Goal: Task Accomplishment & Management: Complete application form

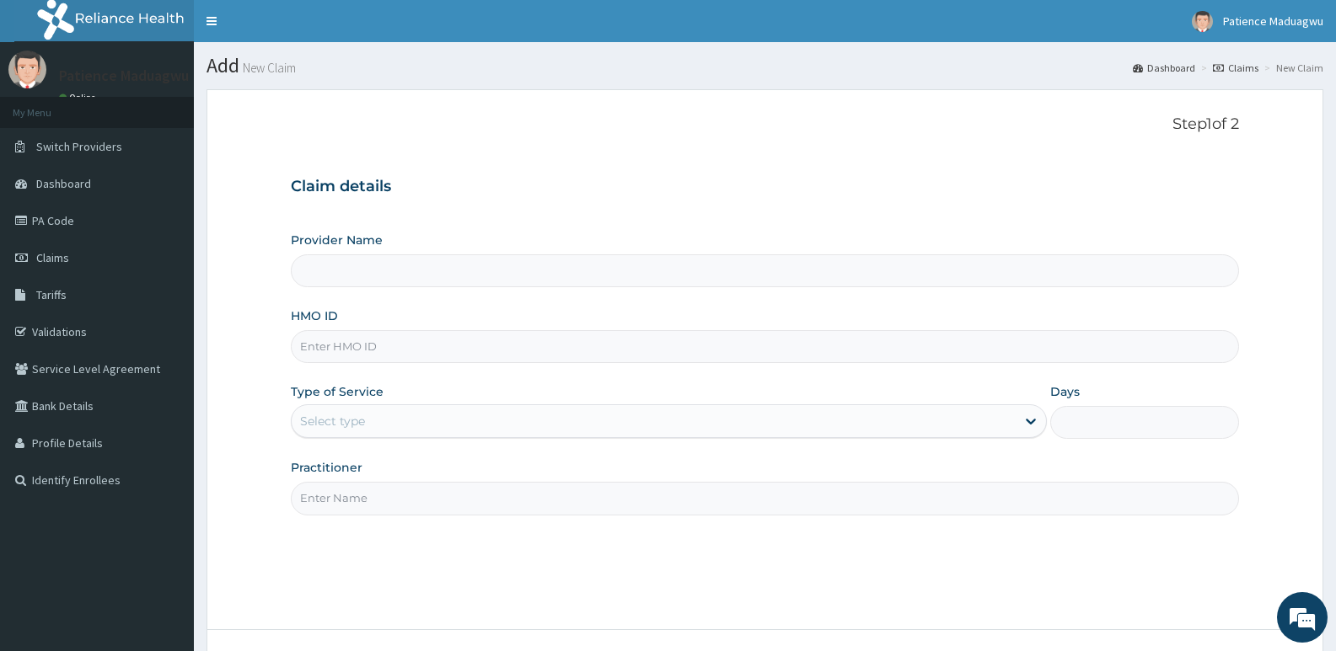
type input "[GEOGRAPHIC_DATA]"
click at [337, 347] on input "HMO ID" at bounding box center [765, 346] width 948 height 33
paste input "COO/10033/b"
type input "COO/10033/b"
click at [337, 424] on div "Select type" at bounding box center [332, 421] width 65 height 17
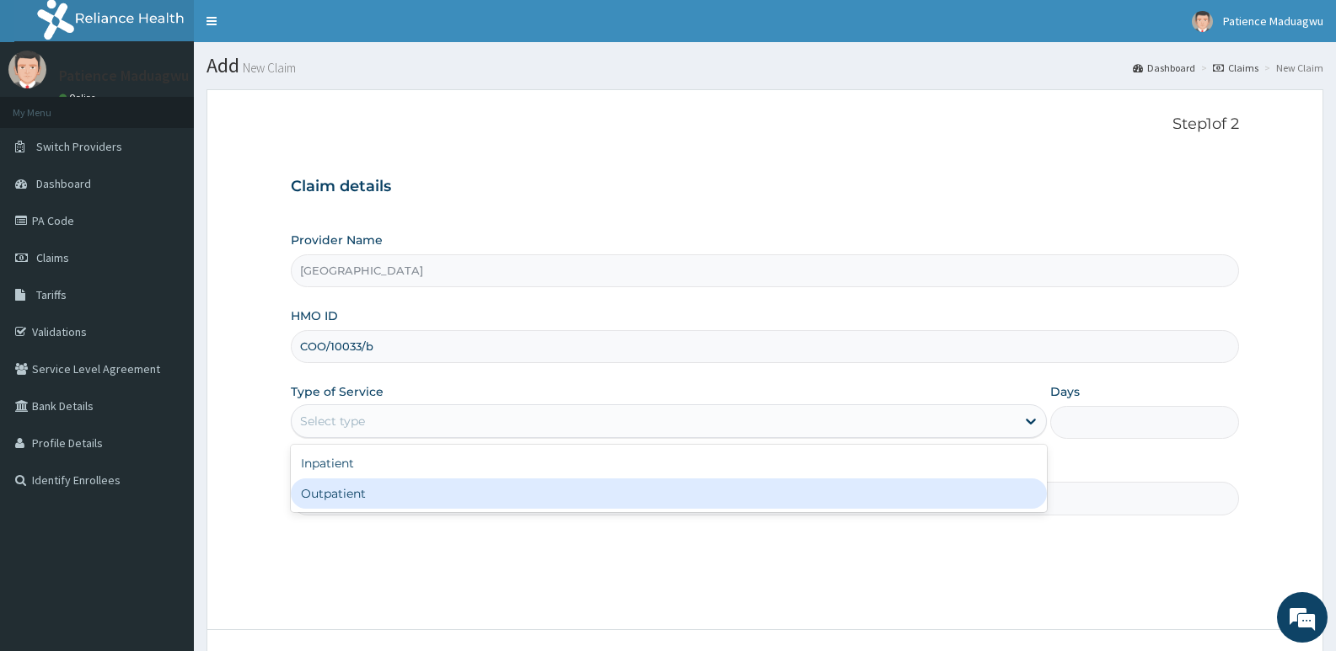
click at [333, 489] on div "Outpatient" at bounding box center [668, 494] width 755 height 30
type input "1"
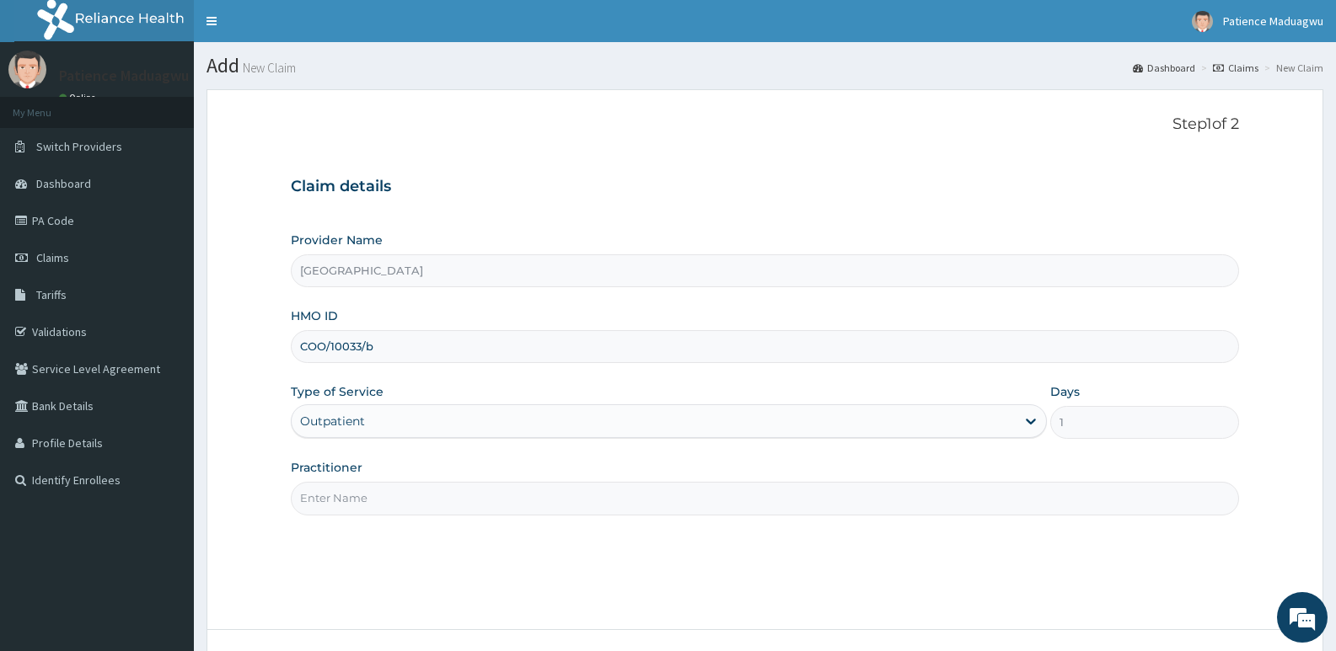
click at [387, 497] on input "Practitioner" at bounding box center [765, 498] width 948 height 33
type input "DR STANLEY"
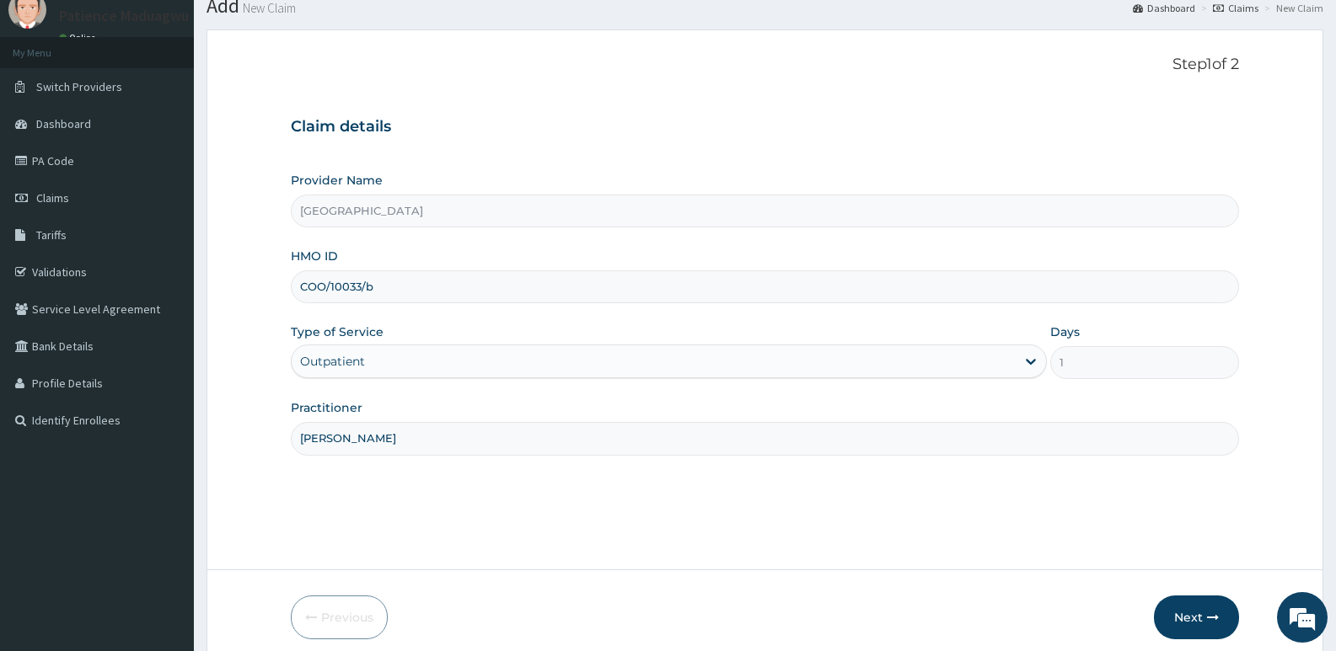
scroll to position [130, 0]
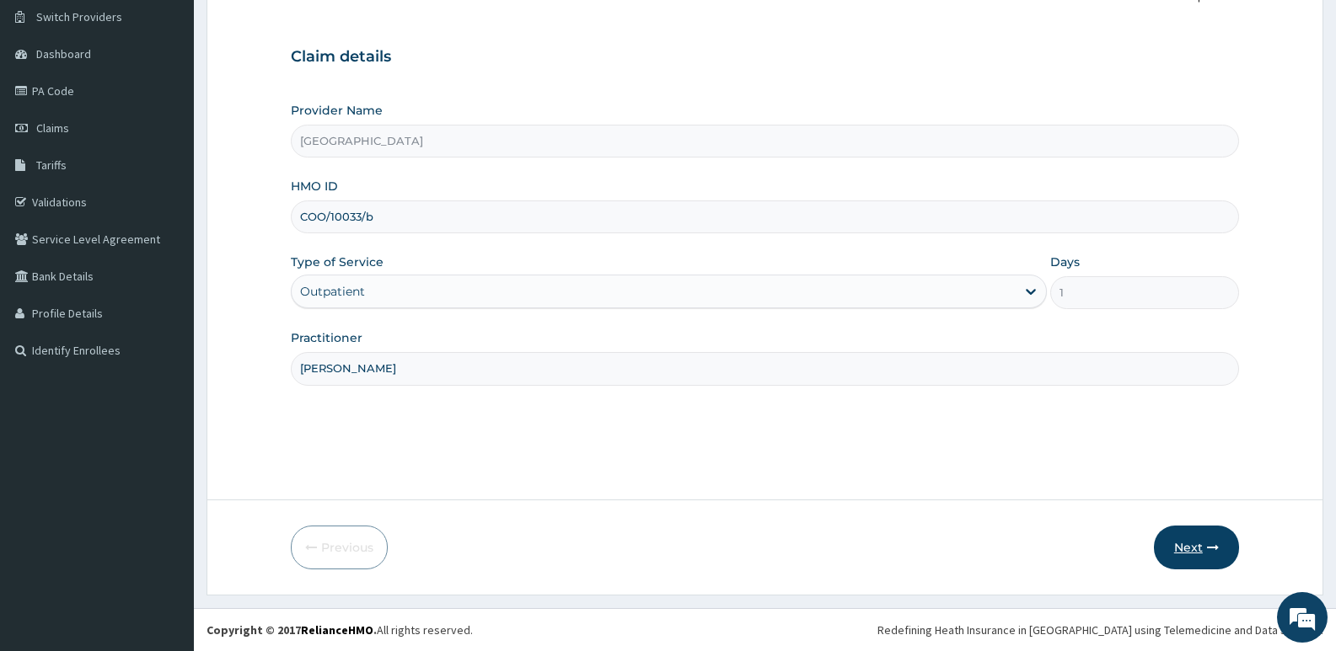
click at [1211, 546] on icon "button" at bounding box center [1213, 548] width 12 height 12
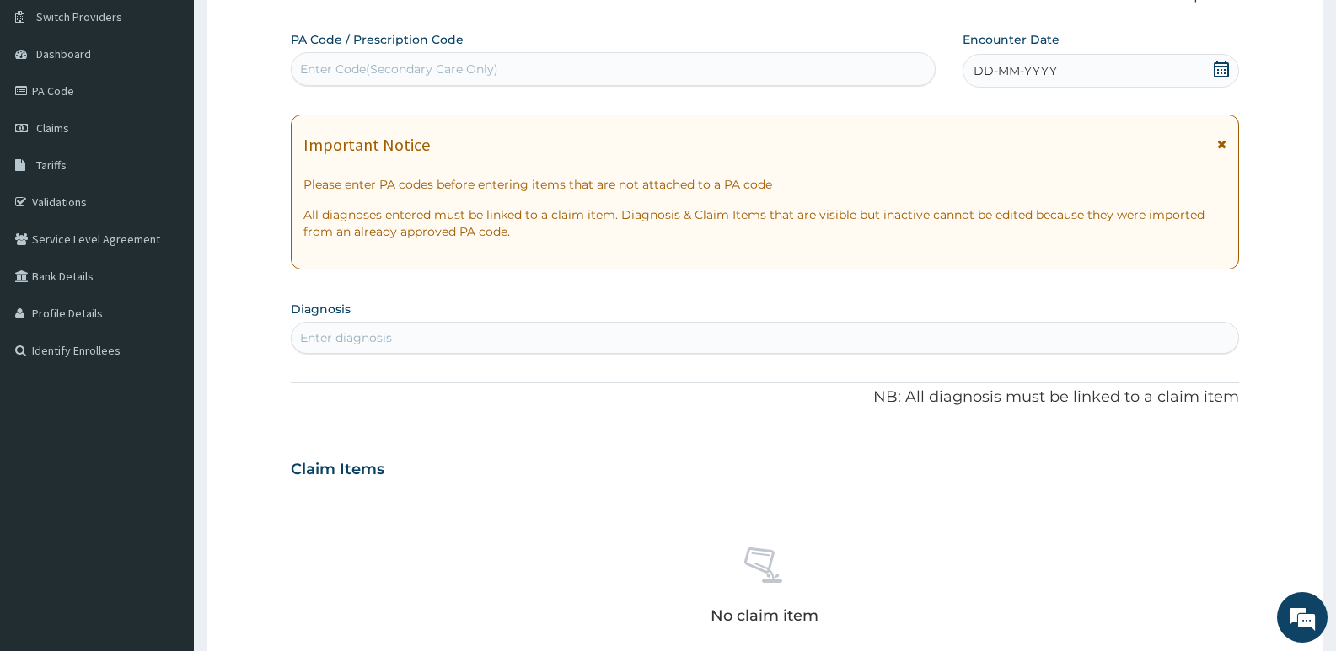
click at [1220, 71] on icon at bounding box center [1221, 69] width 17 height 17
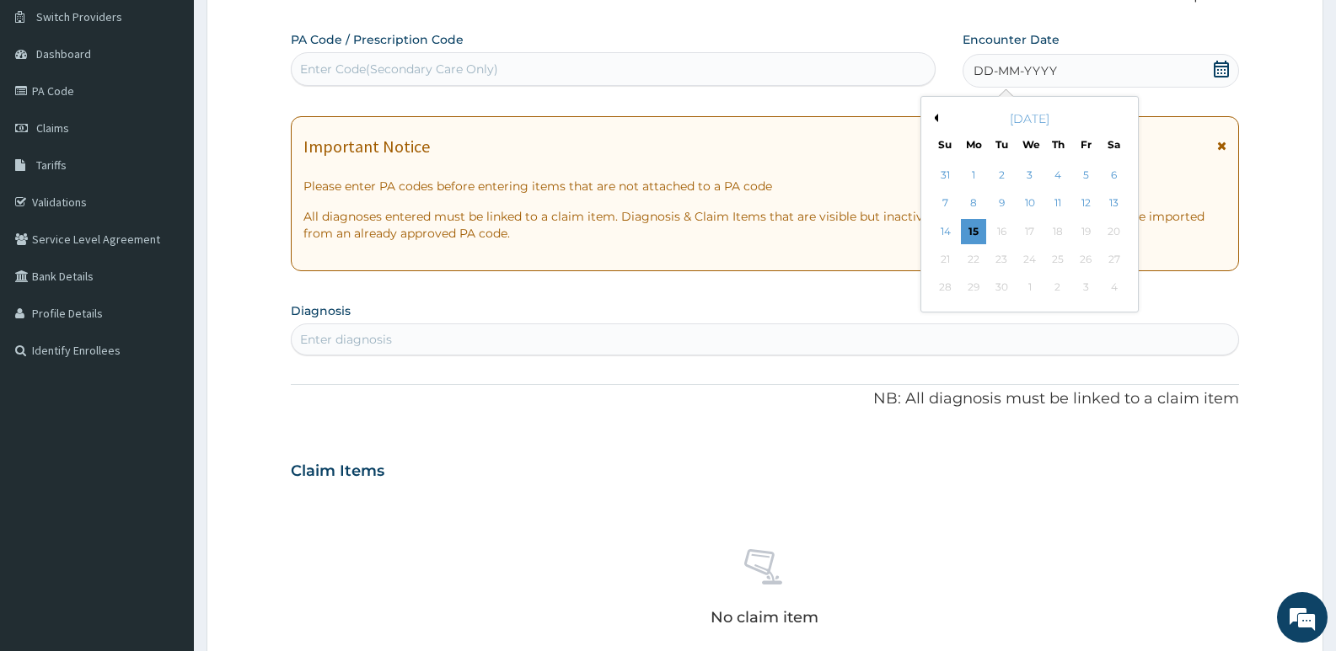
click at [940, 121] on div "September 2025" at bounding box center [1029, 118] width 203 height 17
click at [935, 121] on button "Previous Month" at bounding box center [934, 118] width 8 height 8
click at [1079, 180] on div "1" at bounding box center [1085, 175] width 25 height 25
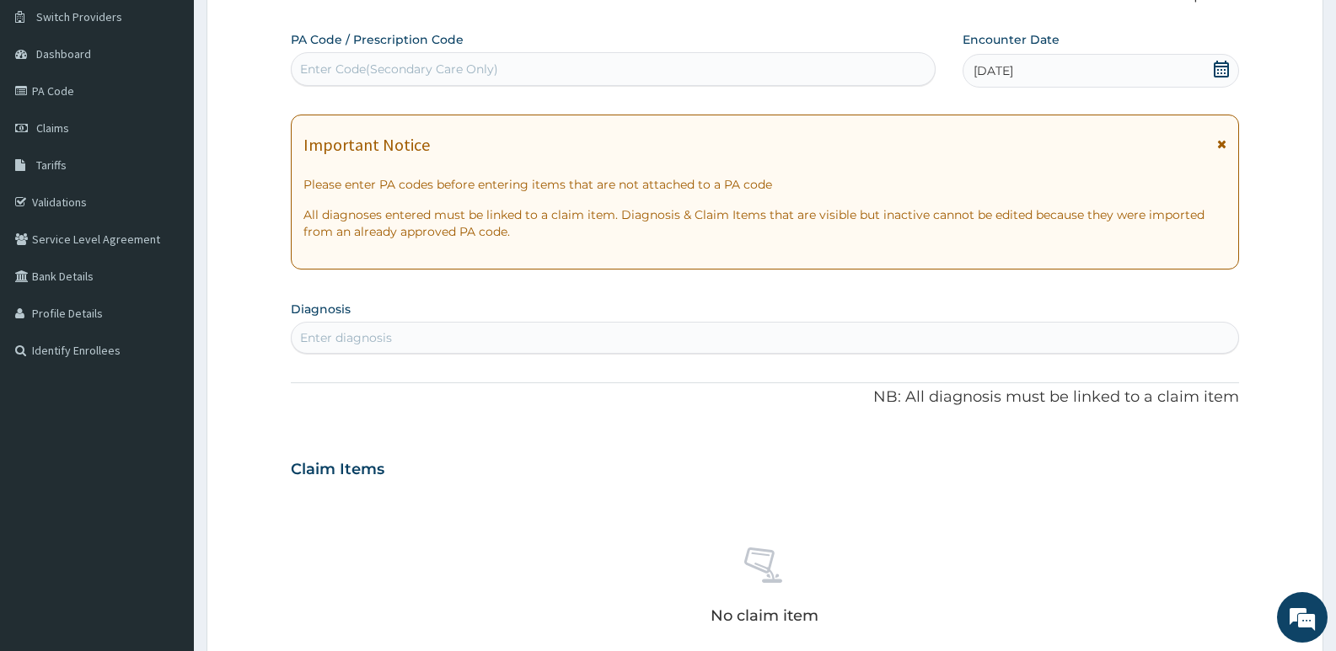
click at [440, 338] on div "Enter diagnosis" at bounding box center [765, 337] width 946 height 27
type input "malar"
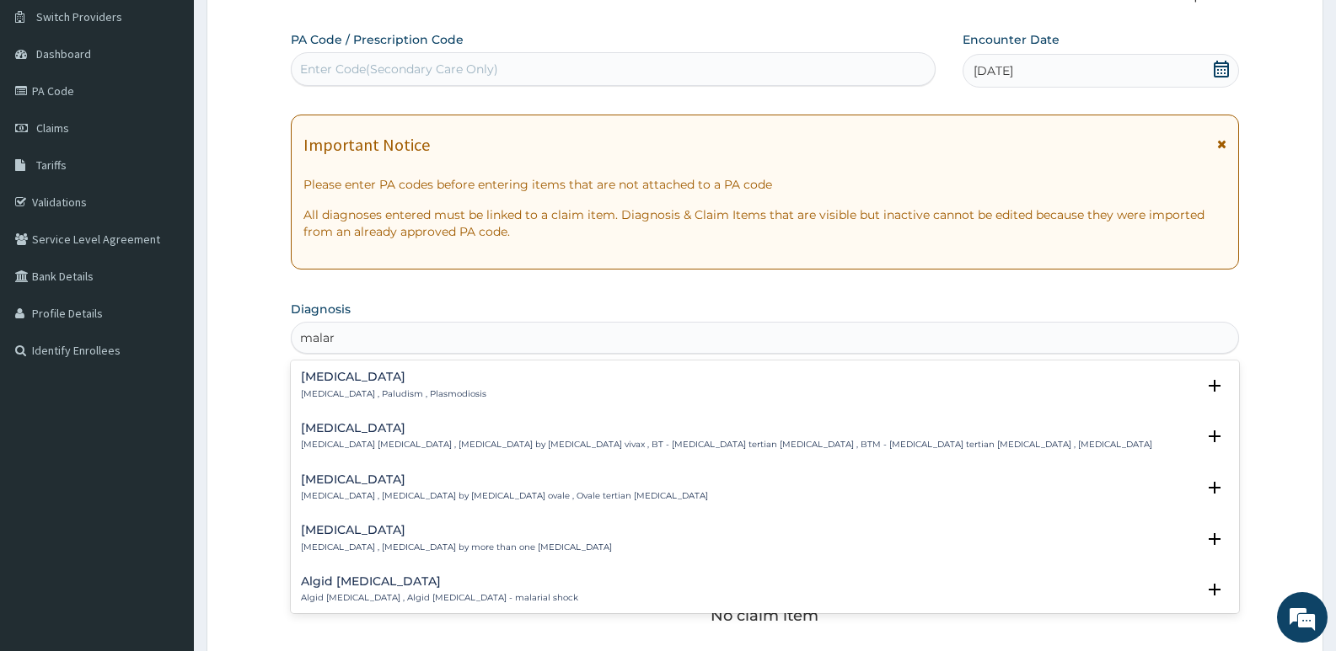
click at [354, 390] on p "Malaria , Paludism , Plasmodiosis" at bounding box center [393, 395] width 185 height 12
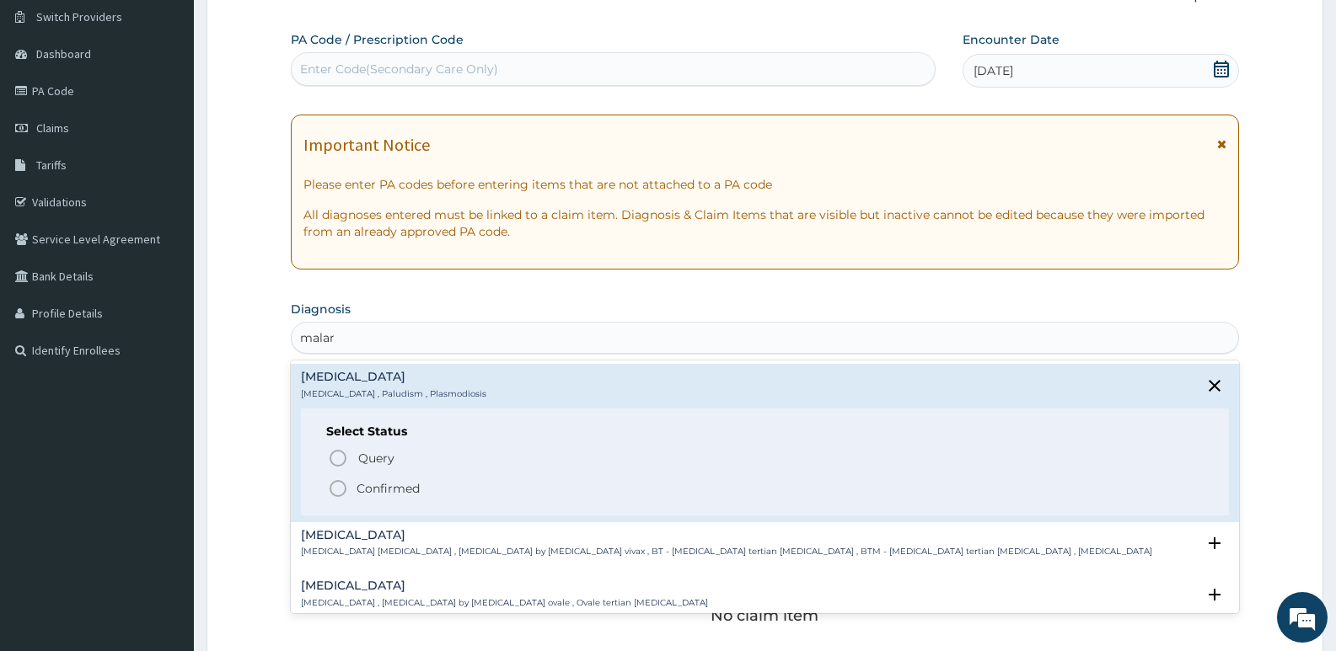
click at [334, 488] on icon "status option filled" at bounding box center [338, 489] width 20 height 20
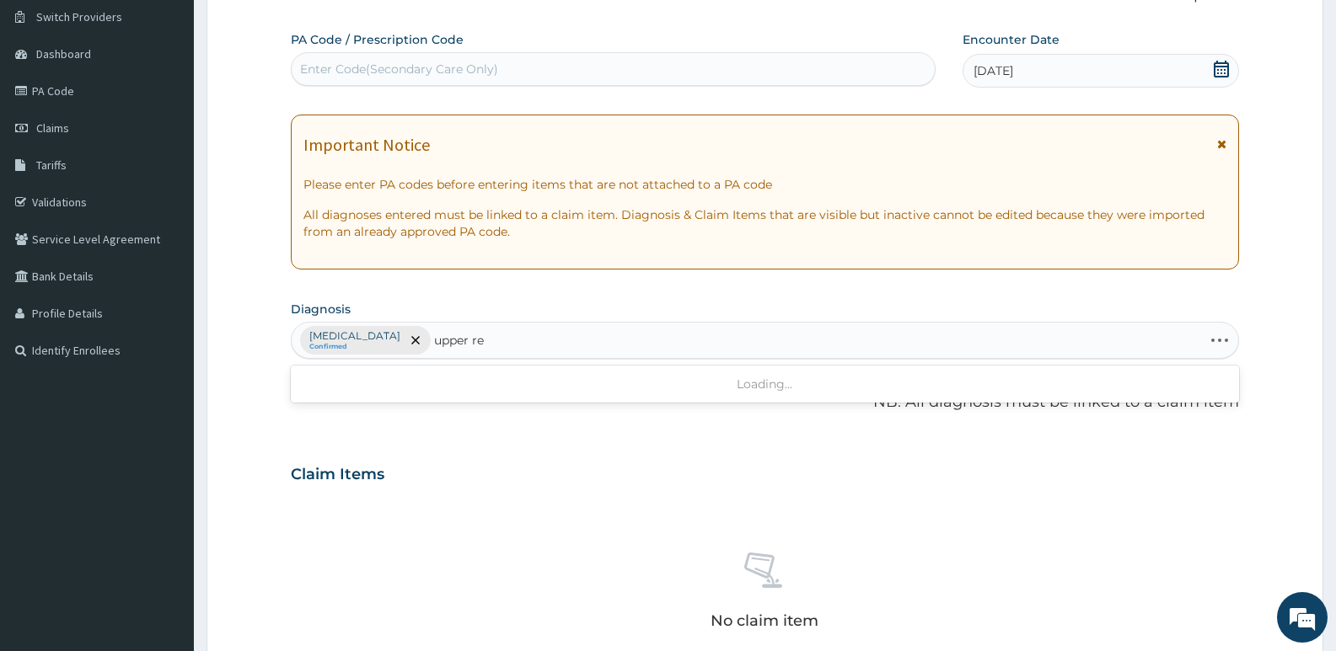
type input "upper res"
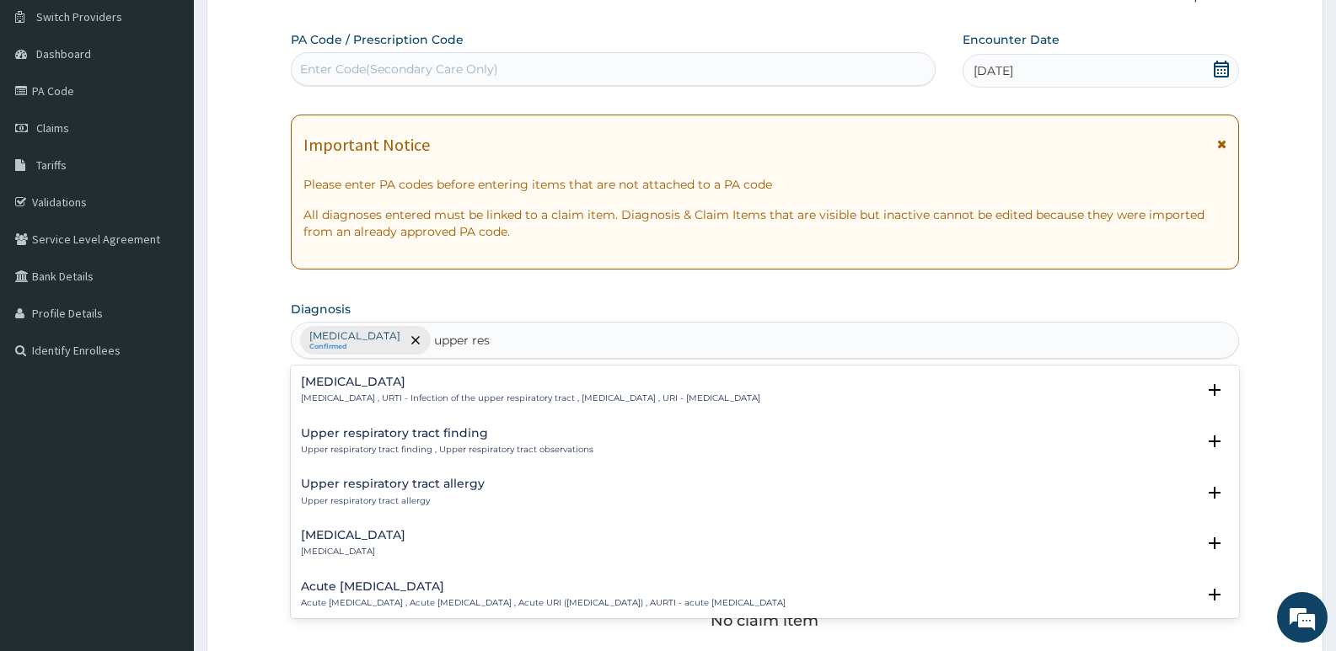
click at [451, 379] on h4 "Upper respiratory infection" at bounding box center [530, 382] width 459 height 13
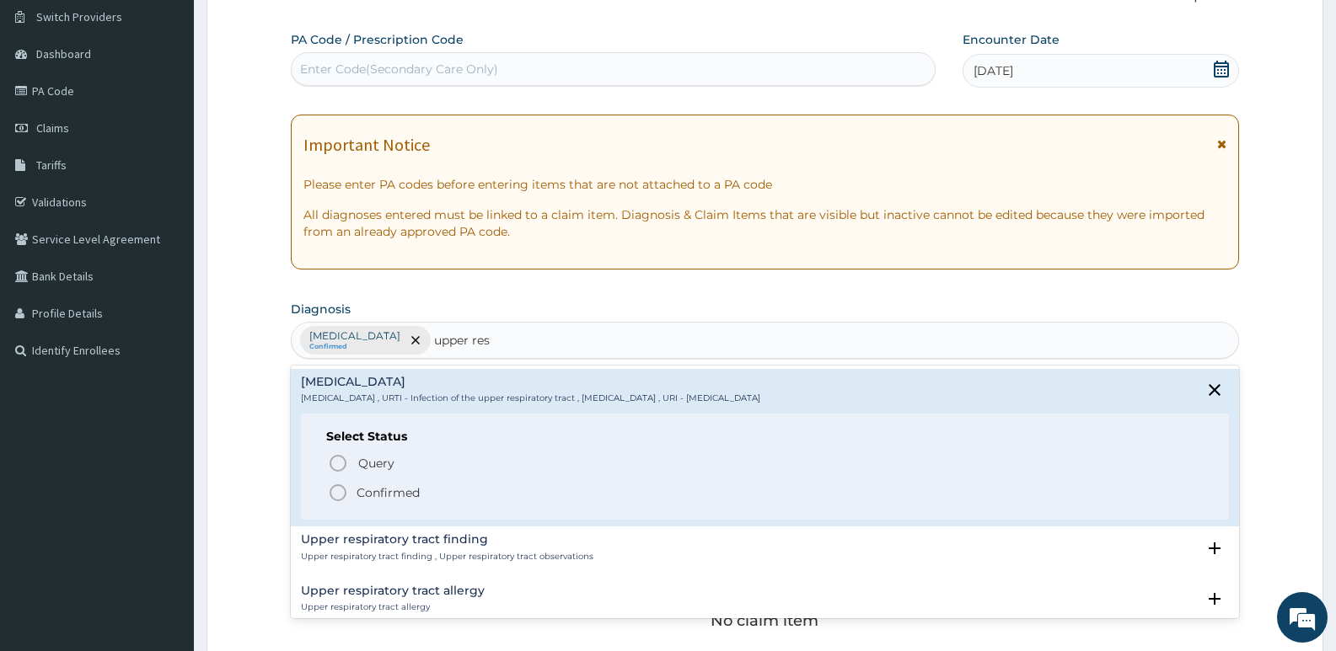
click at [330, 493] on icon "status option filled" at bounding box center [338, 493] width 20 height 20
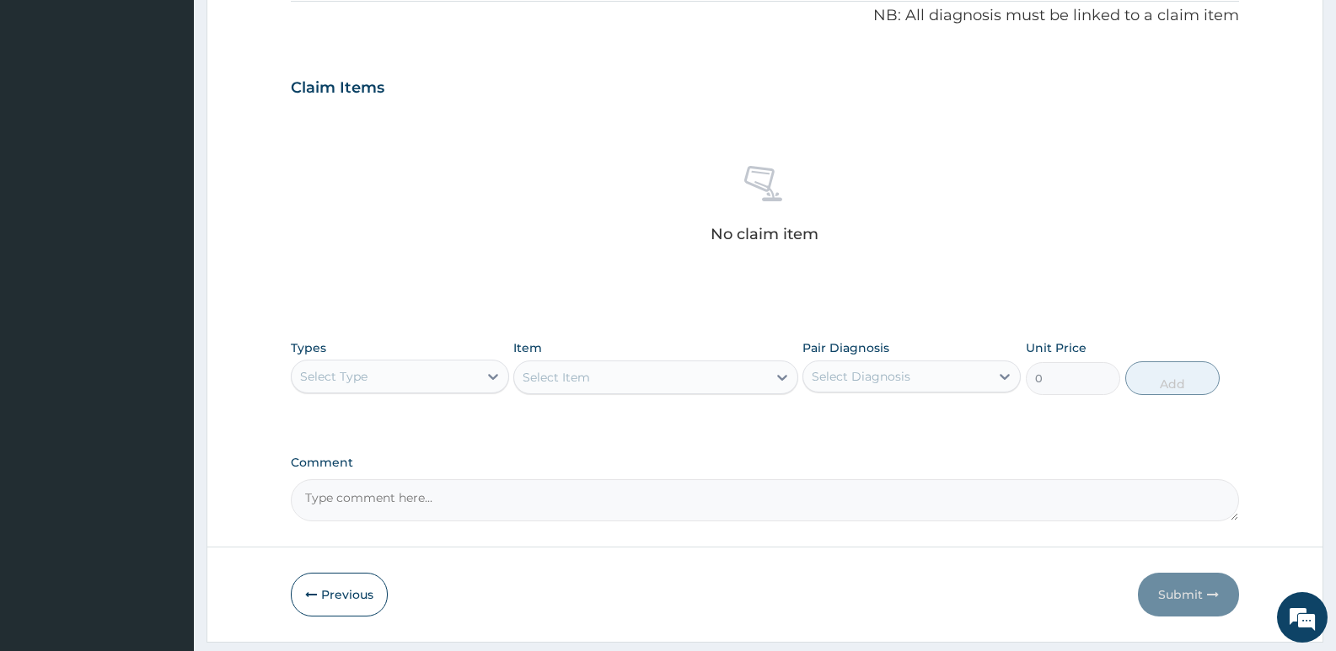
scroll to position [564, 0]
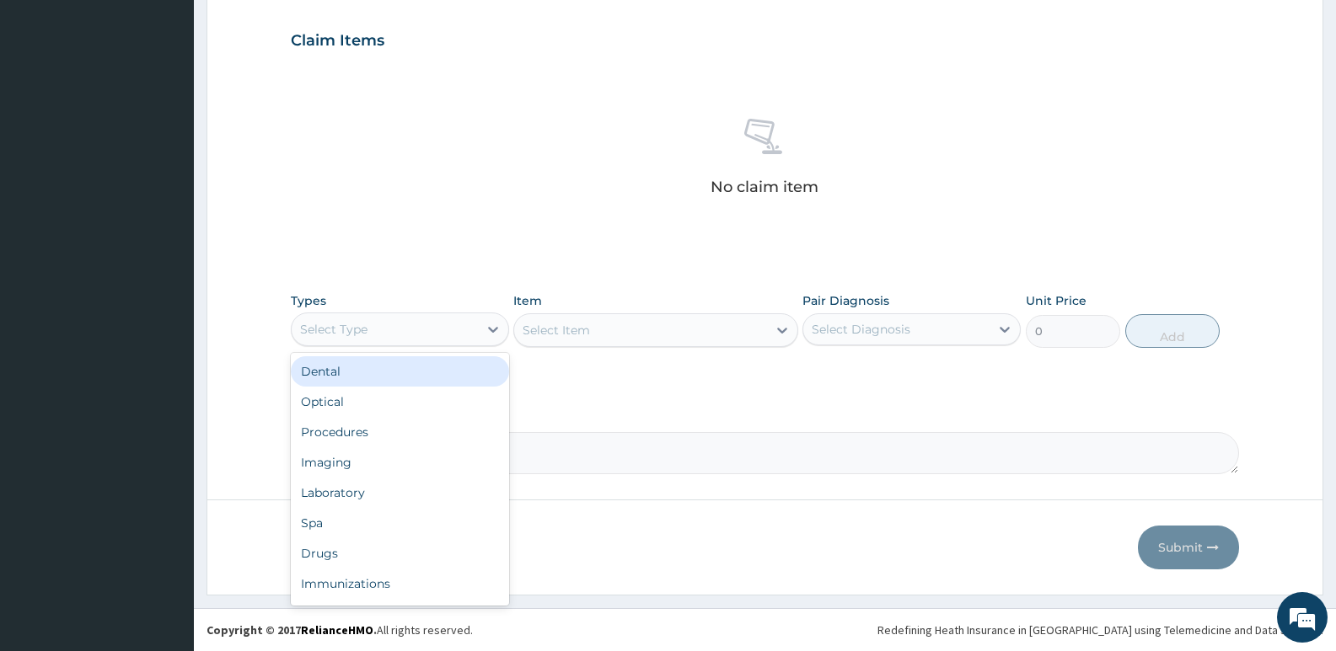
click at [370, 344] on div "Select Type" at bounding box center [400, 330] width 218 height 34
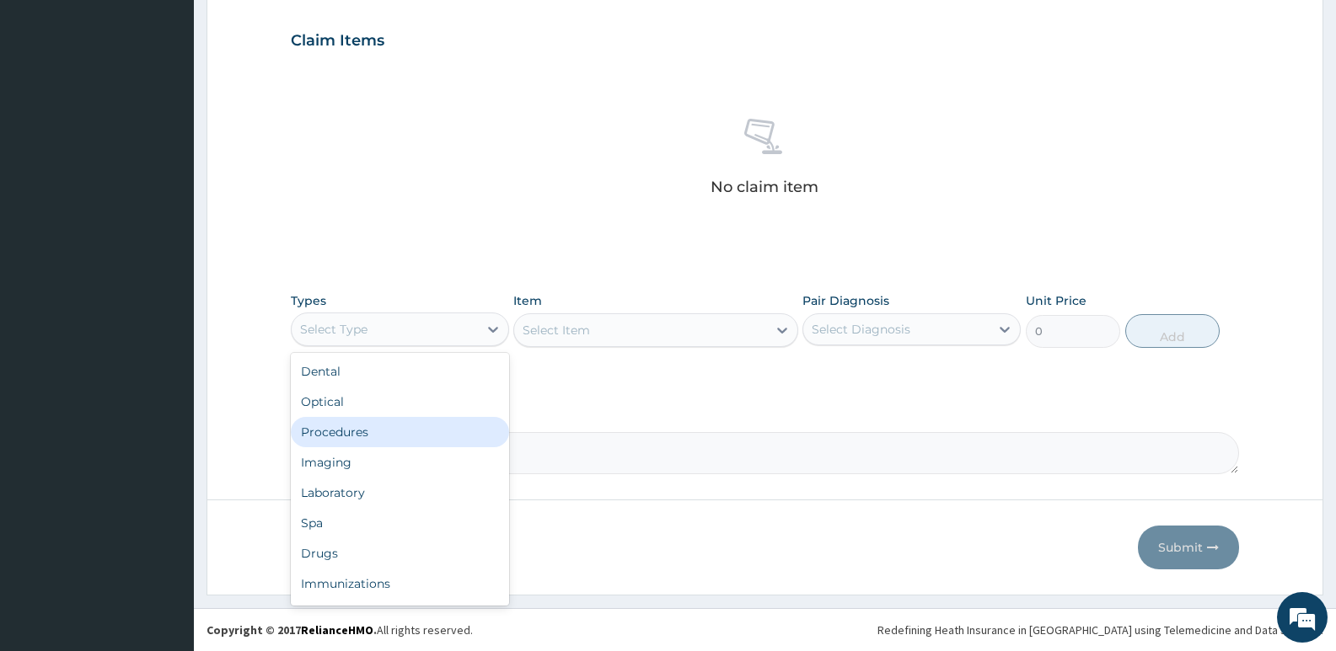
click at [348, 429] on div "Procedures" at bounding box center [400, 432] width 218 height 30
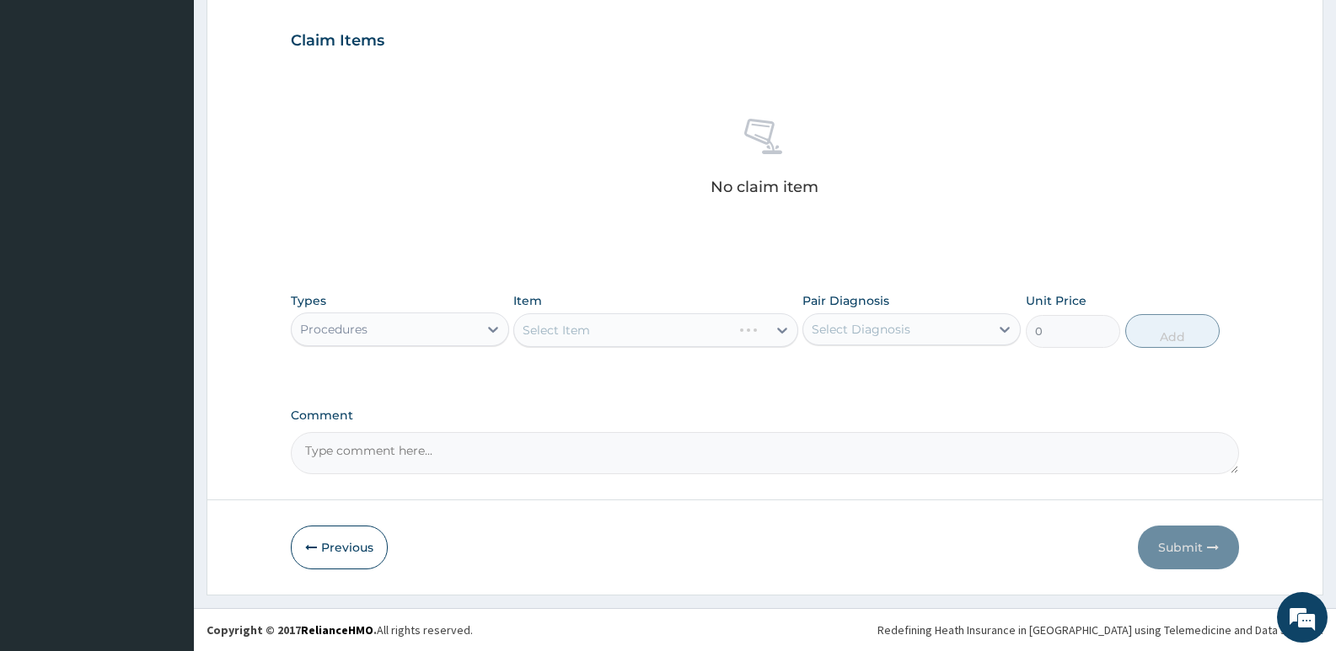
click at [633, 335] on div "Select Item" at bounding box center [655, 331] width 284 height 34
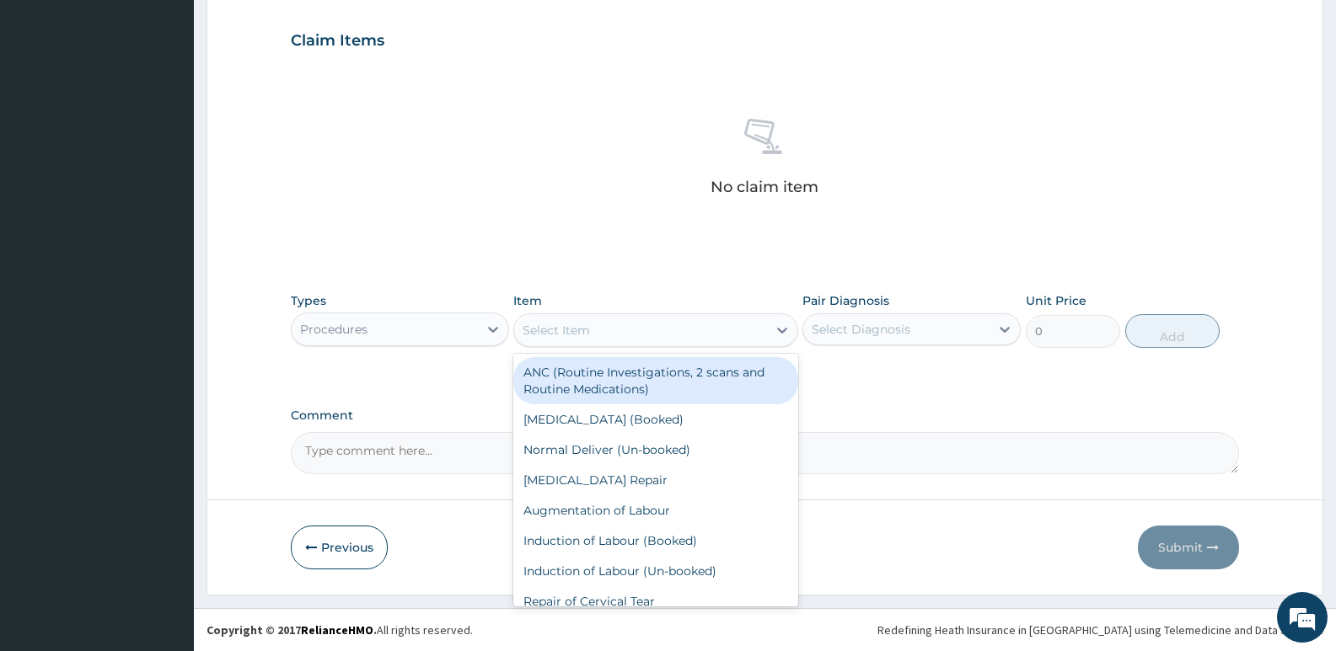
click at [574, 329] on div "Select Item" at bounding box center [556, 330] width 67 height 17
type input "gp"
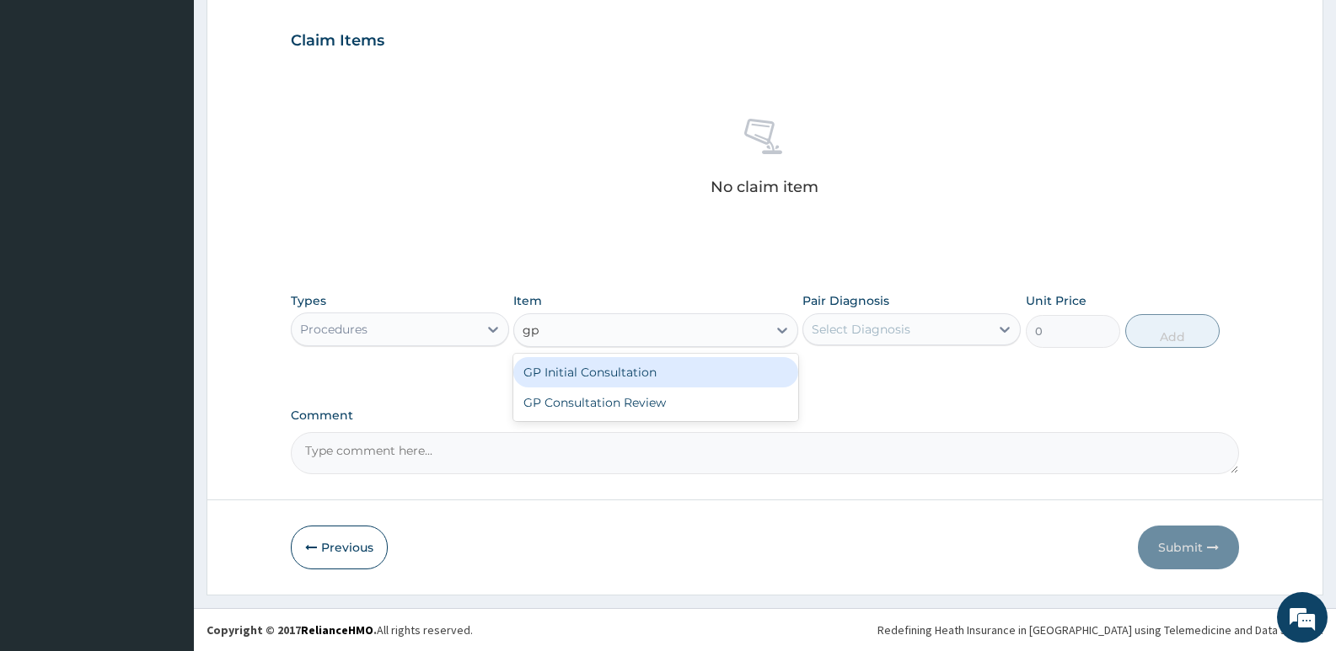
click at [550, 371] on div "GP Initial Consultation" at bounding box center [655, 372] width 284 height 30
type input "2500"
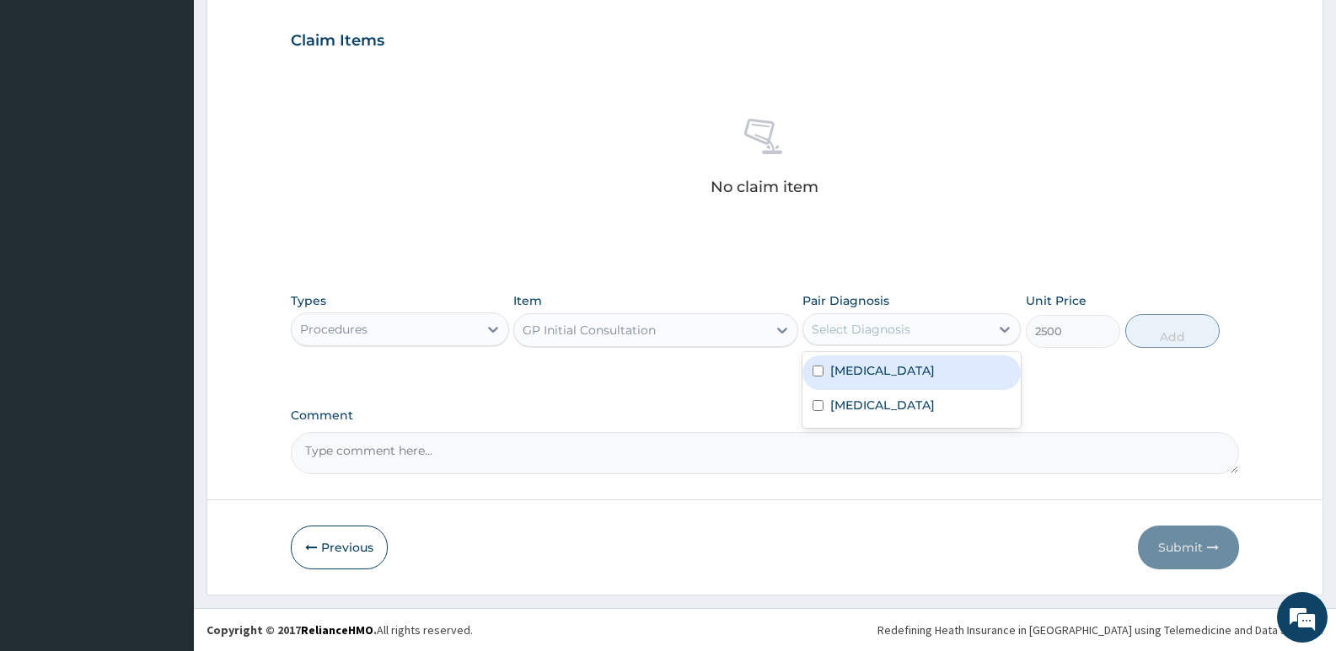
click at [914, 333] on div "Select Diagnosis" at bounding box center [896, 329] width 186 height 27
click at [871, 377] on label "Malaria" at bounding box center [882, 370] width 105 height 17
checkbox input "true"
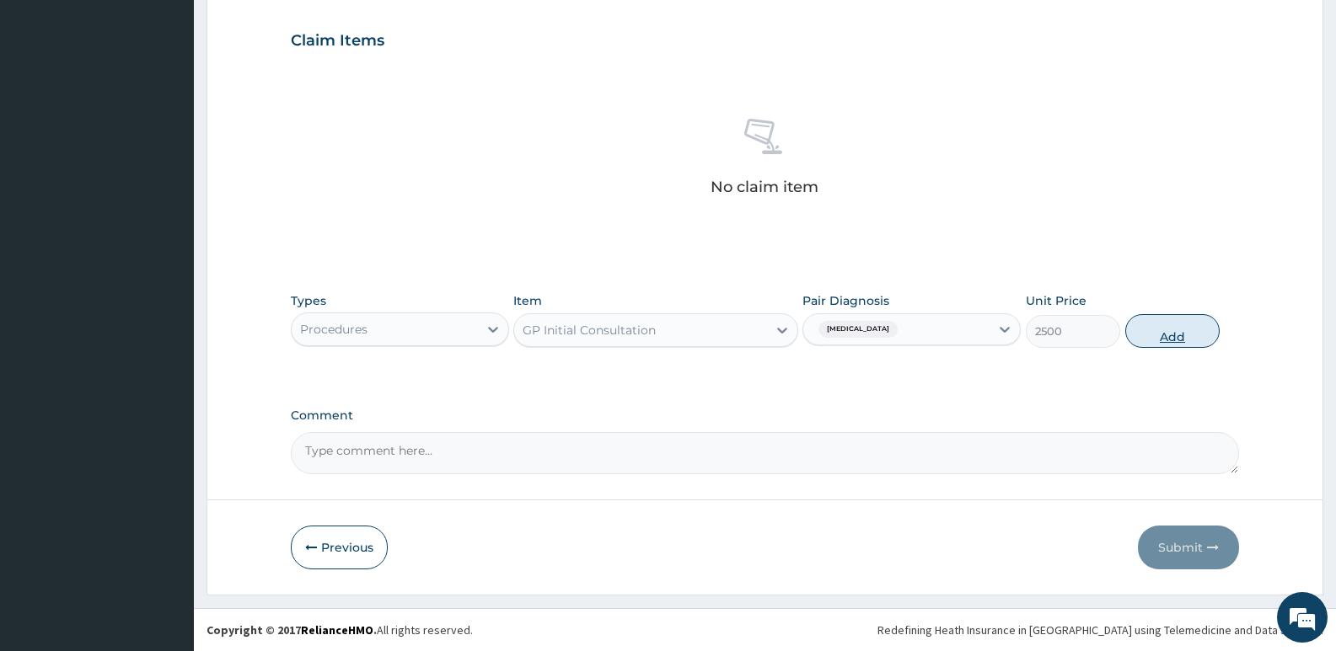
click at [1177, 333] on button "Add" at bounding box center [1172, 331] width 94 height 34
type input "0"
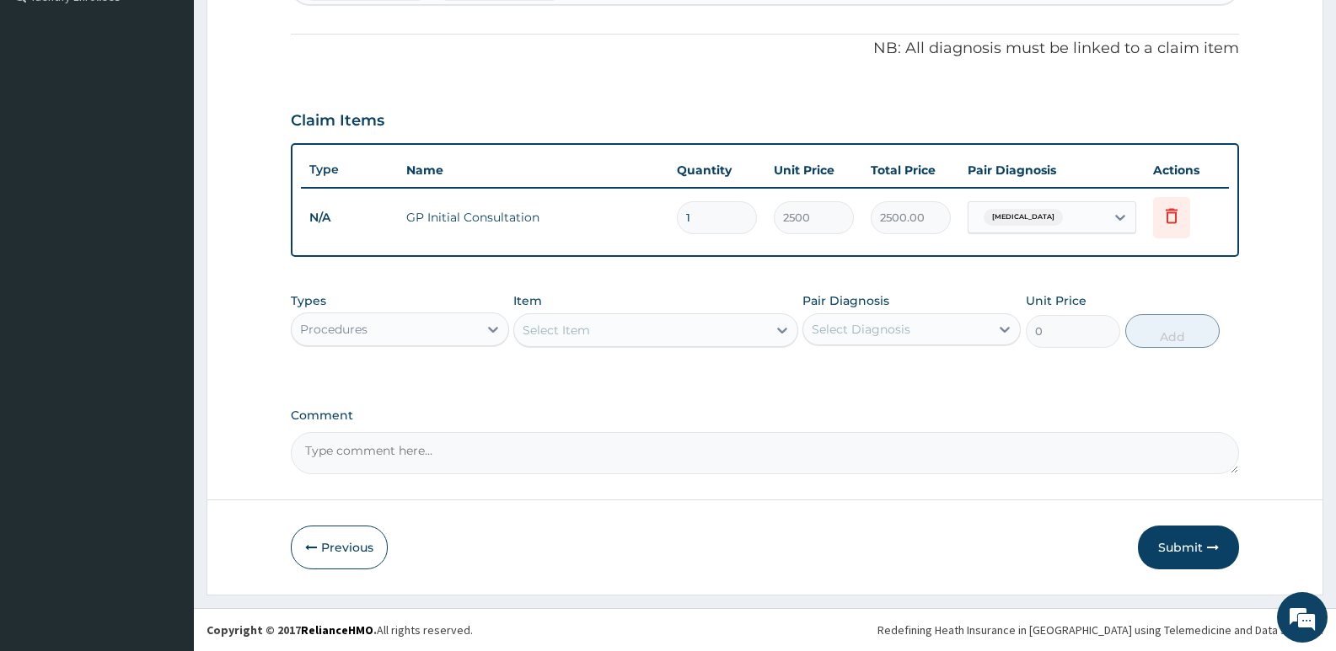
scroll to position [484, 0]
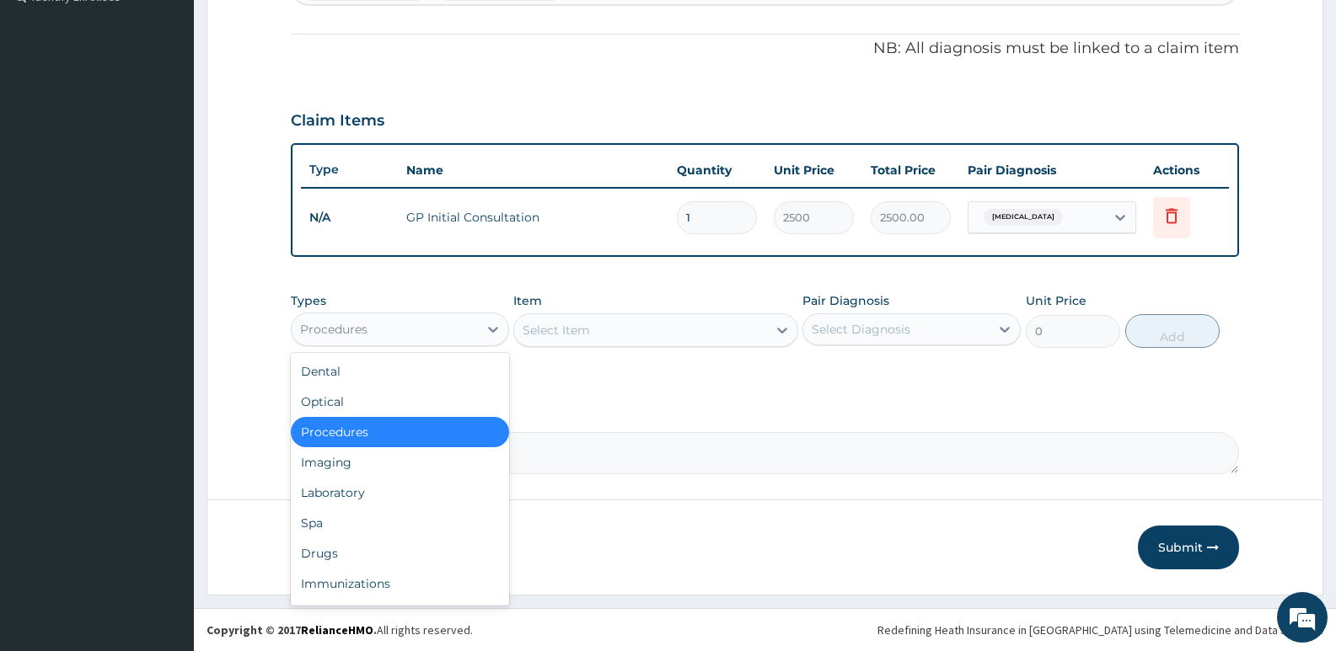
click at [377, 324] on div "Procedures" at bounding box center [385, 329] width 186 height 27
click at [314, 492] on div "Laboratory" at bounding box center [400, 493] width 218 height 30
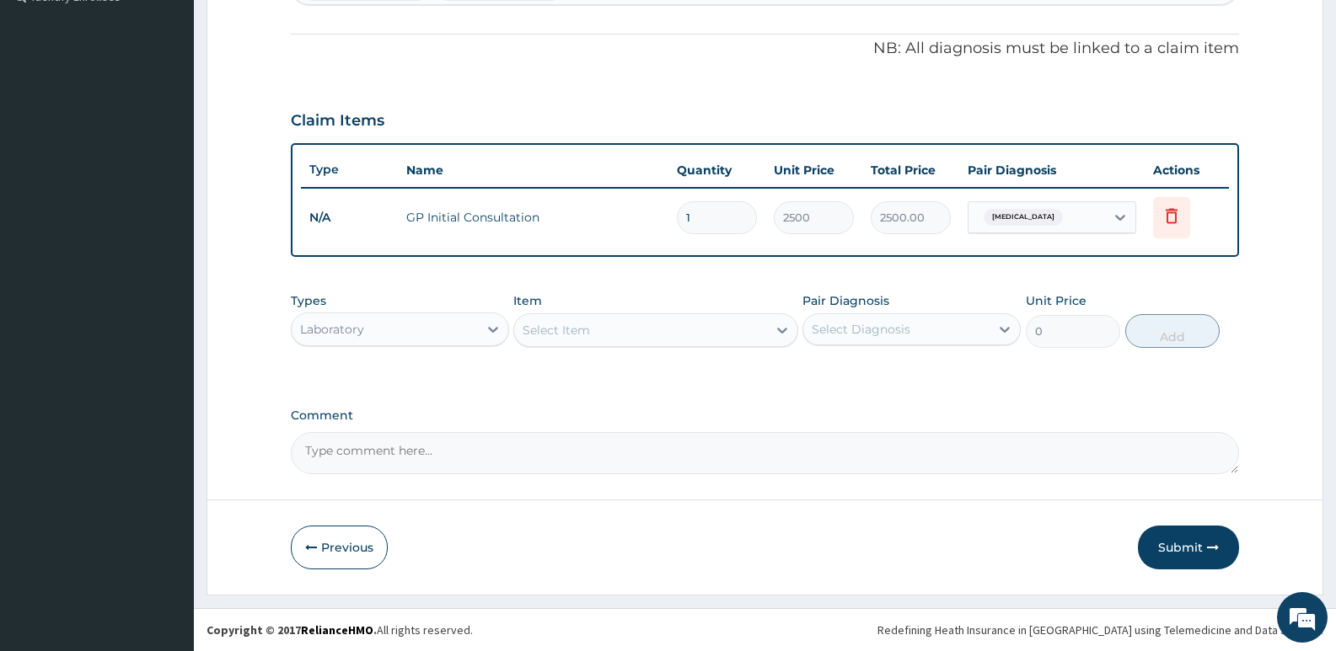
click at [383, 330] on div "Laboratory" at bounding box center [385, 329] width 186 height 27
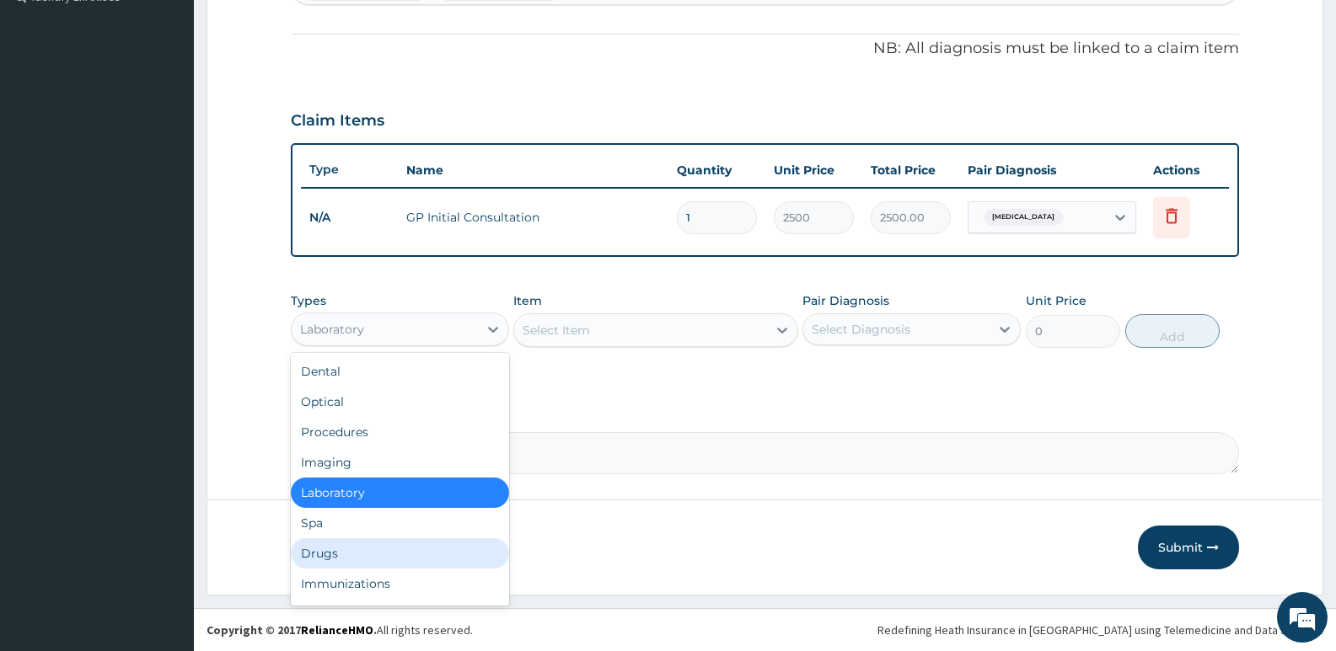
click at [314, 548] on div "Drugs" at bounding box center [400, 554] width 218 height 30
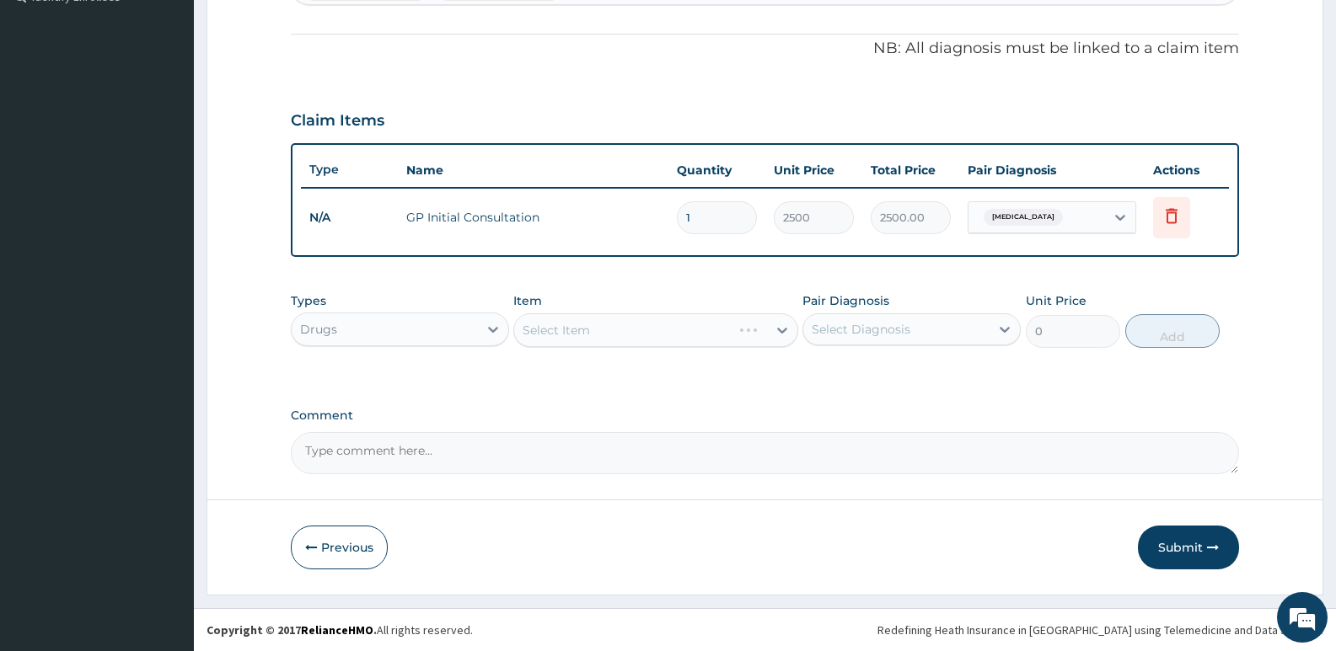
click at [611, 328] on div "Select Item" at bounding box center [655, 331] width 284 height 34
click at [609, 333] on div "Select Item" at bounding box center [655, 331] width 284 height 34
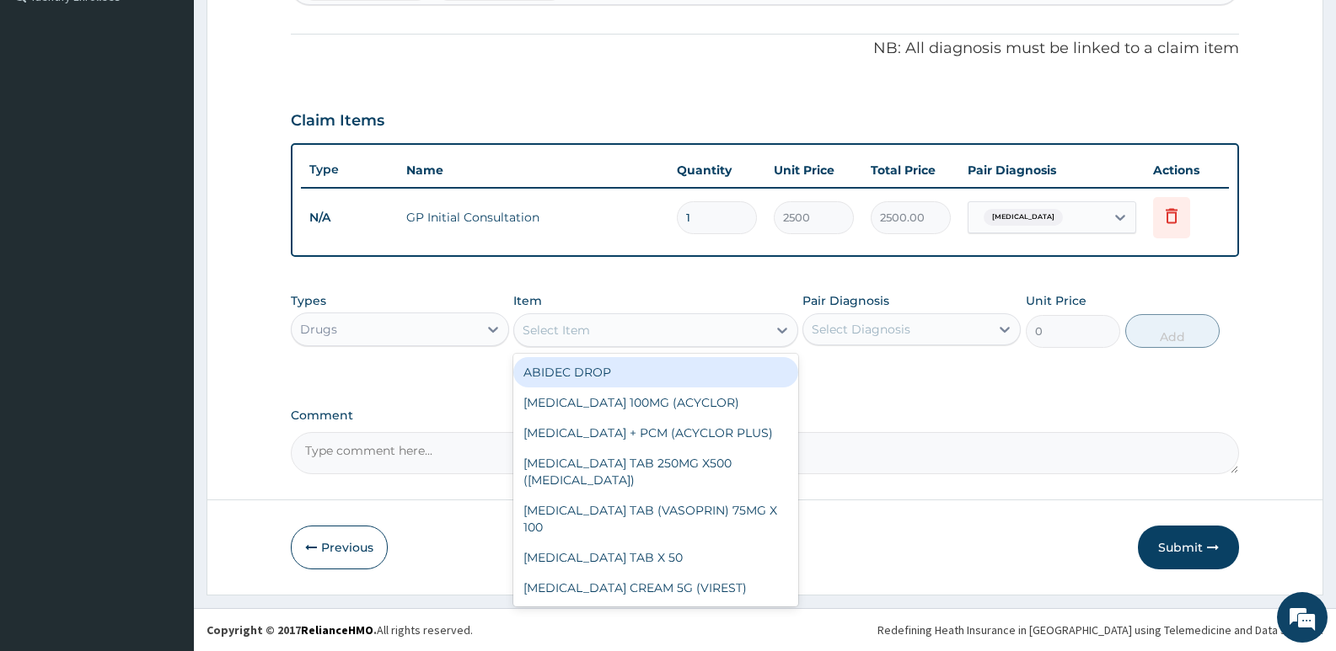
click at [609, 333] on div "Select Item" at bounding box center [640, 330] width 252 height 27
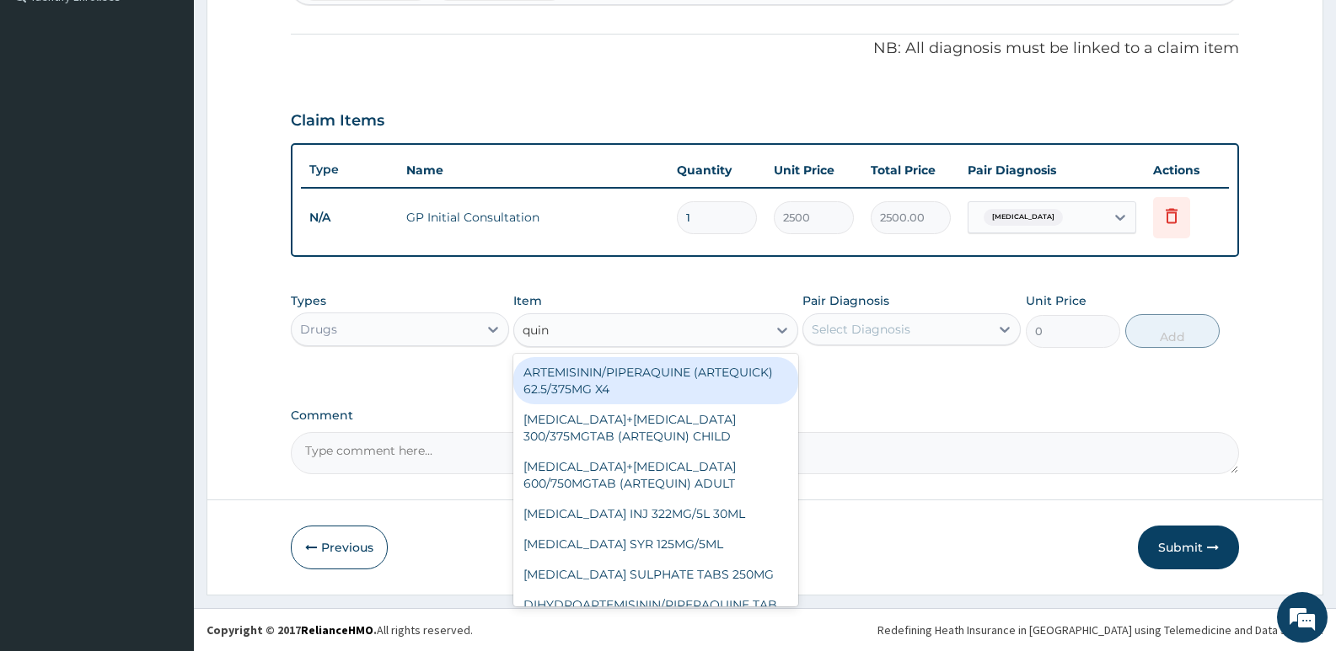
type input "quini"
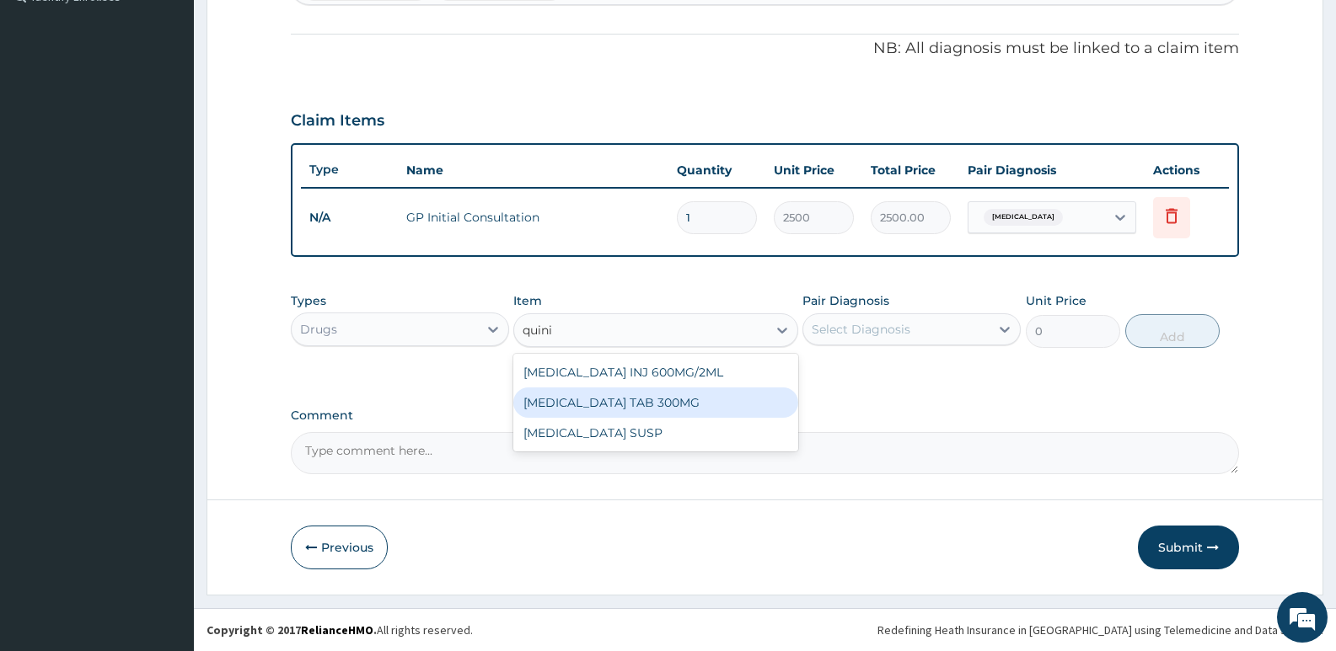
click at [605, 401] on div "QUININE TAB 300MG" at bounding box center [655, 403] width 284 height 30
type input "80"
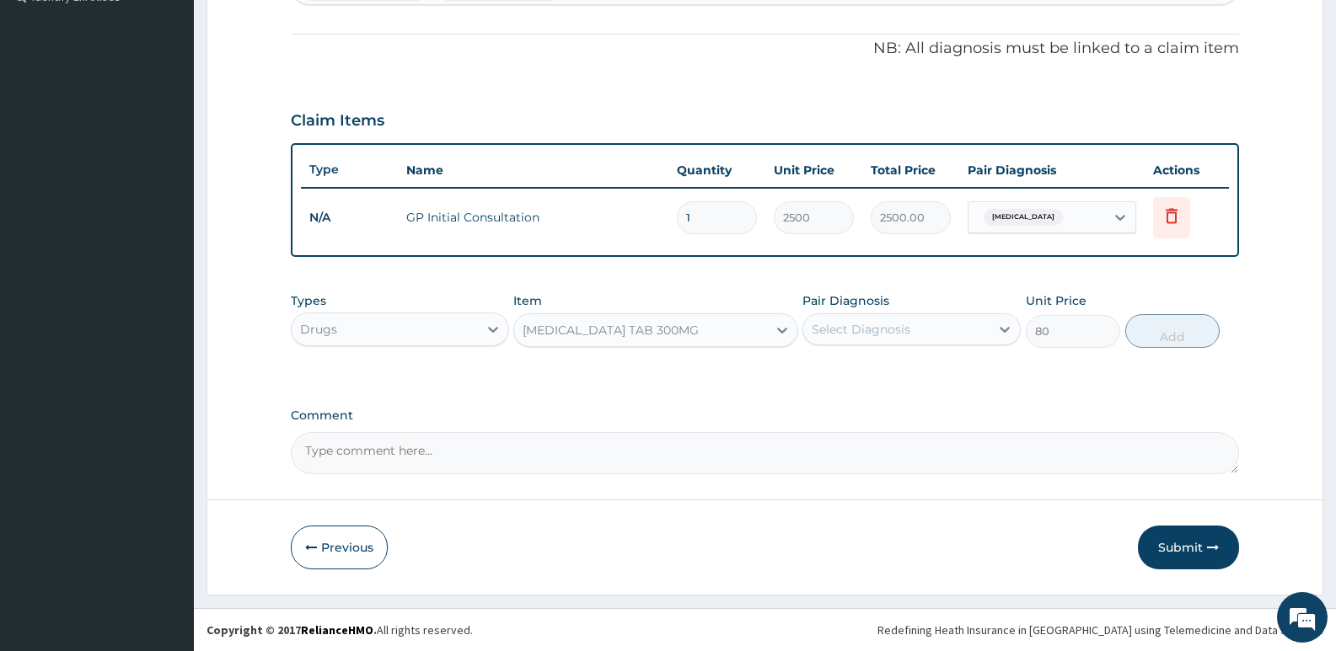
click at [917, 334] on div "Select Diagnosis" at bounding box center [896, 329] width 186 height 27
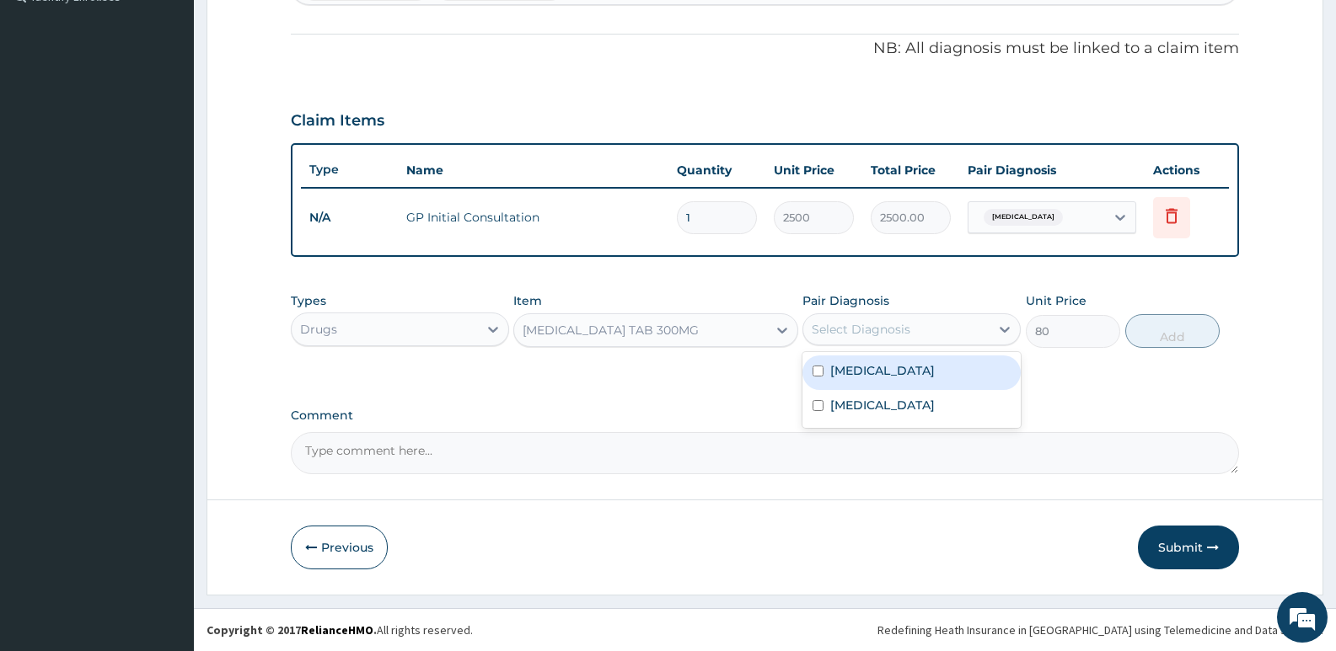
click at [867, 384] on div "Malaria" at bounding box center [911, 373] width 218 height 35
checkbox input "true"
click at [1174, 331] on button "Add" at bounding box center [1172, 331] width 94 height 34
type input "0"
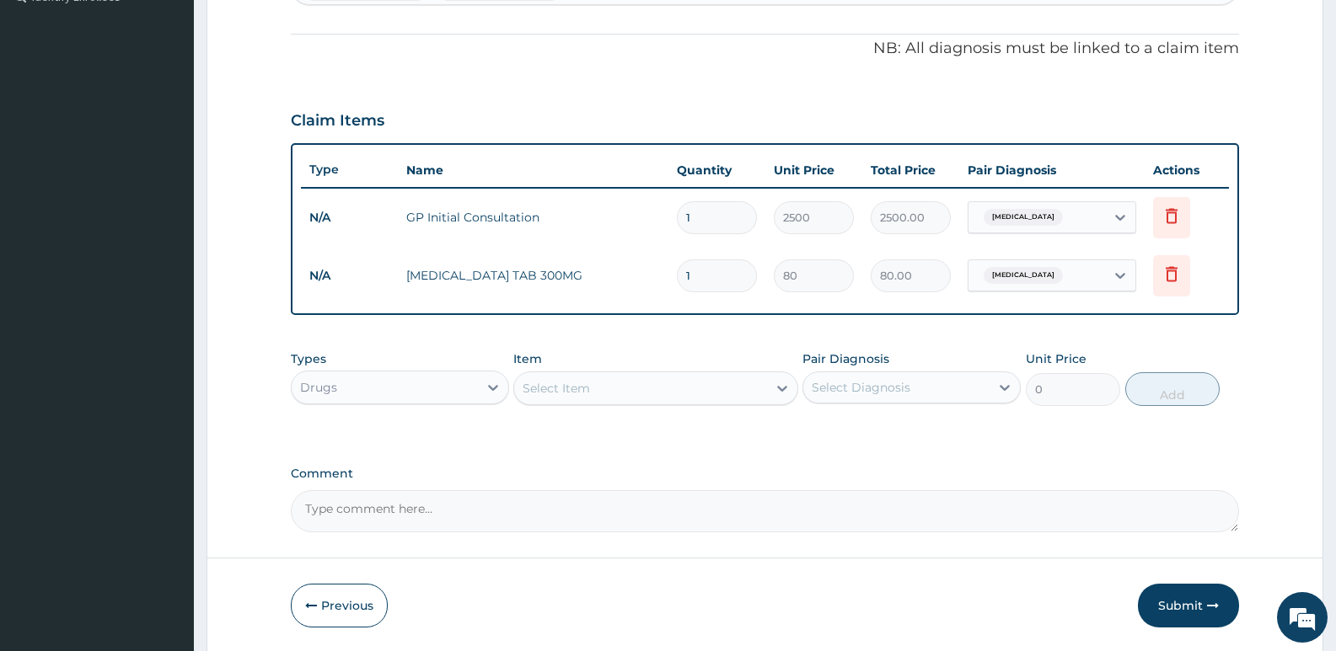
type input "10"
type input "800.00"
type input "10"
click at [557, 384] on div "Select Item" at bounding box center [556, 388] width 67 height 17
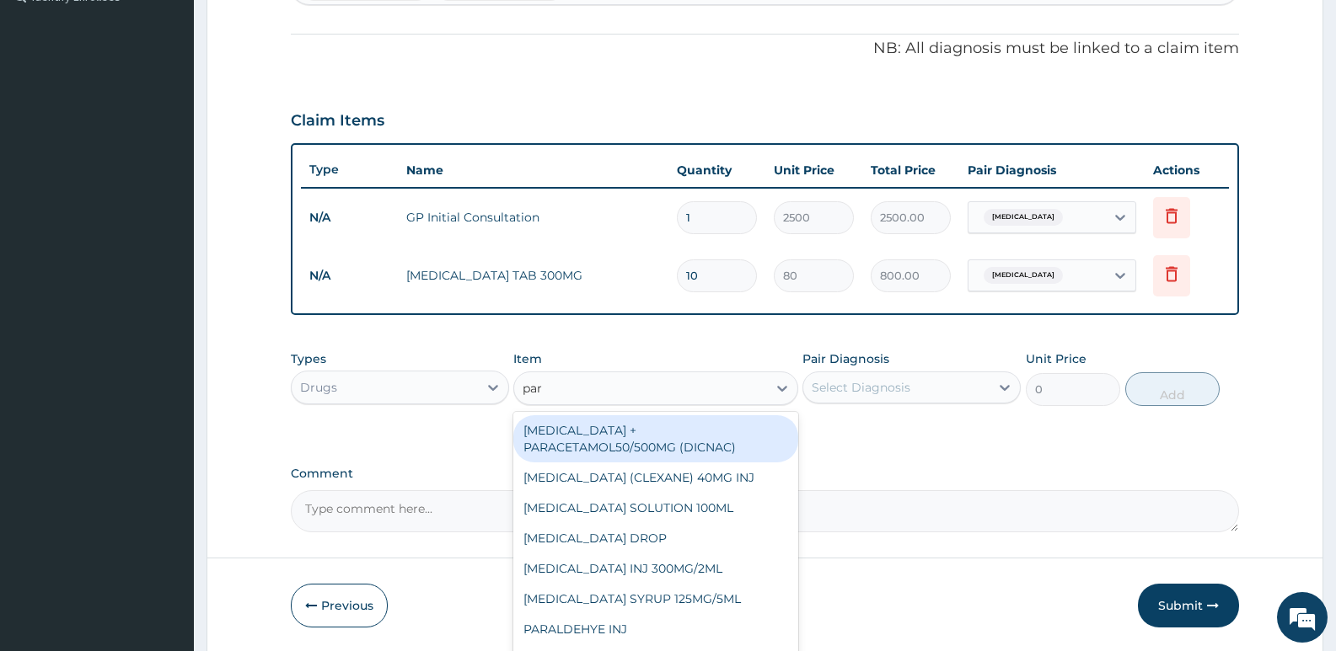
type input "para"
click at [693, 435] on div "DICLOFENAC + PARACETAMOL50/500MG (DICNAC)" at bounding box center [655, 439] width 284 height 47
type input "40"
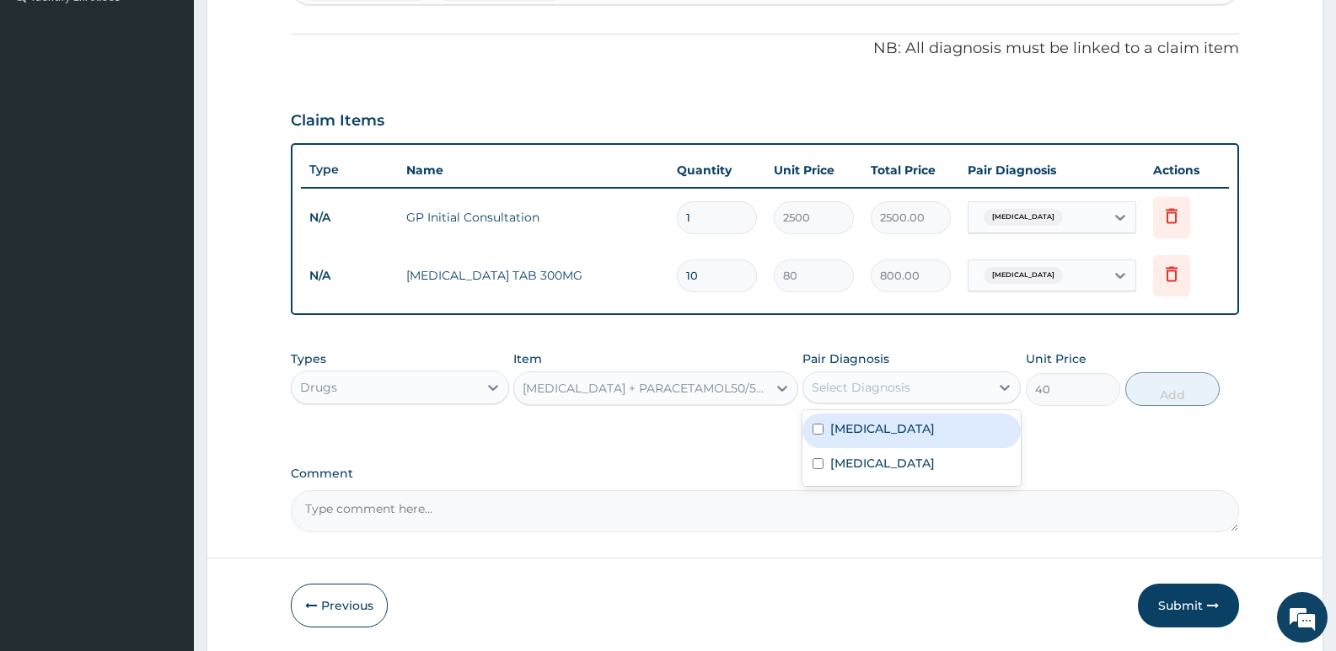
click at [850, 380] on div "Select Diagnosis" at bounding box center [861, 387] width 99 height 17
click at [855, 426] on label "Malaria" at bounding box center [882, 429] width 105 height 17
checkbox input "true"
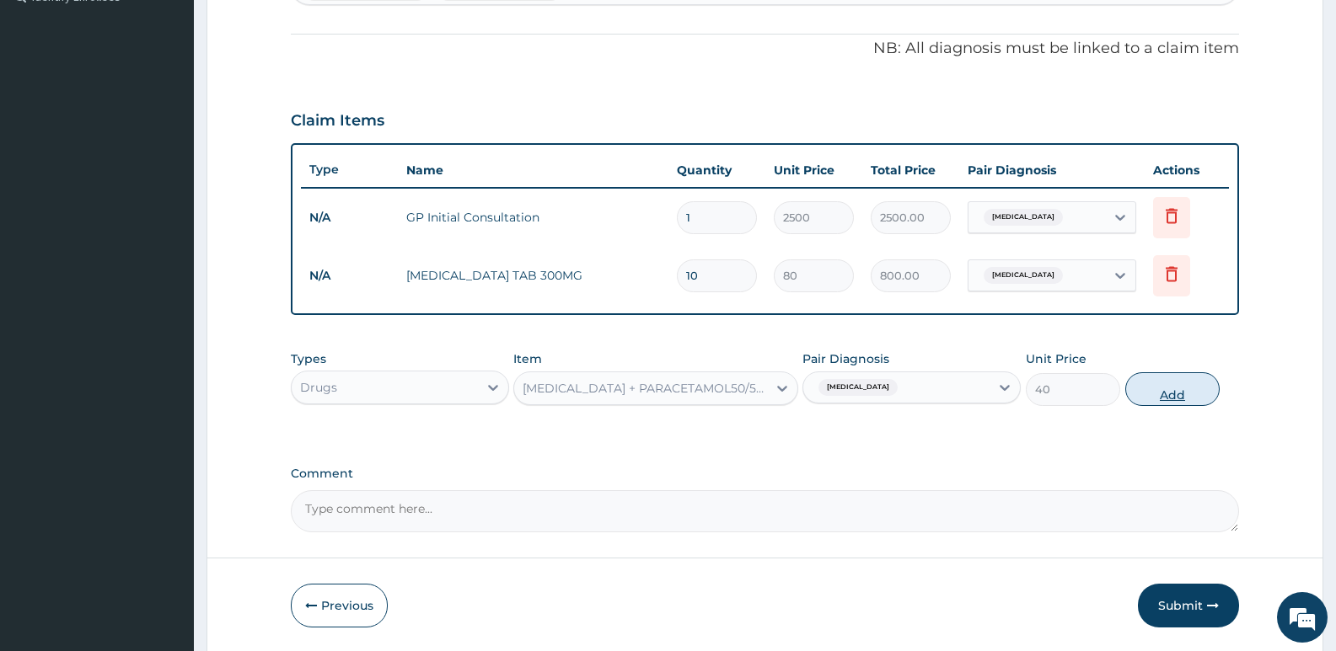
click at [1150, 395] on button "Add" at bounding box center [1172, 390] width 94 height 34
type input "0"
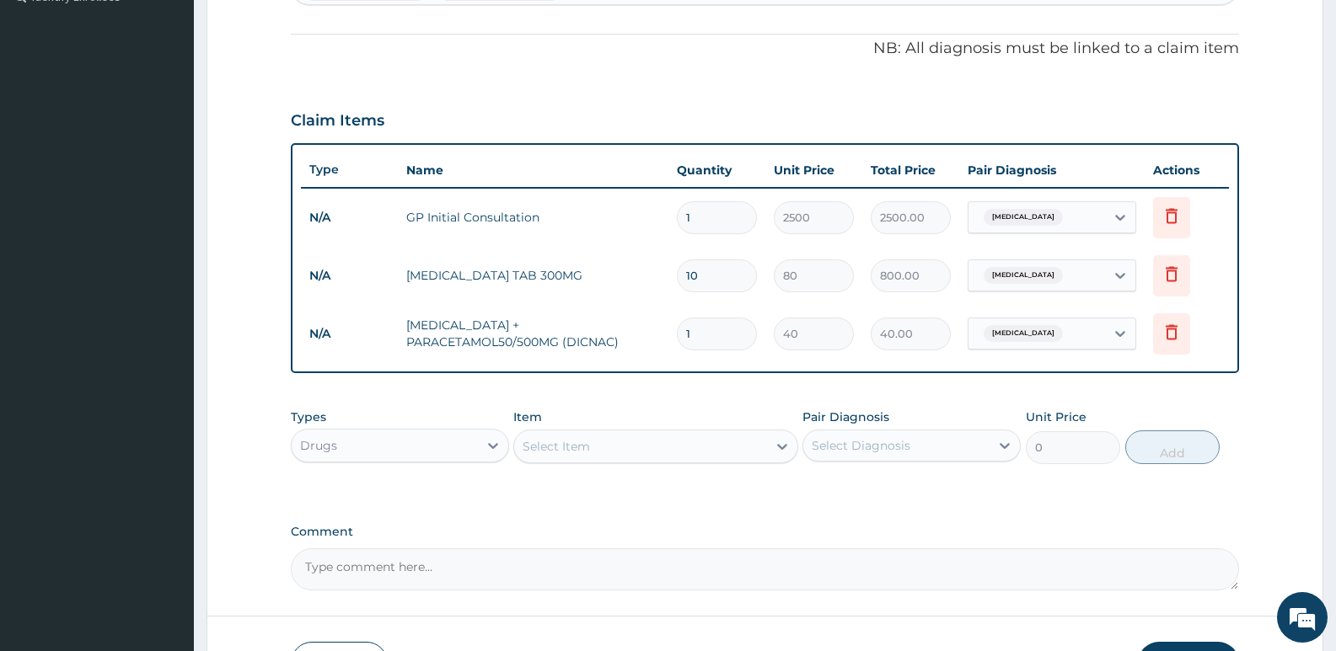
type input "0.00"
type input "5"
type input "200.00"
type input "5"
click at [598, 453] on div "Select Item" at bounding box center [640, 446] width 252 height 27
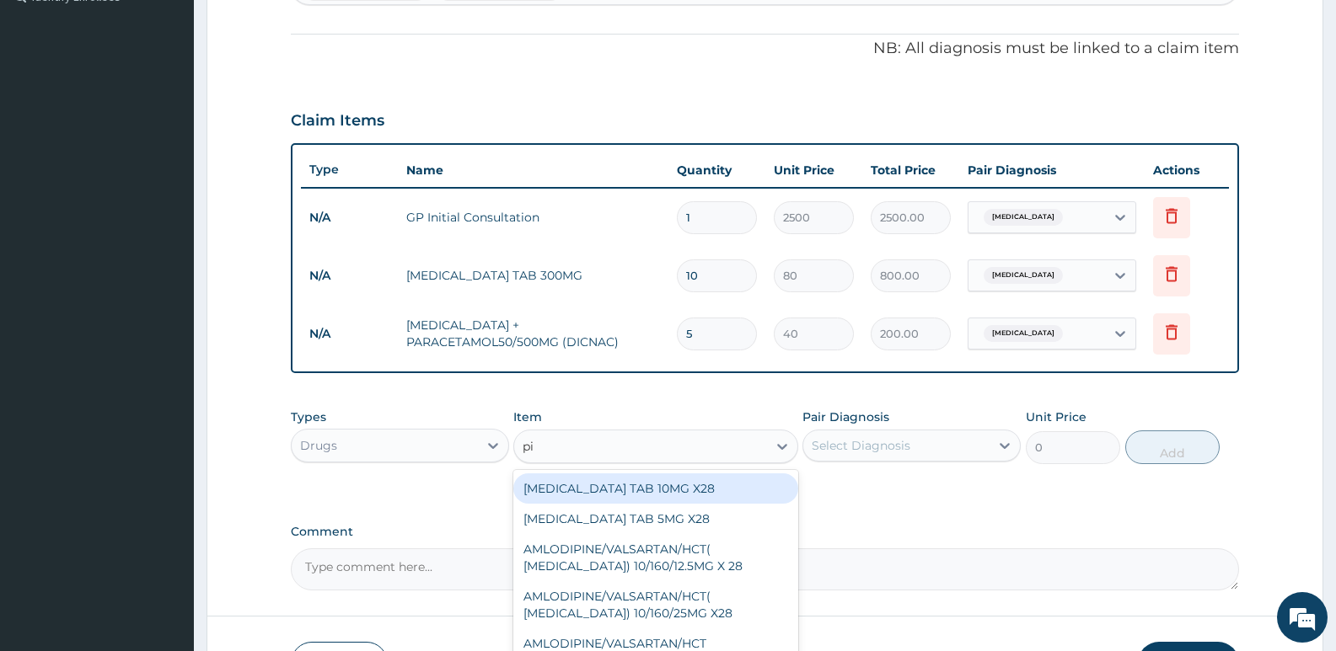
type input "pir"
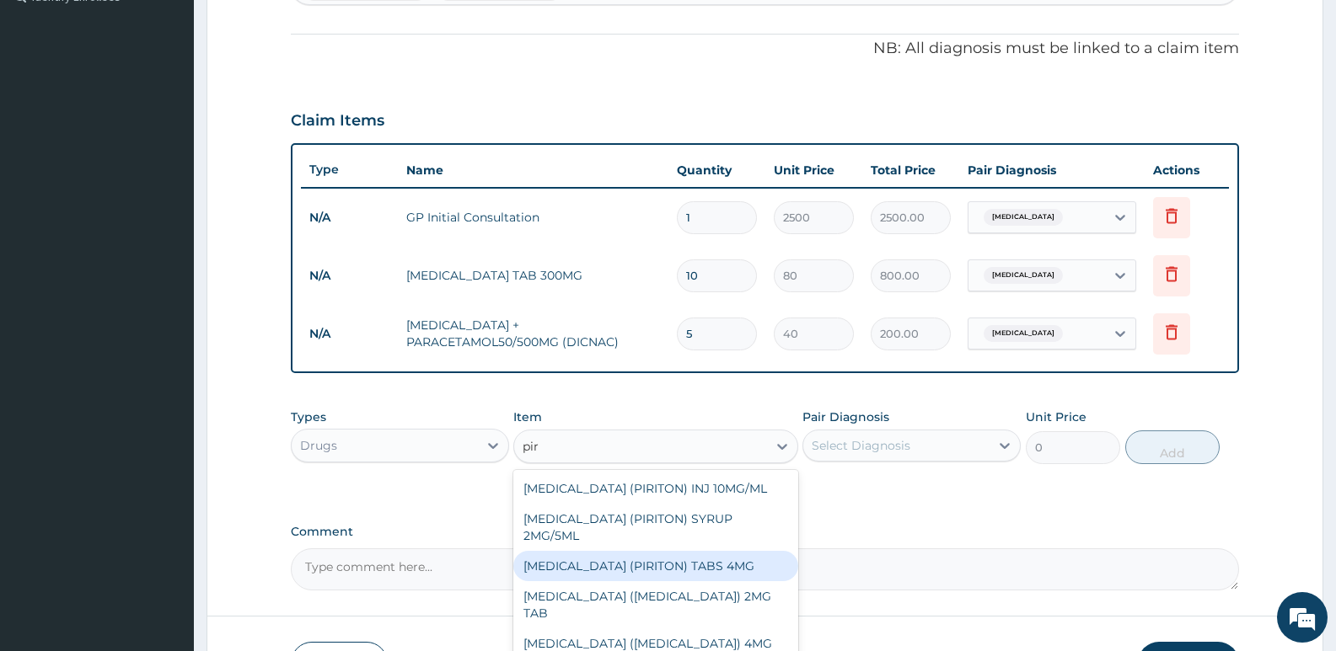
click at [641, 582] on div "CHLORPHENIRAMINE (PIRITON) TABS 4MG" at bounding box center [655, 566] width 284 height 30
type input "10"
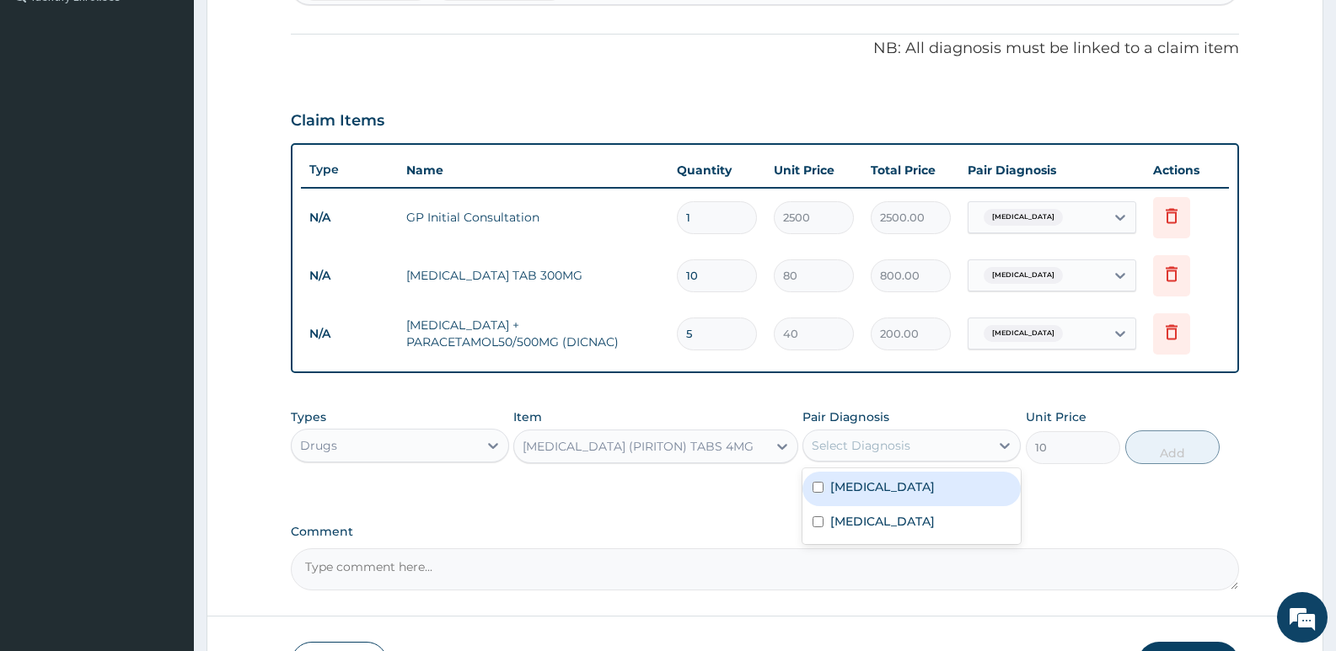
click at [853, 446] on div "Select Diagnosis" at bounding box center [861, 445] width 99 height 17
click at [864, 520] on label "Upper respiratory infection" at bounding box center [882, 521] width 105 height 17
checkbox input "true"
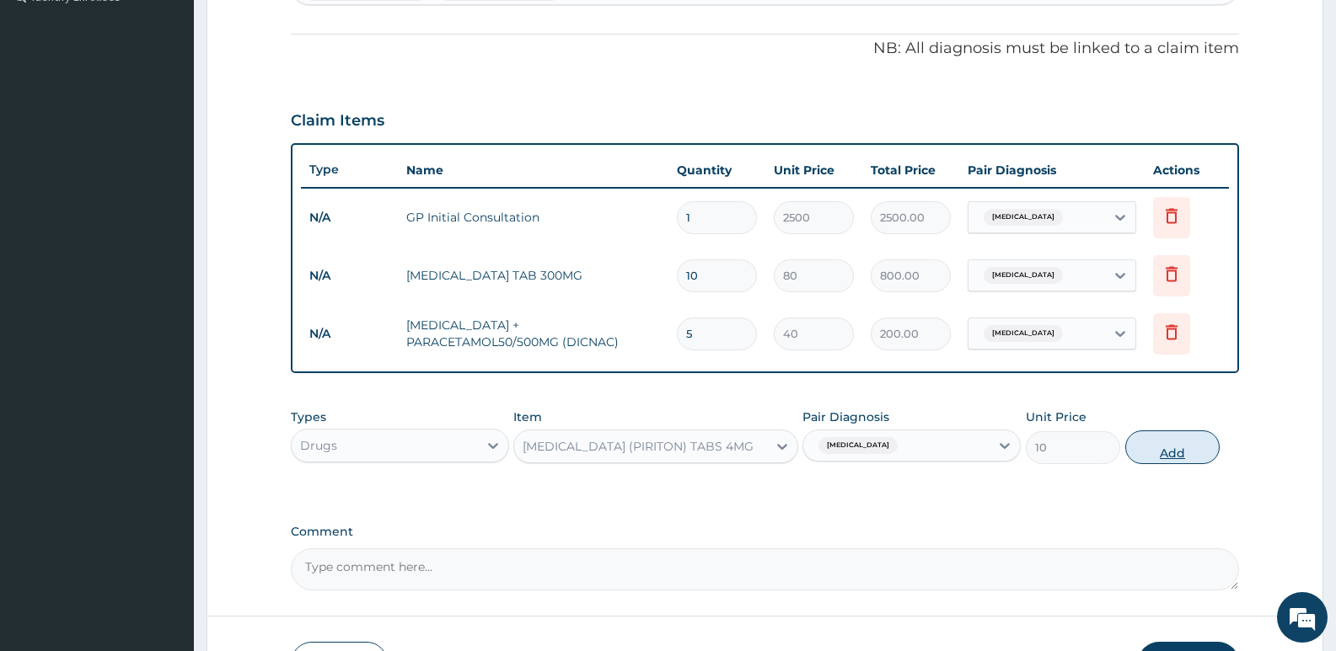
click at [1153, 453] on button "Add" at bounding box center [1172, 448] width 94 height 34
type input "0"
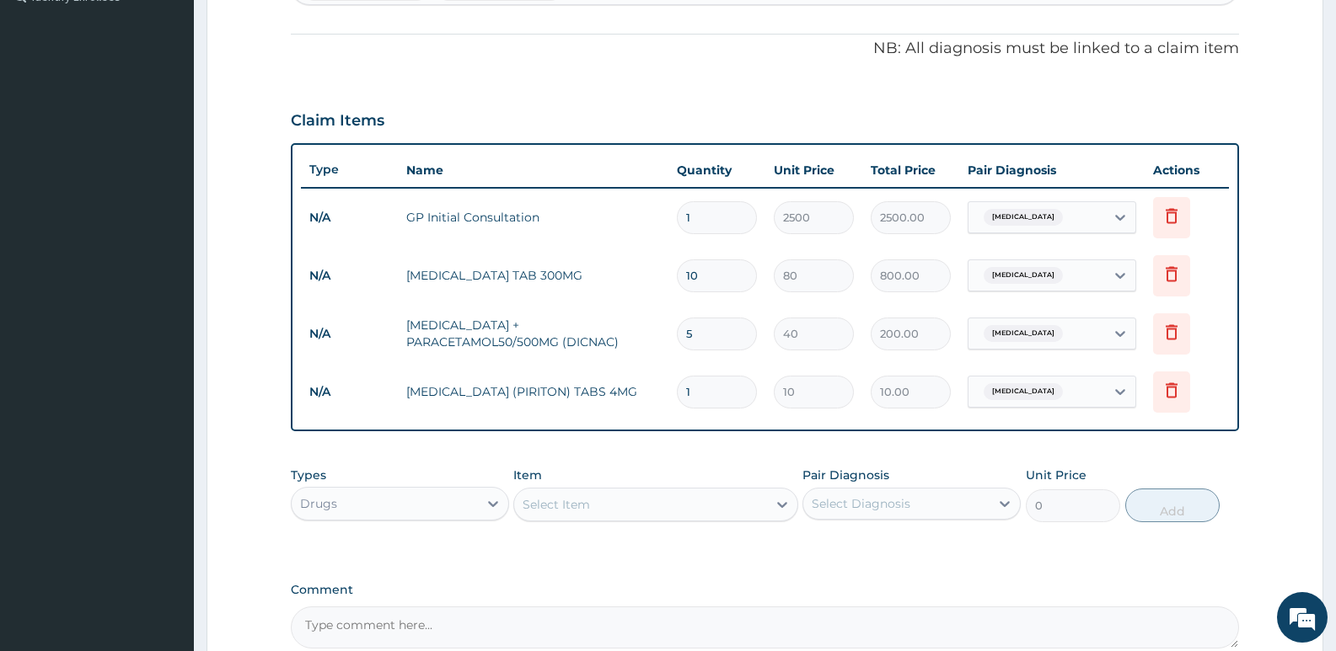
type input "10"
type input "100.00"
type input "1"
type input "10.00"
type input "16"
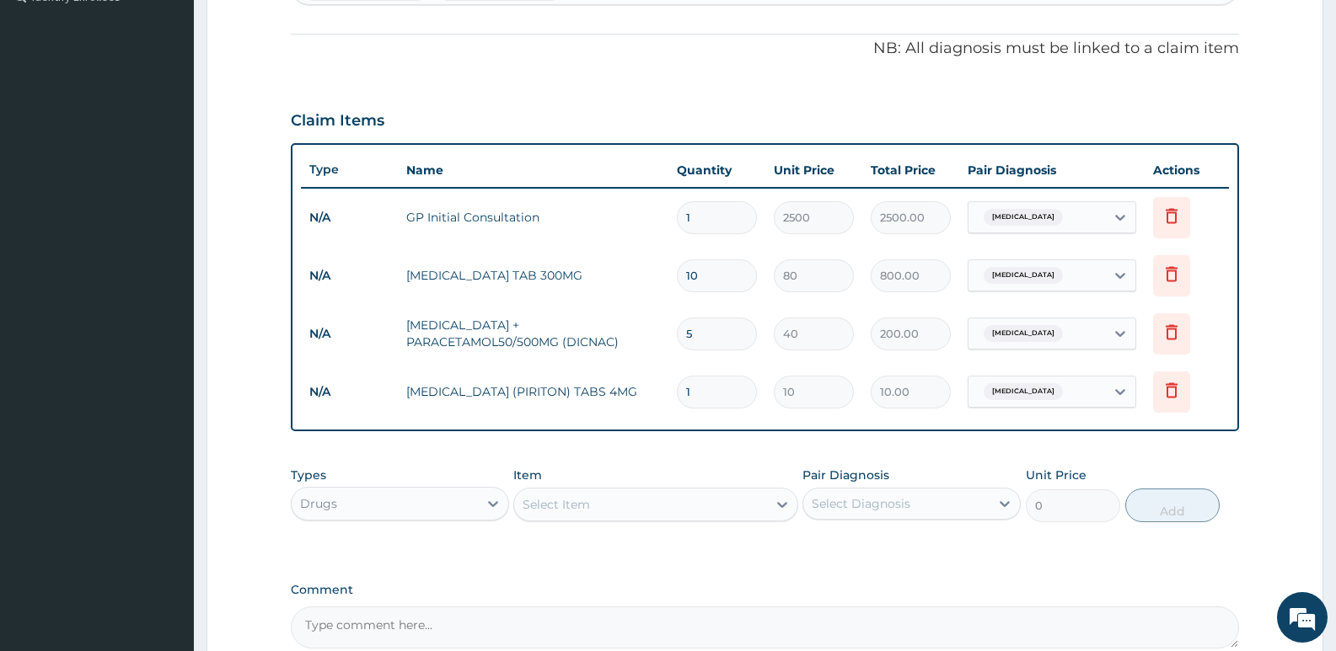
type input "160.00"
type input "1"
type input "10.00"
type input "0.00"
type input "6"
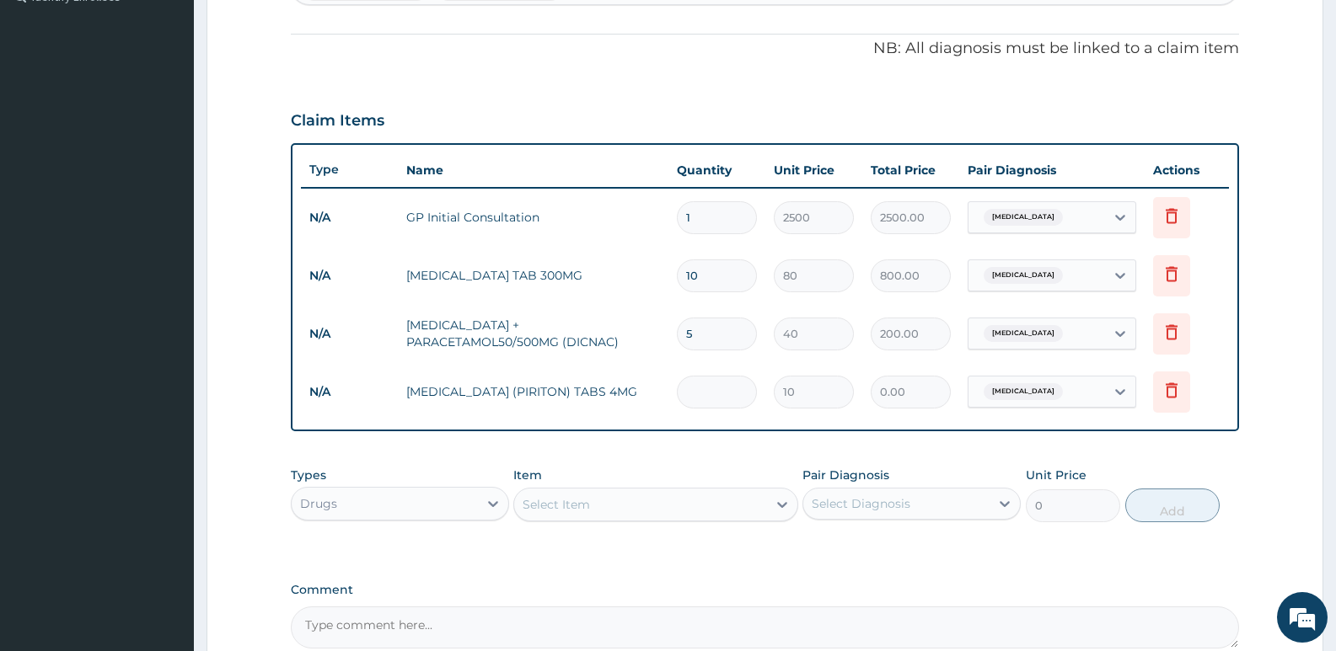
type input "60.00"
type input "6"
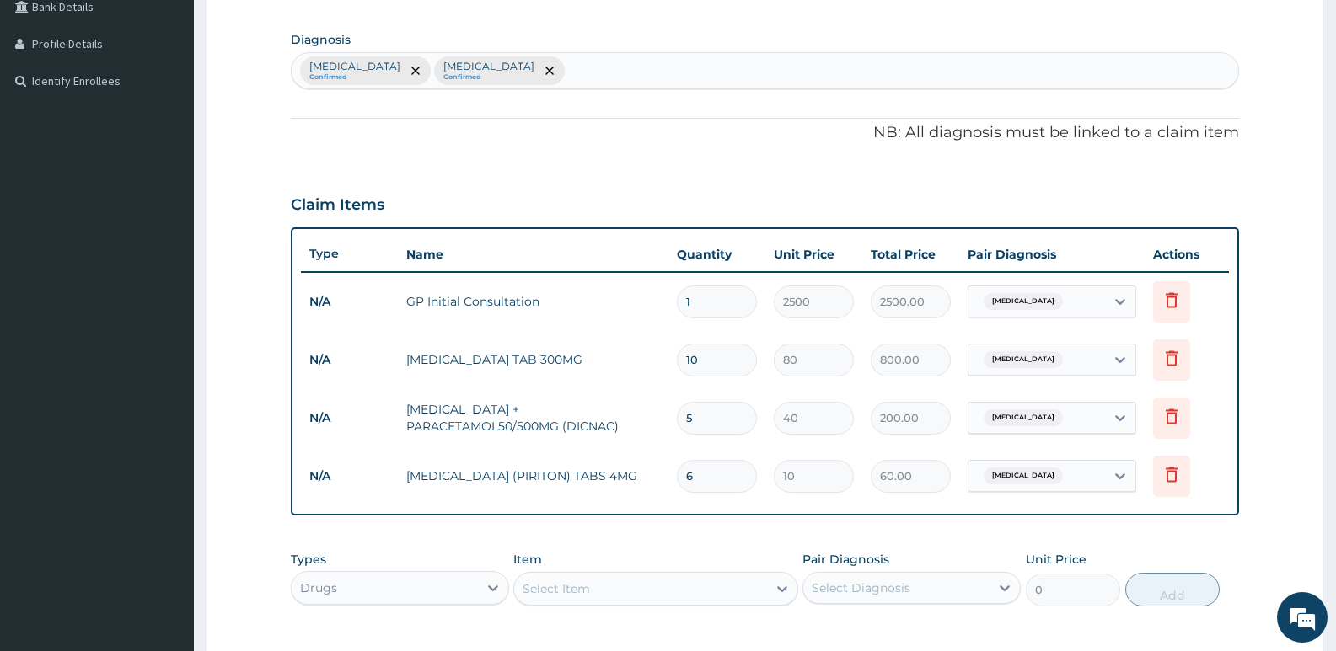
scroll to position [568, 0]
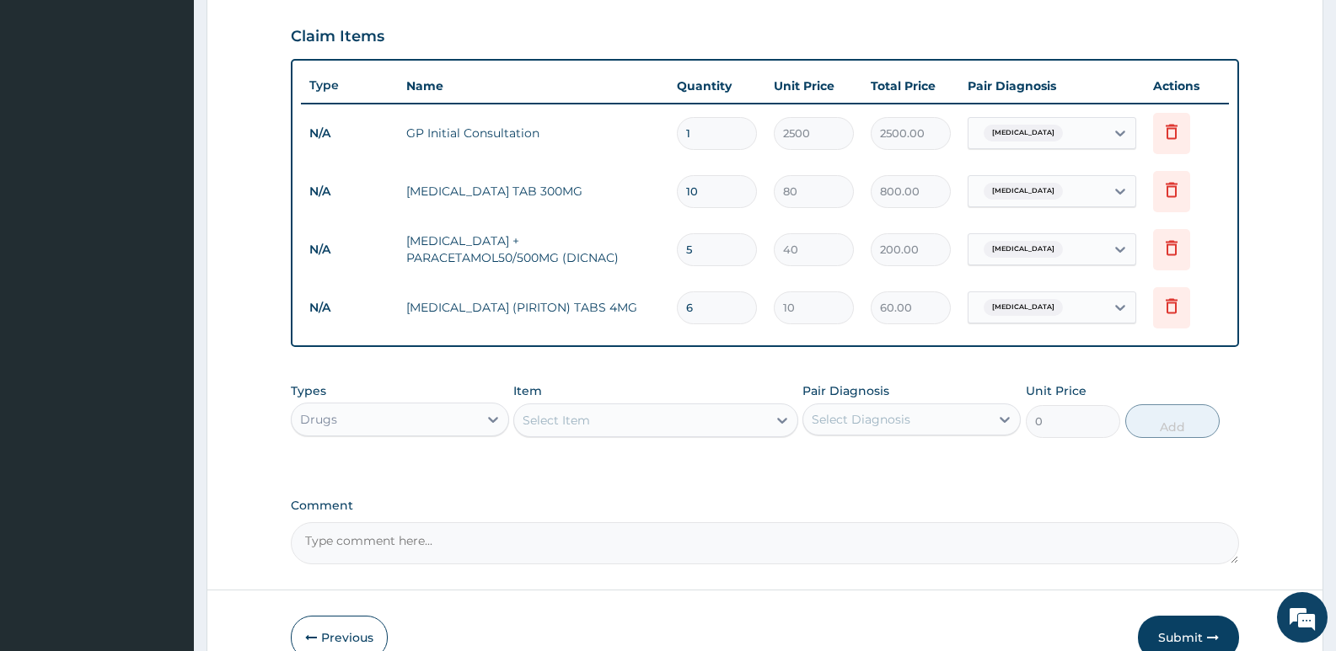
click at [705, 249] on input "5" at bounding box center [717, 249] width 80 height 33
type input "0.00"
type input "9"
type input "360.00"
type input "9"
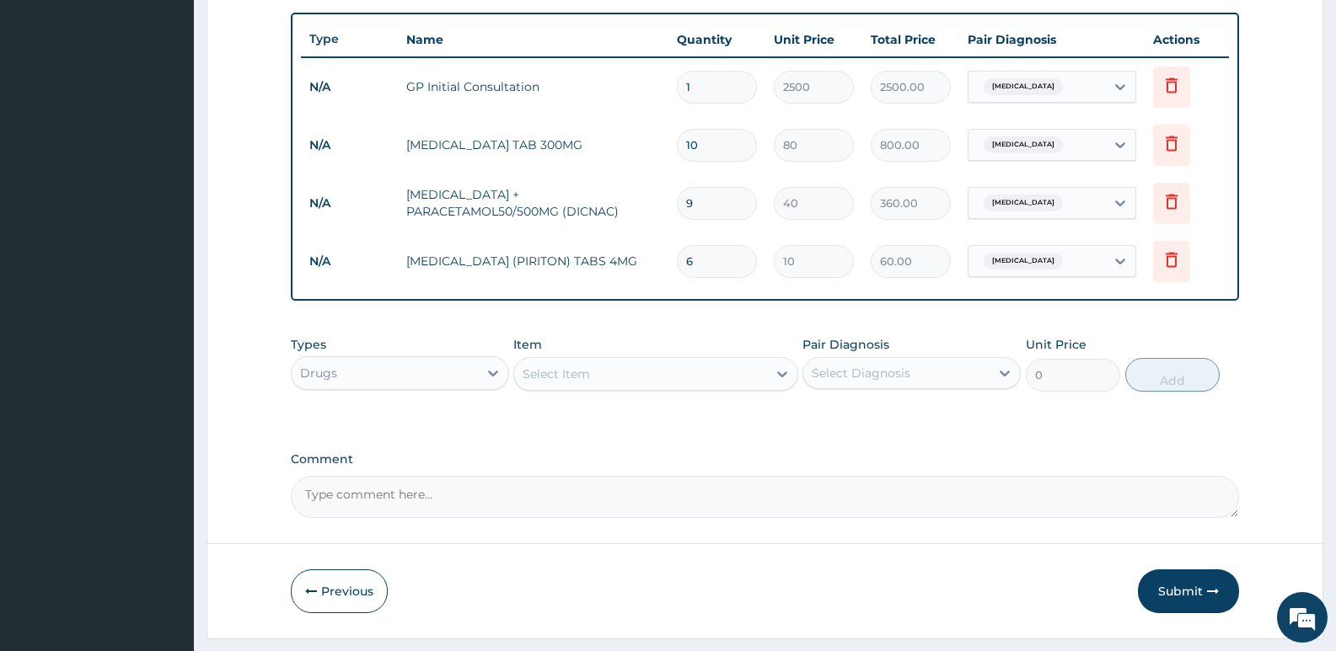
scroll to position [658, 0]
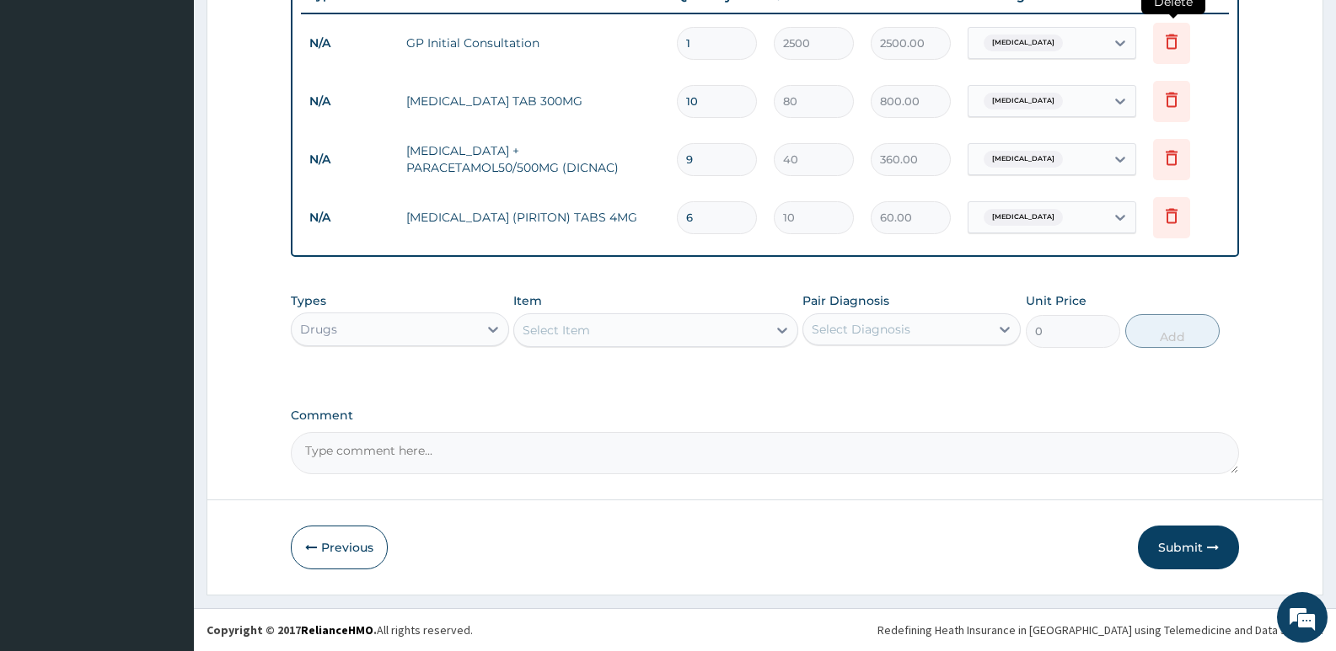
click at [1168, 45] on icon at bounding box center [1171, 41] width 20 height 20
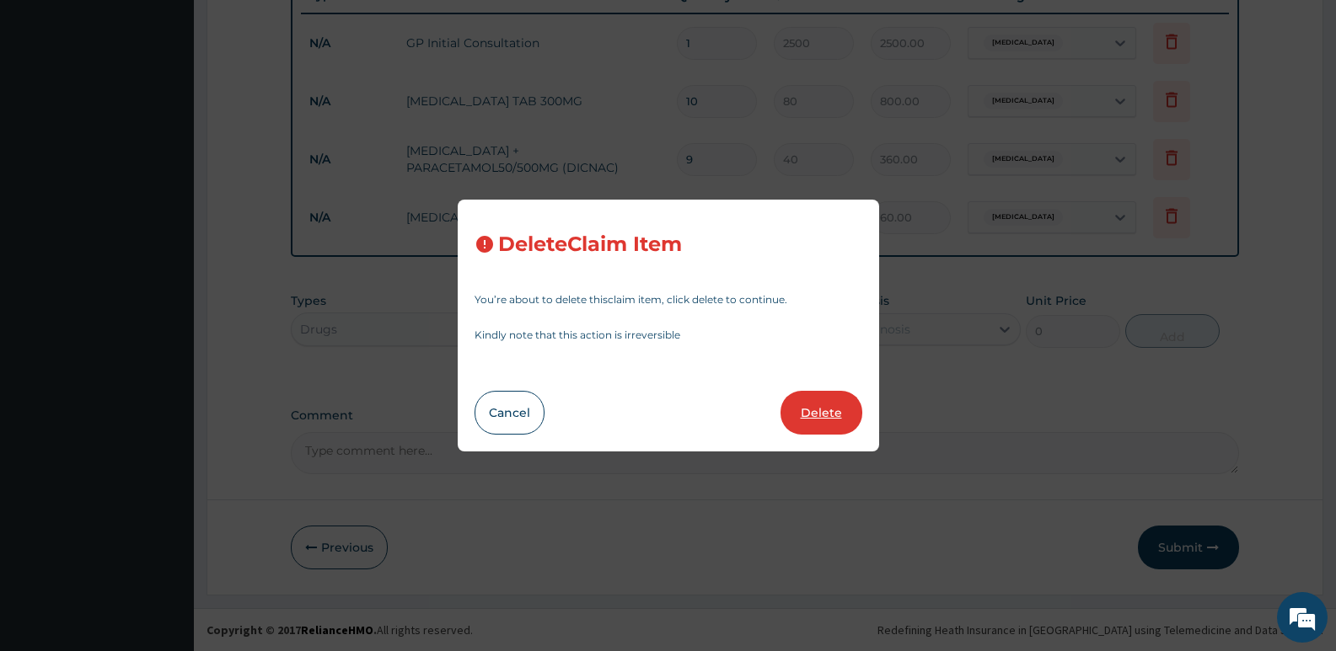
click at [817, 421] on button "Delete" at bounding box center [821, 413] width 82 height 44
type input "10"
type input "80"
type input "800.00"
type input "9"
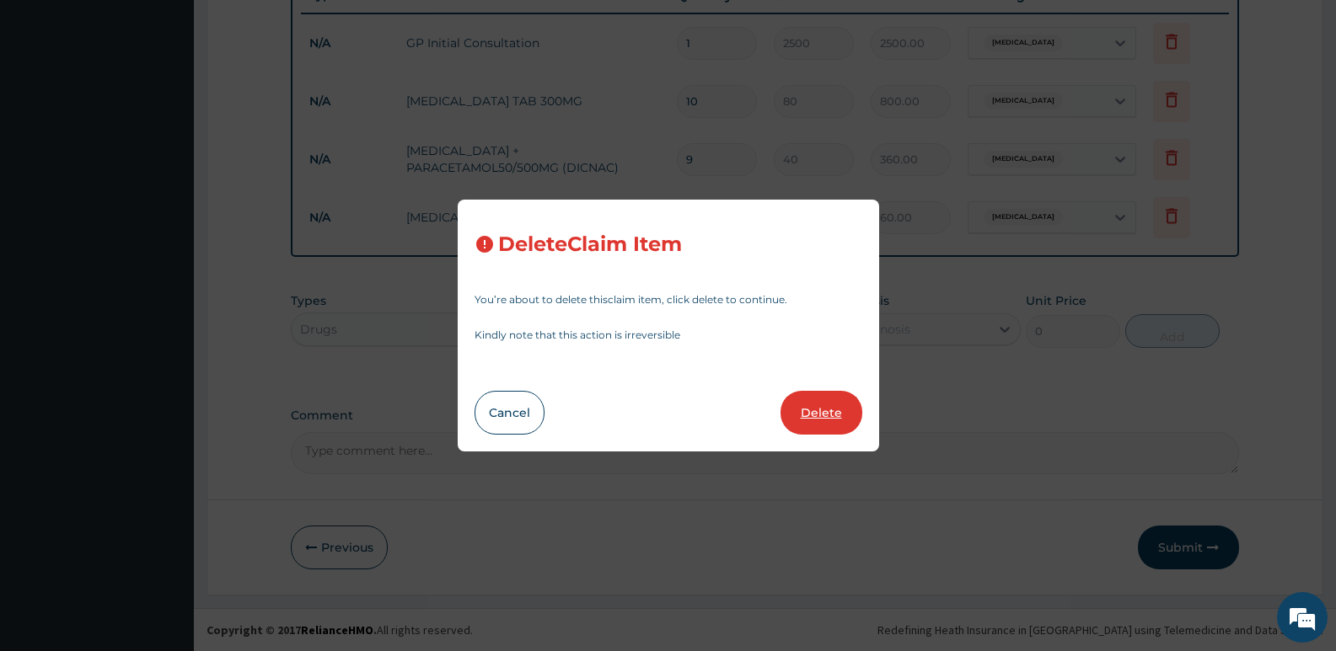
type input "40"
type input "360.00"
type input "6"
type input "10"
type input "60.00"
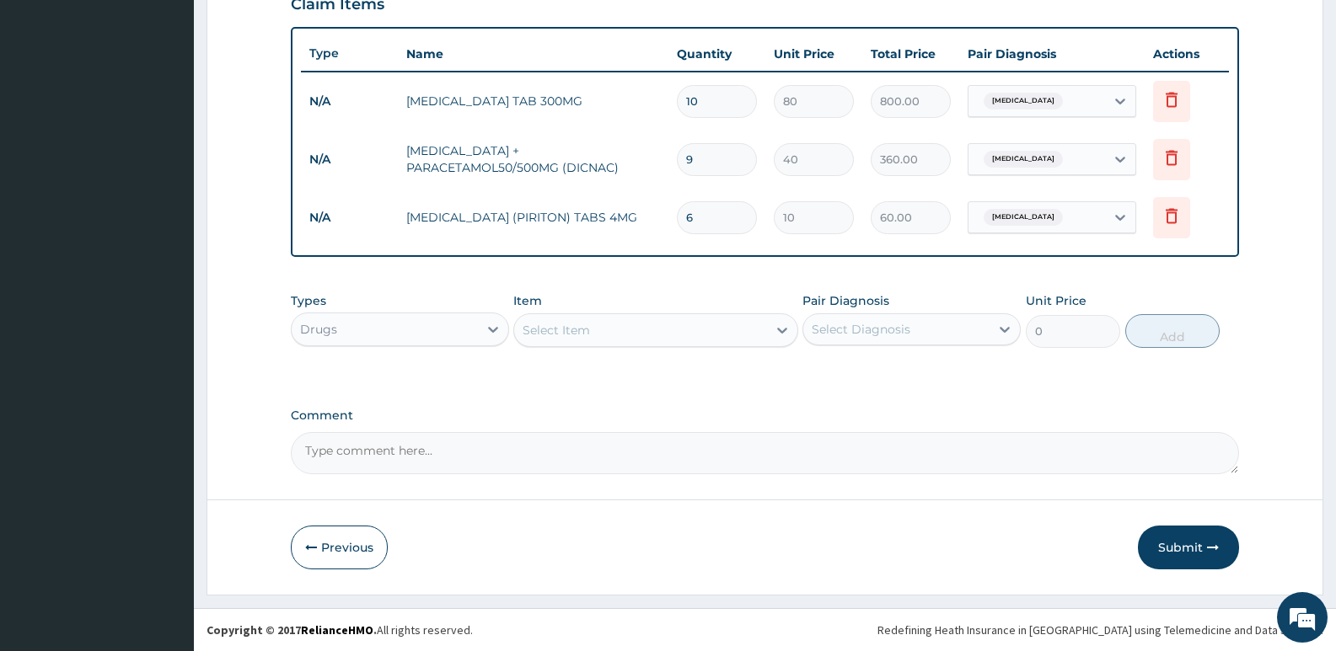
scroll to position [600, 0]
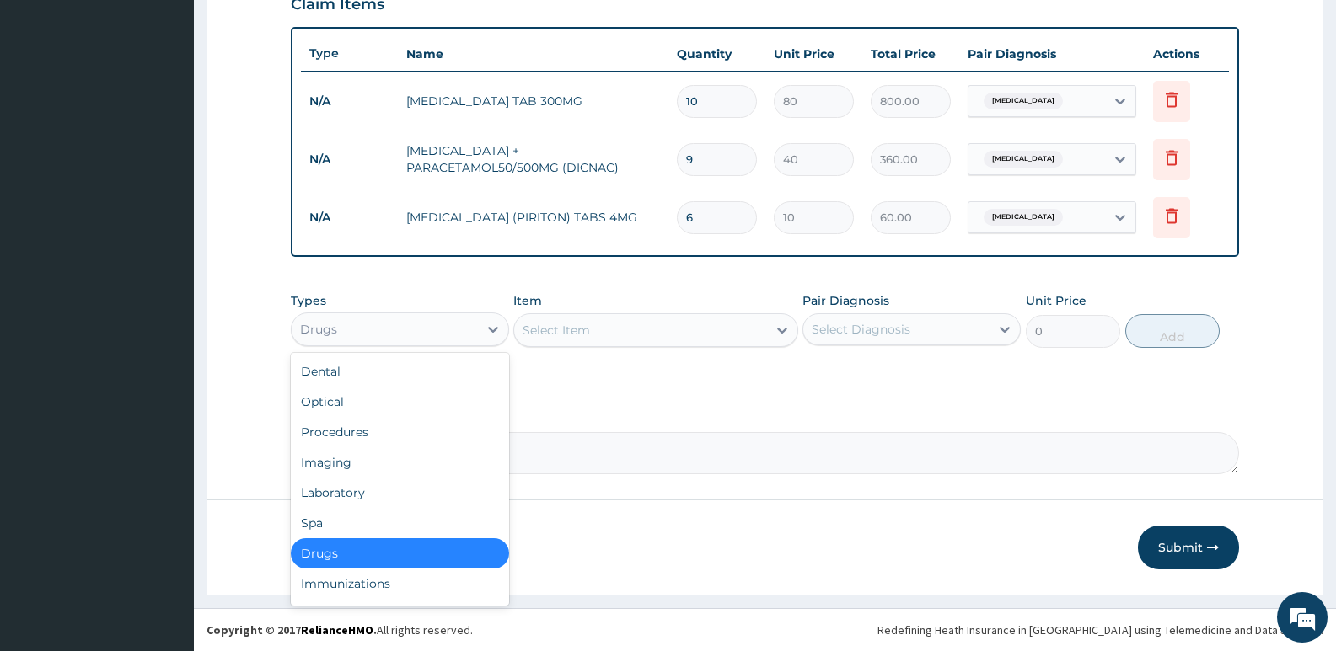
click at [419, 324] on div "Drugs" at bounding box center [385, 329] width 186 height 27
click at [322, 437] on div "Procedures" at bounding box center [400, 432] width 218 height 30
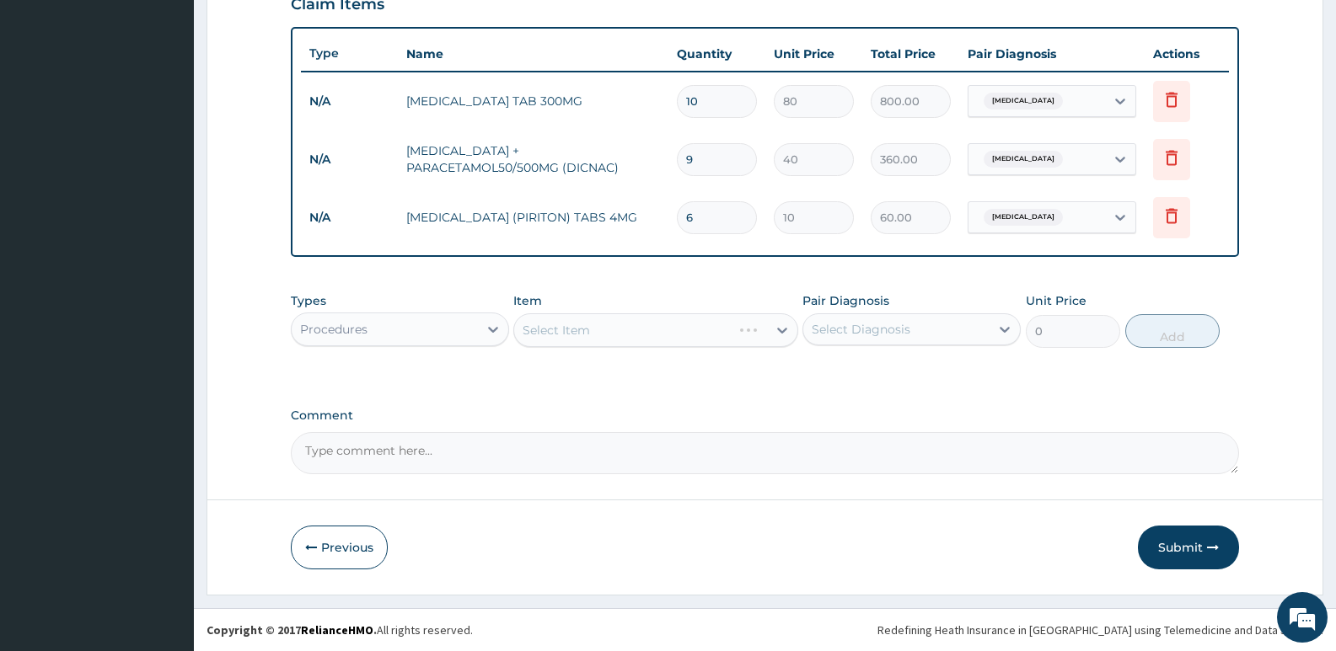
click at [566, 329] on div "Select Item" at bounding box center [655, 331] width 284 height 34
click at [573, 330] on div "Select Item" at bounding box center [655, 331] width 284 height 34
click at [546, 334] on div "Select Item" at bounding box center [556, 330] width 67 height 17
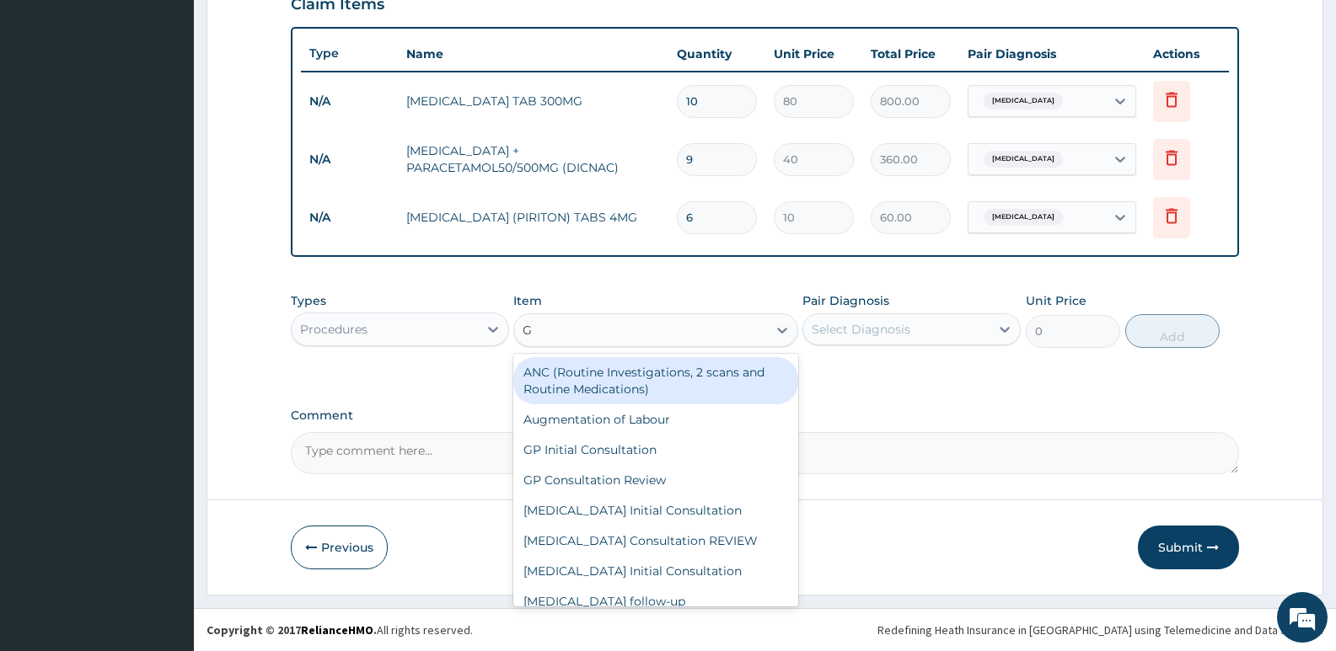
type input "GP"
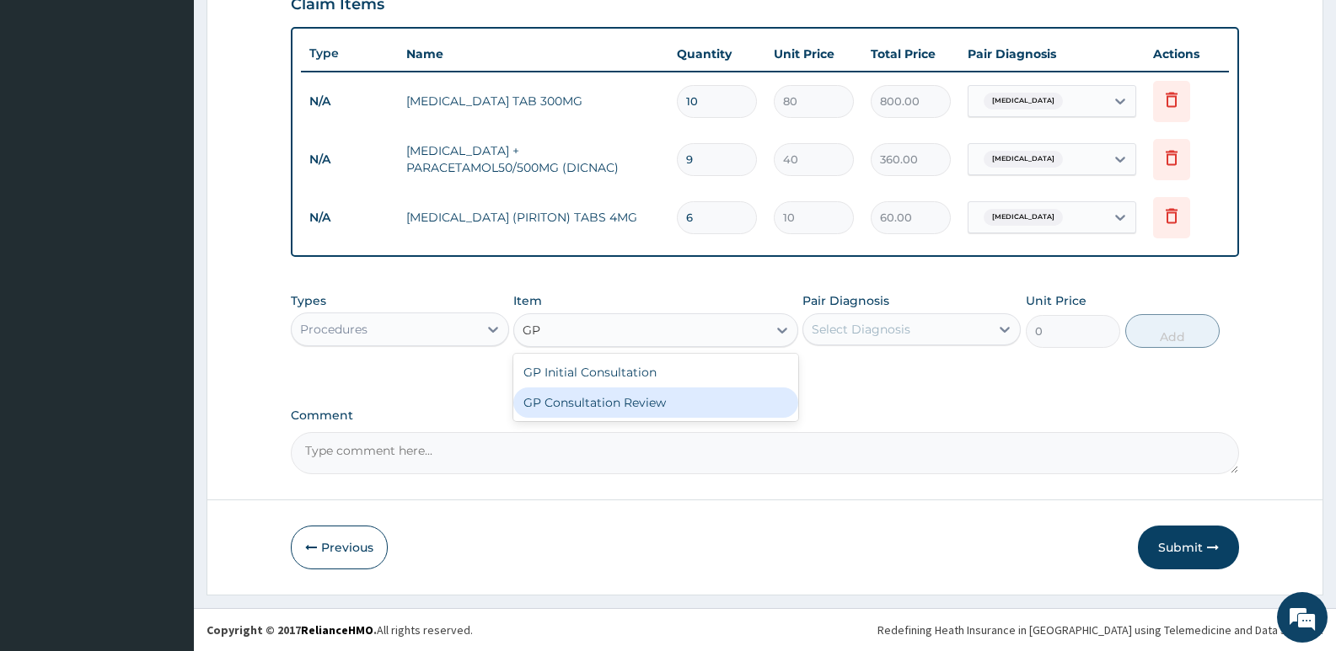
click at [572, 399] on div "GP Consultation Review" at bounding box center [655, 403] width 284 height 30
type input "1200"
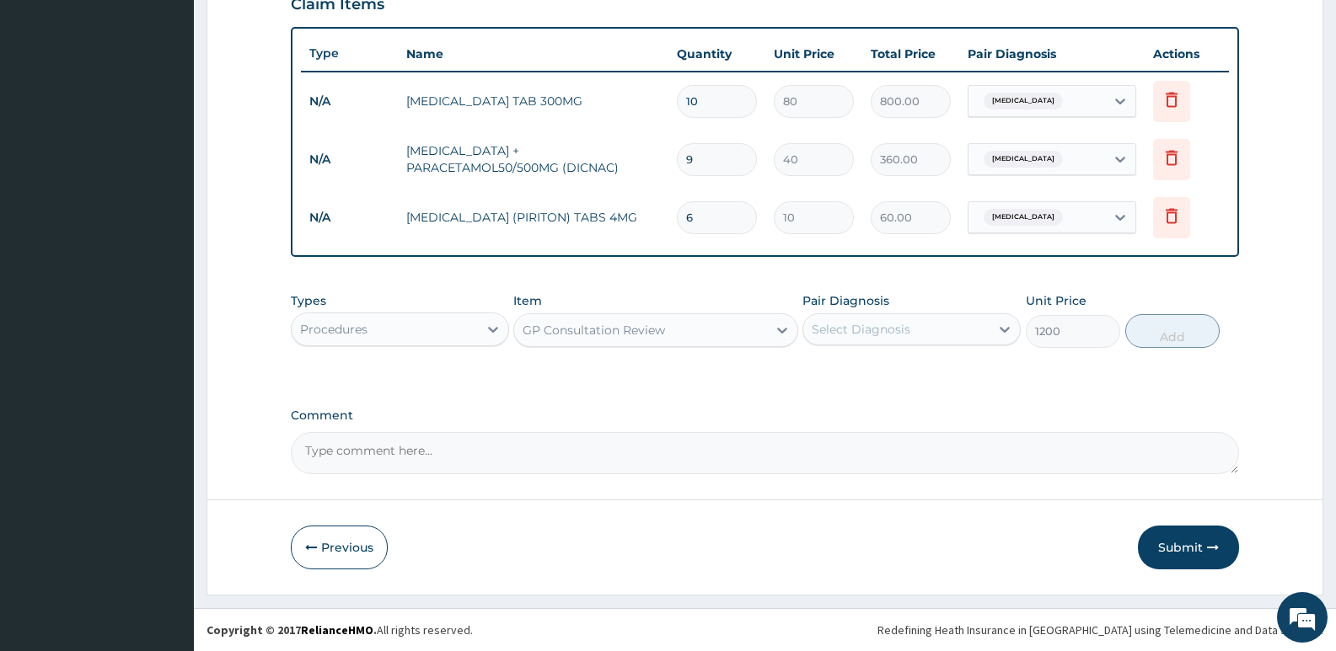
click at [878, 335] on div "Select Diagnosis" at bounding box center [861, 329] width 99 height 17
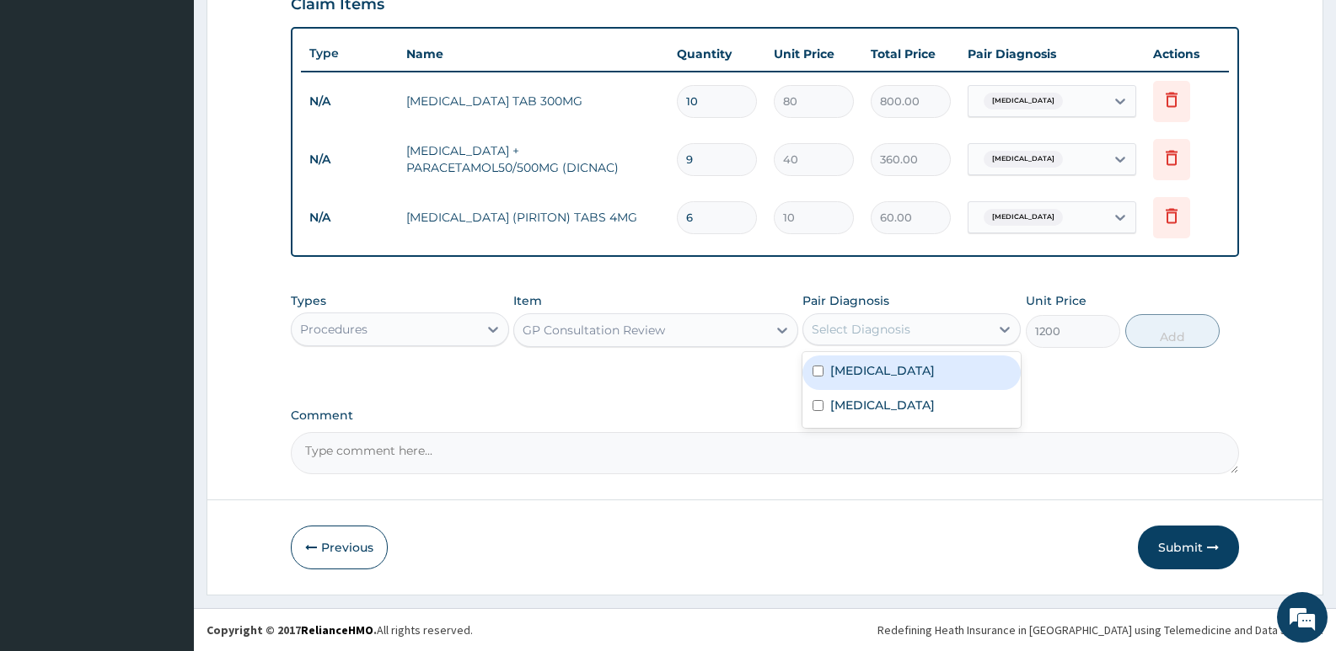
click at [844, 368] on label "Malaria" at bounding box center [882, 370] width 105 height 17
checkbox input "true"
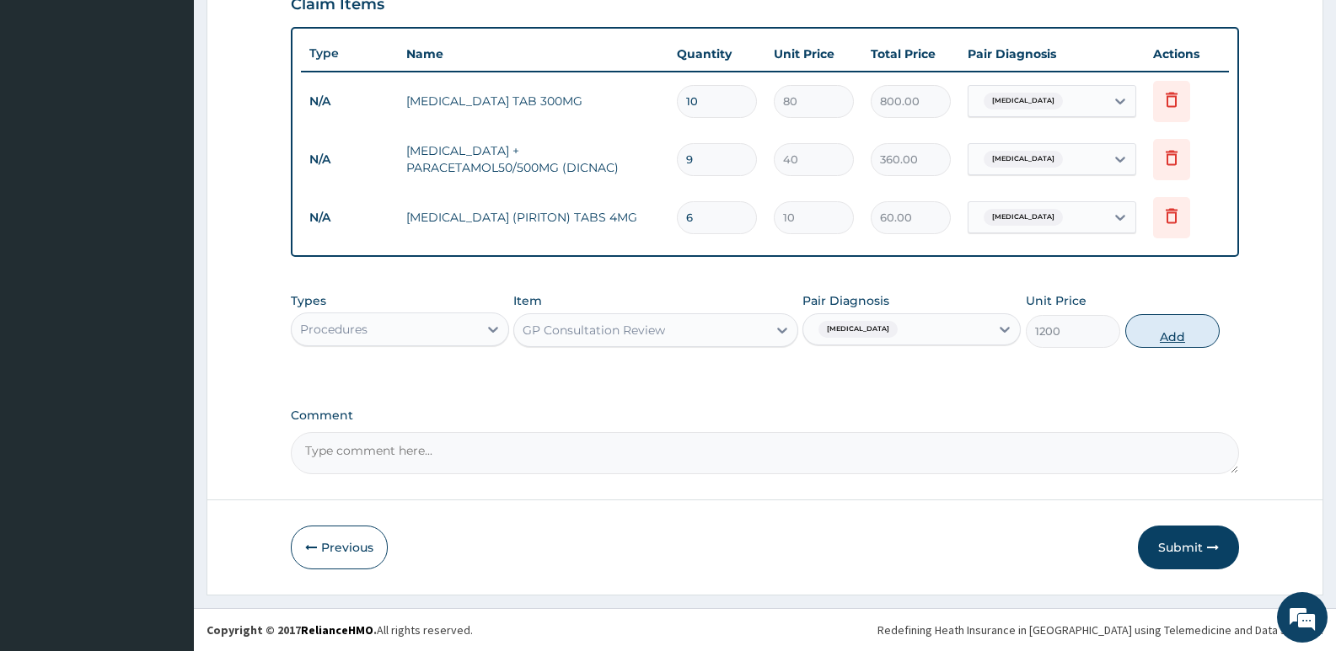
click at [1145, 331] on button "Add" at bounding box center [1172, 331] width 94 height 34
type input "0"
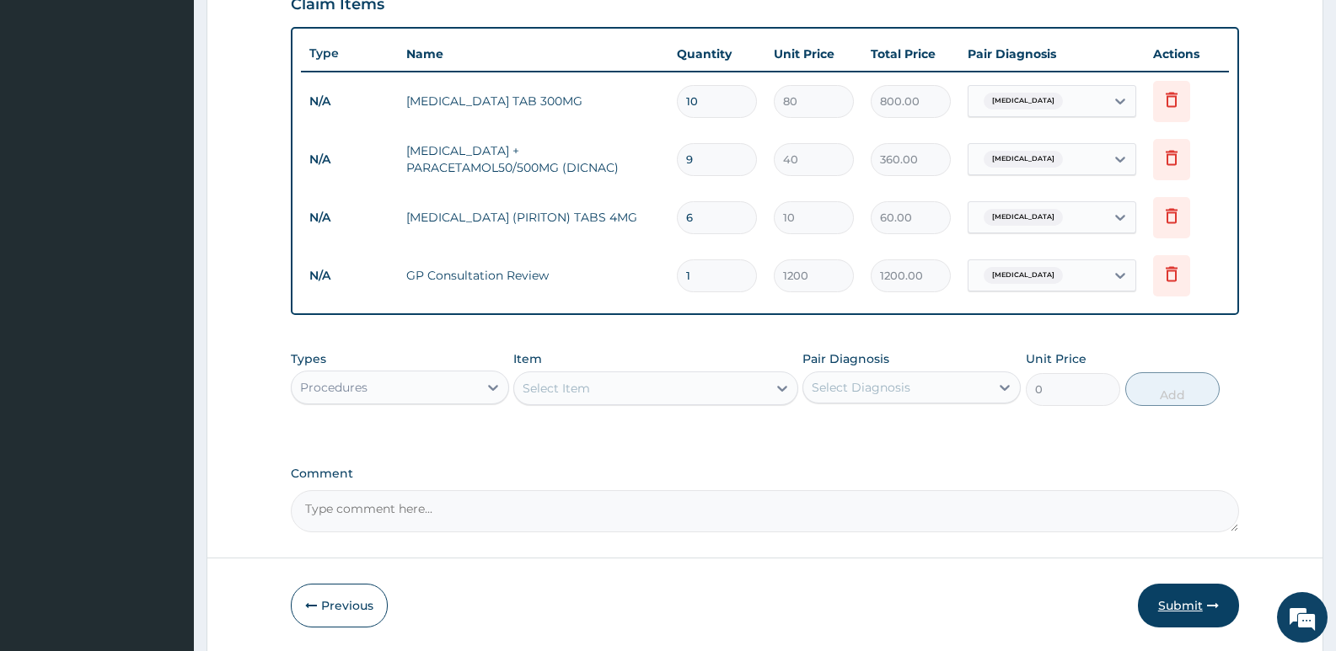
click at [1168, 596] on button "Submit" at bounding box center [1188, 606] width 101 height 44
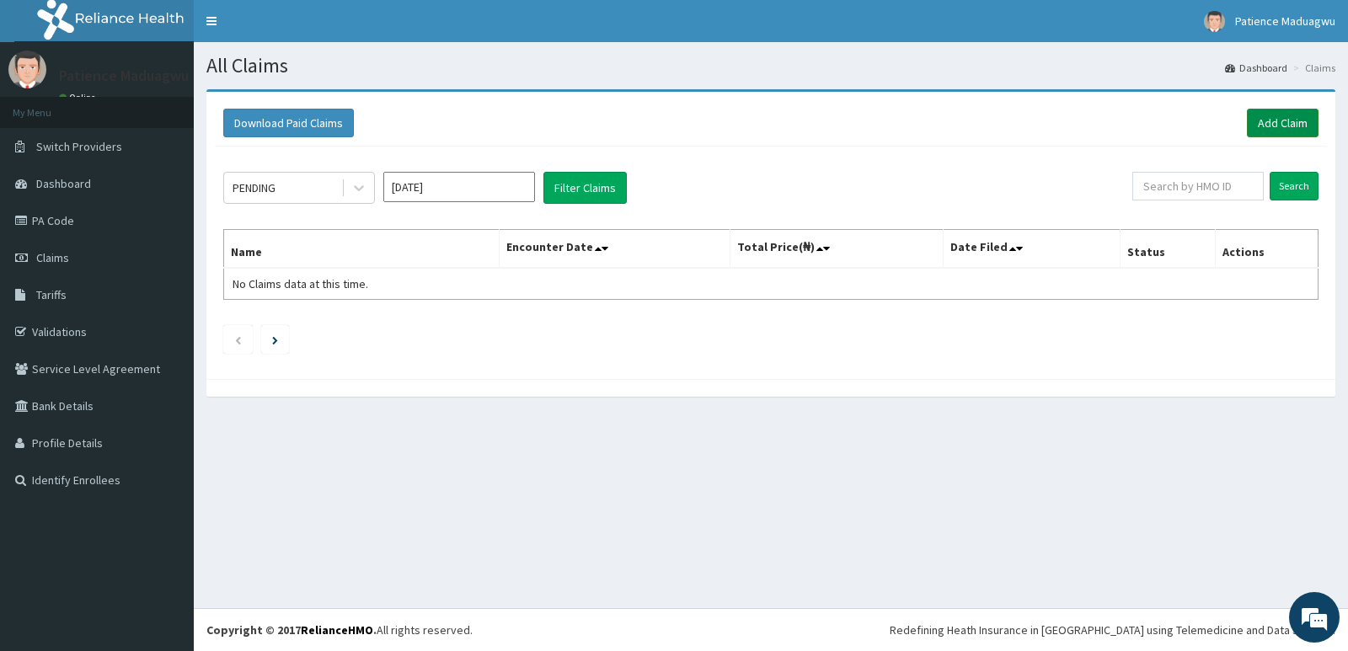
click at [1285, 113] on link "Add Claim" at bounding box center [1283, 123] width 72 height 29
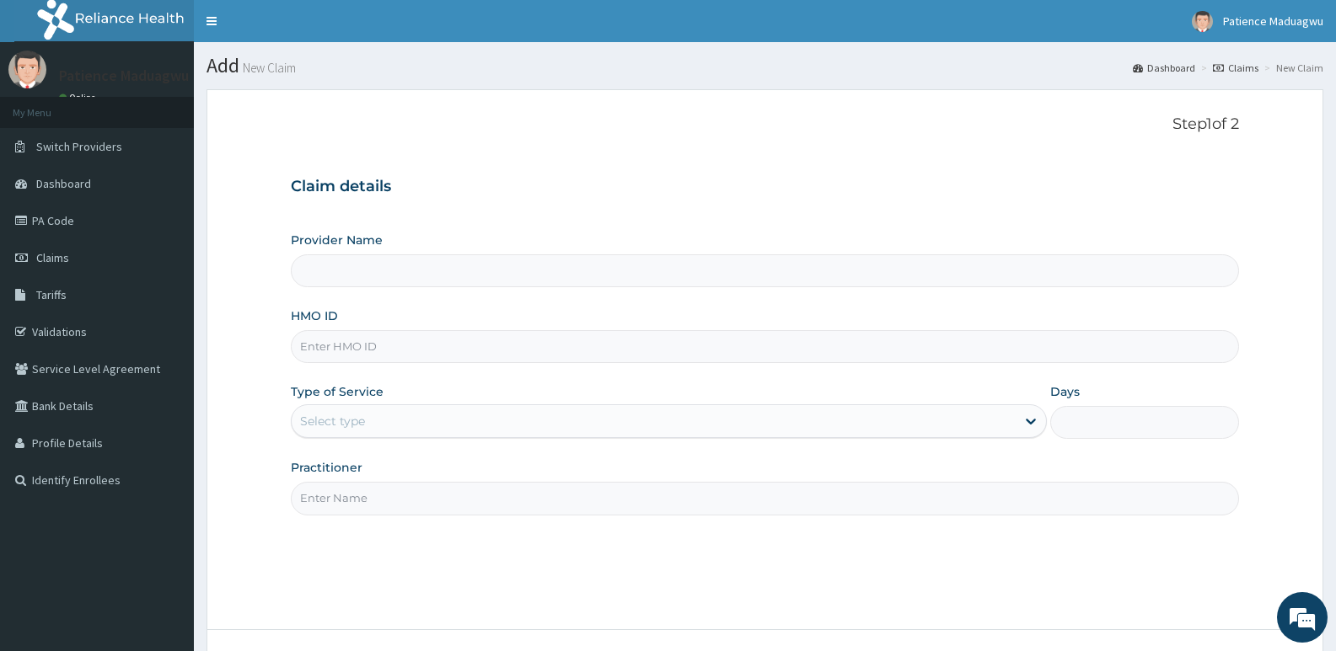
type input "[GEOGRAPHIC_DATA]"
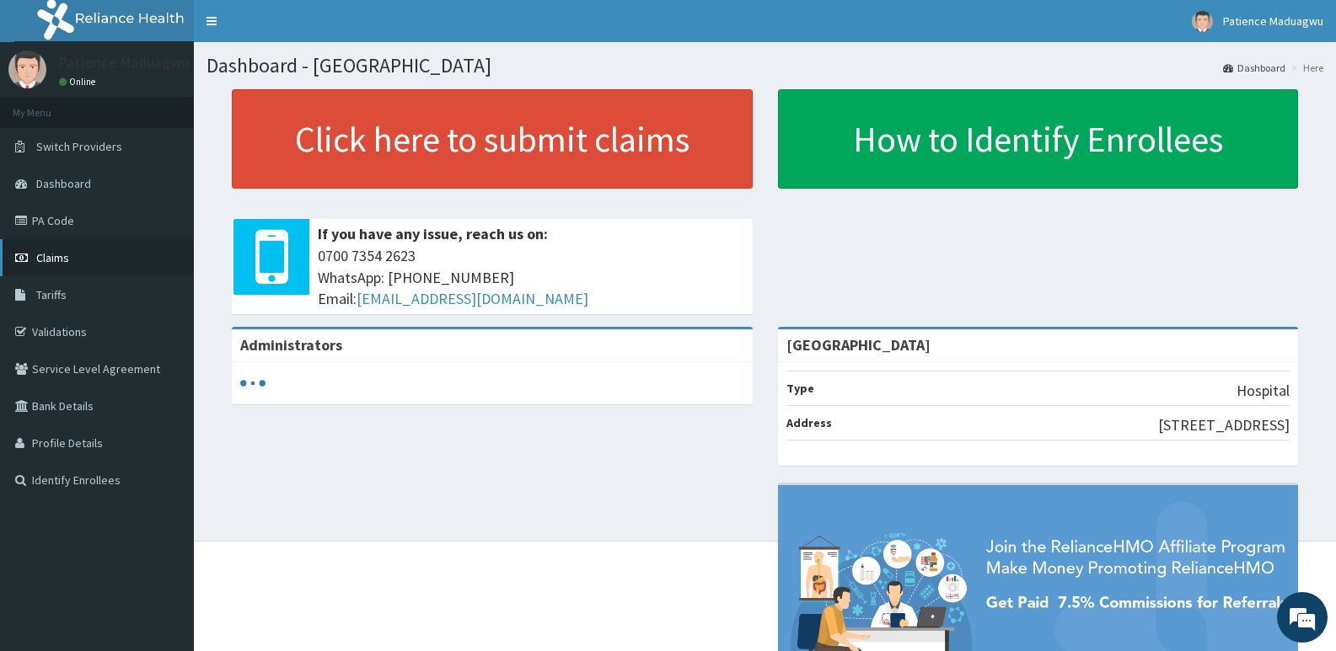
click at [43, 254] on span "Claims" at bounding box center [52, 257] width 33 height 15
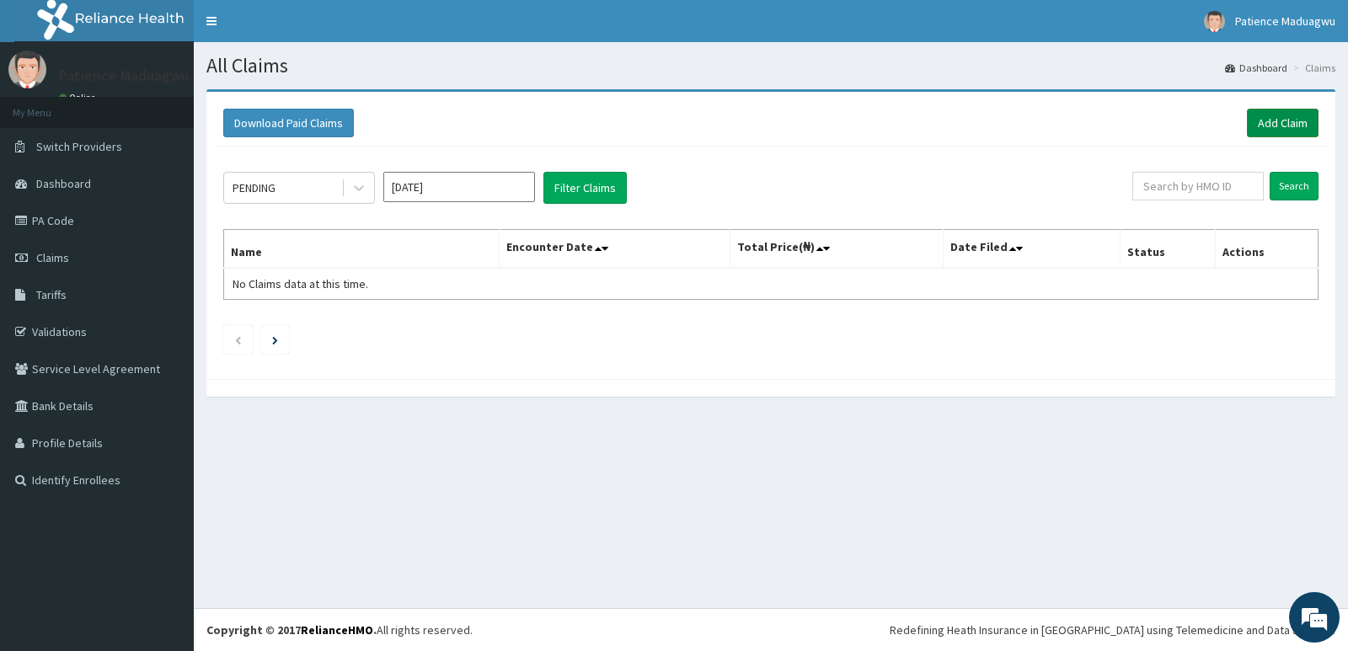
click at [1269, 121] on link "Add Claim" at bounding box center [1283, 123] width 72 height 29
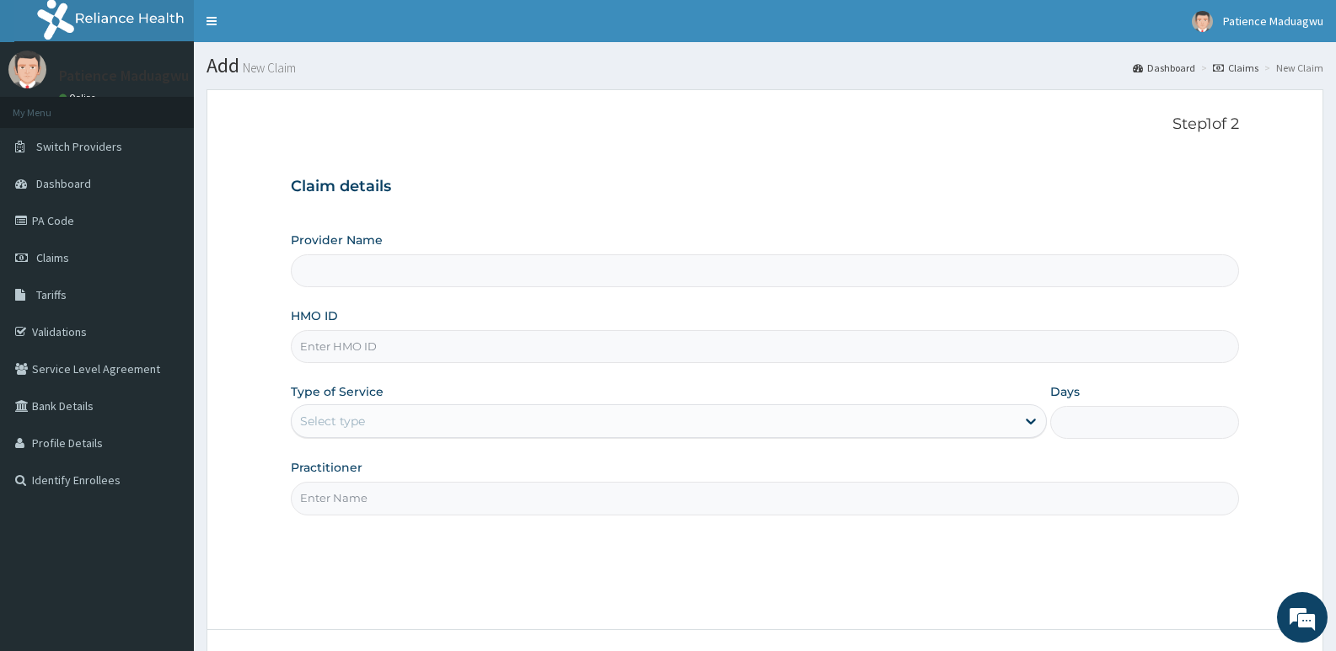
type input "[GEOGRAPHIC_DATA]"
click at [362, 353] on input "HMO ID" at bounding box center [765, 346] width 948 height 33
paste input "COO/10033/c"
type input "COO/10033/c"
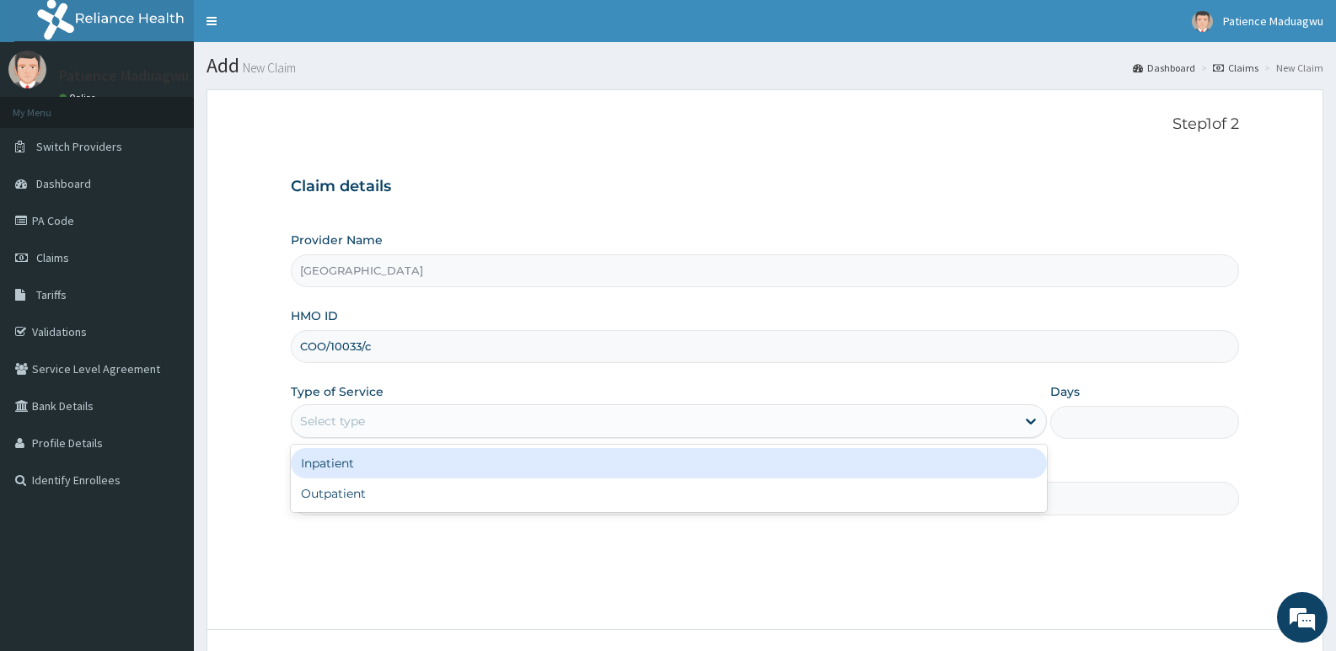
click at [327, 422] on div "Select type" at bounding box center [332, 421] width 65 height 17
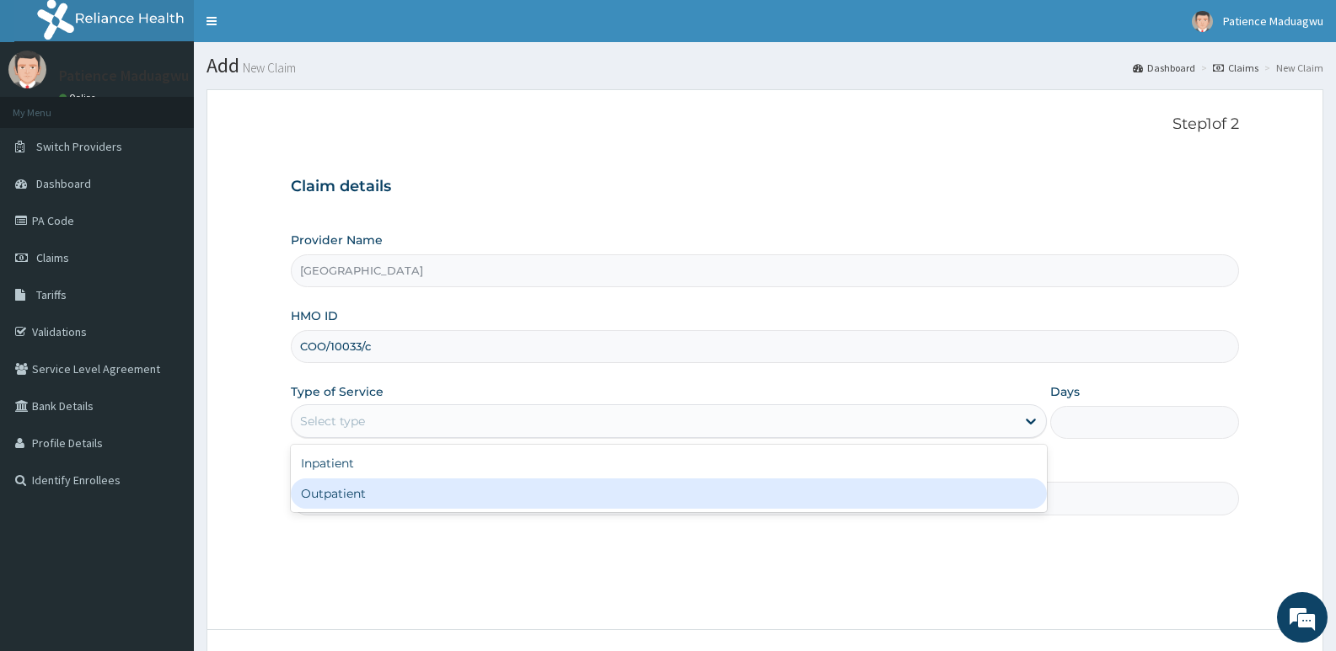
click at [322, 492] on div "Outpatient" at bounding box center [668, 494] width 755 height 30
type input "1"
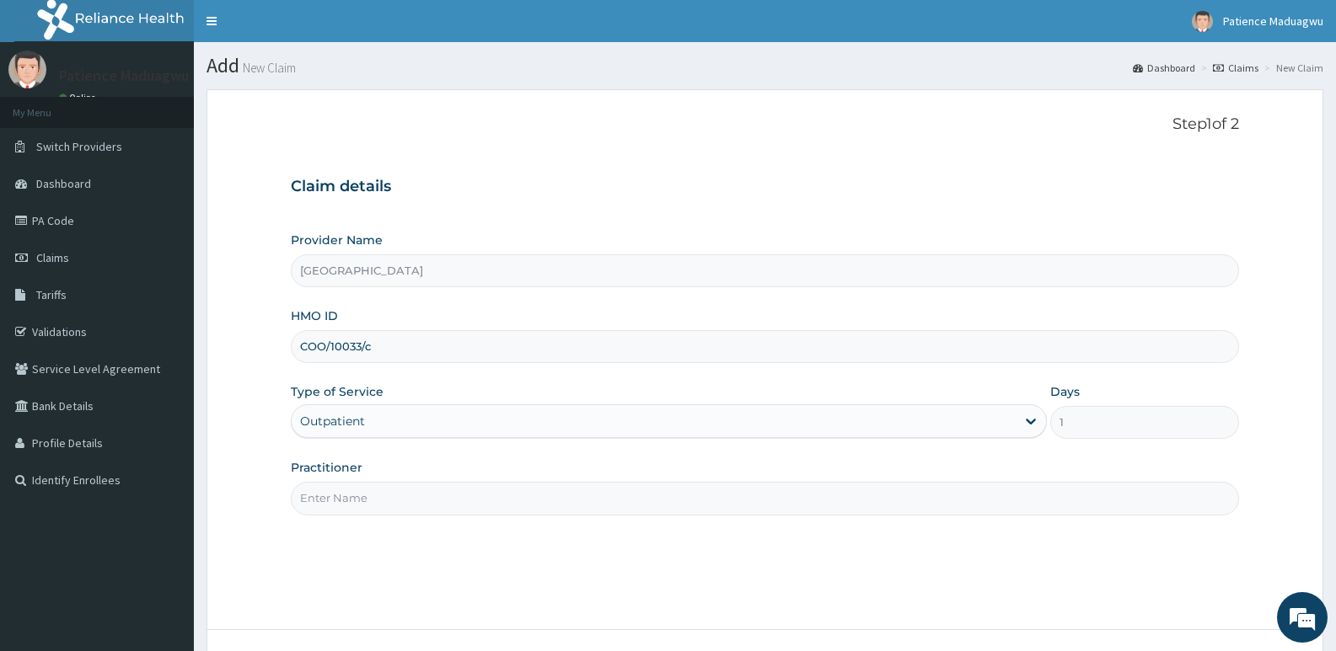
click at [322, 497] on input "Practitioner" at bounding box center [765, 498] width 948 height 33
click at [326, 494] on input "Practitioner" at bounding box center [765, 498] width 948 height 33
type input "[PERSON_NAME]"
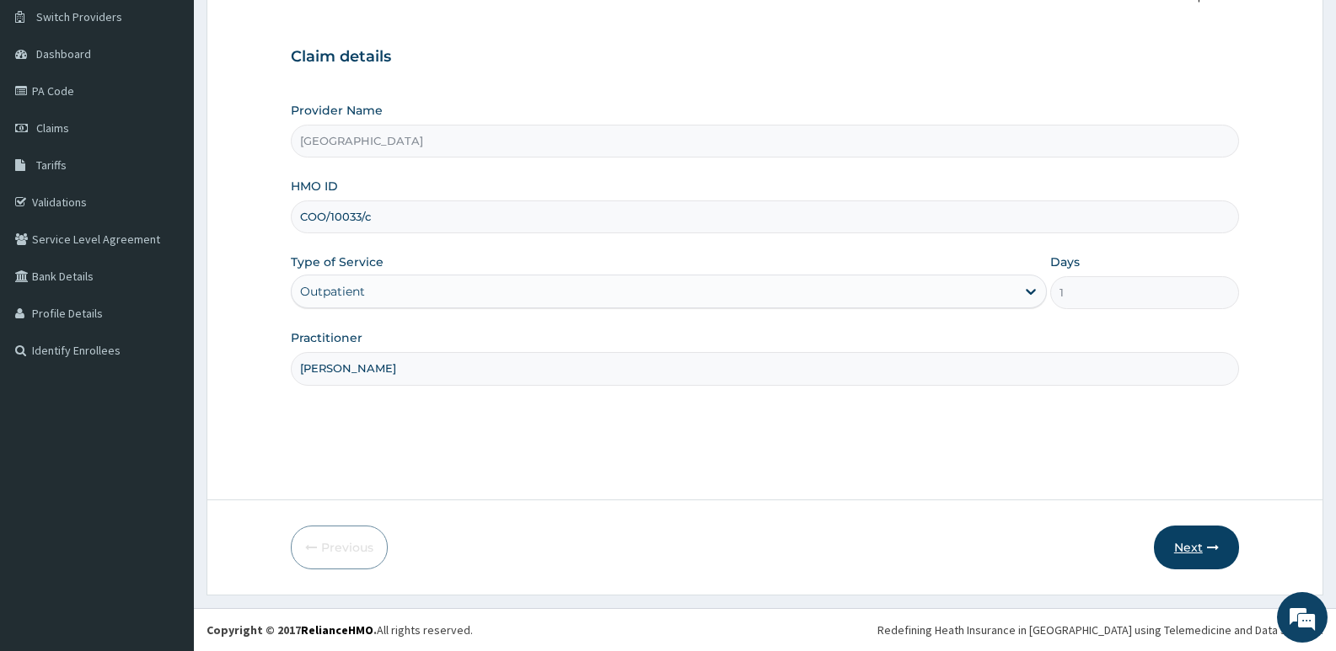
click at [1200, 553] on button "Next" at bounding box center [1196, 548] width 85 height 44
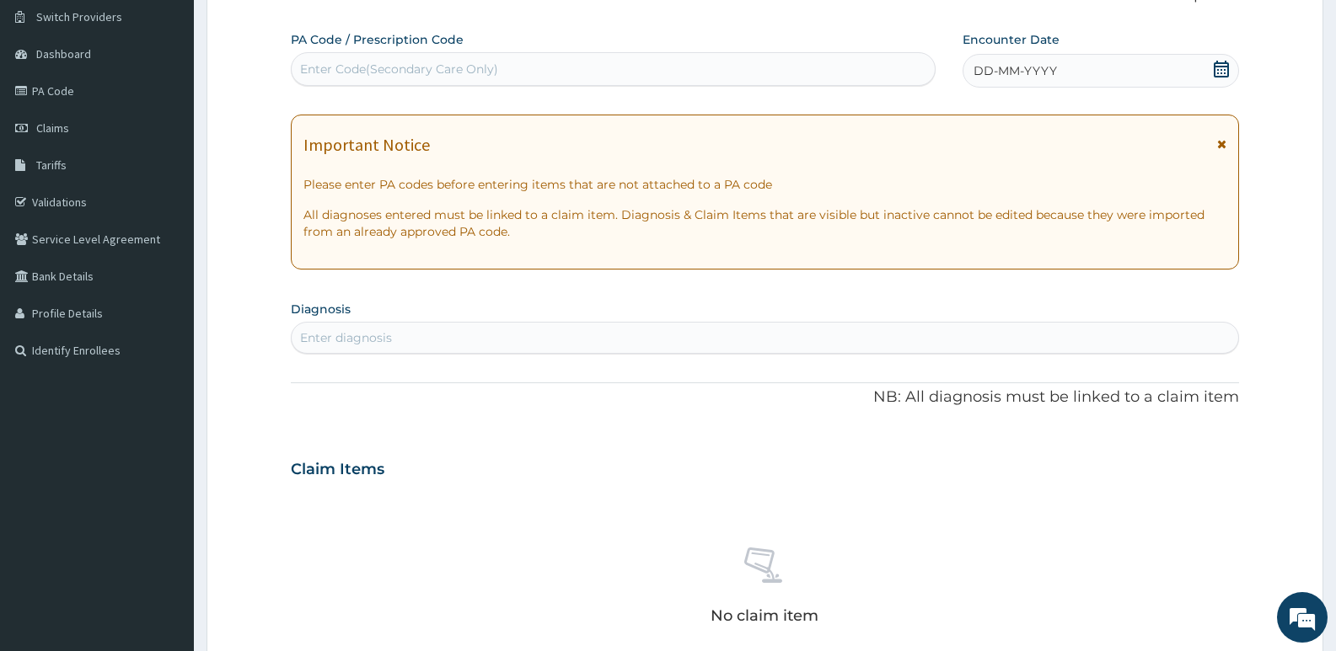
click at [1222, 71] on icon at bounding box center [1221, 69] width 17 height 17
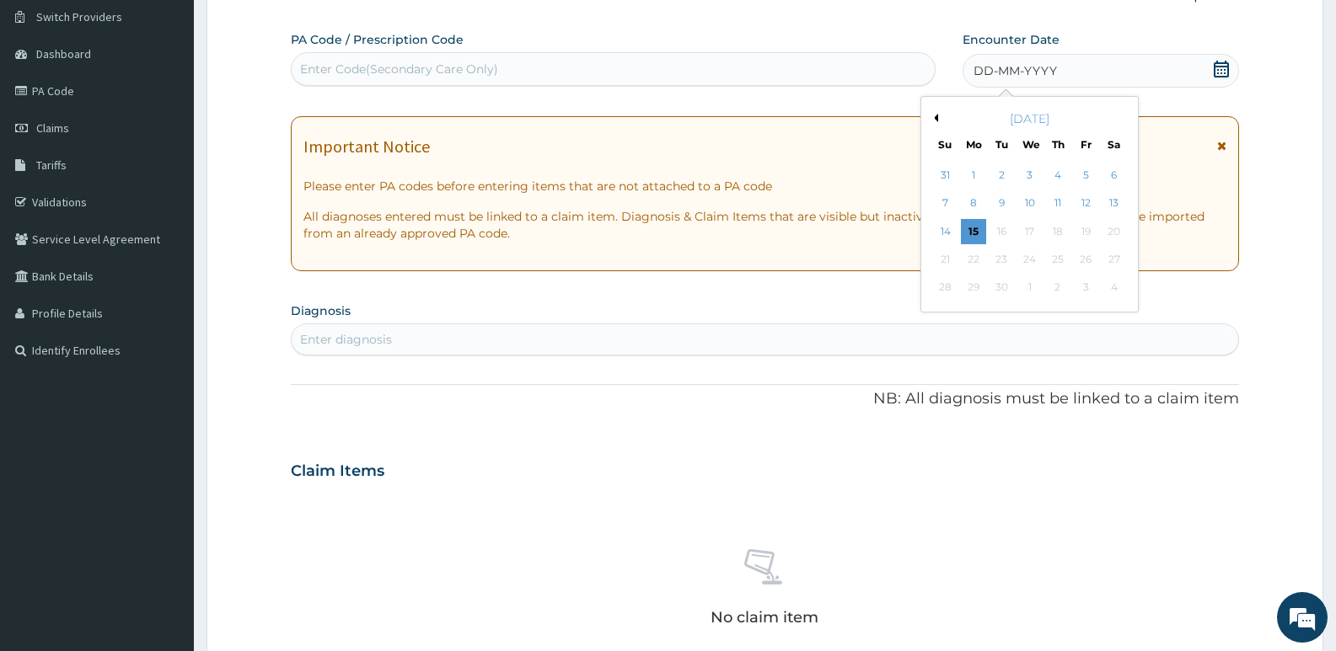
click at [936, 117] on button "Previous Month" at bounding box center [934, 118] width 8 height 8
click at [1086, 171] on div "1" at bounding box center [1085, 175] width 25 height 25
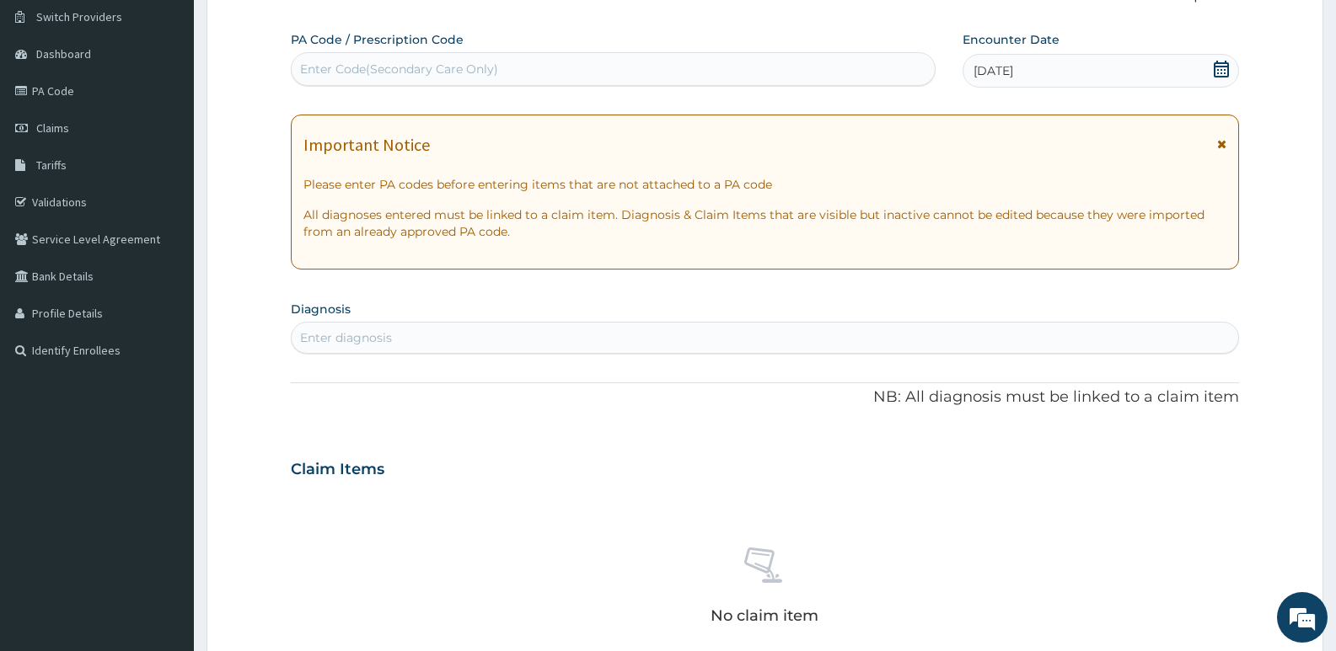
click at [385, 325] on div "Enter diagnosis" at bounding box center [765, 337] width 946 height 27
type input "mala"
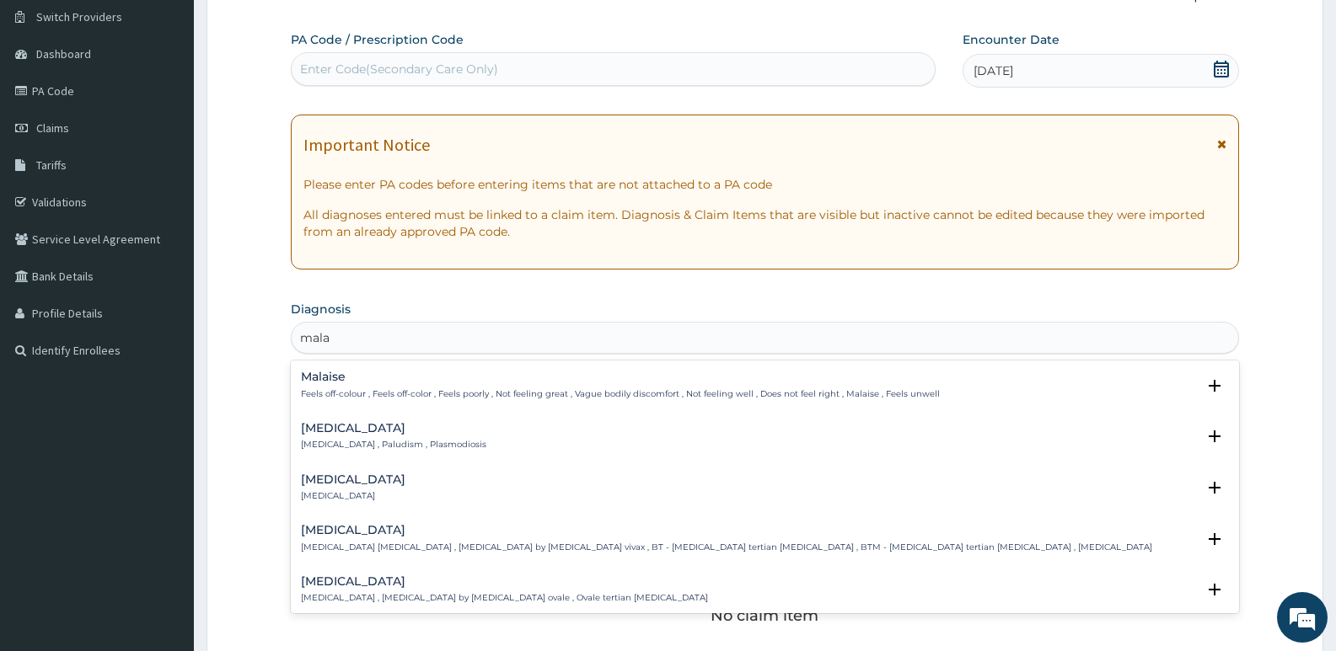
click at [323, 449] on p "Malaria , Paludism , Plasmodiosis" at bounding box center [393, 445] width 185 height 12
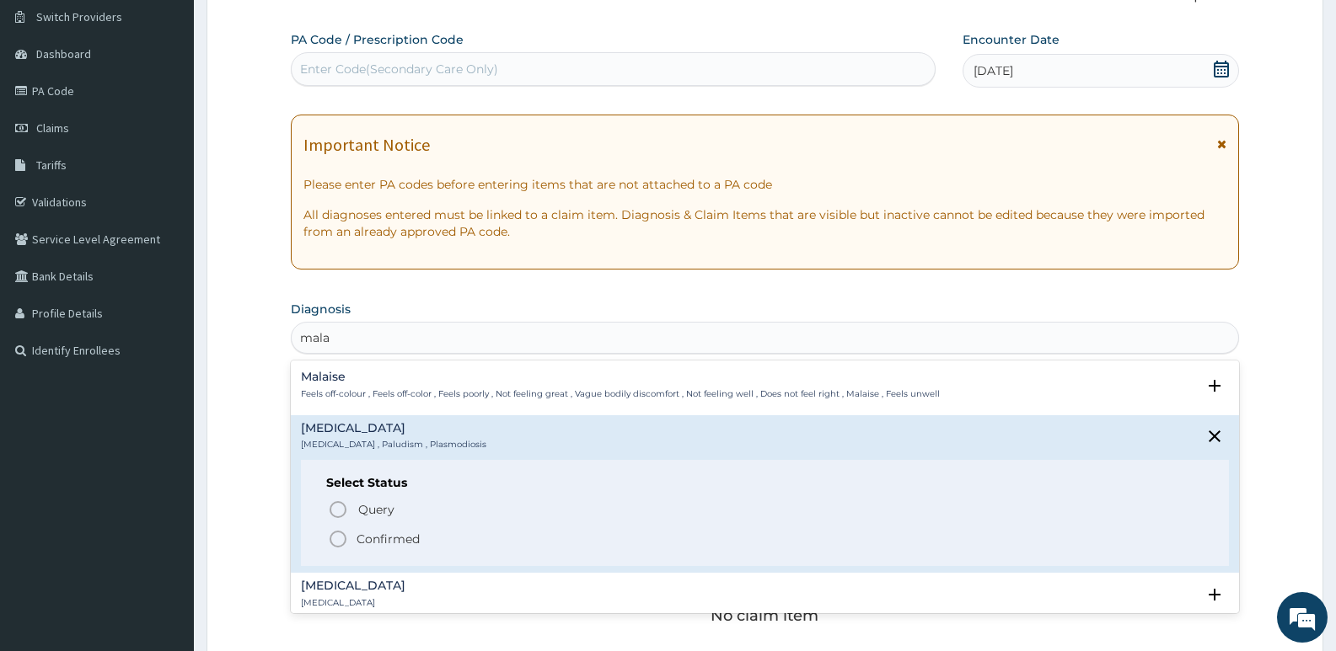
click at [335, 537] on icon "status option filled" at bounding box center [338, 539] width 20 height 20
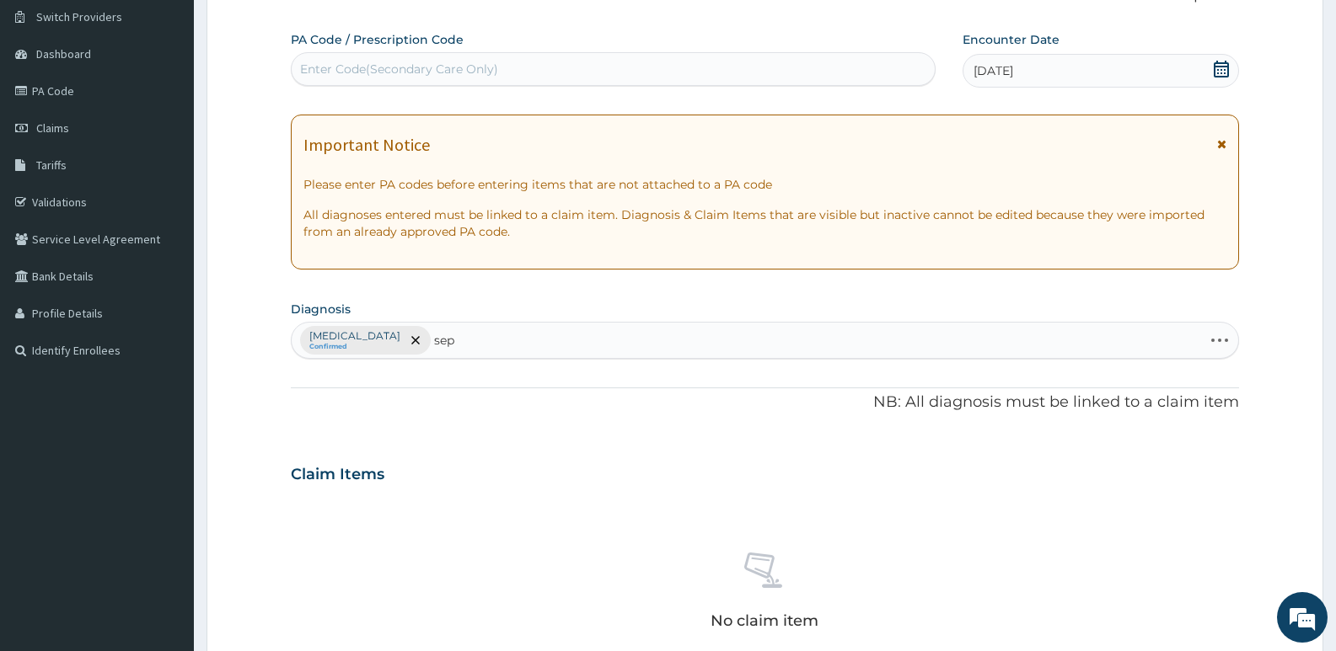
type input "seps"
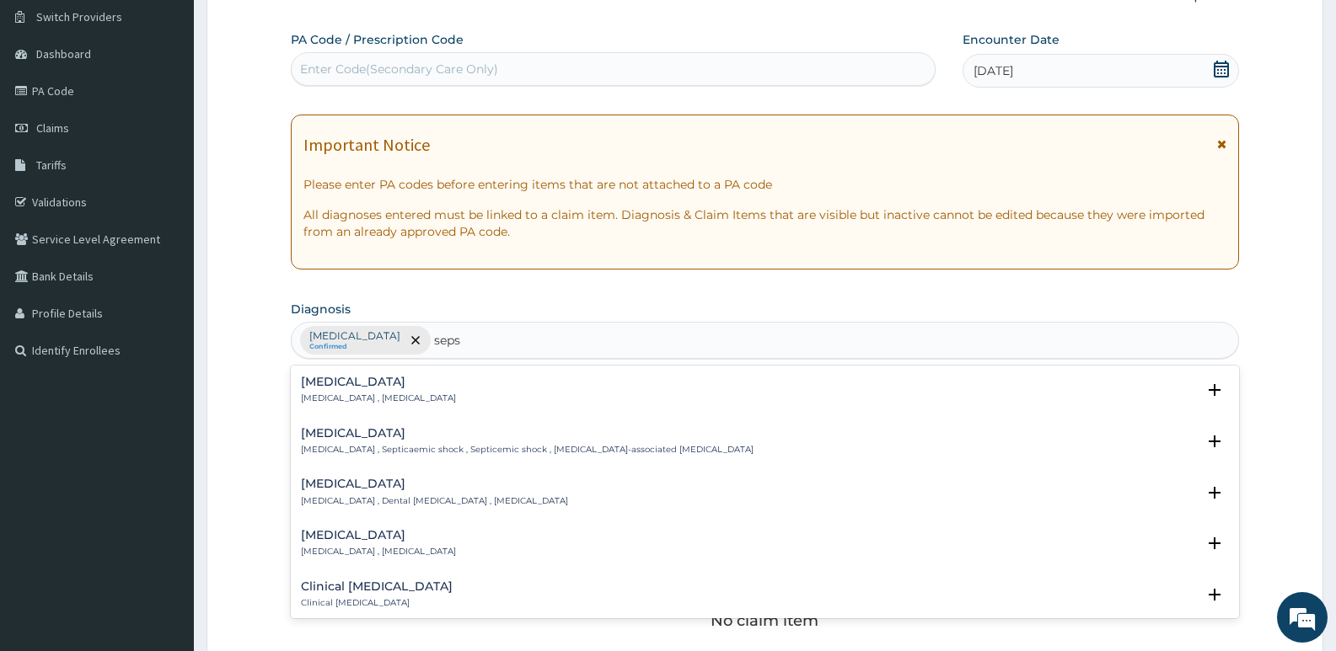
click at [358, 389] on div "Sepsis Systemic infection , Sepsis" at bounding box center [378, 390] width 155 height 29
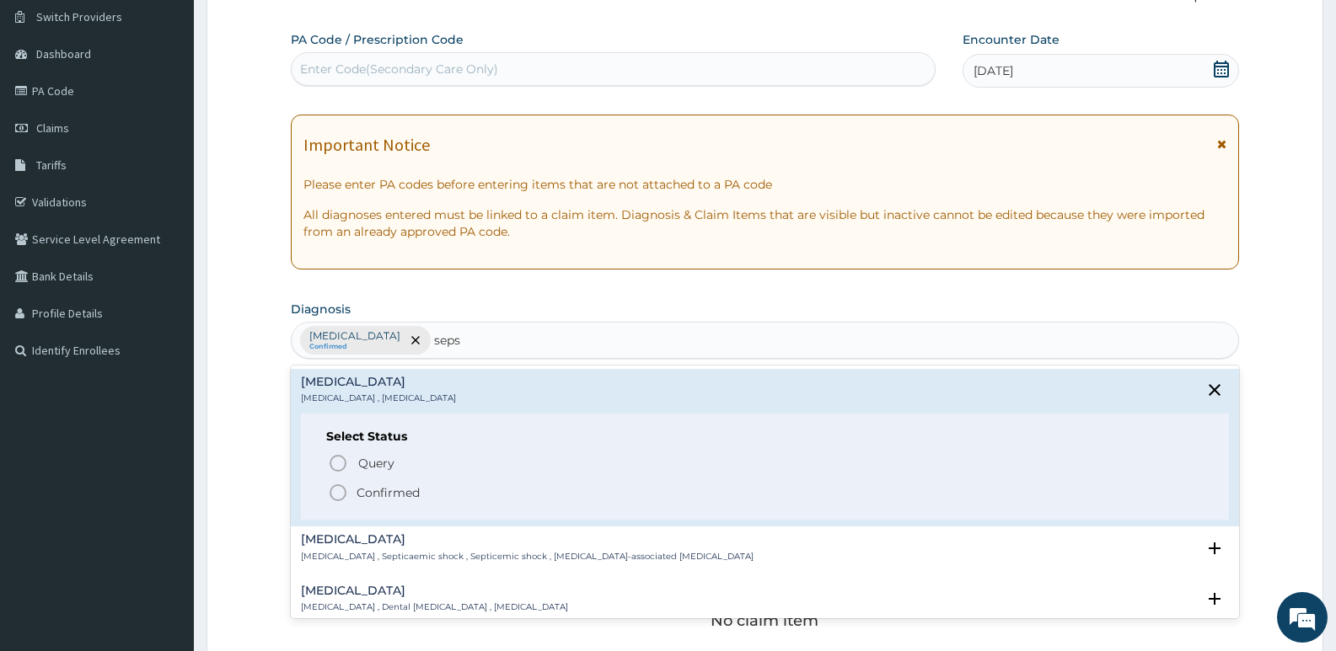
click at [333, 494] on icon "status option filled" at bounding box center [338, 493] width 20 height 20
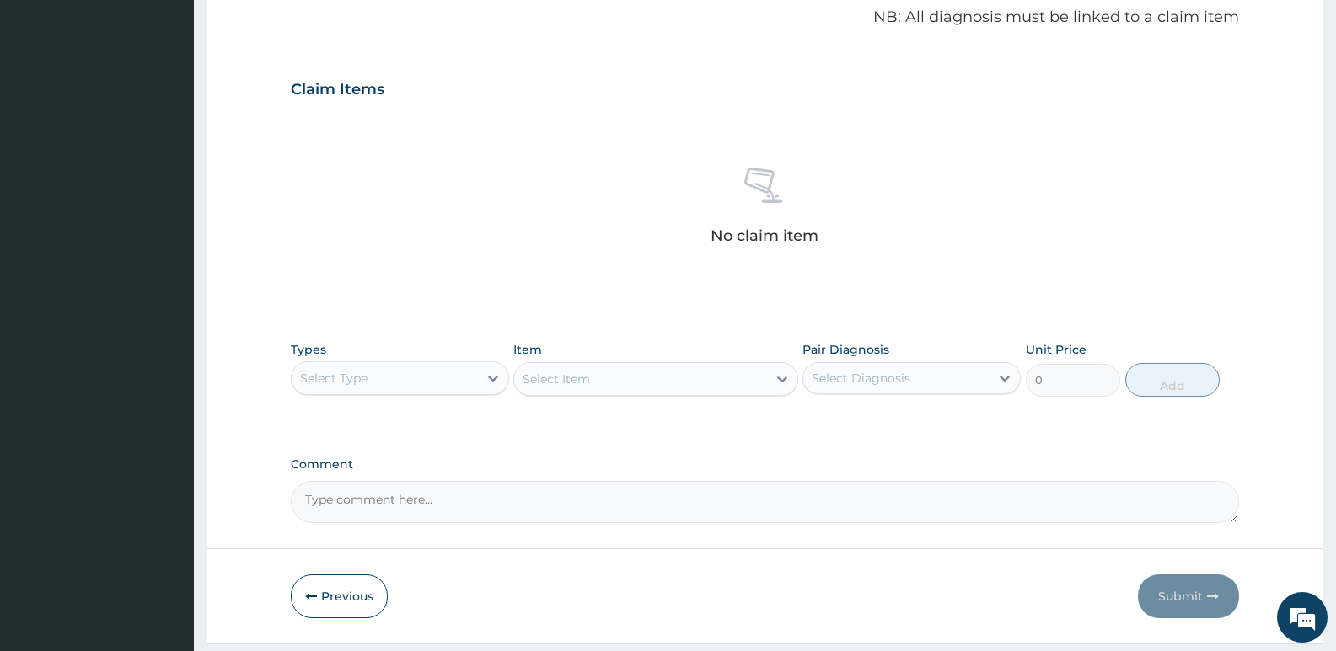
scroll to position [564, 0]
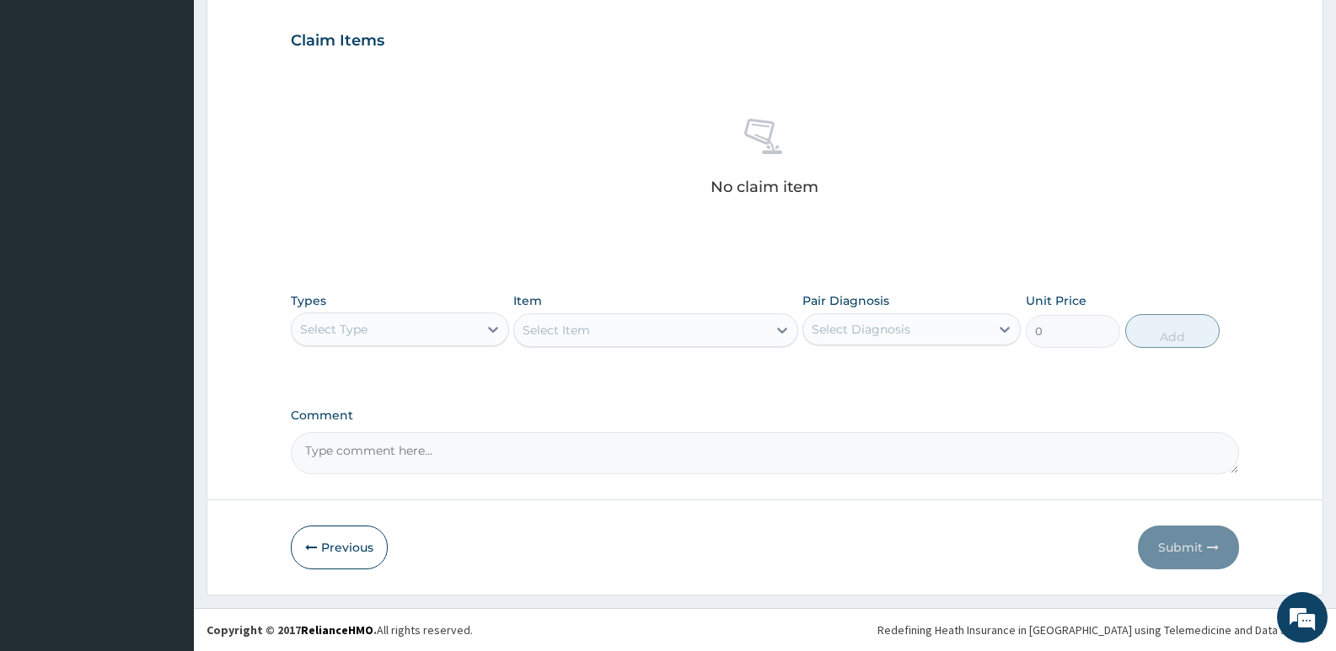
click at [343, 344] on div "Select Type" at bounding box center [400, 330] width 218 height 34
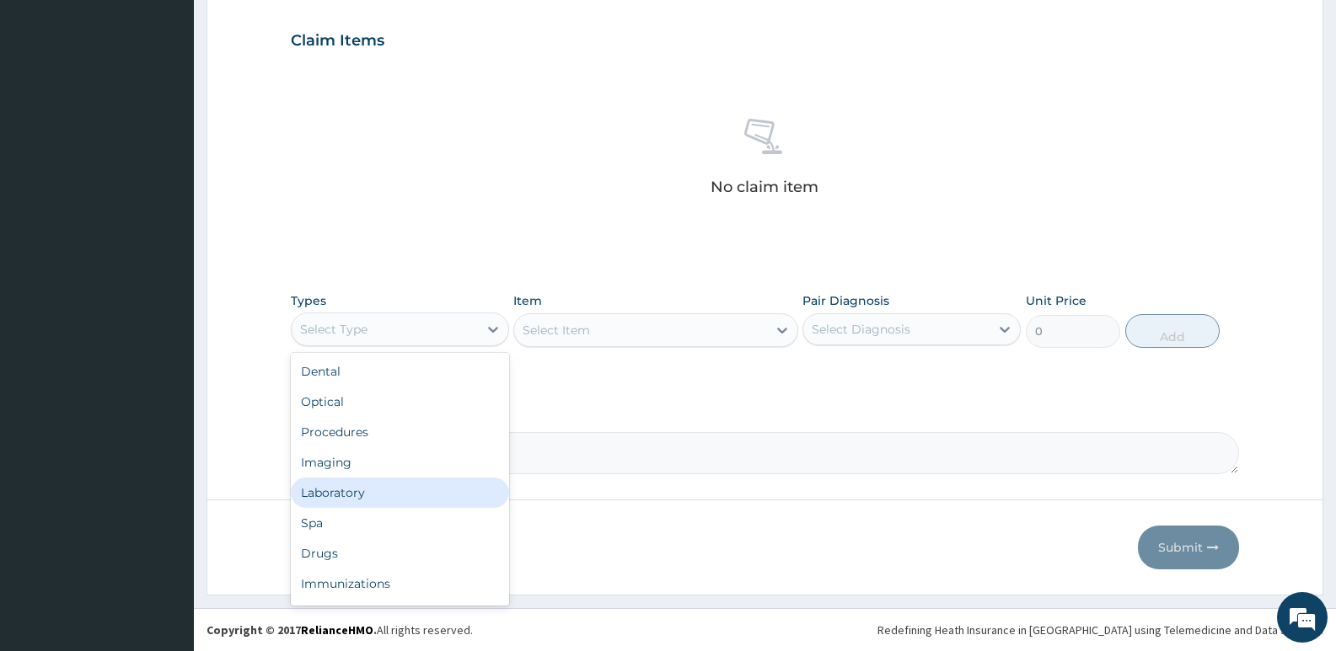
click at [322, 488] on div "Laboratory" at bounding box center [400, 493] width 218 height 30
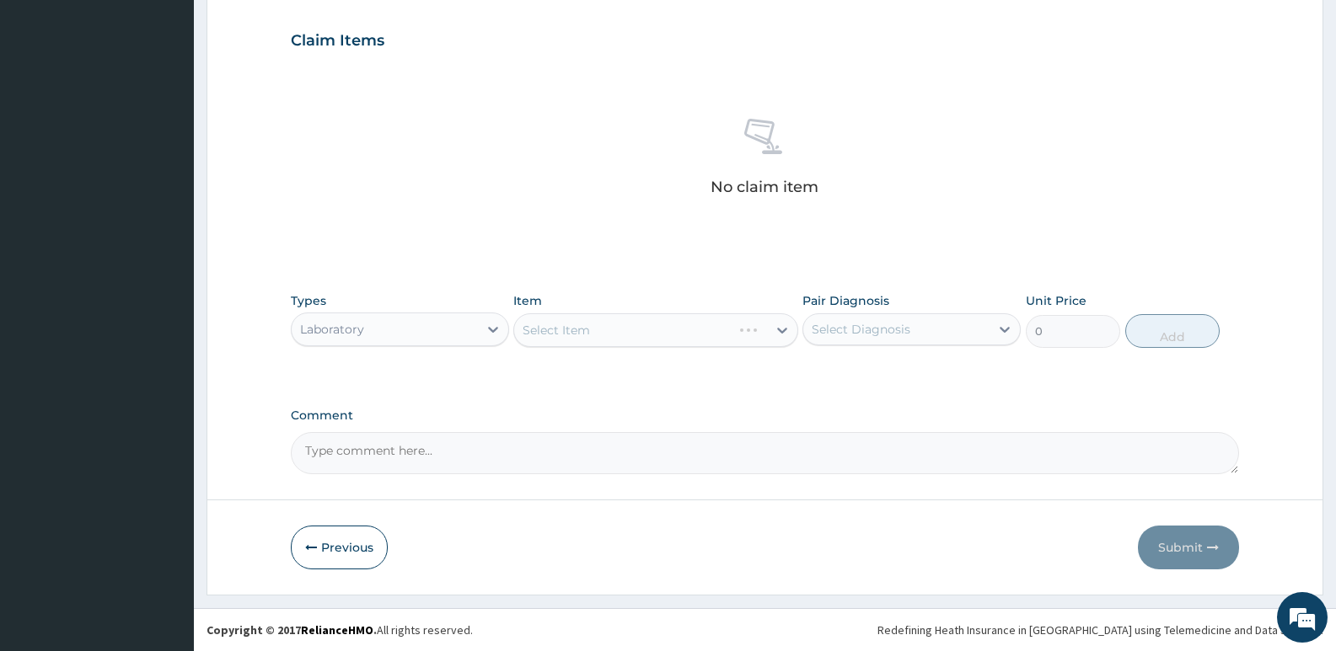
click at [574, 326] on div "Select Item" at bounding box center [655, 331] width 284 height 34
click at [560, 345] on div "Select Item" at bounding box center [655, 331] width 284 height 34
click at [592, 331] on div "Select Item" at bounding box center [655, 331] width 284 height 34
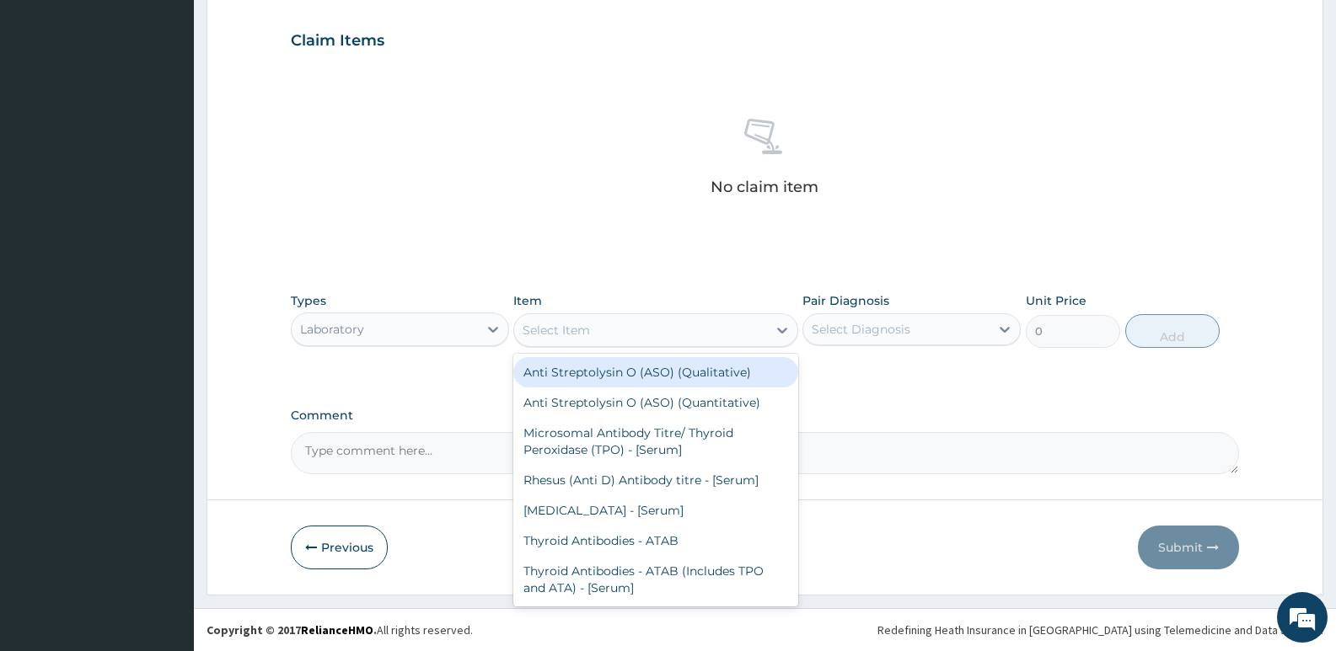
click at [583, 329] on div "Select Item" at bounding box center [556, 330] width 67 height 17
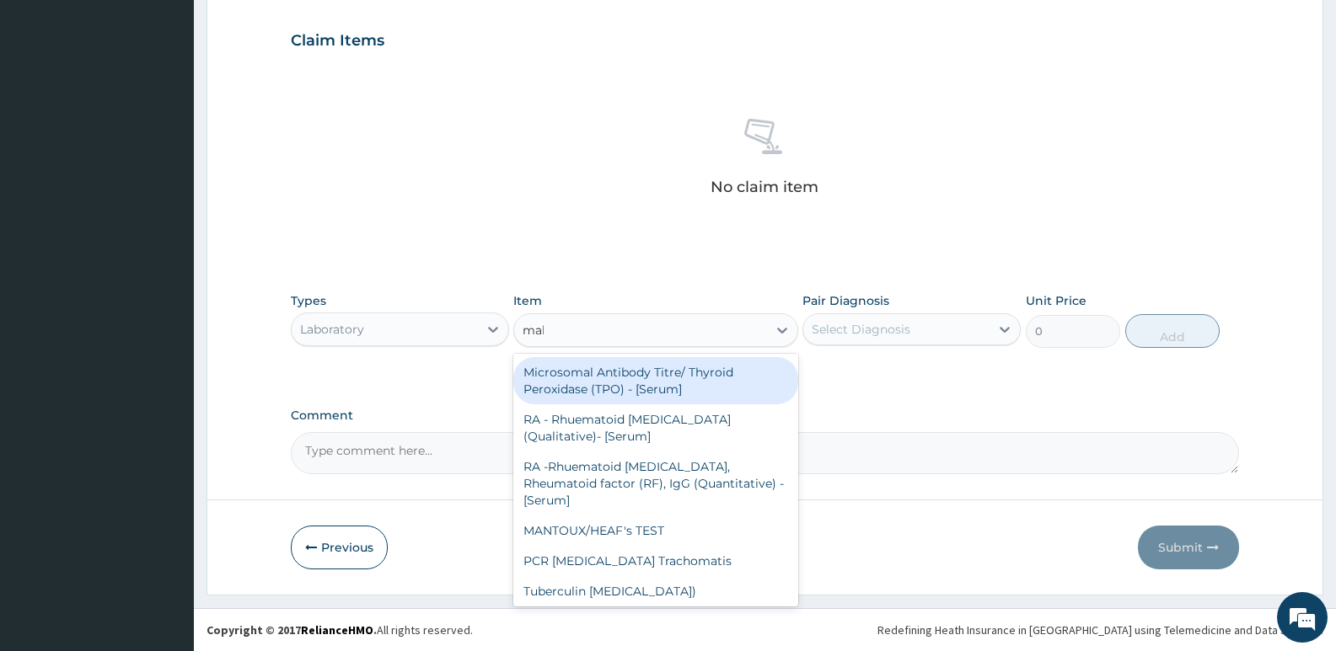
type input "mala"
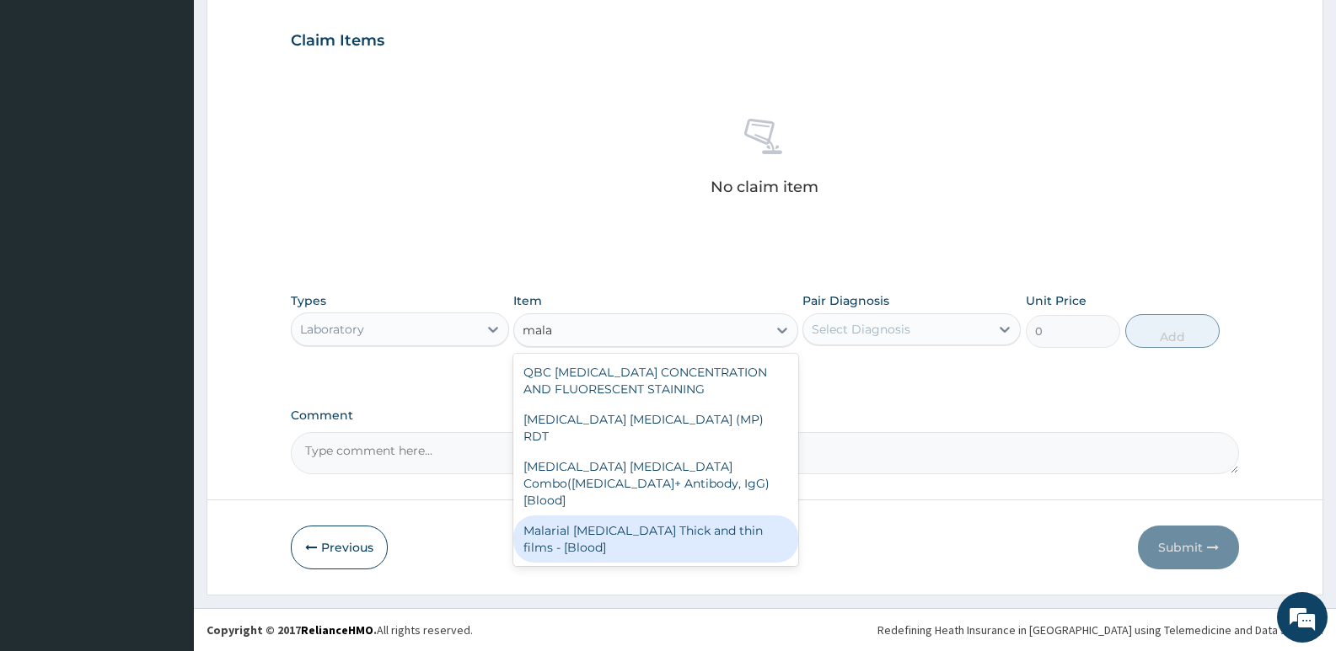
click at [608, 516] on div "Malarial Parasite Thick and thin films - [Blood]" at bounding box center [655, 539] width 284 height 47
type input "1650"
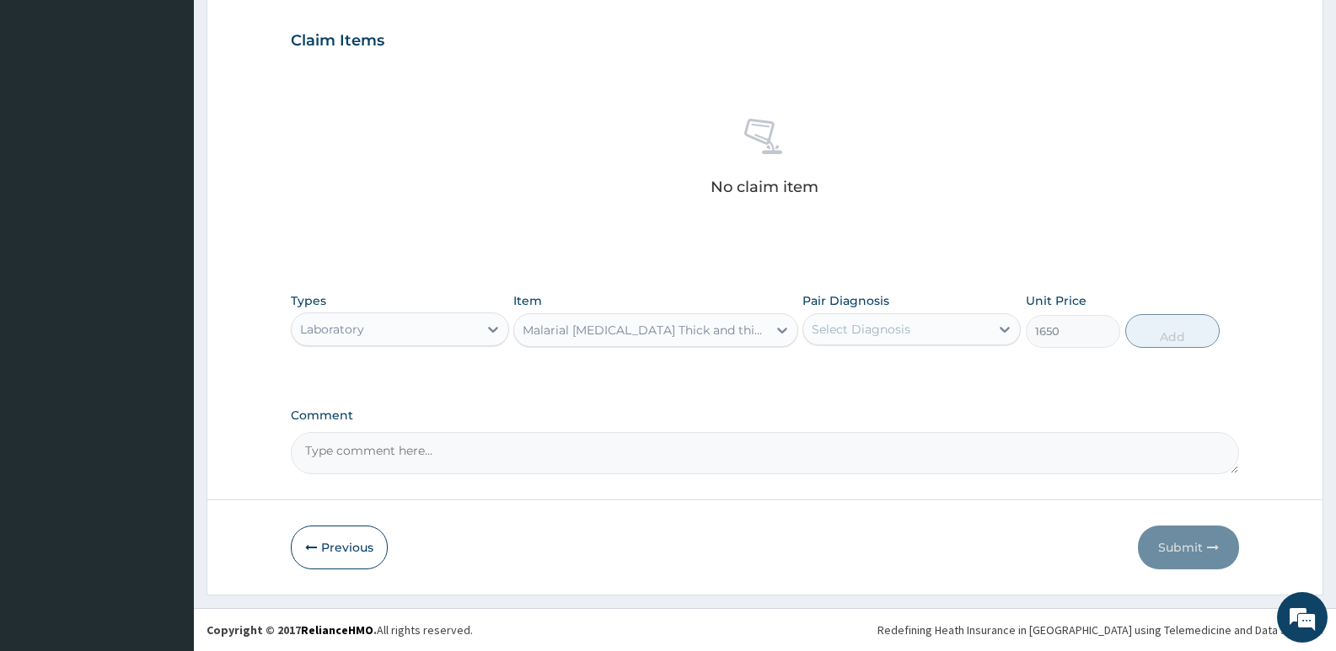
click at [872, 326] on div "Select Diagnosis" at bounding box center [861, 329] width 99 height 17
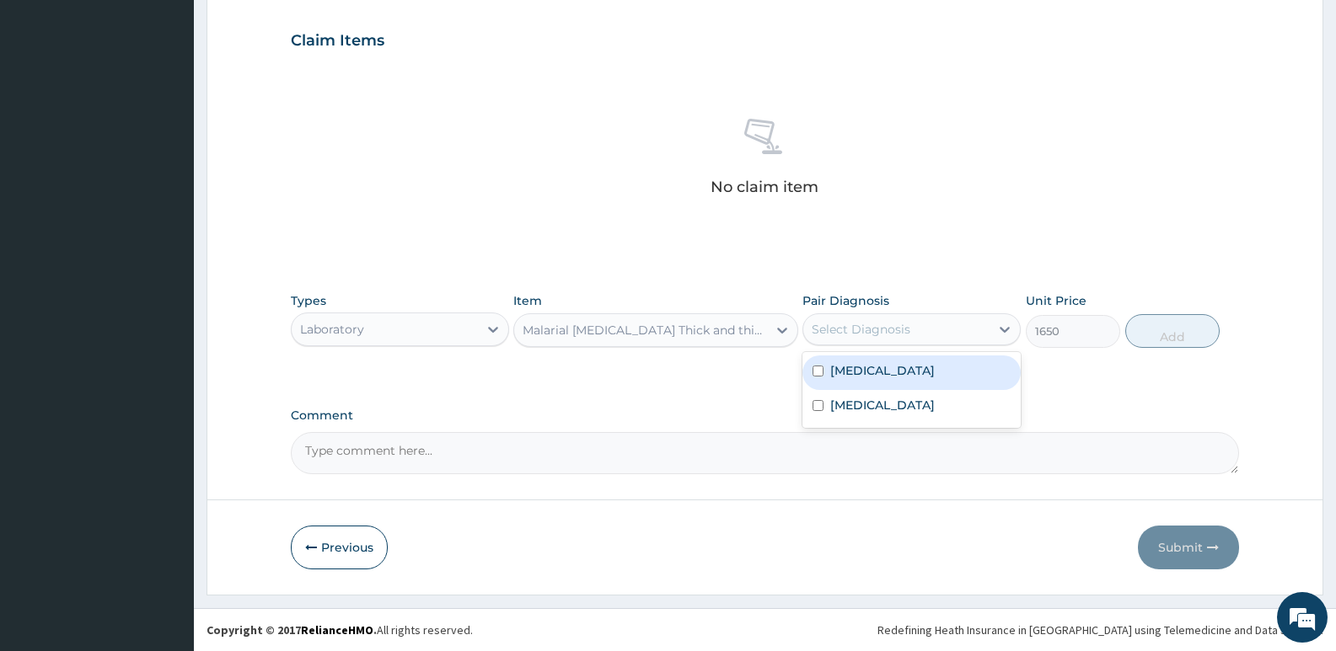
click at [893, 373] on div "Malaria" at bounding box center [911, 373] width 218 height 35
checkbox input "true"
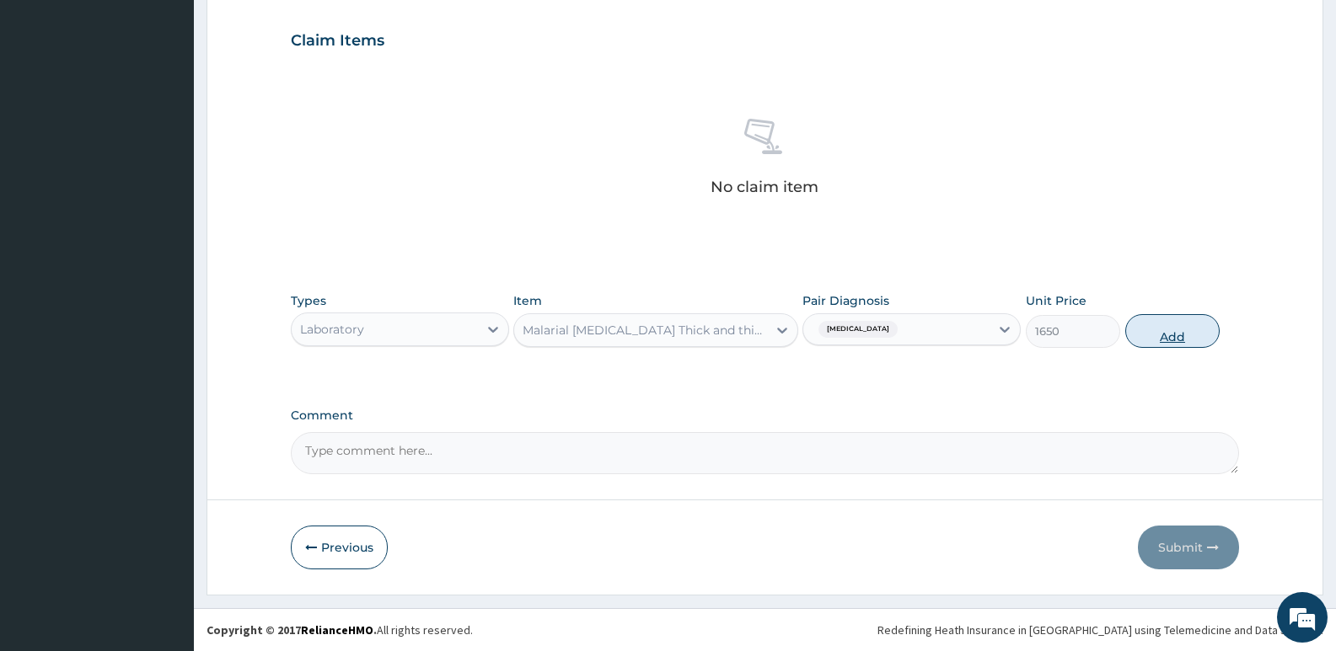
click at [1170, 325] on button "Add" at bounding box center [1172, 331] width 94 height 34
type input "0"
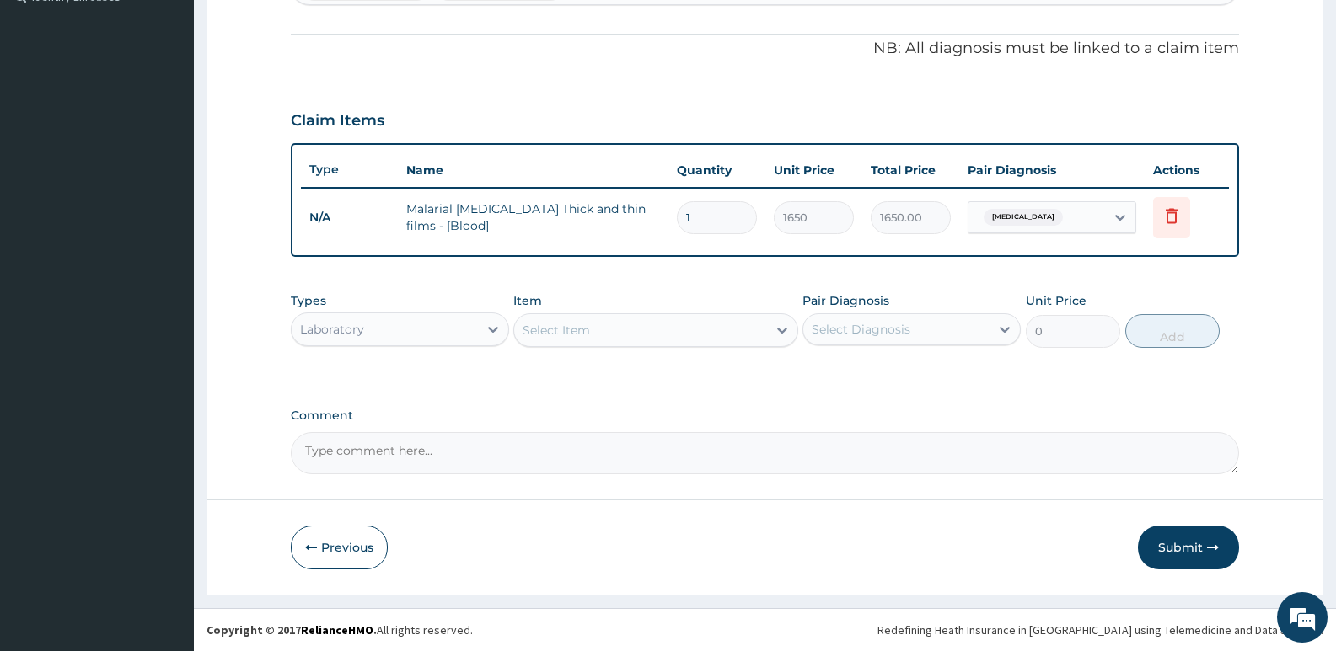
click at [582, 332] on div "Select Item" at bounding box center [556, 330] width 67 height 17
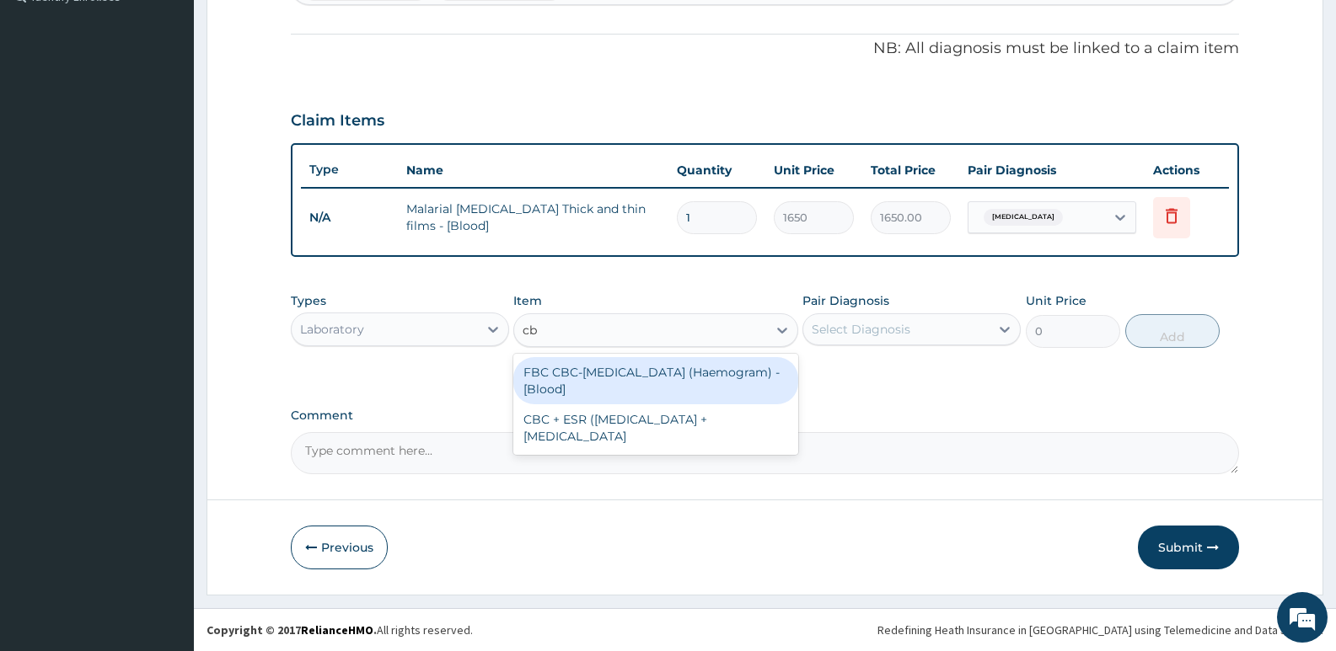
type input "cbc"
click at [593, 383] on div "FBC CBC-Complete Blood Count (Haemogram) - [Blood]" at bounding box center [655, 380] width 284 height 47
type input "3300"
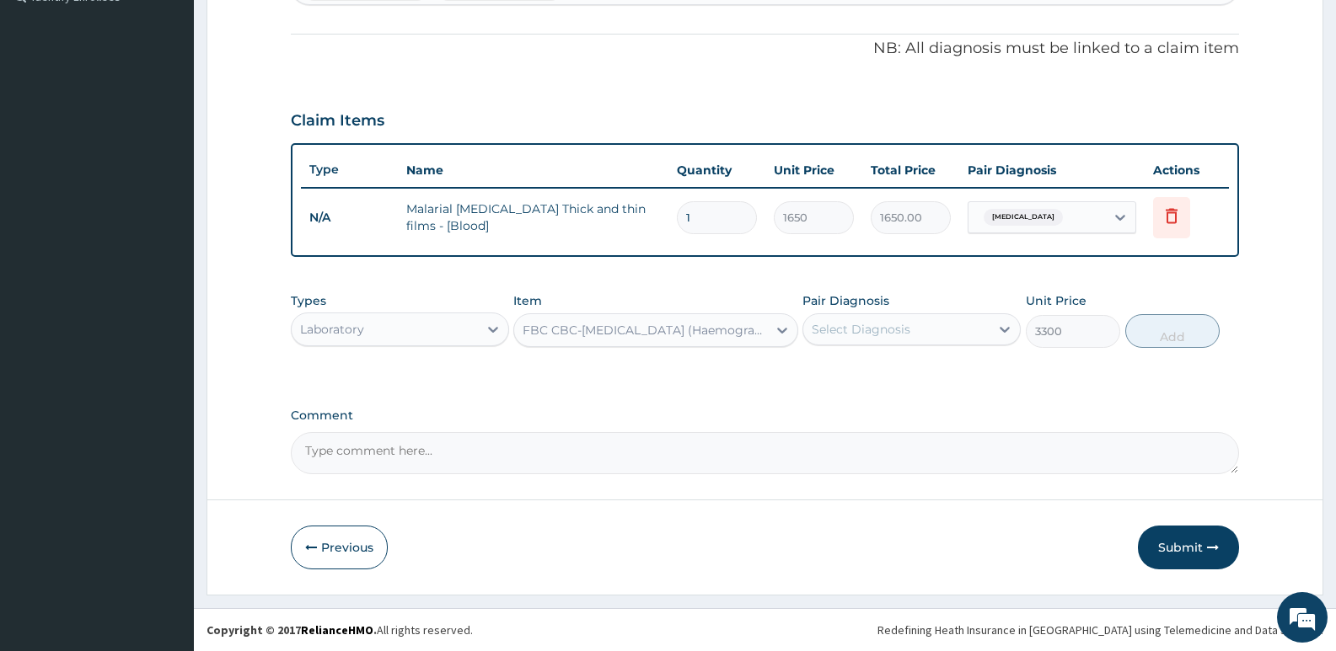
click at [918, 330] on div "Select Diagnosis" at bounding box center [896, 329] width 186 height 27
click at [886, 410] on div "Sepsis" at bounding box center [911, 407] width 218 height 35
checkbox input "true"
click at [1155, 319] on button "Add" at bounding box center [1172, 331] width 94 height 34
type input "0"
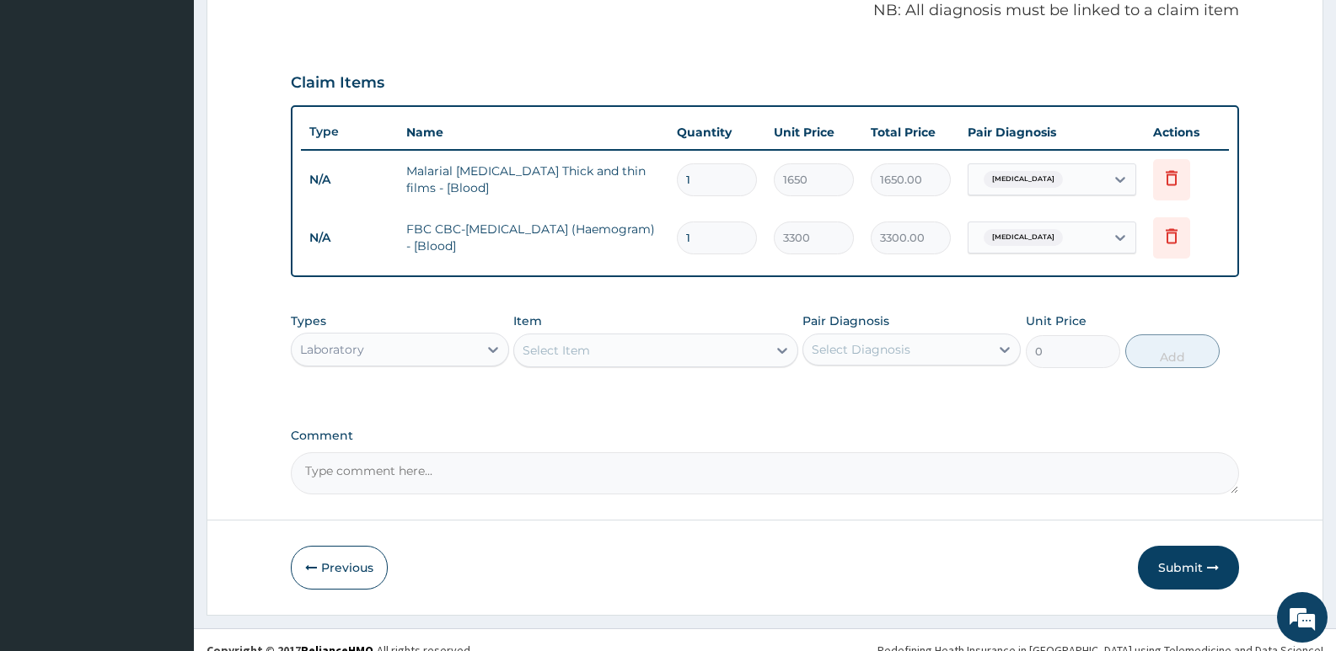
scroll to position [542, 0]
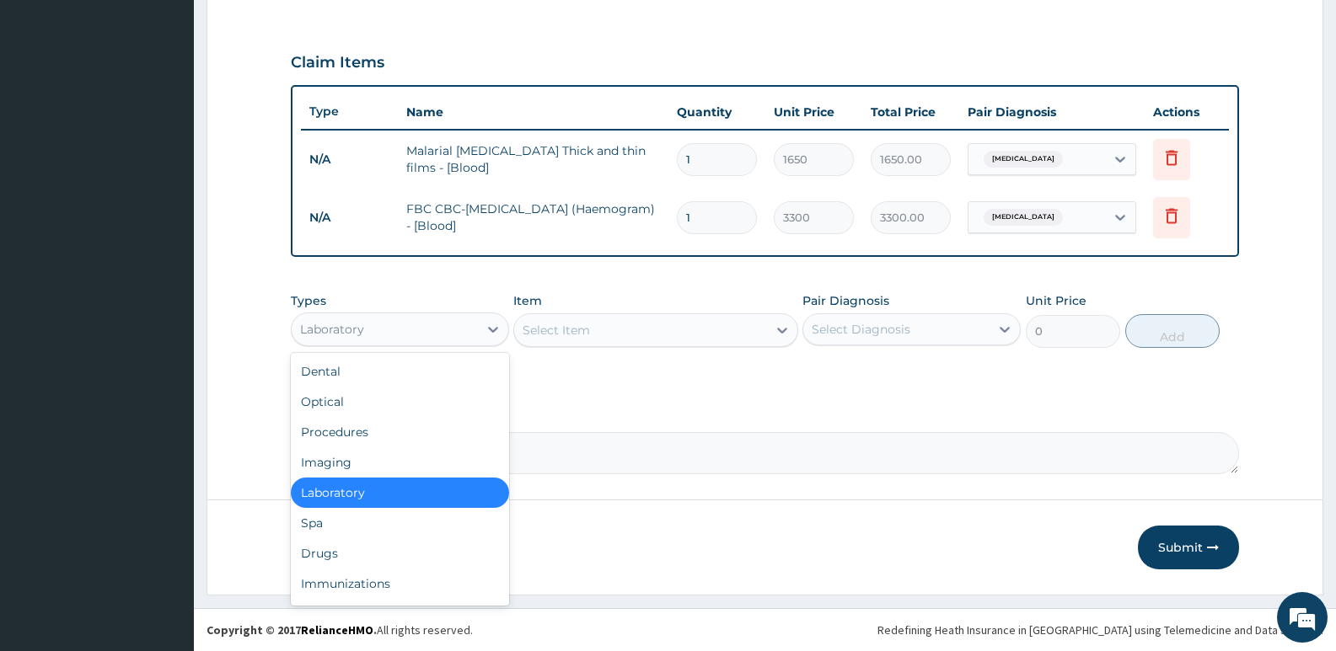
click at [385, 326] on div "Laboratory" at bounding box center [385, 329] width 186 height 27
click at [335, 431] on div "Procedures" at bounding box center [400, 432] width 218 height 30
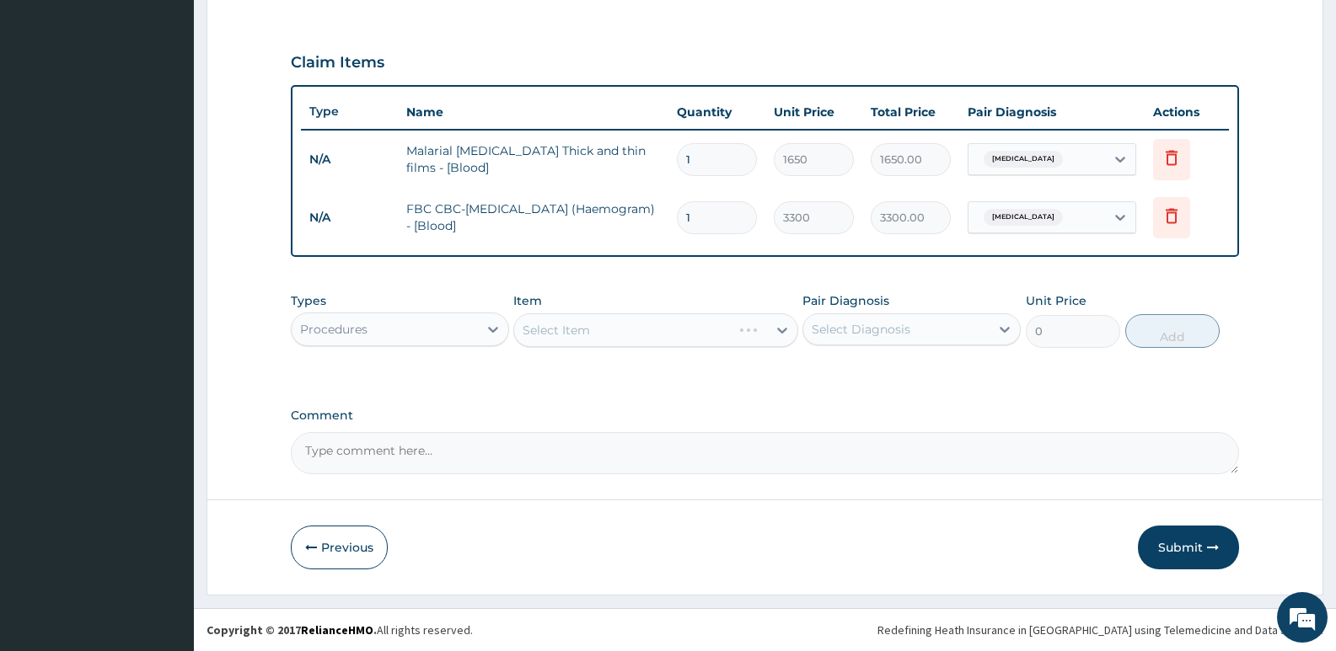
click at [575, 322] on div "Select Item" at bounding box center [655, 331] width 284 height 34
click at [582, 329] on div "Select Item" at bounding box center [655, 331] width 284 height 34
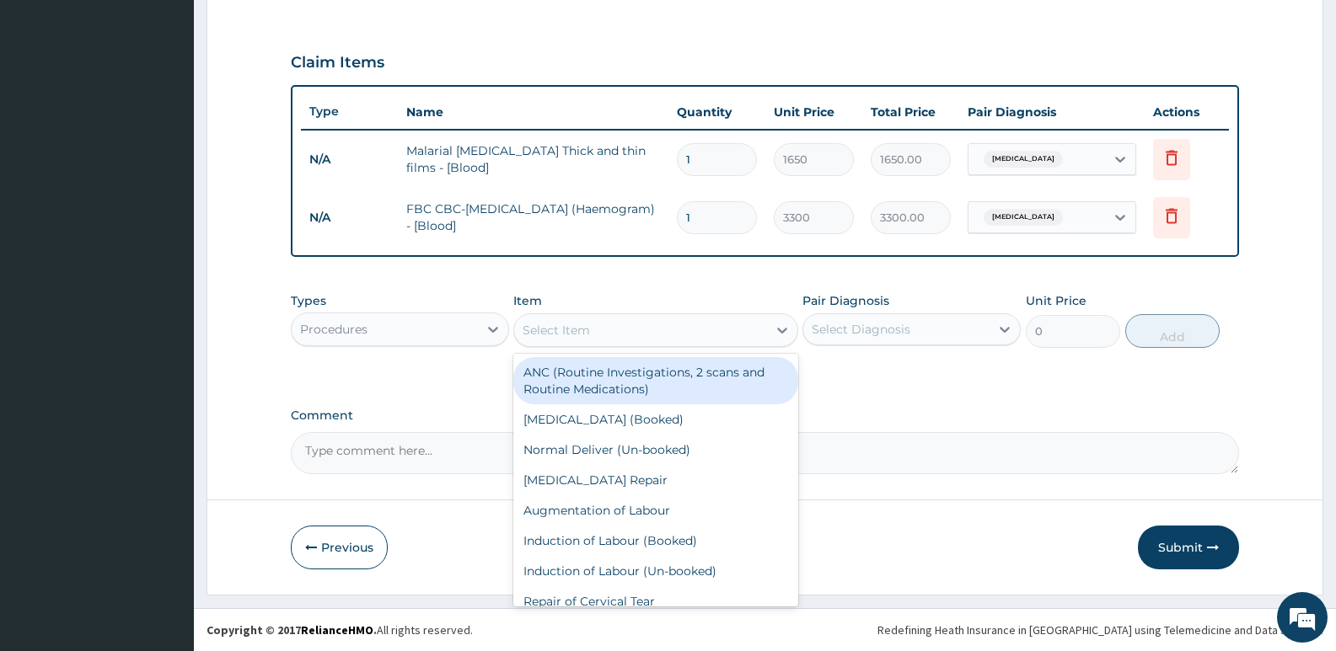
click at [582, 329] on div "Select Item" at bounding box center [556, 330] width 67 height 17
type input "gp"
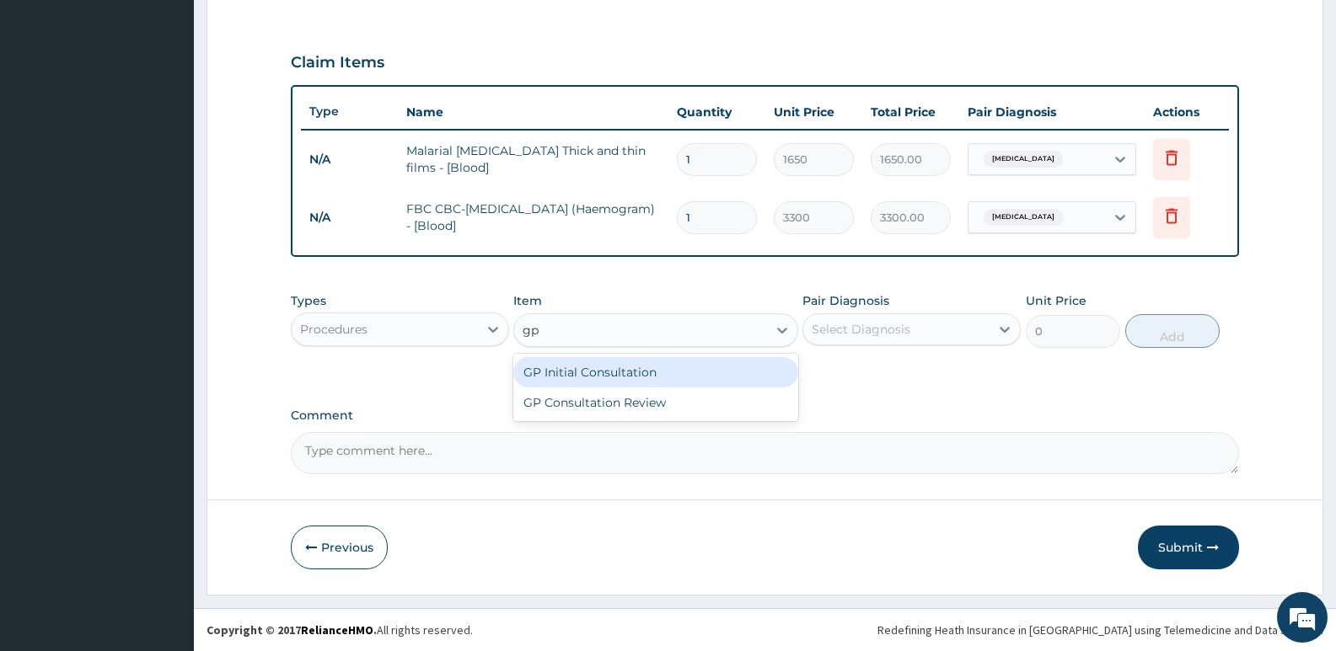
click at [651, 362] on div "GP Initial Consultation" at bounding box center [655, 372] width 284 height 30
type input "2500"
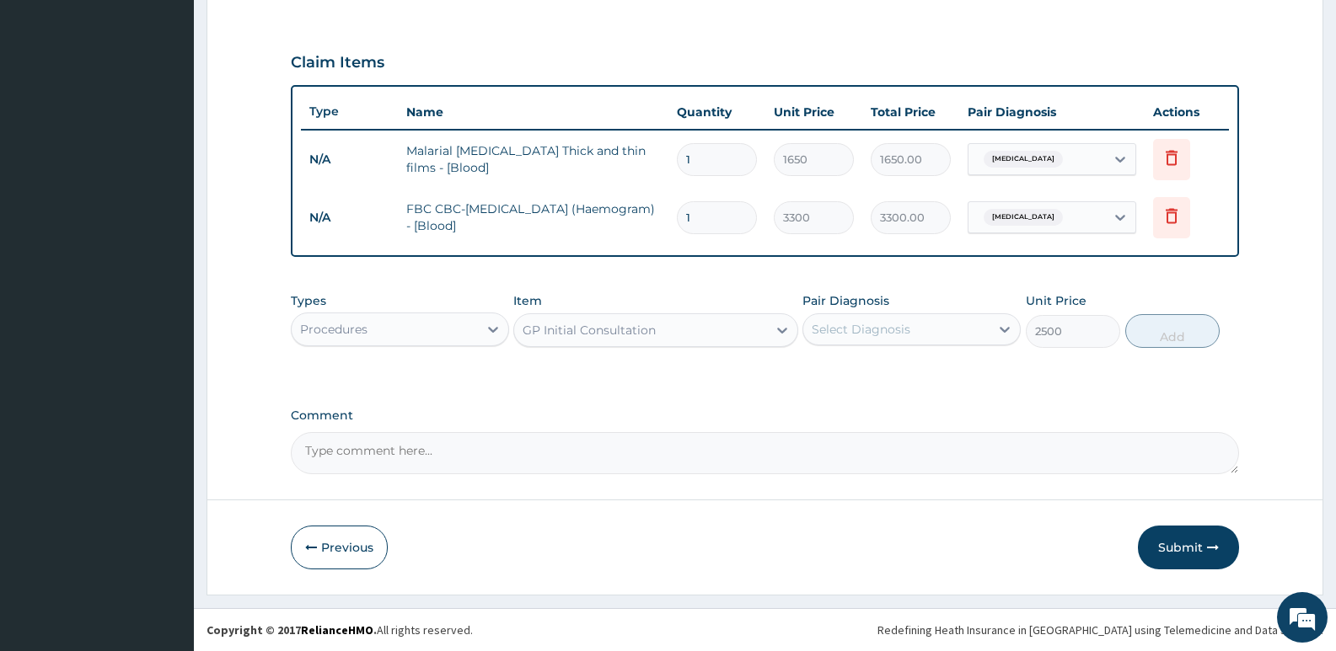
click at [924, 335] on div "Select Diagnosis" at bounding box center [896, 329] width 186 height 27
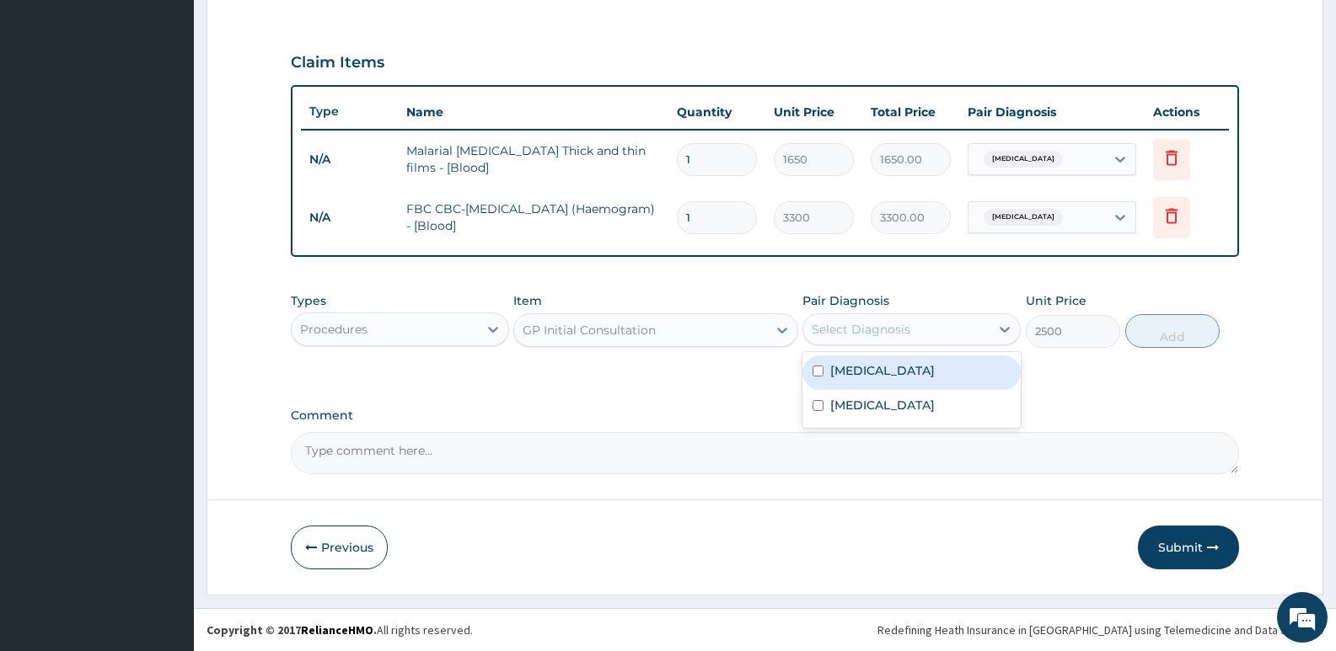
click at [898, 362] on div "Malaria" at bounding box center [911, 373] width 218 height 35
checkbox input "true"
click at [1163, 332] on button "Add" at bounding box center [1172, 331] width 94 height 34
type input "0"
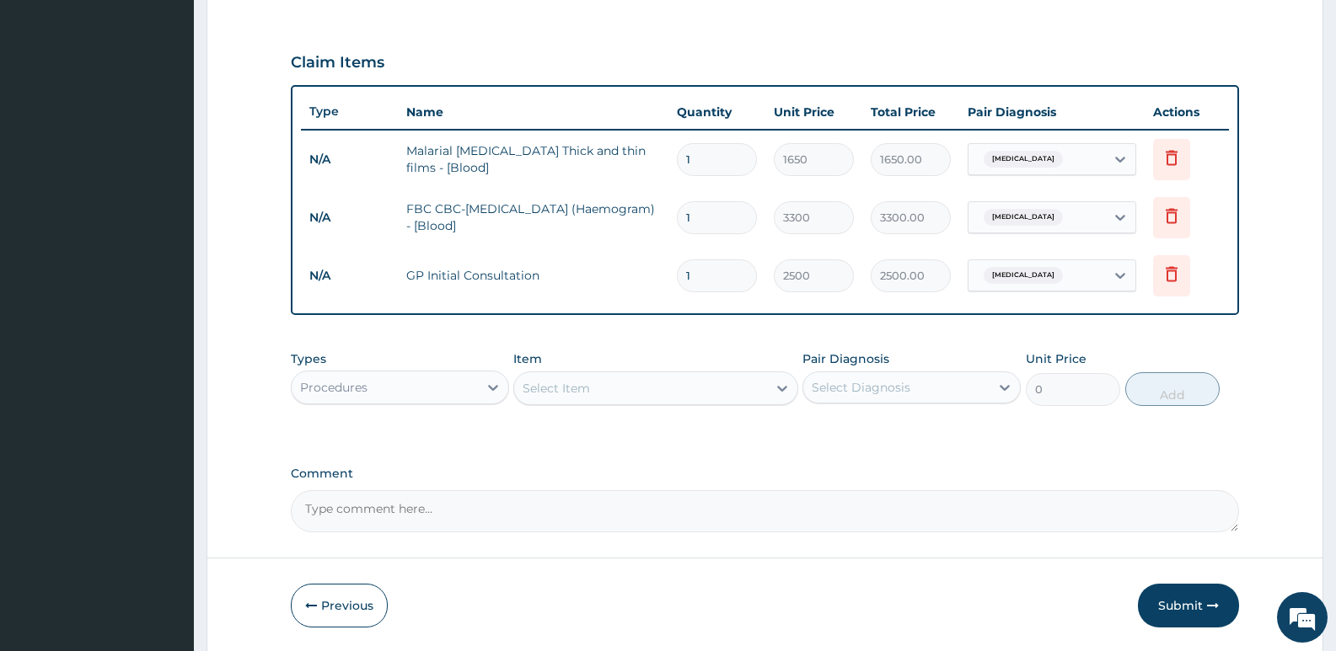
click at [357, 379] on div "Procedures" at bounding box center [333, 387] width 67 height 17
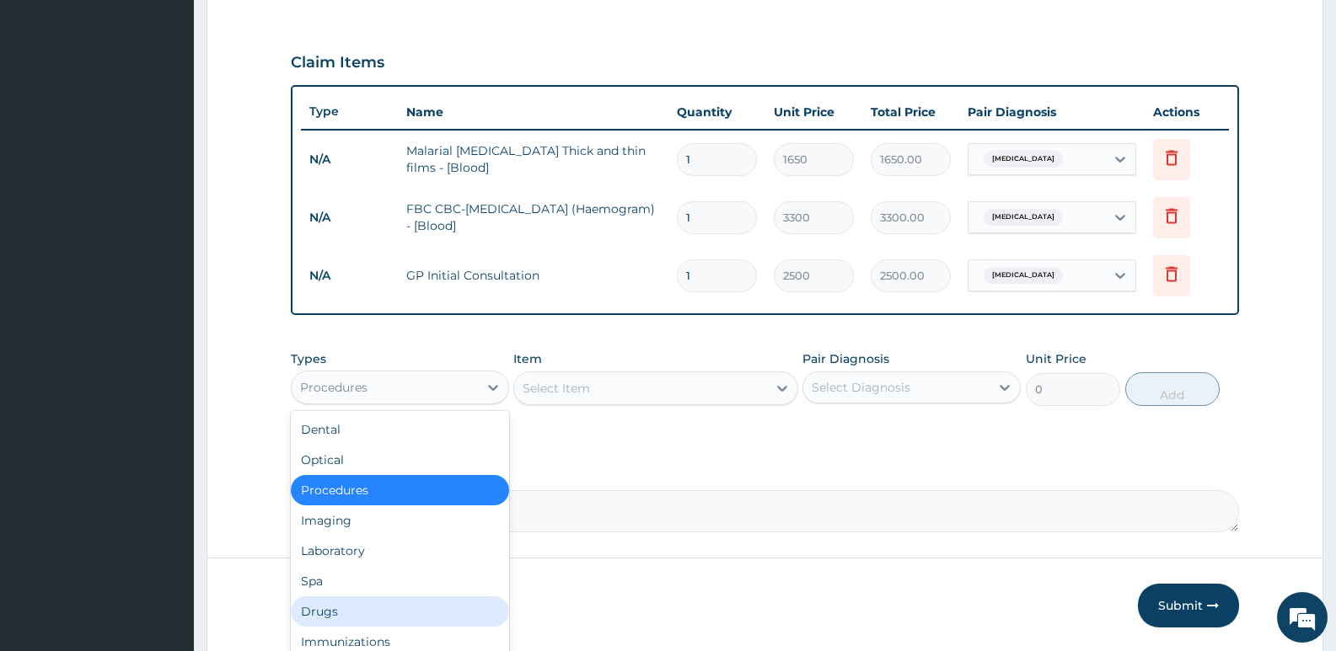
click at [318, 607] on div "Drugs" at bounding box center [400, 612] width 218 height 30
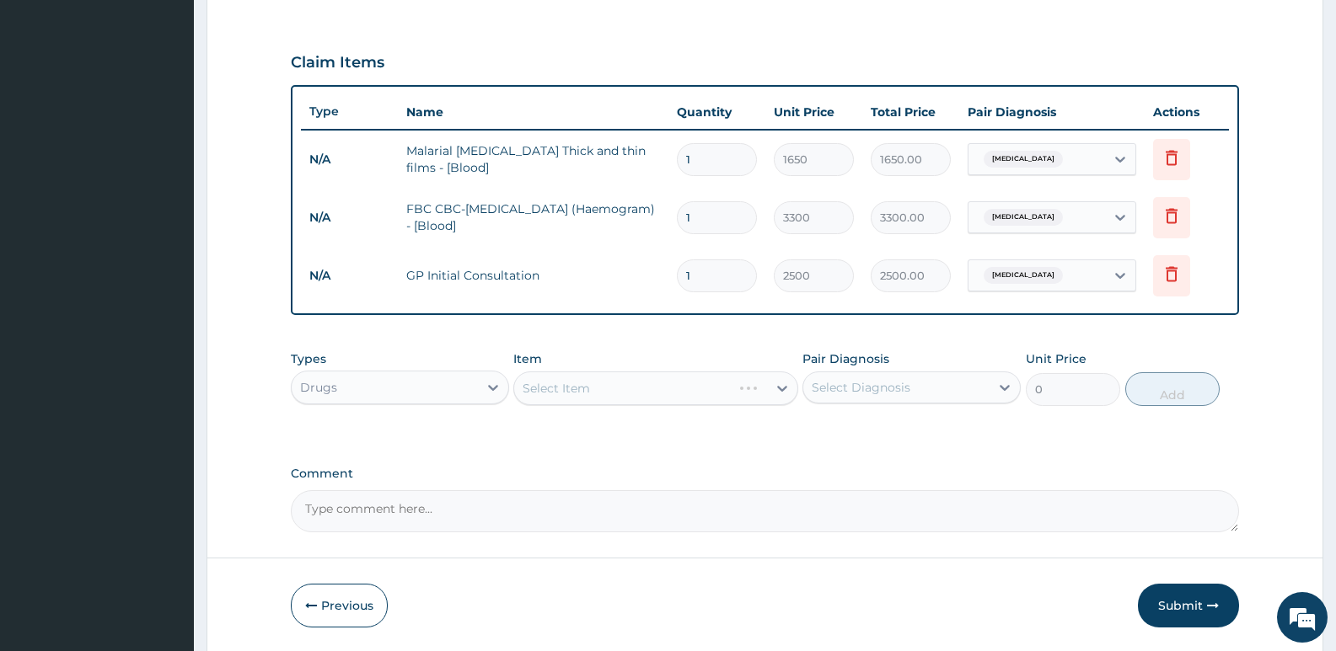
scroll to position [600, 0]
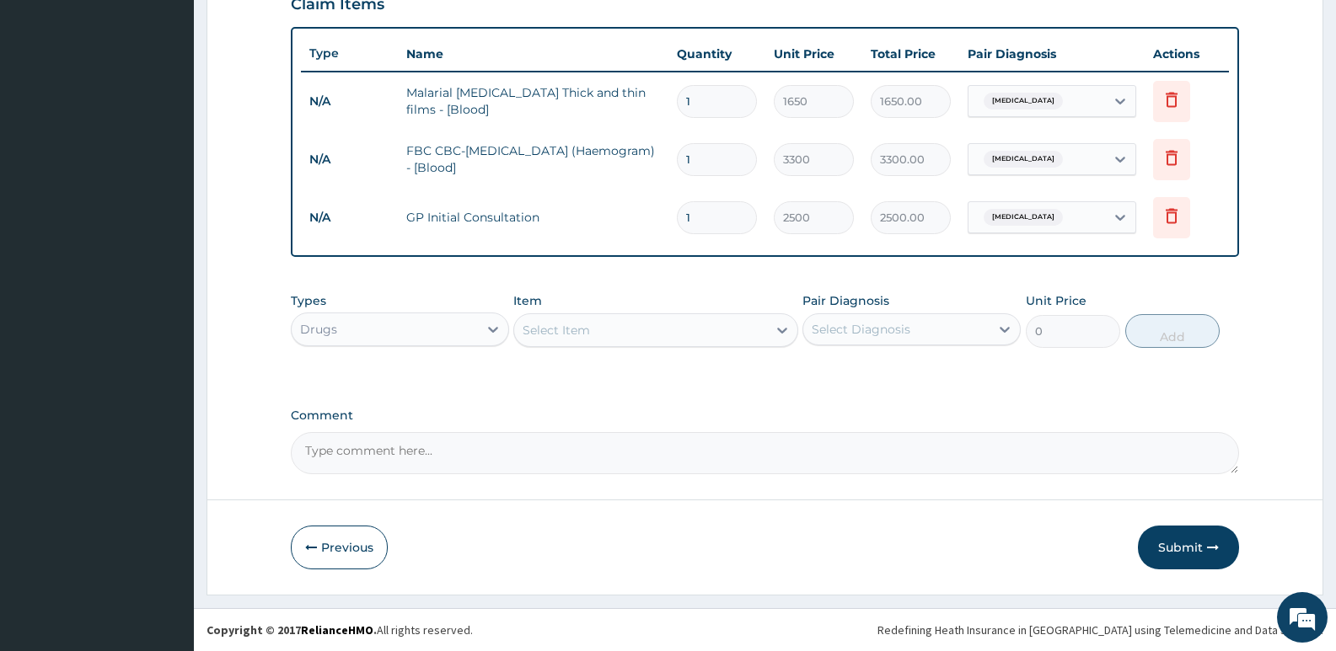
click at [572, 339] on div "Select Item" at bounding box center [640, 330] width 252 height 27
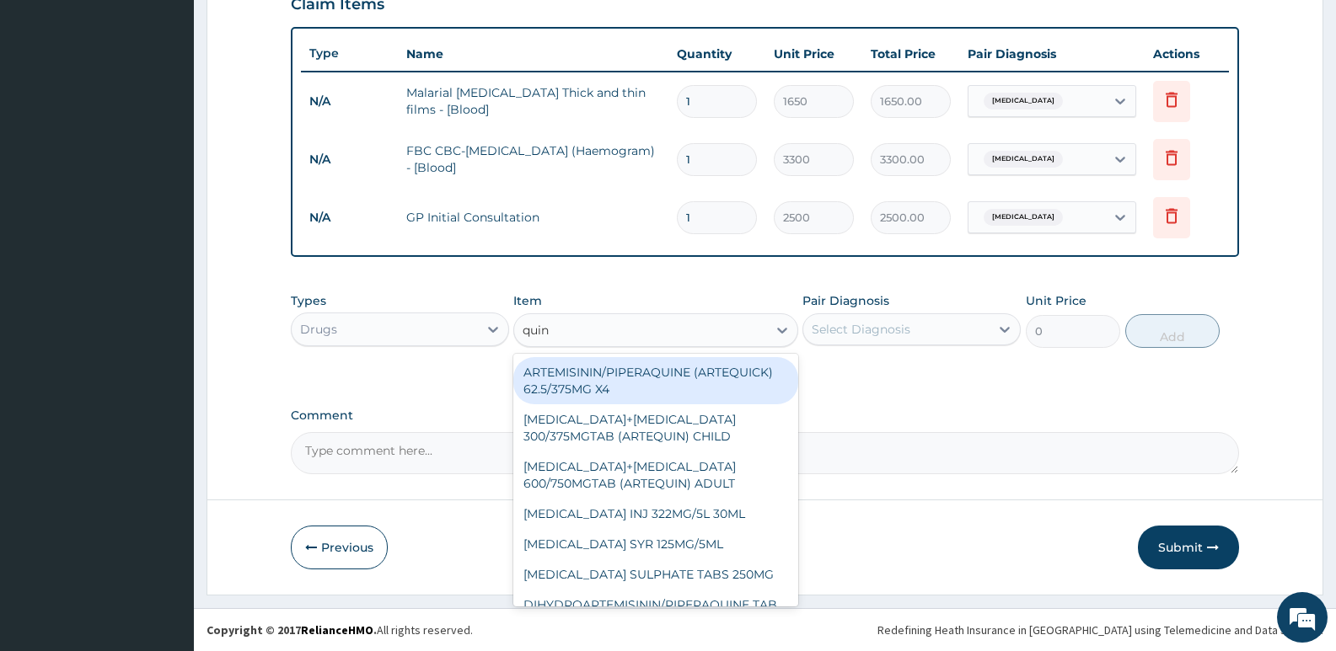
type input "quini"
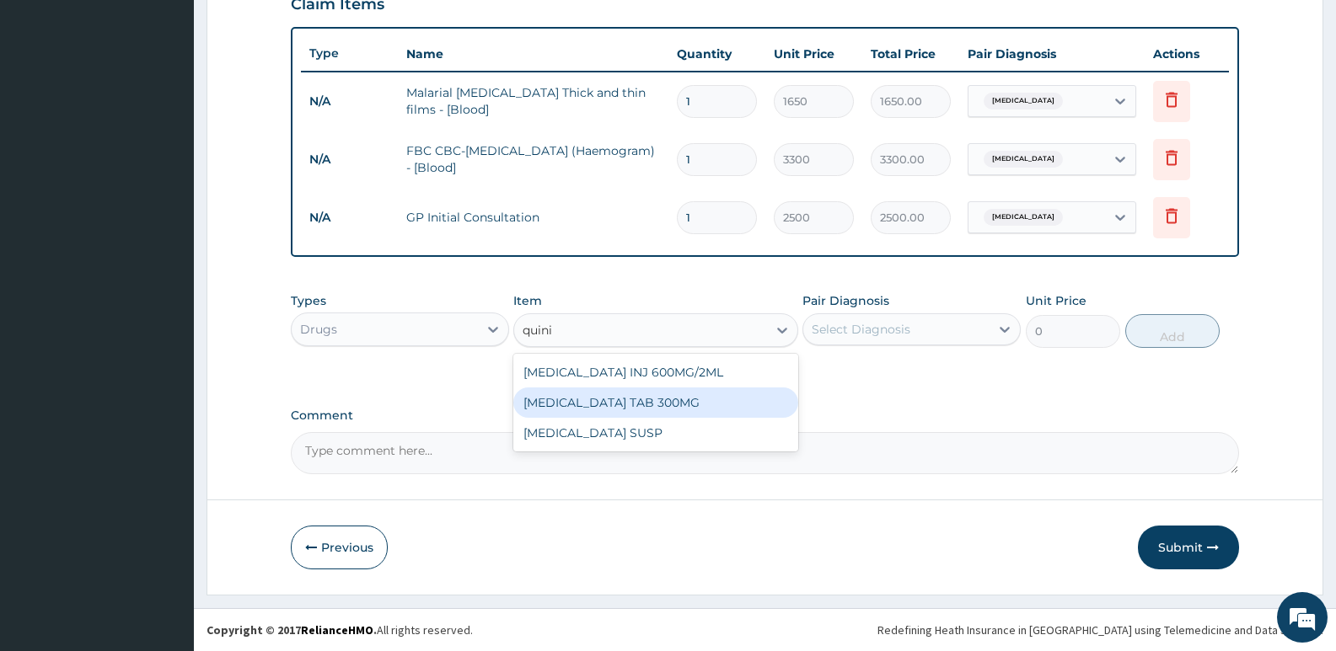
click at [581, 401] on div "QUININE TAB 300MG" at bounding box center [655, 403] width 284 height 30
type input "80"
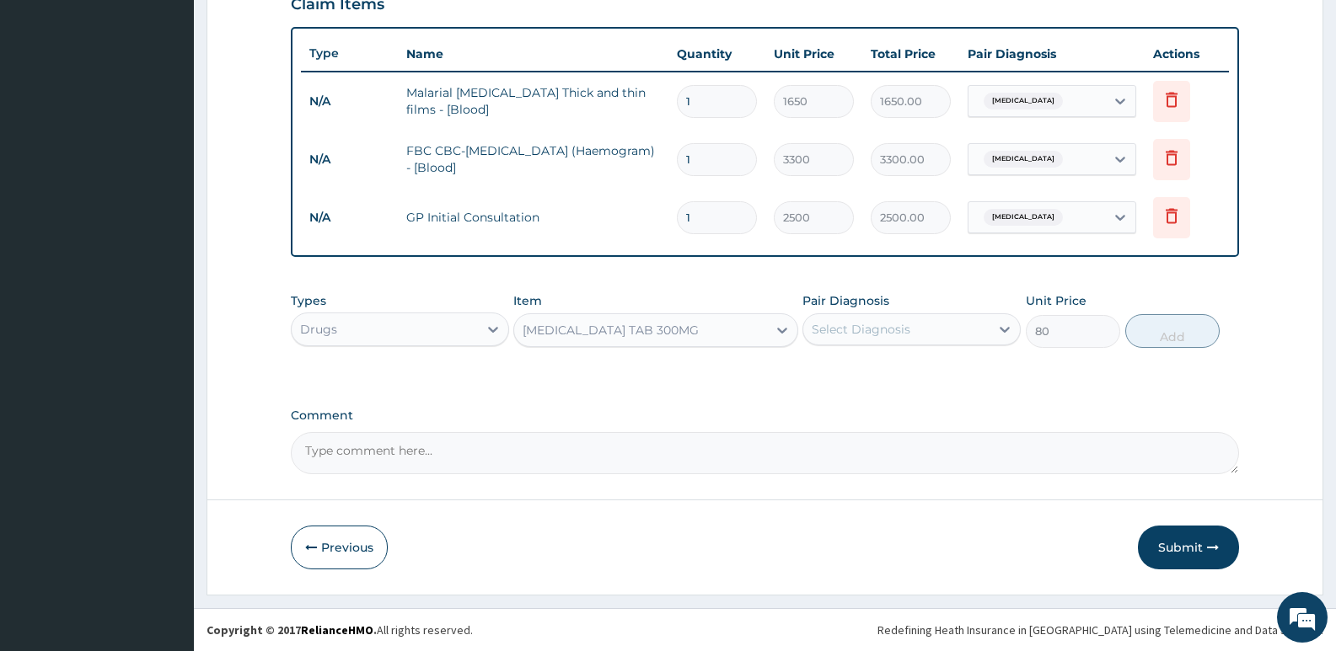
click at [866, 317] on div "Select Diagnosis" at bounding box center [896, 329] width 186 height 27
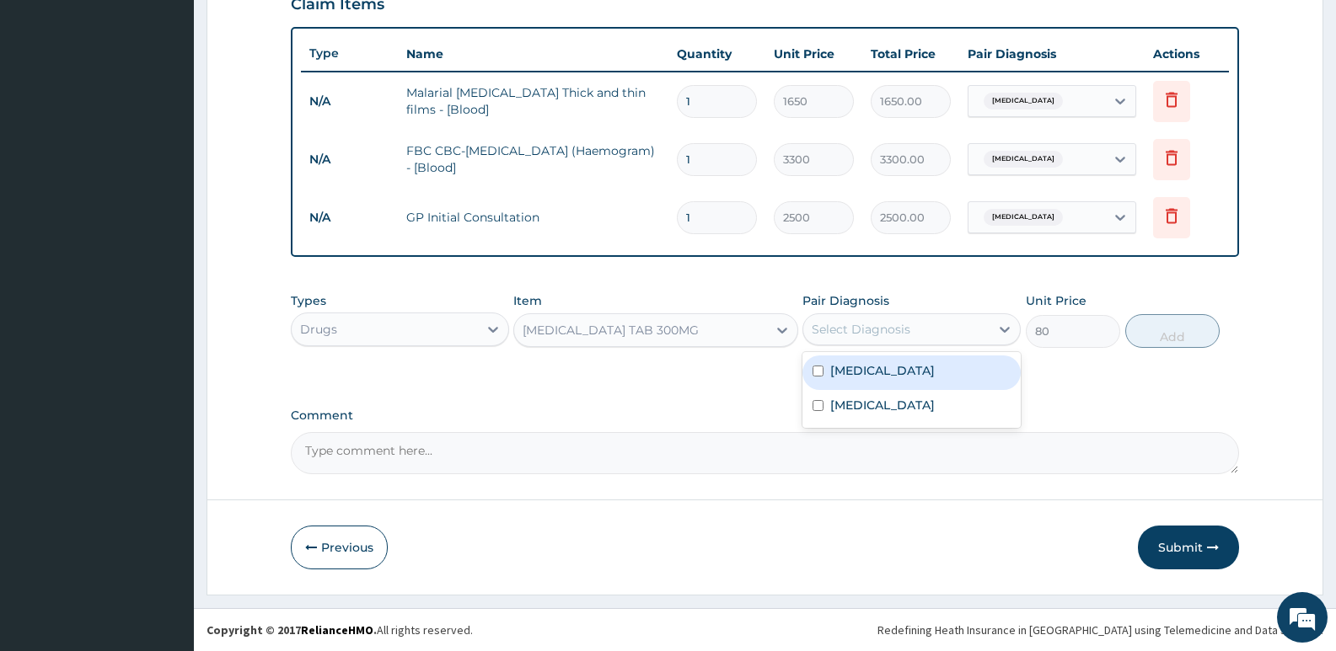
click at [846, 369] on label "Malaria" at bounding box center [882, 370] width 105 height 17
checkbox input "true"
click at [1198, 346] on button "Add" at bounding box center [1172, 331] width 94 height 34
type input "0"
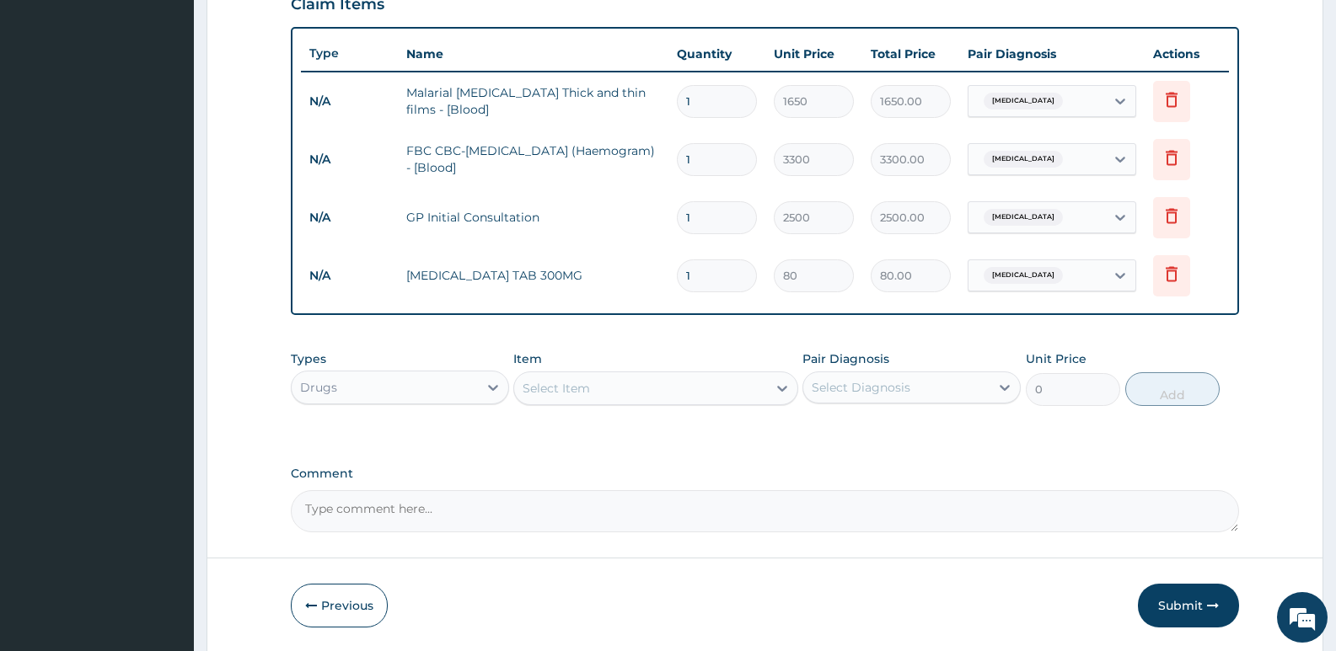
type input "10"
type input "800.00"
type input "10"
click at [555, 385] on div "Select Item" at bounding box center [556, 388] width 67 height 17
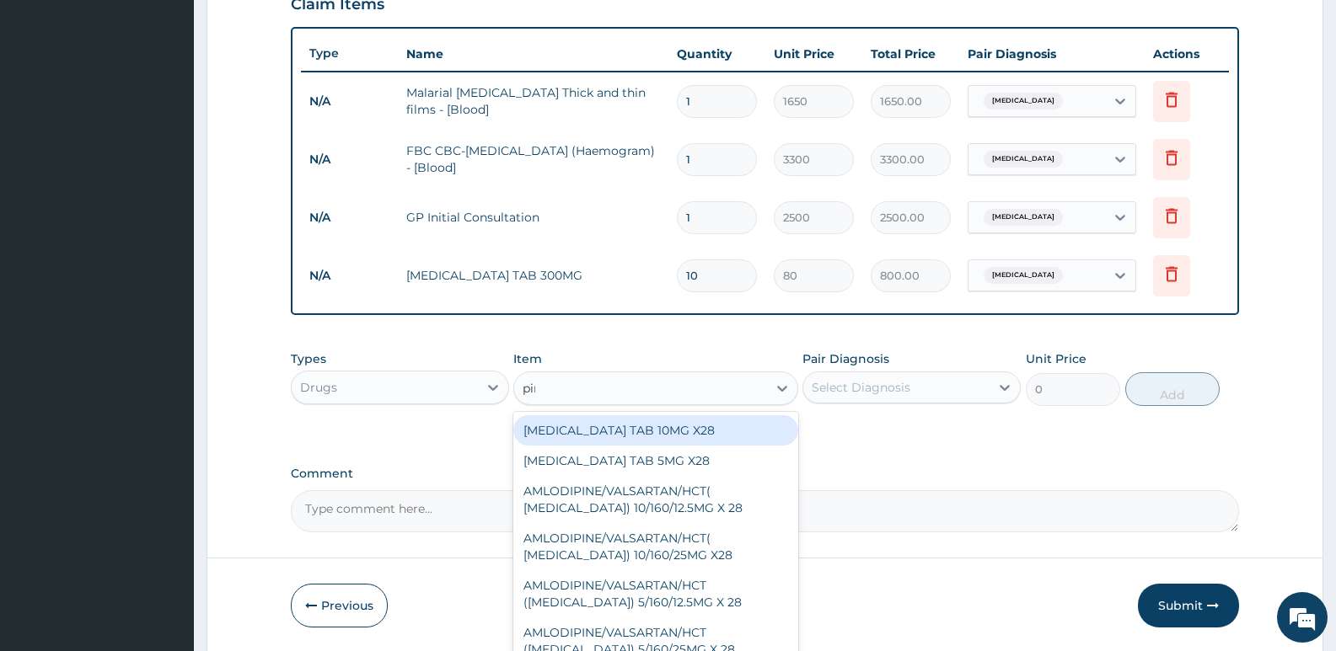
type input "piri"
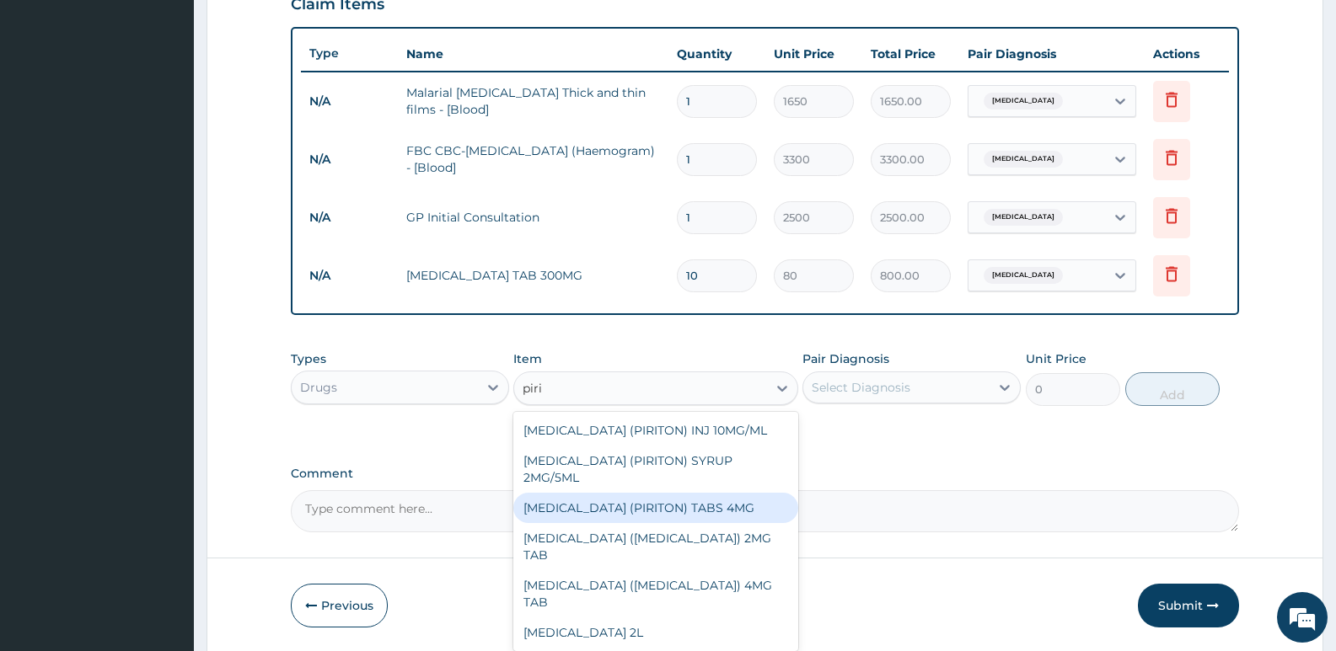
click at [642, 517] on div "CHLORPHENIRAMINE (PIRITON) TABS 4MG" at bounding box center [655, 508] width 284 height 30
type input "10"
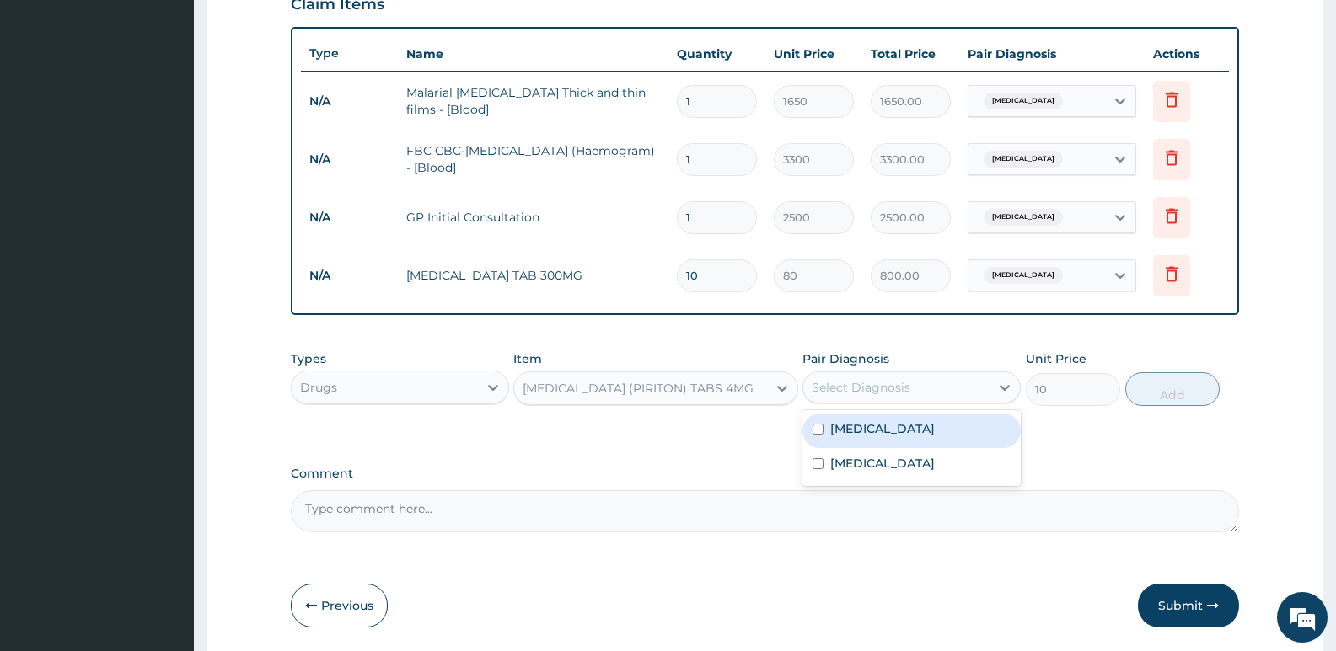
click at [896, 390] on div "Select Diagnosis" at bounding box center [861, 387] width 99 height 17
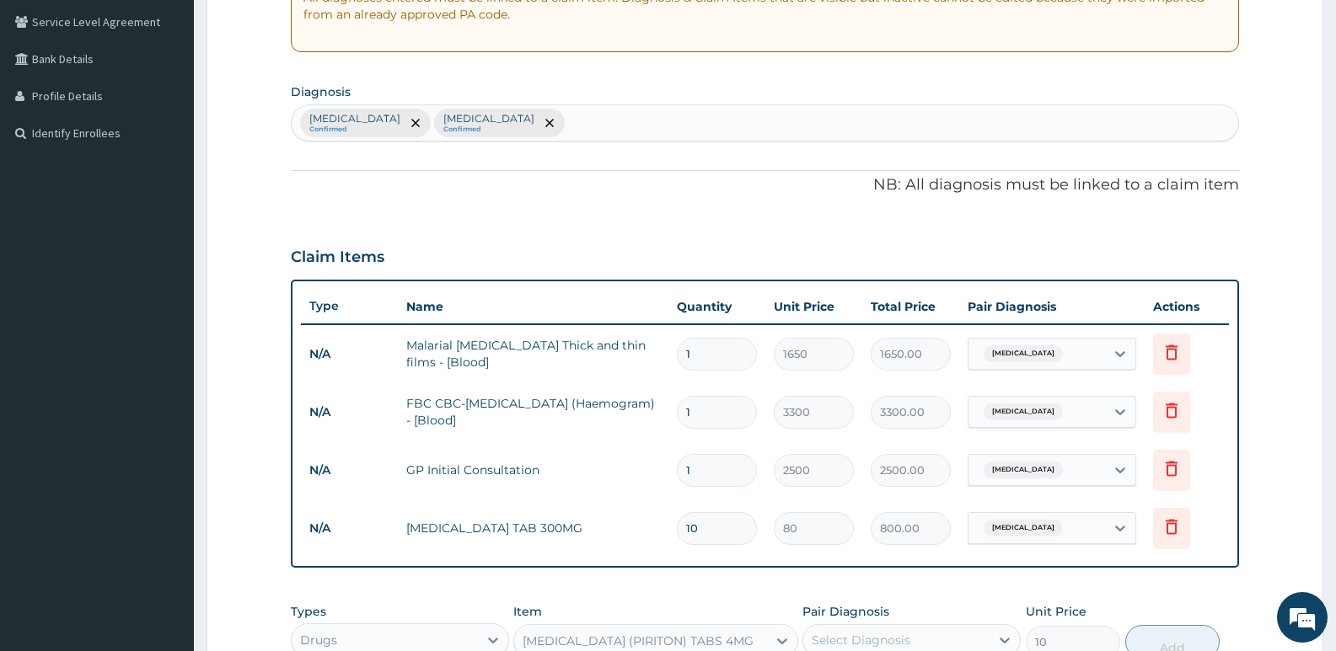
click at [500, 127] on div "Malaria Confirmed Sepsis Confirmed" at bounding box center [765, 122] width 946 height 35
type input "upper res"
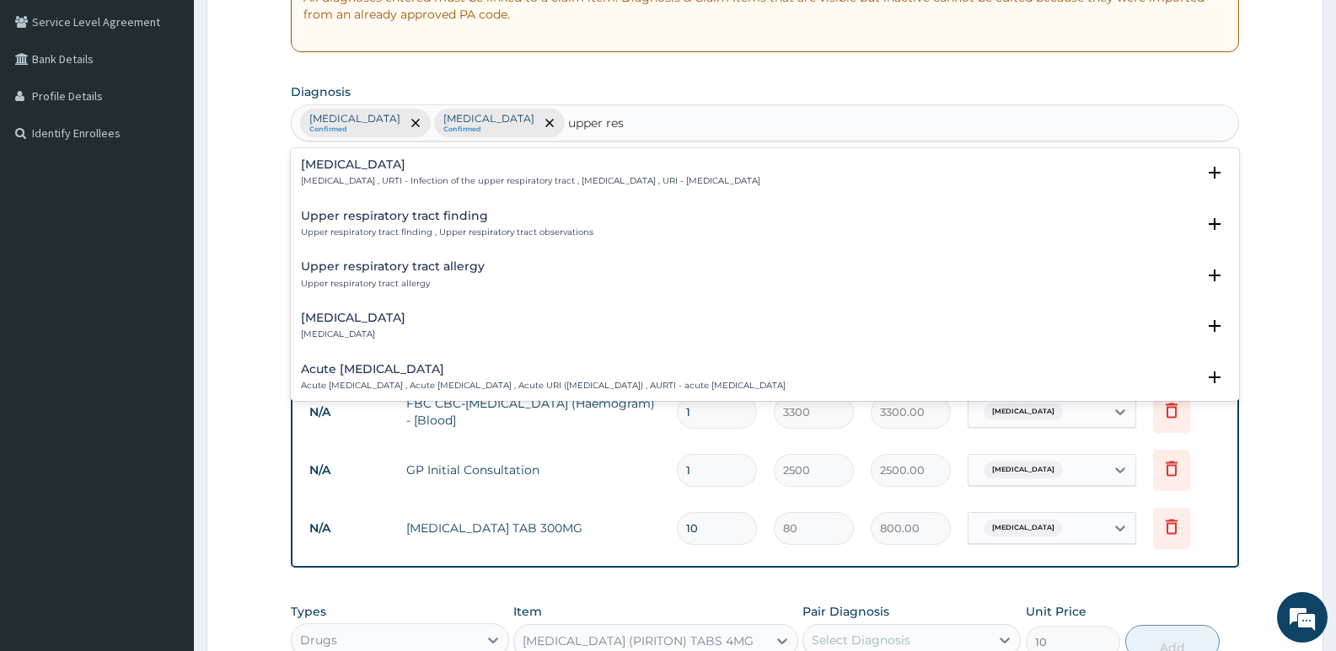
click at [363, 163] on h4 "Upper respiratory infection" at bounding box center [530, 164] width 459 height 13
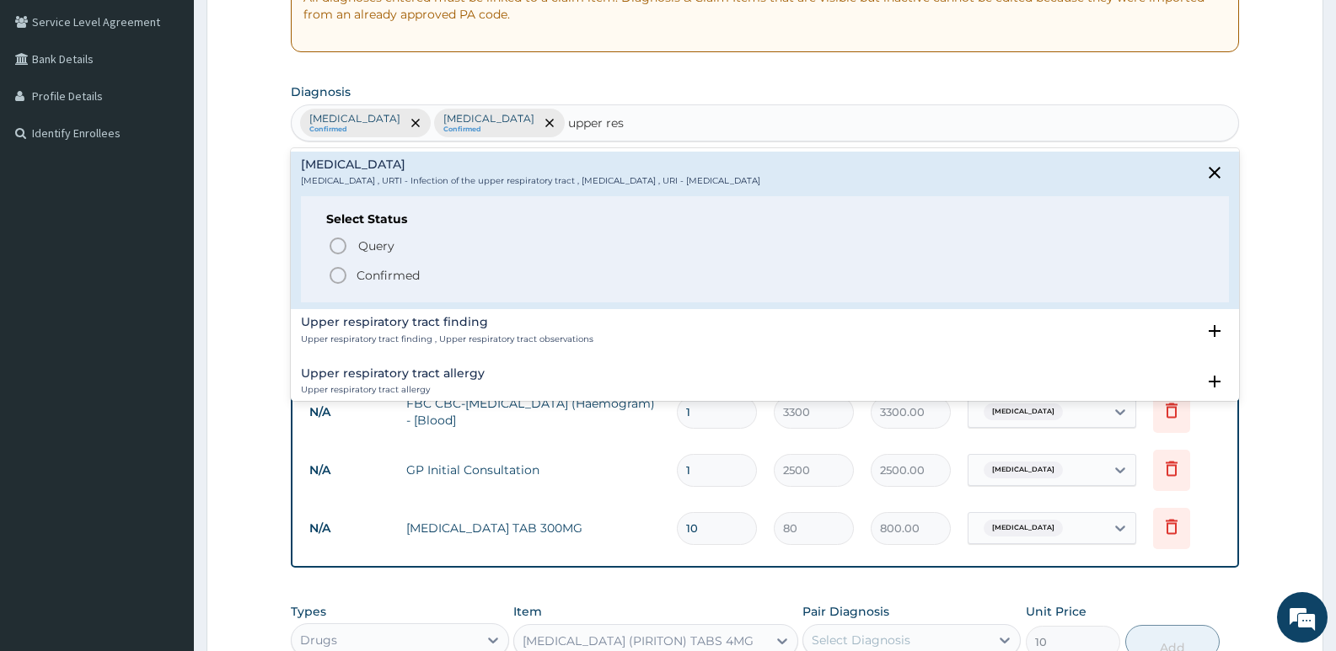
click at [337, 277] on icon "status option filled" at bounding box center [338, 275] width 20 height 20
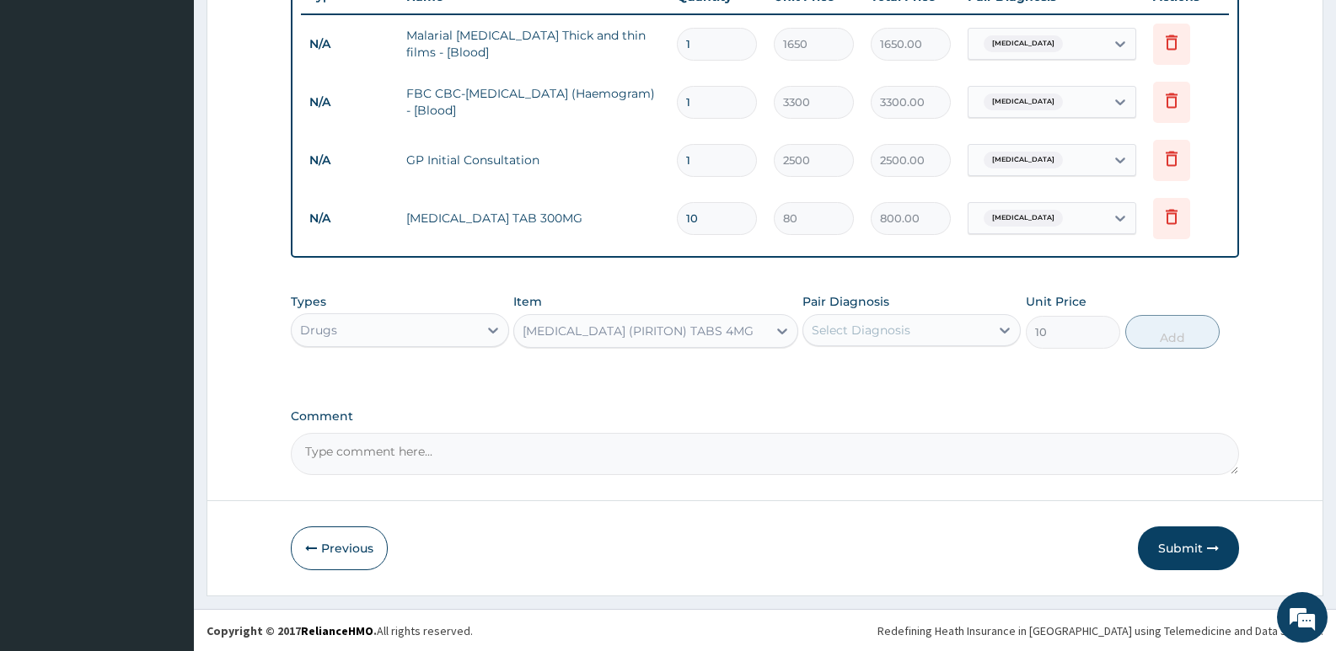
scroll to position [658, 0]
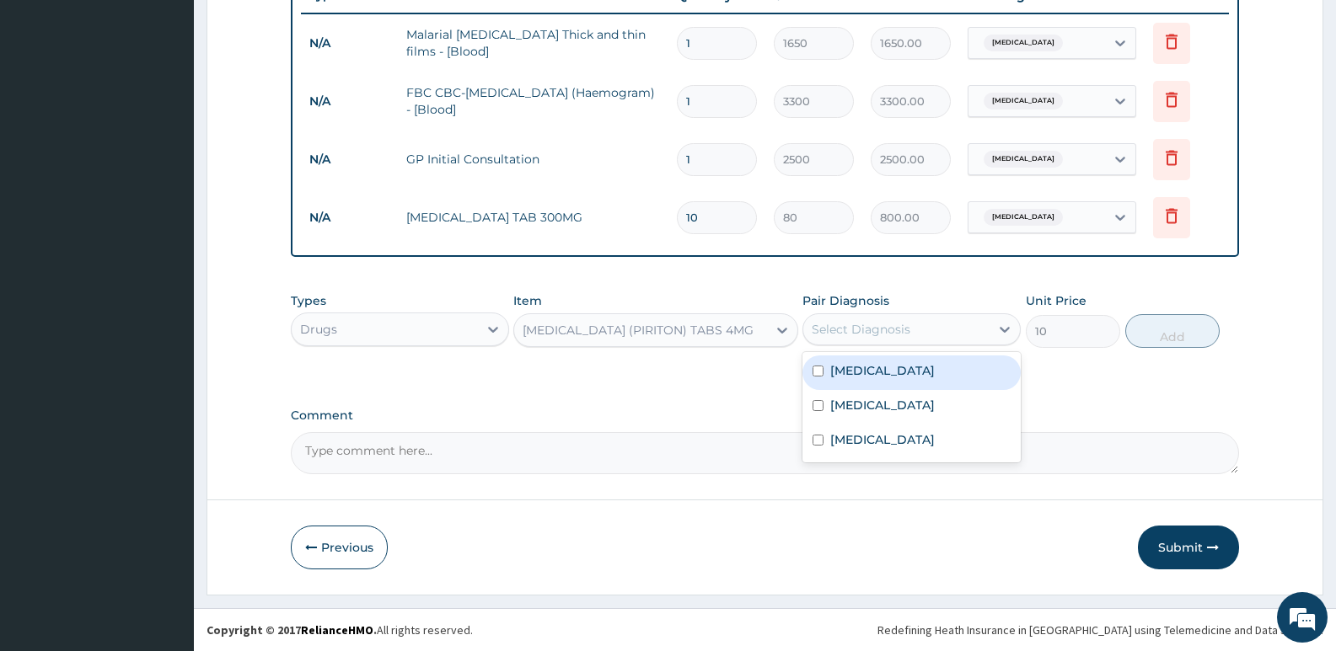
click at [897, 329] on div "Select Diagnosis" at bounding box center [861, 329] width 99 height 17
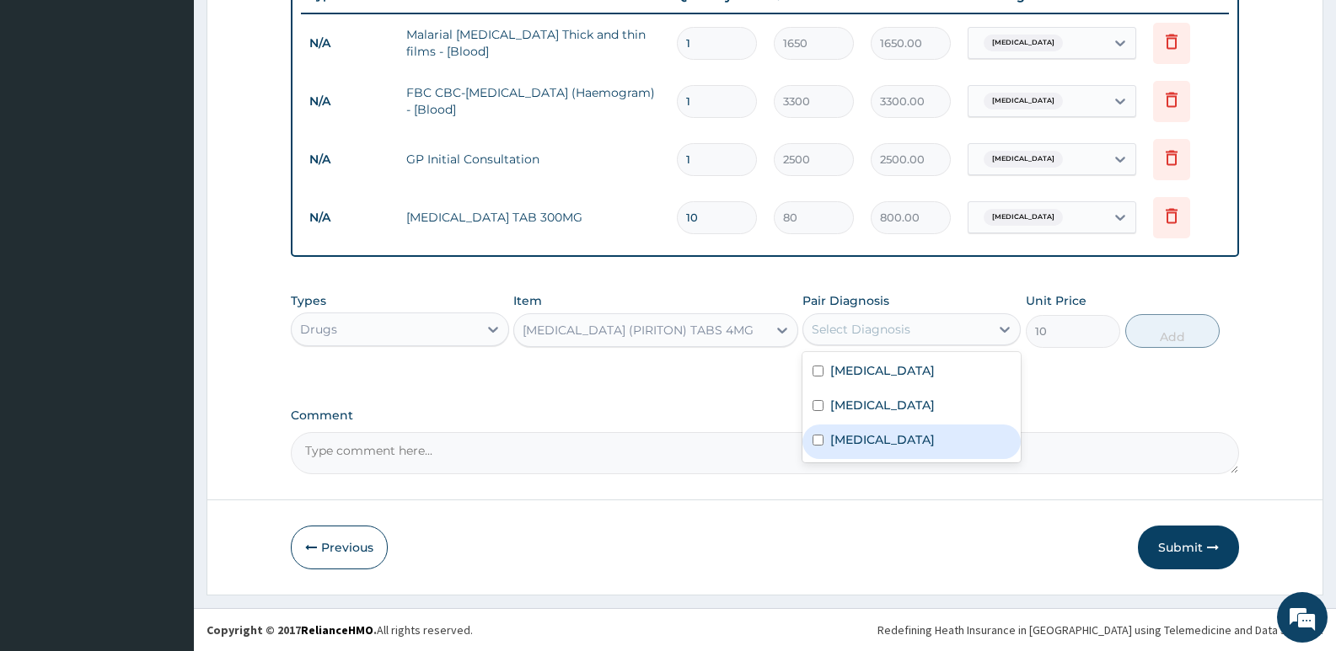
click at [886, 446] on label "Upper respiratory infection" at bounding box center [882, 440] width 105 height 17
checkbox input "true"
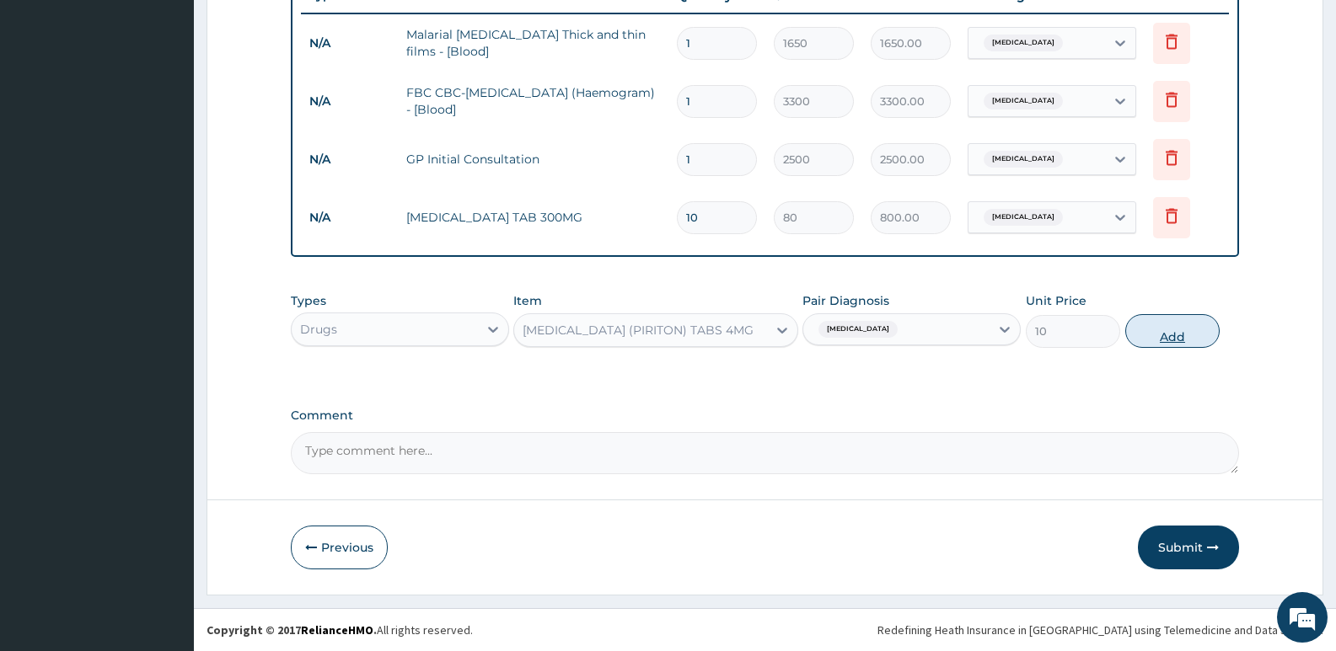
click at [1159, 325] on button "Add" at bounding box center [1172, 331] width 94 height 34
type input "0"
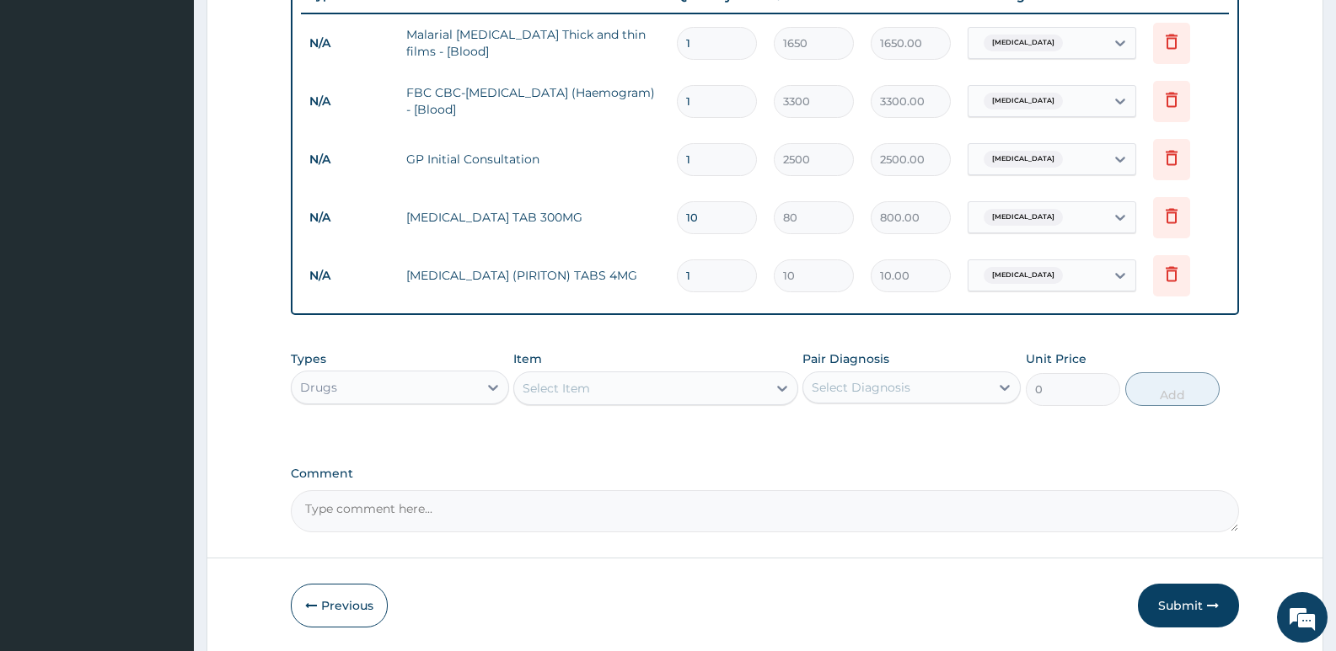
type input "0.00"
type input "6"
type input "60.00"
type input "6"
click at [614, 392] on div "Select Item" at bounding box center [640, 388] width 252 height 27
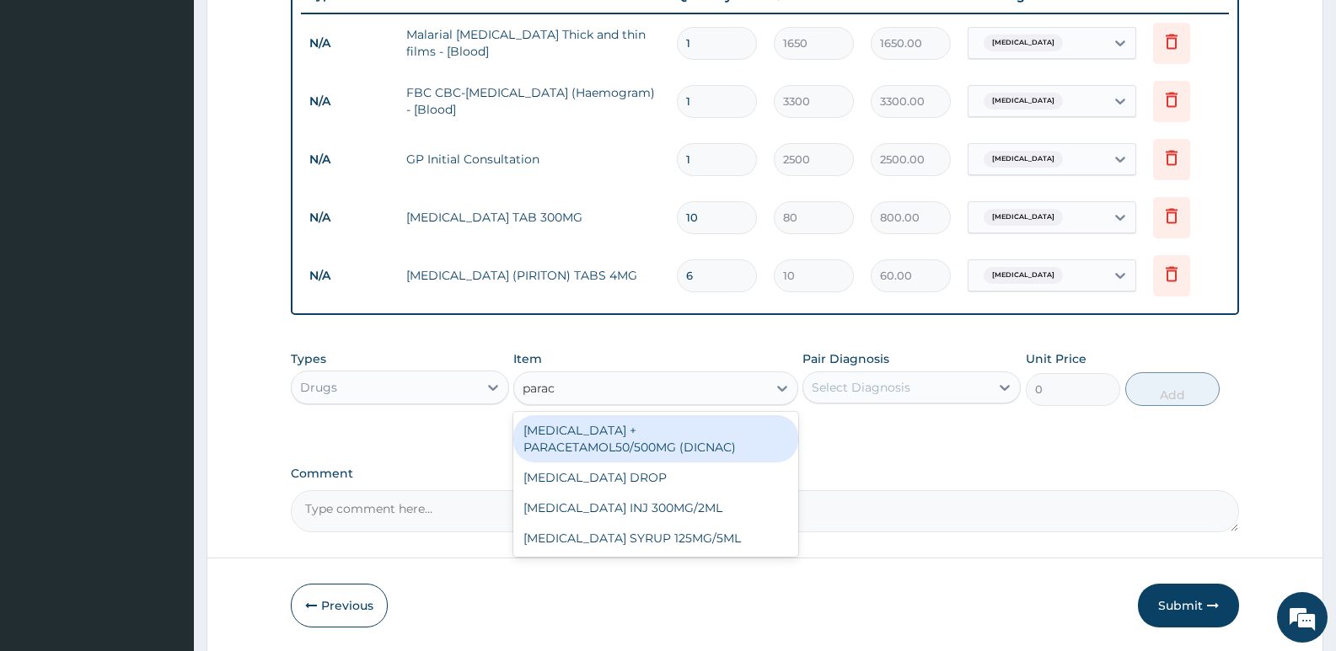
type input "parace"
click at [615, 432] on div "DICLOFENAC + PARACETAMOL50/500MG (DICNAC)" at bounding box center [655, 439] width 284 height 47
type input "40"
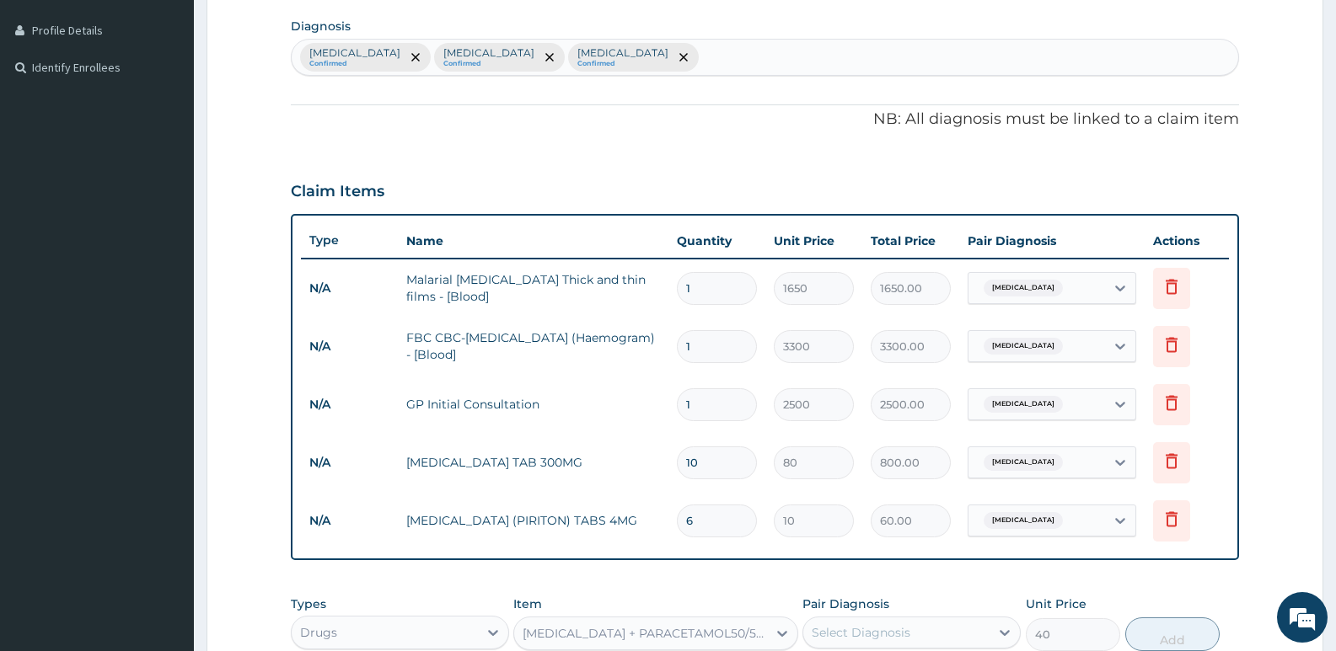
scroll to position [405, 0]
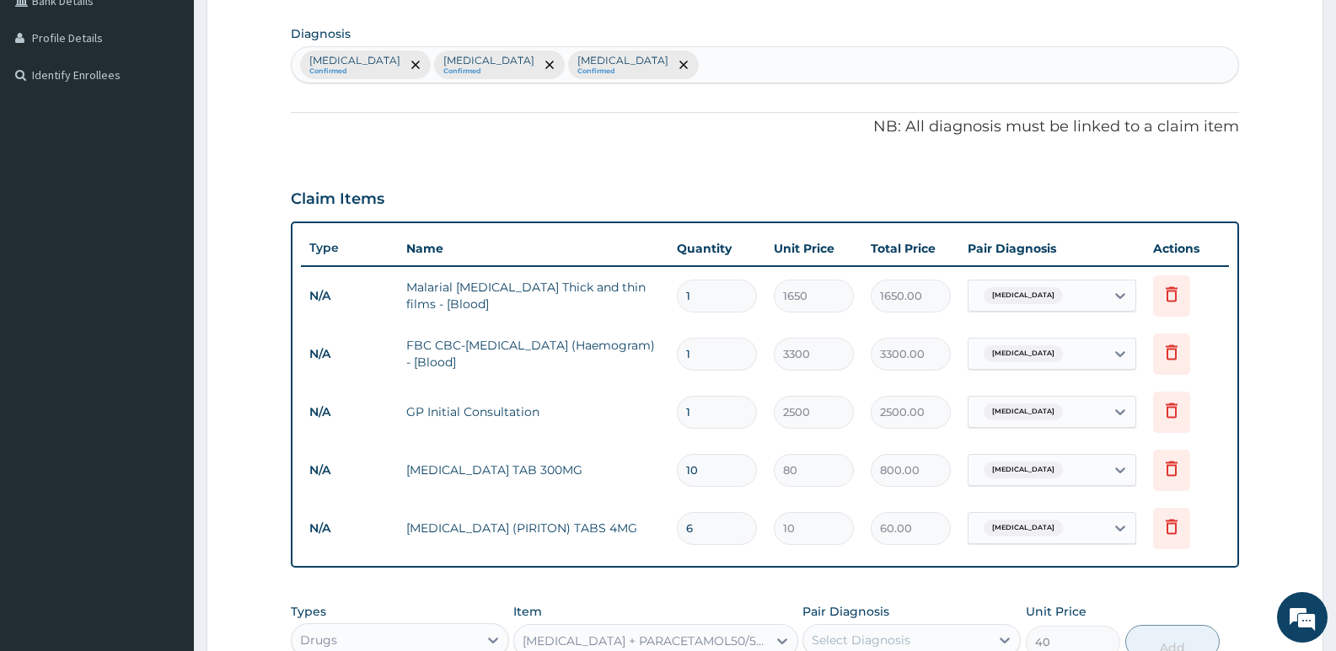
click at [679, 74] on div "Malaria Confirmed Sepsis Confirmed Upper respiratory infection Confirmed" at bounding box center [765, 64] width 946 height 35
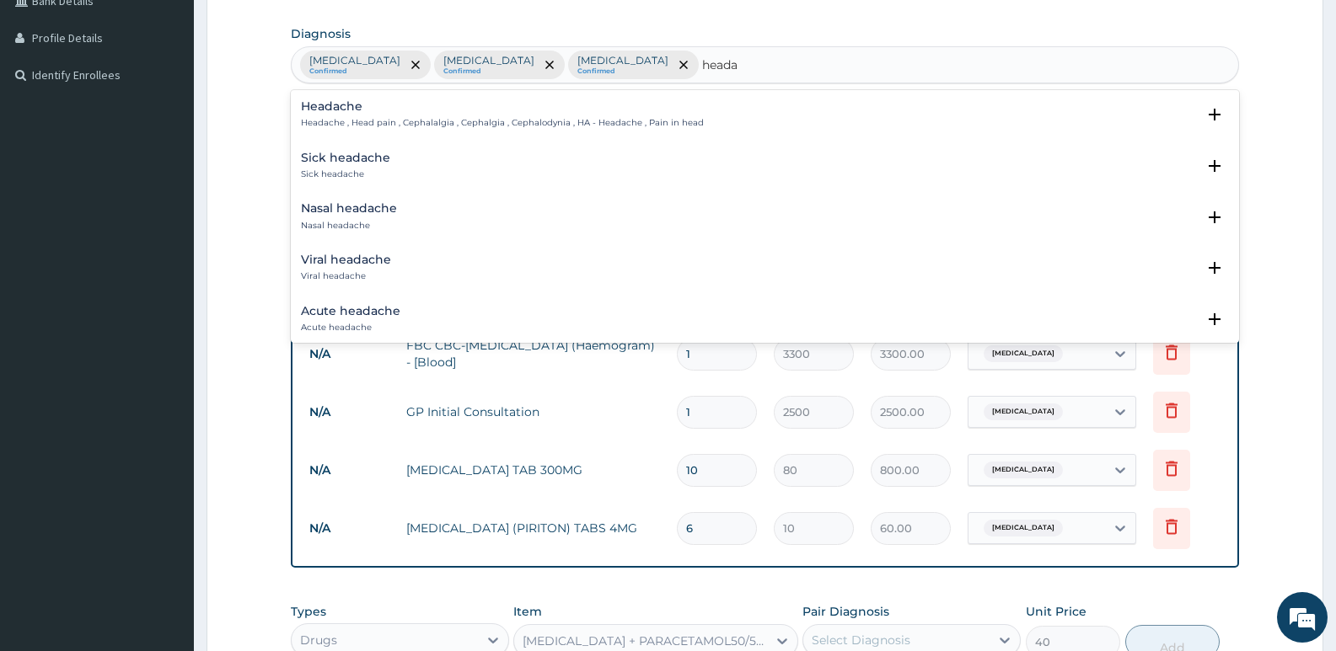
click at [407, 113] on h4 "Headache" at bounding box center [502, 106] width 403 height 13
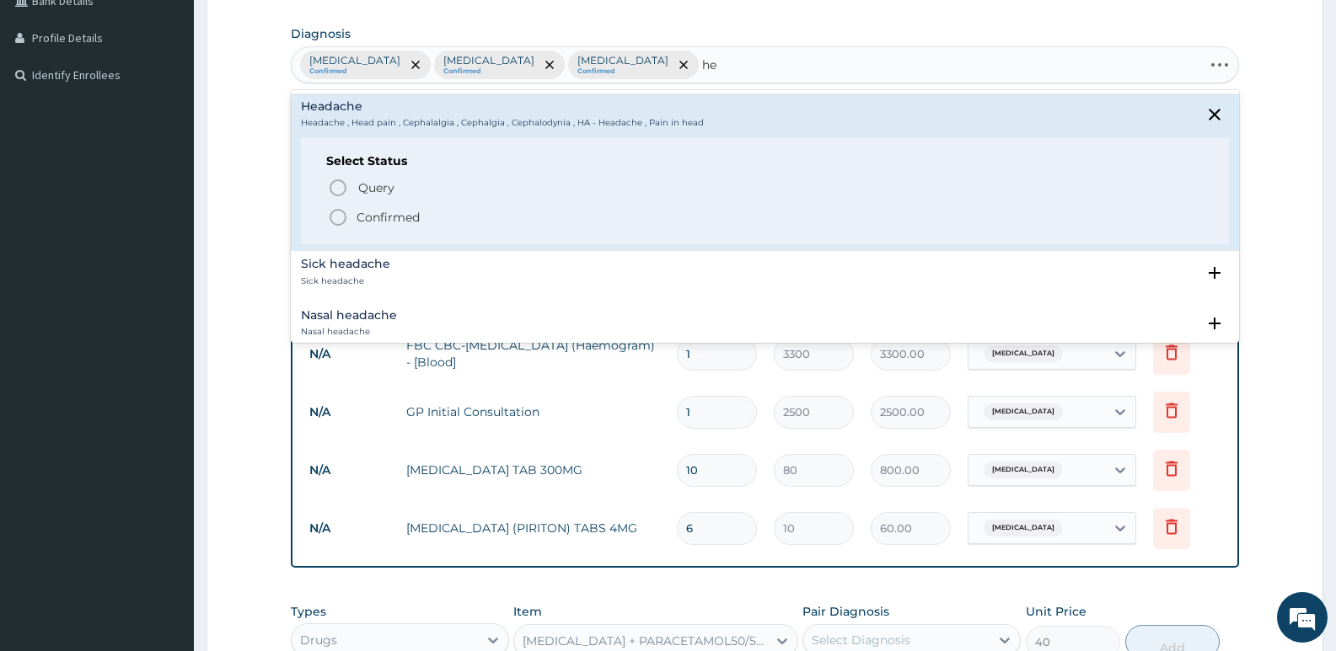
type input "h"
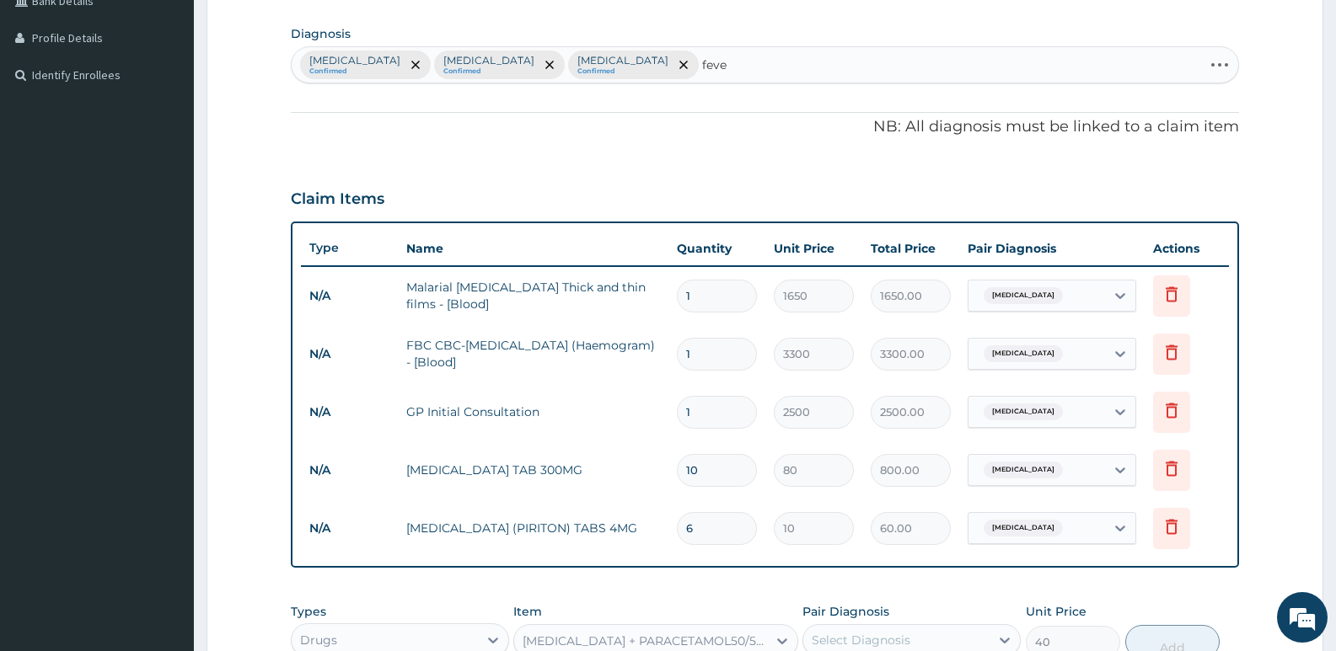
type input "fever"
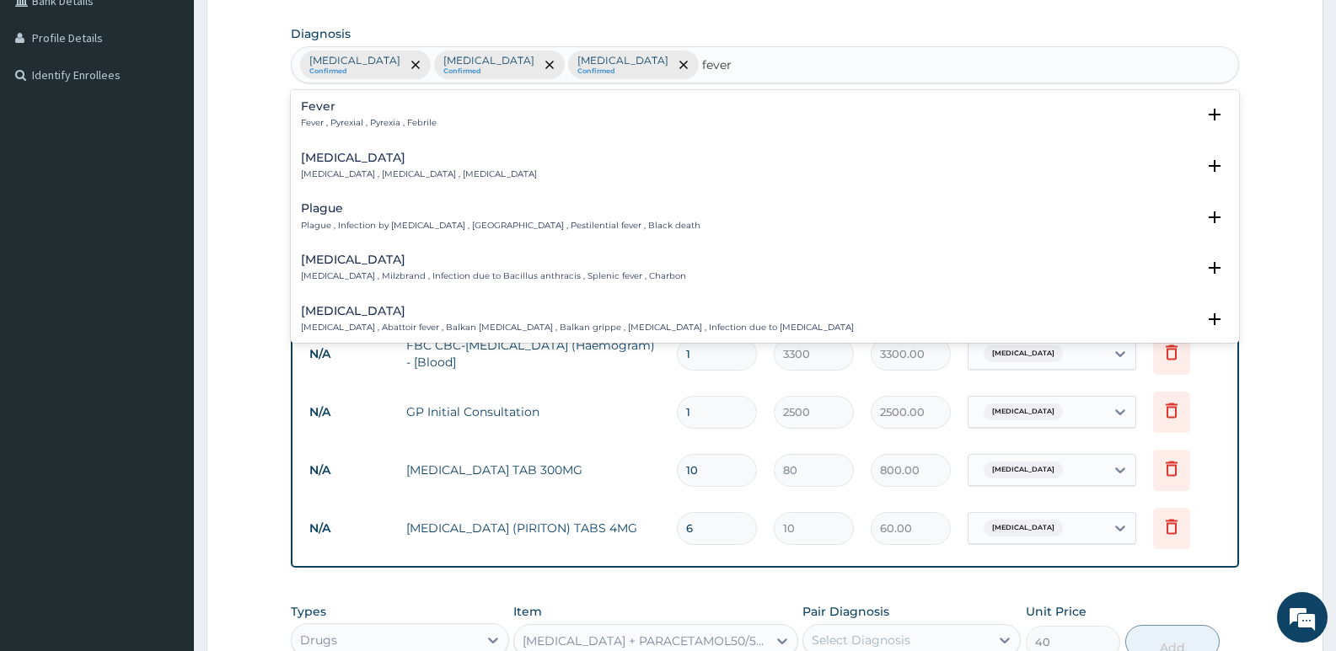
click at [380, 108] on h4 "Fever" at bounding box center [369, 106] width 136 height 13
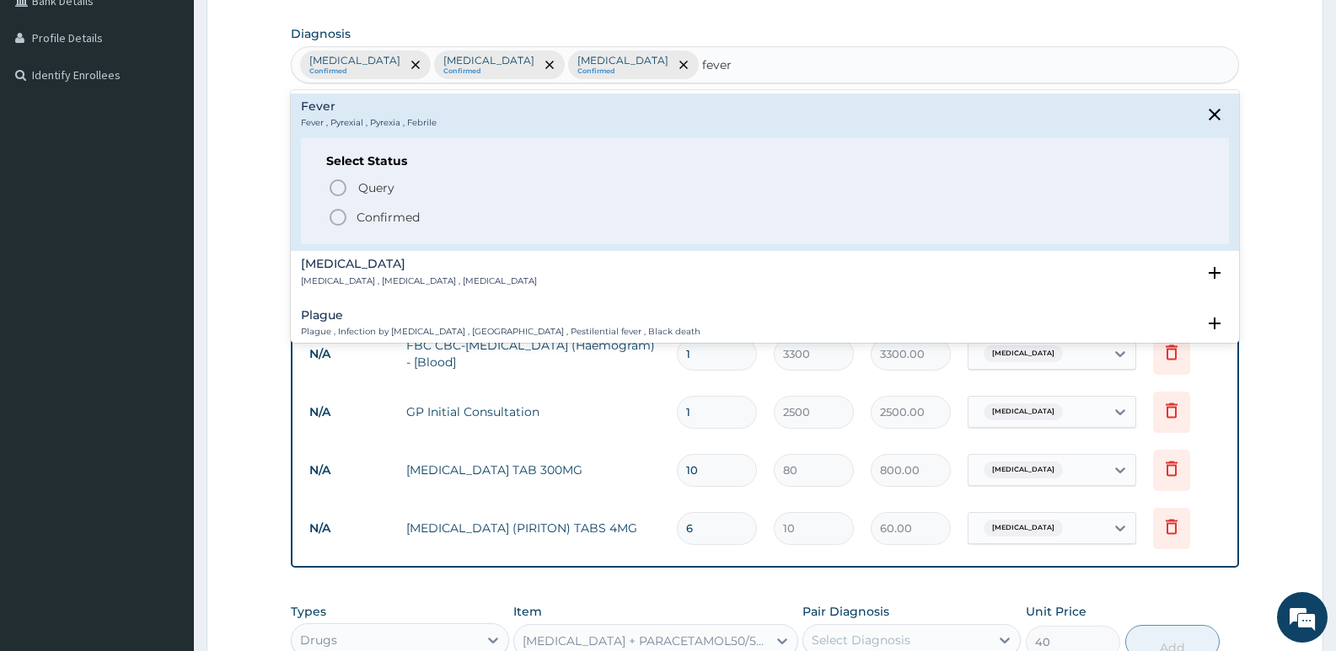
click at [347, 216] on icon "status option filled" at bounding box center [338, 217] width 20 height 20
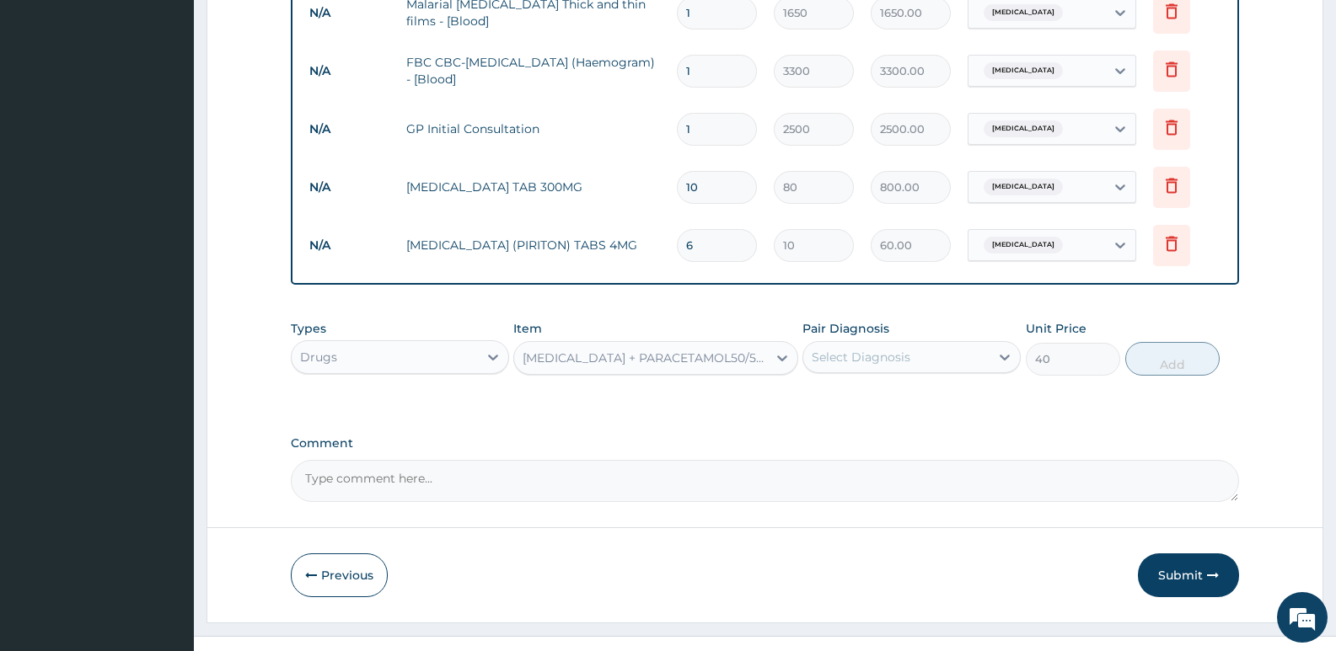
scroll to position [716, 0]
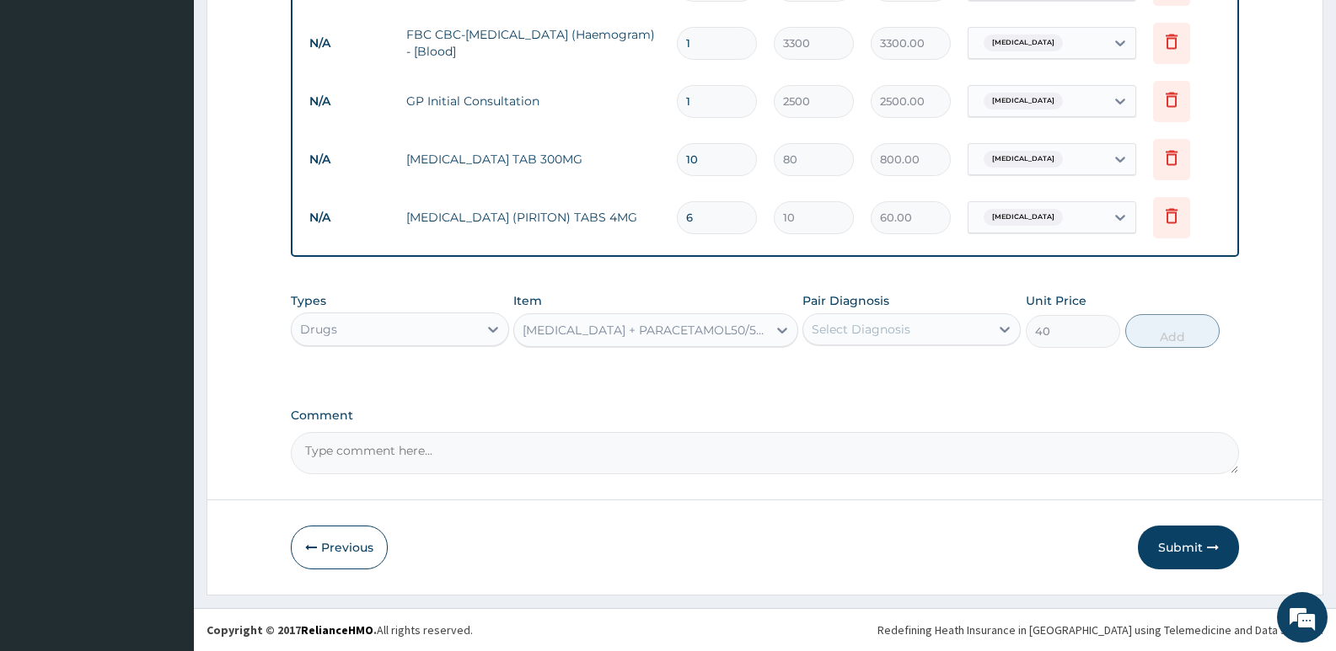
click at [883, 329] on div "Select Diagnosis" at bounding box center [861, 329] width 99 height 17
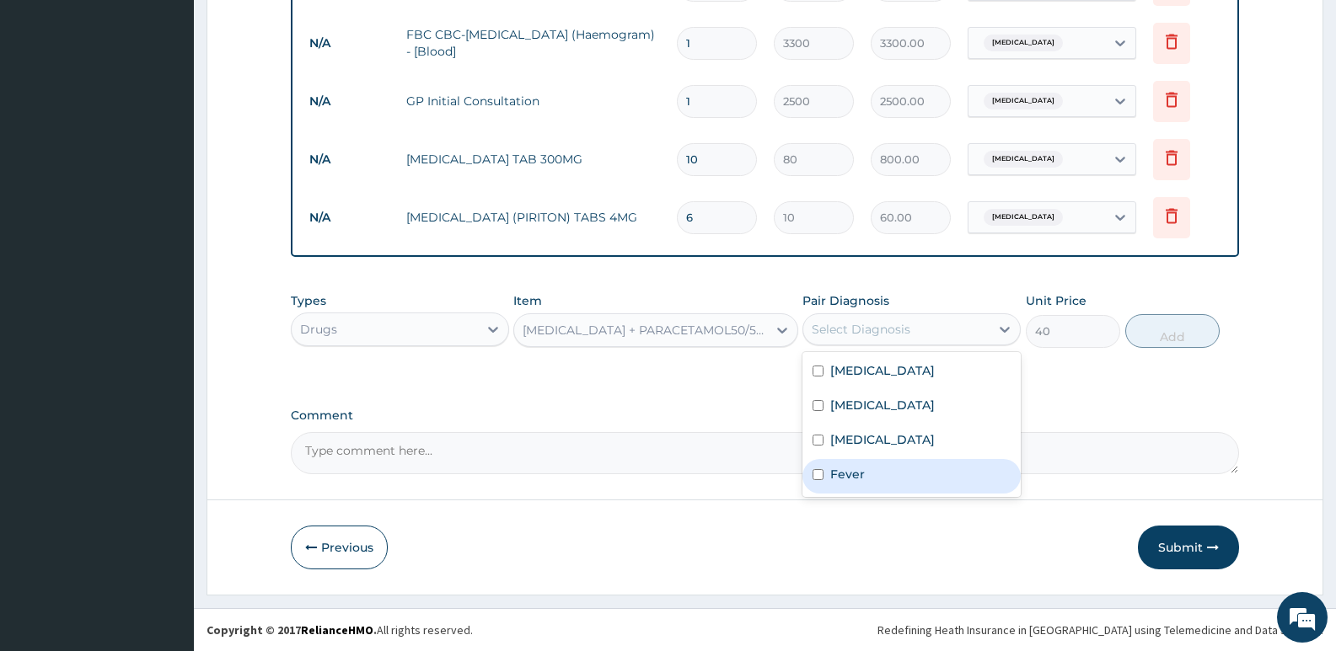
click at [863, 470] on label "Fever" at bounding box center [847, 474] width 35 height 17
checkbox input "true"
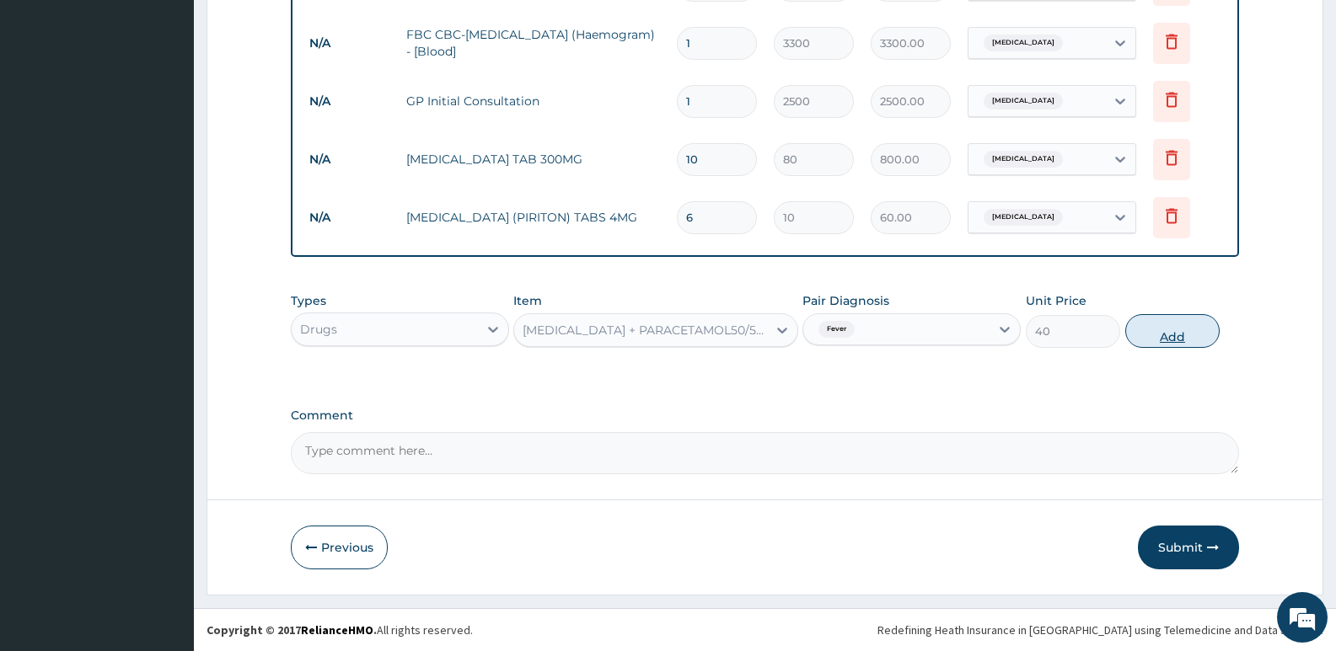
click at [1181, 335] on button "Add" at bounding box center [1172, 331] width 94 height 34
type input "0"
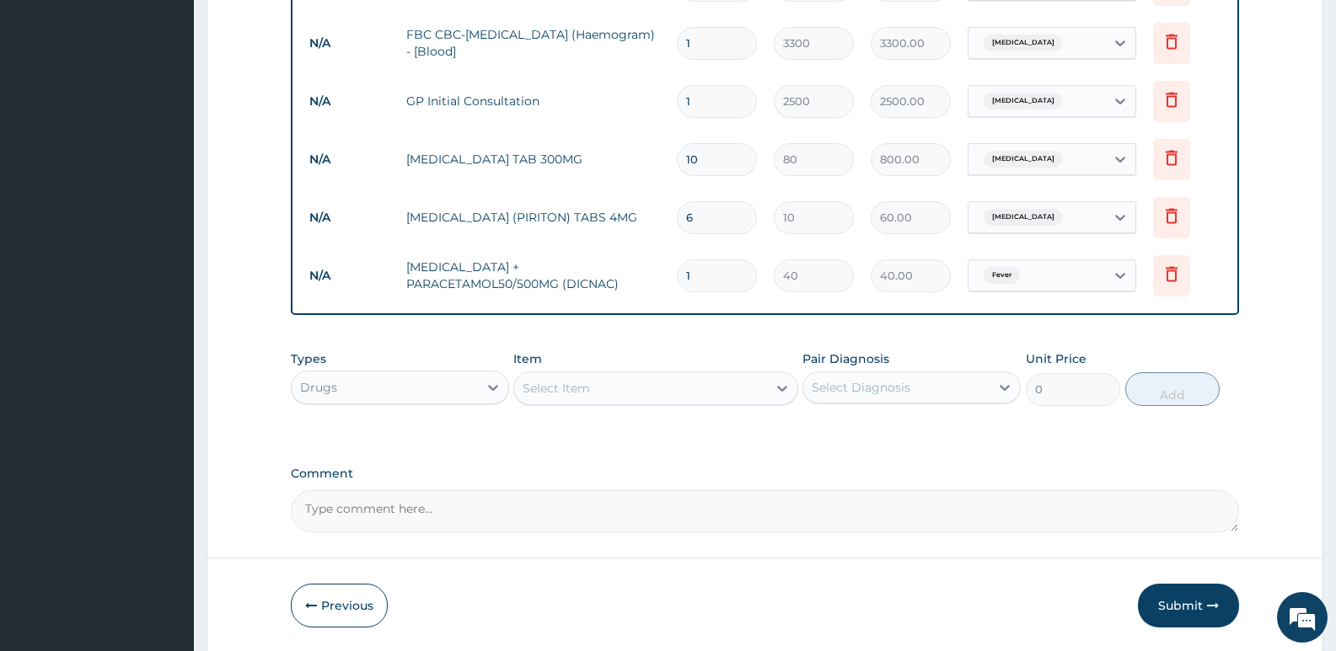
type input "18"
type input "720.00"
type input "18"
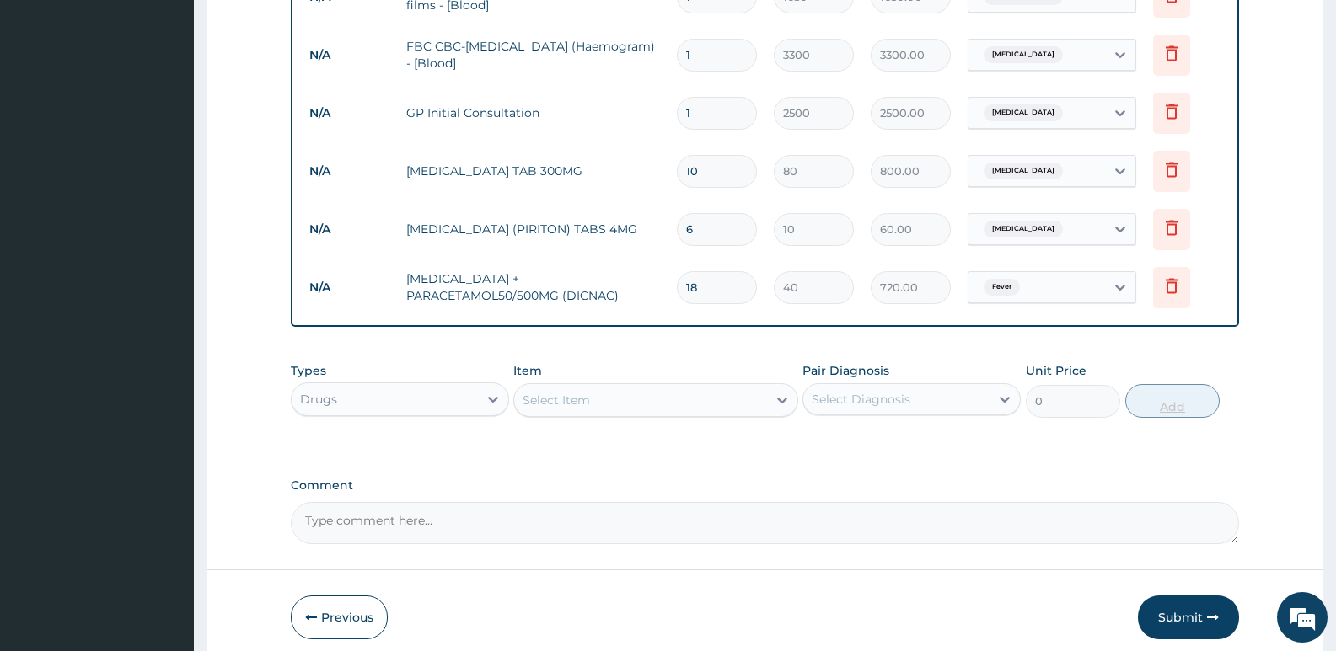
scroll to position [775, 0]
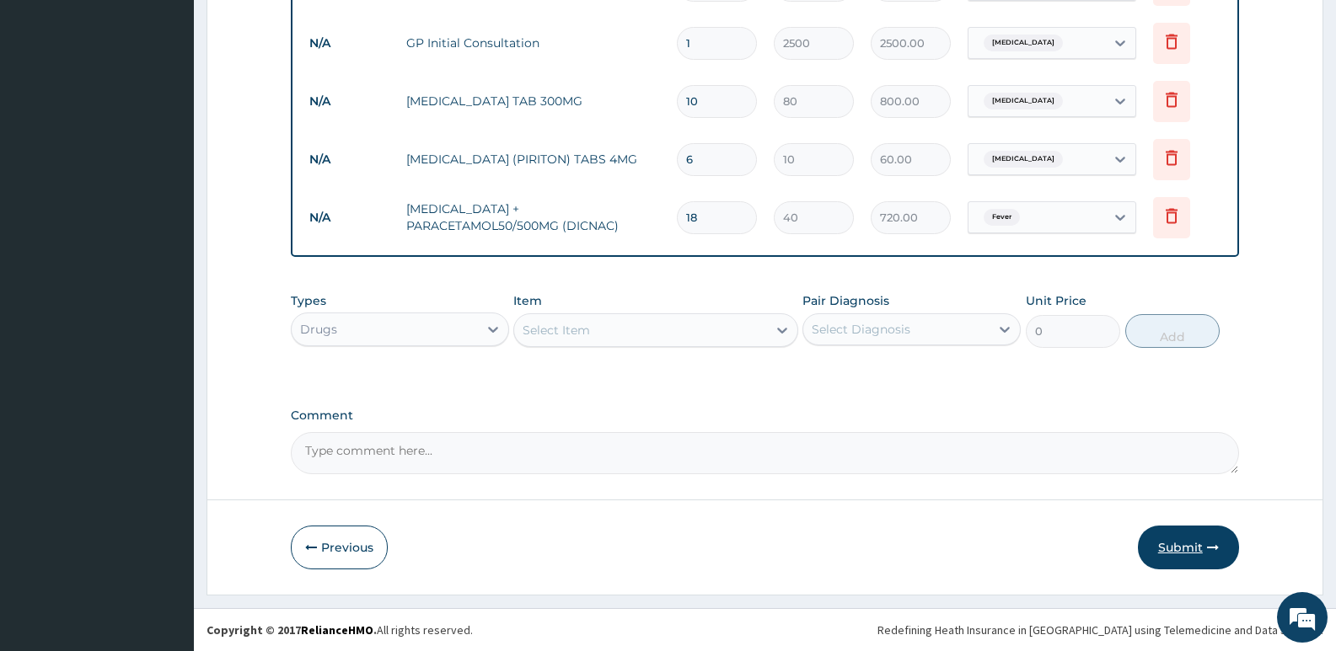
click at [1195, 539] on button "Submit" at bounding box center [1188, 548] width 101 height 44
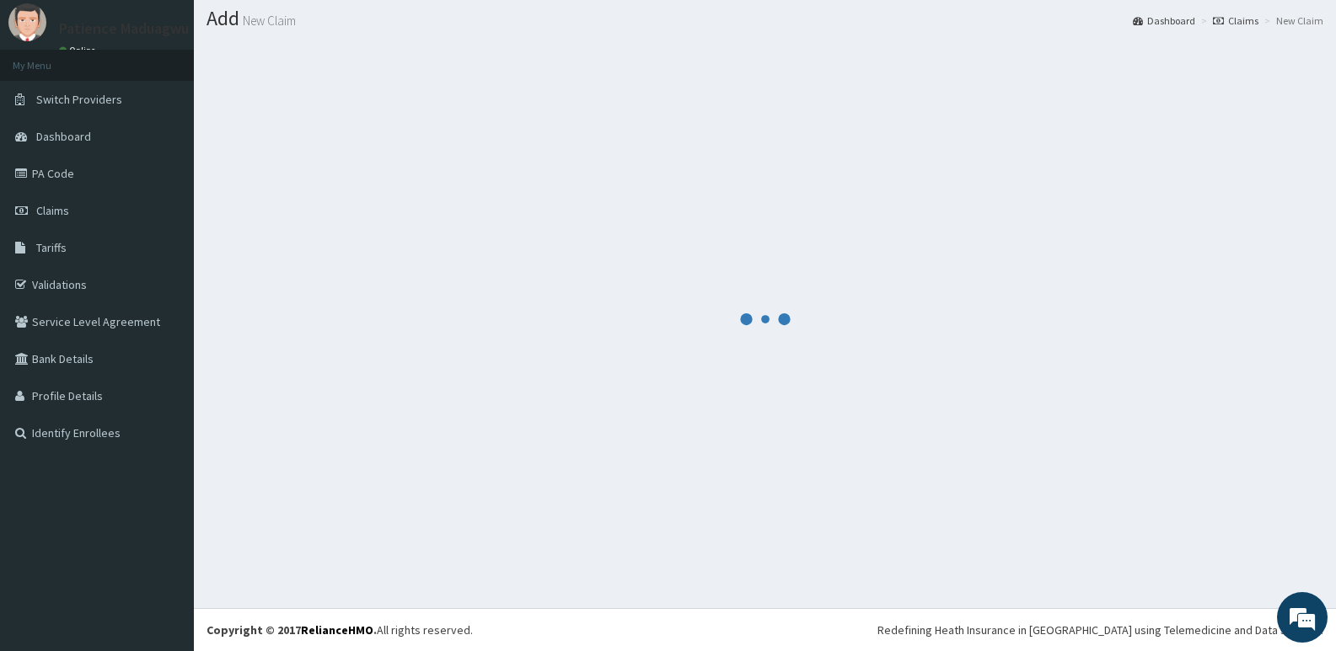
scroll to position [47, 0]
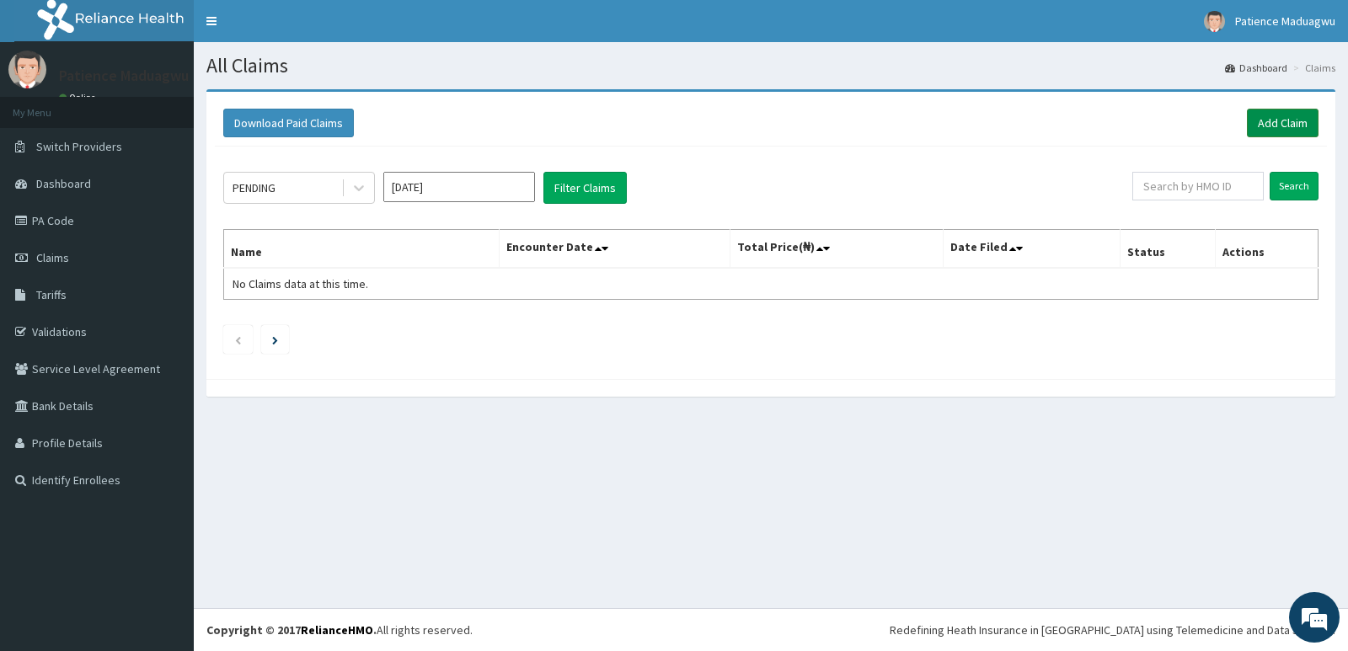
click at [1286, 125] on link "Add Claim" at bounding box center [1283, 123] width 72 height 29
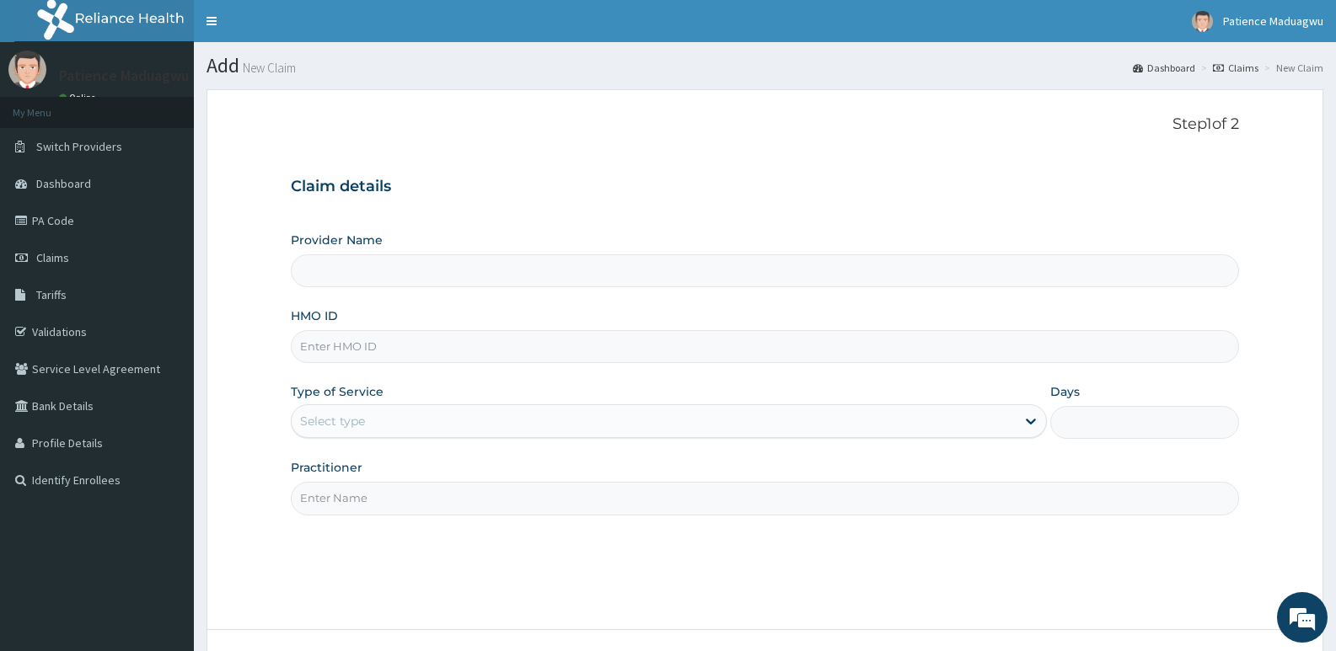
type input "[GEOGRAPHIC_DATA]"
click at [333, 337] on input "HMO ID" at bounding box center [765, 346] width 948 height 33
paste input "GTC/10657/A"
type input "GTC/10657/A"
click at [345, 428] on div "Select type" at bounding box center [332, 421] width 65 height 17
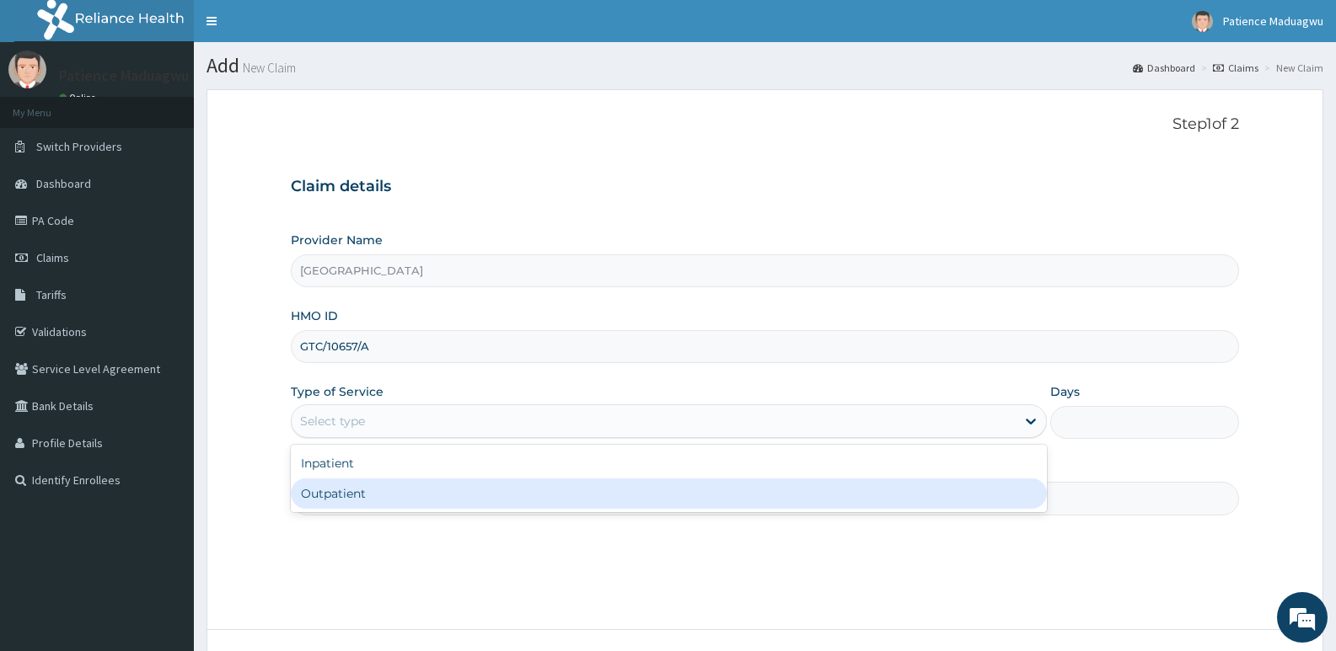
click at [328, 488] on div "Outpatient" at bounding box center [668, 494] width 755 height 30
type input "1"
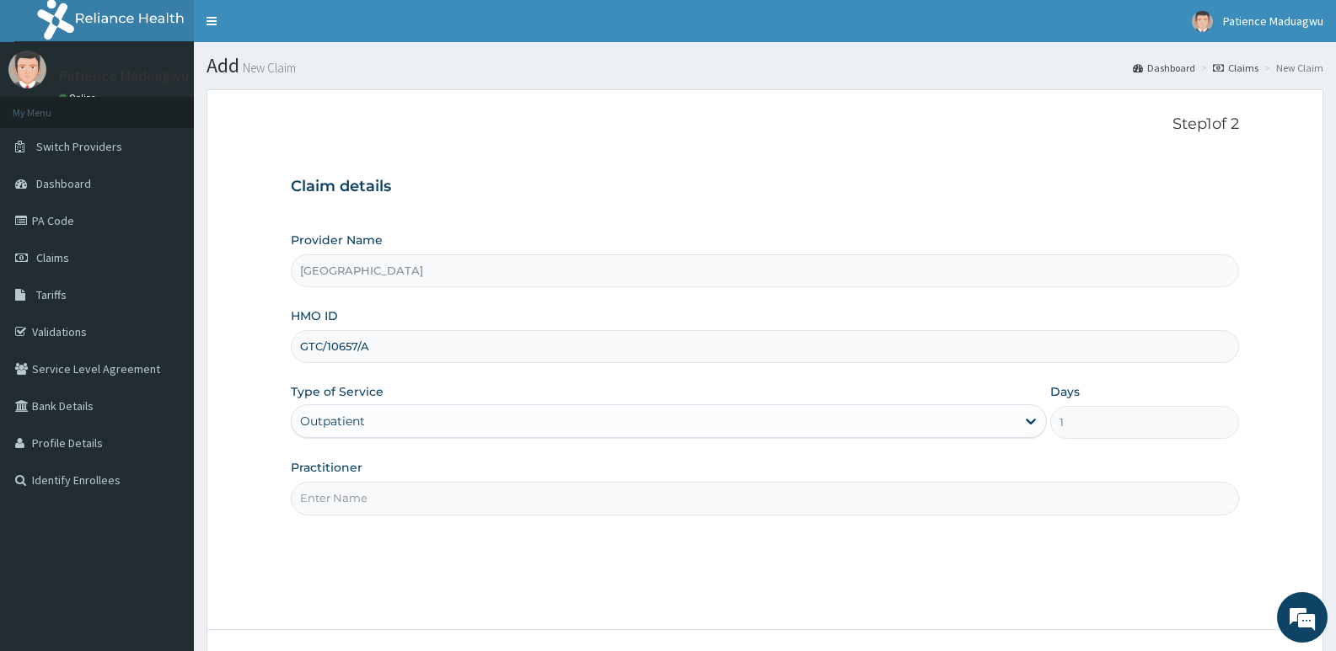
drag, startPoint x: 403, startPoint y: 503, endPoint x: 403, endPoint y: 515, distance: 11.8
click at [403, 503] on input "Practitioner" at bounding box center [765, 498] width 948 height 33
type input "Dr Faleti"
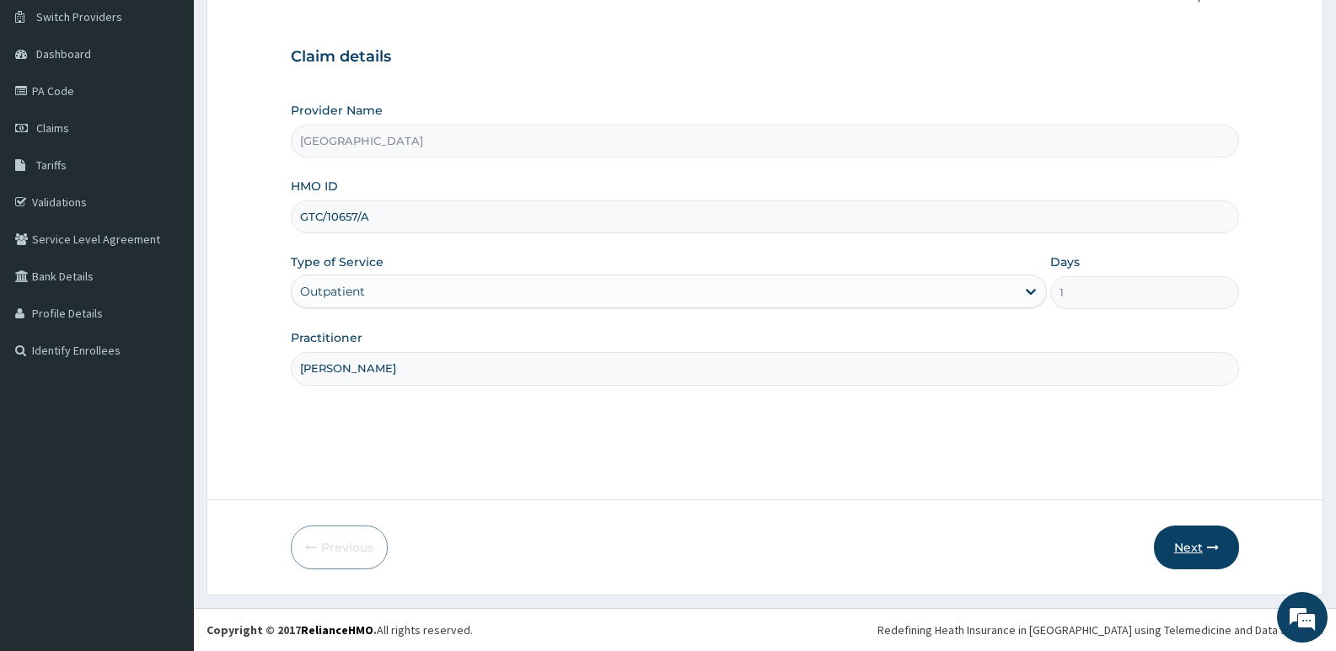
click at [1209, 546] on icon "button" at bounding box center [1213, 548] width 12 height 12
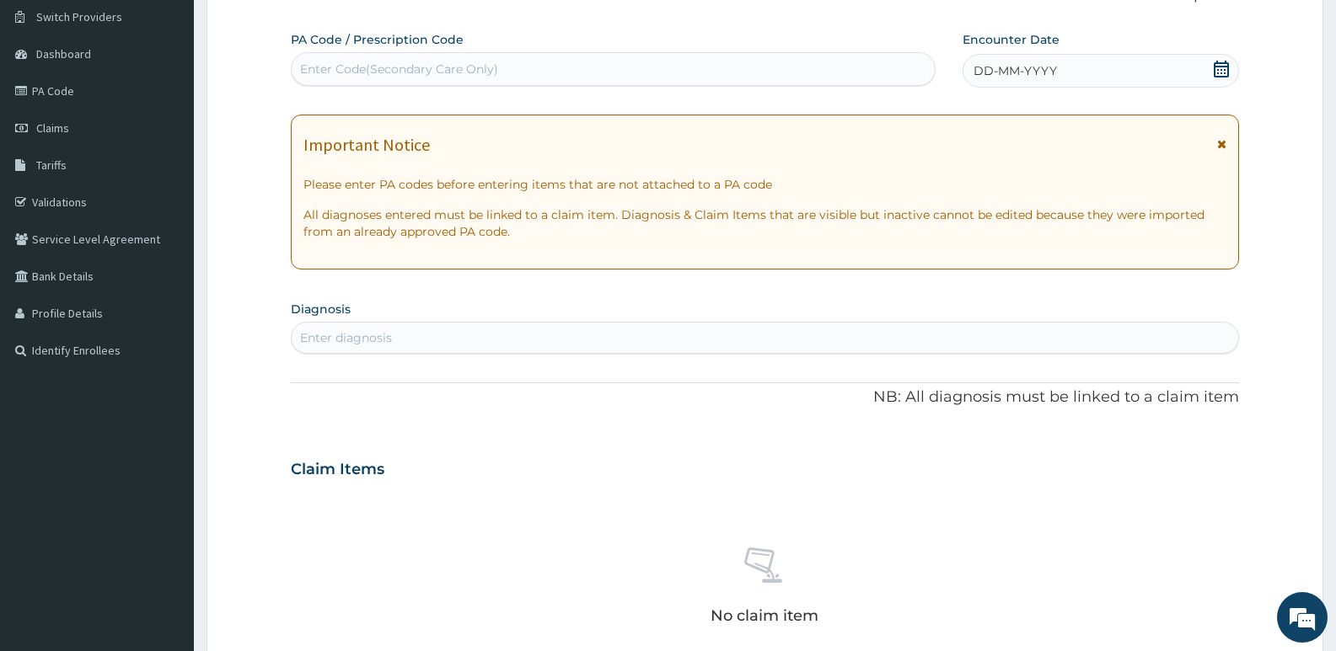
click at [635, 67] on div "Enter Code(Secondary Care Only)" at bounding box center [613, 69] width 643 height 27
paste input "PA/1A41AB"
type input "PA/1A41AB"
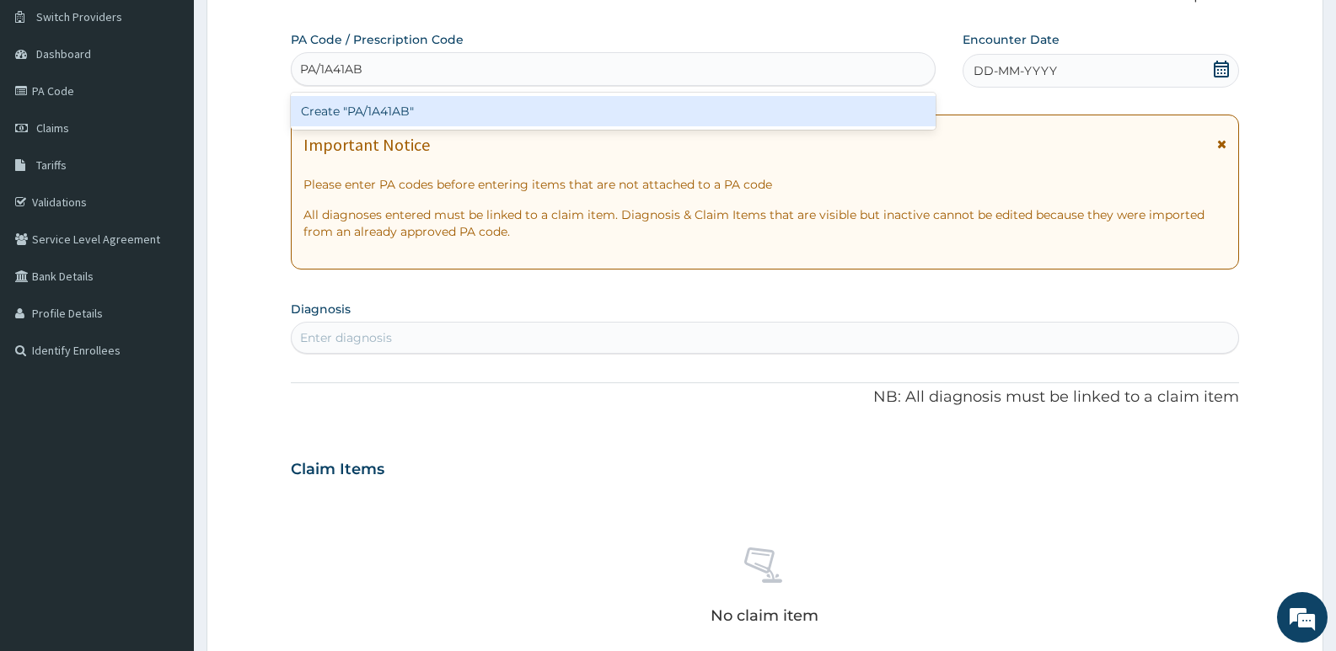
click at [605, 102] on div "Create "PA/1A41AB"" at bounding box center [613, 111] width 645 height 30
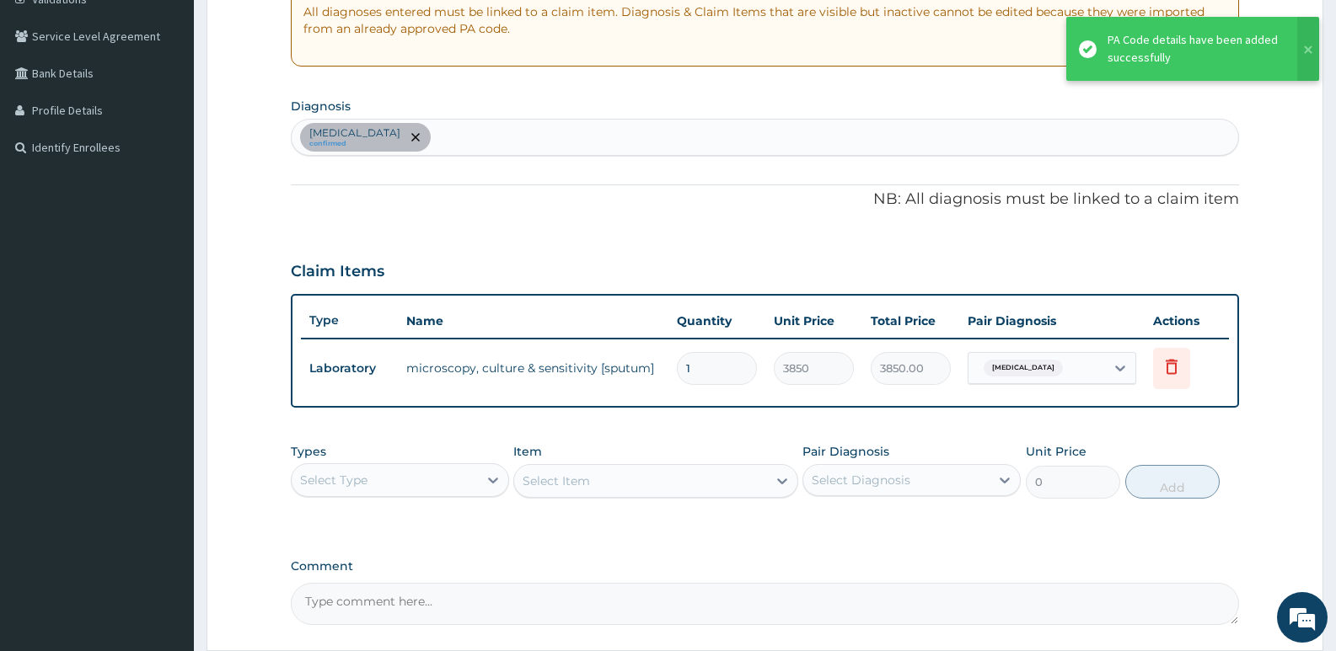
scroll to position [383, 0]
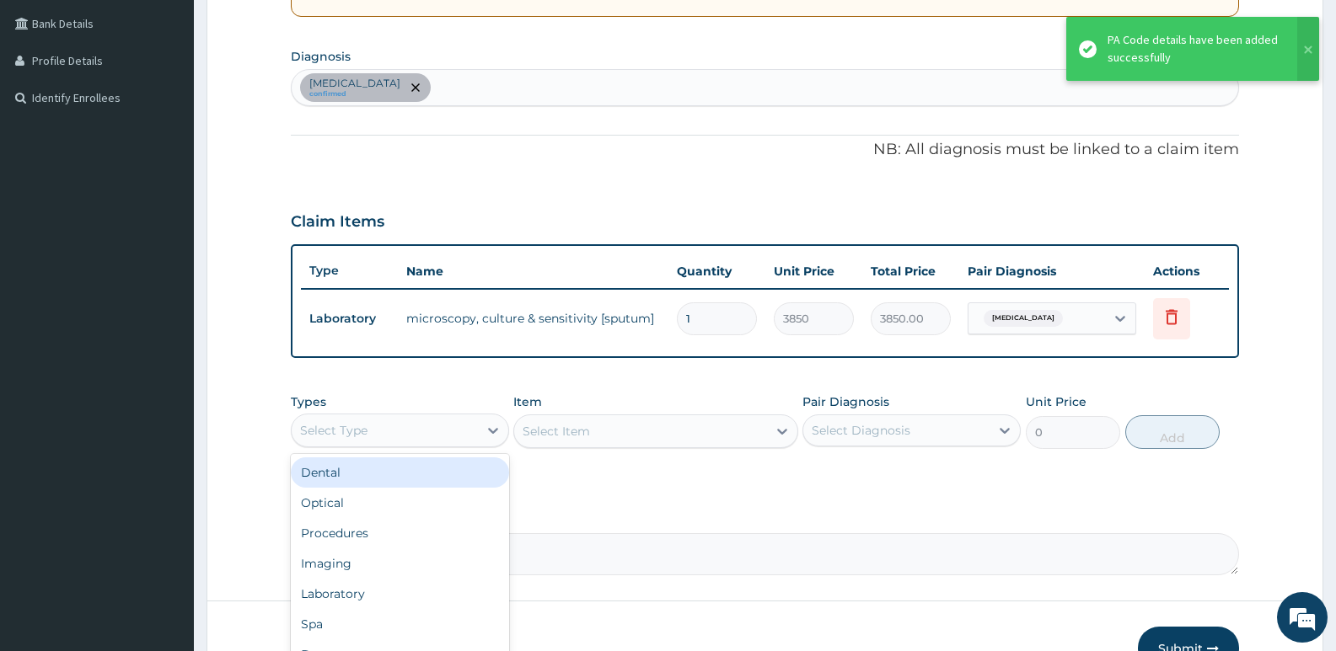
click at [430, 435] on div "Select Type" at bounding box center [385, 430] width 186 height 27
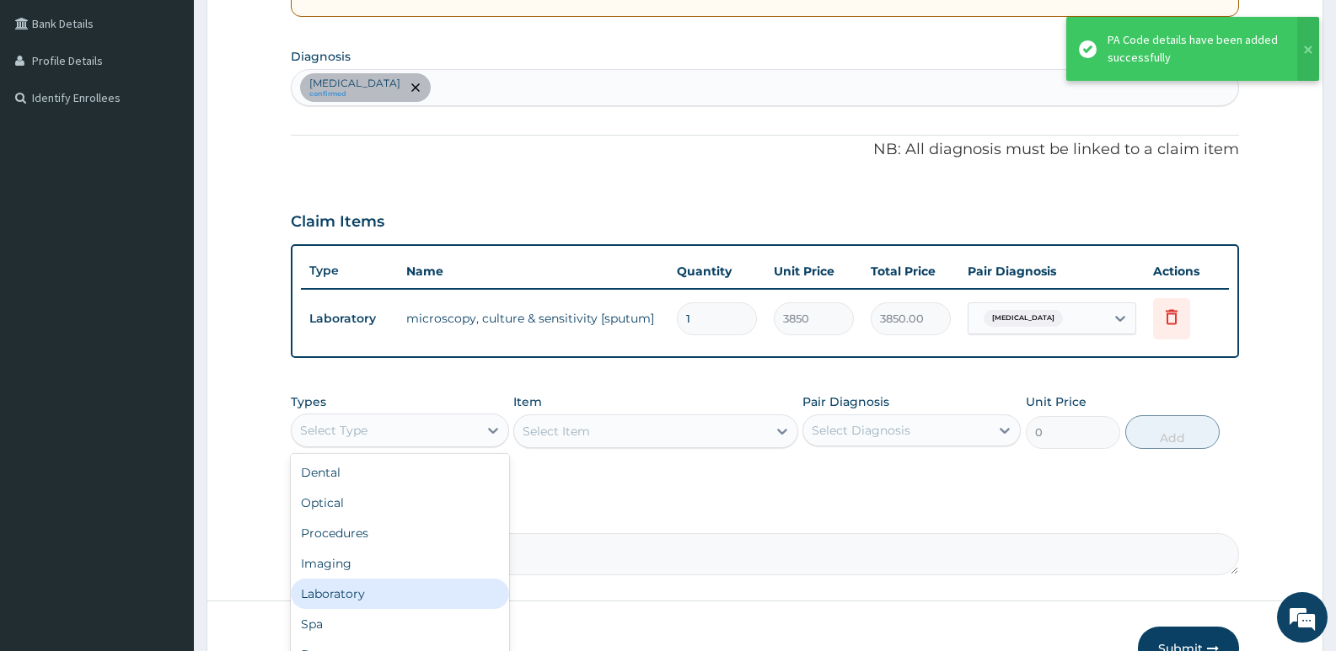
click at [320, 592] on div "Laboratory" at bounding box center [400, 594] width 218 height 30
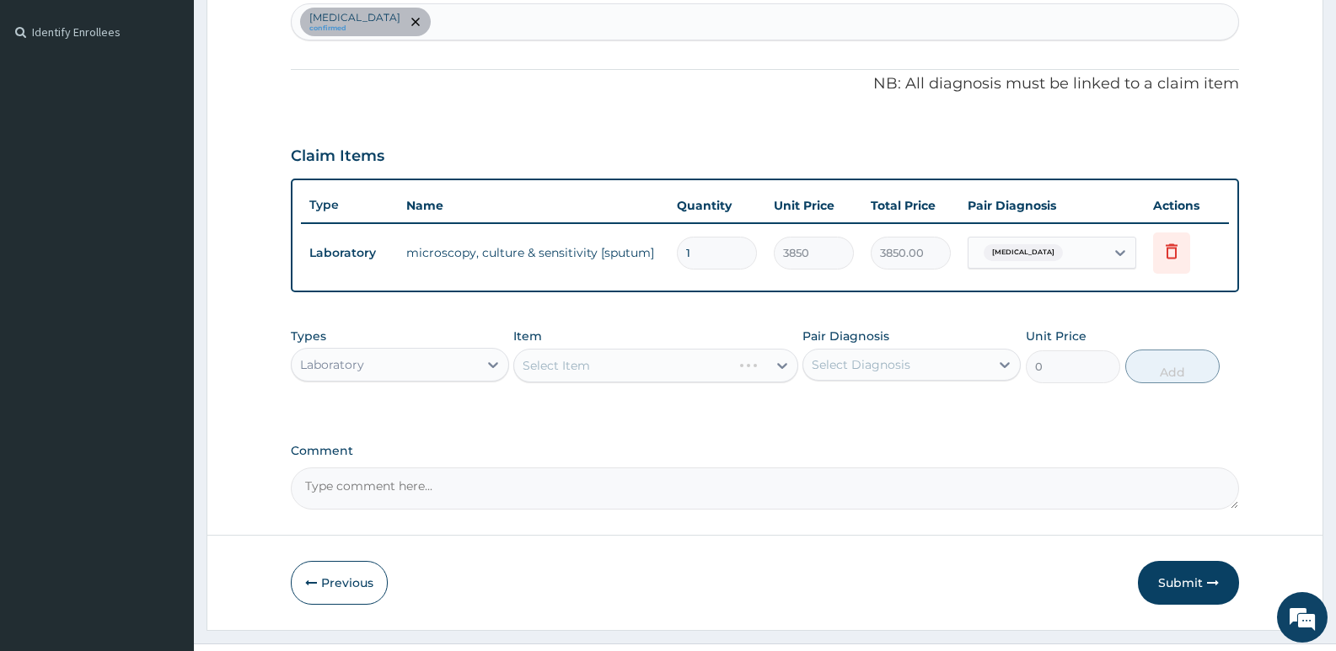
scroll to position [467, 0]
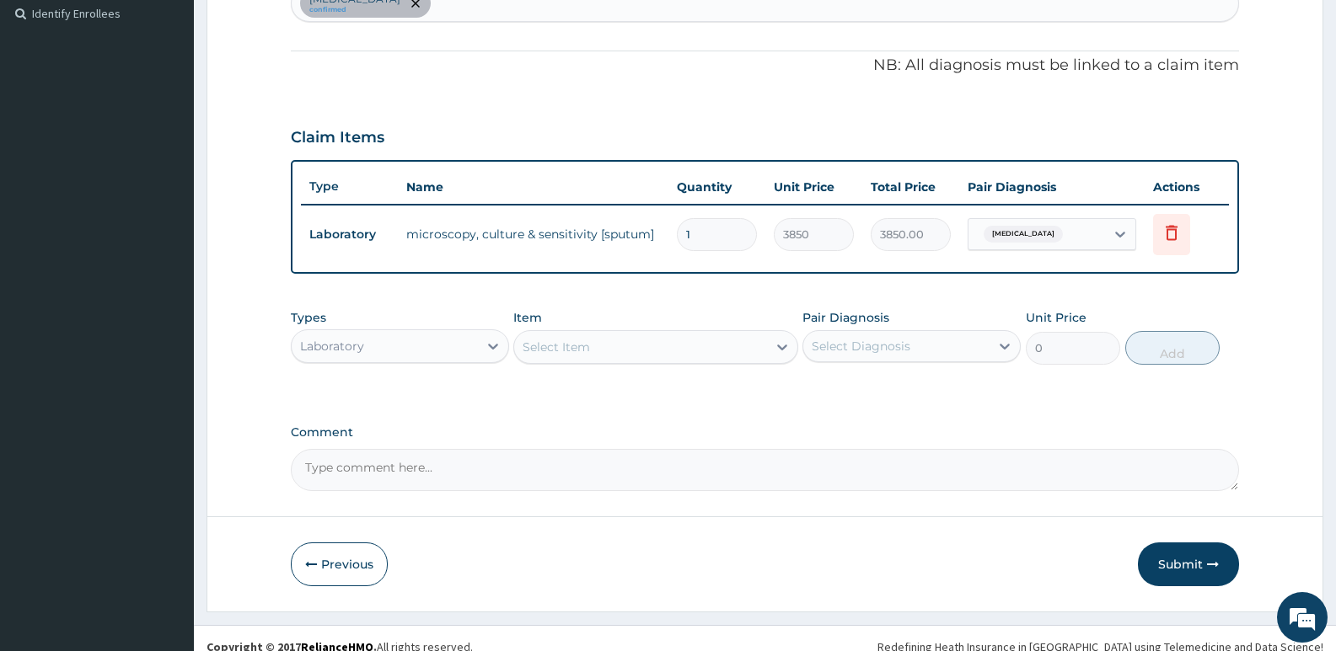
click at [565, 348] on div "Select Item" at bounding box center [556, 347] width 67 height 17
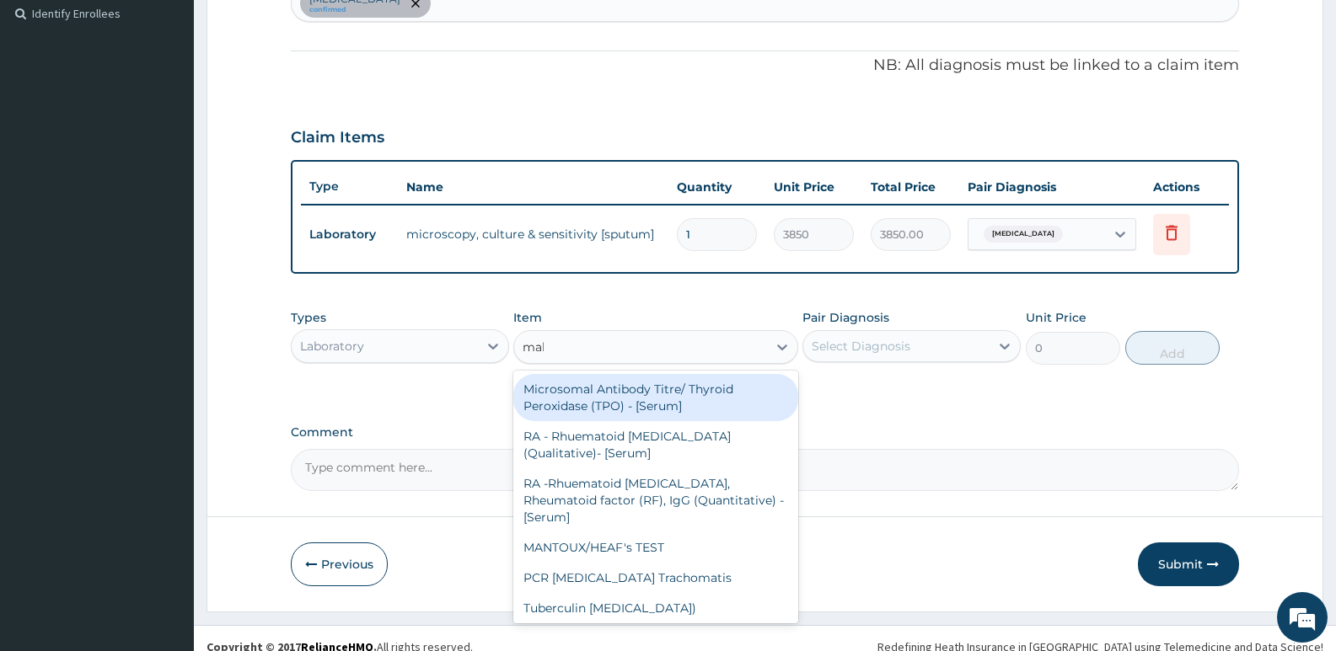
type input "mala"
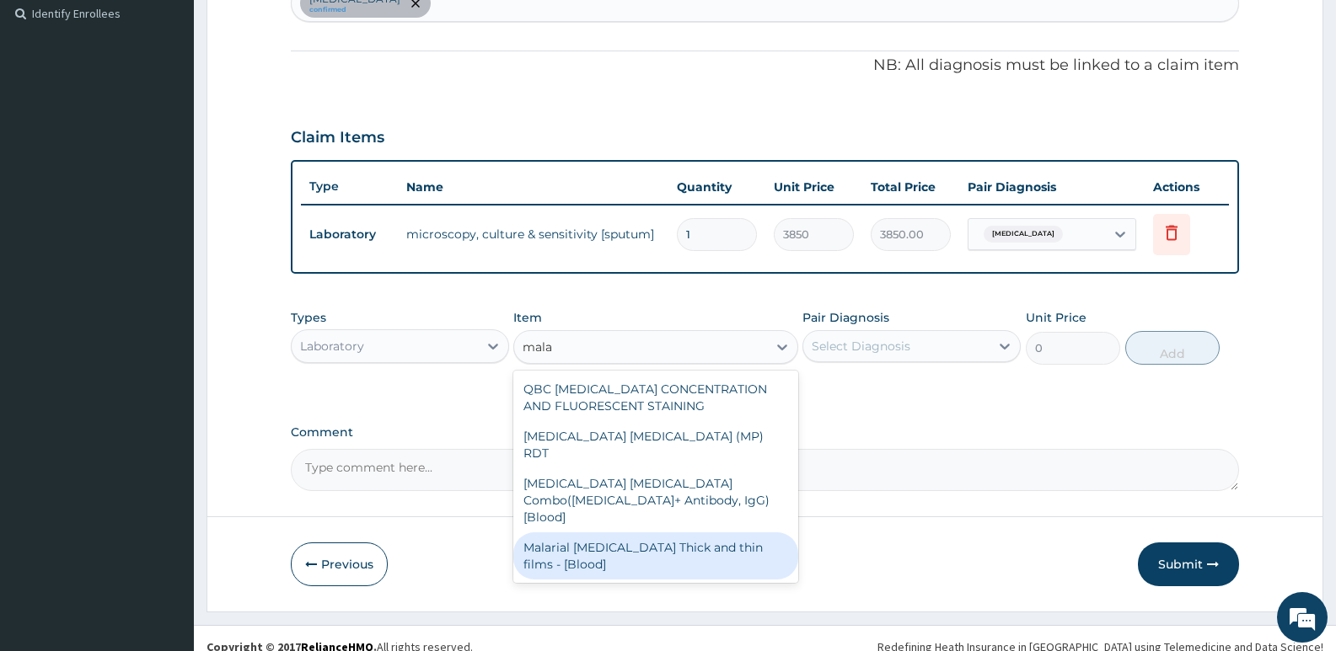
click at [631, 533] on div "Malarial Parasite Thick and thin films - [Blood]" at bounding box center [655, 556] width 284 height 47
type input "1650"
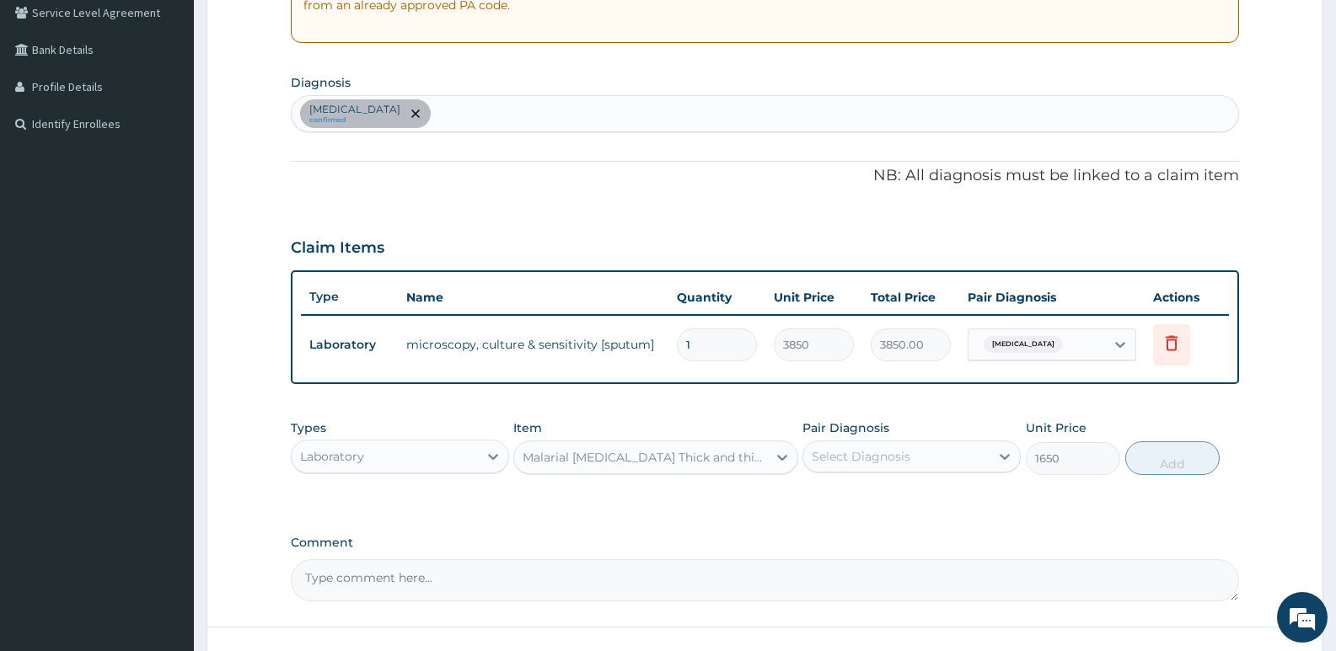
scroll to position [214, 0]
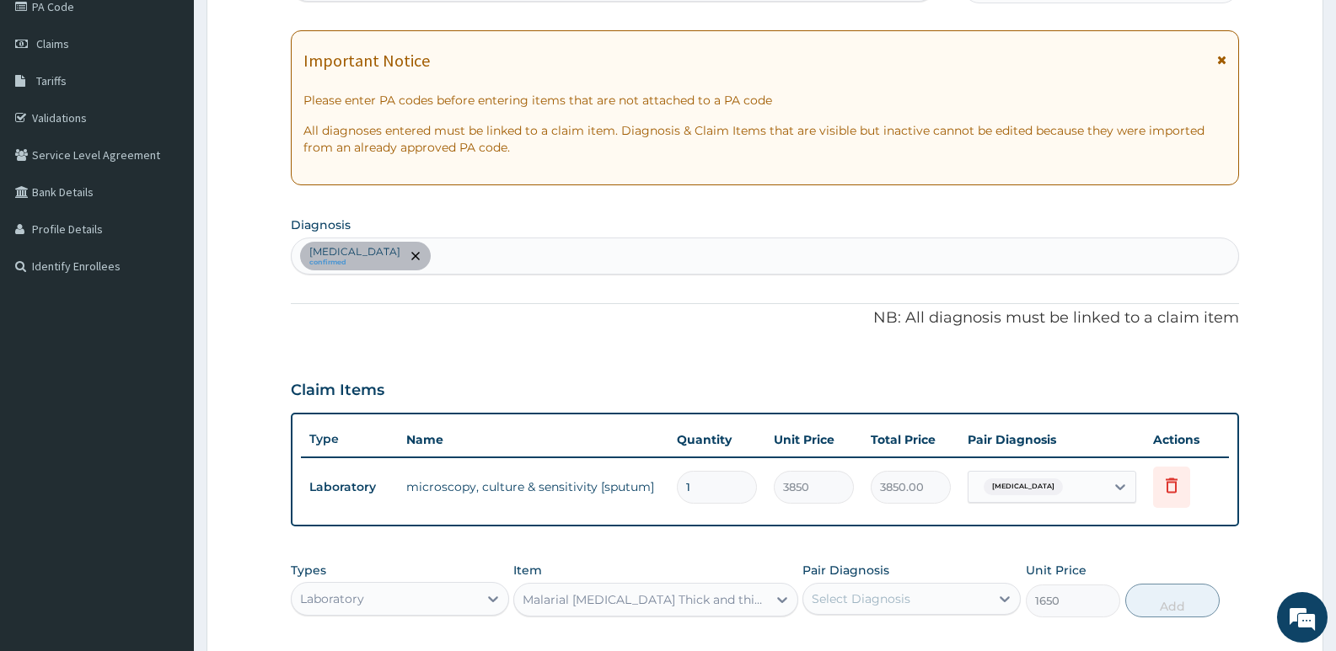
click at [502, 261] on div "Respiratory tract infection confirmed" at bounding box center [765, 256] width 946 height 35
type input "mala"
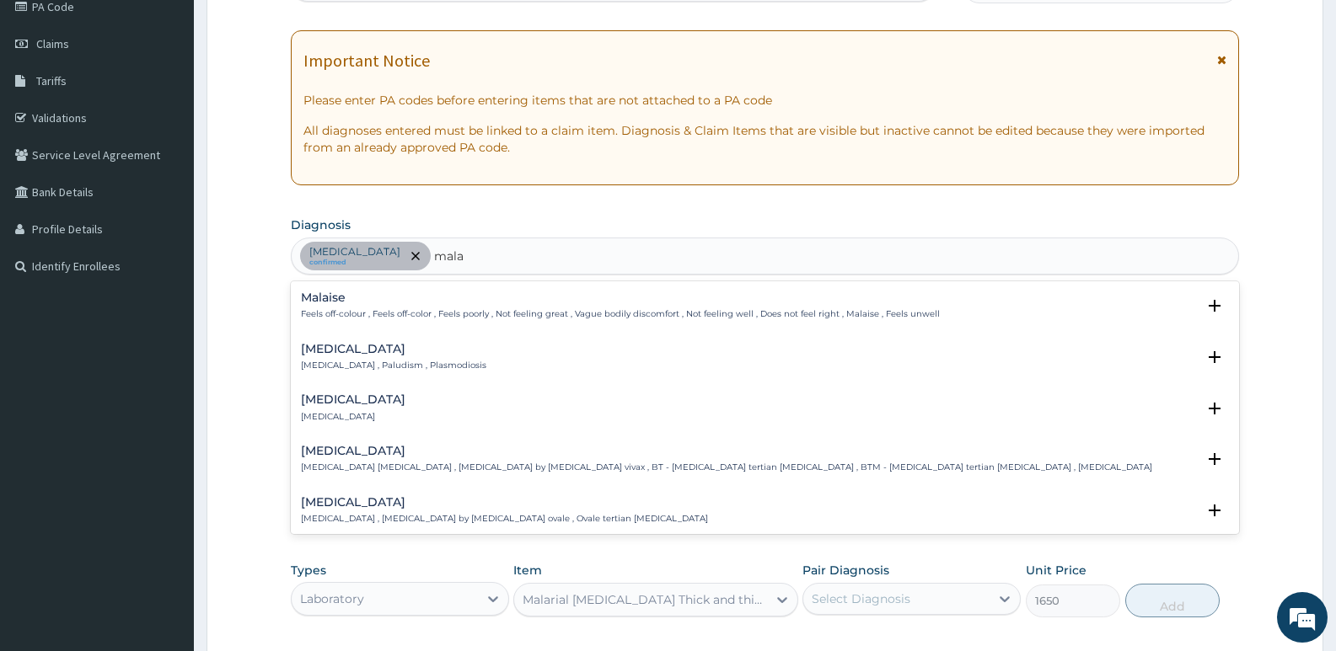
click at [375, 355] on h4 "Malaria" at bounding box center [393, 349] width 185 height 13
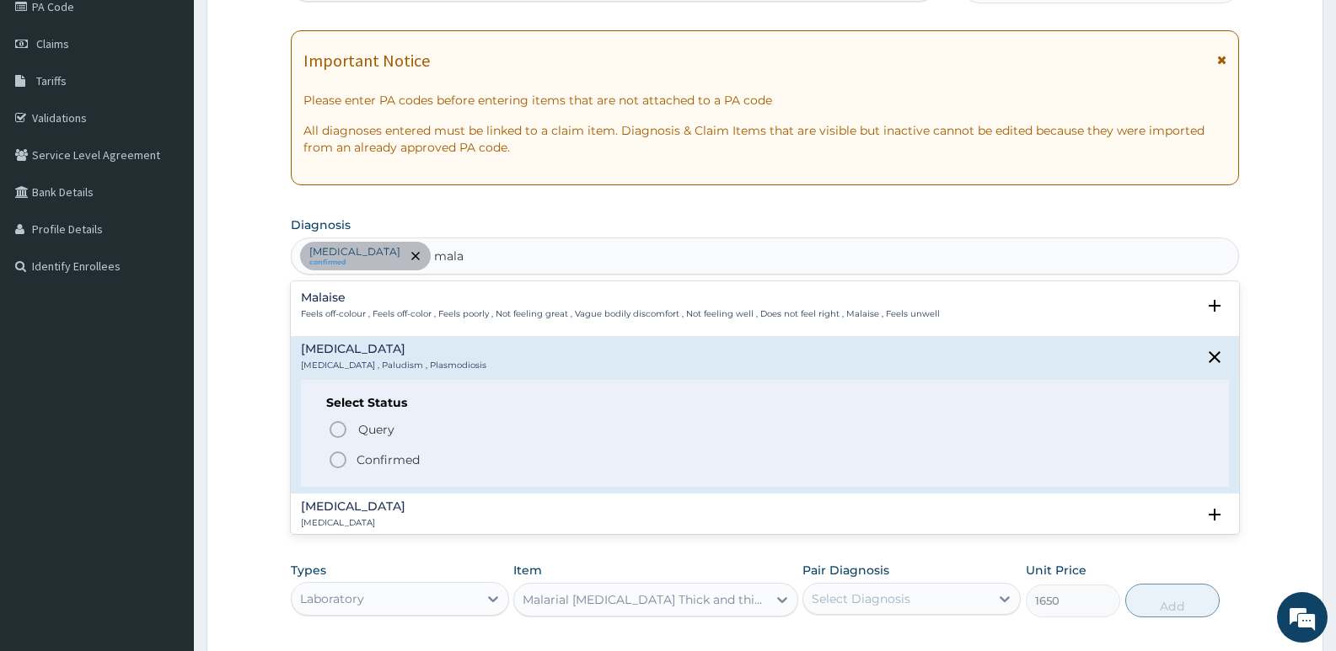
click at [335, 466] on icon "status option filled" at bounding box center [338, 460] width 20 height 20
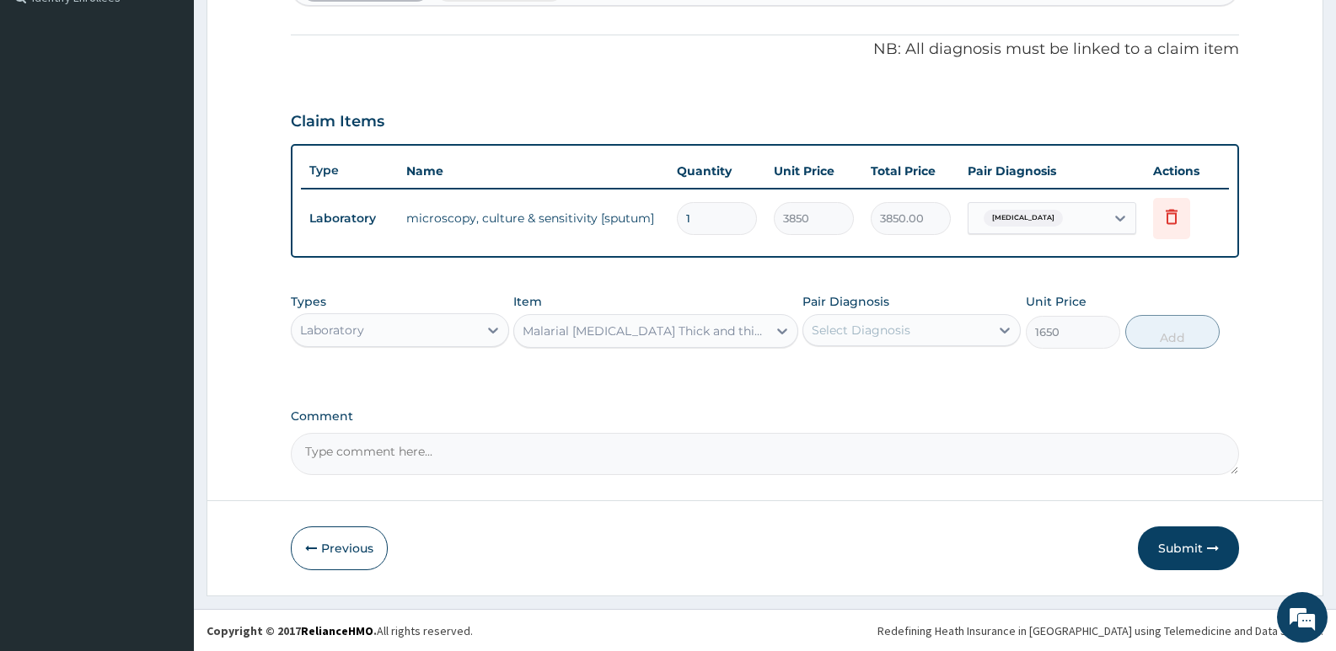
scroll to position [484, 0]
click at [909, 324] on div "Select Diagnosis" at bounding box center [896, 329] width 186 height 27
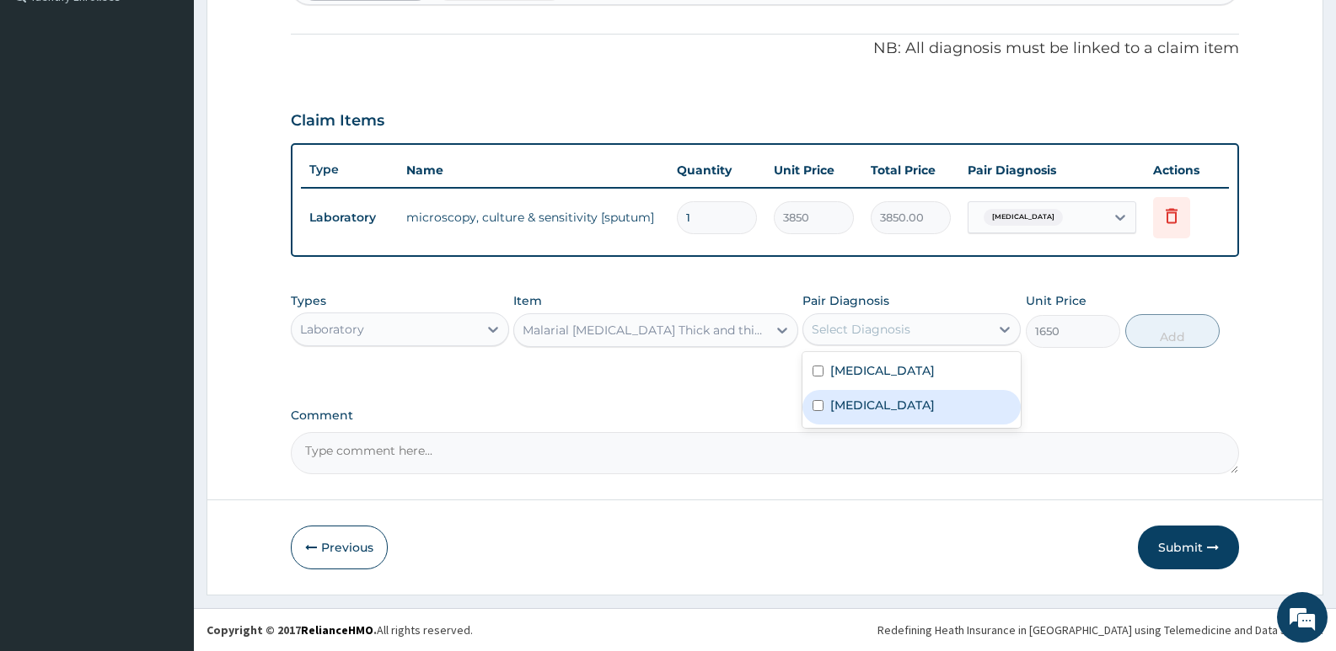
click at [851, 408] on label "Malaria" at bounding box center [882, 405] width 105 height 17
checkbox input "true"
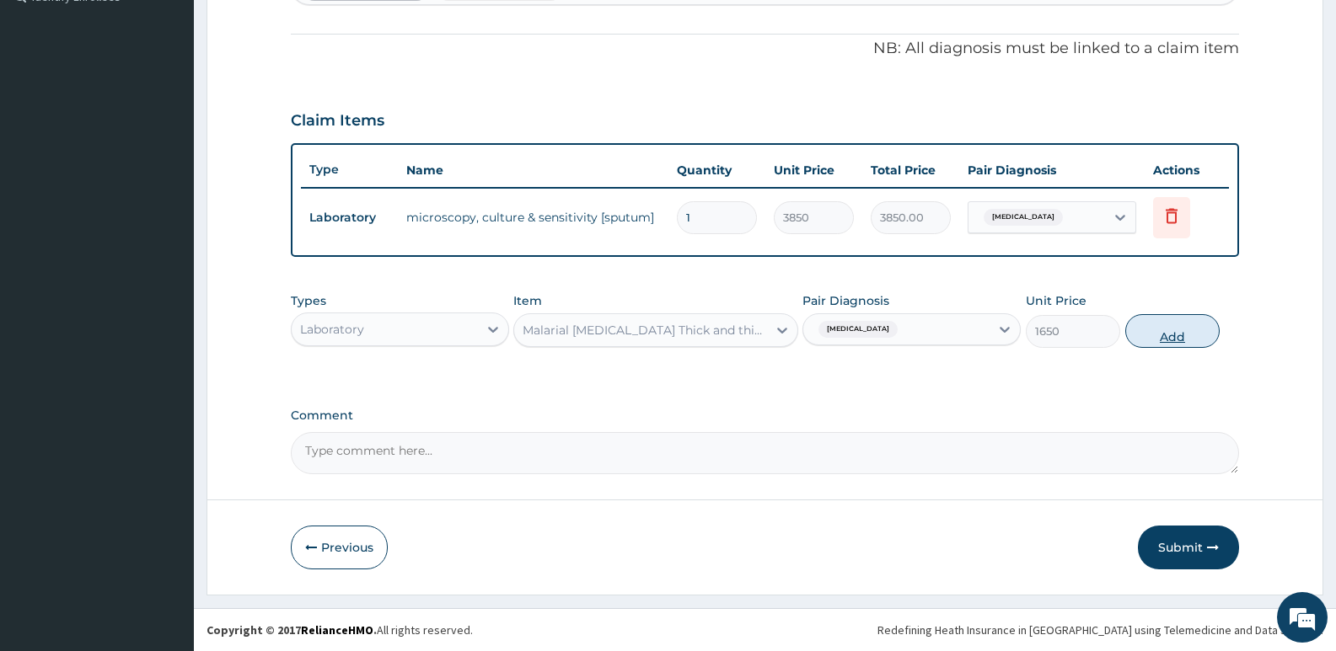
click at [1163, 336] on button "Add" at bounding box center [1172, 331] width 94 height 34
type input "0"
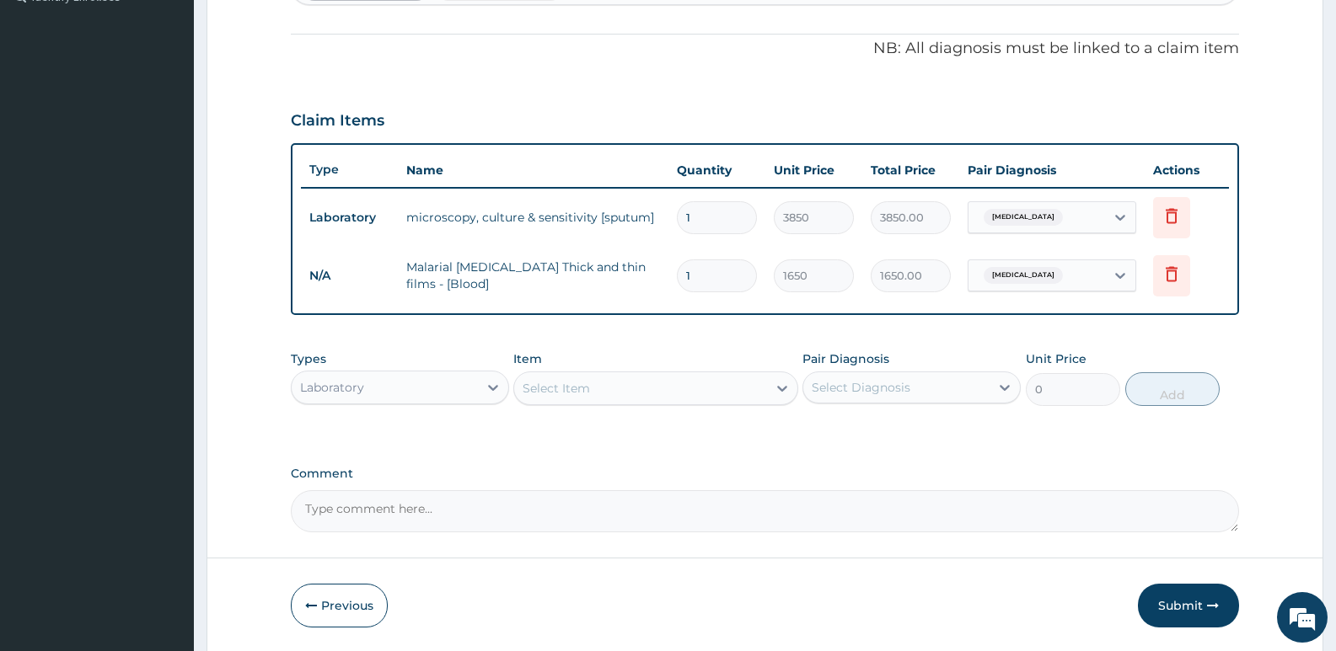
scroll to position [542, 0]
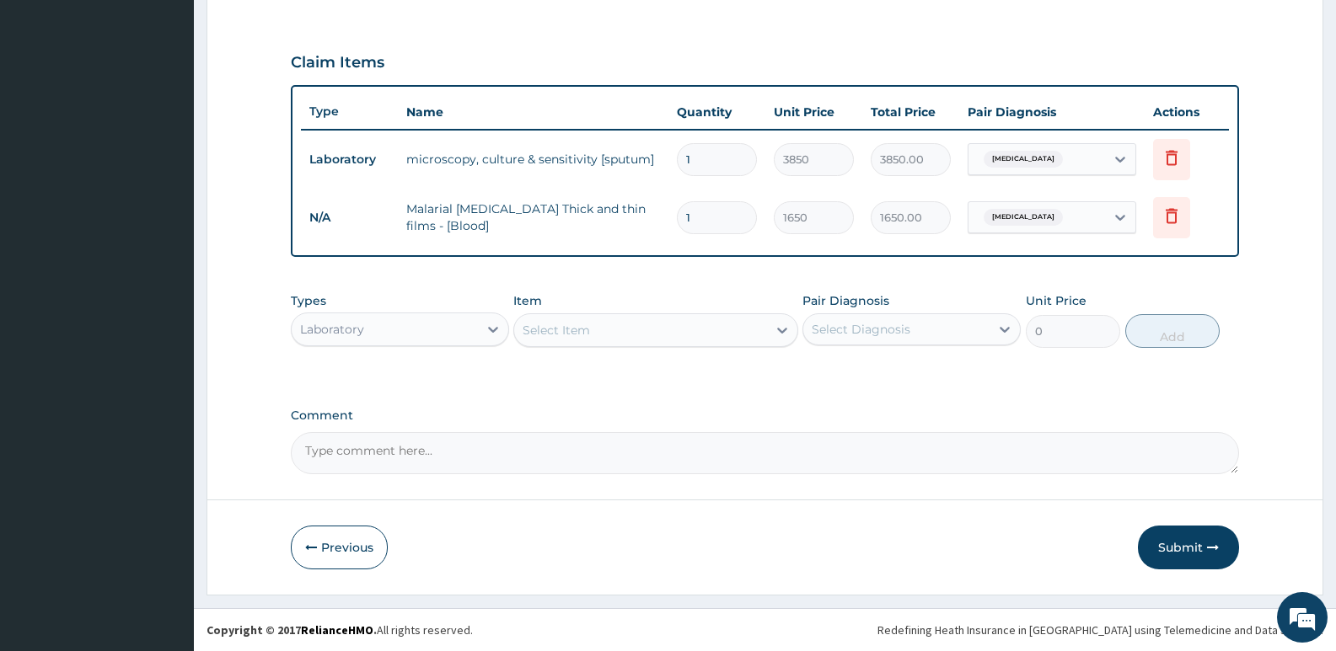
click at [414, 326] on div "Laboratory" at bounding box center [385, 329] width 186 height 27
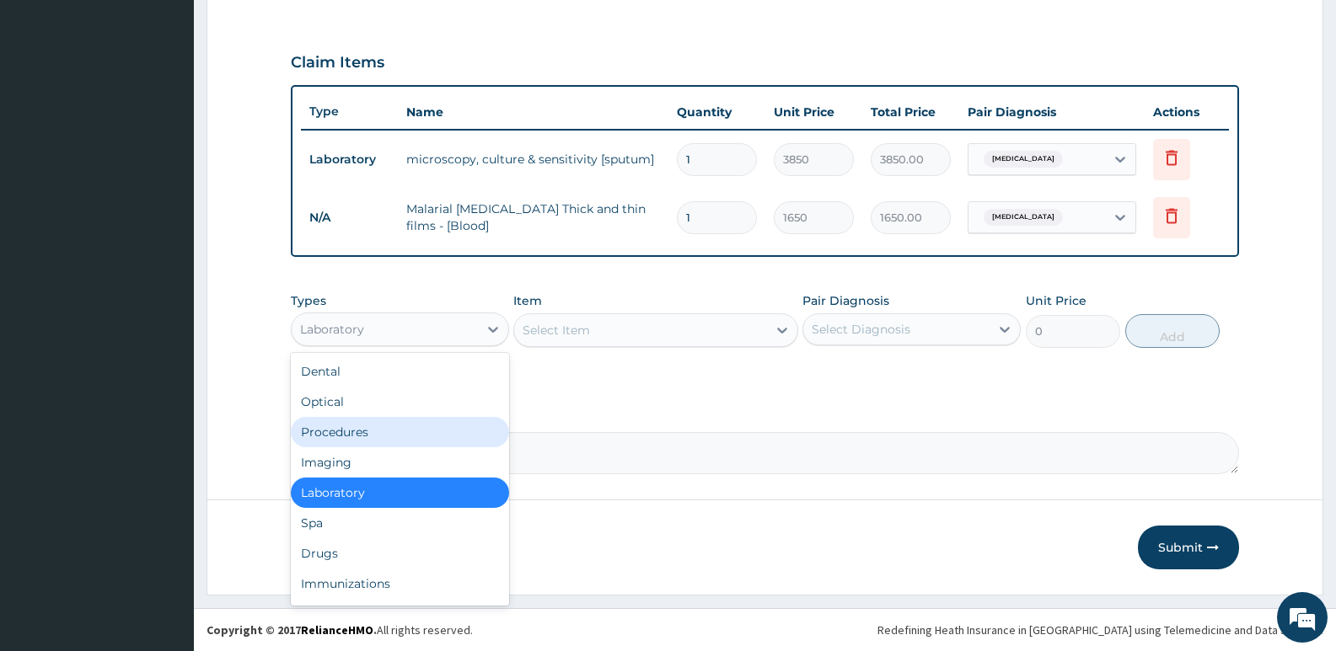
click at [358, 431] on div "Procedures" at bounding box center [400, 432] width 218 height 30
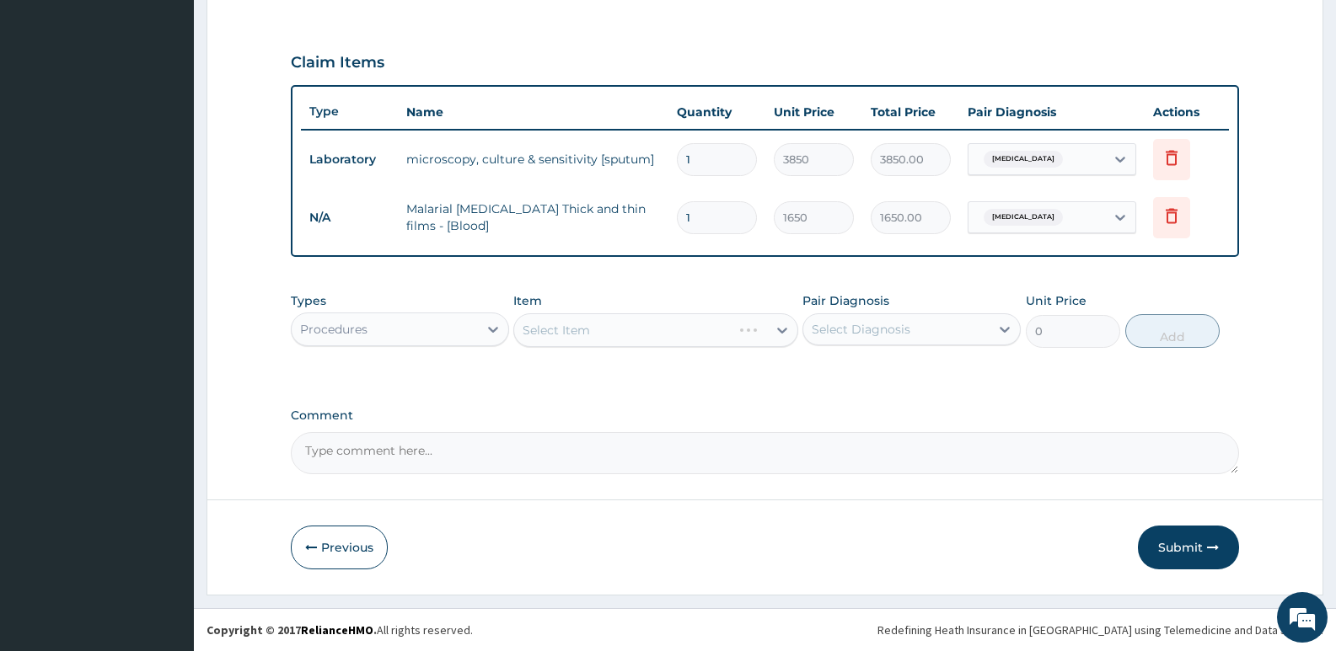
click at [564, 324] on div "Select Item" at bounding box center [655, 331] width 284 height 34
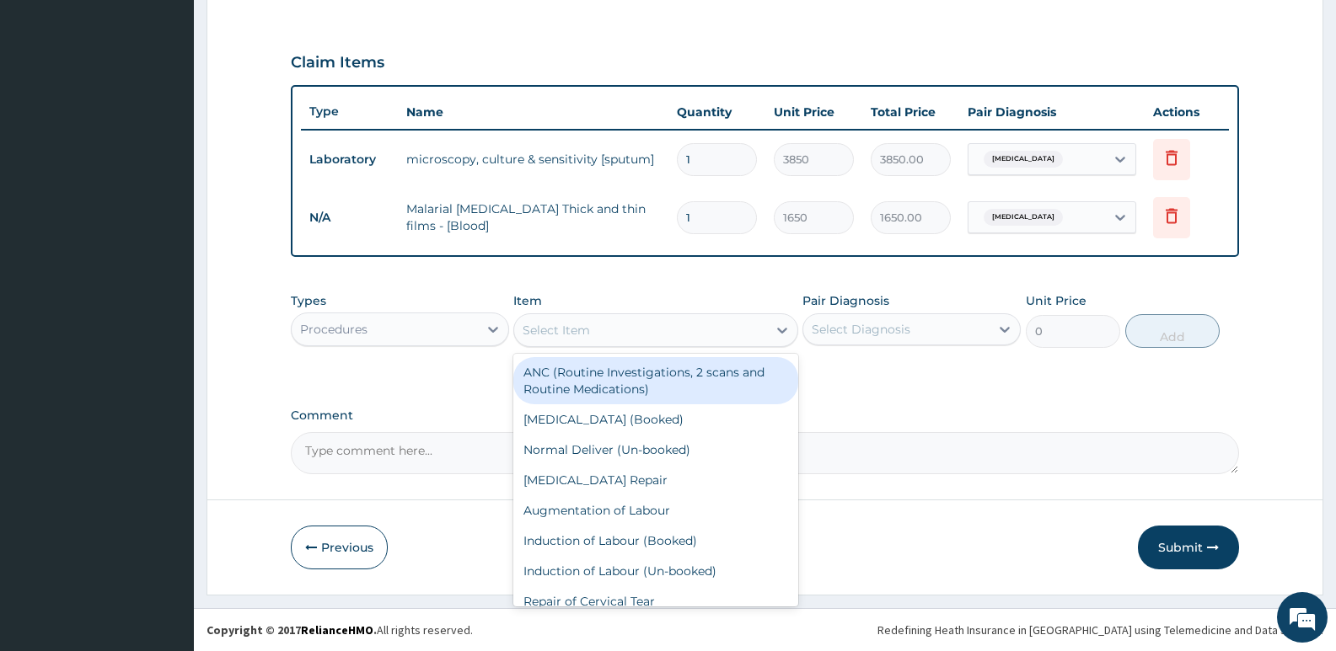
click at [551, 335] on div "Select Item" at bounding box center [556, 330] width 67 height 17
type input "gp"
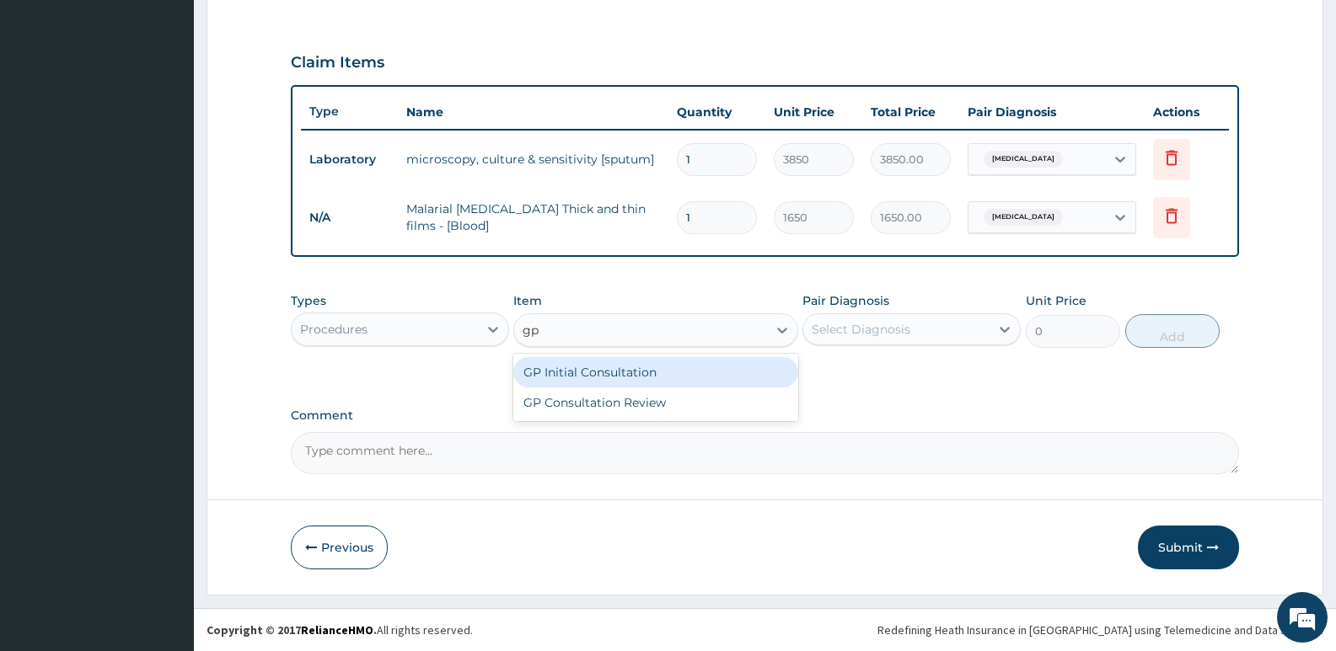
click at [555, 383] on div "GP Initial Consultation" at bounding box center [655, 372] width 284 height 30
type input "2500"
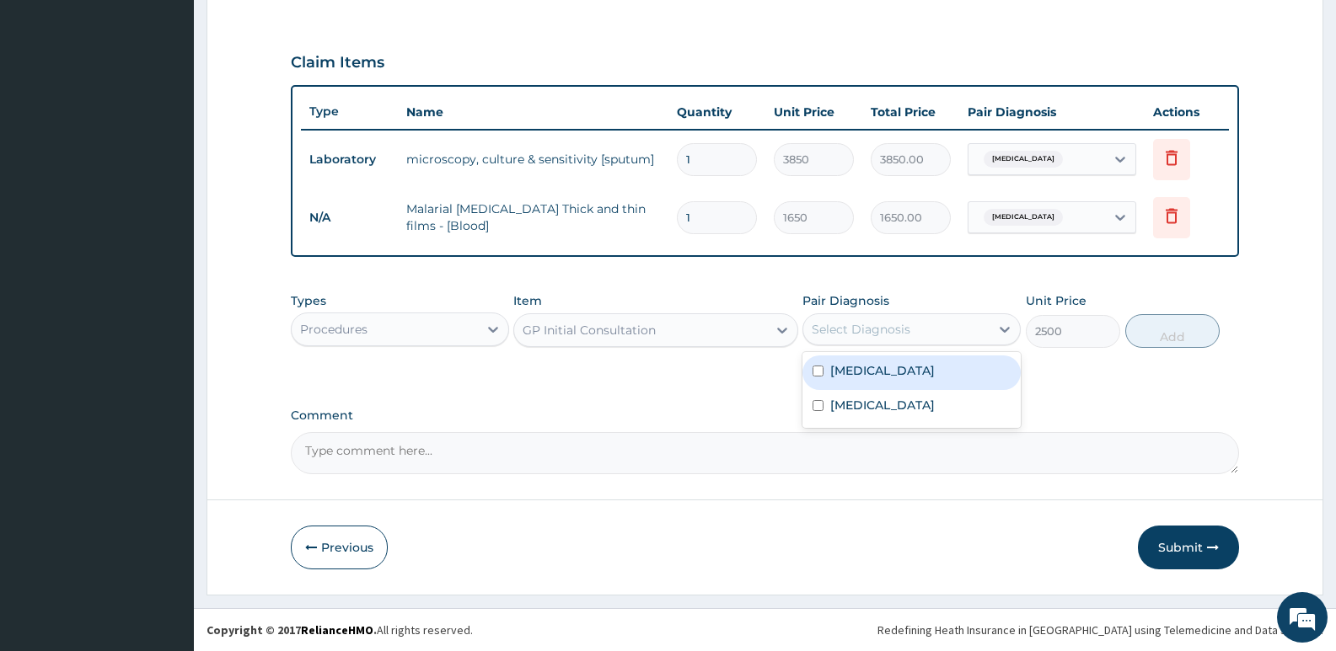
click at [903, 332] on div "Select Diagnosis" at bounding box center [861, 329] width 99 height 17
click at [887, 367] on label "Respiratory tract infection" at bounding box center [882, 370] width 105 height 17
checkbox input "true"
click at [1150, 328] on button "Add" at bounding box center [1172, 331] width 94 height 34
type input "0"
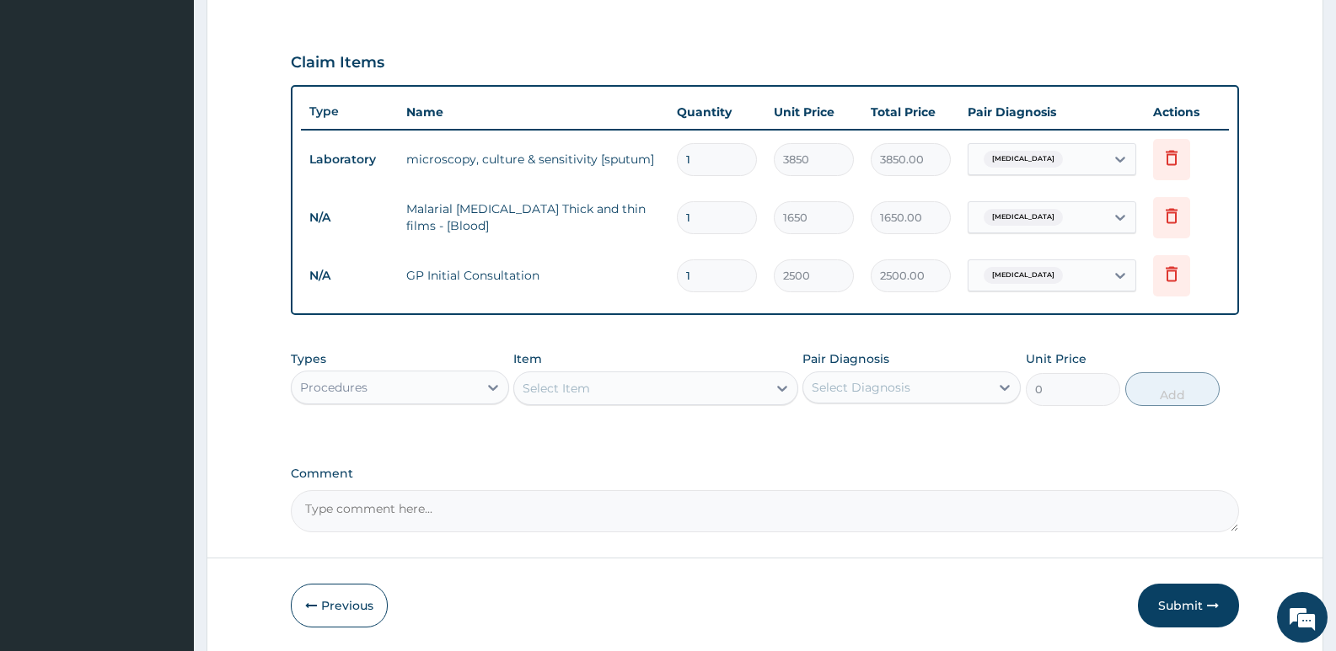
scroll to position [600, 0]
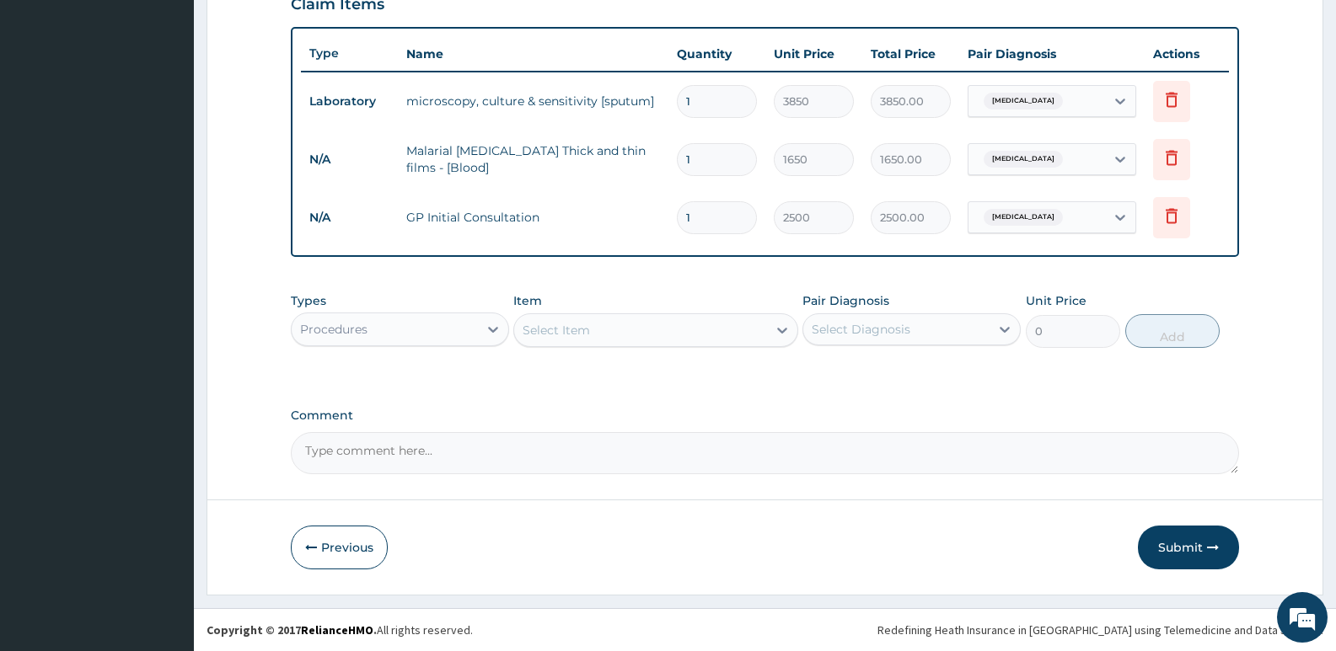
click at [404, 333] on div "Procedures" at bounding box center [385, 329] width 186 height 27
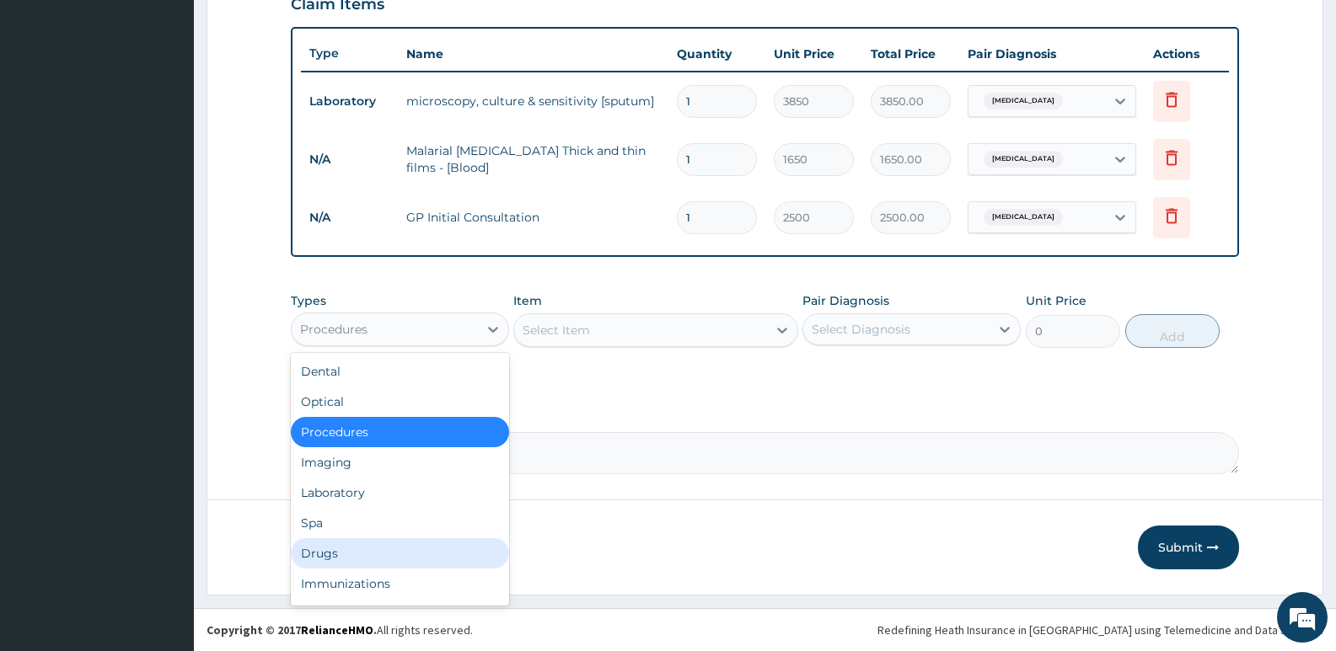
click at [317, 551] on div "Drugs" at bounding box center [400, 554] width 218 height 30
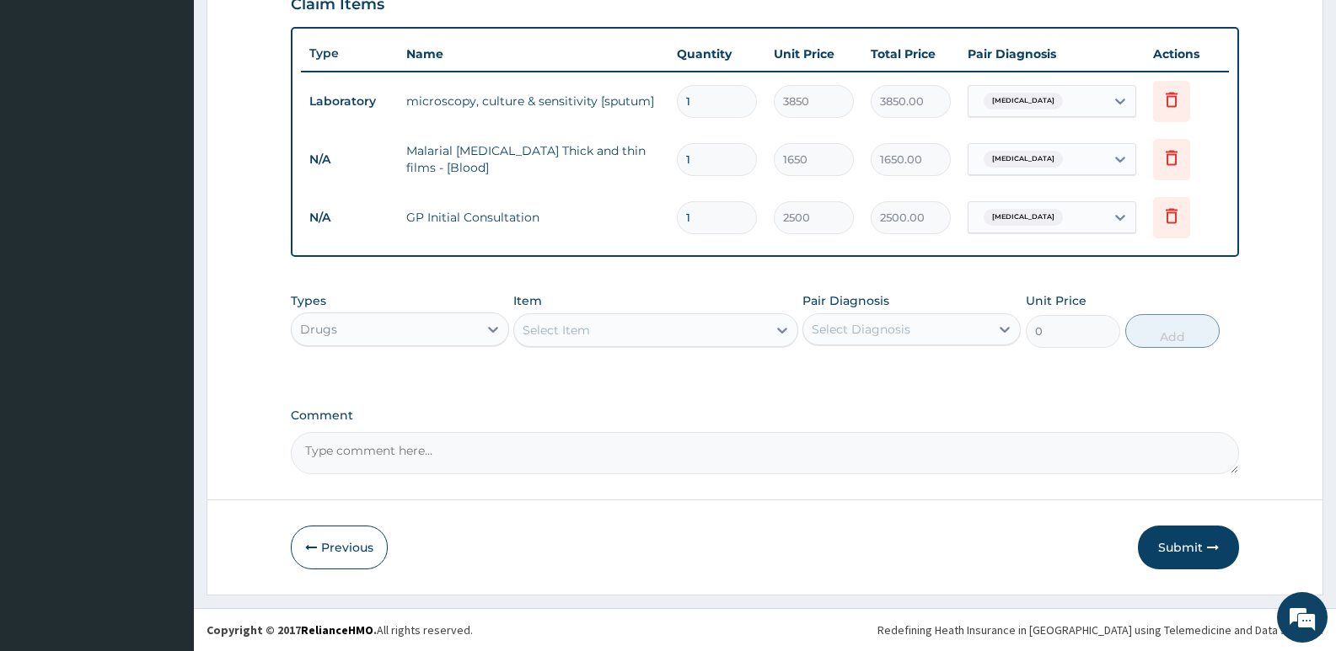
click at [544, 338] on div "Select Item" at bounding box center [556, 330] width 67 height 17
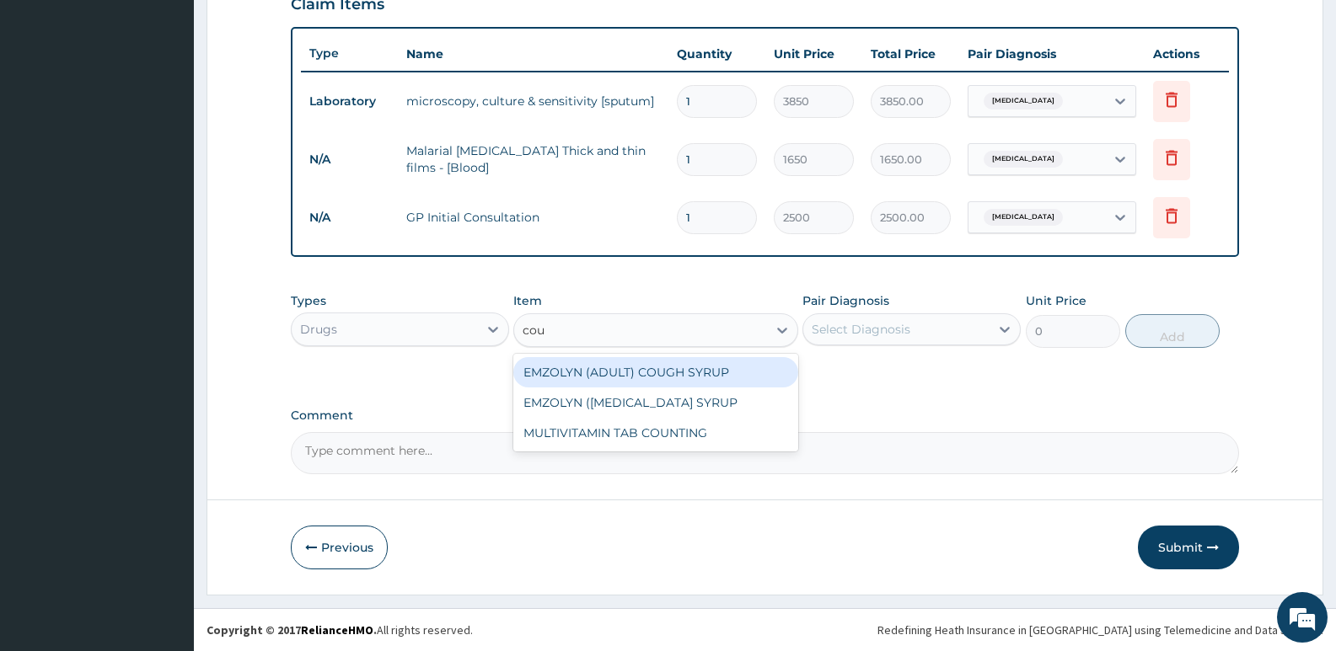
type input "coug"
click at [638, 368] on div "EMZOLYN (ADULT) COUGH SYRUP" at bounding box center [655, 372] width 284 height 30
type input "500"
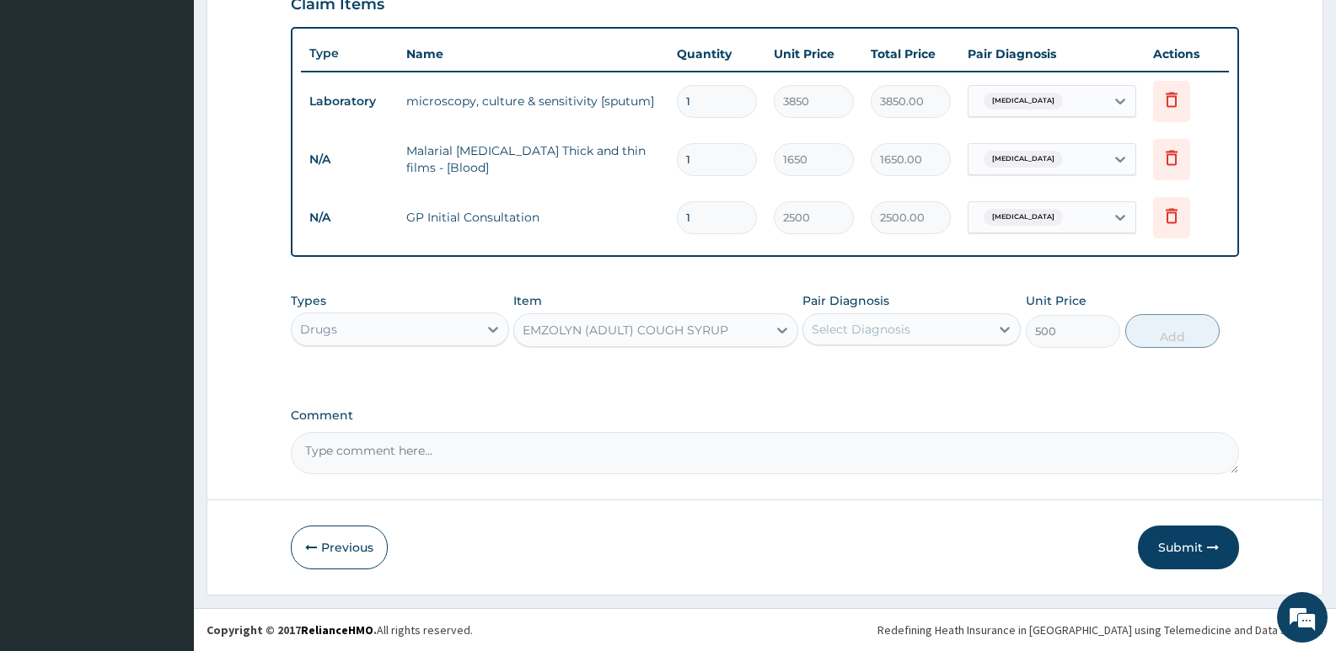
drag, startPoint x: 925, startPoint y: 314, endPoint x: 913, endPoint y: 342, distance: 31.3
click at [928, 314] on div "Select Diagnosis" at bounding box center [911, 330] width 218 height 32
click at [844, 405] on label "Malaria" at bounding box center [882, 405] width 105 height 17
checkbox input "true"
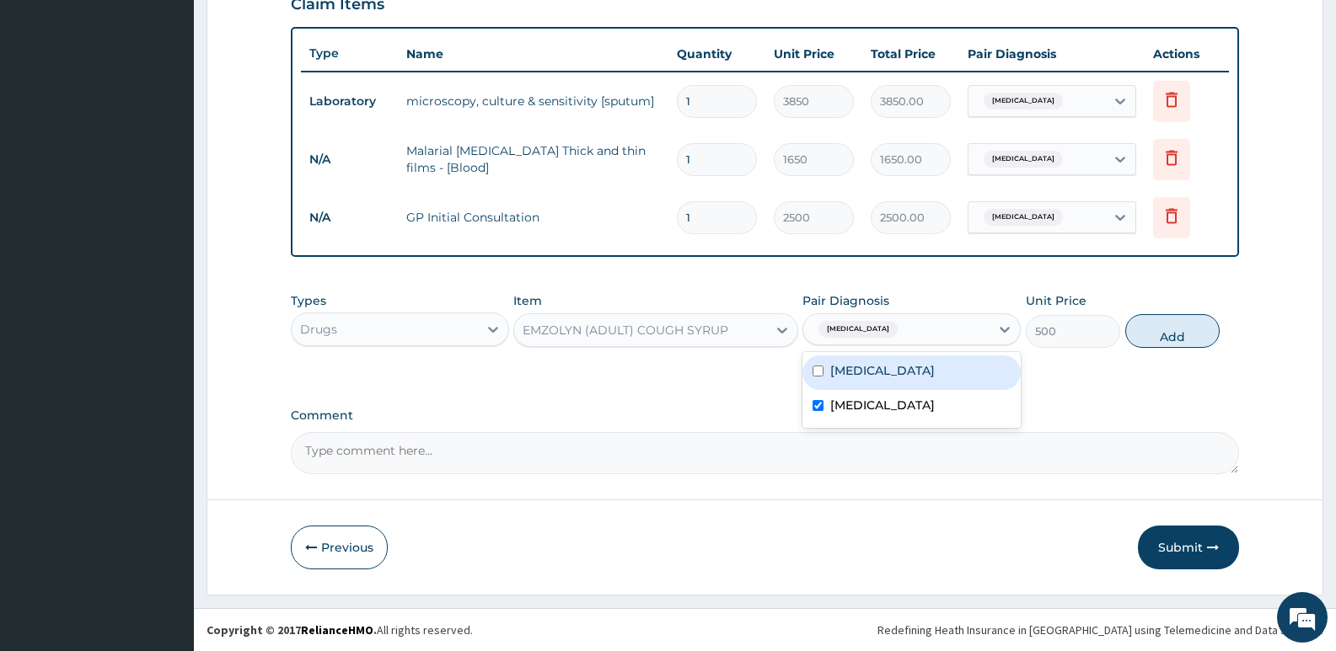
click at [846, 351] on div "Types Drugs Item EMZOLYN (ADULT) COUGH SYRUP Pair Diagnosis option Malaria, sel…" at bounding box center [765, 320] width 948 height 72
click at [870, 330] on div "Malaria" at bounding box center [896, 329] width 186 height 29
click at [851, 373] on label "Respiratory tract infection" at bounding box center [882, 370] width 105 height 17
checkbox input "true"
click at [845, 398] on label "Malaria" at bounding box center [882, 405] width 105 height 17
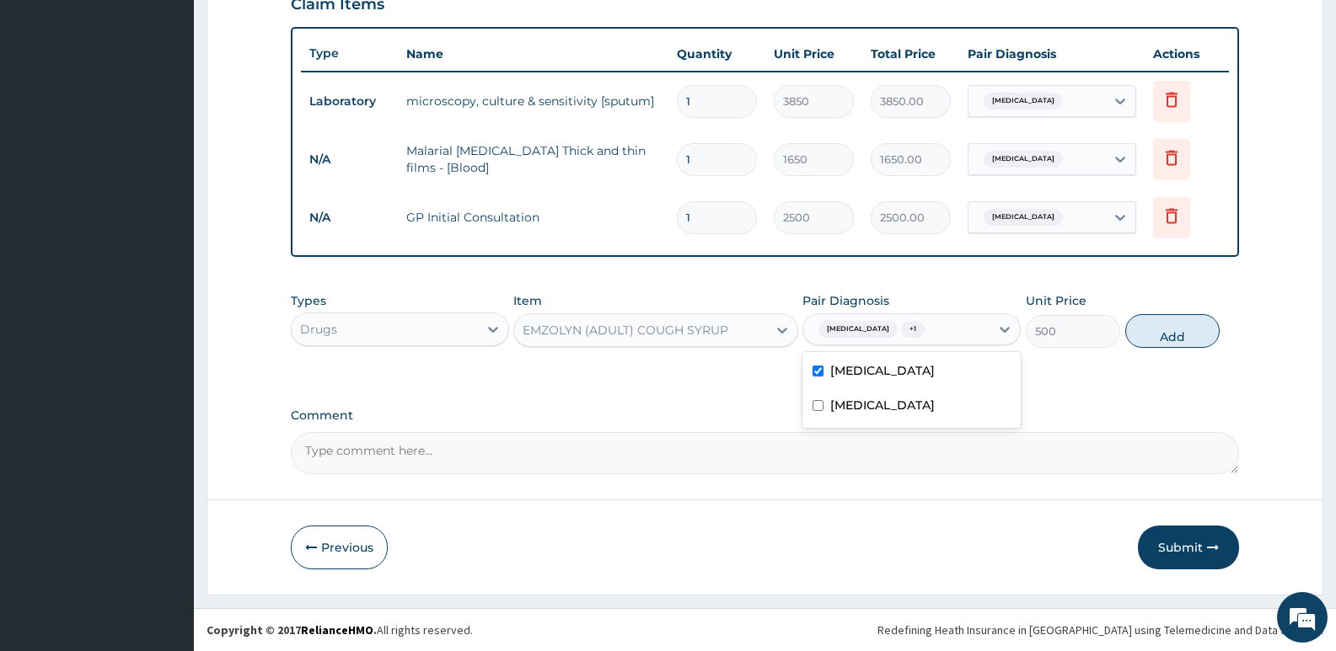
checkbox input "false"
click at [1171, 330] on button "Add" at bounding box center [1172, 331] width 94 height 34
type input "0"
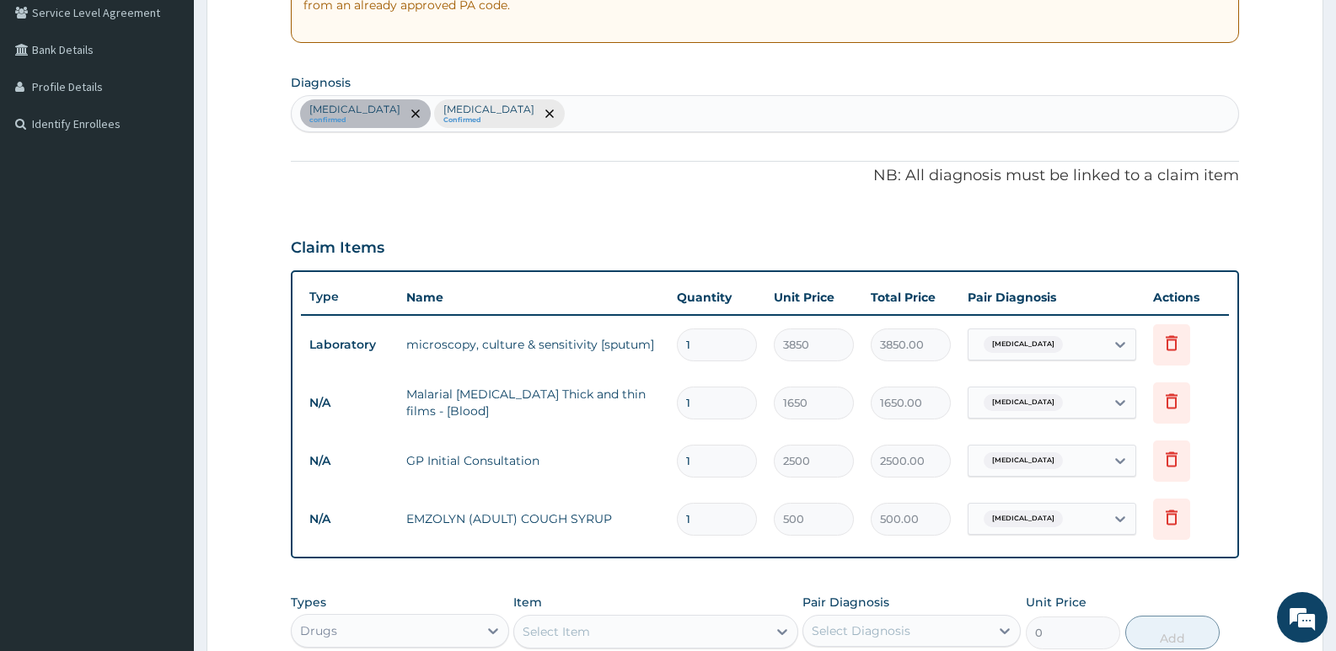
scroll to position [347, 0]
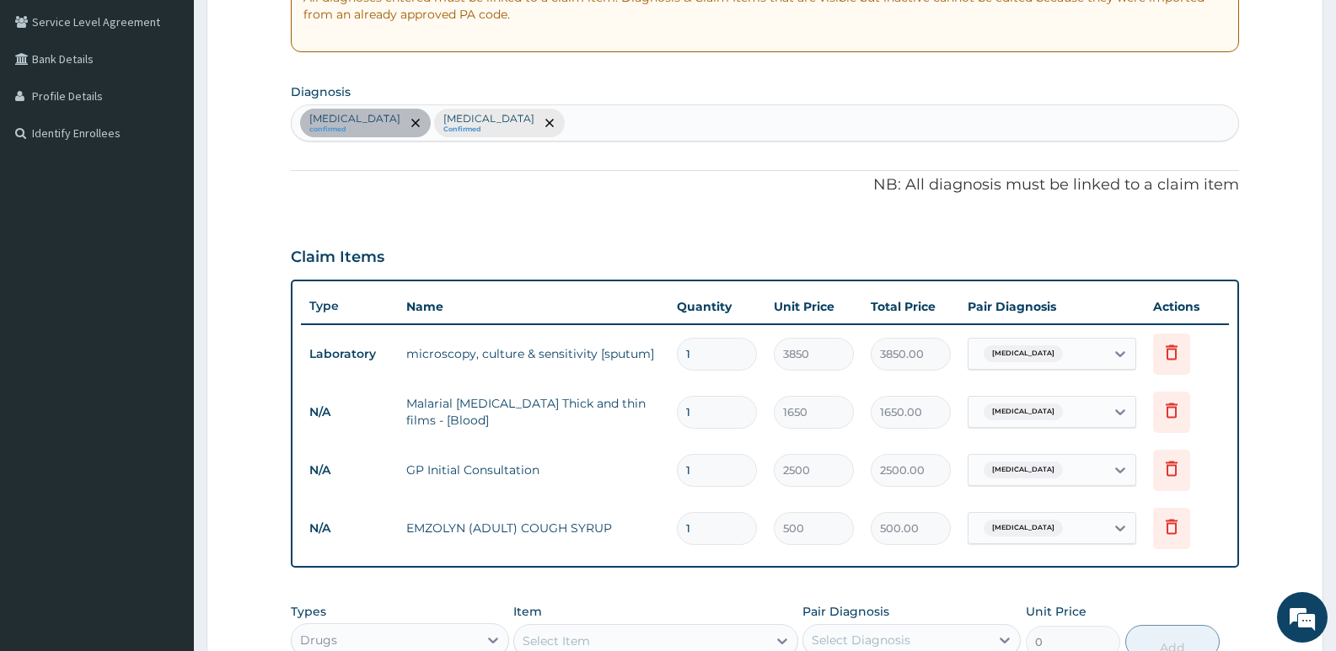
click at [608, 127] on div "Respiratory tract infection confirmed Malaria Confirmed" at bounding box center [765, 122] width 946 height 35
type input "heada"
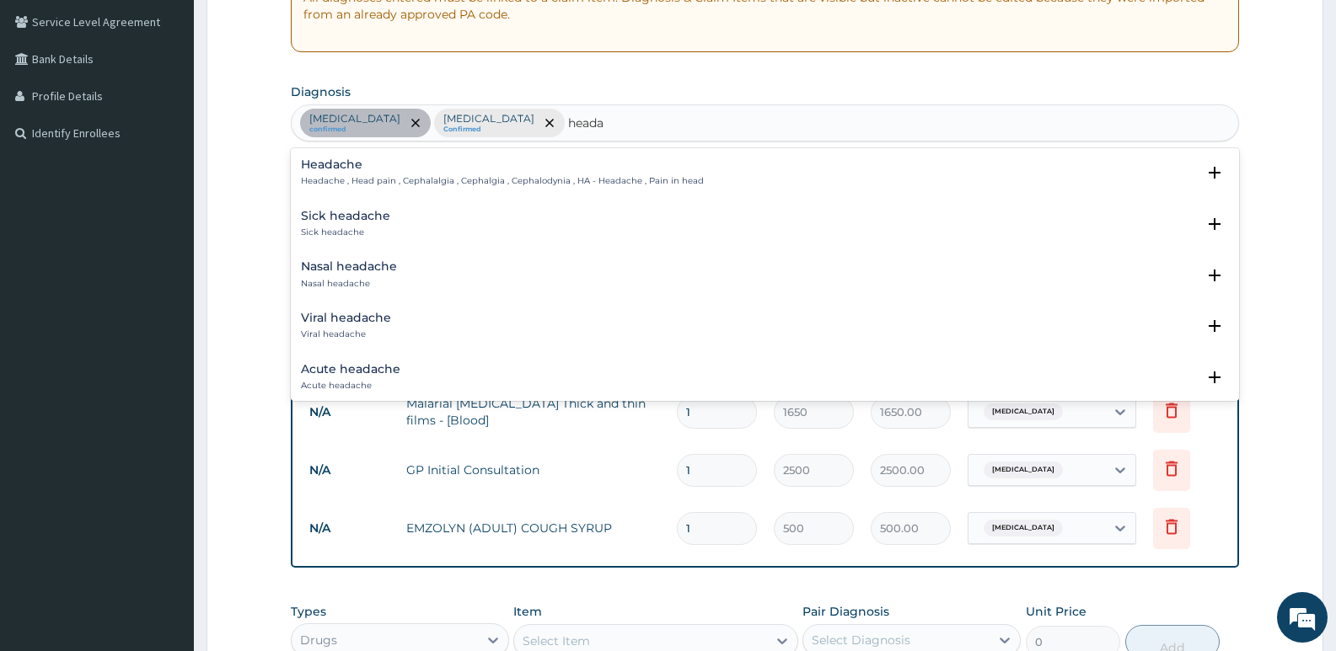
click at [308, 176] on p "Headache , Head pain , Cephalalgia , Cephalgia , Cephalodynia , HA - Headache ,…" at bounding box center [502, 181] width 403 height 12
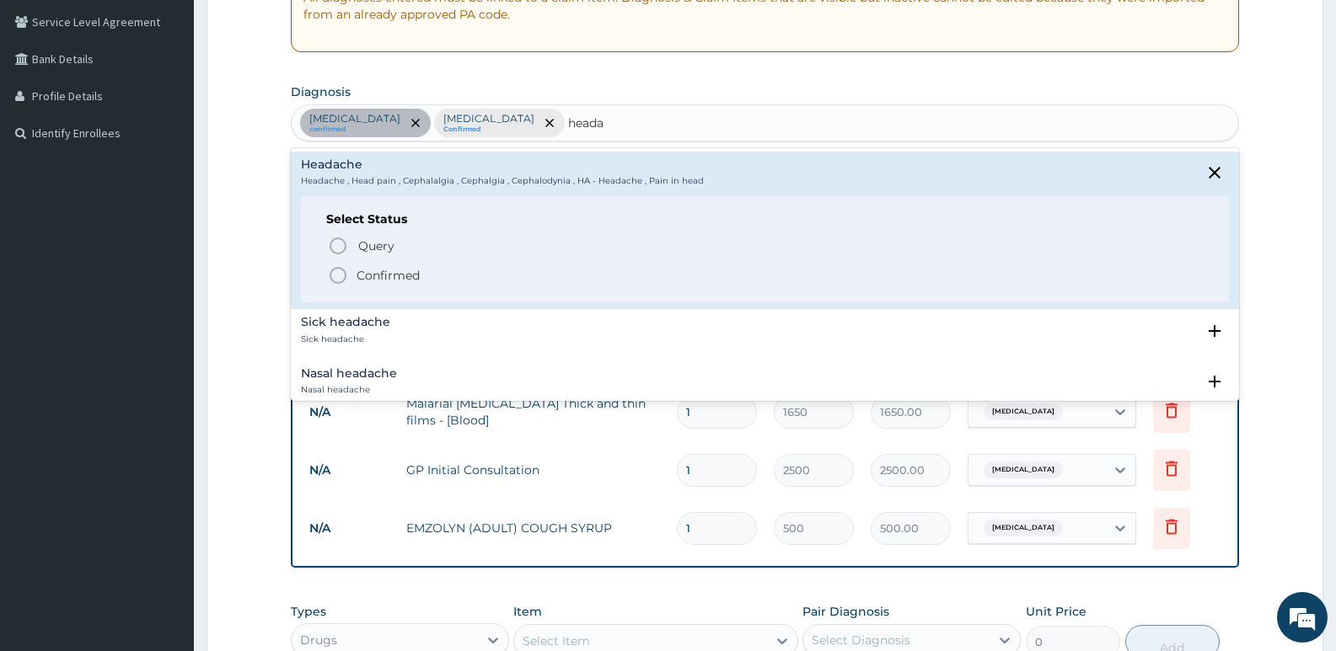
click at [336, 276] on icon "status option filled" at bounding box center [338, 275] width 20 height 20
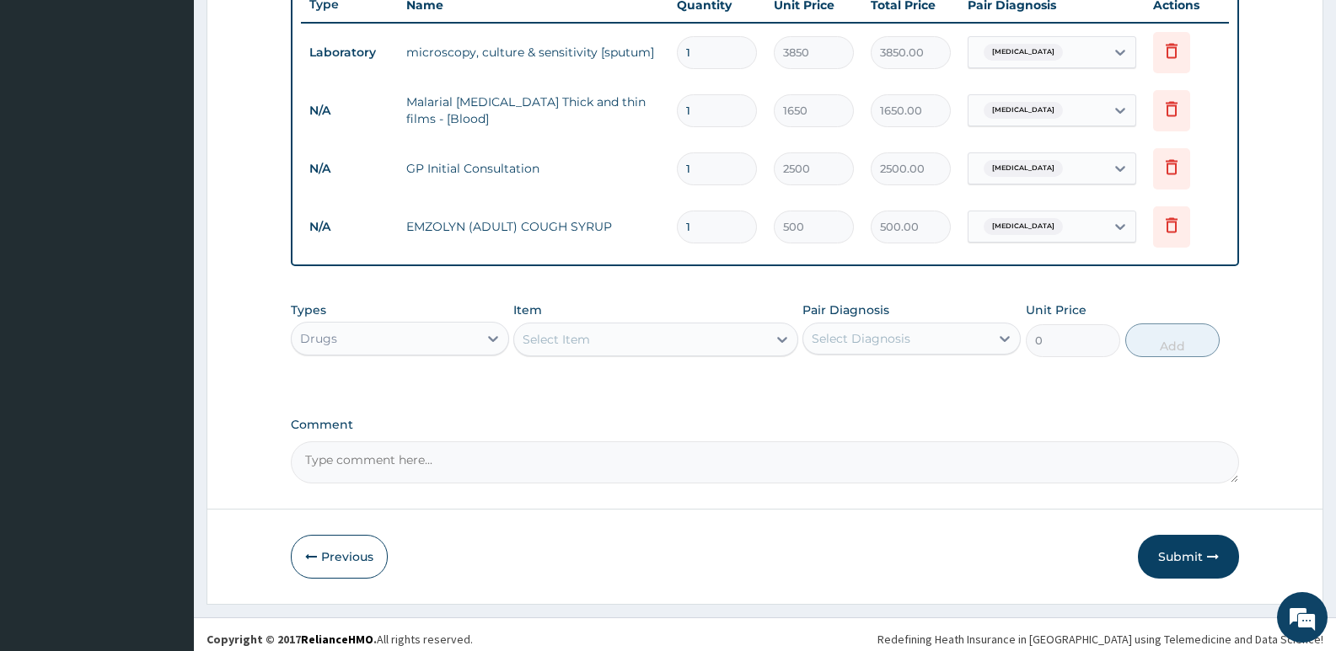
scroll to position [658, 0]
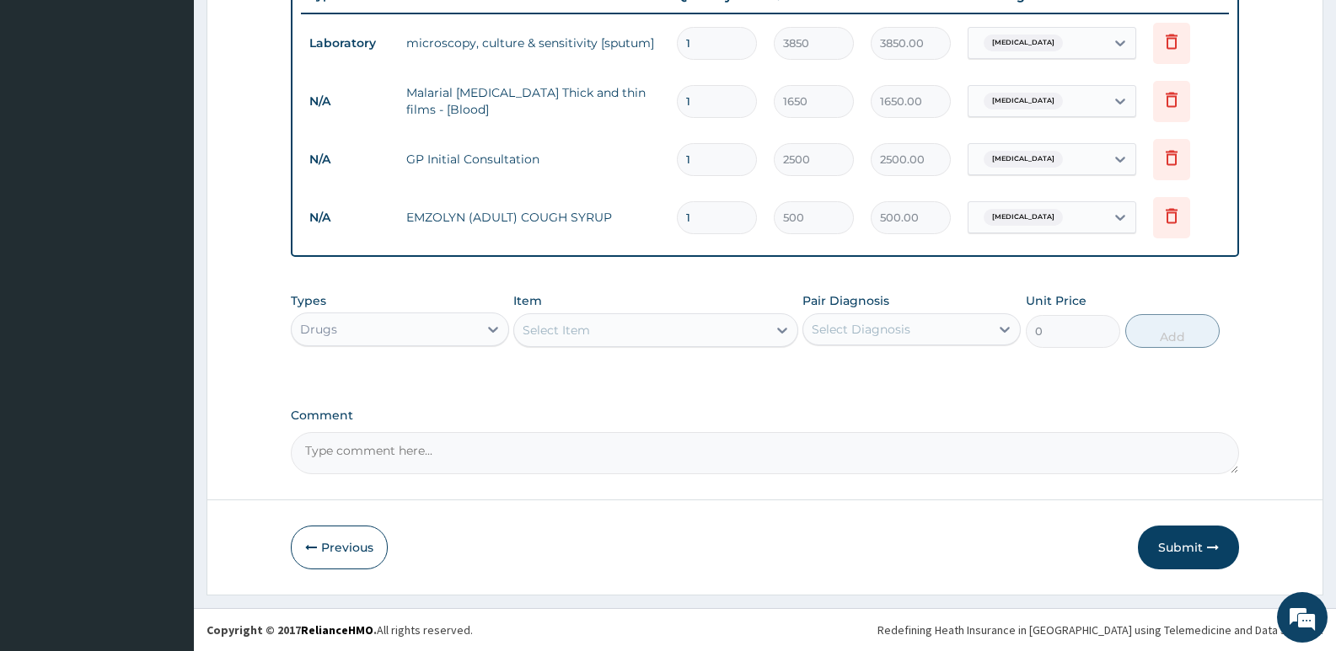
click at [577, 334] on div "Select Item" at bounding box center [556, 330] width 67 height 17
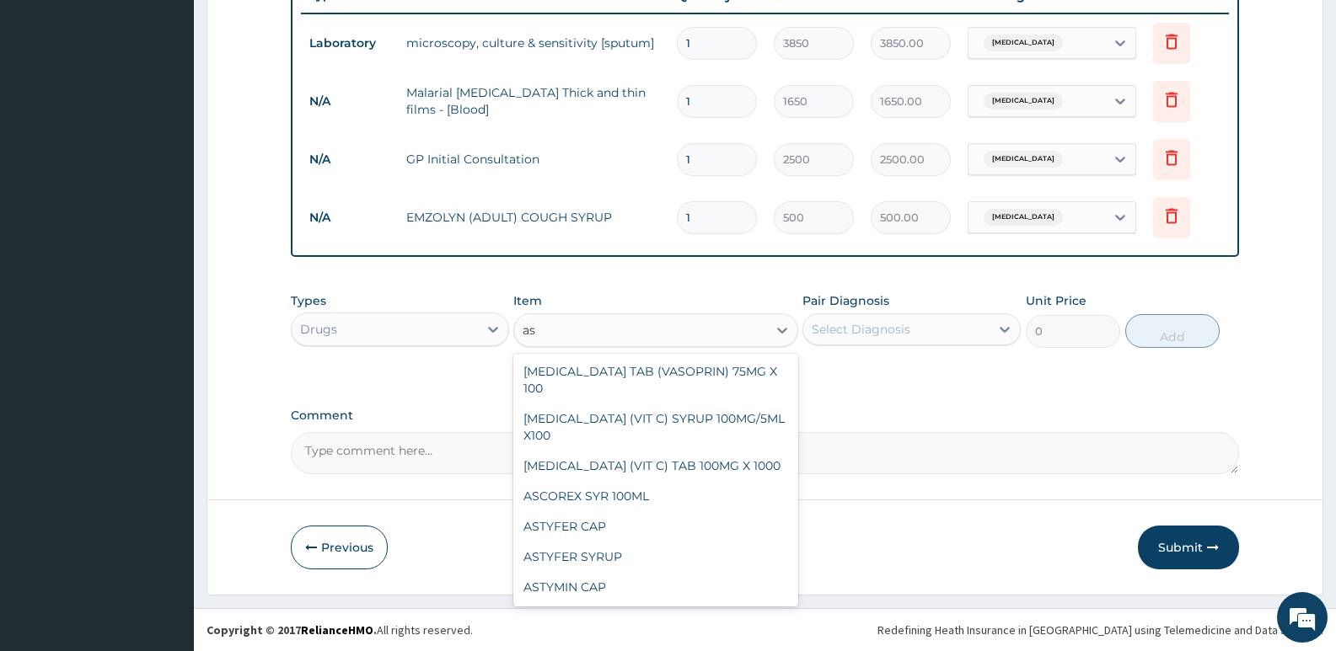
scroll to position [0, 0]
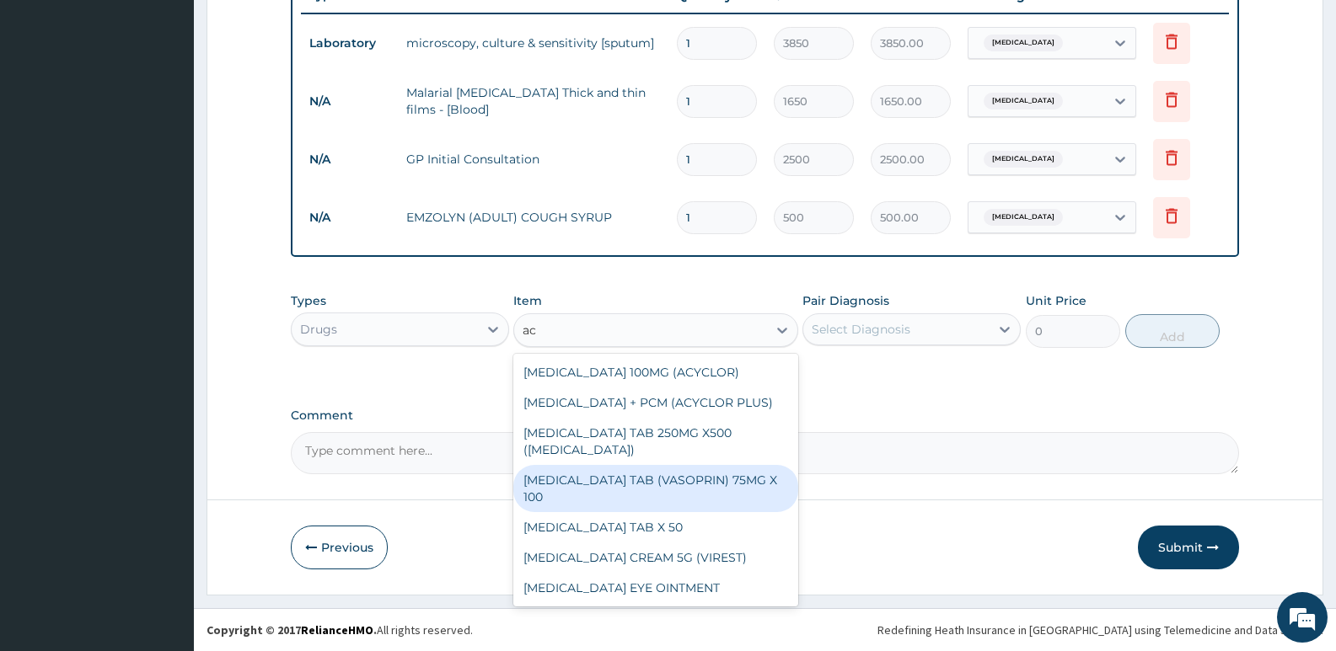
type input "a"
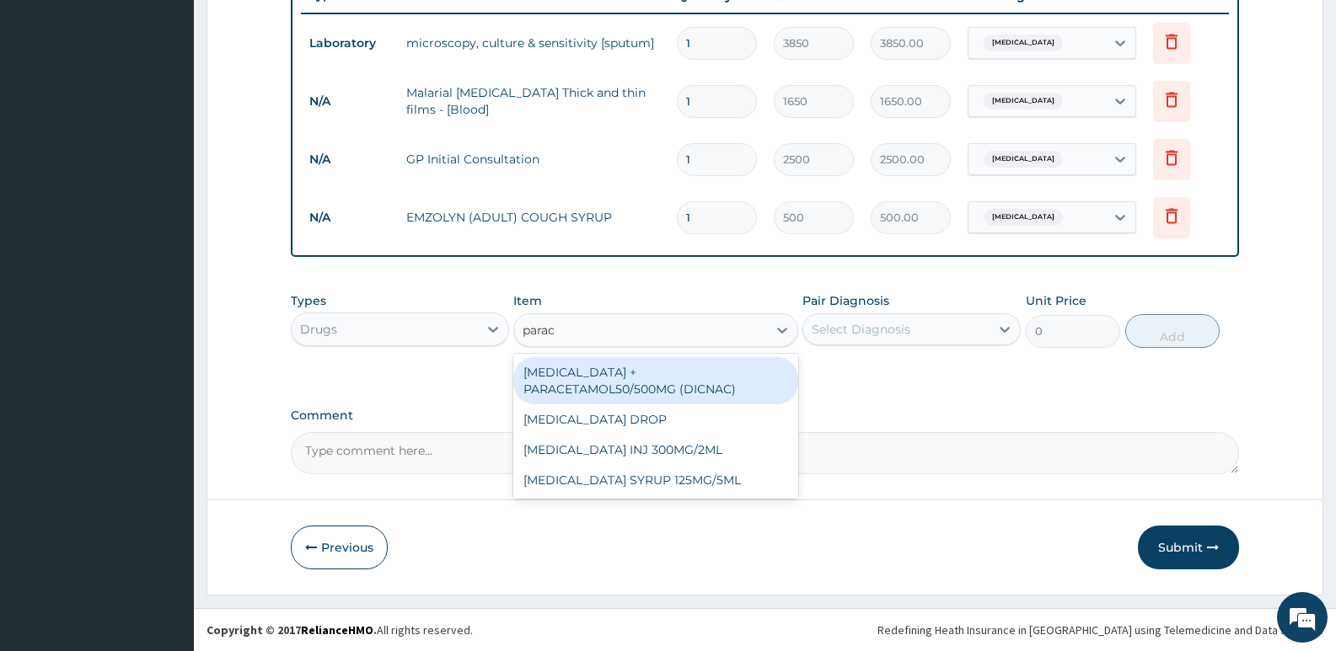
type input "parace"
click at [645, 399] on div "DICLOFENAC + PARACETAMOL50/500MG (DICNAC)" at bounding box center [655, 380] width 284 height 47
type input "40"
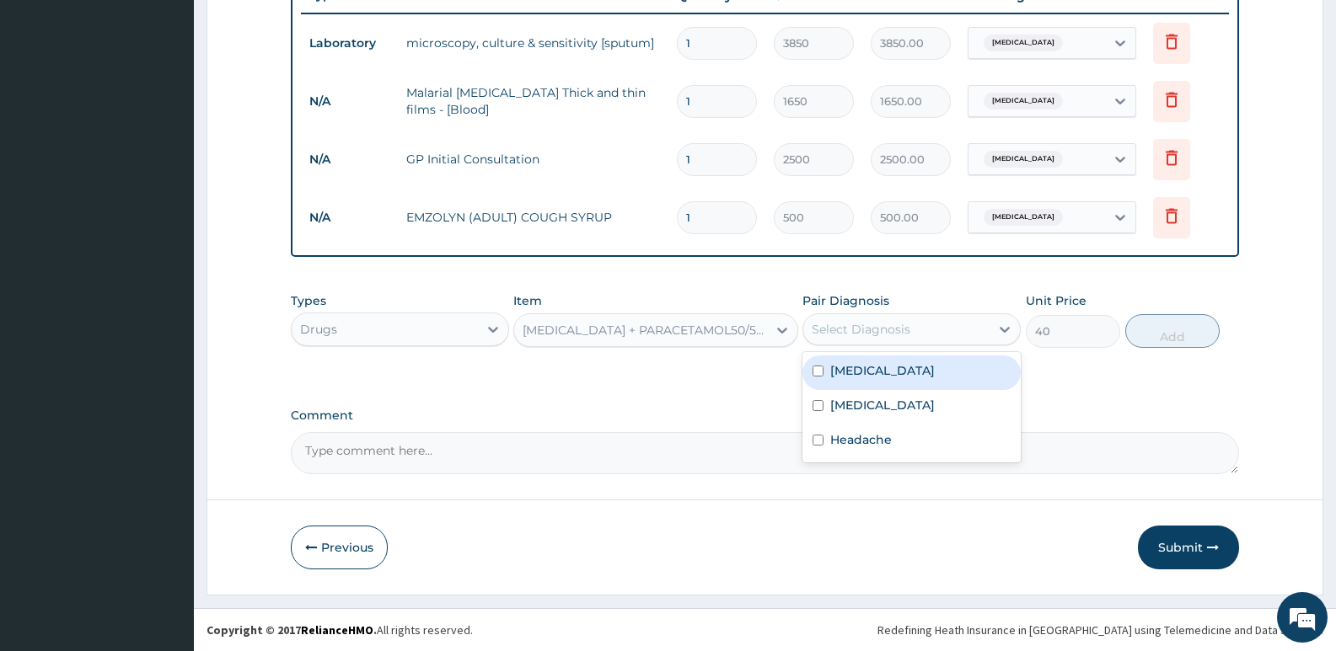
click at [910, 340] on div "Select Diagnosis" at bounding box center [896, 329] width 186 height 27
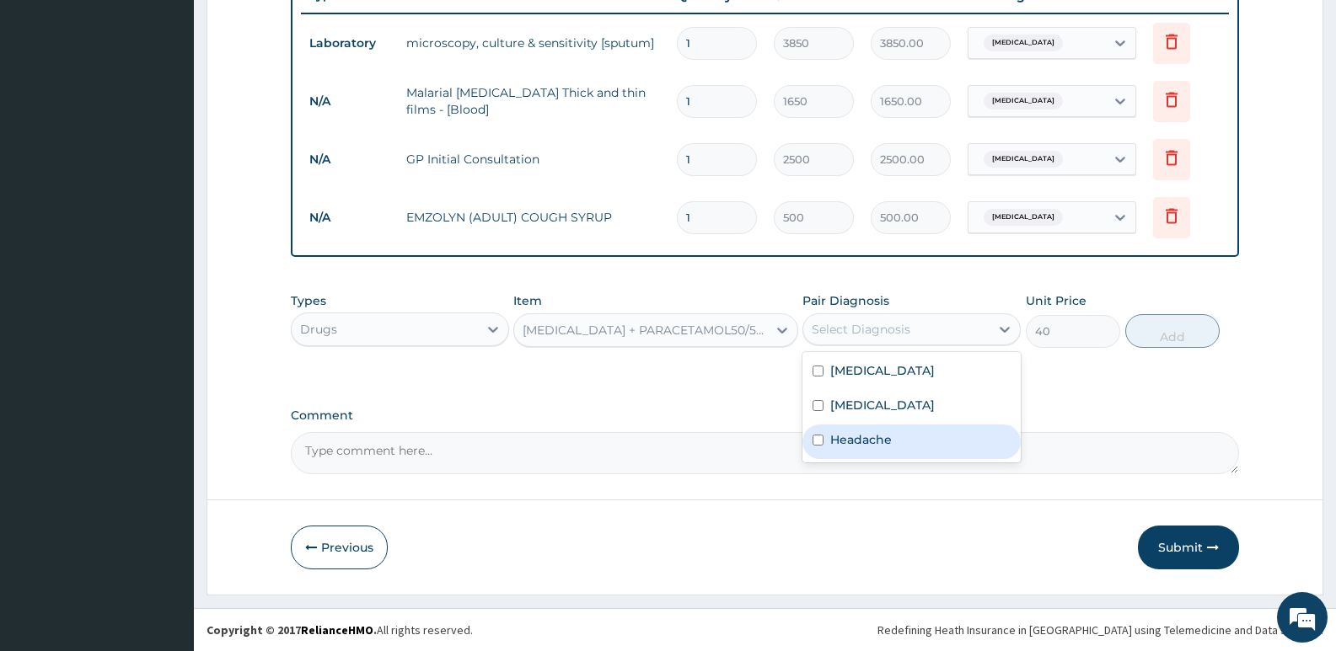
click at [871, 442] on label "Headache" at bounding box center [861, 440] width 62 height 17
checkbox input "true"
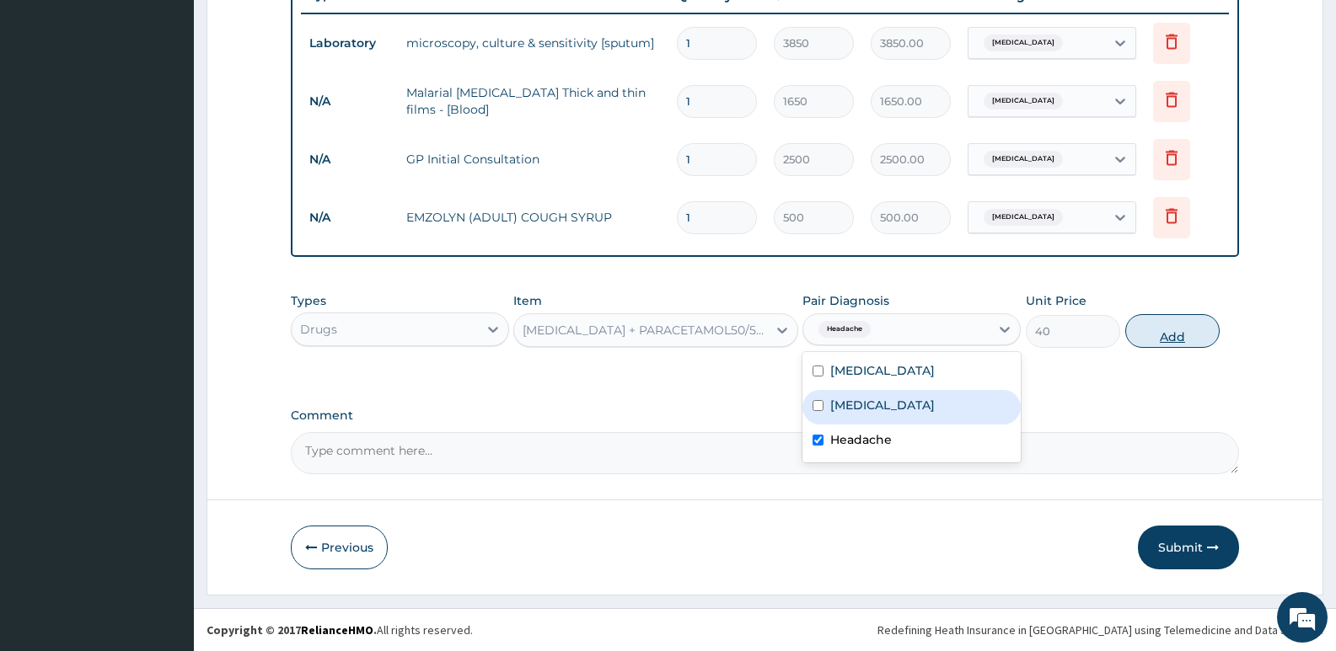
click at [1162, 330] on button "Add" at bounding box center [1172, 331] width 94 height 34
type input "0"
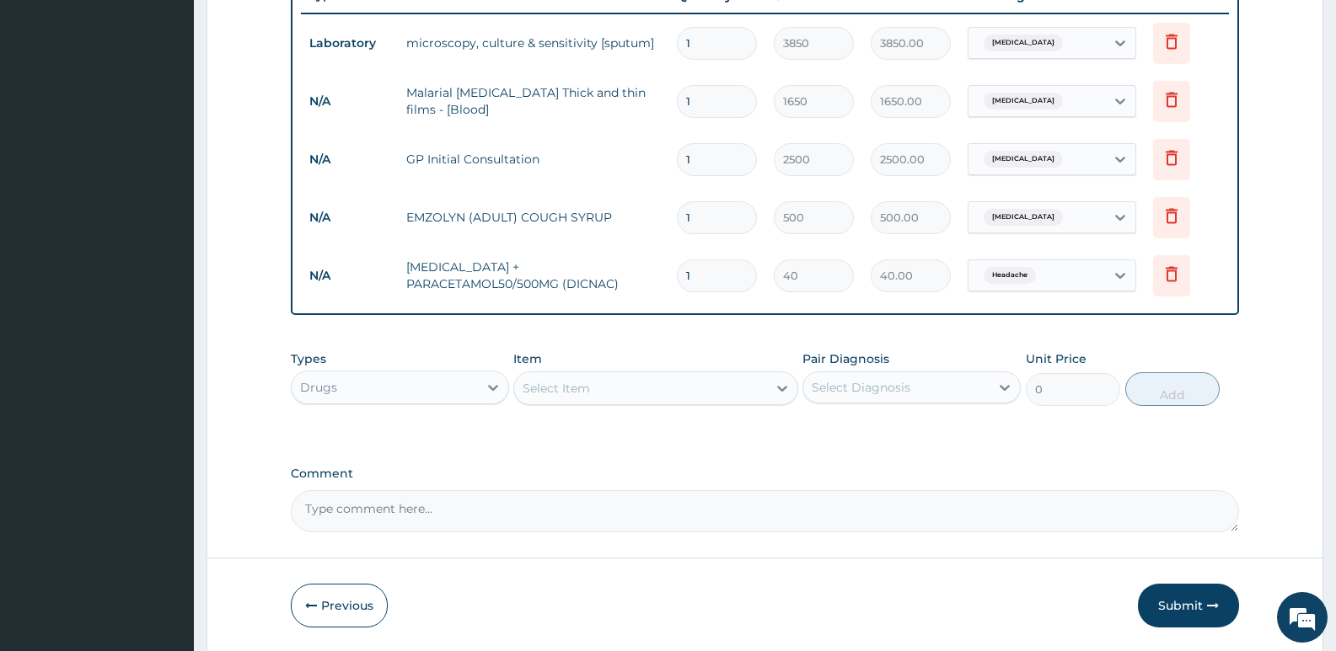
type input "18"
type input "720.00"
type input "18"
click at [536, 392] on div "Select Item" at bounding box center [556, 388] width 67 height 17
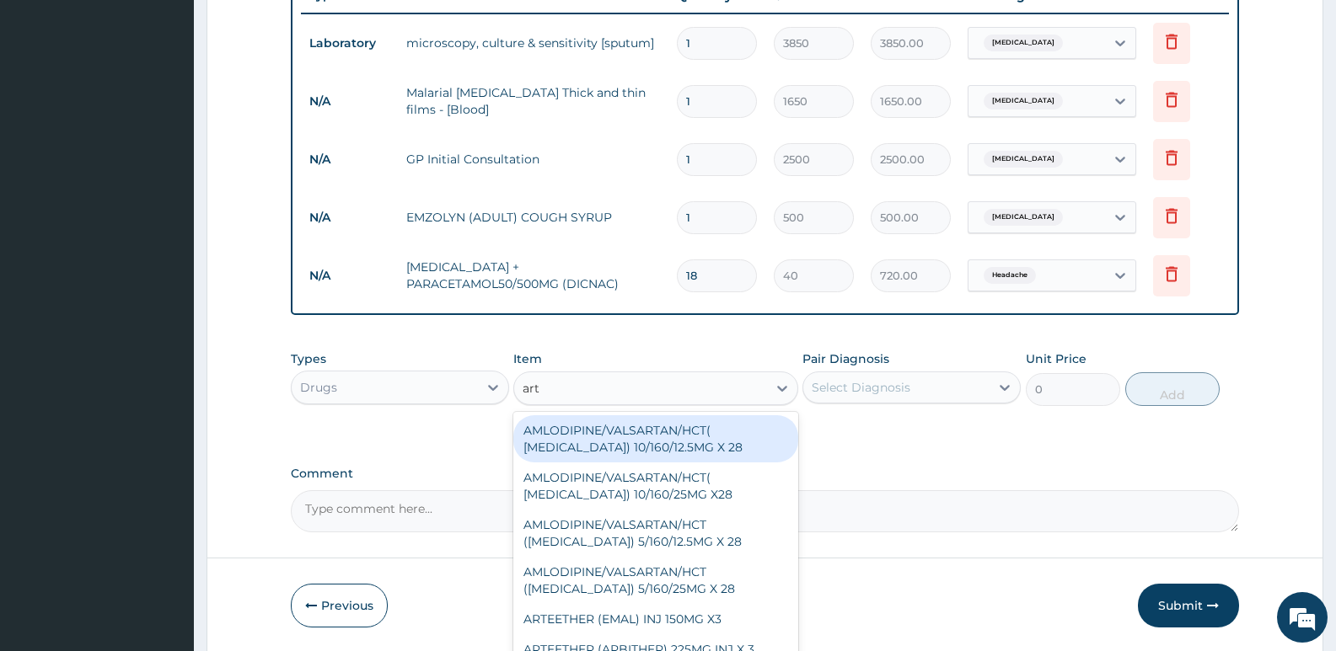
type input "arte"
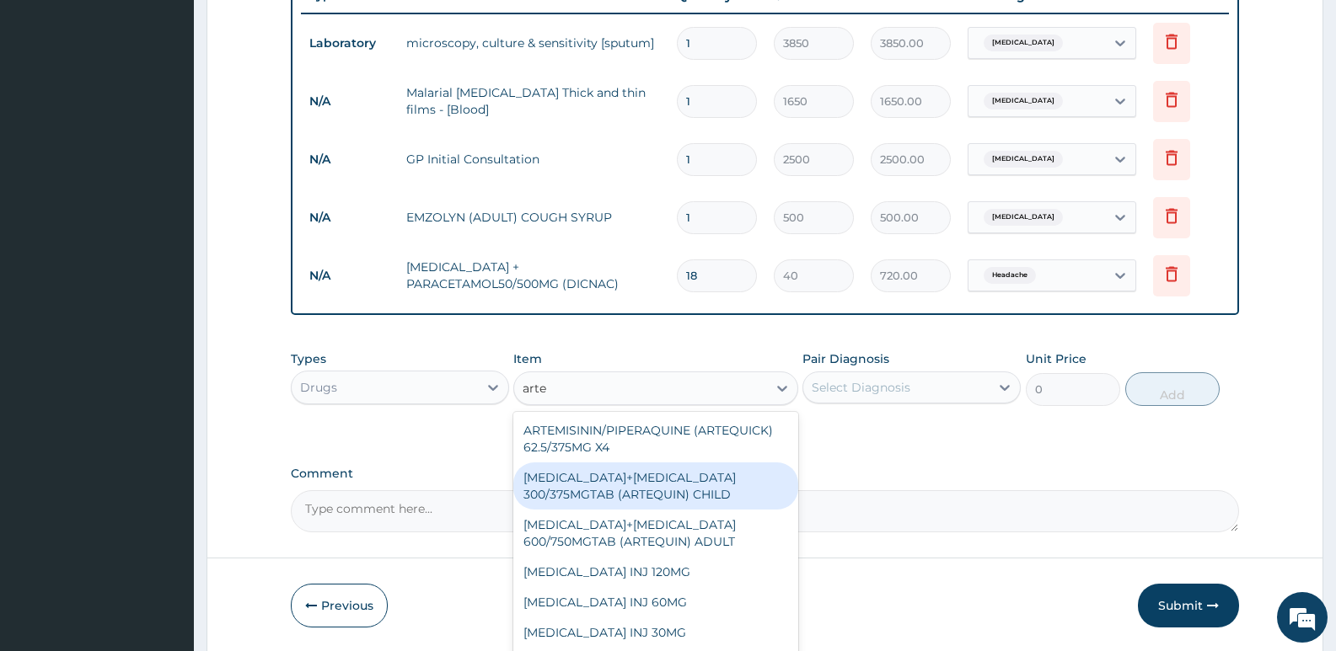
scroll to position [337, 0]
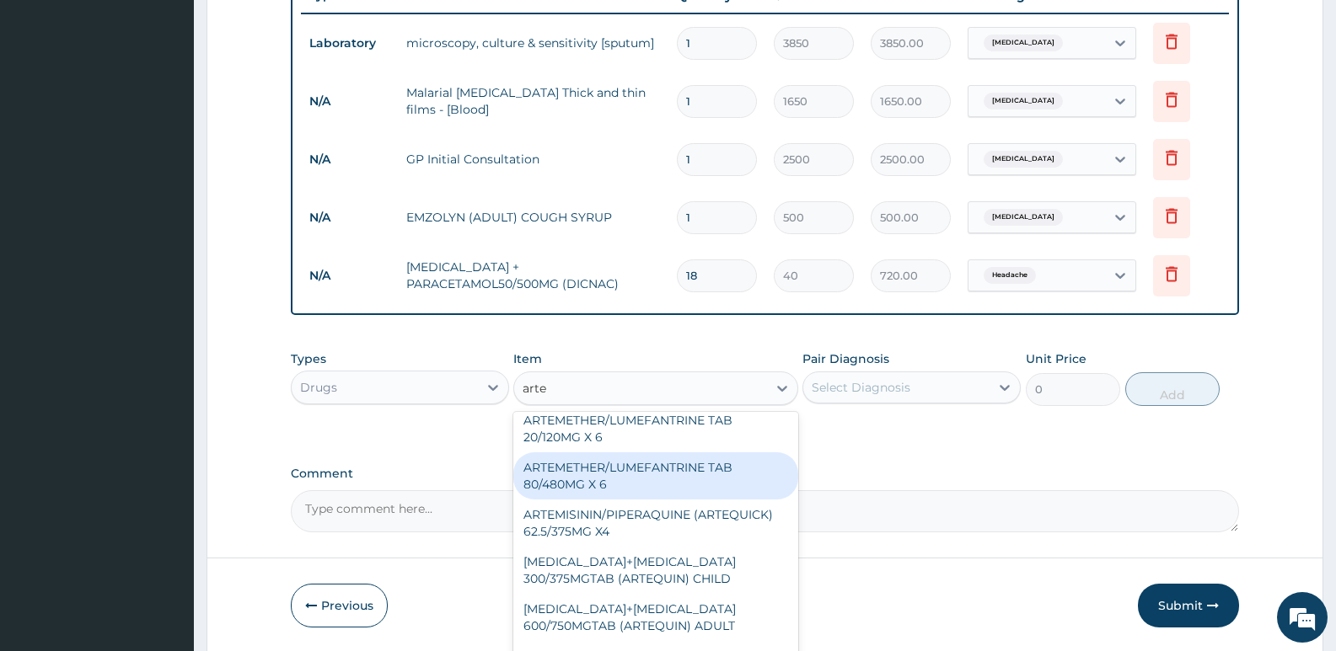
click at [604, 485] on div "ARTEMETHER/LUMEFANTRINE TAB 80/480MG X 6" at bounding box center [655, 476] width 284 height 47
type input "700"
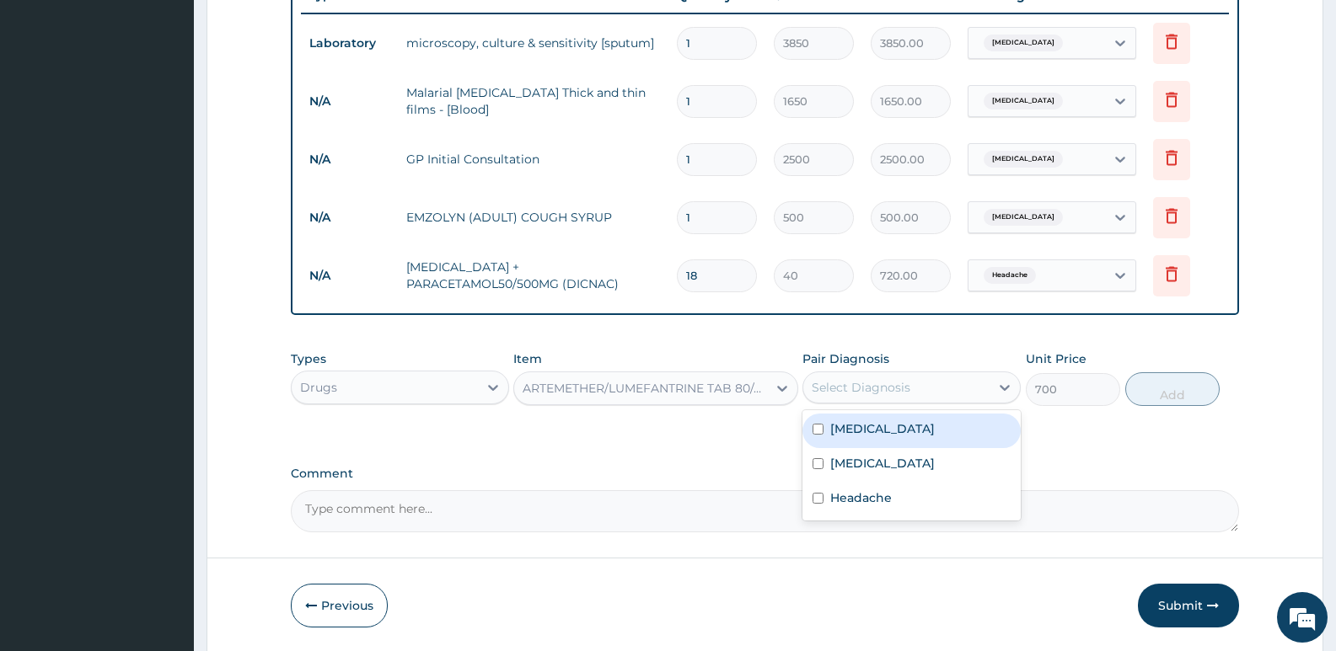
click at [887, 382] on div "Select Diagnosis" at bounding box center [861, 387] width 99 height 17
click at [850, 464] on label "Malaria" at bounding box center [882, 463] width 105 height 17
checkbox input "true"
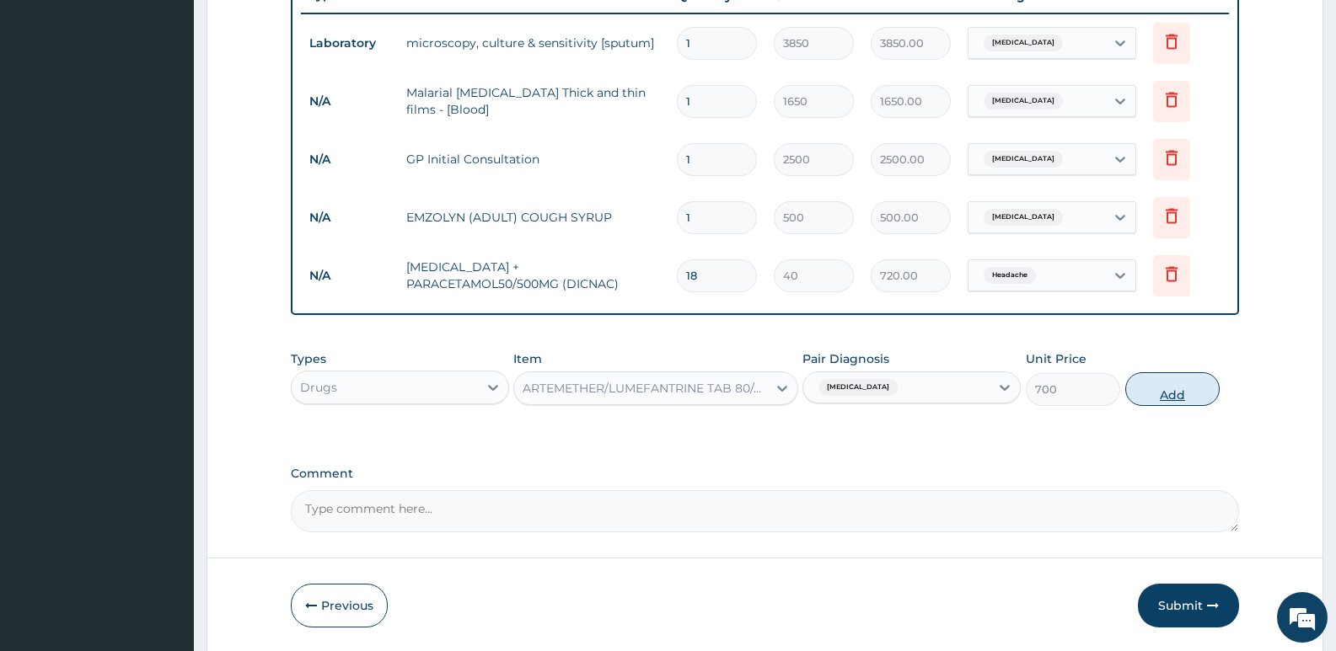
click at [1175, 384] on button "Add" at bounding box center [1172, 390] width 94 height 34
type input "0"
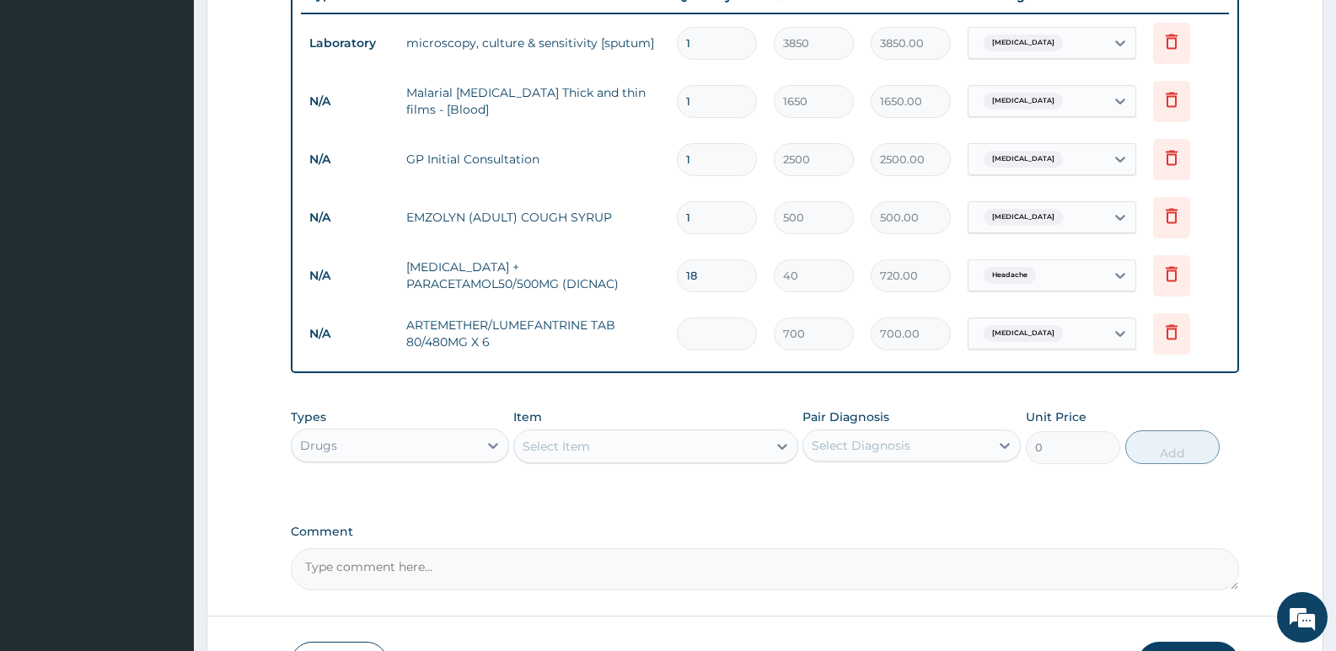
type input "0.00"
type input "6"
type input "4200.00"
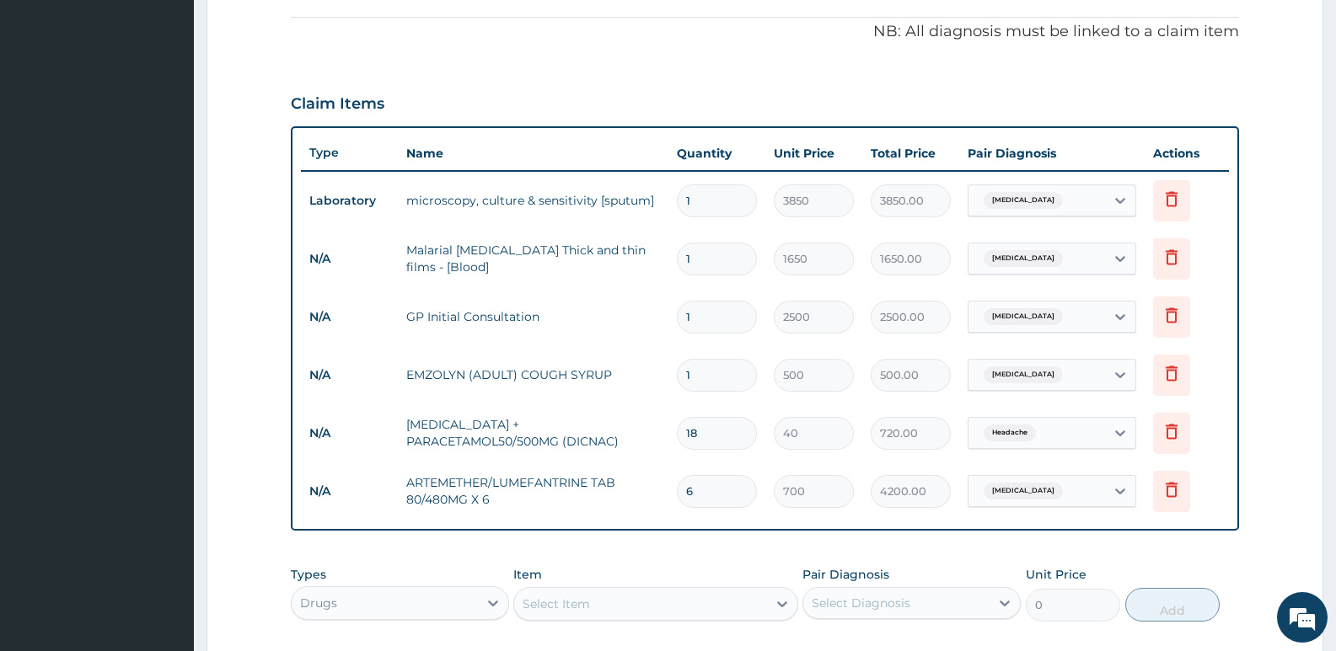
scroll to position [490, 0]
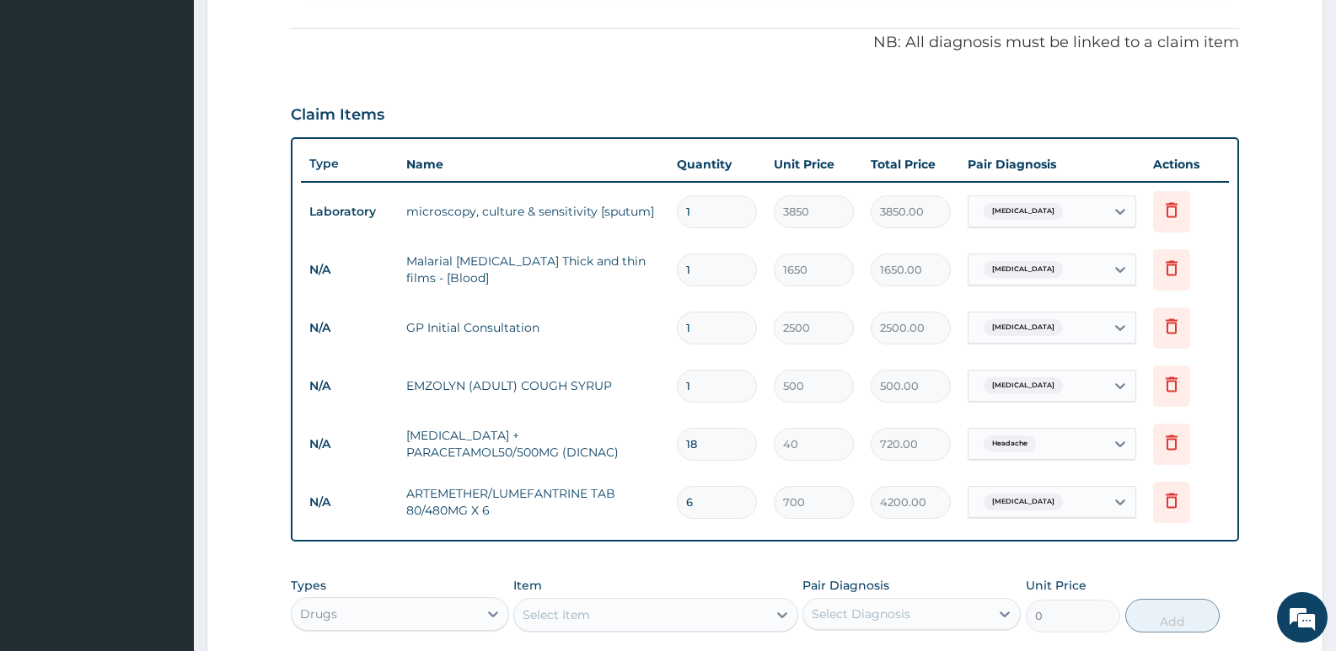
type input "6"
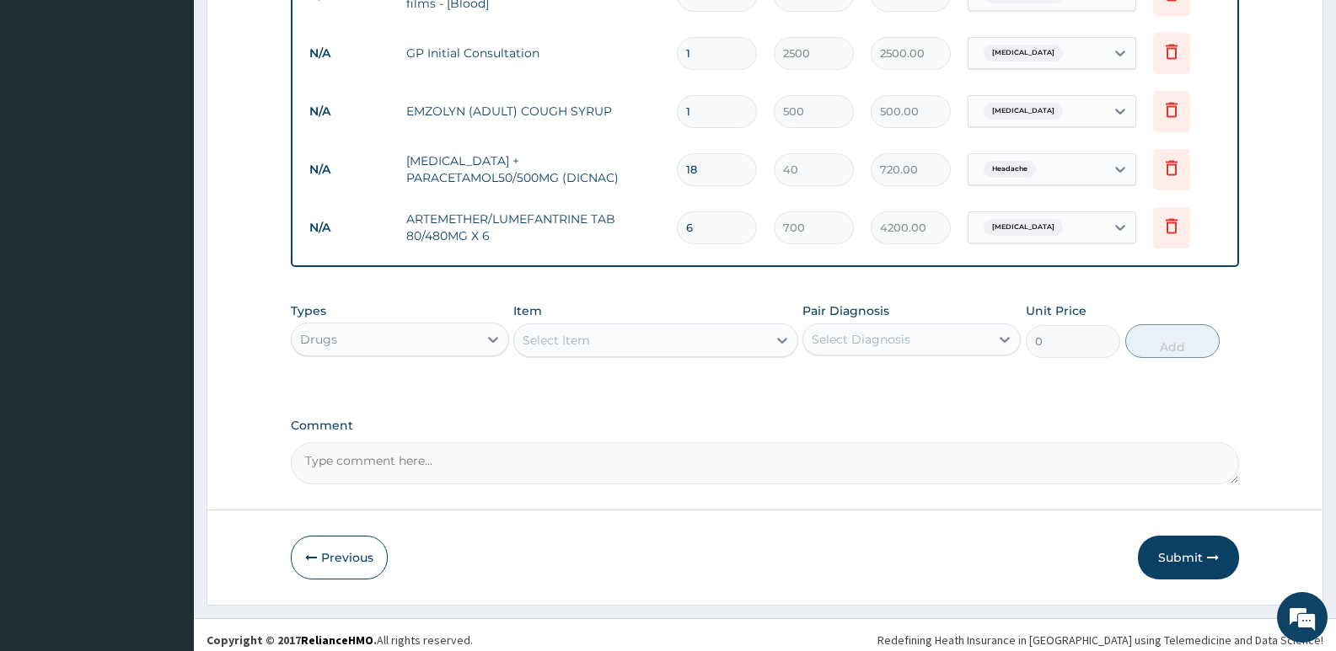
scroll to position [775, 0]
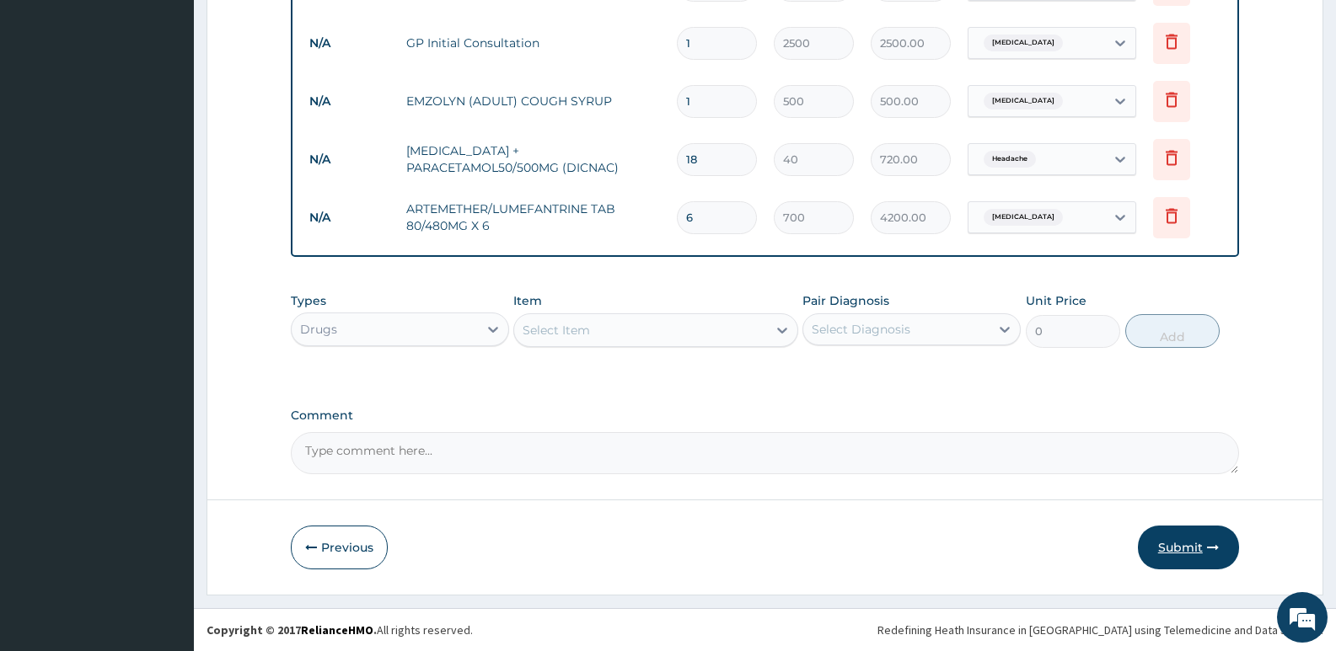
click at [1180, 542] on button "Submit" at bounding box center [1188, 548] width 101 height 44
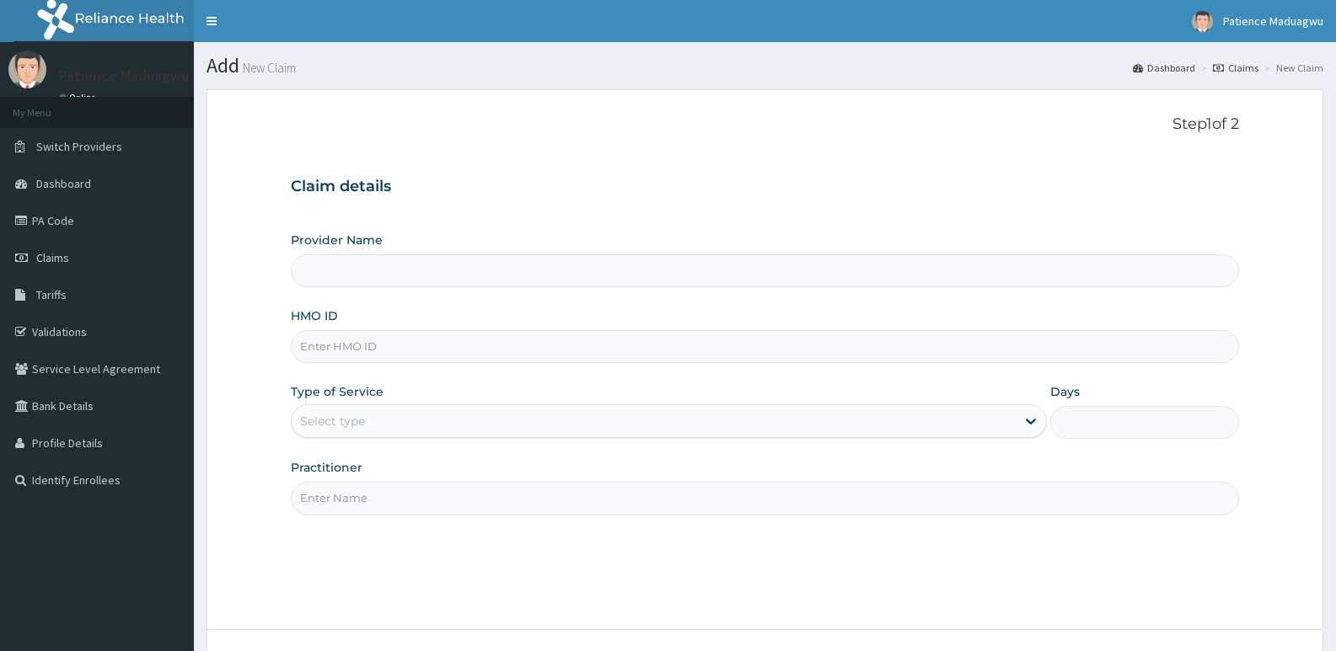
type input "[GEOGRAPHIC_DATA]"
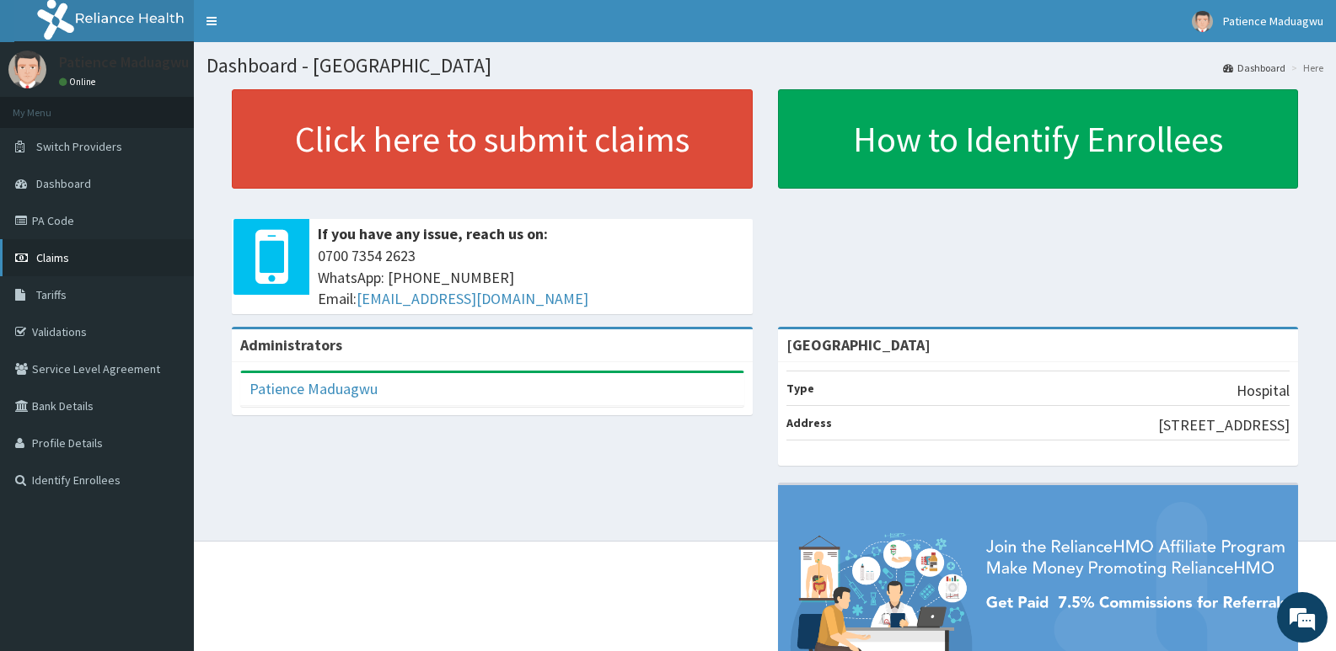
click at [56, 256] on span "Claims" at bounding box center [52, 257] width 33 height 15
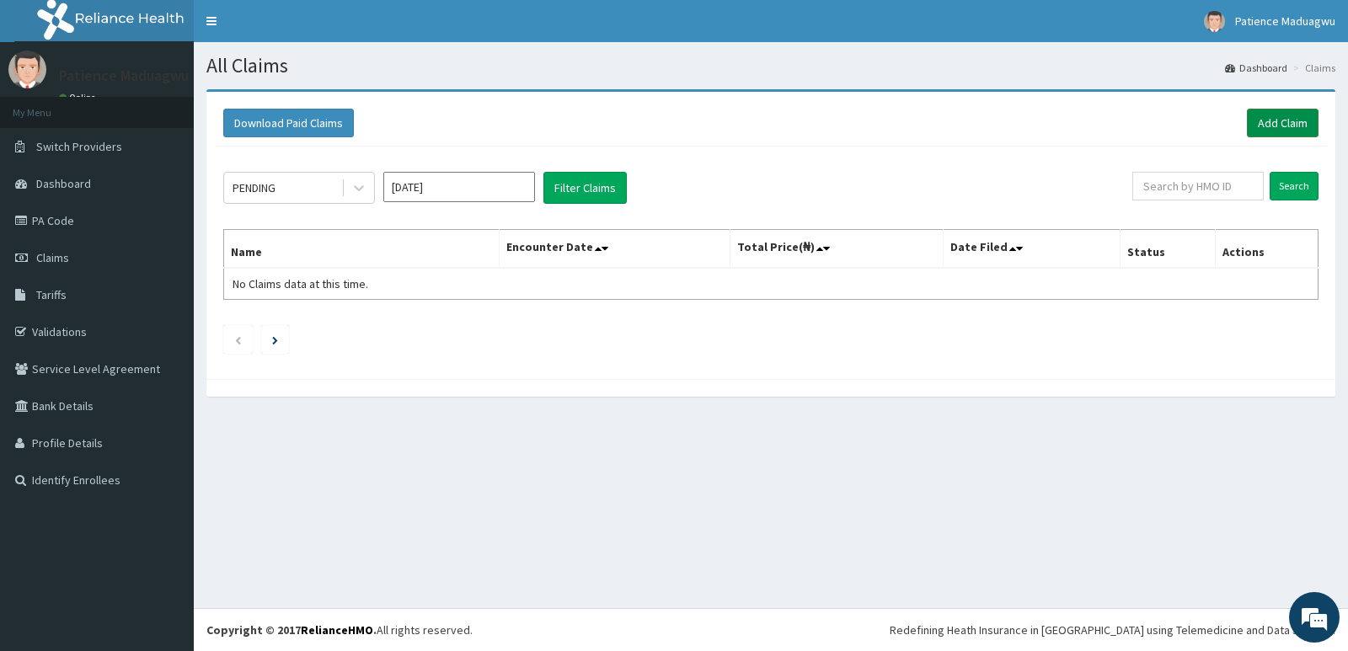
click at [1260, 122] on link "Add Claim" at bounding box center [1283, 123] width 72 height 29
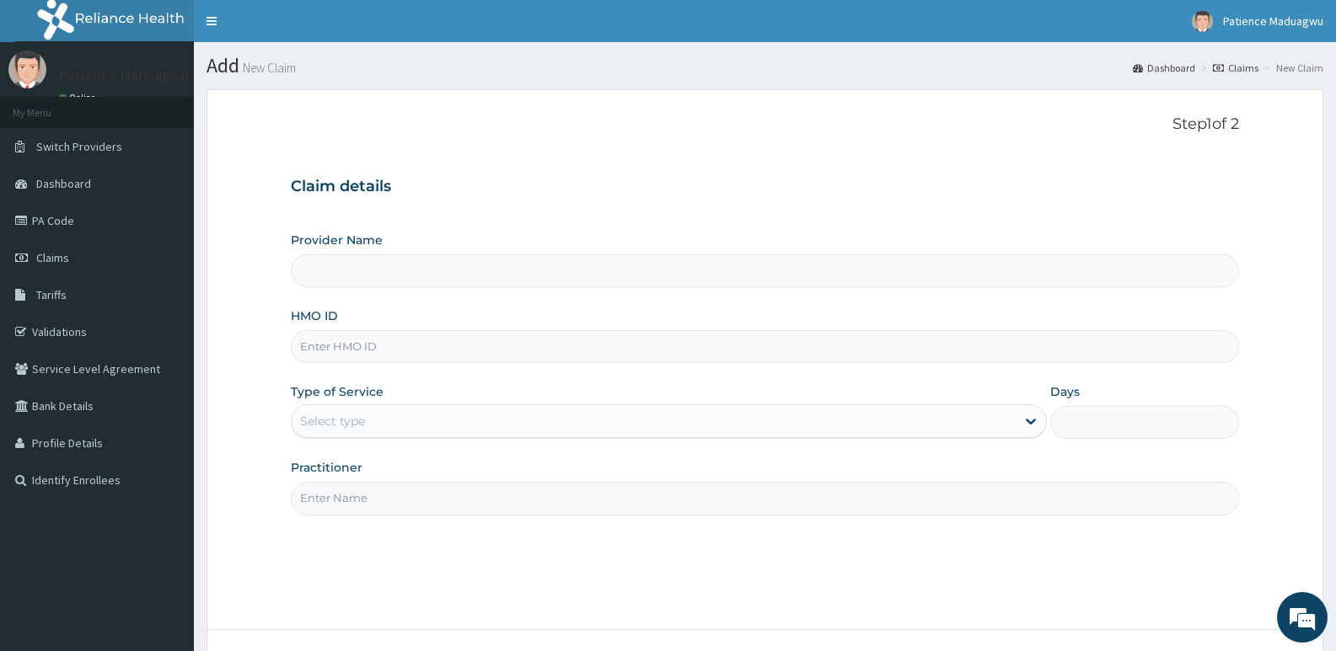
click at [507, 342] on input "HMO ID" at bounding box center [765, 346] width 948 height 33
paste input "GSV/10236/E"
type input "GSV/10236/E"
click at [418, 424] on div "Select type" at bounding box center [653, 421] width 723 height 27
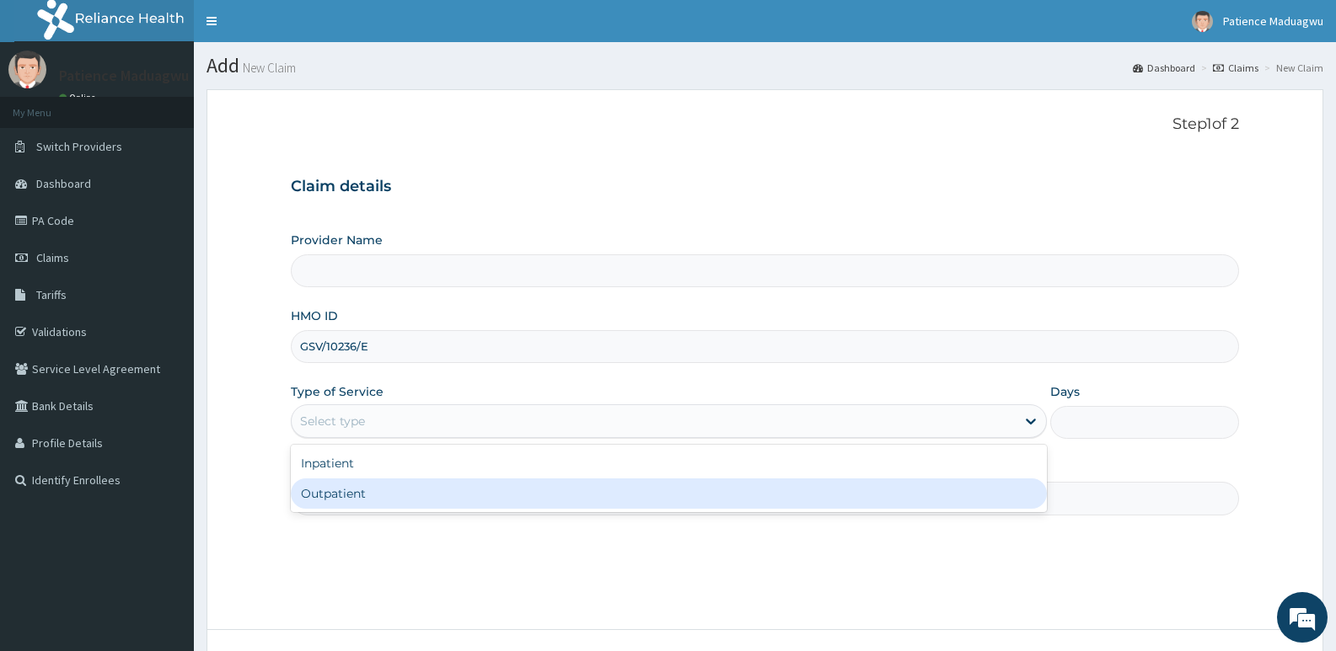
click at [389, 502] on div "Outpatient" at bounding box center [668, 494] width 755 height 30
type input "1"
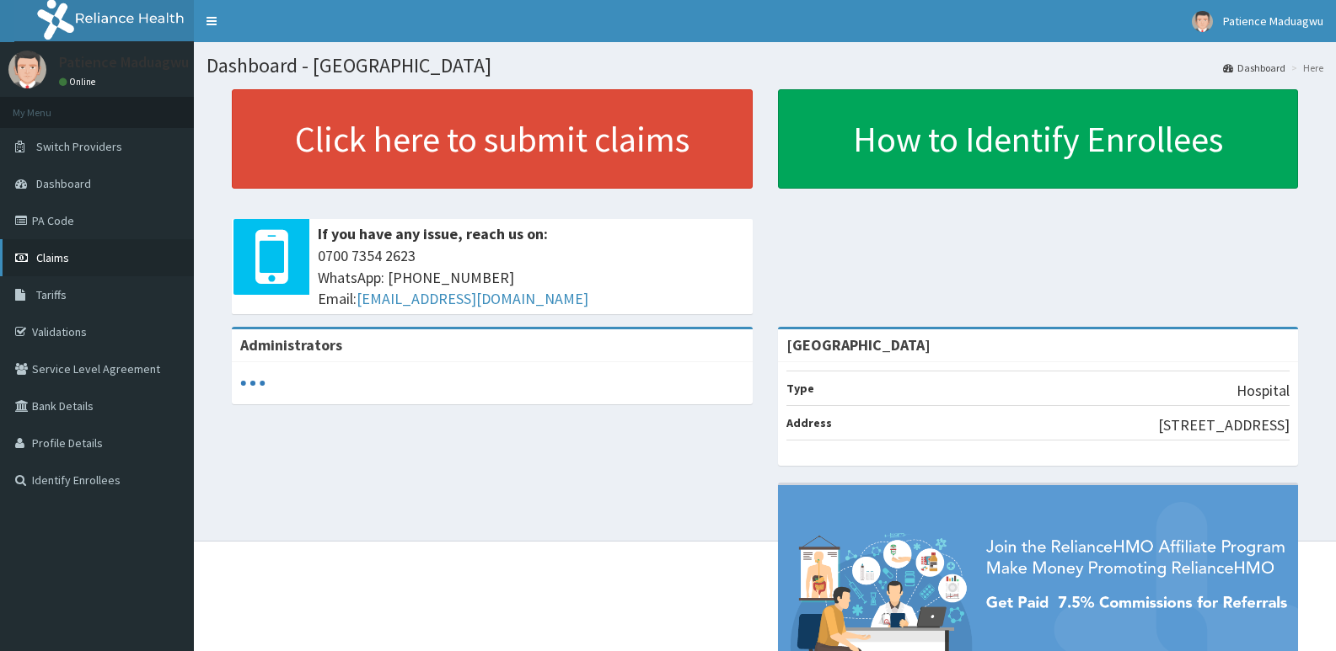
click at [38, 251] on span "Claims" at bounding box center [52, 257] width 33 height 15
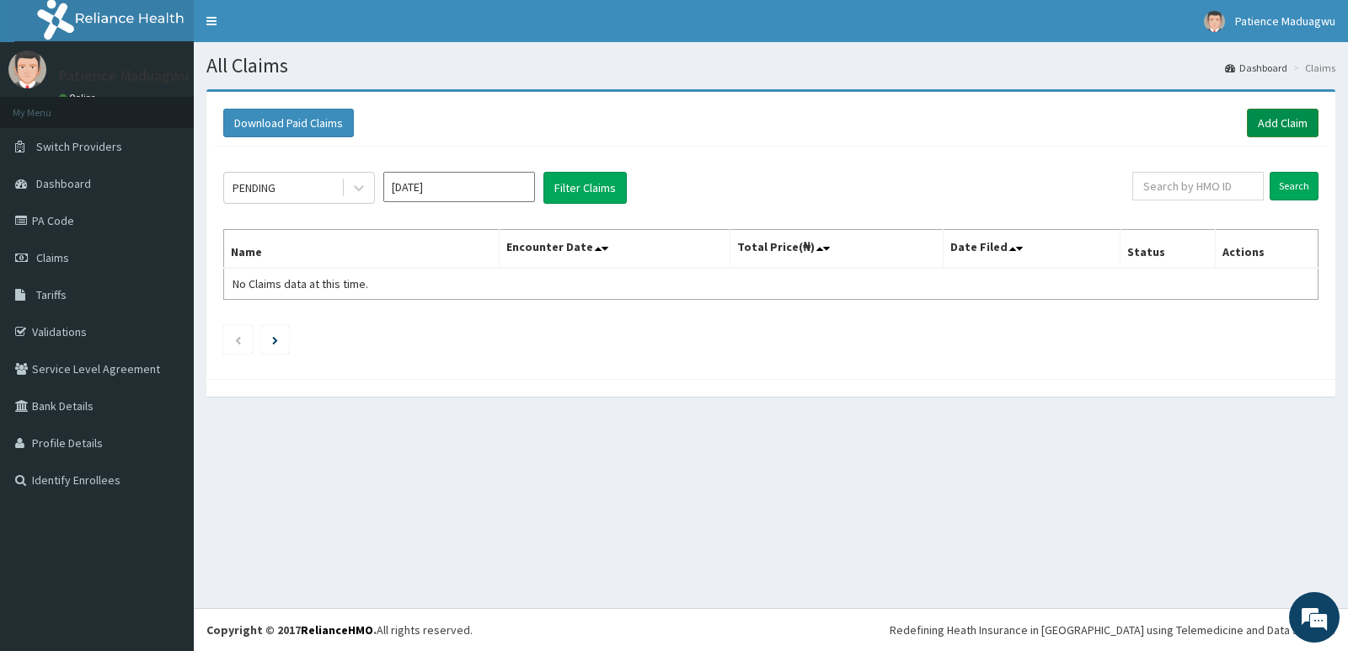
click at [1290, 121] on link "Add Claim" at bounding box center [1283, 123] width 72 height 29
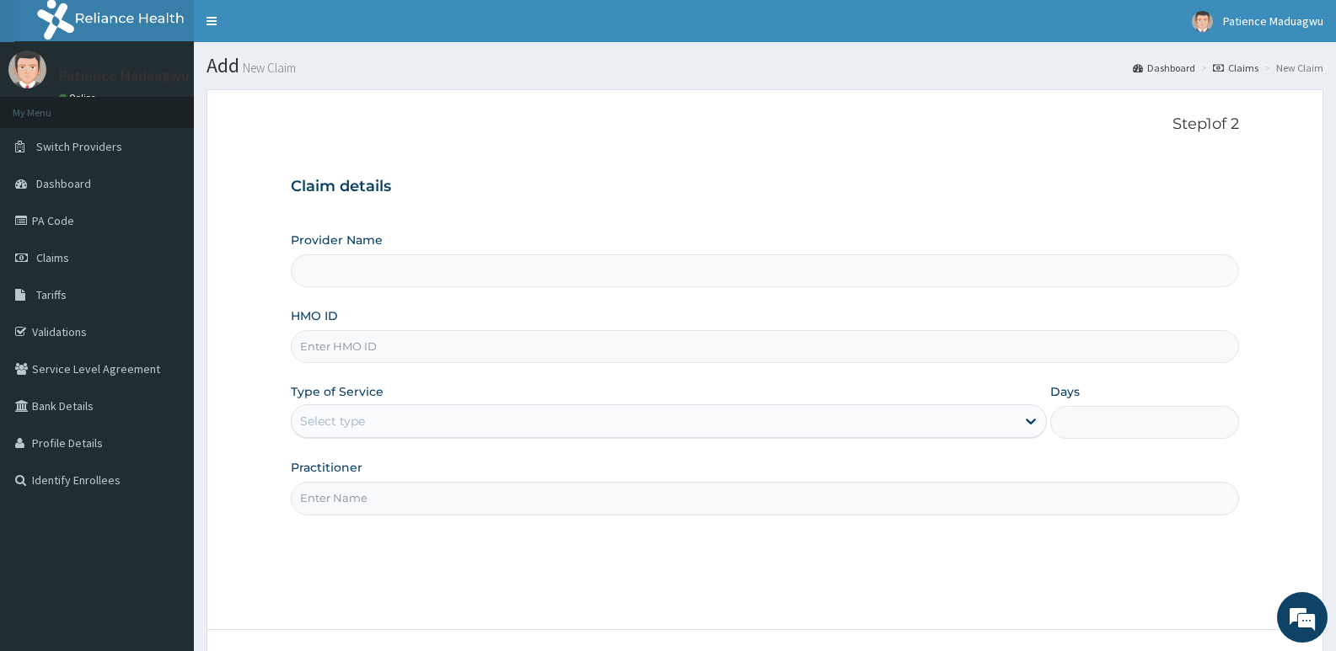
type input "[GEOGRAPHIC_DATA]"
click at [332, 348] on input "HMO ID" at bounding box center [765, 346] width 948 height 33
paste input "GSV/10236/E"
type input "GSV/10236/E"
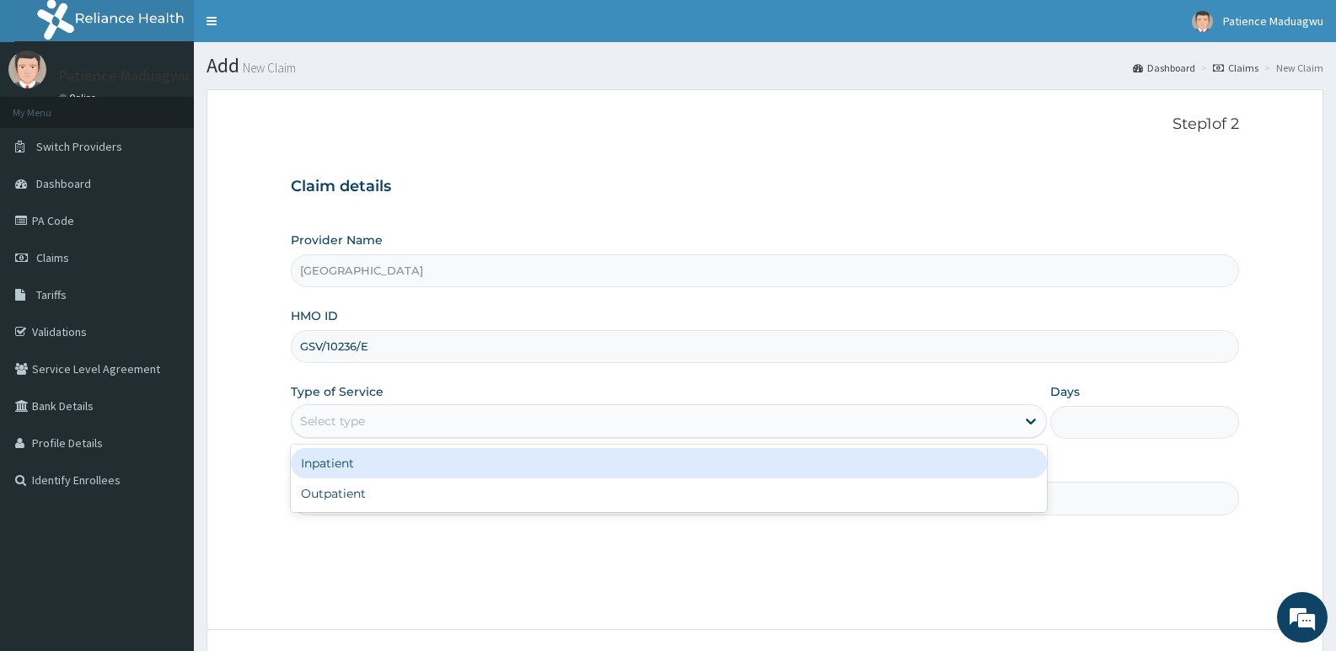
click at [328, 422] on div "Select type" at bounding box center [332, 421] width 65 height 17
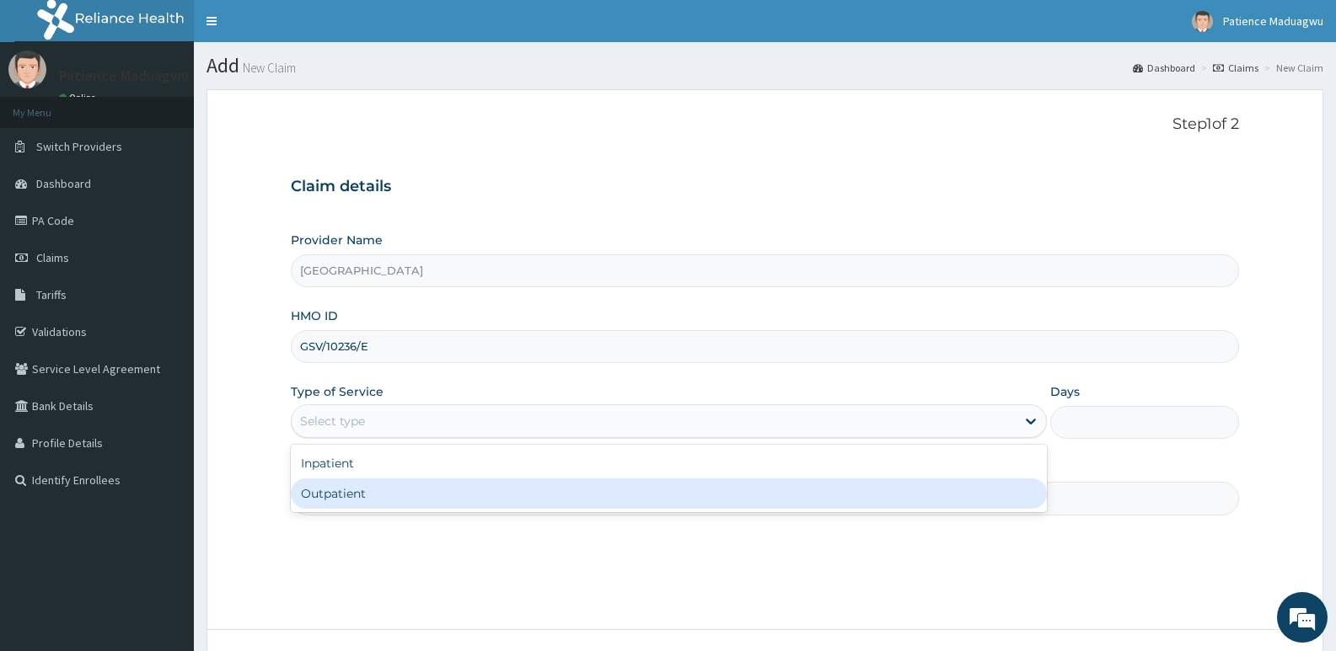
click at [354, 496] on div "Outpatient" at bounding box center [668, 494] width 755 height 30
type input "1"
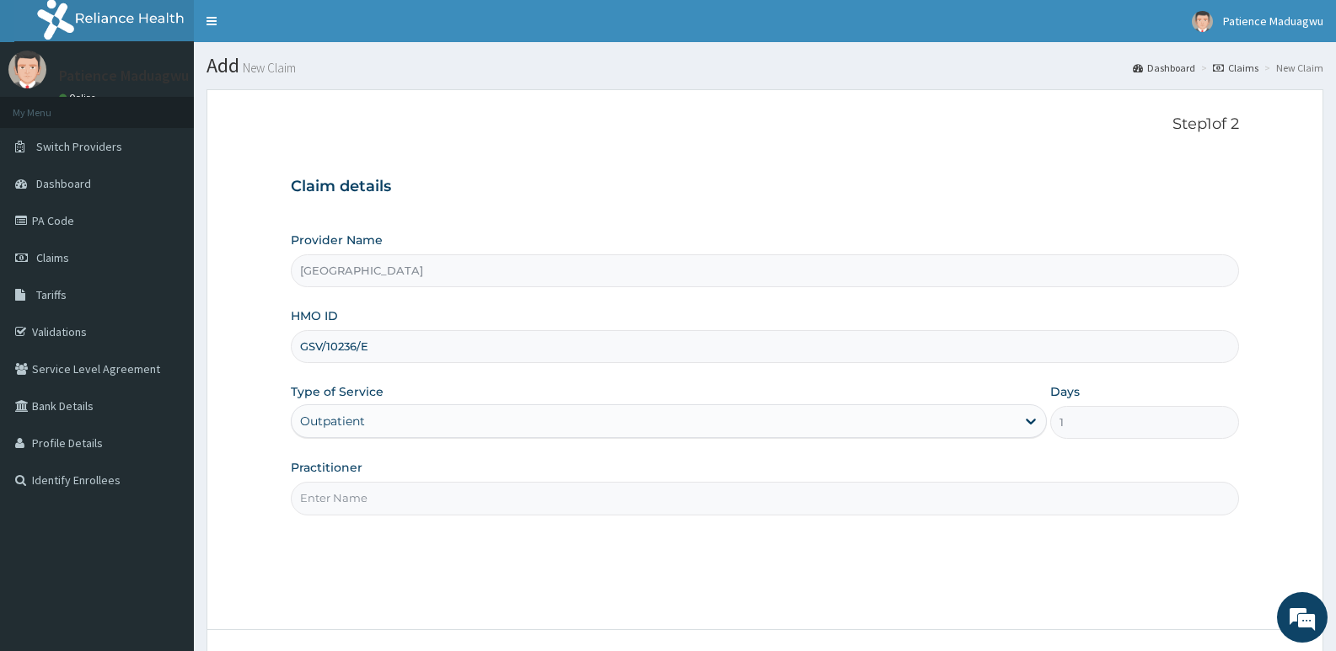
click at [325, 500] on input "Practitioner" at bounding box center [765, 498] width 948 height 33
type input "Dr Faleti"
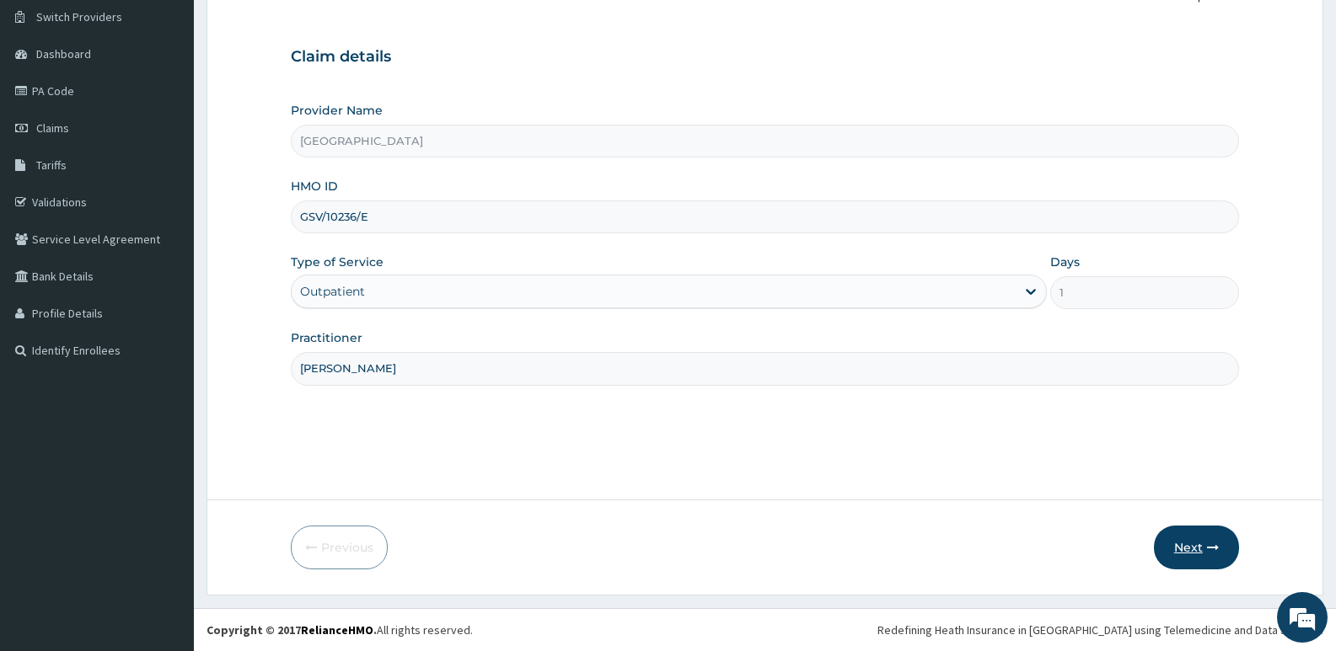
click at [1198, 555] on button "Next" at bounding box center [1196, 548] width 85 height 44
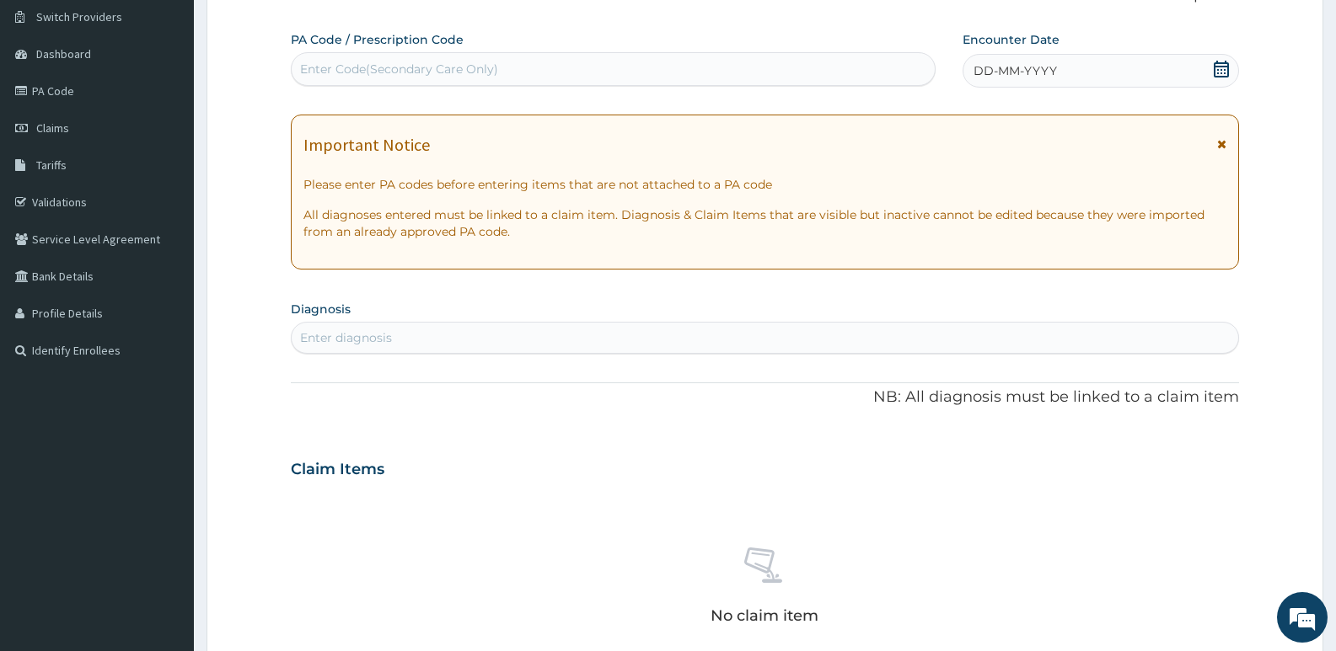
click at [1225, 67] on icon at bounding box center [1221, 69] width 15 height 17
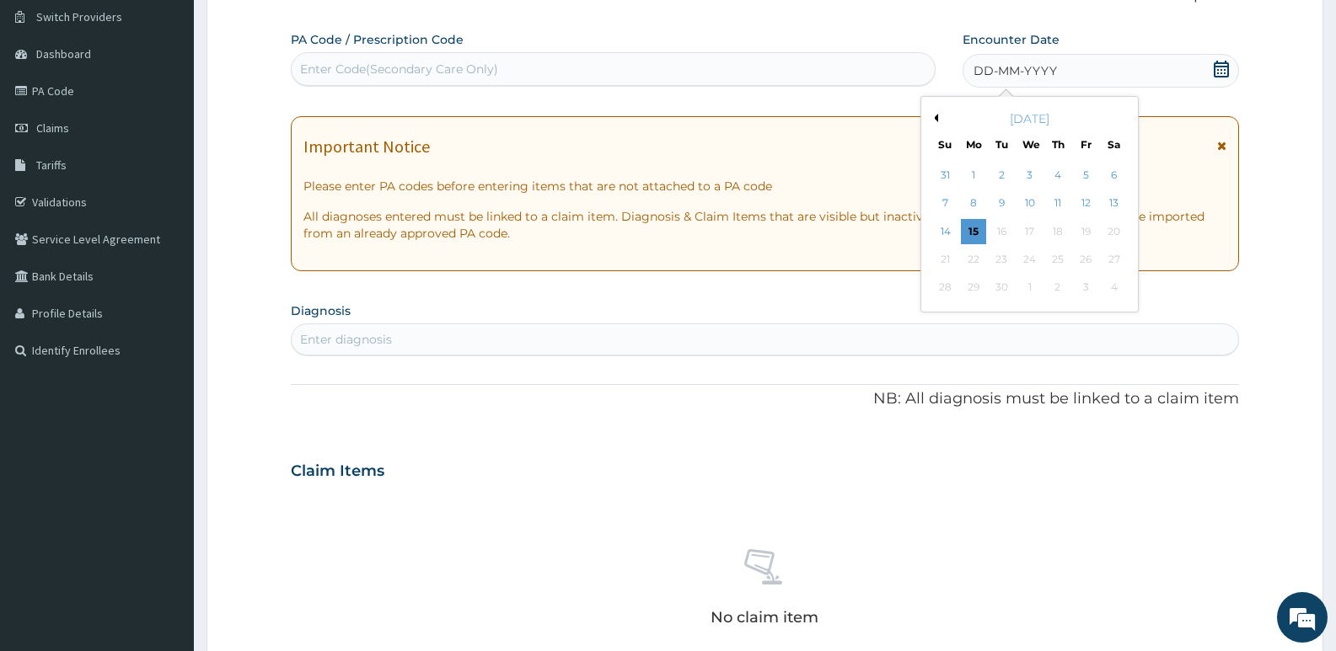
click at [935, 118] on button "Previous Month" at bounding box center [934, 118] width 8 height 8
click at [1088, 171] on div "1" at bounding box center [1085, 175] width 25 height 25
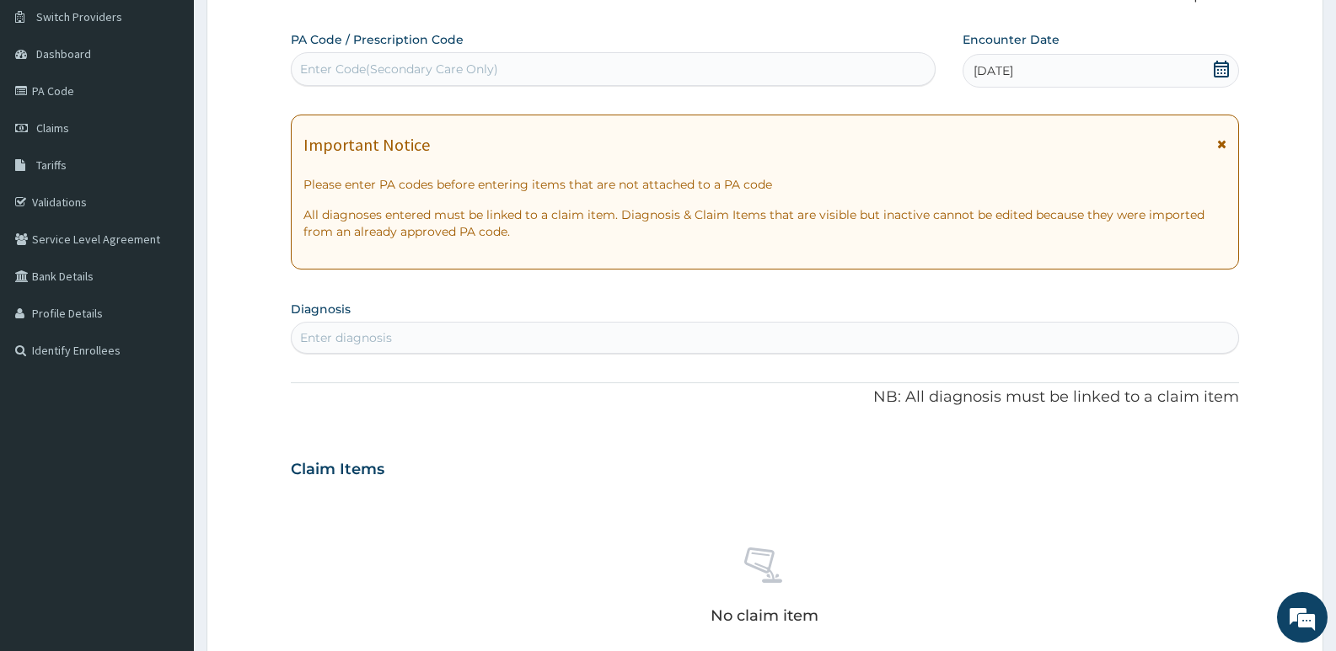
click at [414, 331] on div "Enter diagnosis" at bounding box center [765, 337] width 946 height 27
type input "mala"
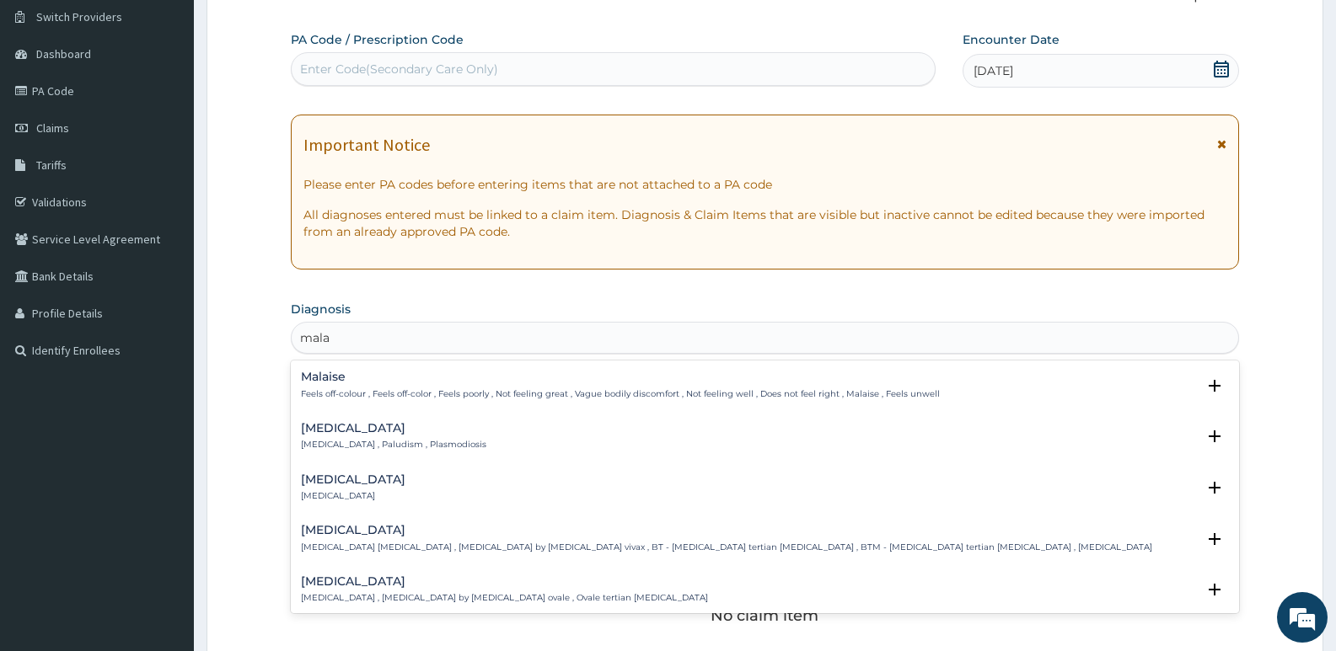
click at [335, 439] on p "[MEDICAL_DATA] , Paludism , Plasmodiosis" at bounding box center [393, 445] width 185 height 12
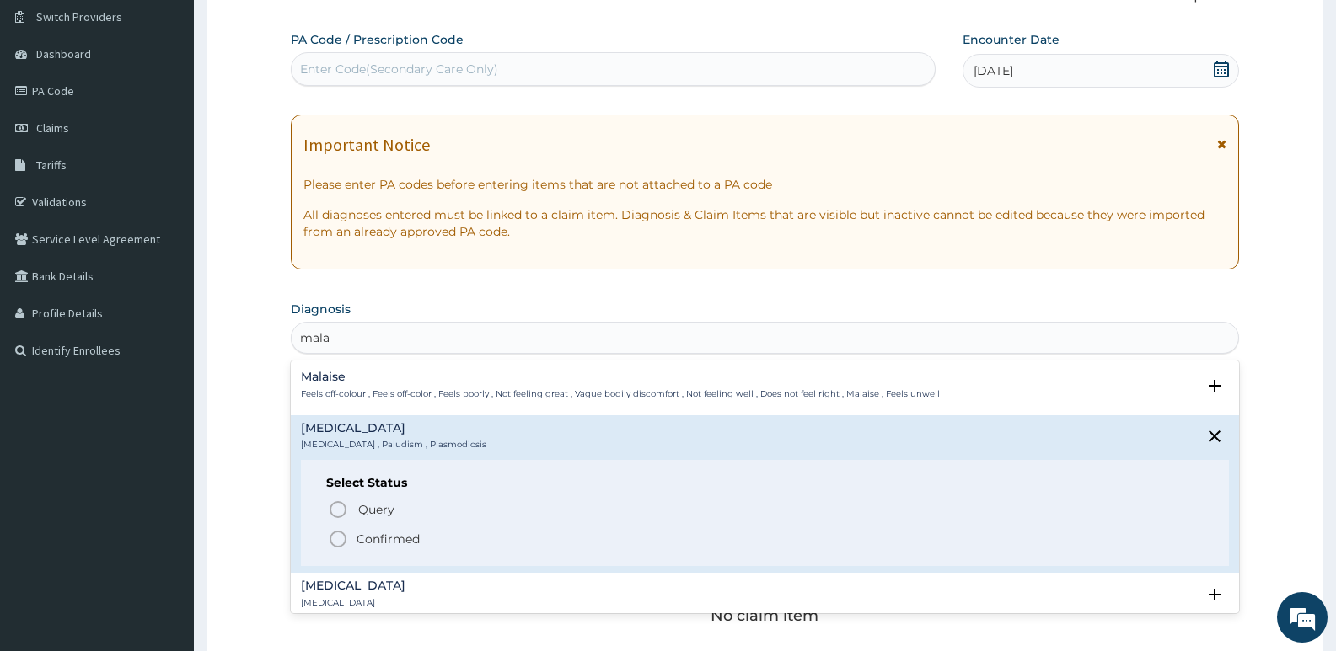
click at [342, 530] on icon "status option filled" at bounding box center [338, 539] width 20 height 20
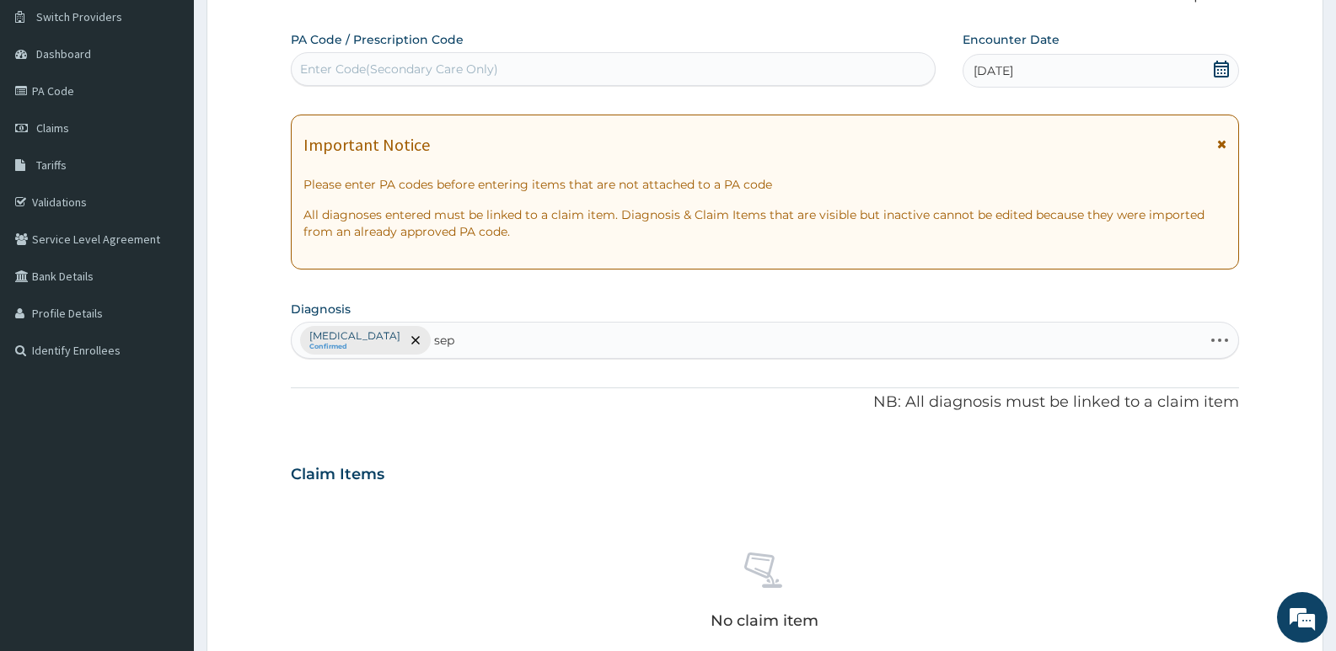
type input "seps"
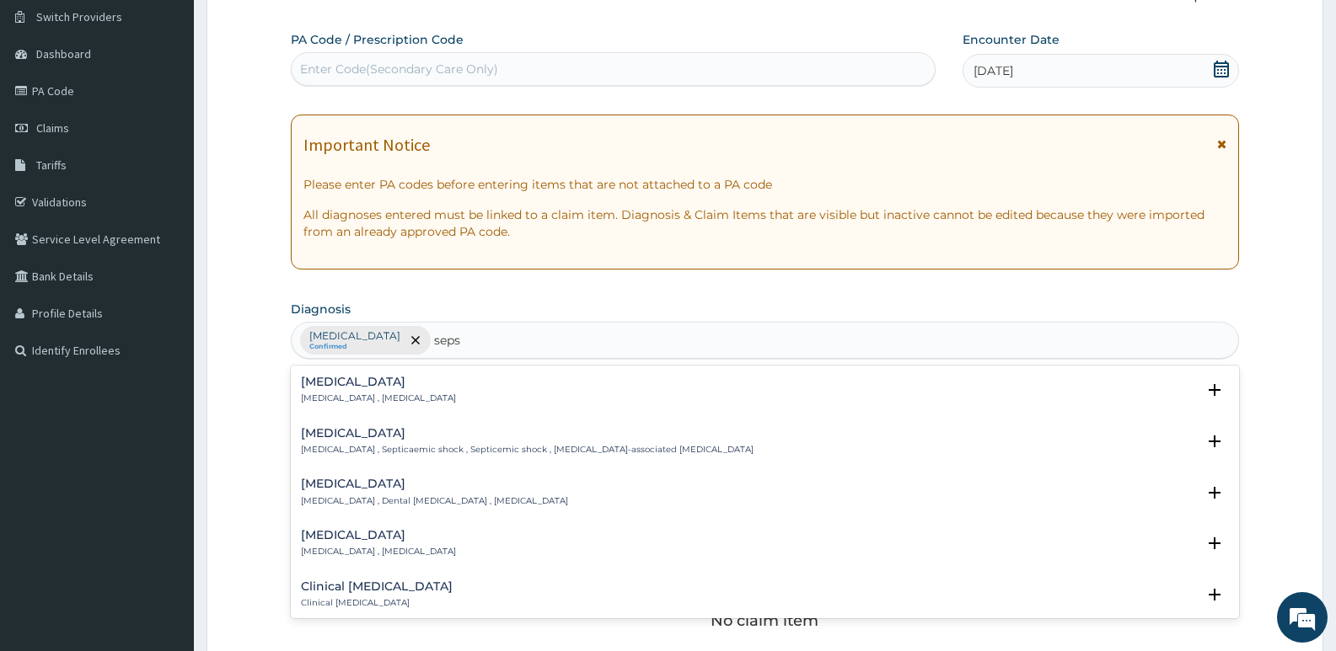
click at [330, 391] on div "Sepsis Systemic infection , Sepsis" at bounding box center [378, 390] width 155 height 29
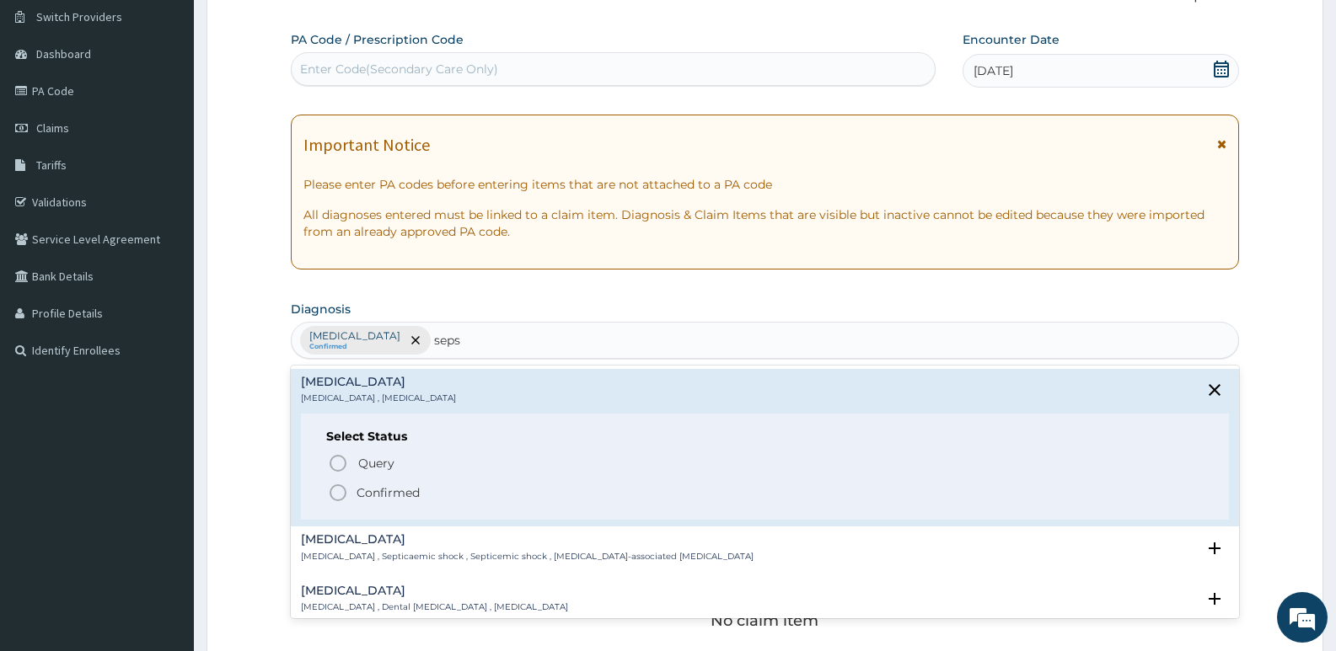
click at [336, 491] on icon "status option filled" at bounding box center [338, 493] width 20 height 20
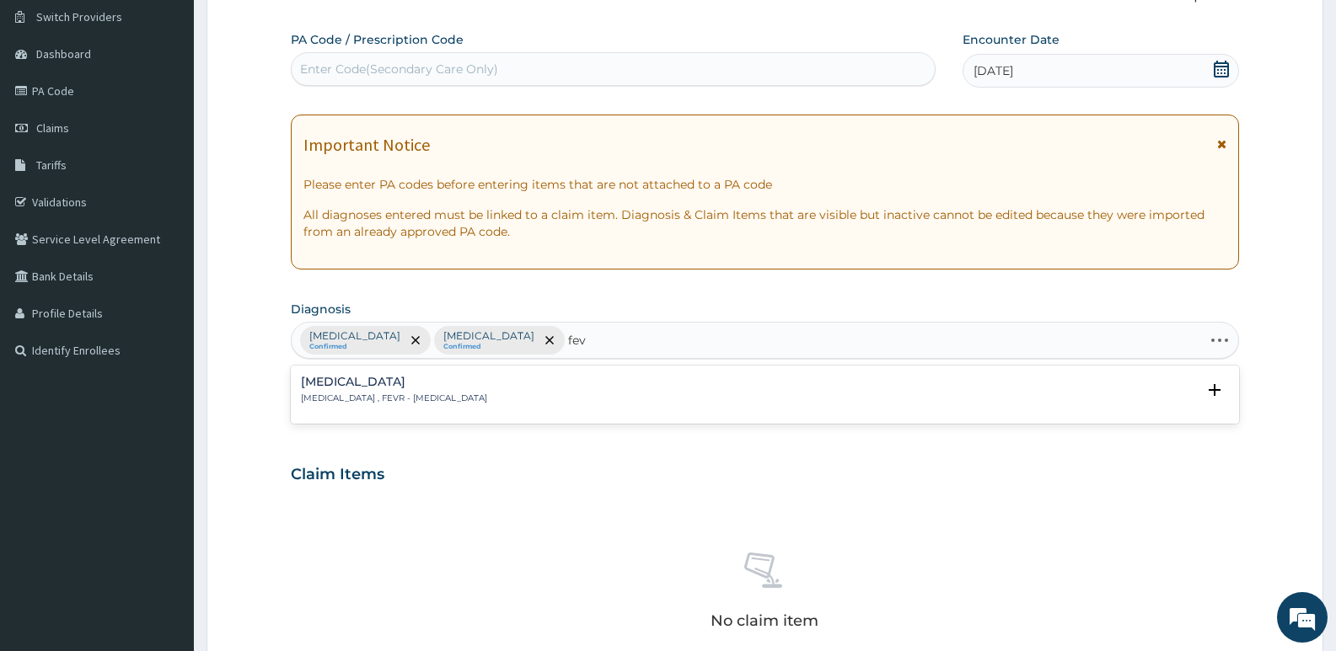
type input "feve"
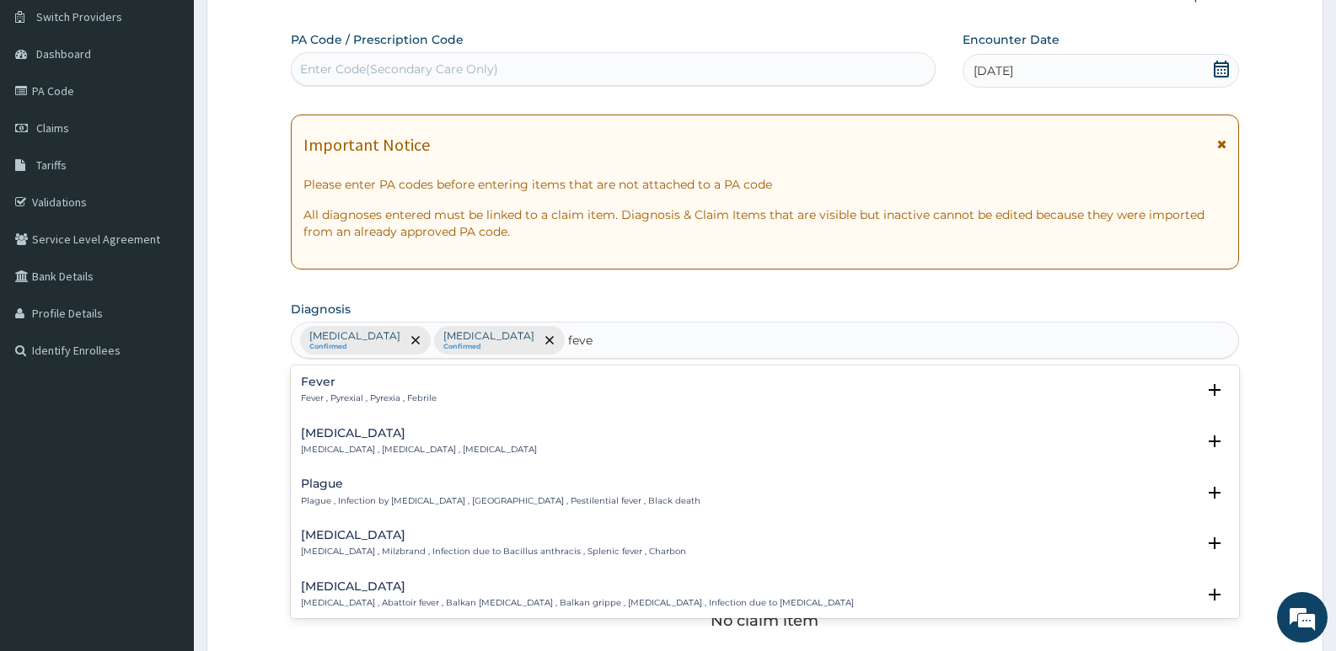
click at [357, 382] on h4 "Fever" at bounding box center [369, 382] width 136 height 13
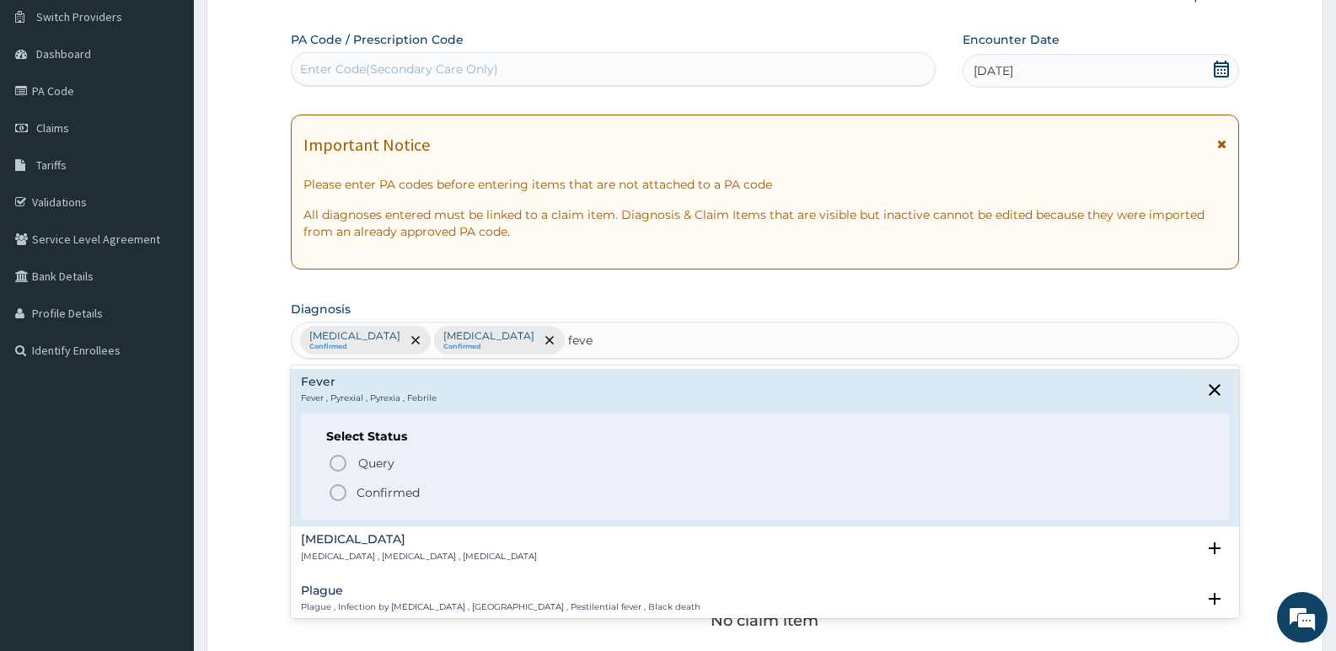
click at [341, 493] on icon "status option filled" at bounding box center [338, 493] width 20 height 20
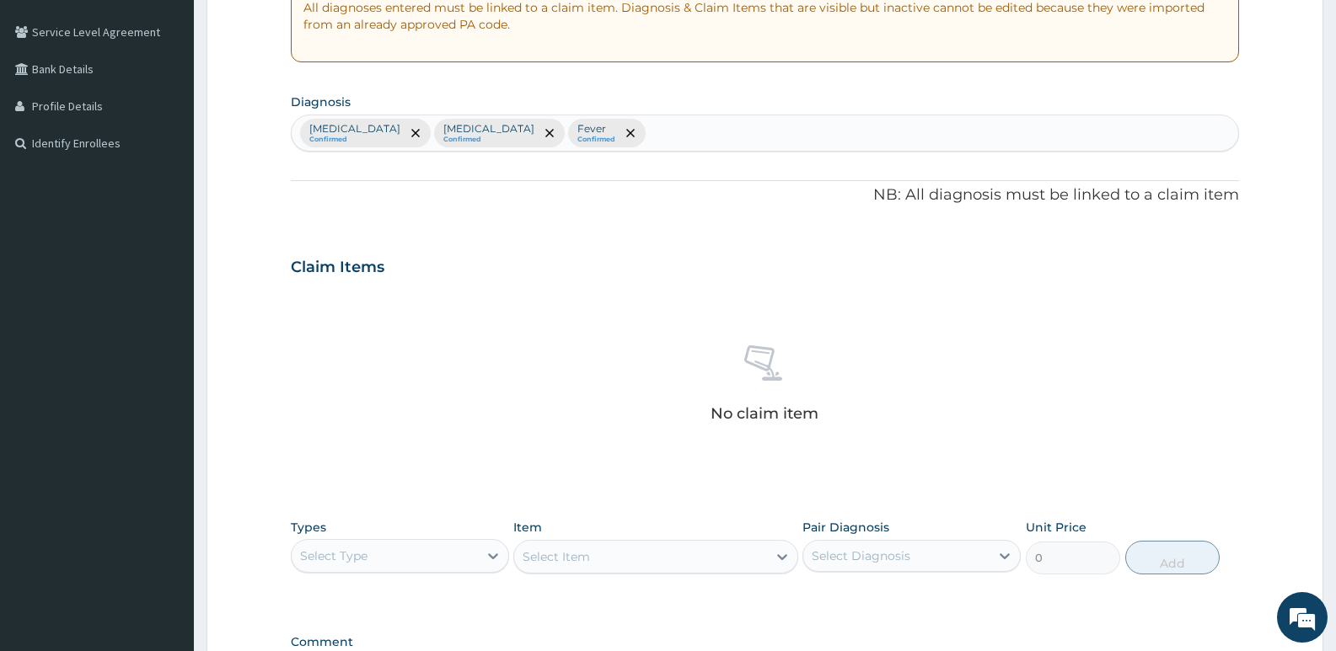
scroll to position [467, 0]
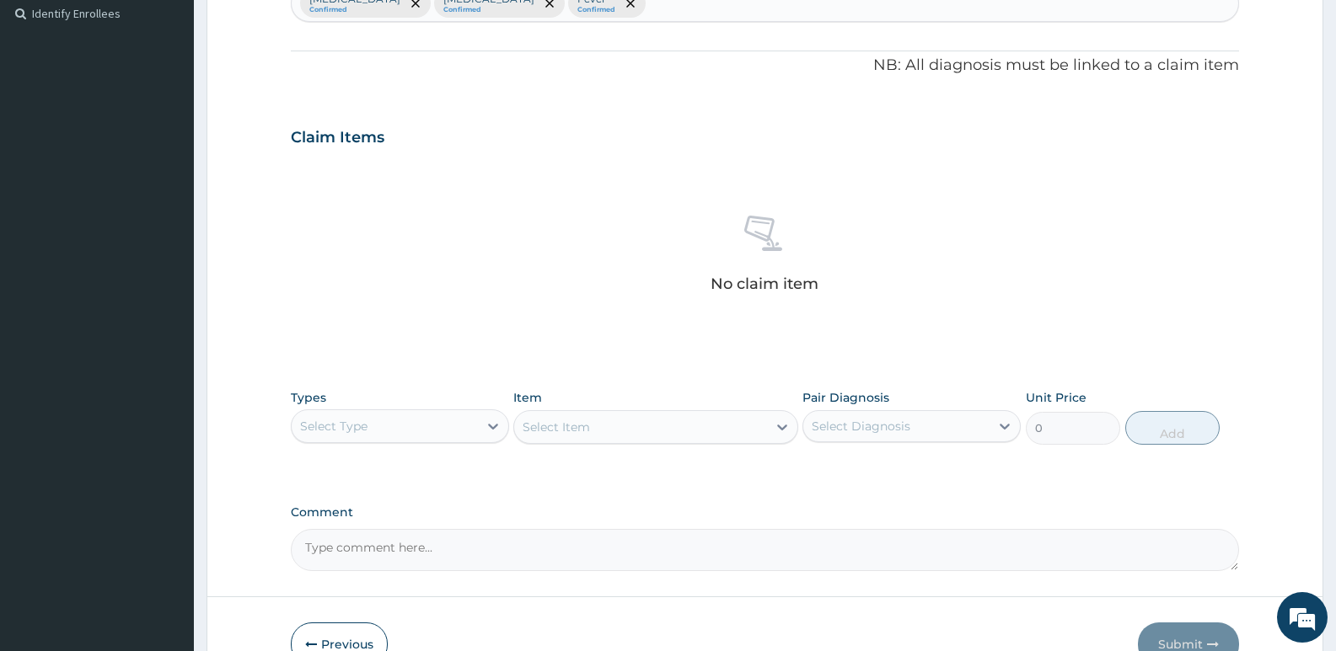
click at [382, 426] on div "Select Type" at bounding box center [385, 426] width 186 height 27
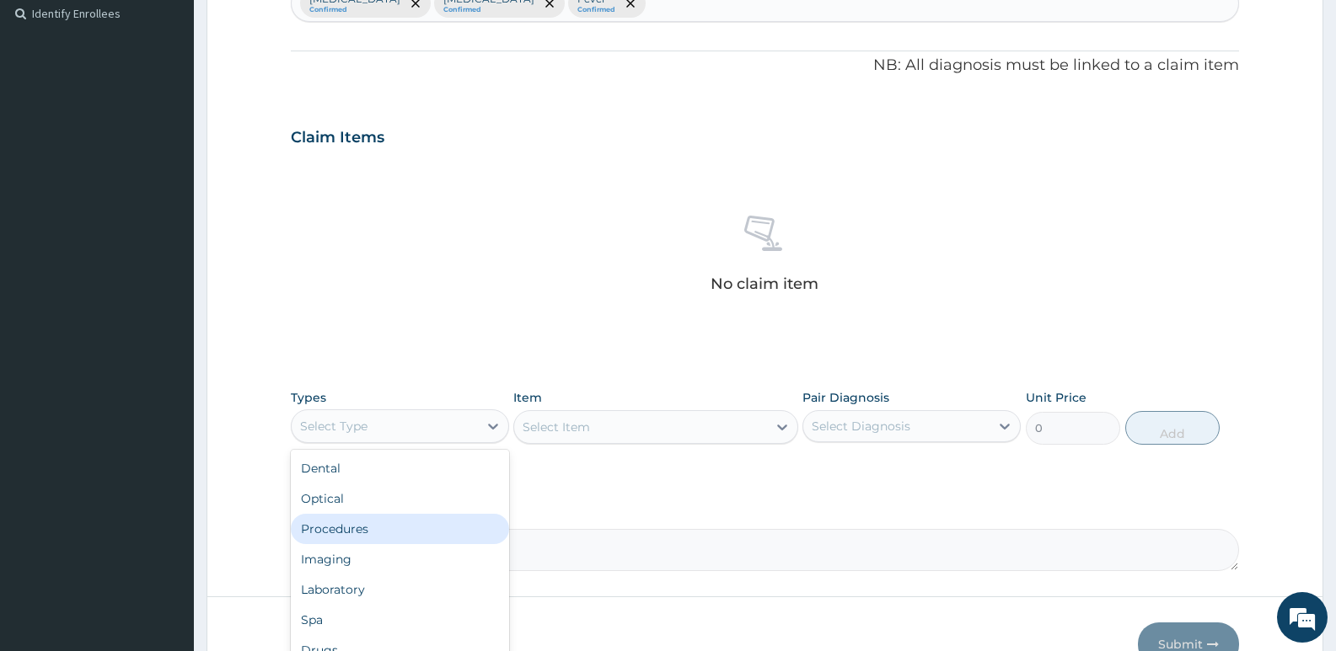
click at [359, 519] on div "Procedures" at bounding box center [400, 529] width 218 height 30
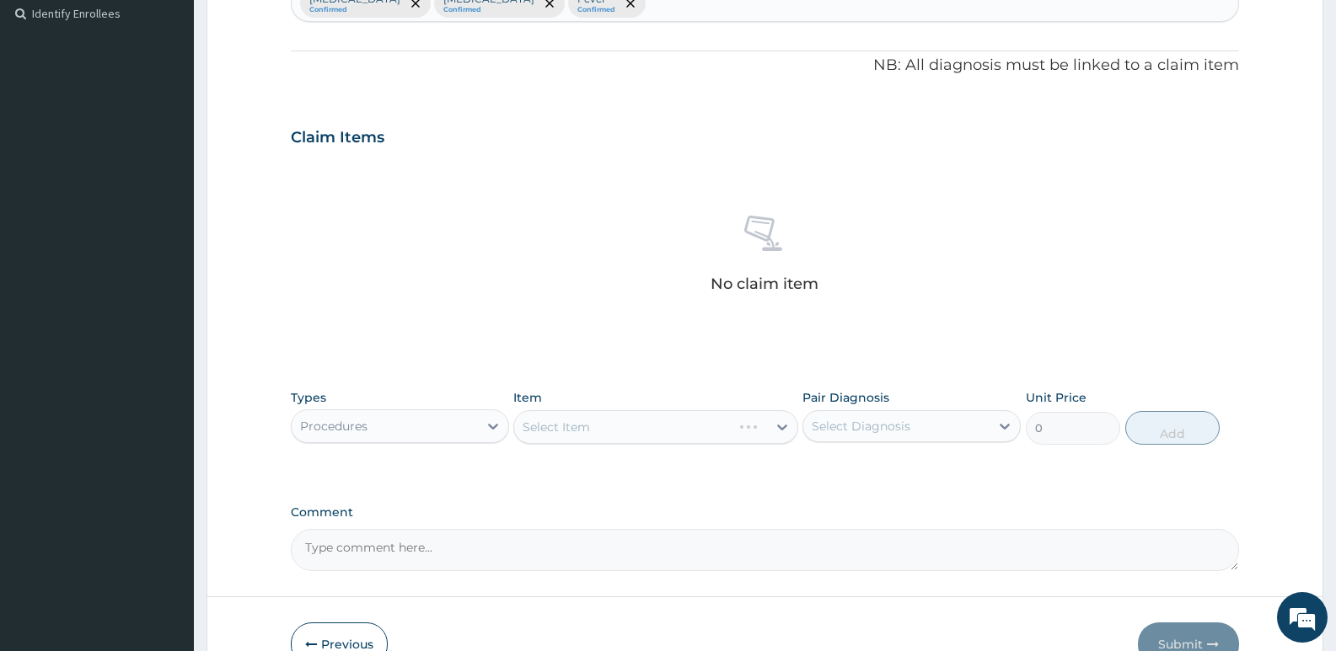
click at [548, 440] on div "Select Item" at bounding box center [655, 427] width 284 height 34
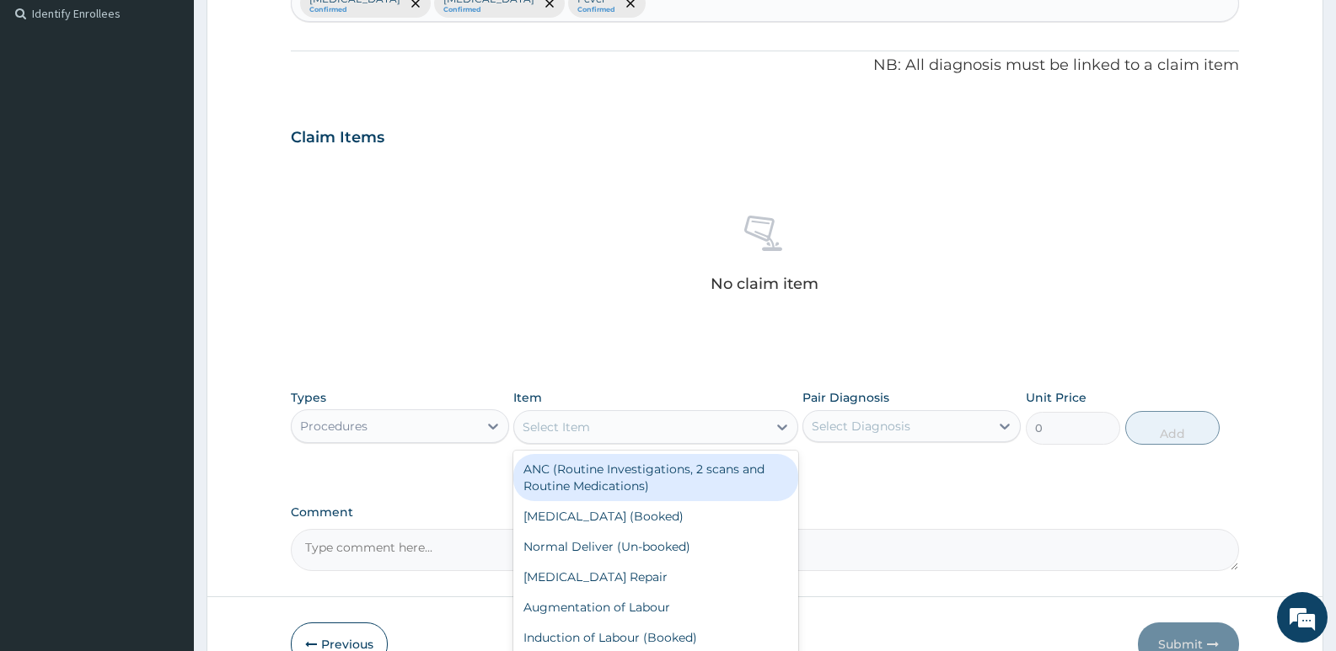
click at [558, 436] on div "Select Item" at bounding box center [640, 427] width 252 height 27
type input "gp"
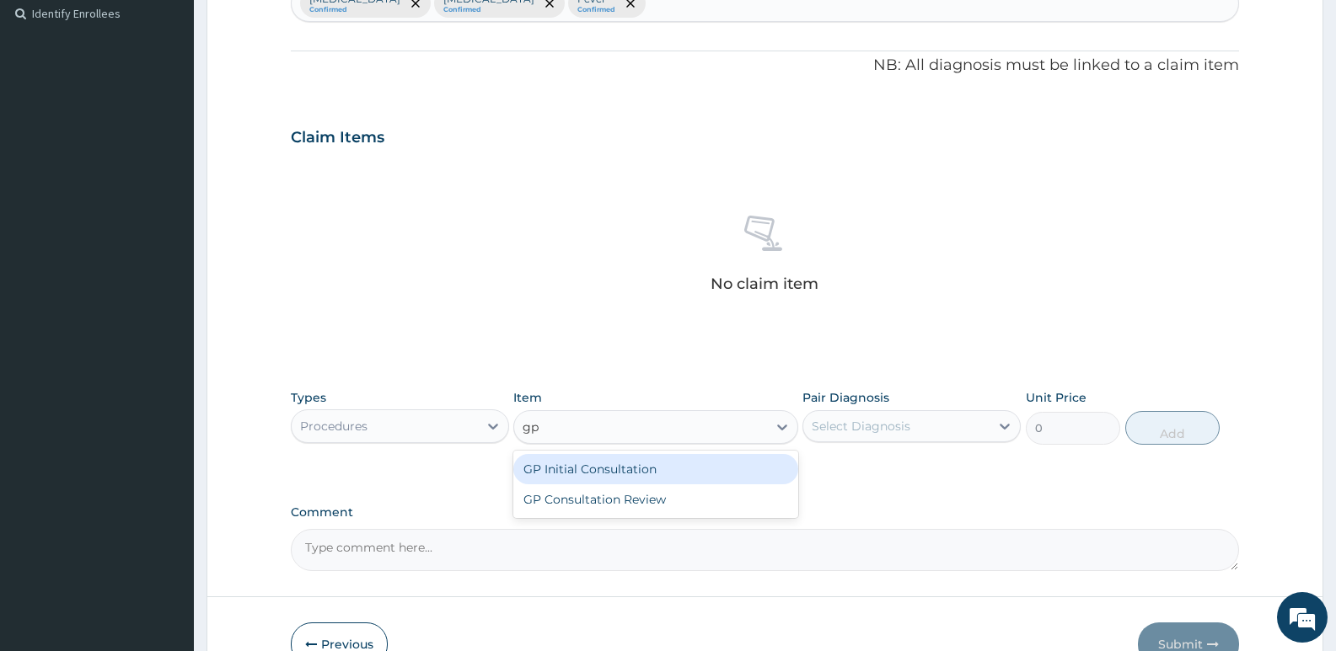
click at [569, 473] on div "GP Initial Consultation" at bounding box center [655, 469] width 284 height 30
type input "2500"
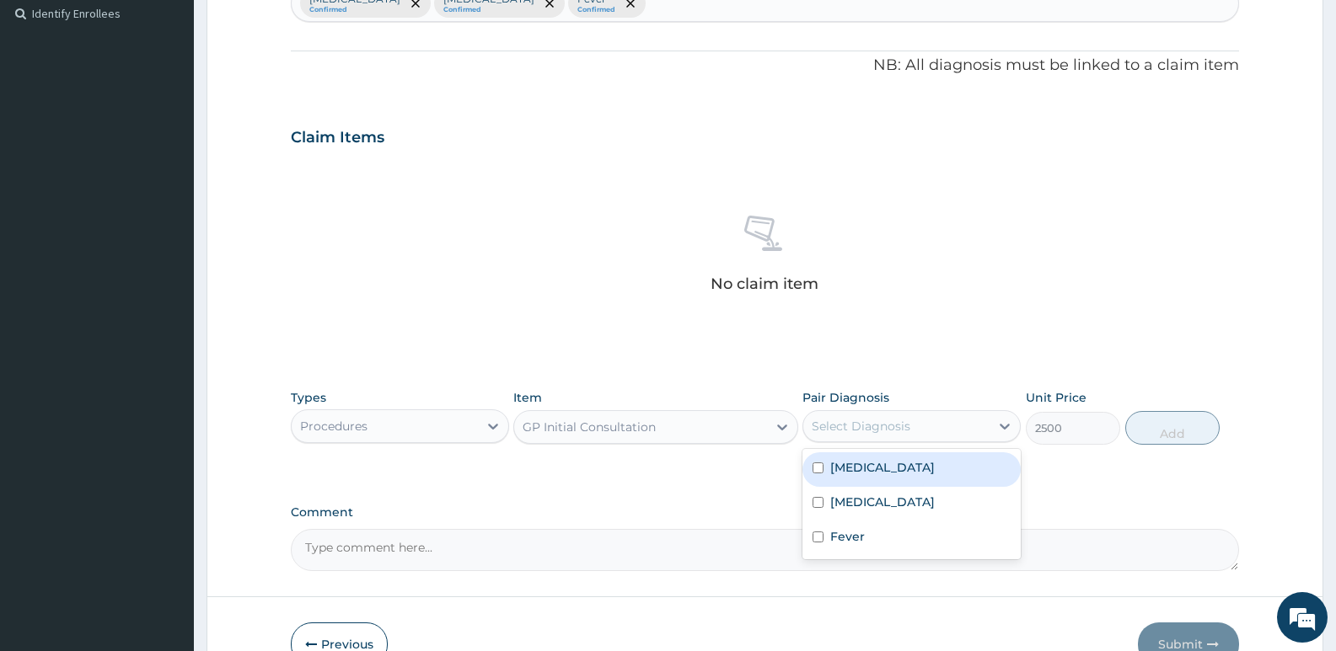
click at [815, 437] on div "Select Diagnosis" at bounding box center [896, 426] width 186 height 27
click at [844, 475] on label "Malaria" at bounding box center [882, 467] width 105 height 17
checkbox input "true"
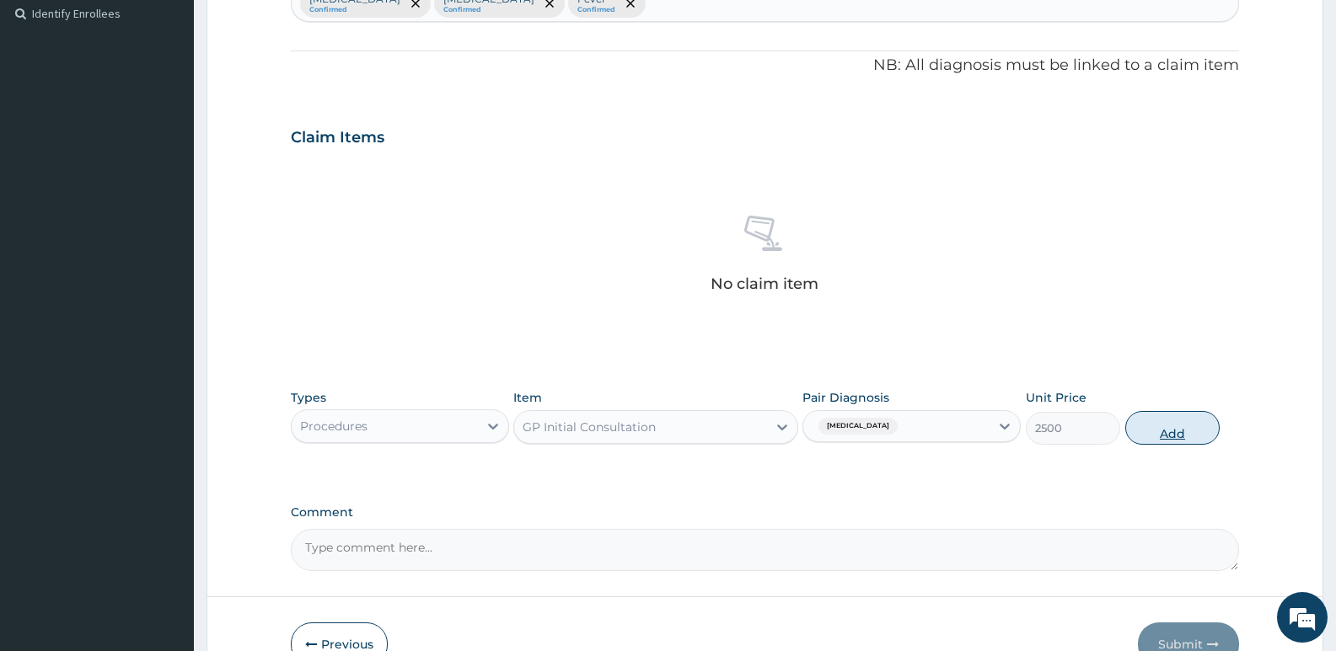
click at [1158, 438] on button "Add" at bounding box center [1172, 428] width 94 height 34
type input "0"
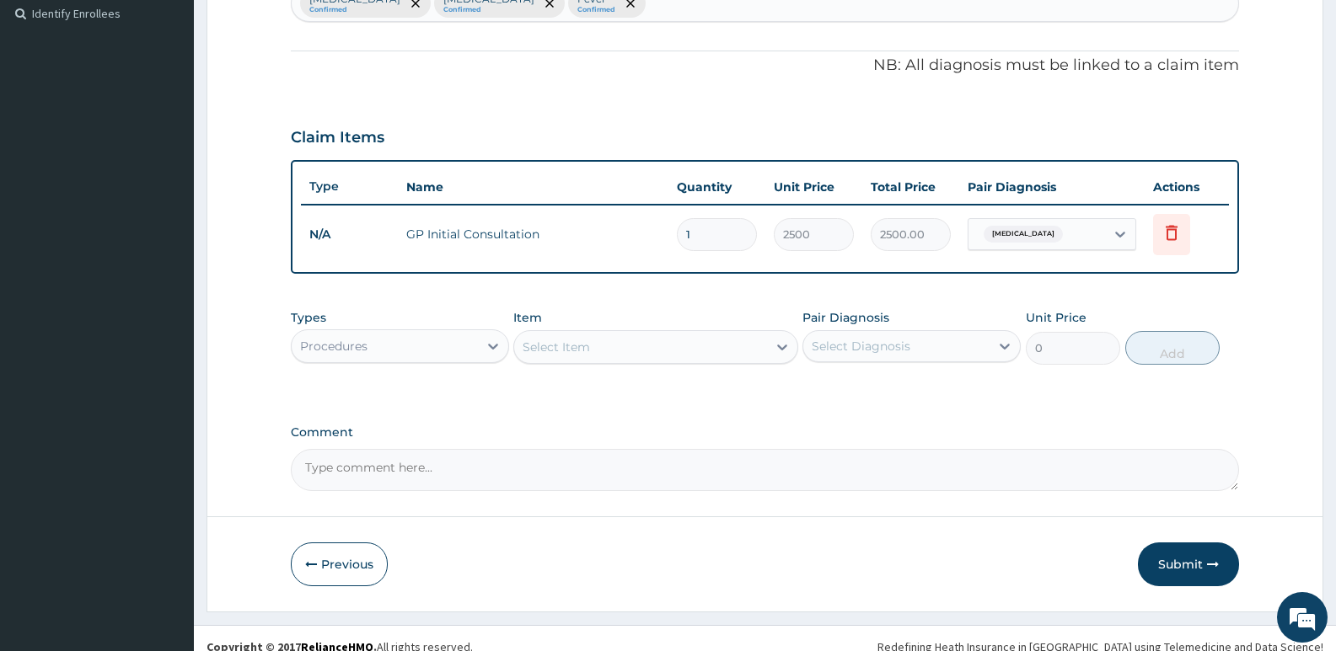
scroll to position [484, 0]
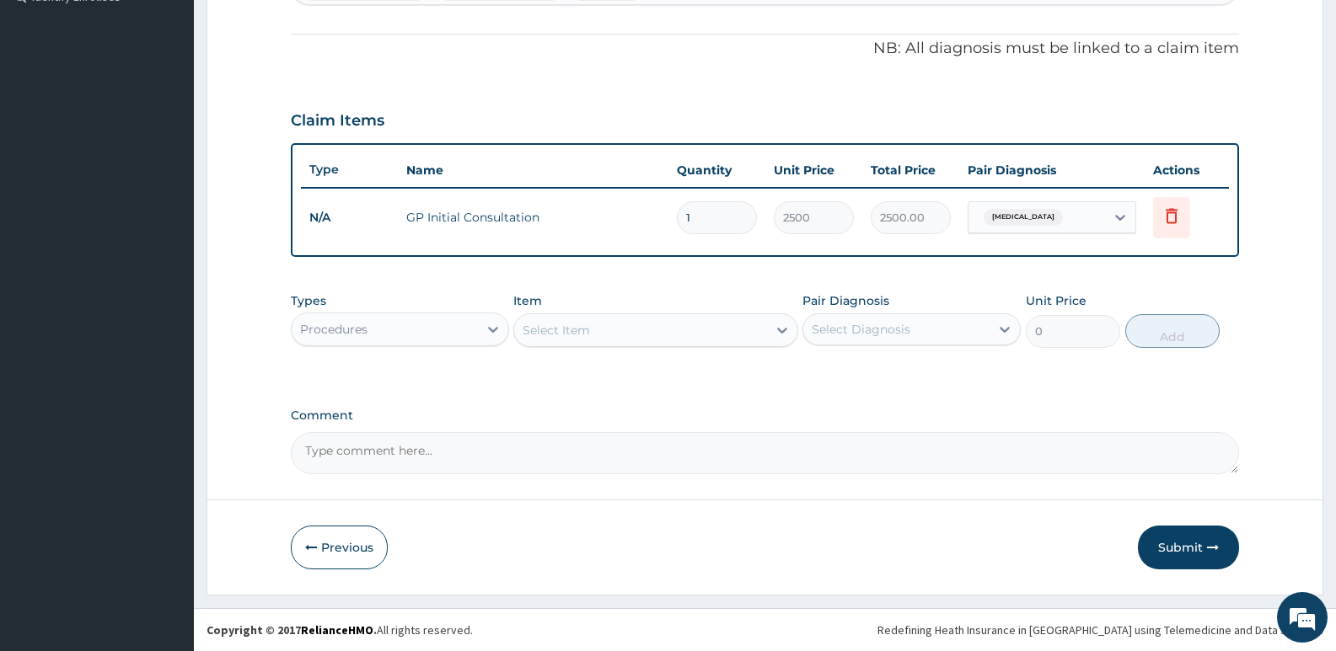
click at [426, 329] on div "Procedures" at bounding box center [385, 329] width 186 height 27
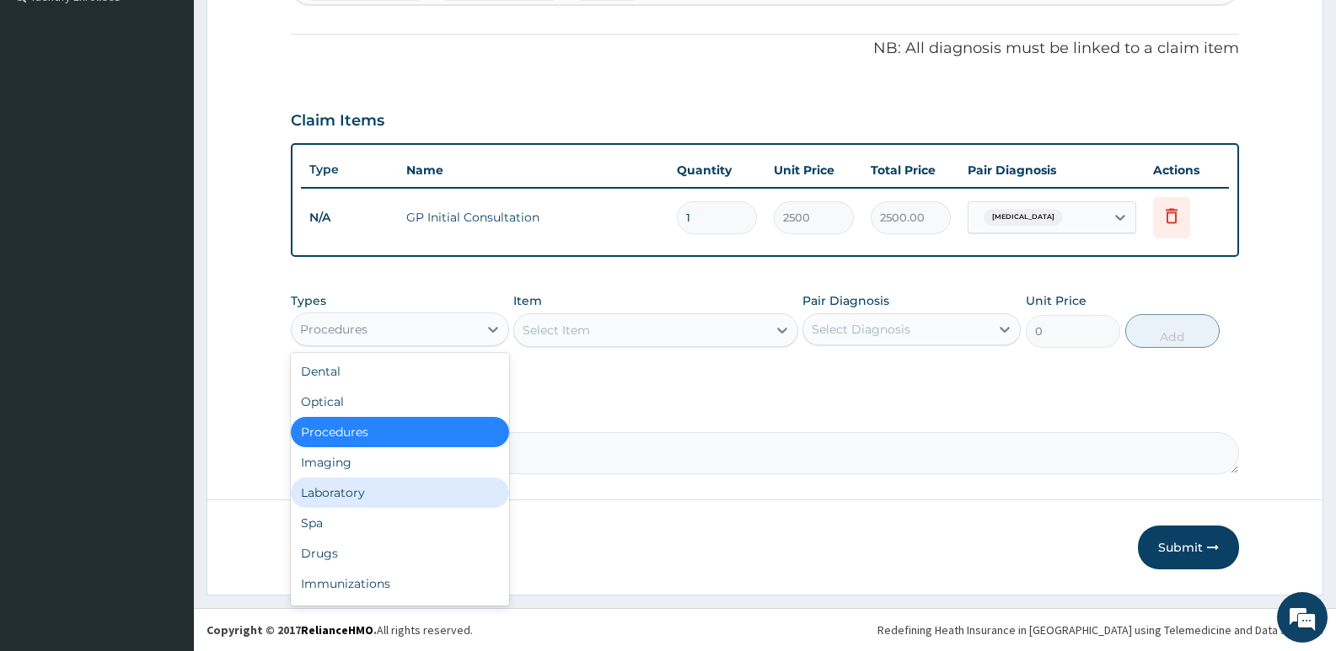
click at [329, 489] on div "Laboratory" at bounding box center [400, 493] width 218 height 30
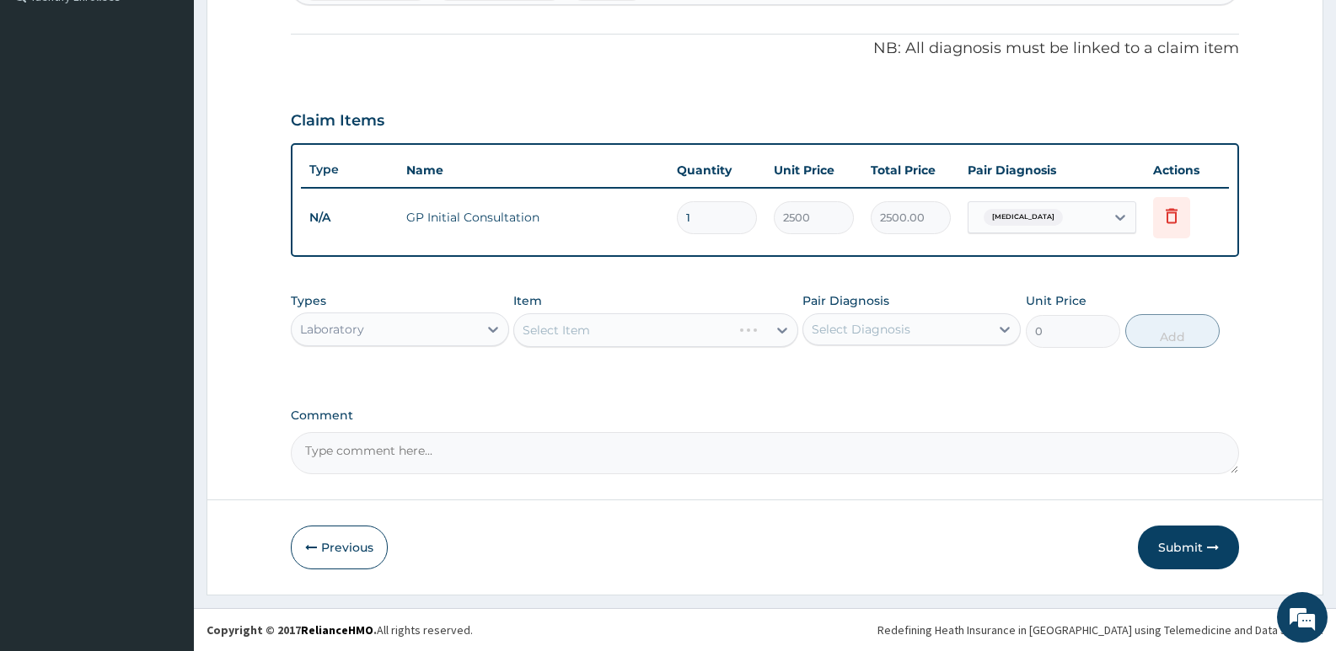
click at [589, 337] on div "Select Item" at bounding box center [655, 331] width 284 height 34
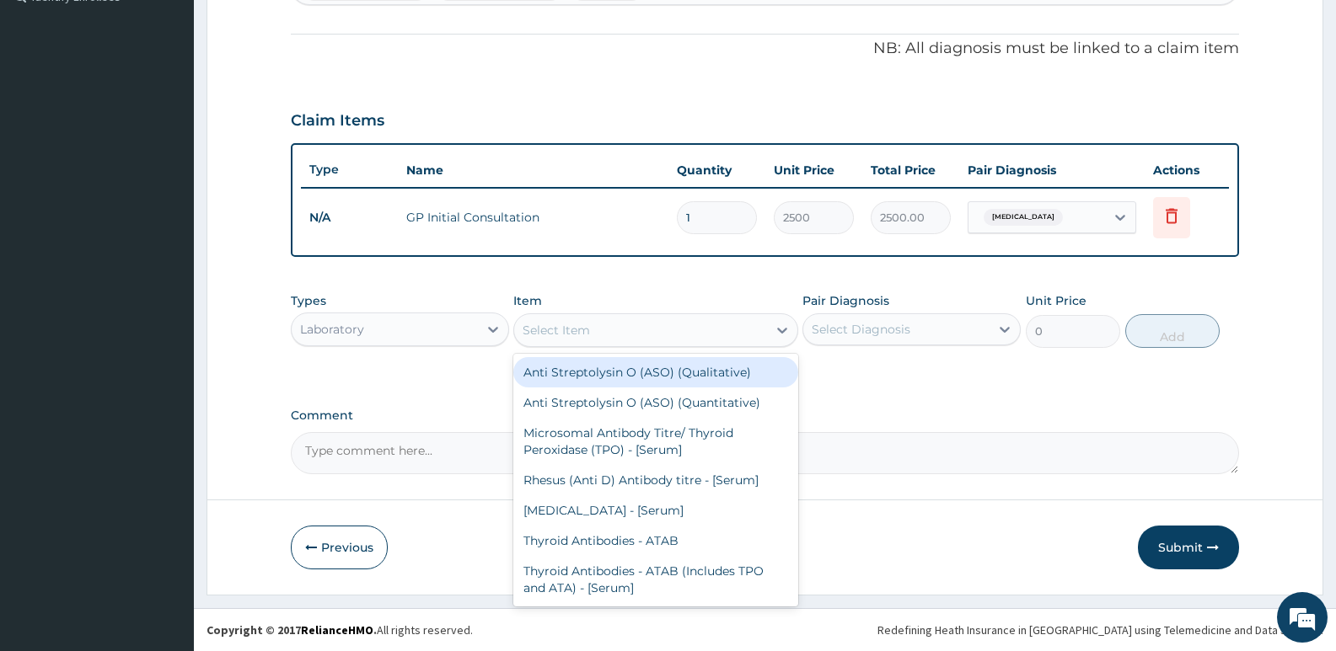
click at [573, 334] on div "Select Item" at bounding box center [556, 330] width 67 height 17
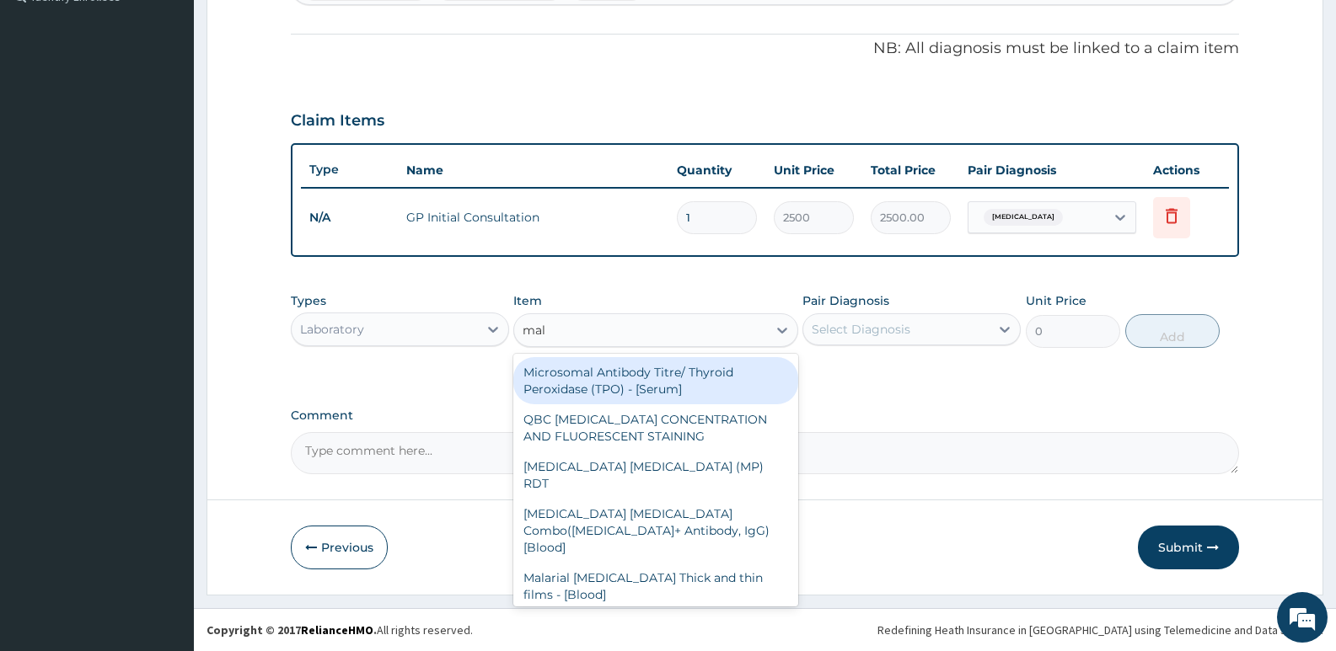
type input "mala"
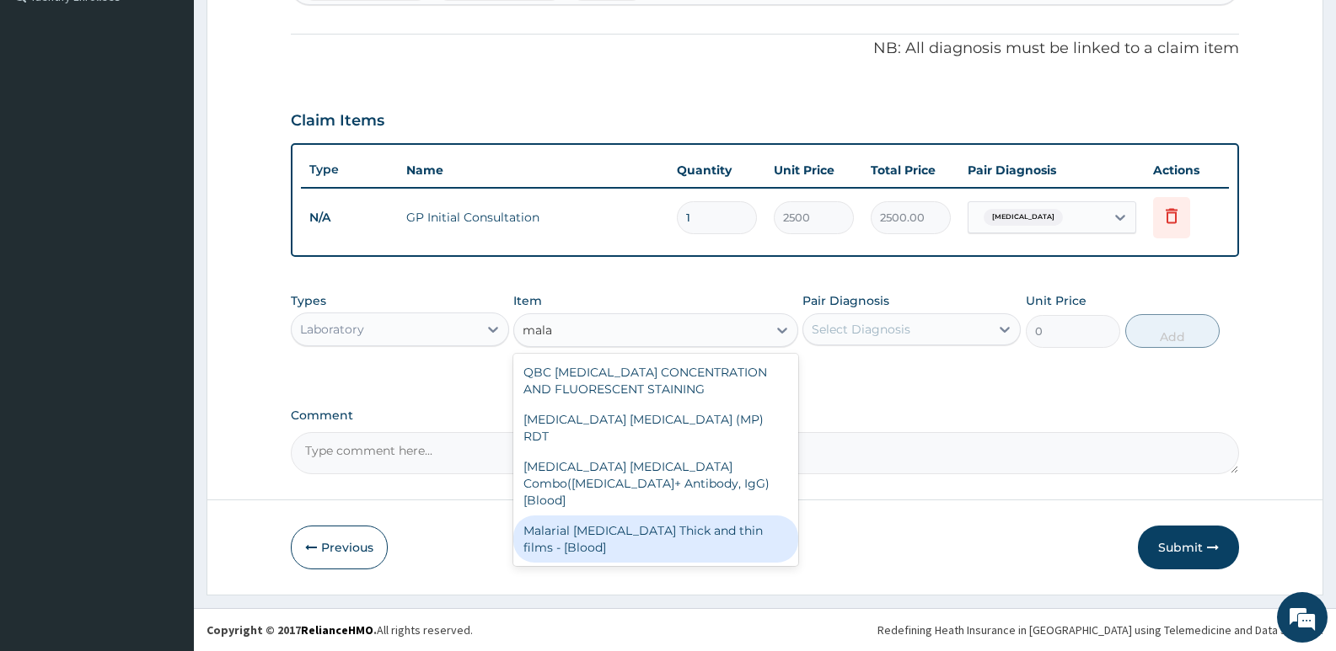
click at [599, 516] on div "Malarial Parasite Thick and thin films - [Blood]" at bounding box center [655, 539] width 284 height 47
type input "1650"
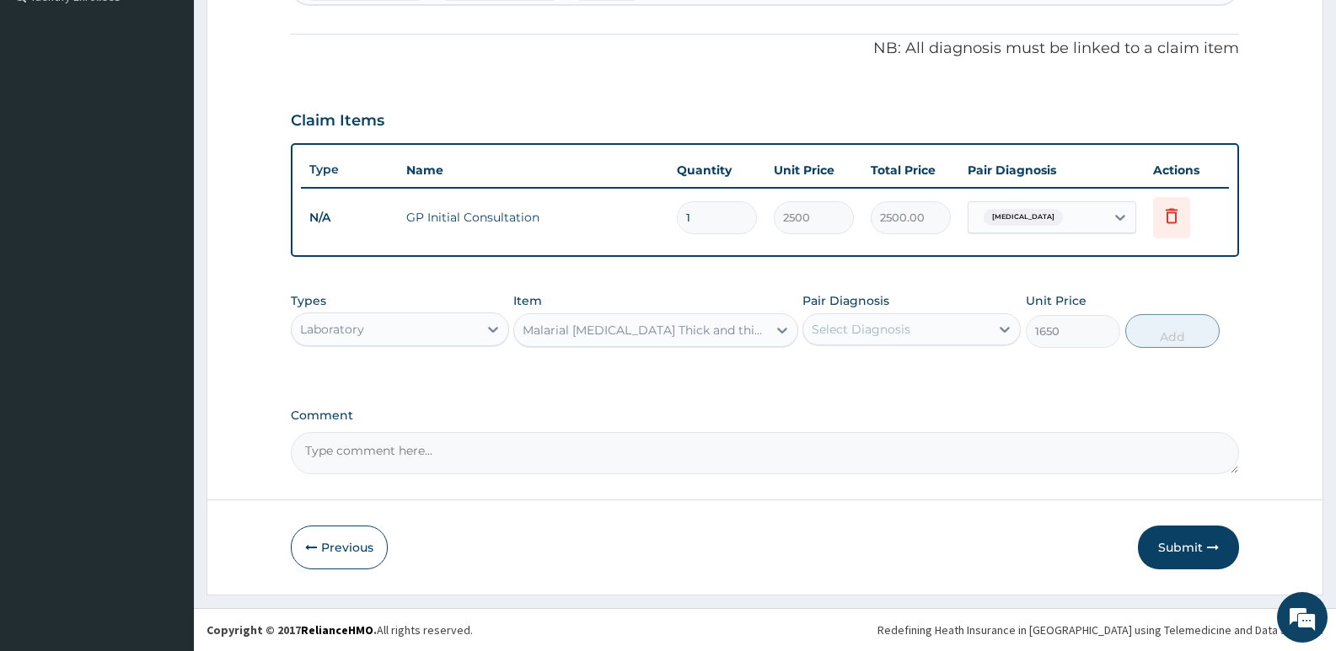
click at [859, 342] on div "Select Diagnosis" at bounding box center [896, 329] width 186 height 27
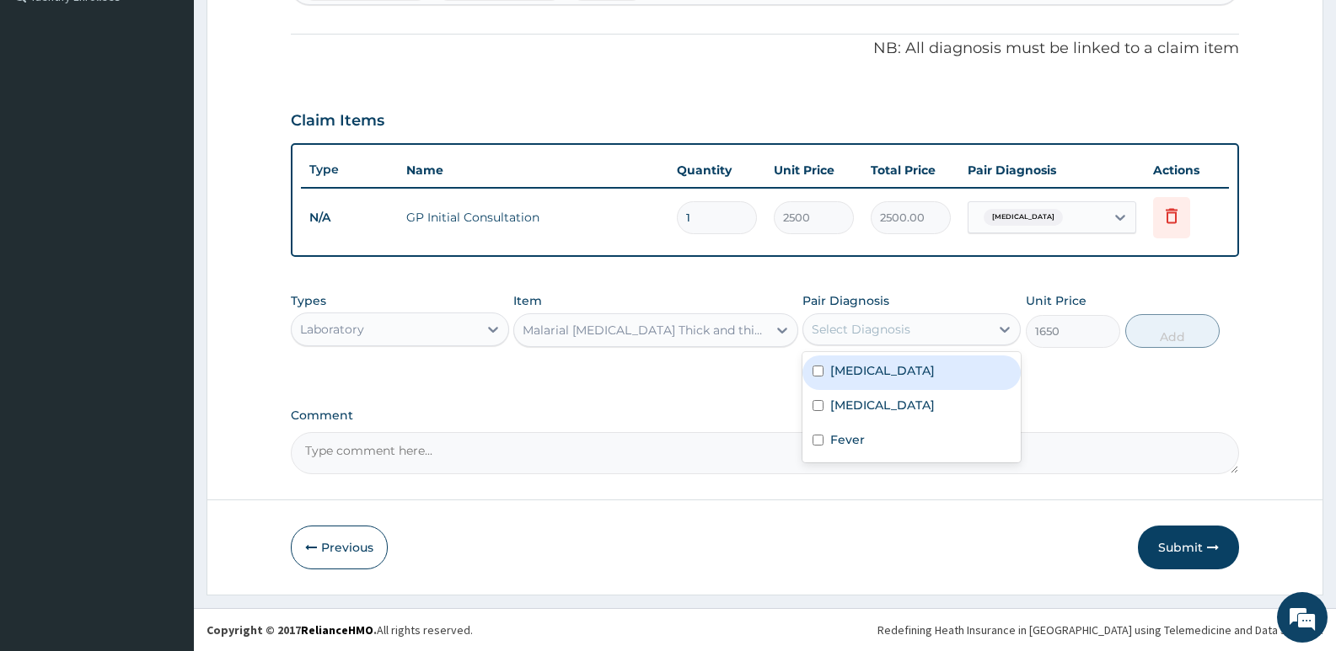
click at [855, 379] on div "Malaria" at bounding box center [911, 373] width 218 height 35
checkbox input "true"
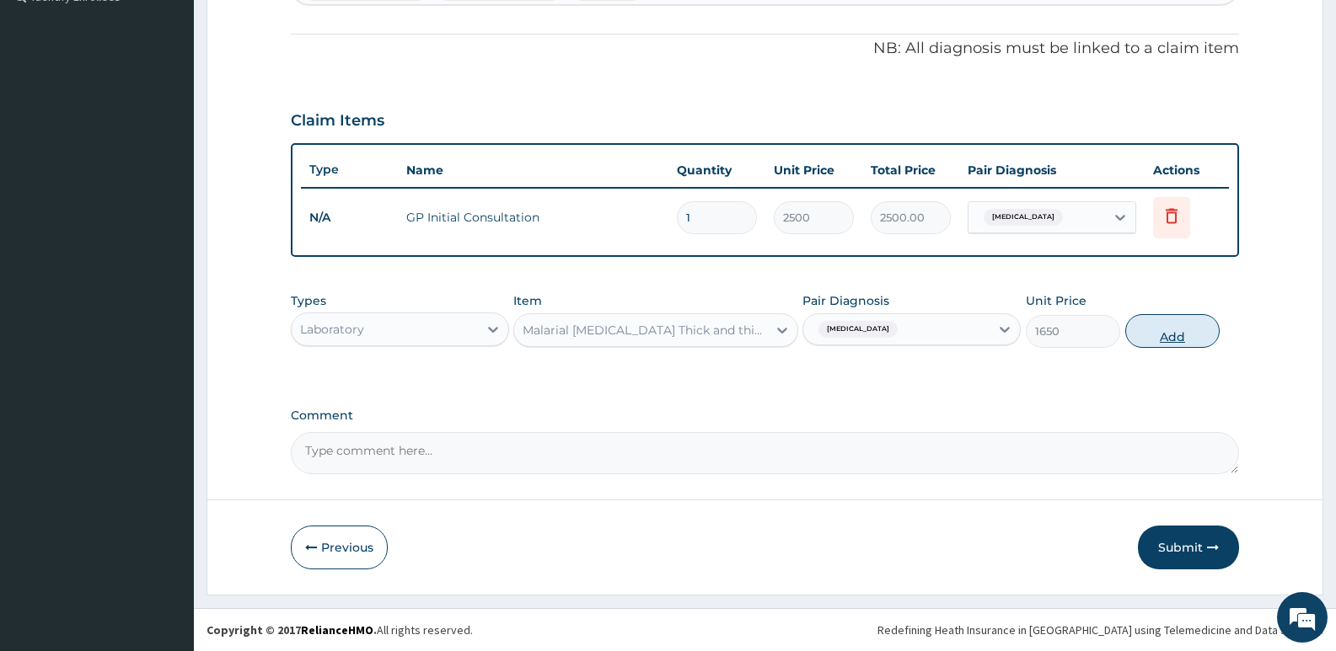
click at [1159, 341] on button "Add" at bounding box center [1172, 331] width 94 height 34
type input "0"
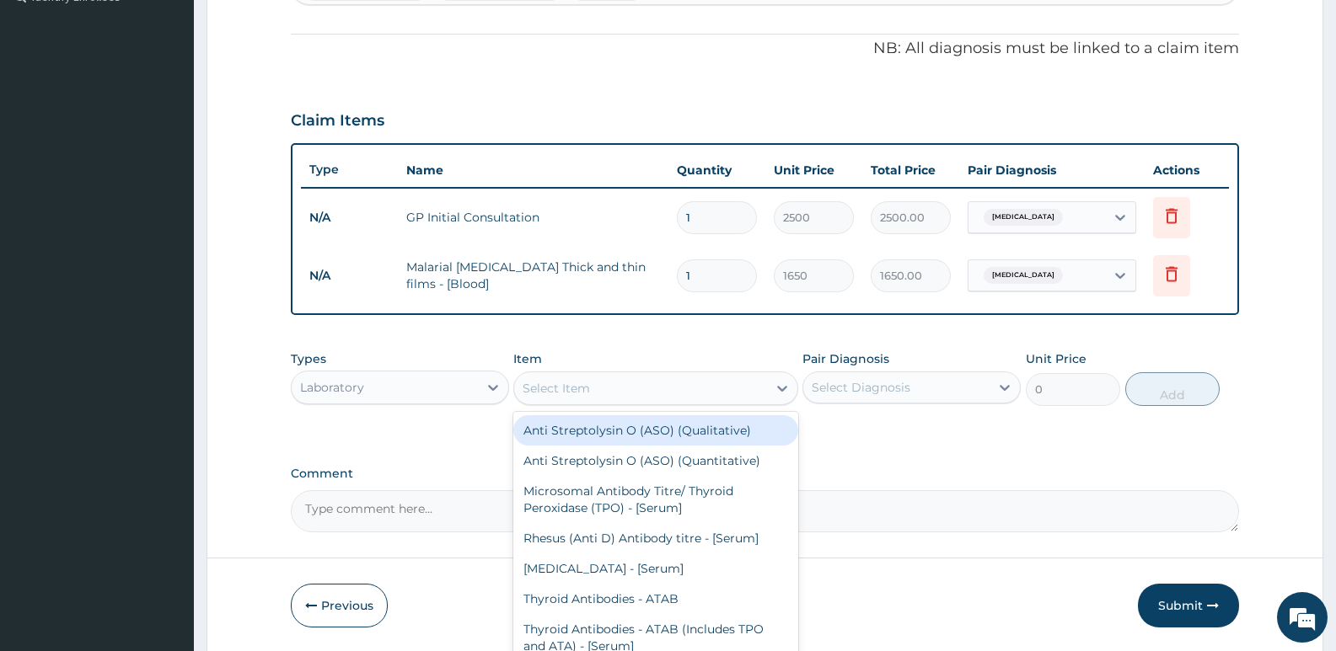
click at [627, 394] on div "Select Item" at bounding box center [640, 388] width 252 height 27
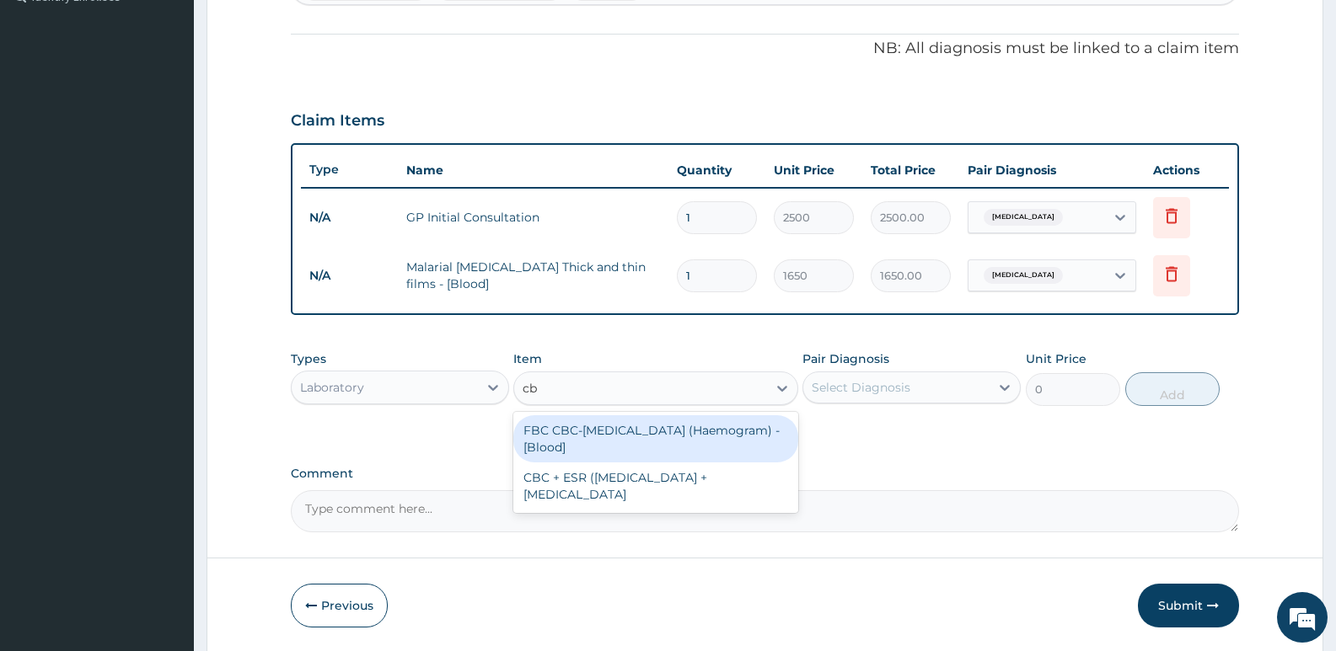
type input "cbc"
click at [589, 426] on div "FBC CBC-Complete Blood Count (Haemogram) - [Blood]" at bounding box center [655, 439] width 284 height 47
type input "3300"
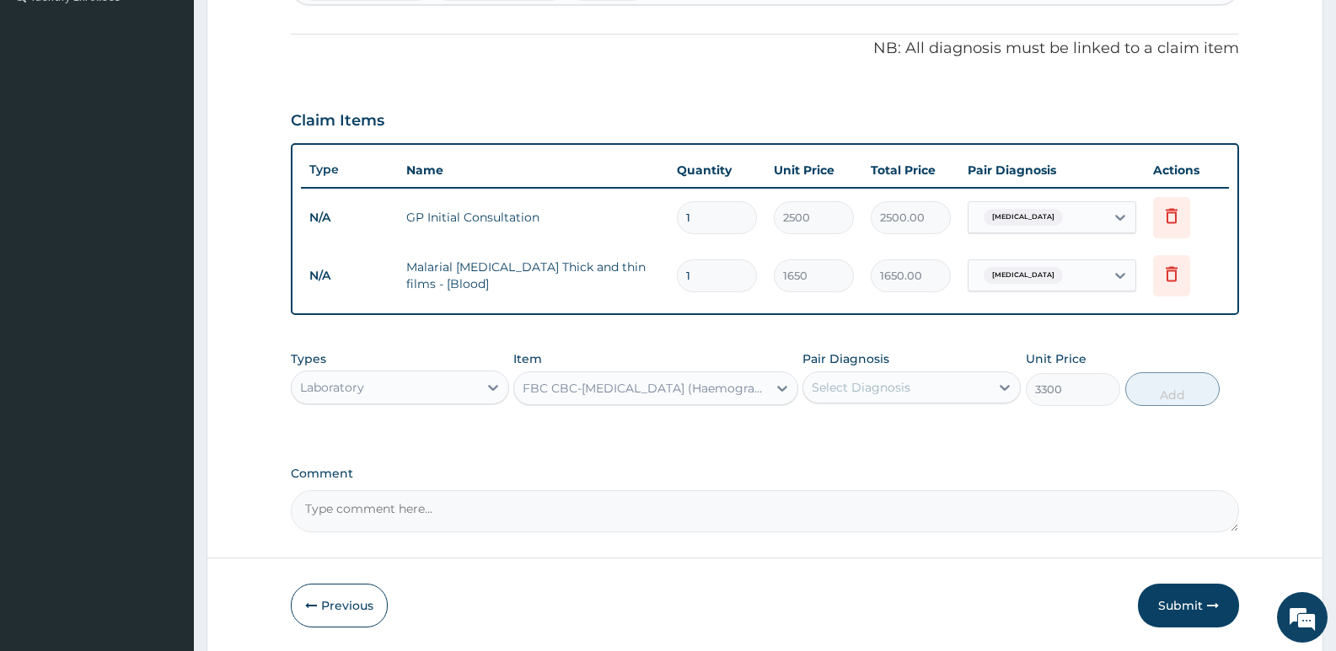
click at [855, 388] on div "Select Diagnosis" at bounding box center [861, 387] width 99 height 17
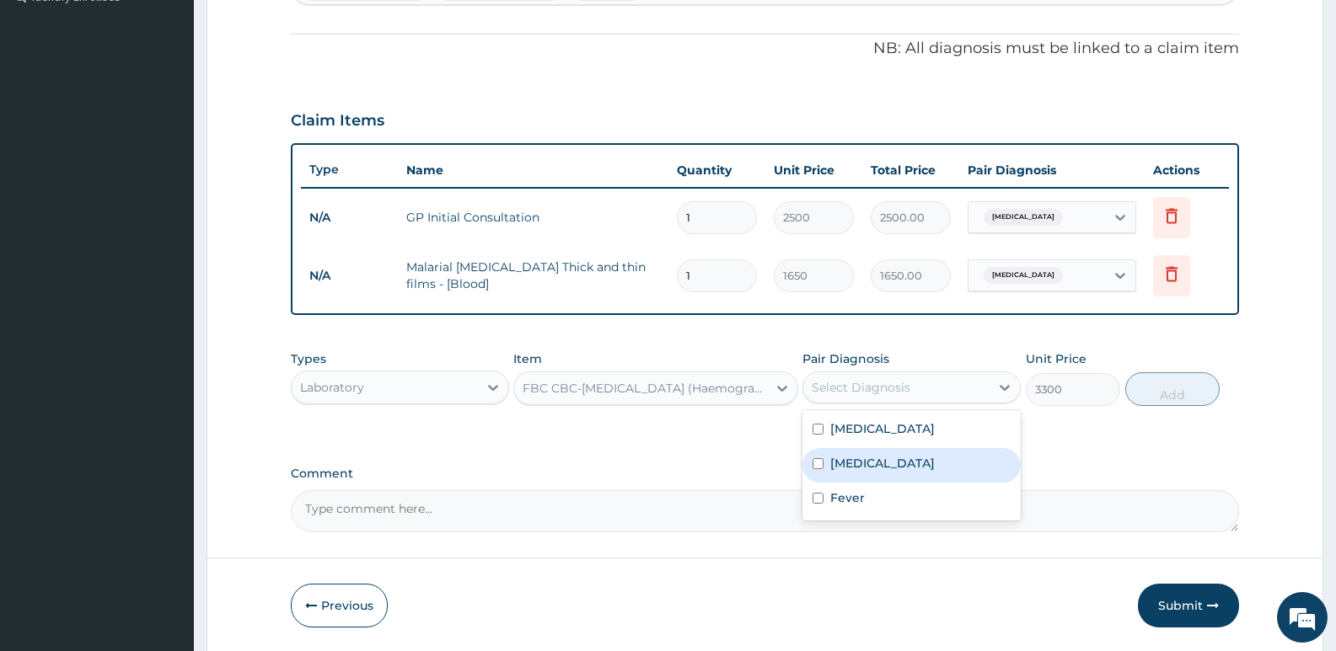
click at [863, 456] on label "Sepsis" at bounding box center [882, 463] width 105 height 17
checkbox input "true"
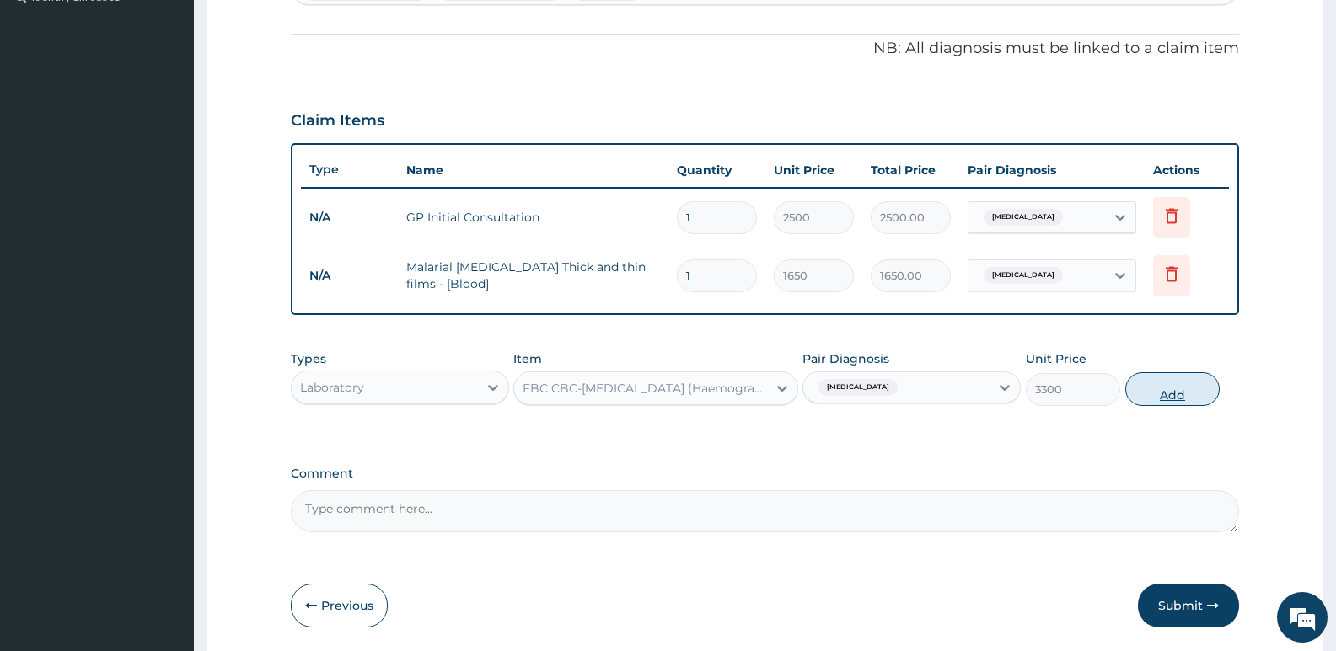
click at [1193, 389] on button "Add" at bounding box center [1172, 390] width 94 height 34
type input "0"
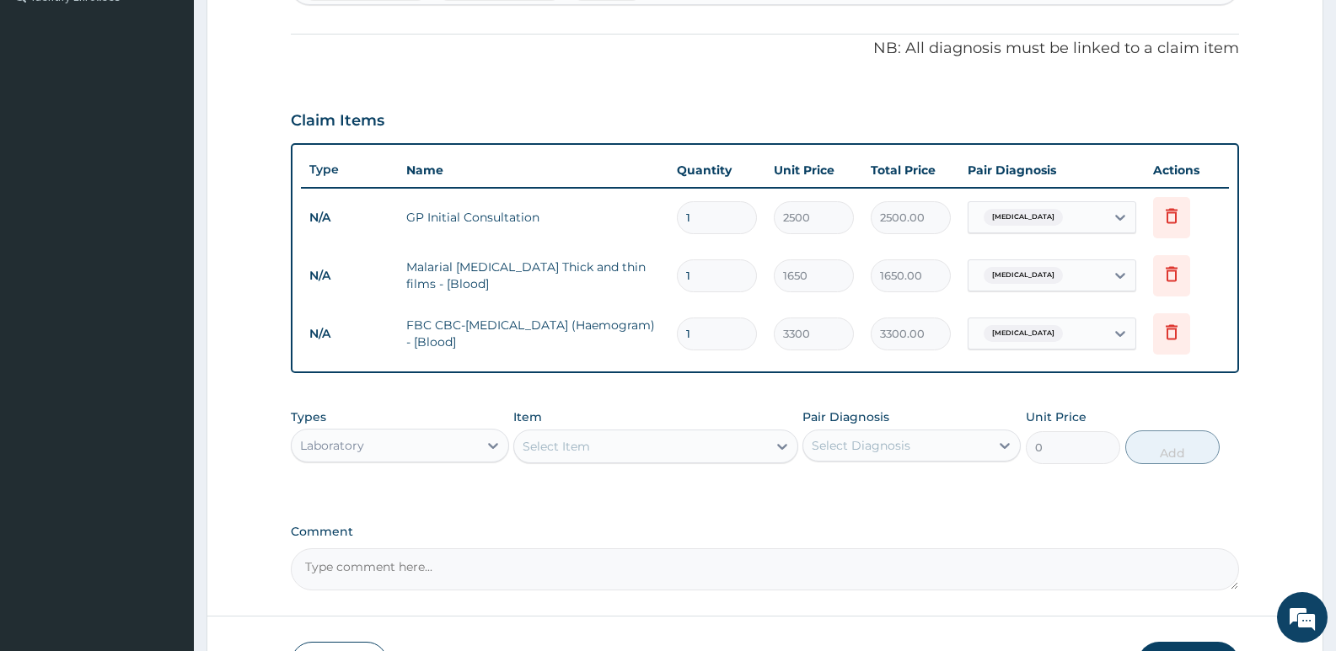
scroll to position [568, 0]
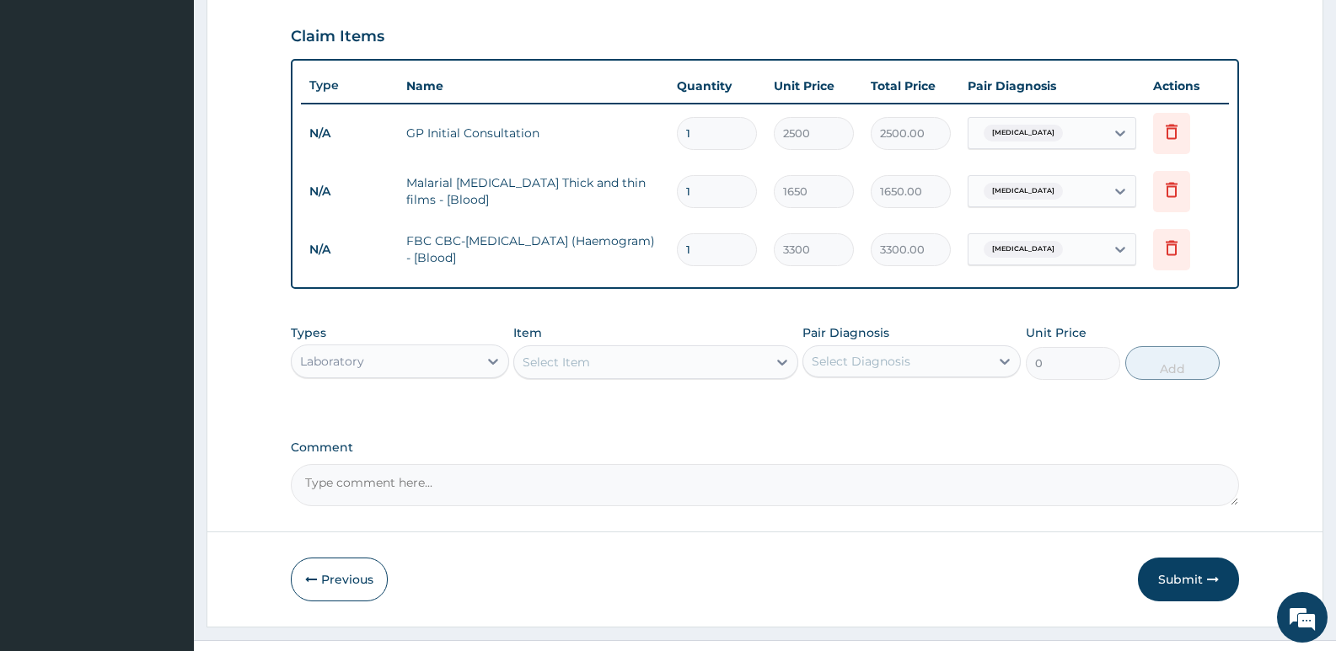
click at [439, 373] on div "Laboratory" at bounding box center [385, 361] width 186 height 27
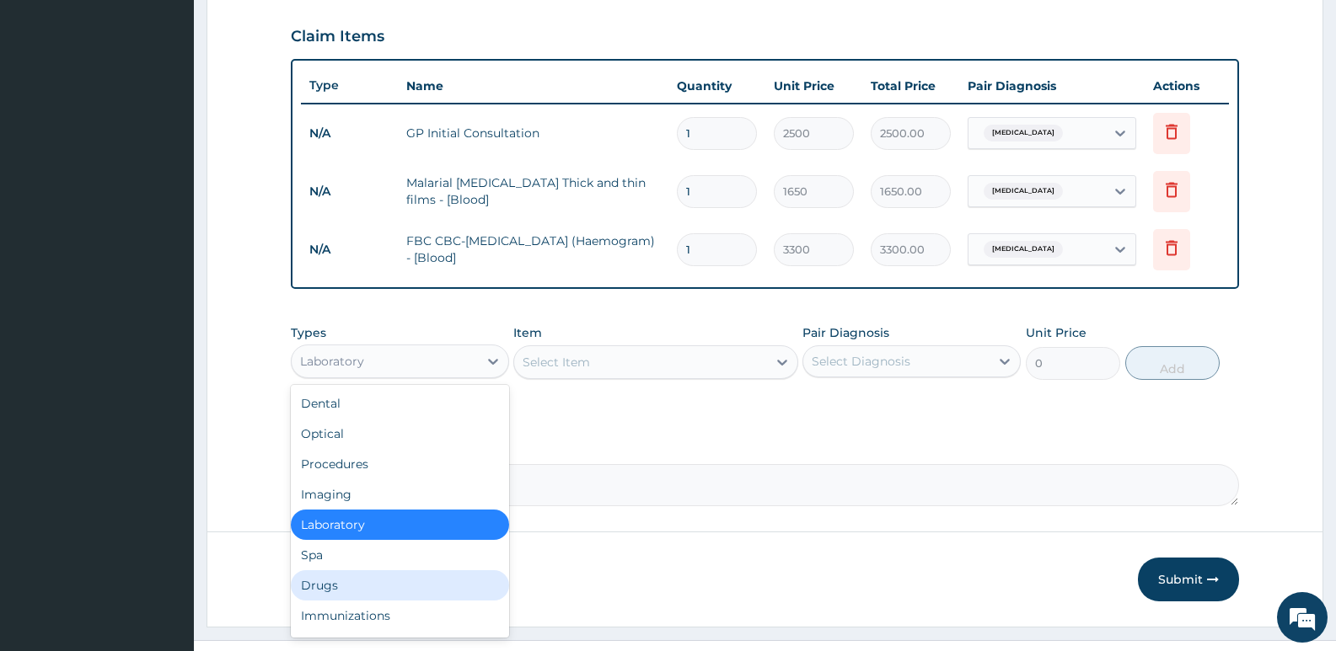
click at [334, 578] on div "Drugs" at bounding box center [400, 586] width 218 height 30
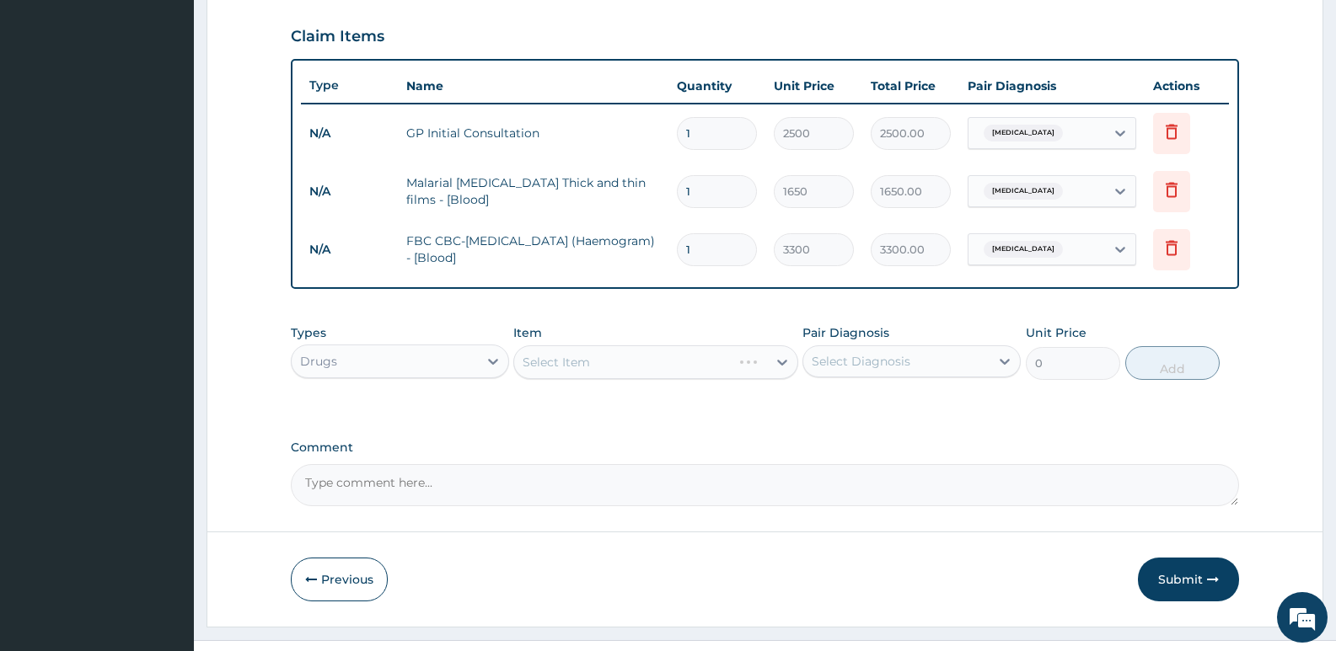
click at [551, 369] on div "Select Item" at bounding box center [655, 363] width 284 height 34
click at [549, 367] on div "Select Item" at bounding box center [655, 363] width 284 height 34
click at [607, 363] on div "Select Item" at bounding box center [640, 362] width 252 height 27
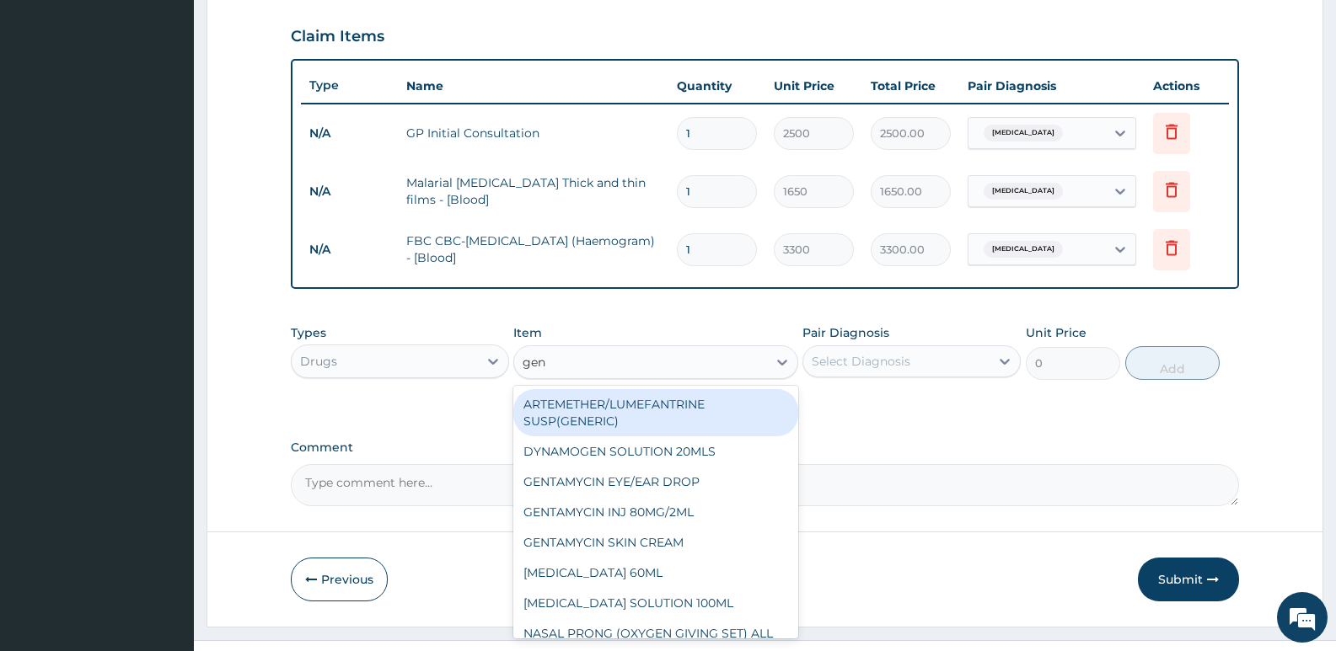
type input "gent"
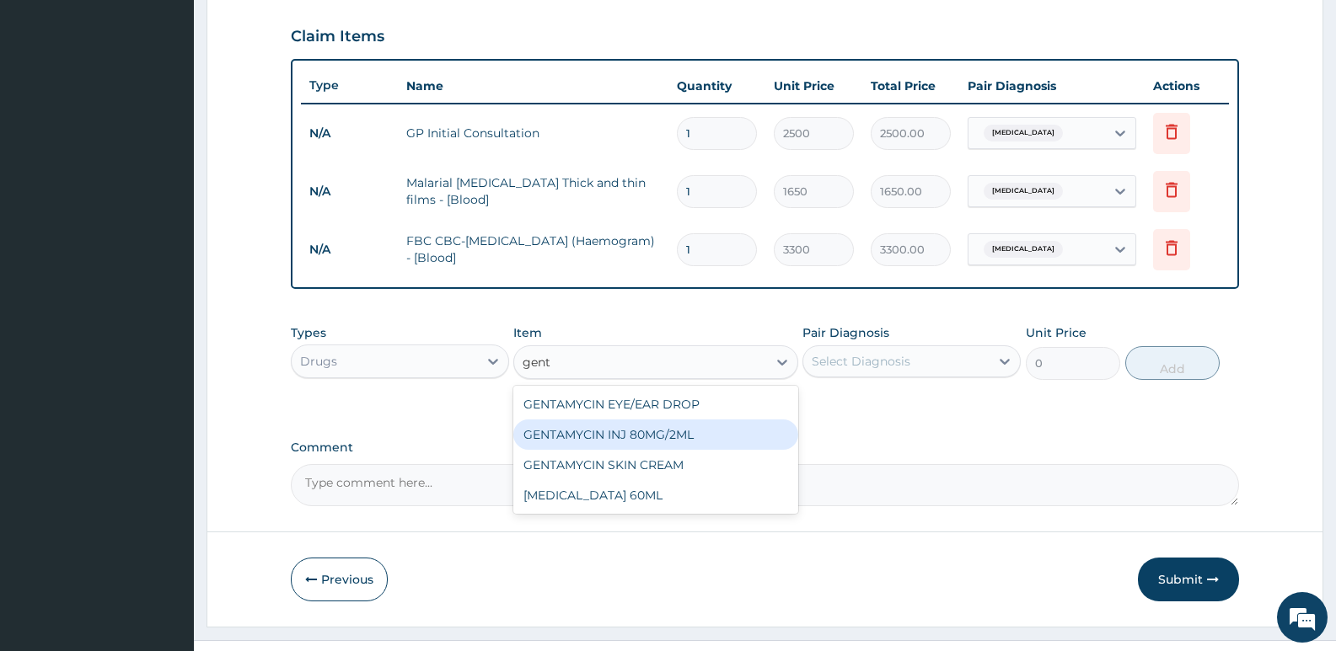
click at [630, 436] on div "GENTAMYCIN INJ 80MG/2ML" at bounding box center [655, 435] width 284 height 30
type input "200"
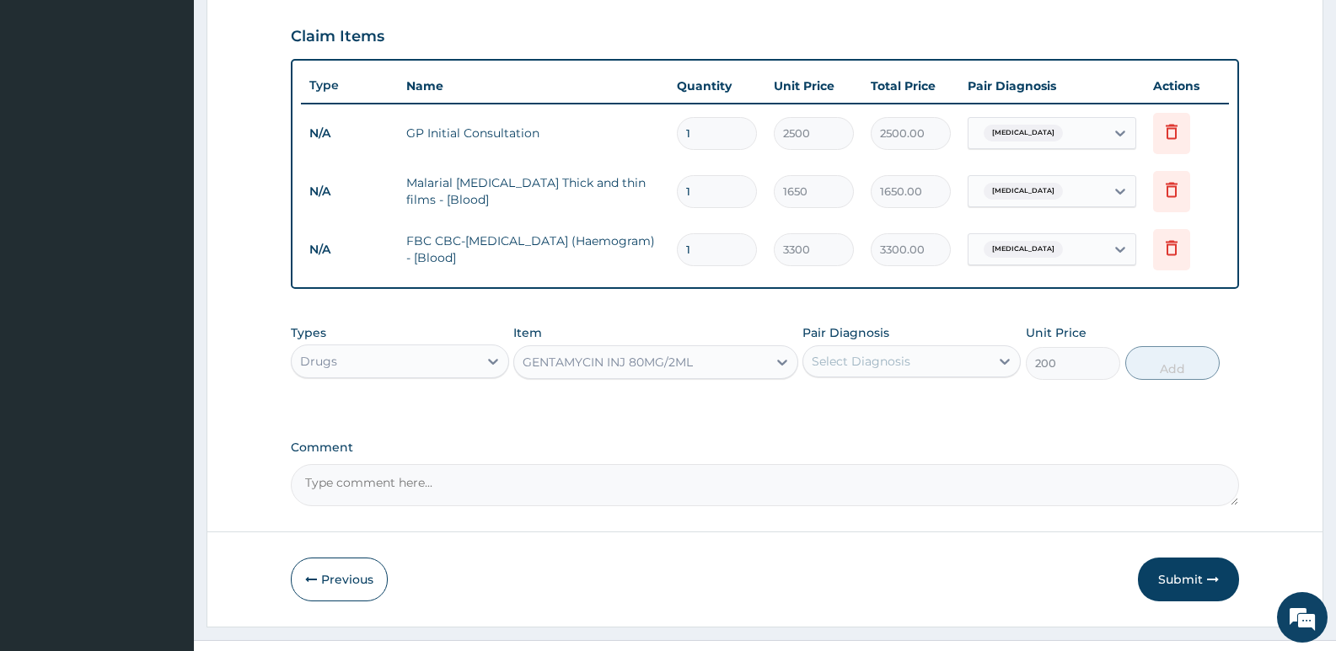
click at [873, 370] on div "Select Diagnosis" at bounding box center [896, 361] width 186 height 27
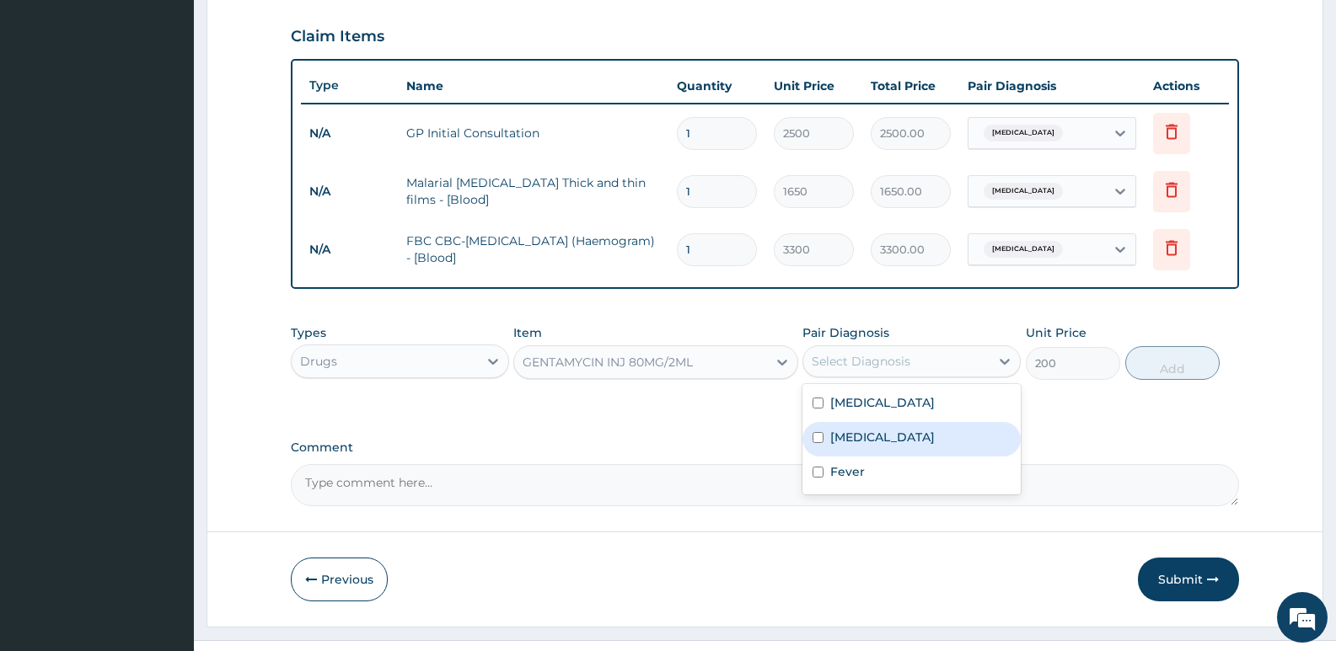
click at [866, 426] on div "Sepsis" at bounding box center [911, 439] width 218 height 35
checkbox input "true"
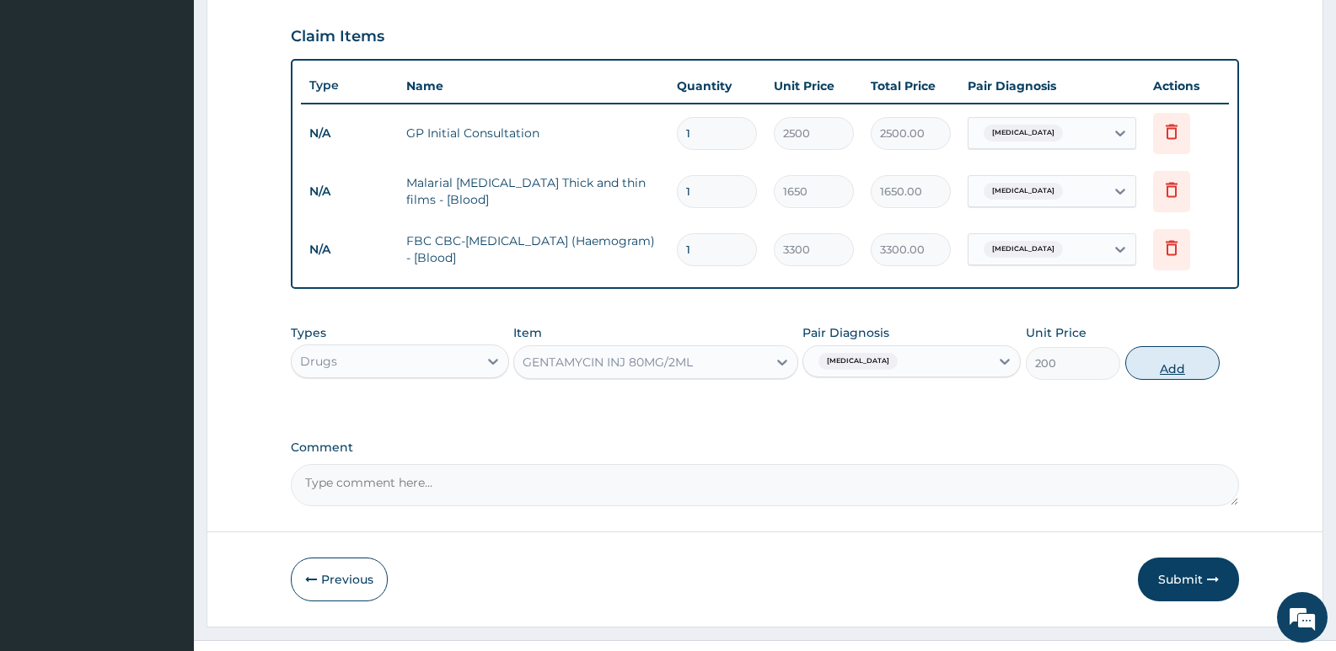
click at [1164, 363] on button "Add" at bounding box center [1172, 363] width 94 height 34
type input "0"
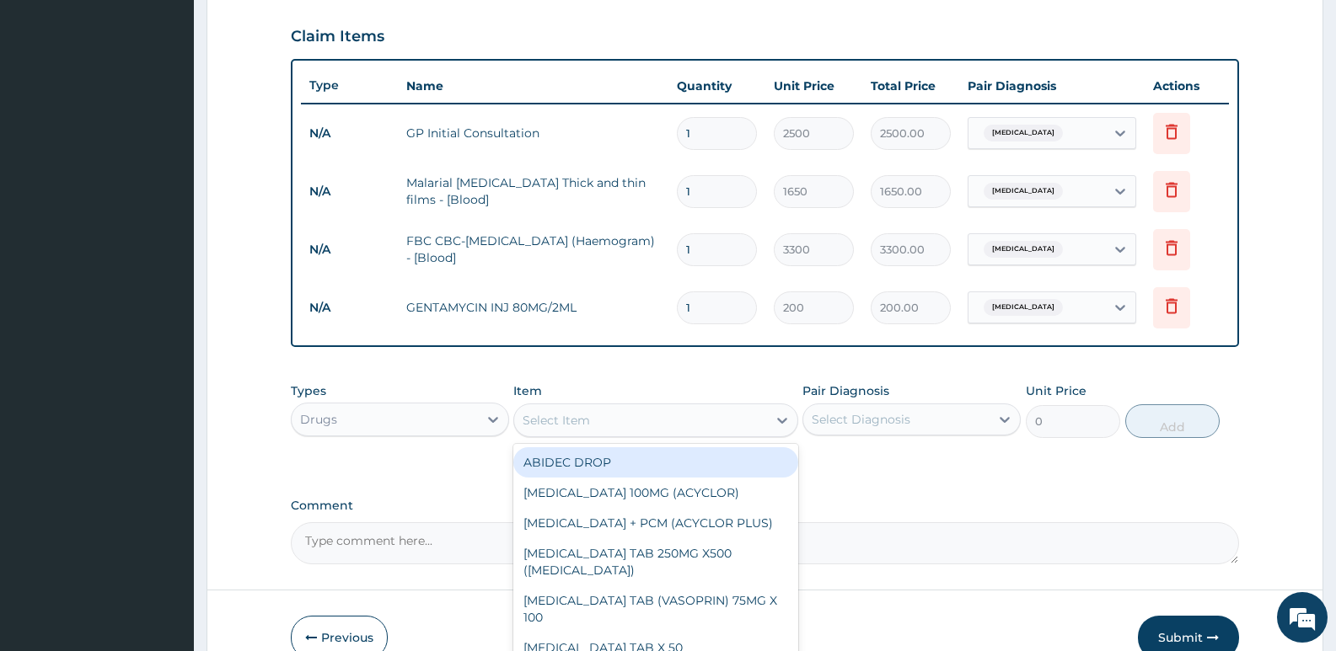
click at [544, 421] on div "Select Item" at bounding box center [556, 420] width 67 height 17
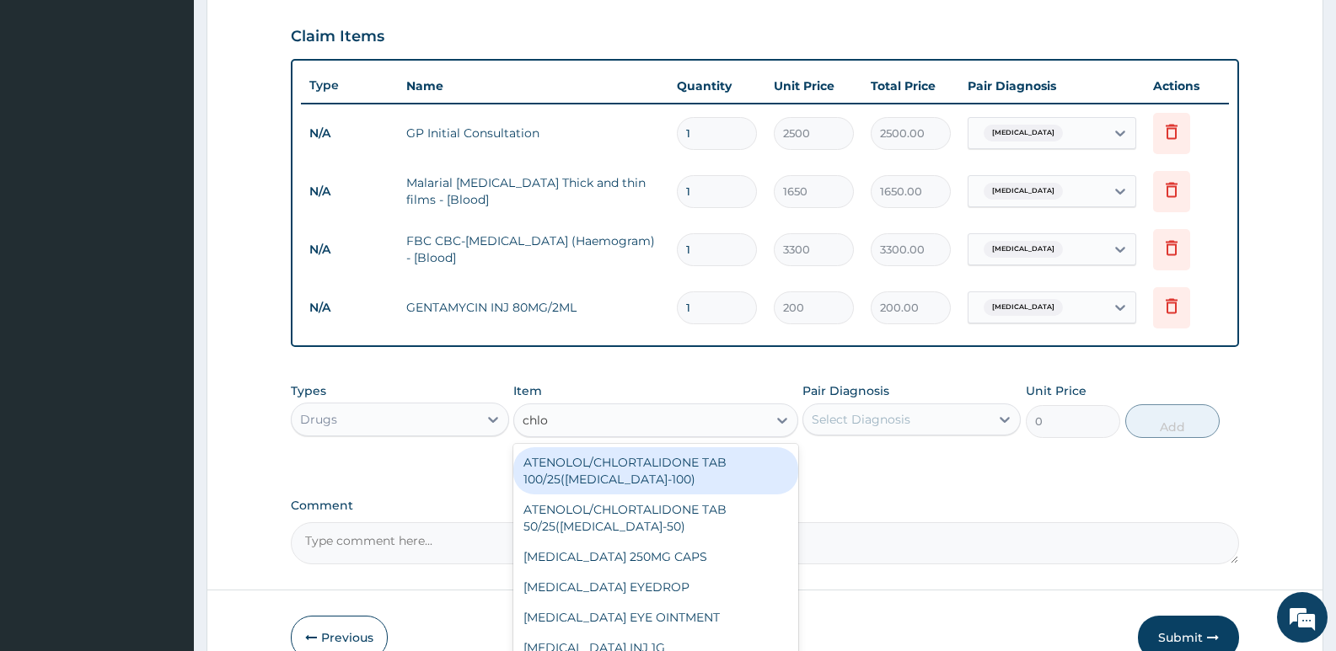
type input "chlor"
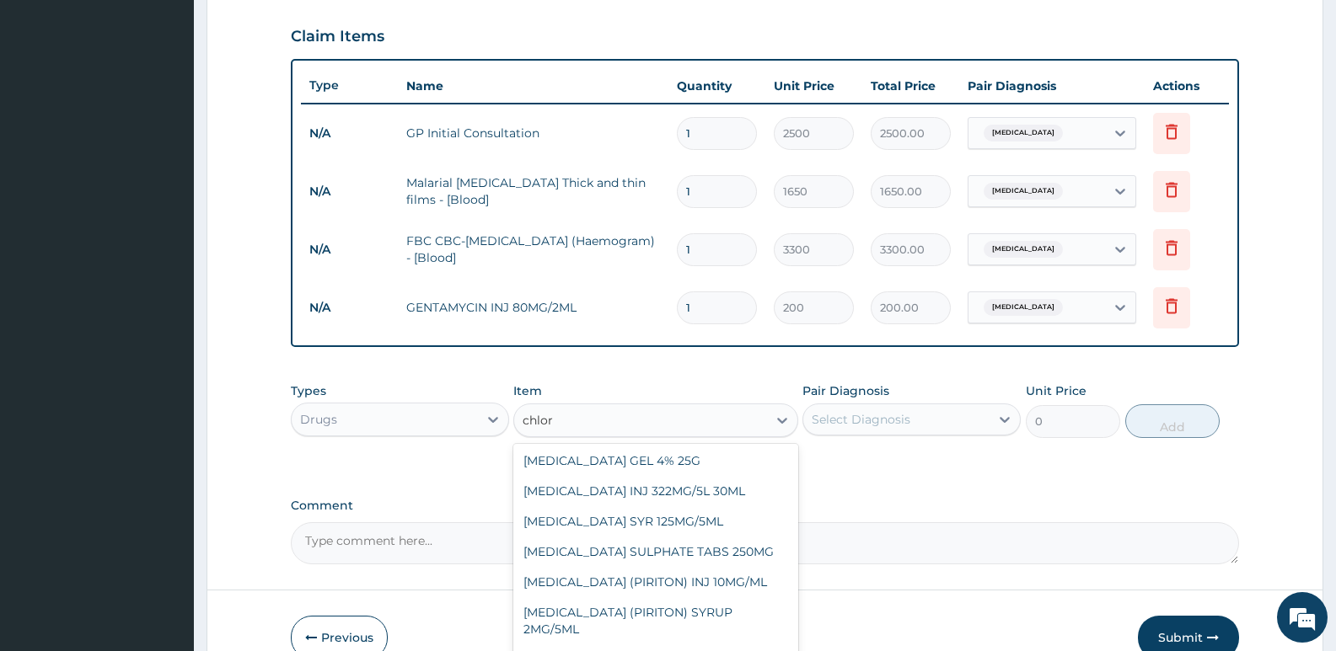
scroll to position [253, 0]
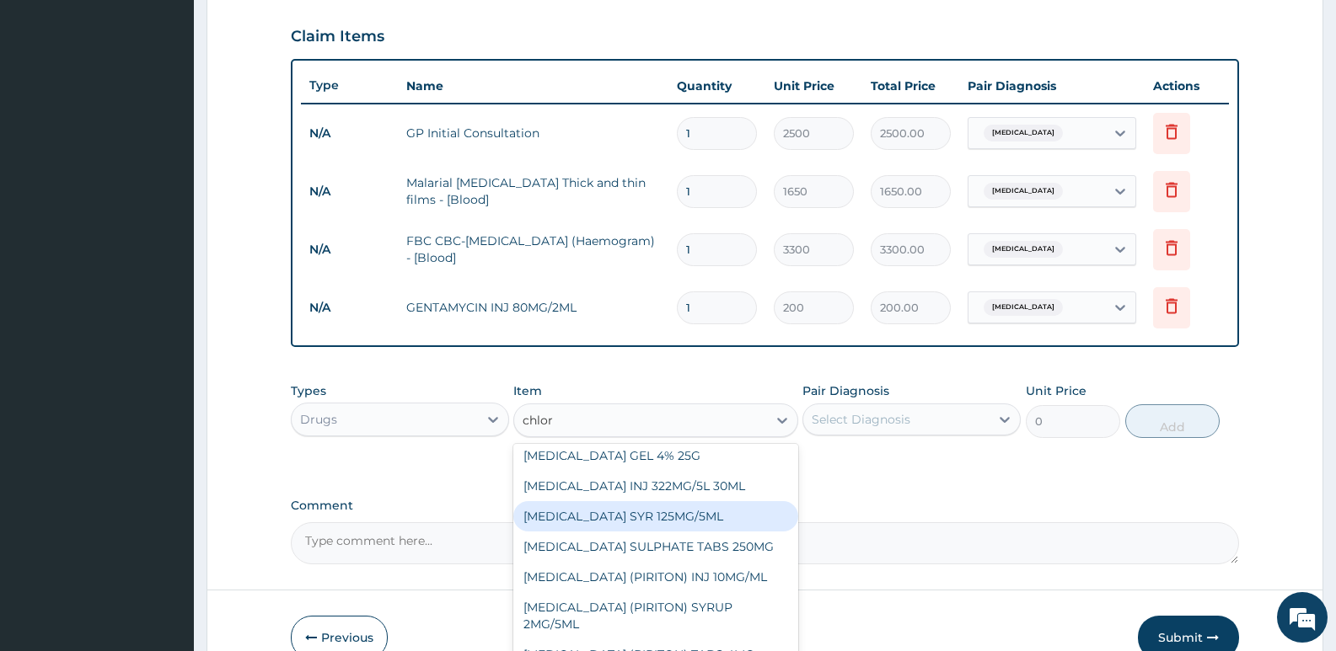
click at [618, 530] on div "[MEDICAL_DATA] SYR 125MG/5ML" at bounding box center [655, 516] width 284 height 30
type input "800"
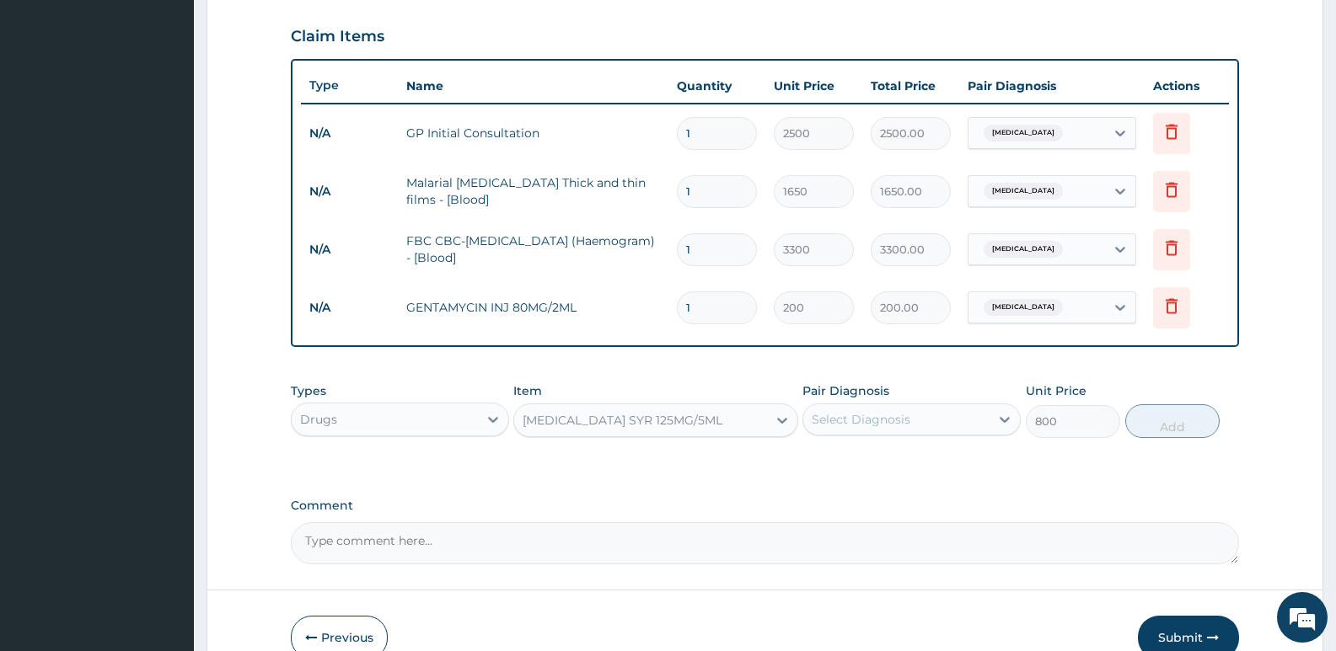
click at [861, 423] on div "Select Diagnosis" at bounding box center [861, 419] width 99 height 17
click at [862, 465] on label "Malaria" at bounding box center [882, 461] width 105 height 17
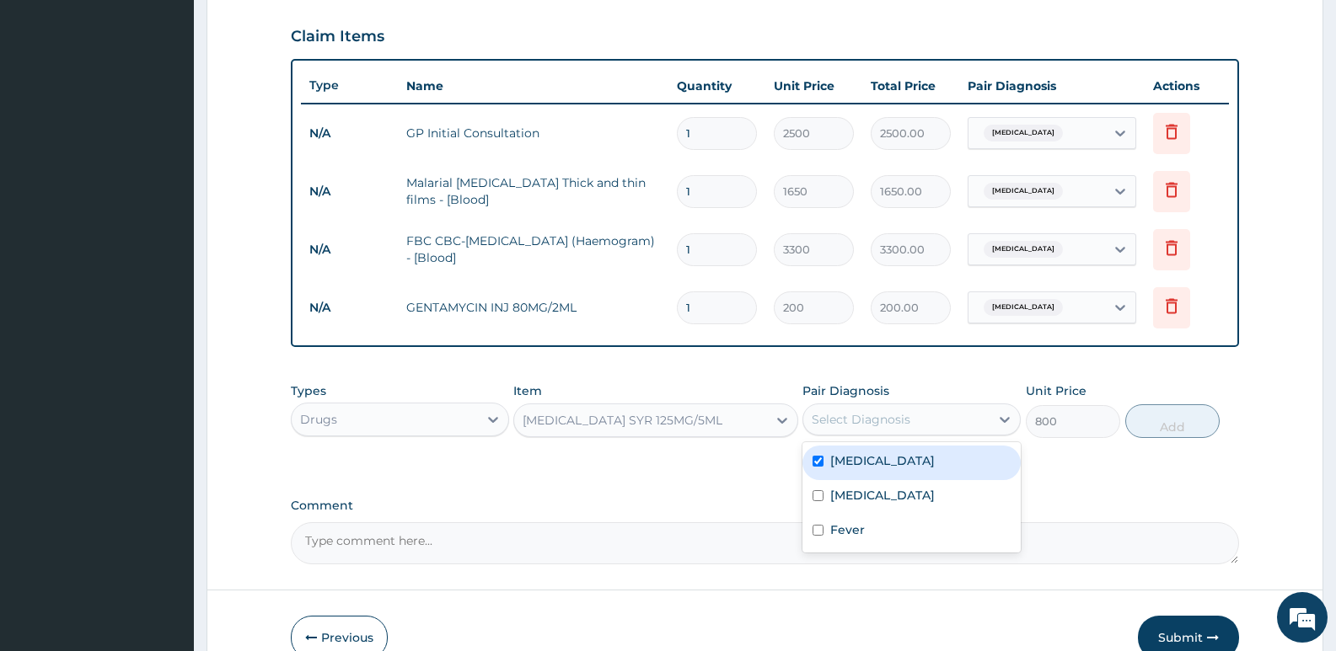
checkbox input "true"
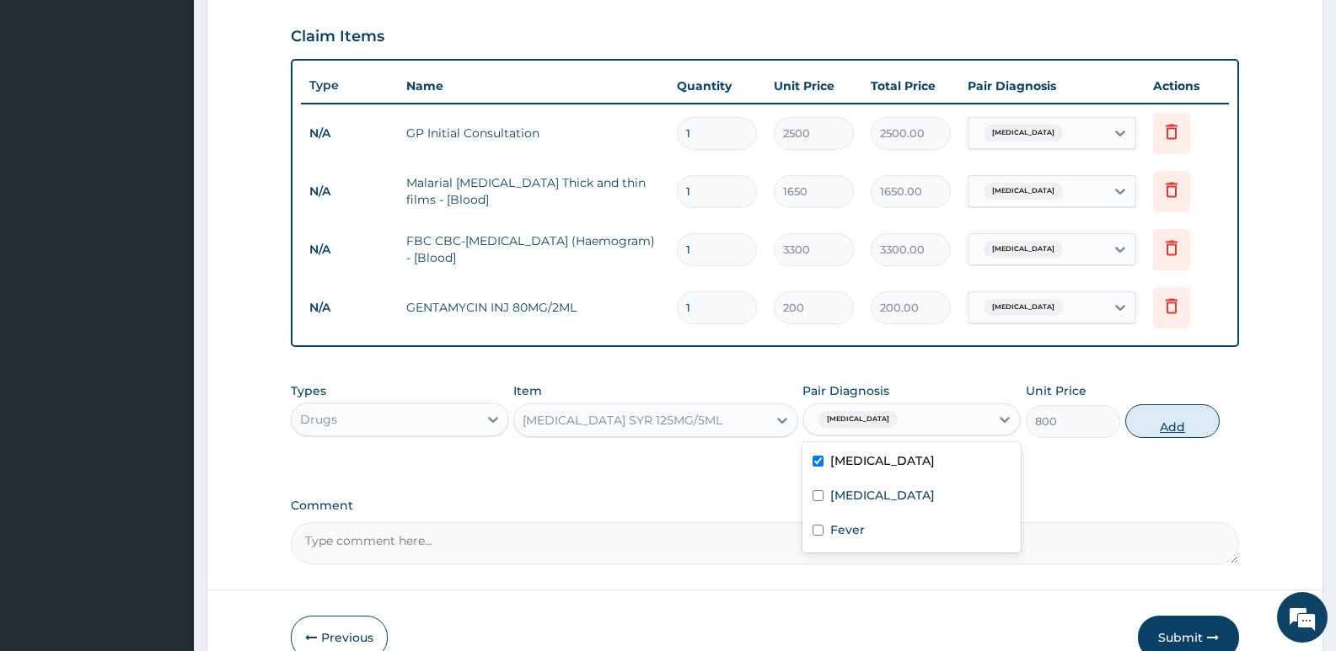
click at [1155, 434] on button "Add" at bounding box center [1172, 422] width 94 height 34
type input "0"
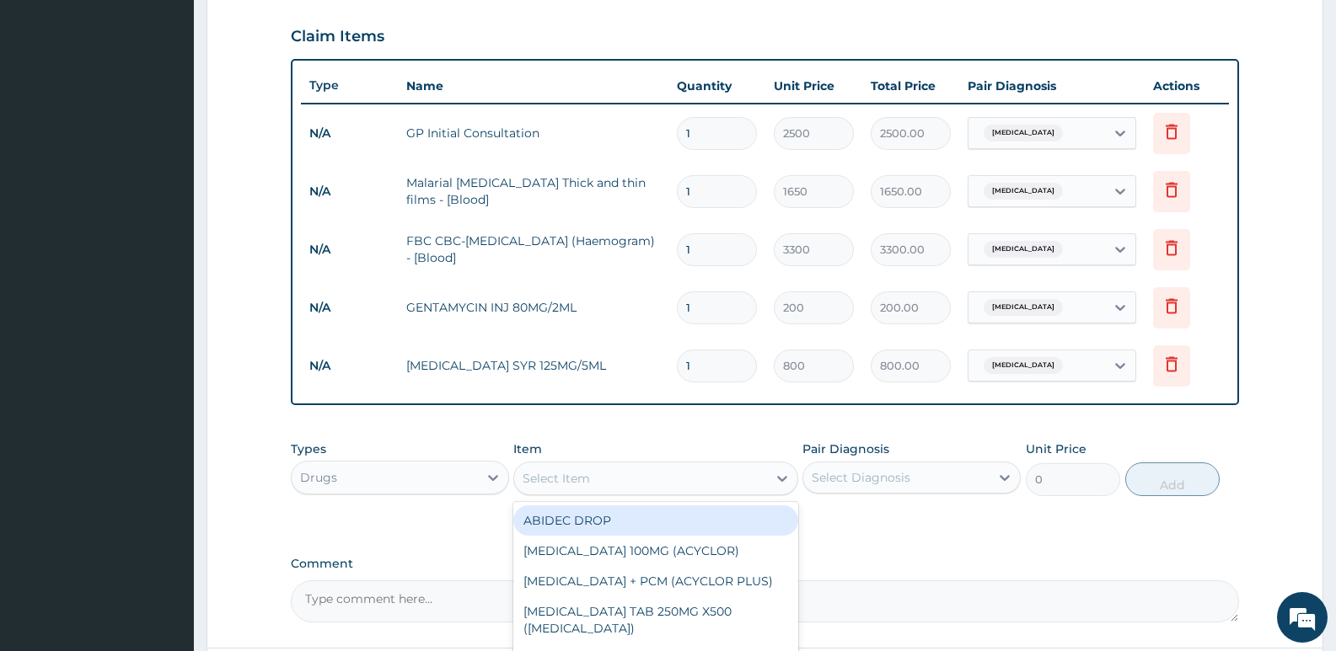
click at [572, 474] on div "Select Item" at bounding box center [556, 478] width 67 height 17
type input "p"
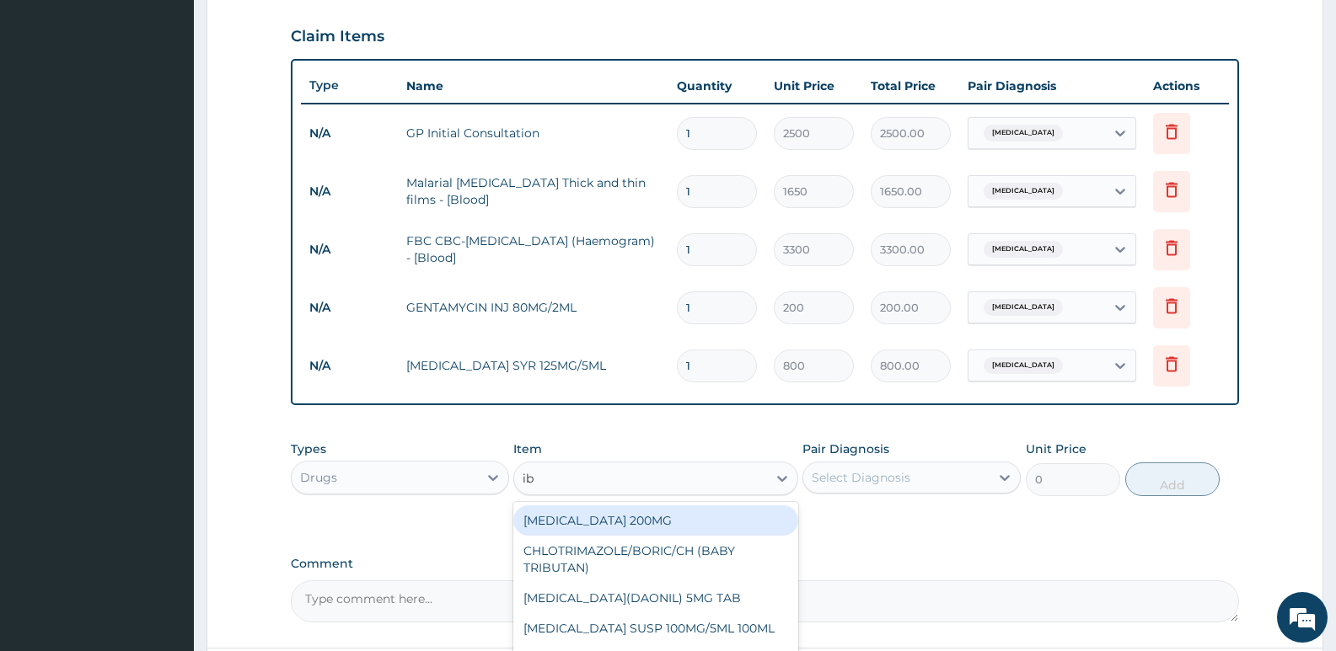
type input "ibu"
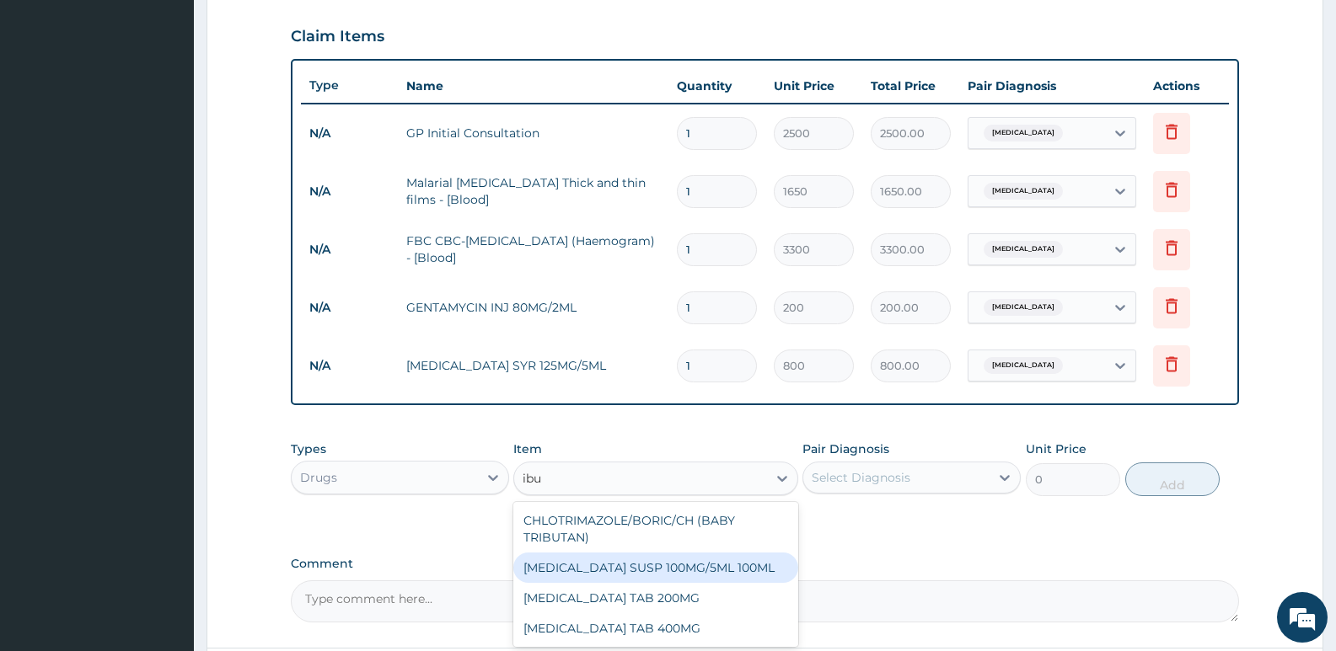
click at [611, 567] on div "[MEDICAL_DATA] SUSP 100MG/5ML 100ML" at bounding box center [655, 568] width 284 height 30
type input "400"
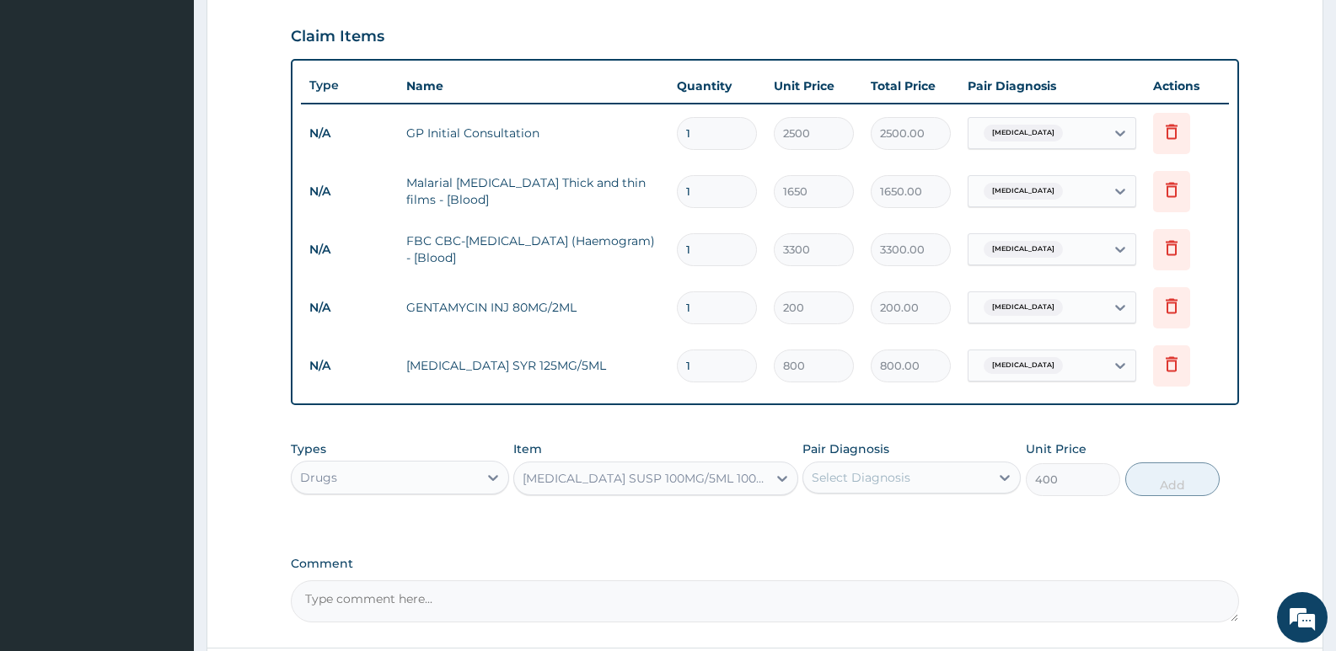
click at [866, 475] on div "Select Diagnosis" at bounding box center [861, 477] width 99 height 17
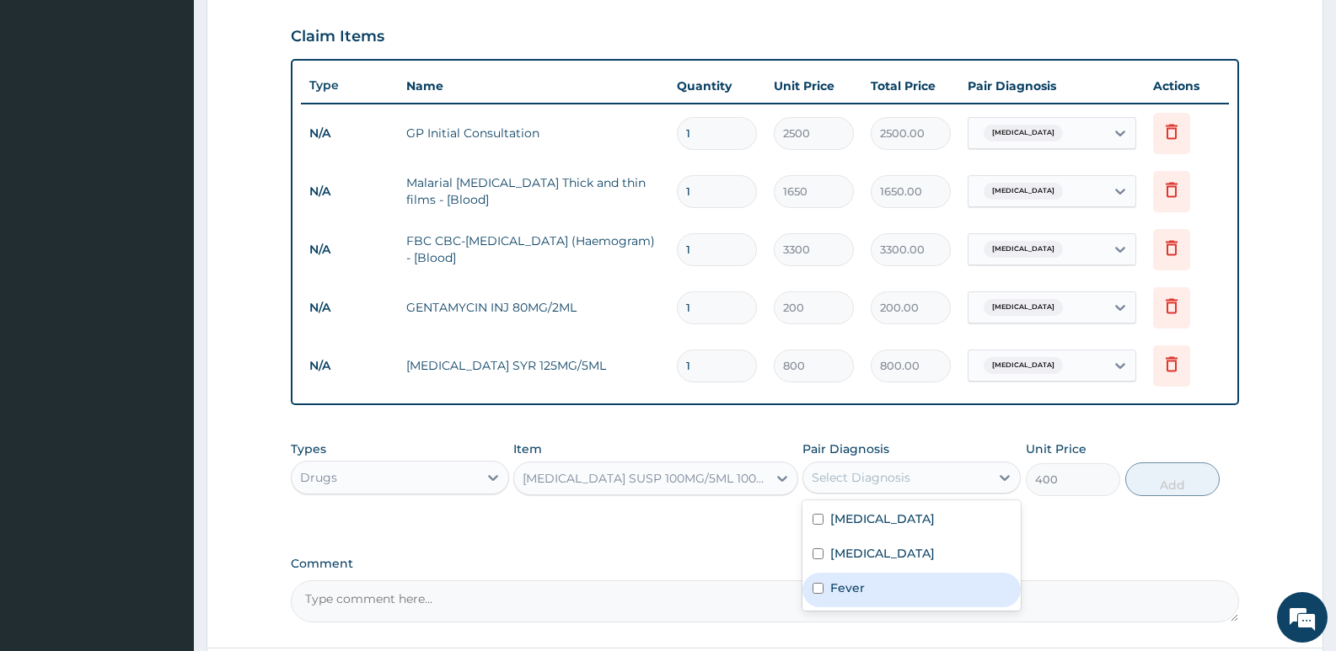
click at [856, 590] on label "Fever" at bounding box center [847, 588] width 35 height 17
checkbox input "true"
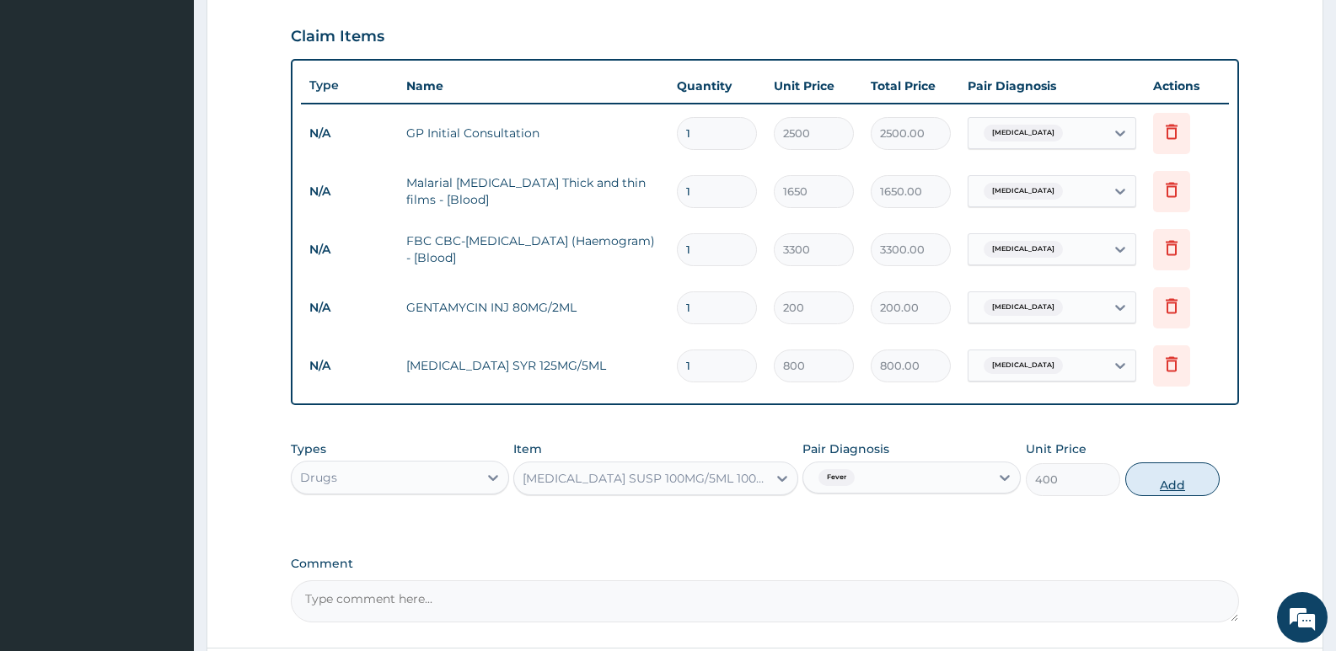
click at [1166, 482] on button "Add" at bounding box center [1172, 480] width 94 height 34
type input "0"
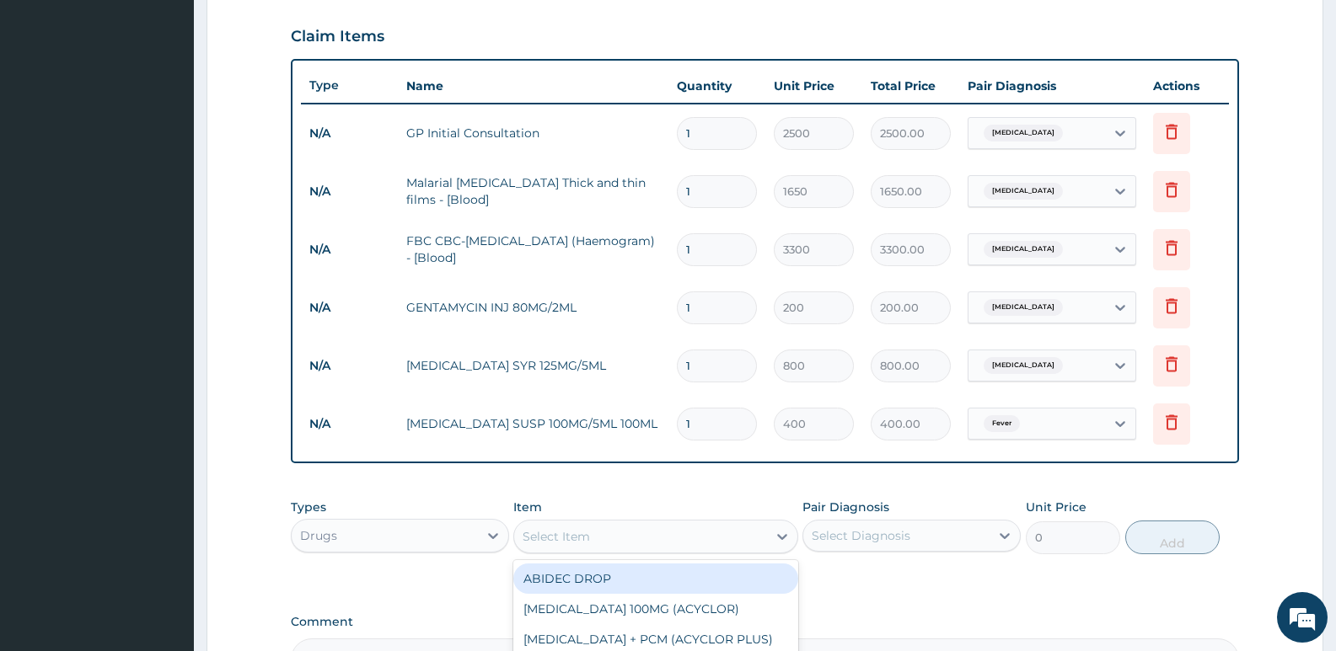
click at [578, 527] on div "Select Item" at bounding box center [640, 536] width 252 height 27
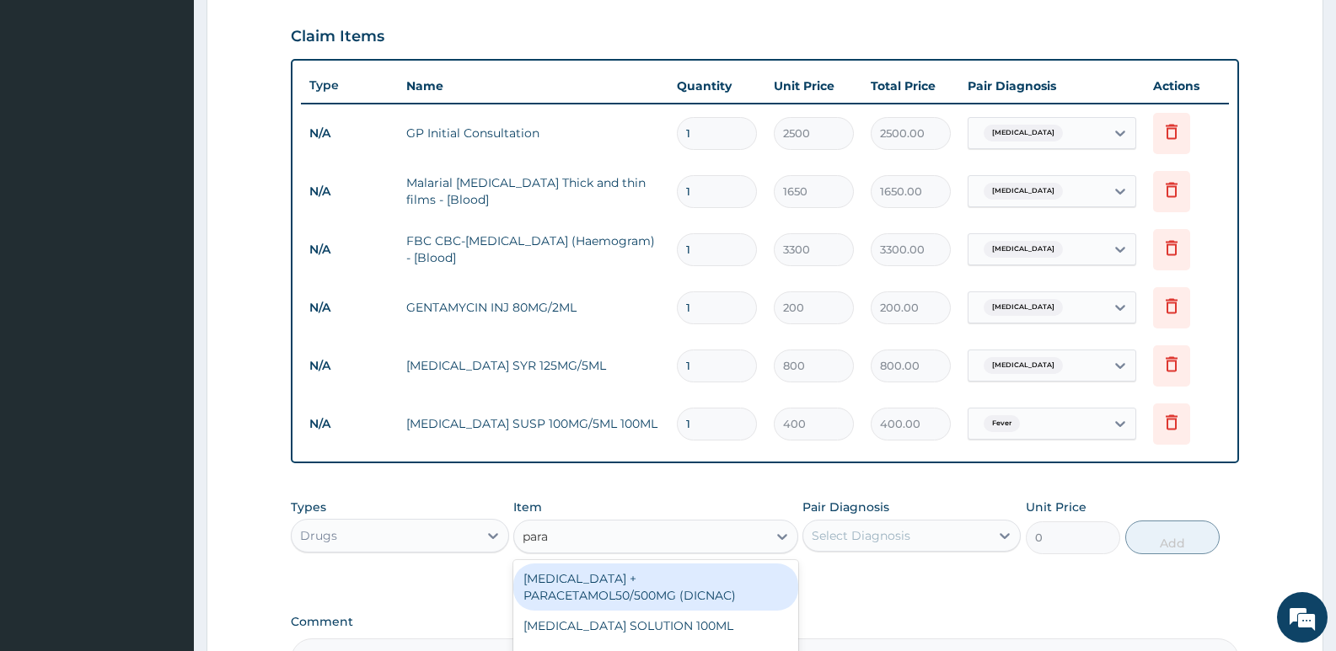
type input "parac"
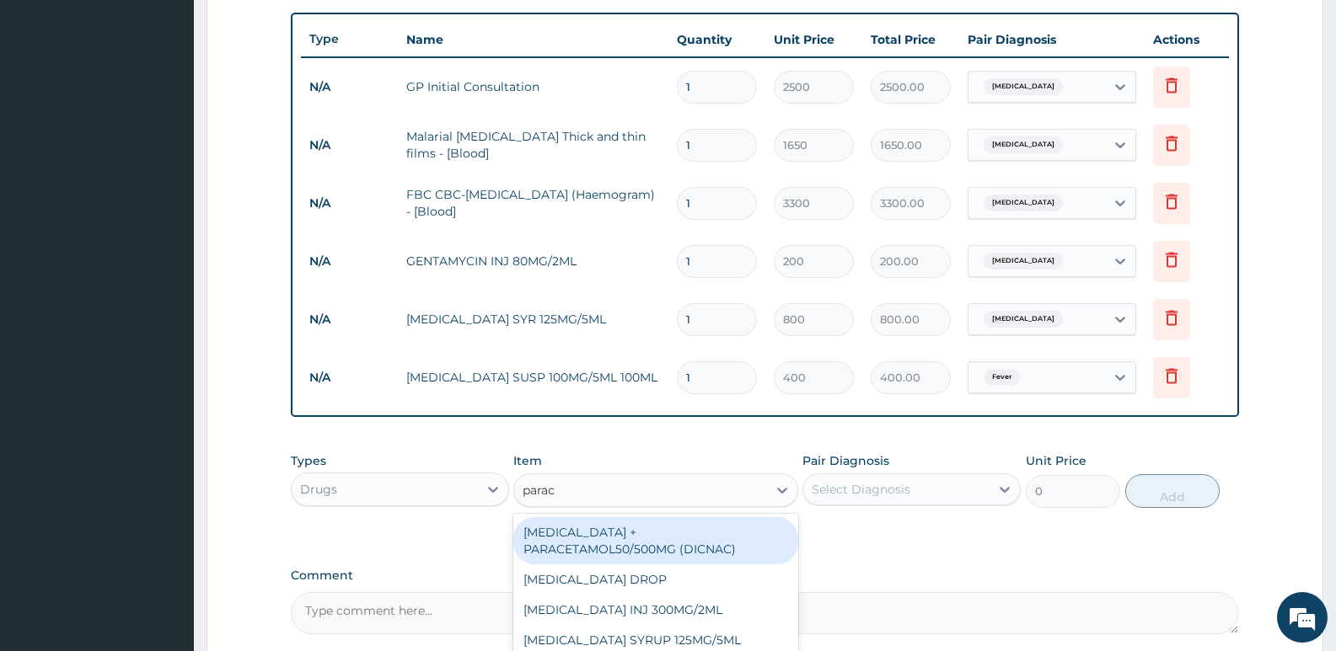
scroll to position [652, 0]
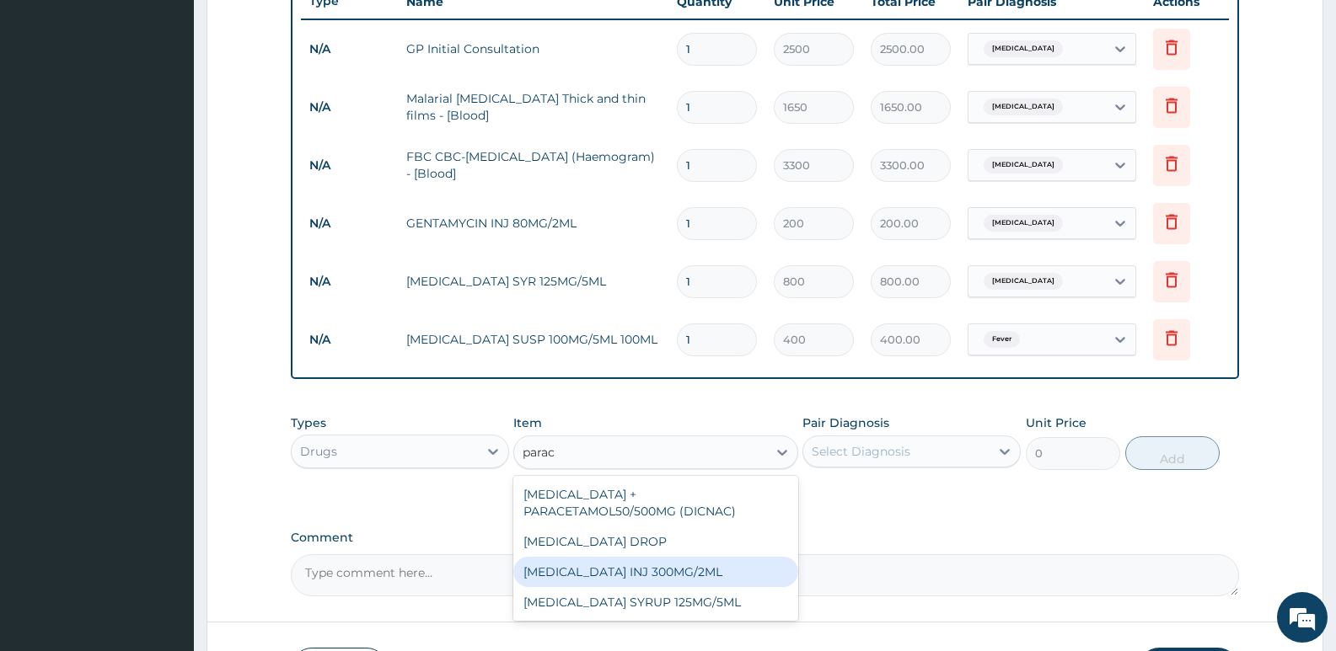
click at [630, 579] on div "[MEDICAL_DATA] INJ 300MG/2ML" at bounding box center [655, 572] width 284 height 30
type input "200"
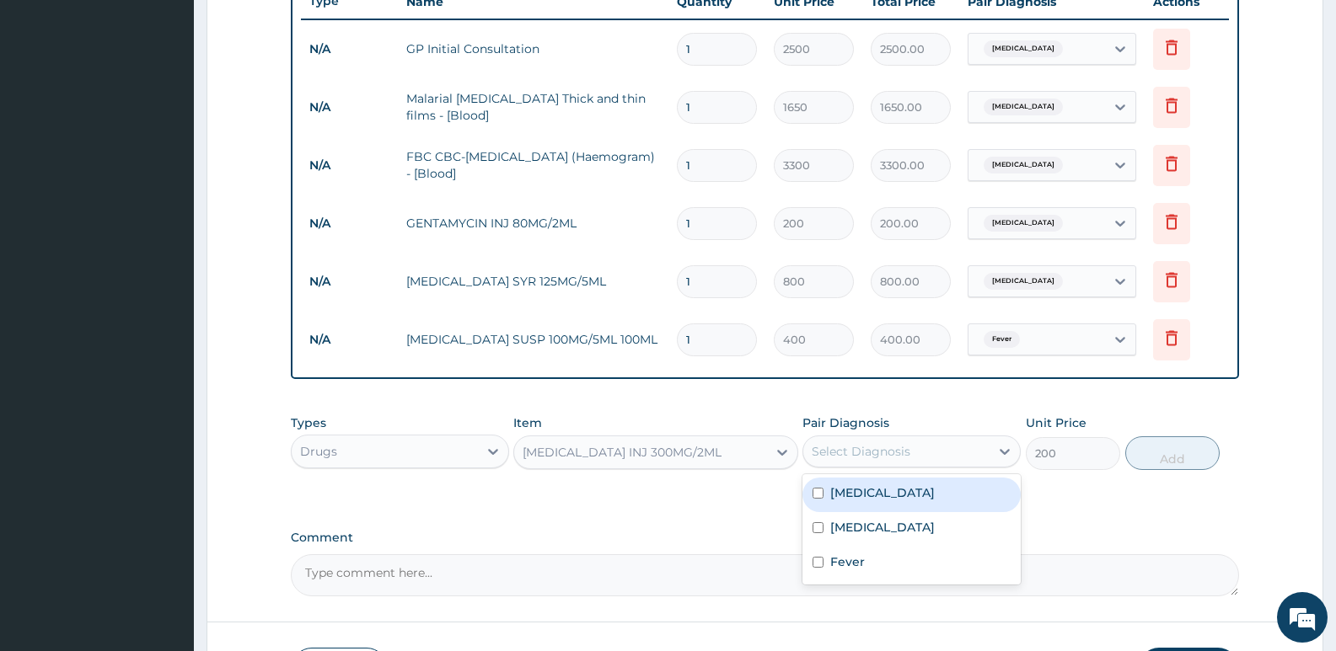
click at [855, 448] on div "Select Diagnosis" at bounding box center [861, 451] width 99 height 17
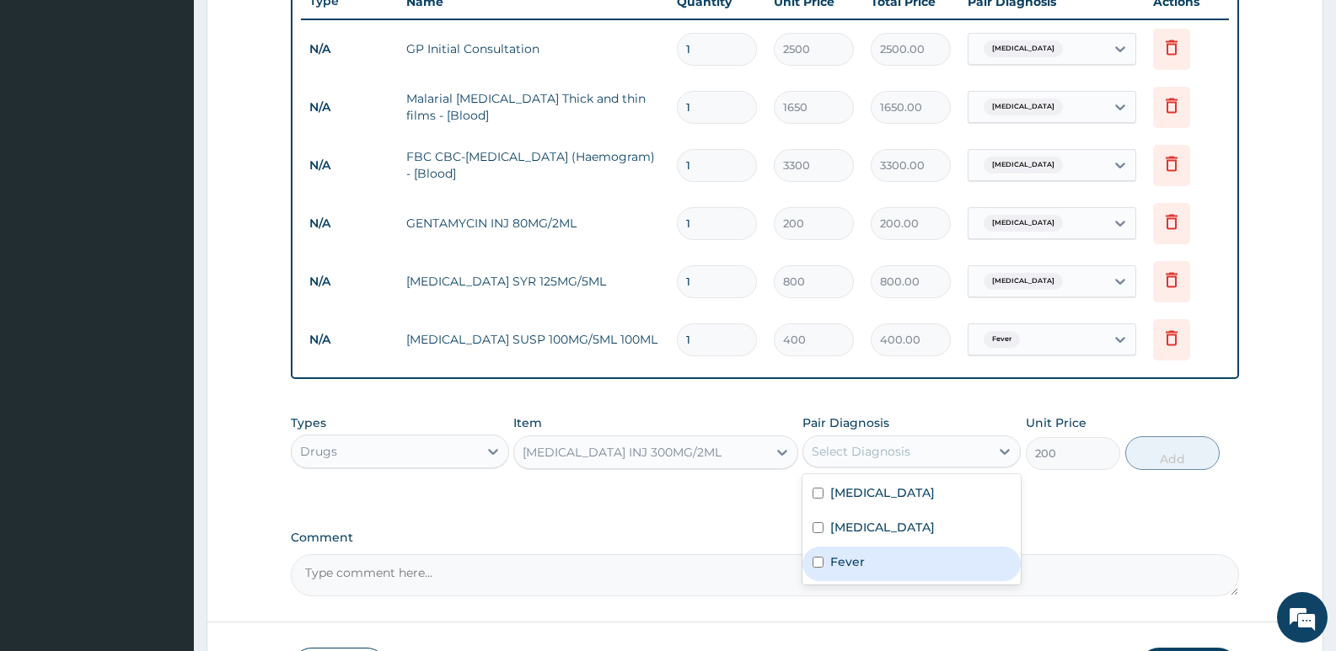
click at [843, 571] on div "Fever" at bounding box center [911, 564] width 218 height 35
checkbox input "true"
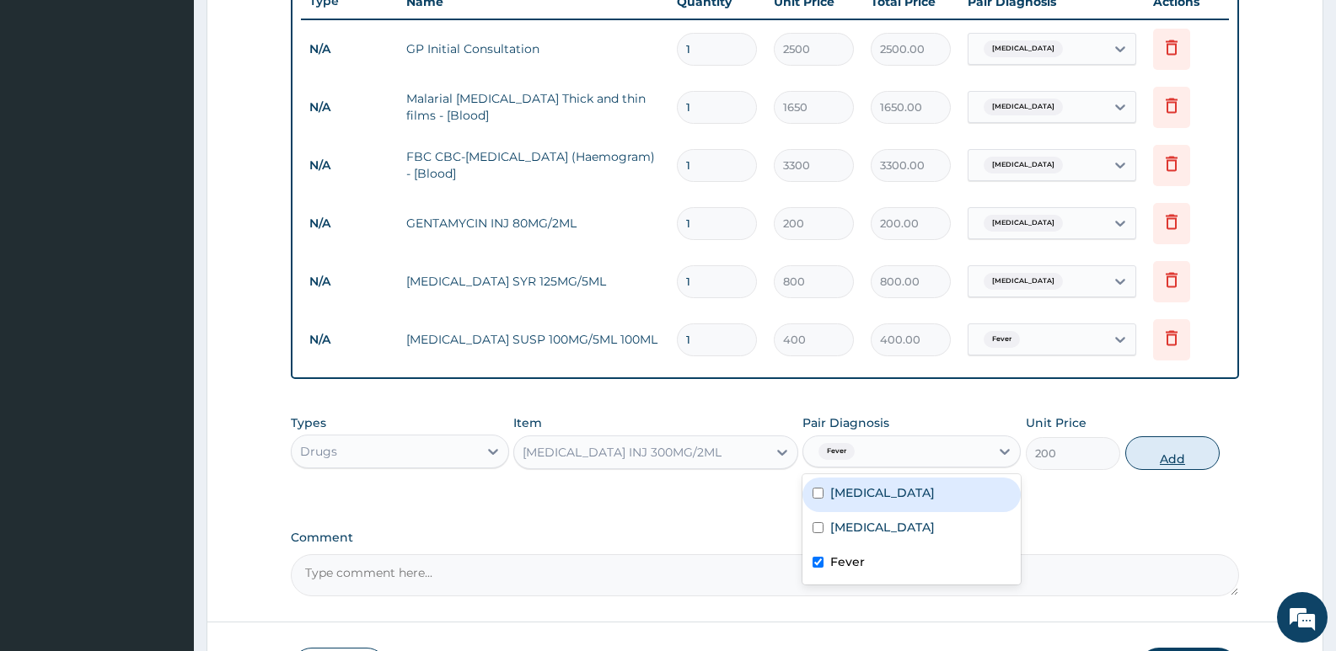
click at [1156, 448] on button "Add" at bounding box center [1172, 454] width 94 height 34
type input "0"
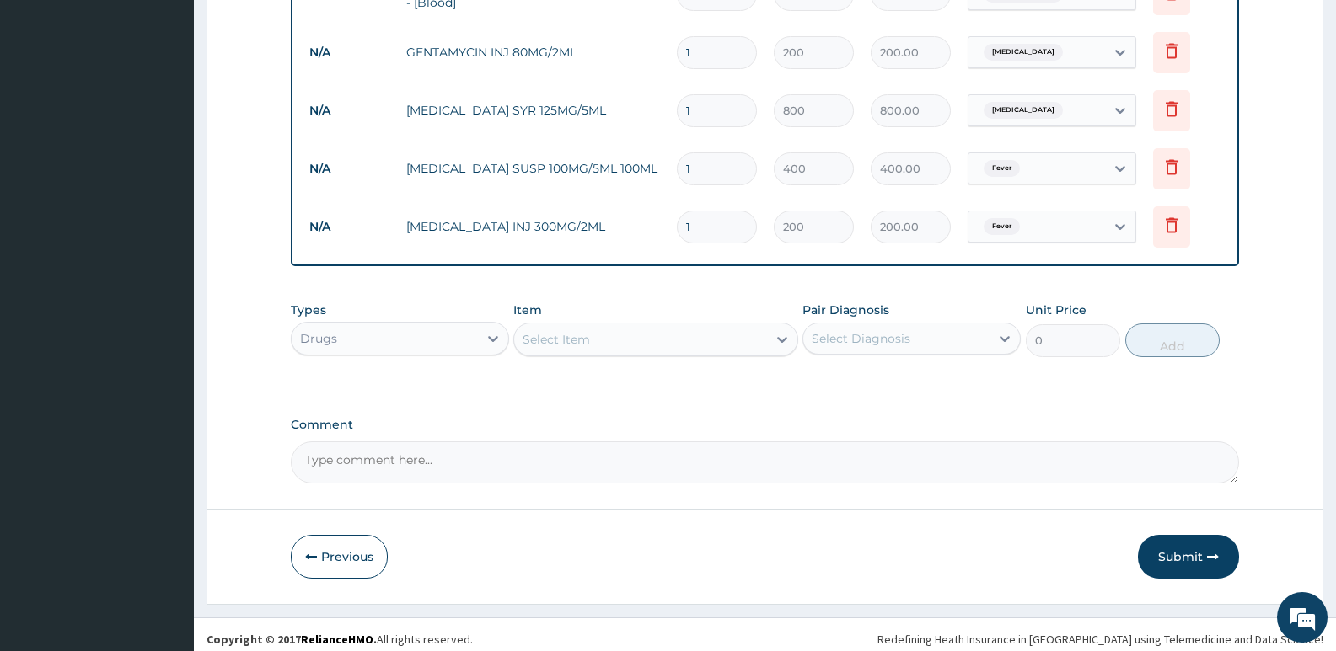
scroll to position [833, 0]
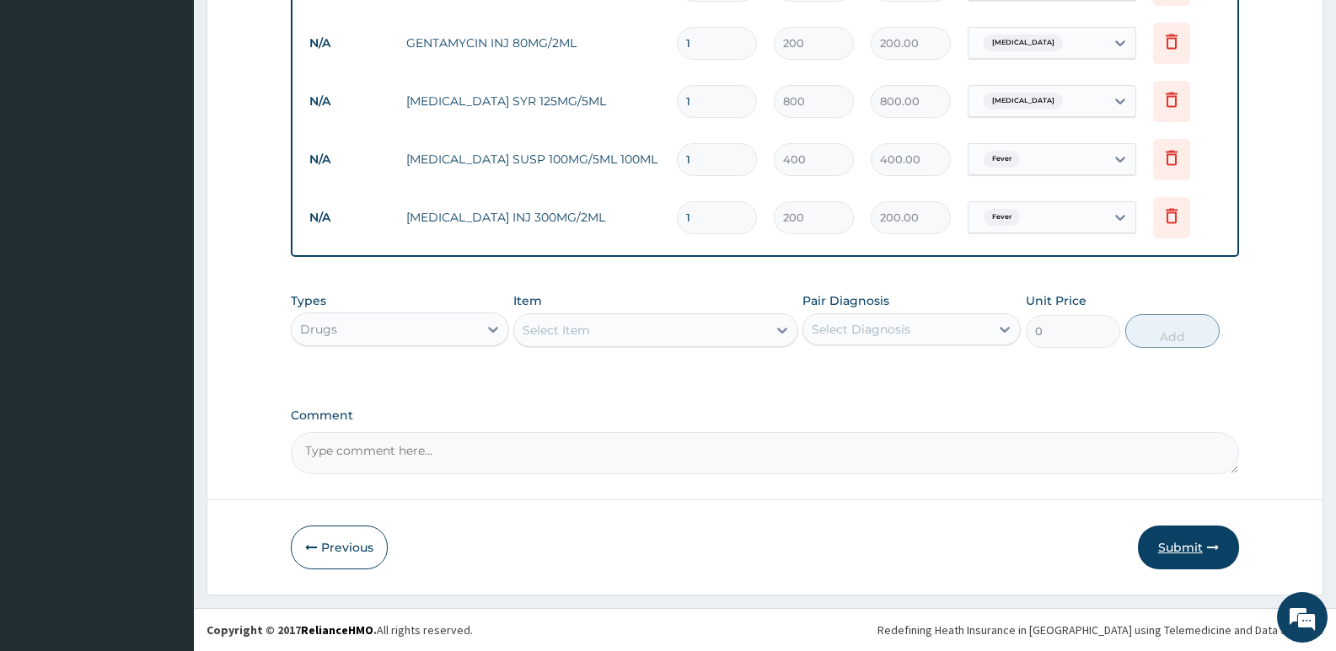
click at [1193, 550] on button "Submit" at bounding box center [1188, 548] width 101 height 44
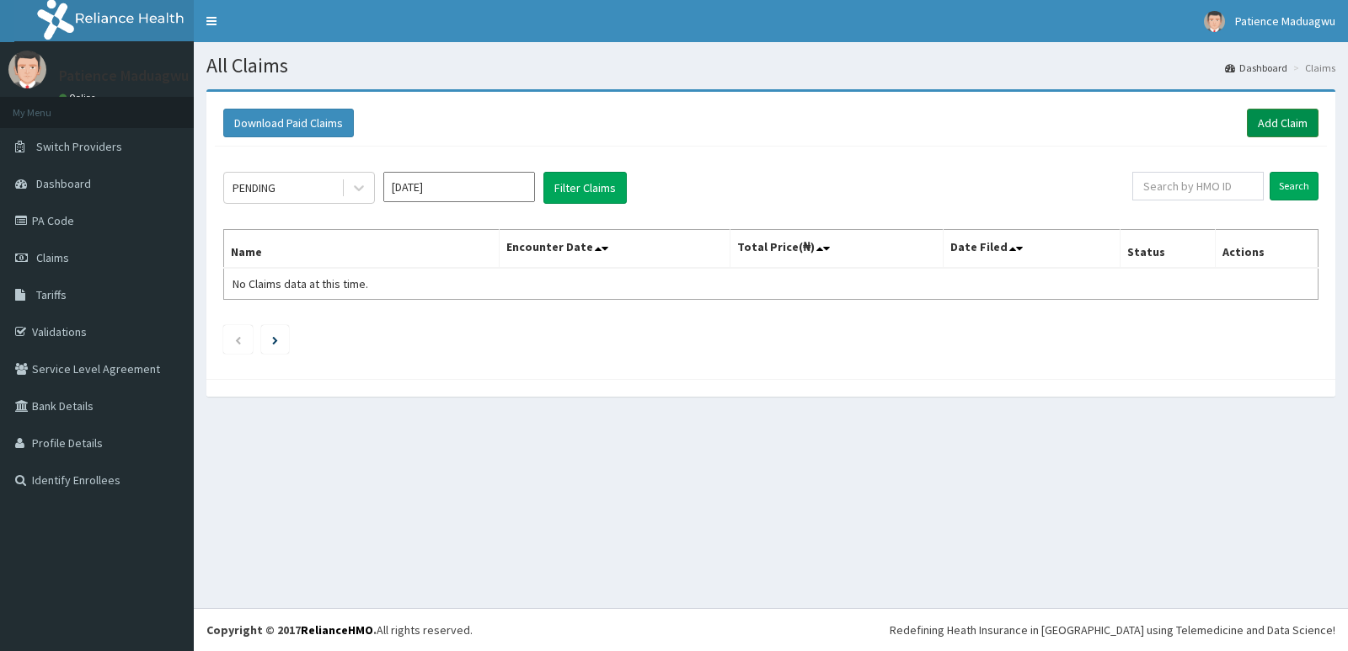
click at [1279, 117] on link "Add Claim" at bounding box center [1283, 123] width 72 height 29
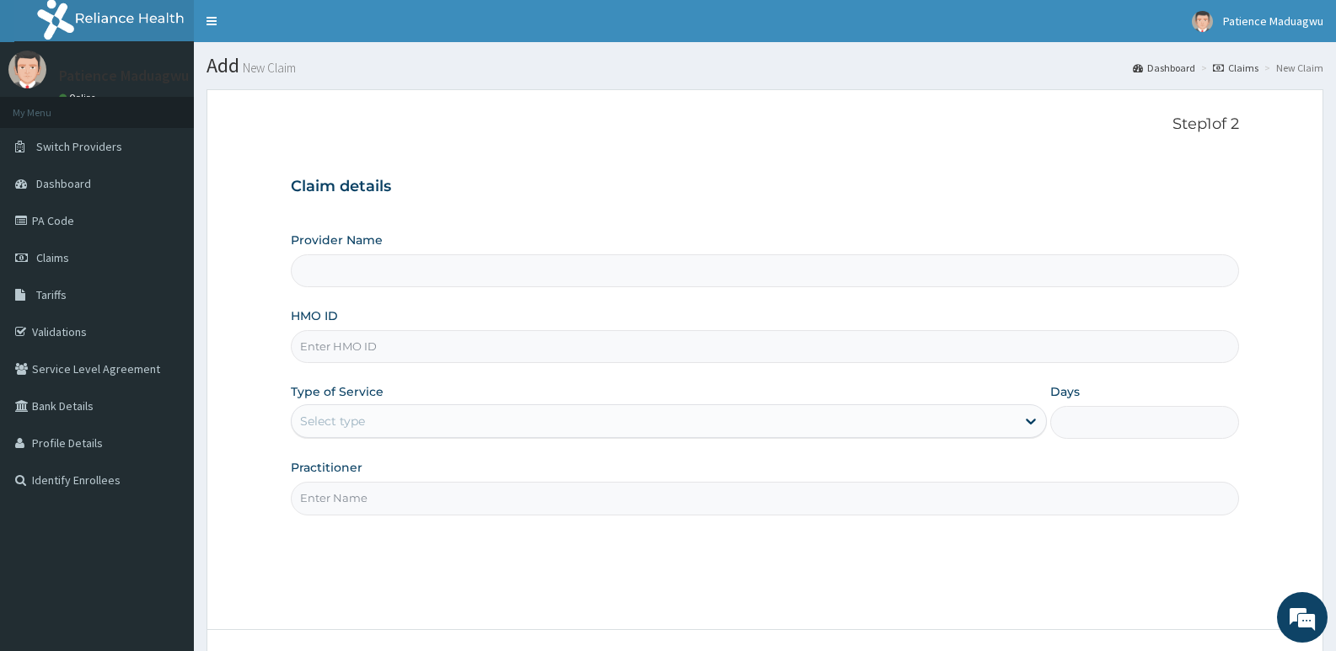
type input "[GEOGRAPHIC_DATA]"
click at [319, 358] on input "HMO ID" at bounding box center [765, 346] width 948 height 33
paste input "EFM/10135/E"
type input "EFM/10135/E"
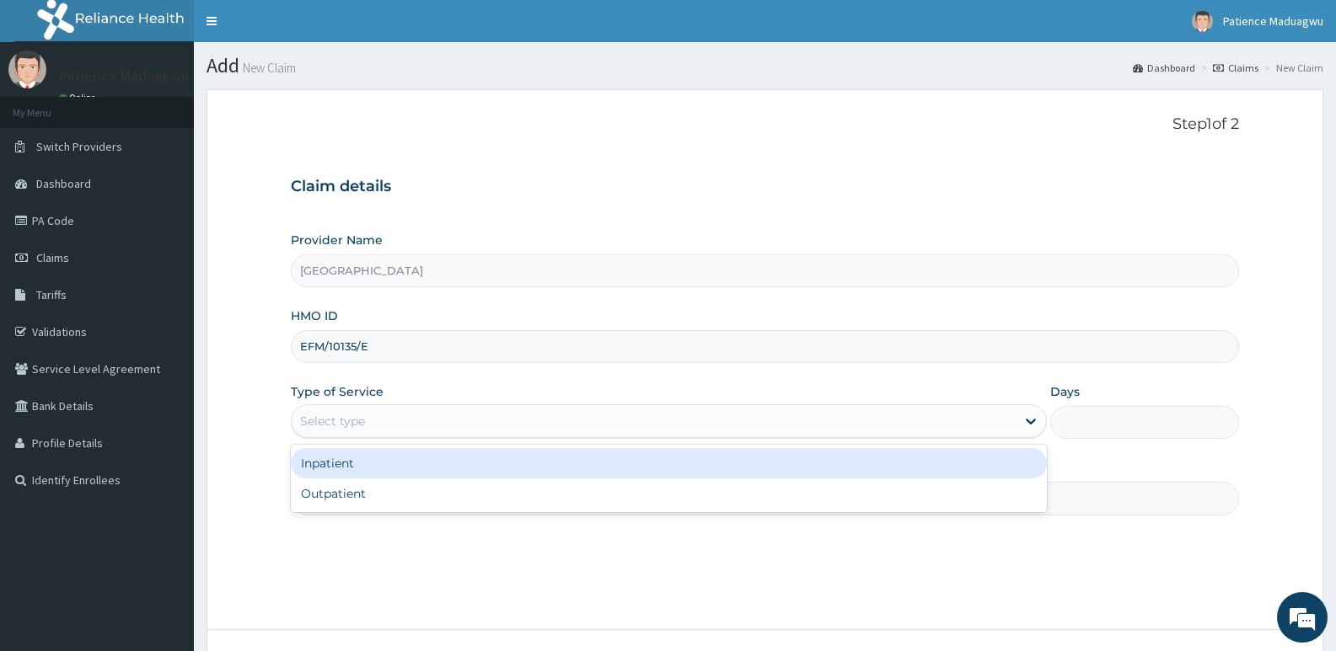
click at [324, 432] on div "Select type" at bounding box center [653, 421] width 723 height 27
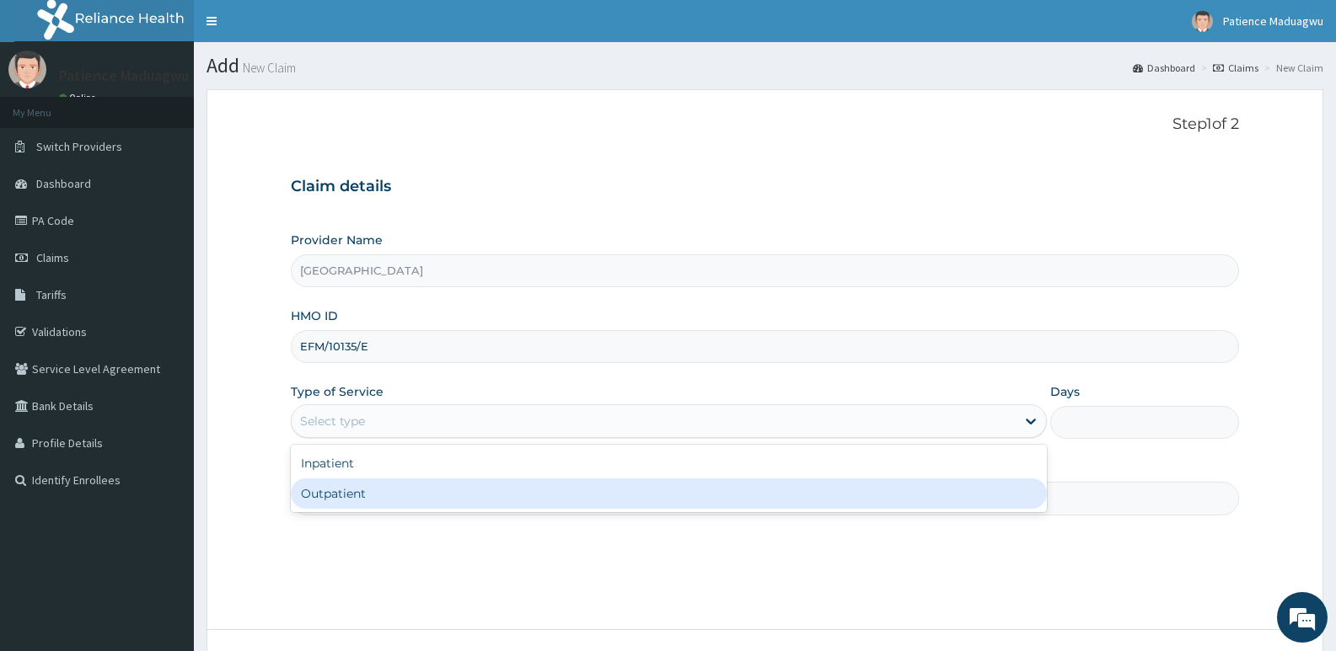
click at [323, 491] on div "Outpatient" at bounding box center [668, 494] width 755 height 30
type input "1"
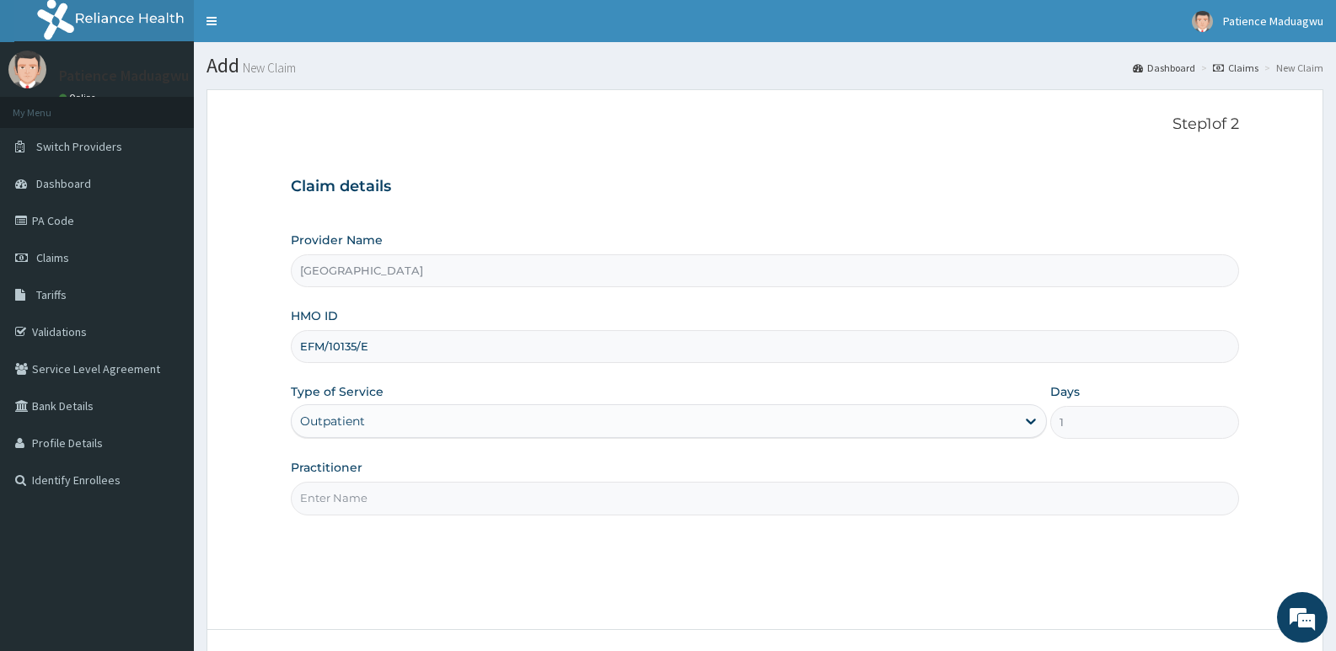
click at [365, 489] on input "Practitioner" at bounding box center [765, 498] width 948 height 33
type input "[PERSON_NAME]"
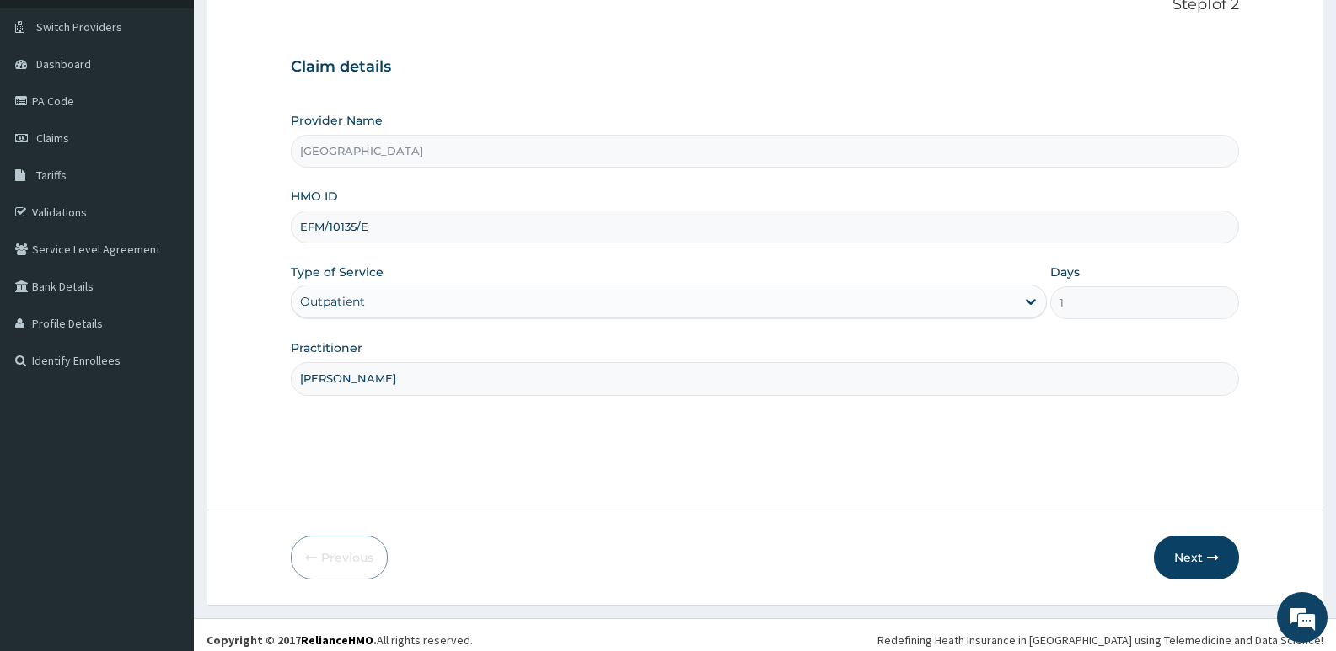
scroll to position [130, 0]
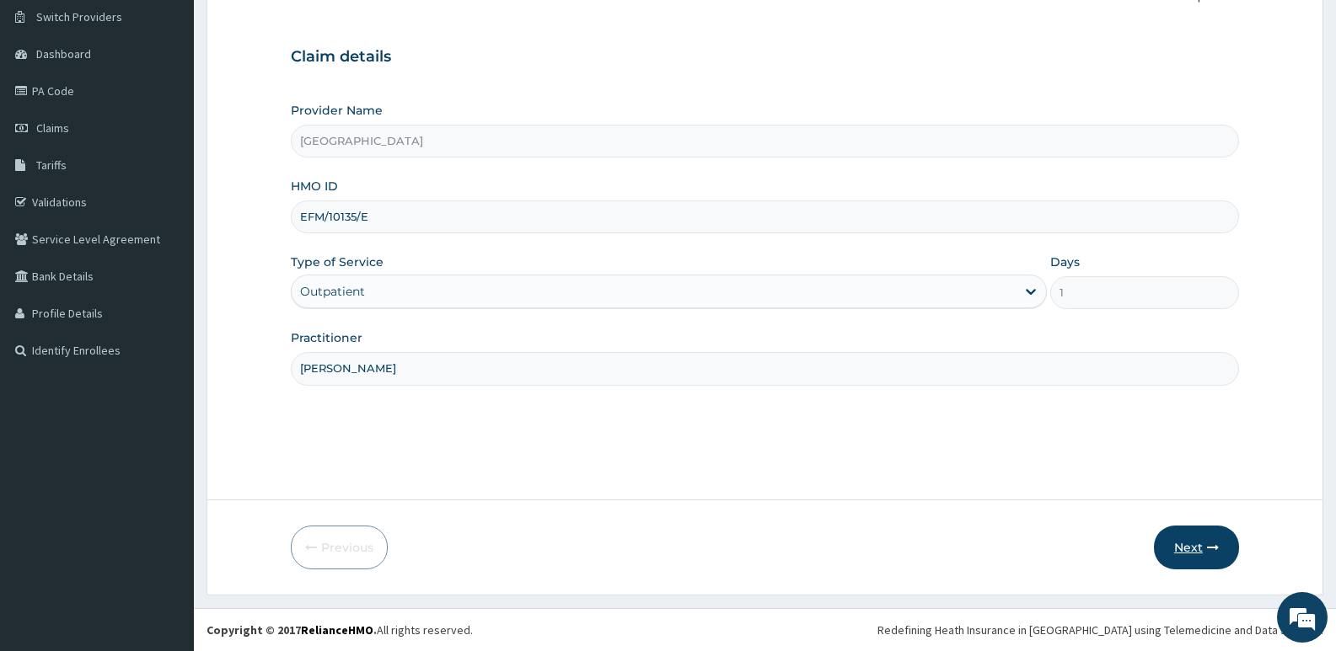
click at [1188, 546] on button "Next" at bounding box center [1196, 548] width 85 height 44
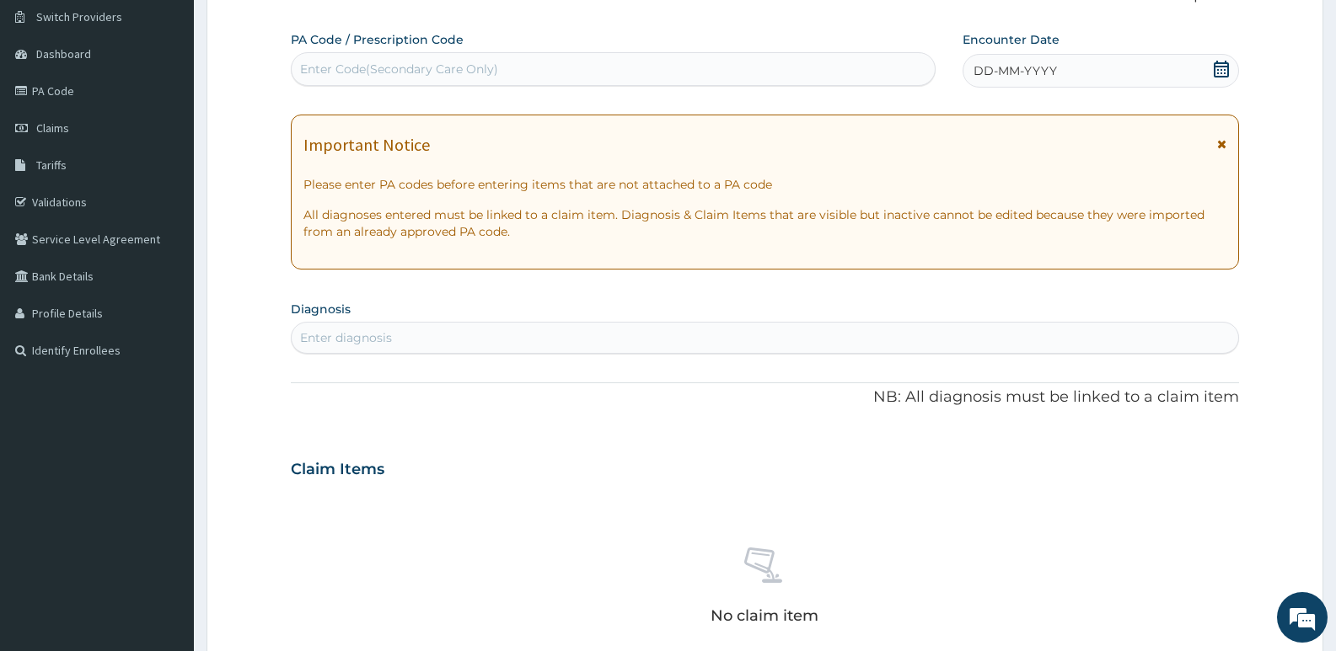
click at [723, 76] on div "Enter Code(Secondary Care Only)" at bounding box center [613, 69] width 643 height 27
paste input "PA/292419"
type input "PA/292419"
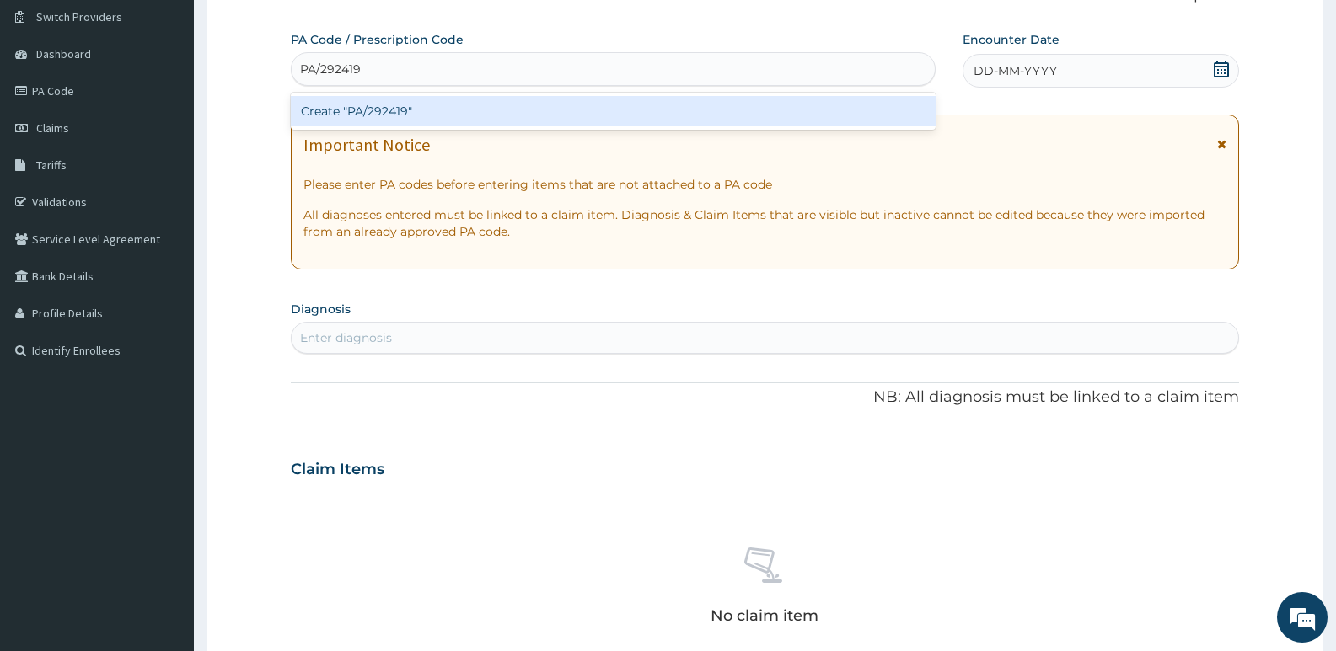
click at [728, 112] on div "Create "PA/292419"" at bounding box center [613, 111] width 645 height 30
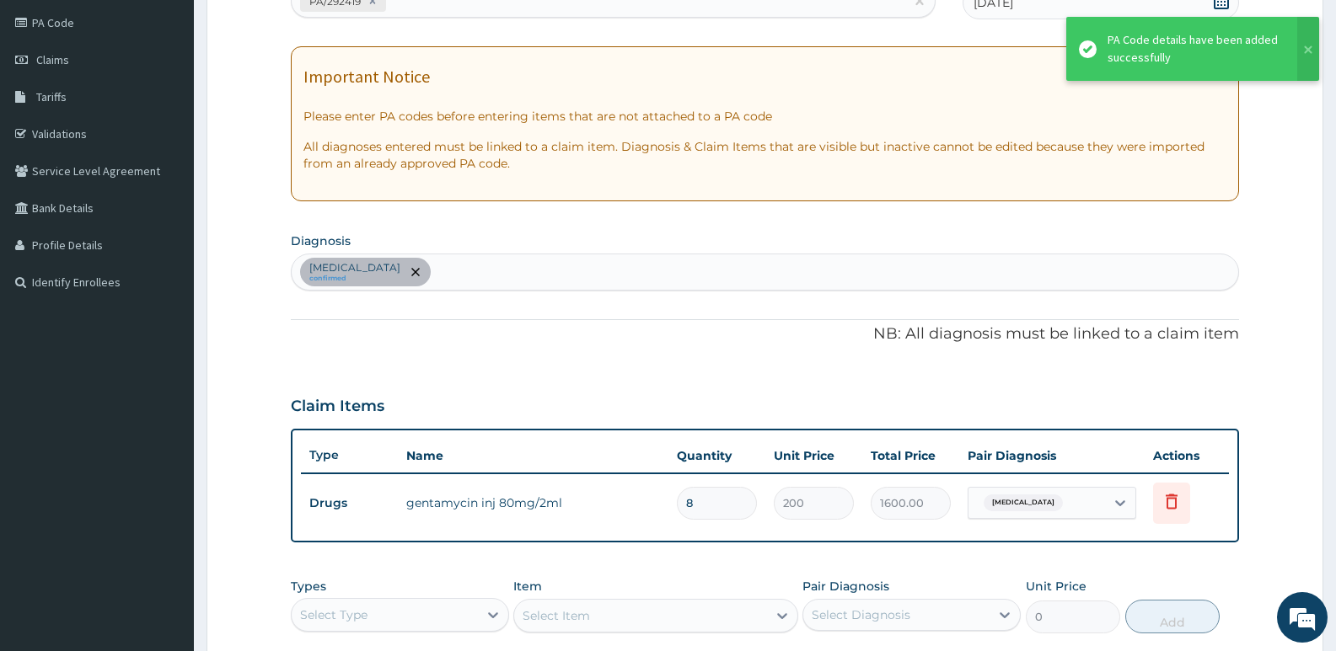
scroll to position [298, 0]
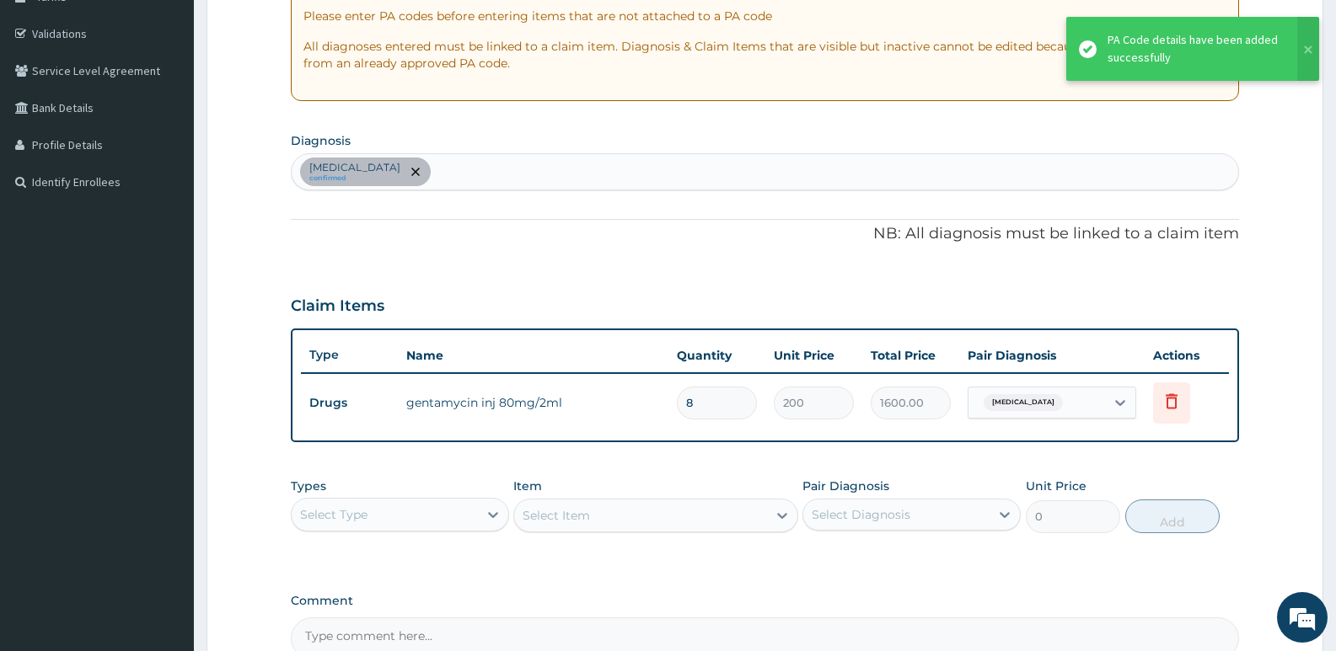
click at [534, 164] on div "Acute lymphadenitis confirmed" at bounding box center [765, 171] width 946 height 35
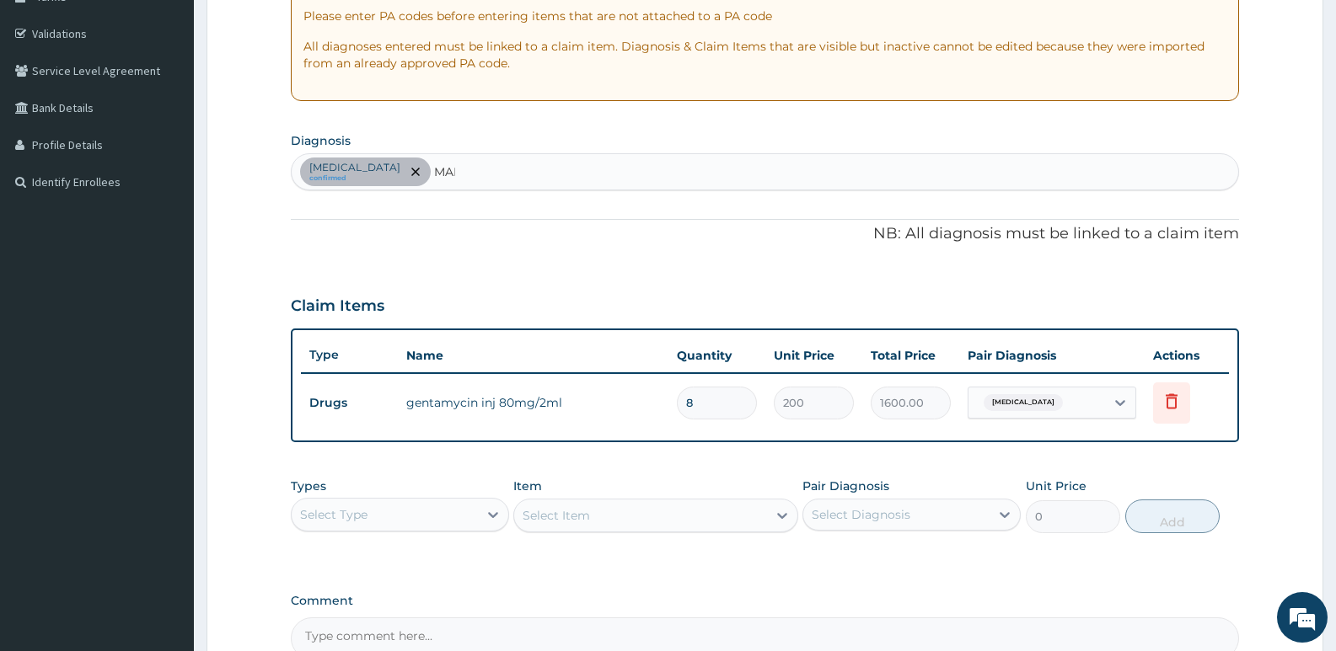
type input "MALA"
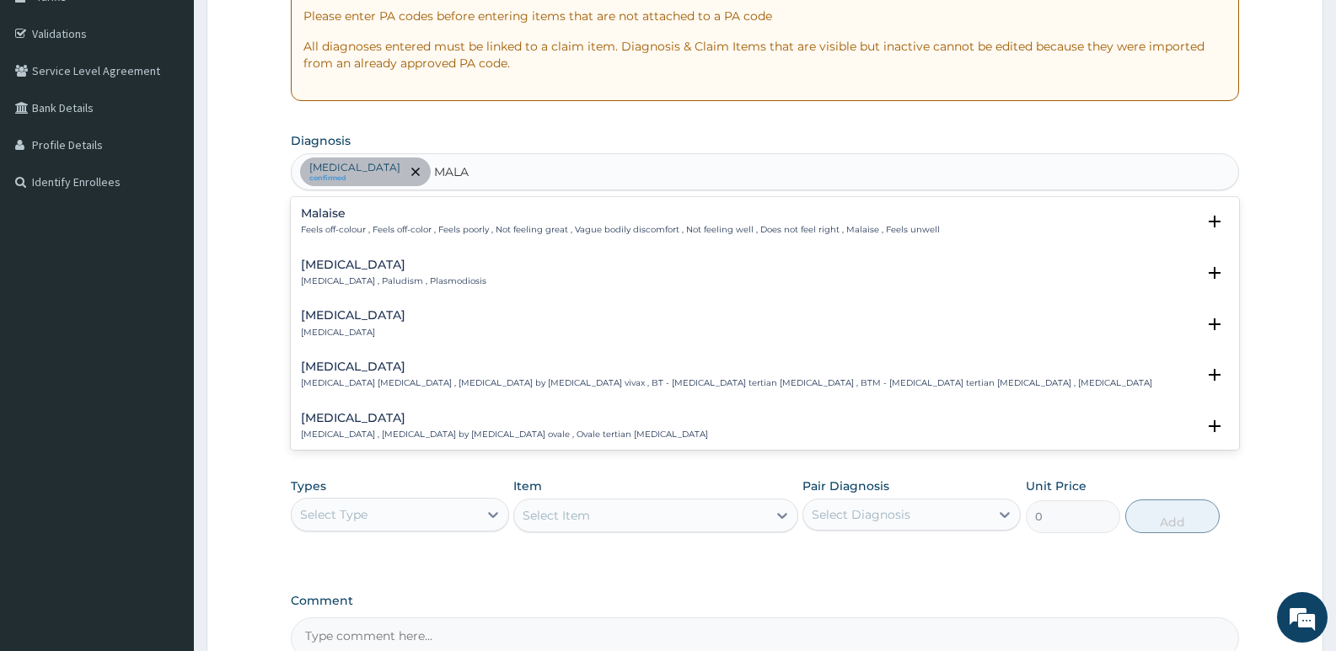
click at [368, 265] on h4 "Malaria" at bounding box center [393, 265] width 185 height 13
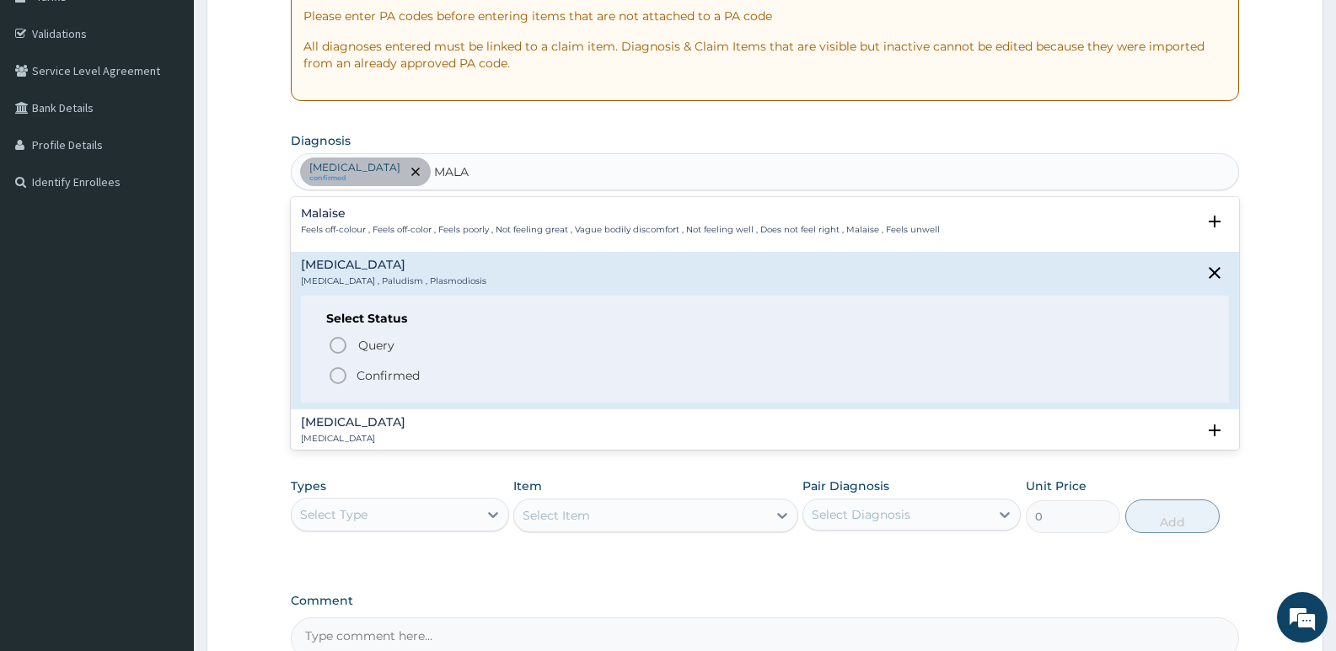
click at [340, 381] on icon "status option filled" at bounding box center [338, 376] width 20 height 20
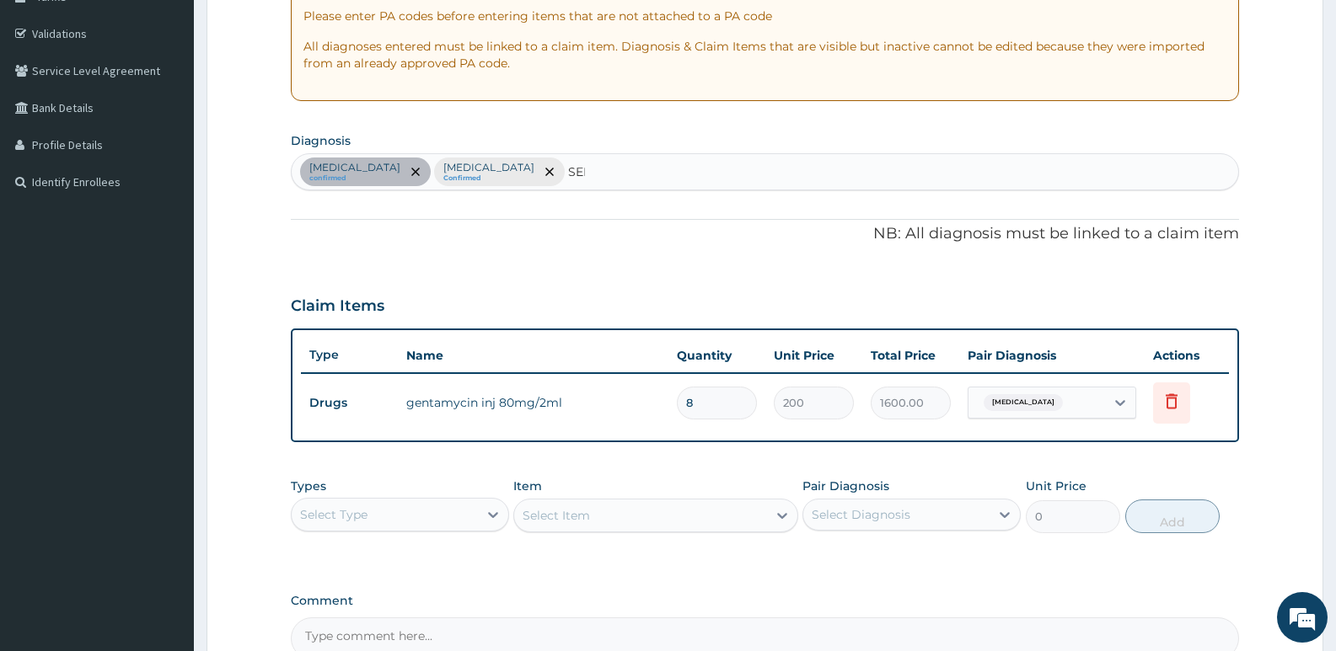
type input "SEPS"
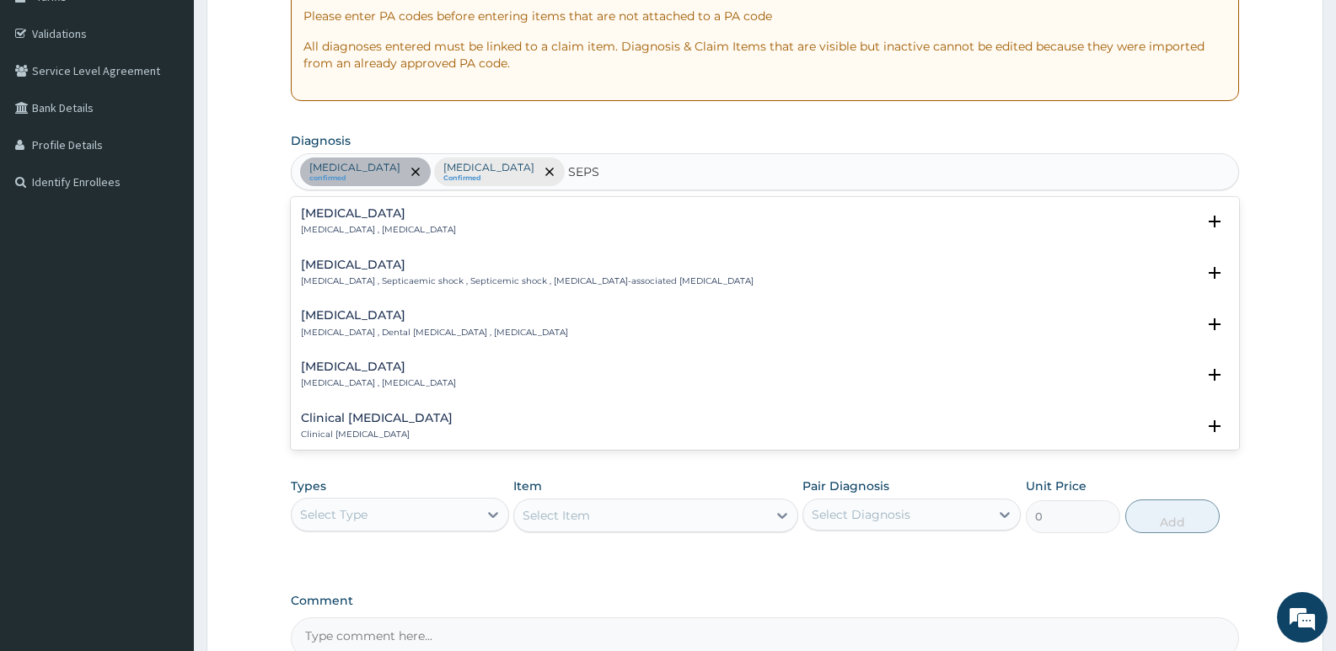
click at [299, 231] on div "Sepsis Systemic infection , Sepsis Select Status Query Query covers suspected (…" at bounding box center [765, 226] width 948 height 51
click at [367, 212] on h4 "Sepsis" at bounding box center [378, 213] width 155 height 13
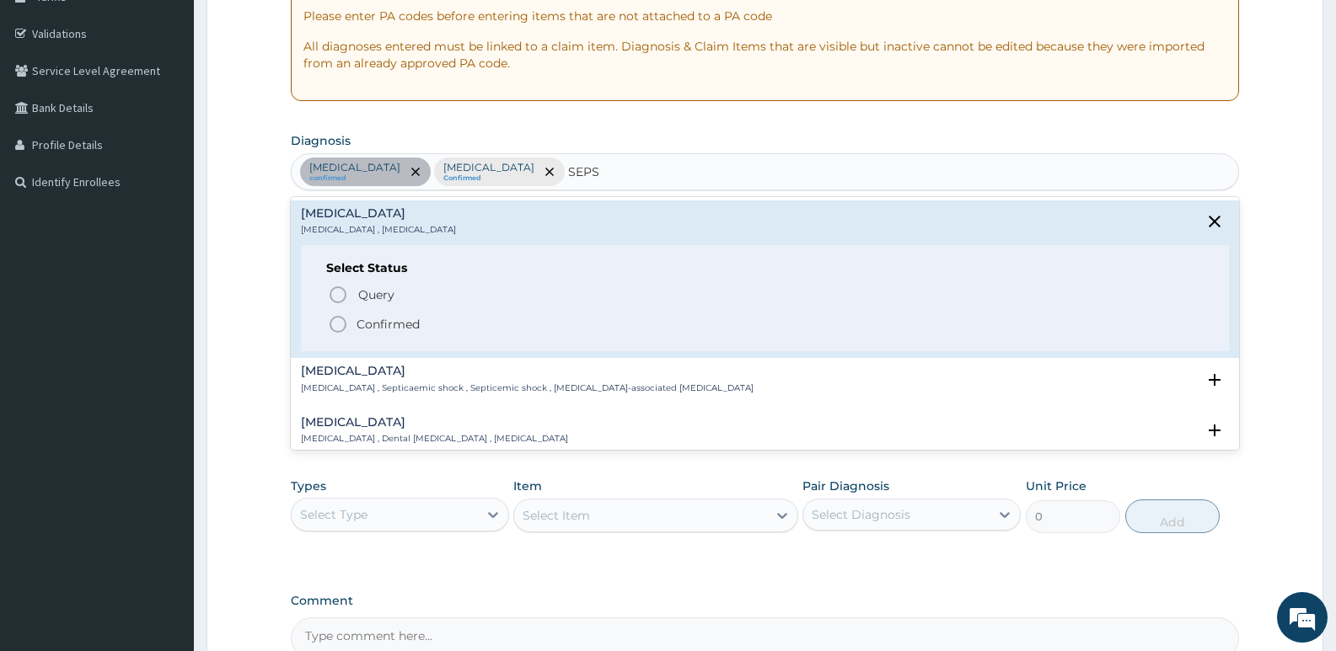
click at [340, 326] on icon "status option filled" at bounding box center [338, 324] width 20 height 20
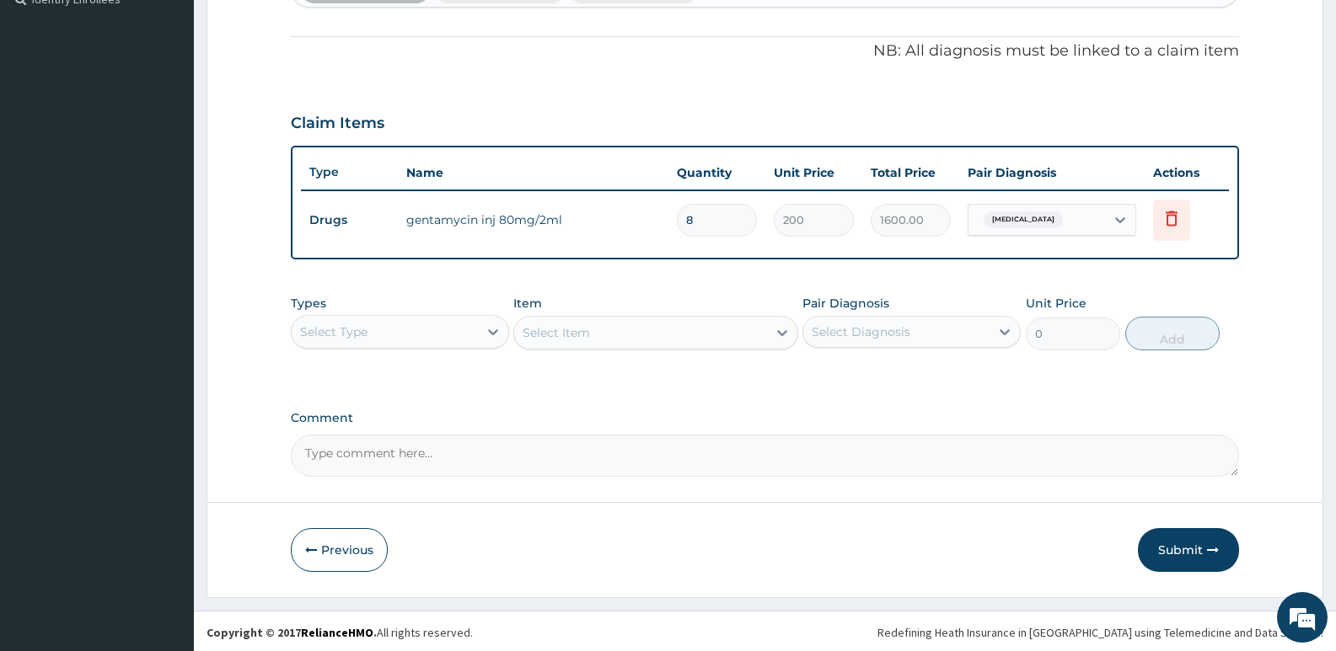
scroll to position [484, 0]
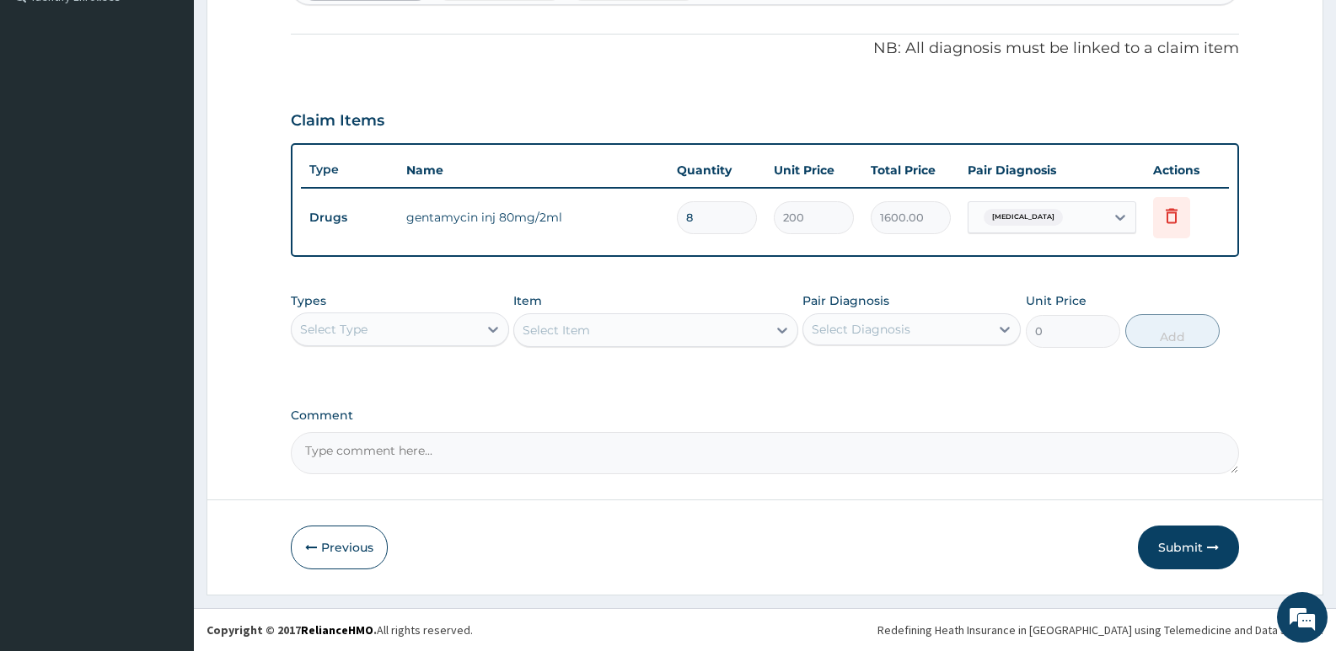
click at [387, 323] on div "Select Type" at bounding box center [385, 329] width 186 height 27
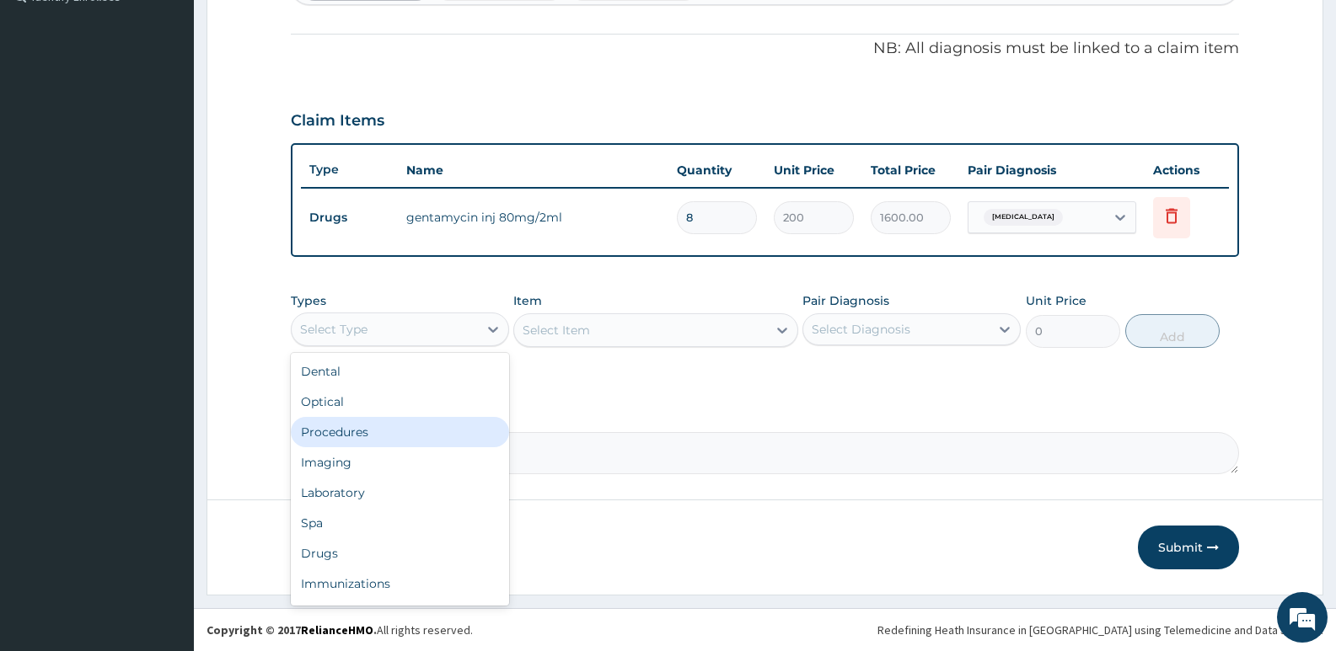
click at [357, 436] on div "Procedures" at bounding box center [400, 432] width 218 height 30
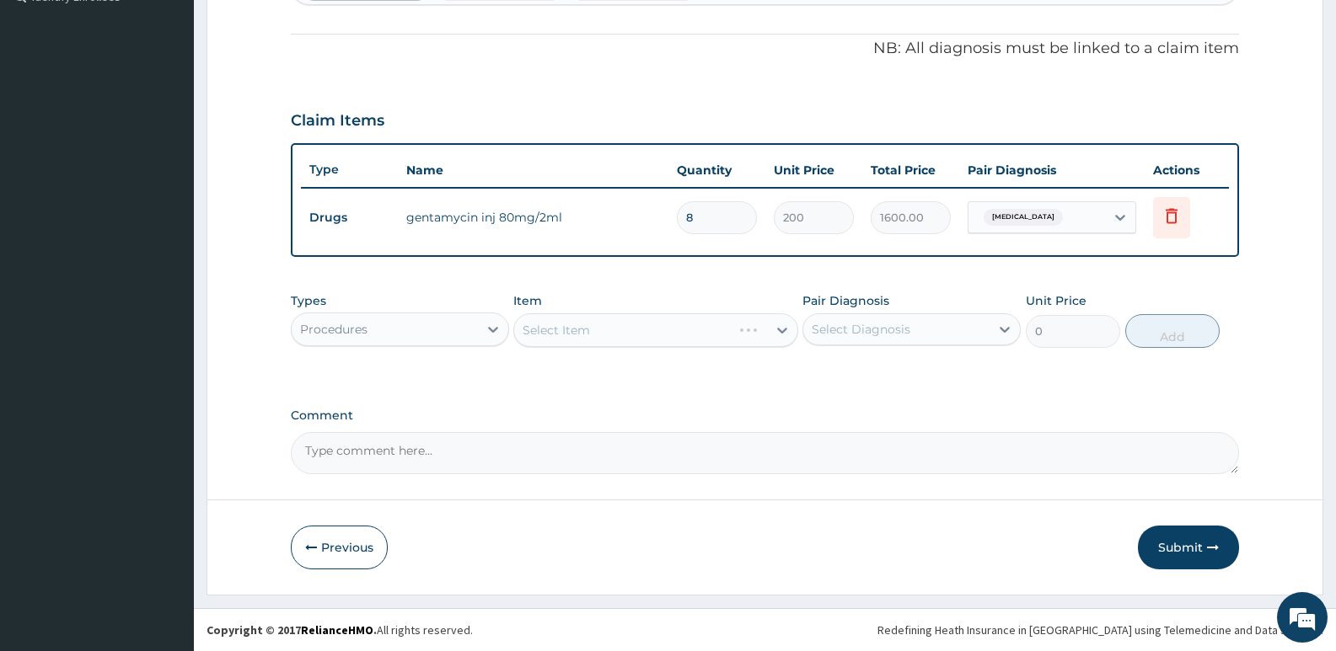
click at [571, 329] on div "Select Item" at bounding box center [655, 331] width 284 height 34
click at [621, 328] on div "Select Item" at bounding box center [655, 331] width 284 height 34
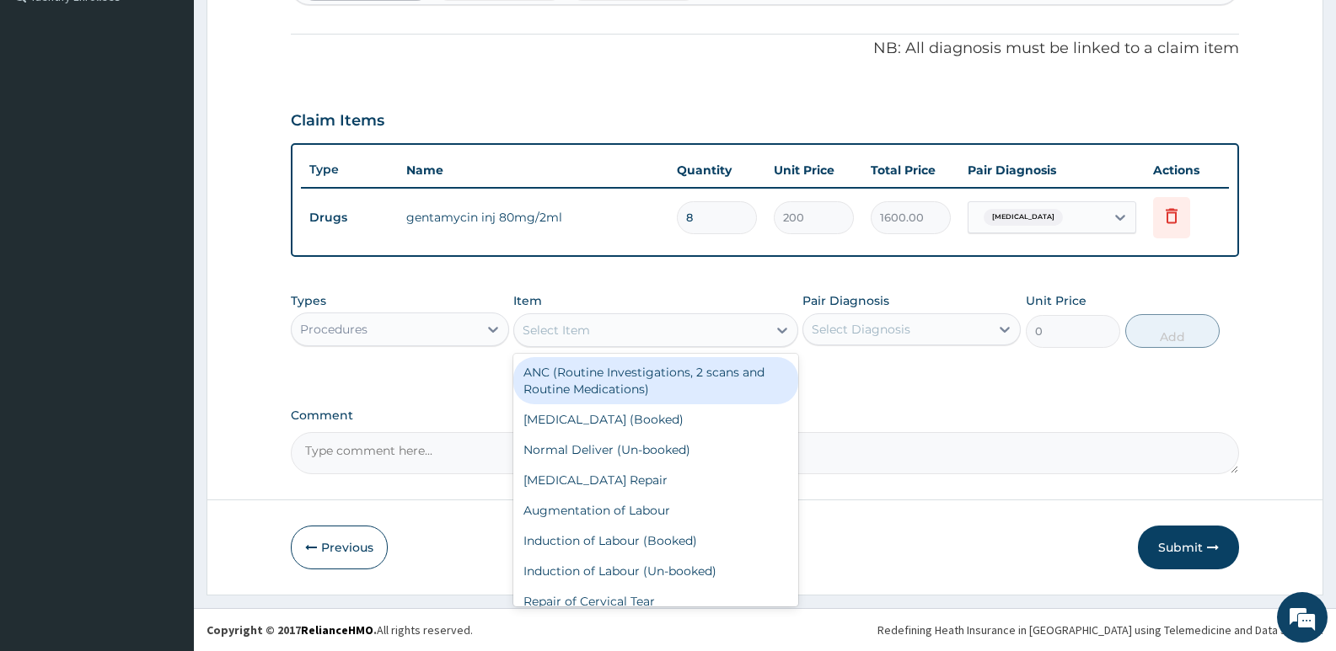
click at [621, 328] on div "Select Item" at bounding box center [640, 330] width 252 height 27
type input "GP"
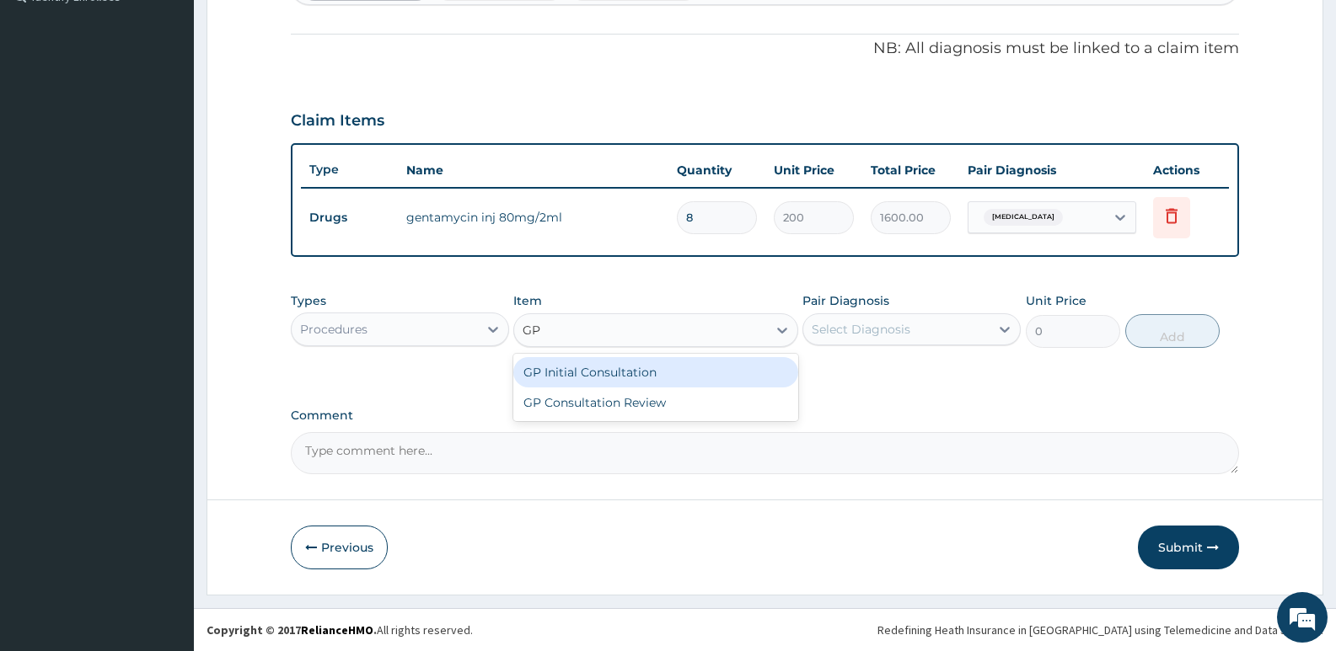
click at [602, 381] on div "GP Initial Consultation" at bounding box center [655, 372] width 284 height 30
type input "2500"
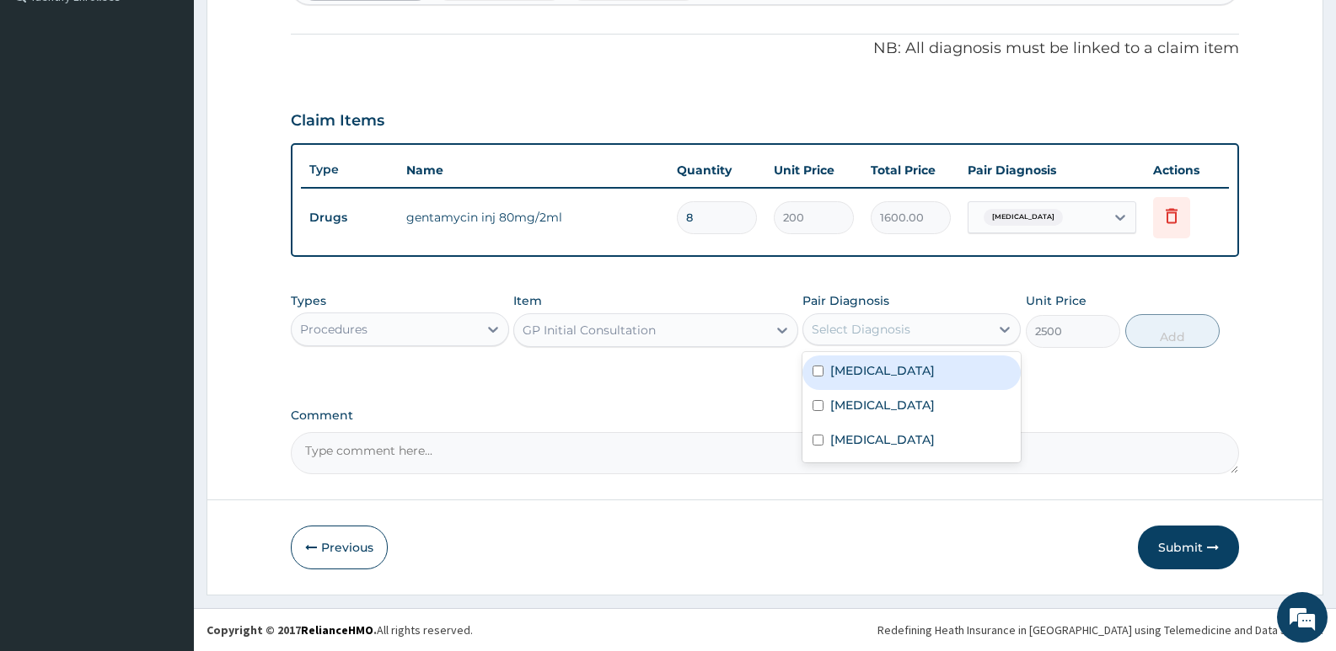
click at [844, 336] on div "Select Diagnosis" at bounding box center [861, 329] width 99 height 17
click at [849, 367] on label "Acute lymphadenitis" at bounding box center [882, 370] width 105 height 17
checkbox input "true"
click at [1174, 327] on button "Add" at bounding box center [1172, 331] width 94 height 34
type input "0"
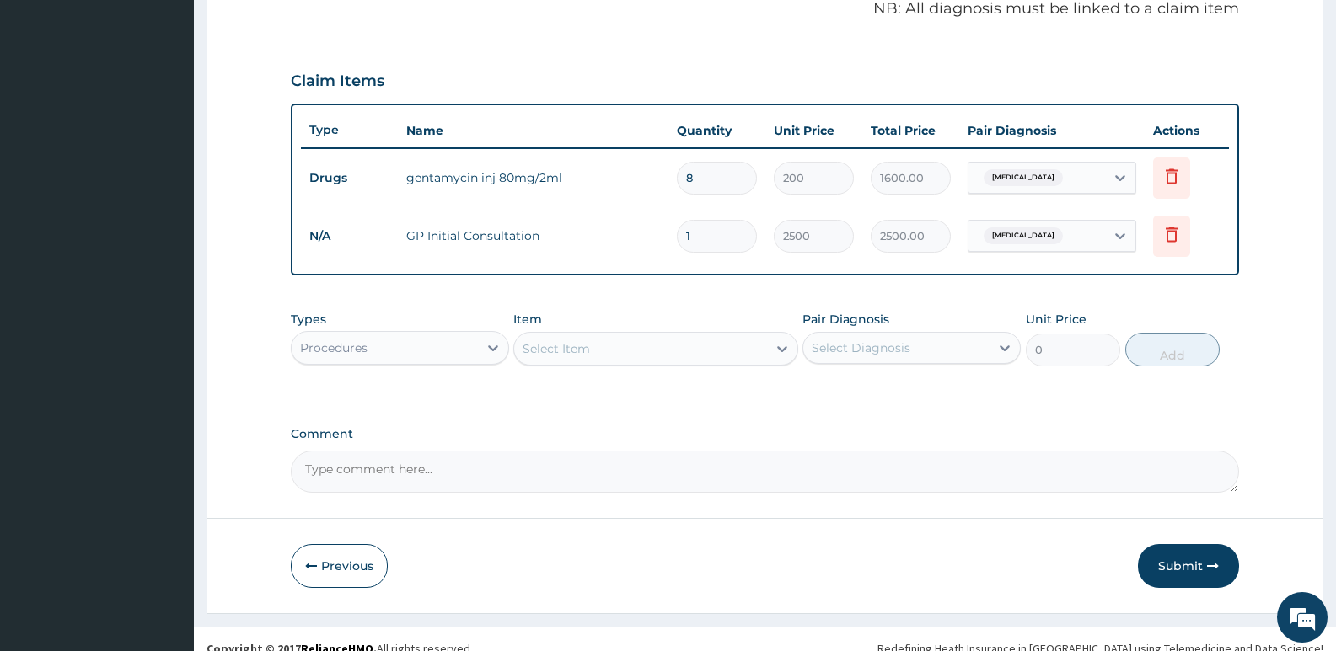
scroll to position [542, 0]
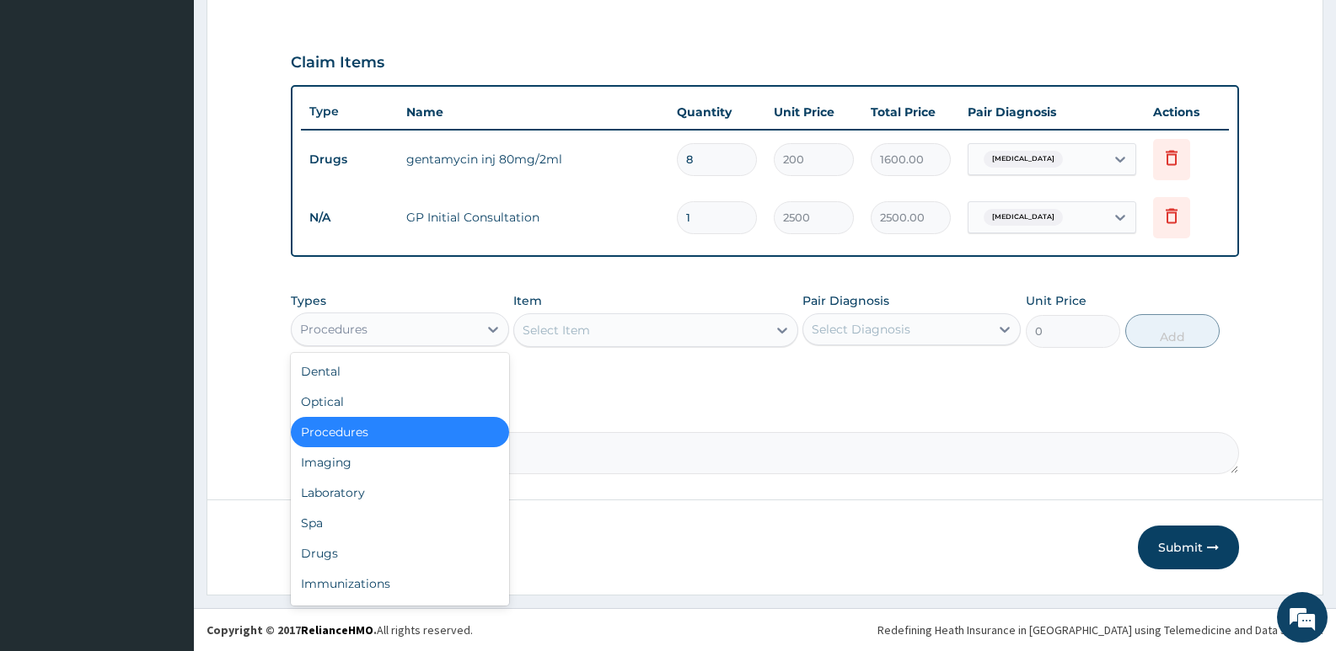
click at [408, 333] on div "Procedures" at bounding box center [385, 329] width 186 height 27
click at [328, 492] on div "Laboratory" at bounding box center [400, 493] width 218 height 30
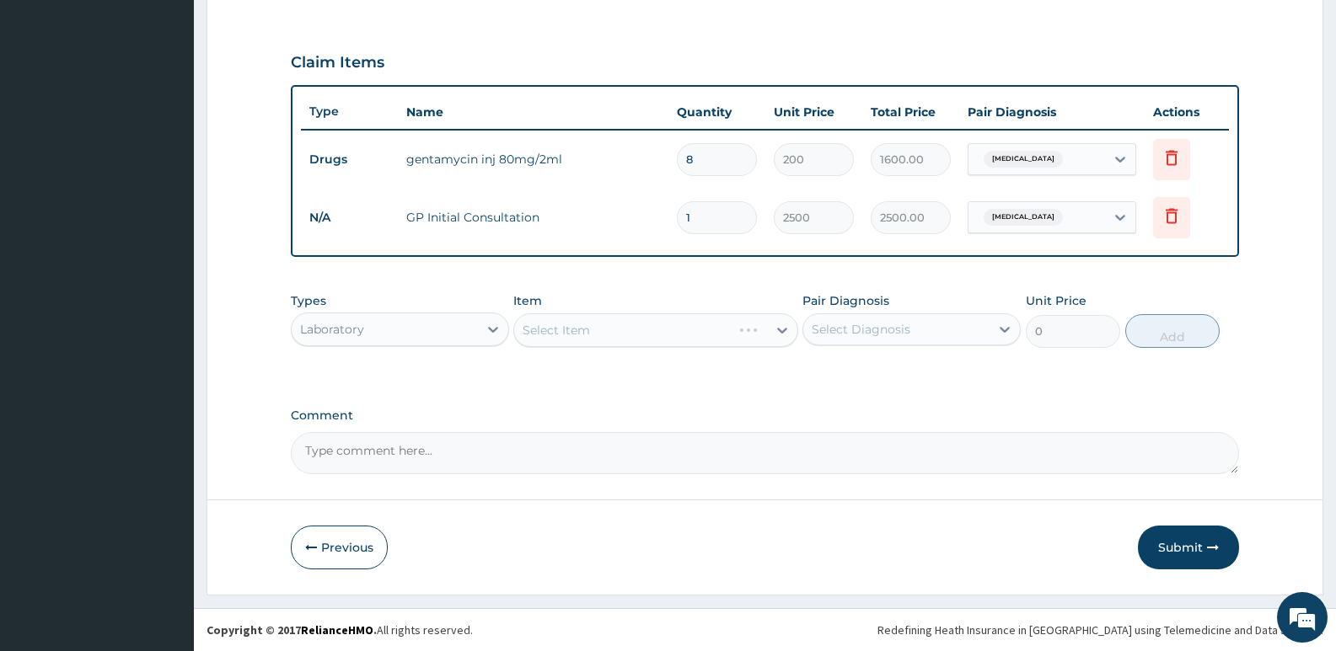
click at [566, 337] on div "Select Item" at bounding box center [655, 331] width 284 height 34
click at [579, 335] on div "Select Item" at bounding box center [655, 331] width 284 height 34
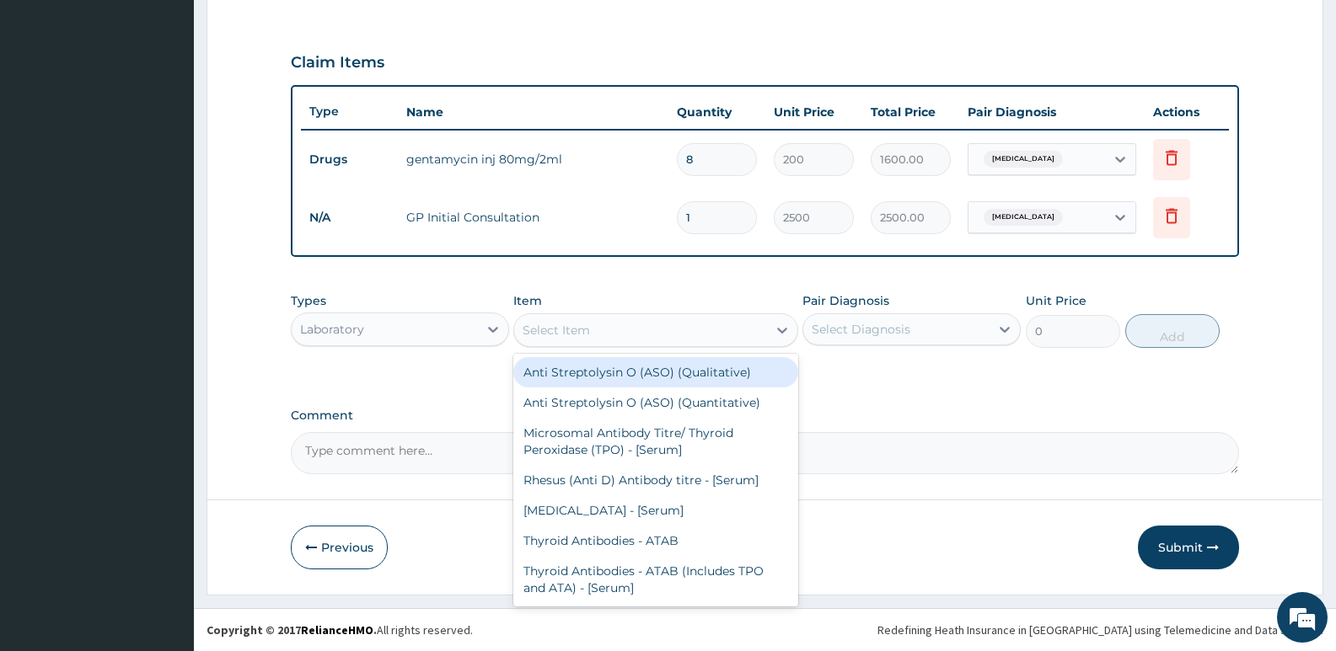
click at [585, 325] on div "Select Item" at bounding box center [556, 330] width 67 height 17
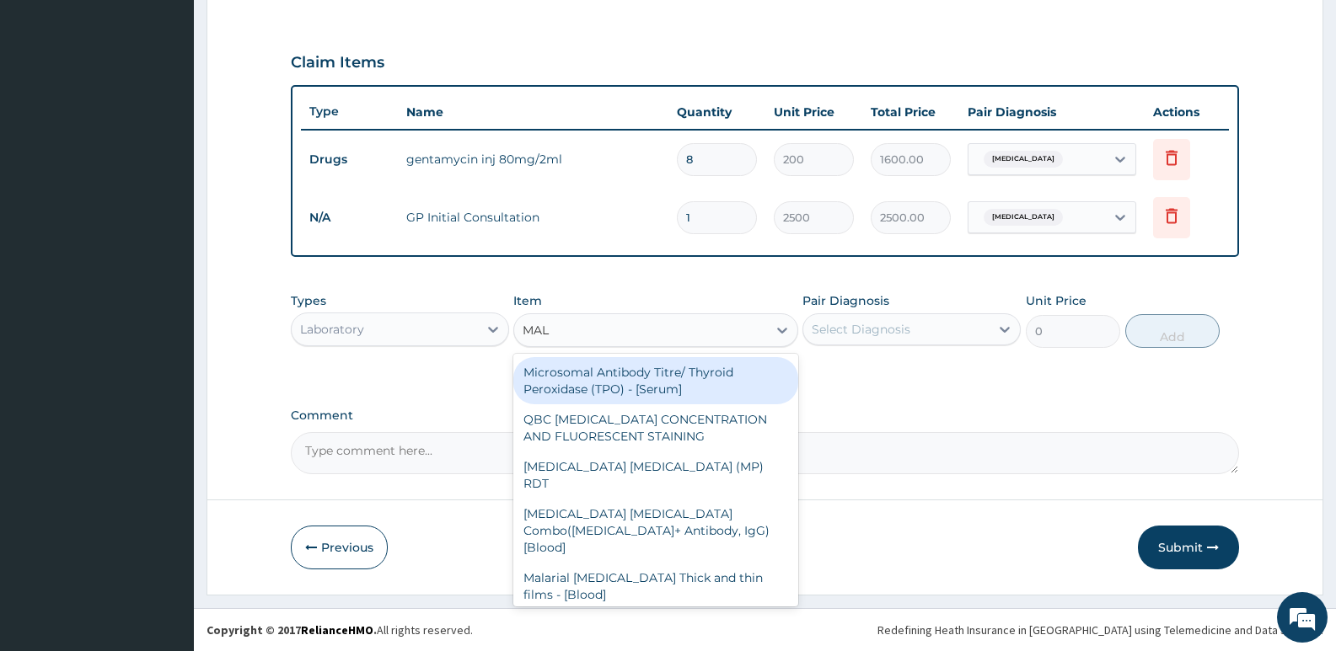
type input "MALA"
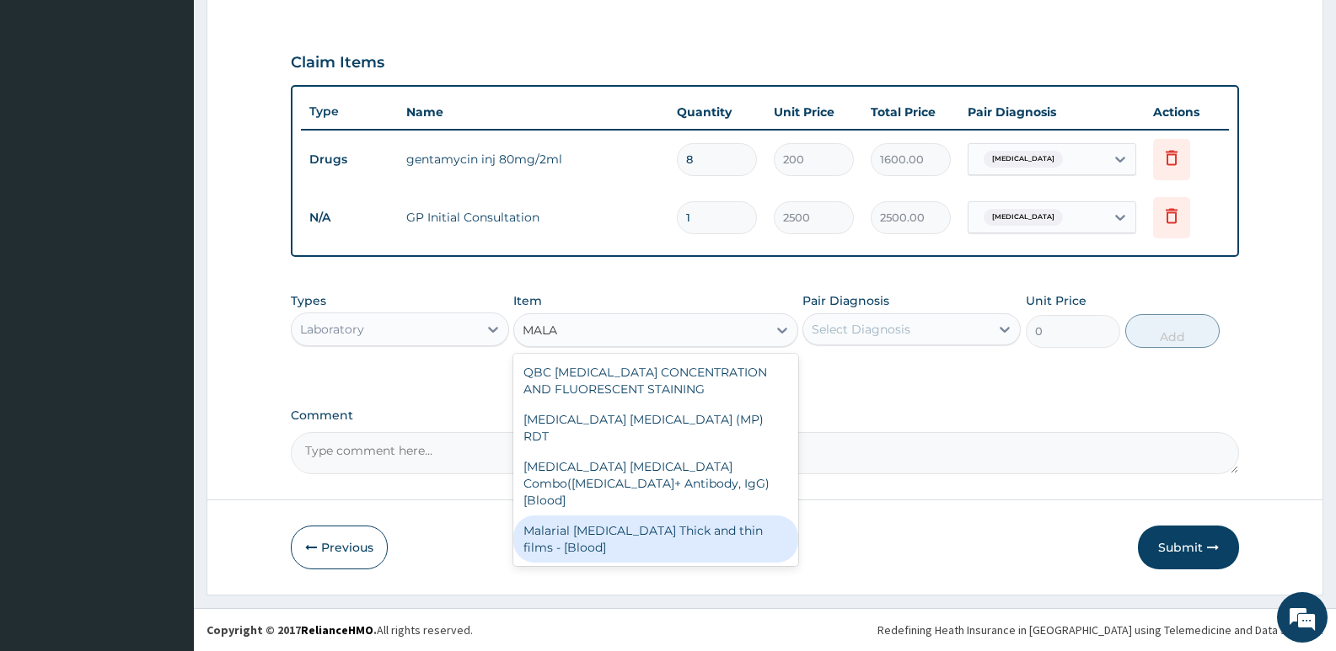
click at [641, 516] on div "Malarial Parasite Thick and thin films - [Blood]" at bounding box center [655, 539] width 284 height 47
type input "1650"
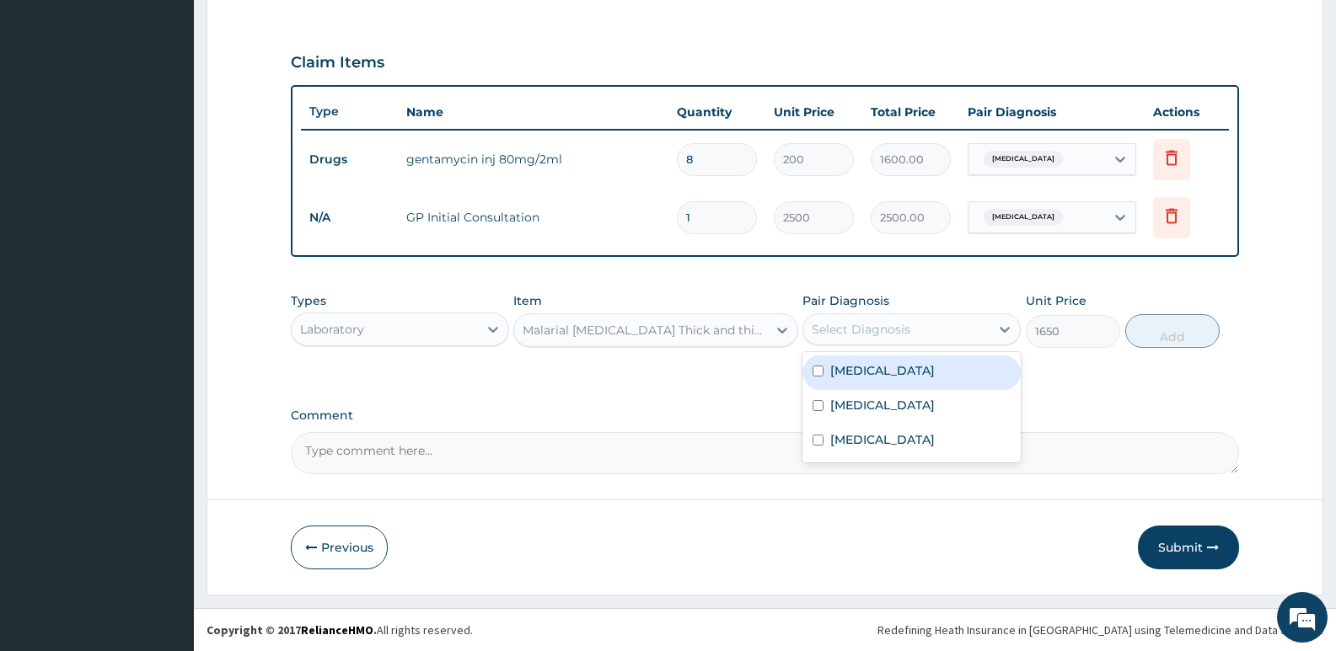
click at [847, 331] on div "Select Diagnosis" at bounding box center [861, 329] width 99 height 17
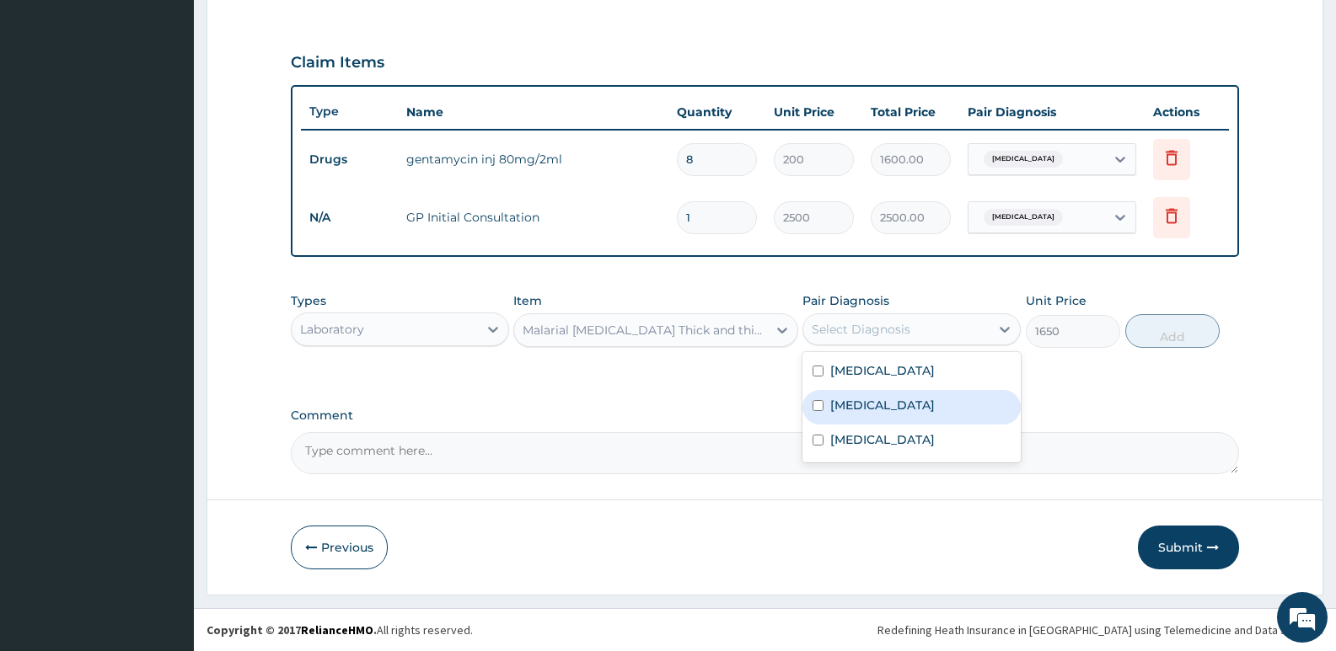
click at [840, 410] on label "Malaria" at bounding box center [882, 405] width 105 height 17
checkbox input "true"
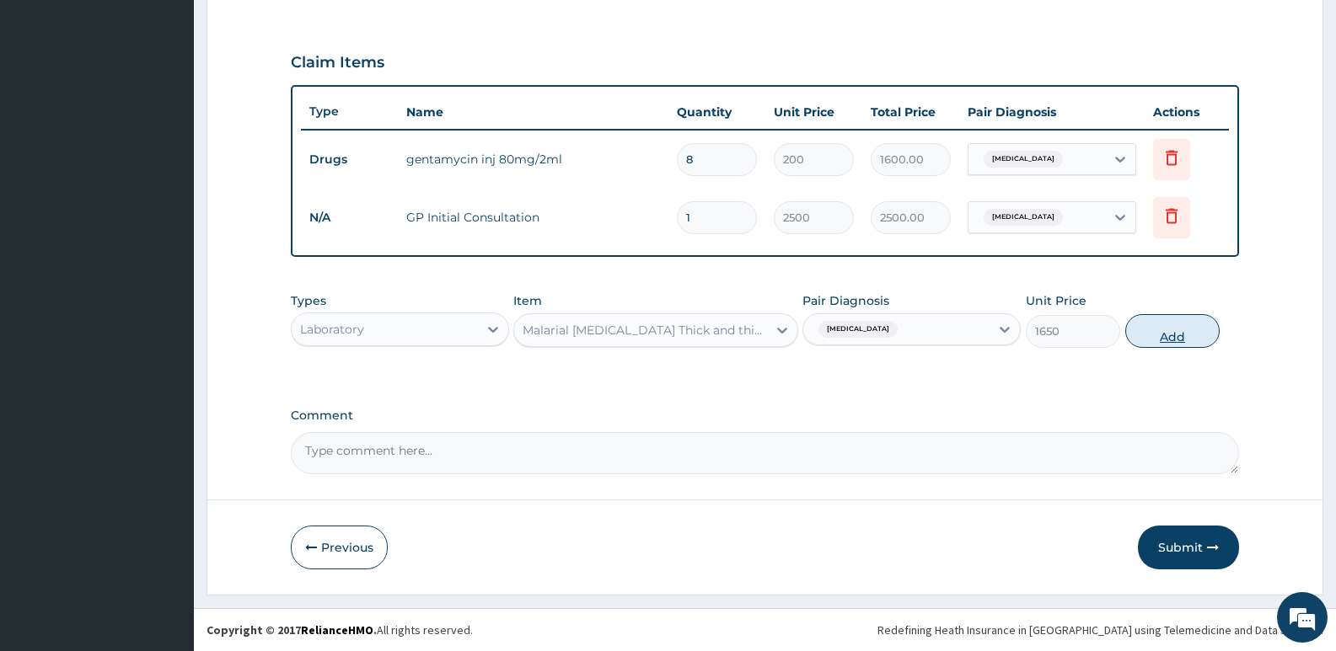
click at [1168, 336] on button "Add" at bounding box center [1172, 331] width 94 height 34
type input "0"
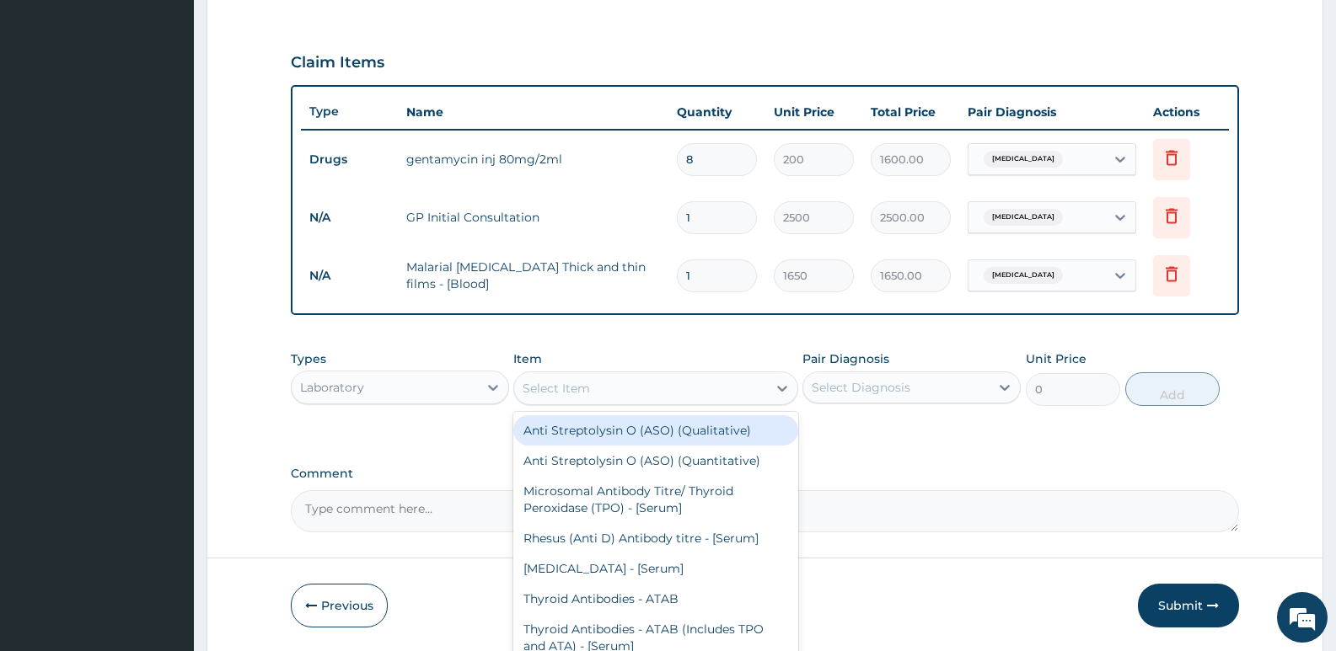
click at [608, 385] on div "Select Item" at bounding box center [640, 388] width 252 height 27
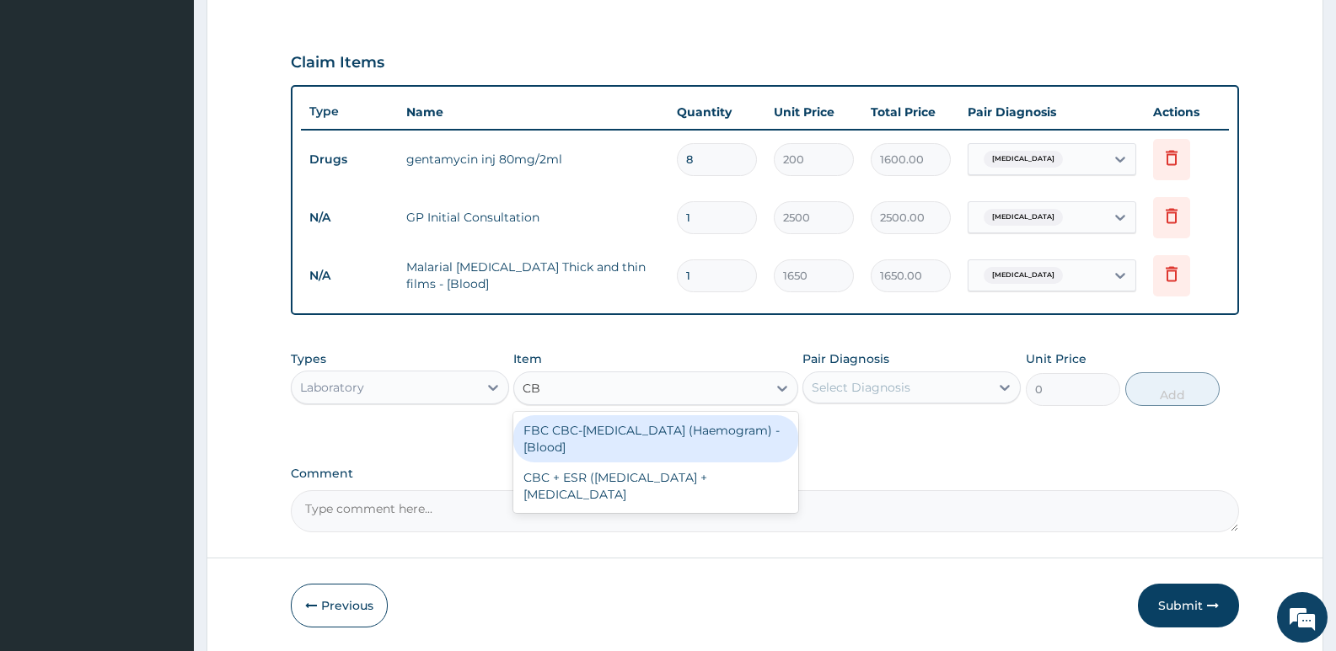
type input "CBC"
click at [651, 442] on div "FBC CBC-Complete Blood Count (Haemogram) - [Blood]" at bounding box center [655, 439] width 284 height 47
type input "3300"
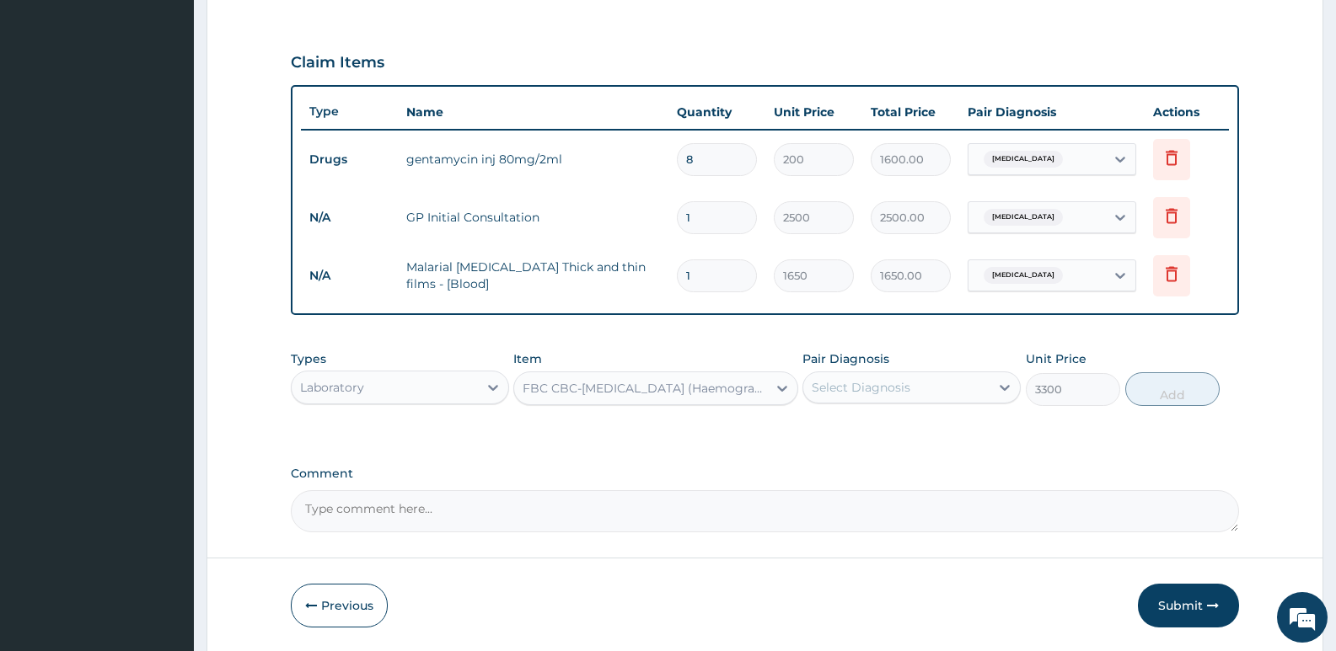
click at [882, 376] on div "Select Diagnosis" at bounding box center [896, 387] width 186 height 27
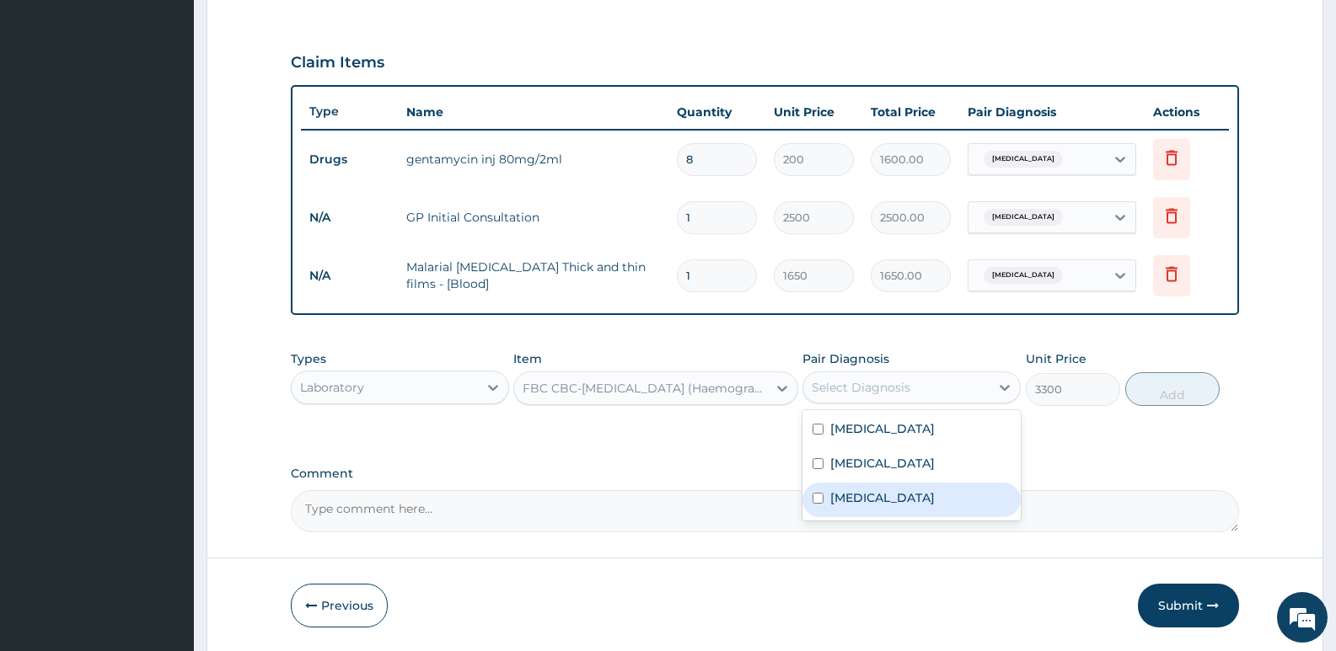
click at [876, 485] on div "Sepsis" at bounding box center [911, 500] width 218 height 35
checkbox input "true"
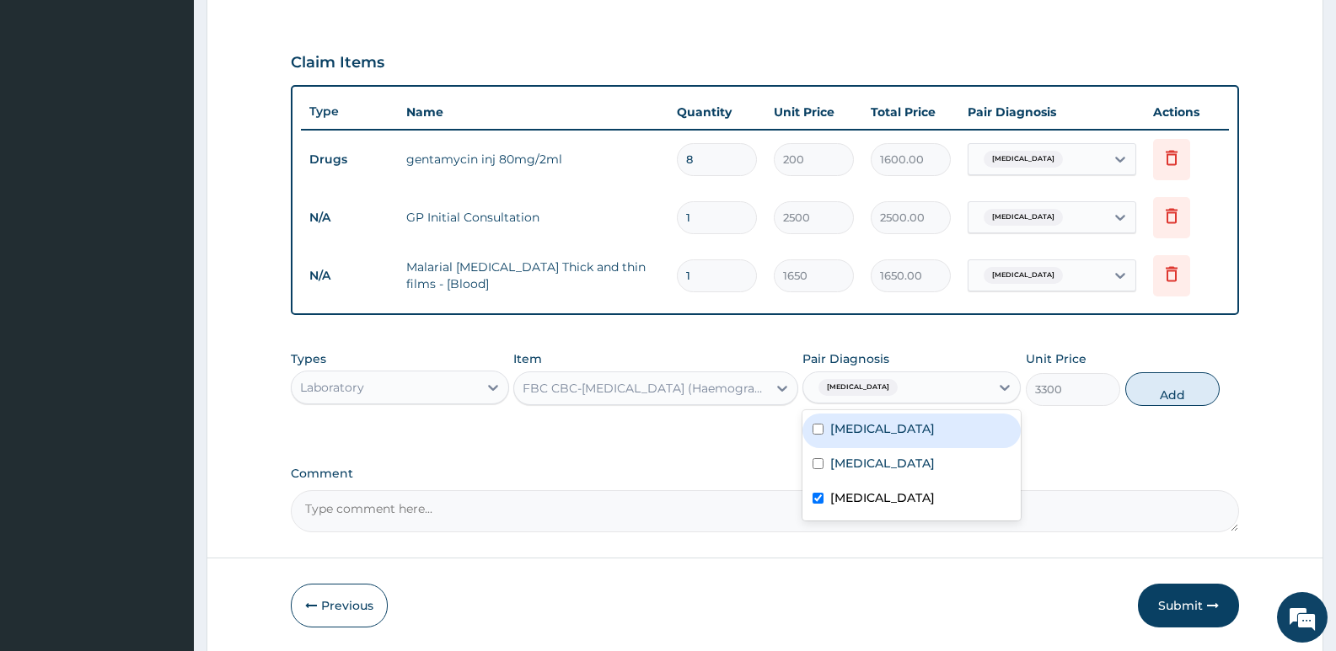
click at [896, 445] on div "Acute lymphadenitis" at bounding box center [911, 431] width 218 height 35
checkbox input "true"
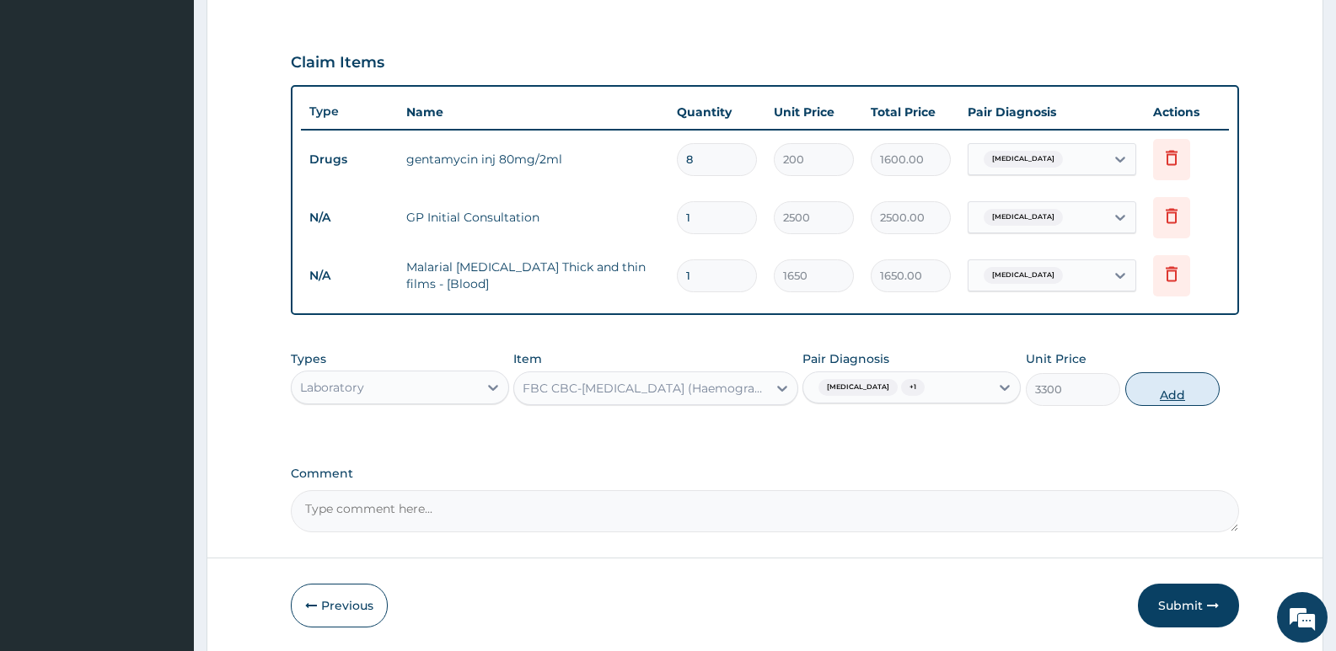
click at [1185, 389] on button "Add" at bounding box center [1172, 390] width 94 height 34
type input "0"
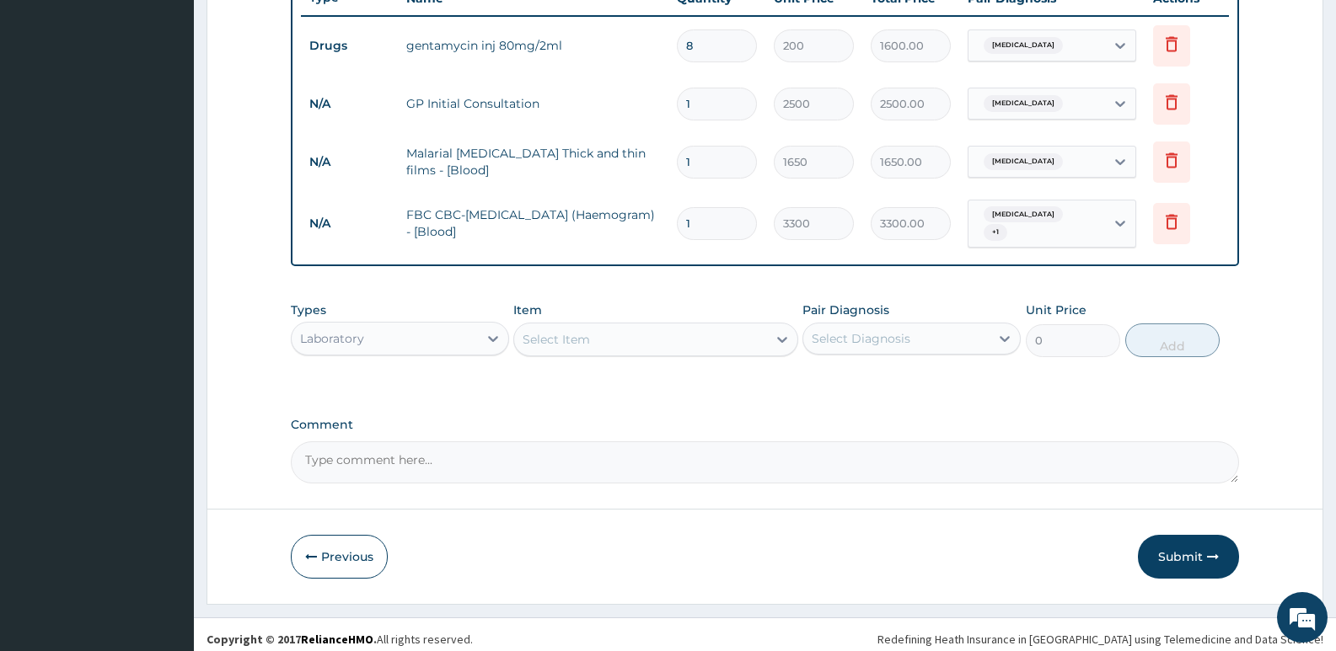
scroll to position [658, 0]
click at [375, 340] on div "Laboratory" at bounding box center [385, 336] width 186 height 27
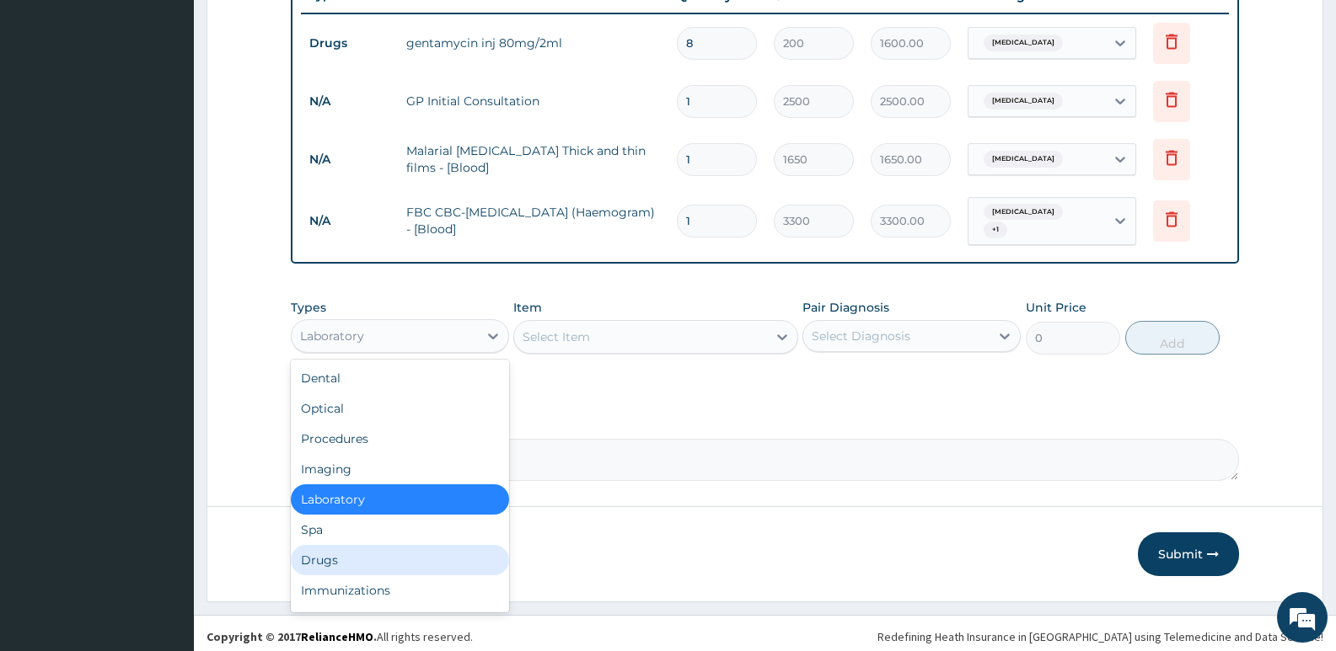
click at [331, 556] on div "Drugs" at bounding box center [400, 560] width 218 height 30
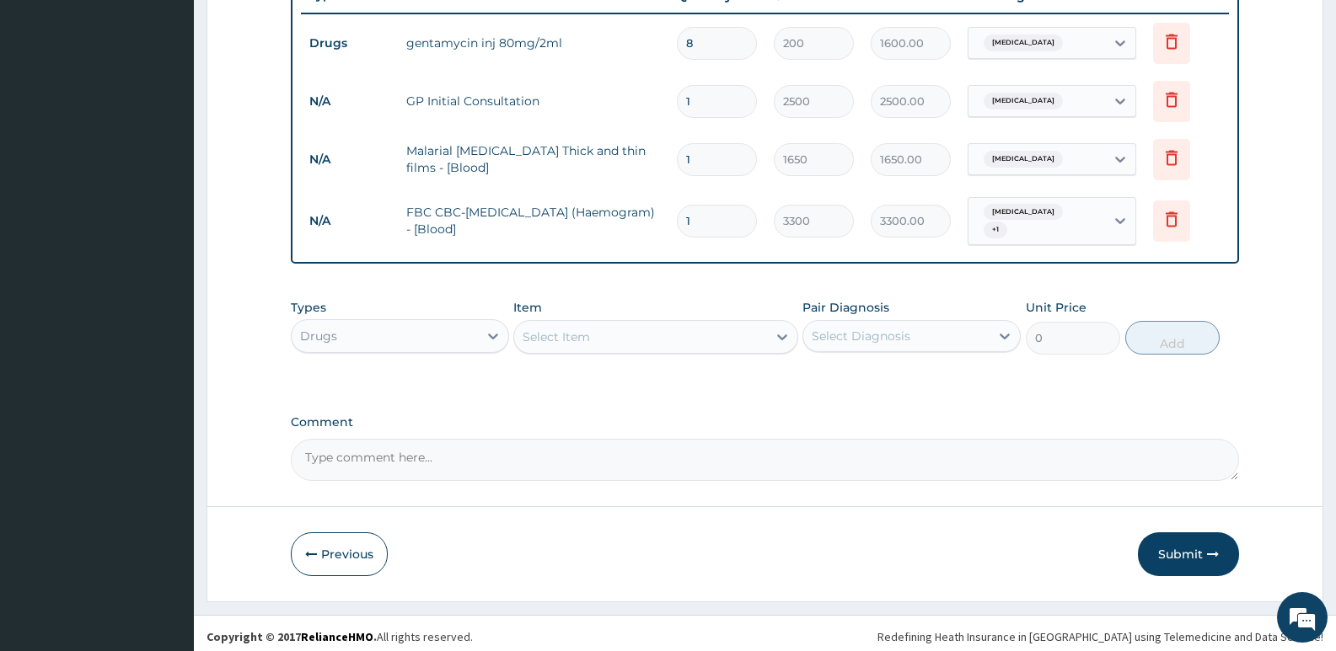
click at [543, 333] on div "Select Item" at bounding box center [556, 337] width 67 height 17
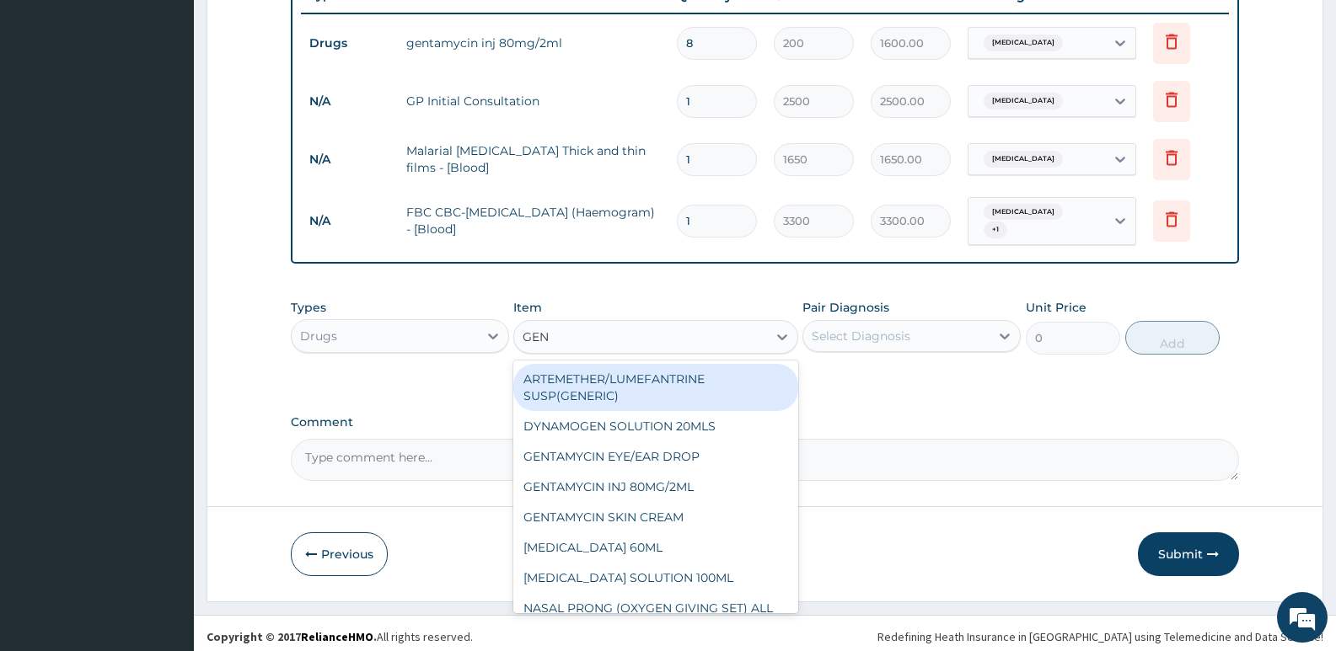
type input "GENT"
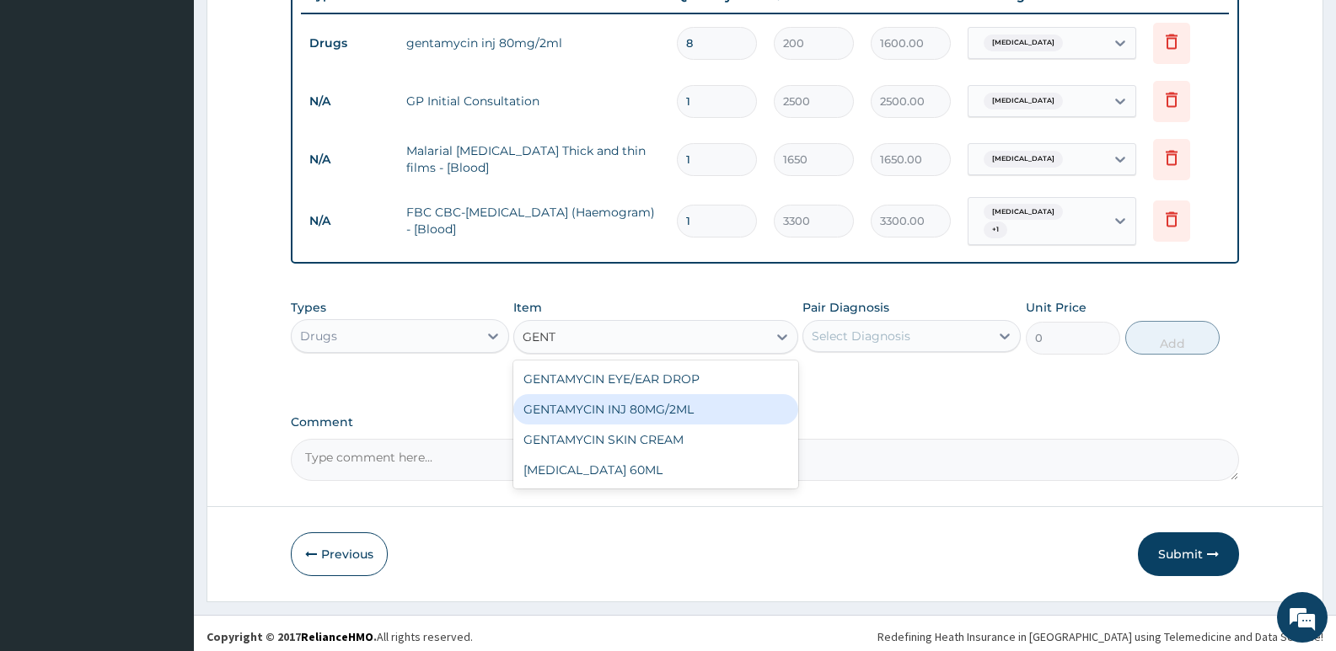
click at [567, 410] on div "GENTAMYCIN INJ 80MG/2ML" at bounding box center [655, 409] width 284 height 30
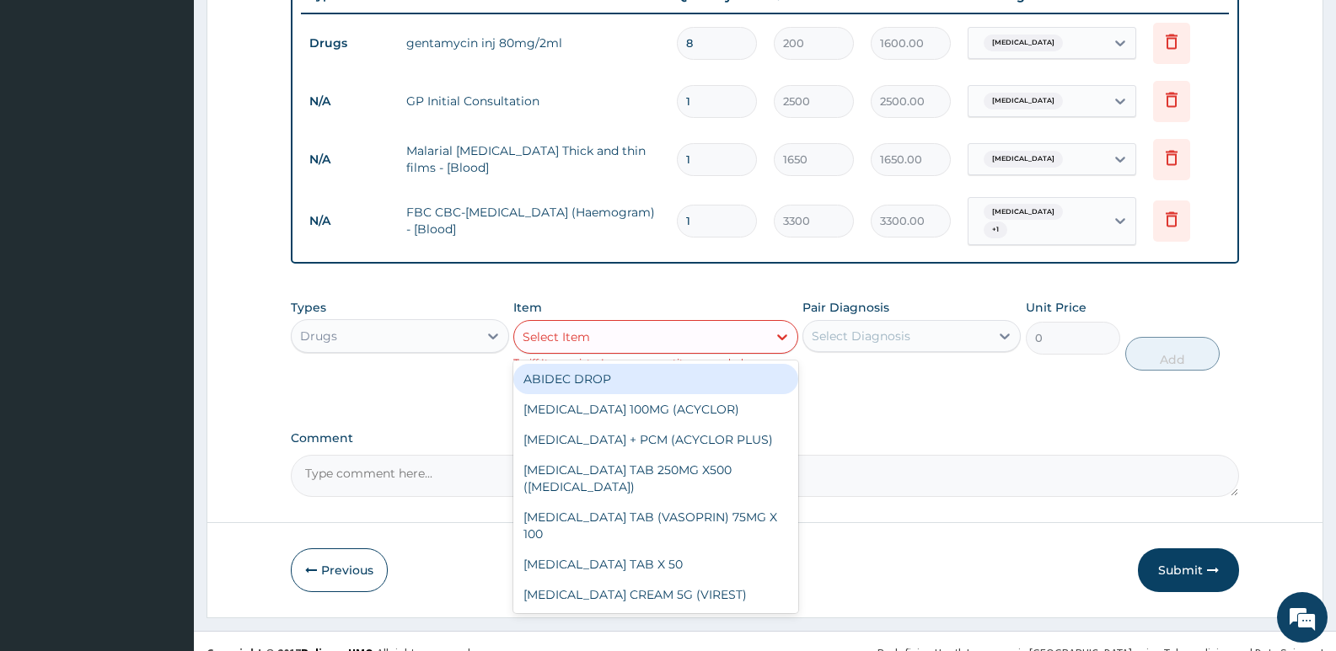
click at [689, 325] on div "Select Item" at bounding box center [640, 337] width 252 height 27
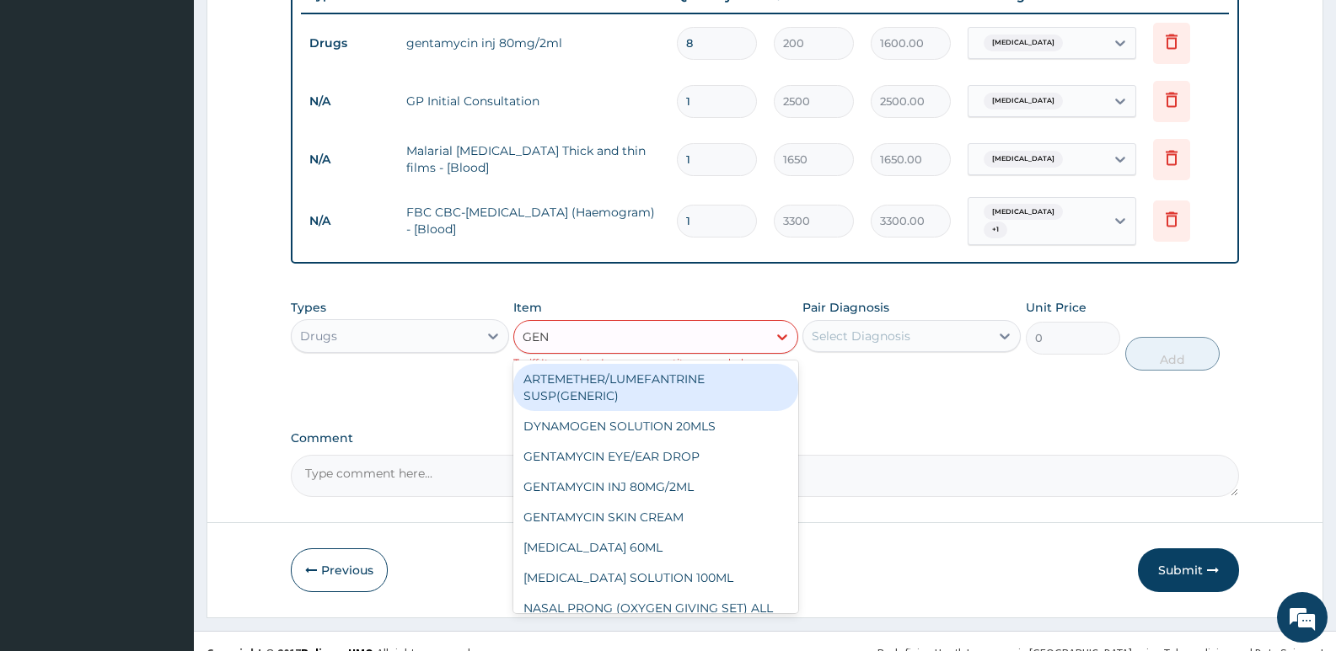
type input "GENT"
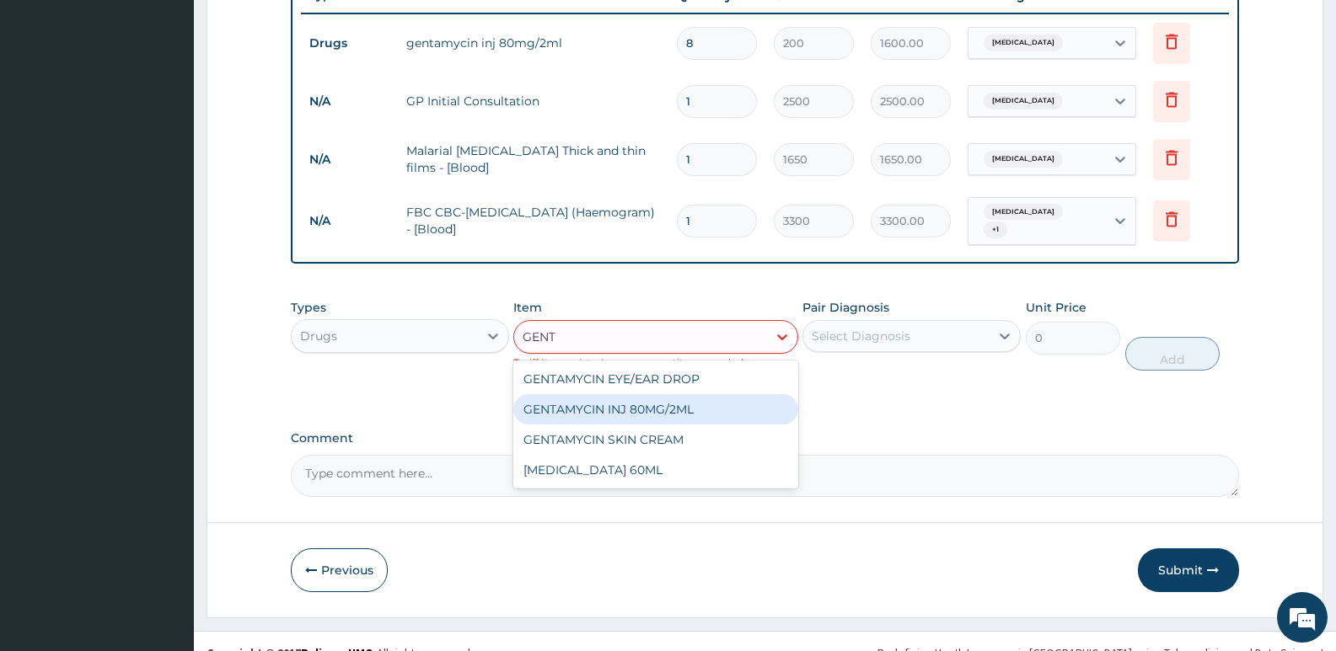
click at [614, 401] on div "GENTAMYCIN INJ 80MG/2ML" at bounding box center [655, 409] width 284 height 30
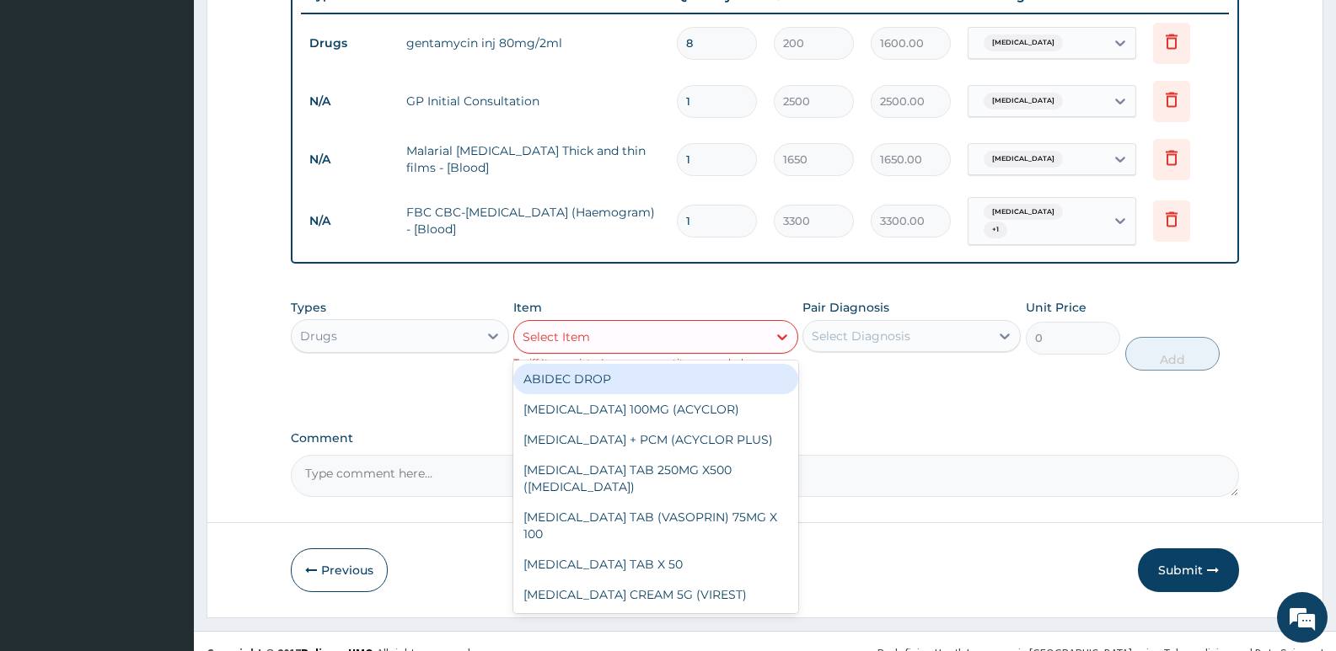
click at [541, 330] on div "Select Item" at bounding box center [556, 337] width 67 height 17
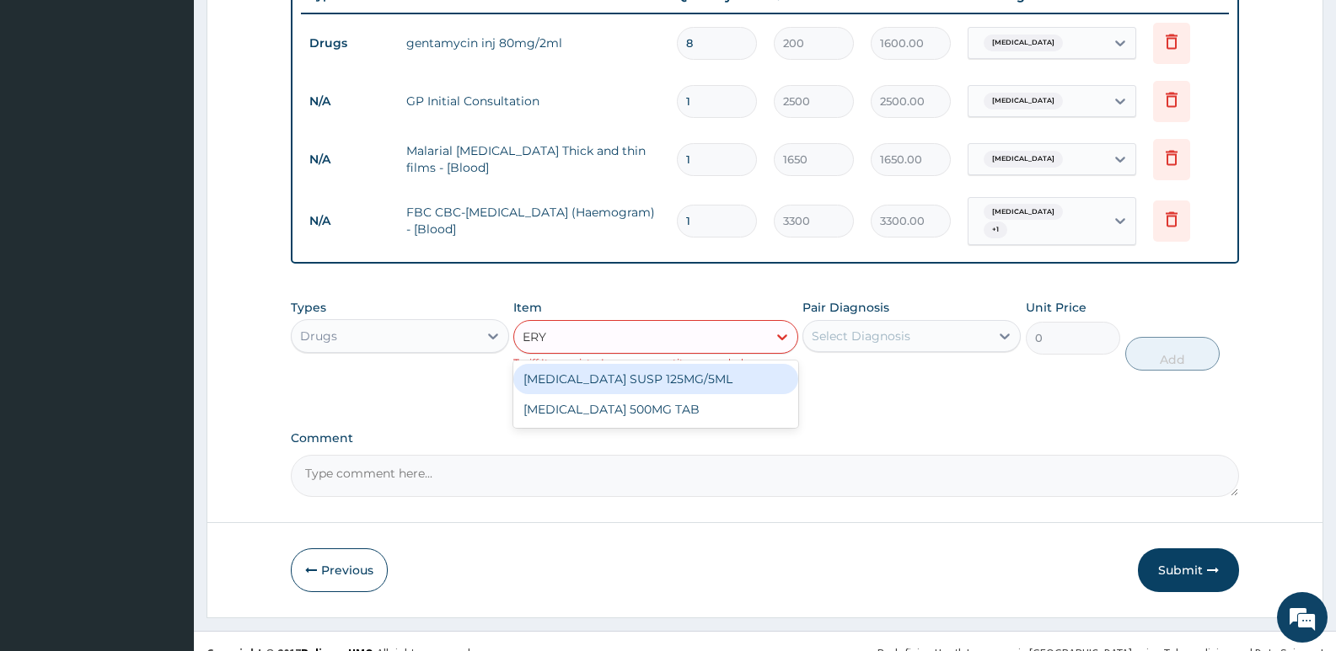
type input "ERYT"
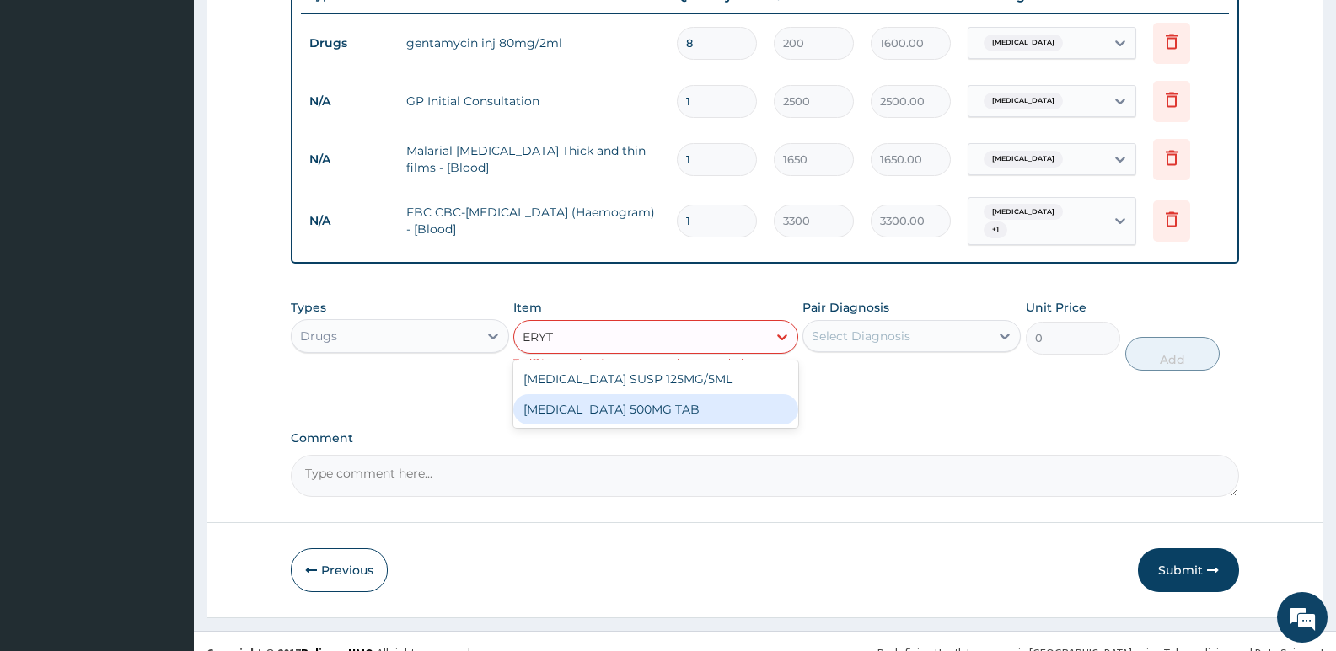
click at [564, 399] on div "[MEDICAL_DATA] 500MG TAB" at bounding box center [655, 409] width 284 height 30
type input "80"
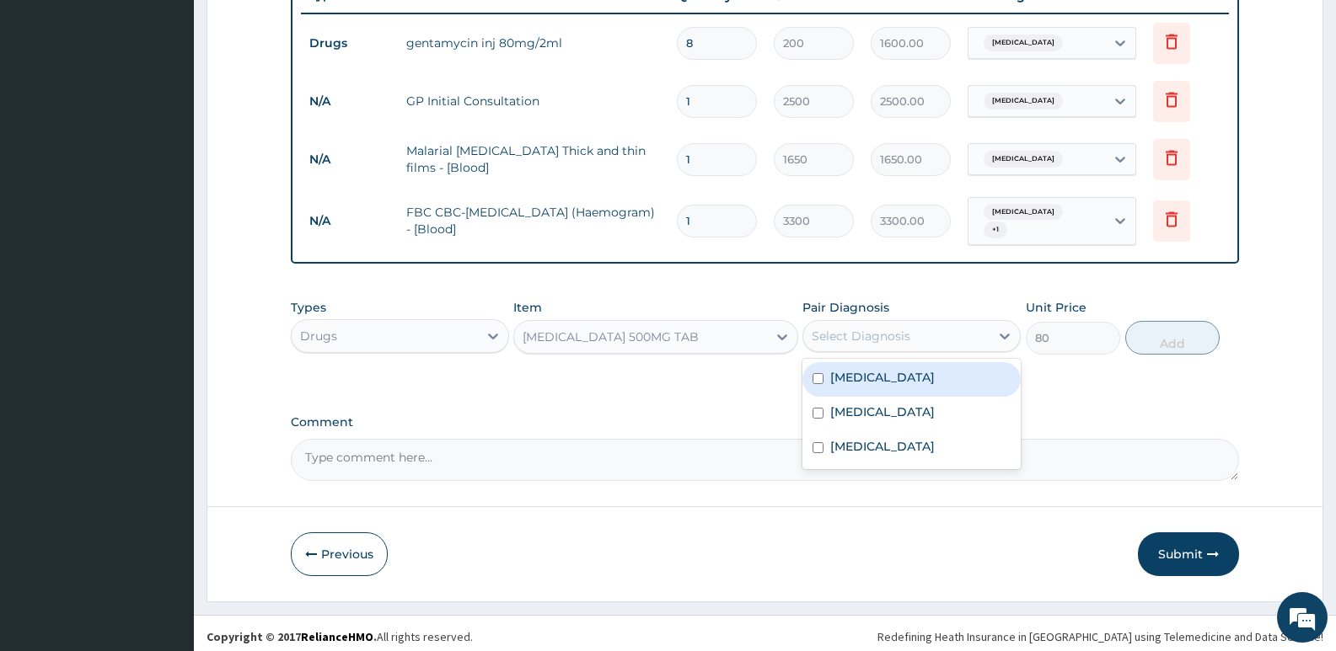
click at [850, 329] on div "Select Diagnosis" at bounding box center [861, 336] width 99 height 17
click at [880, 369] on label "Acute lymphadenitis" at bounding box center [882, 377] width 105 height 17
checkbox input "true"
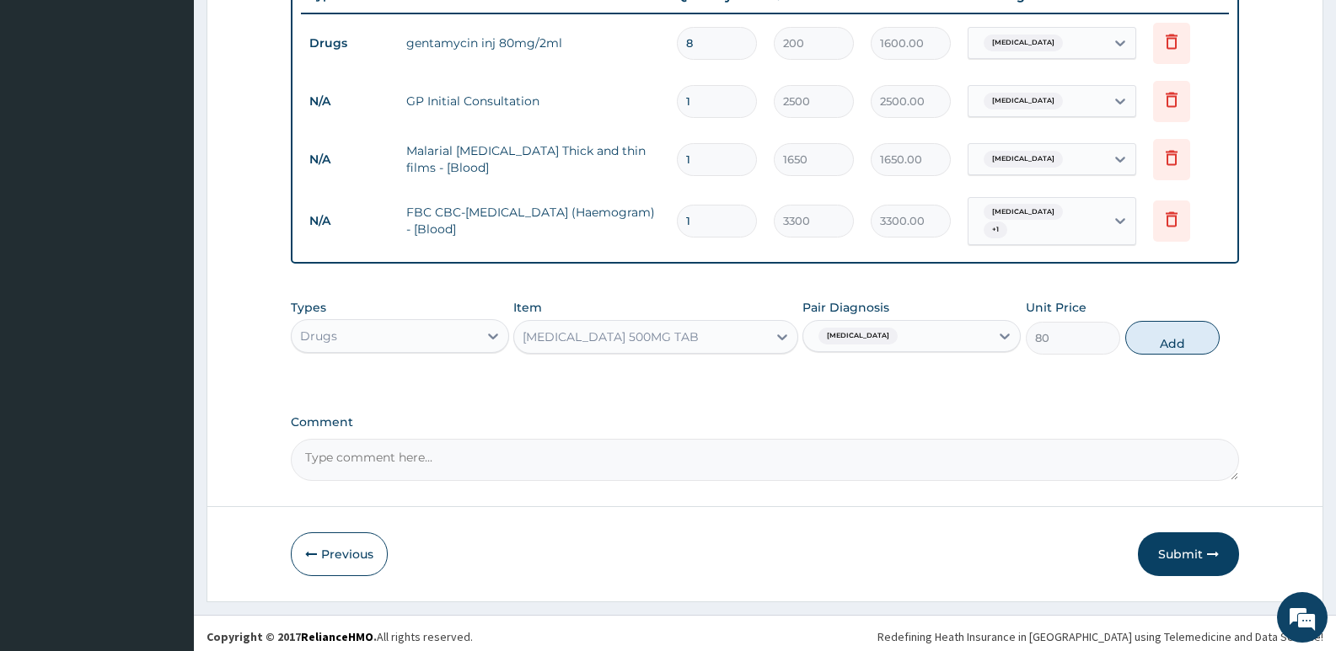
drag, startPoint x: 1186, startPoint y: 329, endPoint x: 952, endPoint y: 305, distance: 235.5
click at [1174, 328] on button "Add" at bounding box center [1172, 338] width 94 height 34
type input "0"
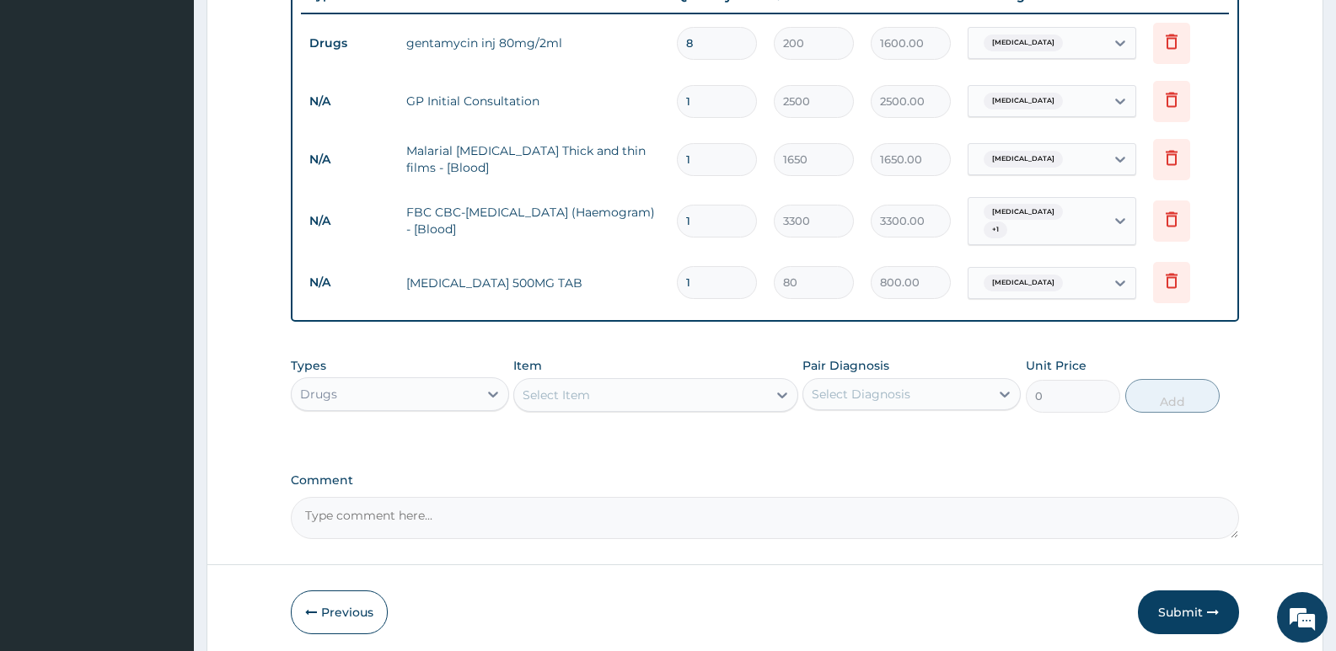
type input "10"
type input "800.00"
type input "10"
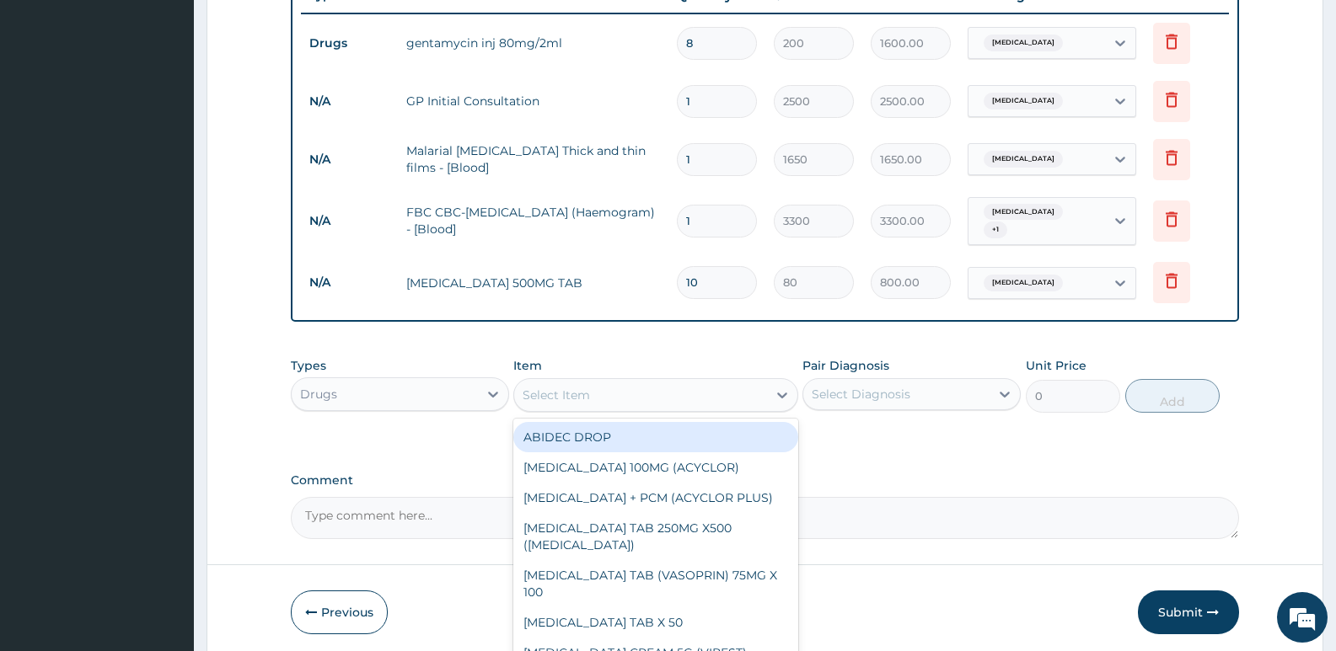
click at [588, 387] on div "Select Item" at bounding box center [556, 395] width 67 height 17
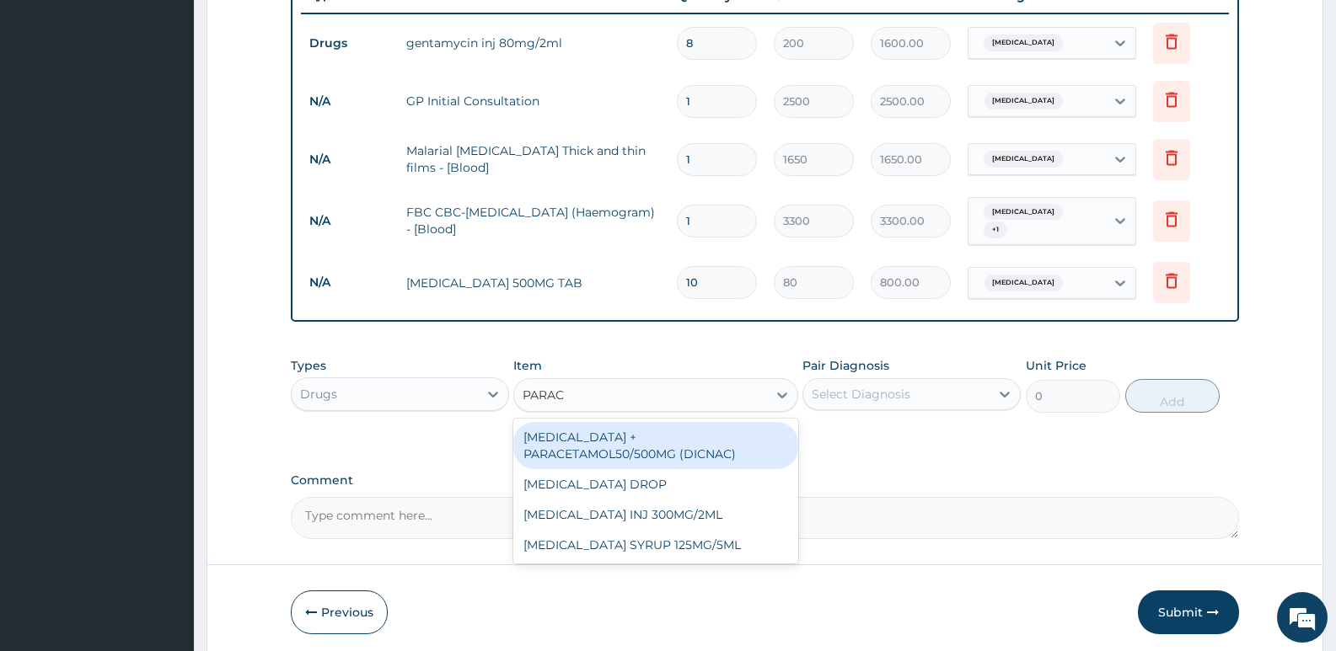
type input "PARACE"
click at [600, 448] on div "[MEDICAL_DATA] + PARACETAMOL50/500MG (DICNAC)" at bounding box center [655, 445] width 284 height 47
type input "40"
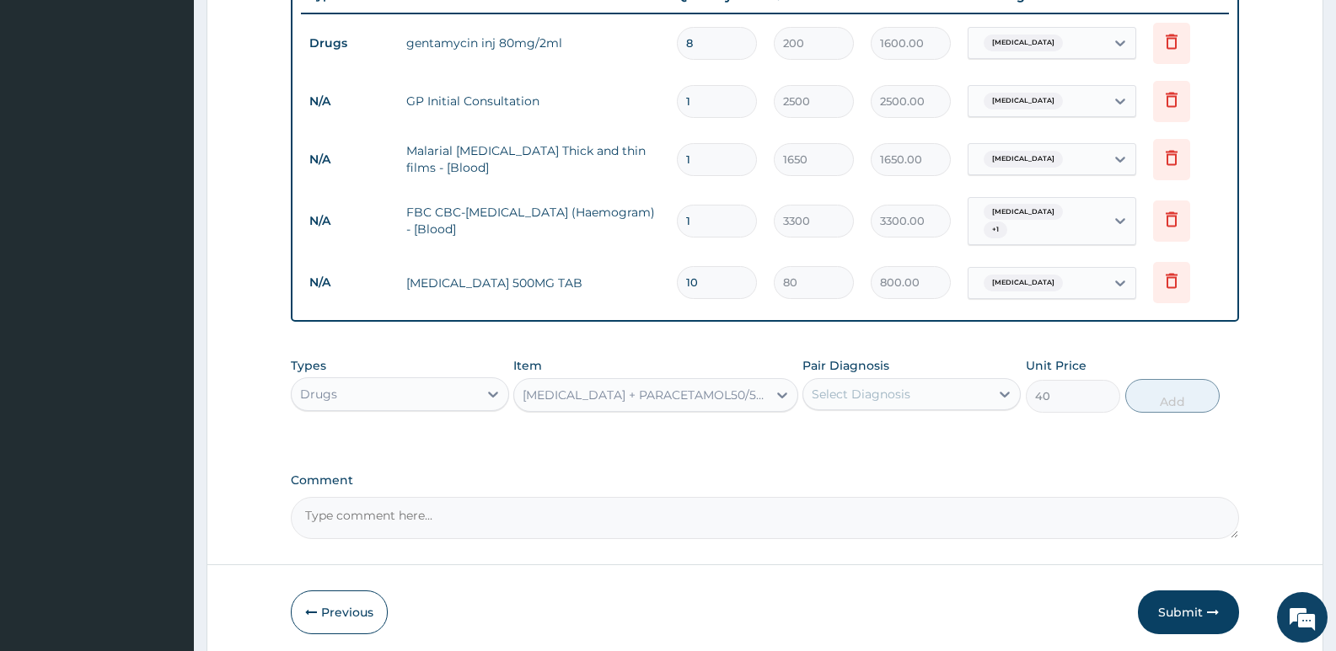
click at [887, 395] on div "Select Diagnosis" at bounding box center [861, 394] width 99 height 17
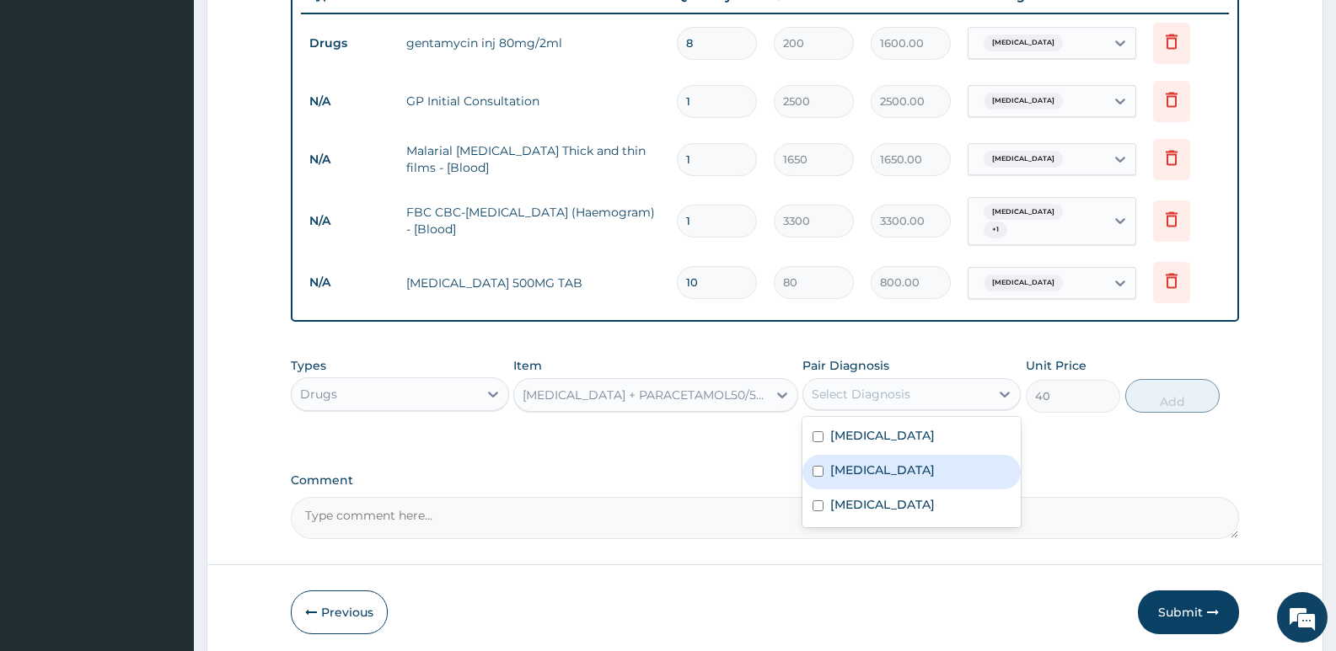
click at [852, 455] on div "Malaria" at bounding box center [911, 472] width 218 height 35
checkbox input "true"
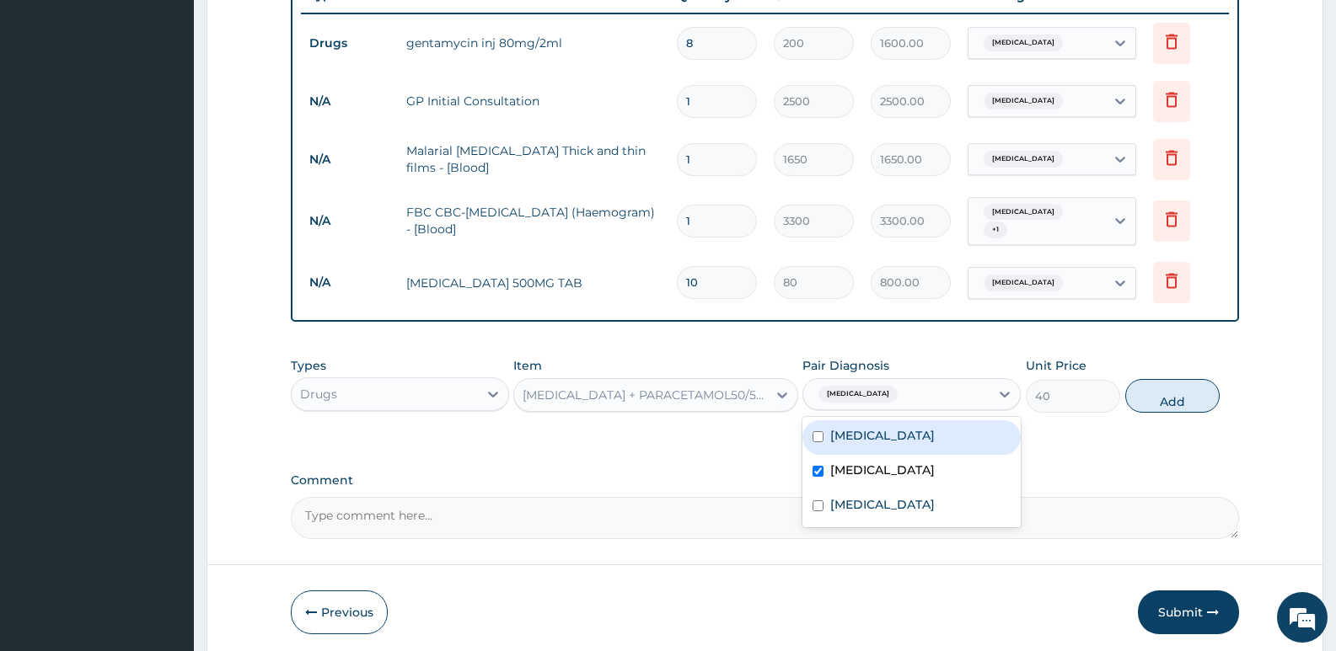
click at [890, 436] on label "Acute lymphadenitis" at bounding box center [882, 435] width 105 height 17
checkbox input "true"
click at [1173, 399] on button "Add" at bounding box center [1172, 396] width 94 height 34
type input "0"
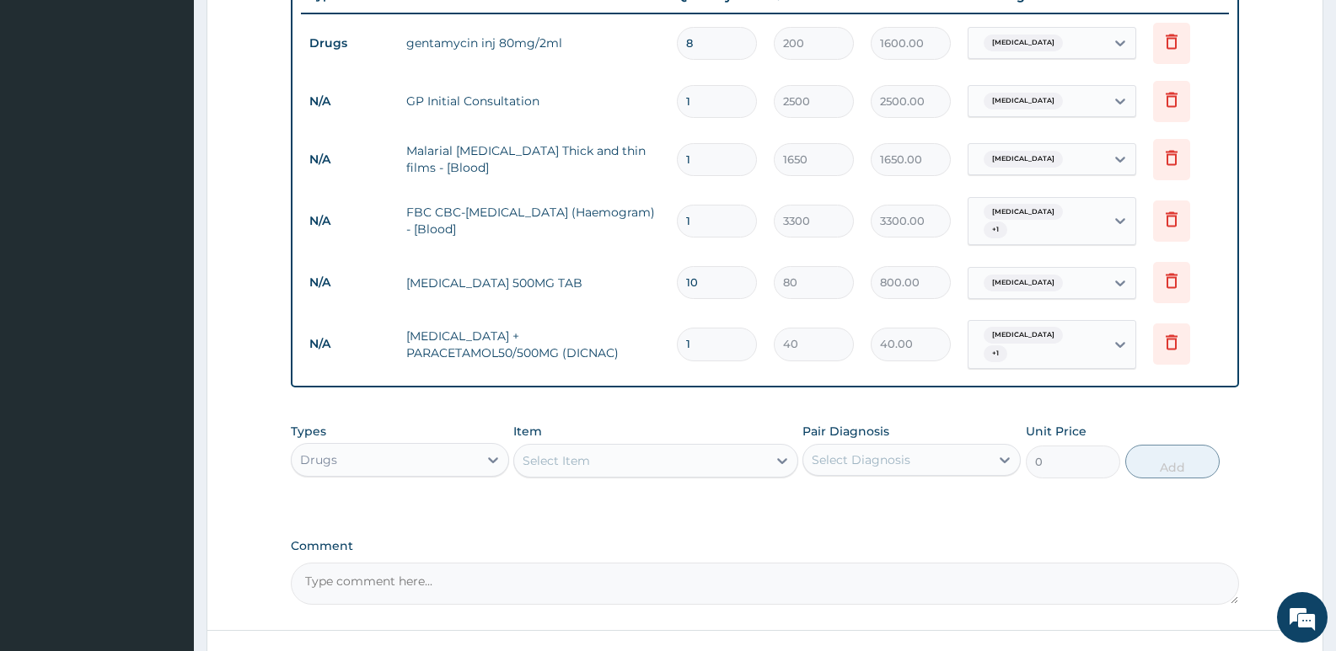
type input "0.00"
type input "9"
type input "360.00"
type input "9"
click at [606, 448] on div "Select Item" at bounding box center [640, 461] width 252 height 27
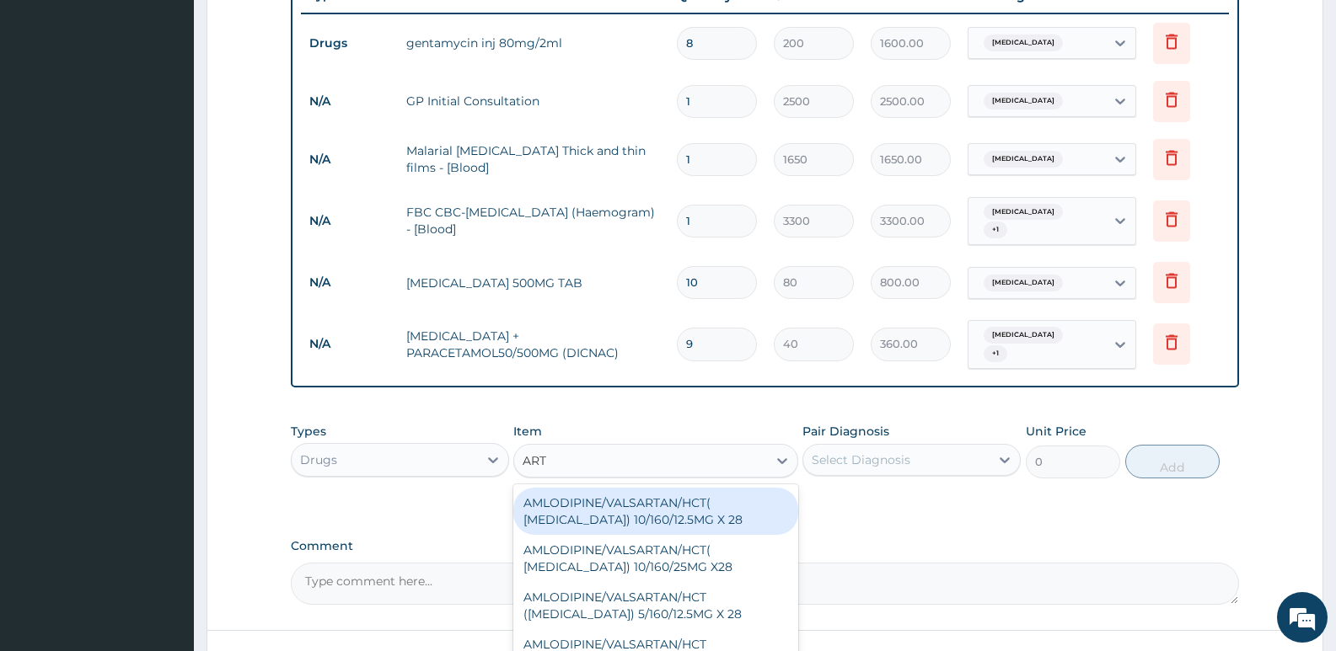
type input "ARTE"
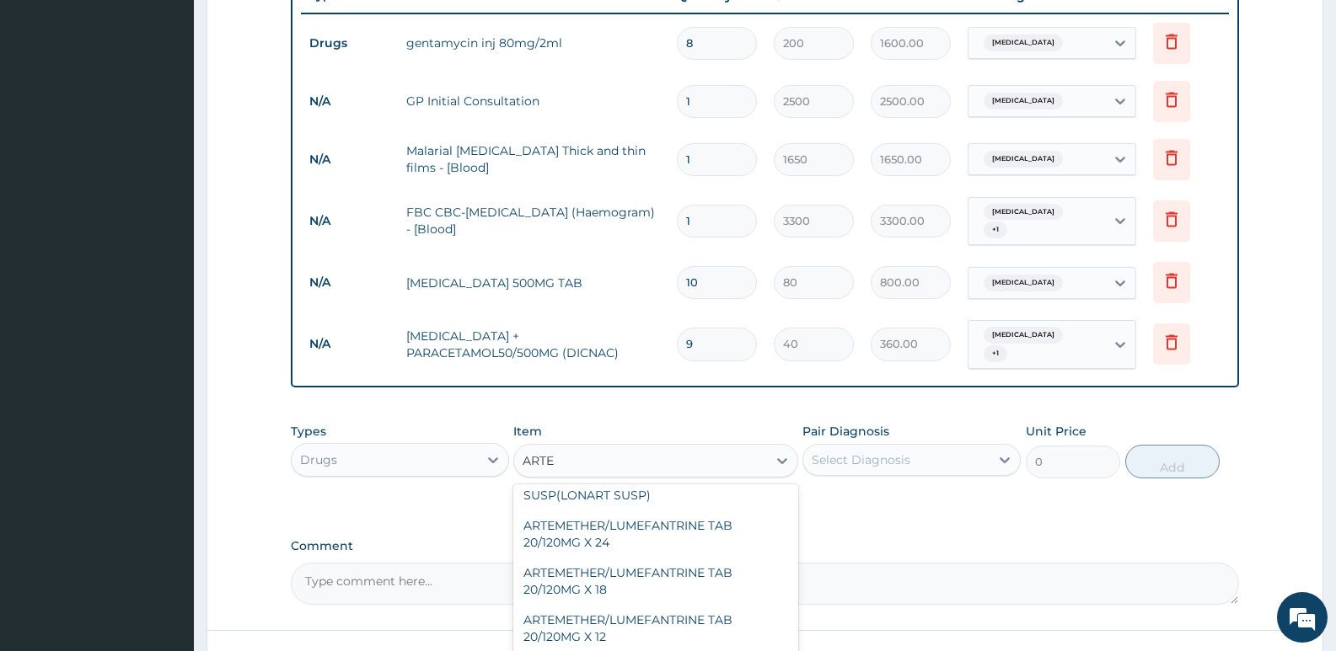
scroll to position [169, 0]
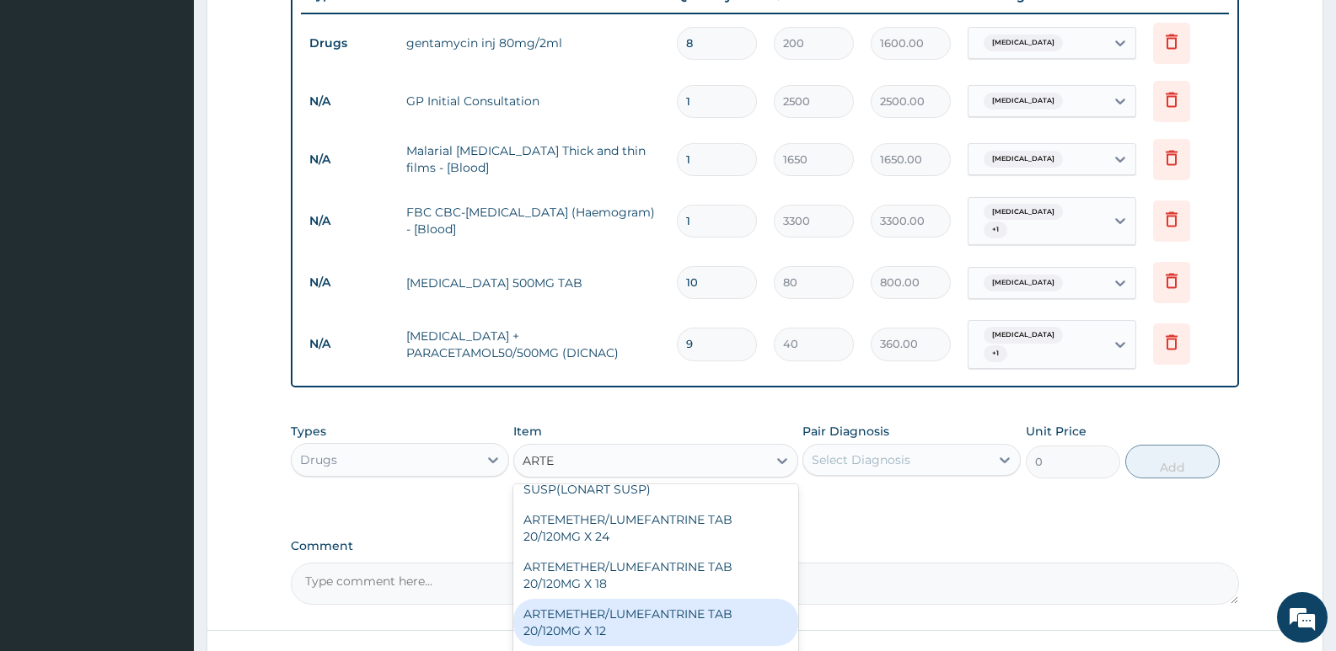
click at [632, 599] on div "ARTEMETHER/LUMEFANTRINE TAB 20/120MG X 12" at bounding box center [655, 622] width 284 height 47
type input "450"
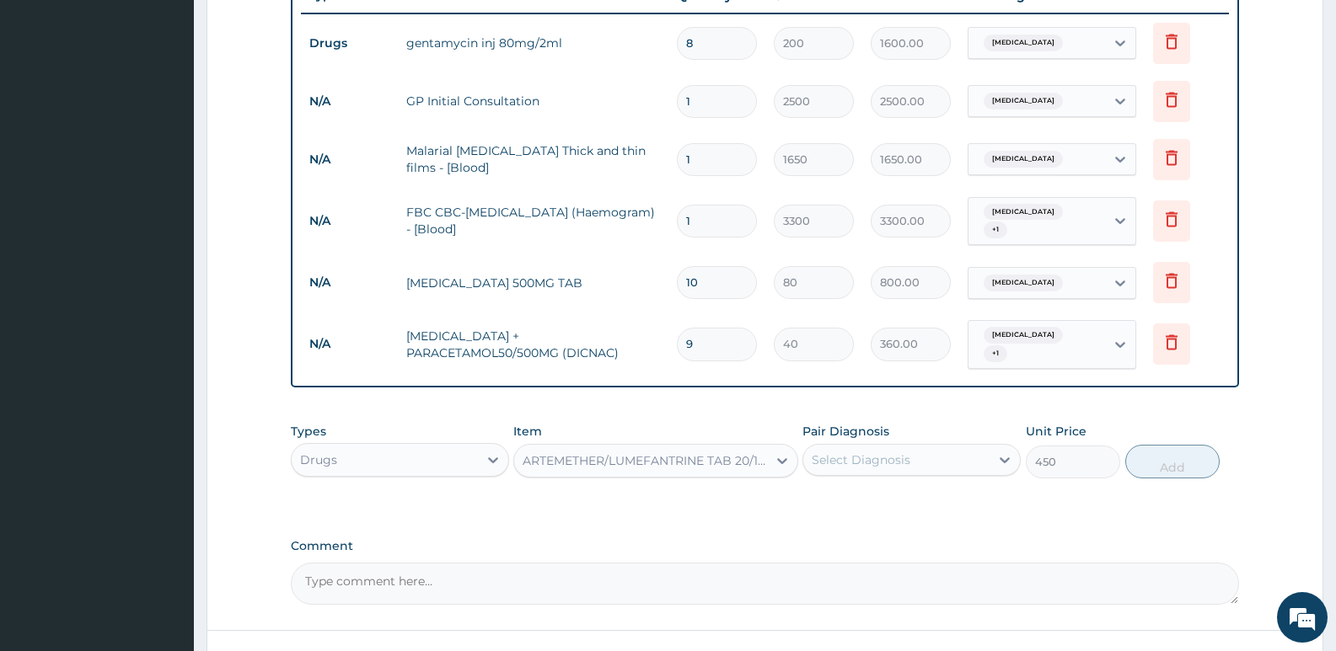
click at [835, 455] on div "Select Diagnosis" at bounding box center [896, 460] width 186 height 27
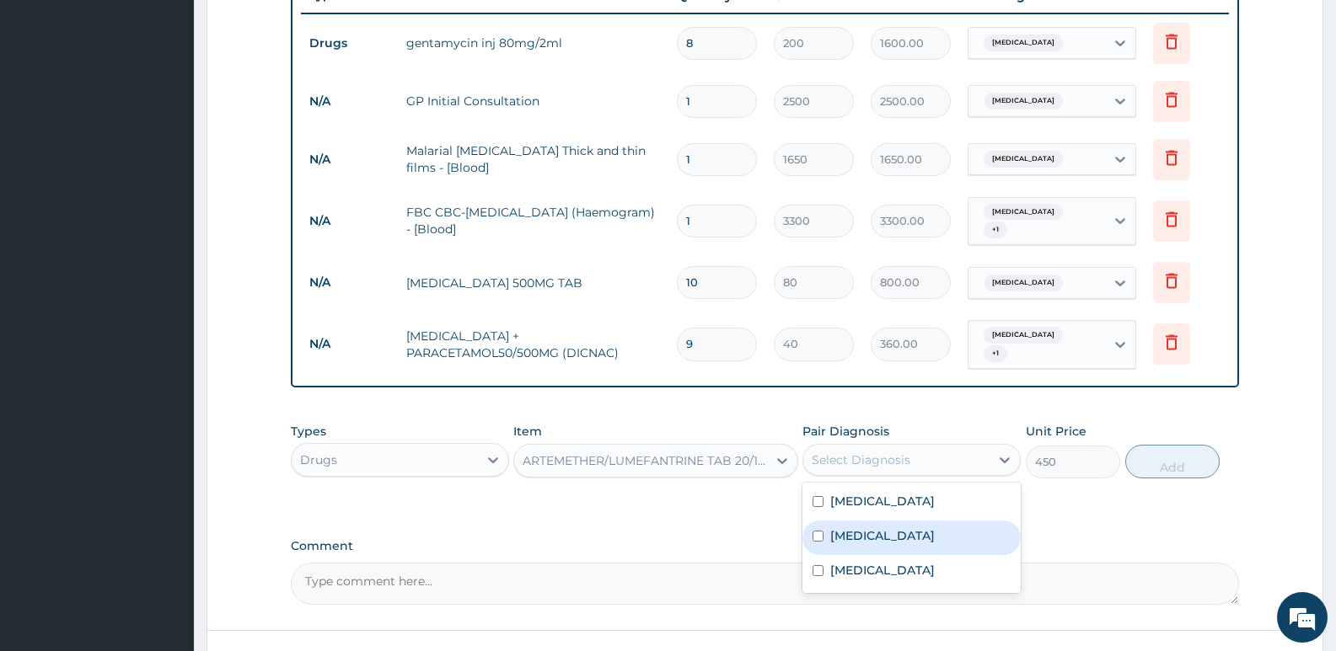
click at [836, 528] on label "Malaria" at bounding box center [882, 536] width 105 height 17
checkbox input "true"
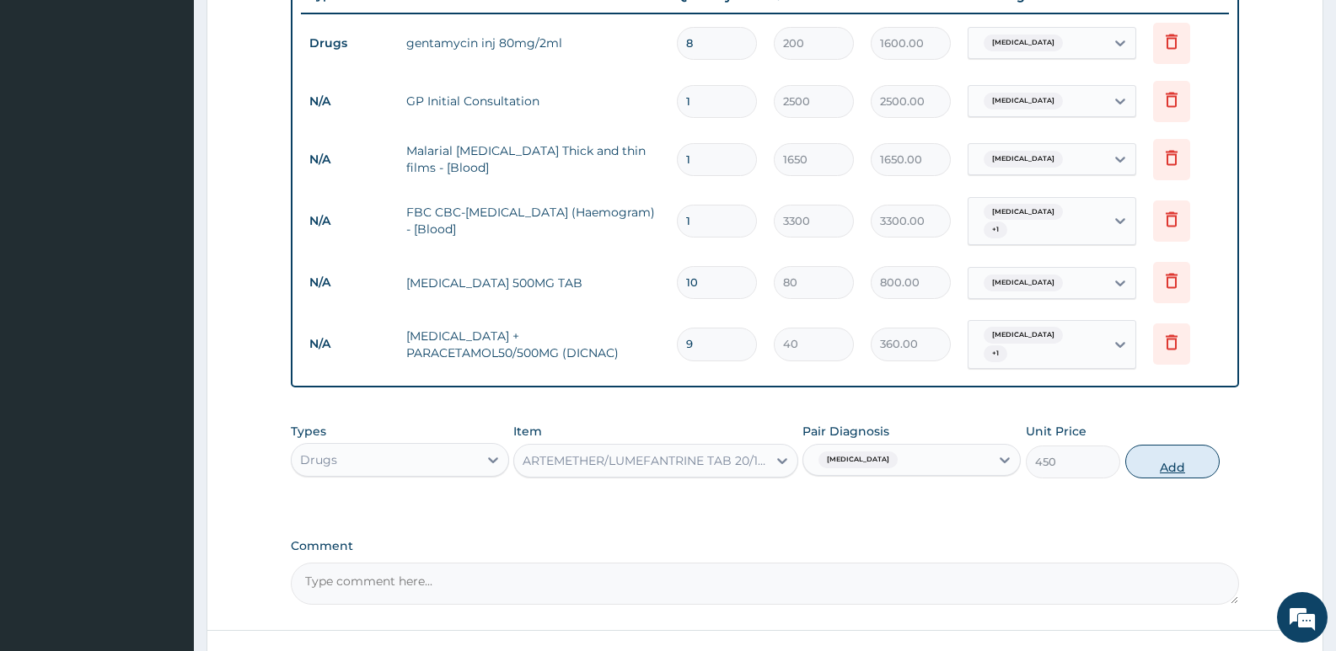
click at [1166, 457] on button "Add" at bounding box center [1172, 462] width 94 height 34
type input "0"
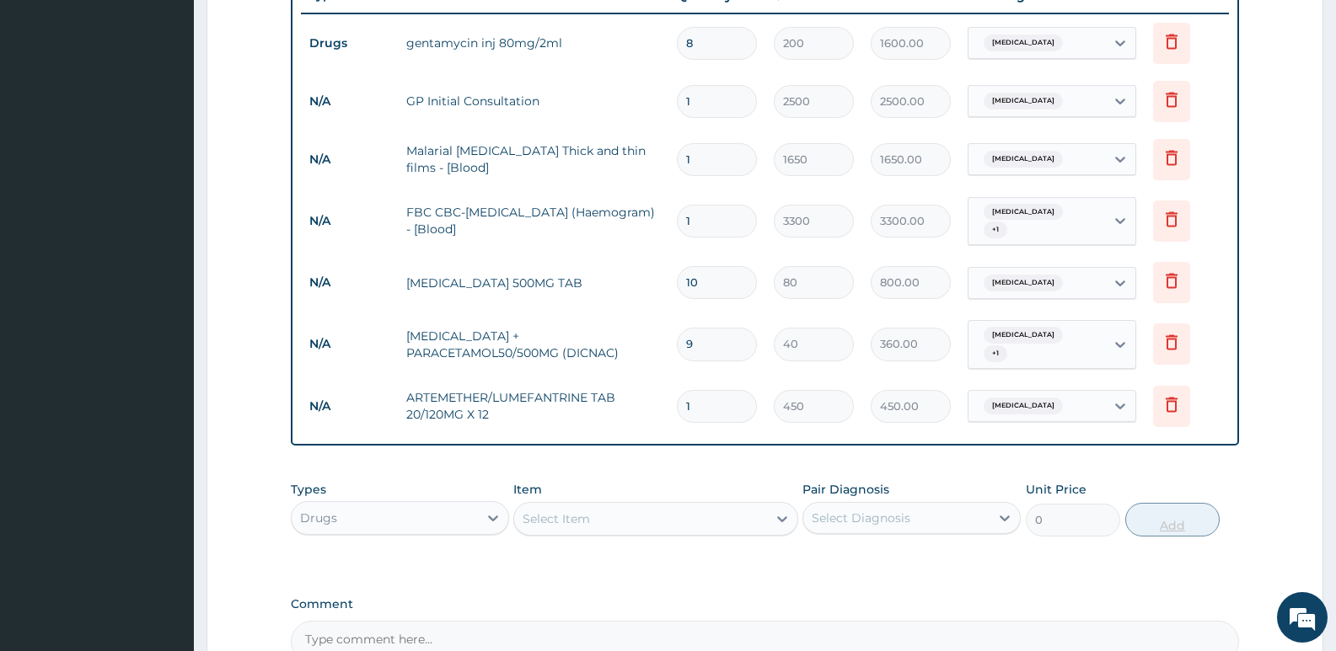
type input "12"
type input "5400.00"
type input "12"
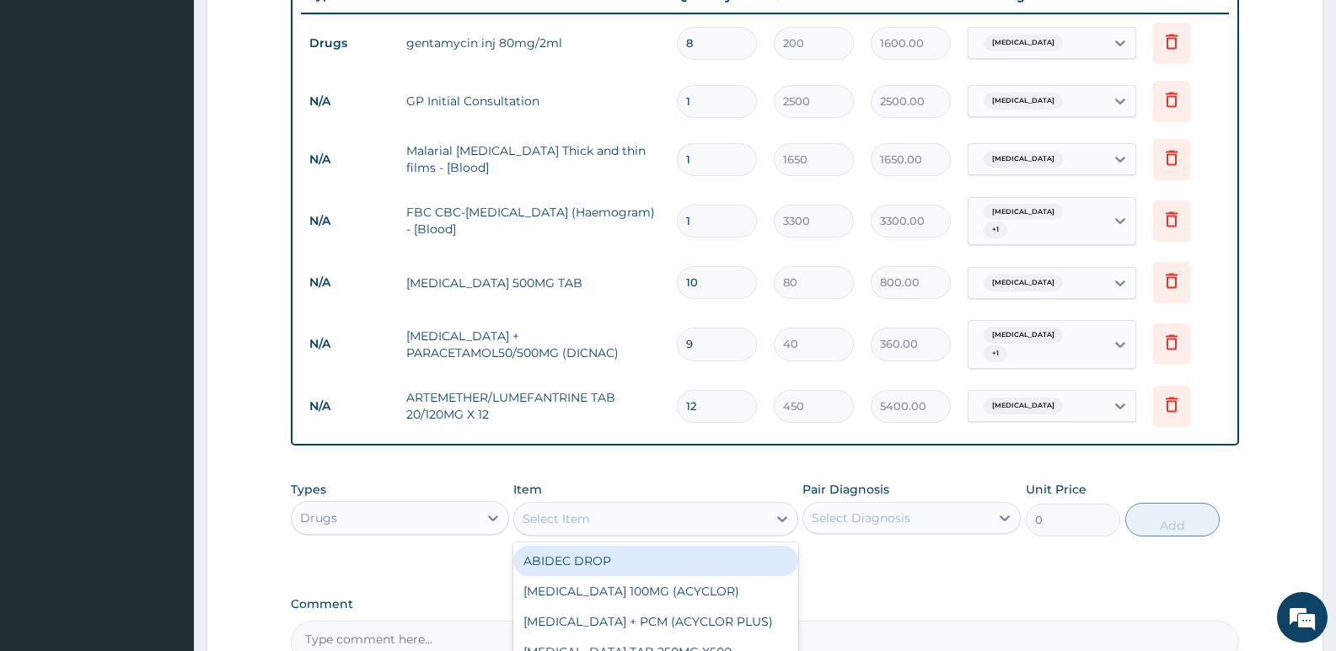
click at [563, 511] on div "Select Item" at bounding box center [556, 519] width 67 height 17
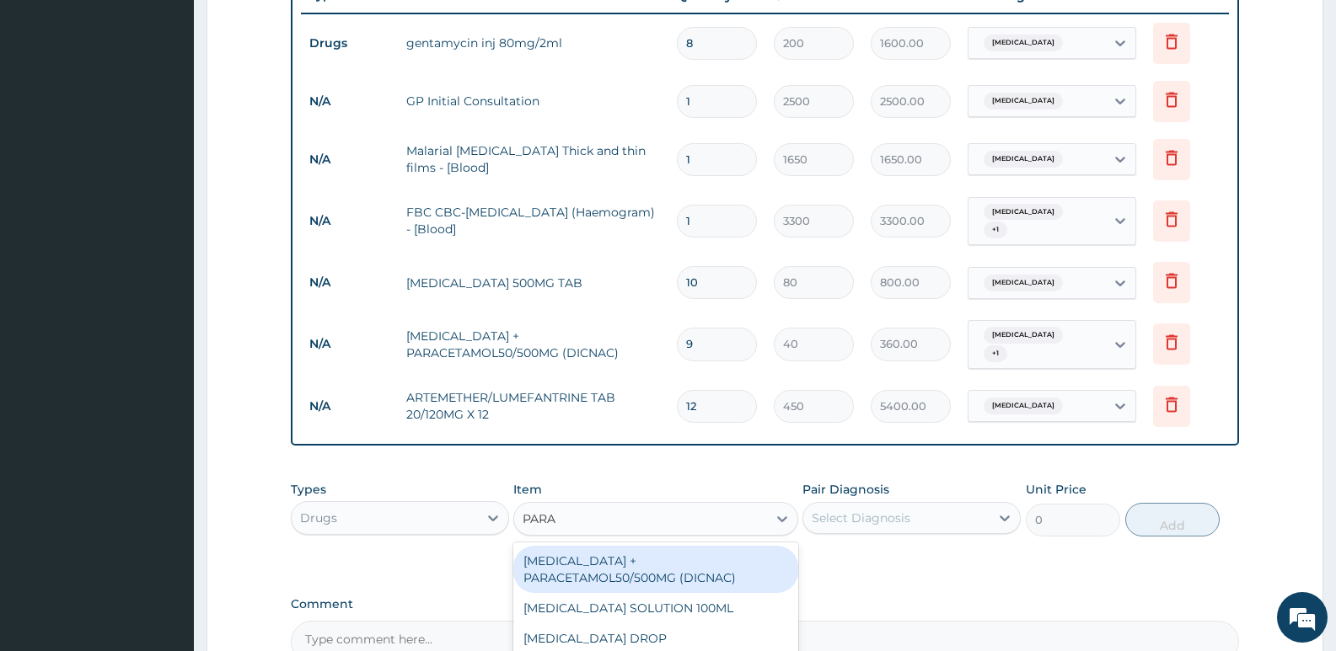
type input "PARAC"
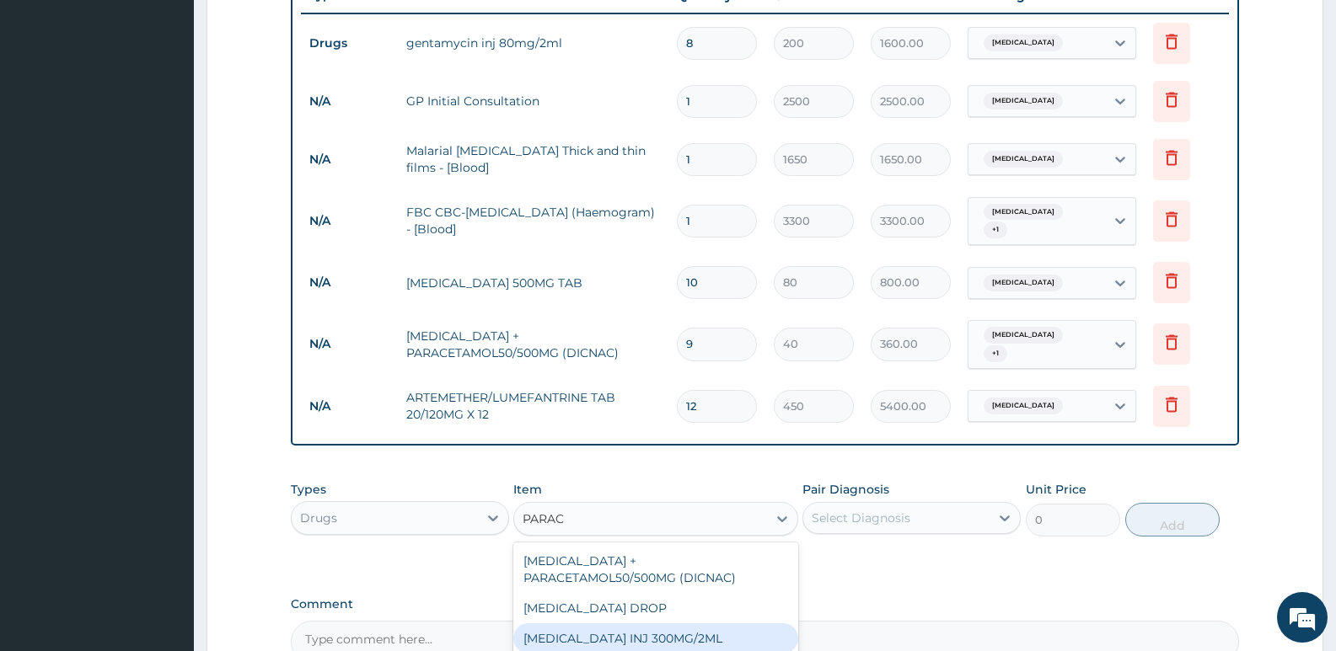
click at [618, 624] on div "[MEDICAL_DATA] INJ 300MG/2ML" at bounding box center [655, 639] width 284 height 30
type input "200"
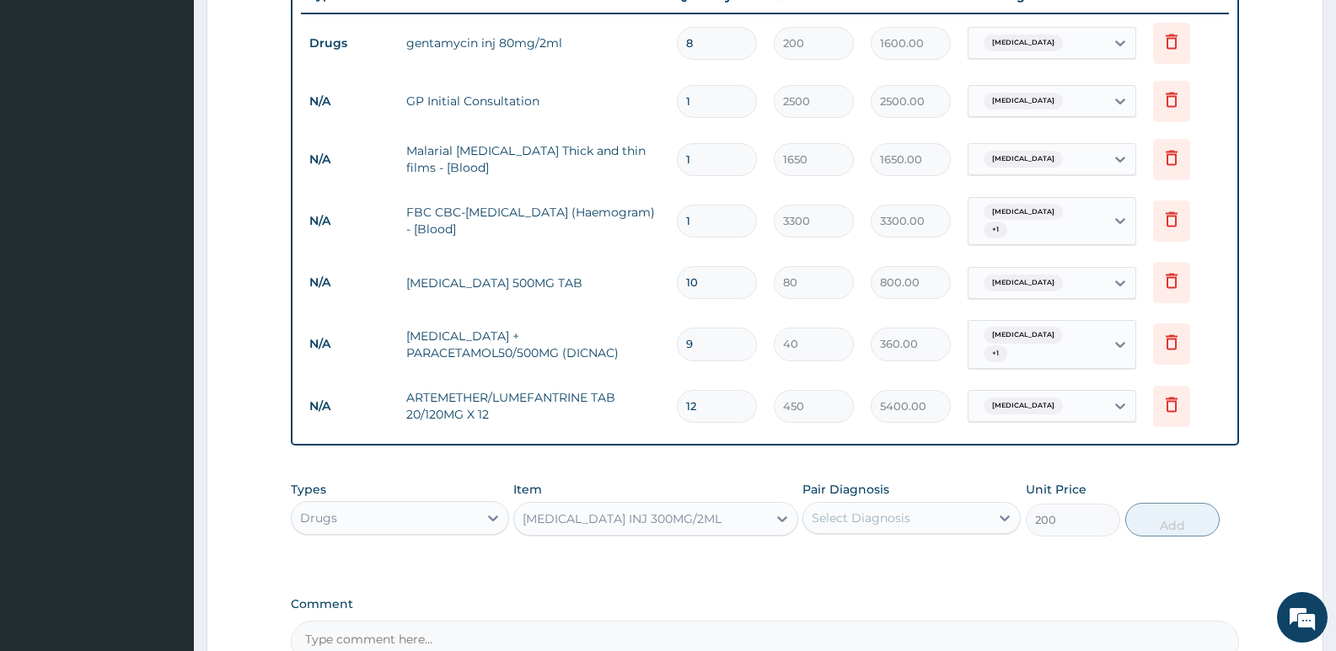
click at [865, 510] on div "Select Diagnosis" at bounding box center [861, 518] width 99 height 17
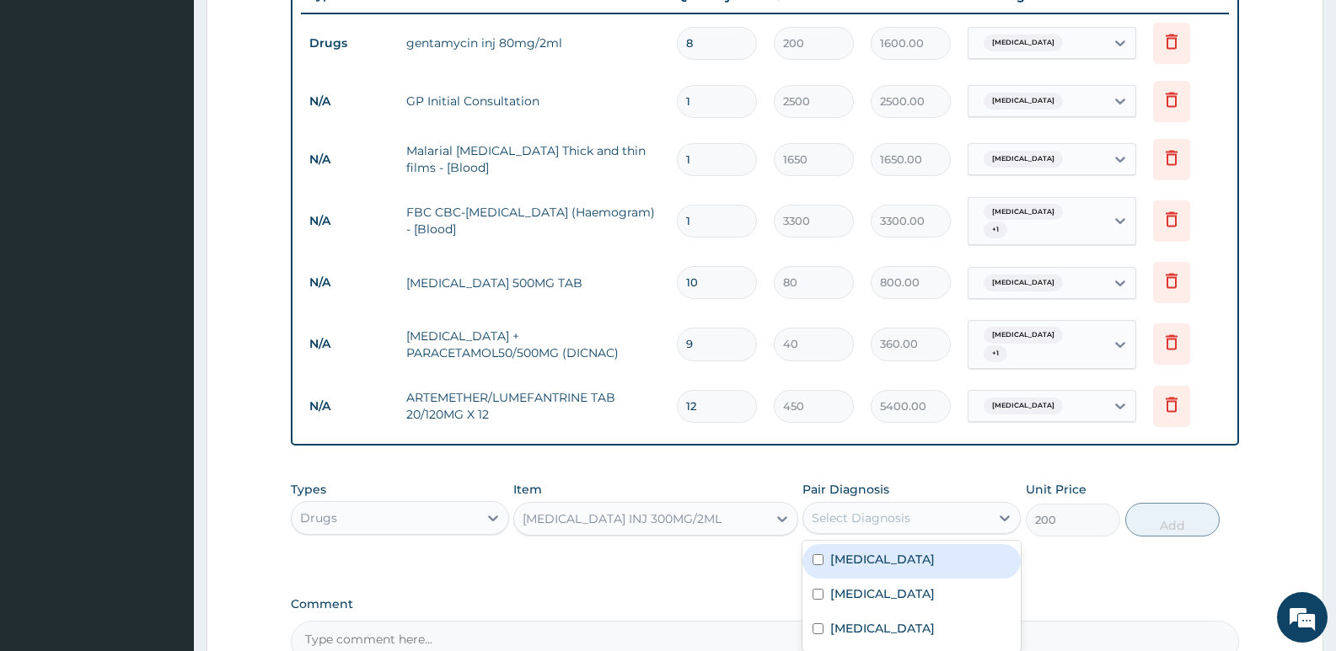
click at [865, 551] on label "Acute lymphadenitis" at bounding box center [882, 559] width 105 height 17
checkbox input "true"
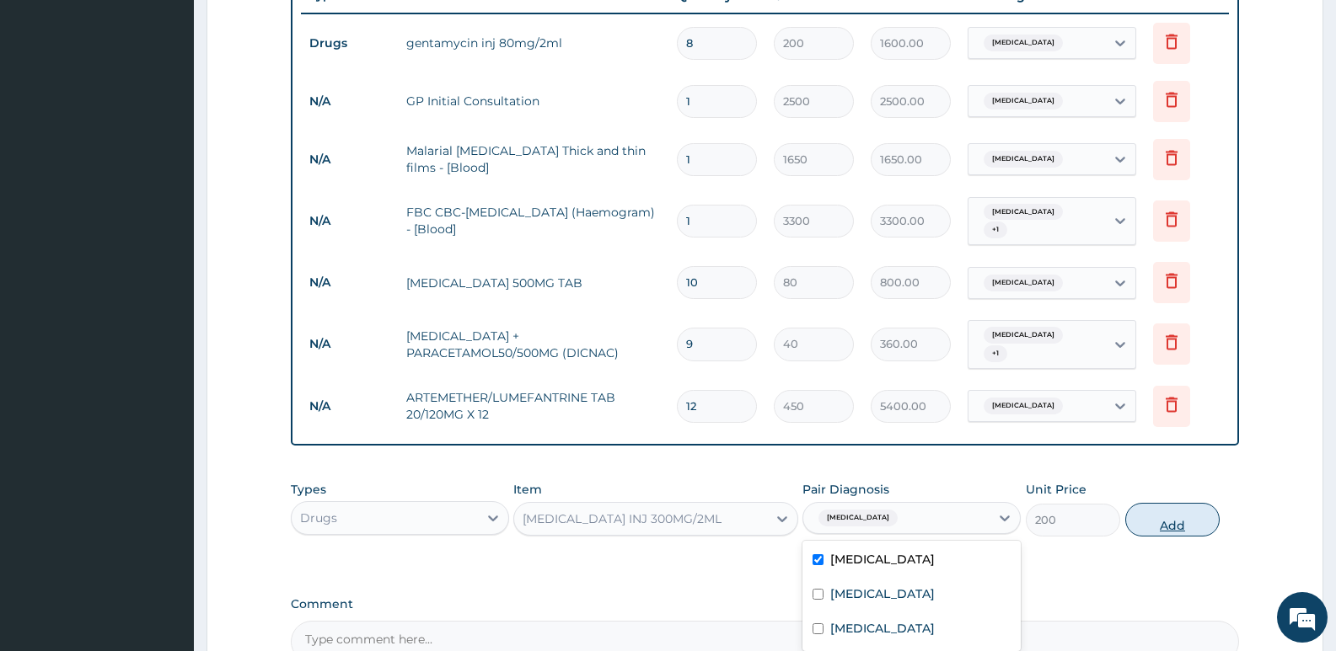
click at [1150, 507] on button "Add" at bounding box center [1172, 520] width 94 height 34
type input "0"
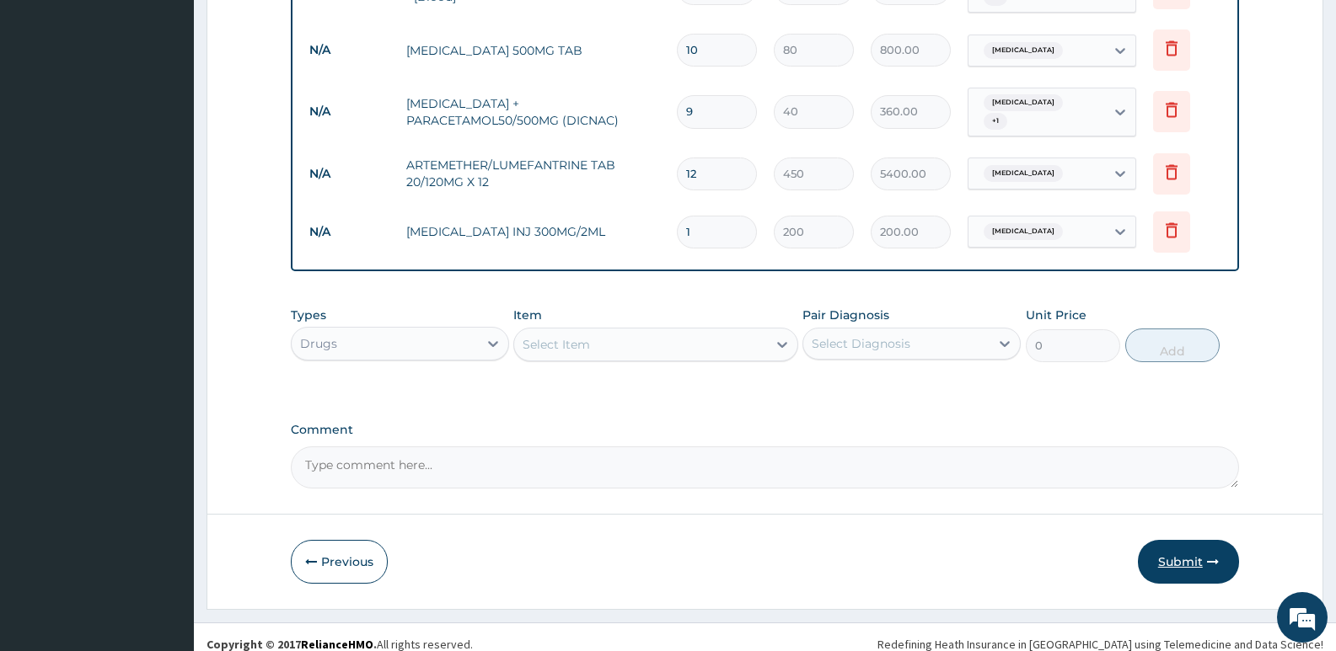
click at [1155, 555] on button "Submit" at bounding box center [1188, 562] width 101 height 44
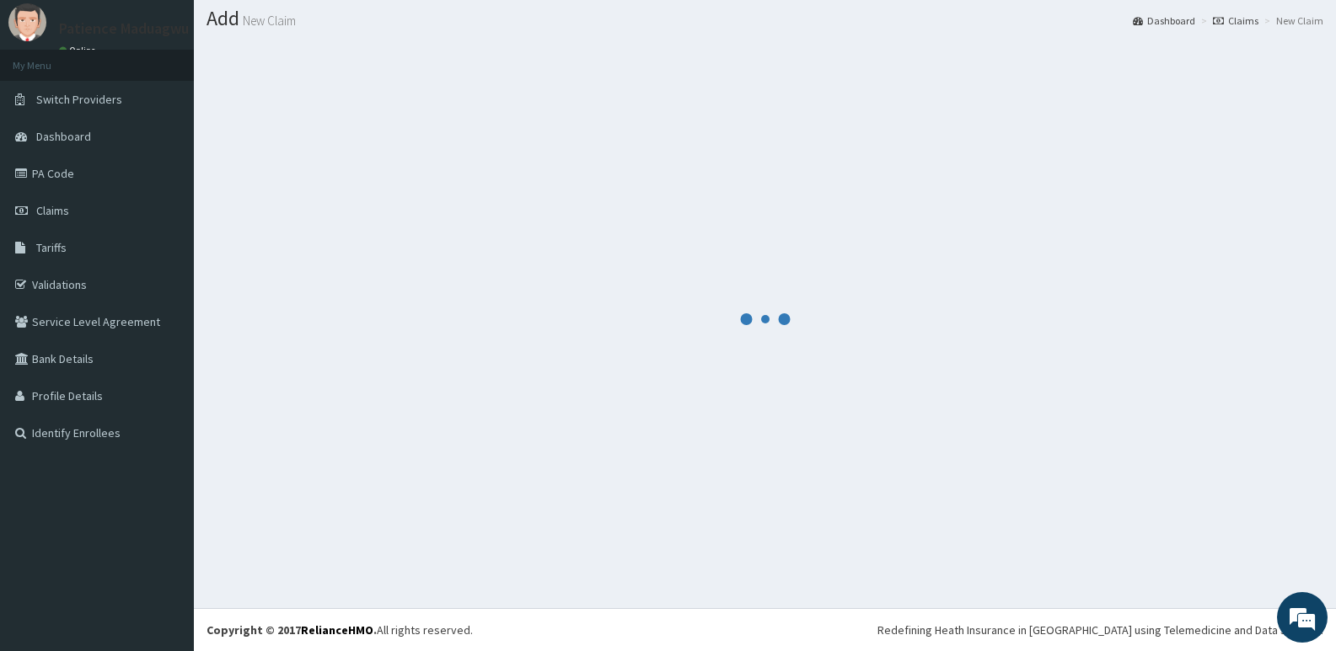
scroll to position [891, 0]
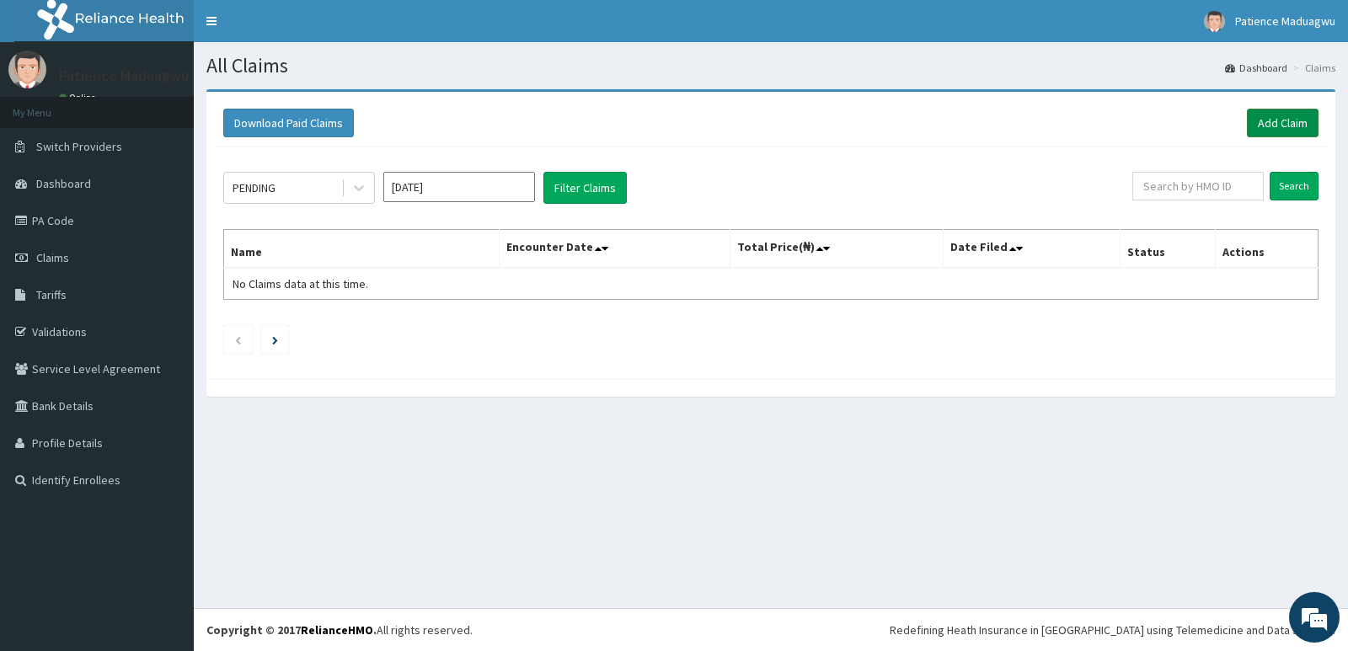
click at [1266, 121] on link "Add Claim" at bounding box center [1283, 123] width 72 height 29
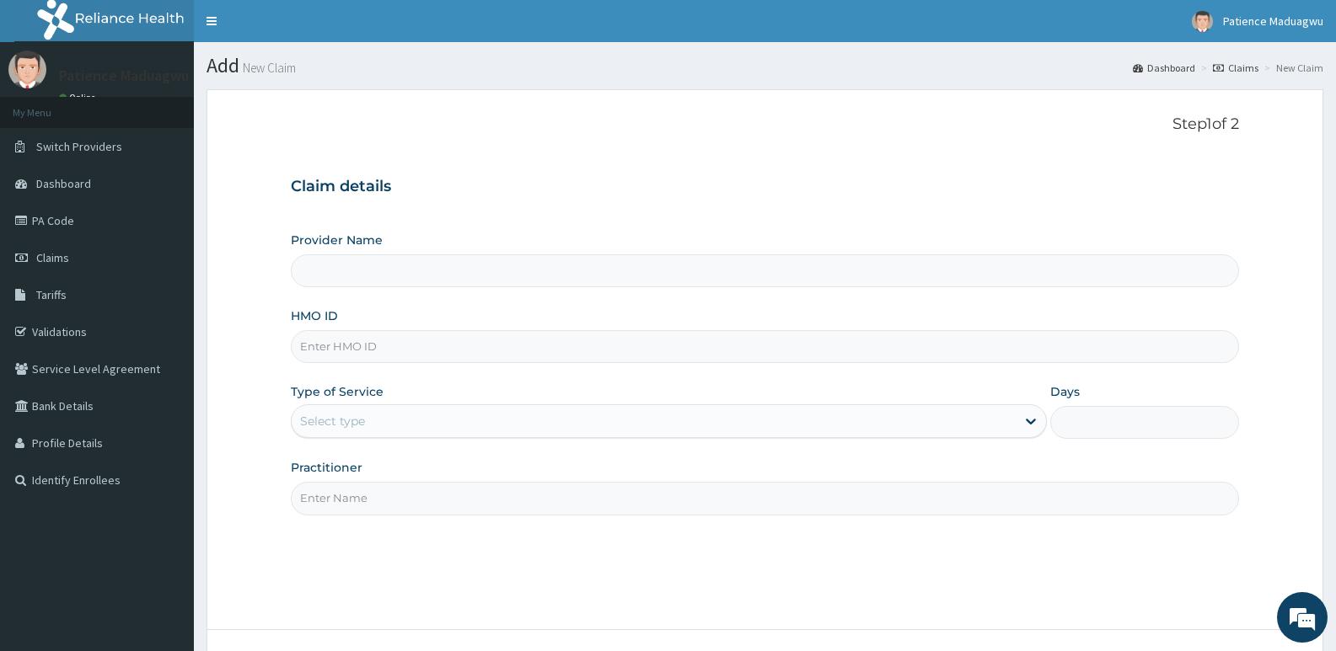
type input "[GEOGRAPHIC_DATA]"
click at [425, 340] on input "HMO ID" at bounding box center [765, 346] width 948 height 33
paste input "APO/10016/A"
type input "APO/10016/A"
click at [374, 430] on div "Select type" at bounding box center [653, 421] width 723 height 27
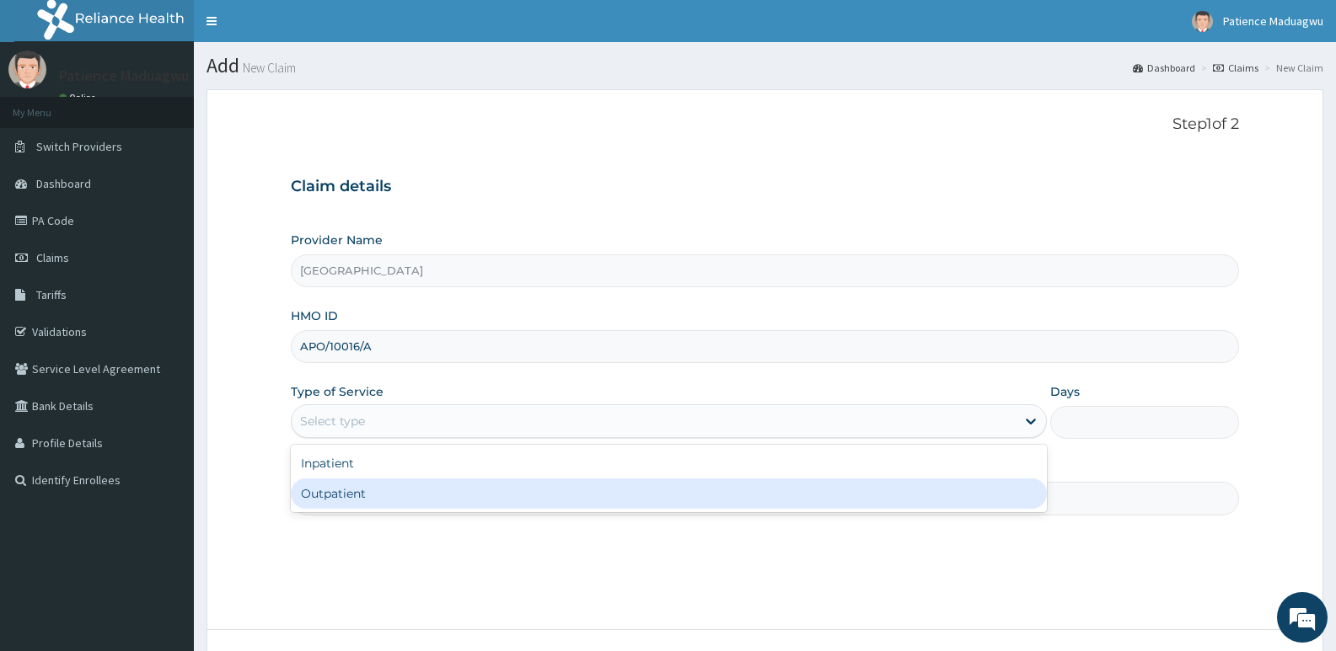
click at [361, 498] on div "Outpatient" at bounding box center [668, 494] width 755 height 30
type input "1"
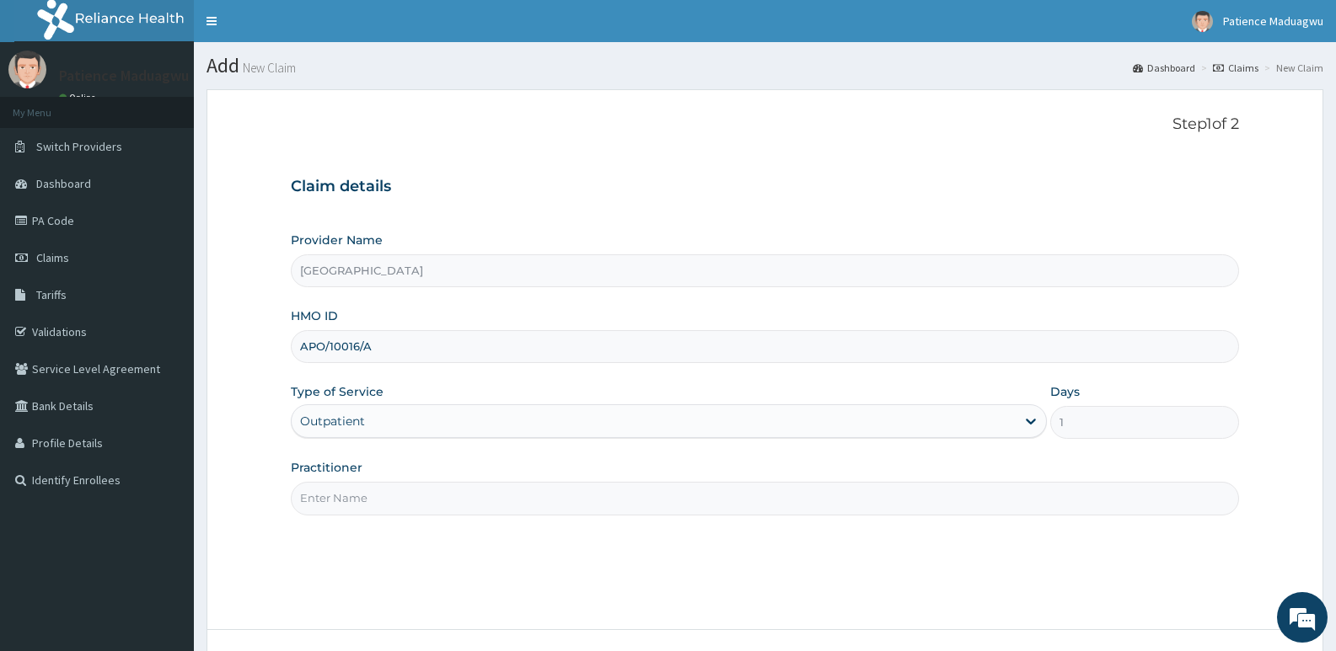
click at [383, 486] on input "Practitioner" at bounding box center [765, 498] width 948 height 33
type input "[PERSON_NAME]"
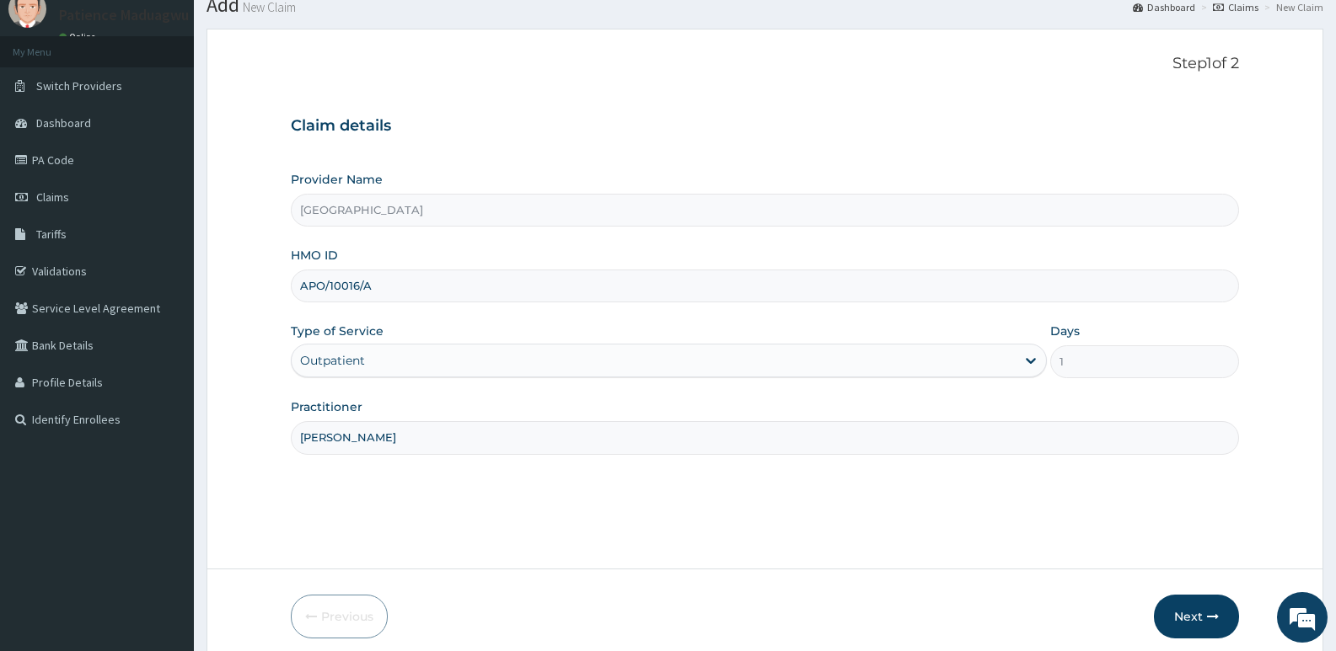
scroll to position [130, 0]
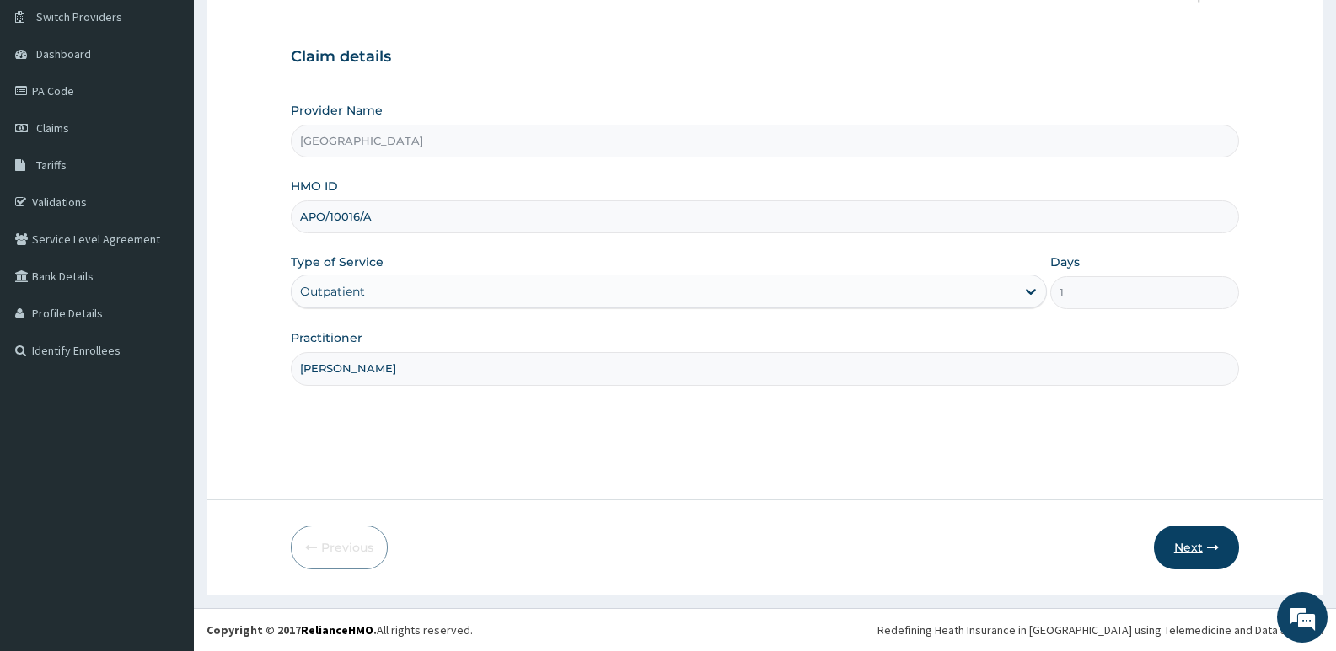
click at [1199, 555] on button "Next" at bounding box center [1196, 548] width 85 height 44
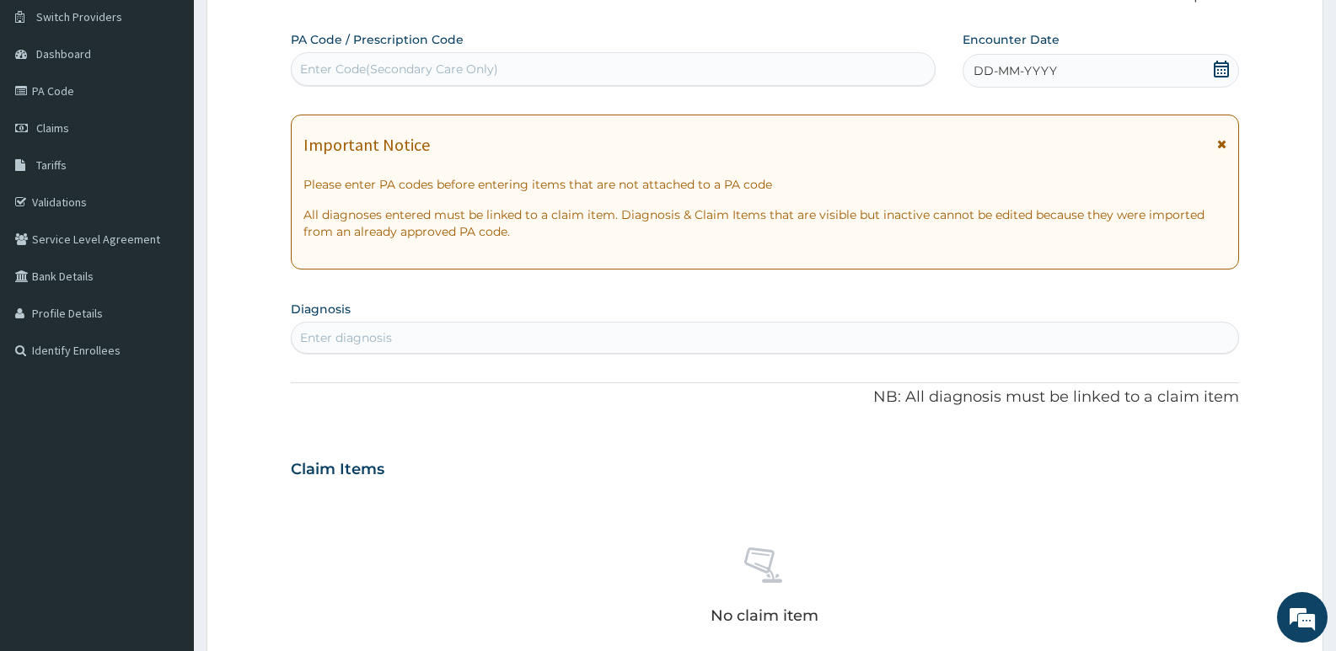
click at [381, 67] on div "Enter Code(Secondary Care Only)" at bounding box center [399, 69] width 198 height 17
paste input "PA/FEE0AC"
type input "PA/FEE0AC"
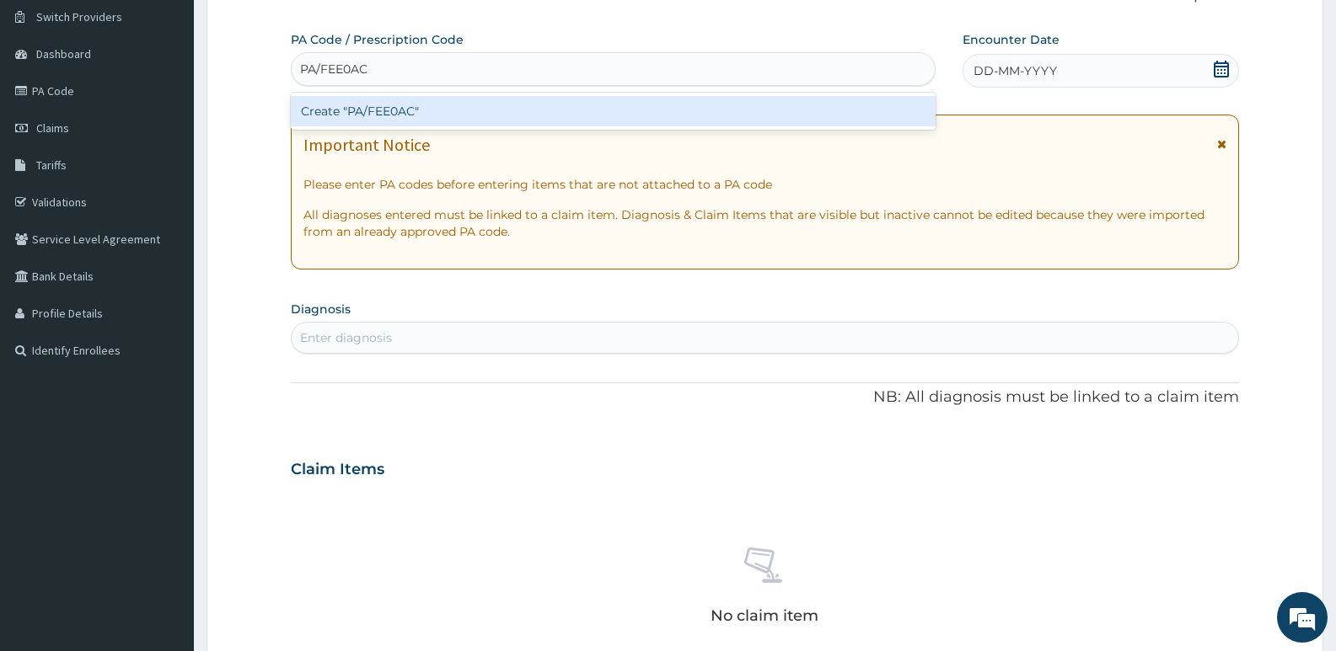
click at [405, 109] on div "Create "PA/FEE0AC"" at bounding box center [613, 111] width 645 height 30
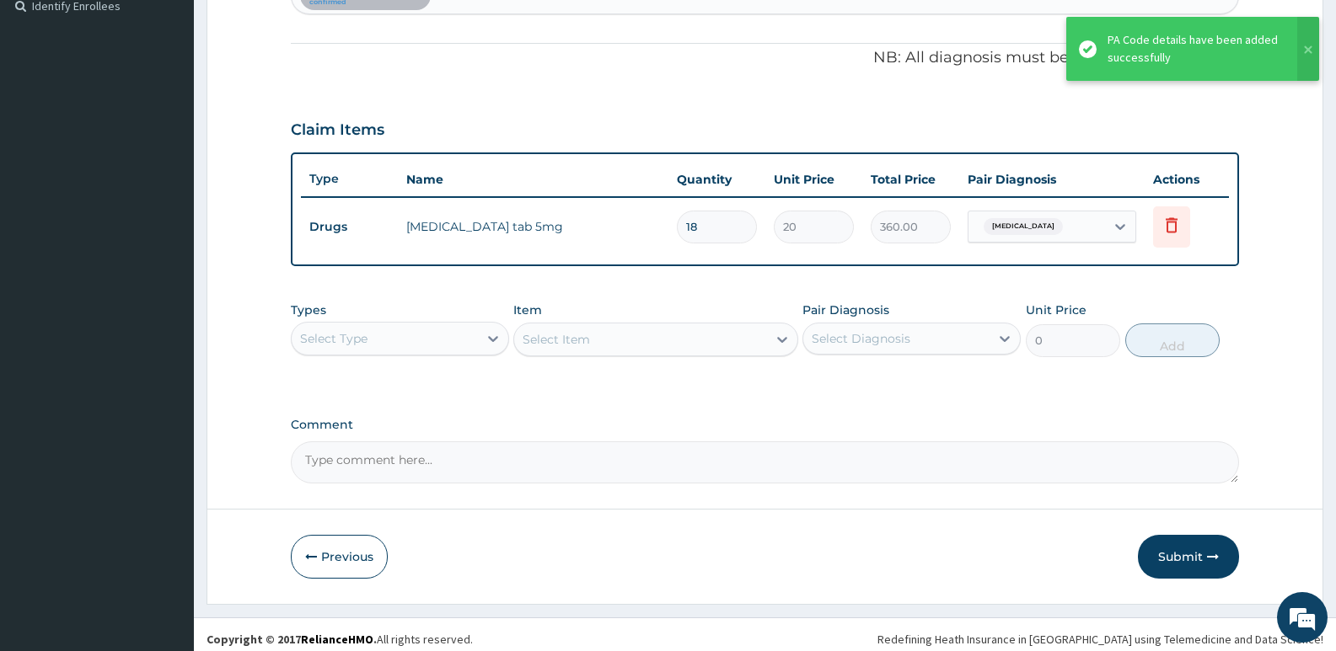
scroll to position [484, 0]
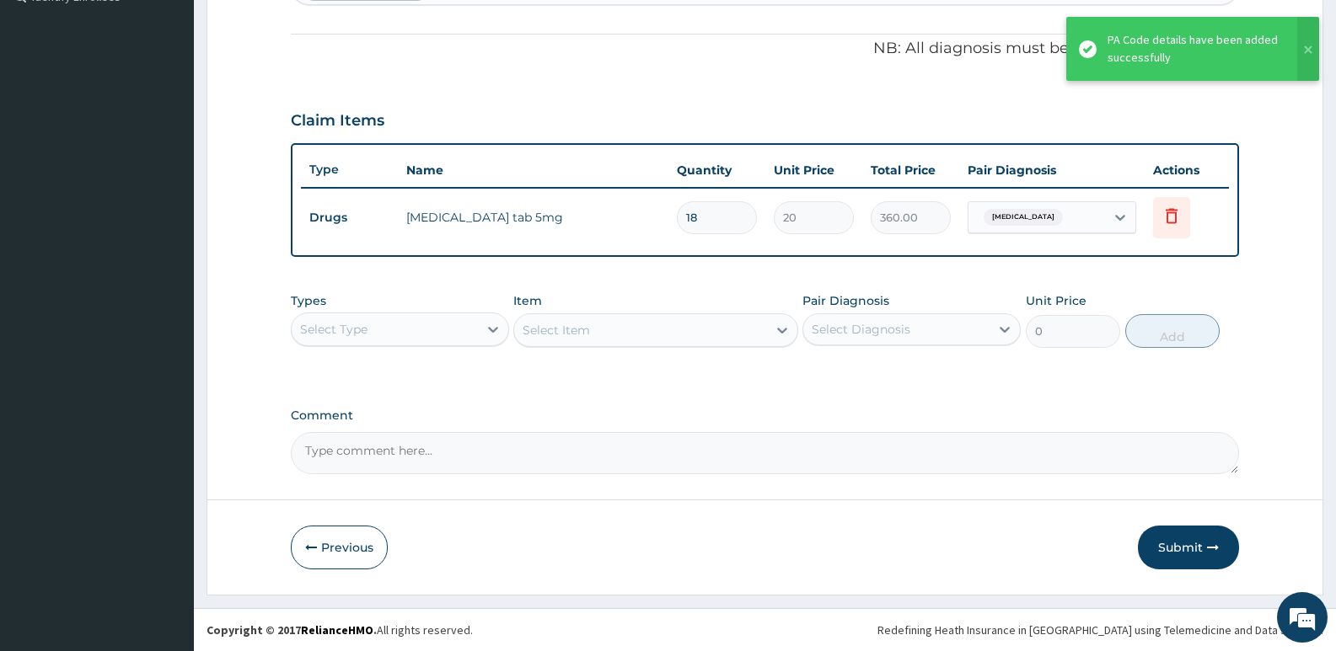
click at [413, 339] on div "Select Type" at bounding box center [385, 329] width 186 height 27
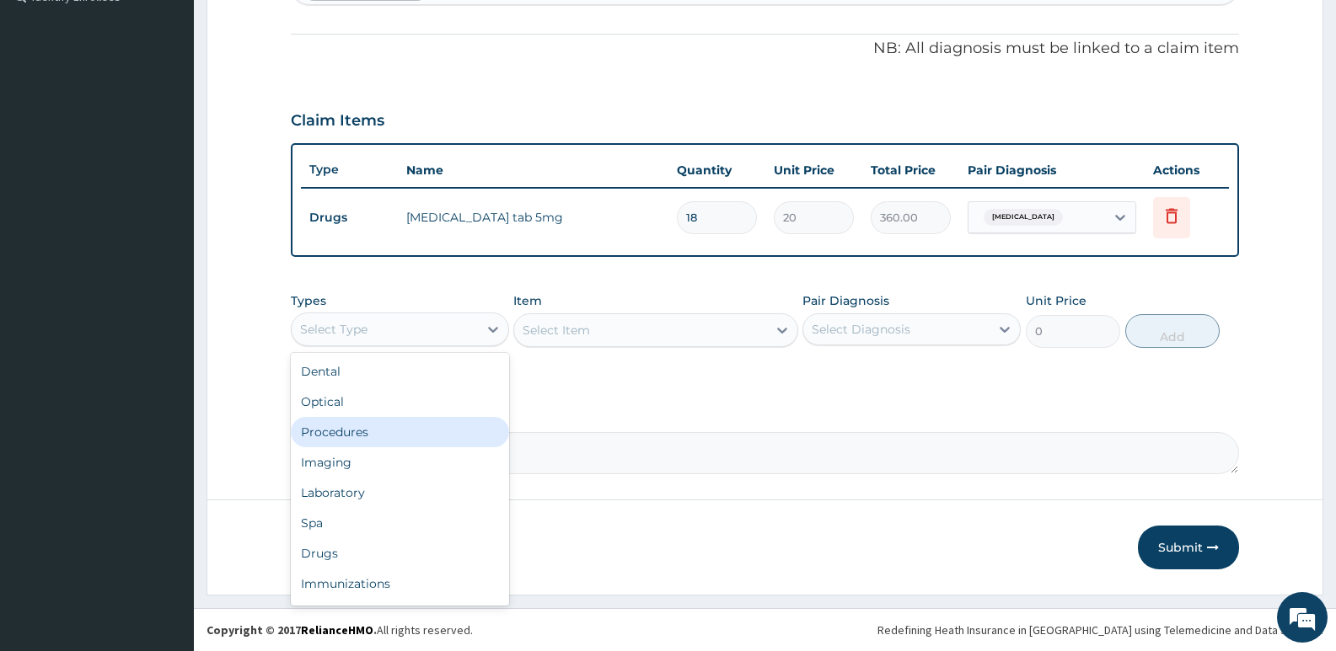
click at [340, 444] on div "Procedures" at bounding box center [400, 432] width 218 height 30
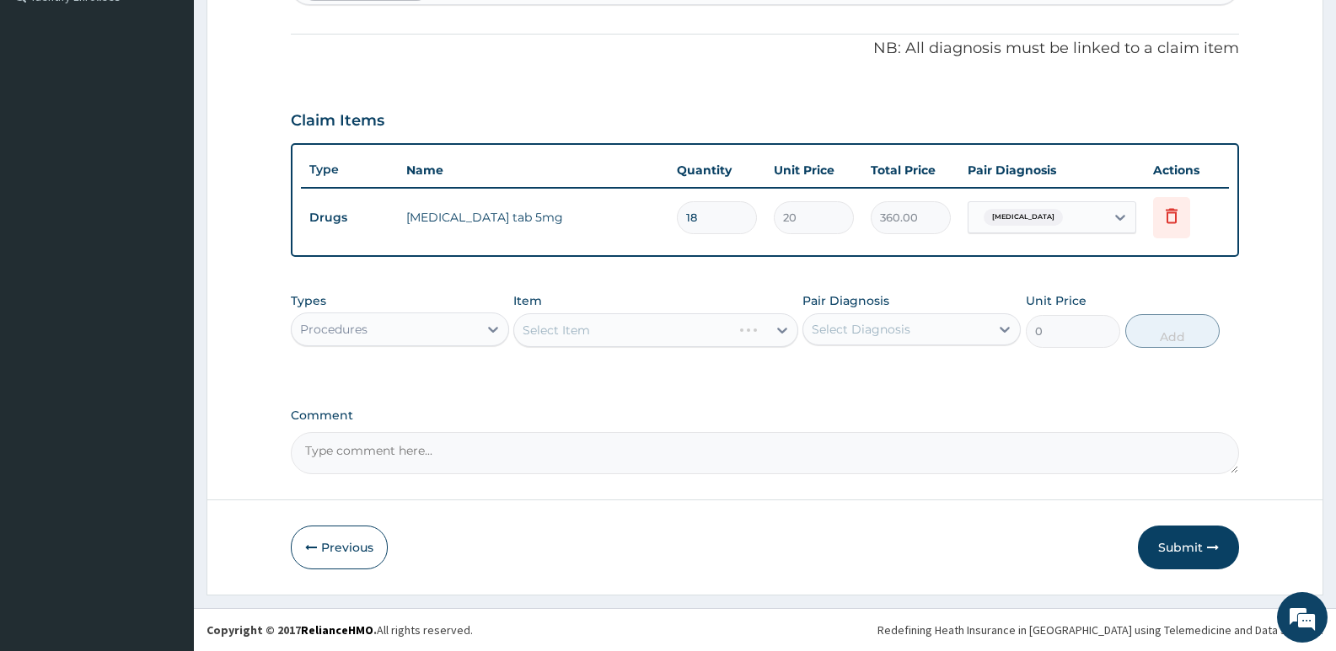
click at [601, 330] on div "Select Item" at bounding box center [655, 331] width 284 height 34
click at [555, 330] on div "Select Item" at bounding box center [556, 330] width 67 height 17
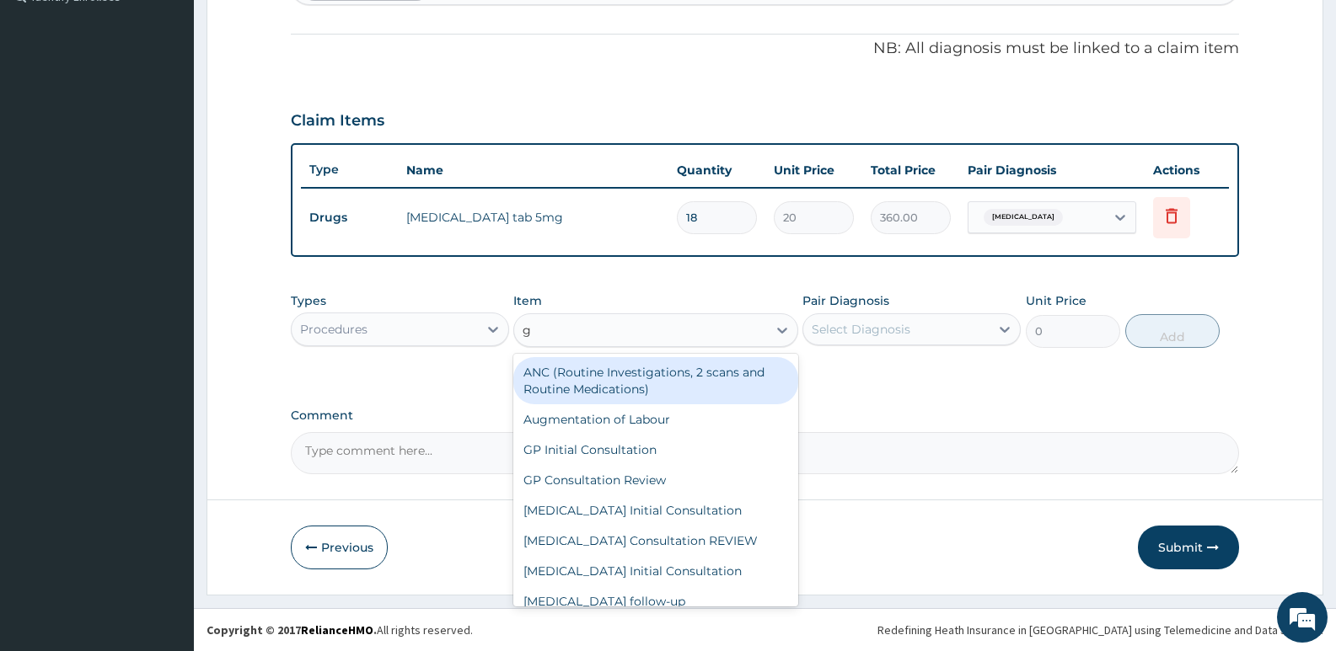
type input "gp"
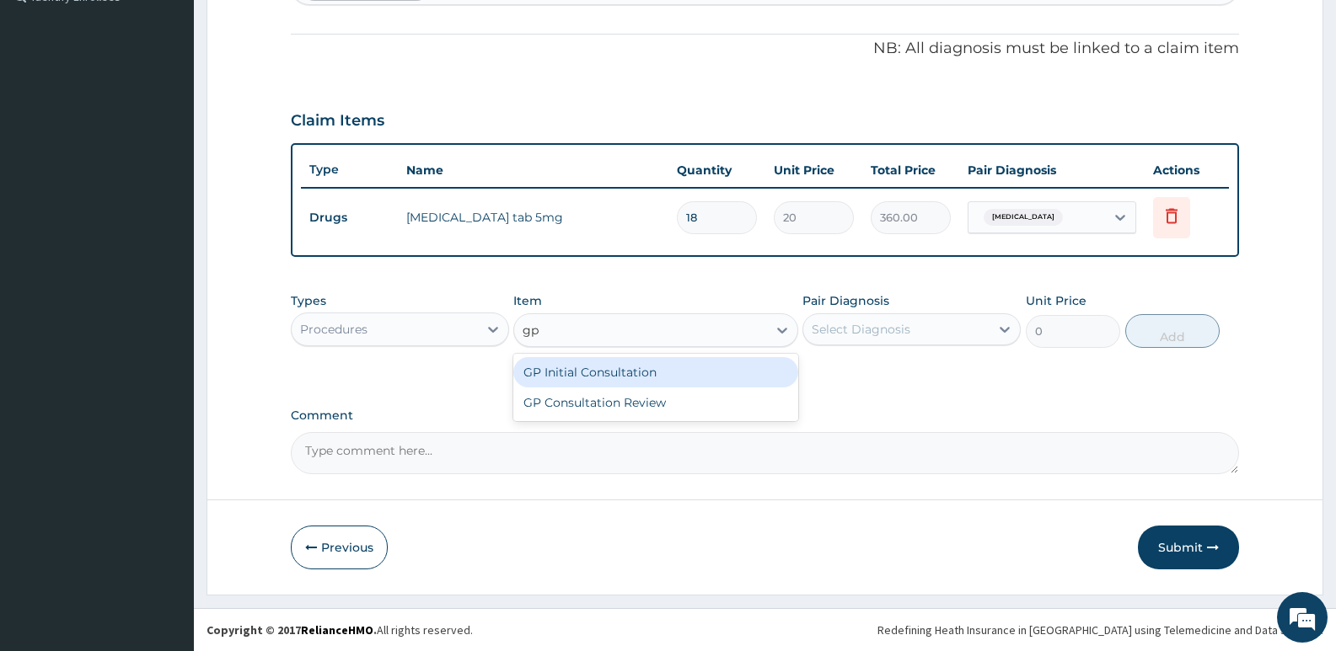
click at [570, 386] on div "GP Initial Consultation" at bounding box center [655, 372] width 284 height 30
type input "2500"
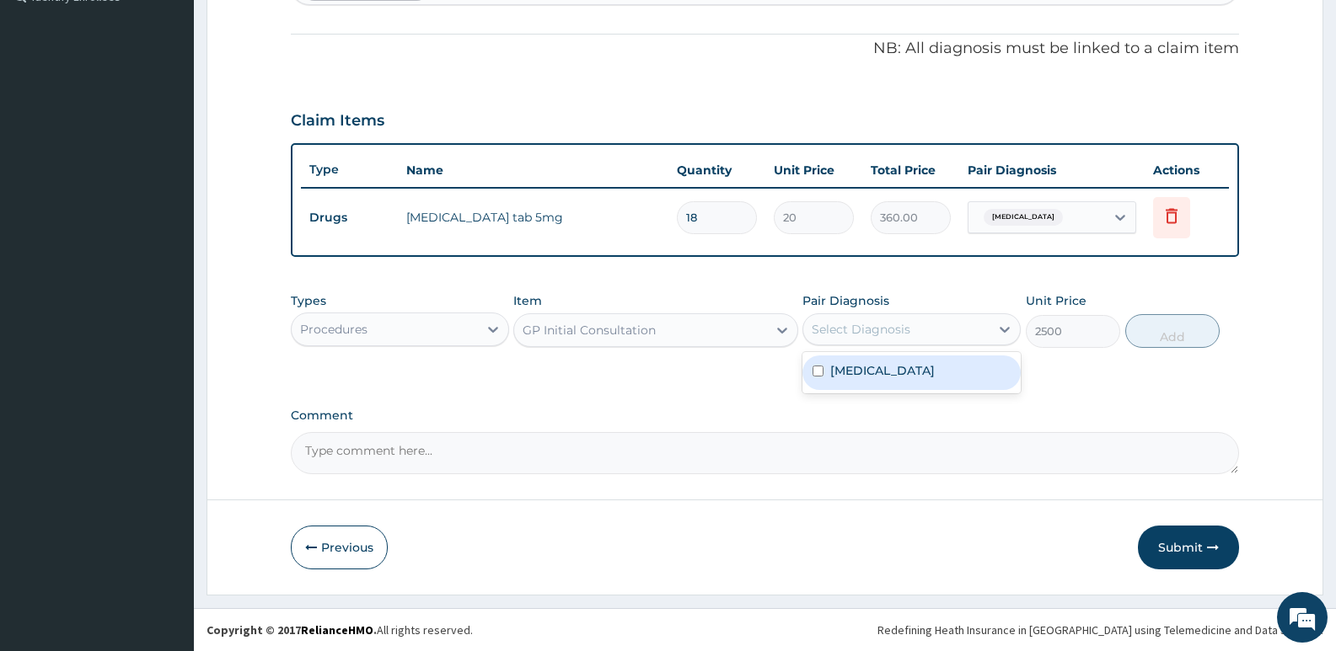
drag, startPoint x: 860, startPoint y: 332, endPoint x: 863, endPoint y: 364, distance: 32.2
click at [861, 332] on div "Select Diagnosis" at bounding box center [861, 329] width 99 height 17
click at [861, 379] on div "[MEDICAL_DATA]" at bounding box center [911, 373] width 218 height 35
checkbox input "true"
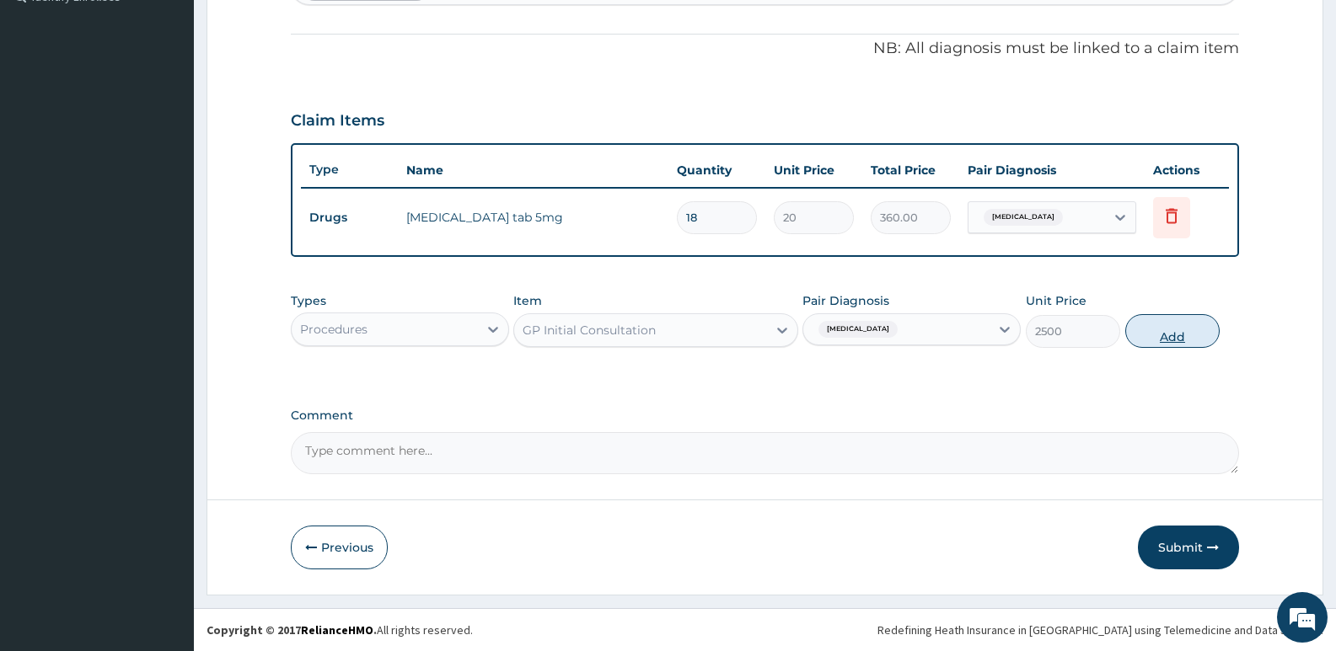
click at [1145, 335] on button "Add" at bounding box center [1172, 331] width 94 height 34
type input "0"
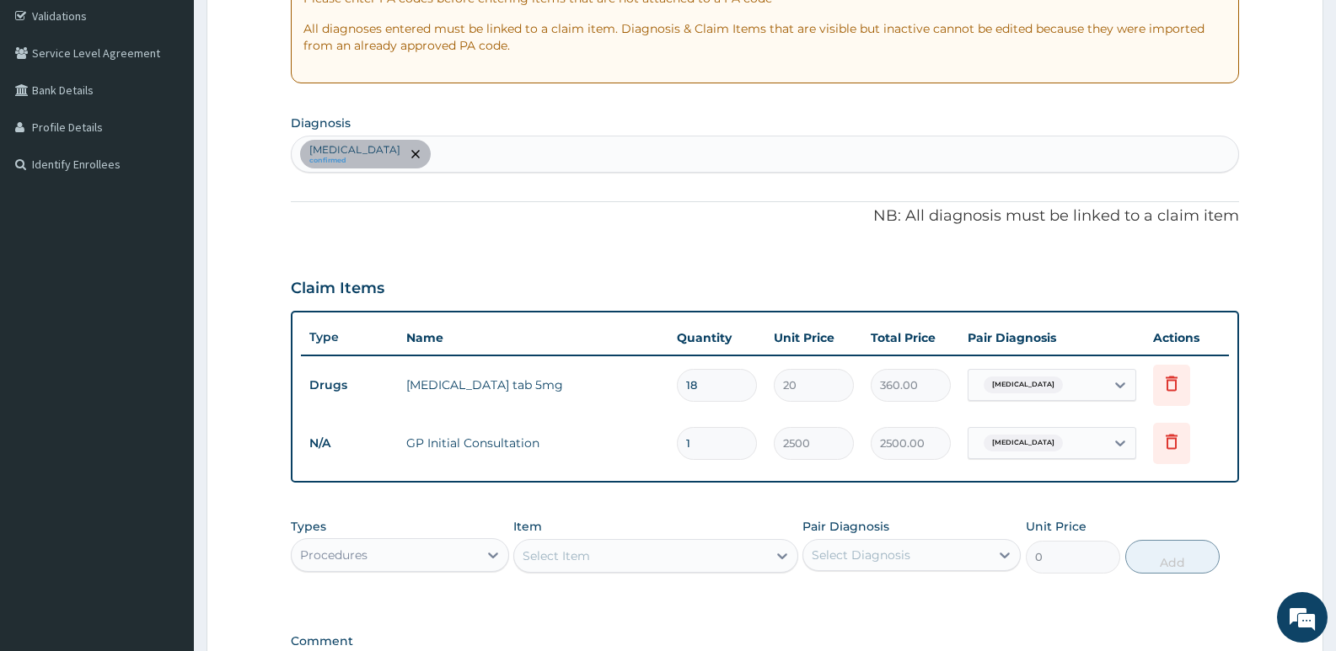
scroll to position [315, 0]
click at [526, 149] on div "[MEDICAL_DATA] confirmed" at bounding box center [765, 154] width 946 height 35
type input "p"
type input "pain"
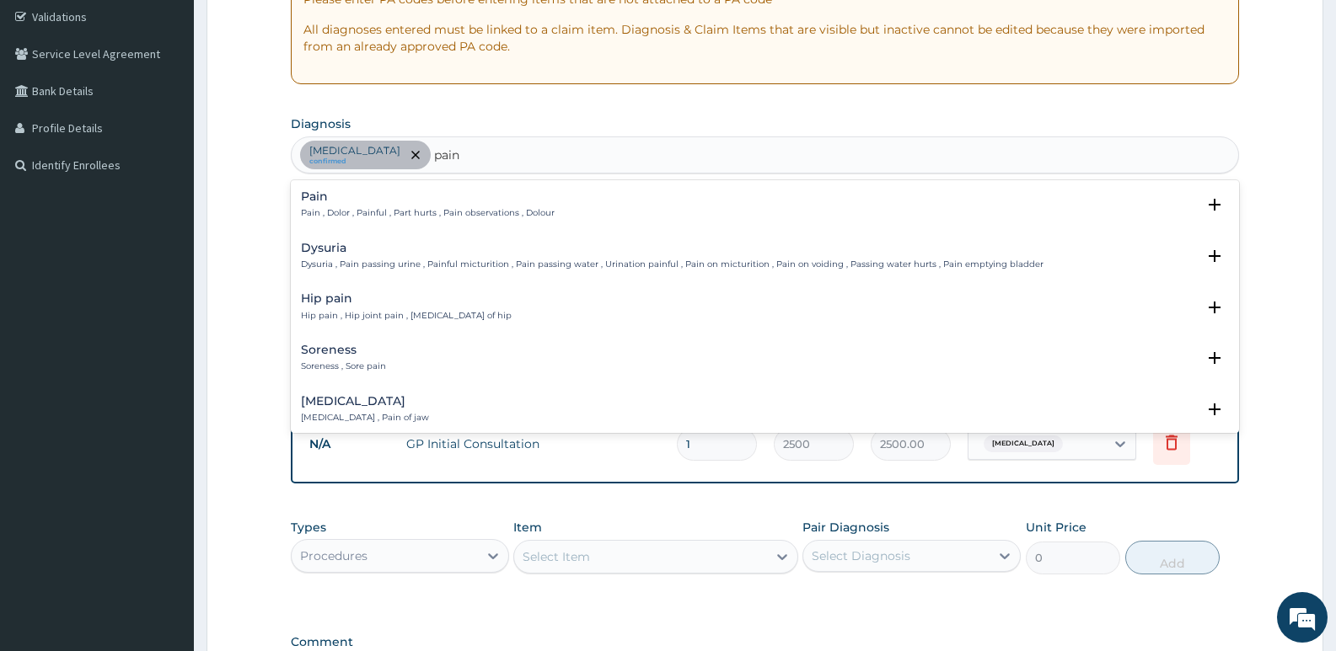
click at [480, 217] on p "Pain , Dolor , Painful , Part hurts , Pain observations , Dolour" at bounding box center [428, 213] width 254 height 12
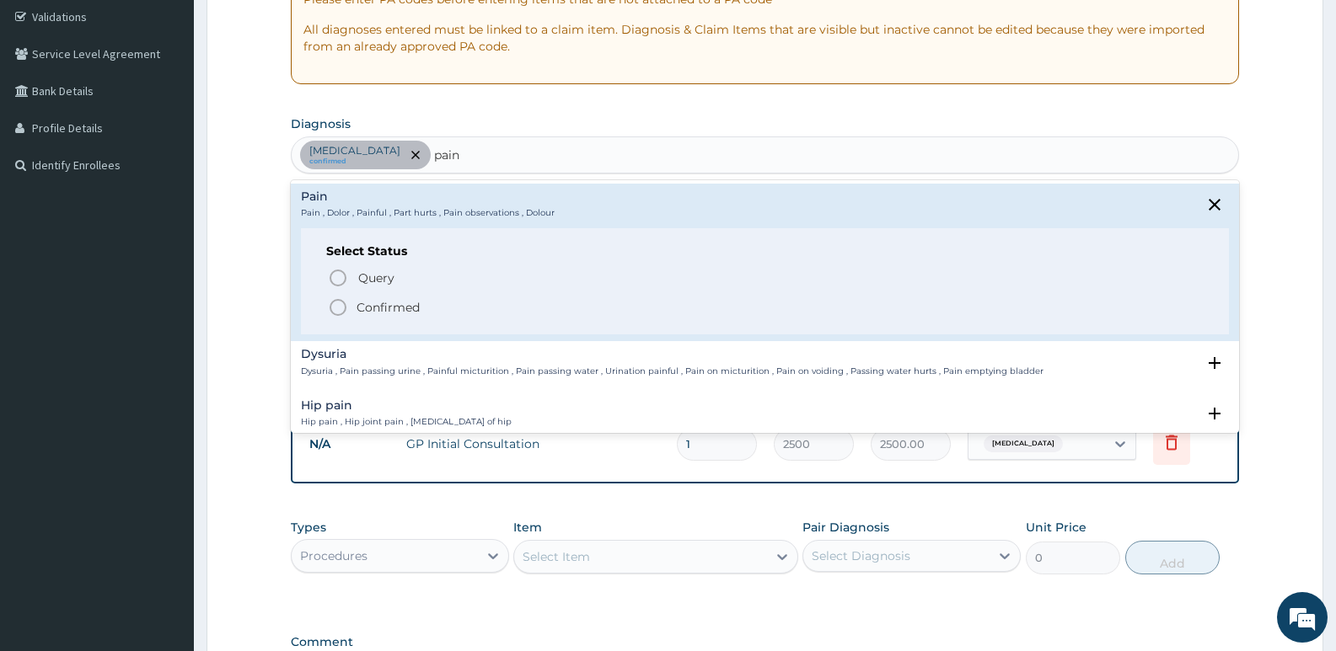
click at [344, 308] on icon "status option filled" at bounding box center [338, 308] width 20 height 20
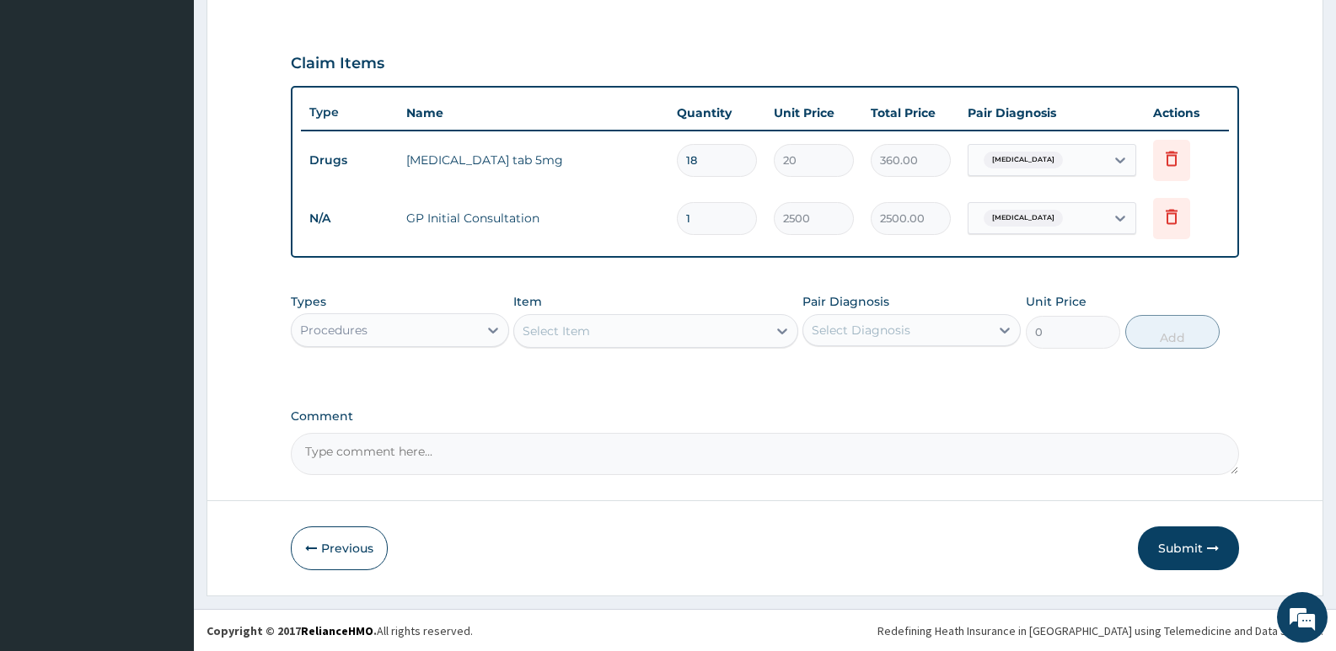
scroll to position [542, 0]
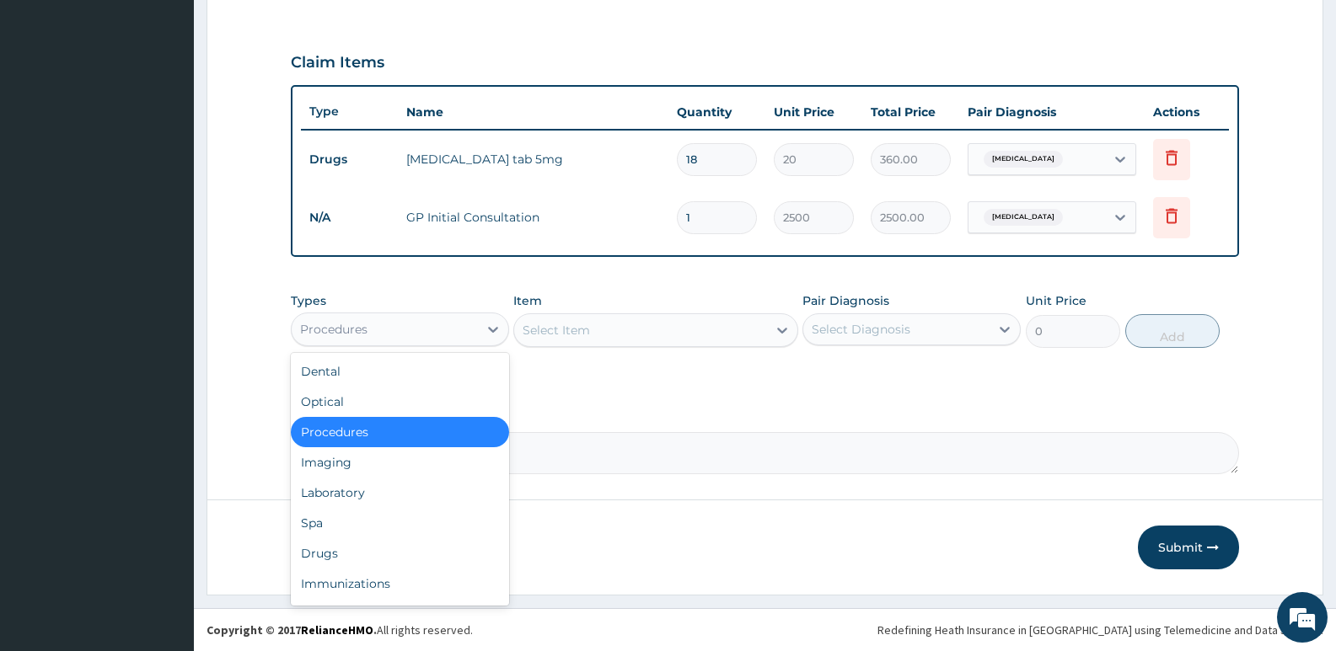
click at [434, 345] on div "Procedures" at bounding box center [400, 330] width 218 height 34
click at [373, 551] on div "Drugs" at bounding box center [400, 554] width 218 height 30
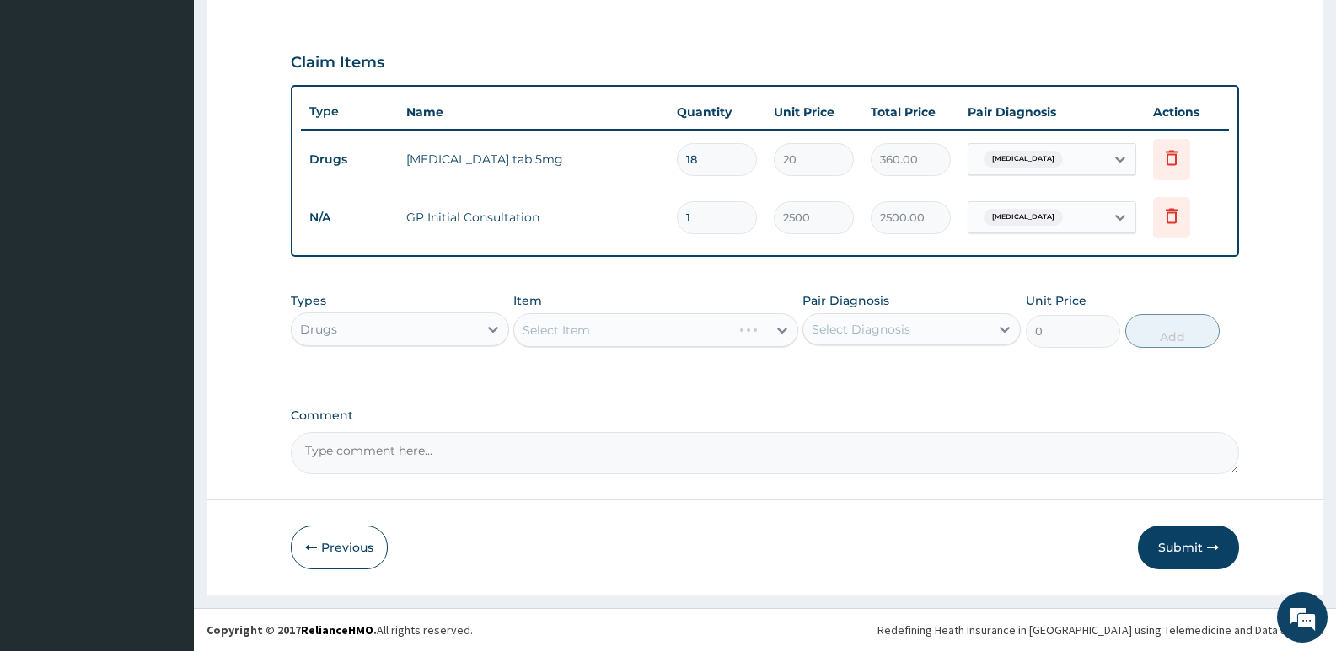
click at [586, 327] on div "Select Item" at bounding box center [655, 331] width 284 height 34
click at [571, 338] on div "Select Item" at bounding box center [655, 331] width 284 height 34
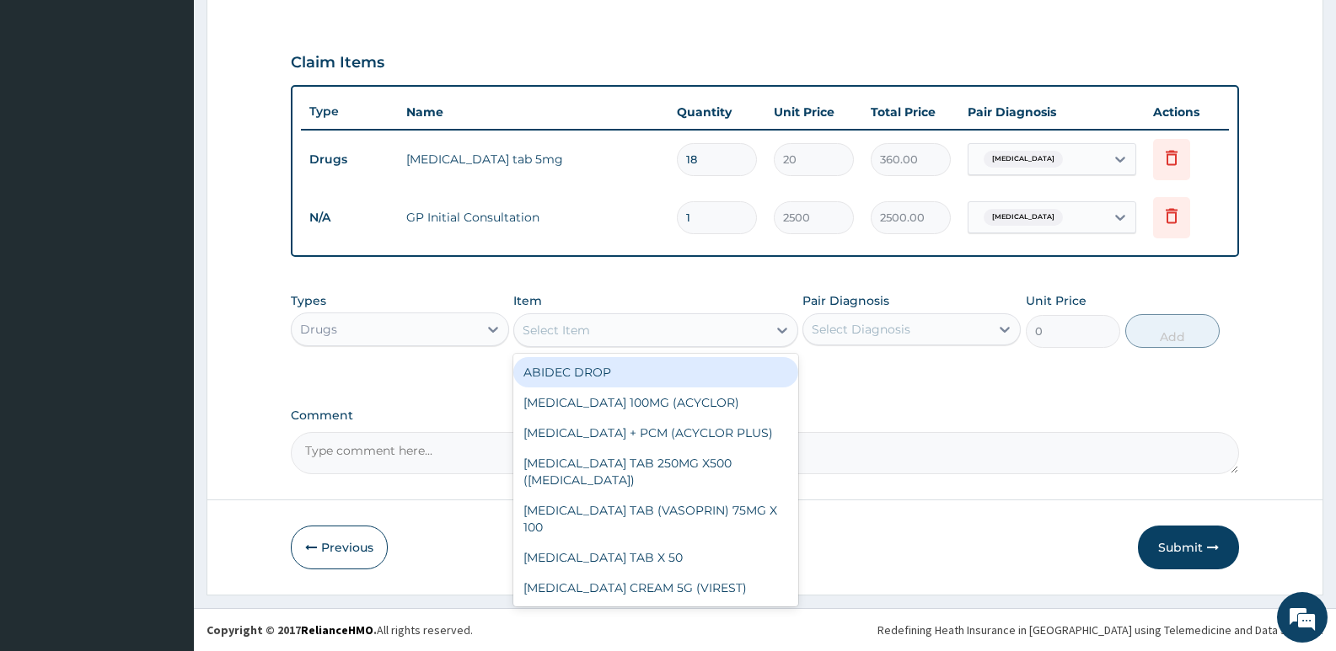
click at [637, 332] on div "Select Item" at bounding box center [640, 330] width 252 height 27
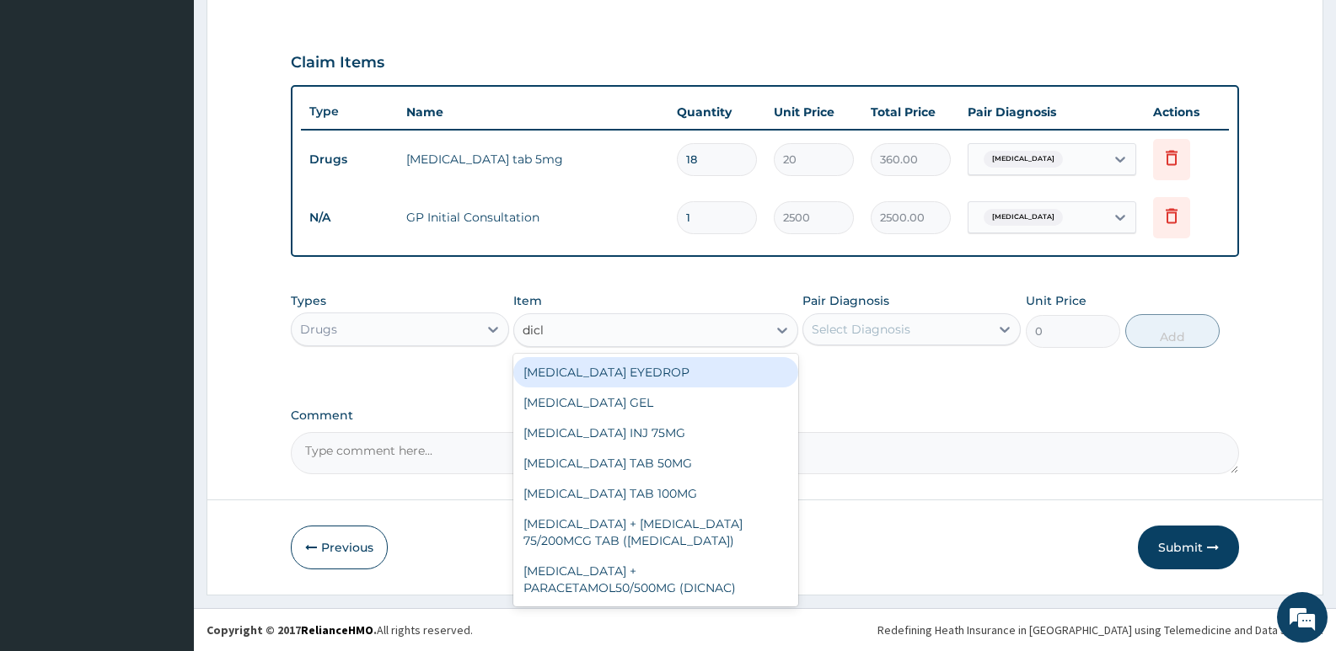
type input "diclo"
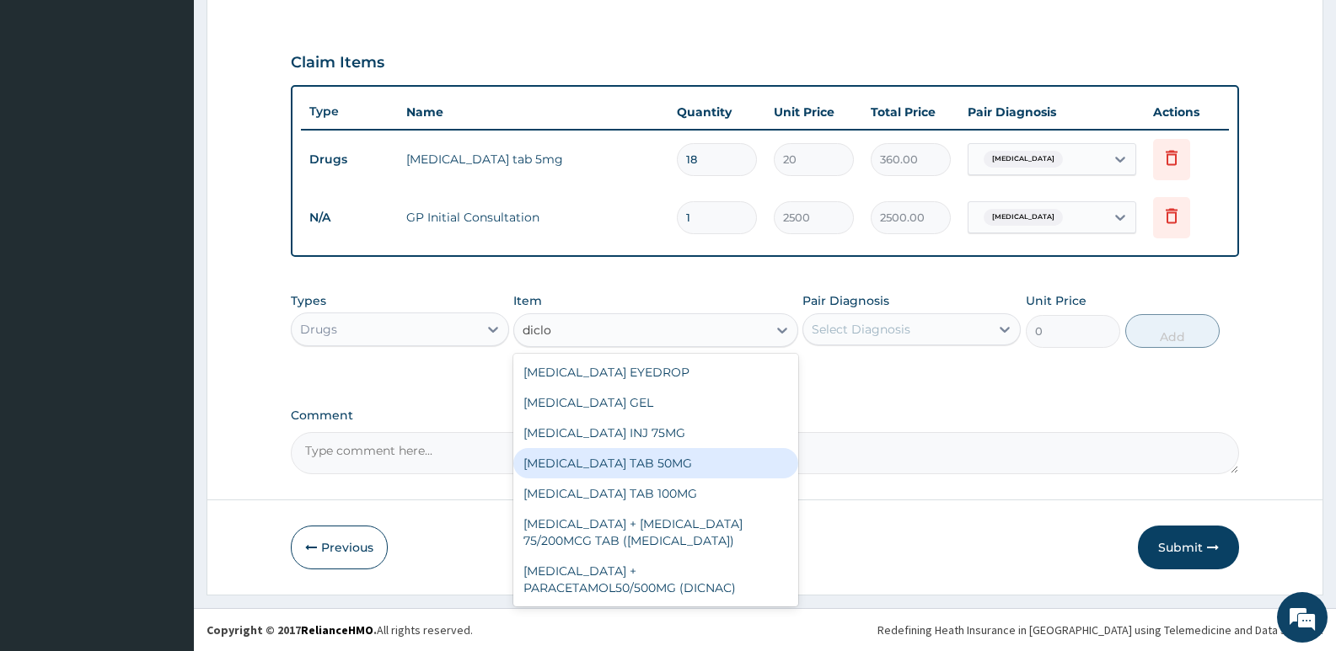
click at [640, 468] on div "[MEDICAL_DATA] TAB 50MG" at bounding box center [655, 463] width 284 height 30
type input "30"
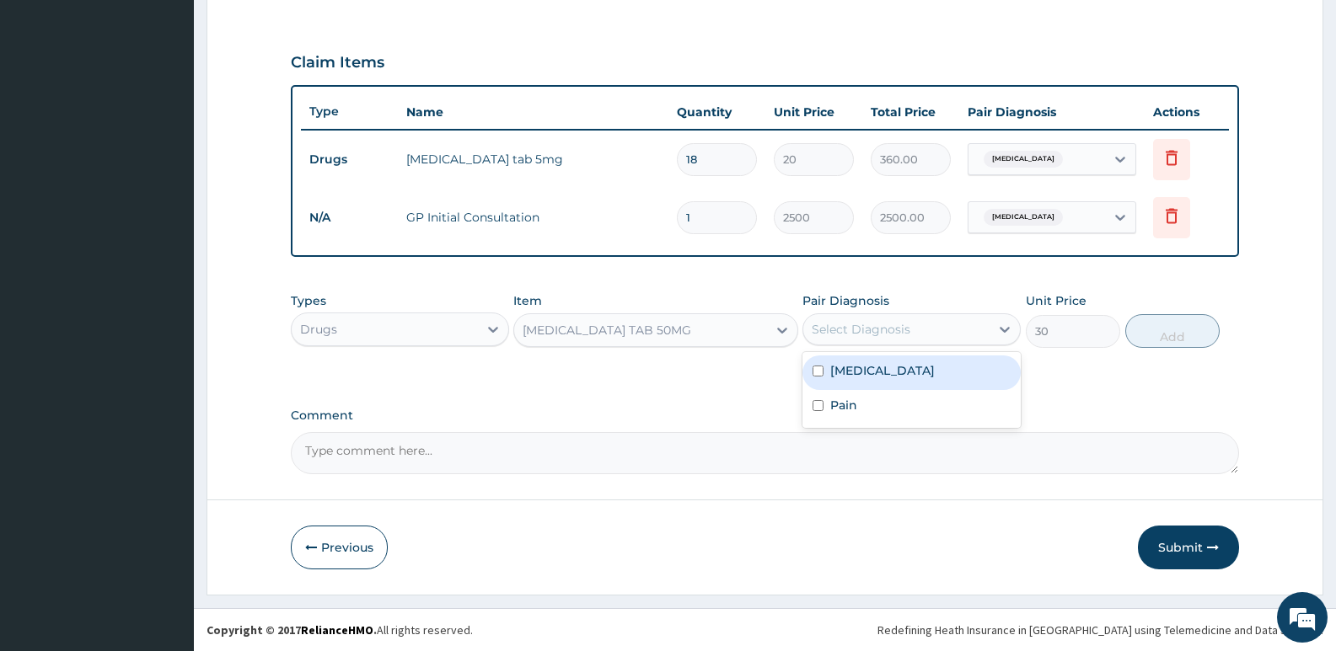
click at [899, 319] on div "Select Diagnosis" at bounding box center [896, 329] width 186 height 27
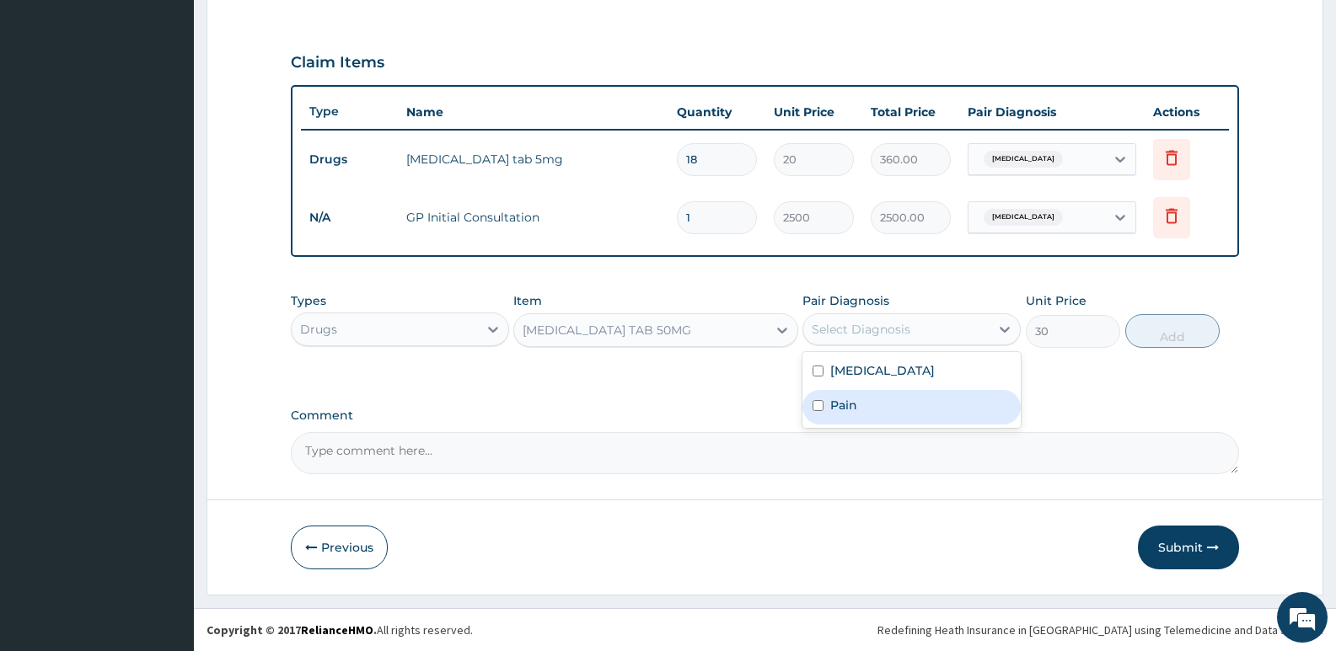
click at [867, 410] on div "Pain" at bounding box center [911, 407] width 218 height 35
checkbox input "true"
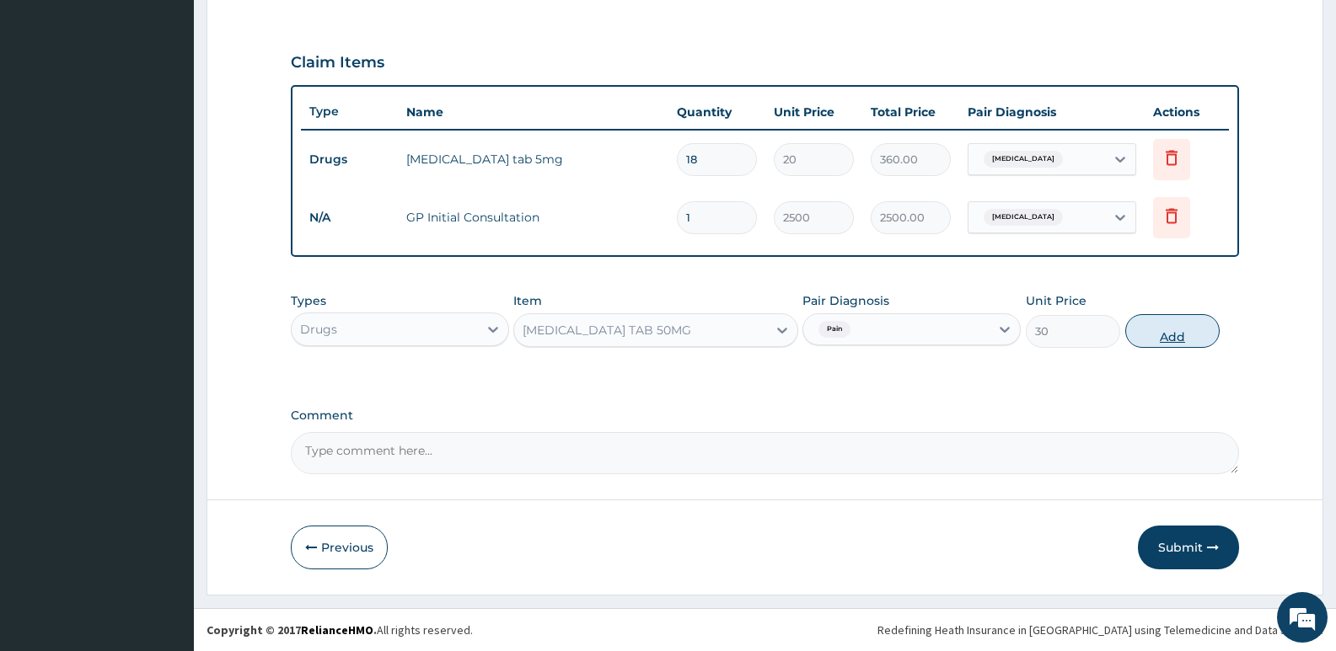
click at [1156, 332] on button "Add" at bounding box center [1172, 331] width 94 height 34
type input "0"
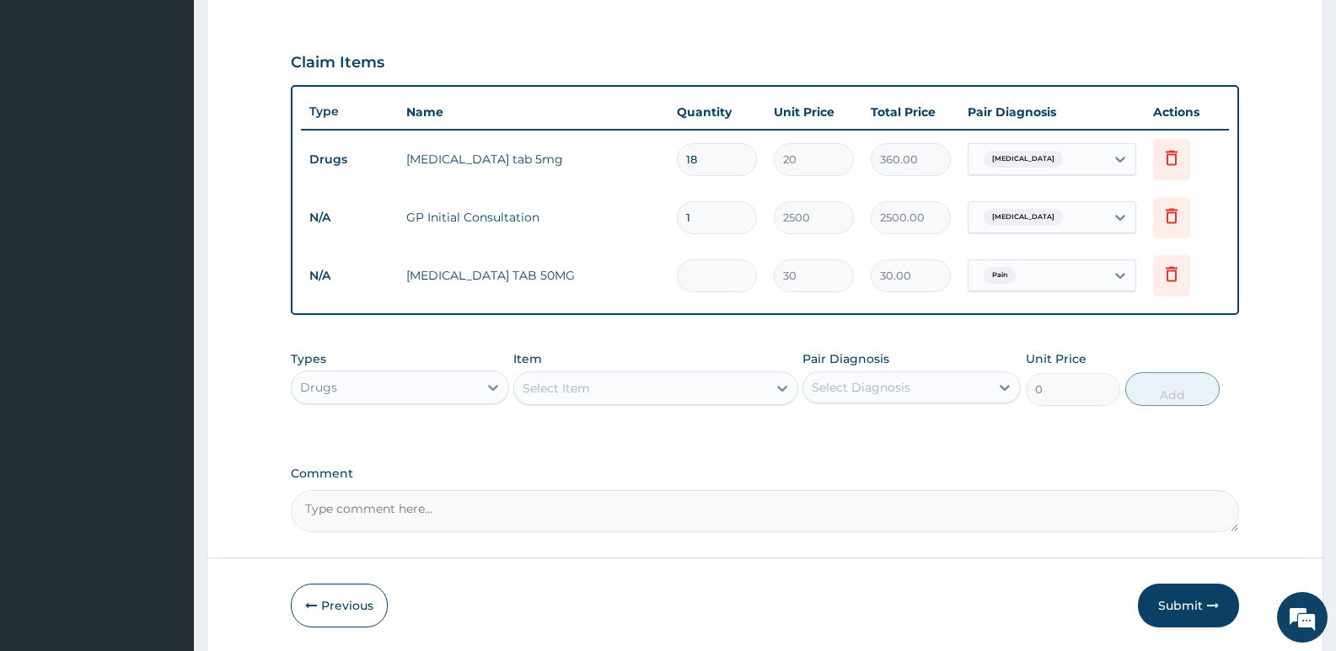
type input "0.00"
type input "6"
type input "180.00"
type input "6"
click at [578, 386] on div "Select Item" at bounding box center [556, 388] width 67 height 17
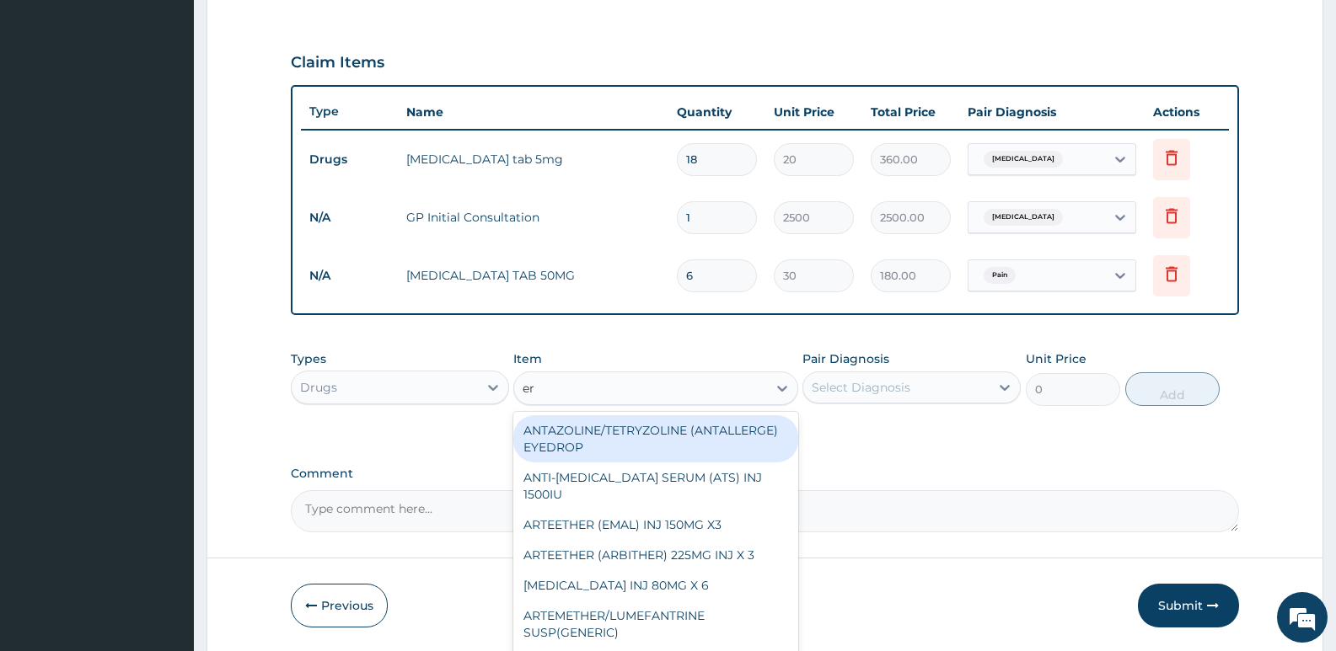
type input "ery"
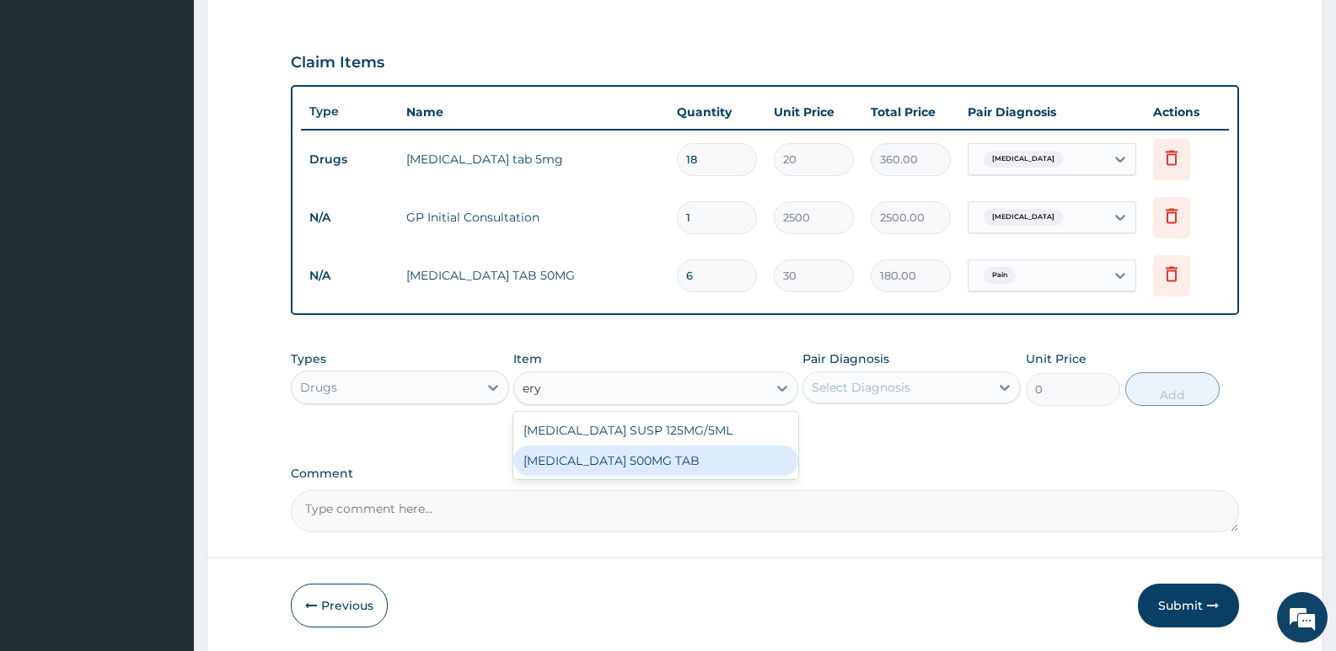
click at [598, 465] on div "[MEDICAL_DATA] 500MG TAB" at bounding box center [655, 461] width 284 height 30
type input "80"
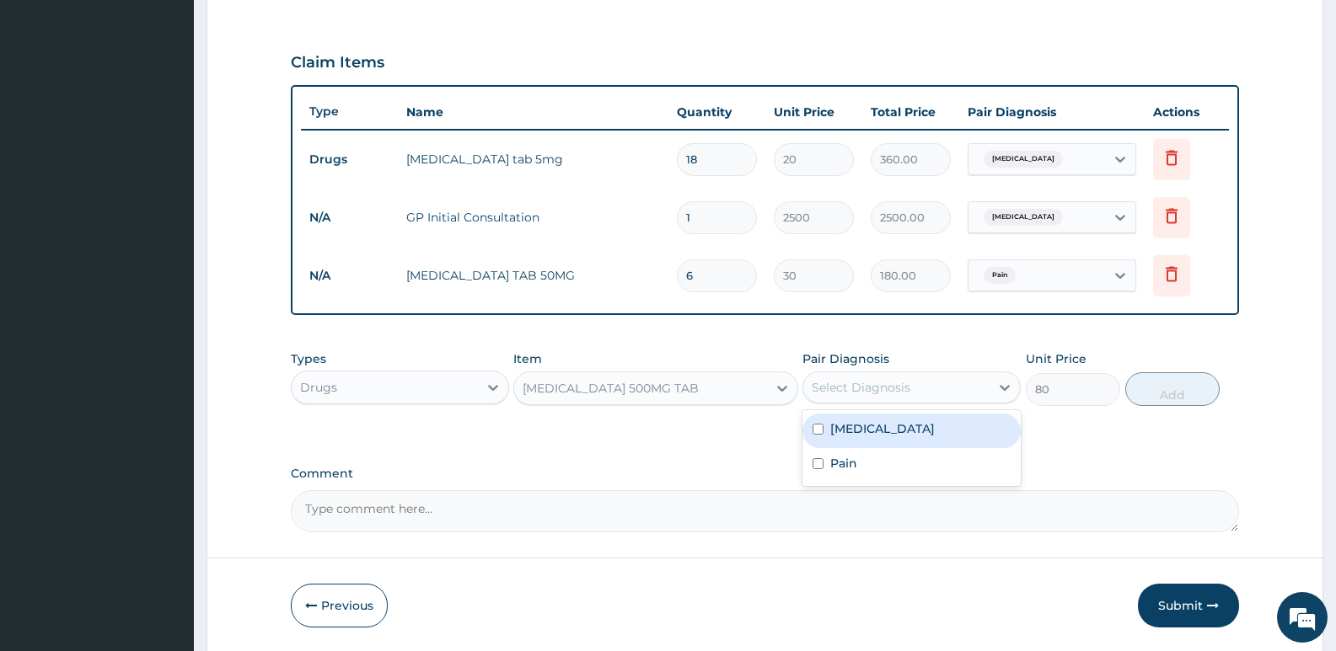
click at [899, 385] on div "Select Diagnosis" at bounding box center [861, 387] width 99 height 17
click at [887, 432] on div "[MEDICAL_DATA]" at bounding box center [911, 431] width 218 height 35
checkbox input "true"
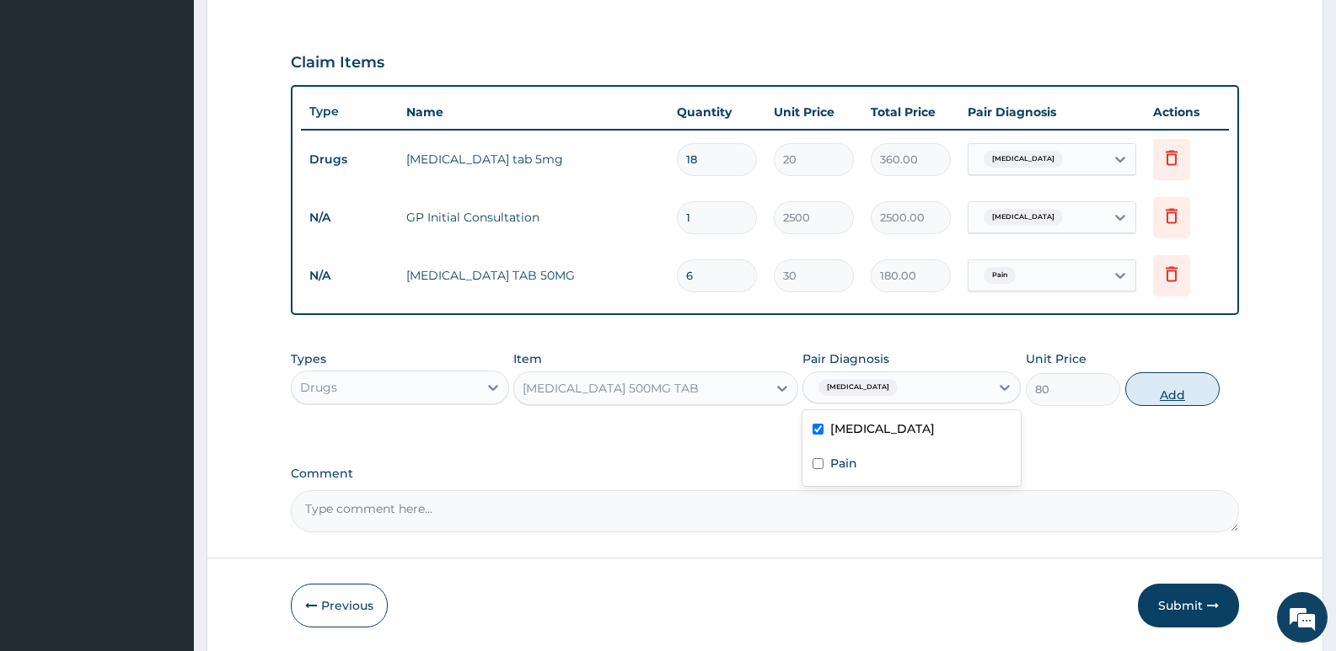
click at [1187, 397] on button "Add" at bounding box center [1172, 390] width 94 height 34
type input "0"
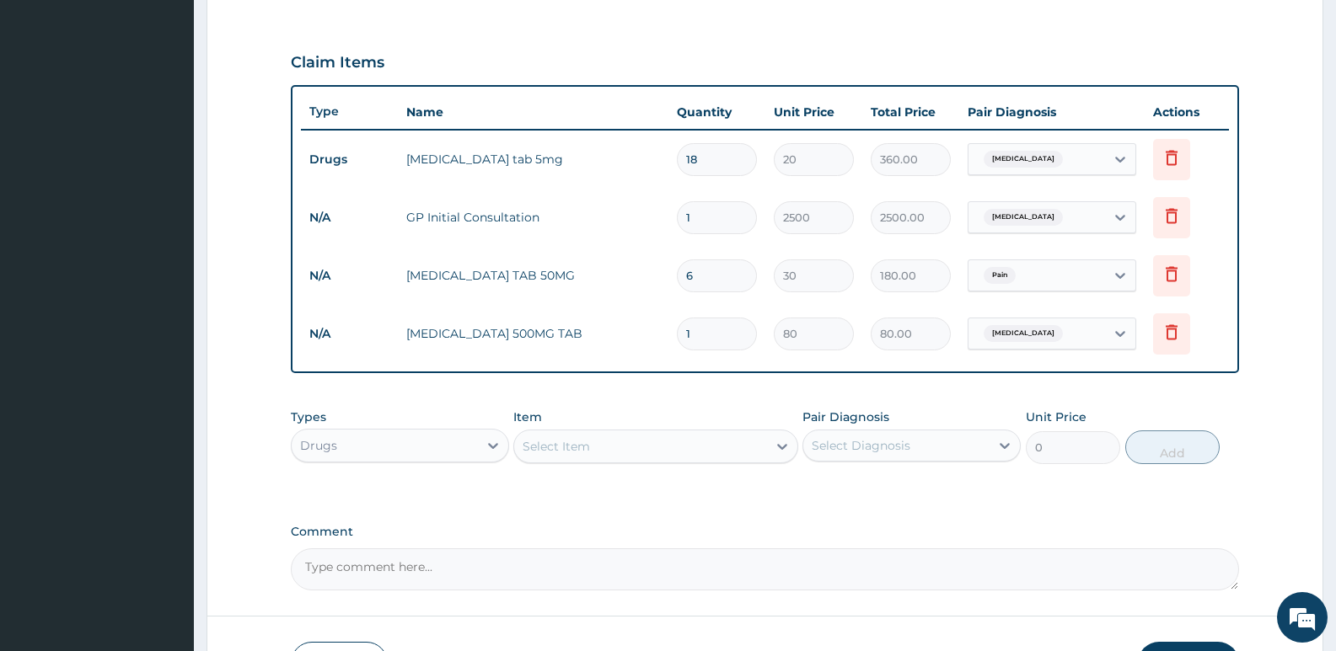
type input "10"
type input "800.00"
type input "10"
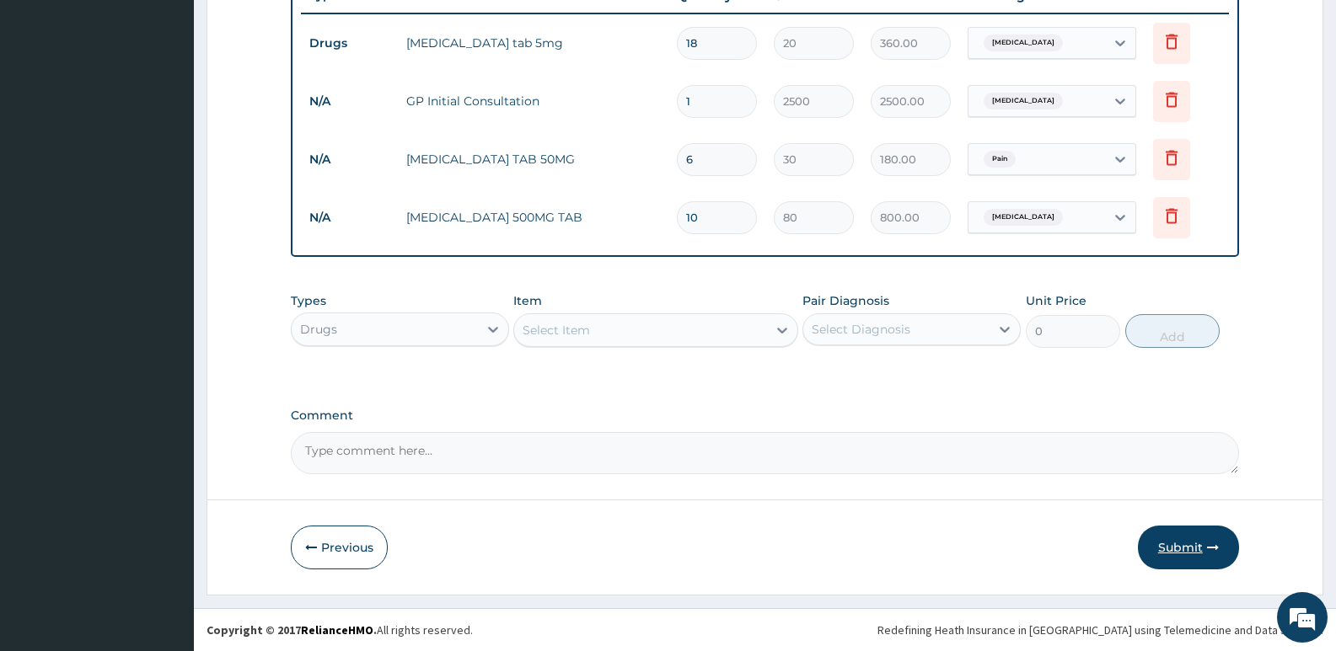
click at [1167, 547] on button "Submit" at bounding box center [1188, 548] width 101 height 44
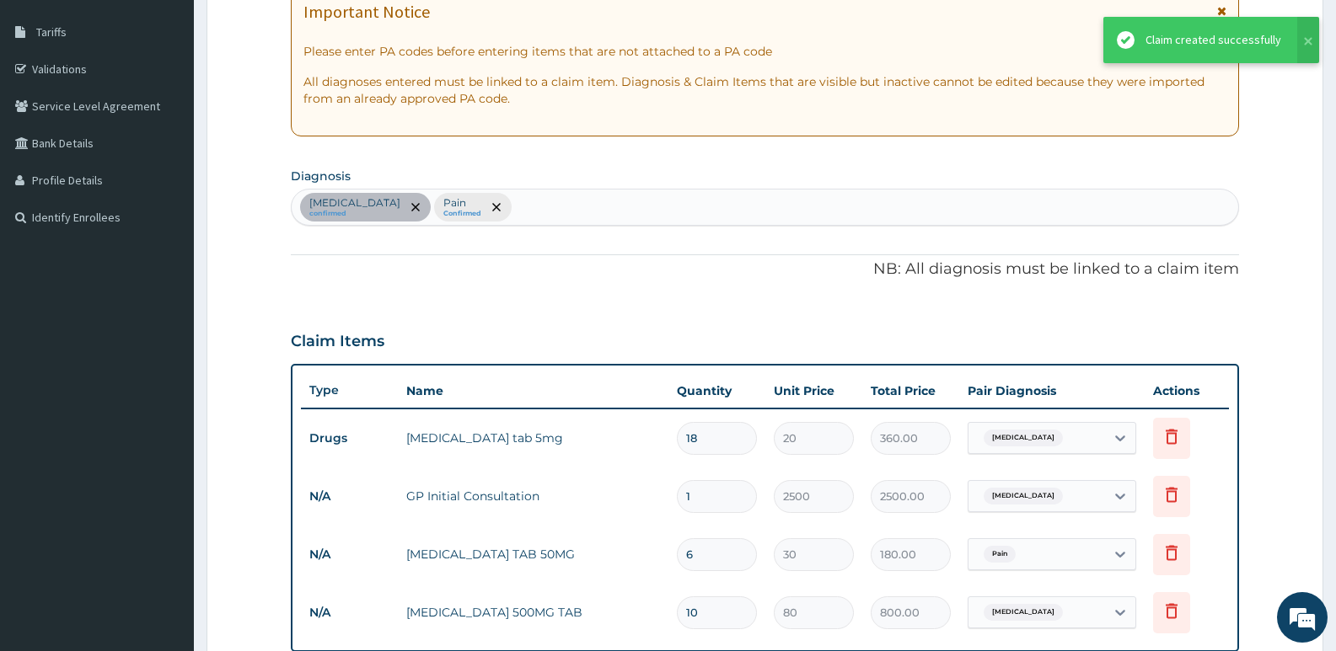
scroll to position [68, 0]
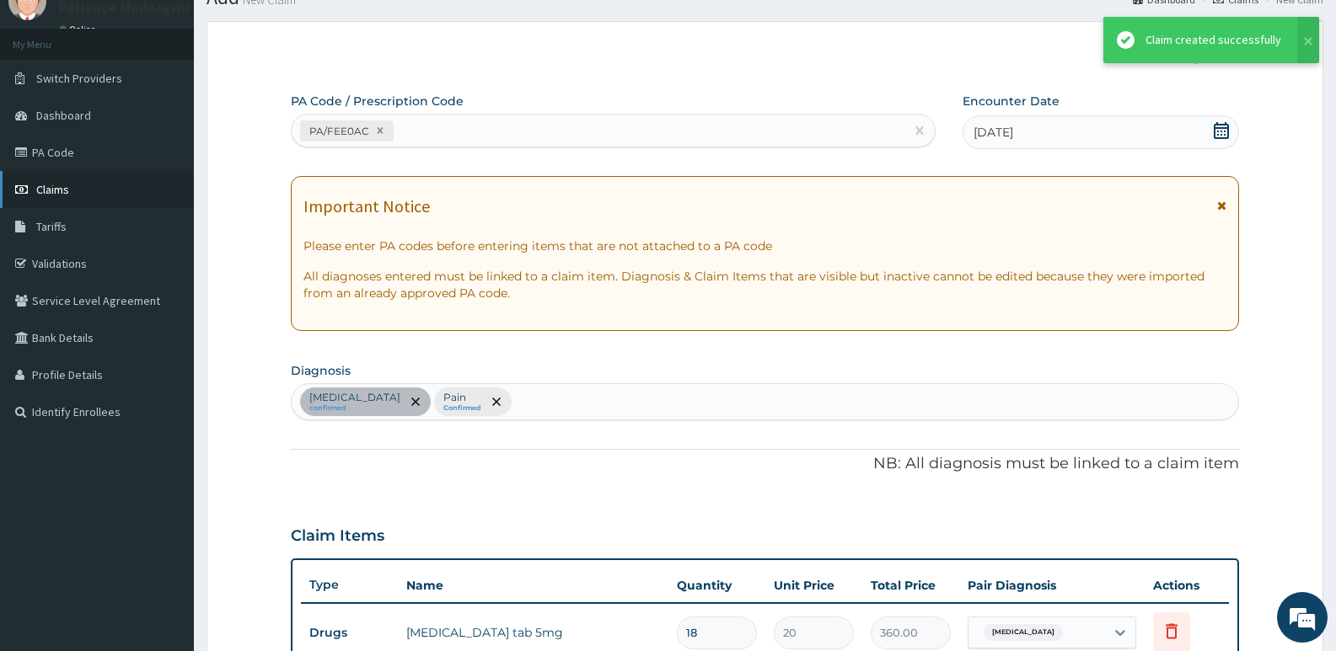
click at [61, 196] on span "Claims" at bounding box center [52, 189] width 33 height 15
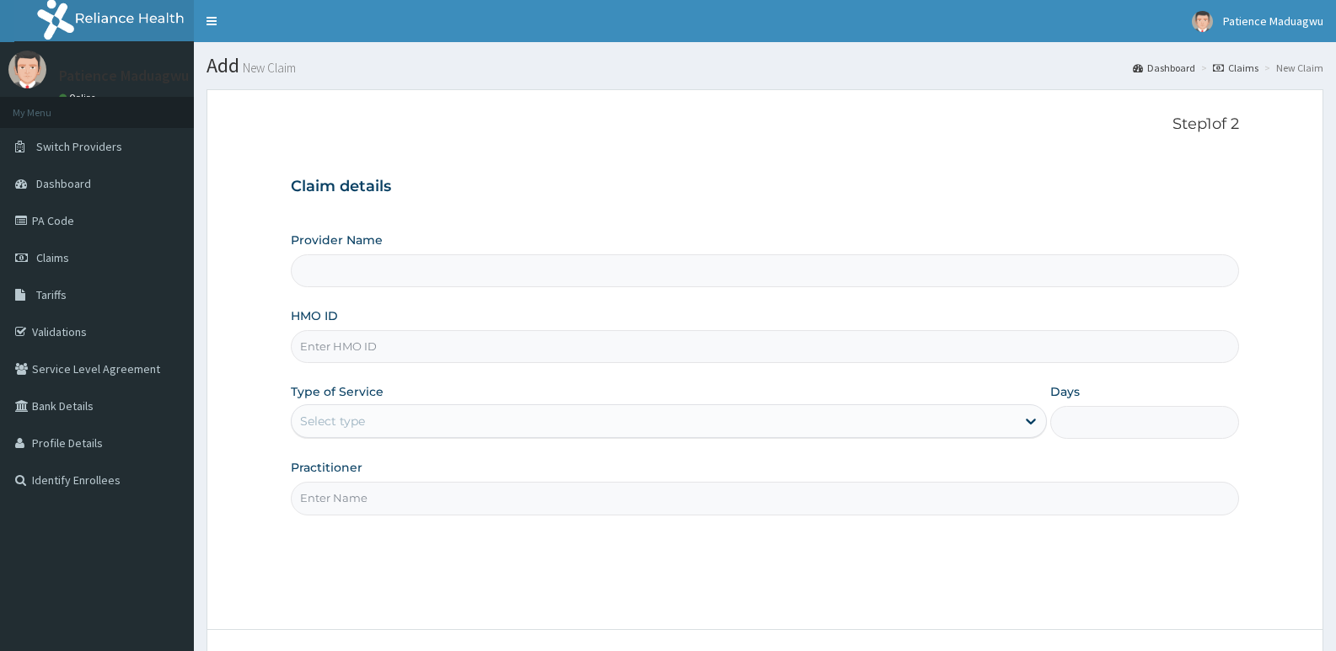
type input "[GEOGRAPHIC_DATA]"
click at [356, 360] on input "HMO ID" at bounding box center [765, 346] width 948 height 33
paste input "TAN/10094/A"
type input "TAN/10094/A"
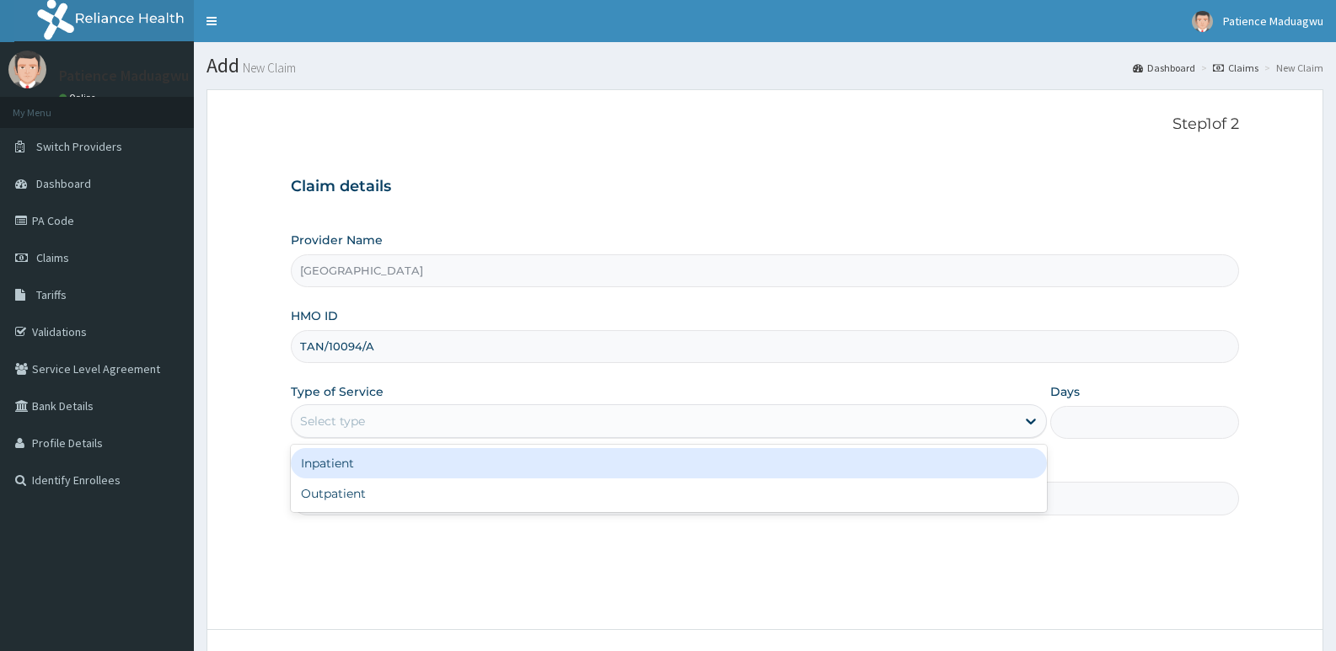
click at [374, 432] on div "Select type" at bounding box center [653, 421] width 723 height 27
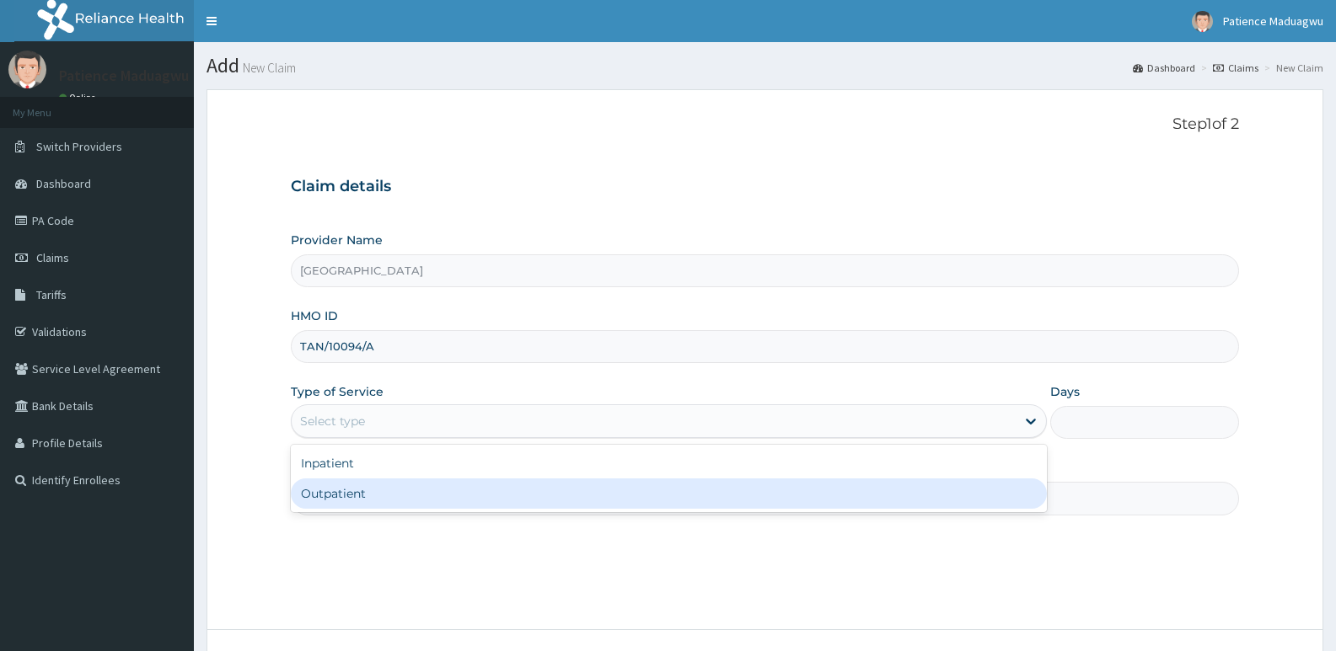
click at [362, 502] on div "Outpatient" at bounding box center [668, 494] width 755 height 30
type input "1"
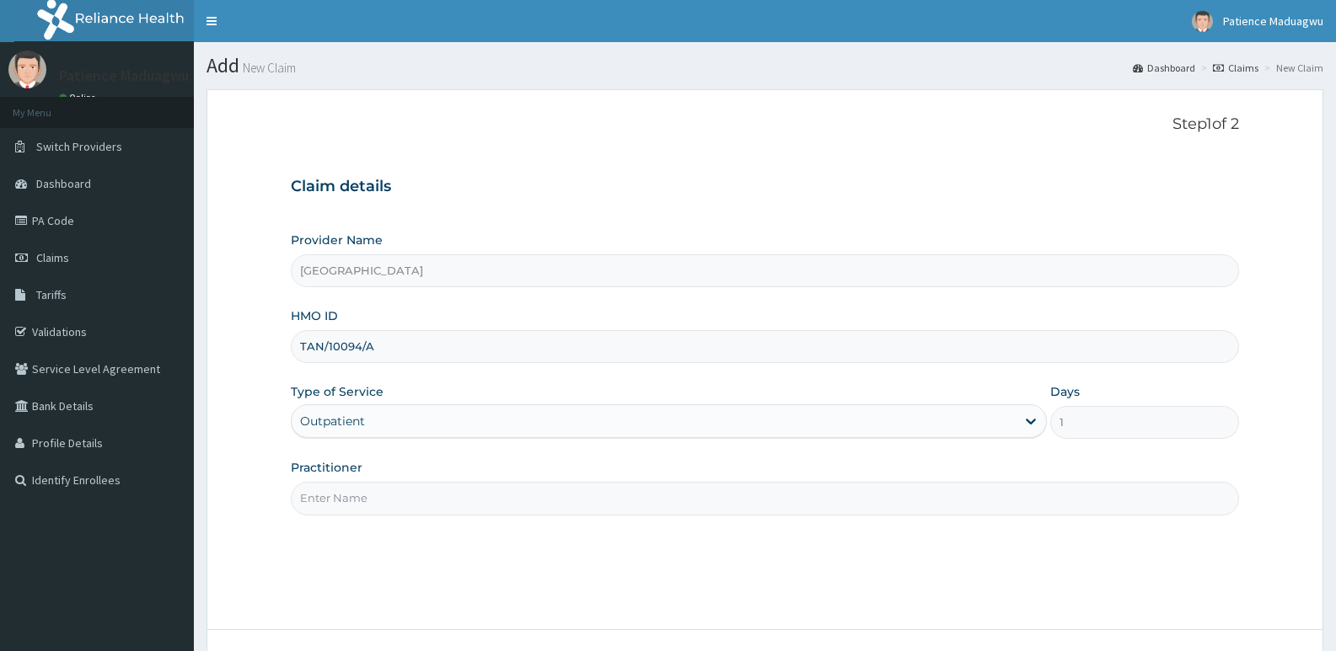
click at [409, 503] on input "Practitioner" at bounding box center [765, 498] width 948 height 33
type input "k"
type input "Dr kelechi"
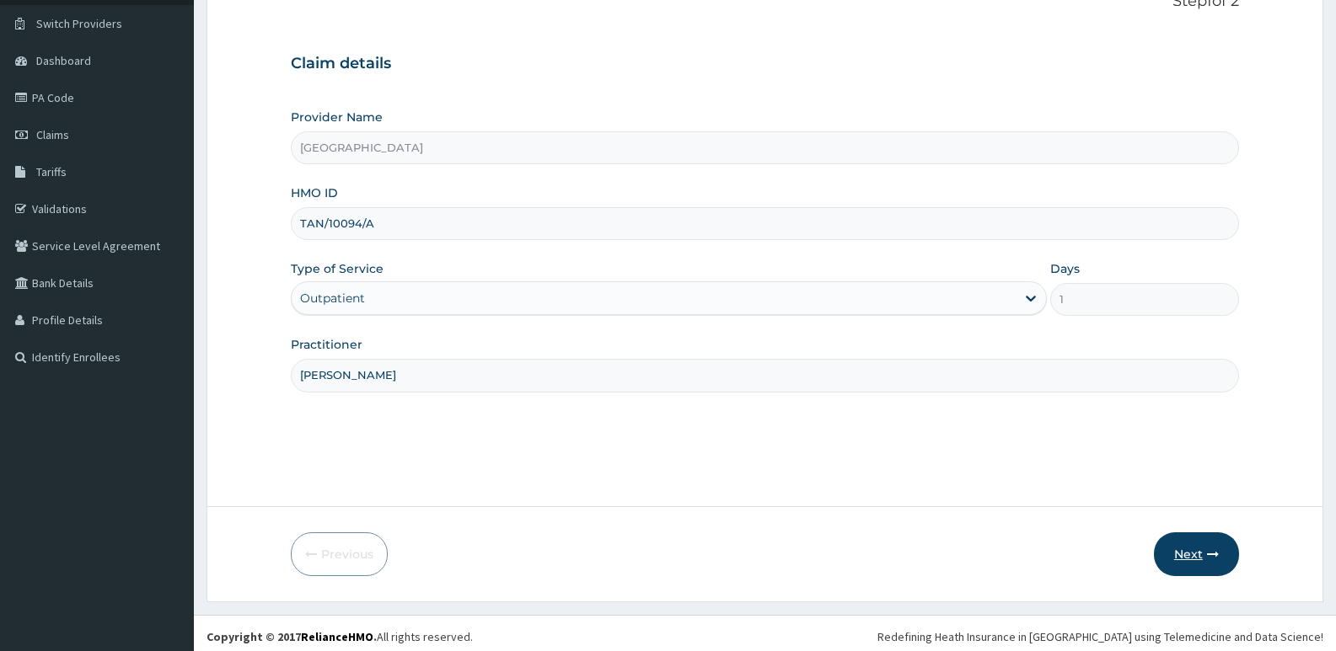
scroll to position [130, 0]
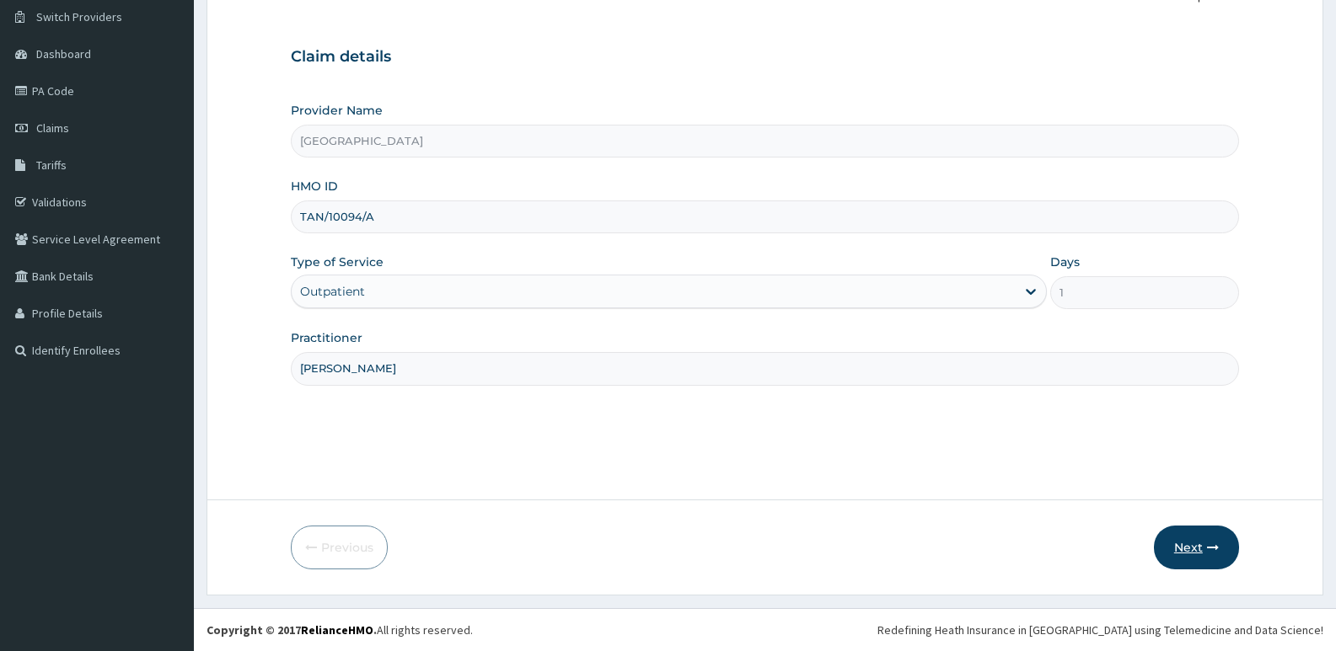
click at [1201, 548] on button "Next" at bounding box center [1196, 548] width 85 height 44
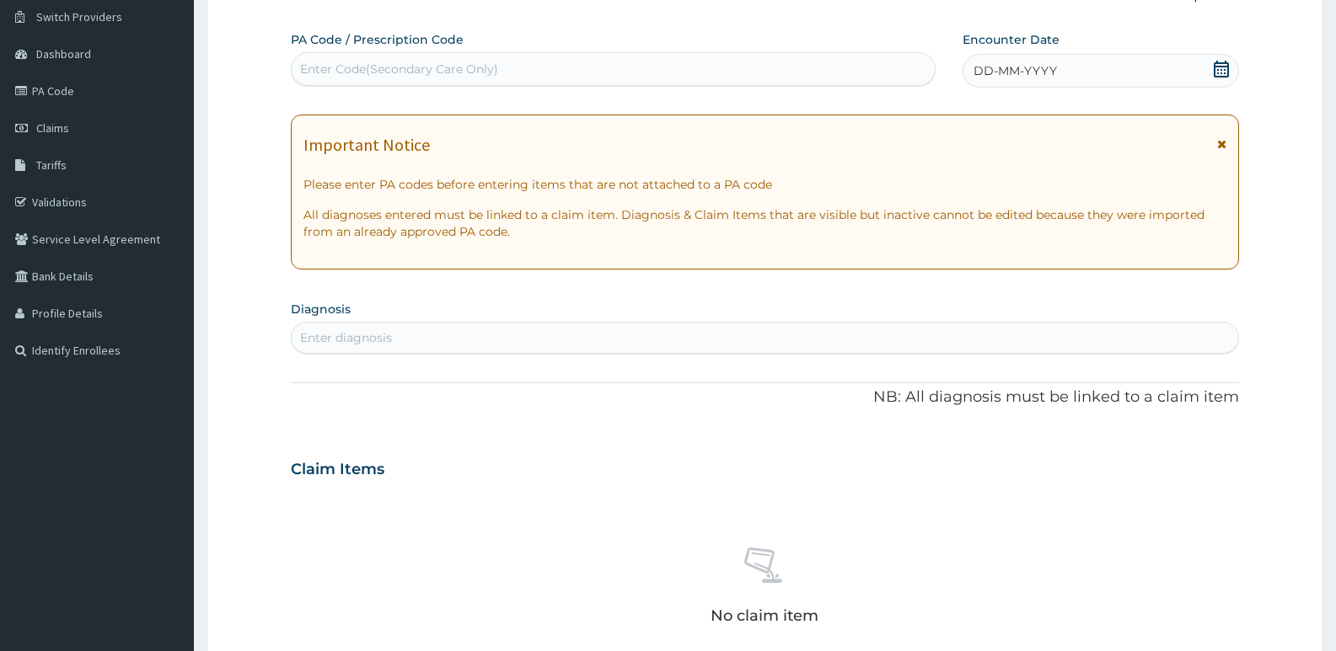
click at [398, 66] on div "Enter Code(Secondary Care Only)" at bounding box center [399, 69] width 198 height 17
paste input "PA/D8974C"
type input "PA/D8974C"
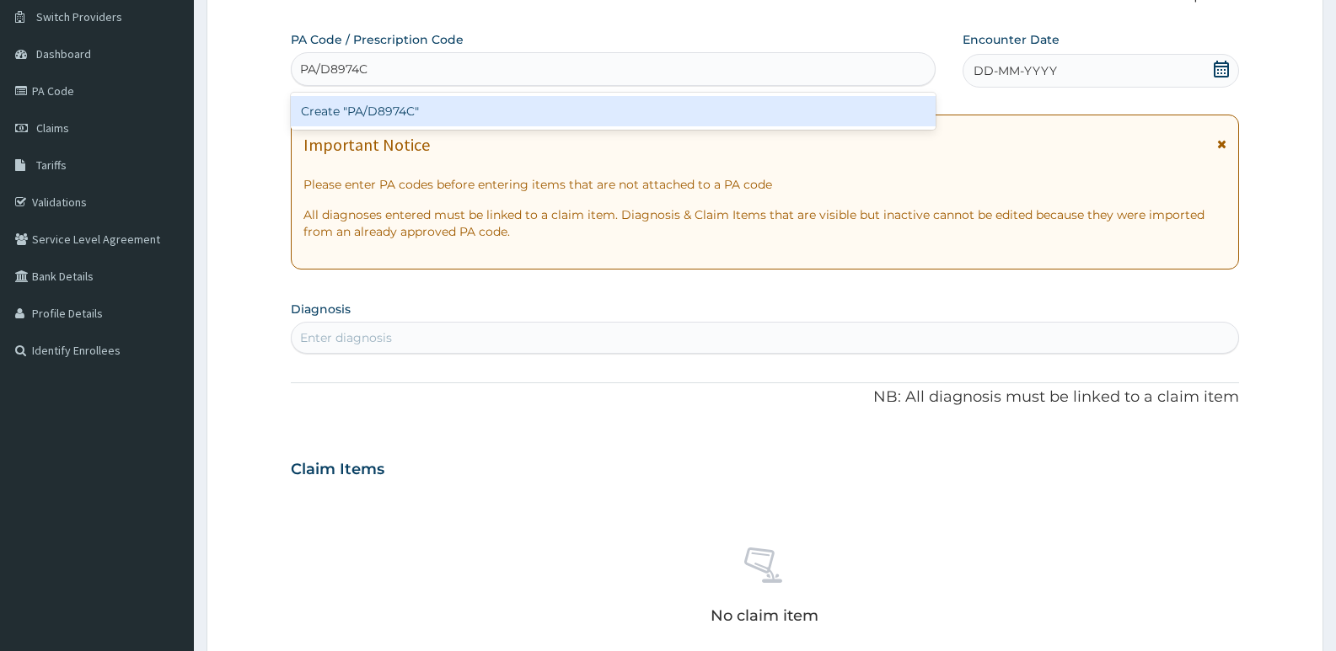
click at [399, 110] on div "Create "PA/D8974C"" at bounding box center [613, 111] width 645 height 30
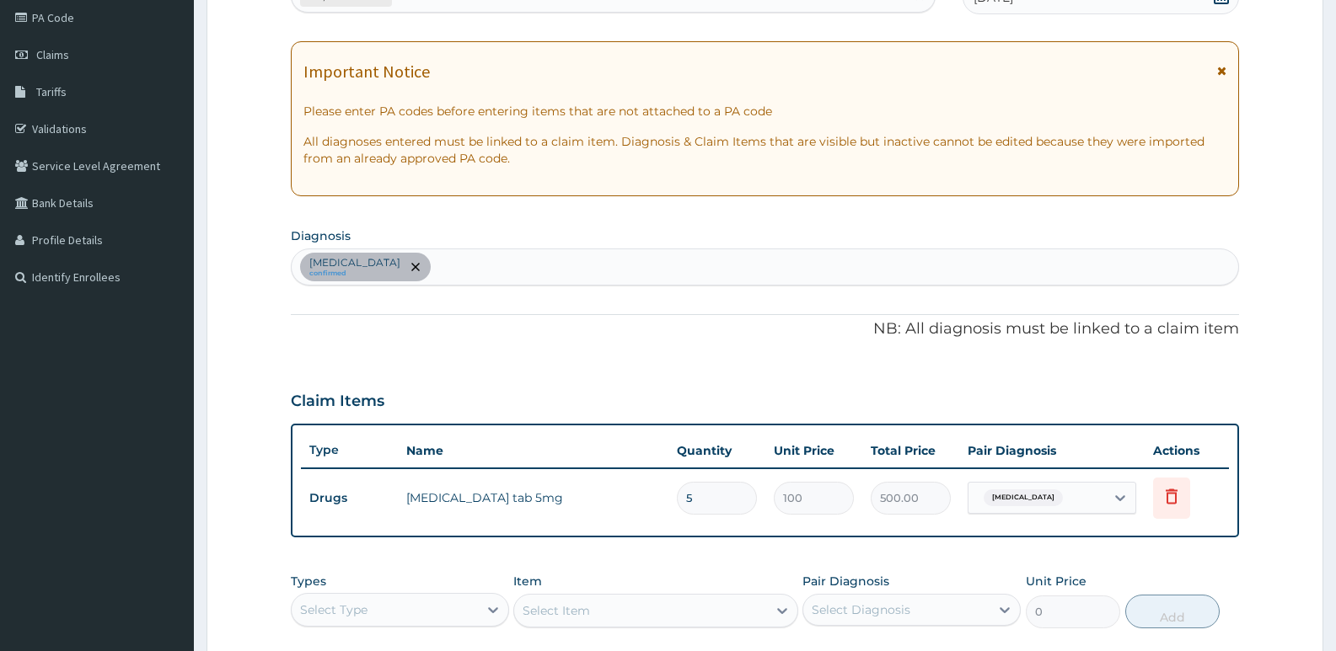
scroll to position [214, 0]
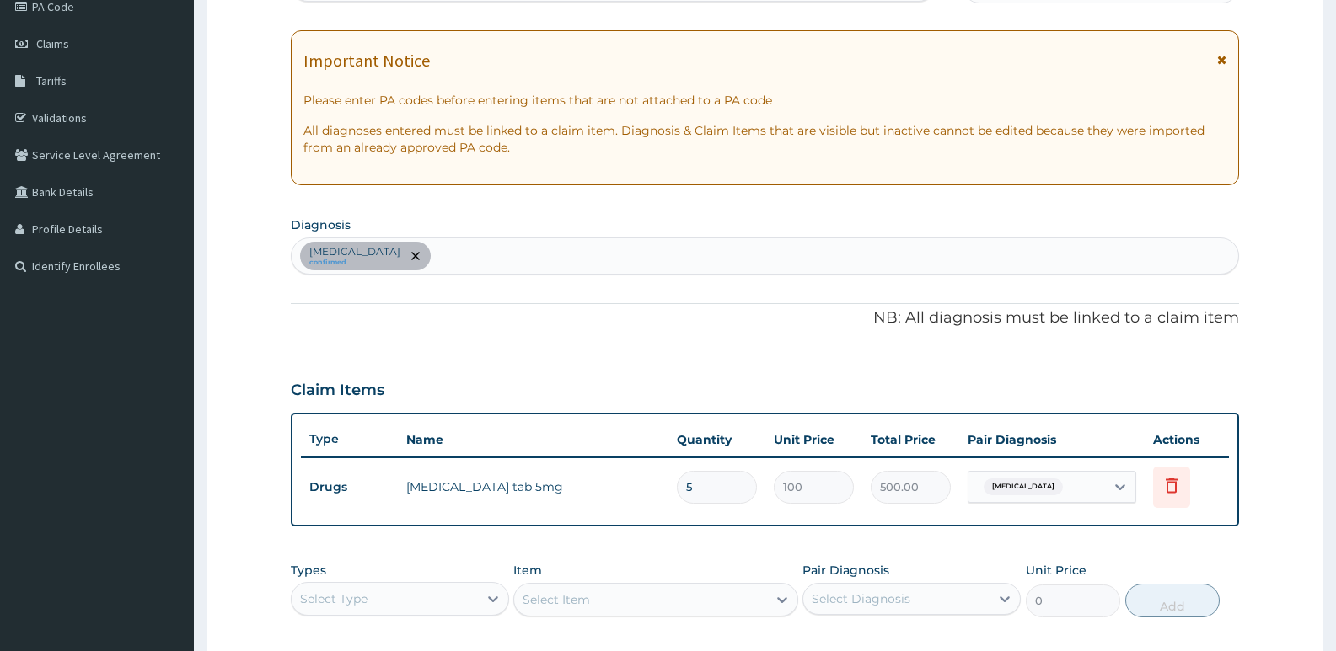
click at [434, 256] on div "Insomnia confirmed" at bounding box center [765, 256] width 946 height 35
type input "seps"
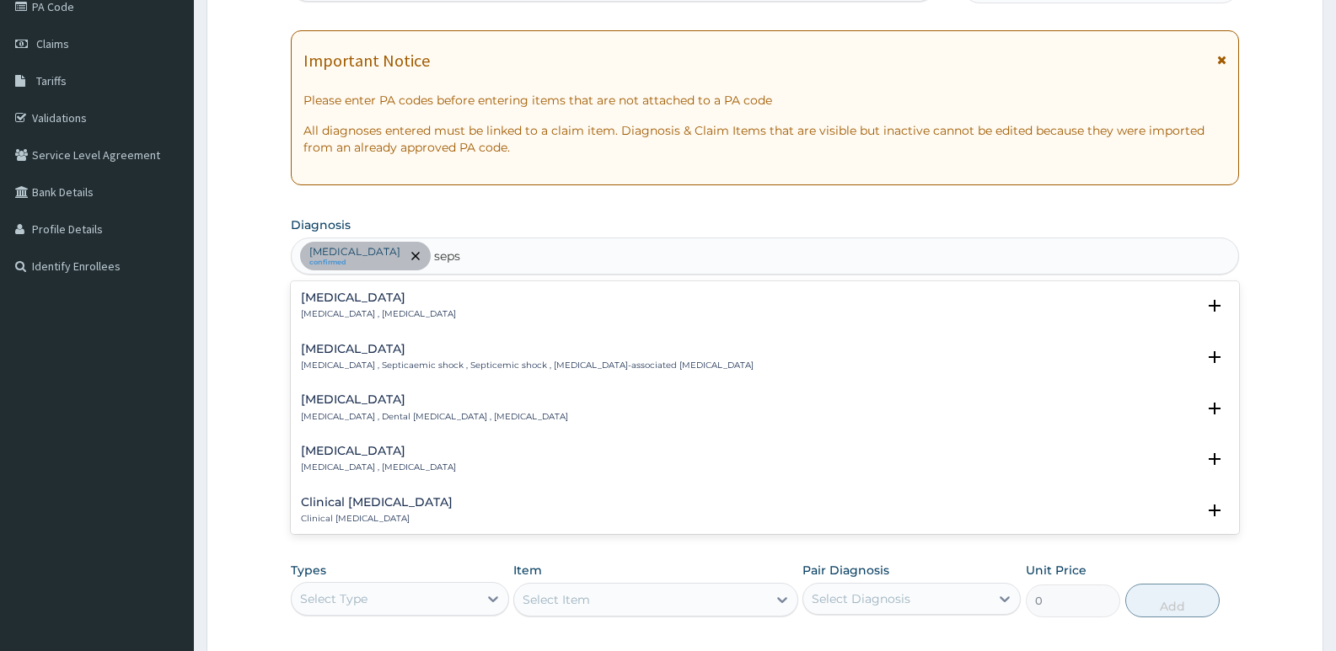
click at [359, 311] on p "Systemic infection , Sepsis" at bounding box center [378, 314] width 155 height 12
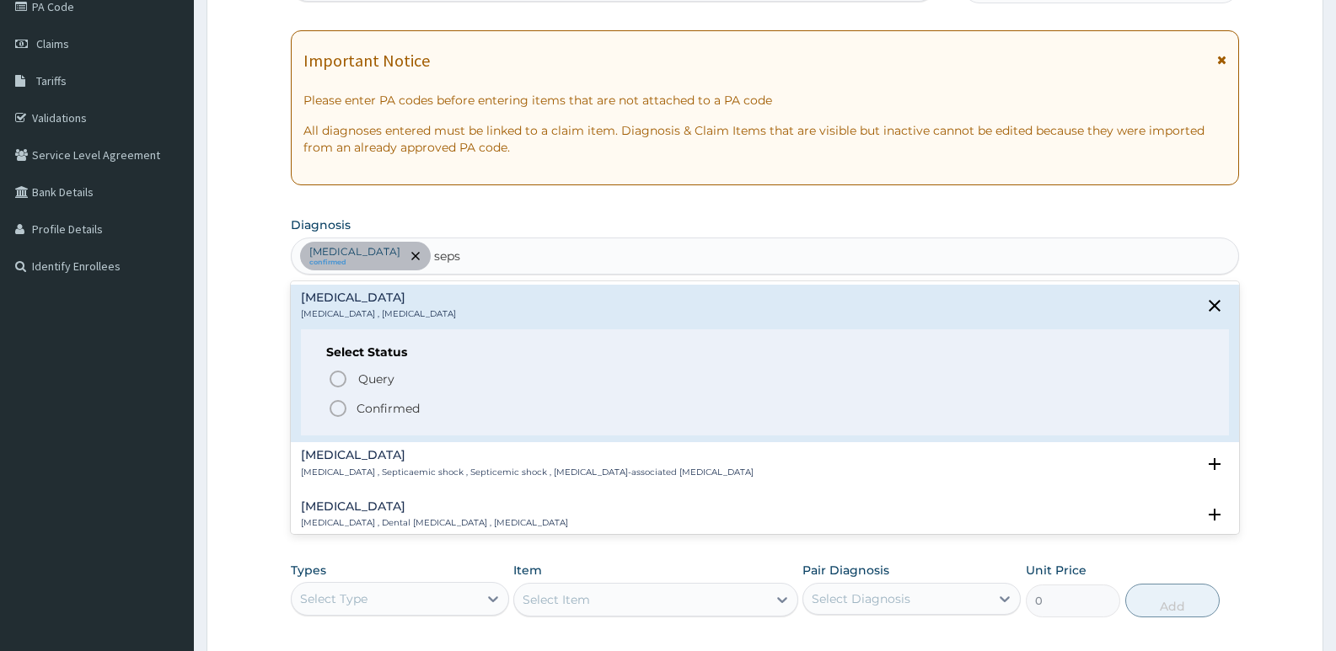
click at [346, 400] on icon "status option filled" at bounding box center [338, 409] width 20 height 20
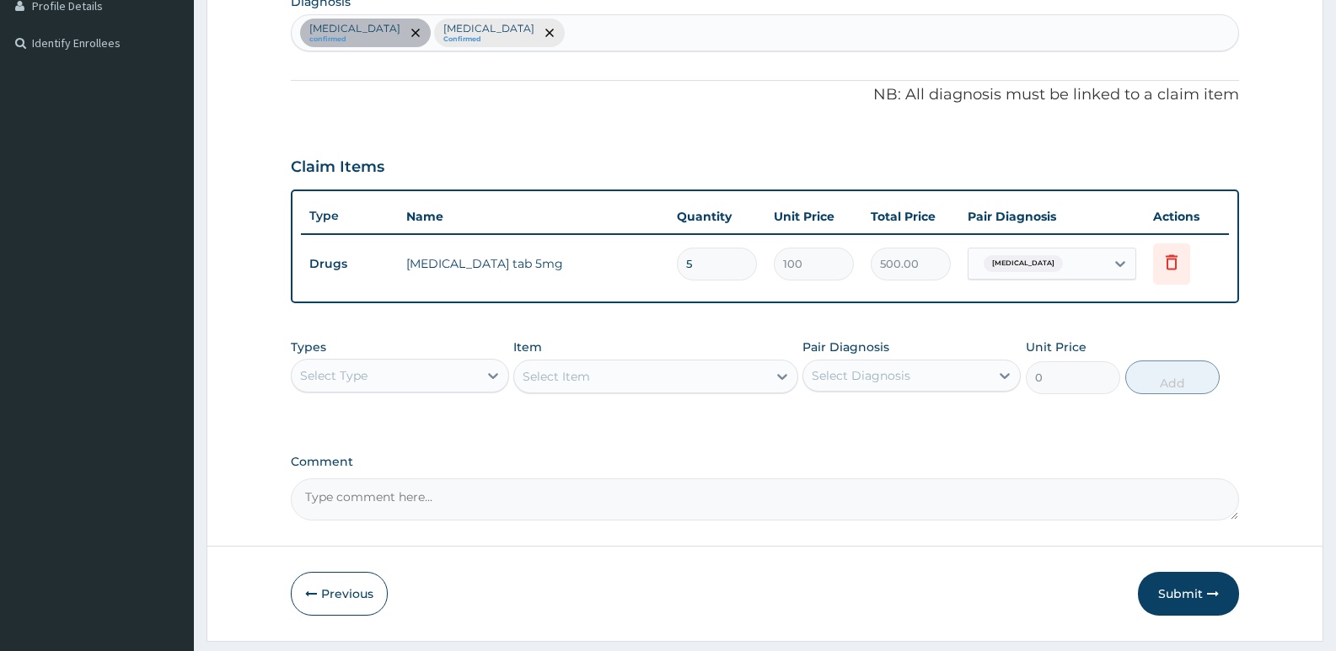
scroll to position [467, 0]
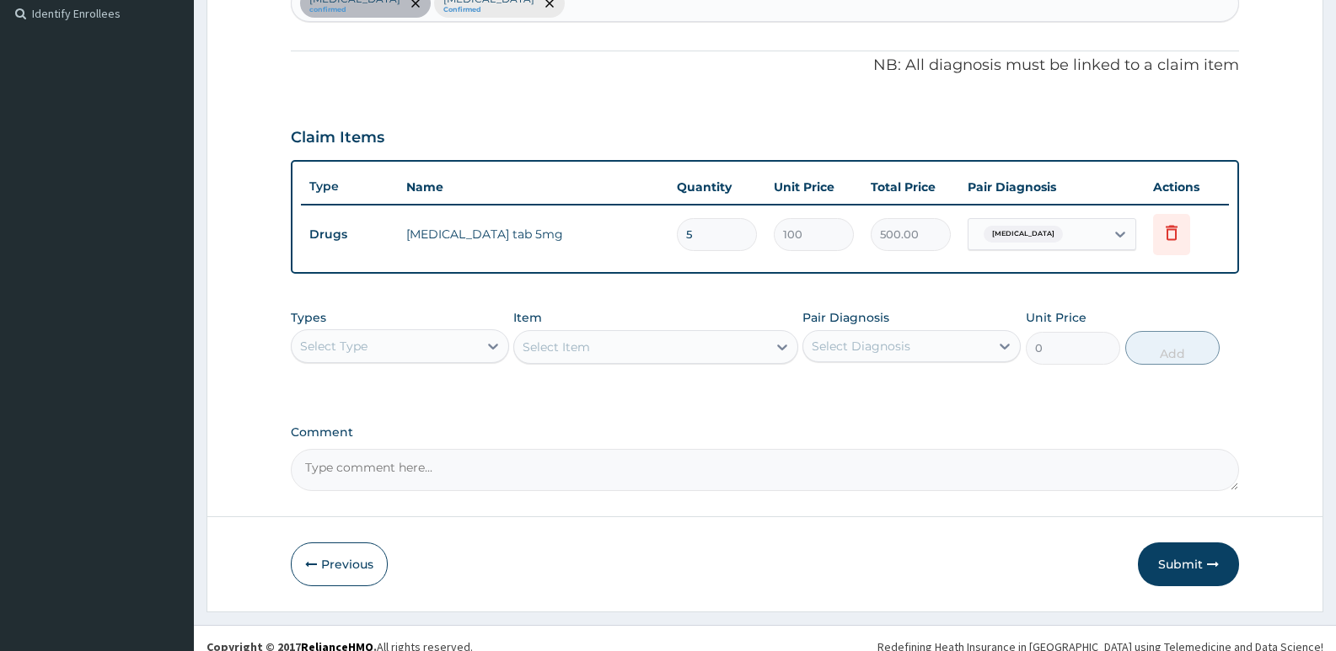
click at [358, 353] on div "Select Type" at bounding box center [333, 346] width 67 height 17
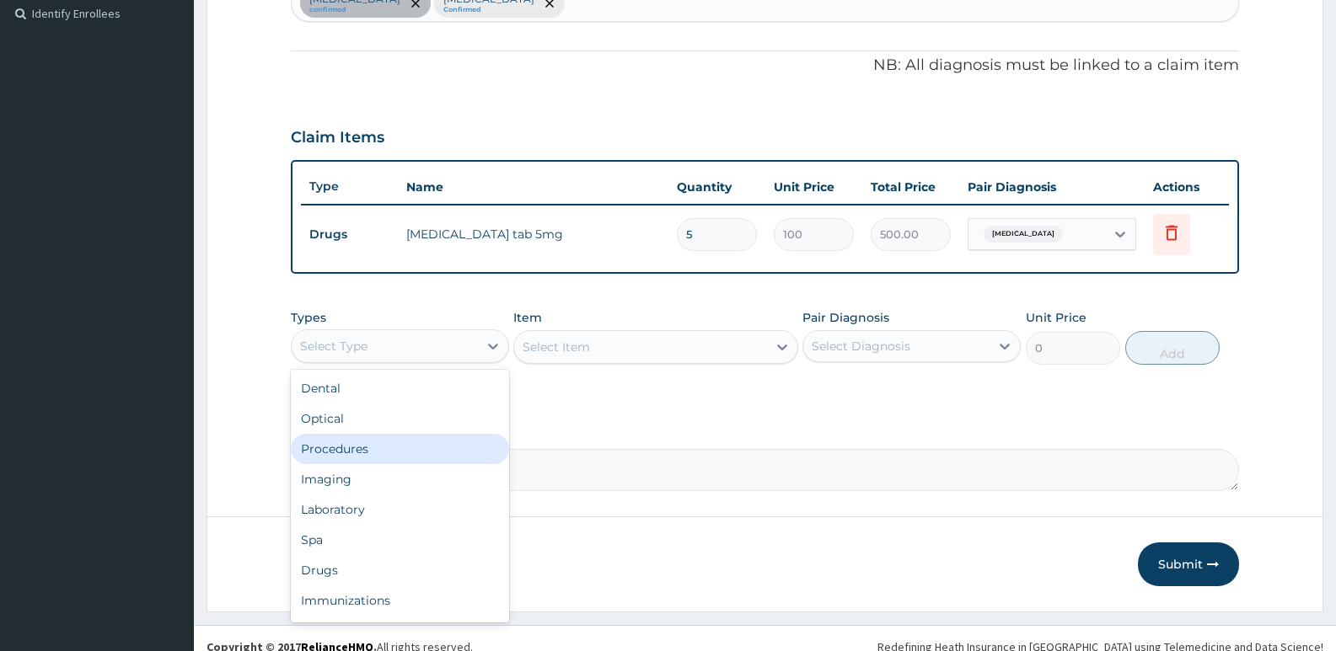
click at [347, 450] on div "Procedures" at bounding box center [400, 449] width 218 height 30
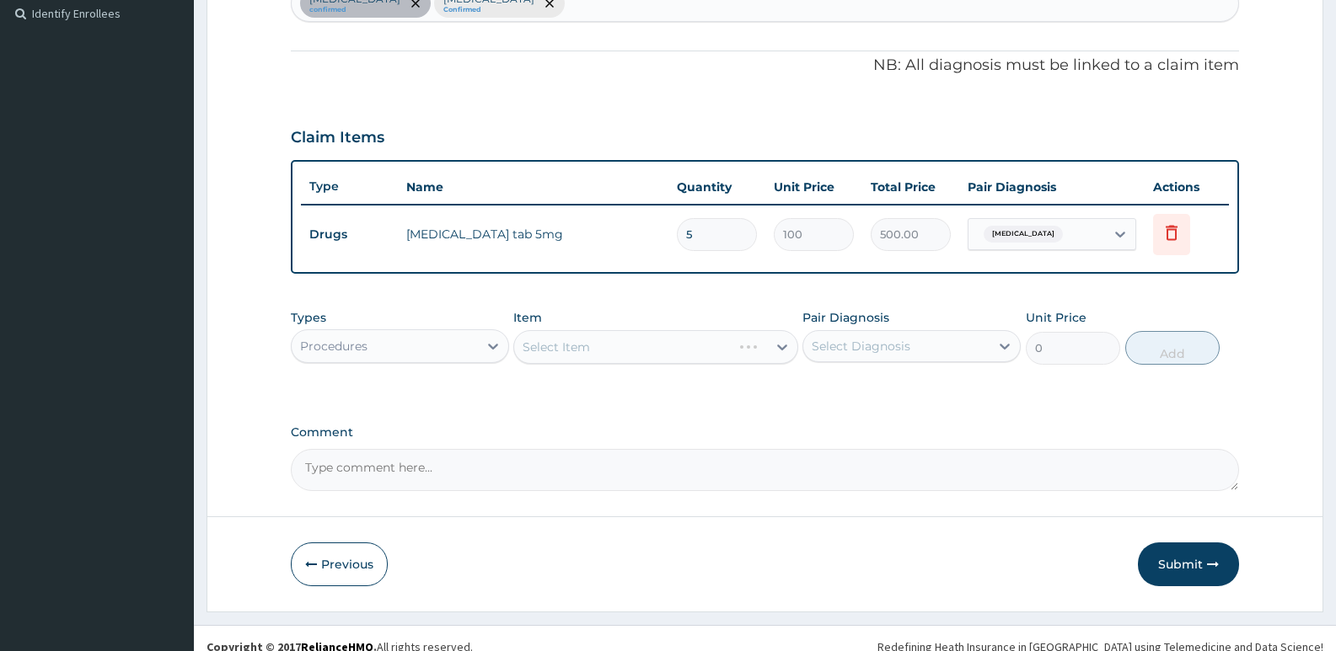
click at [595, 344] on div "Select Item" at bounding box center [655, 347] width 284 height 34
click at [556, 354] on div "Select Item" at bounding box center [655, 347] width 284 height 34
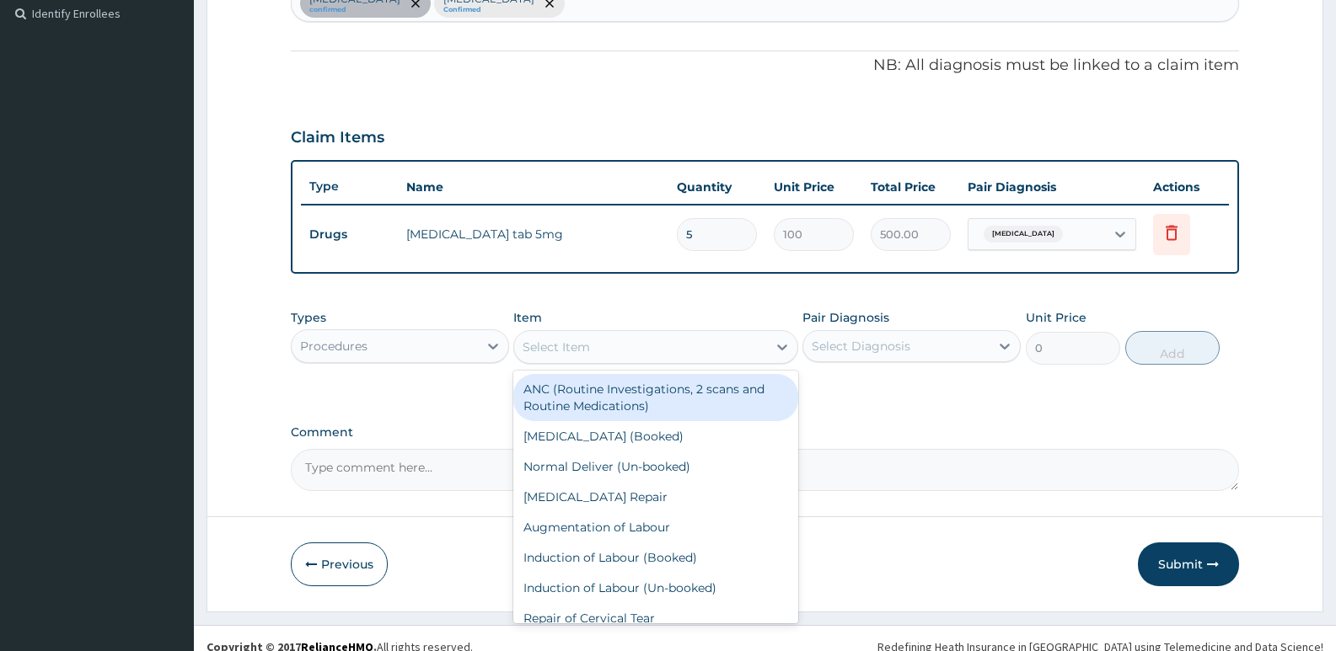
click at [625, 350] on div "Select Item" at bounding box center [640, 347] width 252 height 27
type input "gp"
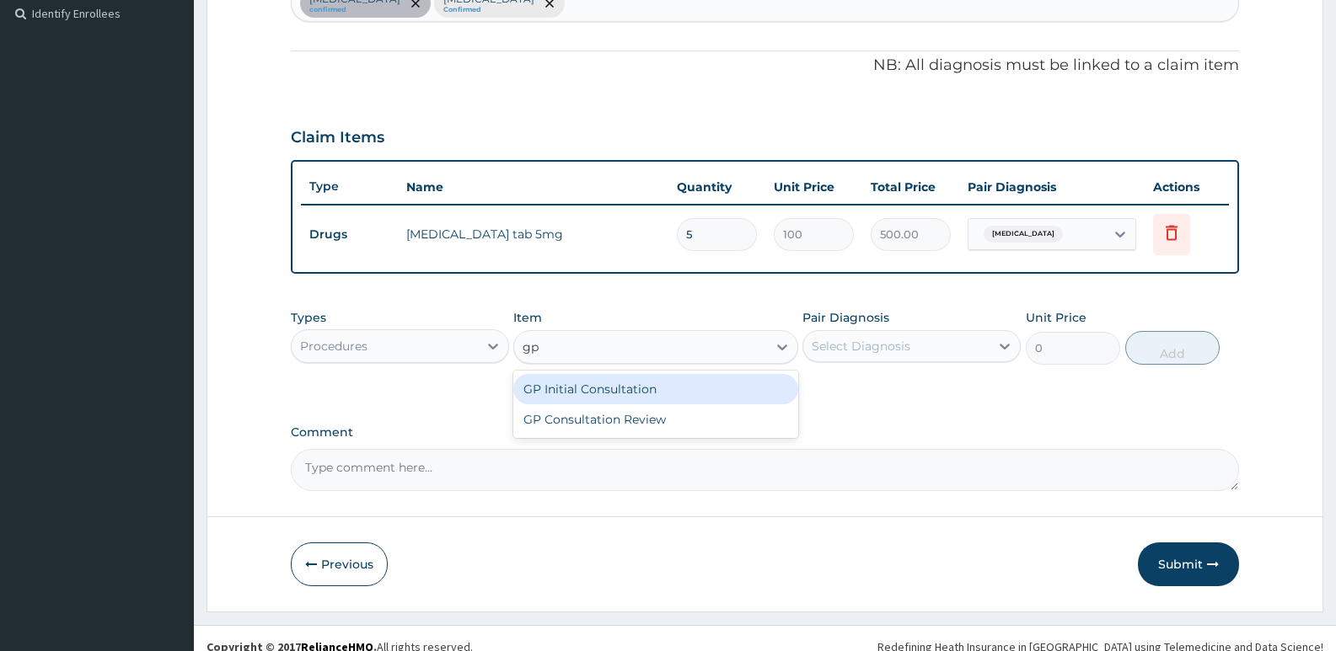
click at [627, 402] on div "GP Initial Consultation" at bounding box center [655, 389] width 284 height 30
type input "2500"
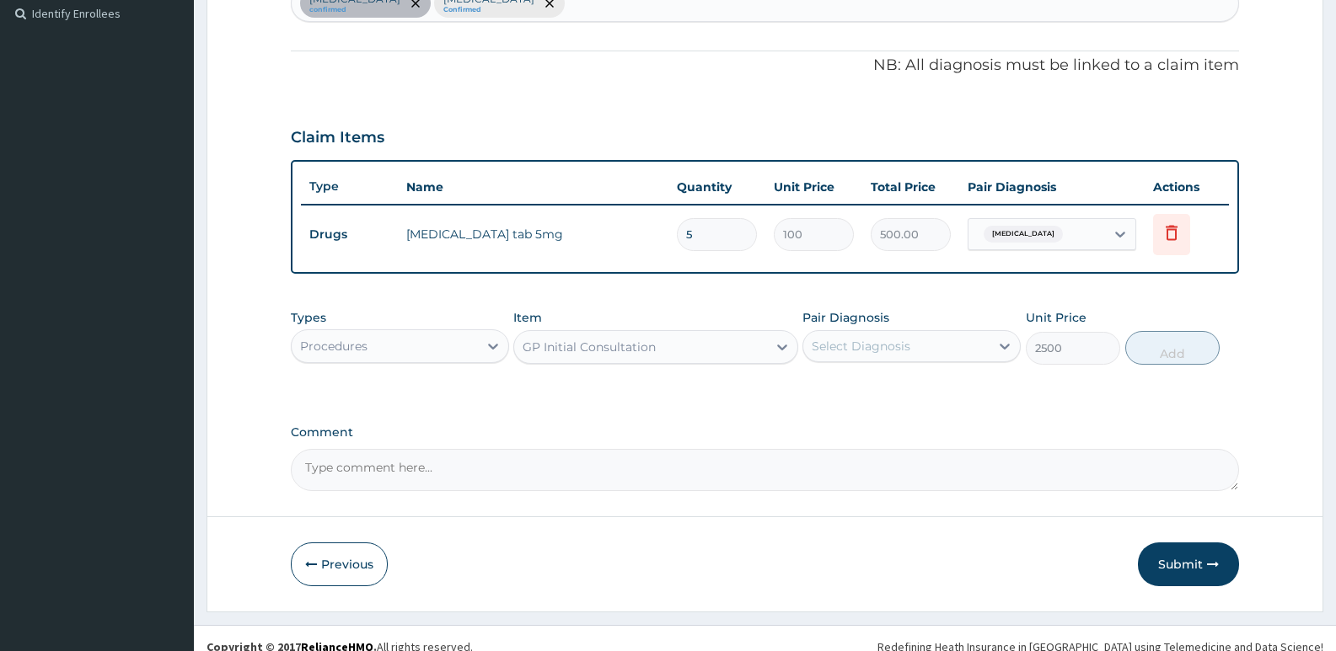
click at [890, 340] on div "Select Diagnosis" at bounding box center [861, 346] width 99 height 17
drag, startPoint x: 882, startPoint y: 377, endPoint x: 1082, endPoint y: 378, distance: 200.6
click at [882, 378] on div "Insomnia" at bounding box center [911, 390] width 218 height 35
checkbox input "true"
click at [1188, 351] on button "Add" at bounding box center [1172, 348] width 94 height 34
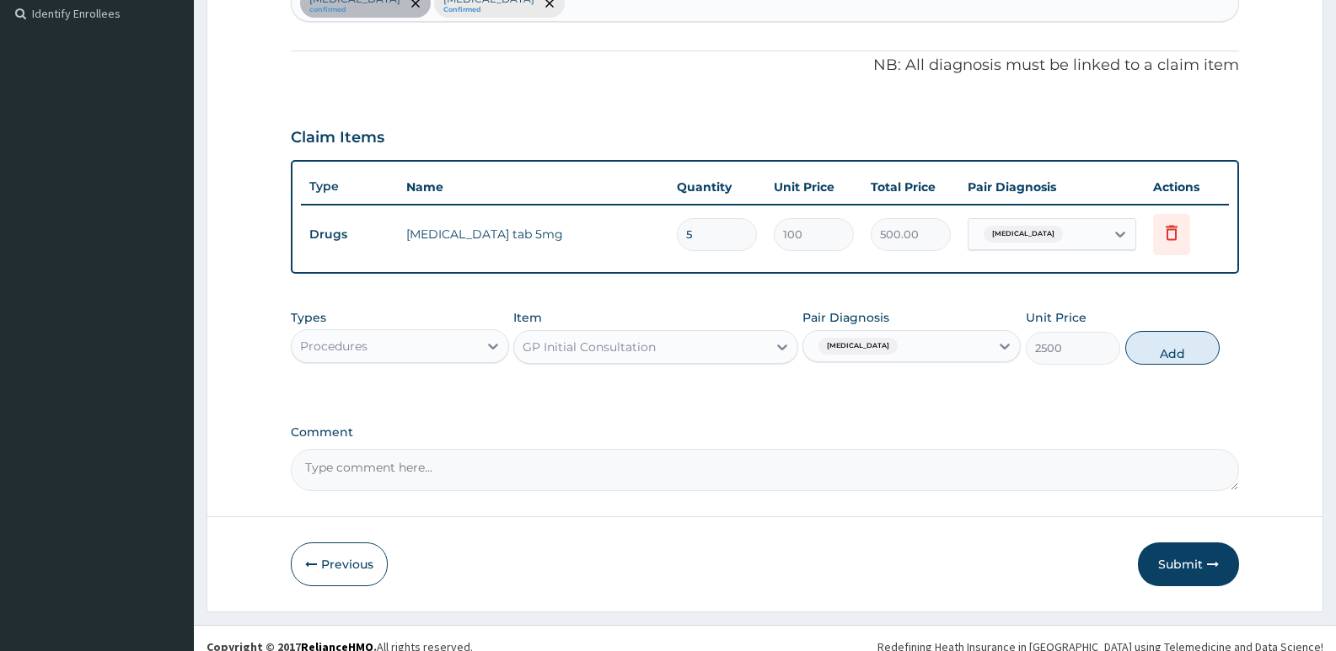
type input "0"
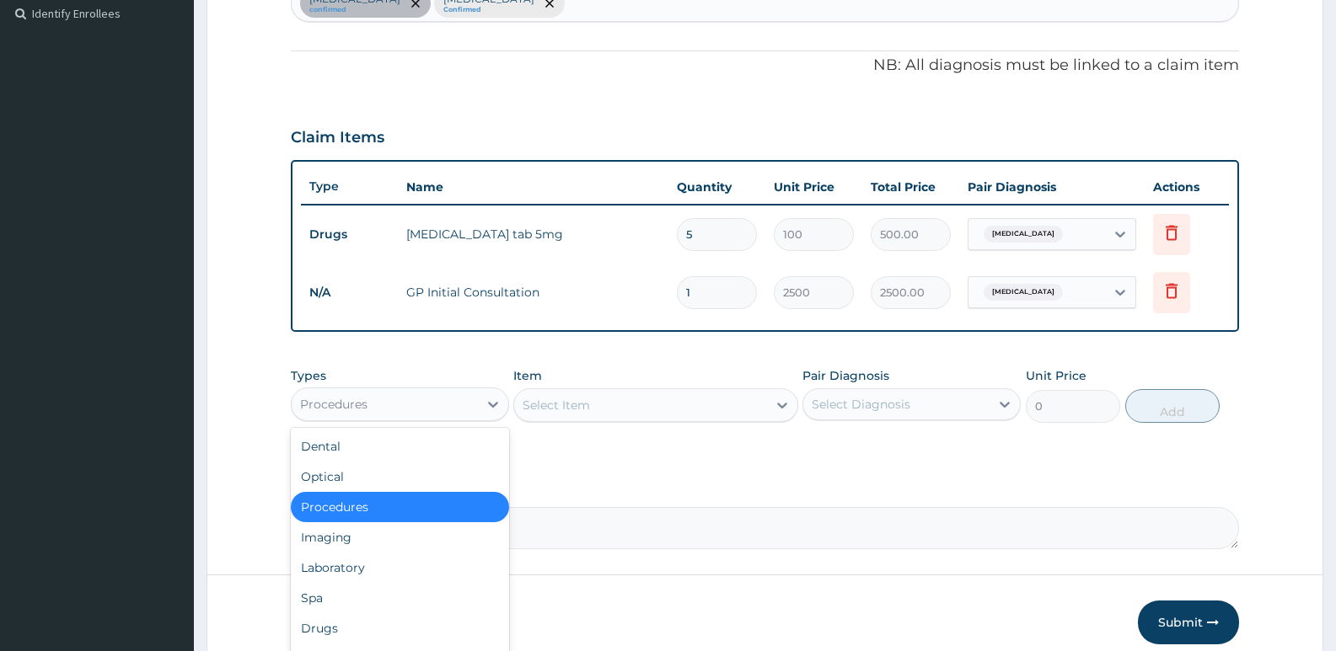
click at [422, 412] on div "Procedures" at bounding box center [385, 404] width 186 height 27
click at [367, 571] on div "Laboratory" at bounding box center [400, 568] width 218 height 30
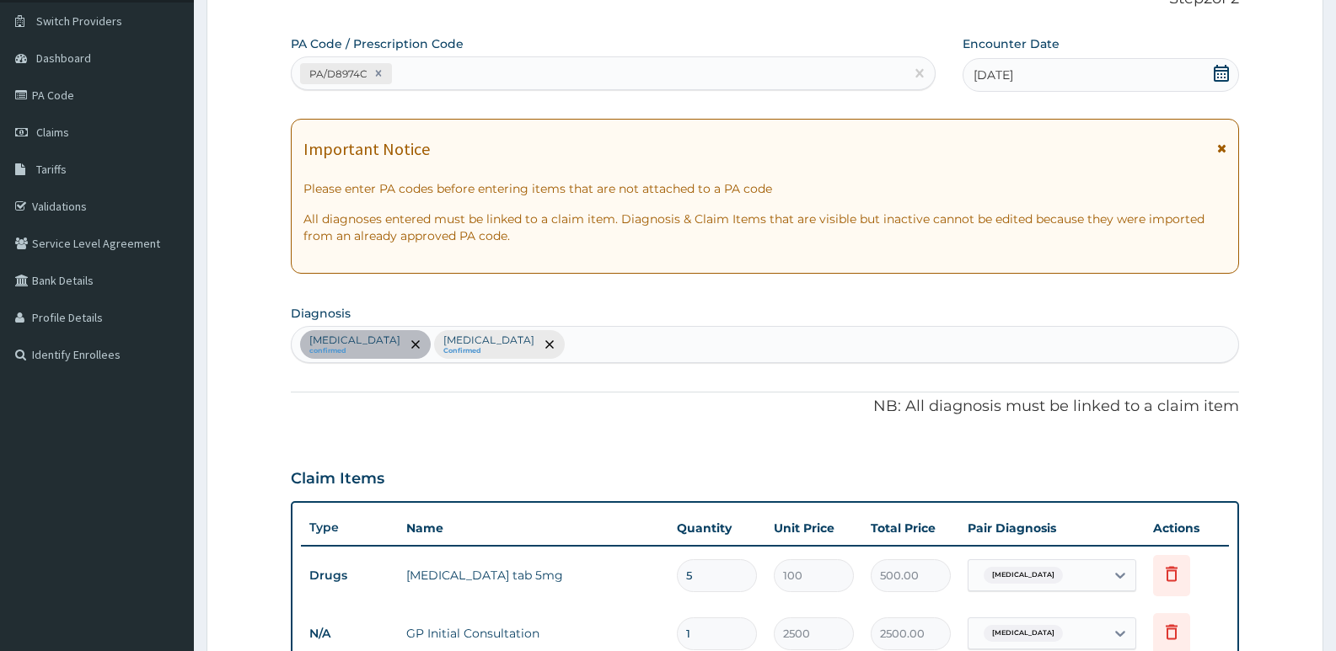
scroll to position [36, 0]
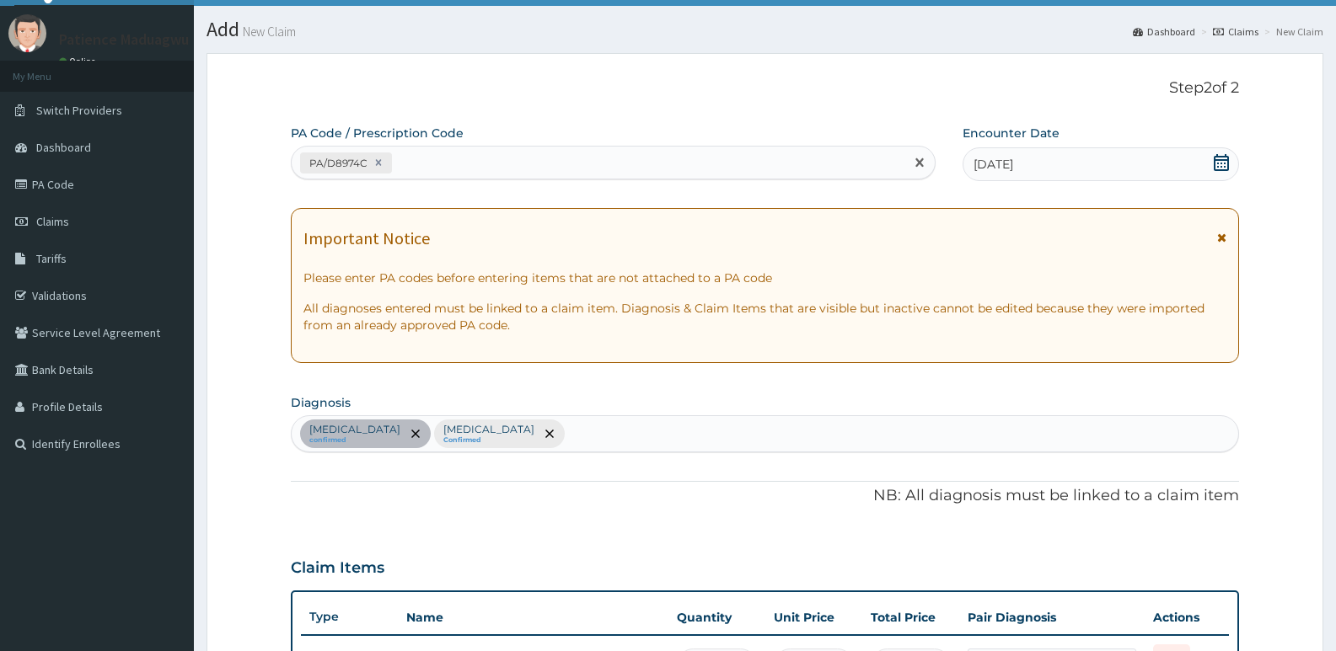
click at [480, 159] on div "PA/D8974C" at bounding box center [598, 163] width 613 height 28
paste input "PA/AC7175"
type input "PA/AC7175"
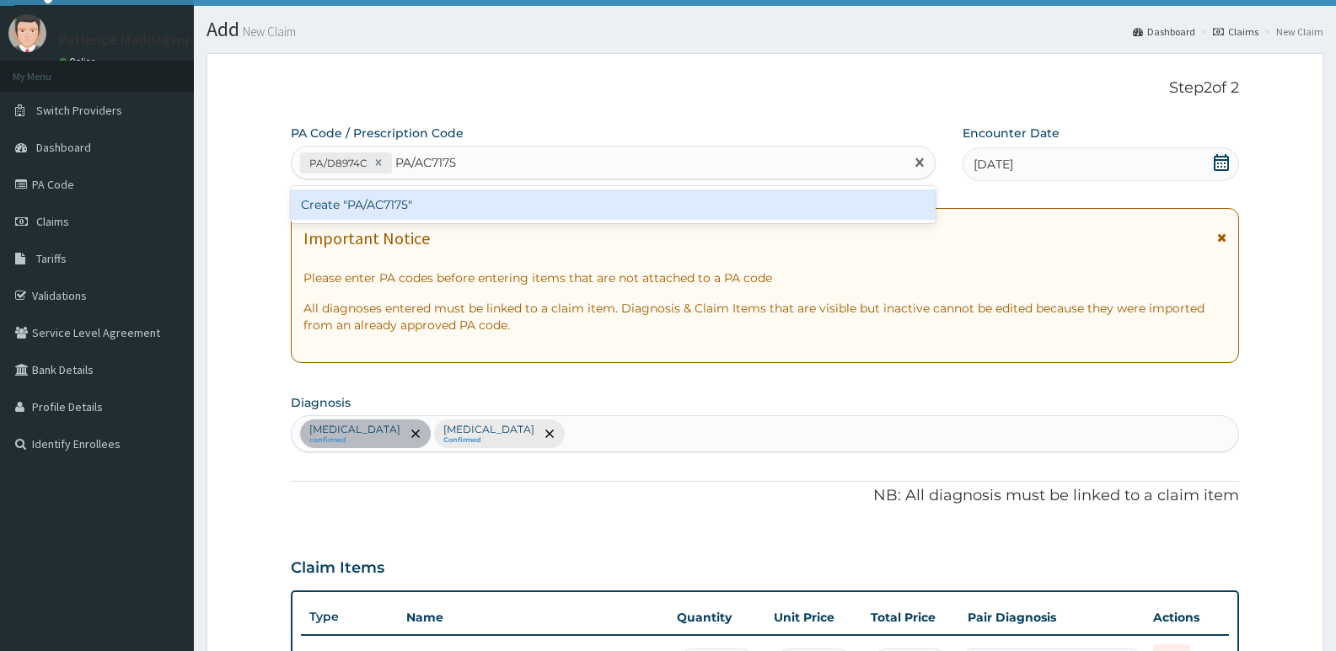
click at [469, 202] on div "Create "PA/AC7175"" at bounding box center [613, 205] width 645 height 30
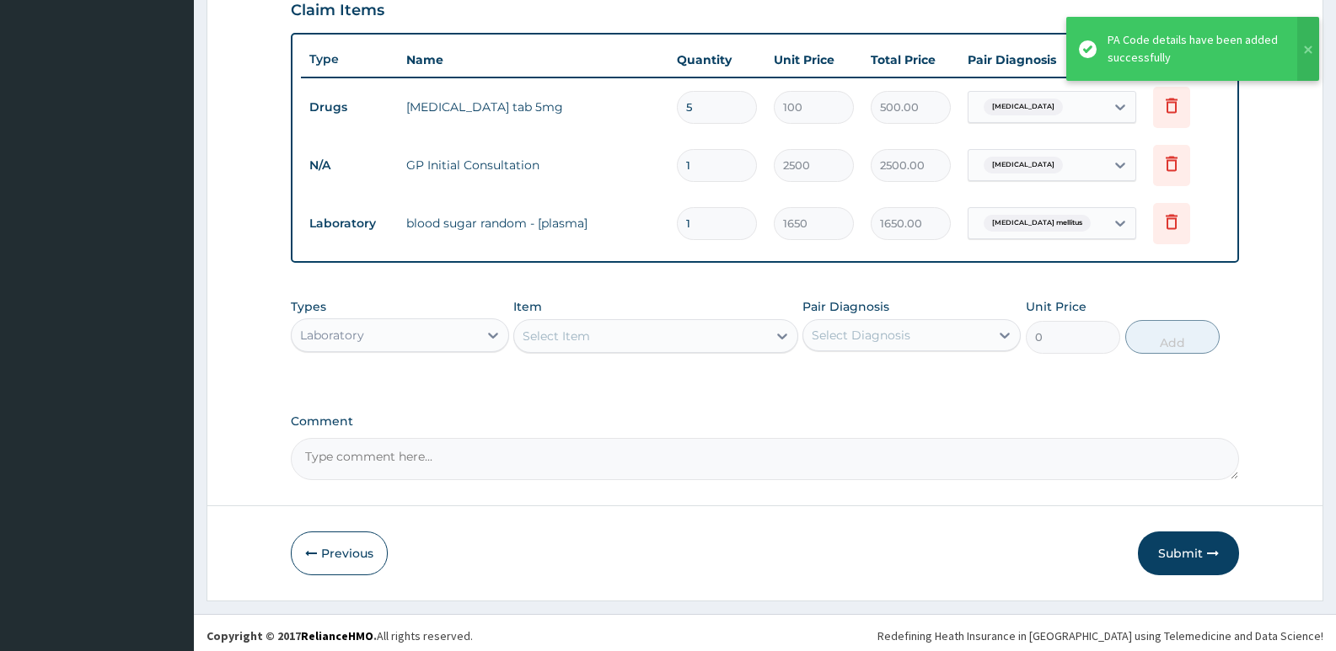
scroll to position [600, 0]
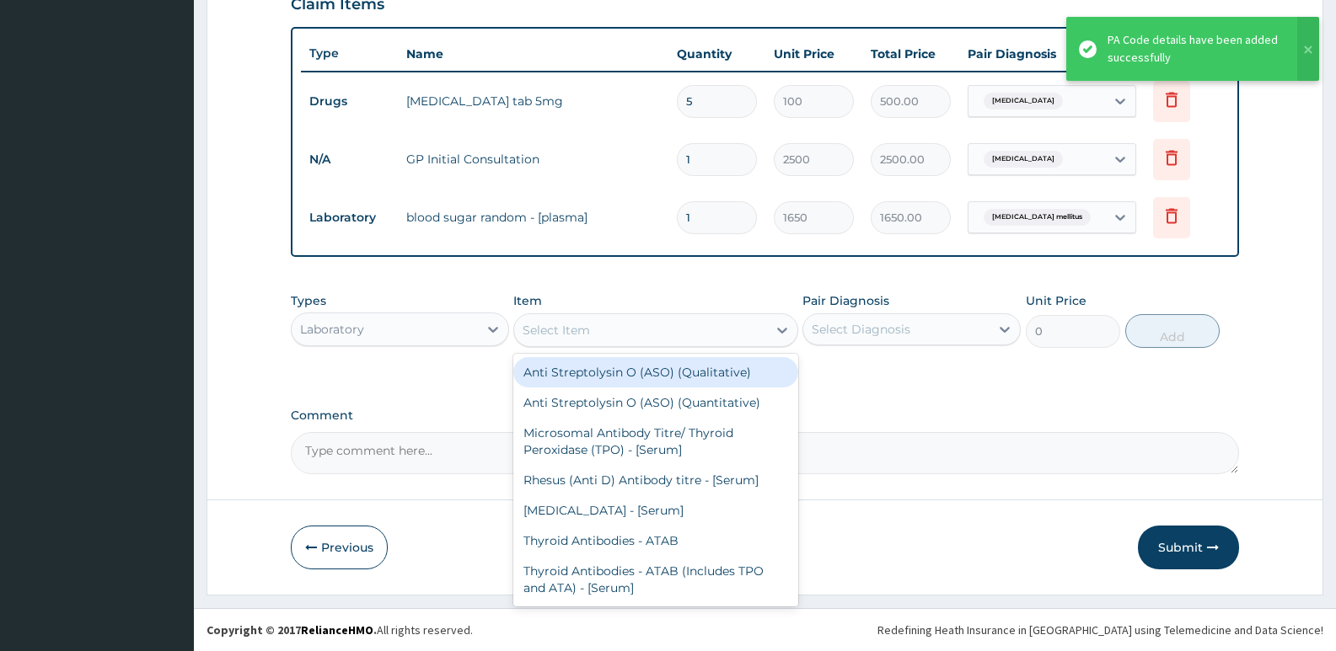
click at [566, 331] on div "Select Item" at bounding box center [556, 330] width 67 height 17
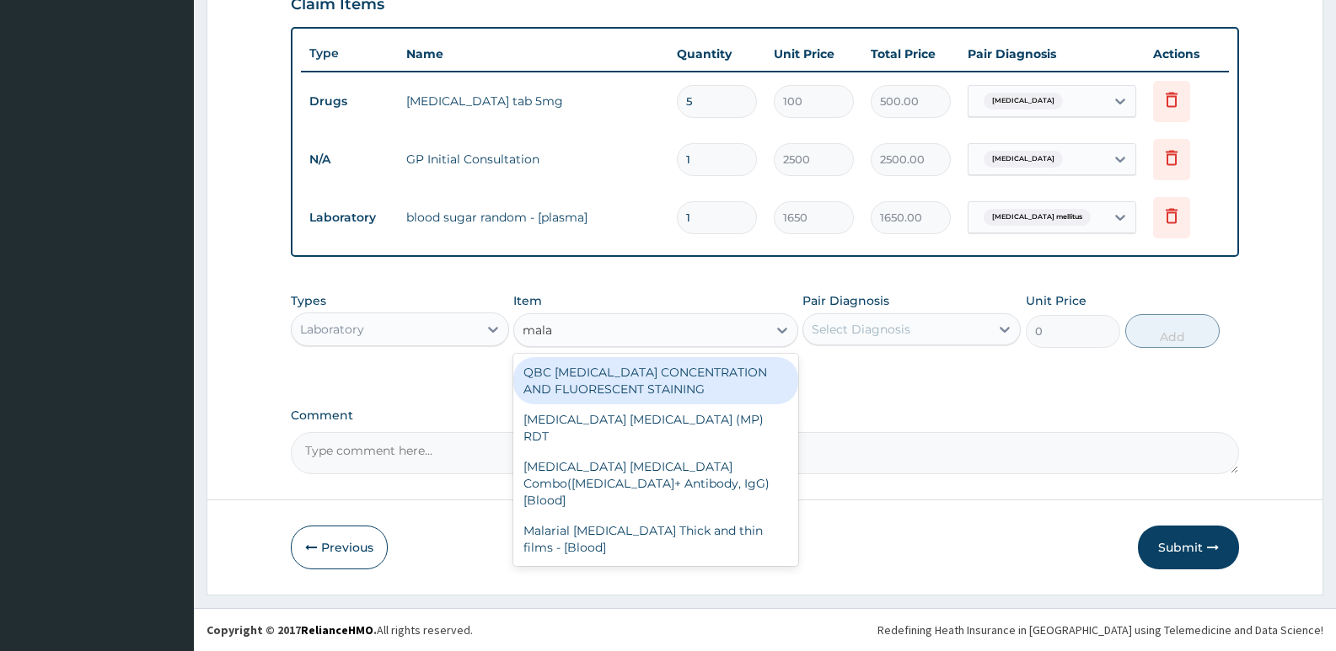
type input "malar"
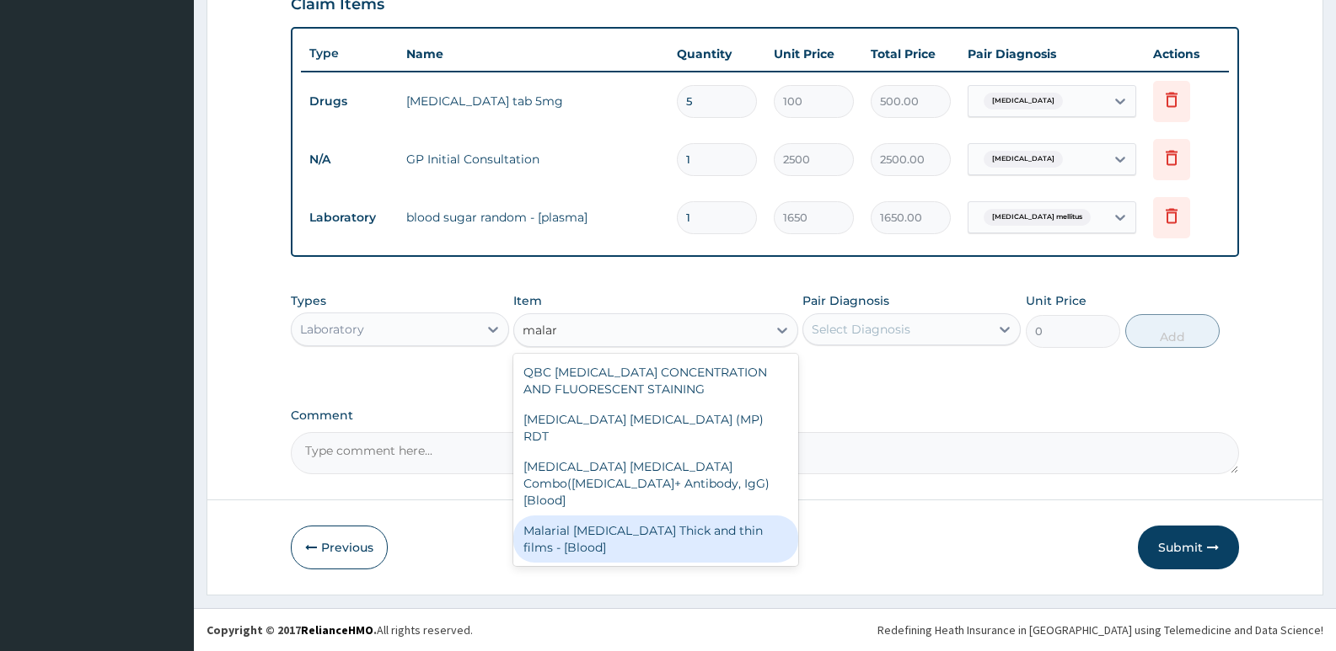
click at [587, 516] on div "Malarial Parasite Thick and thin films - [Blood]" at bounding box center [655, 539] width 284 height 47
type input "1650"
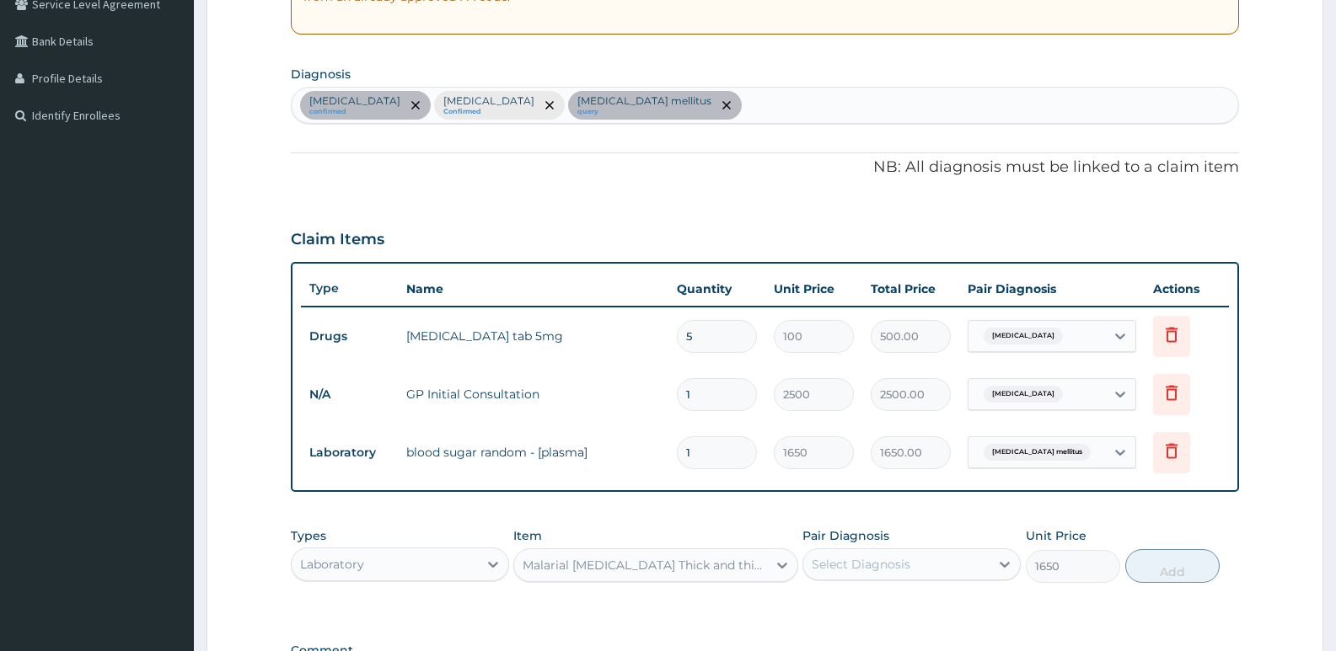
scroll to position [347, 0]
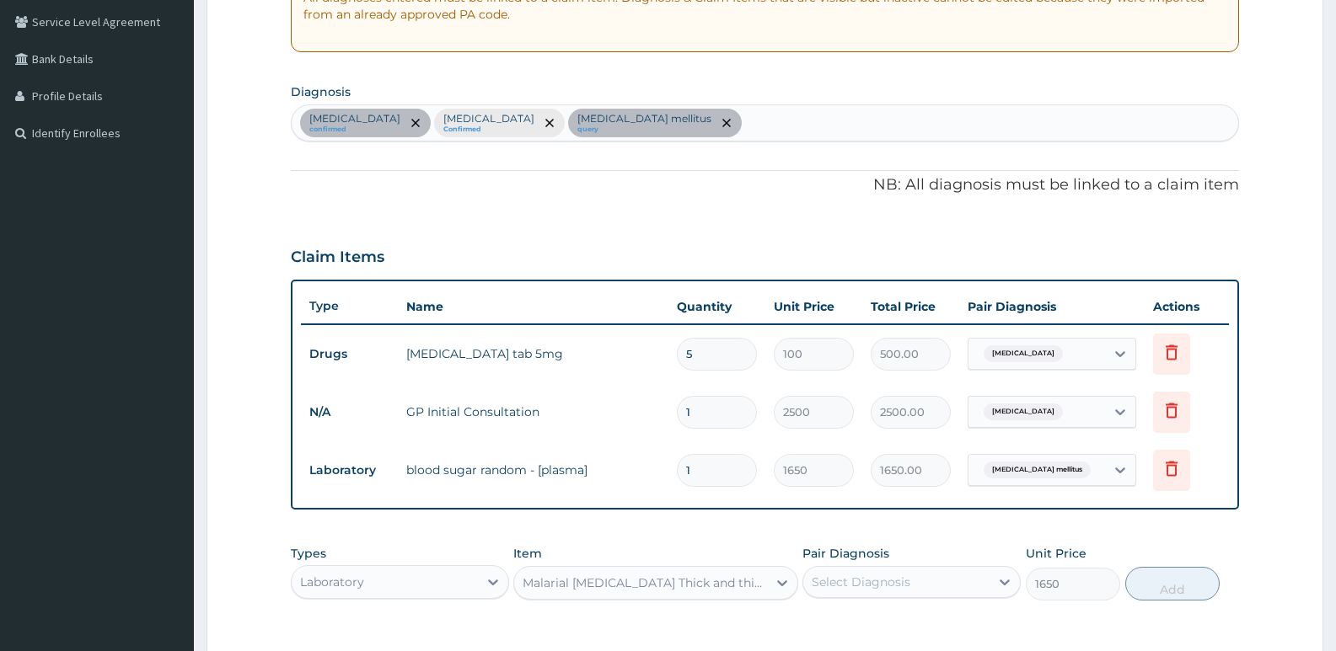
click at [645, 128] on div "Insomnia confirmed Sepsis Confirmed Diabetes mellitus query" at bounding box center [765, 122] width 946 height 35
type input "malar"
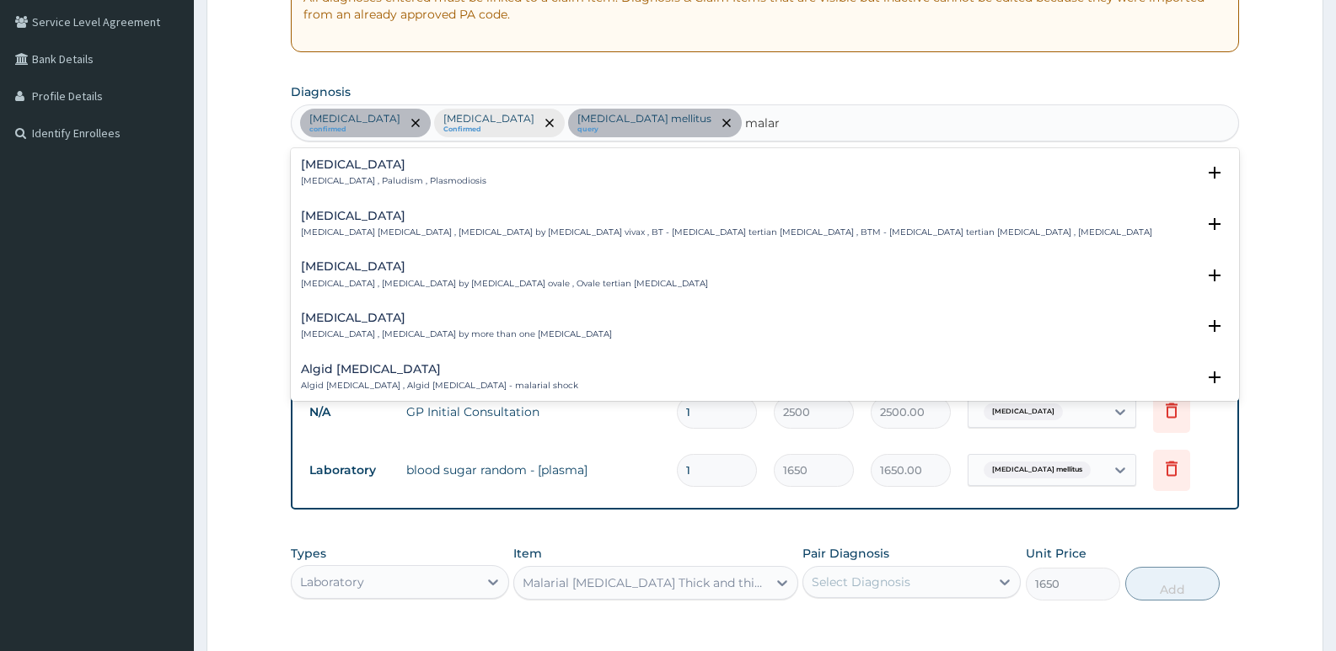
click at [397, 182] on p "Malaria , Paludism , Plasmodiosis" at bounding box center [393, 181] width 185 height 12
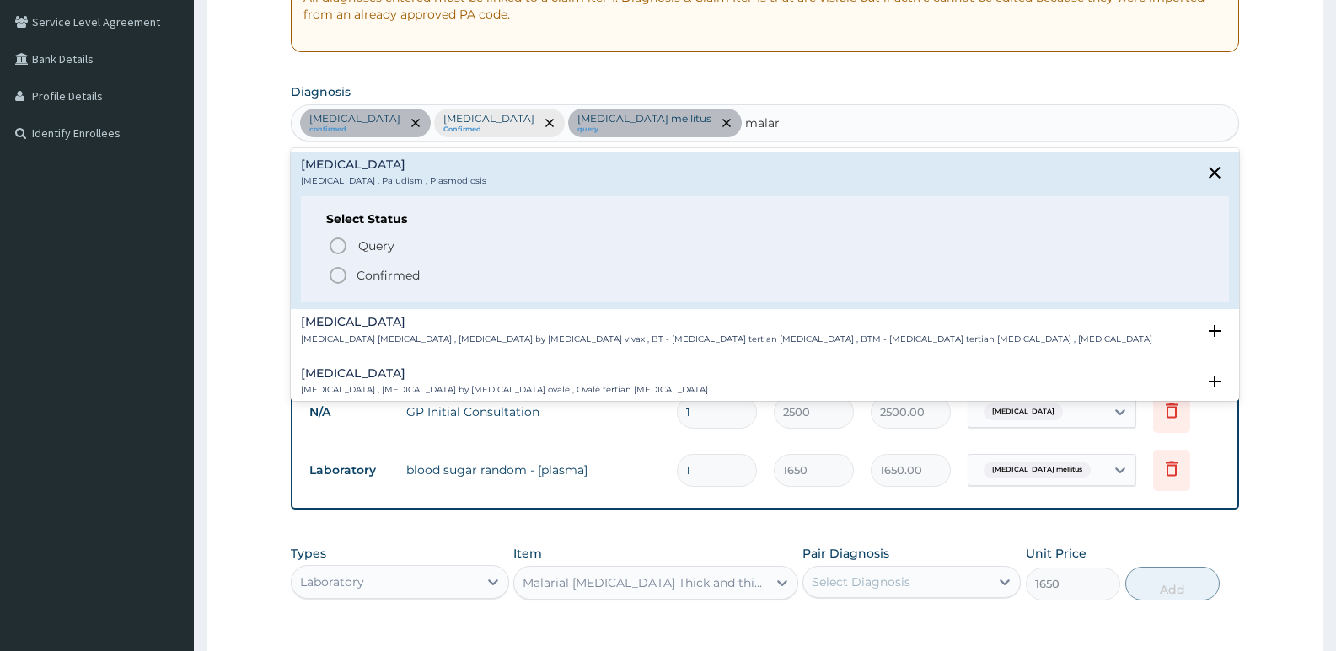
click at [350, 271] on span "Confirmed" at bounding box center [766, 275] width 876 height 20
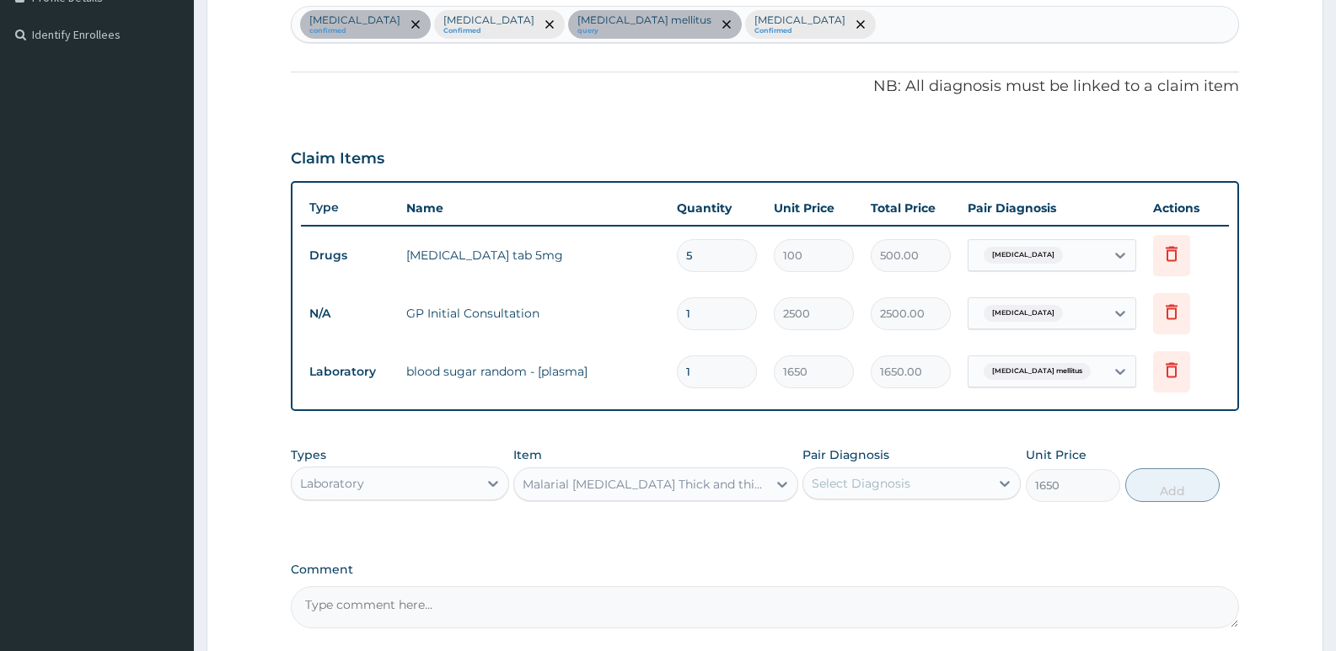
scroll to position [600, 0]
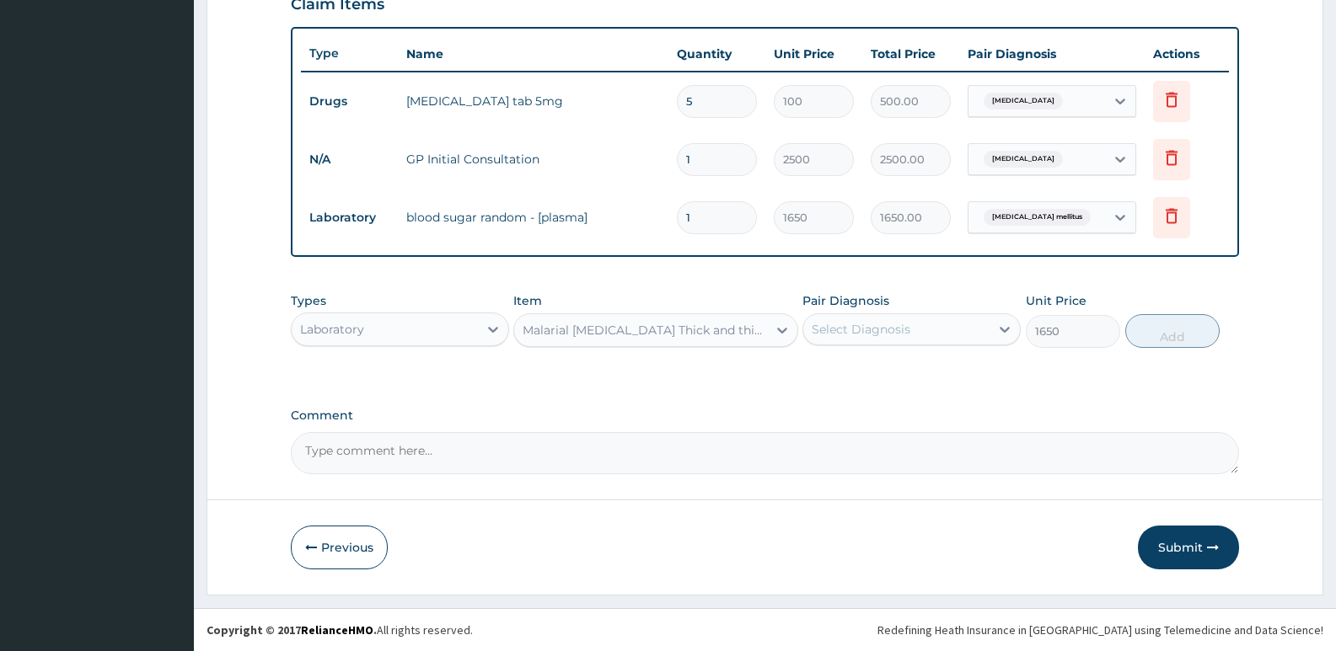
click at [847, 330] on div "Select Diagnosis" at bounding box center [861, 329] width 99 height 17
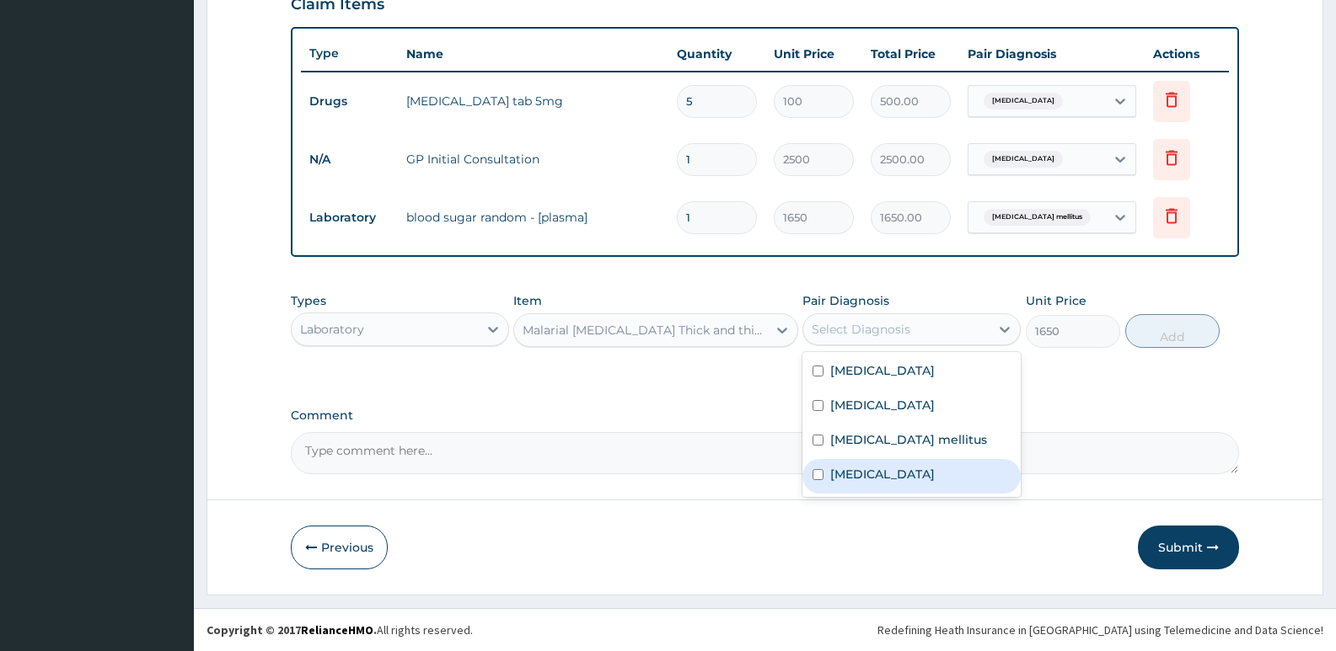
click at [858, 470] on label "[MEDICAL_DATA]" at bounding box center [882, 474] width 105 height 17
checkbox input "true"
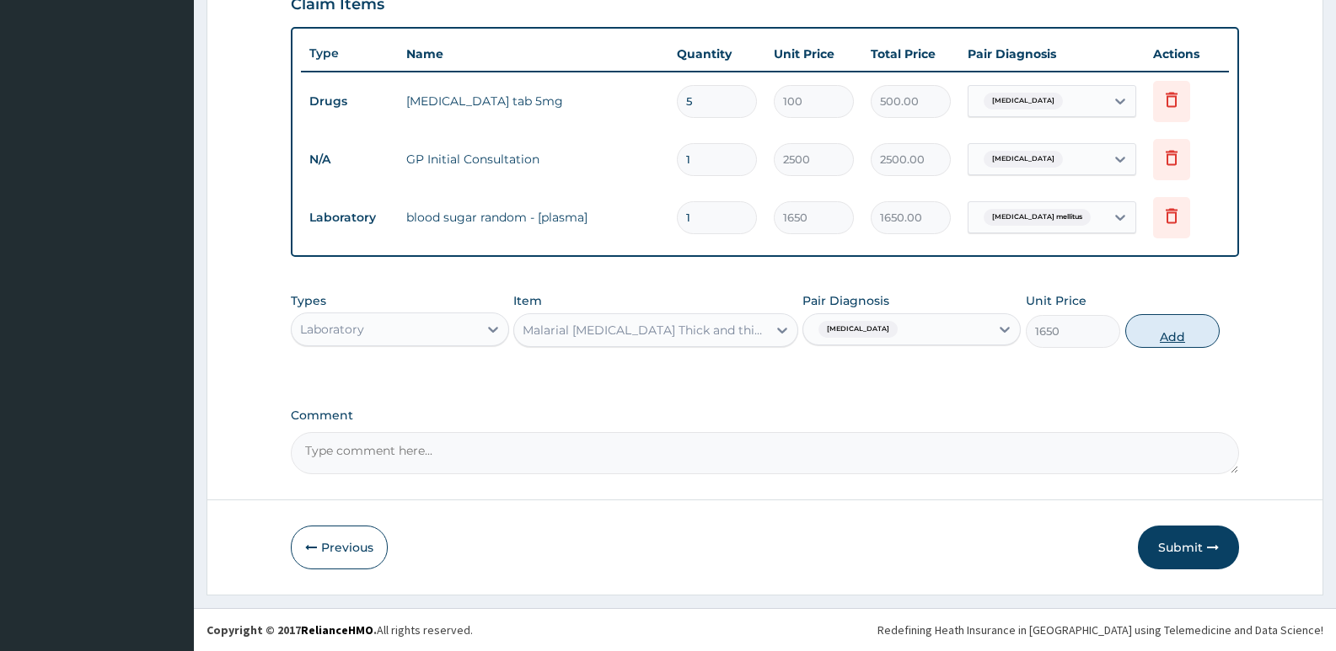
click at [1172, 328] on button "Add" at bounding box center [1172, 331] width 94 height 34
type input "0"
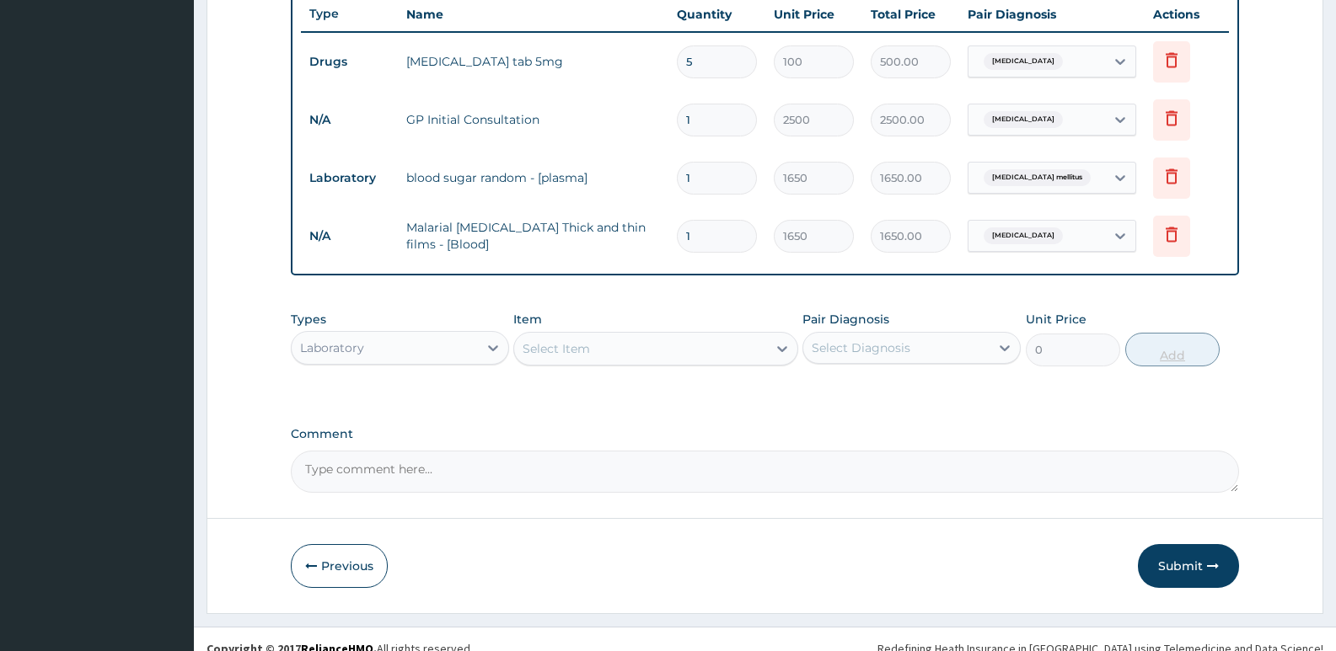
scroll to position [658, 0]
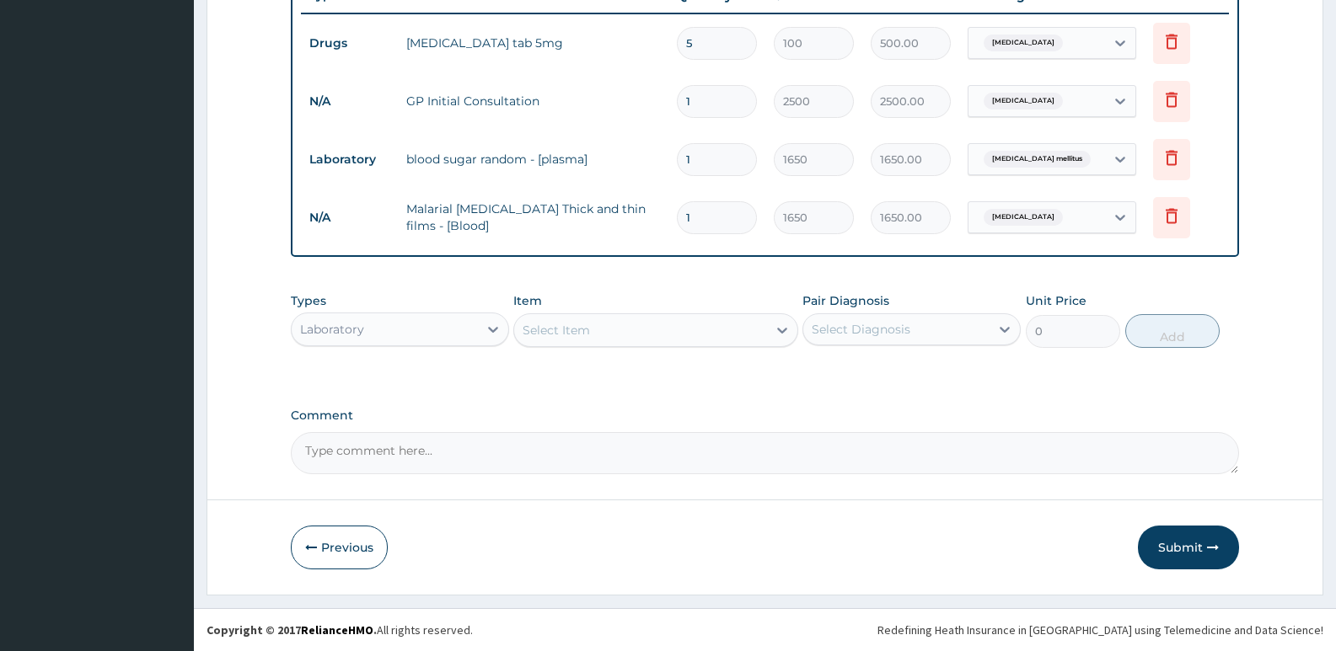
click at [531, 323] on div "Select Item" at bounding box center [556, 330] width 67 height 17
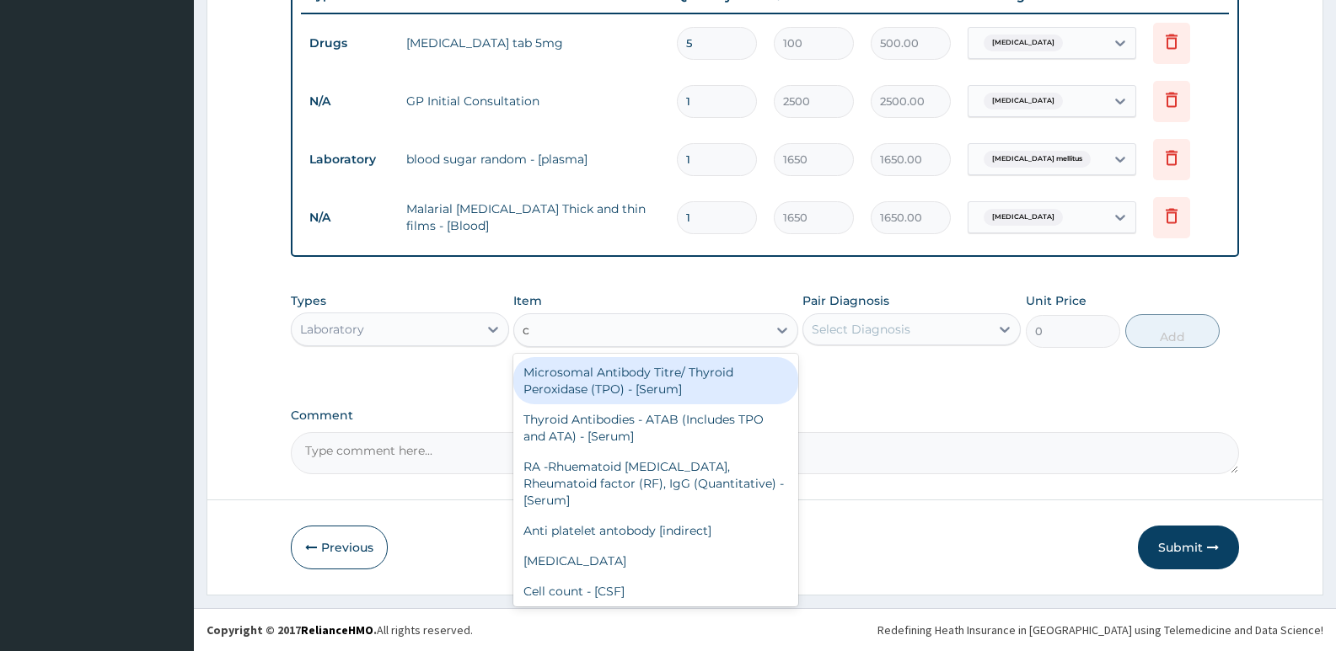
type input "cb"
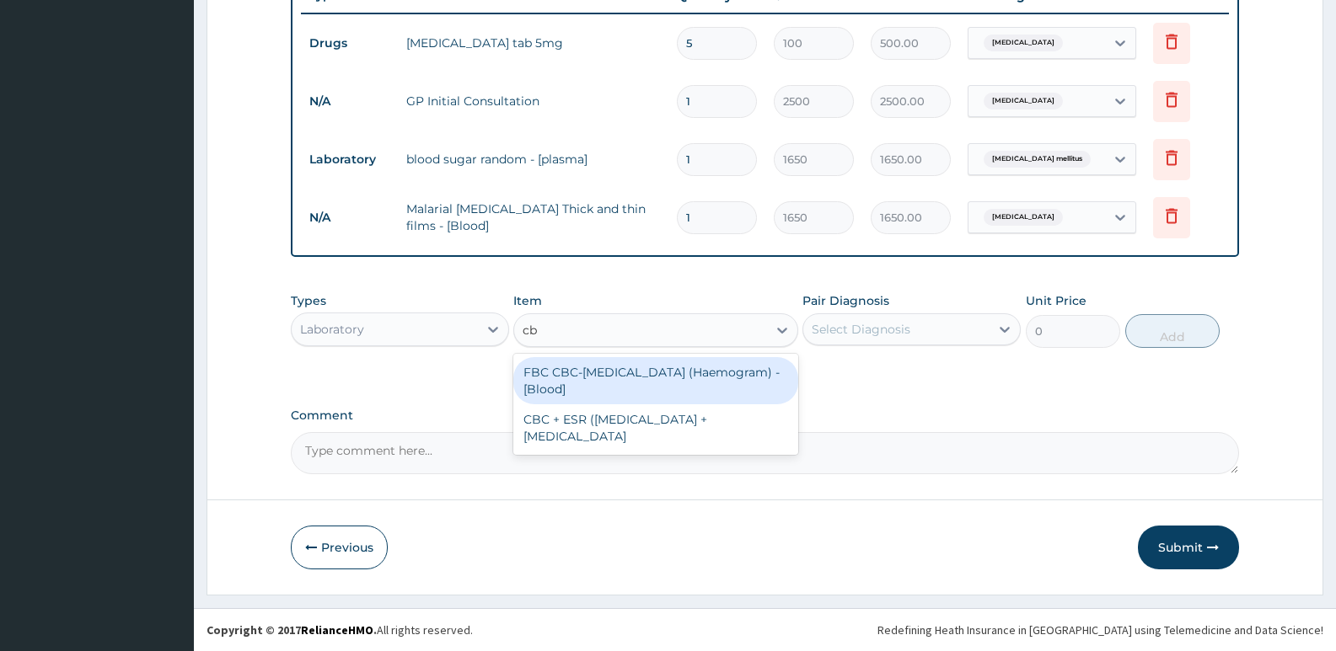
click at [550, 379] on div "FBC CBC-[MEDICAL_DATA] (Haemogram) - [Blood]" at bounding box center [655, 380] width 284 height 47
type input "3300"
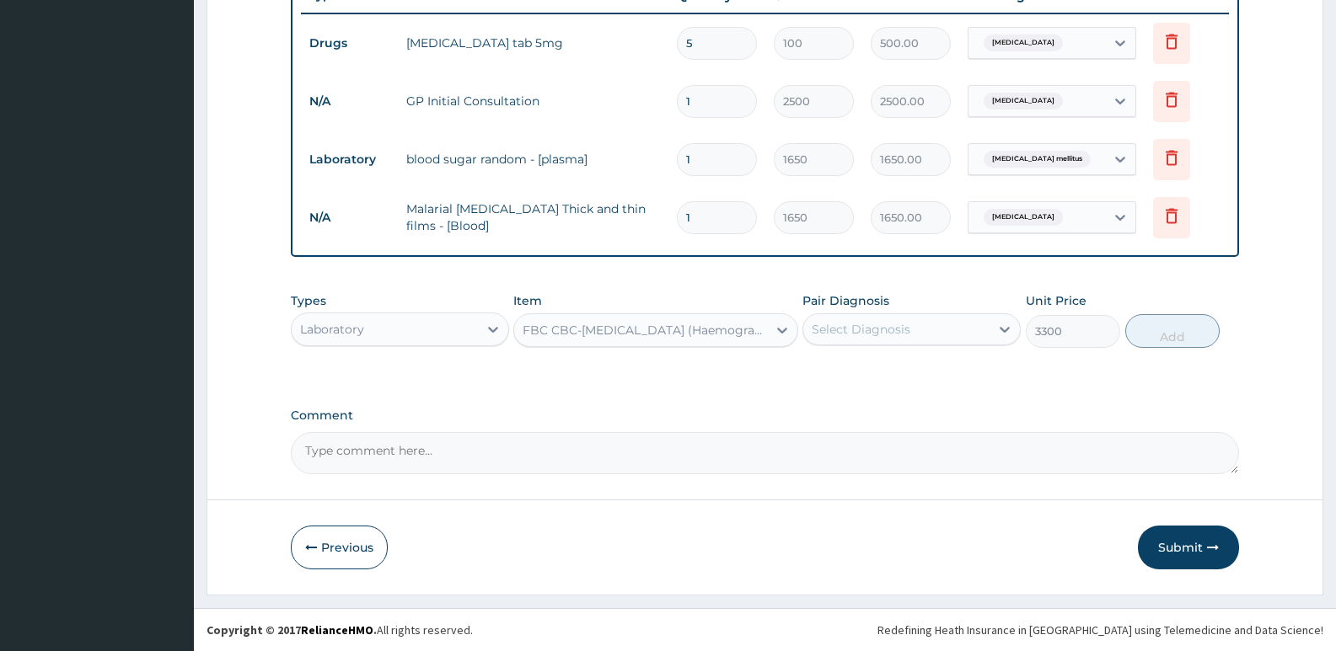
click at [824, 329] on div "Select Diagnosis" at bounding box center [861, 329] width 99 height 17
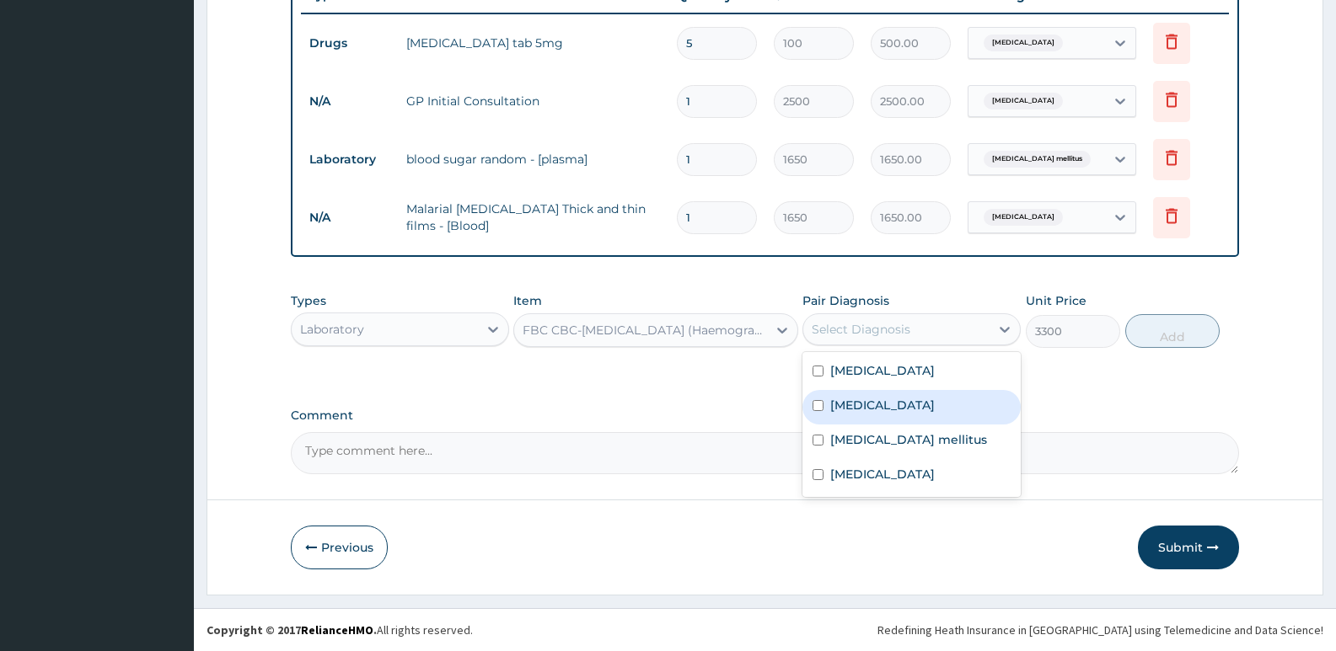
click at [851, 413] on label "[MEDICAL_DATA]" at bounding box center [882, 405] width 105 height 17
checkbox input "true"
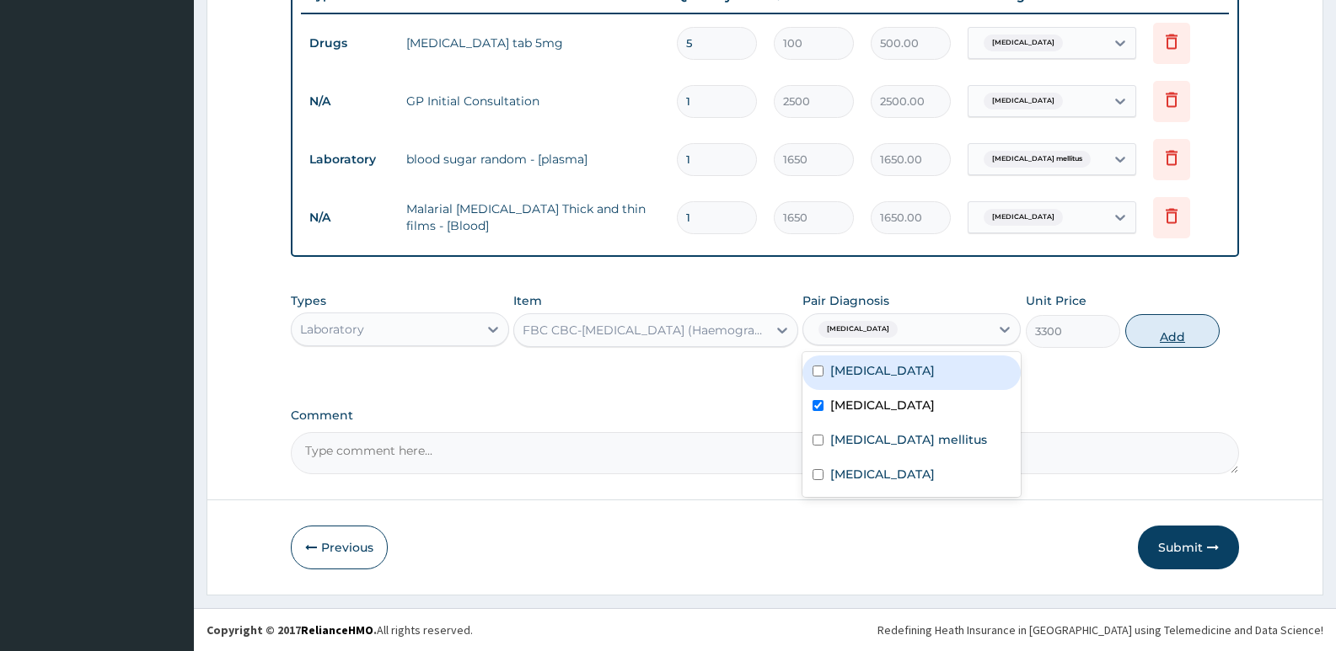
click at [1149, 332] on button "Add" at bounding box center [1172, 331] width 94 height 34
type input "0"
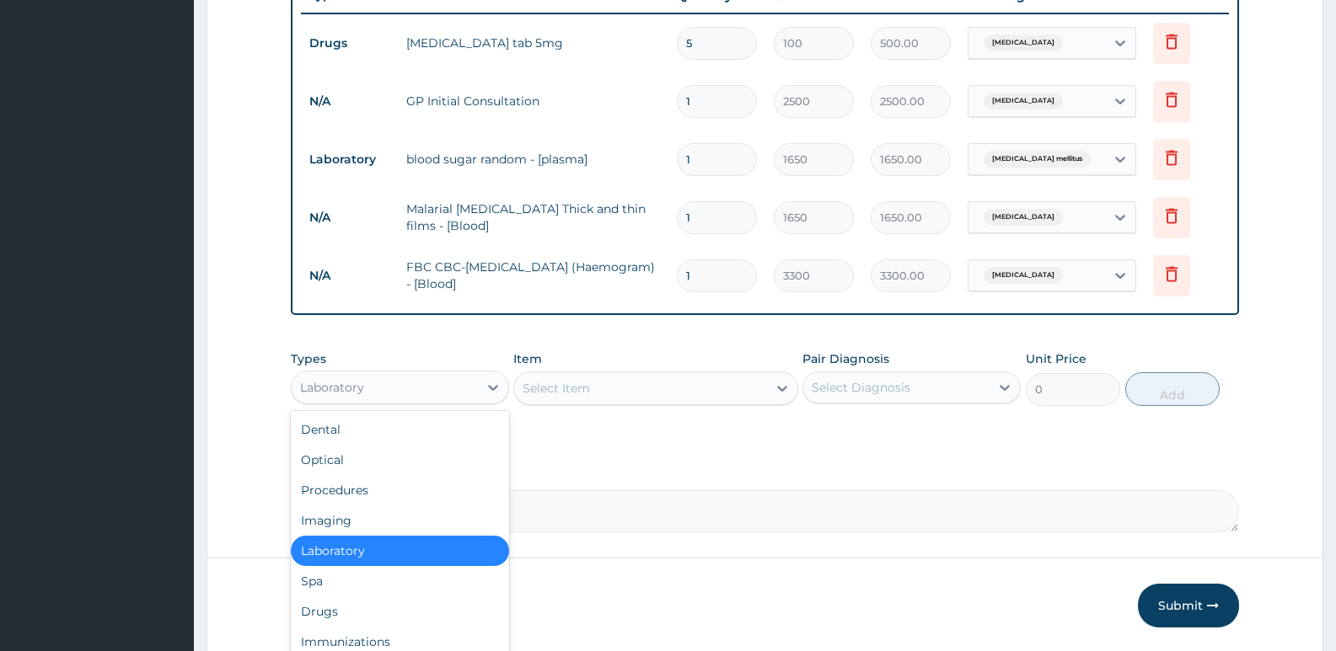
click at [376, 388] on div "Laboratory" at bounding box center [385, 387] width 186 height 27
drag, startPoint x: 340, startPoint y: 615, endPoint x: 357, endPoint y: 586, distance: 33.6
click at [340, 616] on div "Drugs" at bounding box center [400, 612] width 218 height 30
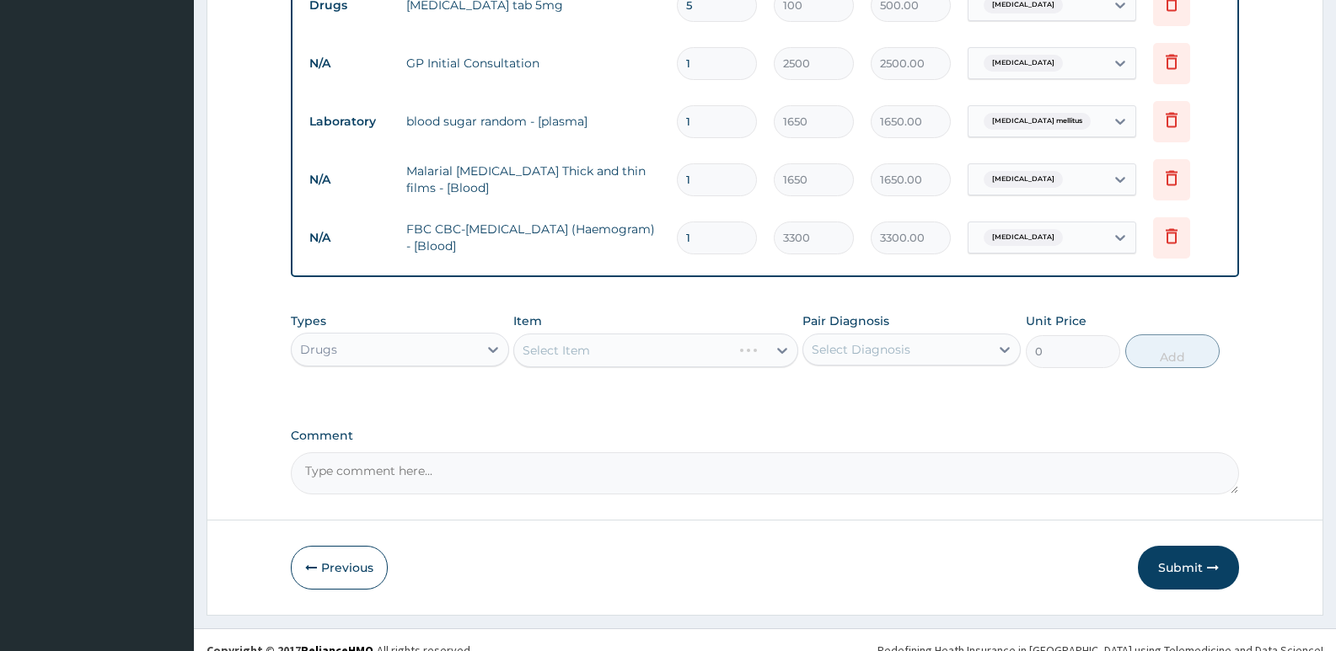
scroll to position [716, 0]
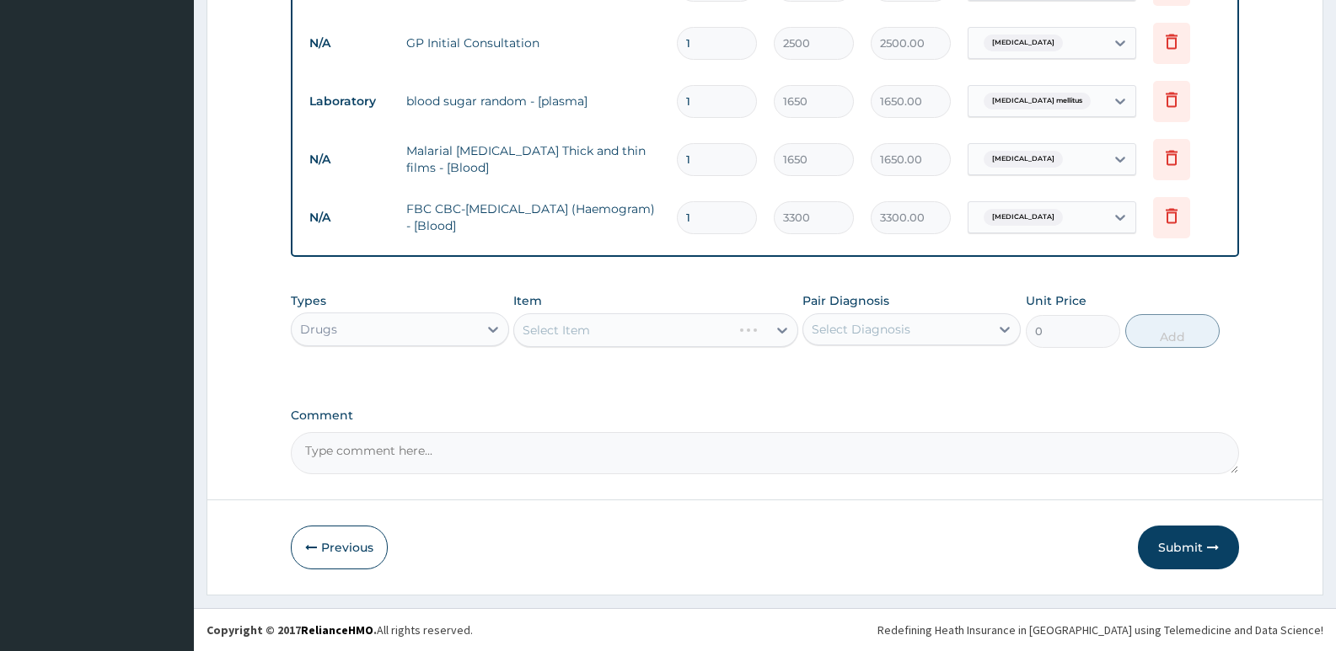
click at [566, 322] on div "Select Item" at bounding box center [655, 331] width 284 height 34
click at [555, 347] on div "Item Select Item" at bounding box center [655, 320] width 284 height 56
click at [563, 319] on div "Select Item" at bounding box center [655, 331] width 284 height 34
click at [614, 324] on div "Select Item" at bounding box center [655, 331] width 284 height 34
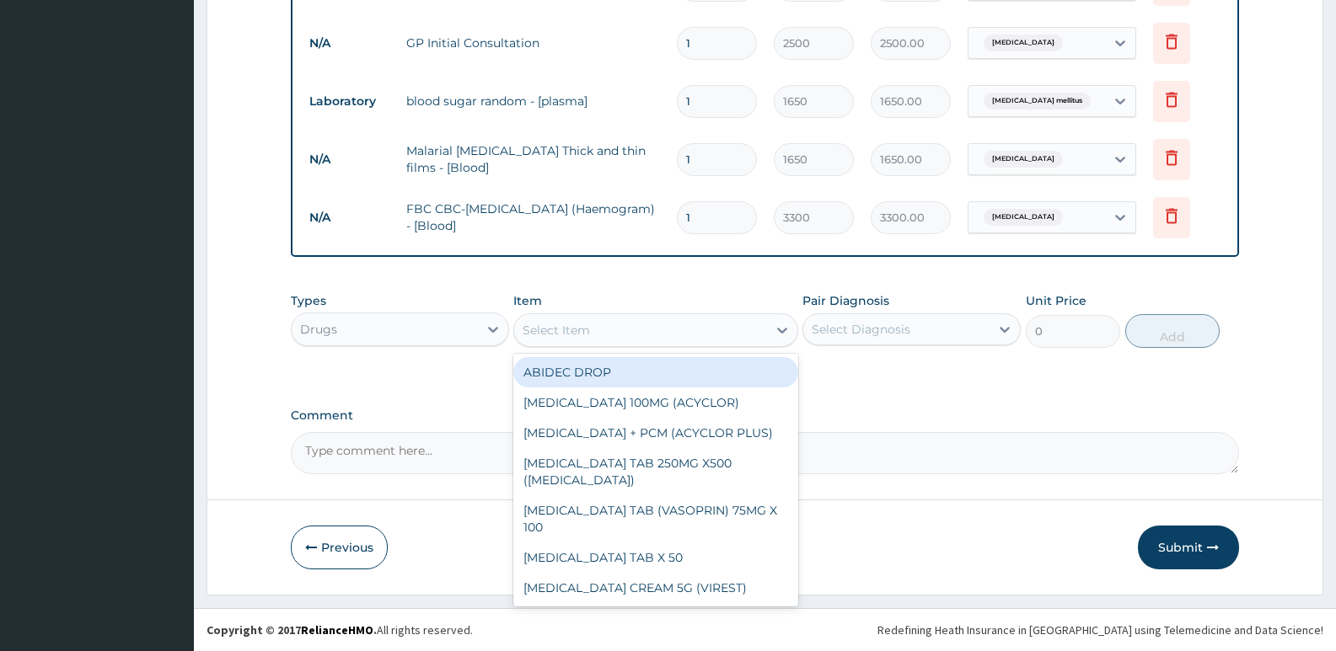
click at [614, 324] on div "Select Item" at bounding box center [640, 330] width 252 height 27
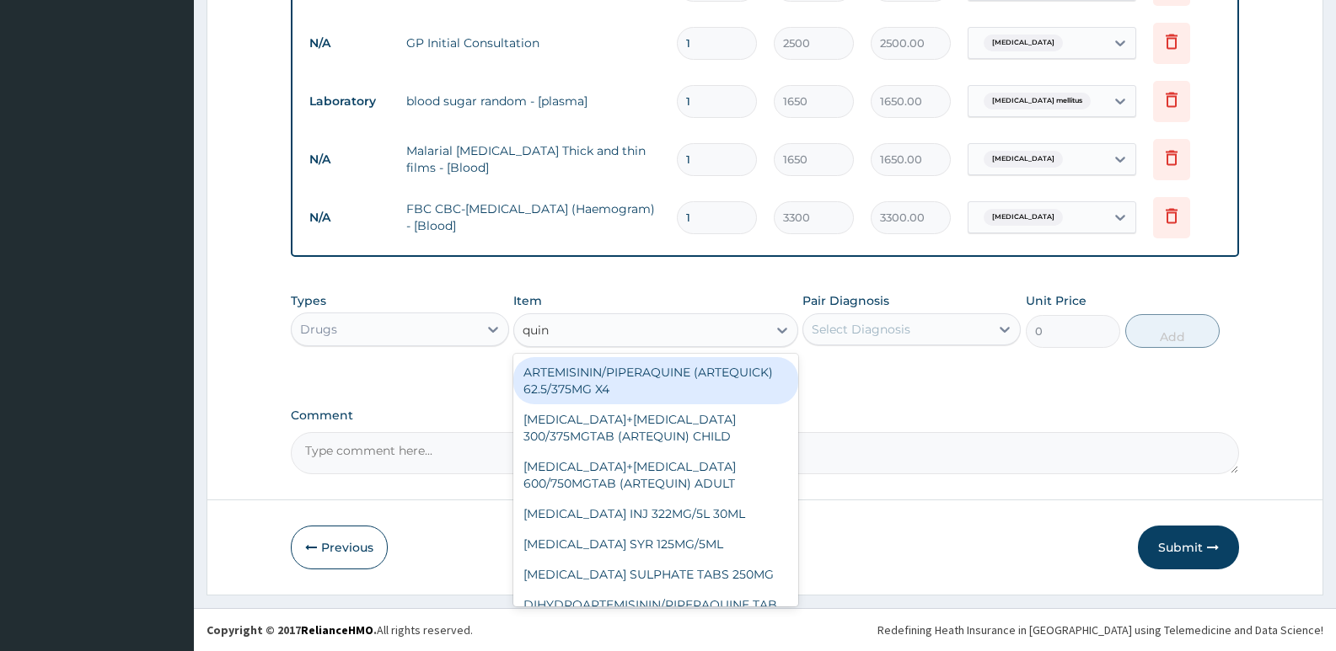
type input "quini"
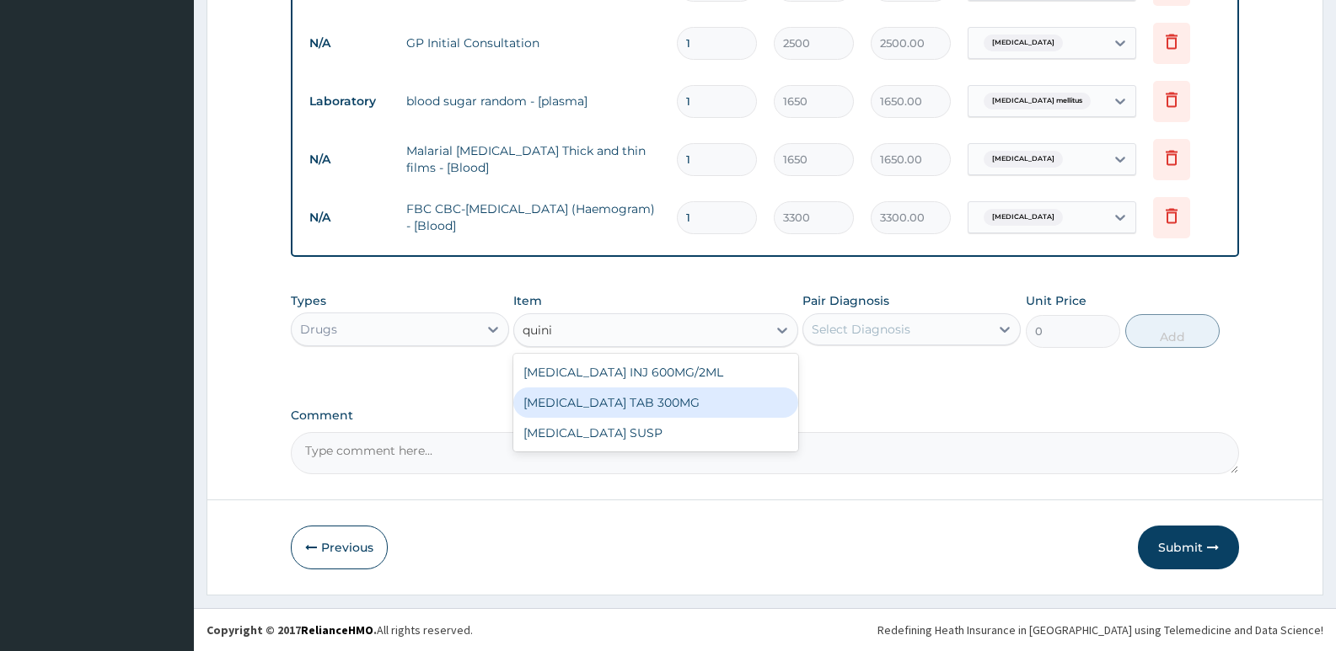
click at [618, 405] on div "QUININE TAB 300MG" at bounding box center [655, 403] width 284 height 30
type input "80"
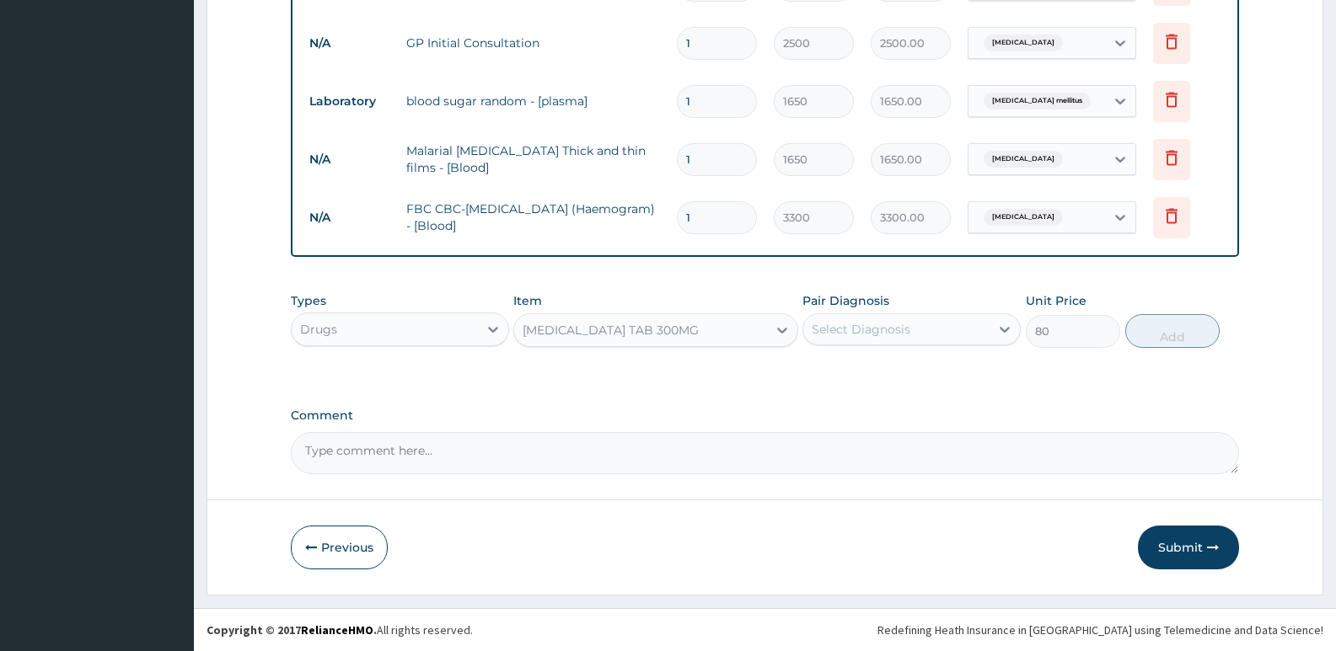
click at [827, 334] on div "Select Diagnosis" at bounding box center [861, 329] width 99 height 17
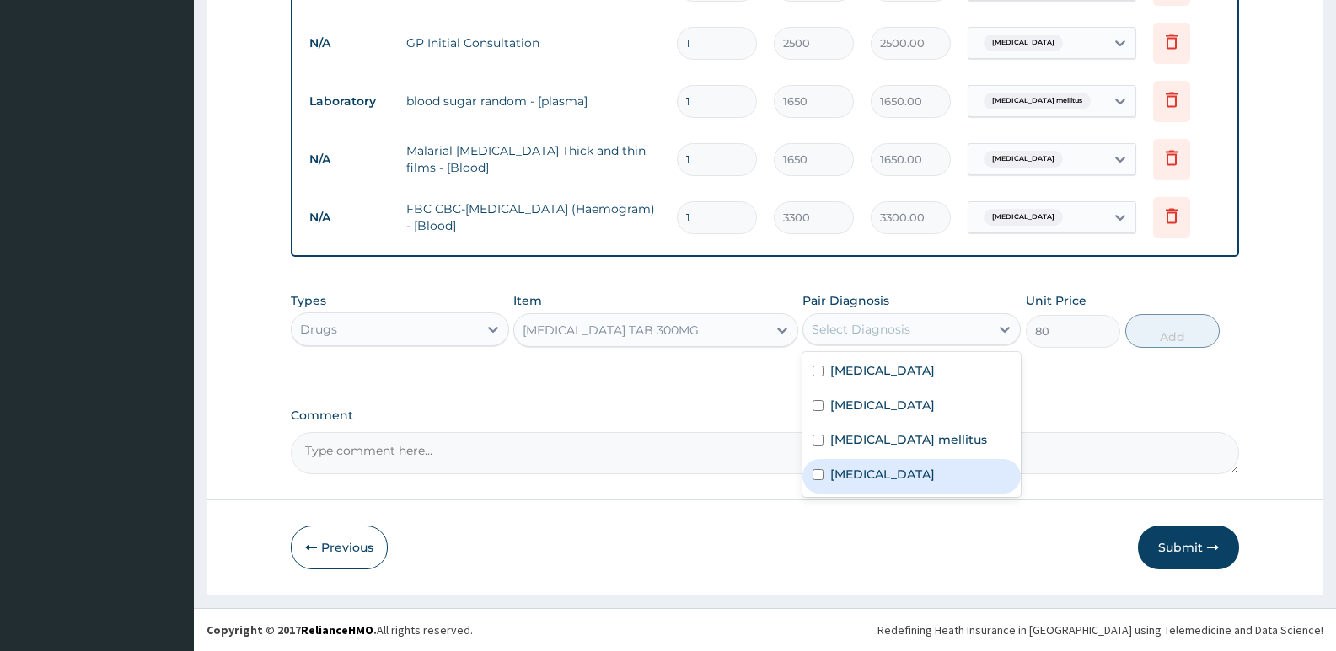
click at [835, 480] on label "Malaria" at bounding box center [882, 474] width 105 height 17
checkbox input "true"
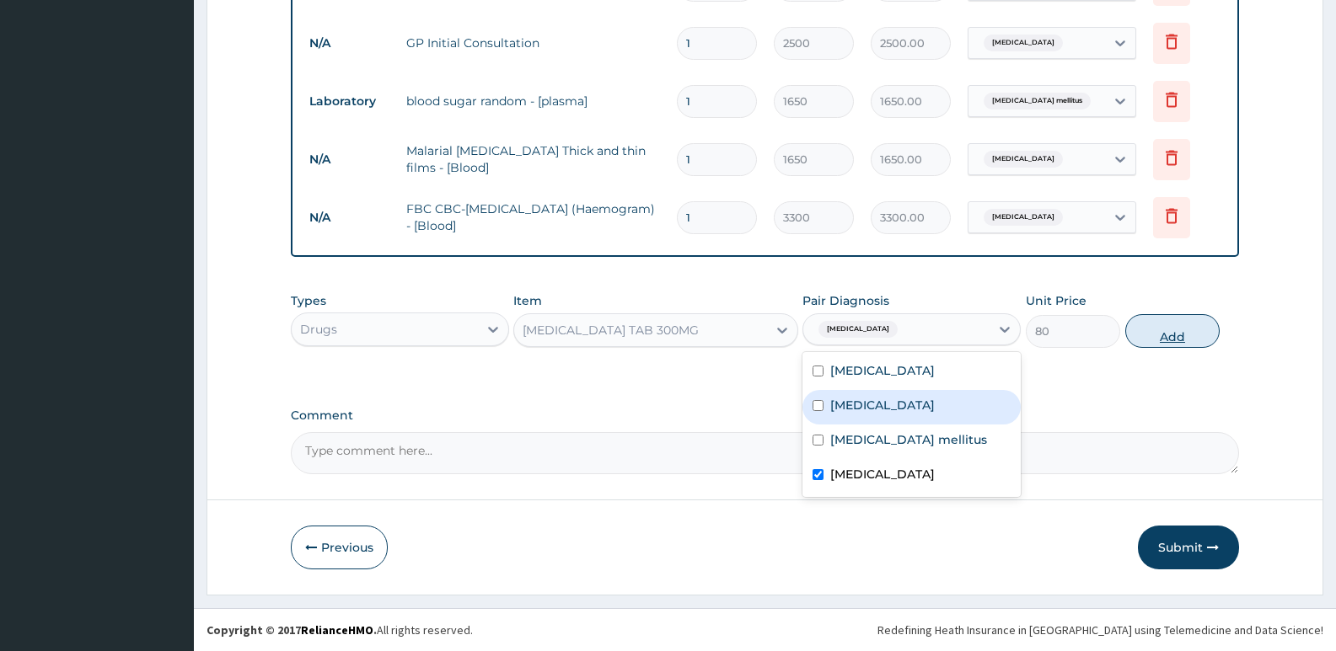
click at [1170, 332] on button "Add" at bounding box center [1172, 331] width 94 height 34
type input "0"
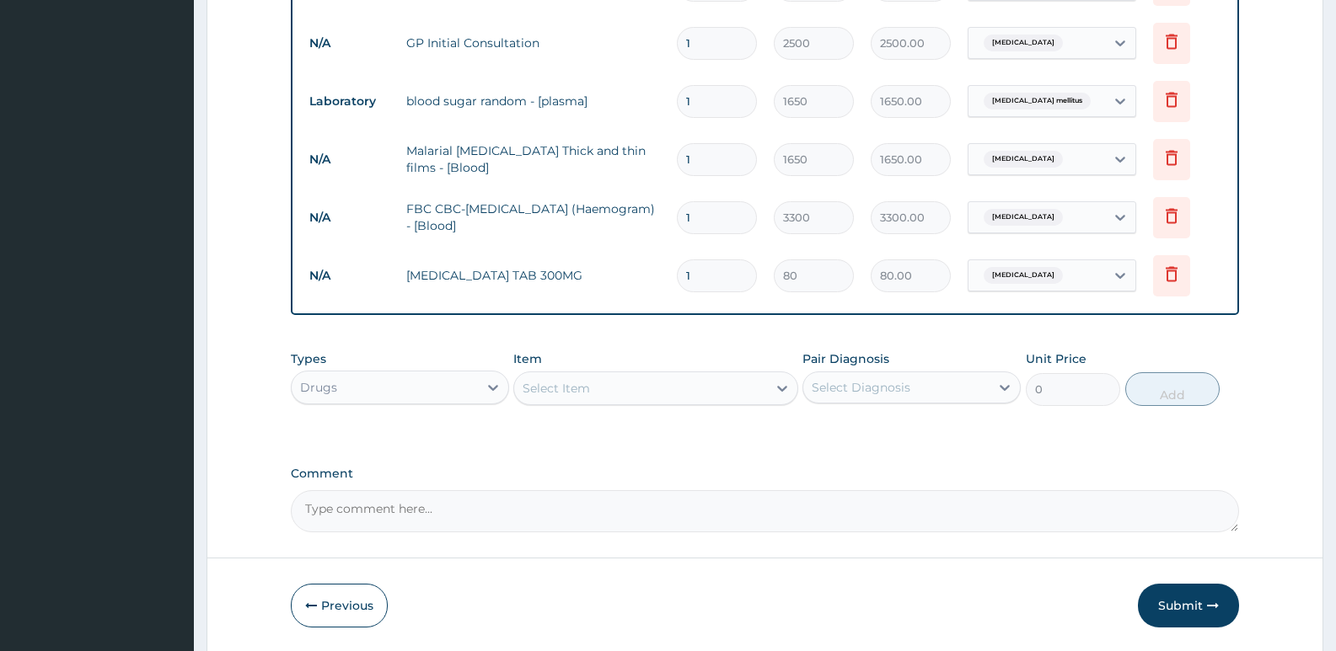
type input "10"
type input "800.00"
type input "10"
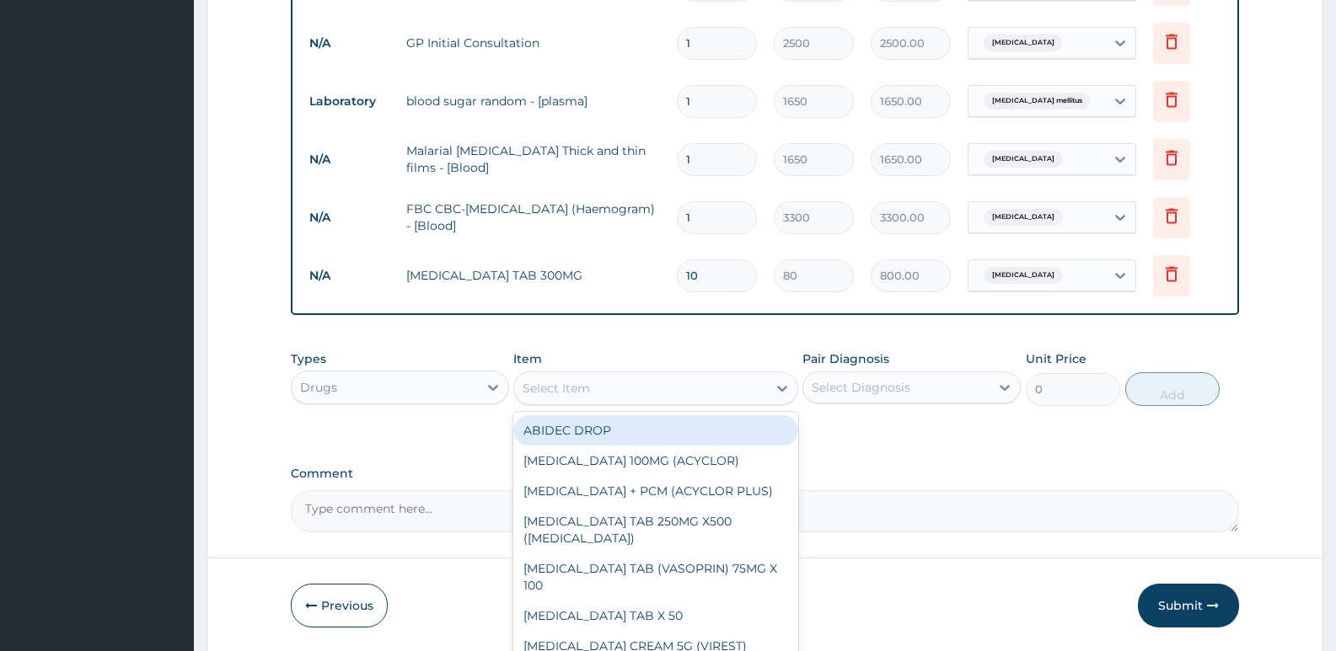
click at [549, 389] on div "Select Item" at bounding box center [556, 388] width 67 height 17
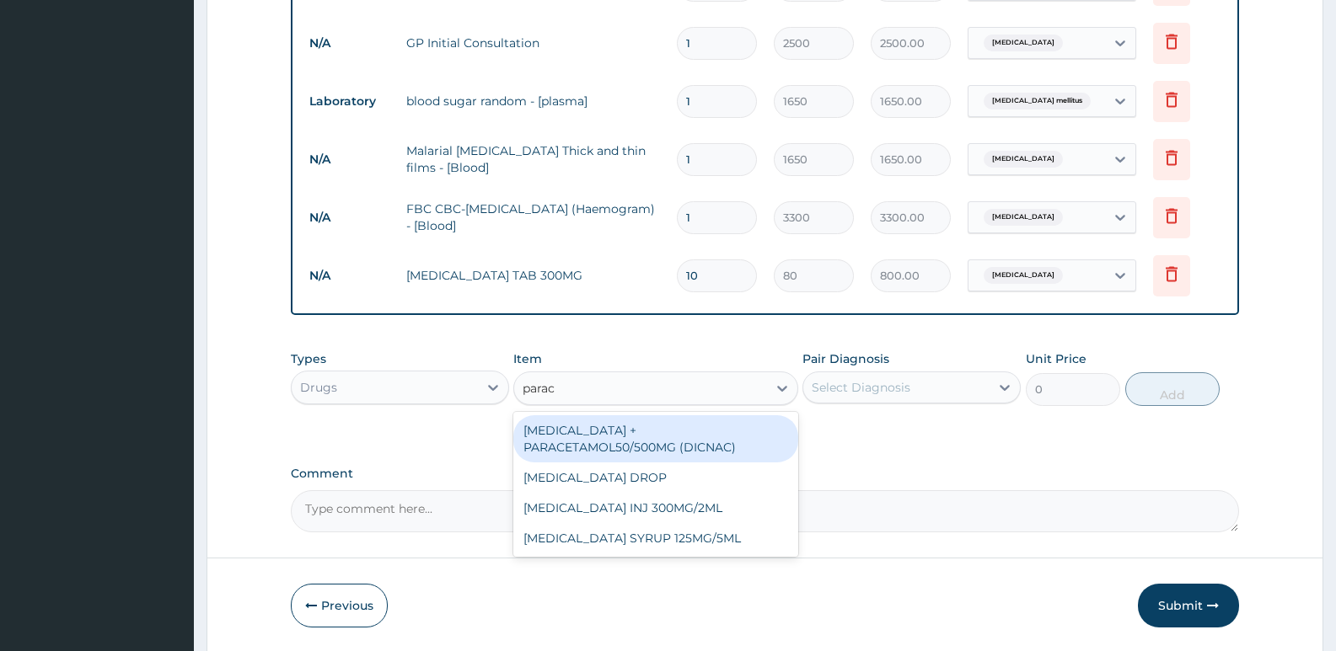
type input "parace"
click at [574, 428] on div "DICLOFENAC + PARACETAMOL50/500MG (DICNAC)" at bounding box center [655, 439] width 284 height 47
type input "40"
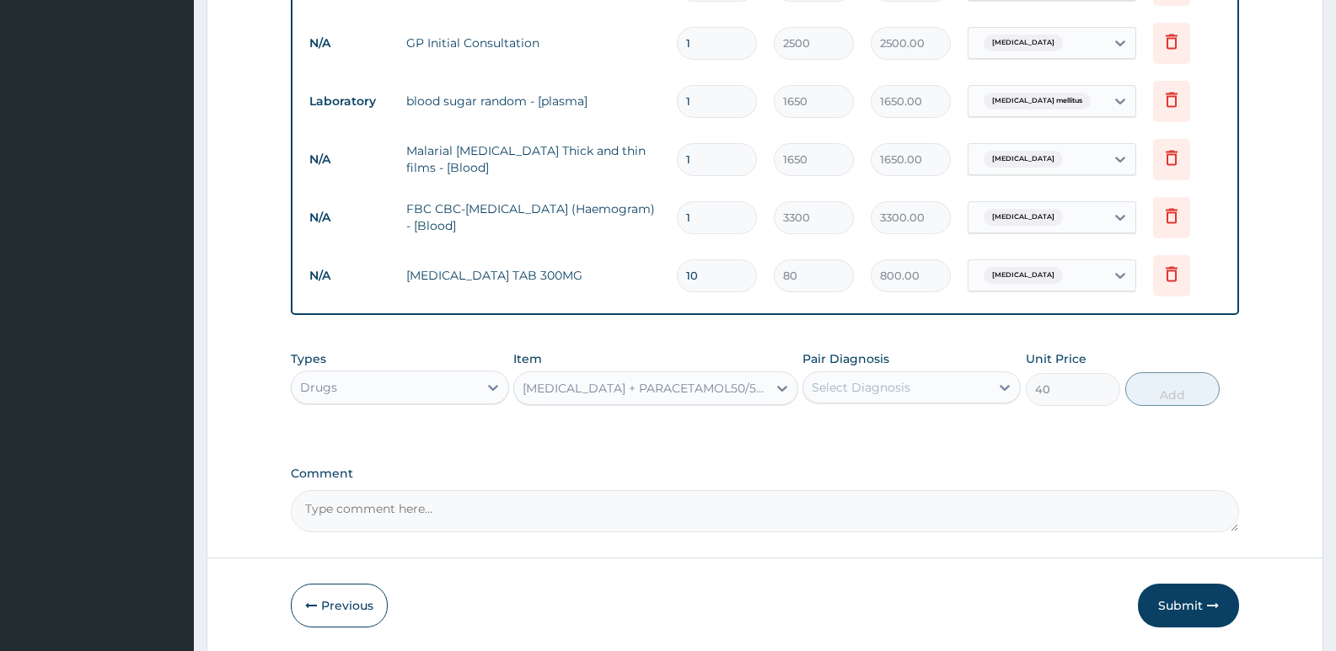
click at [855, 381] on div "Select Diagnosis" at bounding box center [861, 387] width 99 height 17
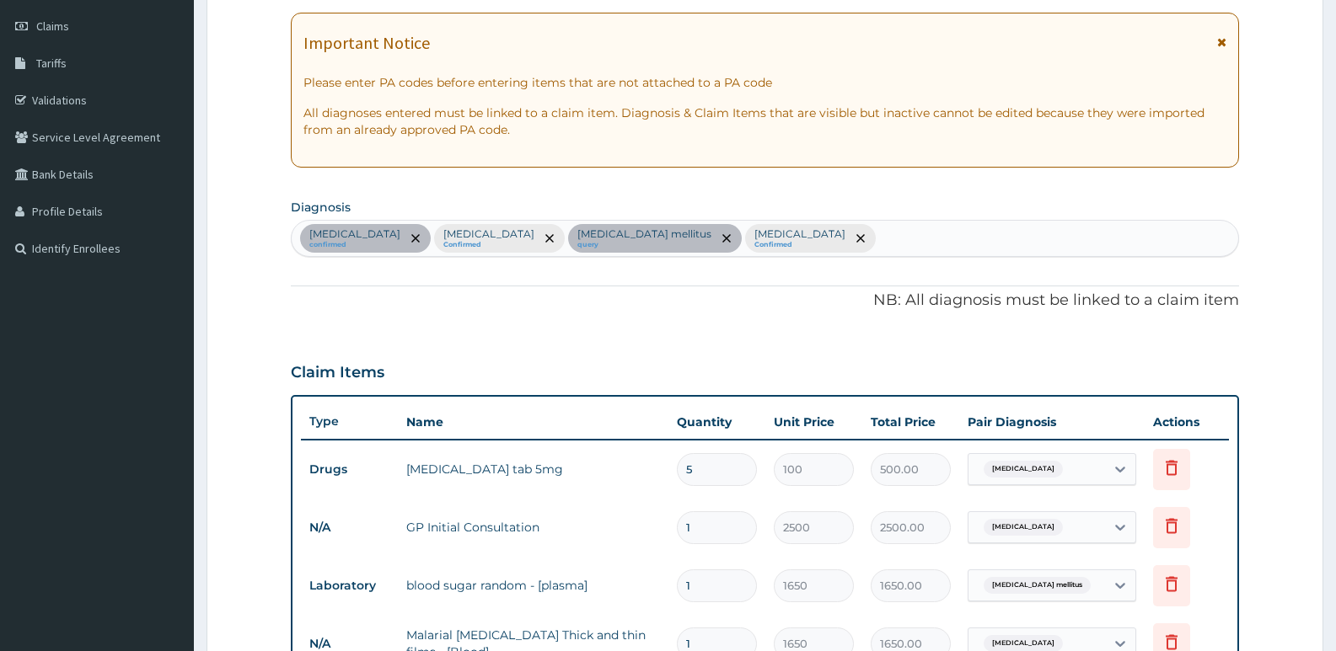
scroll to position [211, 0]
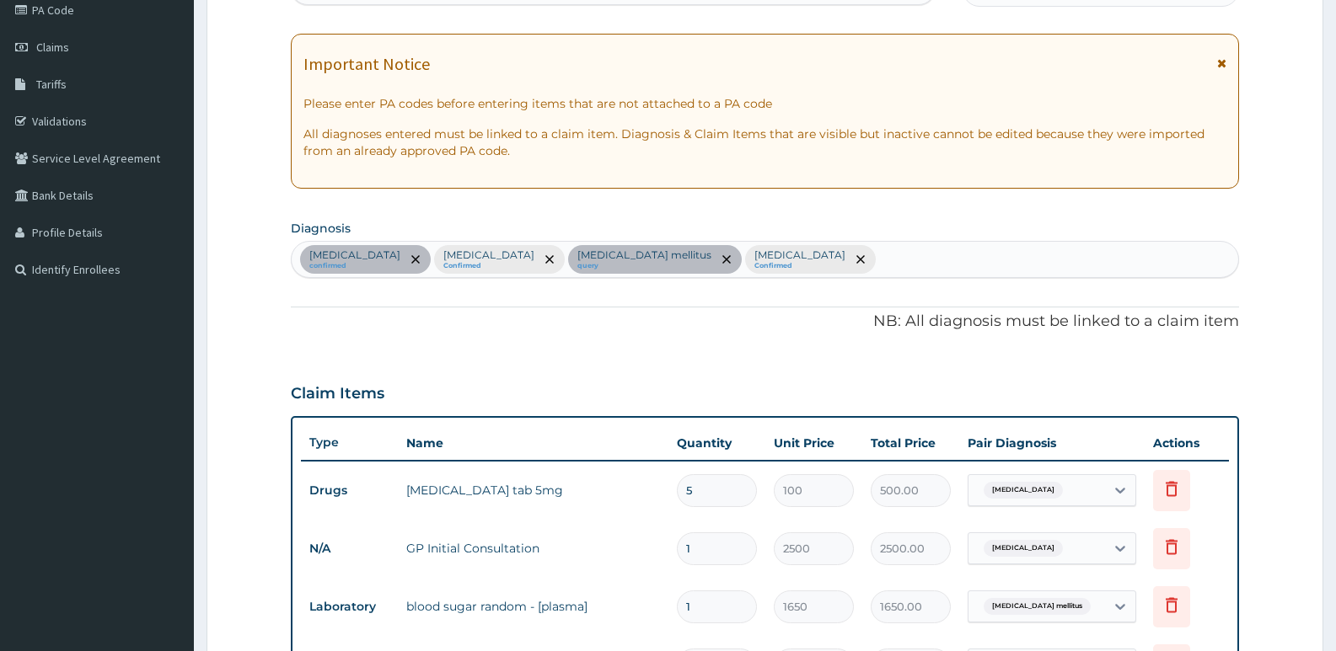
click at [716, 259] on div "Insomnia confirmed Sepsis Confirmed Diabetes mellitus query Malaria Confirmed" at bounding box center [765, 259] width 946 height 35
type input "heada"
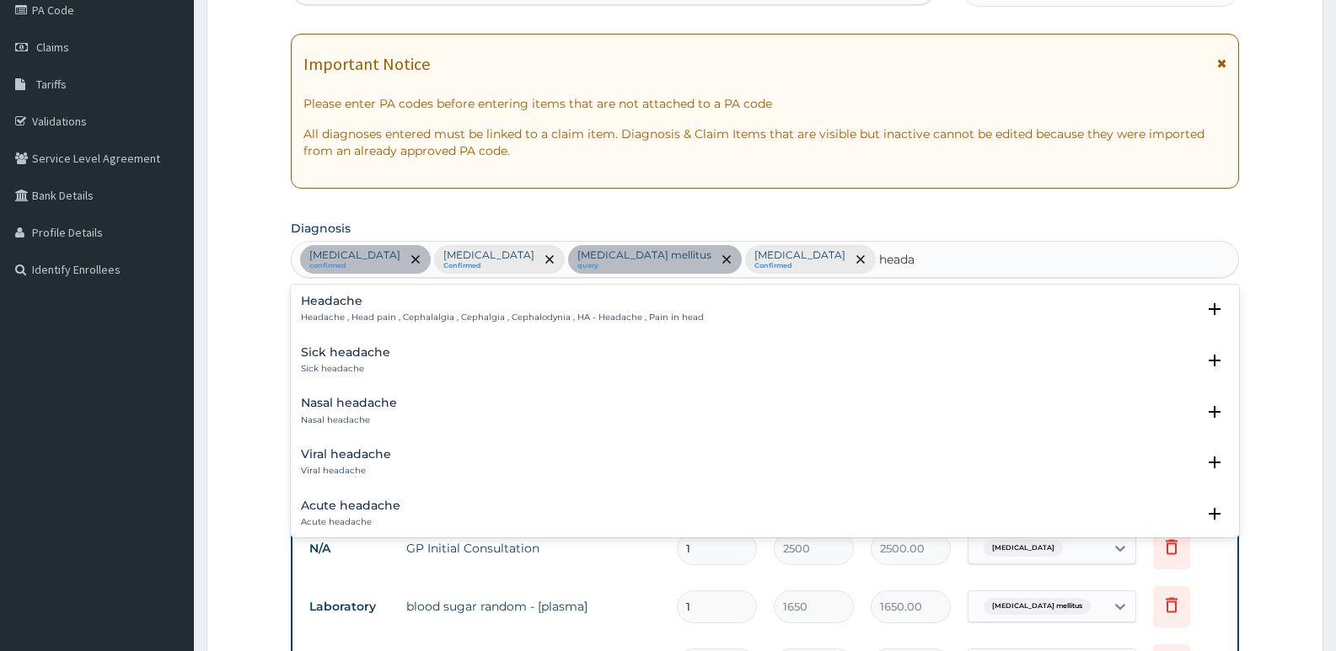
click at [452, 321] on p "Headache , Head pain , Cephalalgia , Cephalgia , Cephalodynia , HA - Headache ,…" at bounding box center [502, 318] width 403 height 12
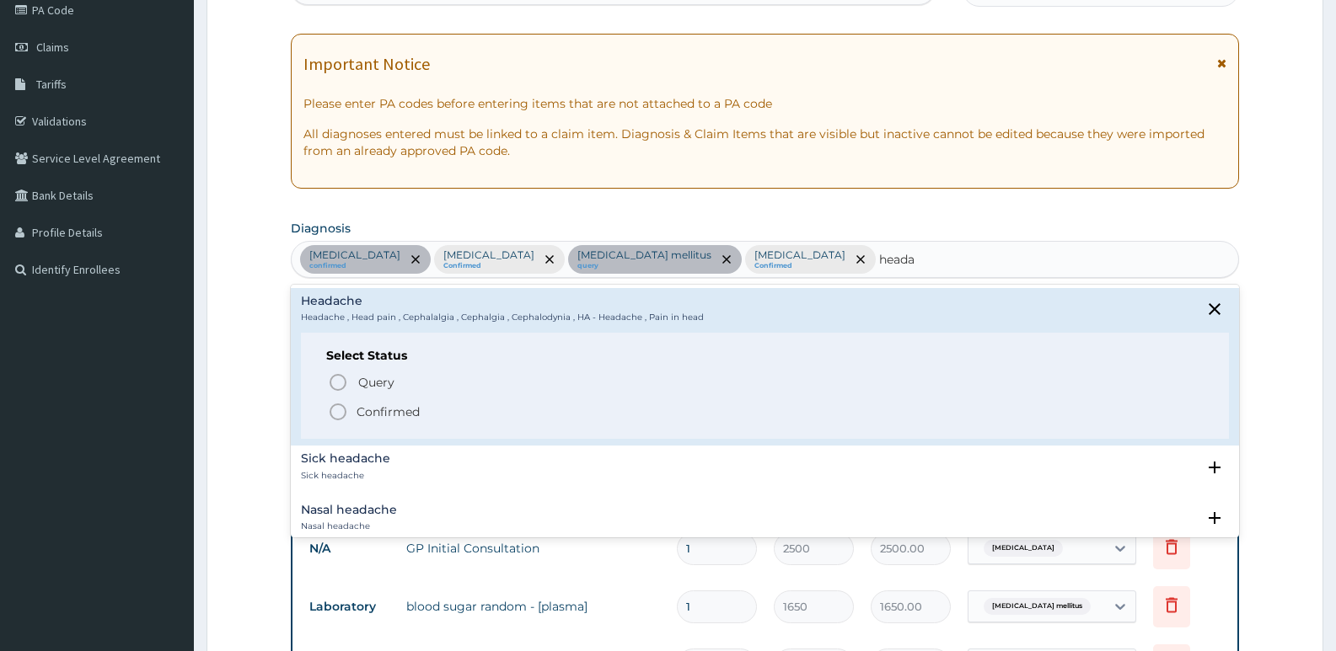
click at [374, 409] on p "Confirmed" at bounding box center [388, 412] width 63 height 17
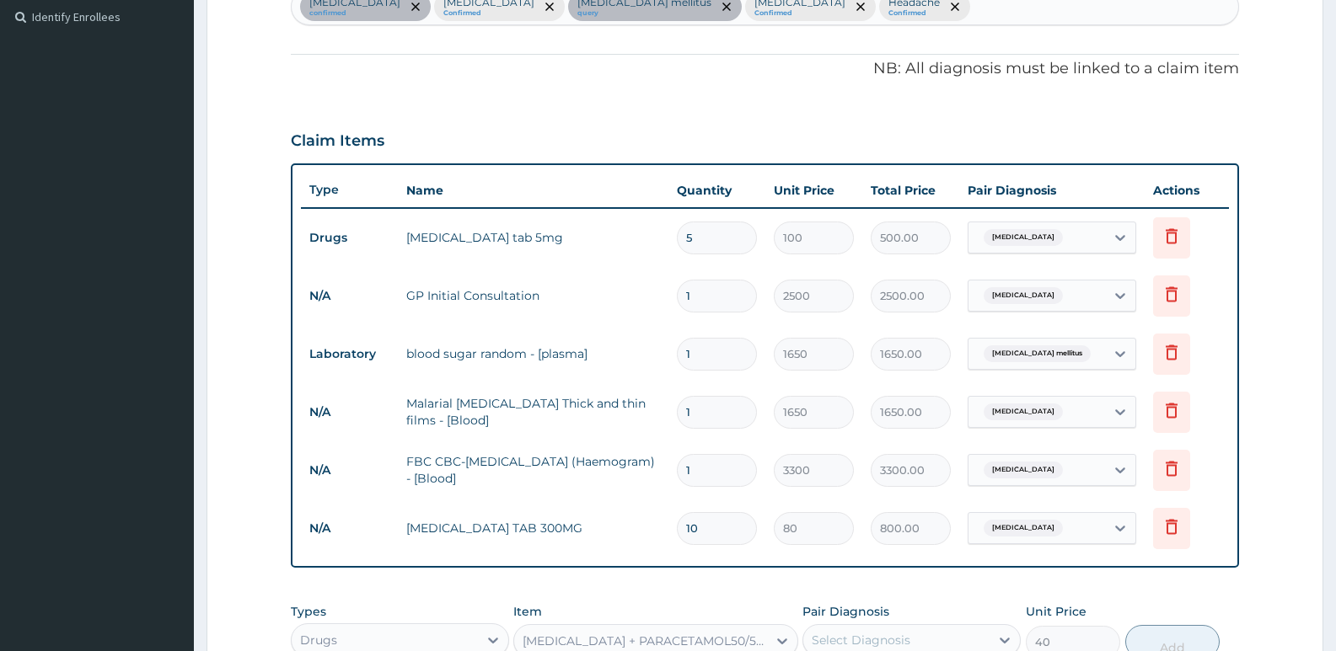
scroll to position [775, 0]
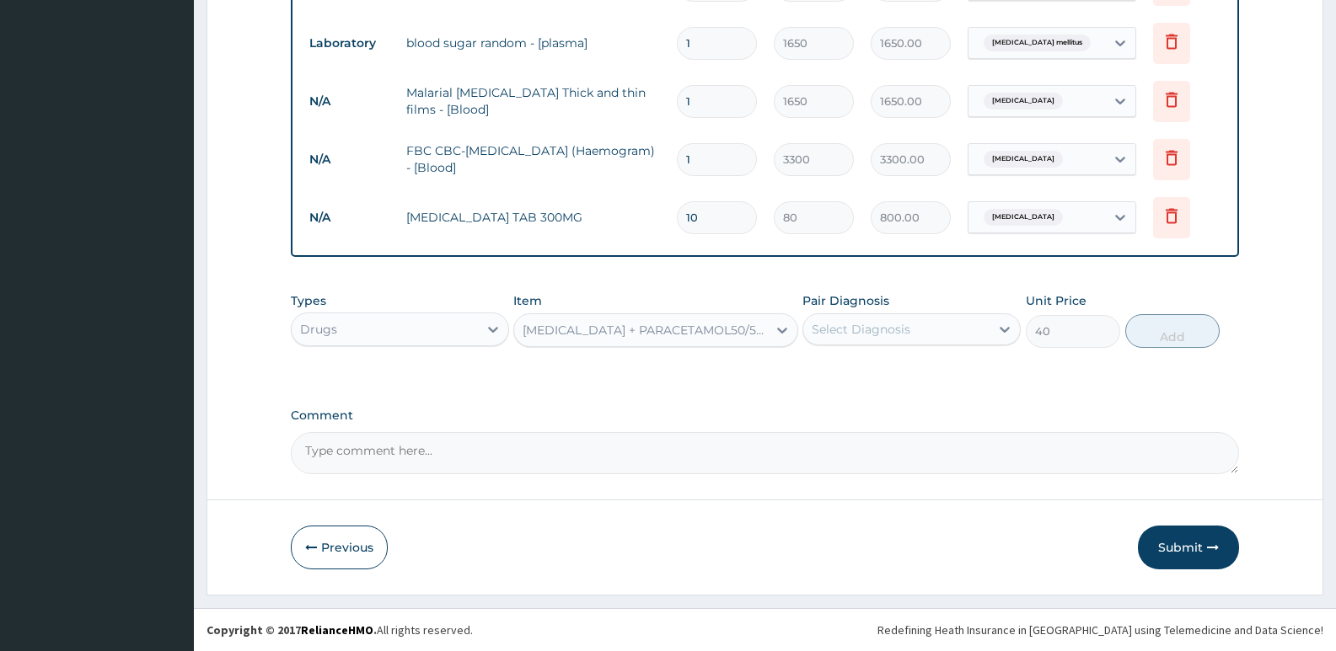
click at [973, 332] on div "Select Diagnosis" at bounding box center [896, 329] width 186 height 27
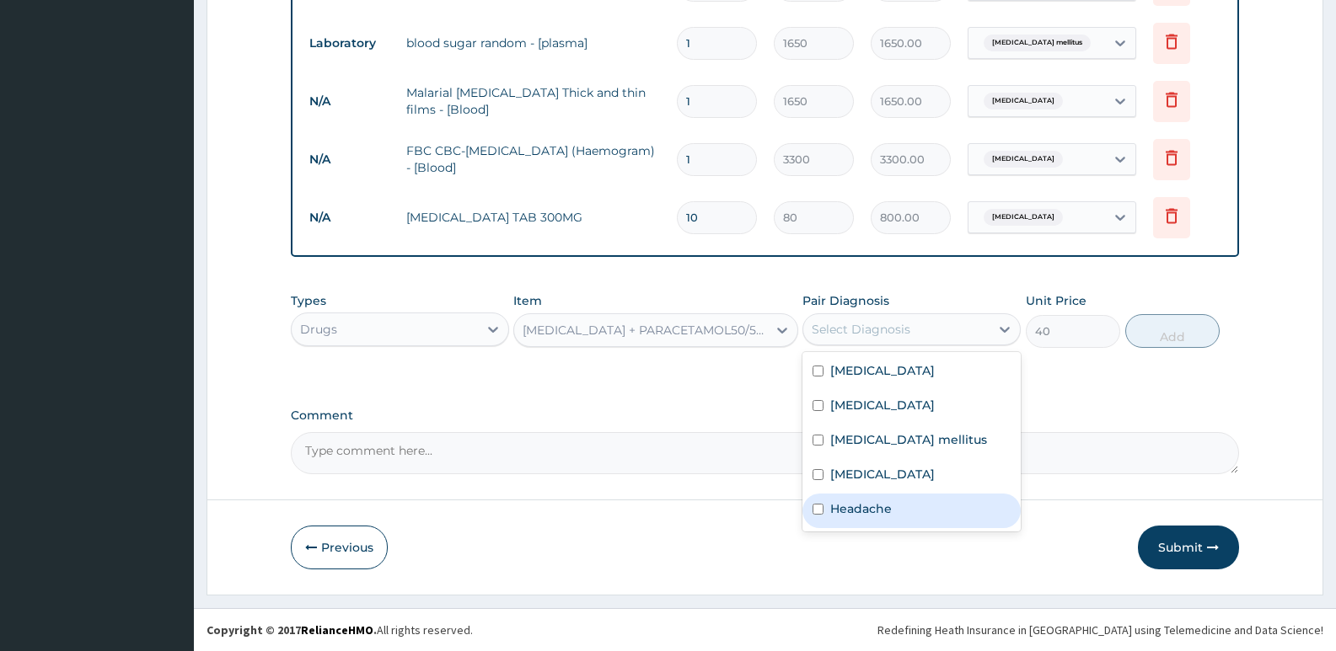
click at [869, 512] on label "Headache" at bounding box center [861, 509] width 62 height 17
checkbox input "true"
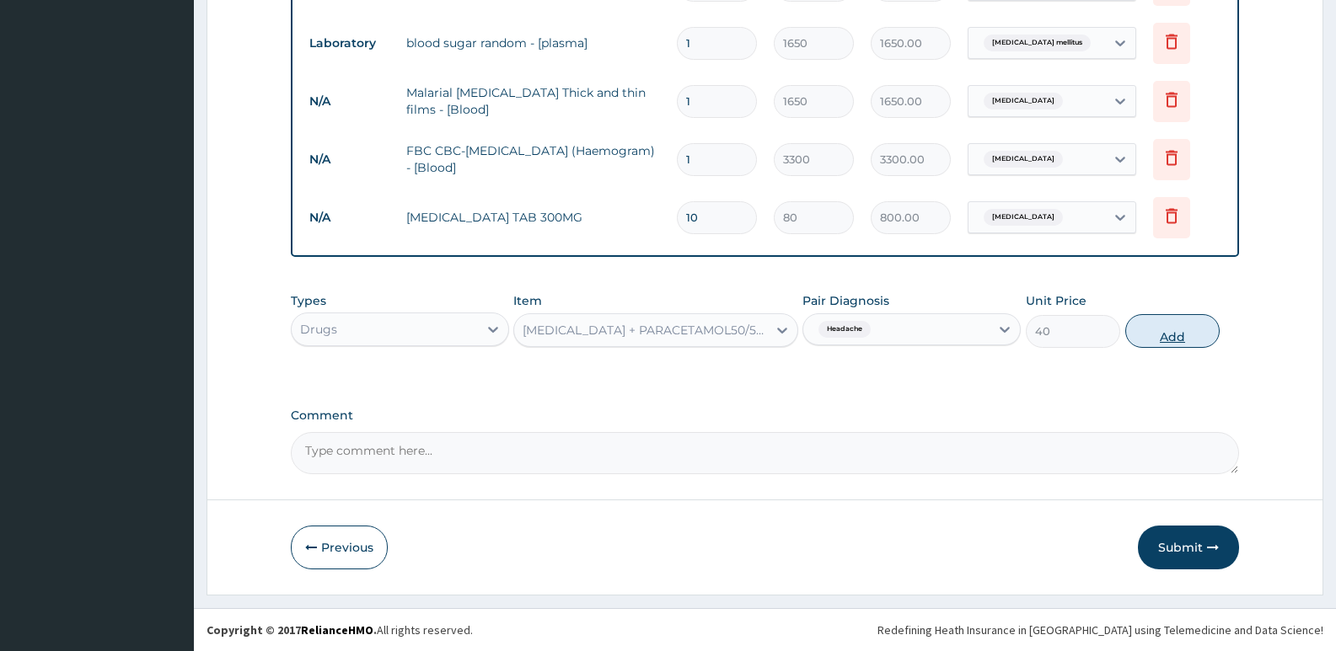
click at [1167, 339] on button "Add" at bounding box center [1172, 331] width 94 height 34
type input "0"
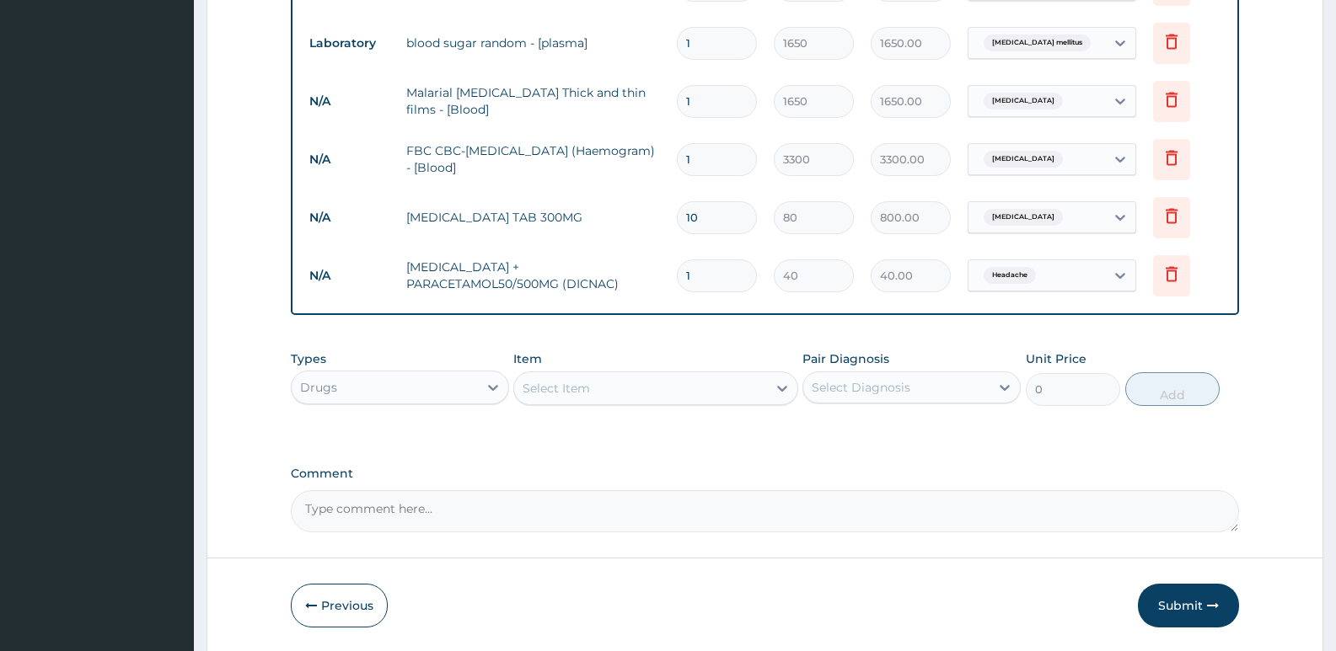
type input "18"
type input "720.00"
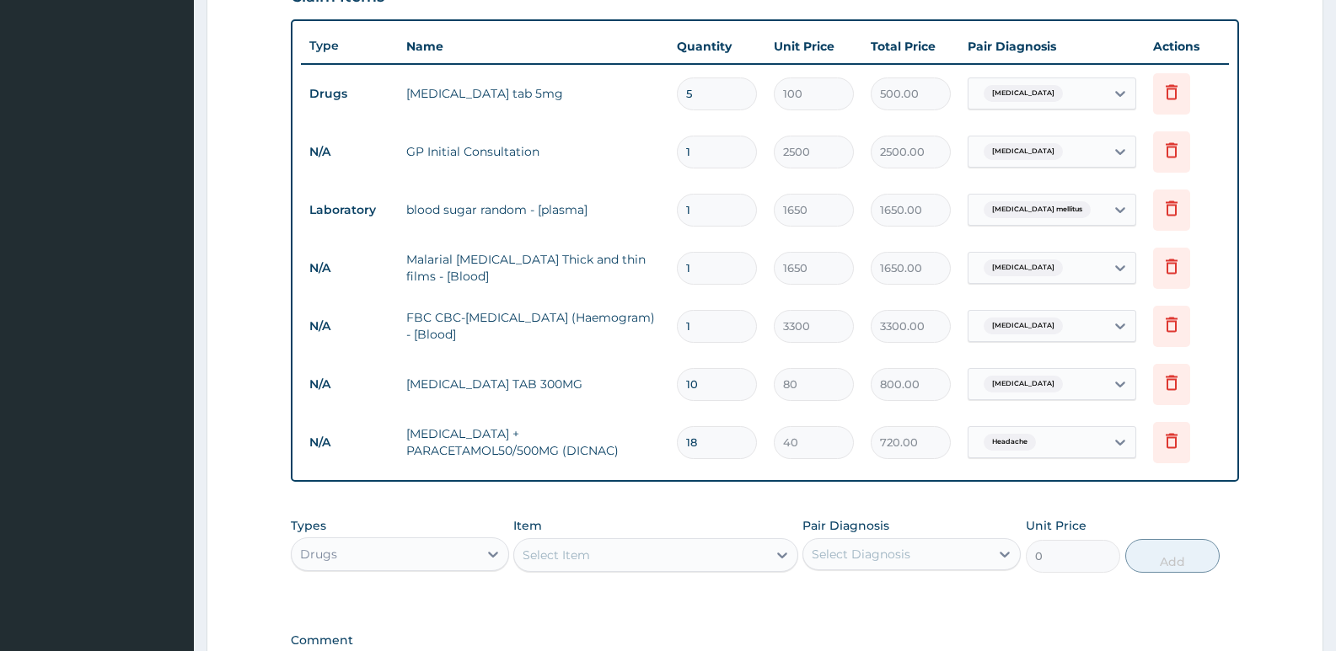
scroll to position [606, 0]
type input "18"
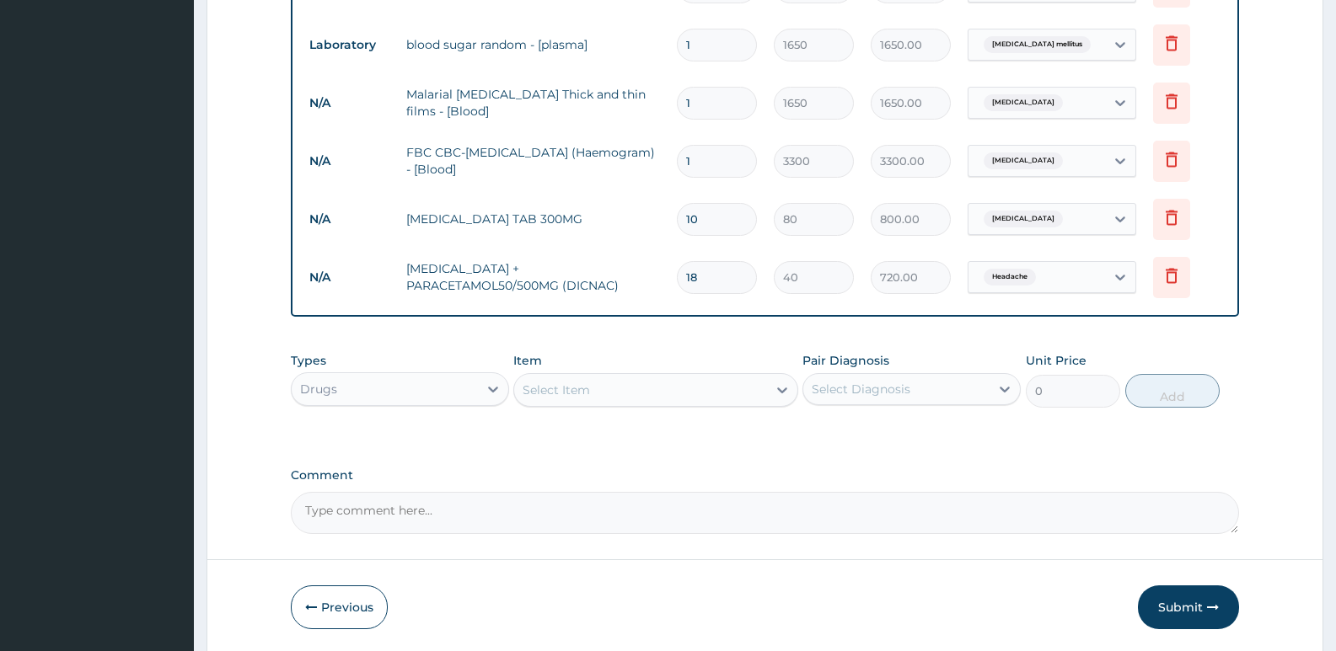
scroll to position [775, 0]
click at [582, 391] on div "Select Item" at bounding box center [556, 388] width 67 height 17
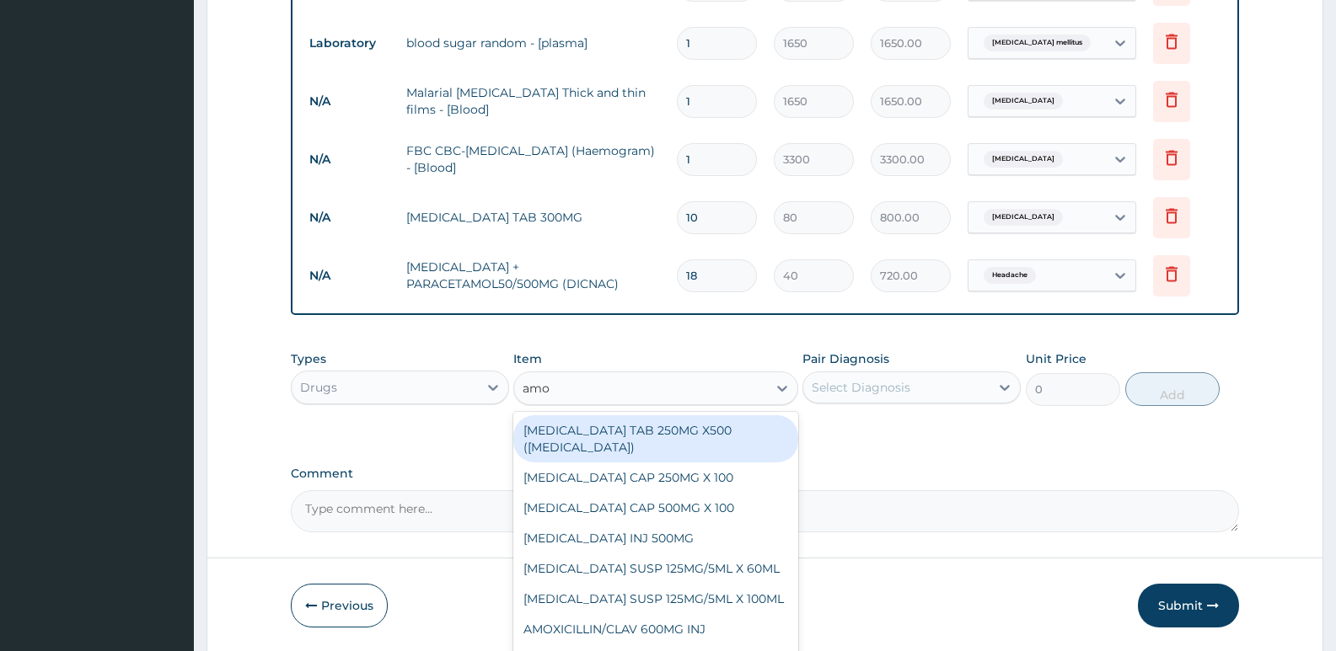
type input "amox"
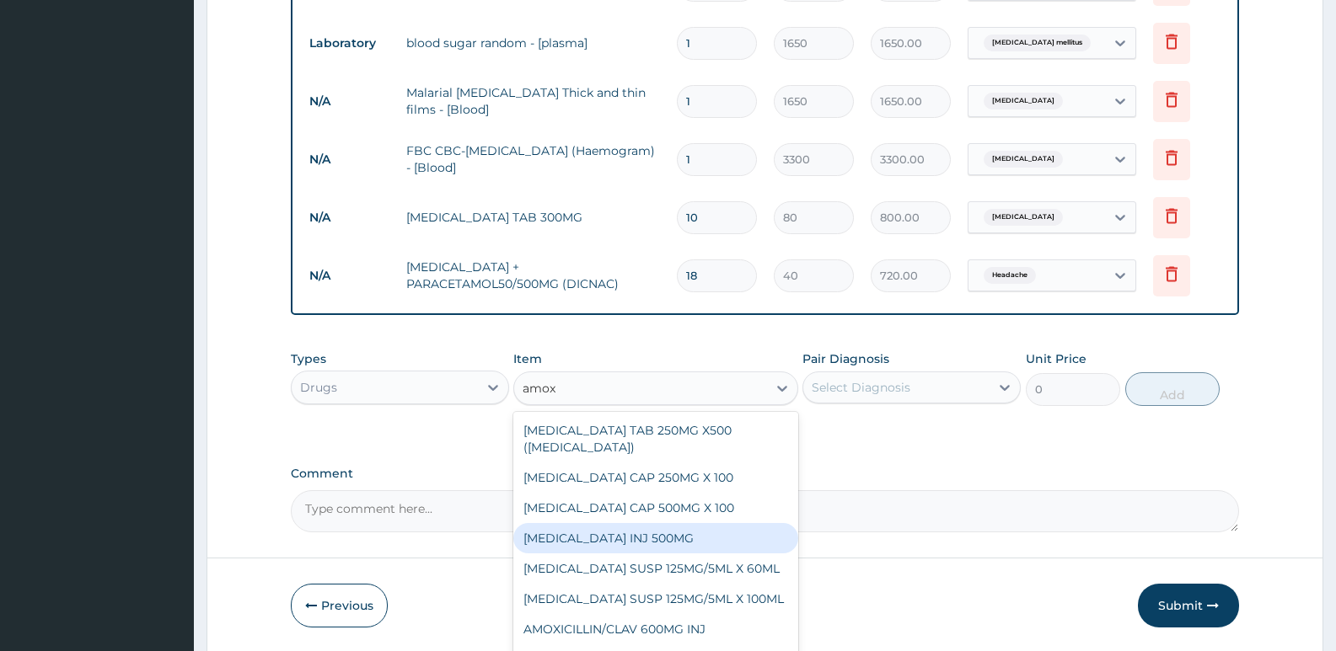
click at [637, 530] on div "AMOXICILLIN INJ 500MG" at bounding box center [655, 538] width 284 height 30
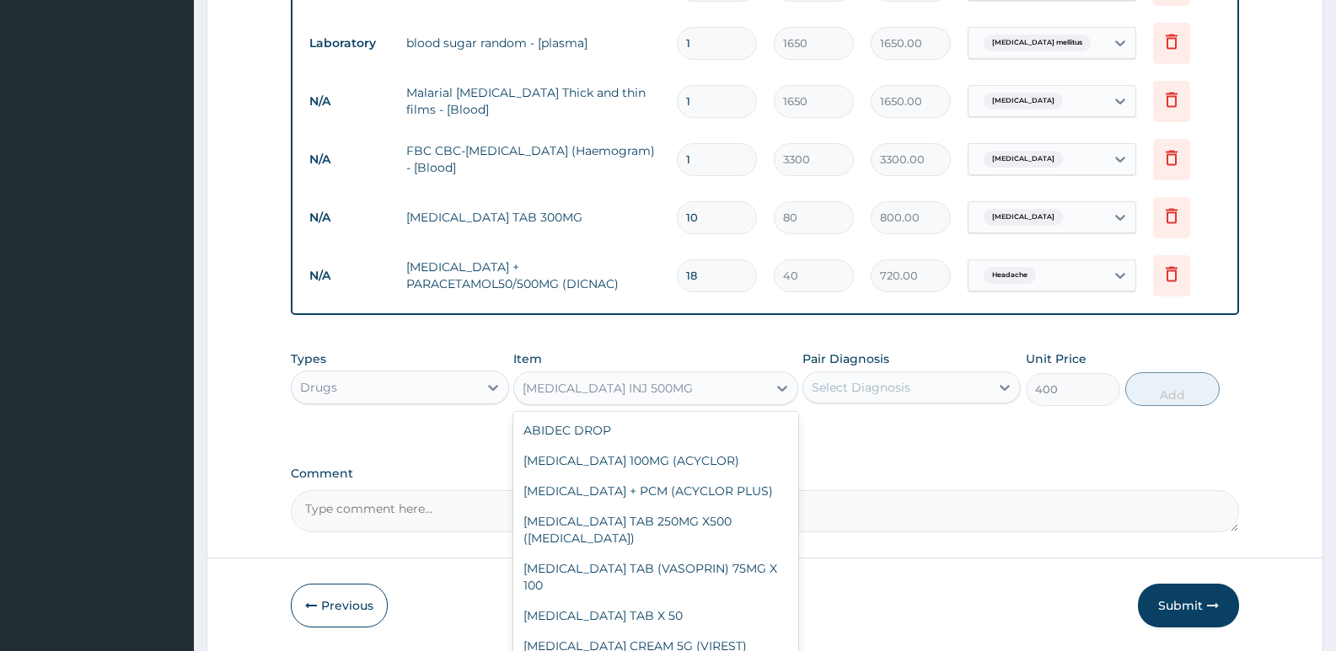
click at [707, 394] on div "AMOXICILLIN INJ 500MG" at bounding box center [640, 388] width 252 height 27
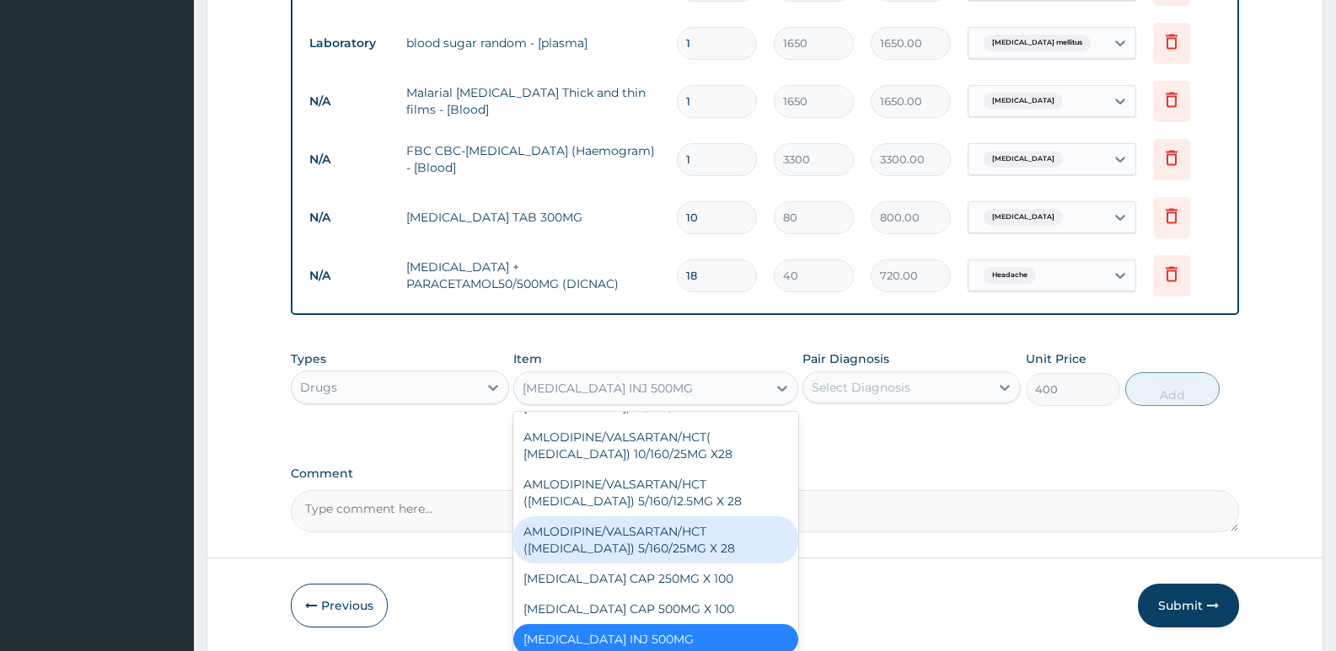
scroll to position [860, 0]
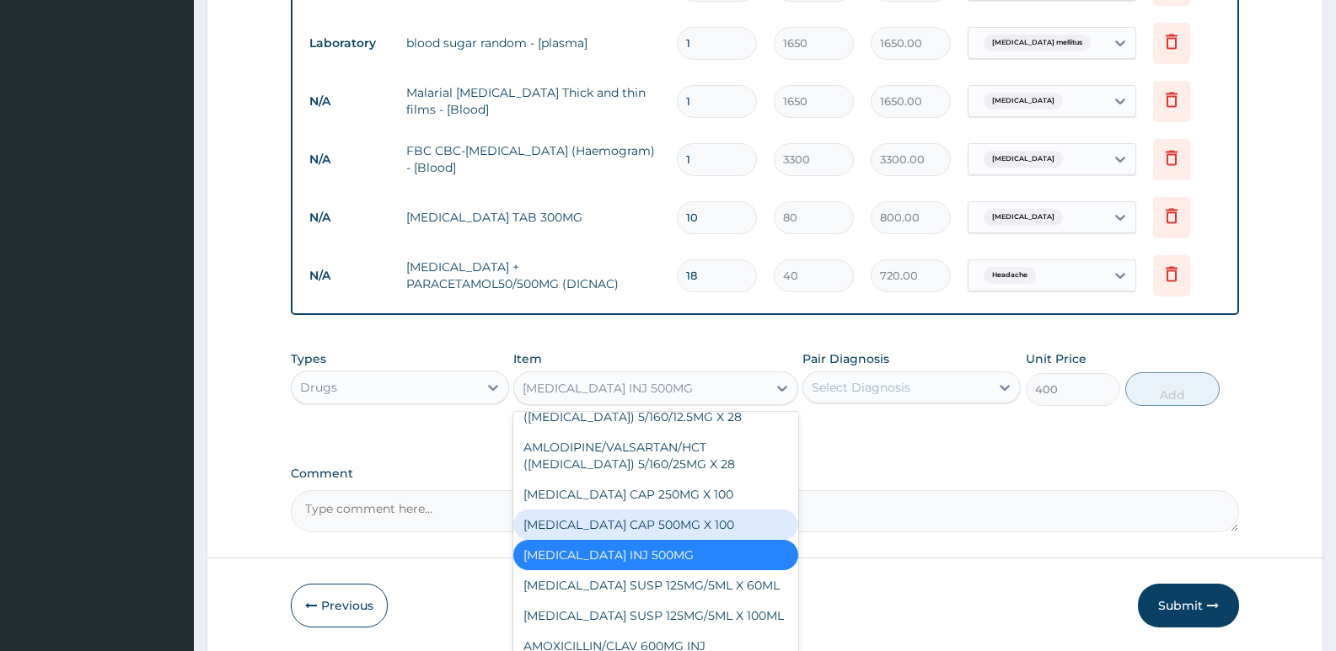
click at [667, 525] on div "AMOXICILLIN CAP 500MG X 100" at bounding box center [655, 525] width 284 height 30
type input "40"
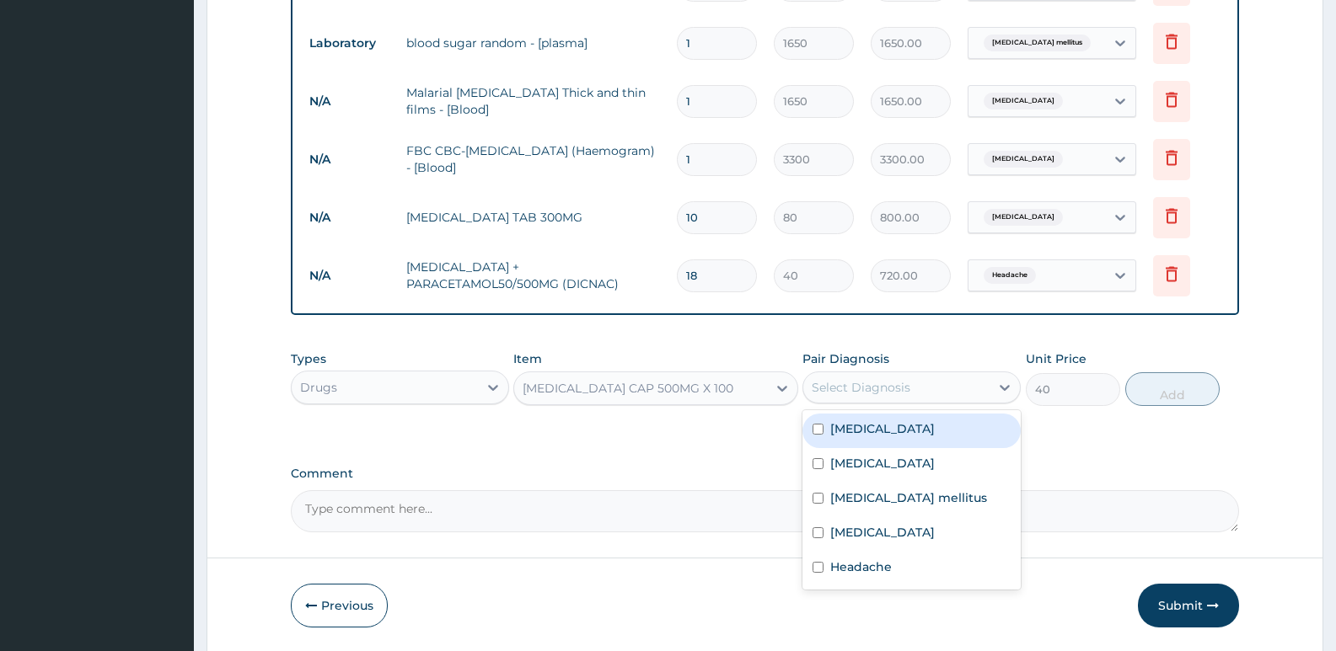
click at [874, 387] on div "Select Diagnosis" at bounding box center [861, 387] width 99 height 17
click at [866, 467] on label "Sepsis" at bounding box center [882, 463] width 105 height 17
checkbox input "true"
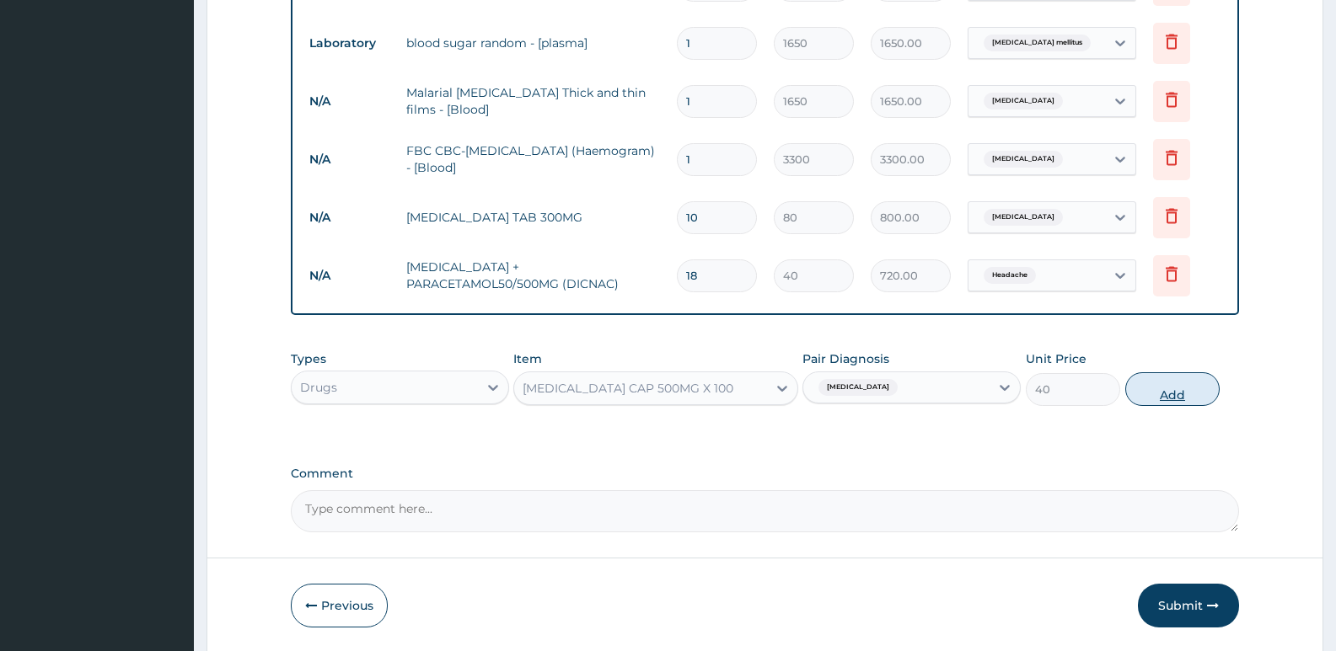
click at [1149, 383] on button "Add" at bounding box center [1172, 390] width 94 height 34
type input "0"
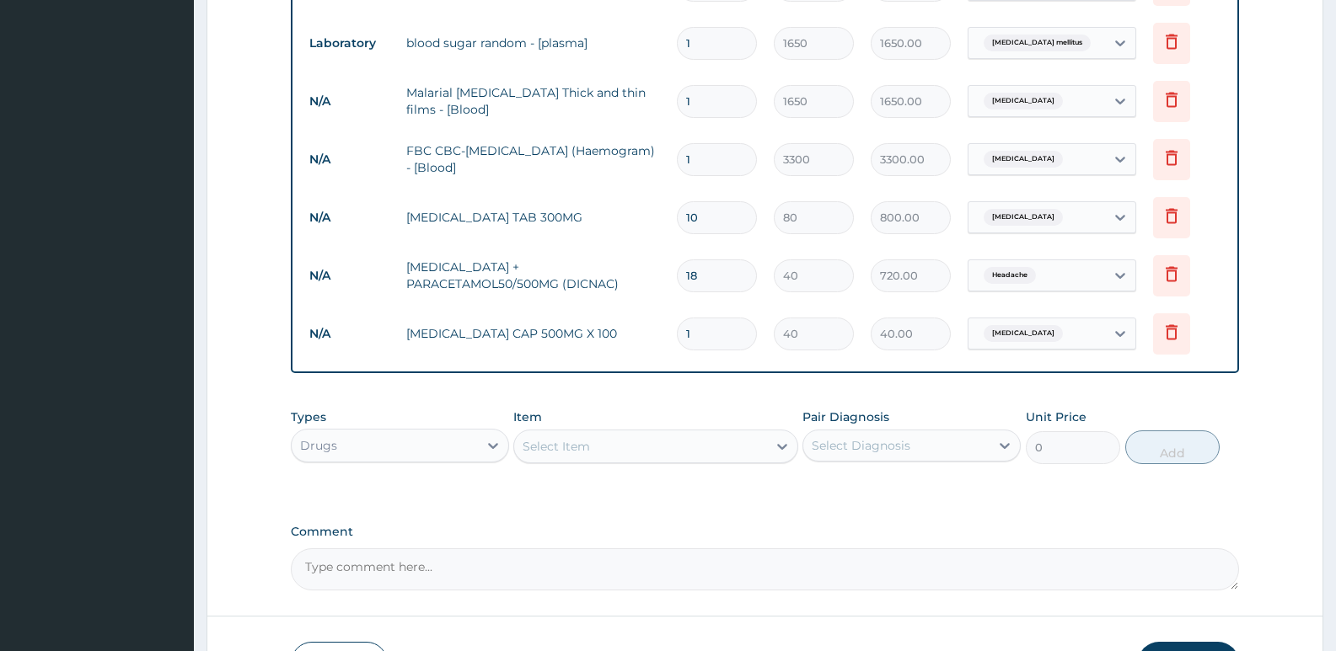
type input "10"
type input "400.00"
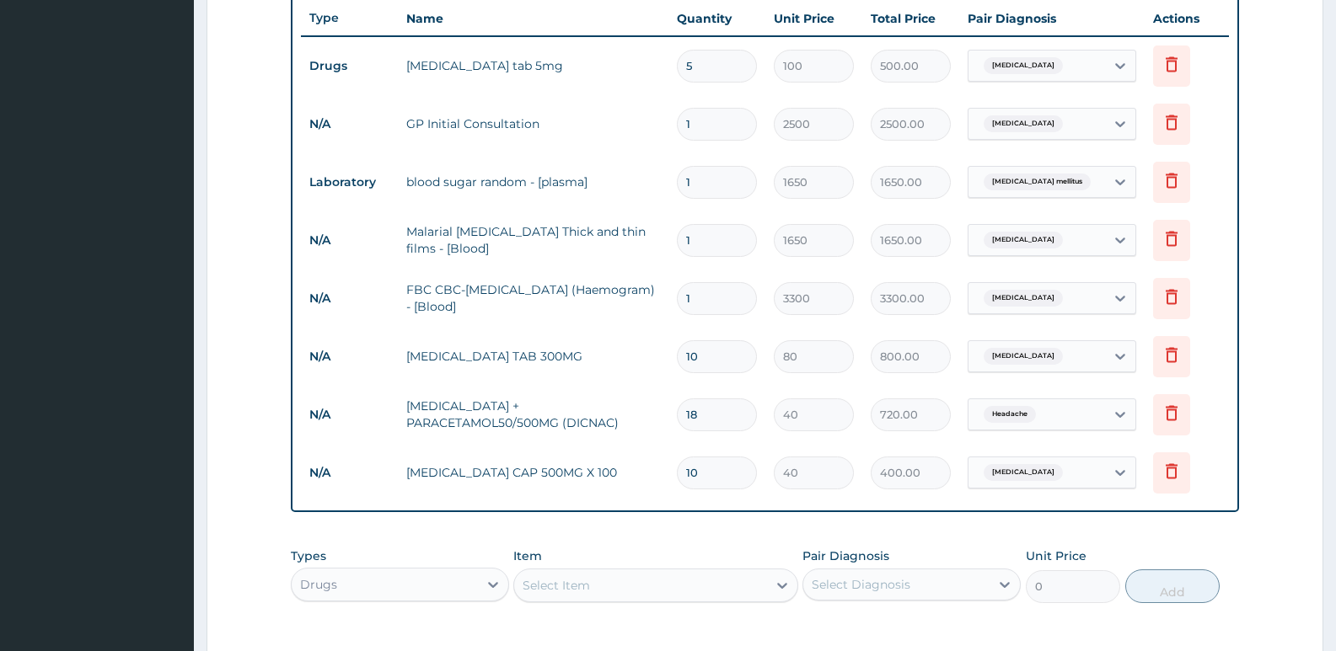
scroll to position [606, 0]
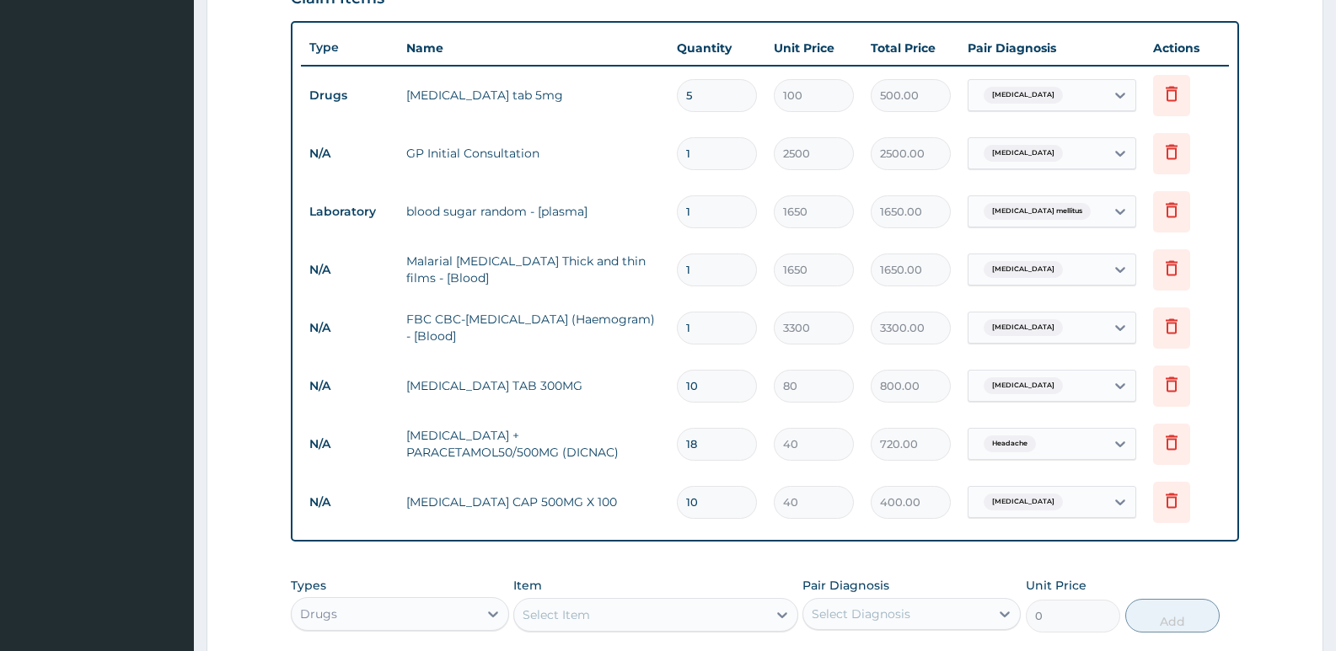
type input "10"
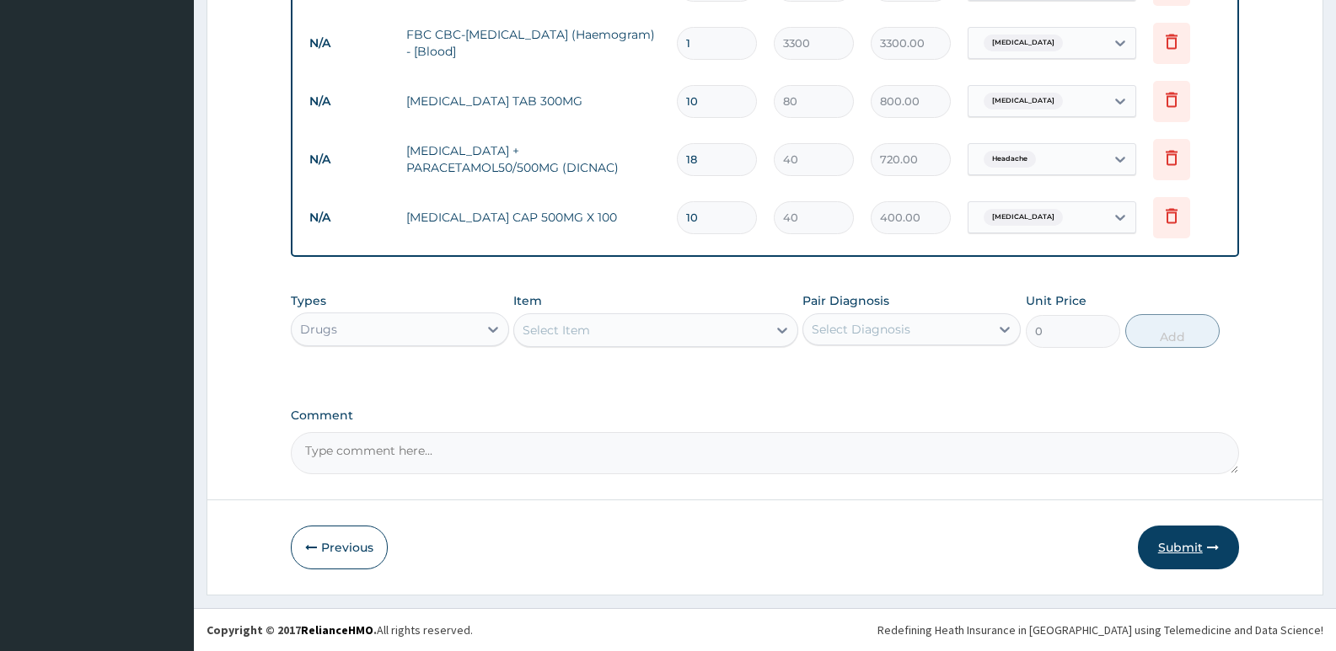
click at [1200, 527] on button "Submit" at bounding box center [1188, 548] width 101 height 44
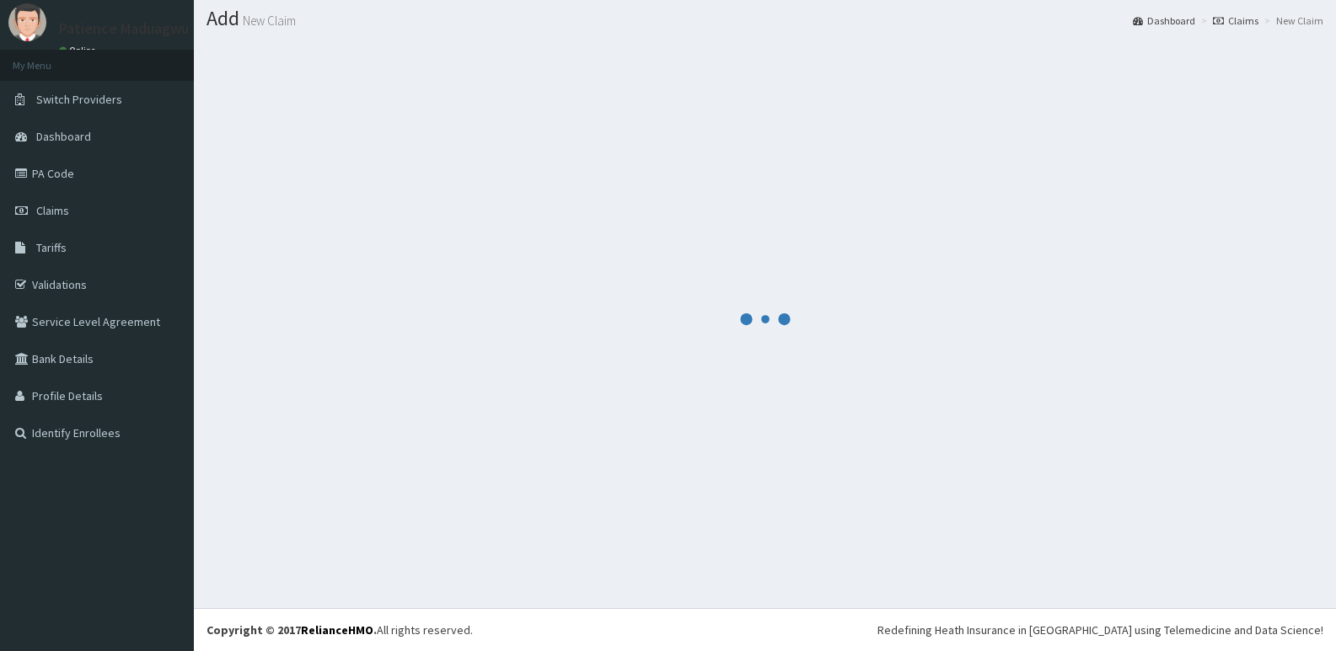
scroll to position [47, 0]
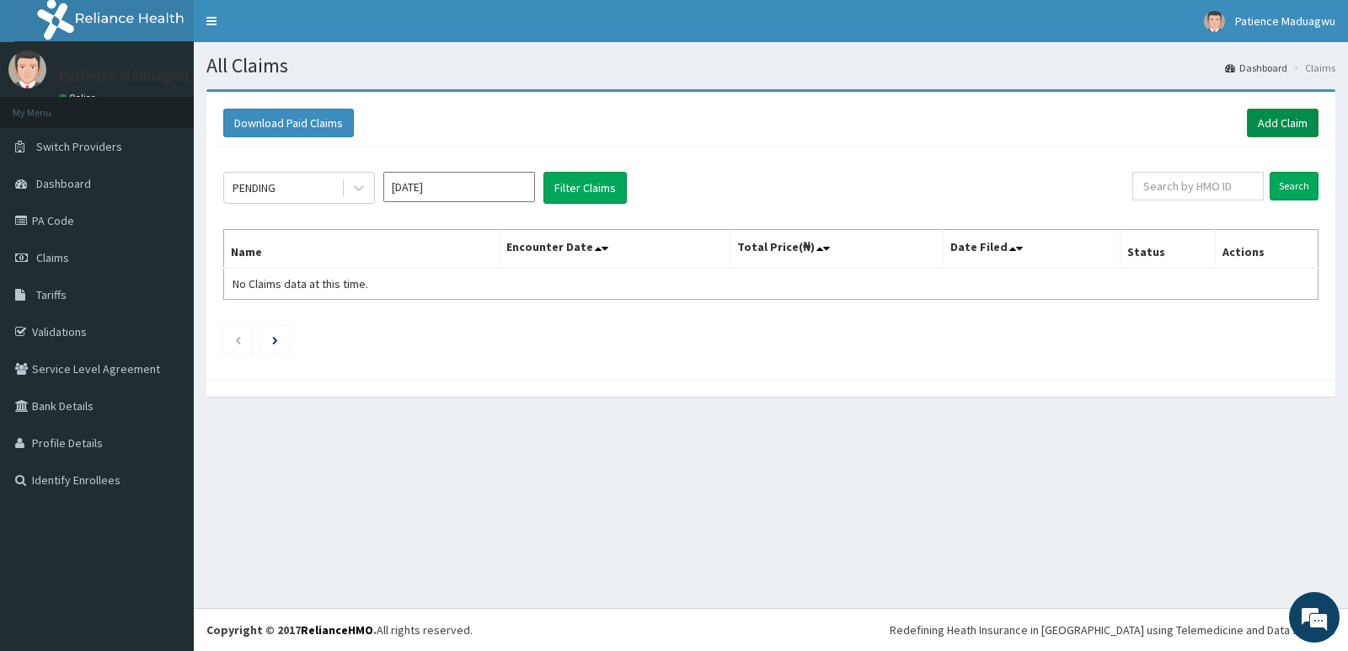
click at [1263, 128] on link "Add Claim" at bounding box center [1283, 123] width 72 height 29
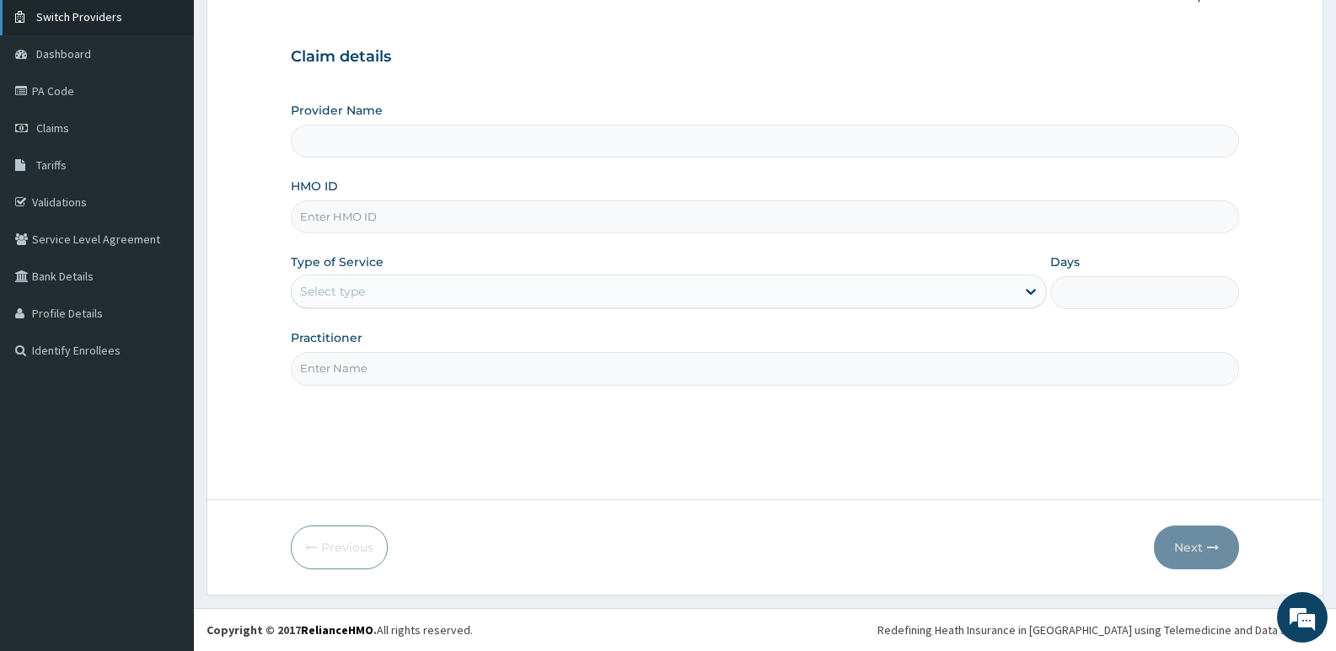
type input "[GEOGRAPHIC_DATA]"
click at [337, 220] on input "HMO ID" at bounding box center [765, 217] width 948 height 33
paste input "LTR/10315/A"
type input "LTR/10315/A"
click at [332, 307] on div "Select type" at bounding box center [668, 292] width 755 height 34
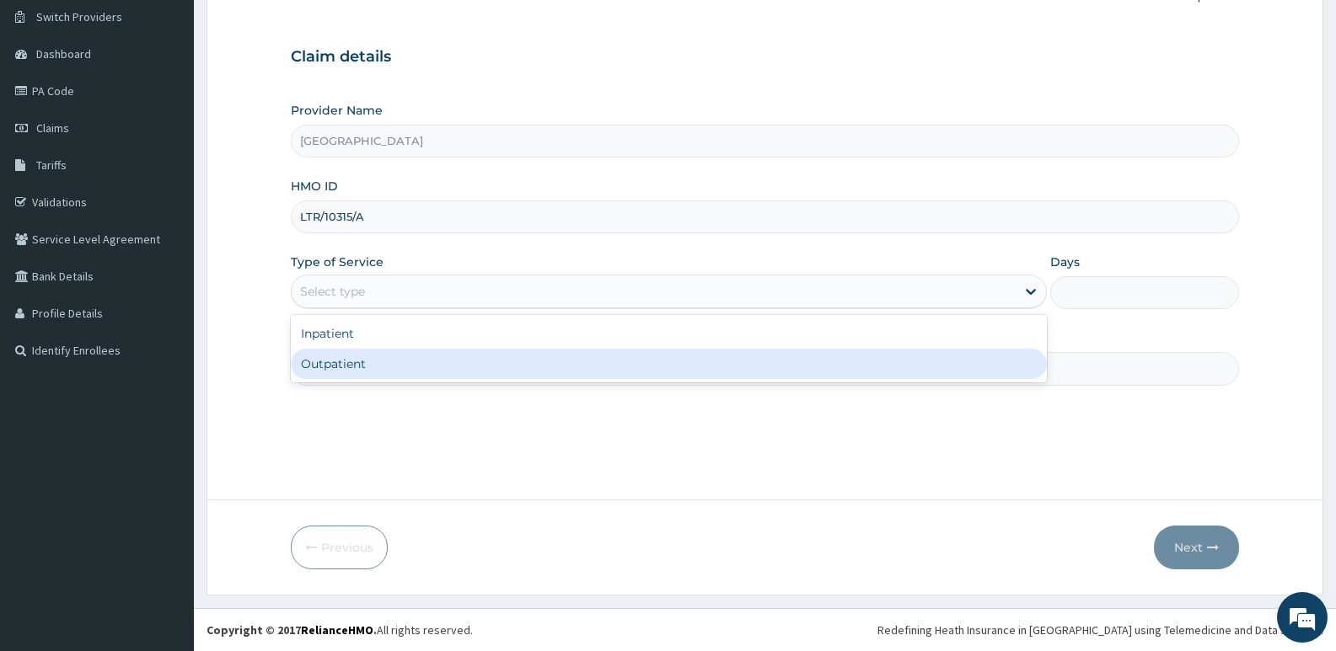
click at [342, 355] on div "Outpatient" at bounding box center [668, 364] width 755 height 30
type input "1"
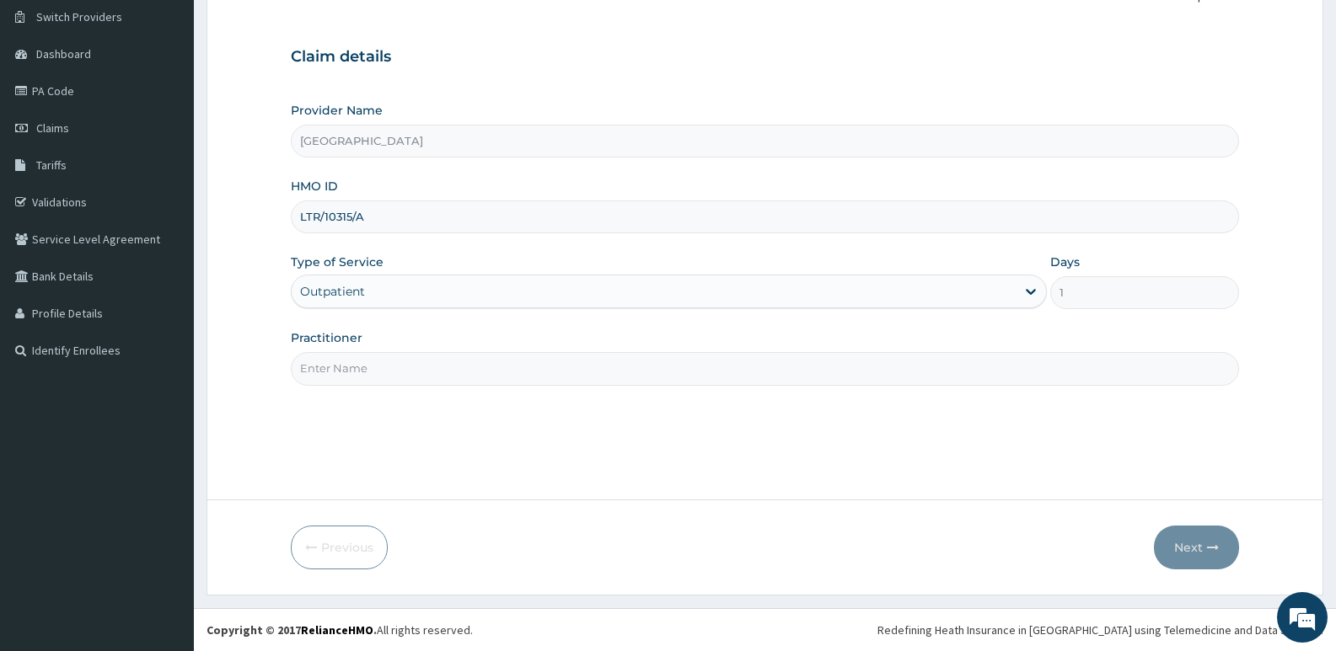
click at [315, 369] on input "Practitioner" at bounding box center [765, 368] width 948 height 33
click at [328, 378] on input "Practitioner" at bounding box center [765, 368] width 948 height 33
type input "[PERSON_NAME]"
click at [1181, 541] on button "Next" at bounding box center [1196, 548] width 85 height 44
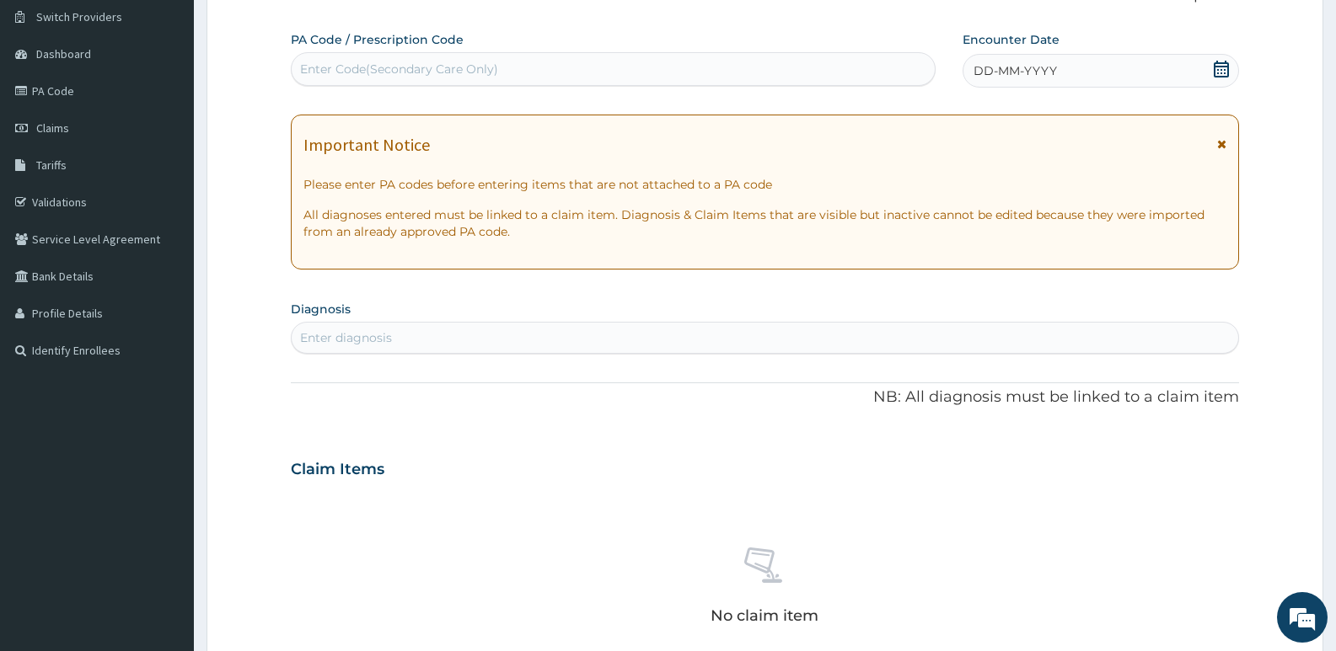
click at [545, 77] on div "Enter Code(Secondary Care Only)" at bounding box center [613, 69] width 643 height 27
paste input "PA/3F2821"
type input "PA/3F2821"
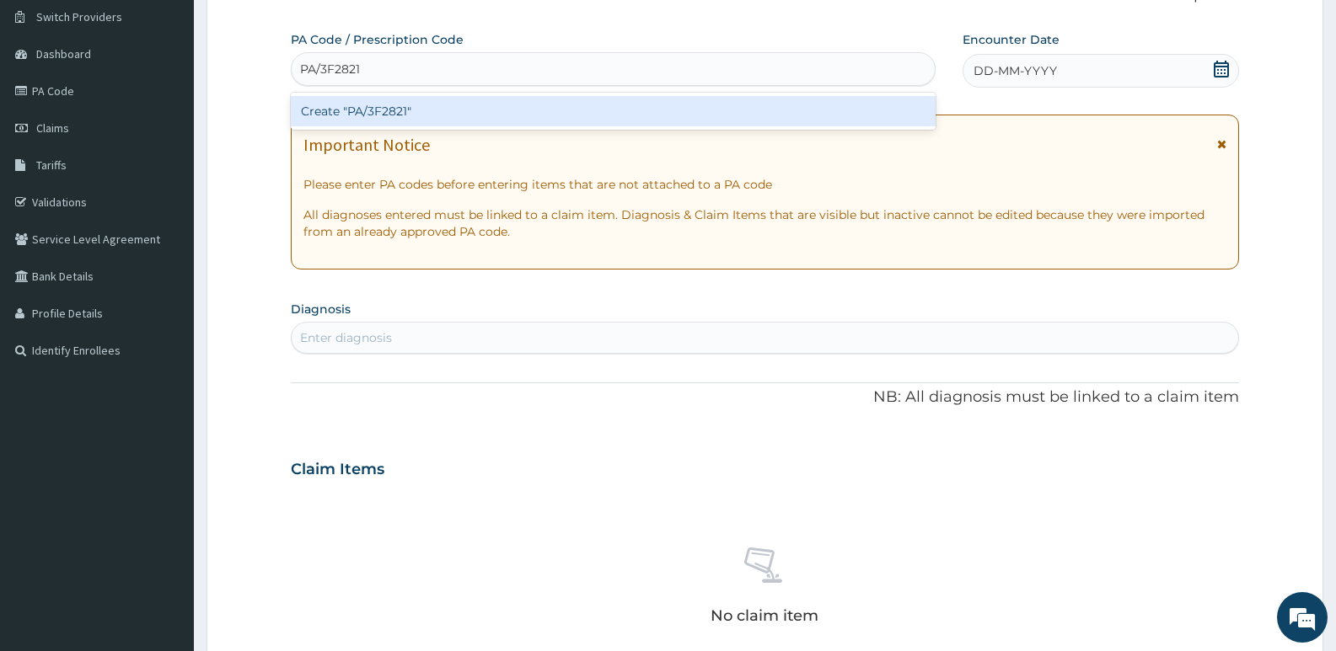
click at [541, 110] on div "Create "PA/3F2821"" at bounding box center [613, 111] width 645 height 30
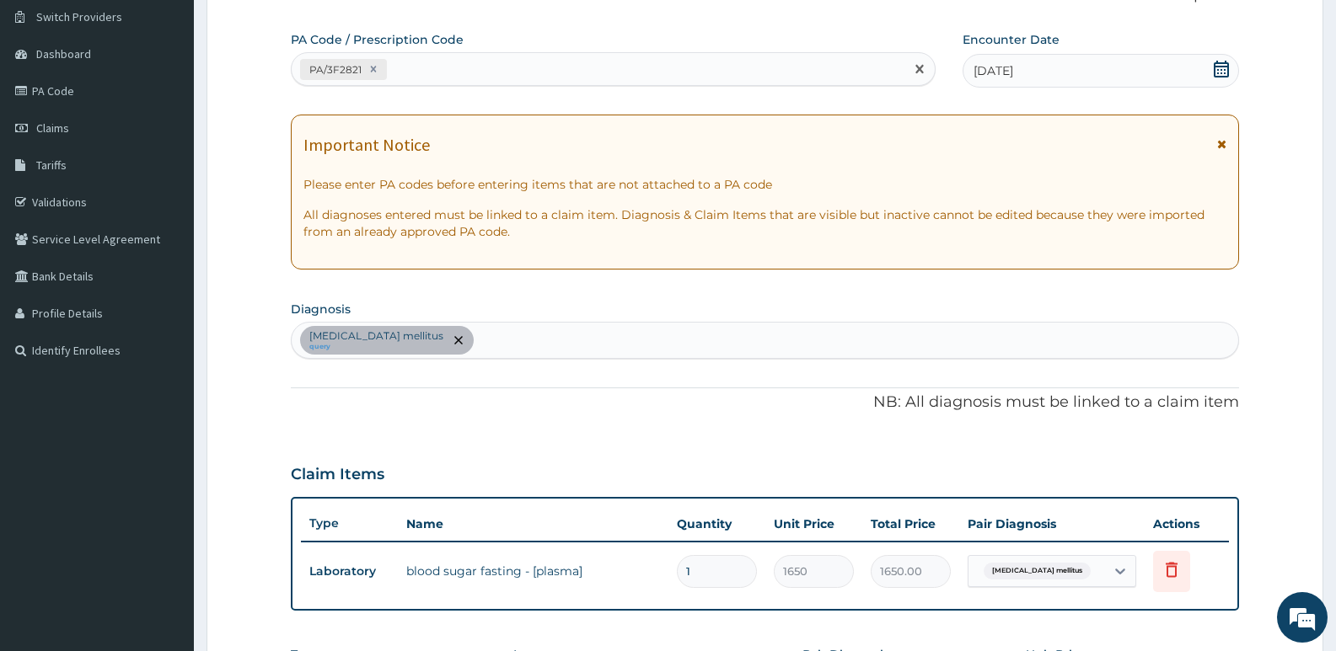
click at [474, 73] on div "PA/3F2821" at bounding box center [598, 70] width 613 height 28
paste input "PA/0E4A27"
type input "PA/0E4A27"
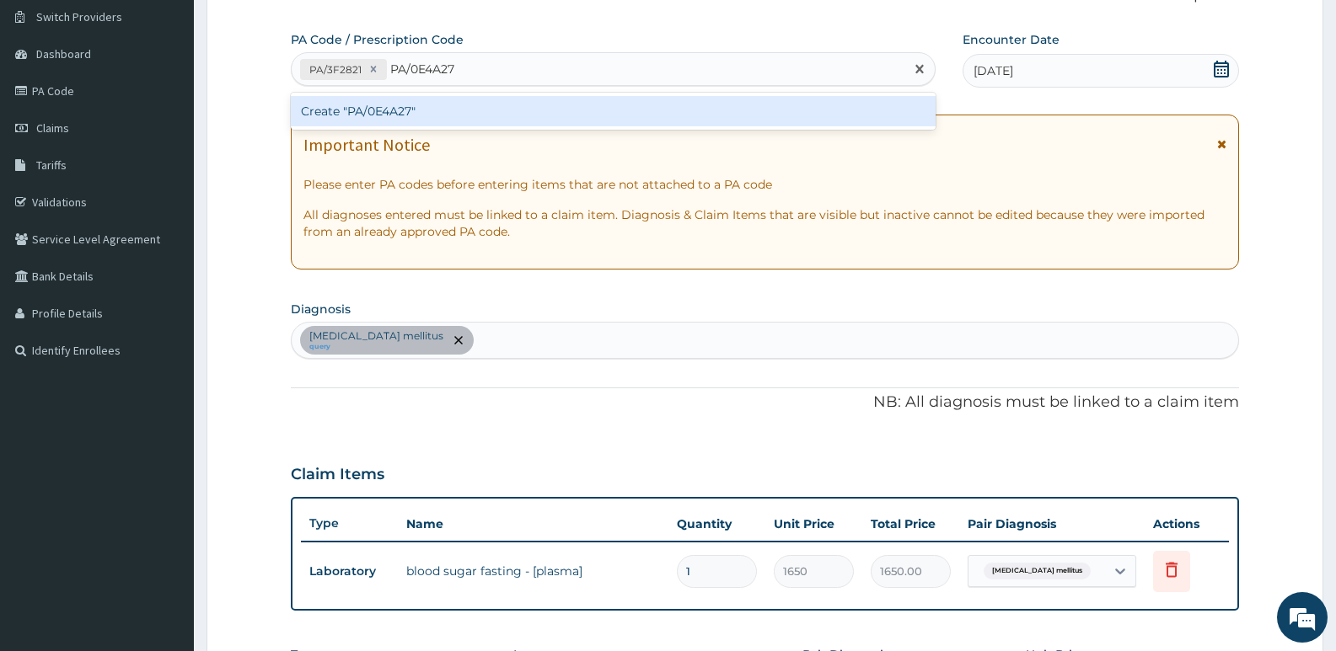
click at [469, 99] on div "Create "PA/0E4A27"" at bounding box center [613, 111] width 645 height 30
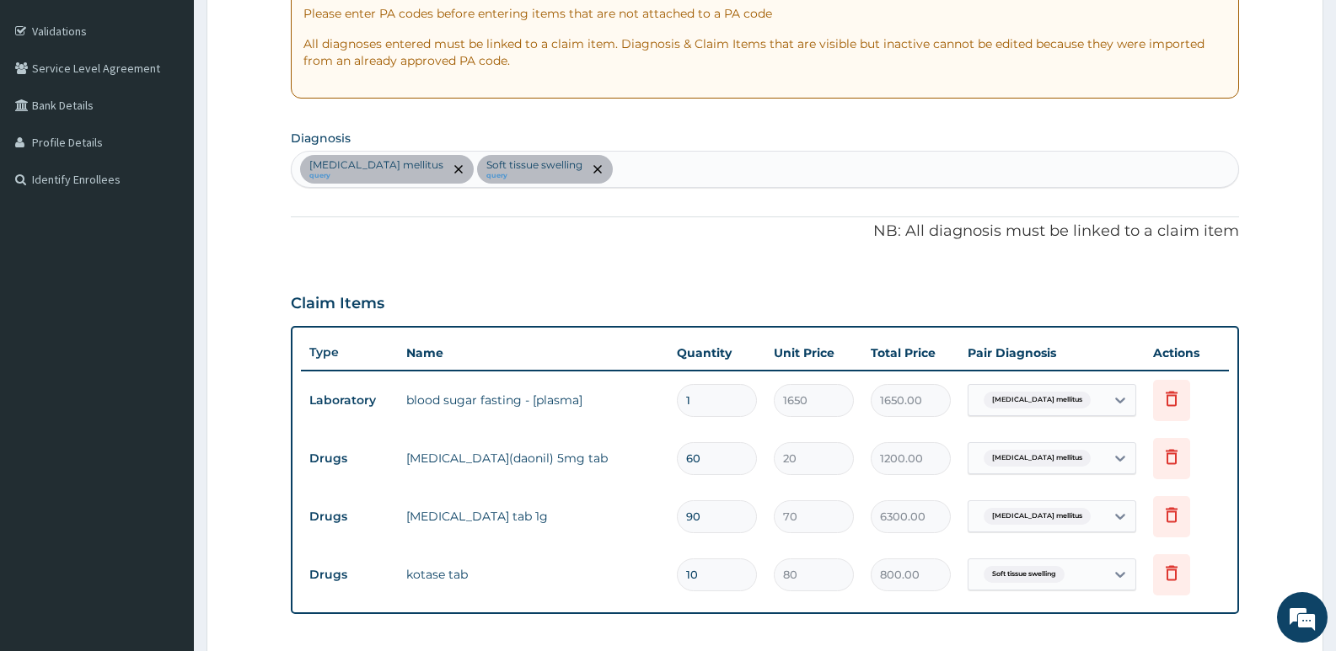
scroll to position [298, 0]
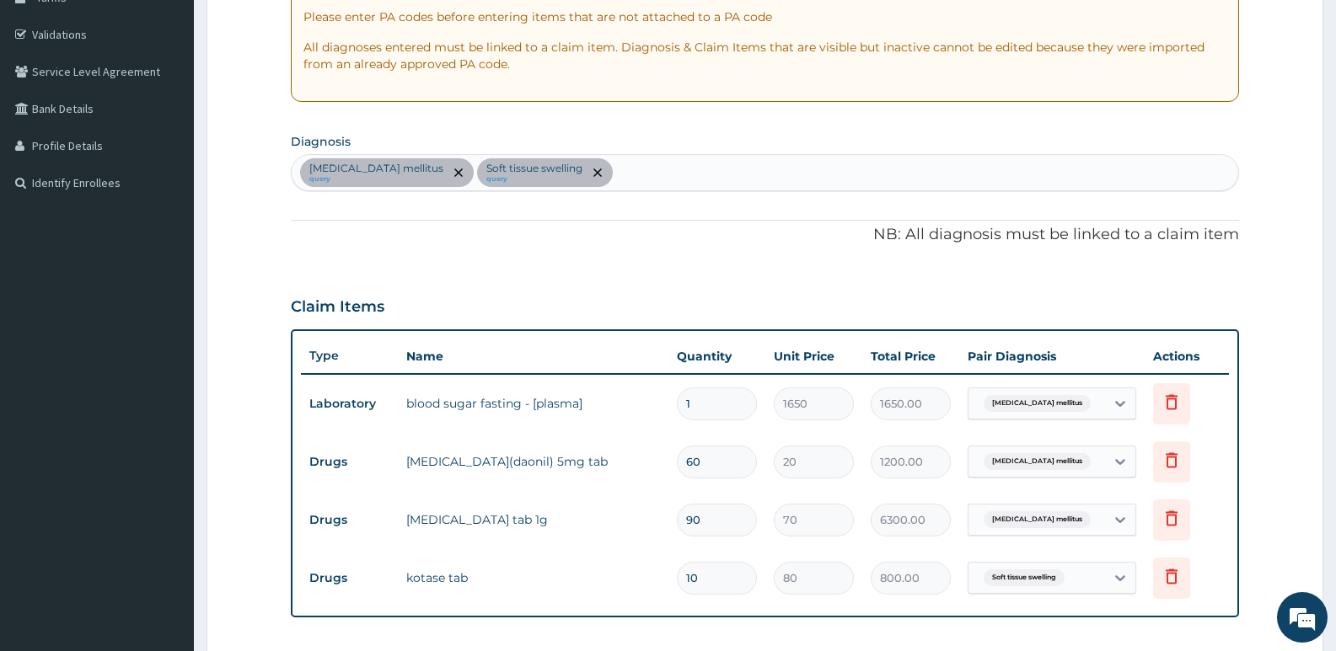
click at [602, 180] on div "[MEDICAL_DATA] mellitus query Soft tissue swelling query" at bounding box center [765, 172] width 946 height 35
type input "PAIN"
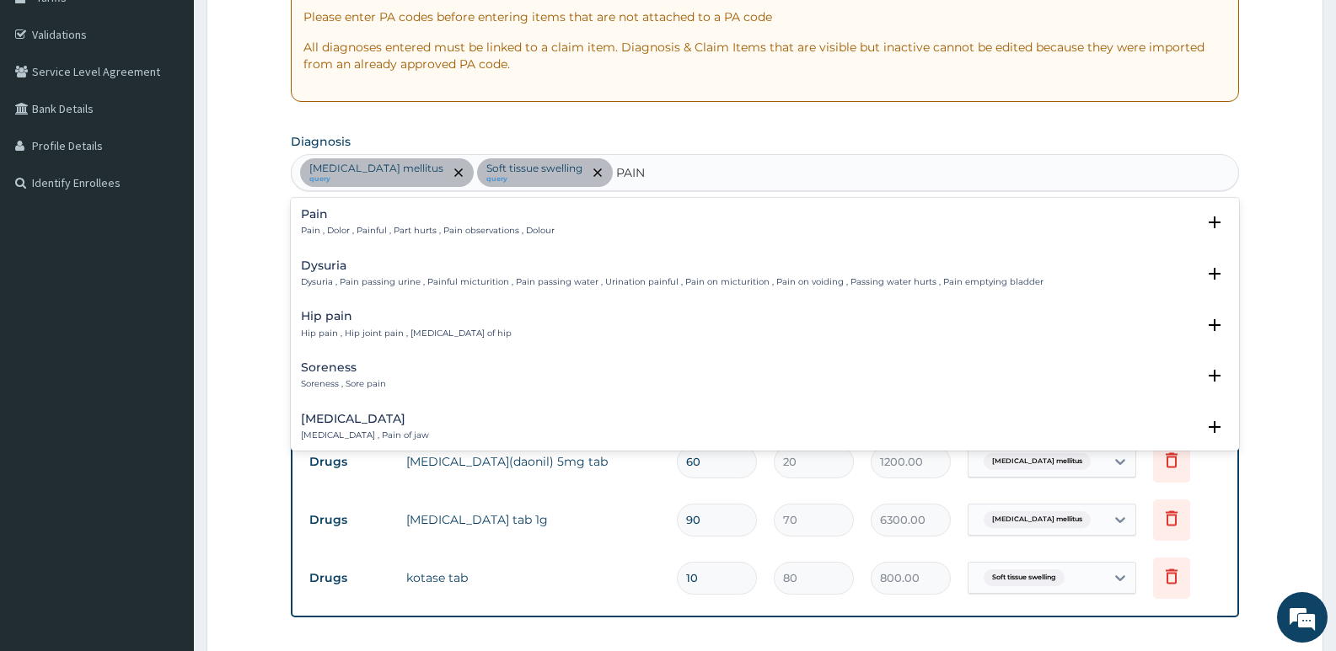
click at [370, 222] on div "Pain Pain , Dolor , Painful , Part hurts , Pain observations , Dolour" at bounding box center [428, 222] width 254 height 29
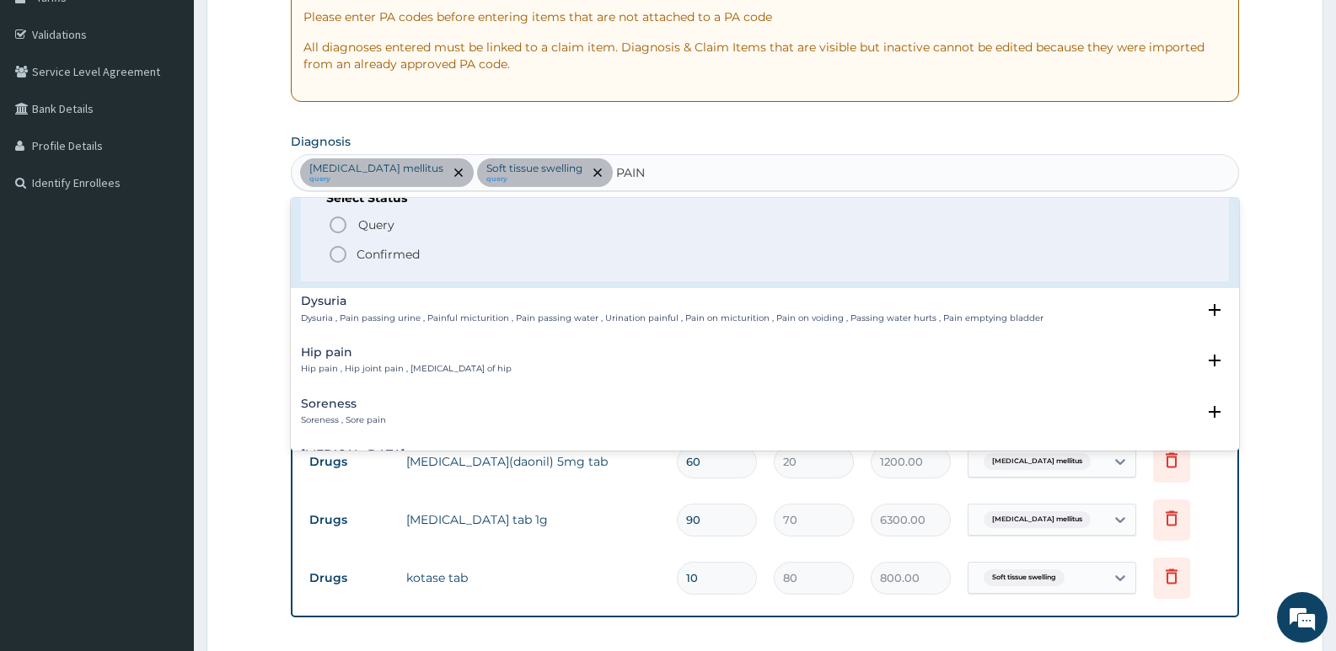
scroll to position [84, 0]
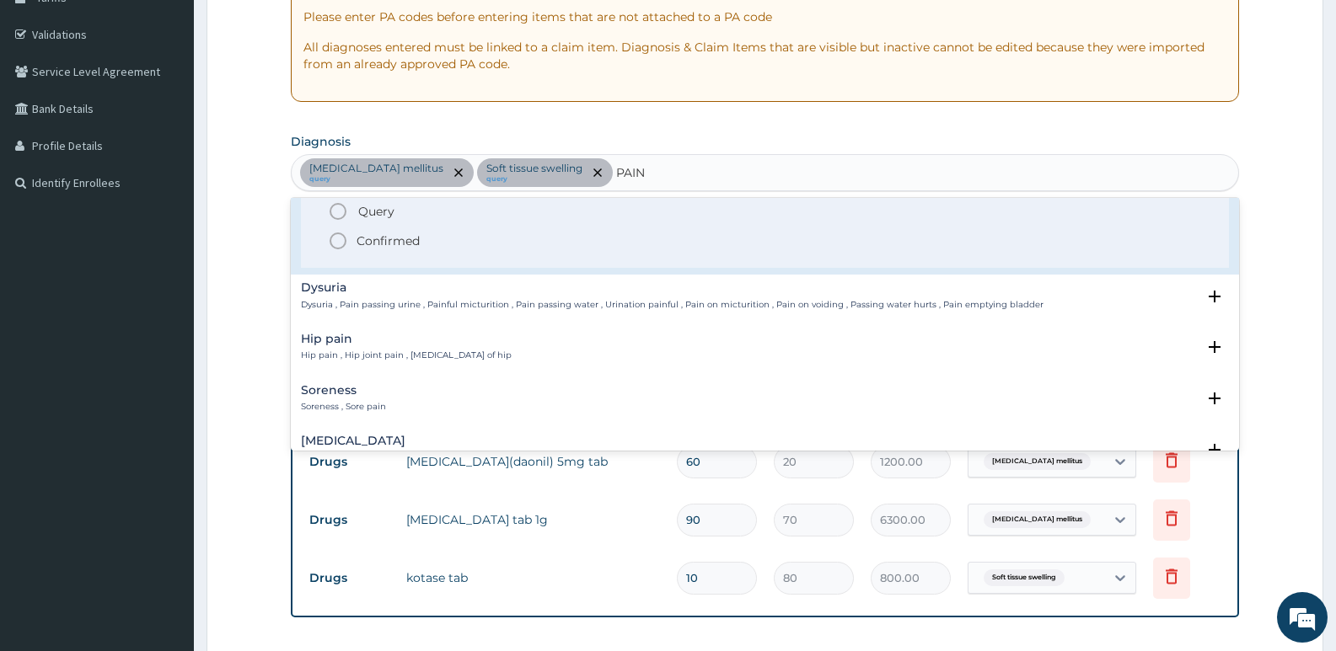
click at [335, 241] on icon "status option filled" at bounding box center [338, 241] width 20 height 20
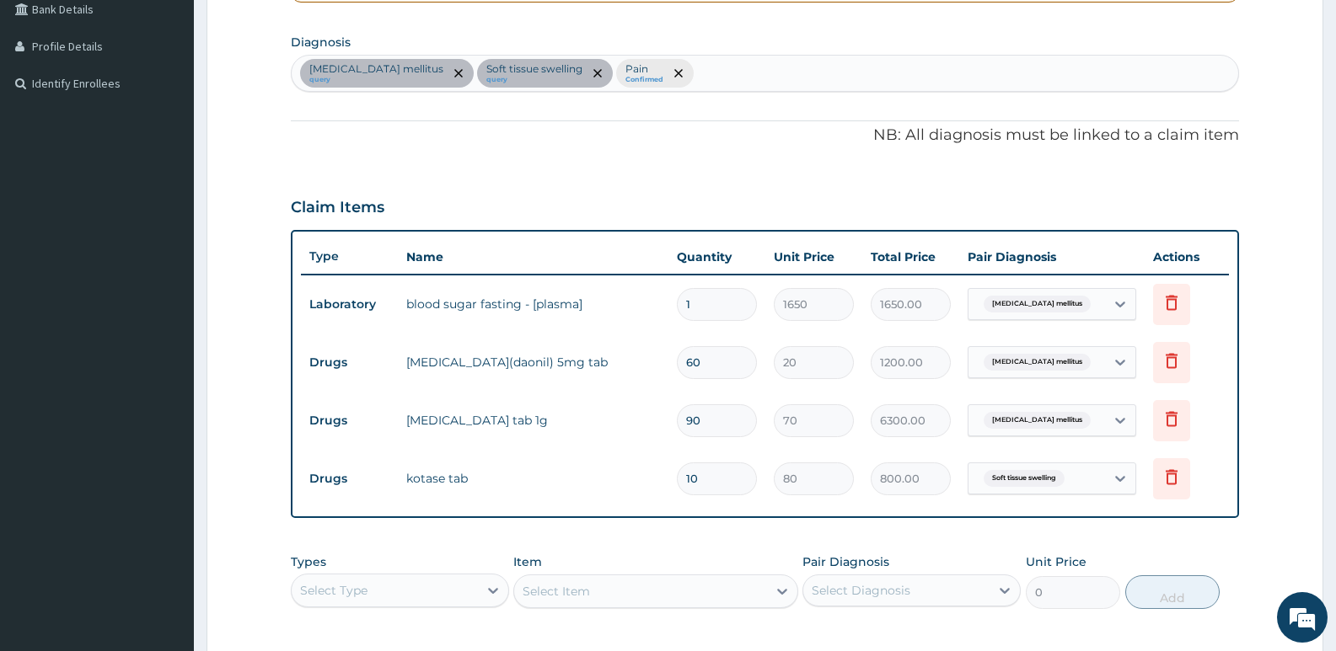
scroll to position [550, 0]
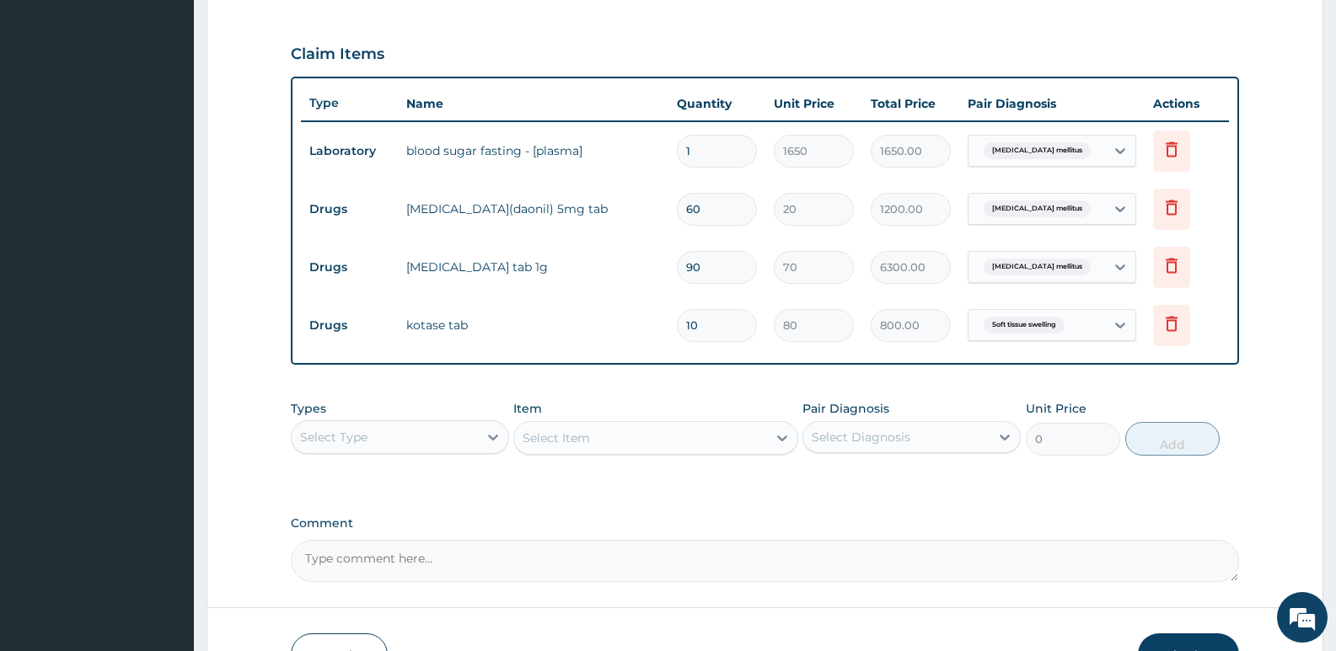
click at [458, 437] on div "Select Type" at bounding box center [385, 437] width 186 height 27
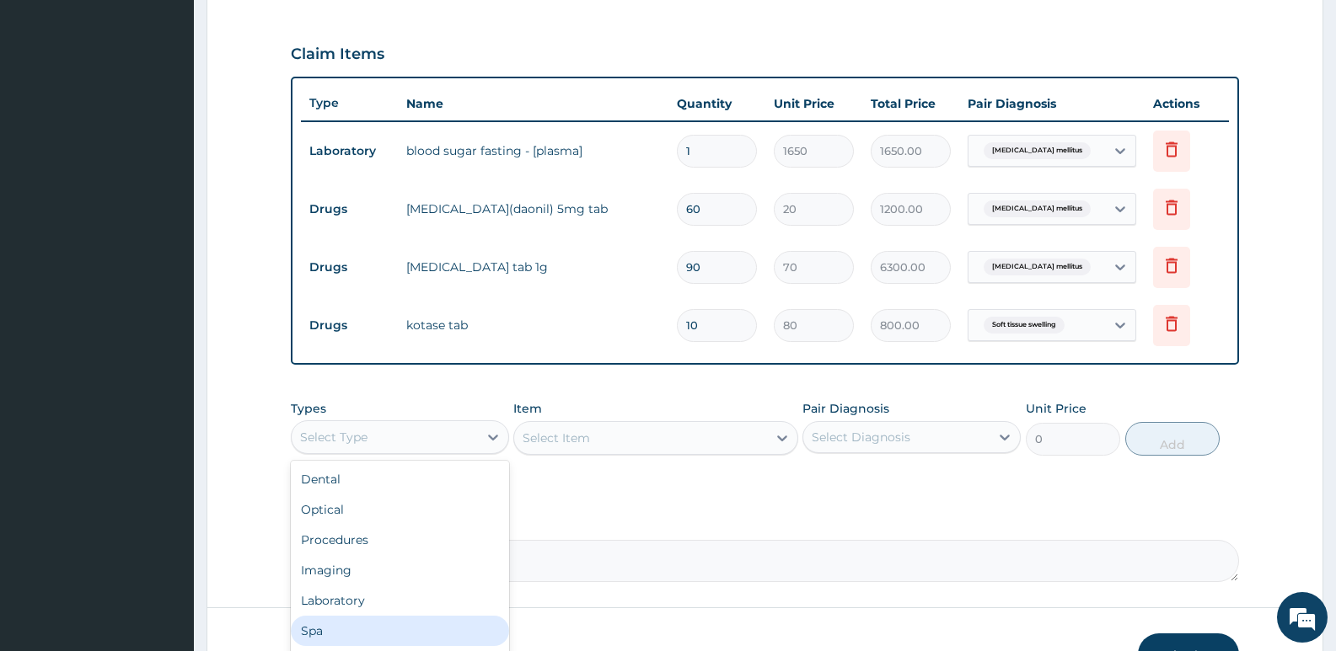
scroll to position [57, 0]
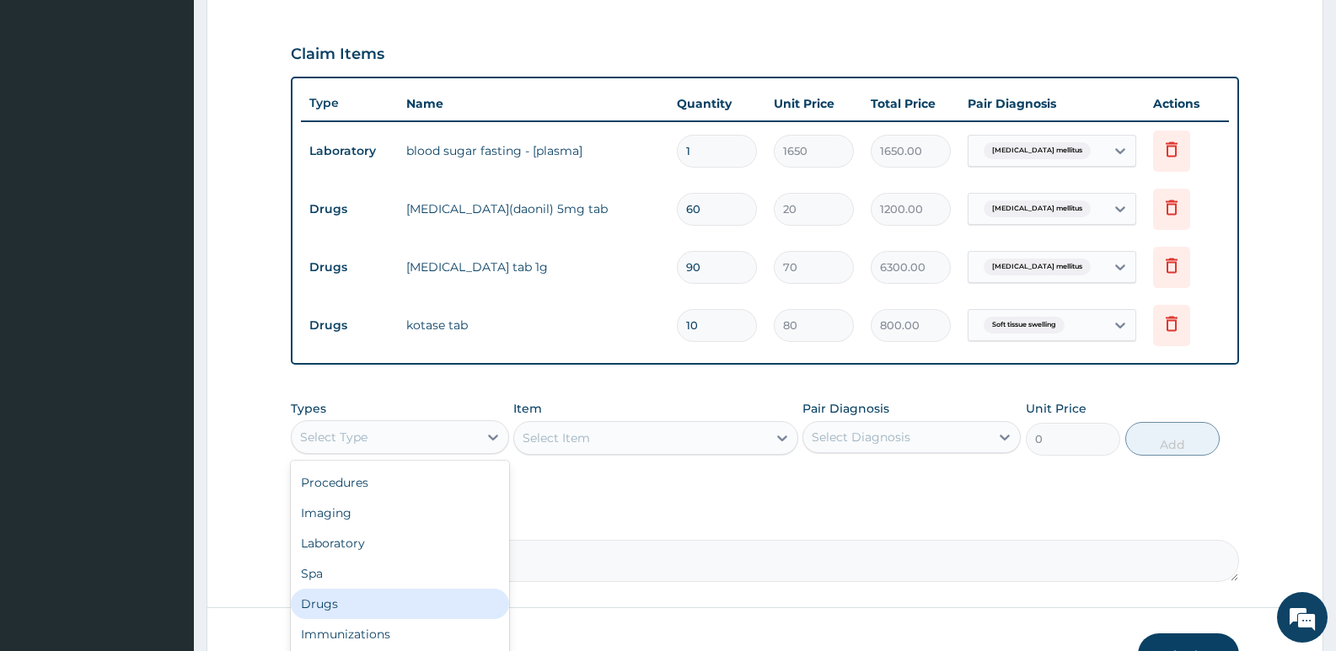
click at [334, 603] on div "Drugs" at bounding box center [400, 604] width 218 height 30
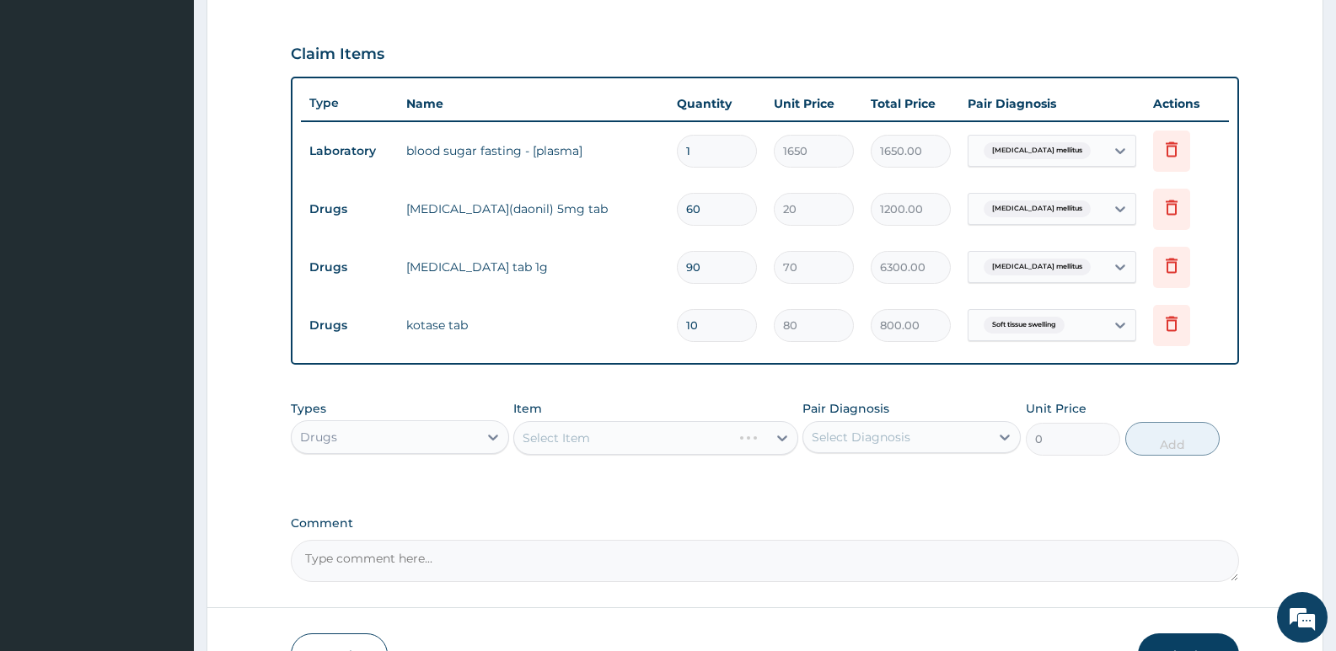
click at [585, 453] on div "Select Item" at bounding box center [655, 438] width 284 height 34
click at [564, 436] on div "Select Item" at bounding box center [655, 438] width 284 height 34
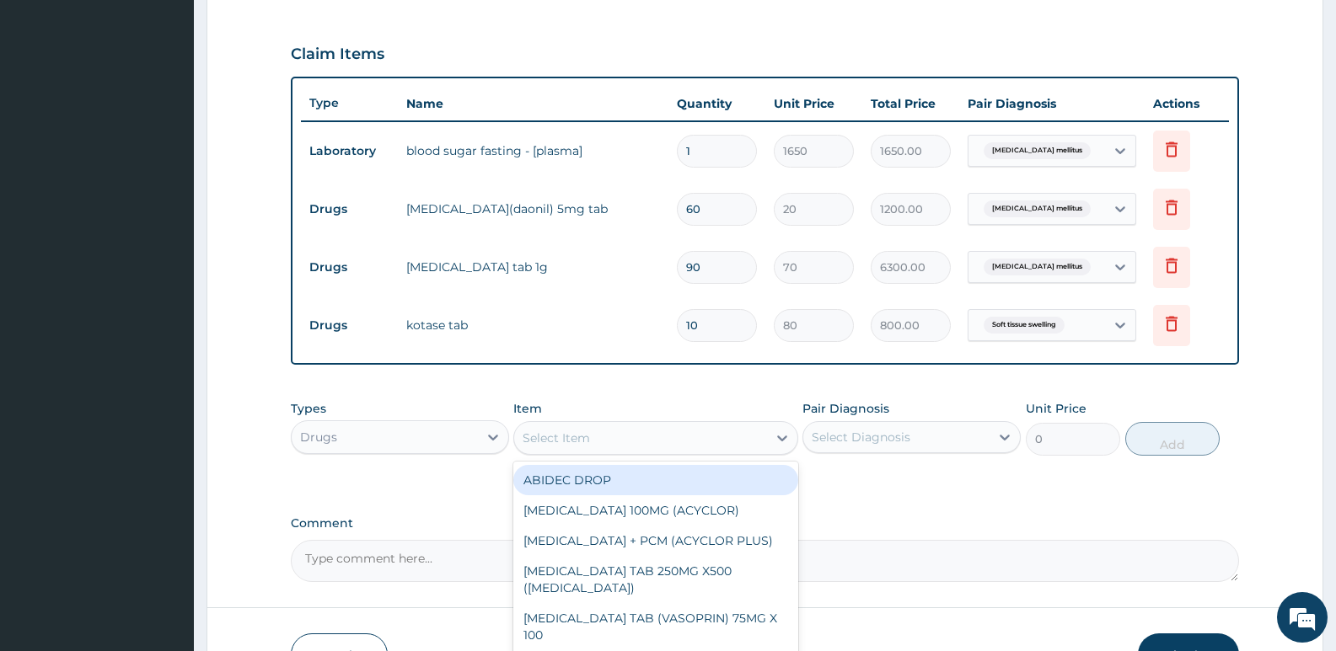
click at [566, 443] on div "Select Item" at bounding box center [556, 438] width 67 height 17
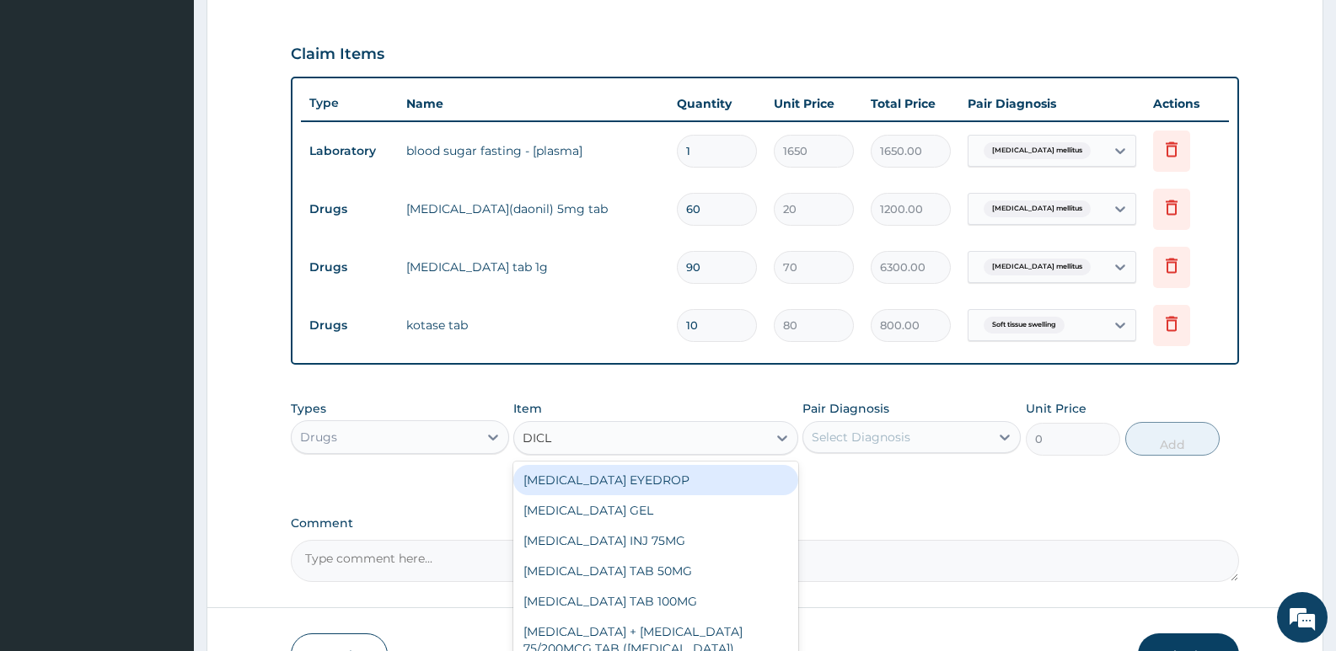
type input "DICLO"
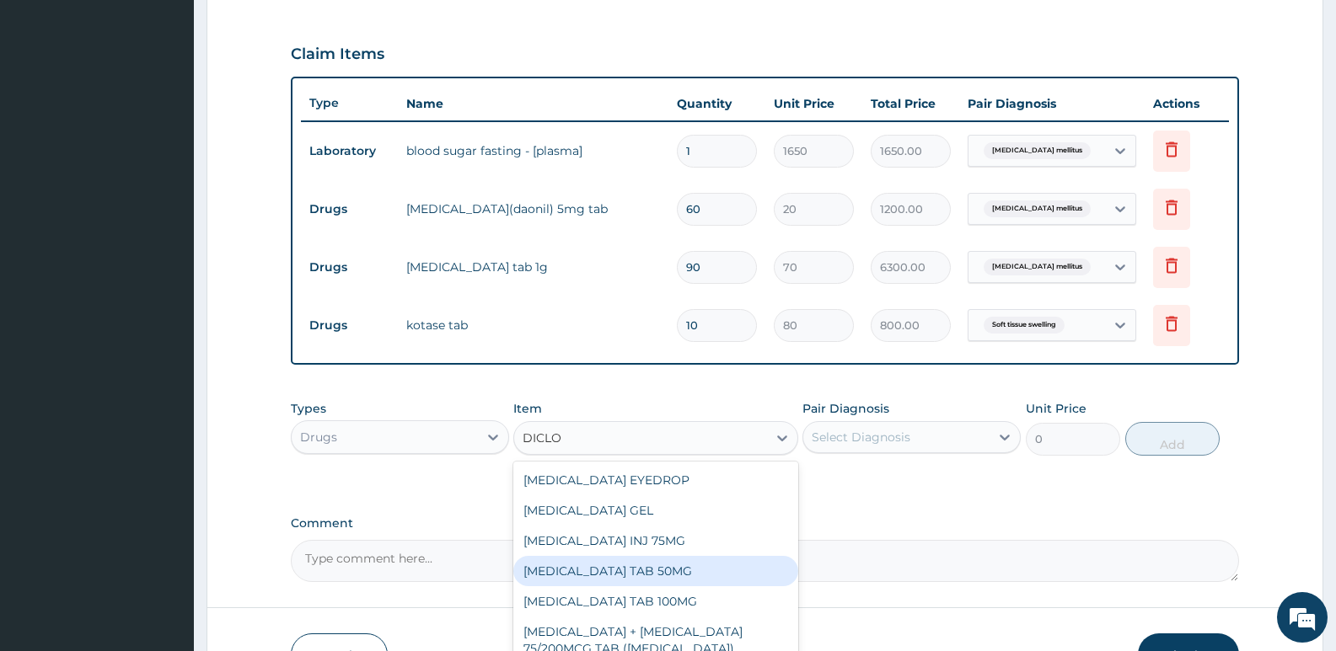
click at [637, 570] on div "[MEDICAL_DATA] TAB 50MG" at bounding box center [655, 571] width 284 height 30
type input "30"
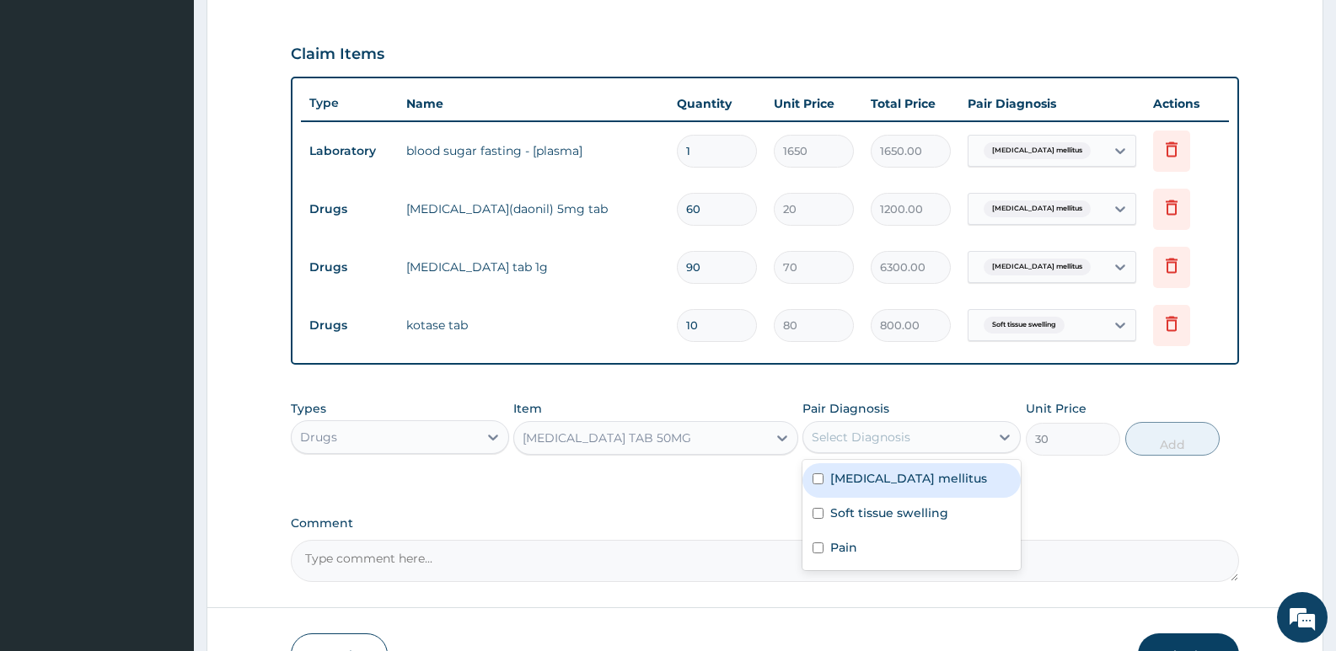
click at [847, 441] on div "Select Diagnosis" at bounding box center [861, 437] width 99 height 17
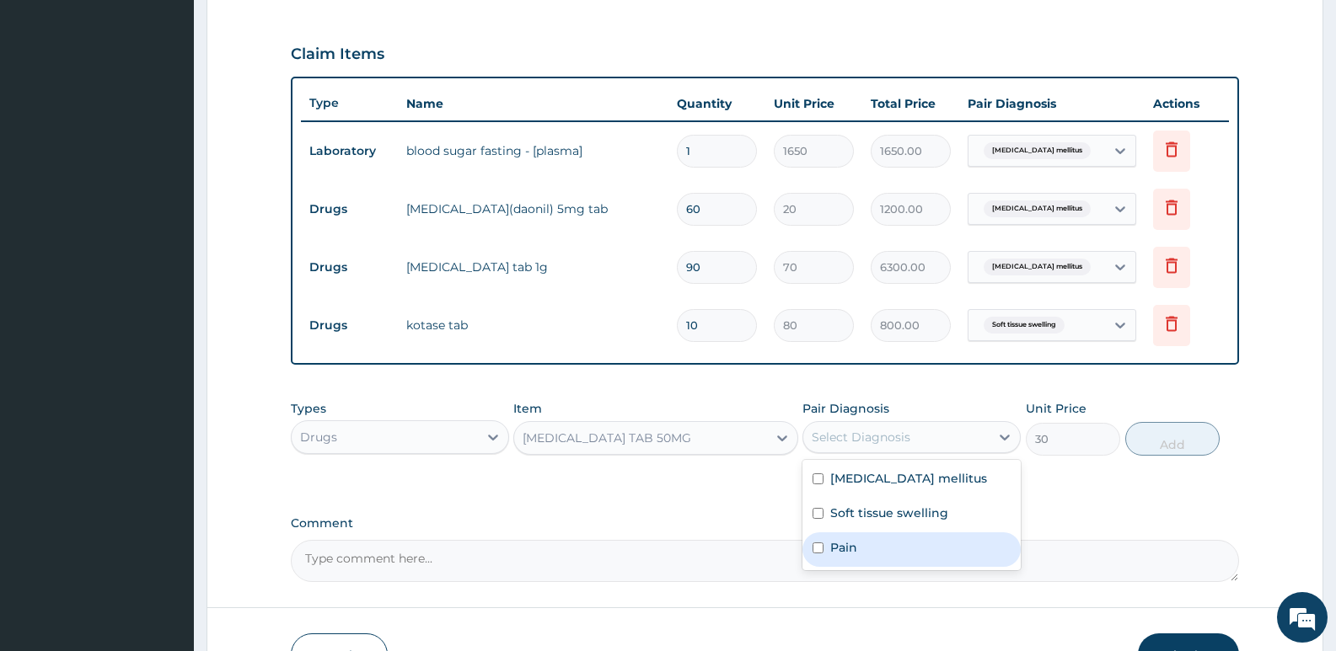
click at [849, 541] on label "Pain" at bounding box center [843, 547] width 27 height 17
checkbox input "true"
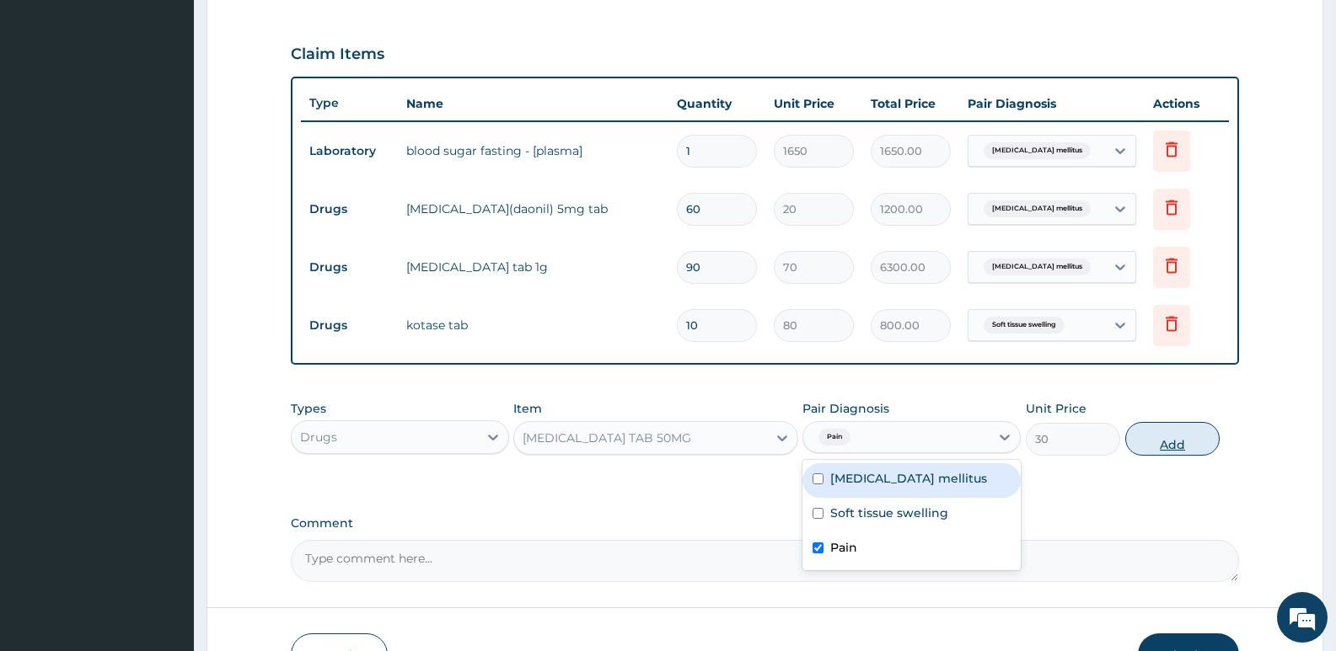
click at [1158, 444] on button "Add" at bounding box center [1172, 439] width 94 height 34
type input "0"
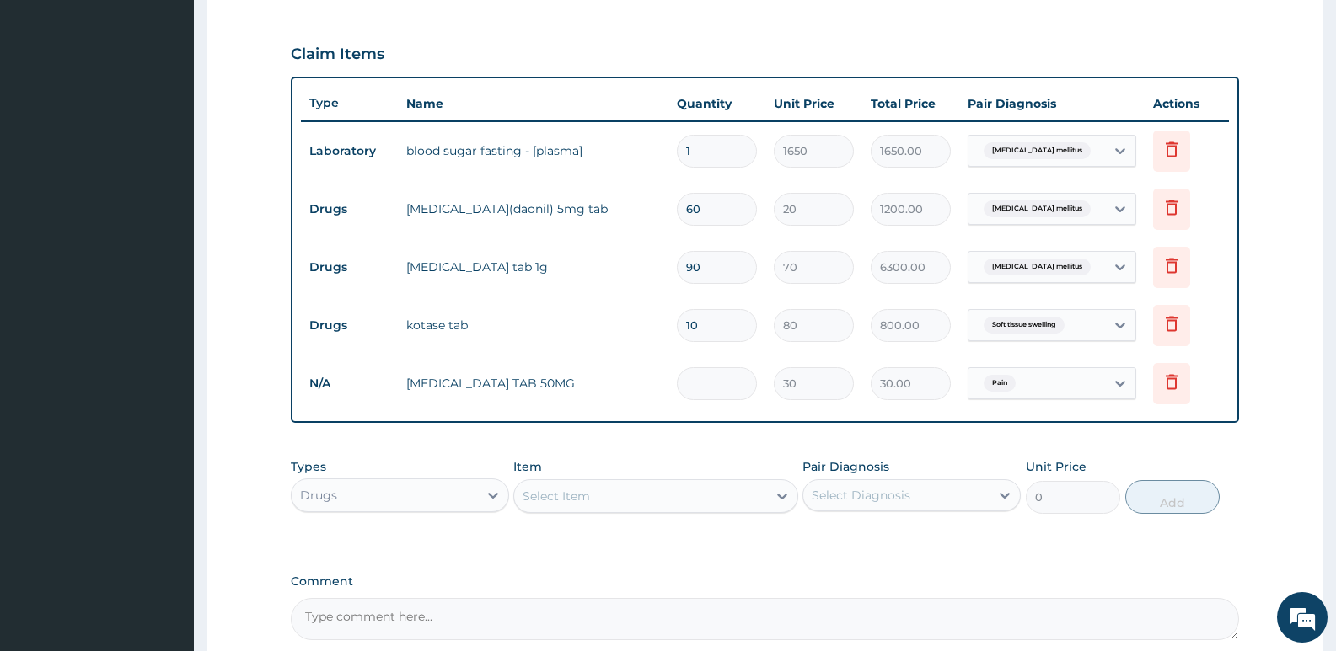
type input "0.00"
type input "6"
type input "180.00"
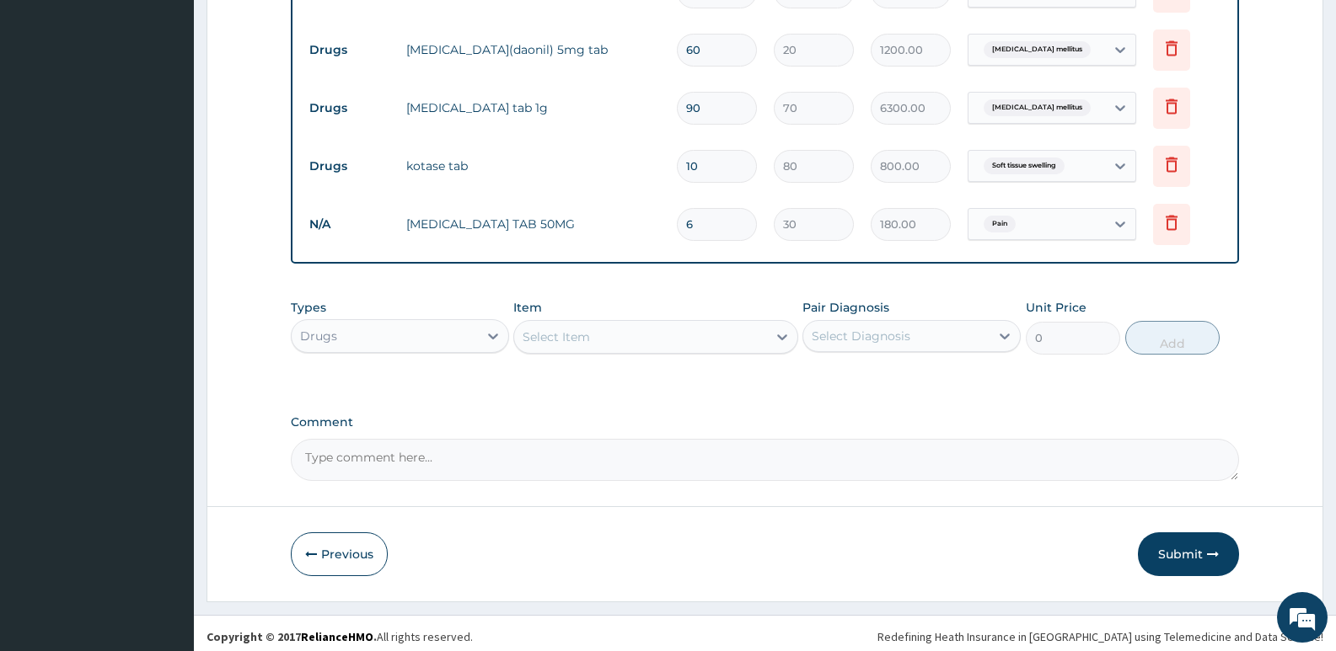
scroll to position [716, 0]
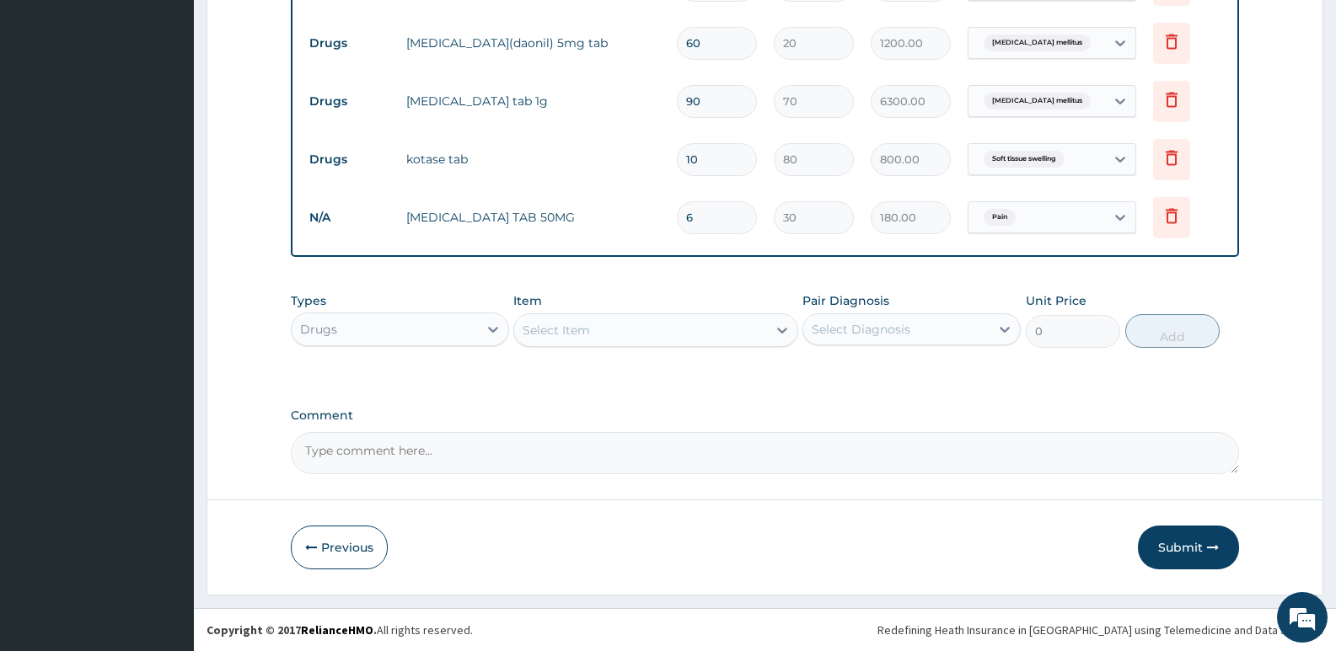
type input "6"
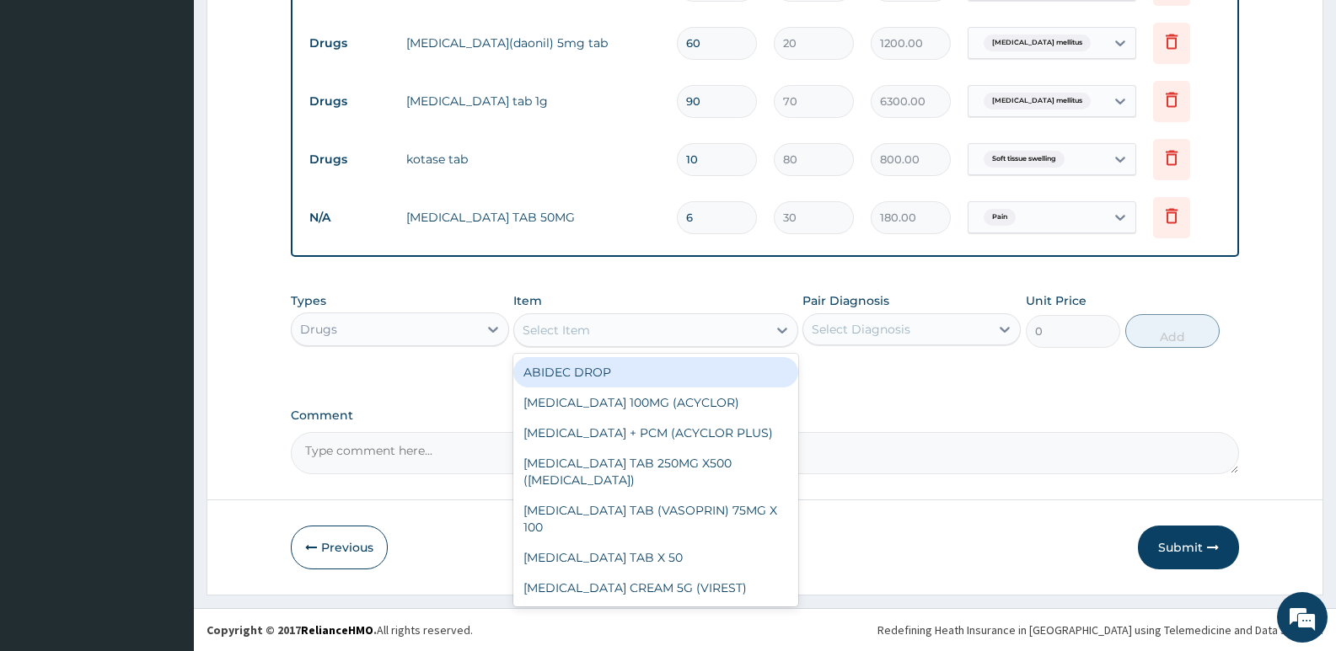
click at [550, 330] on div "Select Item" at bounding box center [556, 330] width 67 height 17
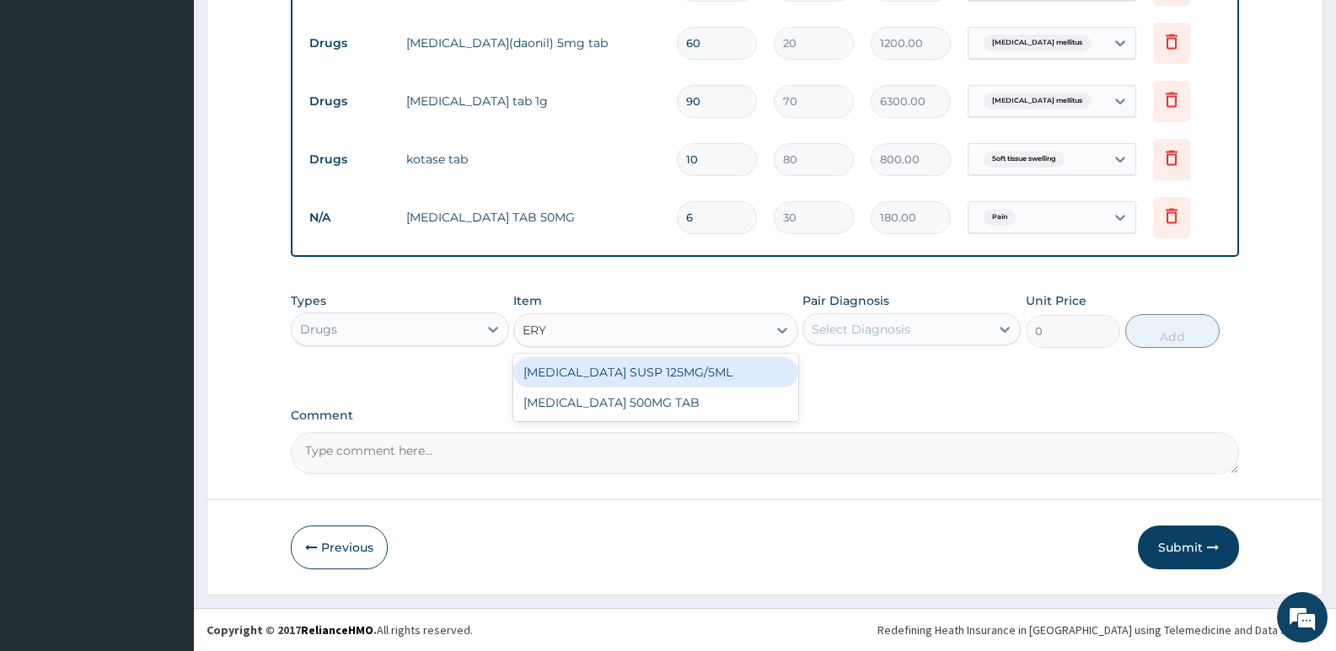
type input "ERYT"
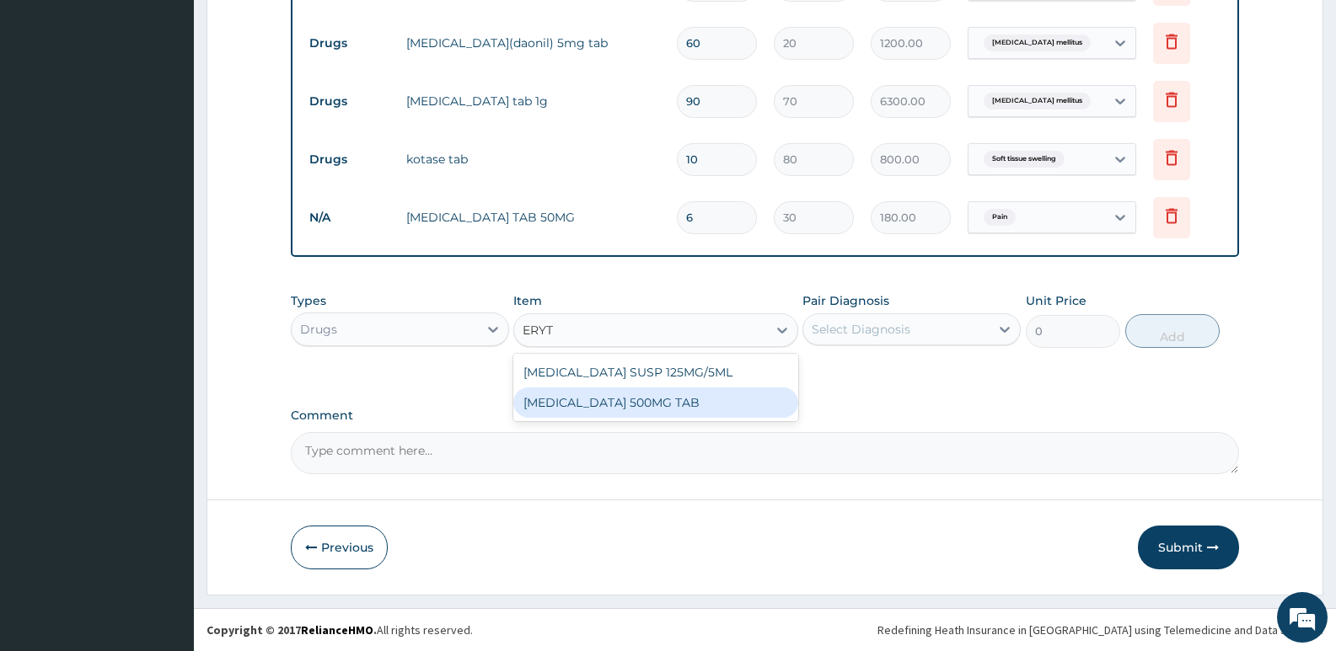
click at [581, 413] on div "ERYTHROMYCIN 500MG TAB" at bounding box center [655, 403] width 284 height 30
type input "80"
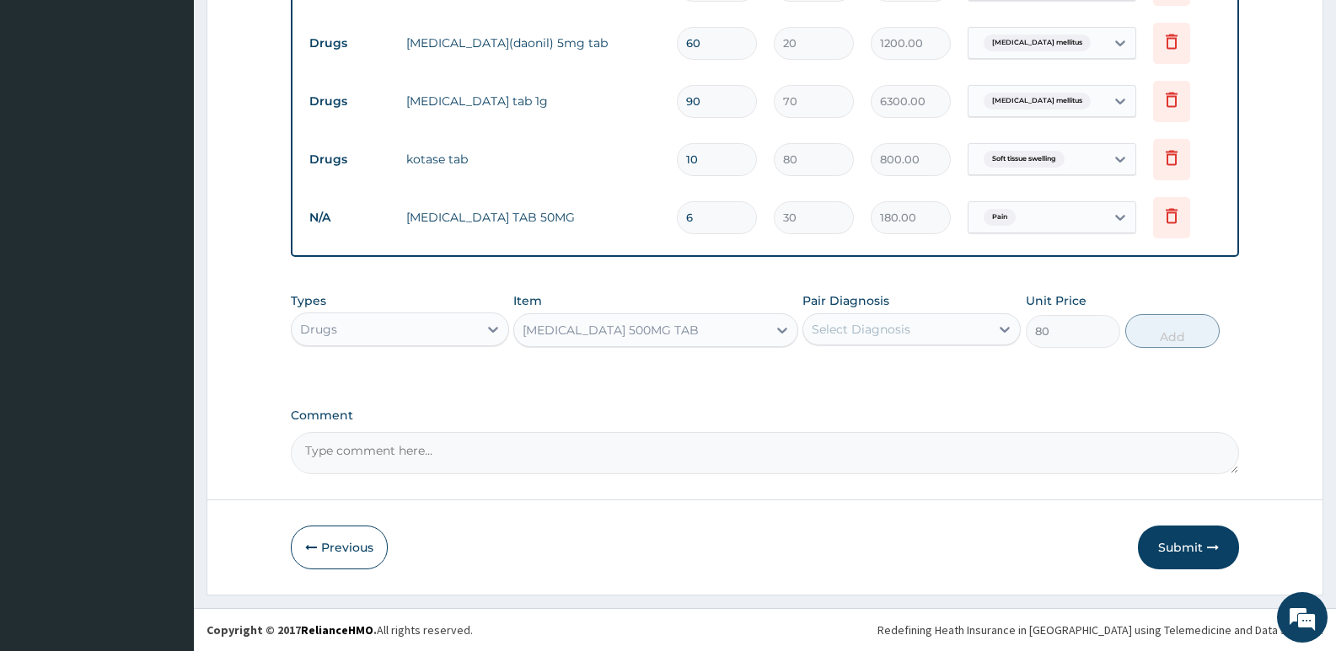
click at [910, 320] on div "Select Diagnosis" at bounding box center [896, 329] width 186 height 27
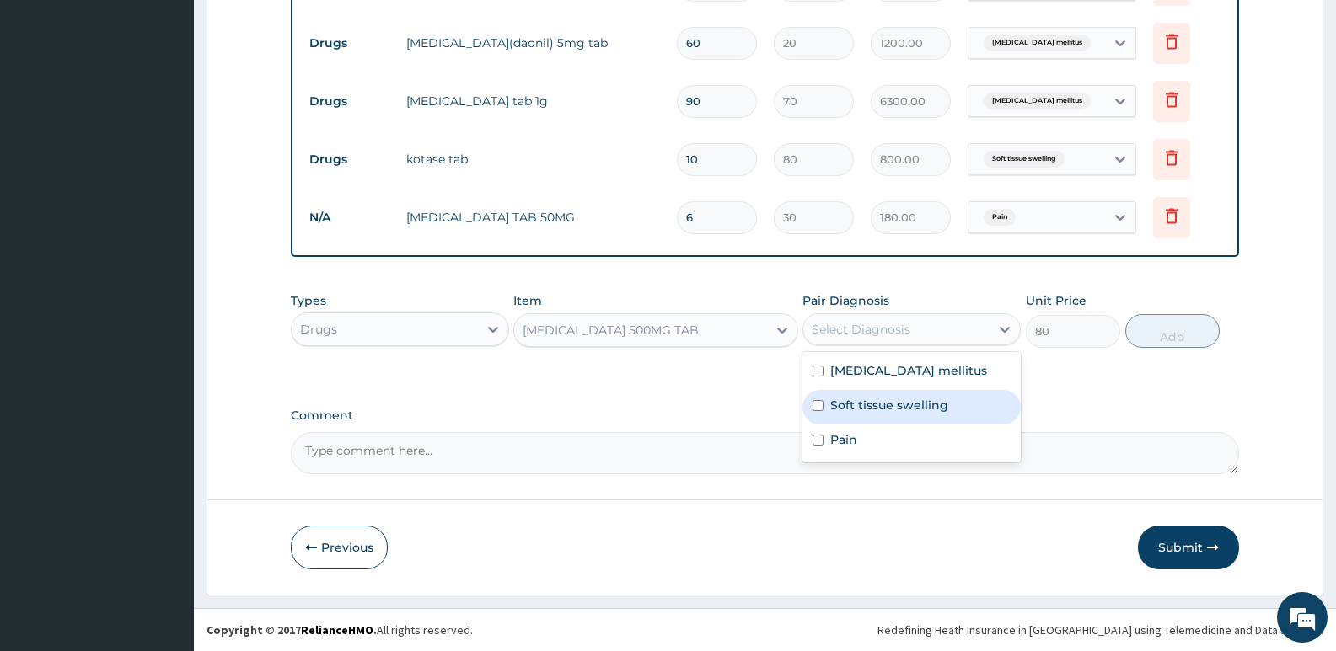
click at [893, 408] on label "Soft tissue swelling" at bounding box center [889, 405] width 118 height 17
checkbox input "true"
click at [1192, 330] on button "Add" at bounding box center [1172, 331] width 94 height 34
type input "0"
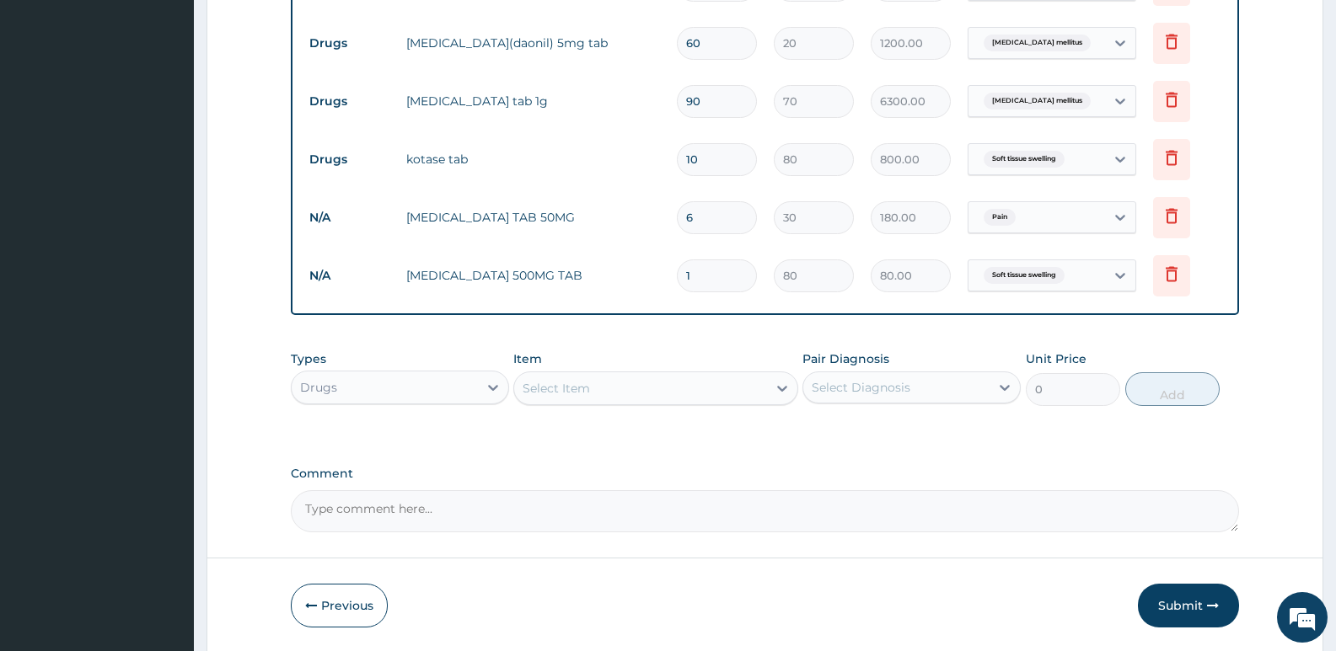
type input "10"
type input "800.00"
type input "10"
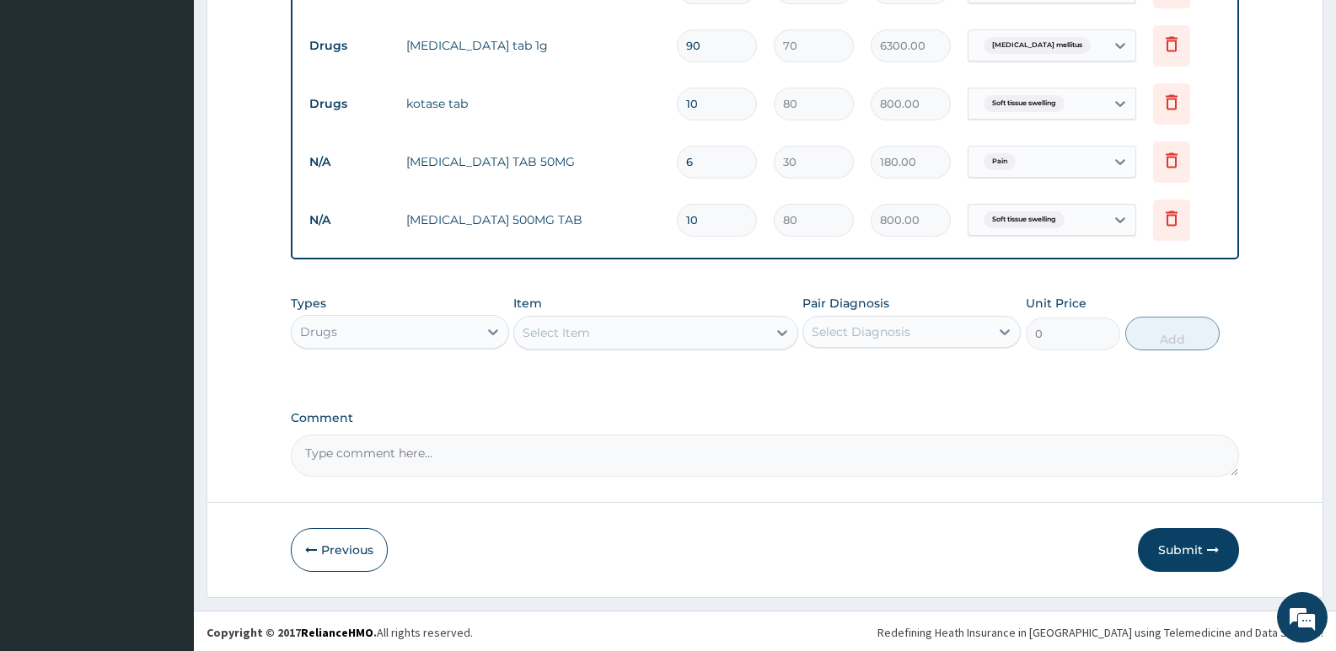
scroll to position [775, 0]
click at [333, 326] on div "Drugs" at bounding box center [318, 329] width 37 height 17
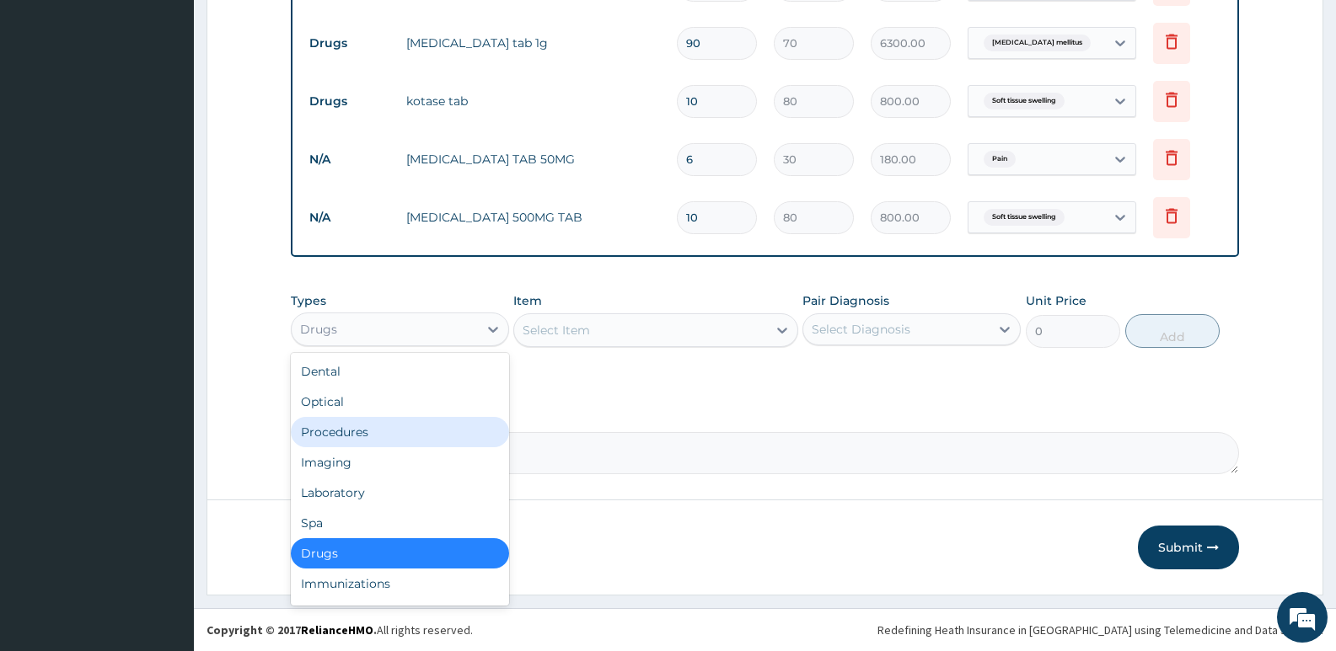
click at [346, 427] on div "Procedures" at bounding box center [400, 432] width 218 height 30
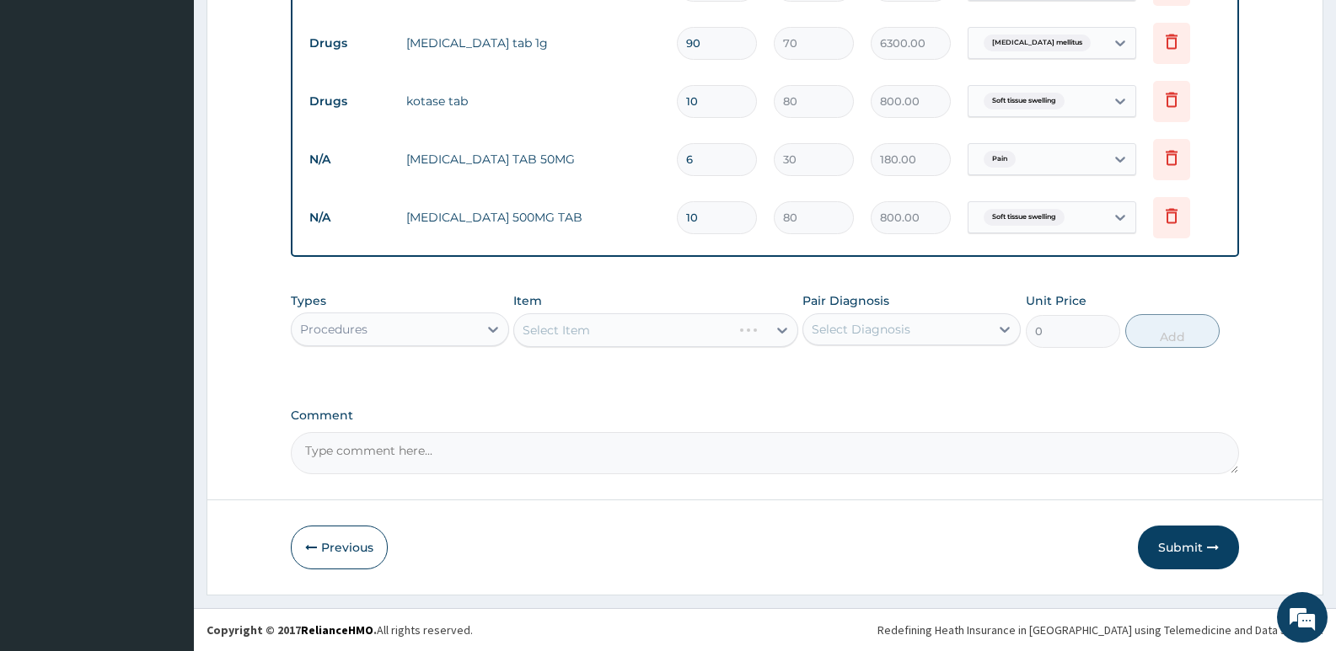
click at [604, 325] on div "Select Item" at bounding box center [655, 331] width 284 height 34
click at [571, 337] on div "Select Item" at bounding box center [655, 331] width 284 height 34
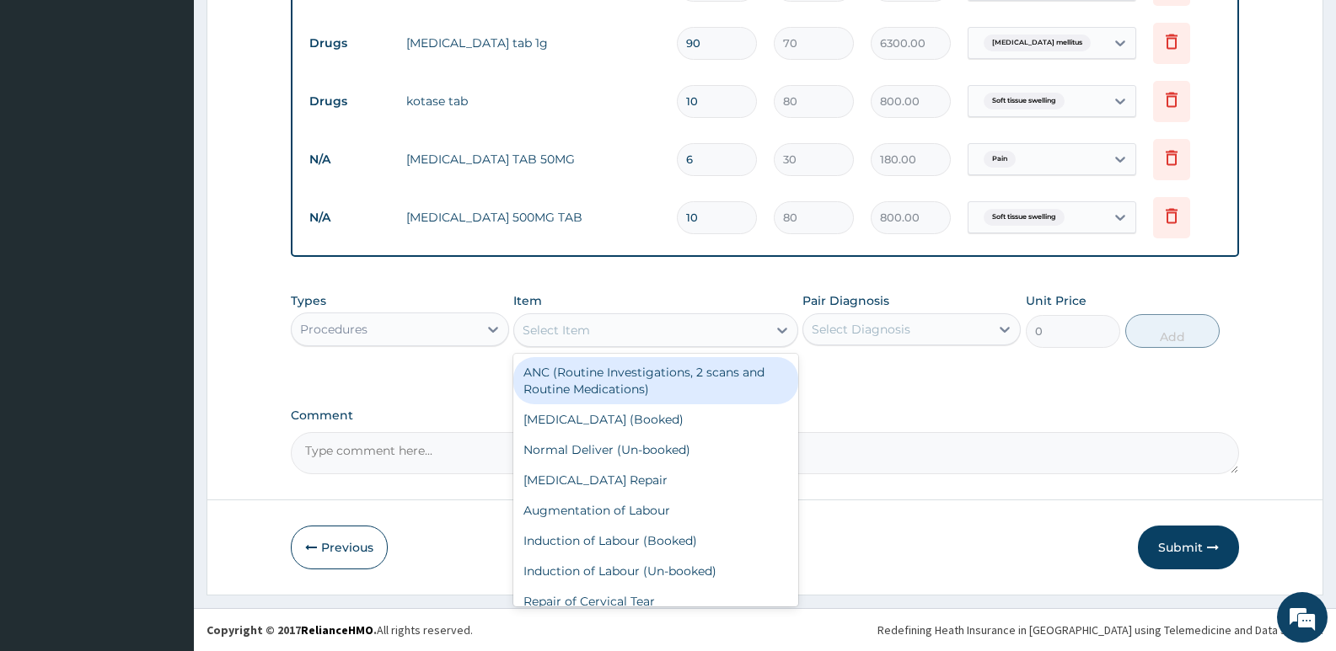
click at [571, 315] on div "Select Item" at bounding box center [655, 331] width 284 height 34
type input "GP"
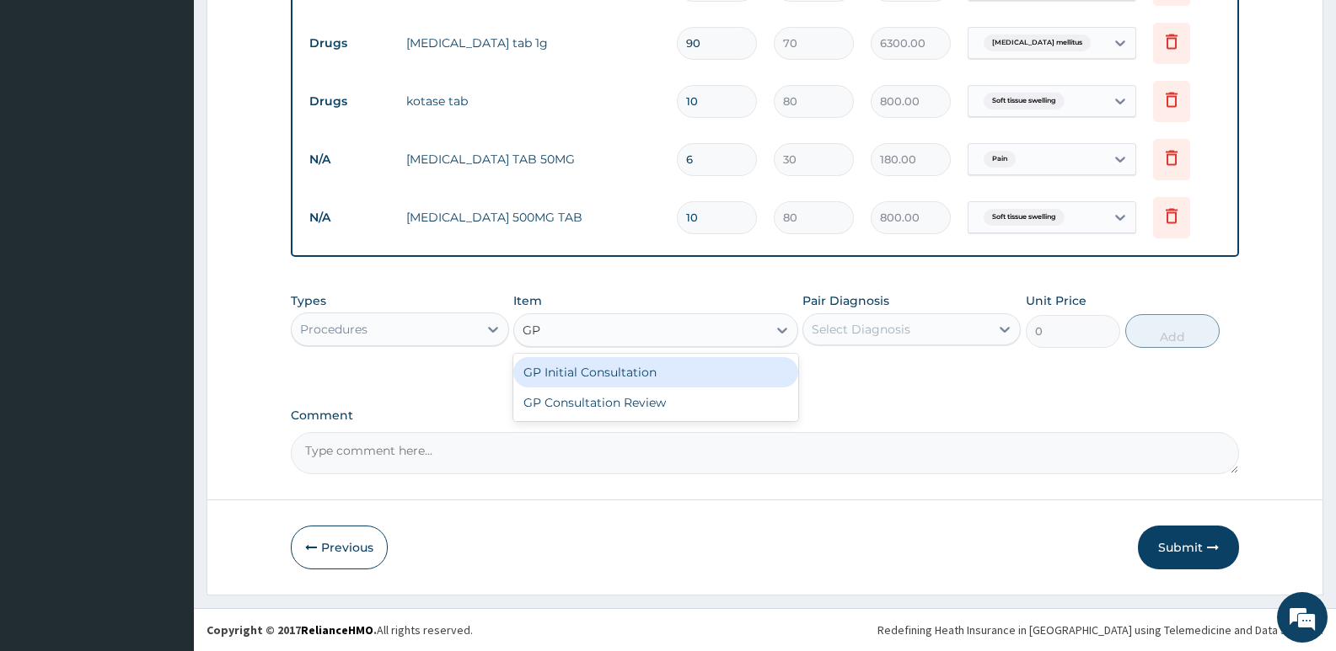
click at [608, 363] on div "GP Initial Consultation" at bounding box center [655, 372] width 284 height 30
type input "2500"
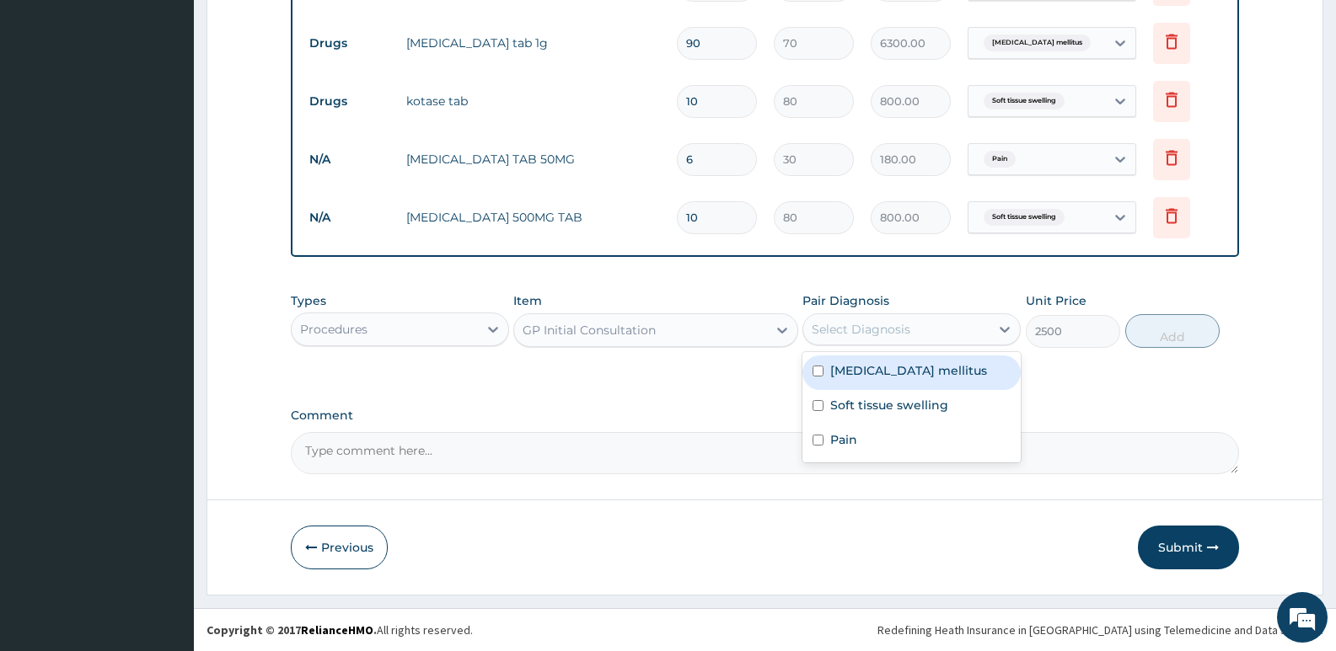
click at [872, 330] on div "Select Diagnosis" at bounding box center [861, 329] width 99 height 17
click at [871, 373] on label "Diabetes mellitus" at bounding box center [908, 370] width 157 height 17
checkbox input "true"
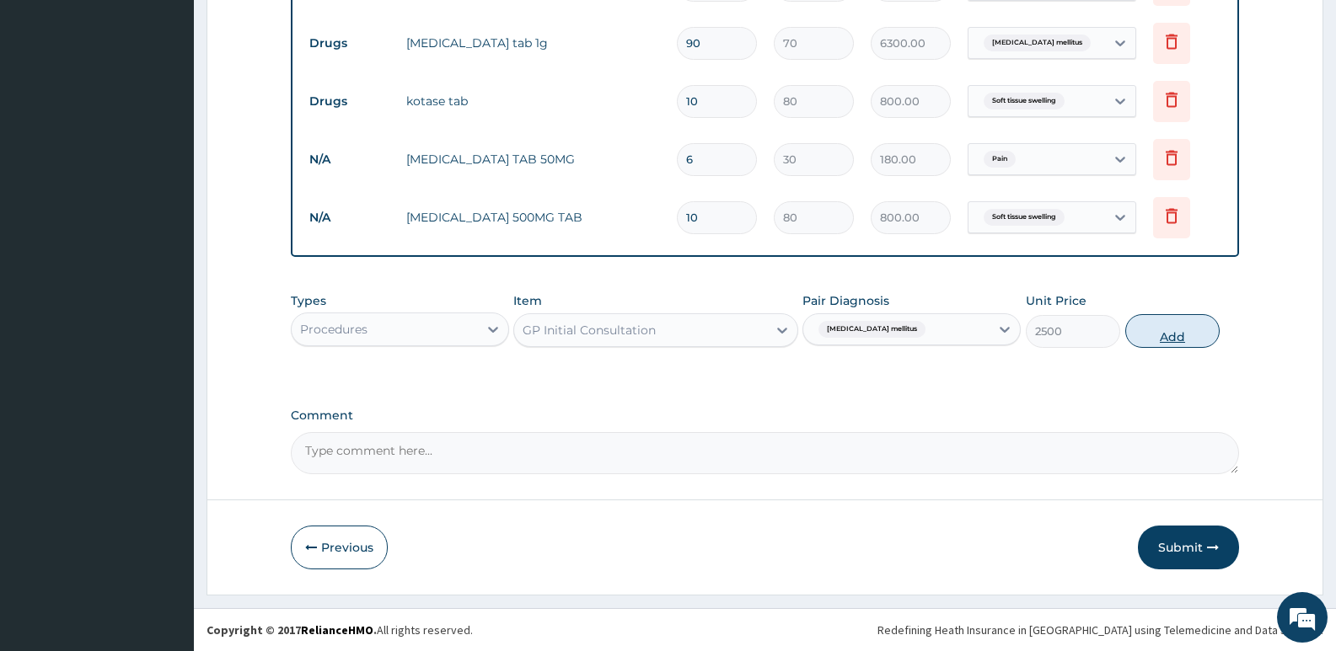
click at [1145, 330] on button "Add" at bounding box center [1172, 331] width 94 height 34
type input "0"
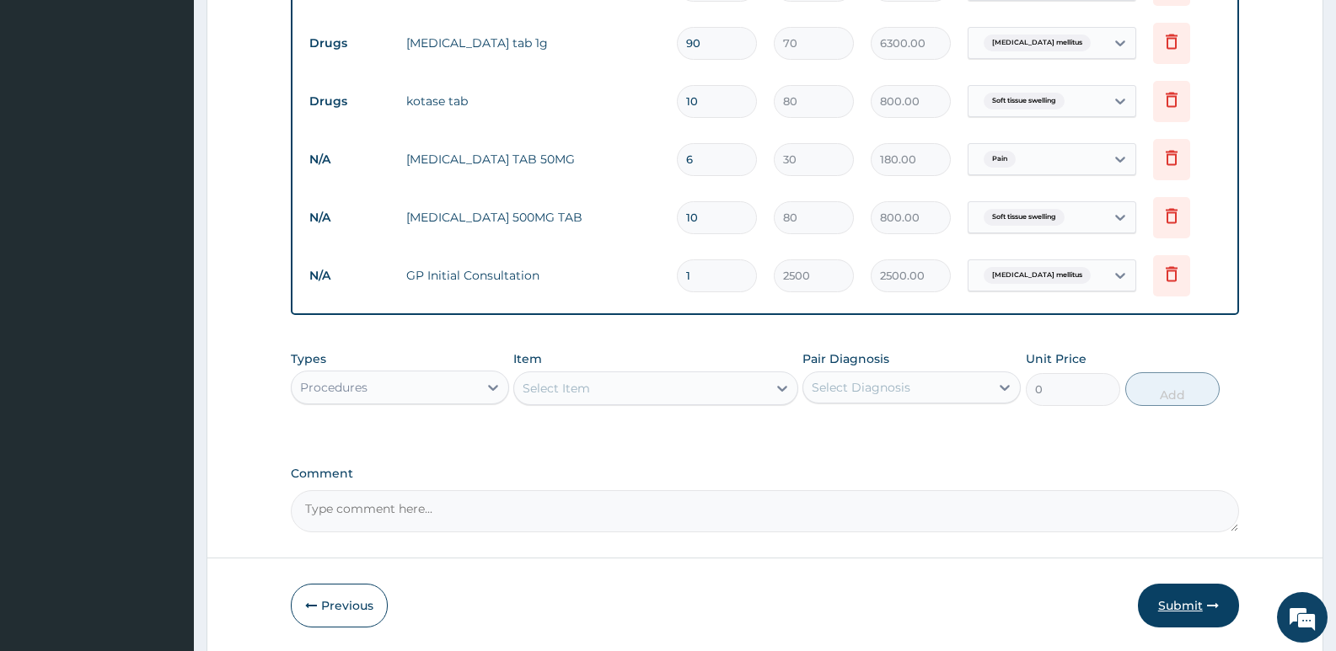
click at [1203, 608] on button "Submit" at bounding box center [1188, 606] width 101 height 44
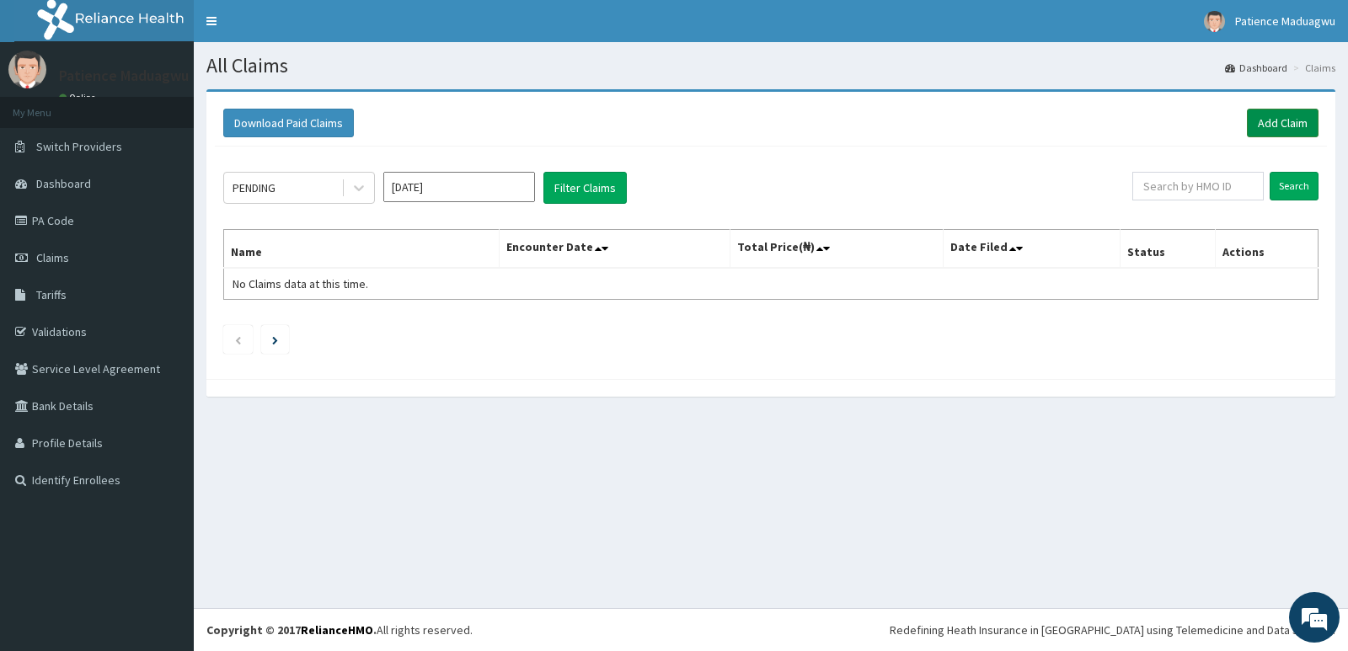
click at [1271, 125] on link "Add Claim" at bounding box center [1283, 123] width 72 height 29
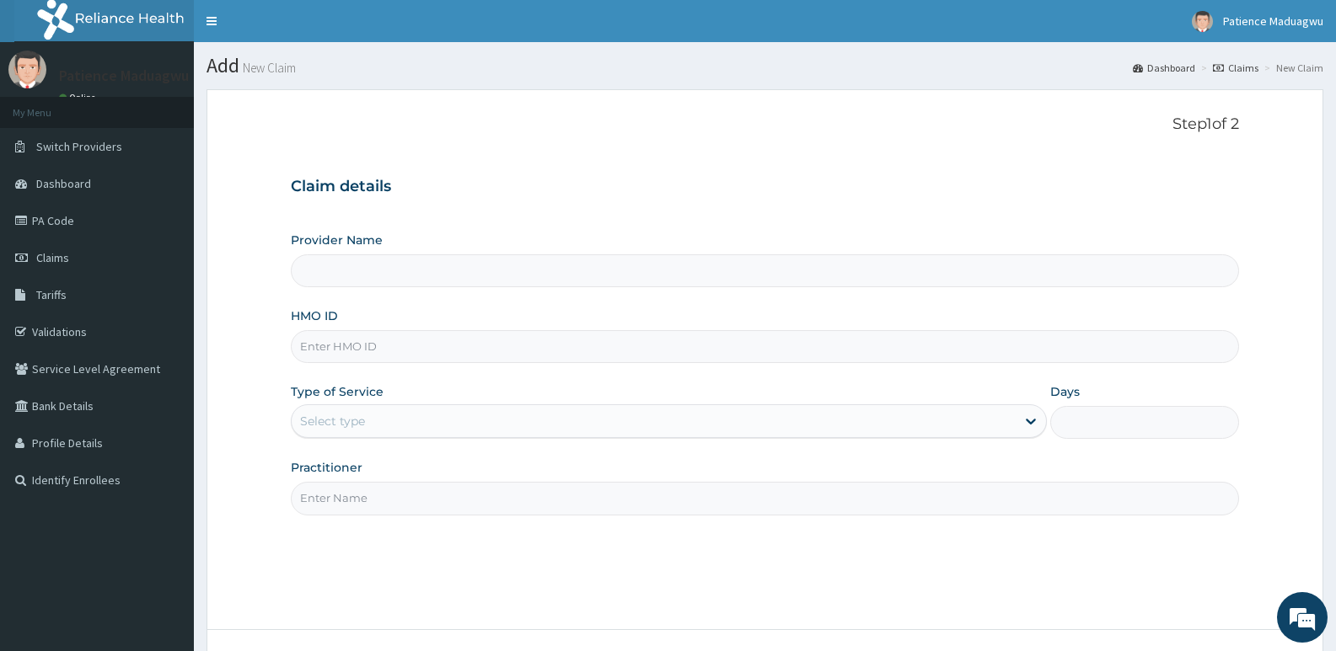
type input "[GEOGRAPHIC_DATA]"
click at [381, 356] on input "HMO ID" at bounding box center [765, 346] width 948 height 33
paste input "GMT/10030/C"
type input "GMT/10030/C"
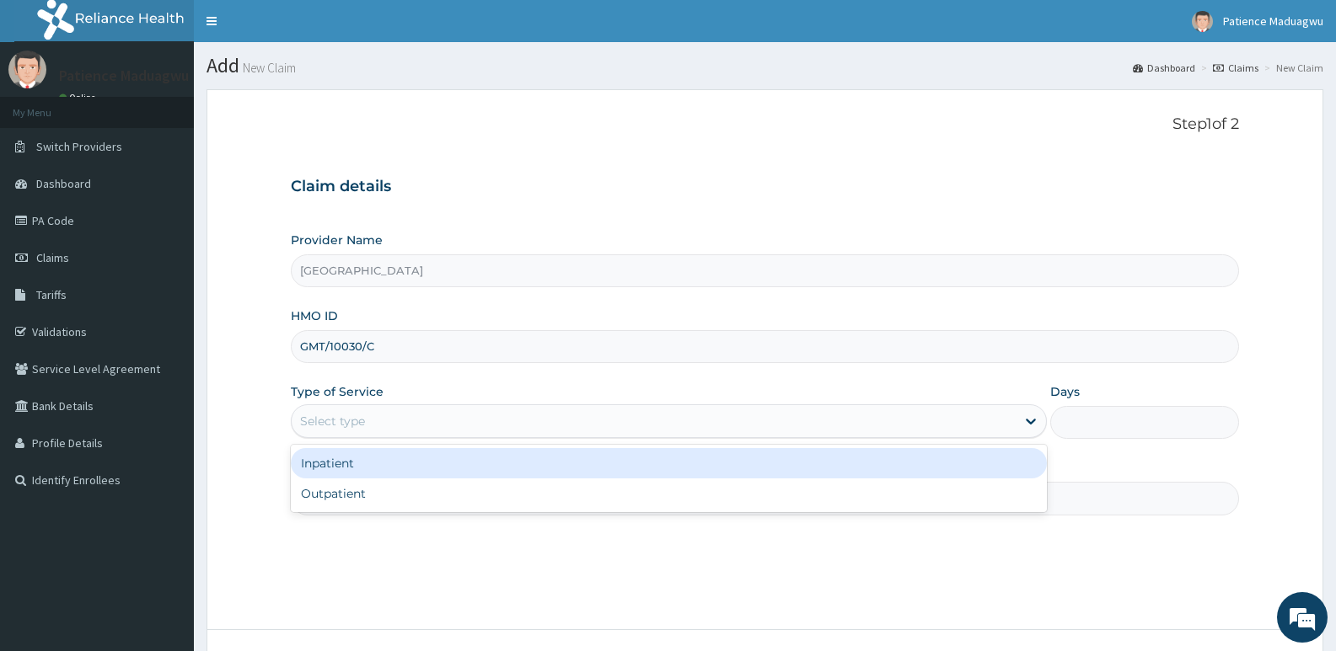
click at [362, 420] on div "Select type" at bounding box center [332, 421] width 65 height 17
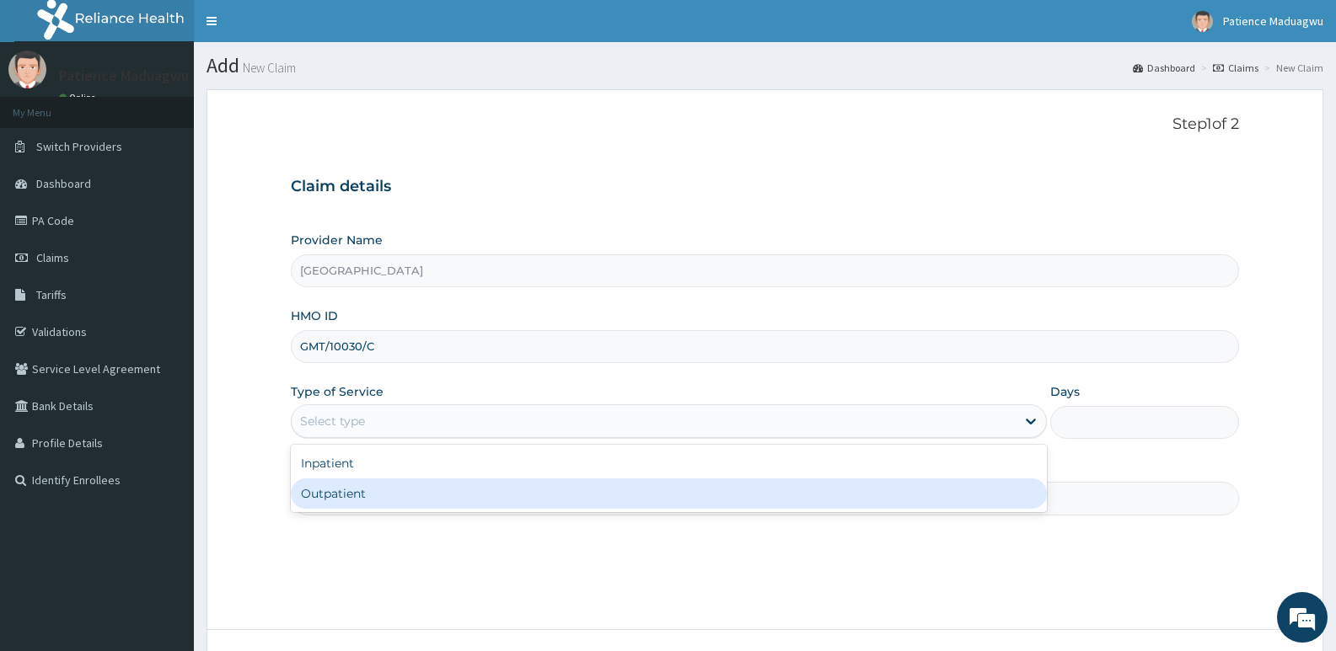
click at [343, 493] on div "Outpatient" at bounding box center [668, 494] width 755 height 30
type input "1"
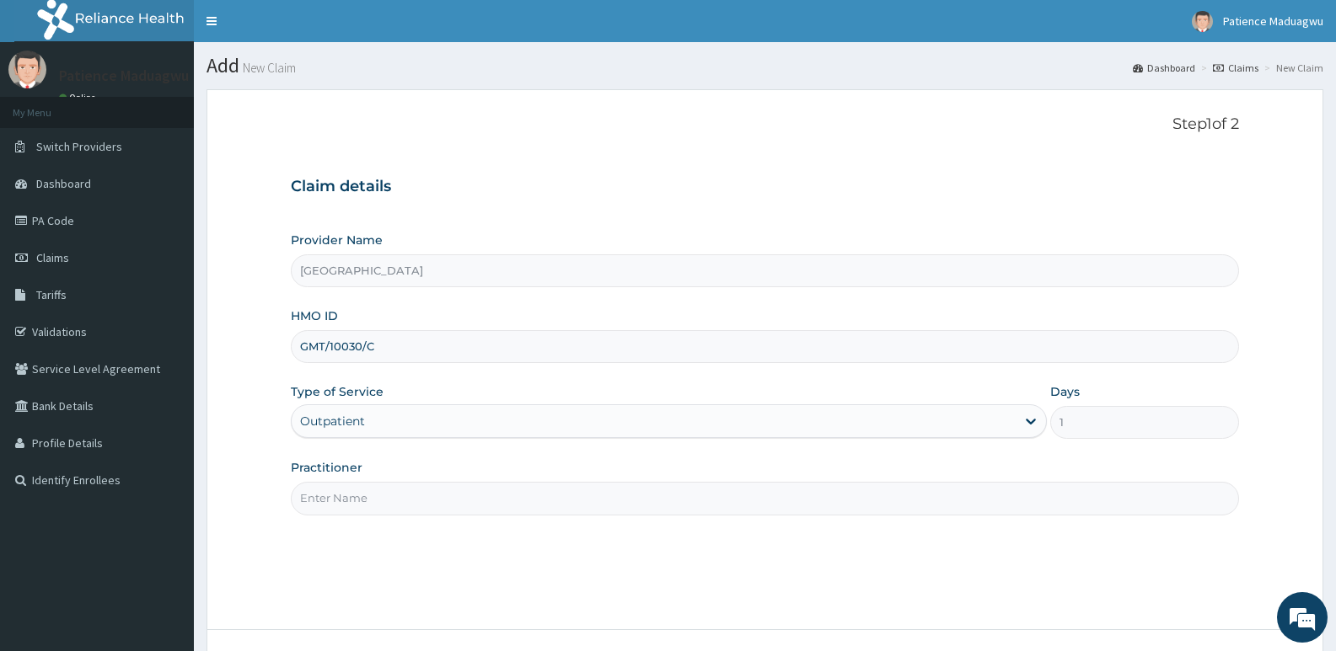
click at [438, 502] on input "Practitioner" at bounding box center [765, 498] width 948 height 33
type input "[PERSON_NAME]"
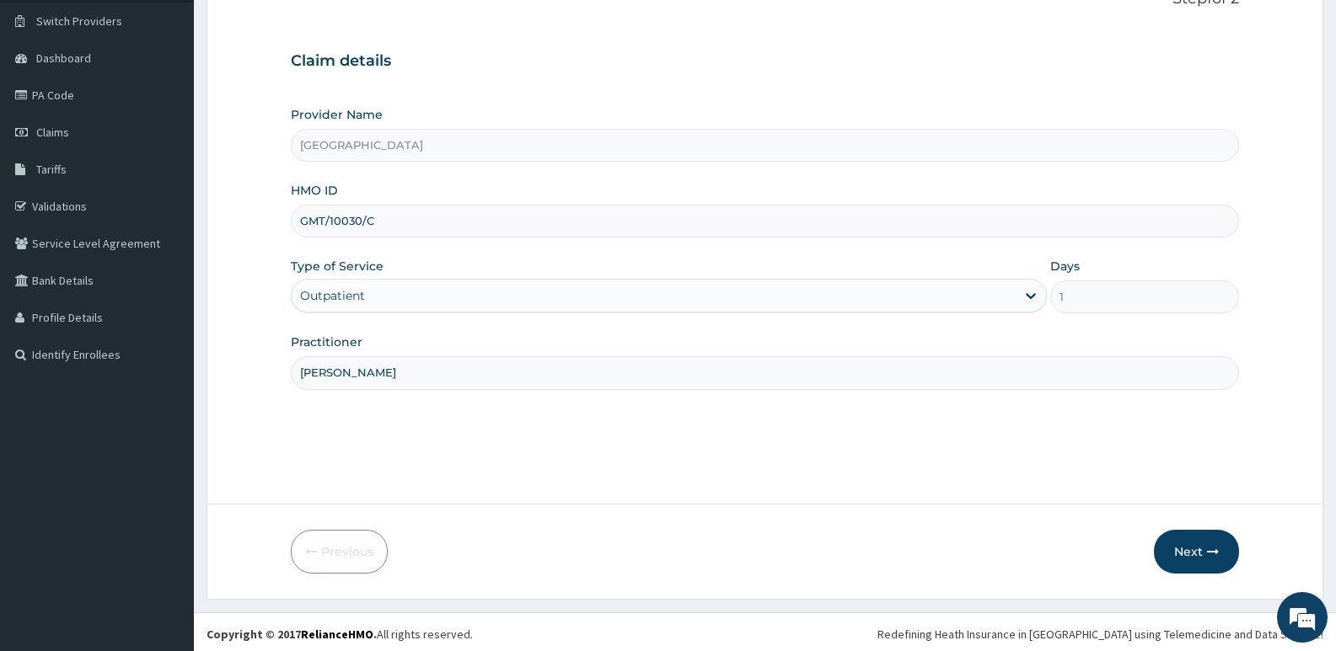
scroll to position [130, 0]
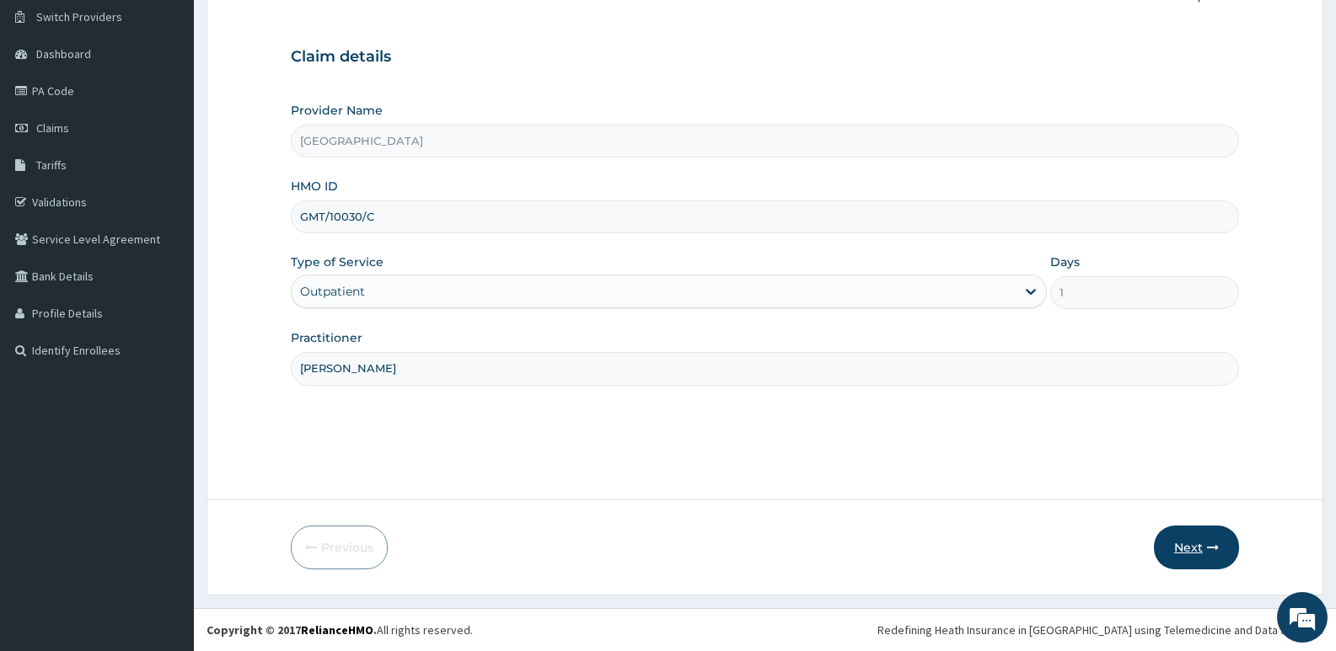
click at [1189, 554] on button "Next" at bounding box center [1196, 548] width 85 height 44
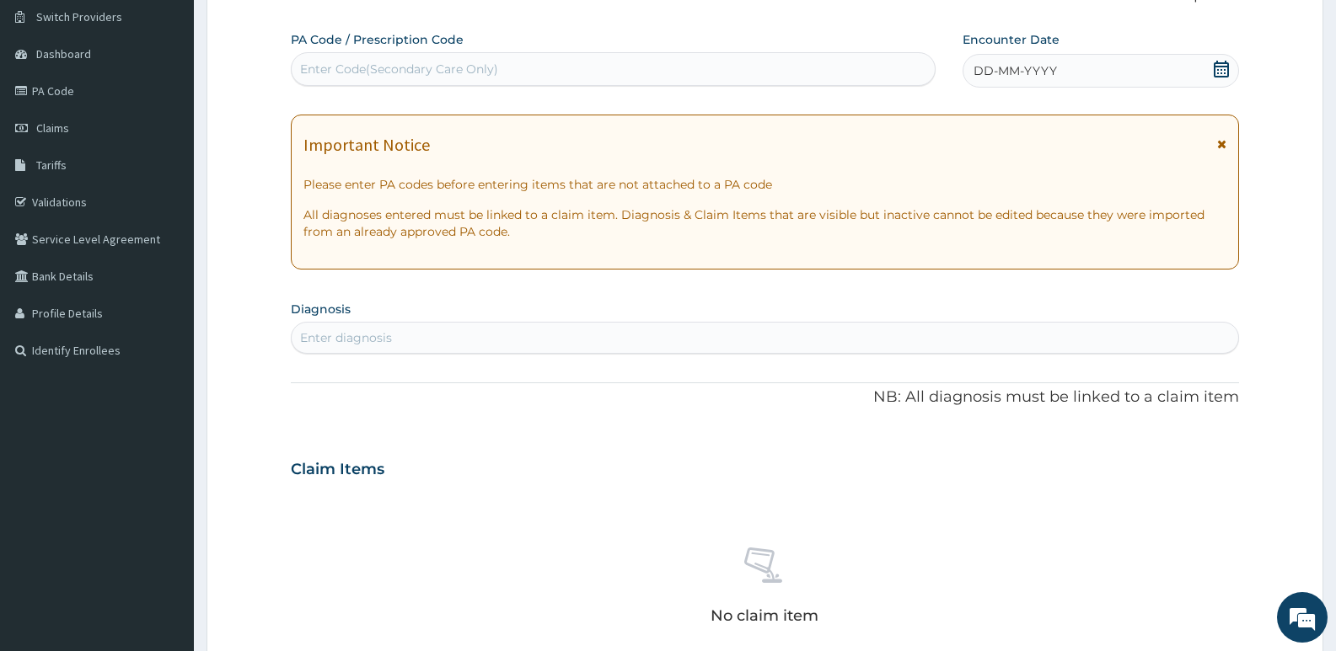
click at [1221, 70] on icon at bounding box center [1221, 69] width 15 height 17
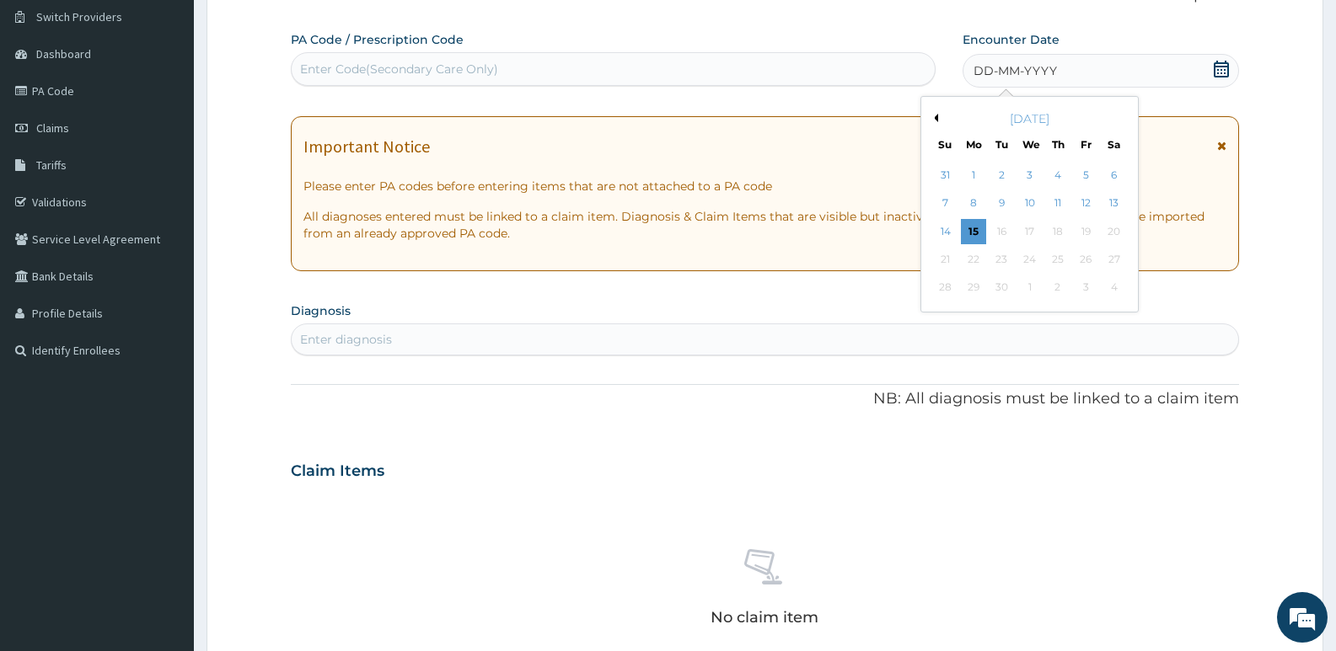
click at [936, 126] on div "[DATE]" at bounding box center [1029, 118] width 203 height 17
click at [938, 114] on div "[DATE]" at bounding box center [1029, 118] width 203 height 17
click at [932, 115] on button "Previous Month" at bounding box center [934, 118] width 8 height 8
click at [1001, 203] on div "5" at bounding box center [1001, 203] width 25 height 25
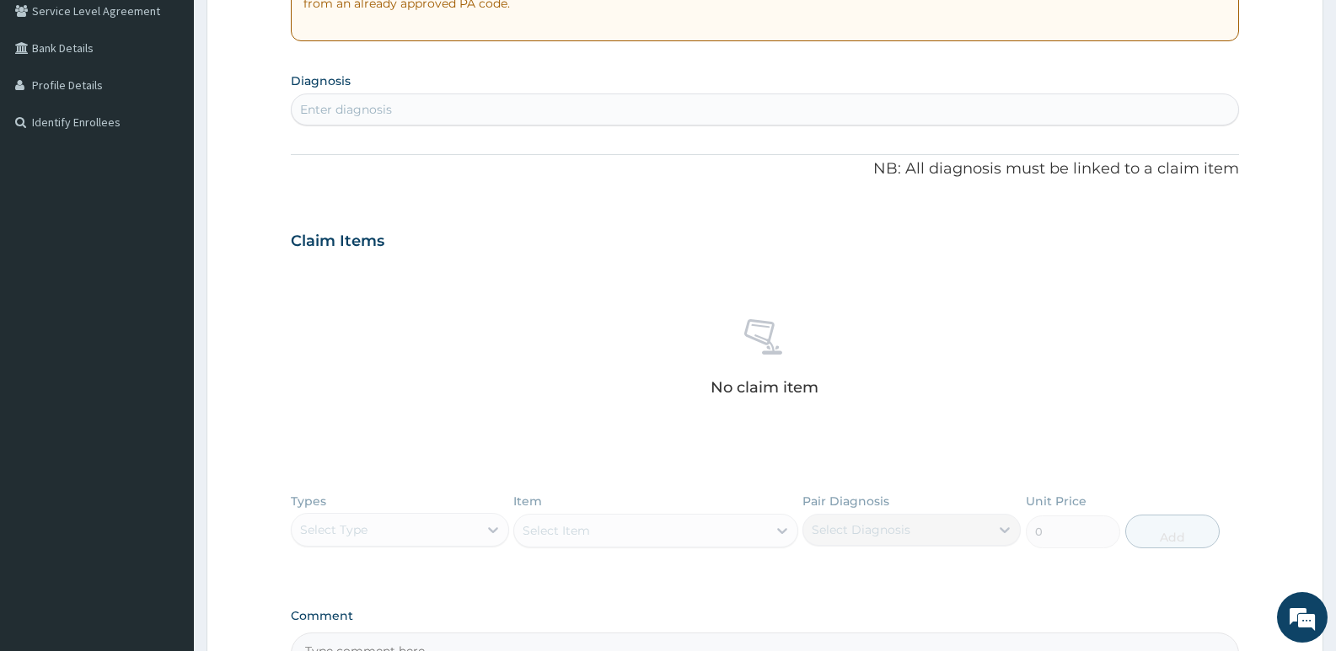
scroll to position [383, 0]
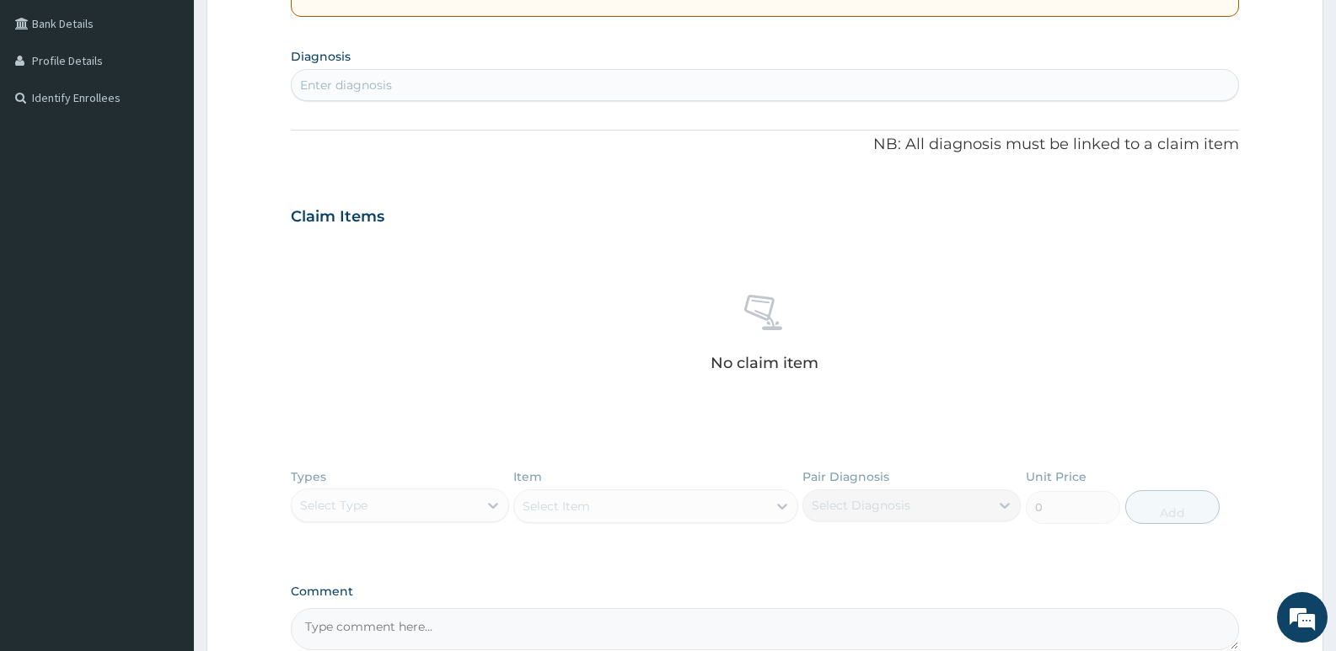
click at [428, 87] on div "Enter diagnosis" at bounding box center [765, 85] width 946 height 27
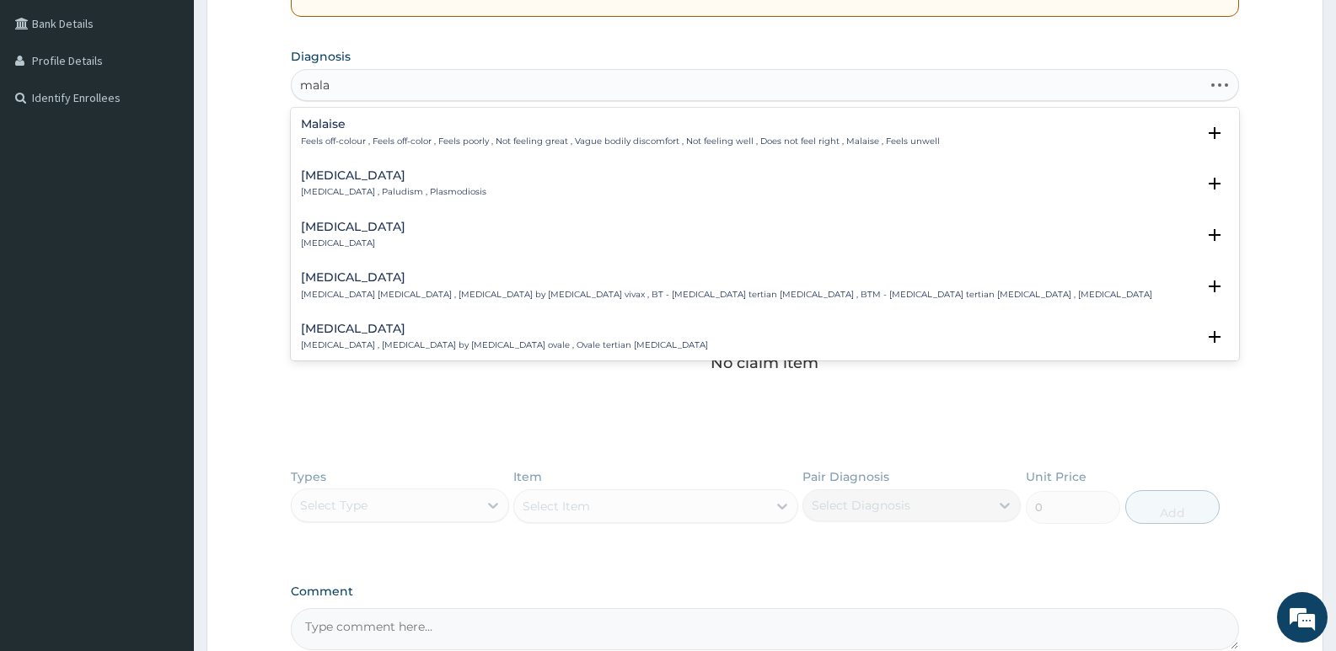
type input "malar"
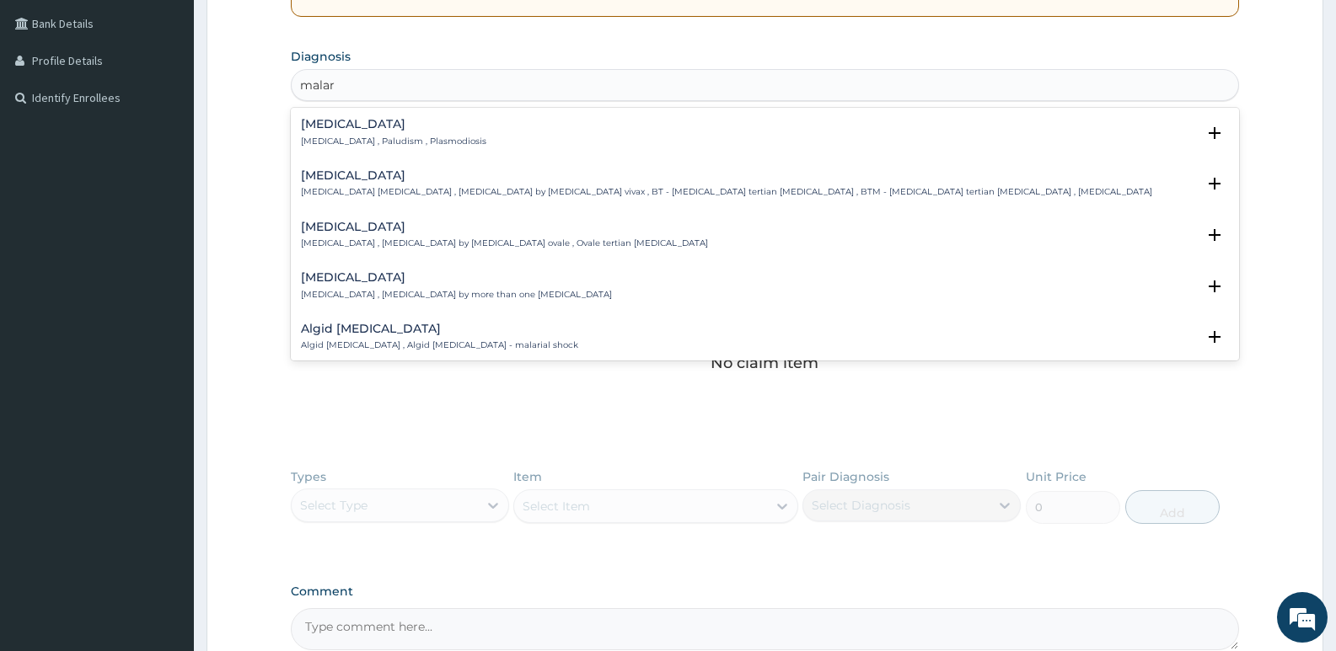
click at [372, 120] on h4 "Malaria" at bounding box center [393, 124] width 185 height 13
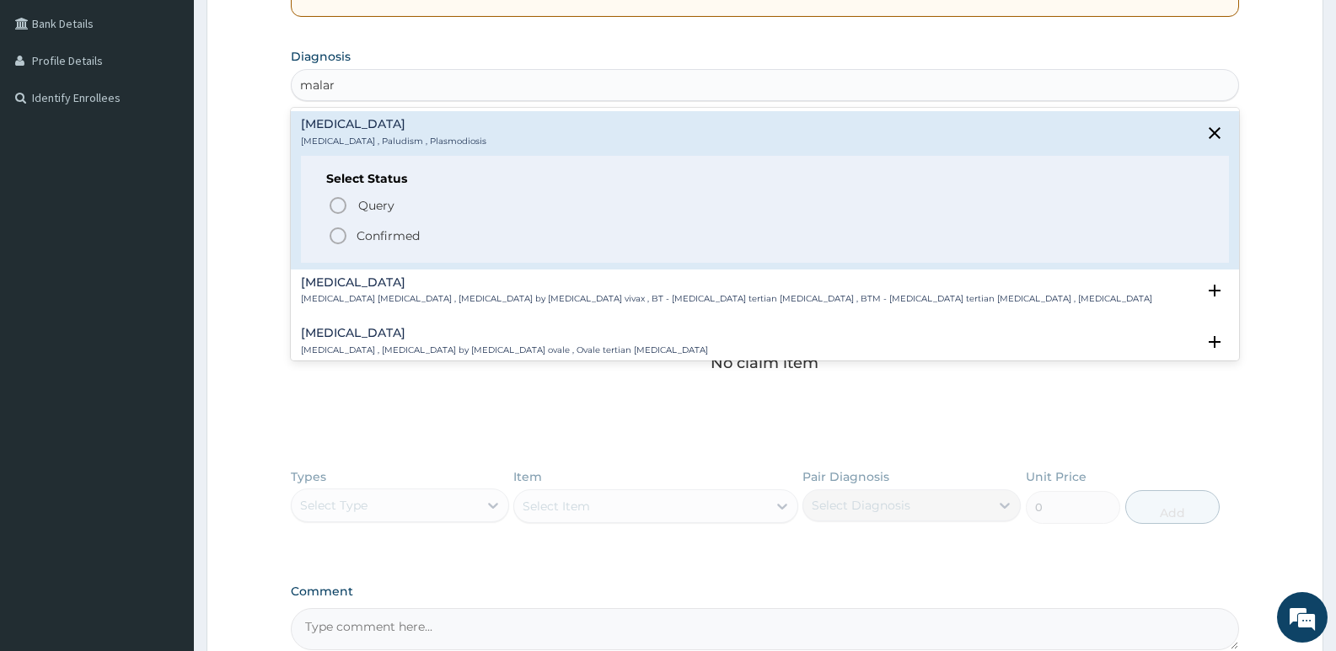
click at [340, 243] on circle "status option filled" at bounding box center [337, 235] width 15 height 15
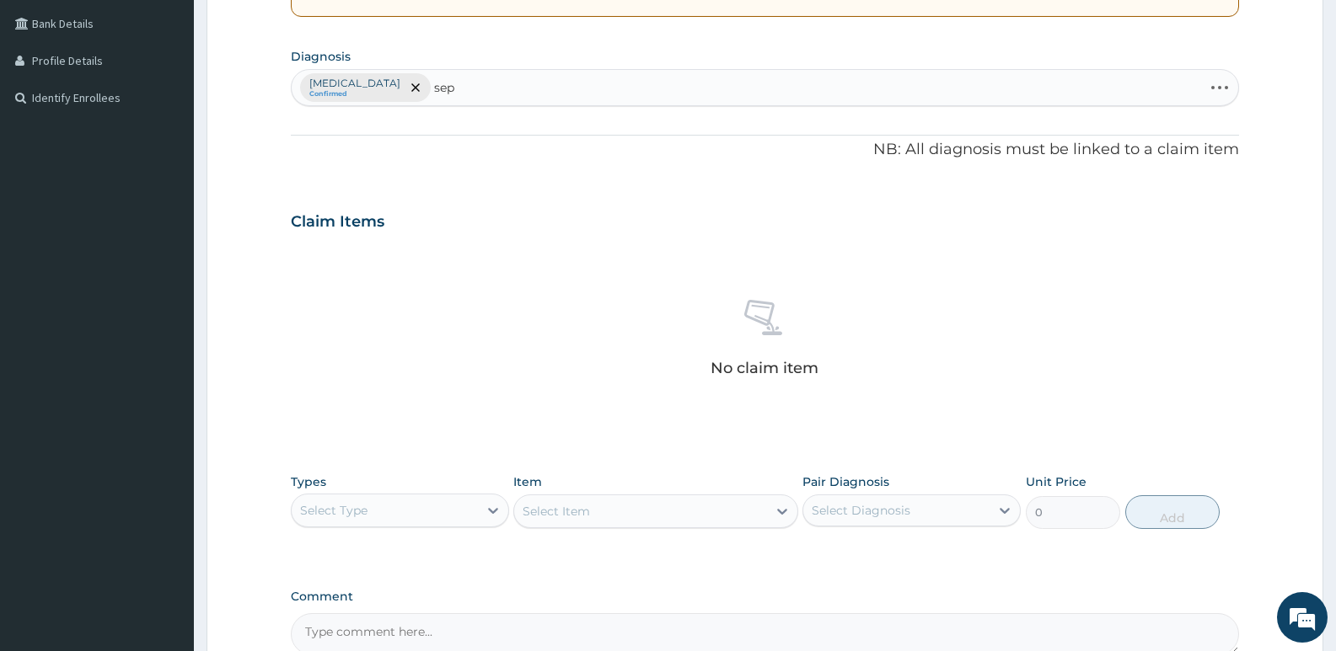
type input "seps"
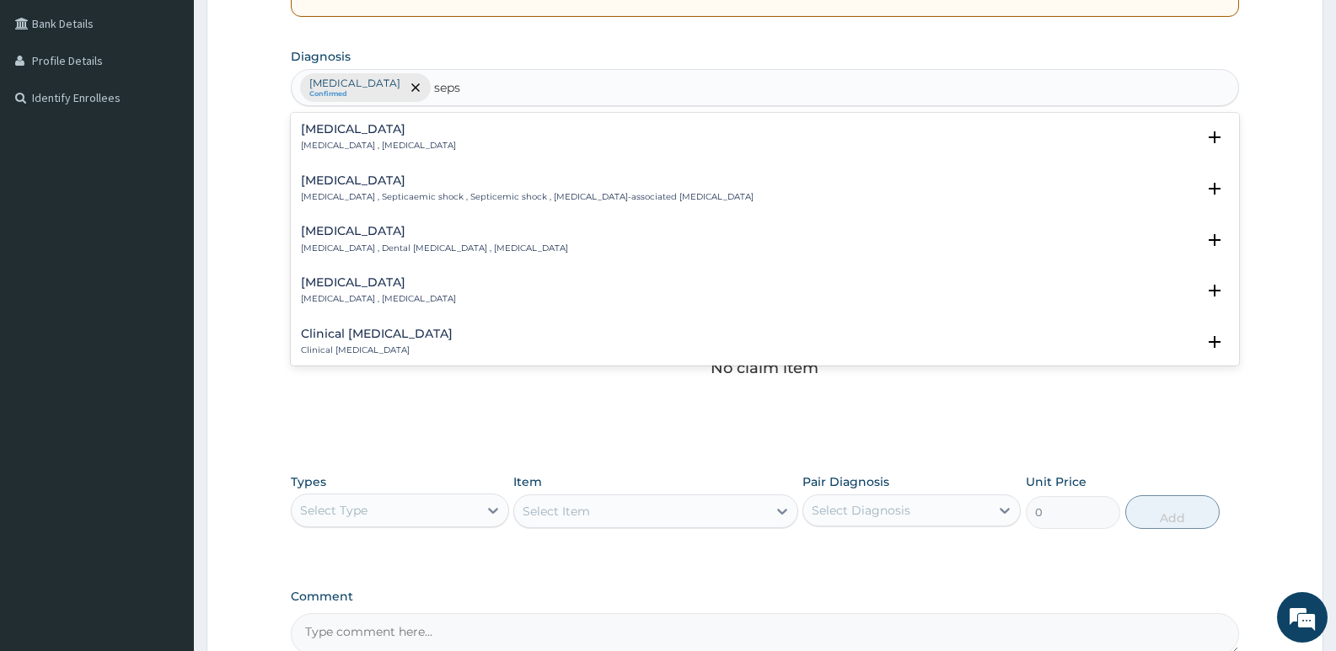
click at [358, 134] on h4 "Sepsis" at bounding box center [378, 129] width 155 height 13
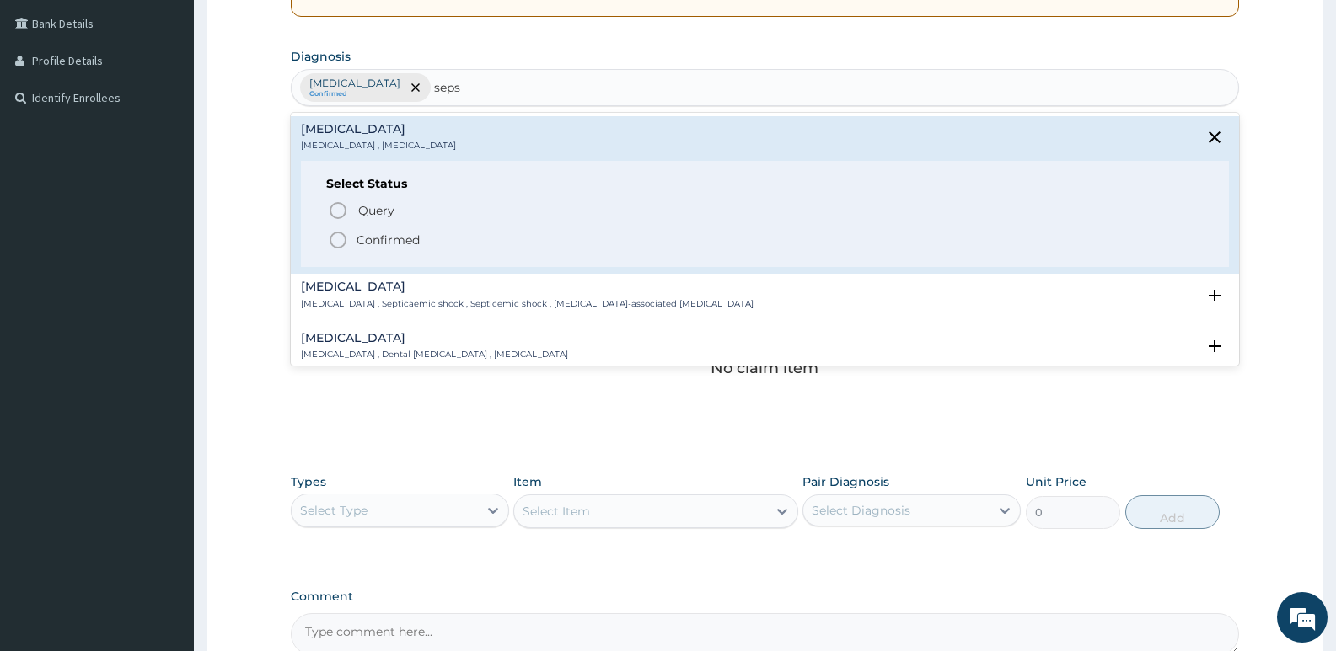
click at [333, 240] on icon "status option filled" at bounding box center [338, 240] width 20 height 20
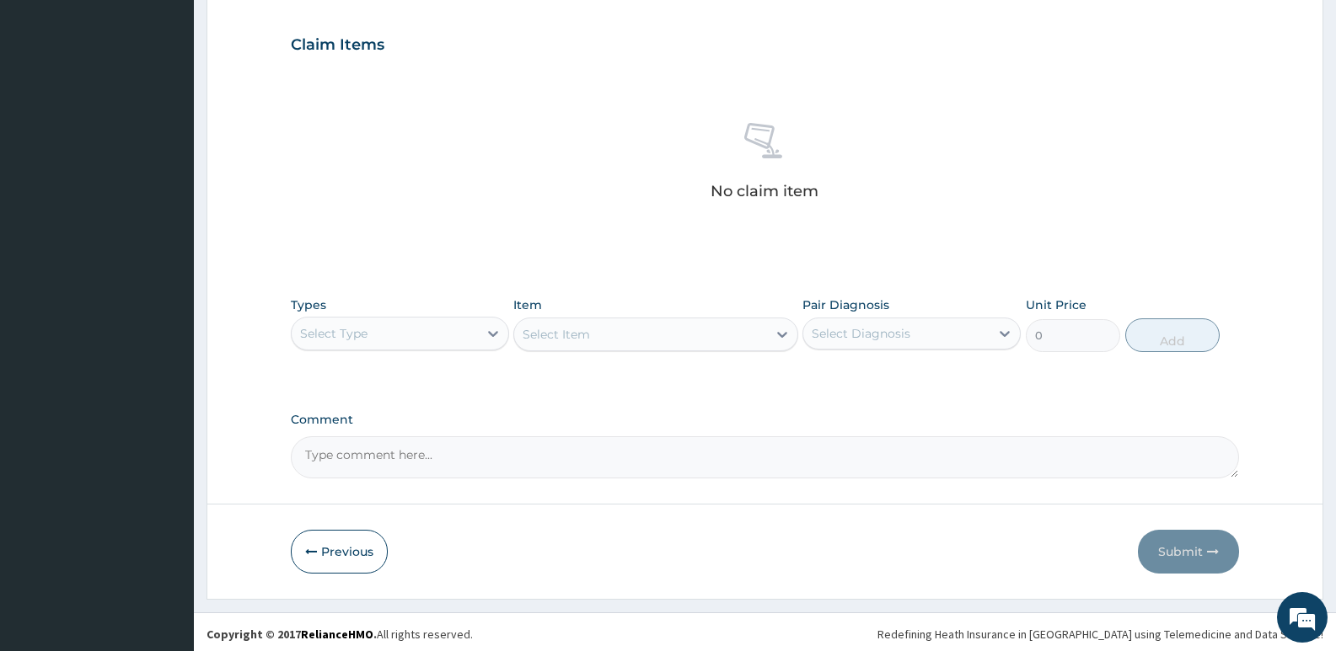
scroll to position [564, 0]
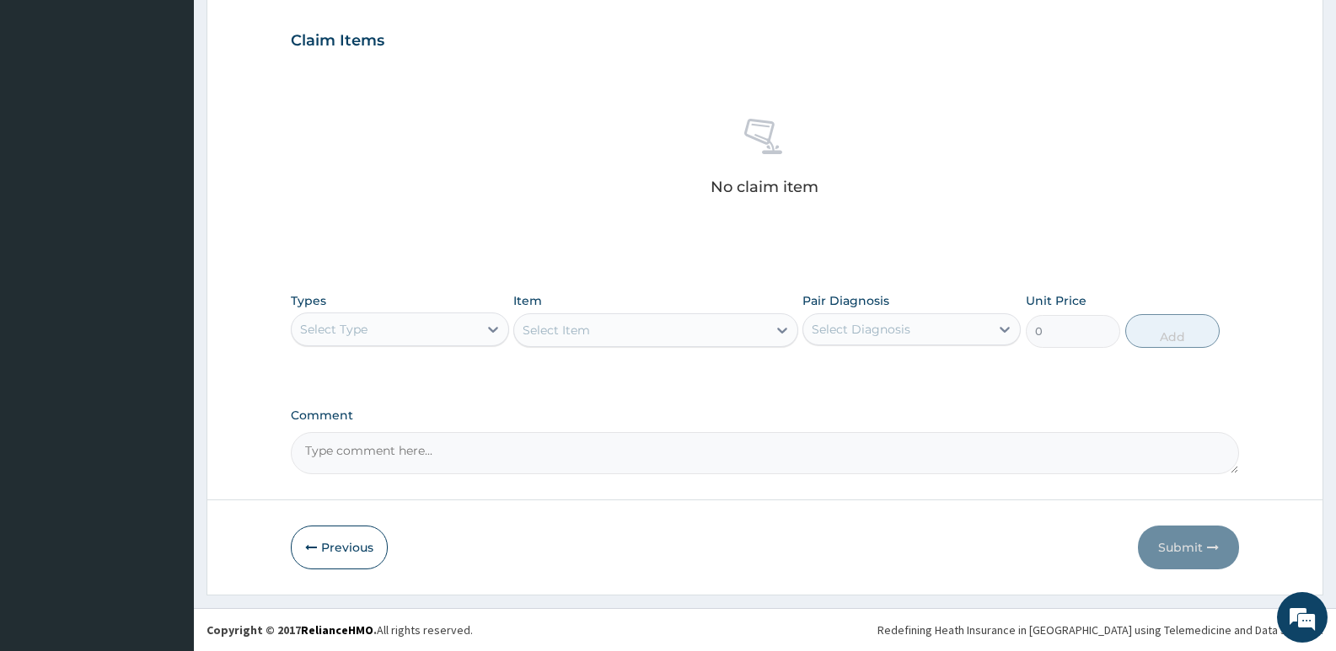
click at [372, 300] on div "Types Select Type" at bounding box center [400, 320] width 218 height 56
click at [366, 319] on div "Select Type" at bounding box center [385, 329] width 186 height 27
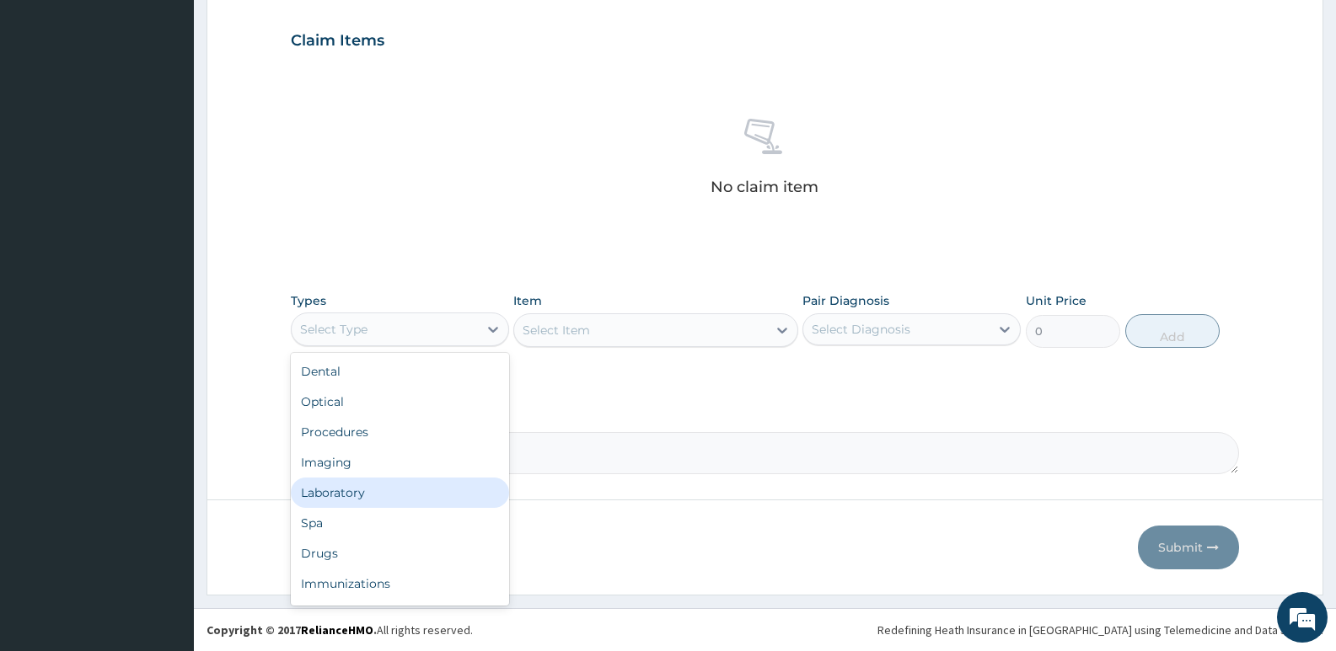
click at [347, 486] on div "Laboratory" at bounding box center [400, 493] width 218 height 30
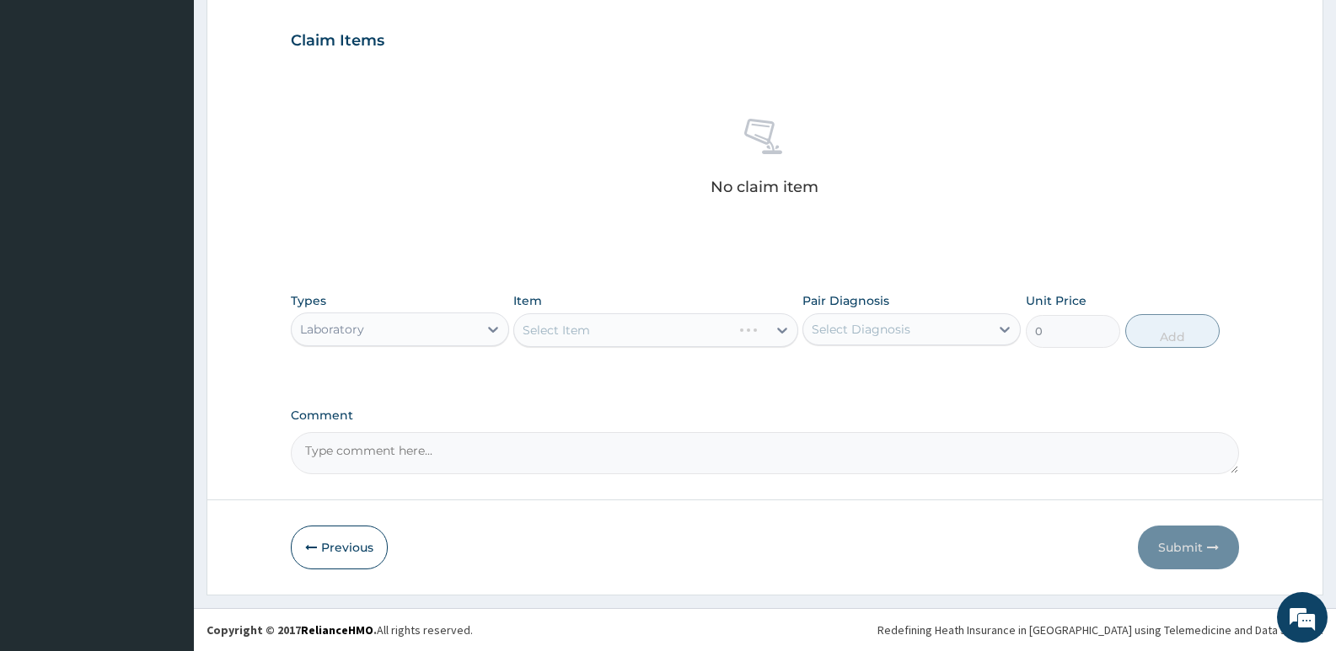
click at [566, 330] on div "Select Item" at bounding box center [655, 331] width 284 height 34
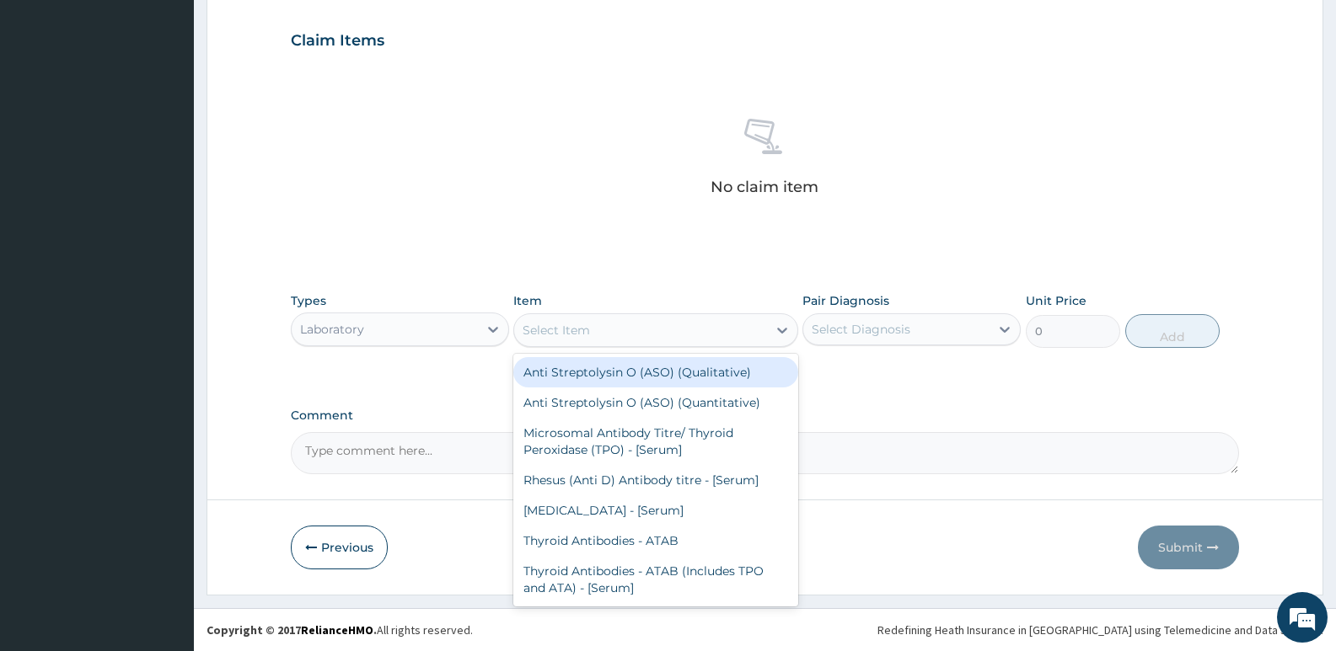
click at [608, 334] on div "Select Item" at bounding box center [640, 330] width 252 height 27
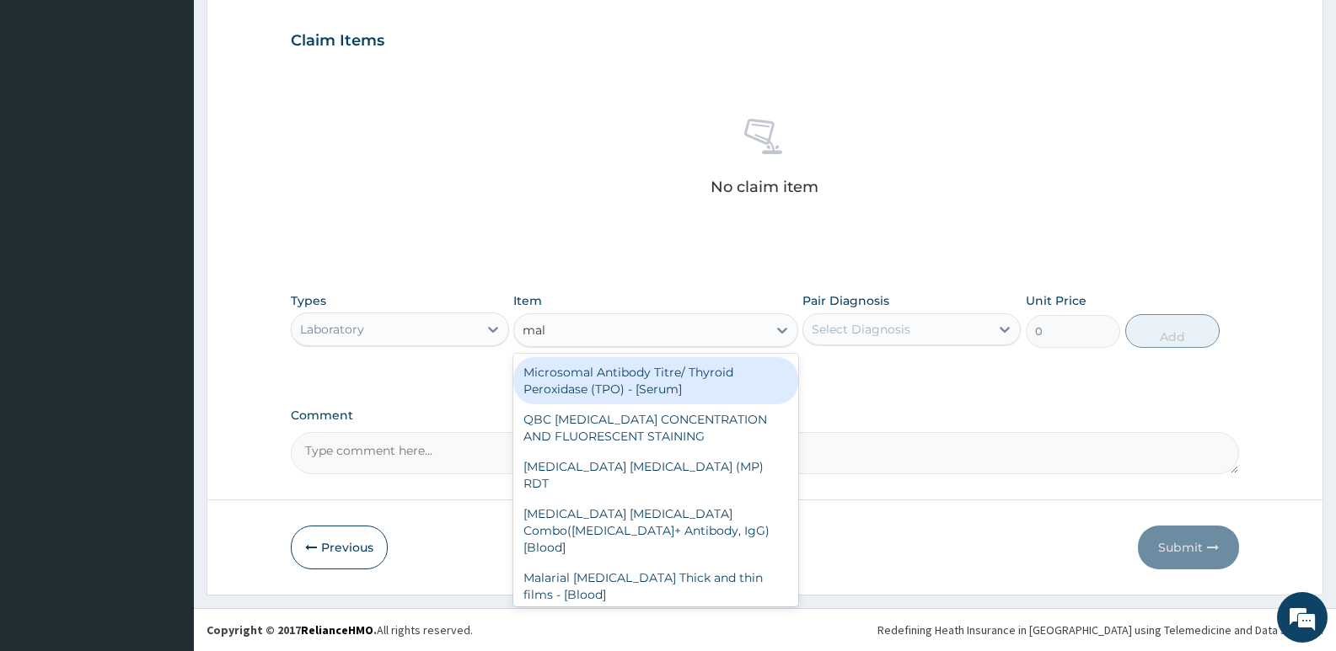
type input "mala"
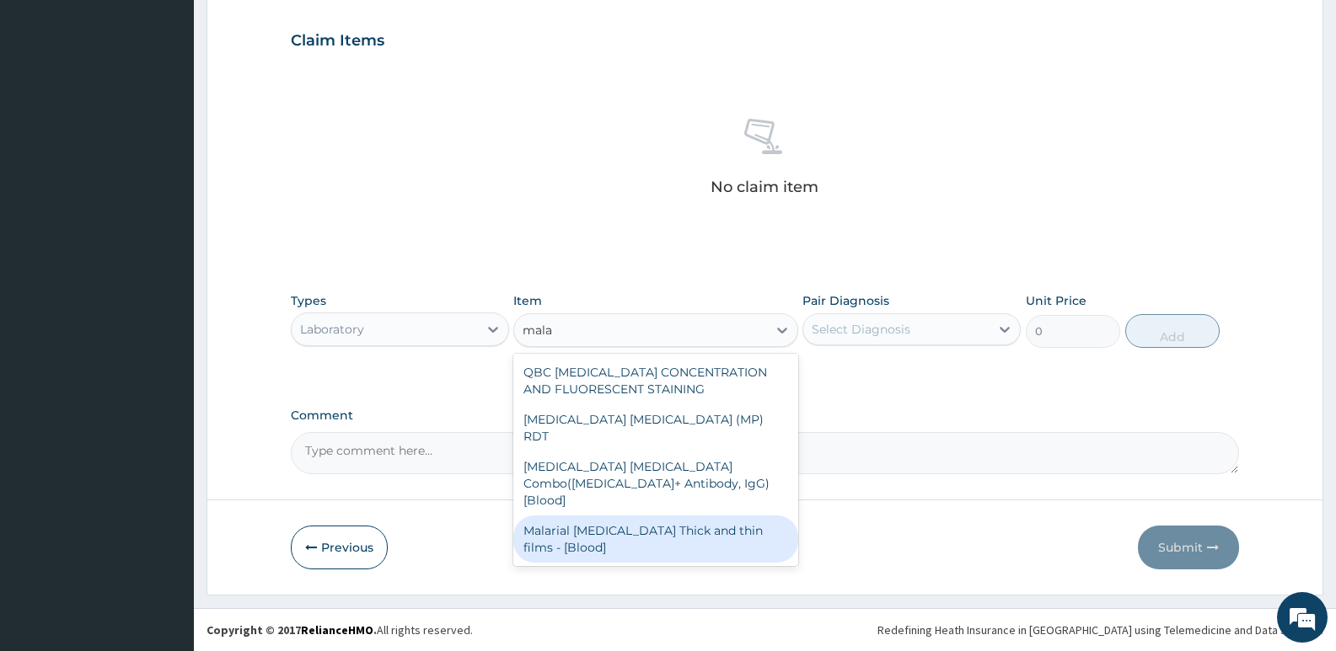
click at [626, 516] on div "Malarial Parasite Thick and thin films - [Blood]" at bounding box center [655, 539] width 284 height 47
type input "1650"
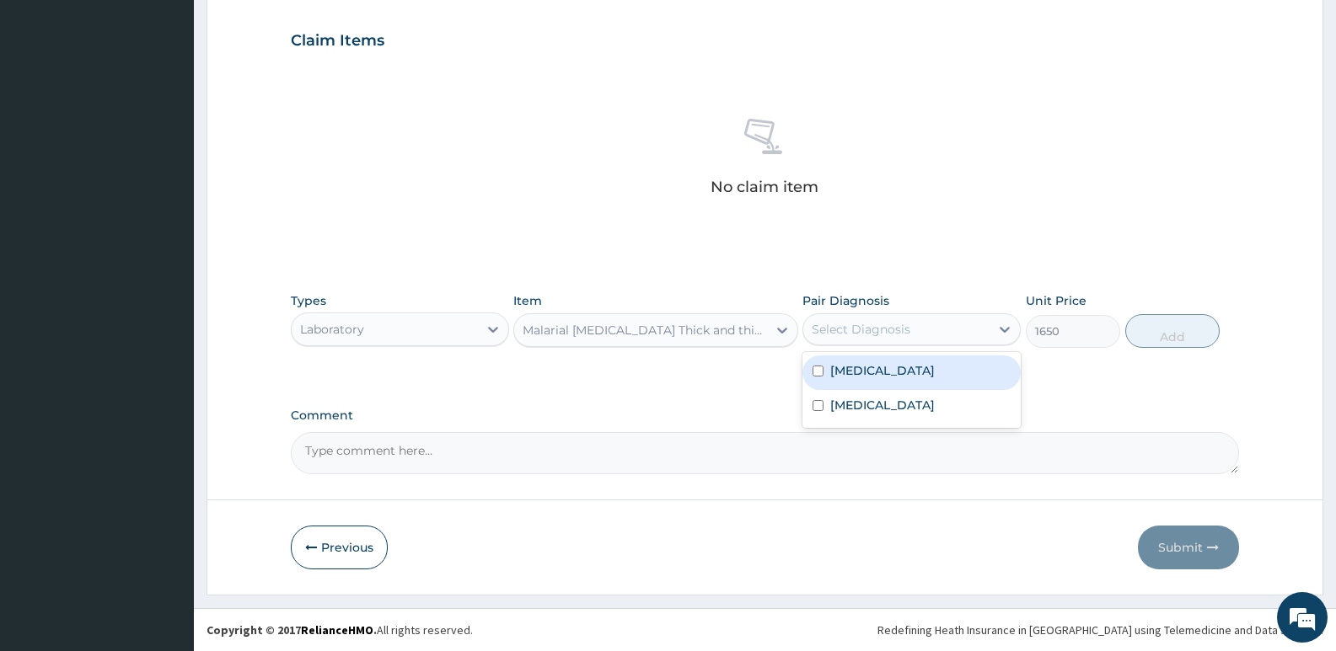
click at [897, 341] on div "Select Diagnosis" at bounding box center [896, 329] width 186 height 27
click at [831, 373] on label "Malaria" at bounding box center [882, 370] width 105 height 17
checkbox input "true"
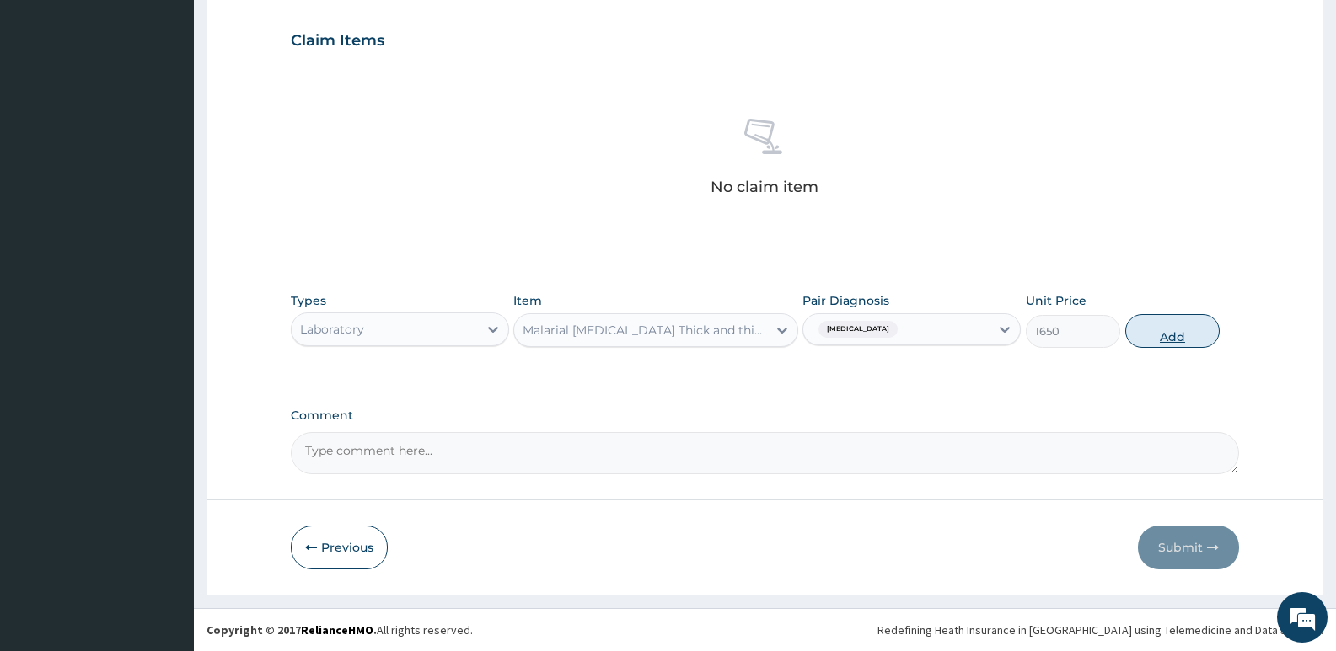
click at [1189, 331] on button "Add" at bounding box center [1172, 331] width 94 height 34
type input "0"
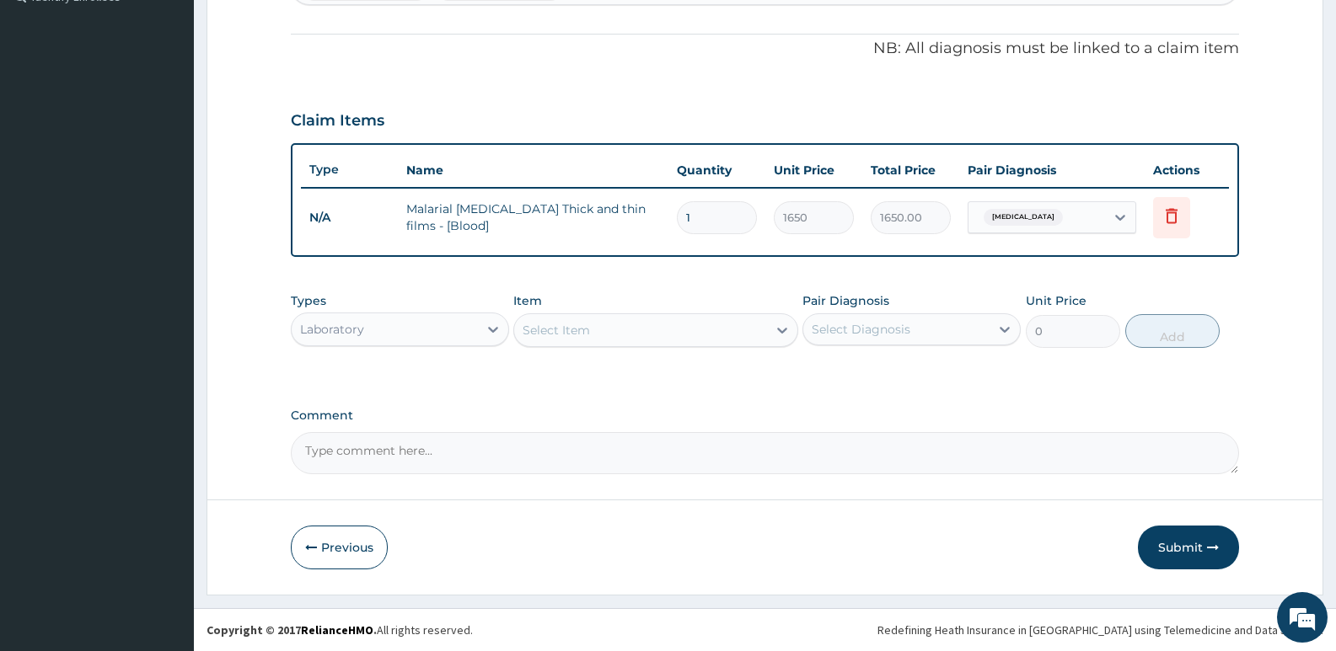
click at [595, 319] on div "Select Item" at bounding box center [640, 330] width 252 height 27
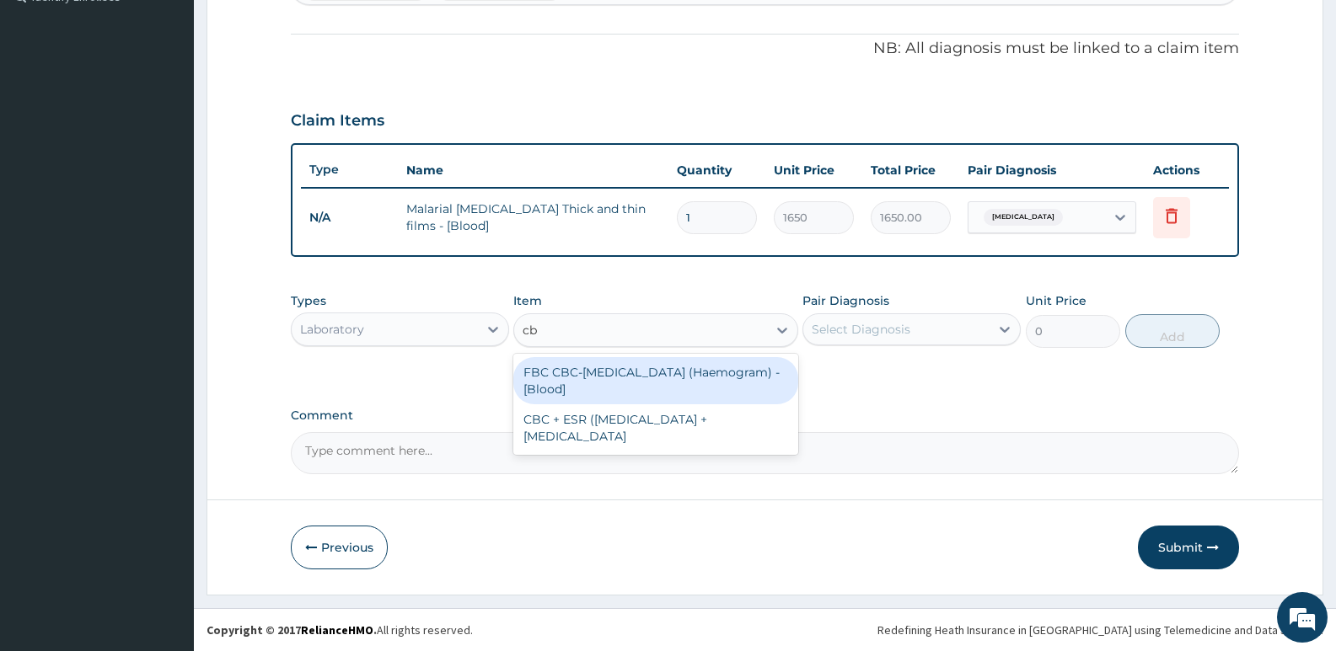
type input "cbc"
click at [592, 396] on div "FBC CBC-Complete Blood Count (Haemogram) - [Blood]" at bounding box center [655, 380] width 284 height 47
type input "3300"
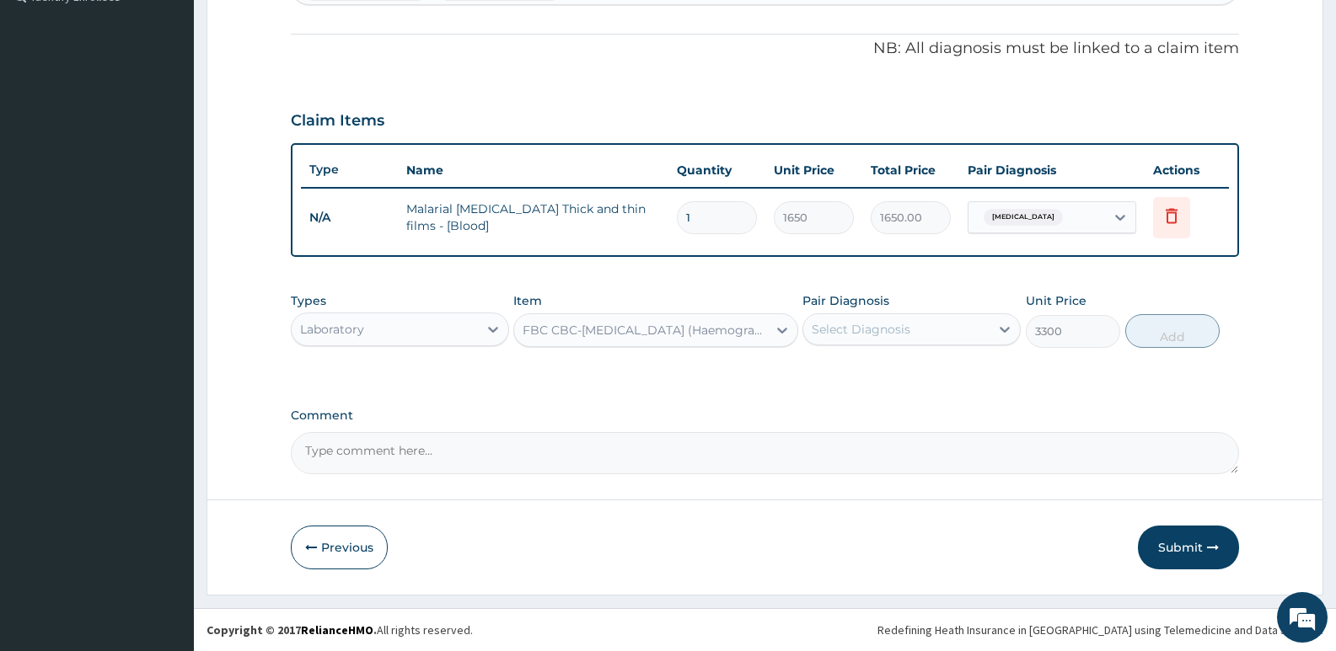
click at [834, 335] on div "Select Diagnosis" at bounding box center [861, 329] width 99 height 17
click at [839, 394] on div "Sepsis" at bounding box center [911, 407] width 218 height 35
checkbox input "true"
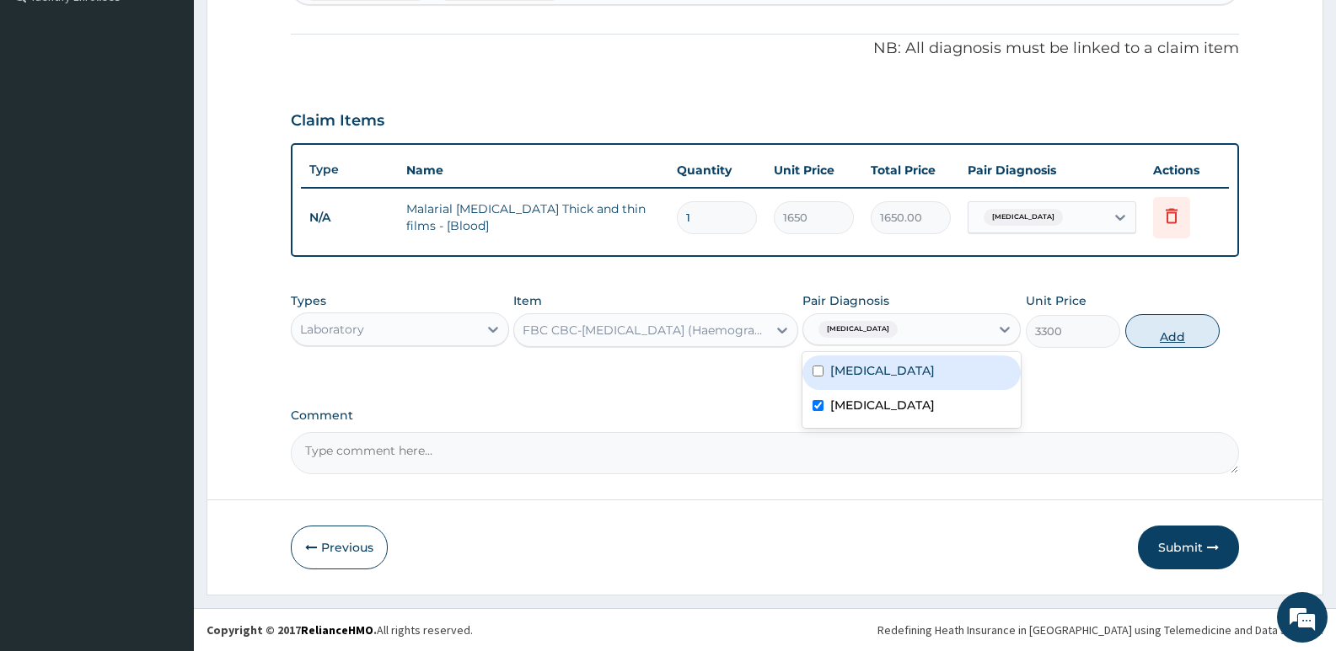
click at [1198, 326] on button "Add" at bounding box center [1172, 331] width 94 height 34
type input "0"
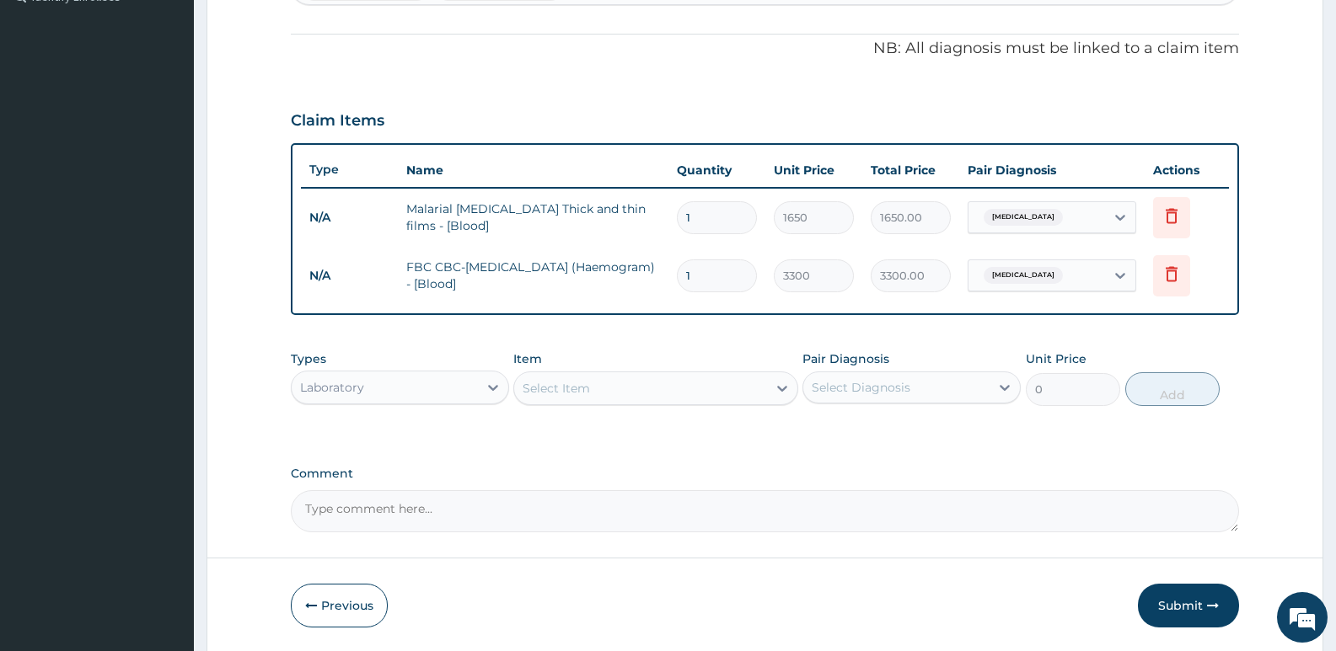
click at [442, 383] on div "Laboratory" at bounding box center [385, 387] width 186 height 27
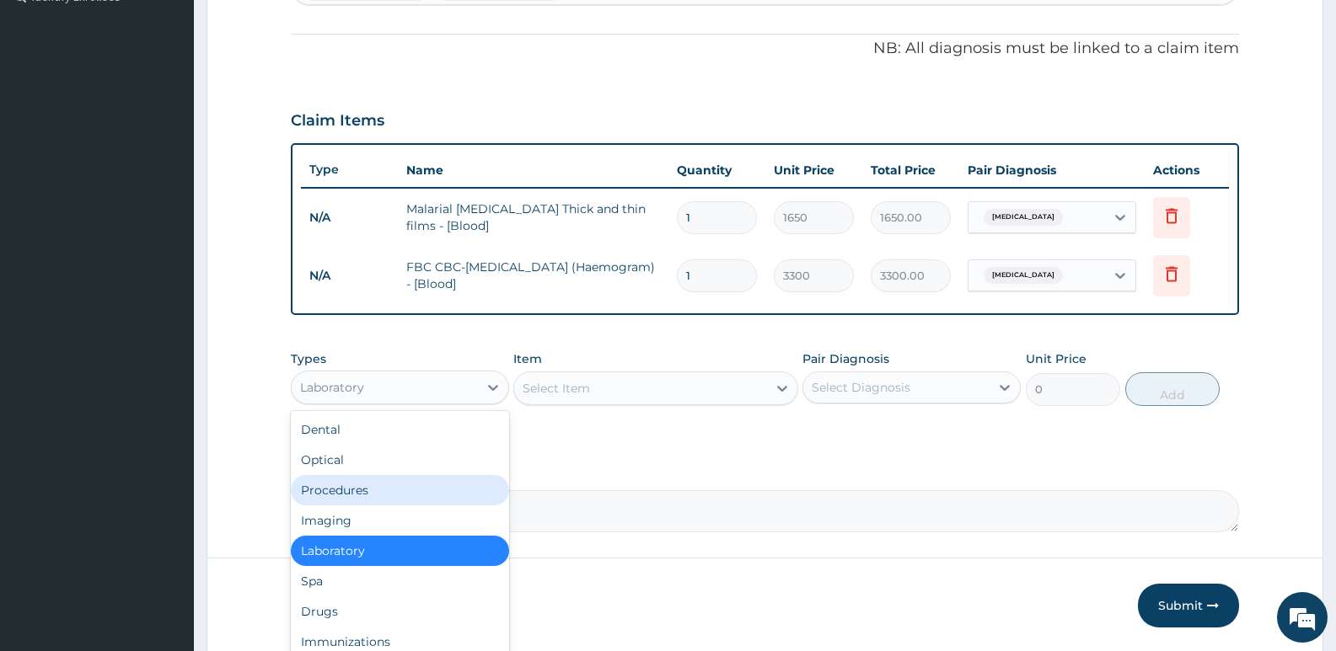
click at [373, 482] on div "Procedures" at bounding box center [400, 490] width 218 height 30
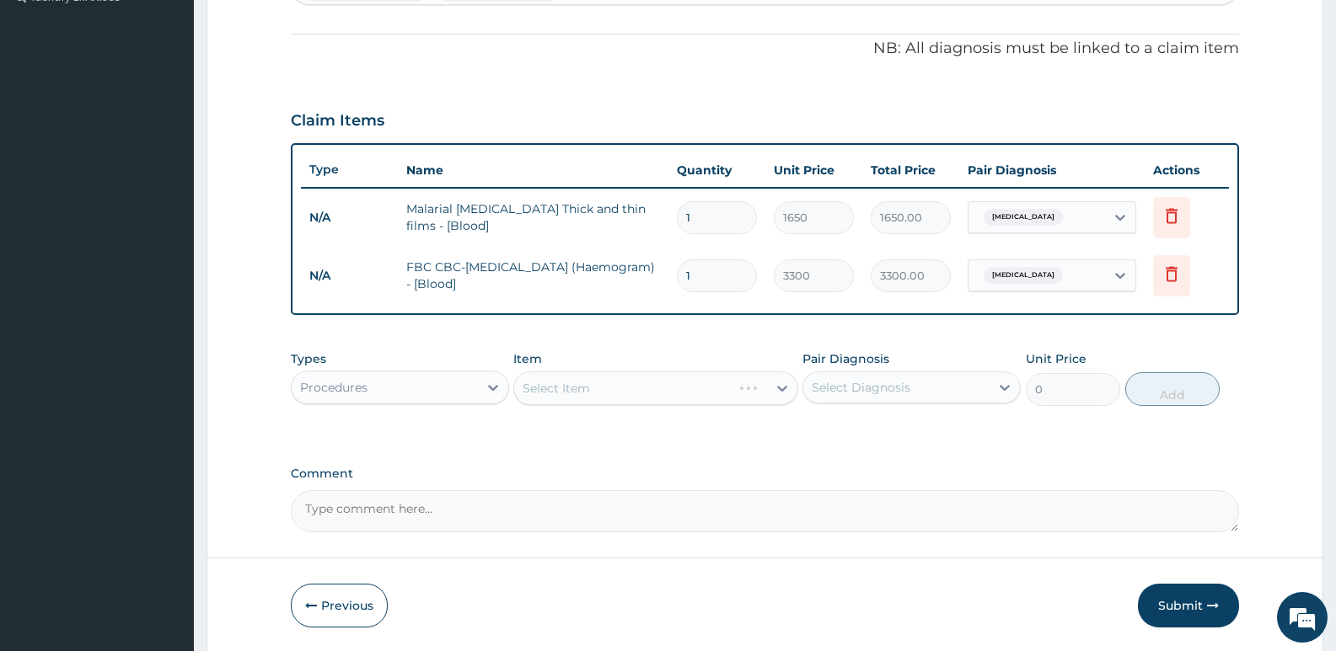
click at [574, 399] on div "Select Item" at bounding box center [655, 389] width 284 height 34
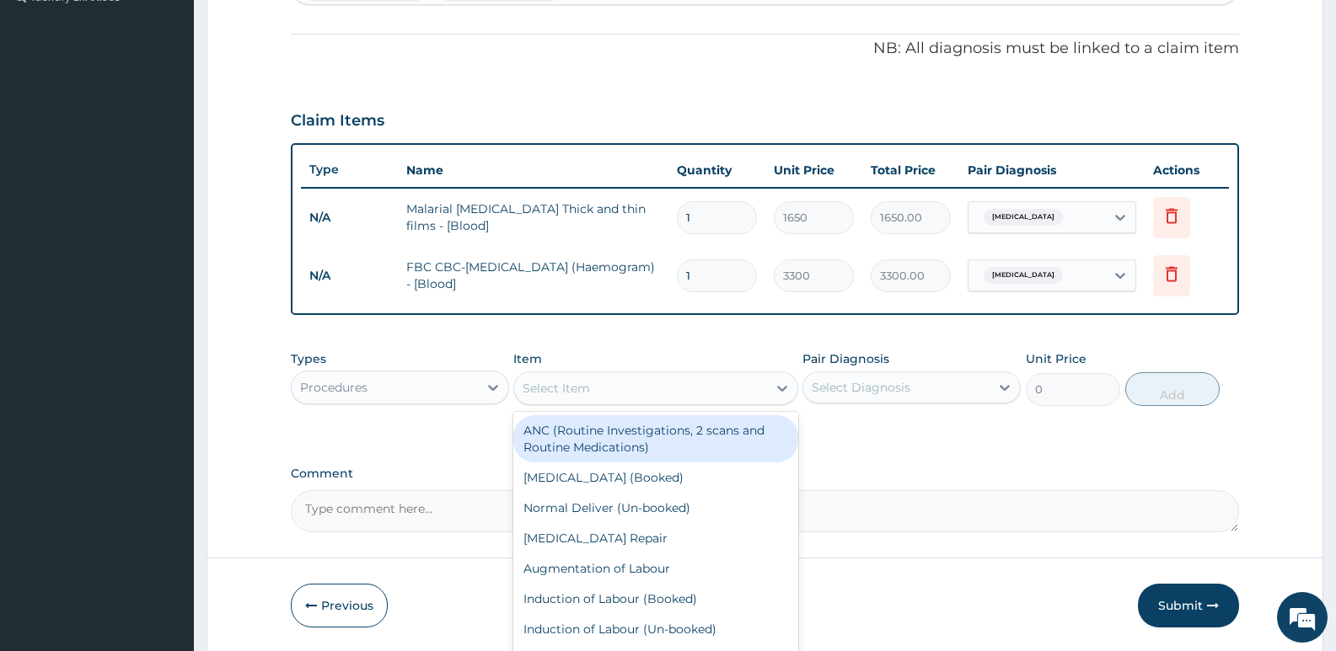
click at [544, 393] on div "Select Item" at bounding box center [556, 388] width 67 height 17
type input "gp"
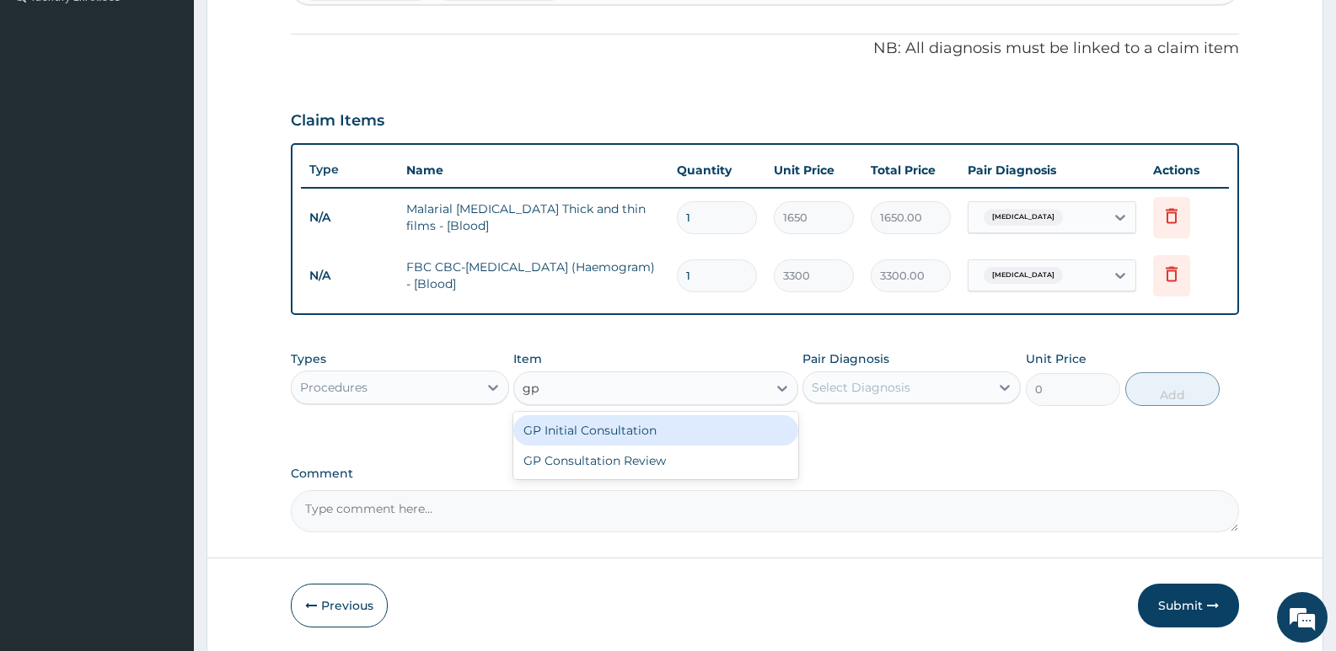
click at [551, 429] on div "GP Initial Consultation" at bounding box center [655, 431] width 284 height 30
type input "2500"
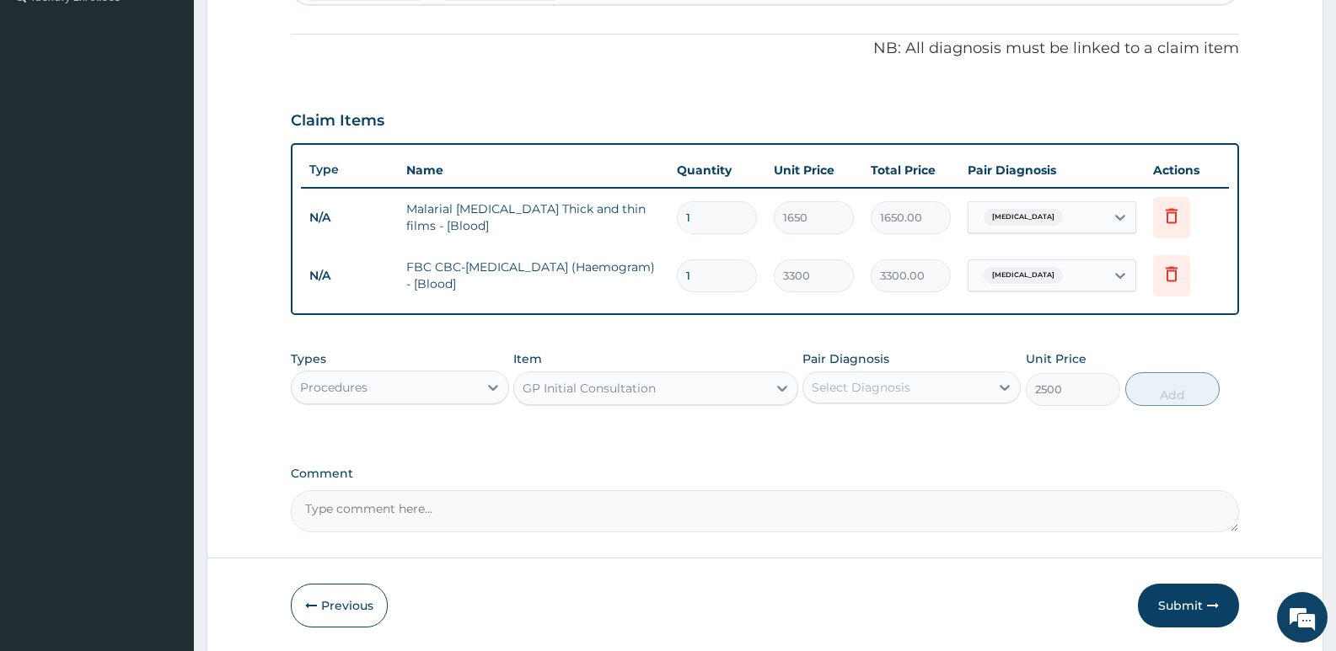
click at [869, 383] on div "Select Diagnosis" at bounding box center [861, 387] width 99 height 17
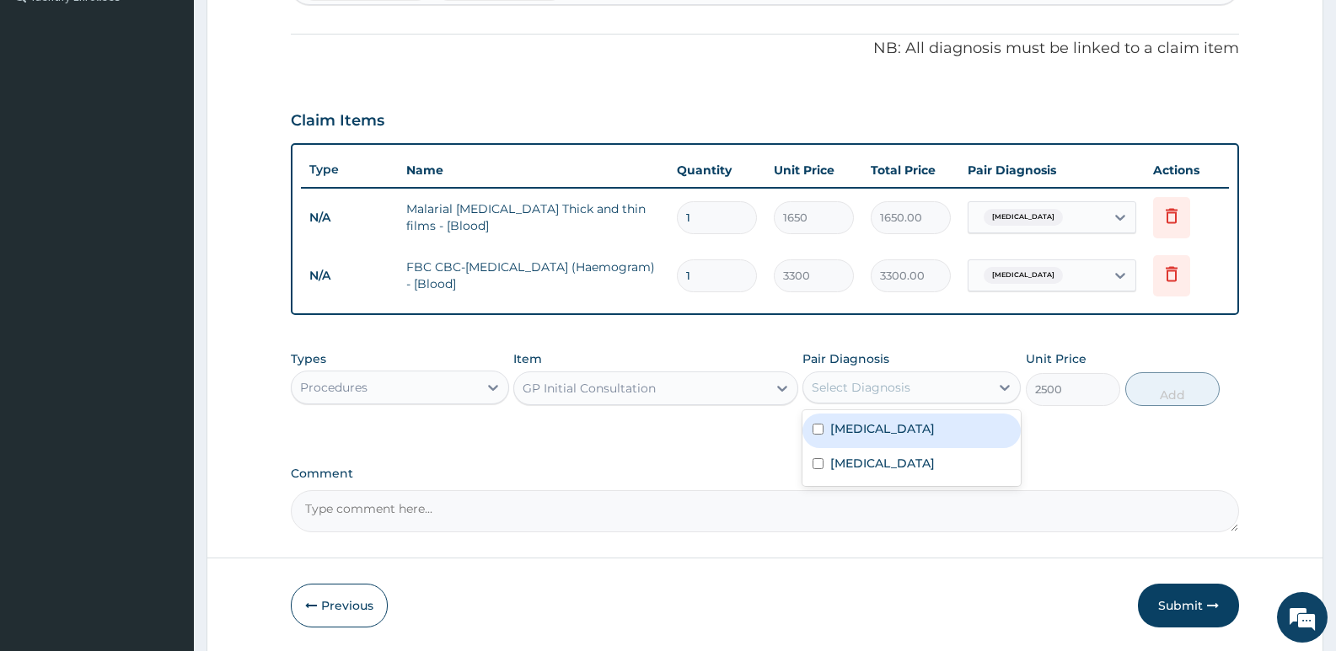
click at [866, 416] on div "Malaria" at bounding box center [911, 431] width 218 height 35
checkbox input "true"
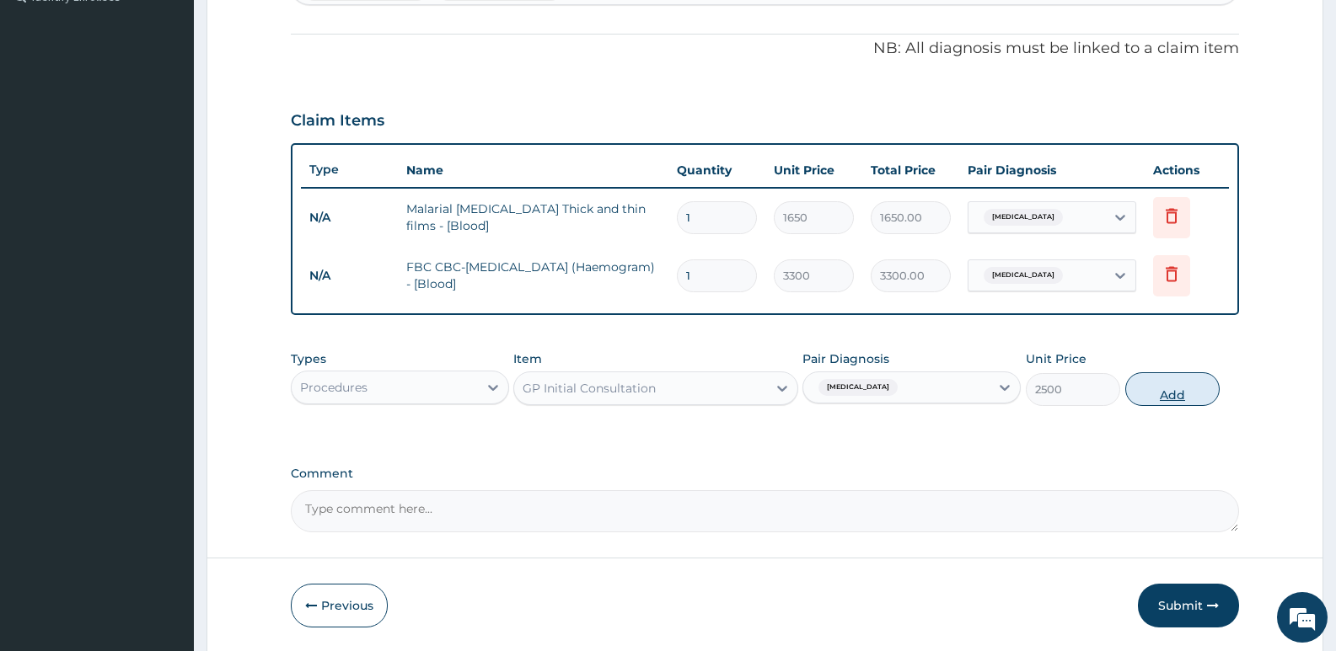
click at [1164, 387] on button "Add" at bounding box center [1172, 390] width 94 height 34
type input "0"
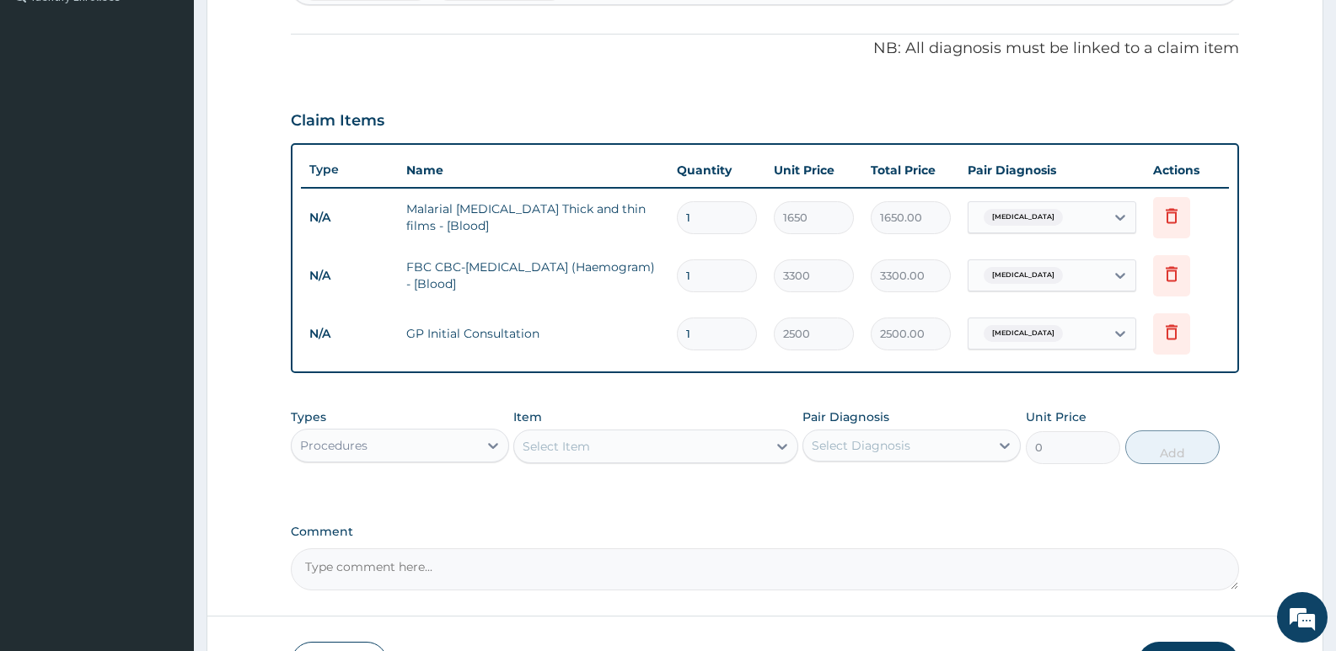
scroll to position [600, 0]
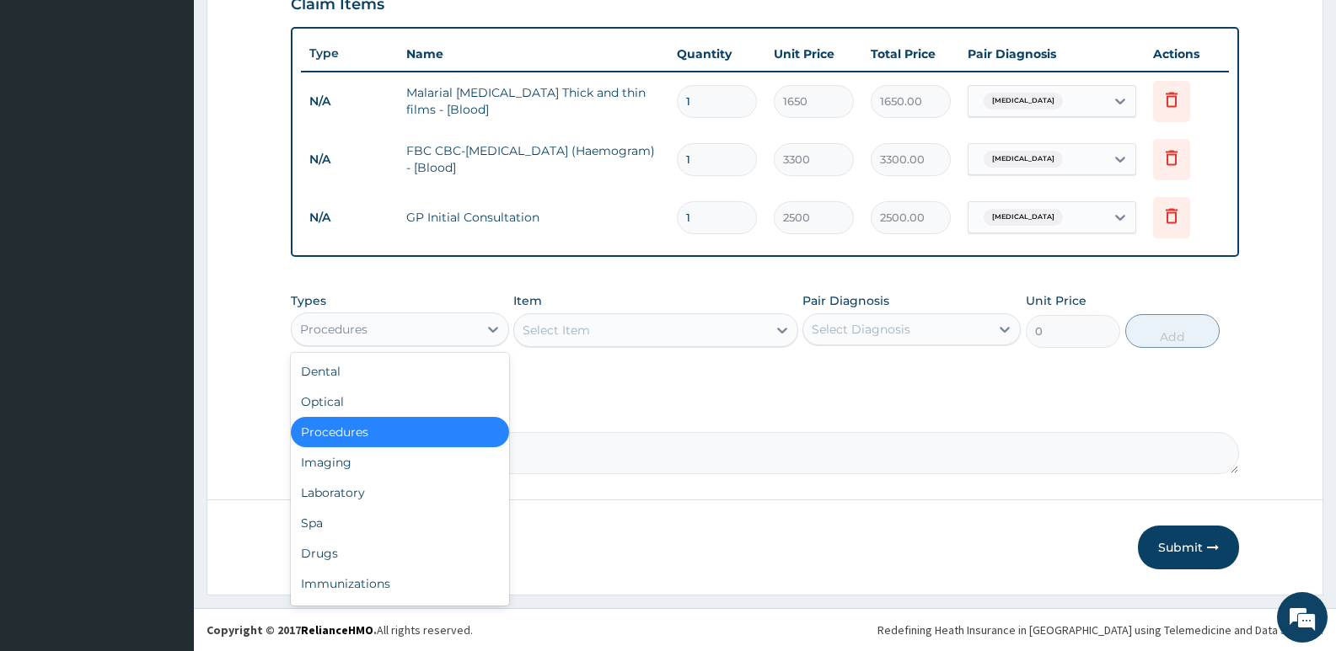
click at [403, 326] on div "Procedures" at bounding box center [385, 329] width 186 height 27
click at [346, 542] on div "Drugs" at bounding box center [400, 554] width 218 height 30
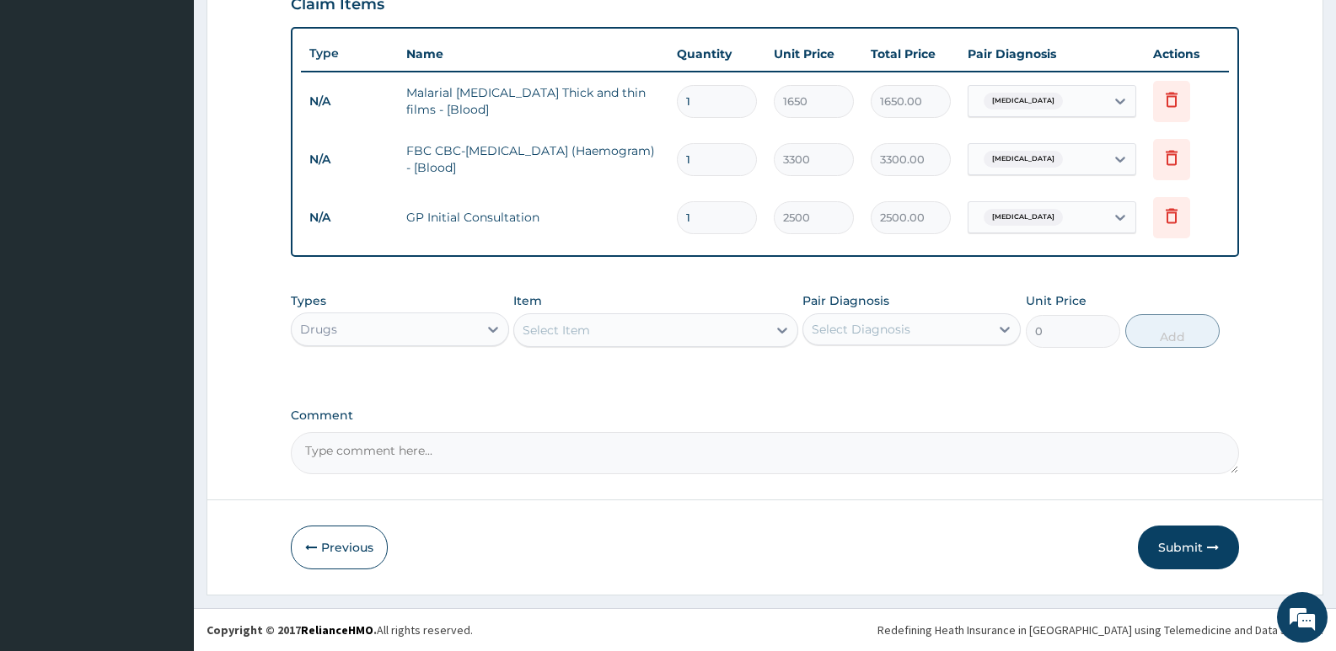
click at [540, 331] on div "Select Item" at bounding box center [556, 330] width 67 height 17
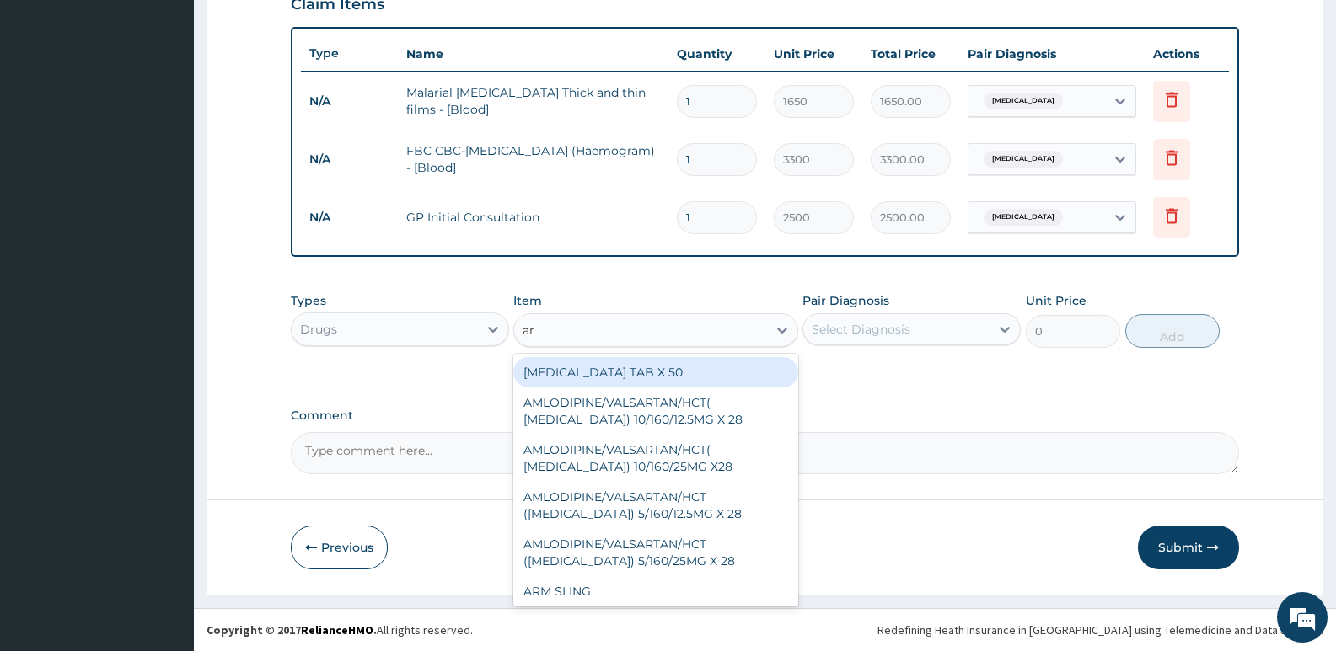
type input "art"
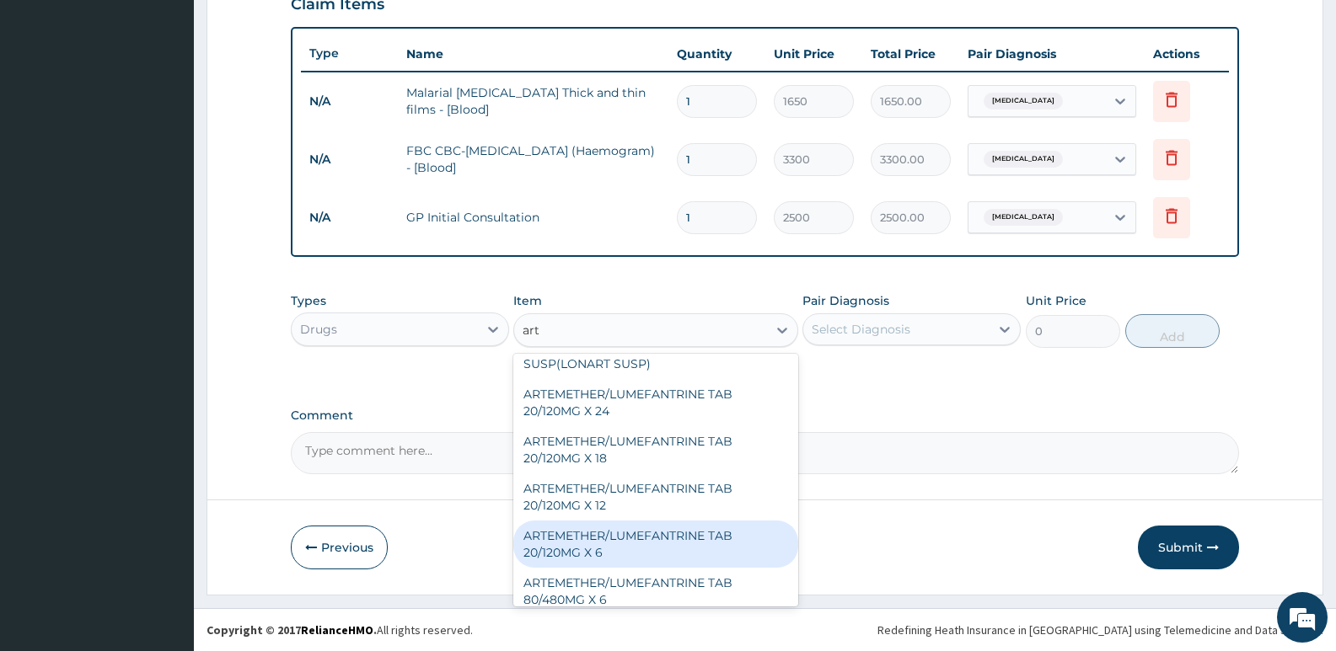
scroll to position [337, 0]
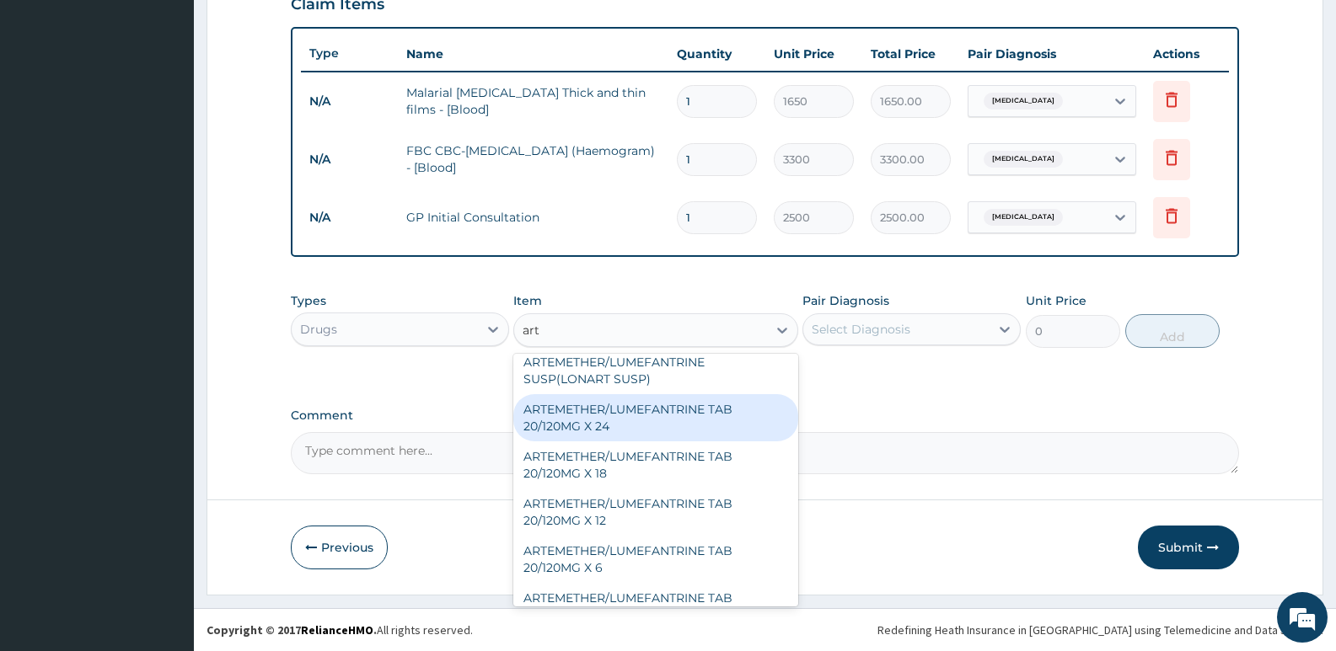
click at [619, 416] on div "ARTEMETHER/LUMEFANTRINE TAB 20/120MG X 24" at bounding box center [655, 417] width 284 height 47
type input "700"
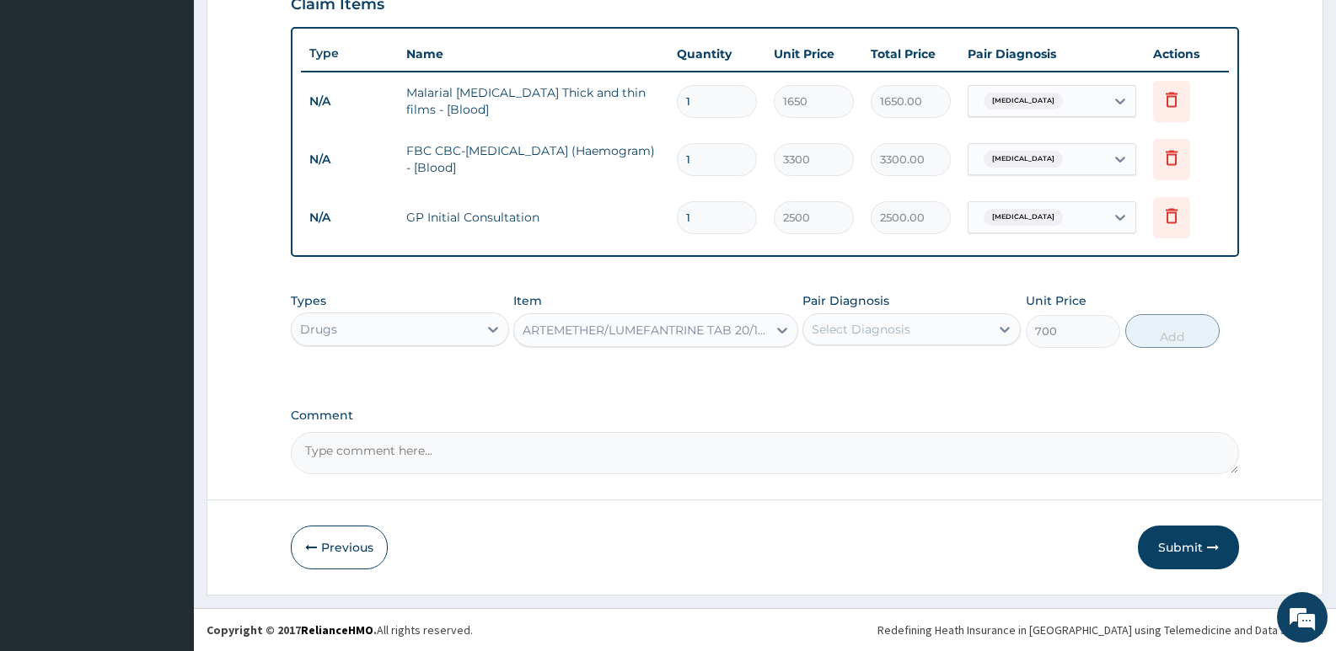
click at [943, 329] on div "Select Diagnosis" at bounding box center [896, 329] width 186 height 27
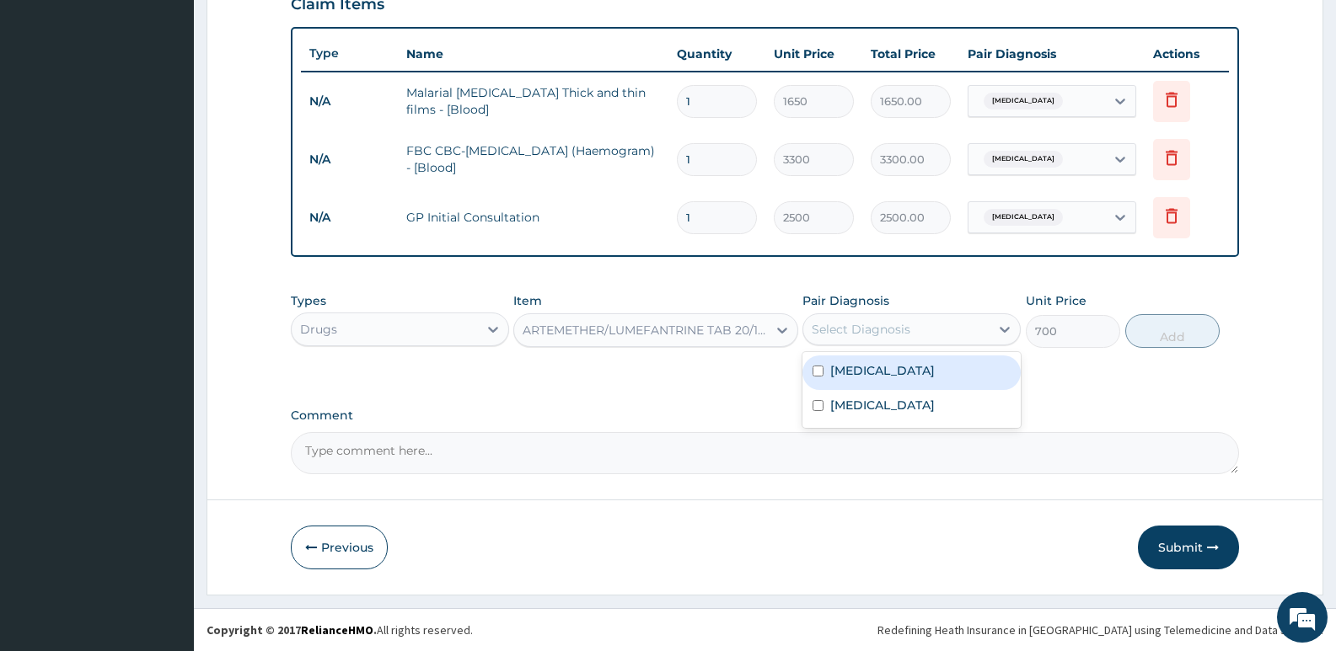
click at [870, 364] on label "Malaria" at bounding box center [882, 370] width 105 height 17
checkbox input "true"
click at [1178, 336] on button "Add" at bounding box center [1172, 331] width 94 height 34
type input "0"
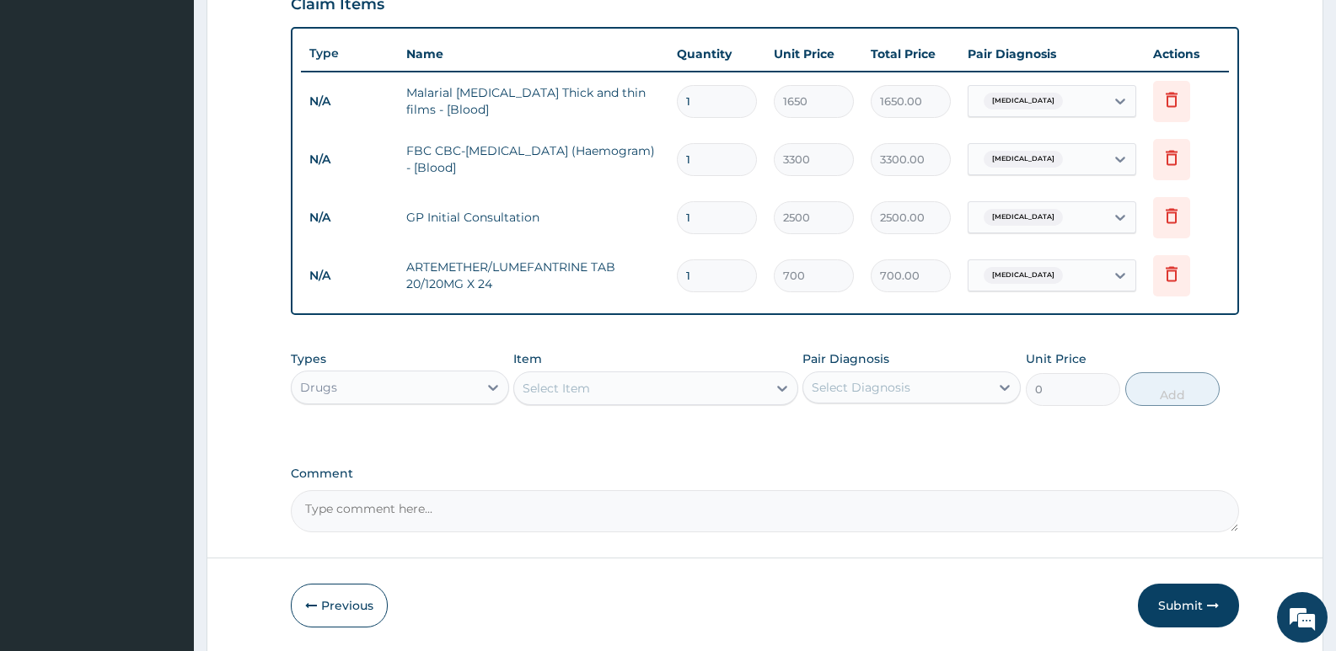
type input "0.00"
type input "2"
type input "1400.00"
type input "25"
type input "17500.00"
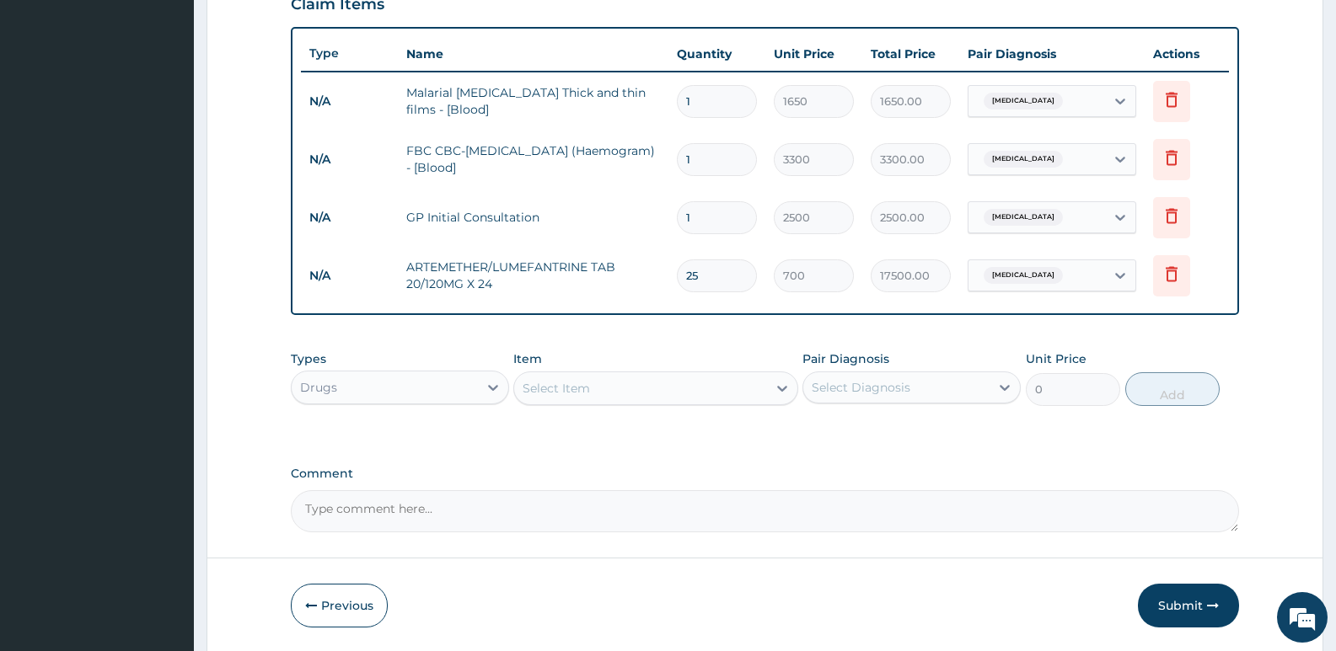
type input "2"
type input "1400.00"
type input "24"
type input "16800.00"
type input "24"
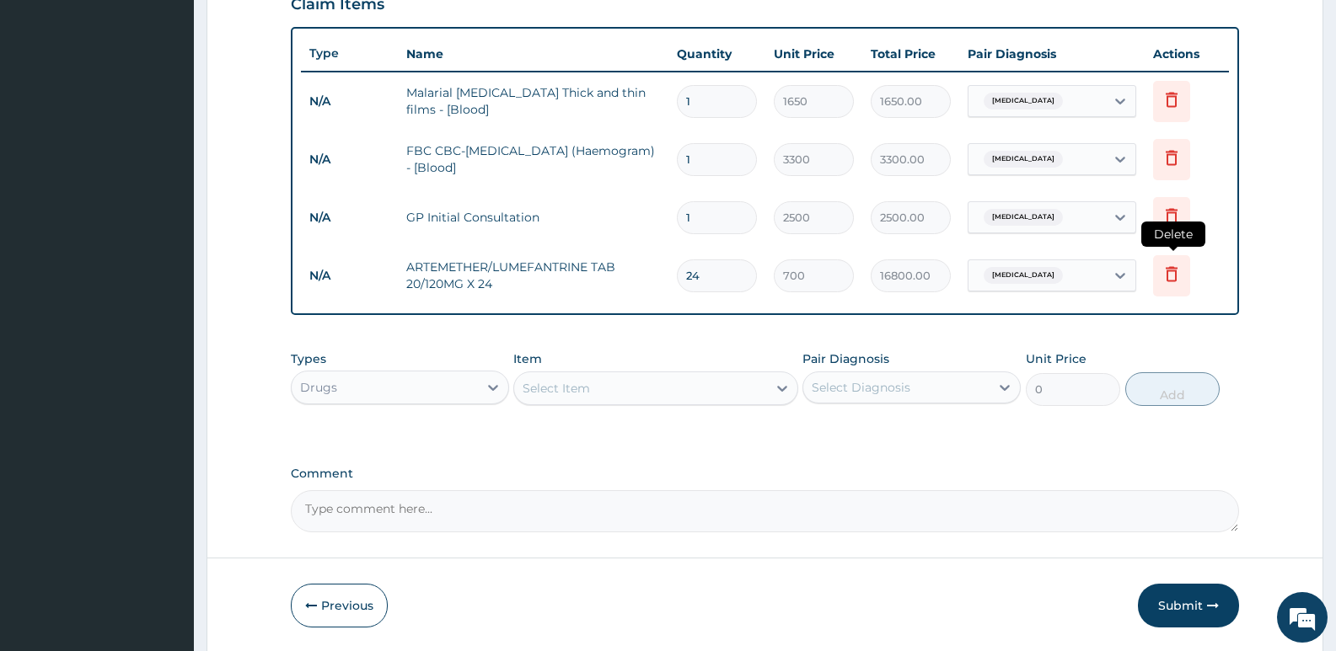
click at [1160, 276] on icon at bounding box center [1171, 275] width 37 height 41
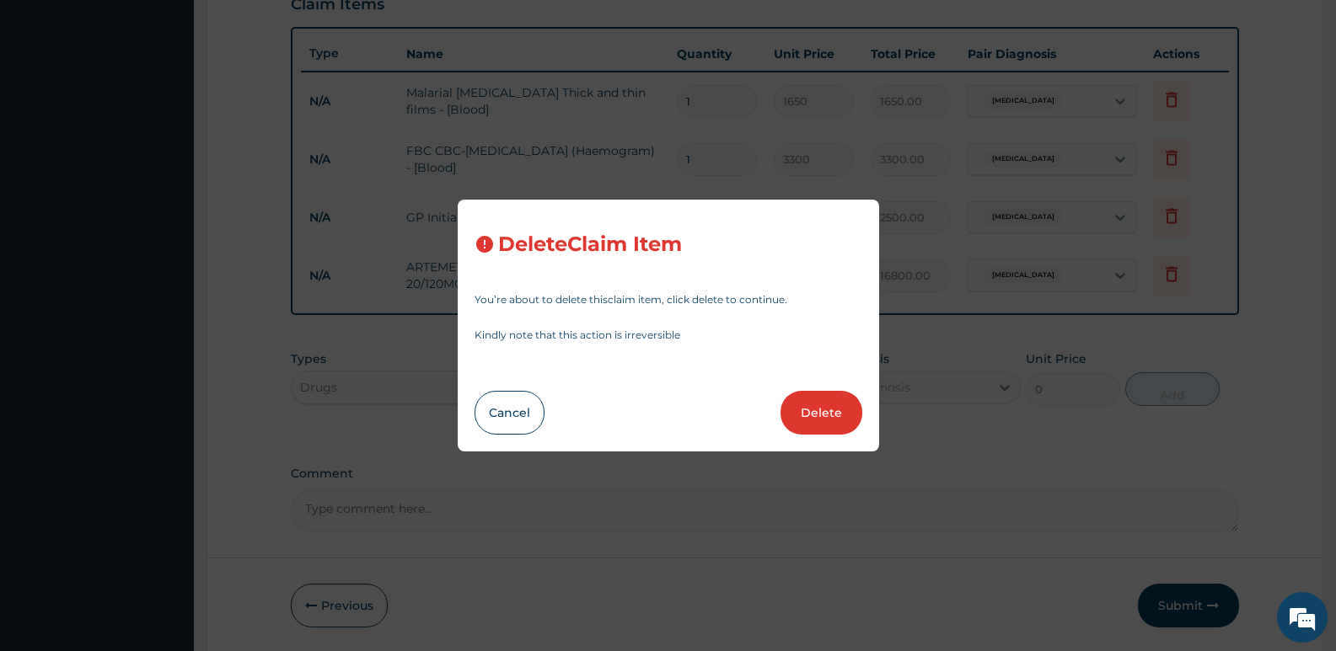
click at [811, 421] on button "Delete" at bounding box center [821, 413] width 82 height 44
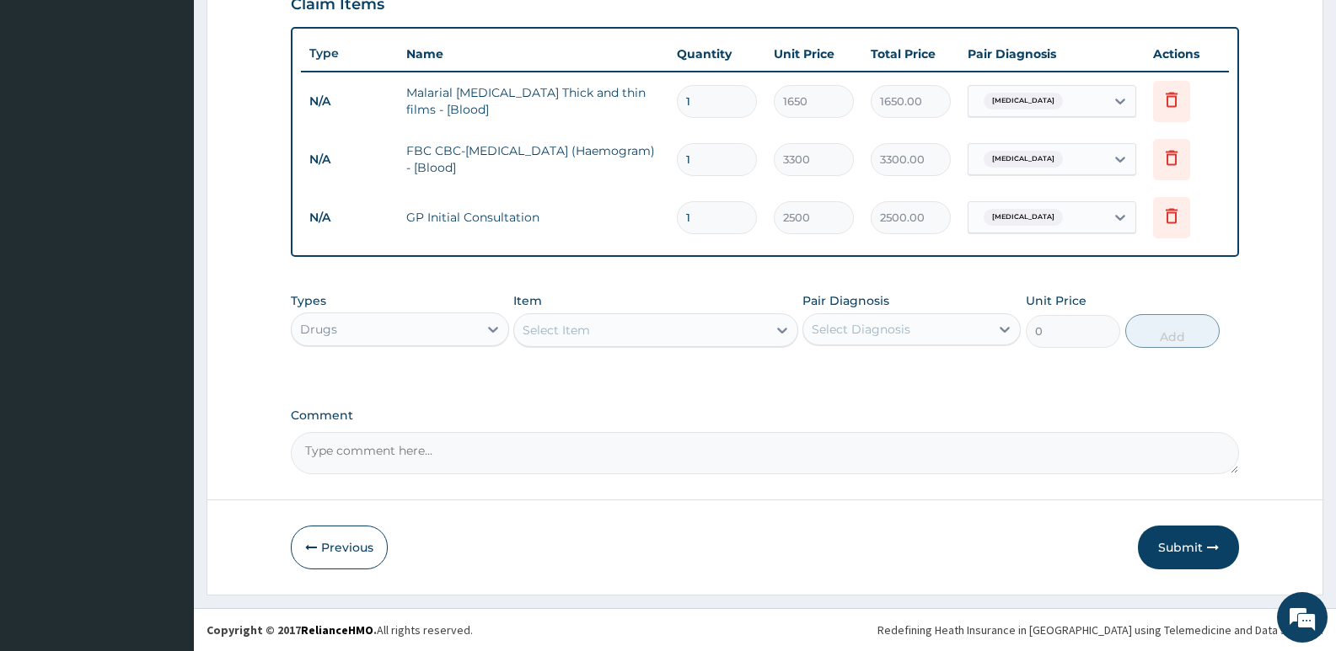
click at [695, 321] on div "Select Item" at bounding box center [640, 330] width 252 height 27
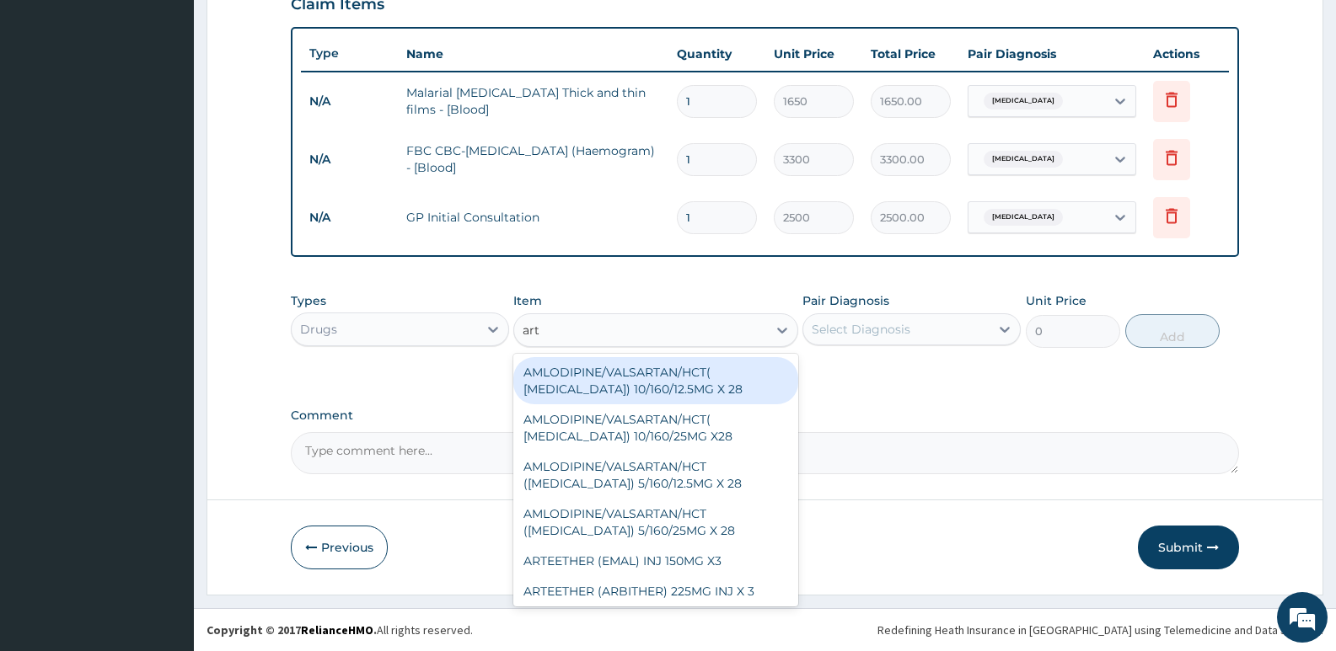
type input "arte"
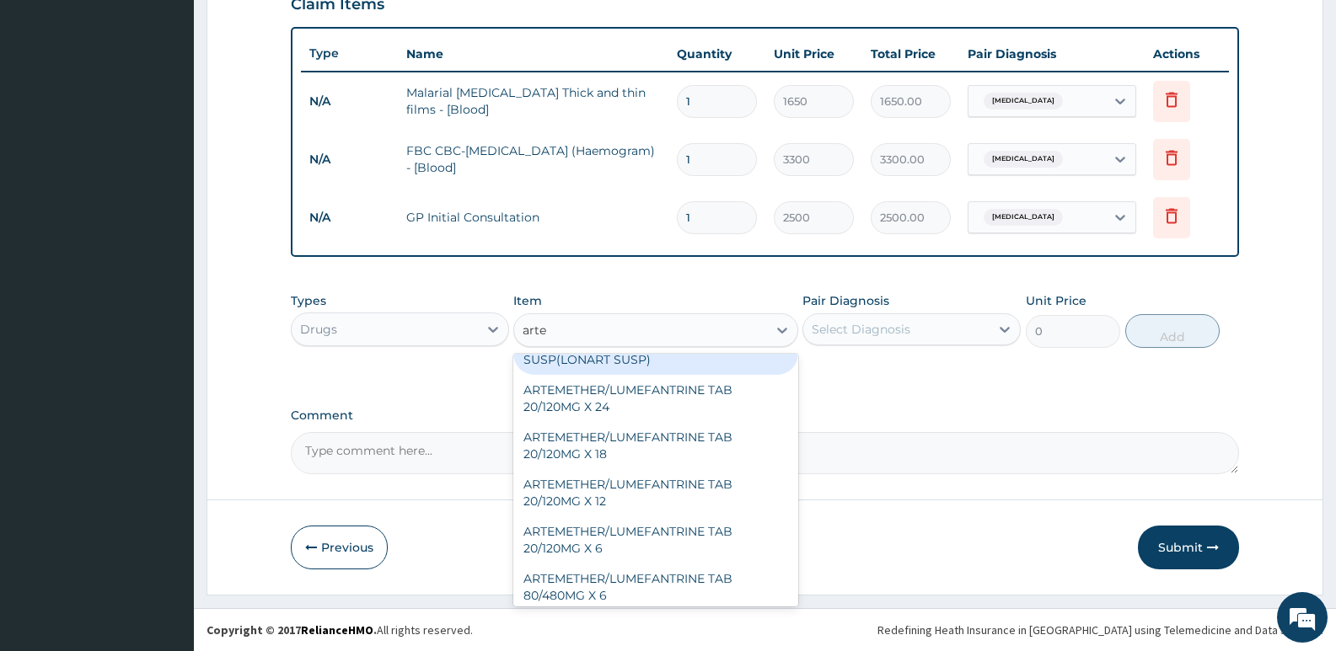
scroll to position [169, 0]
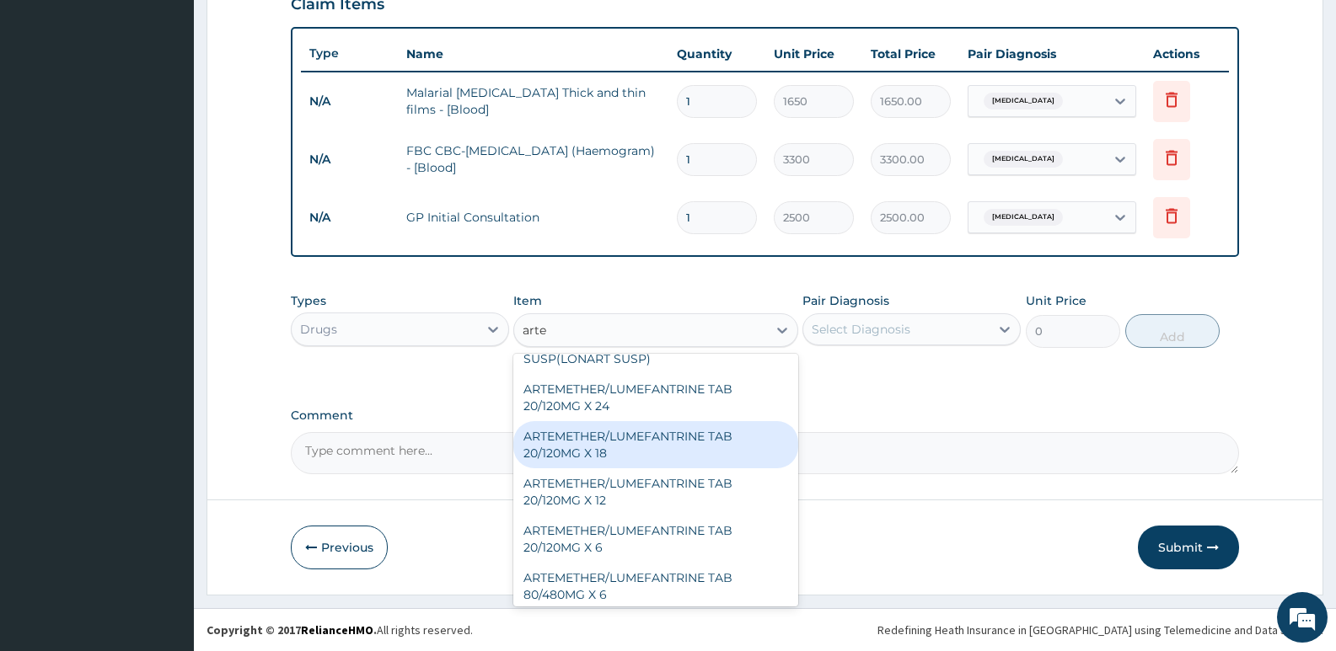
click at [645, 455] on div "ARTEMETHER/LUMEFANTRINE TAB 20/120MG X 18" at bounding box center [655, 444] width 284 height 47
type input "500"
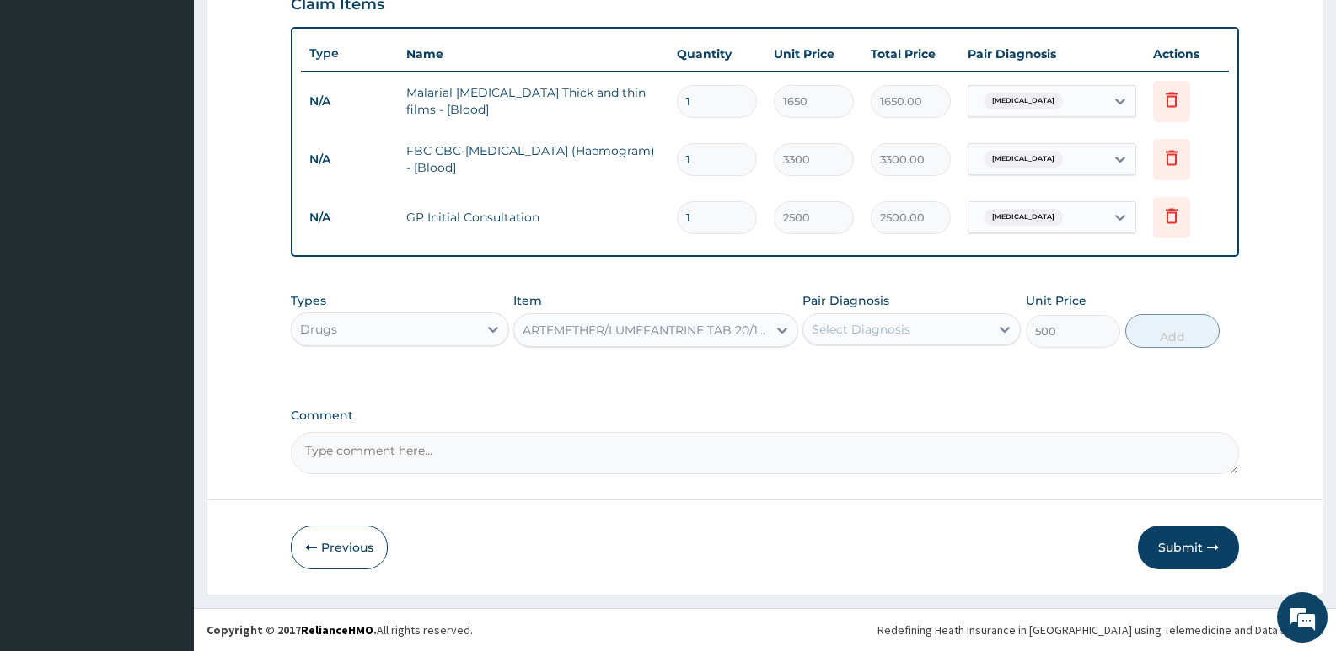
click at [863, 321] on div "Select Diagnosis" at bounding box center [861, 329] width 99 height 17
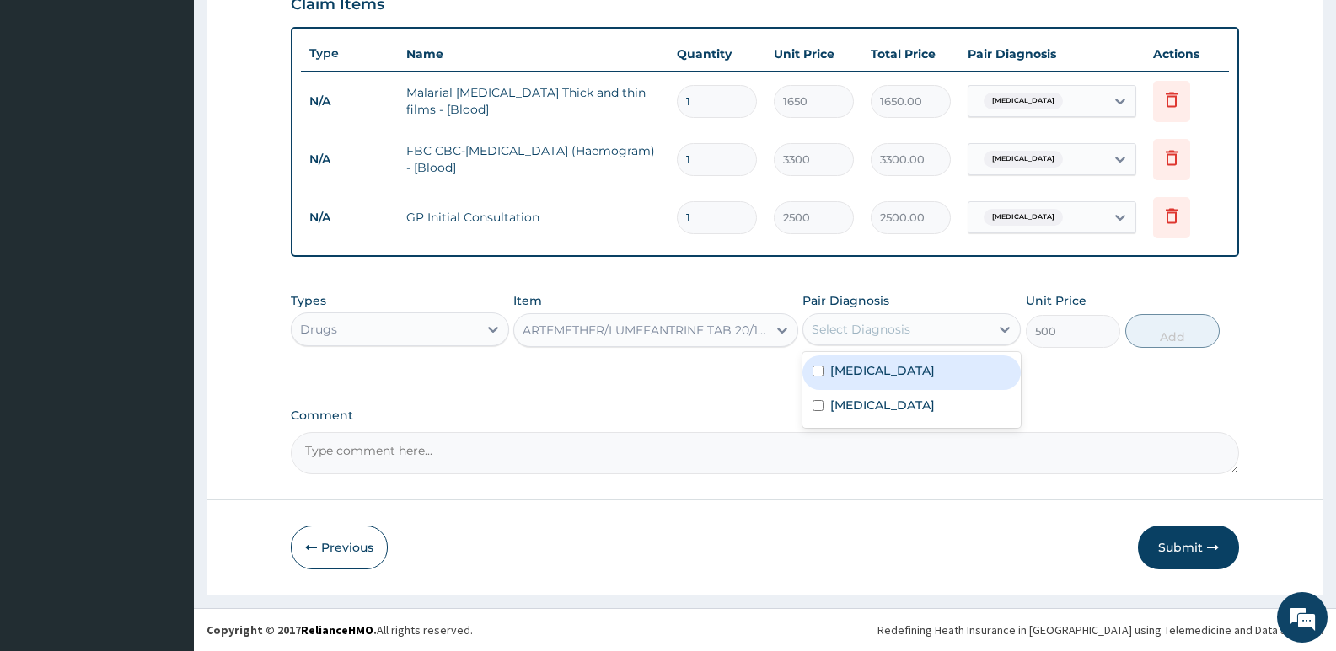
click at [854, 373] on label "Malaria" at bounding box center [882, 370] width 105 height 17
checkbox input "true"
click at [1162, 325] on button "Add" at bounding box center [1172, 331] width 94 height 34
type input "0"
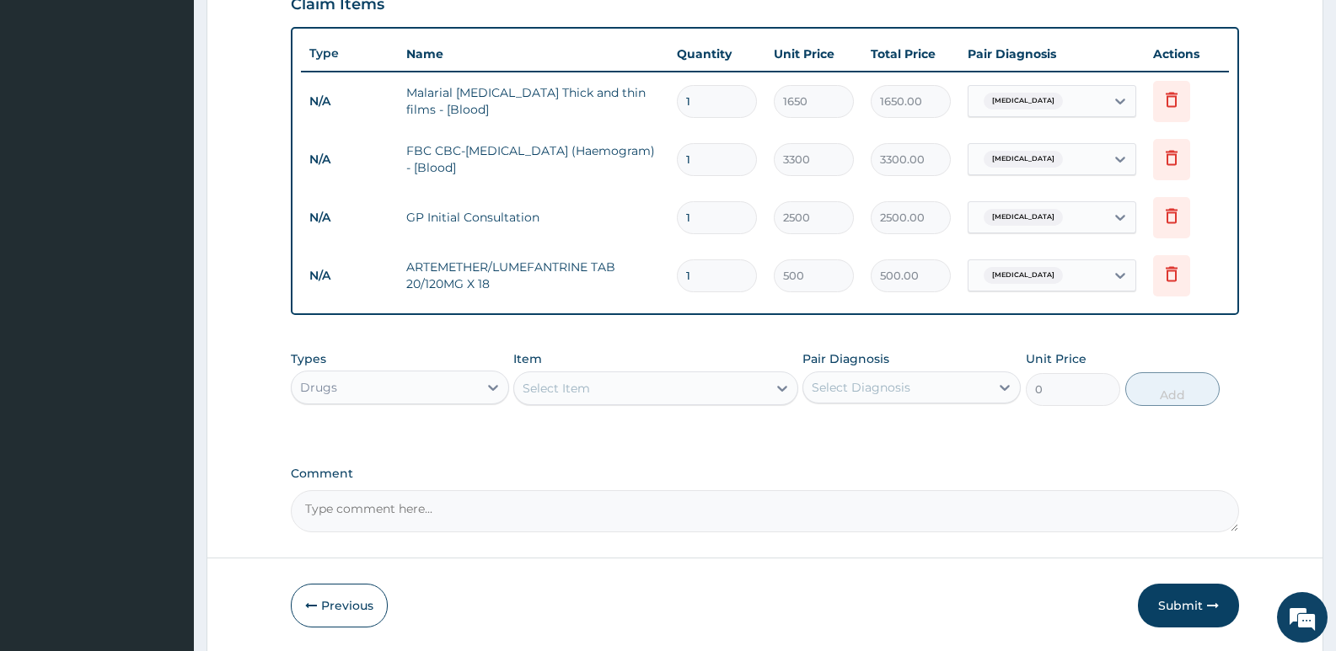
type input "18"
type input "9000.00"
type input "18"
click at [562, 390] on div "Select Item" at bounding box center [556, 388] width 67 height 17
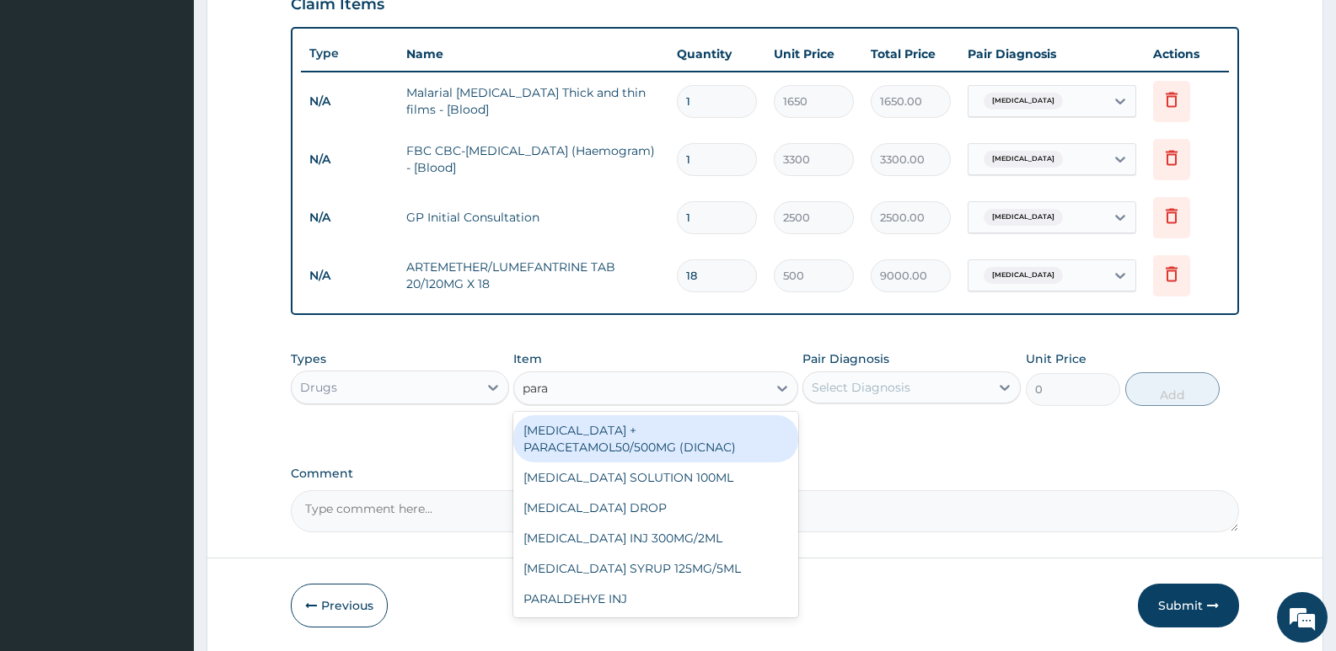
type input "parac"
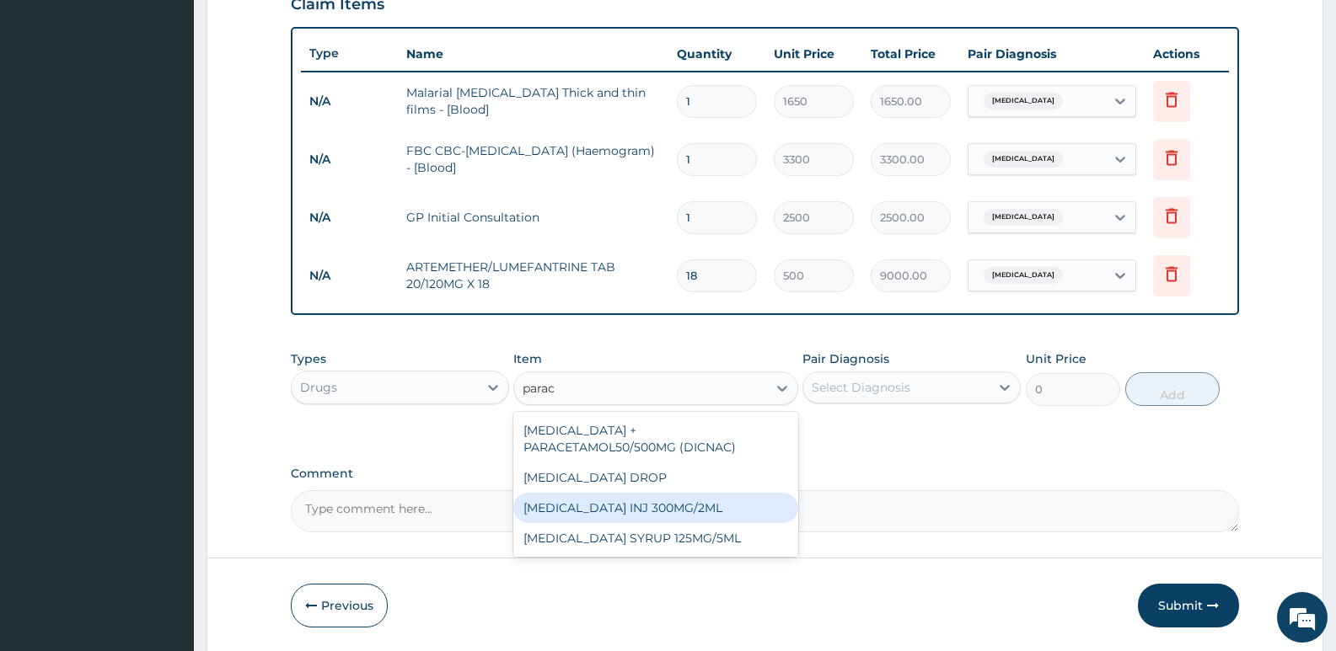
click at [694, 499] on div "PARACETAMOL INJ 300MG/2ML" at bounding box center [655, 508] width 284 height 30
type input "200"
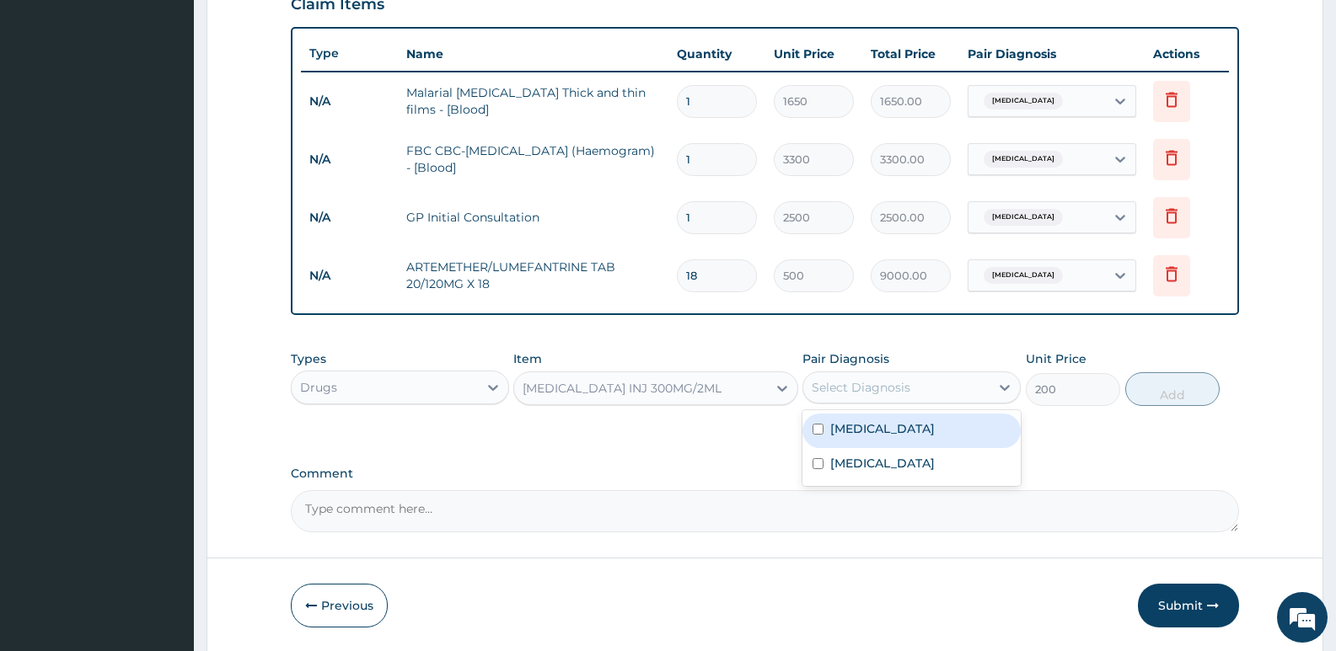
click at [902, 393] on div "Select Diagnosis" at bounding box center [861, 387] width 99 height 17
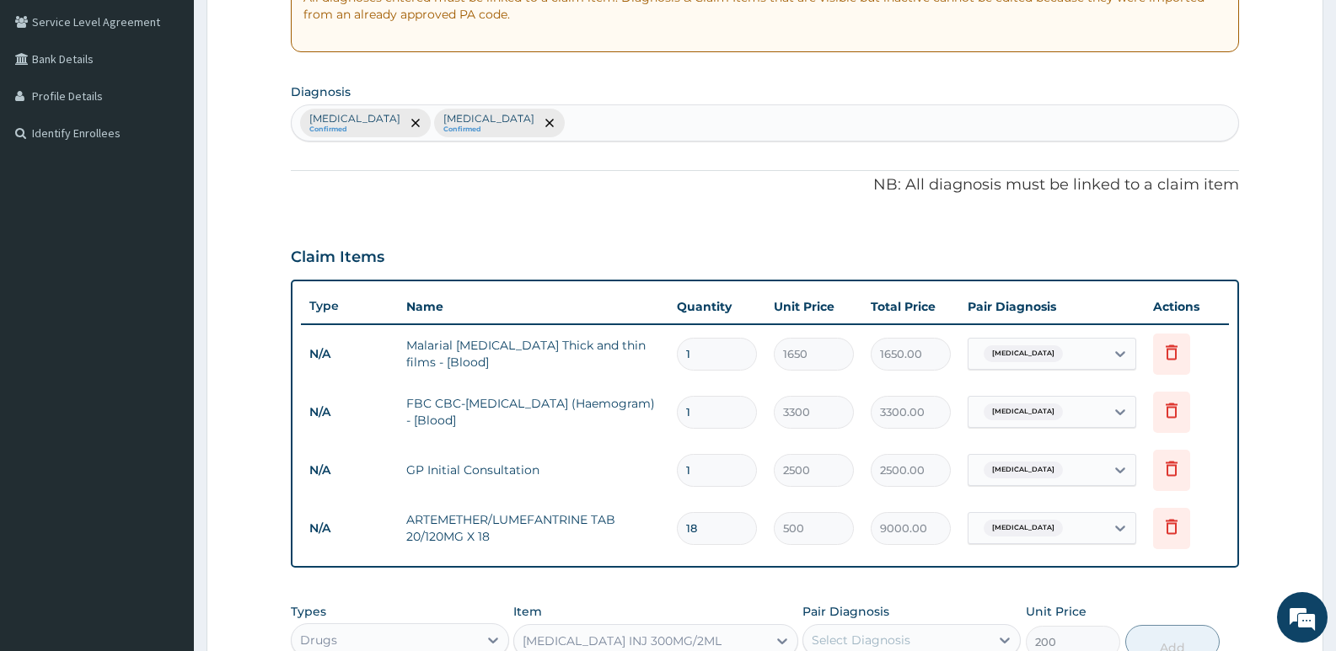
click at [541, 126] on div "Malaria Confirmed Sepsis Confirmed" at bounding box center [765, 122] width 946 height 35
type input "feve"
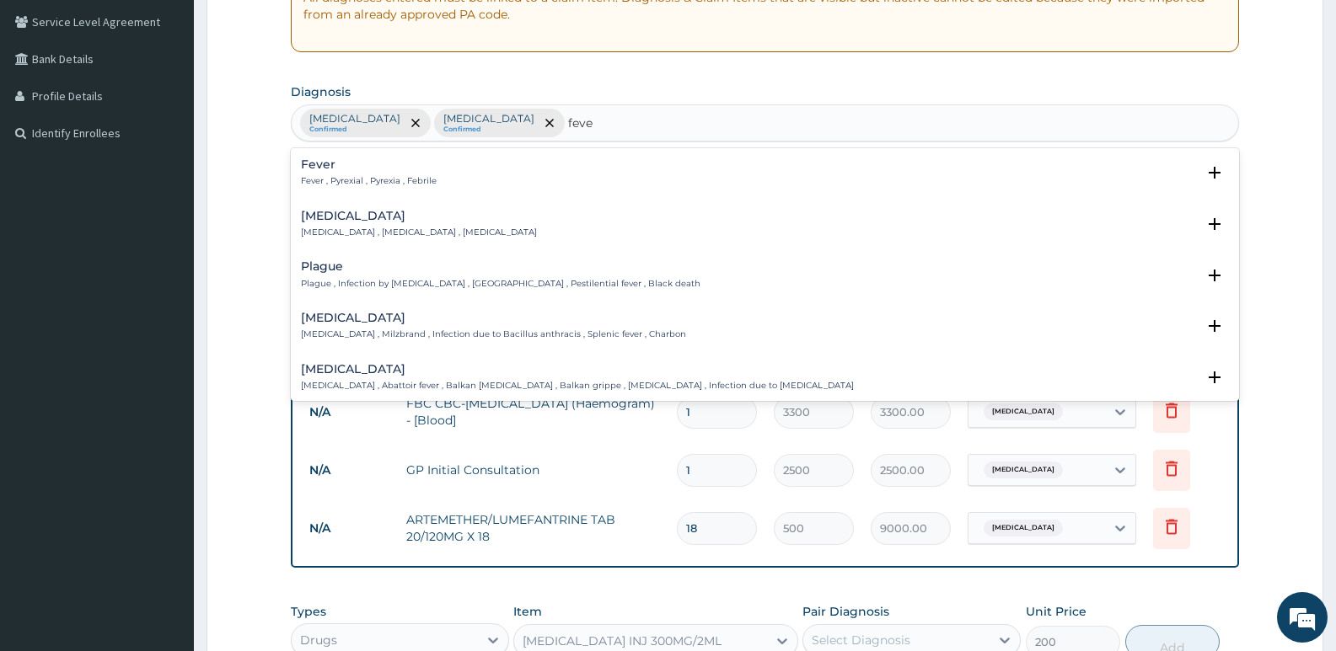
click at [416, 175] on p "Fever , Pyrexial , Pyrexia , Febrile" at bounding box center [369, 181] width 136 height 12
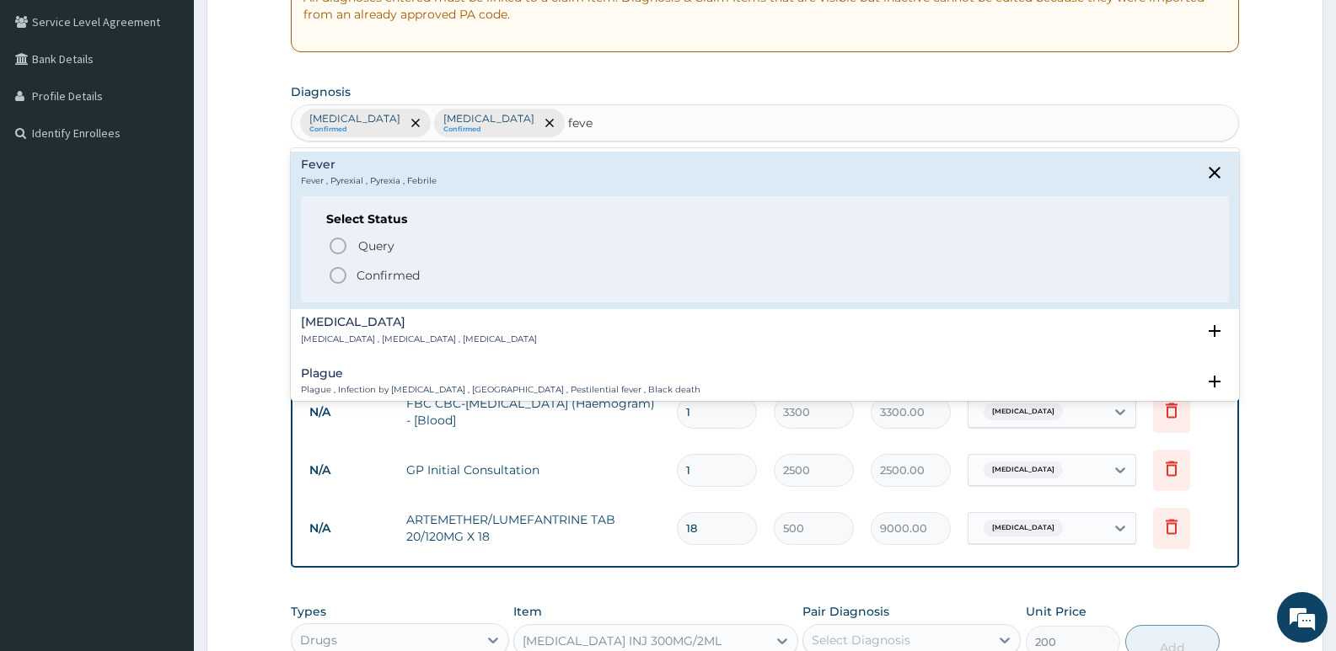
click at [349, 268] on span "Confirmed" at bounding box center [766, 275] width 876 height 20
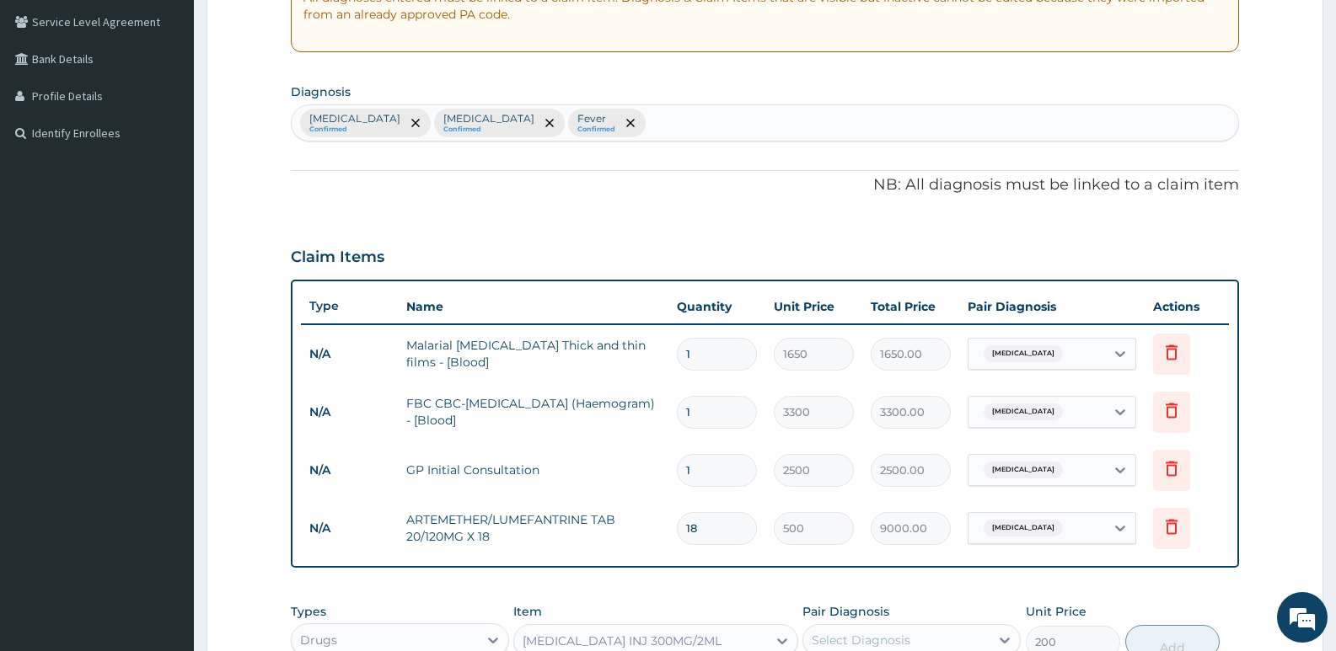
scroll to position [516, 0]
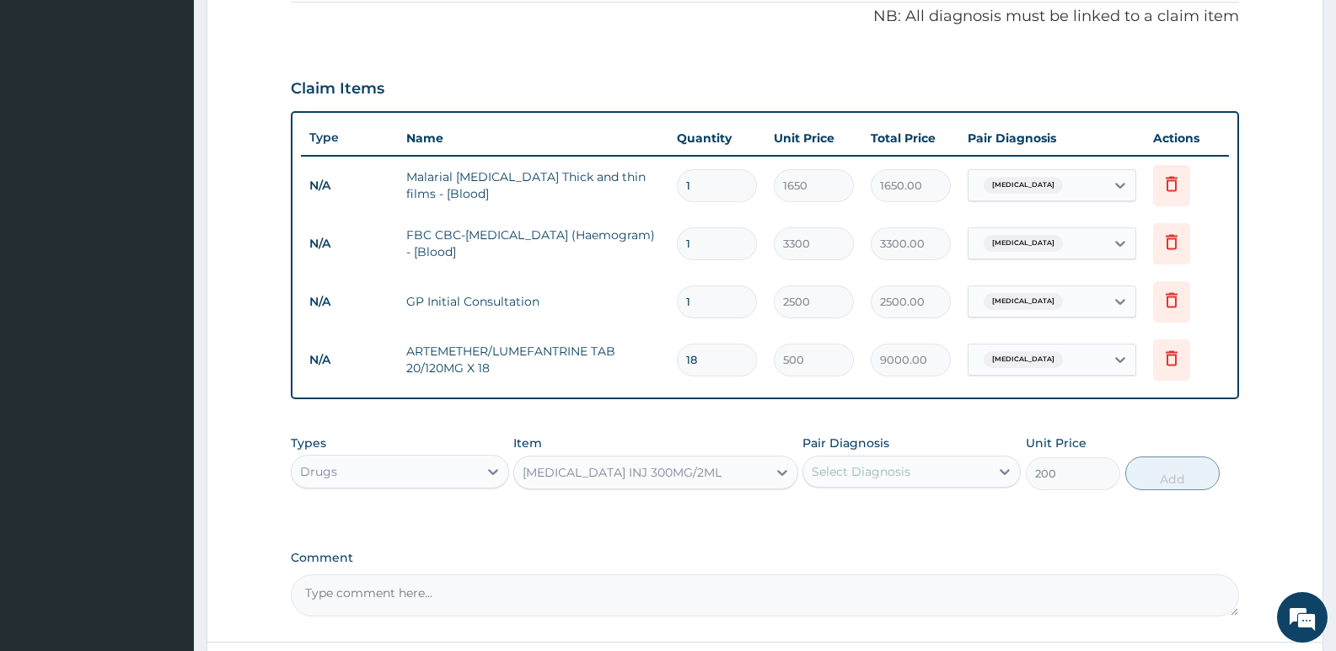
click at [968, 481] on div "Select Diagnosis" at bounding box center [896, 471] width 186 height 27
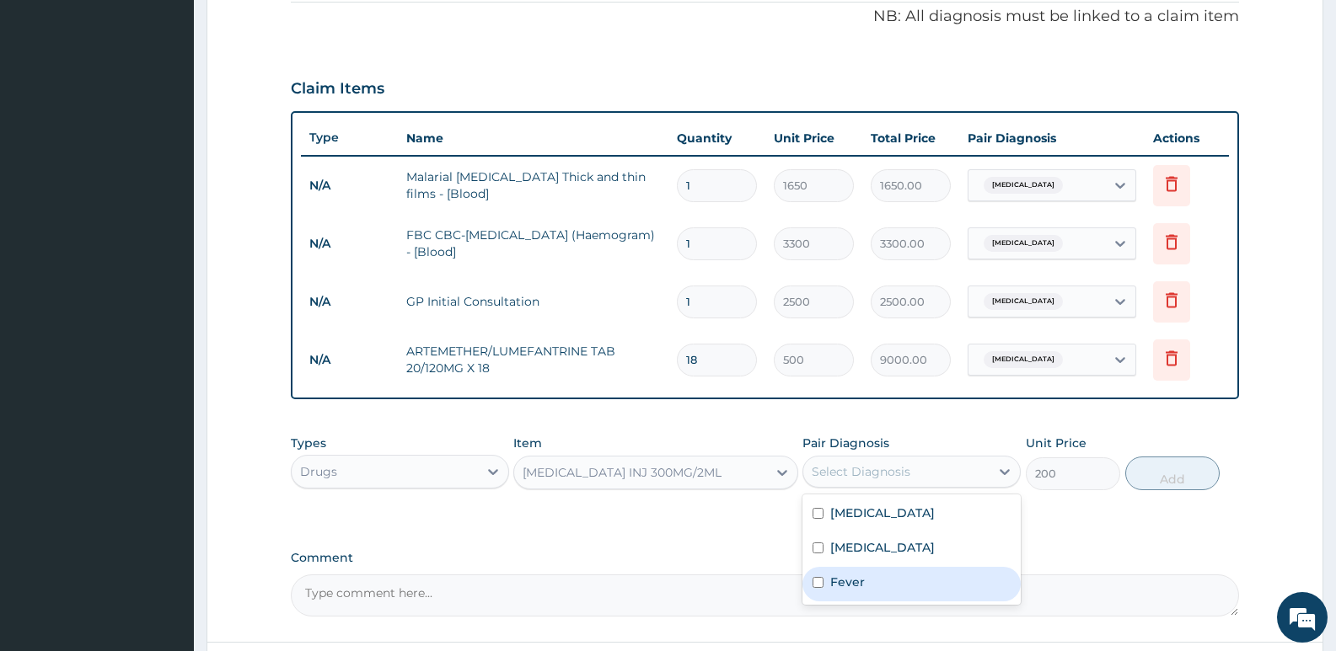
click at [884, 581] on div "Fever" at bounding box center [911, 584] width 218 height 35
checkbox input "true"
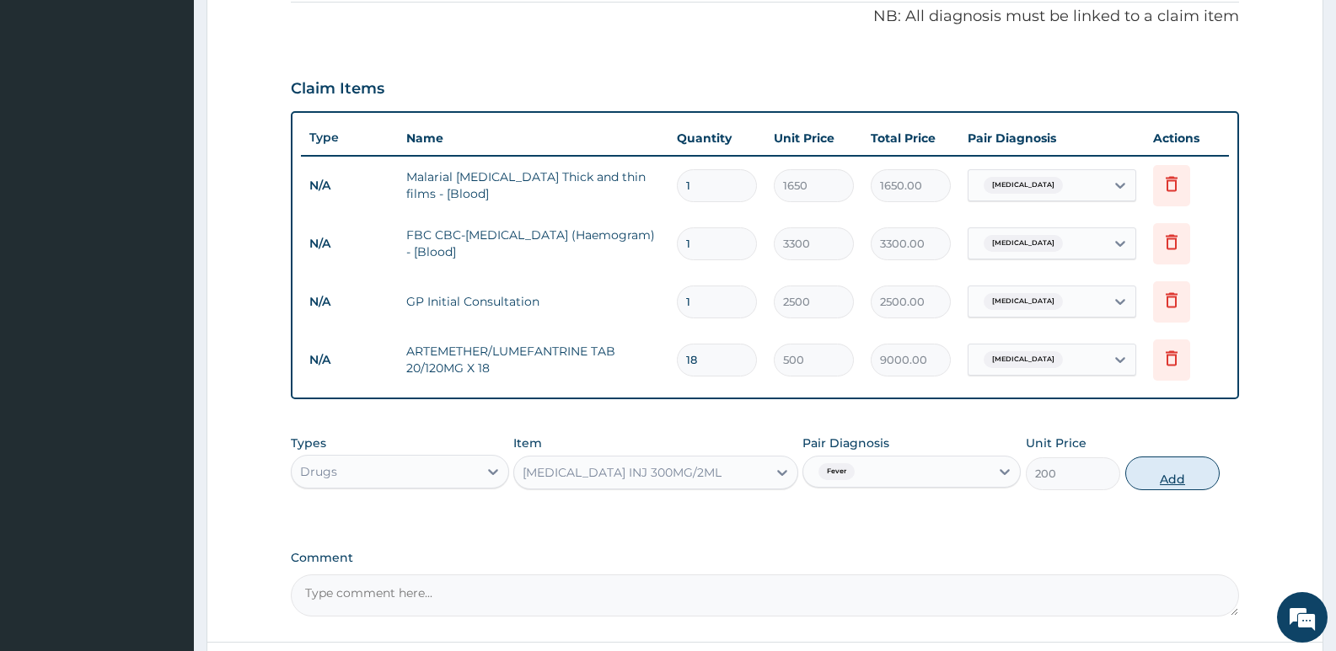
click at [1163, 480] on button "Add" at bounding box center [1172, 474] width 94 height 34
type input "0"
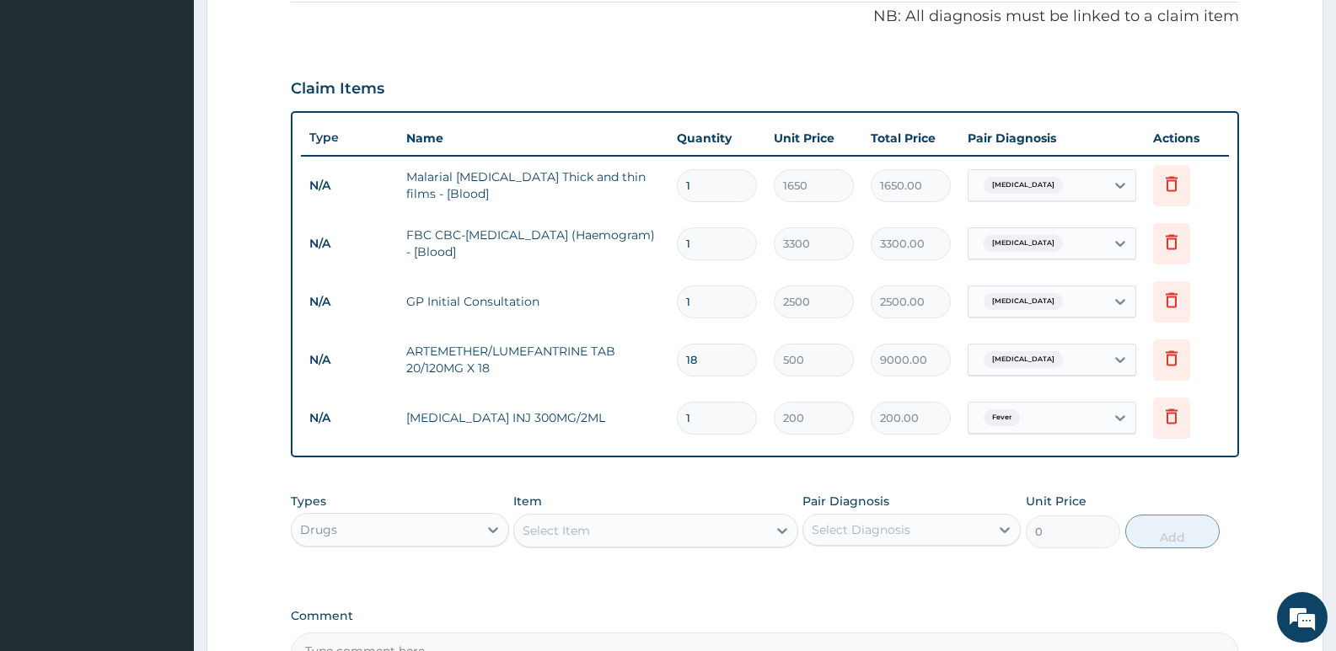
click at [546, 529] on div "Select Item" at bounding box center [556, 531] width 67 height 17
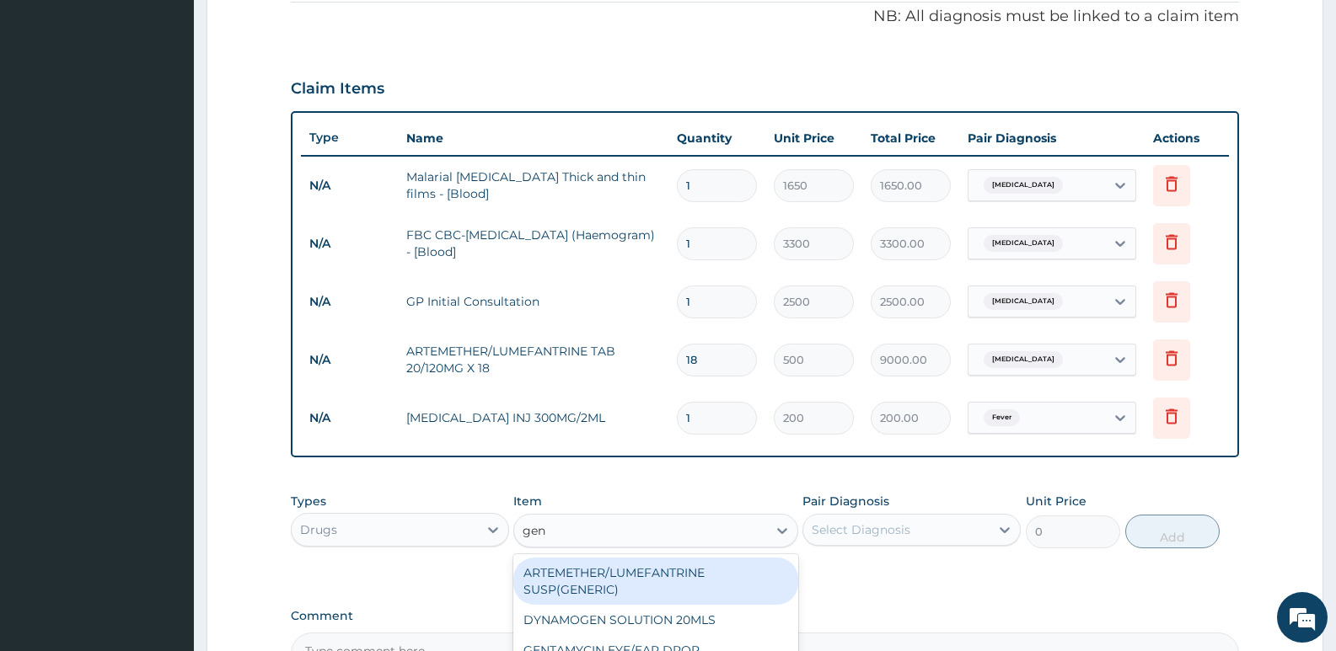
type input "gent"
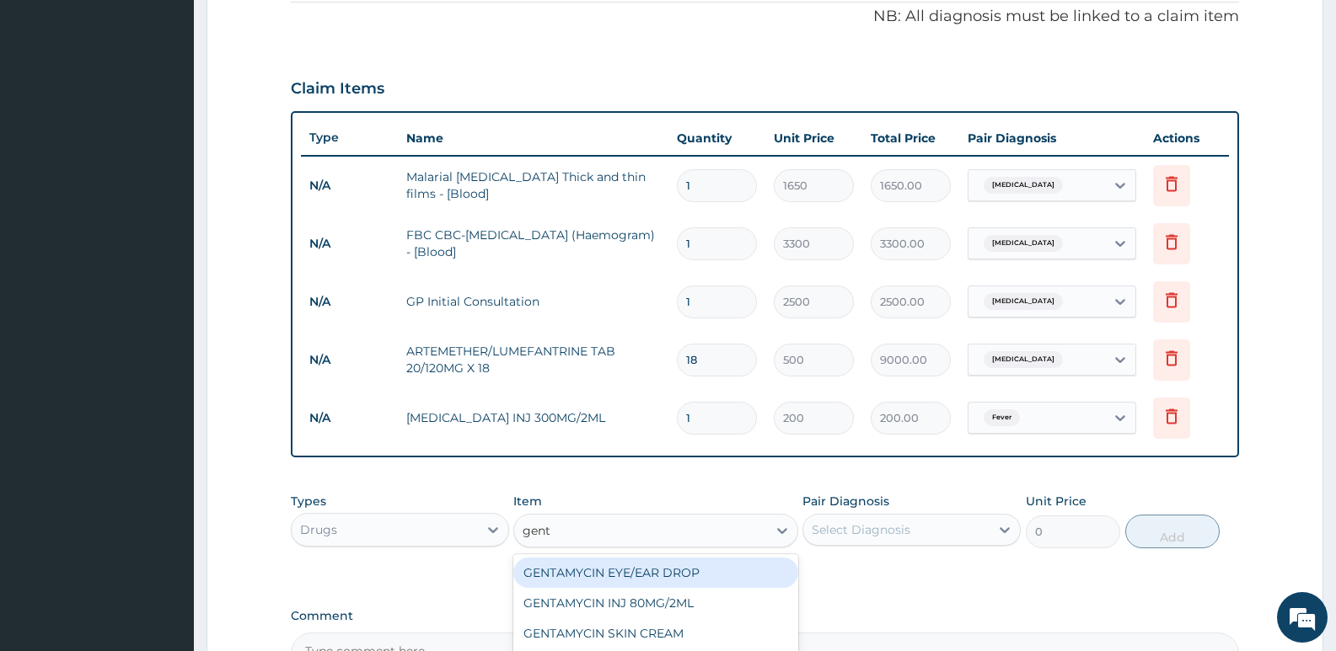
scroll to position [600, 0]
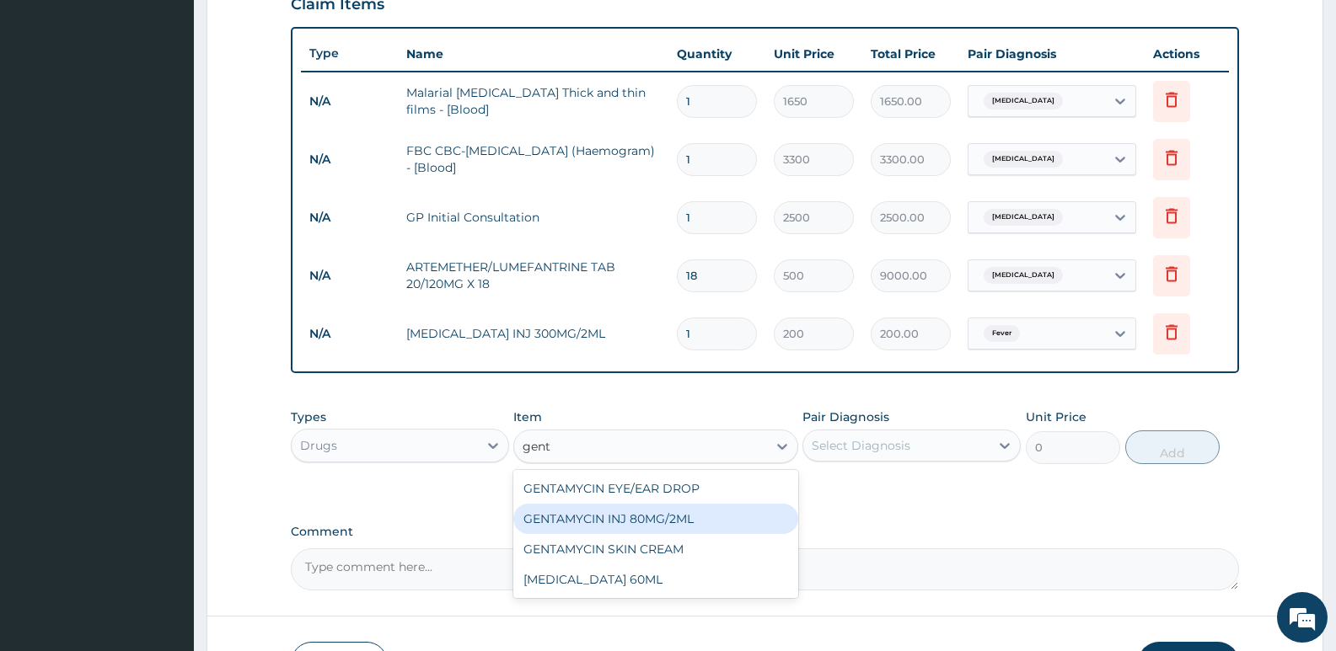
click at [550, 519] on div "GENTAMYCIN INJ 80MG/2ML" at bounding box center [655, 519] width 284 height 30
type input "200"
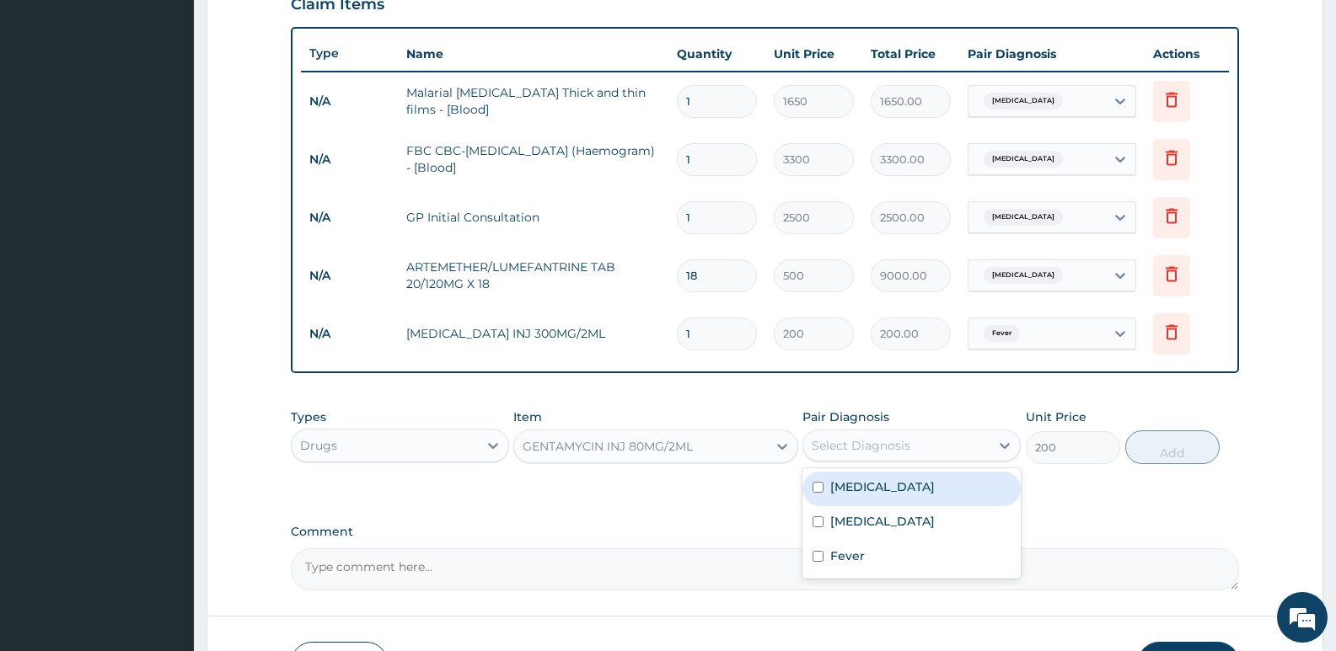
click at [891, 445] on div "Select Diagnosis" at bounding box center [861, 445] width 99 height 17
click at [872, 533] on div "Sepsis" at bounding box center [911, 524] width 218 height 35
checkbox input "true"
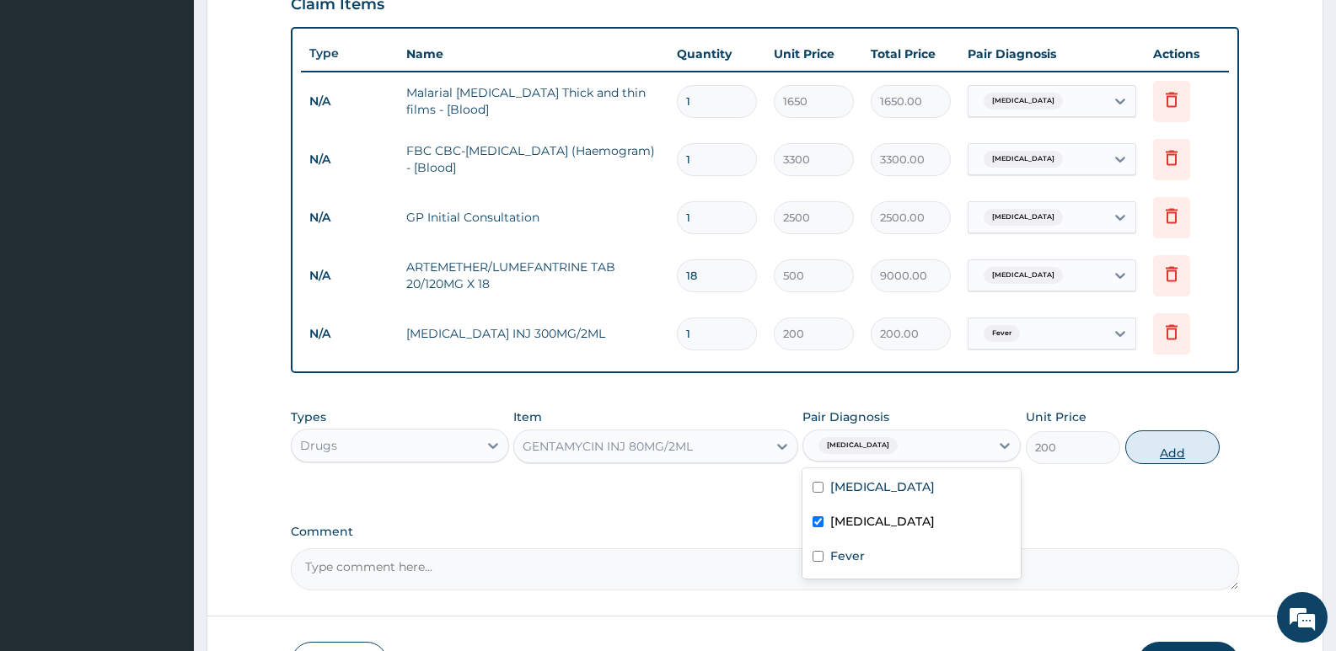
click at [1162, 458] on button "Add" at bounding box center [1172, 448] width 94 height 34
type input "0"
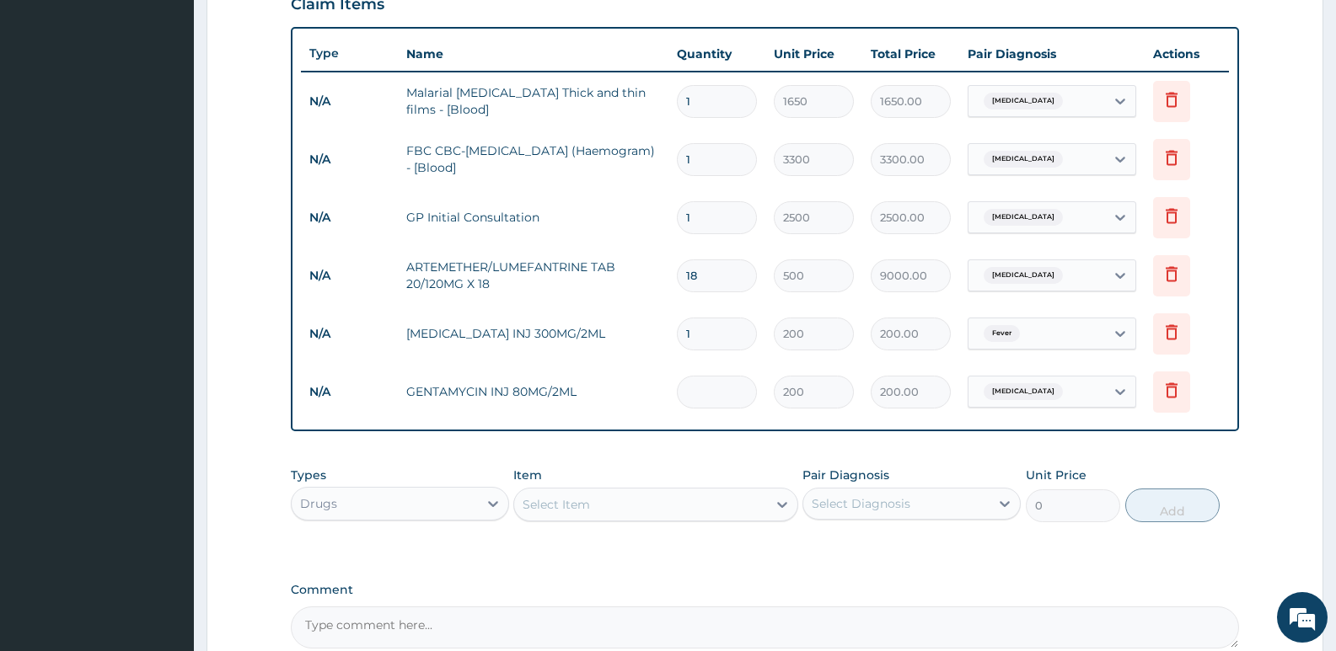
type input "0.00"
type input "6"
type input "1200.00"
type input "6"
type input "0.00"
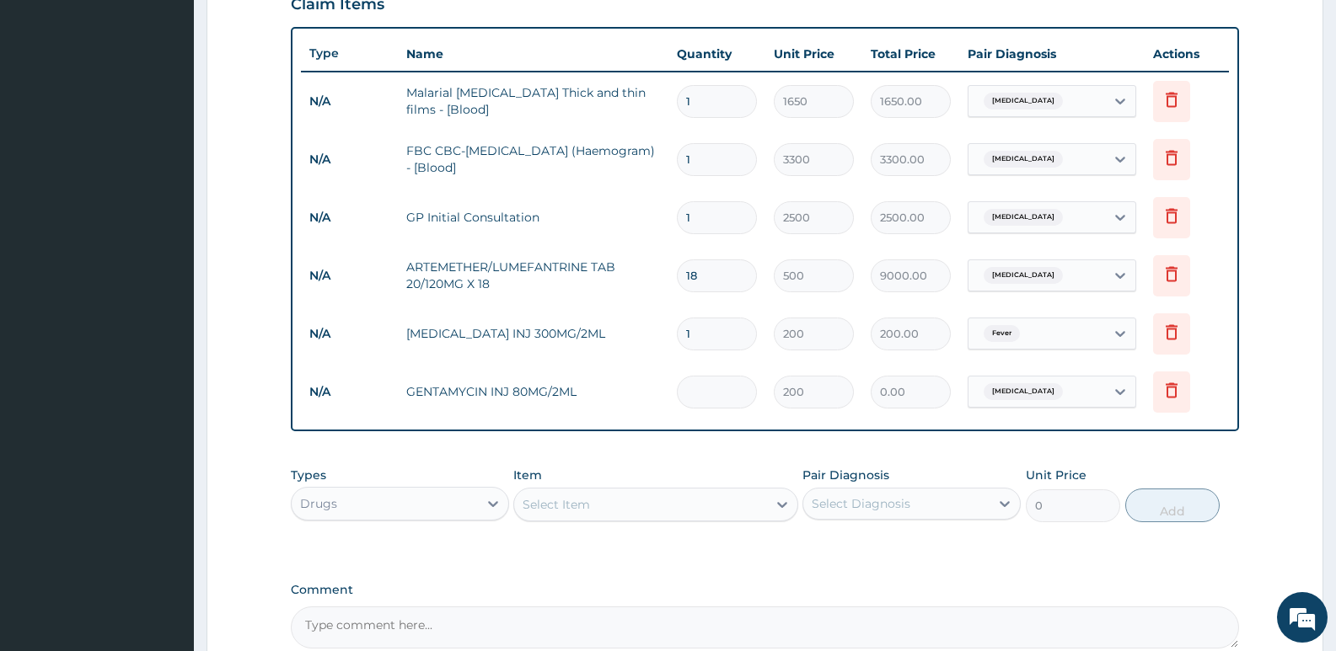
type input "4"
type input "800.00"
type input "4"
click at [584, 499] on div "Select Item" at bounding box center [556, 504] width 67 height 17
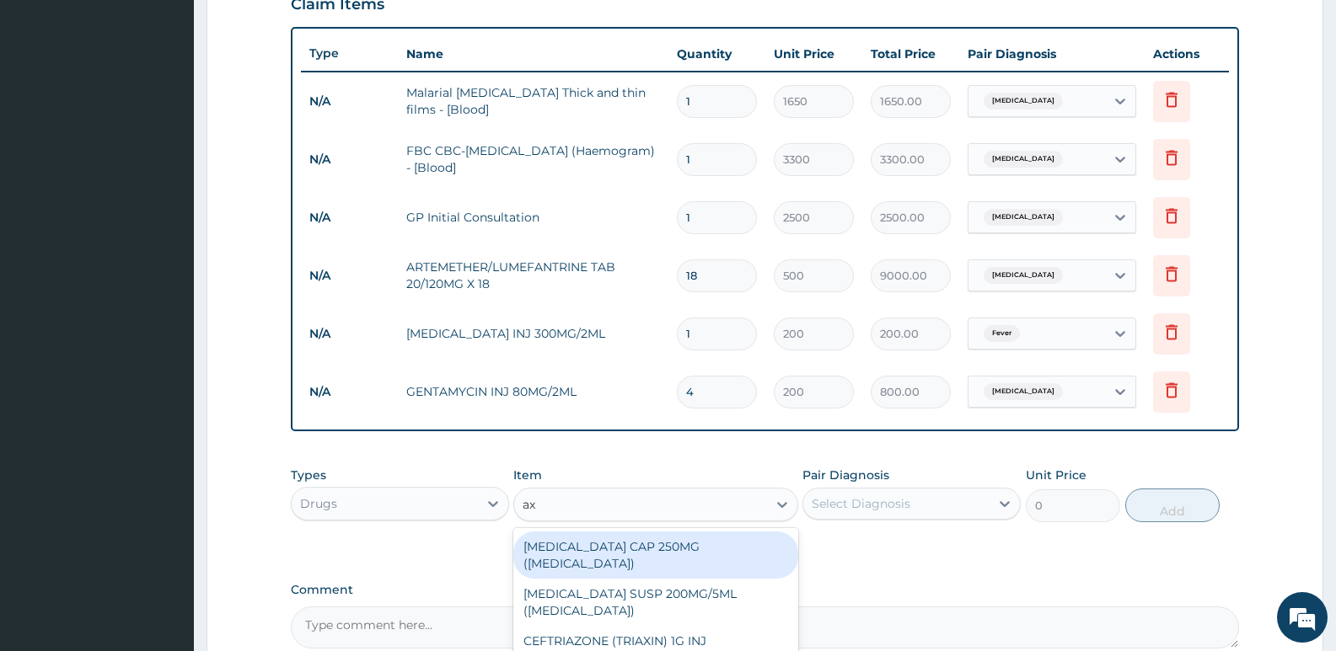
type input "a"
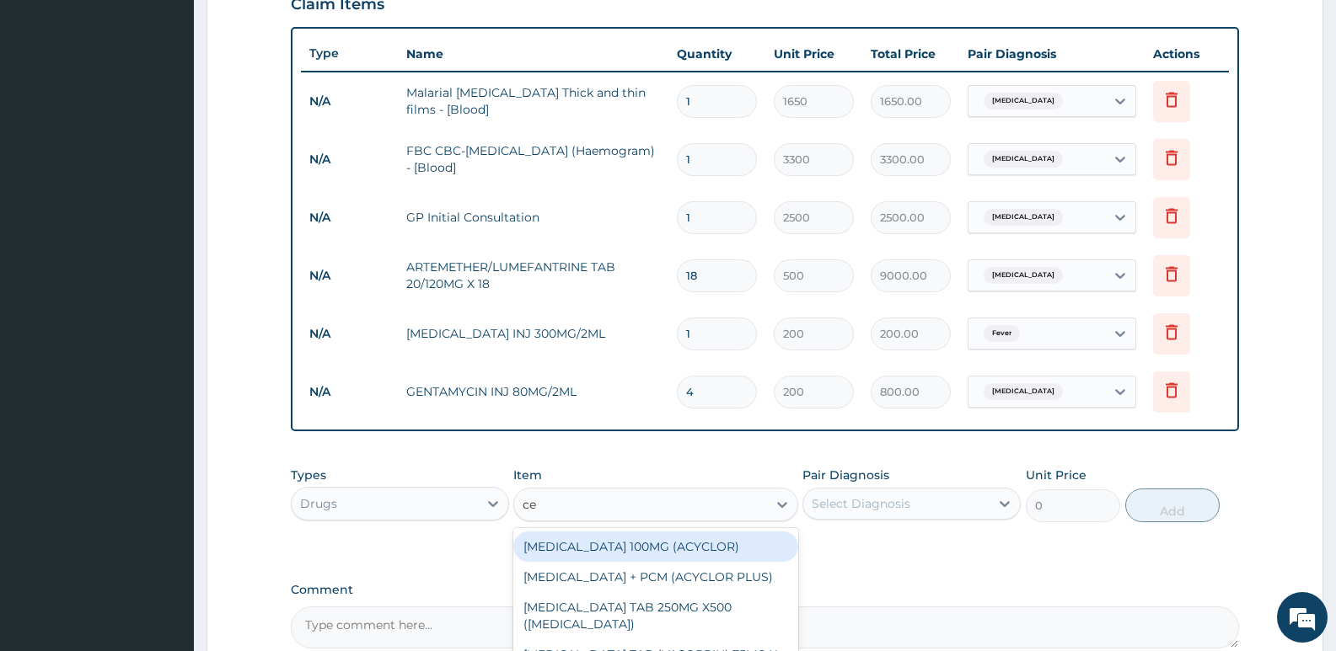
type input "cef"
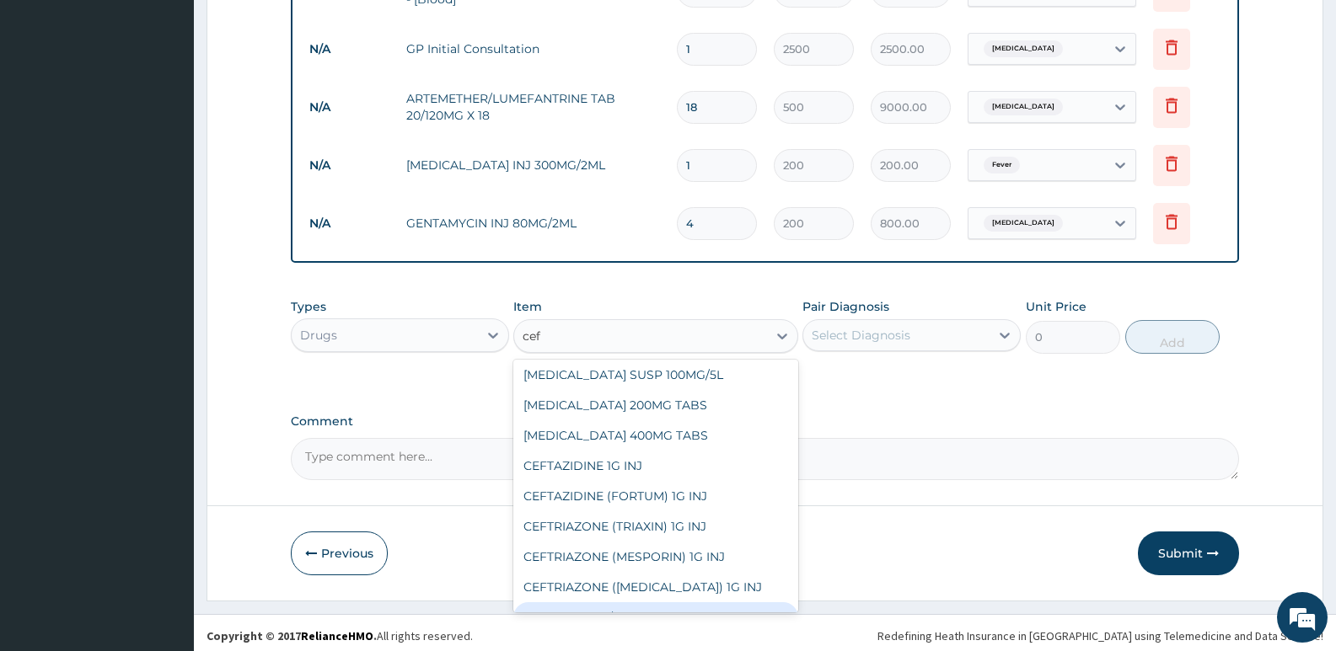
scroll to position [71, 0]
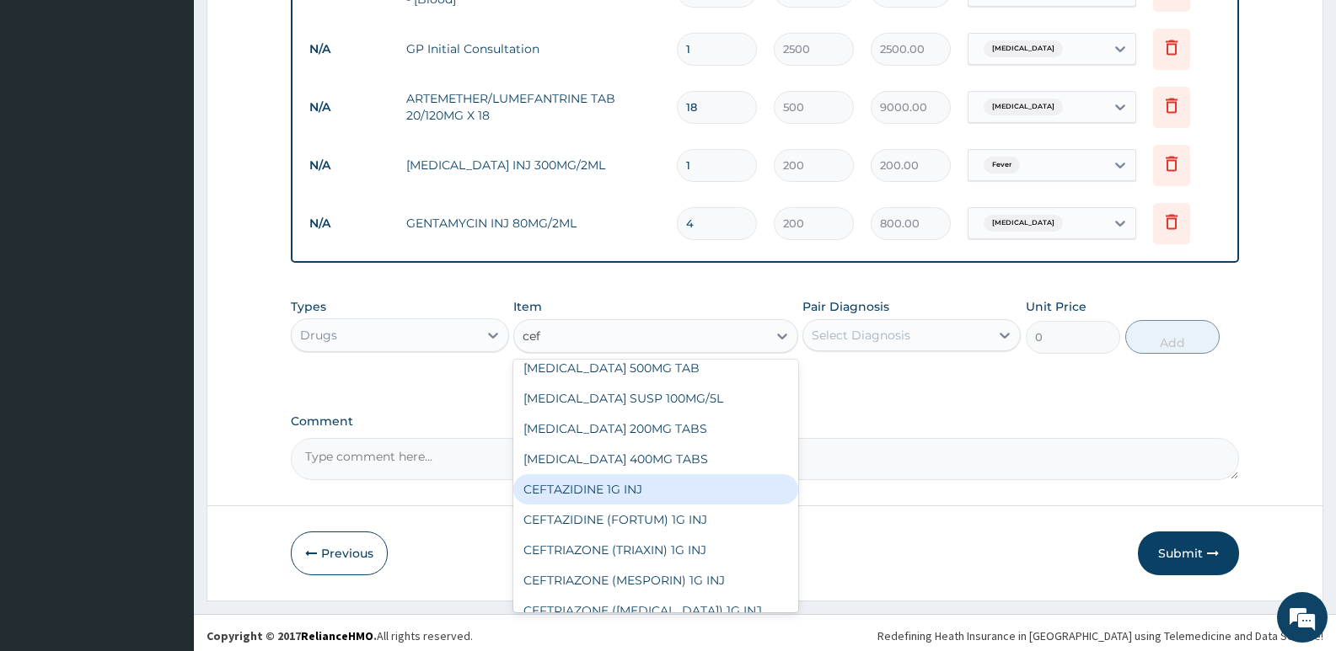
click at [648, 487] on div "CEFTAZIDINE 1G INJ" at bounding box center [655, 489] width 284 height 30
type input "2500"
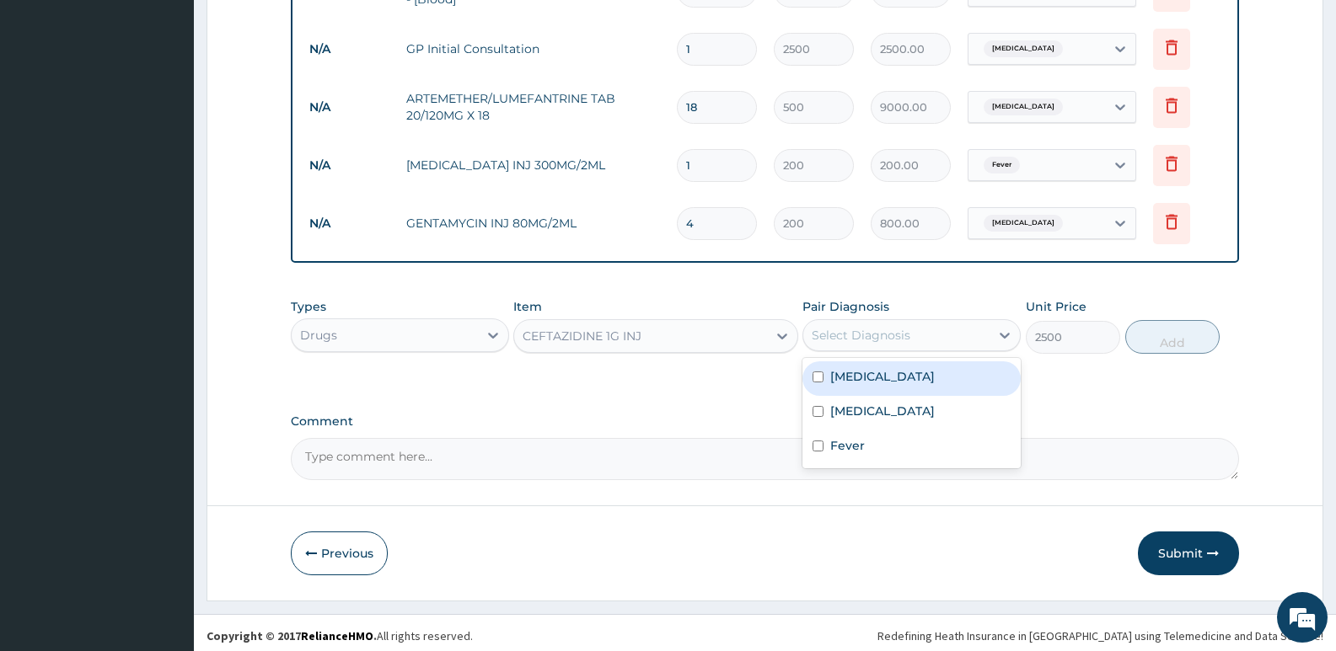
click at [893, 333] on div "Select Diagnosis" at bounding box center [861, 335] width 99 height 17
click at [882, 420] on div "Sepsis" at bounding box center [911, 413] width 218 height 35
checkbox input "true"
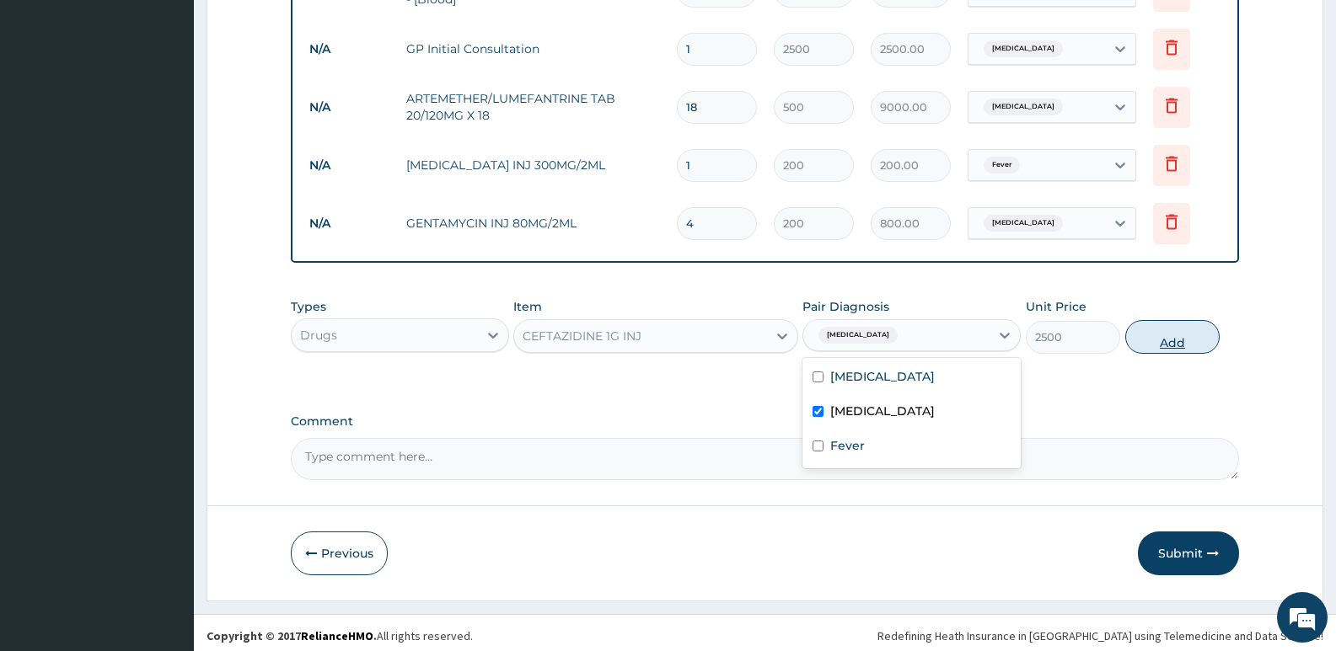
click at [1178, 346] on button "Add" at bounding box center [1172, 337] width 94 height 34
type input "0"
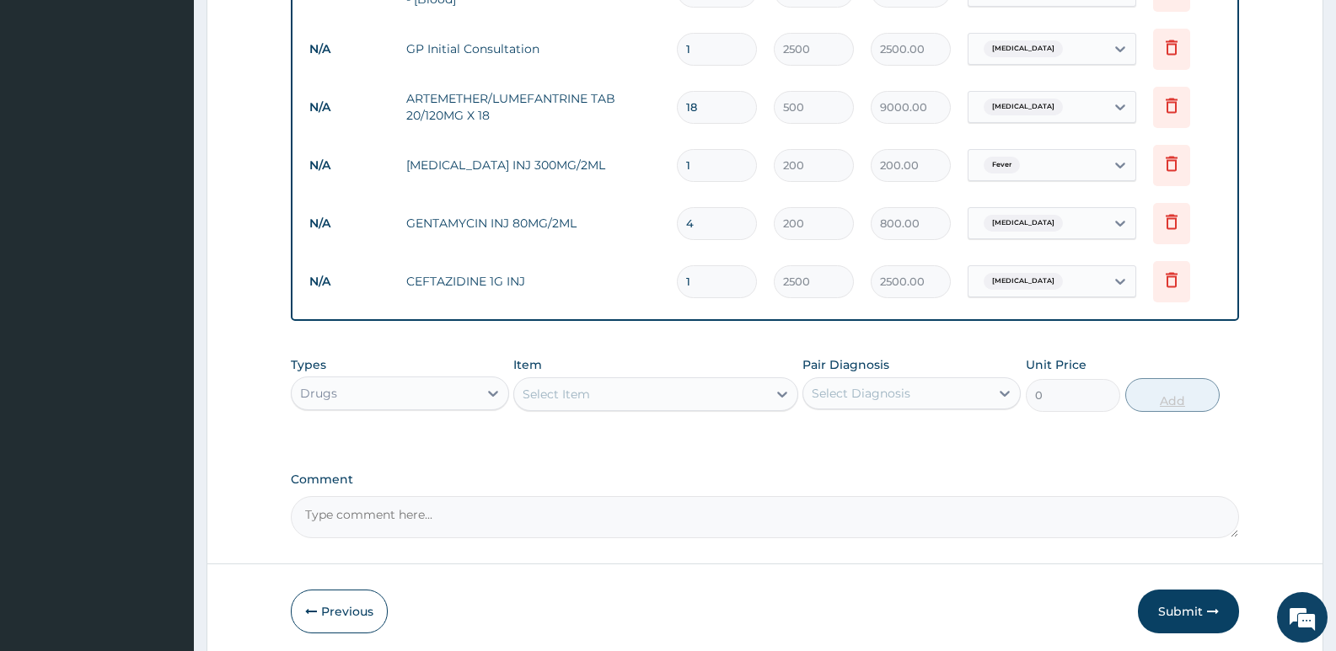
type input "0.00"
type input "3"
type input "7500.00"
type input "3"
click at [529, 404] on div "Select Item" at bounding box center [640, 394] width 252 height 27
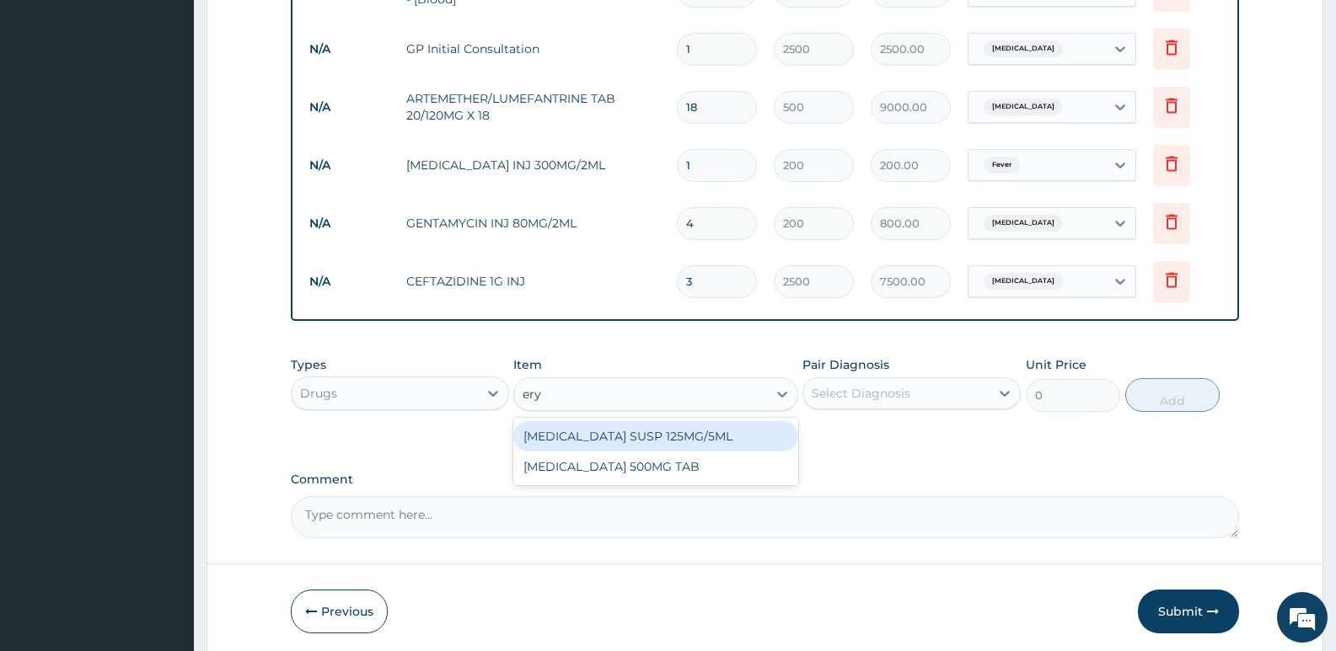
type input "eryt"
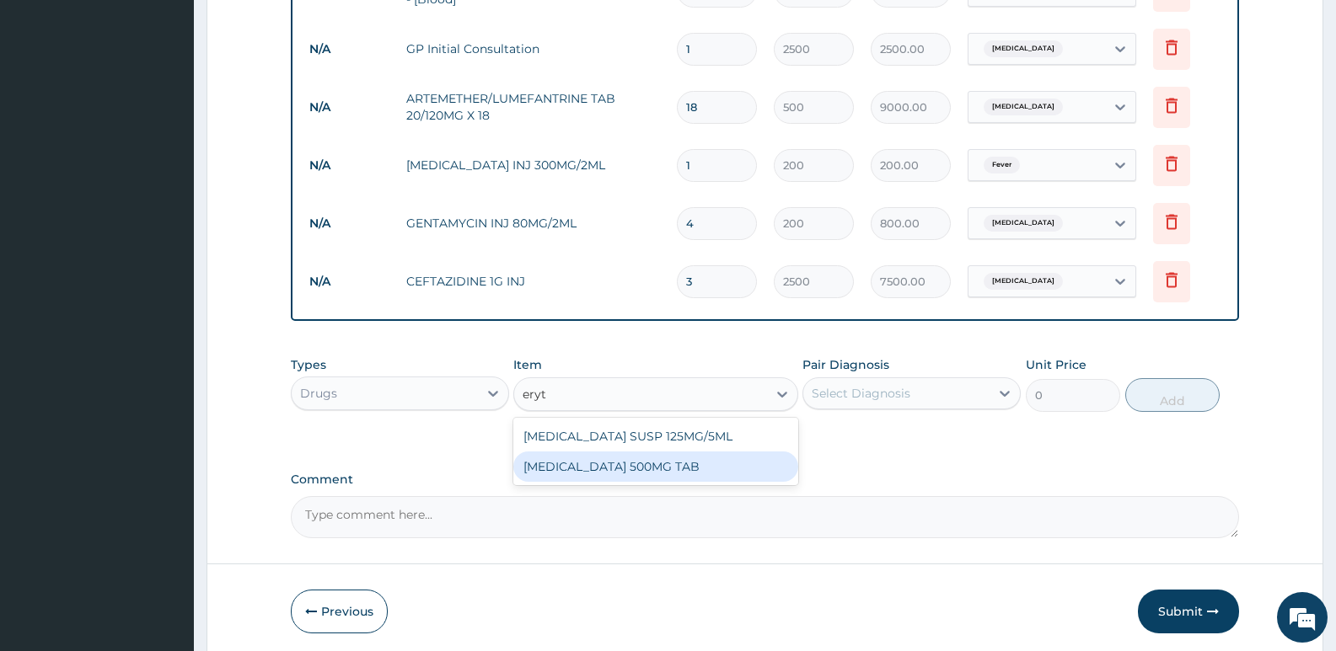
click at [555, 462] on div "ERYTHROMYCIN 500MG TAB" at bounding box center [655, 467] width 284 height 30
type input "80"
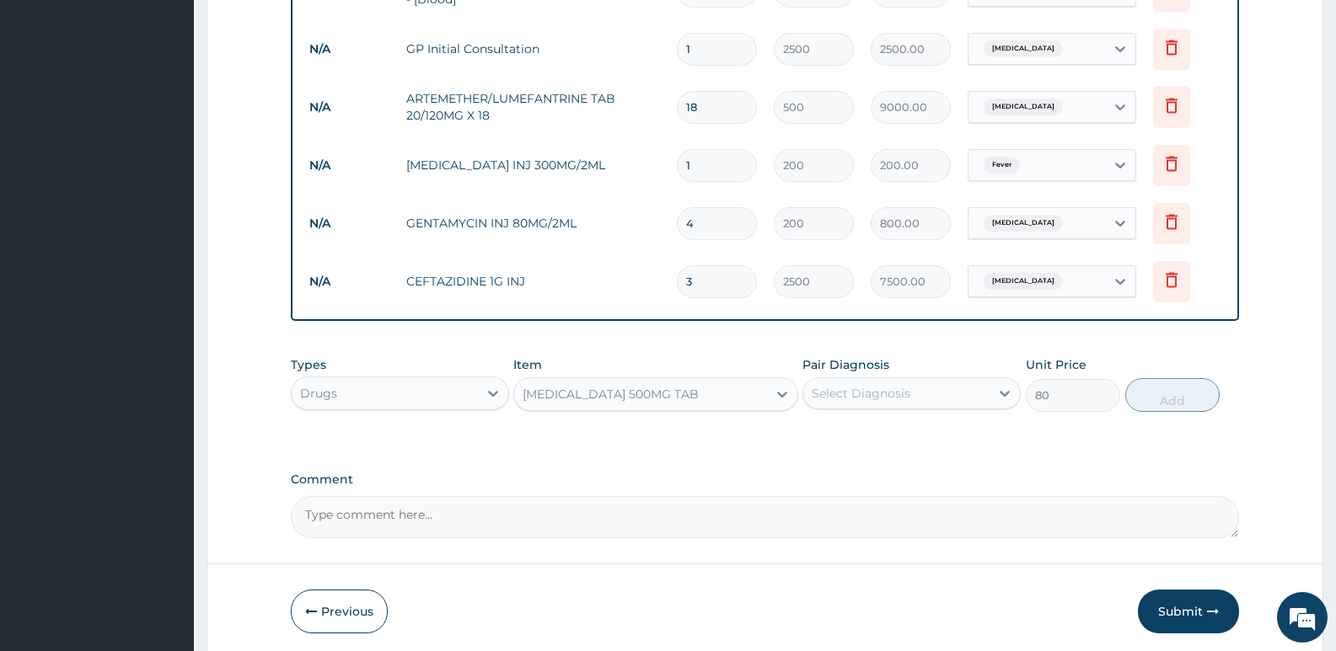
click at [847, 401] on div "Select Diagnosis" at bounding box center [861, 393] width 99 height 17
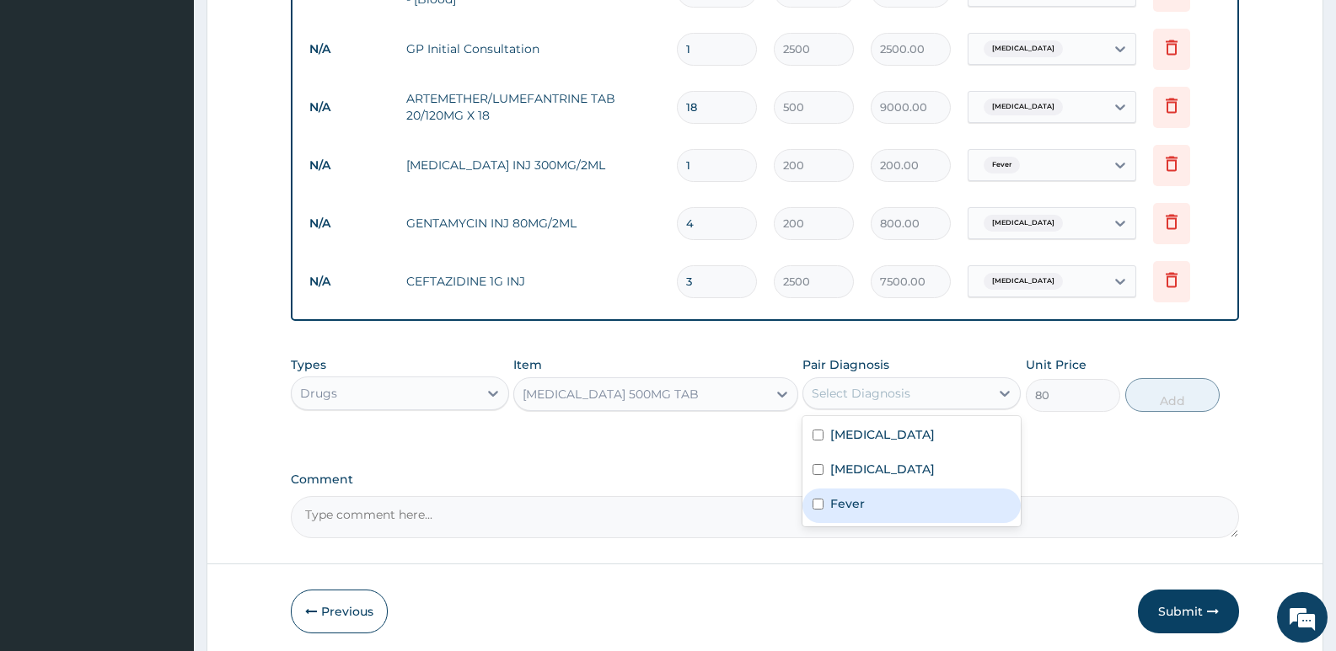
click at [849, 508] on label "Fever" at bounding box center [847, 504] width 35 height 17
checkbox input "true"
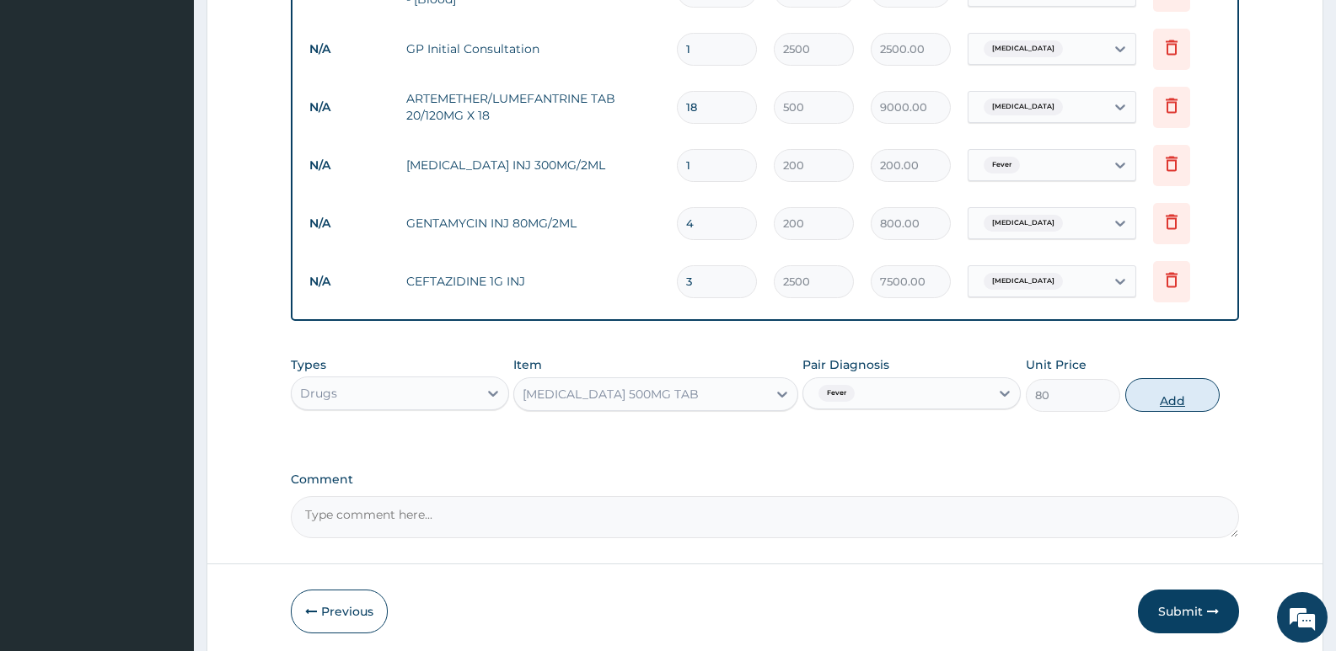
click at [1164, 400] on button "Add" at bounding box center [1172, 395] width 94 height 34
type input "0"
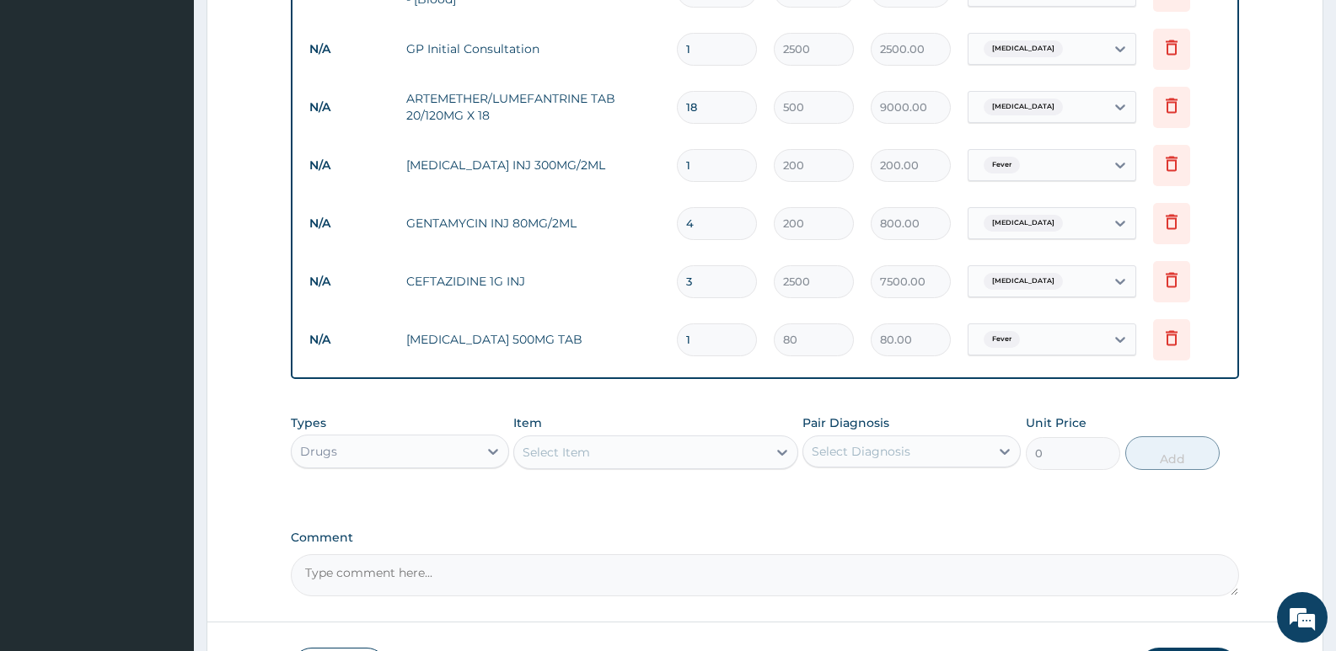
type input "10"
type input "800.00"
type input "10"
click at [584, 456] on div "Select Item" at bounding box center [556, 452] width 67 height 17
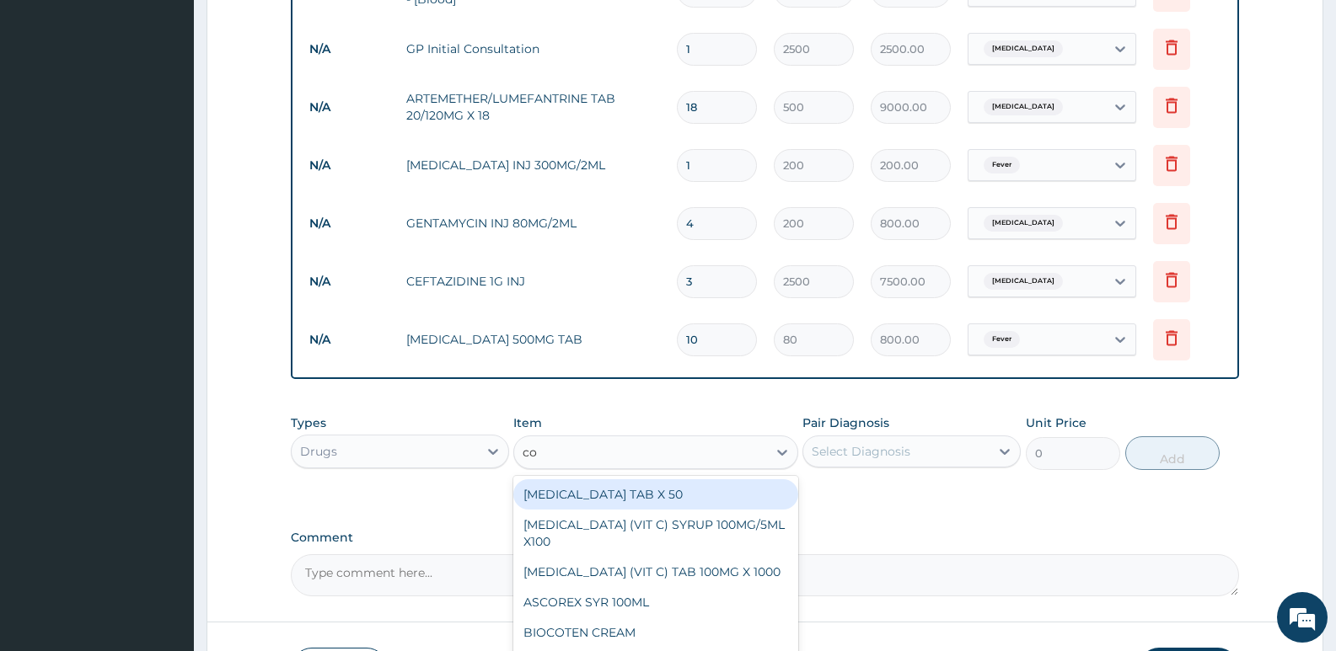
type input "cou"
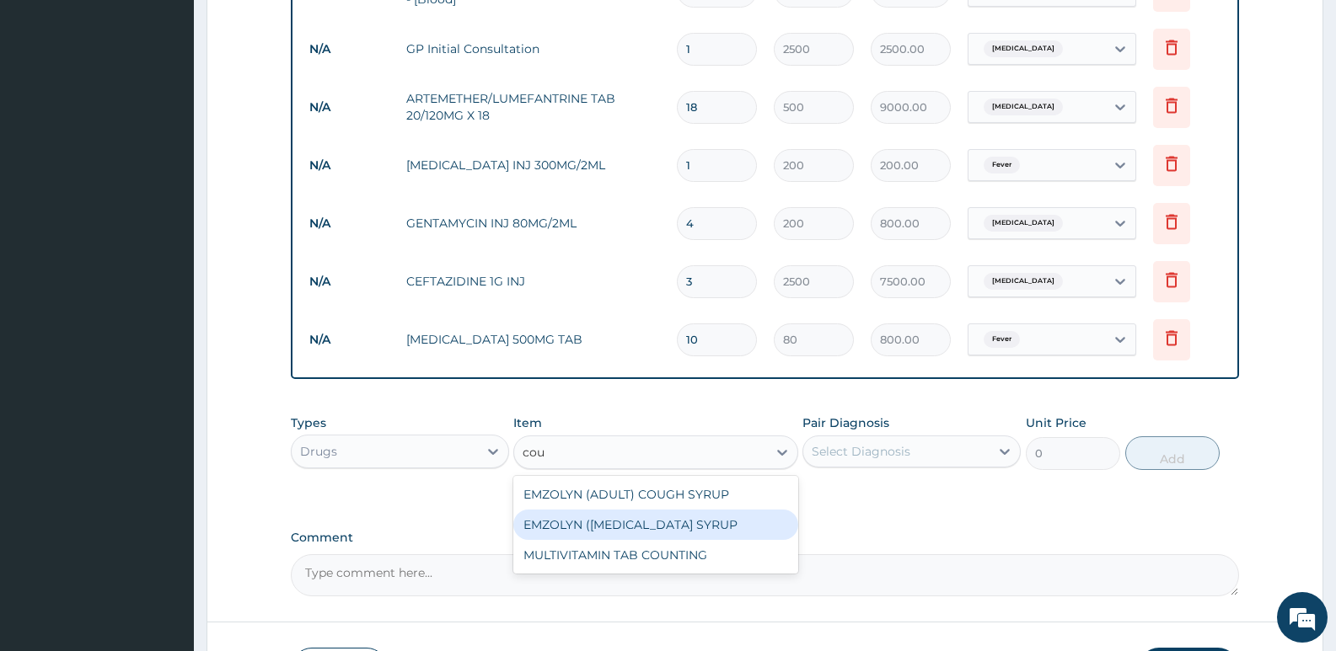
click at [635, 521] on div "EMZOLYN (PEDIATRIC) COUGH SYRUP" at bounding box center [655, 525] width 284 height 30
type input "500"
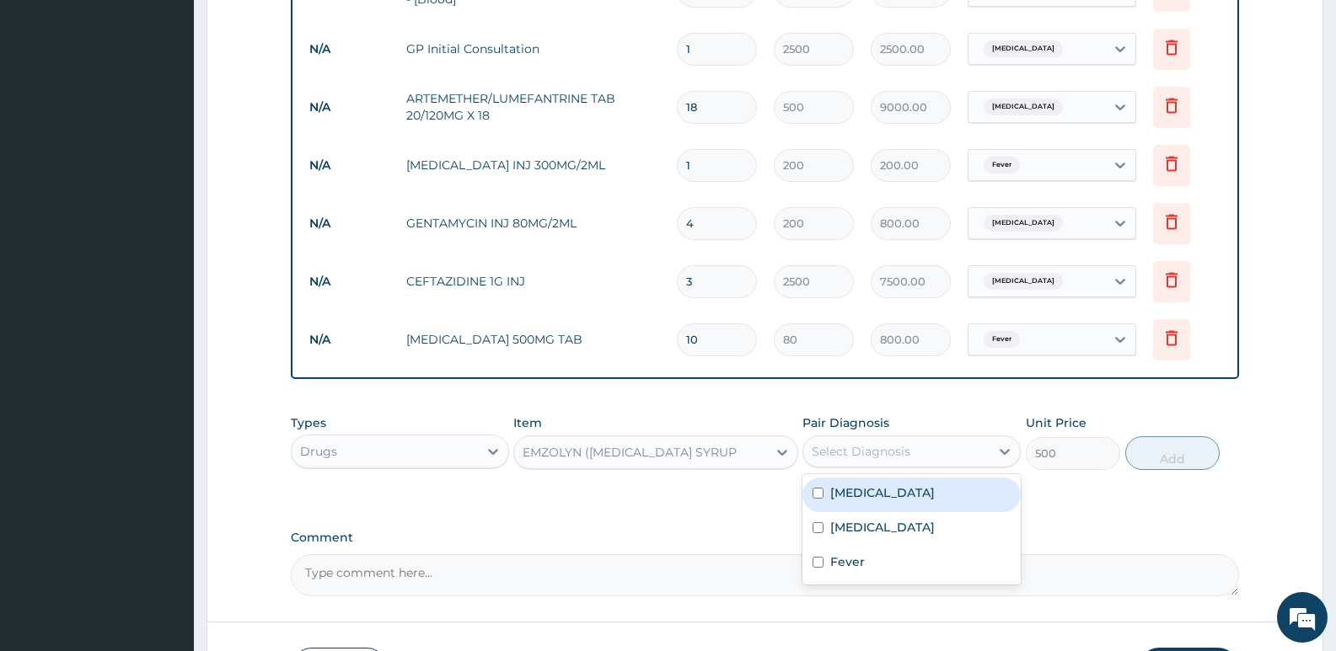
click at [895, 444] on div "Select Diagnosis" at bounding box center [861, 451] width 99 height 17
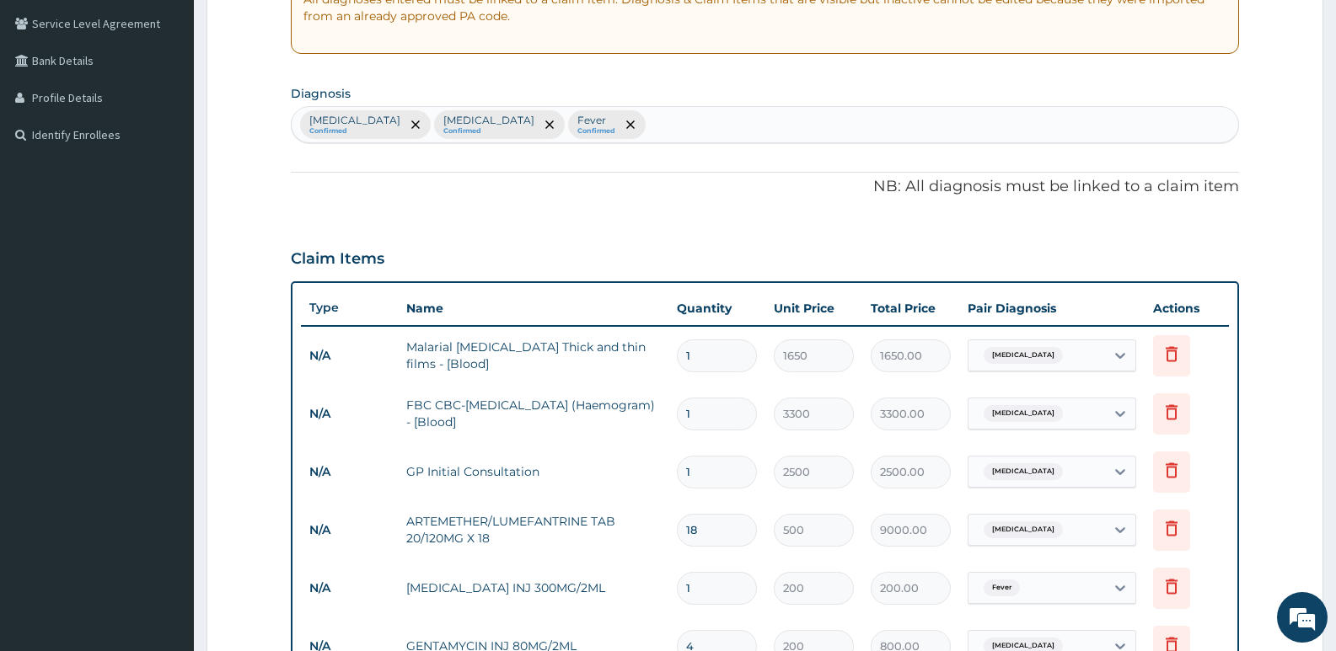
scroll to position [263, 0]
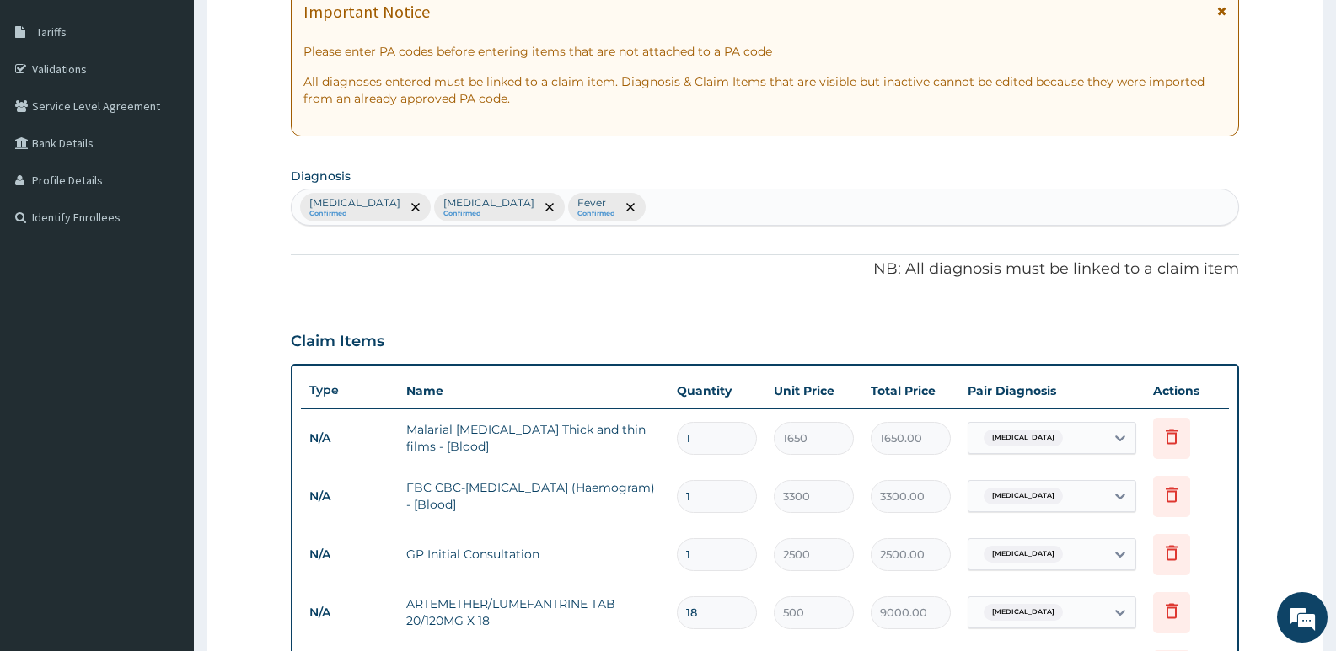
click at [595, 208] on div "Malaria Confirmed Sepsis Confirmed Fever Confirmed" at bounding box center [765, 207] width 946 height 35
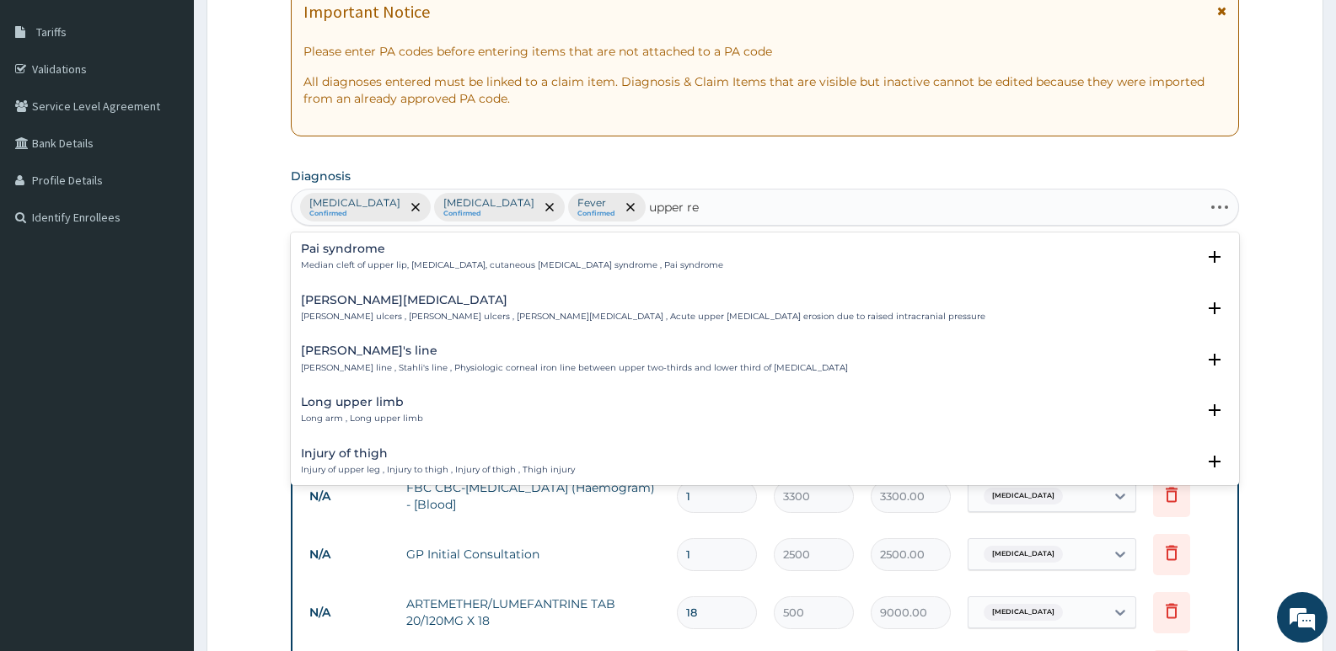
type input "upper res"
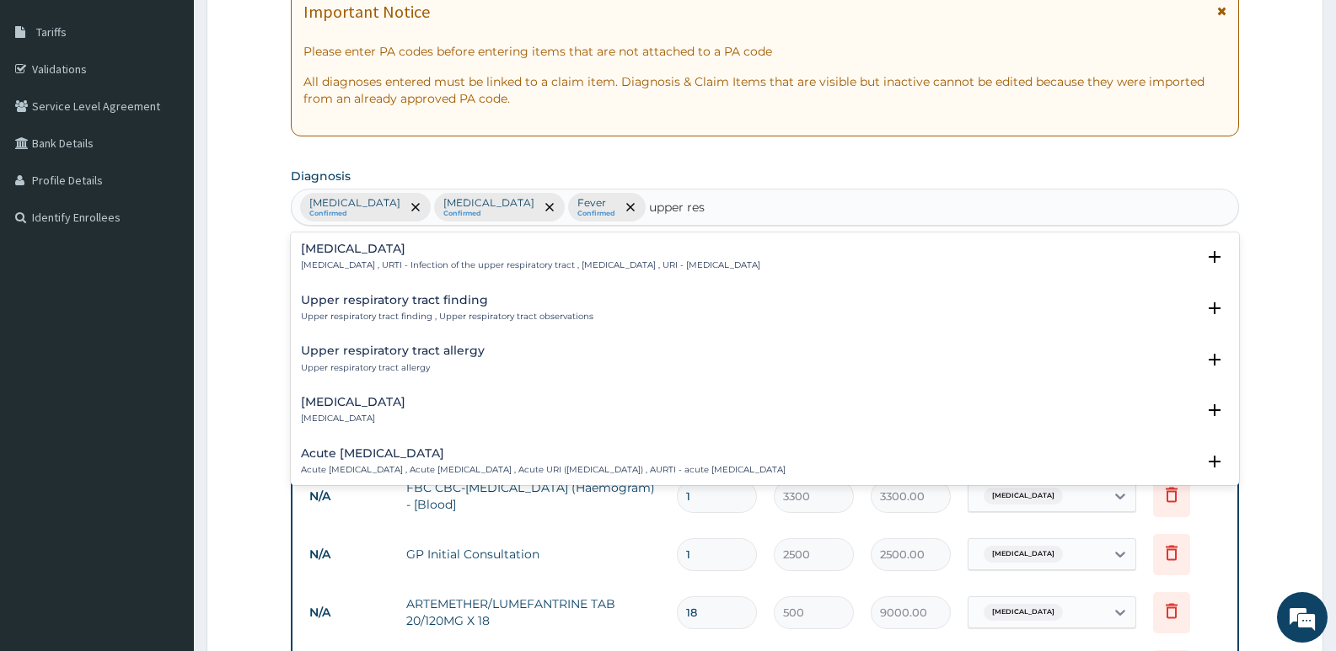
click at [344, 280] on div "Upper respiratory infection Upper respiratory infection , URTI - Infection of t…" at bounding box center [765, 262] width 928 height 38
click at [349, 272] on div "Upper respiratory infection Upper respiratory infection , URTI - Infection of t…" at bounding box center [765, 262] width 928 height 38
click at [368, 260] on p "Upper respiratory infection , URTI - Infection of the upper respiratory tract ,…" at bounding box center [530, 266] width 459 height 12
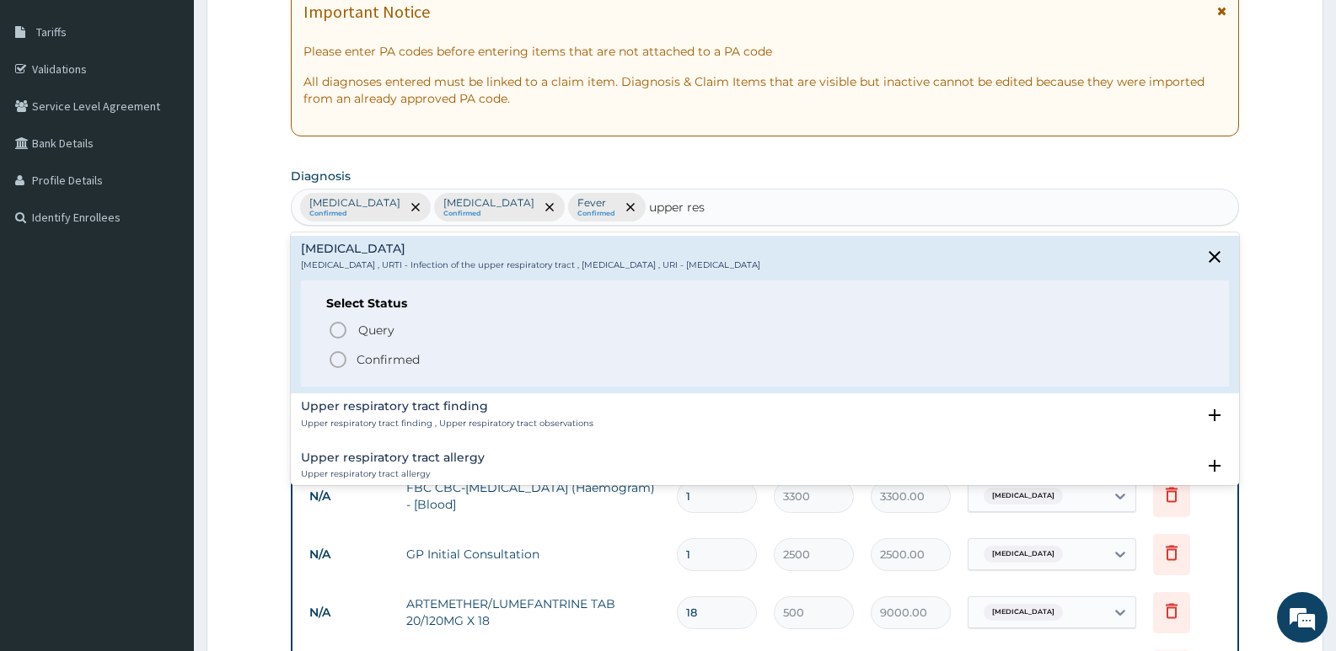
click at [342, 357] on icon "status option filled" at bounding box center [338, 360] width 20 height 20
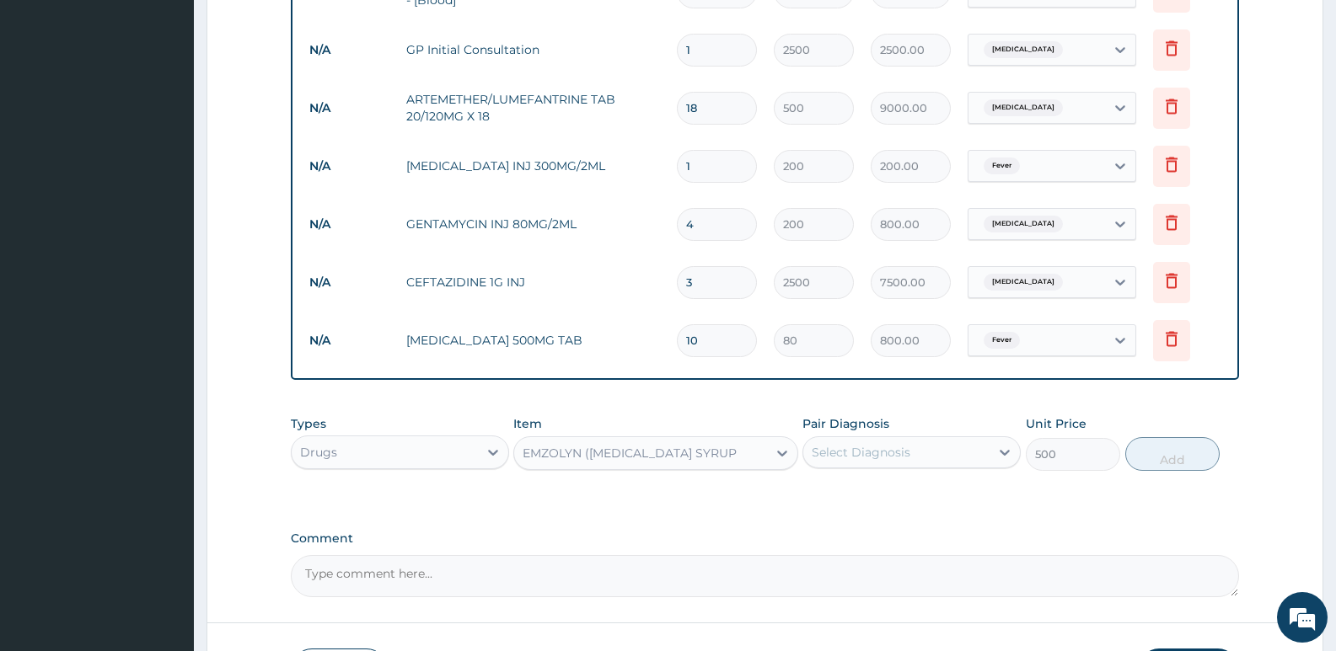
scroll to position [769, 0]
click at [882, 445] on div "Select Diagnosis" at bounding box center [861, 451] width 99 height 17
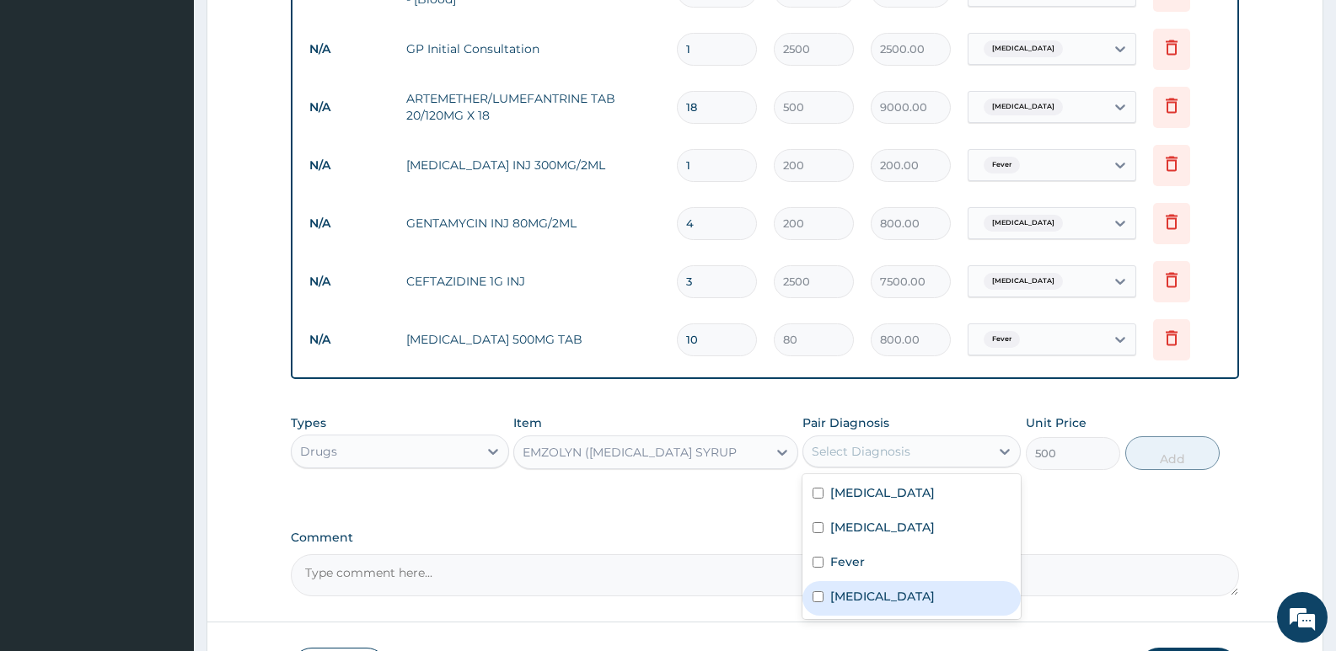
click at [892, 595] on label "Upper respiratory infection" at bounding box center [882, 596] width 105 height 17
checkbox input "true"
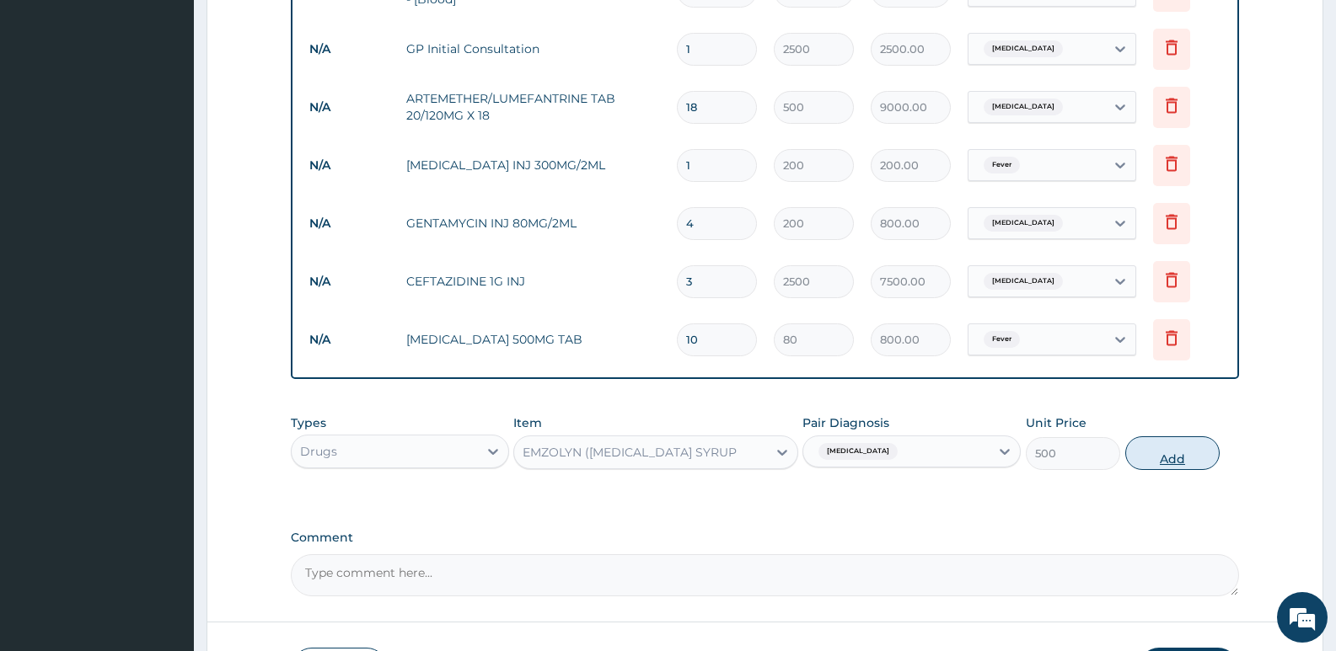
click at [1171, 455] on button "Add" at bounding box center [1172, 454] width 94 height 34
type input "0"
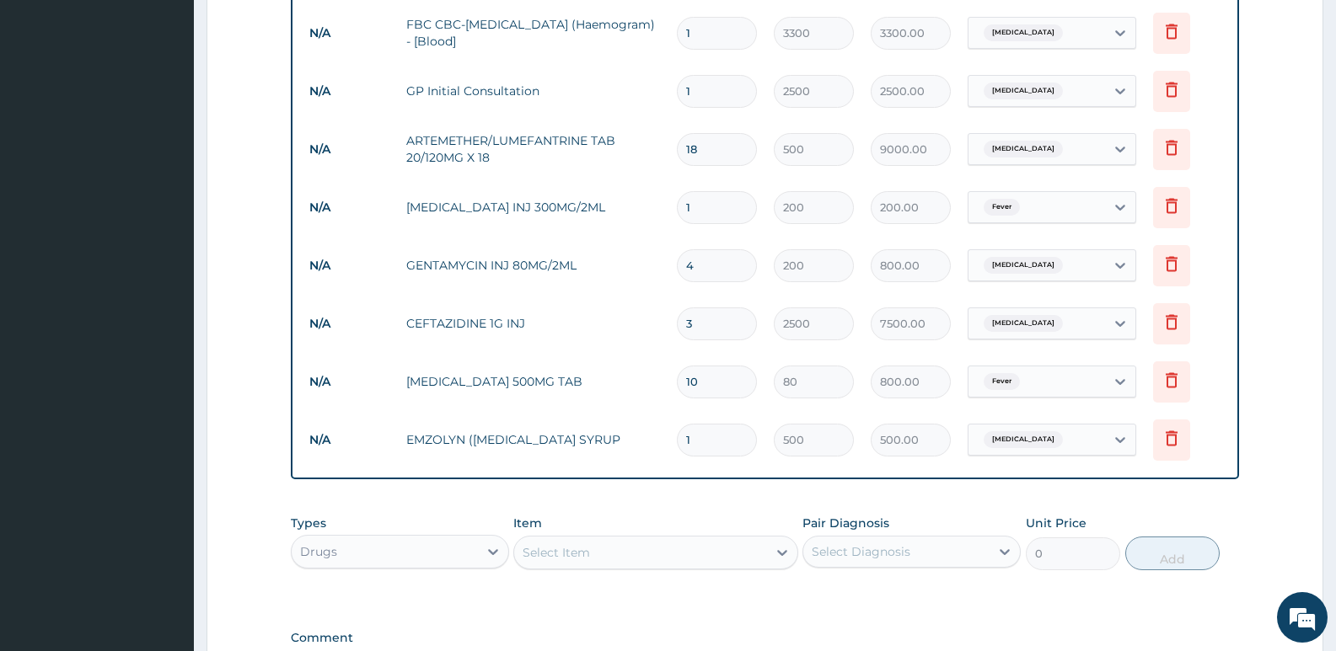
scroll to position [853, 0]
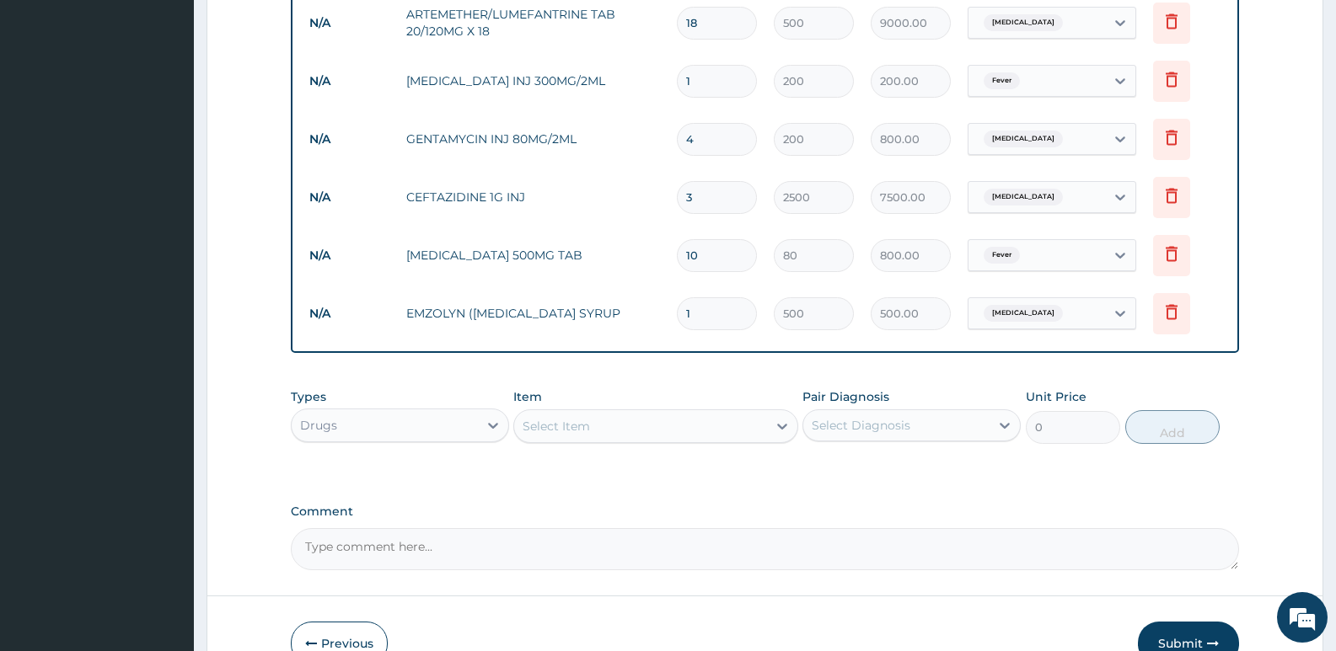
click at [633, 419] on div "Select Item" at bounding box center [640, 426] width 252 height 27
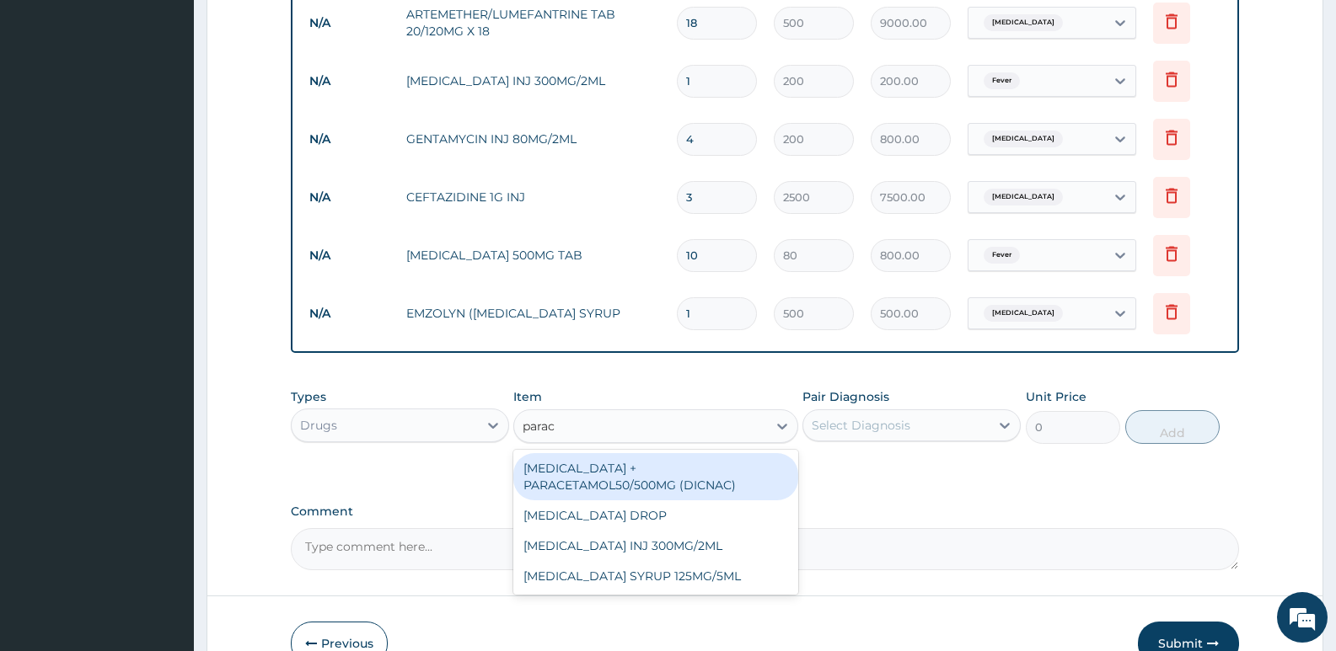
type input "parace"
click at [627, 480] on div "DICLOFENAC + PARACETAMOL50/500MG (DICNAC)" at bounding box center [655, 476] width 284 height 47
type input "40"
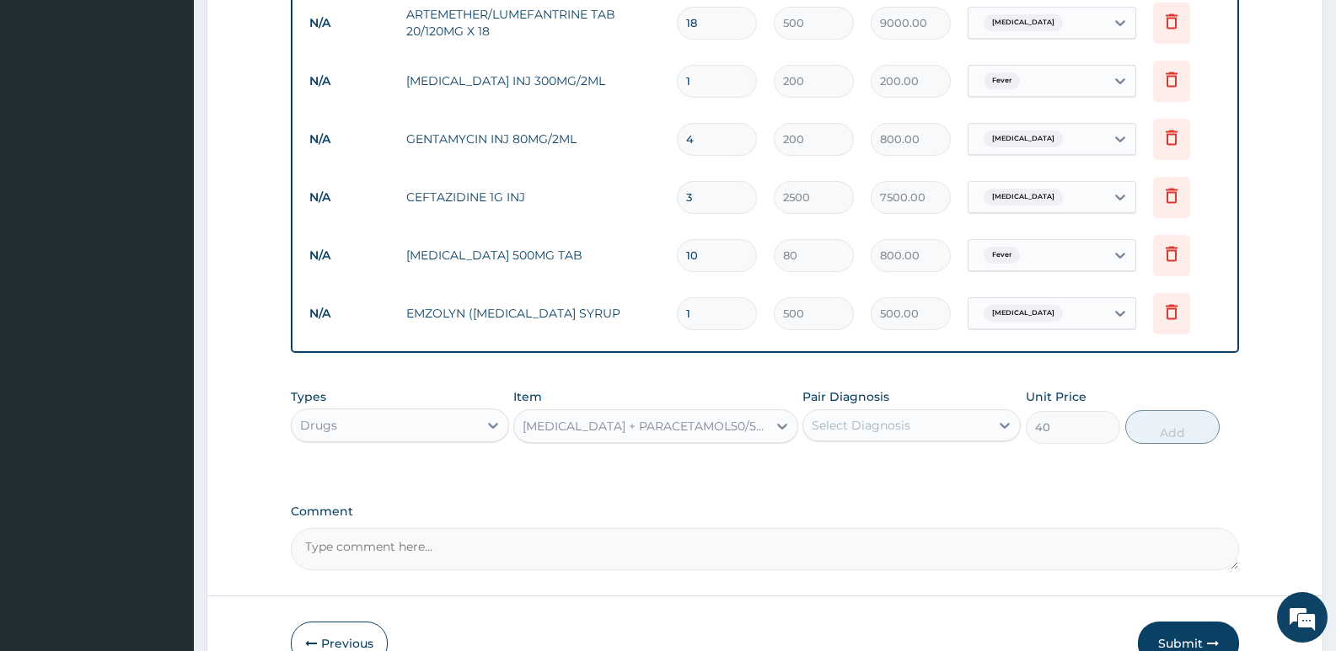
click at [830, 437] on div "Select Diagnosis" at bounding box center [896, 425] width 186 height 27
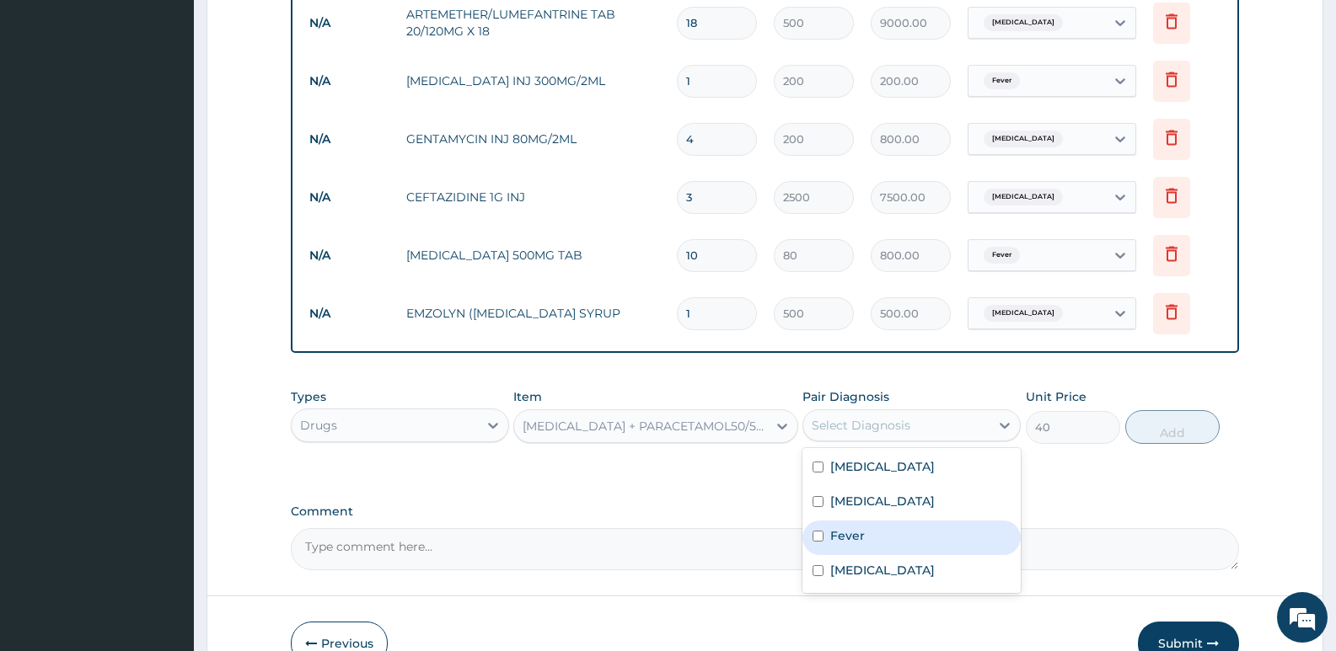
click at [875, 550] on div "Fever" at bounding box center [911, 538] width 218 height 35
checkbox input "true"
click at [1163, 430] on button "Add" at bounding box center [1172, 427] width 94 height 34
type input "0"
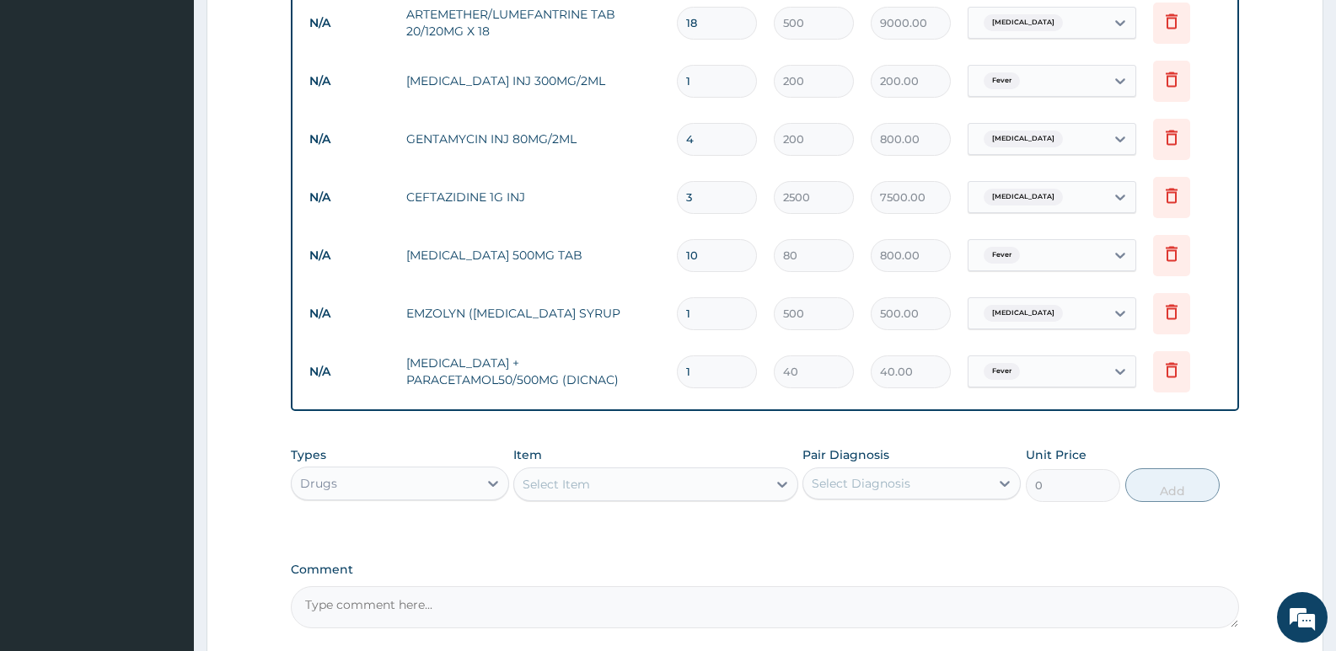
type input "18"
type input "720.00"
type input "18"
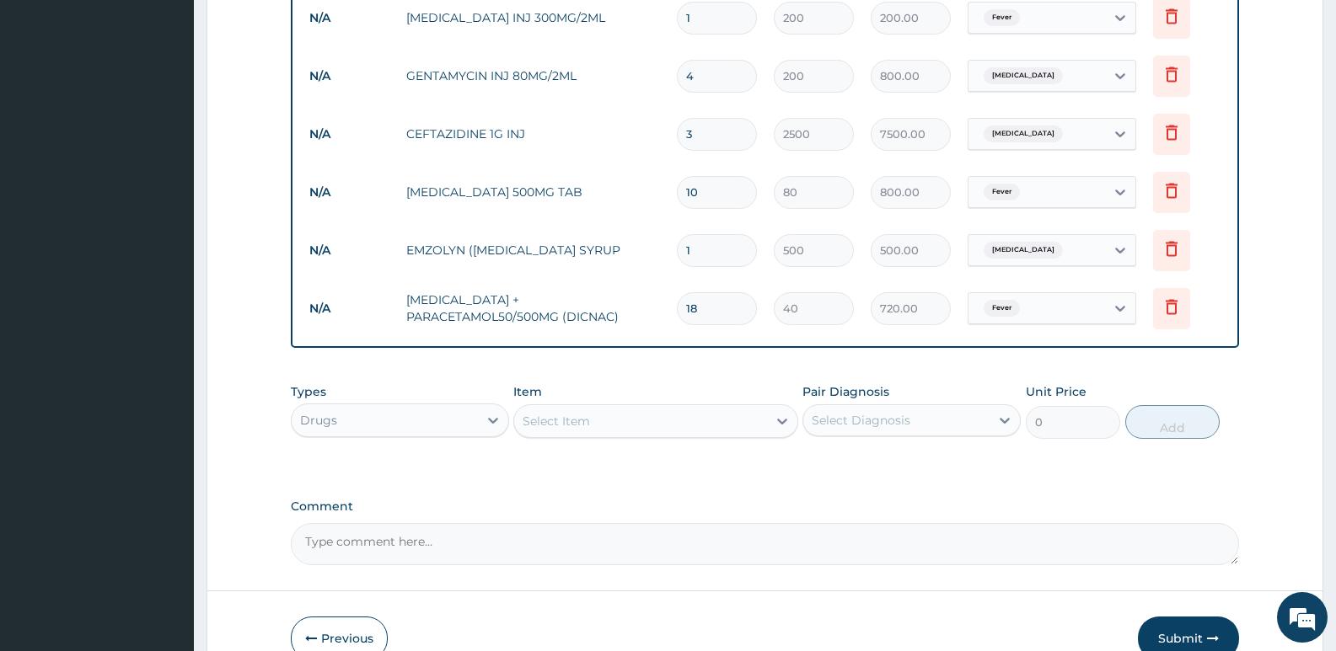
scroll to position [1007, 0]
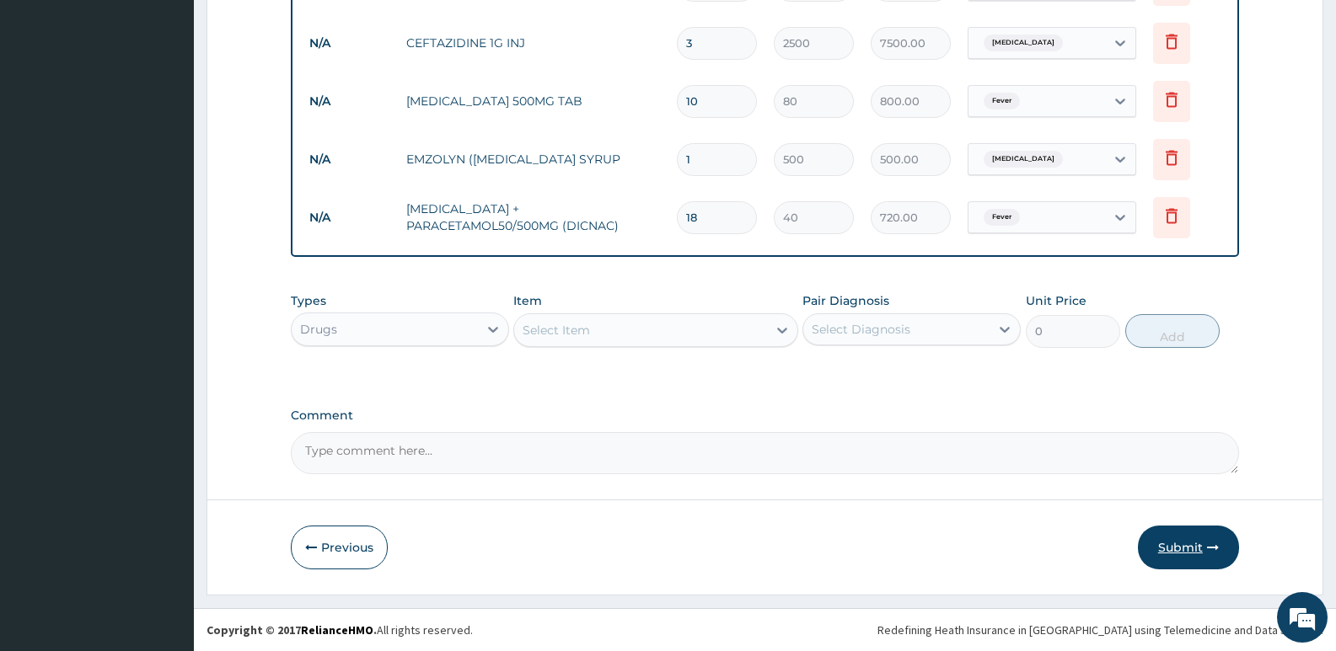
click at [1214, 555] on button "Submit" at bounding box center [1188, 548] width 101 height 44
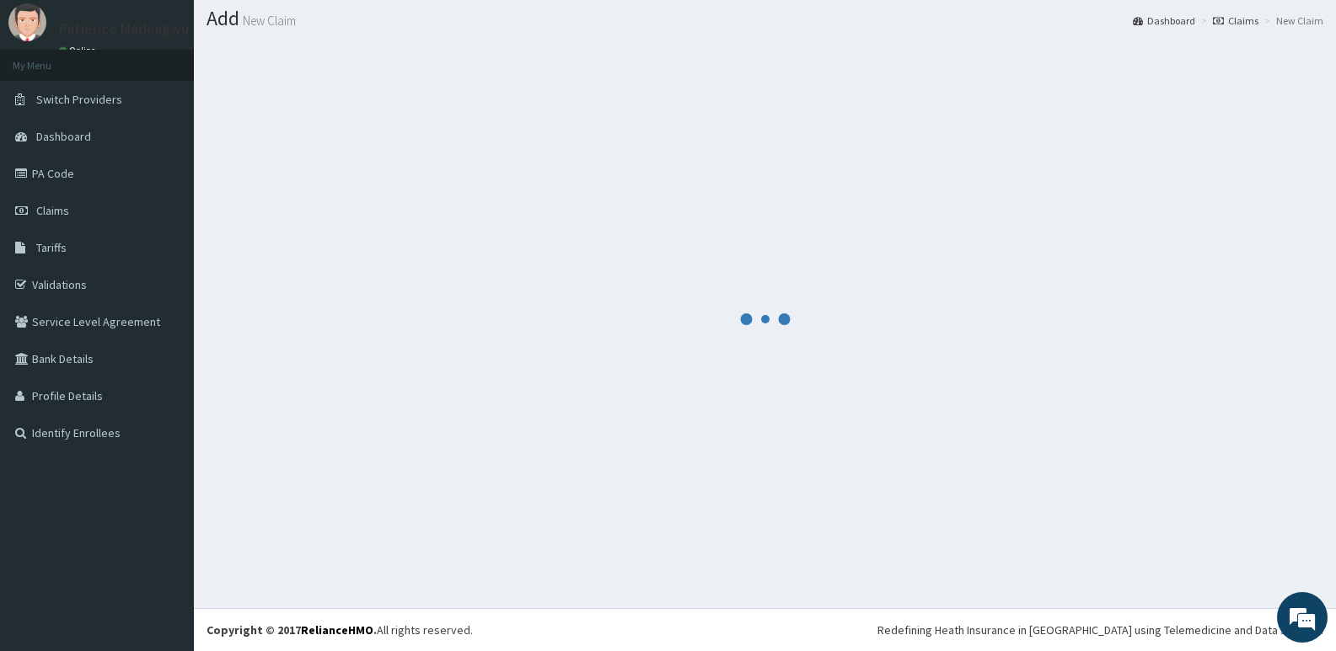
scroll to position [47, 0]
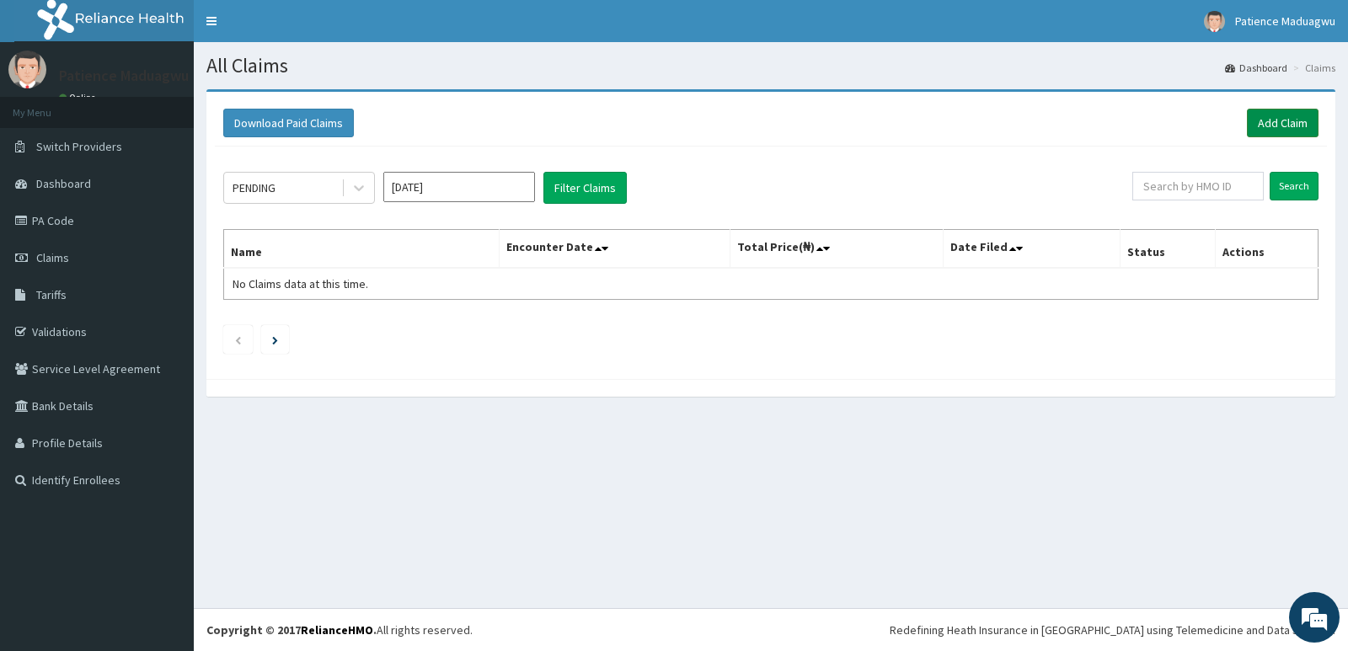
click at [1294, 115] on link "Add Claim" at bounding box center [1283, 123] width 72 height 29
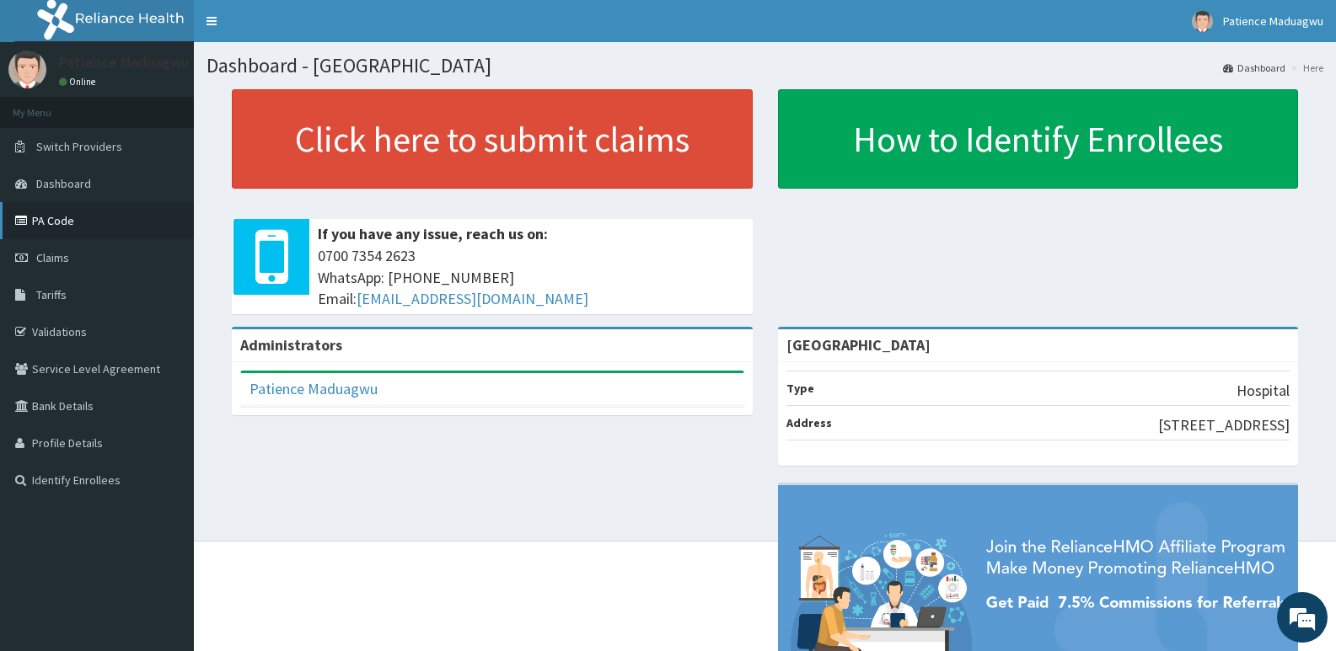
click at [57, 231] on link "PA Code" at bounding box center [97, 220] width 194 height 37
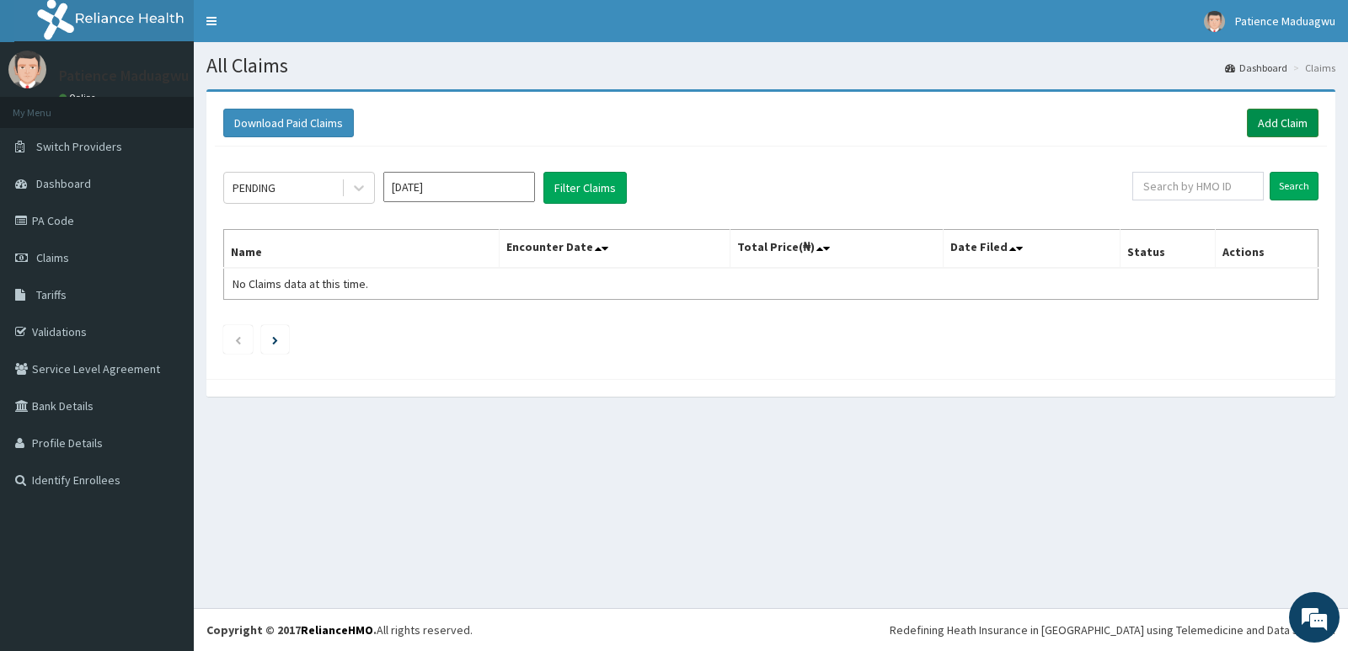
click at [1274, 115] on link "Add Claim" at bounding box center [1283, 123] width 72 height 29
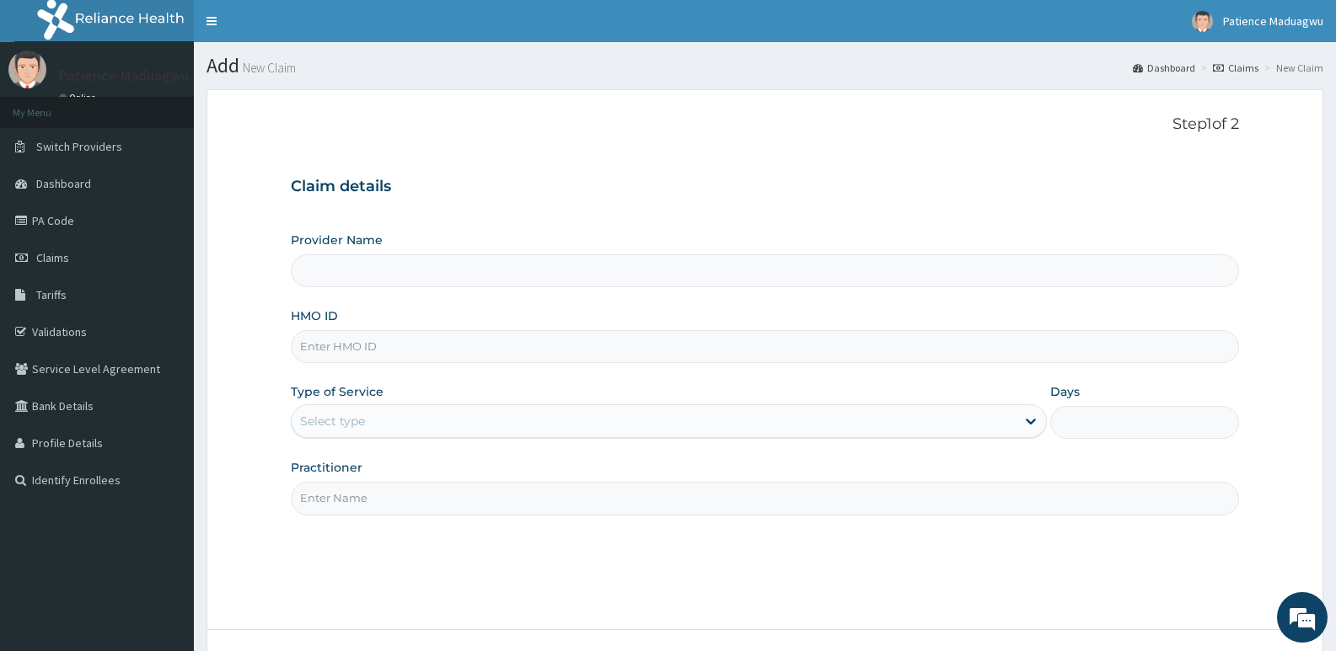
type input "[GEOGRAPHIC_DATA]"
click at [406, 355] on input "HMO ID" at bounding box center [765, 346] width 948 height 33
paste input "GSV/12549/A"
type input "GSV/12549/A"
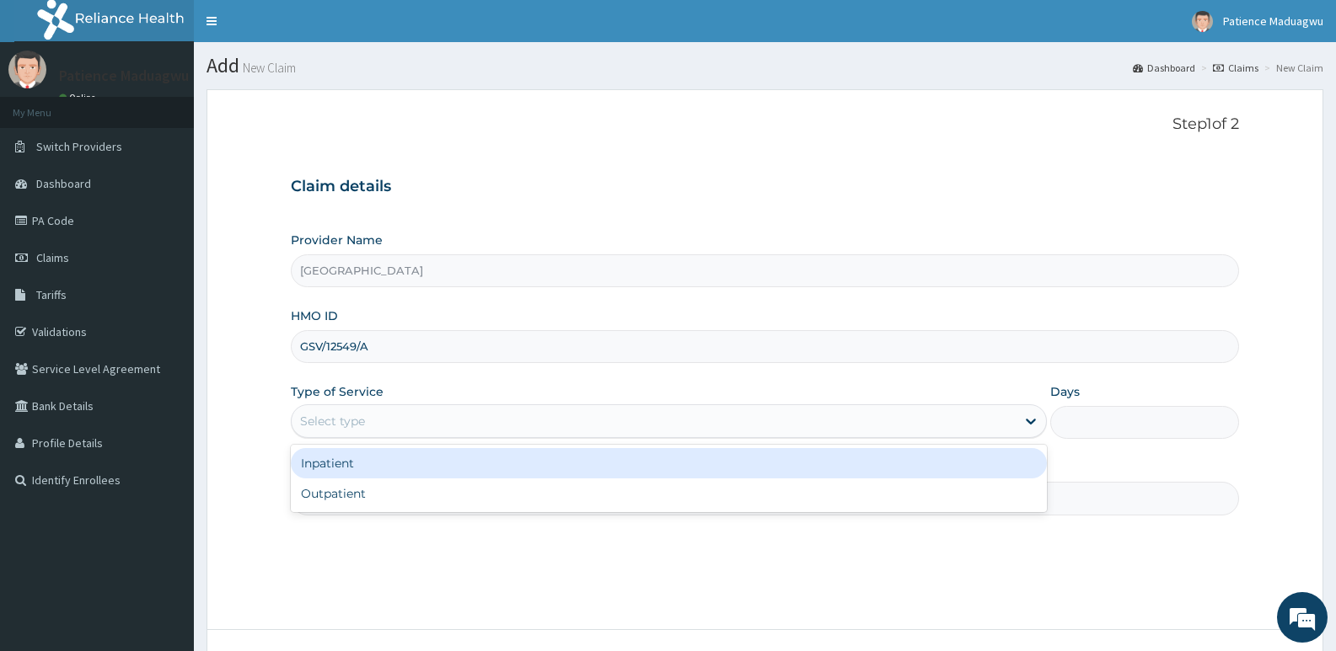
click at [364, 426] on div "Select type" at bounding box center [332, 421] width 65 height 17
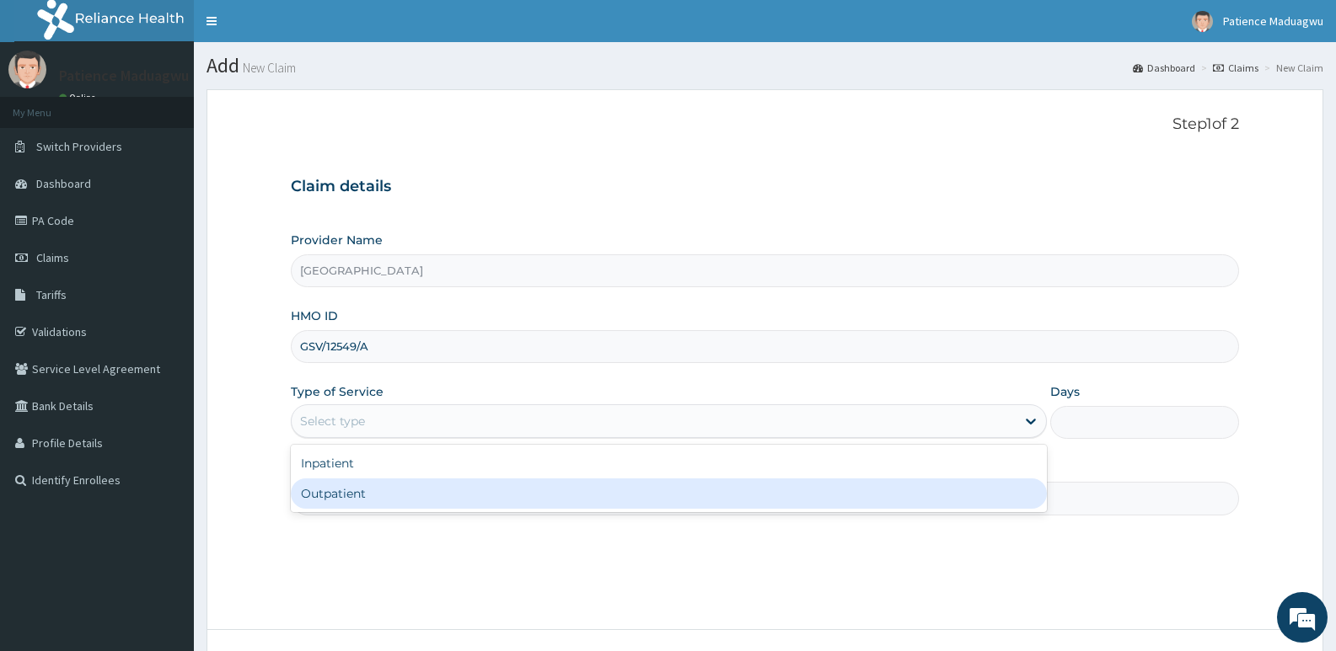
click at [378, 490] on div "Outpatient" at bounding box center [668, 494] width 755 height 30
type input "1"
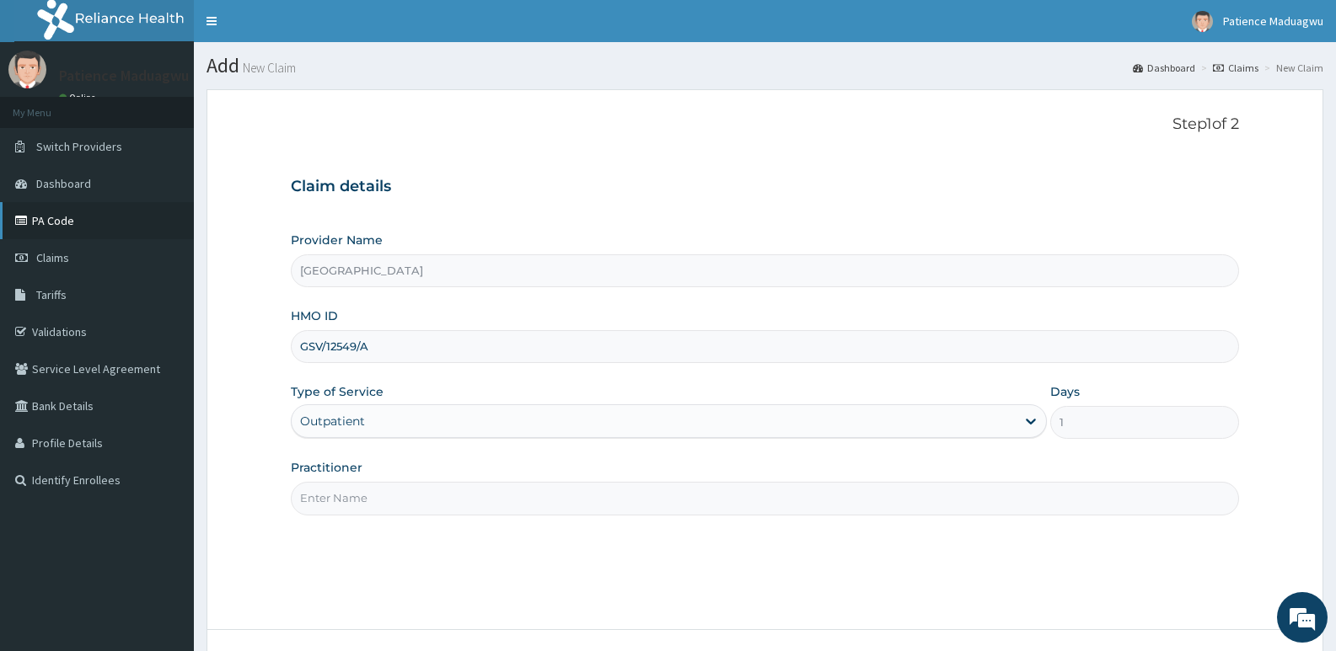
click at [68, 202] on link "PA Code" at bounding box center [97, 220] width 194 height 37
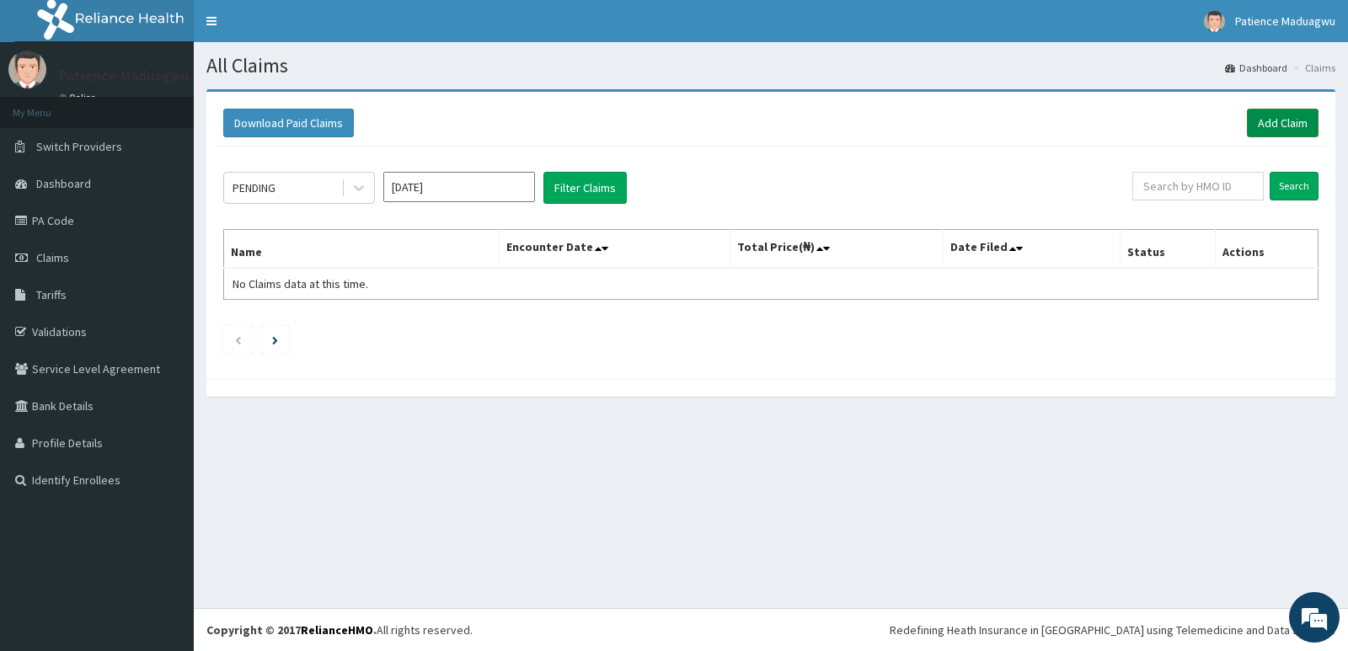
click at [1284, 126] on link "Add Claim" at bounding box center [1283, 123] width 72 height 29
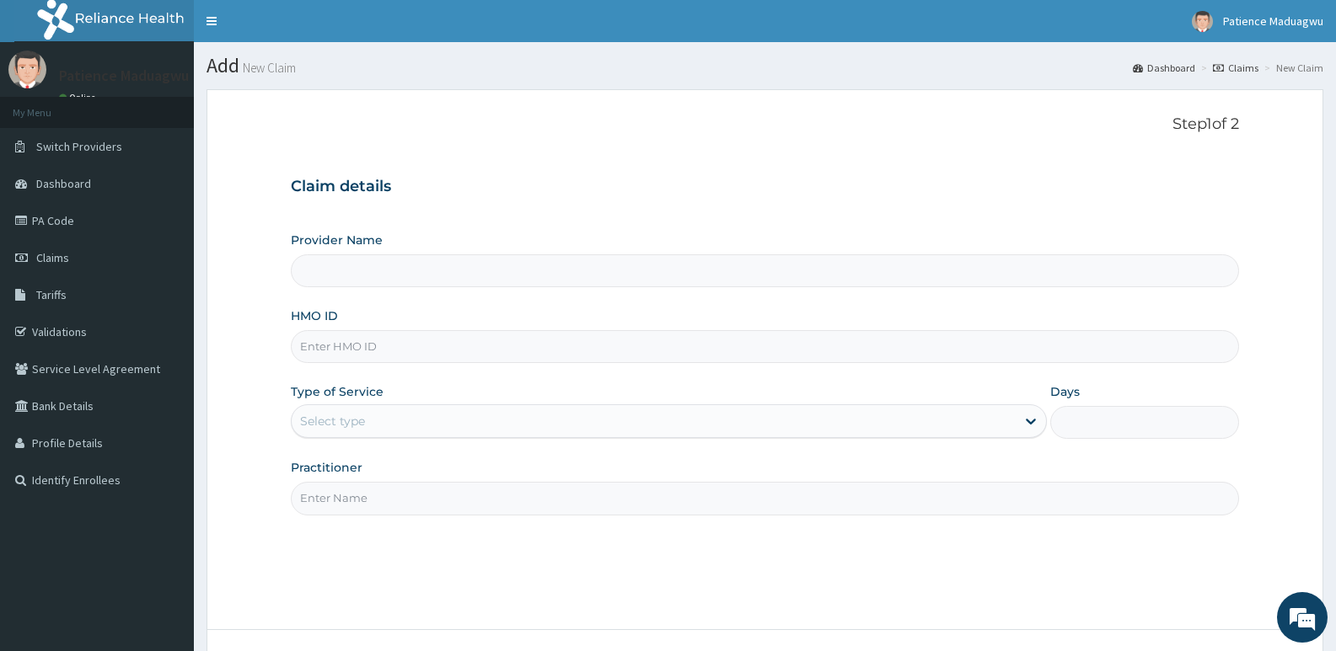
type input "[GEOGRAPHIC_DATA]"
click at [455, 347] on input "HMO ID" at bounding box center [765, 346] width 948 height 33
paste input "GSV/12549/A"
type input "GSV/12549/A"
click at [461, 431] on div "Select type" at bounding box center [653, 421] width 723 height 27
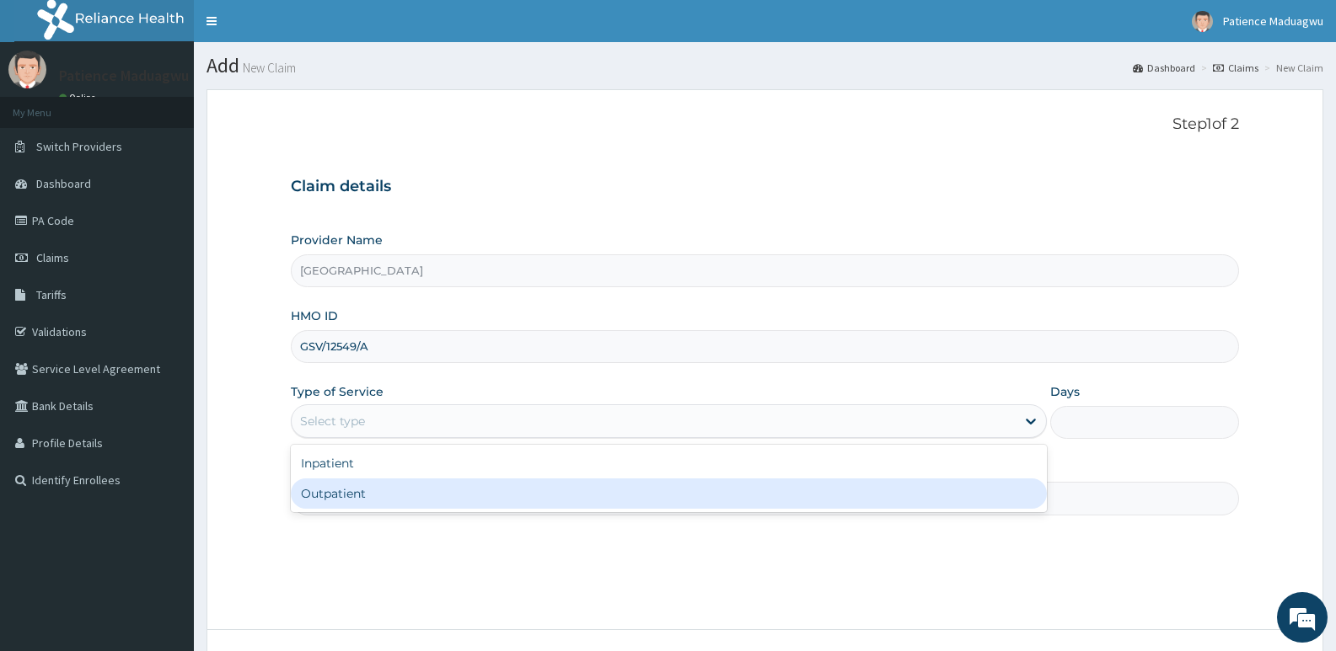
click at [432, 499] on div "Outpatient" at bounding box center [668, 494] width 755 height 30
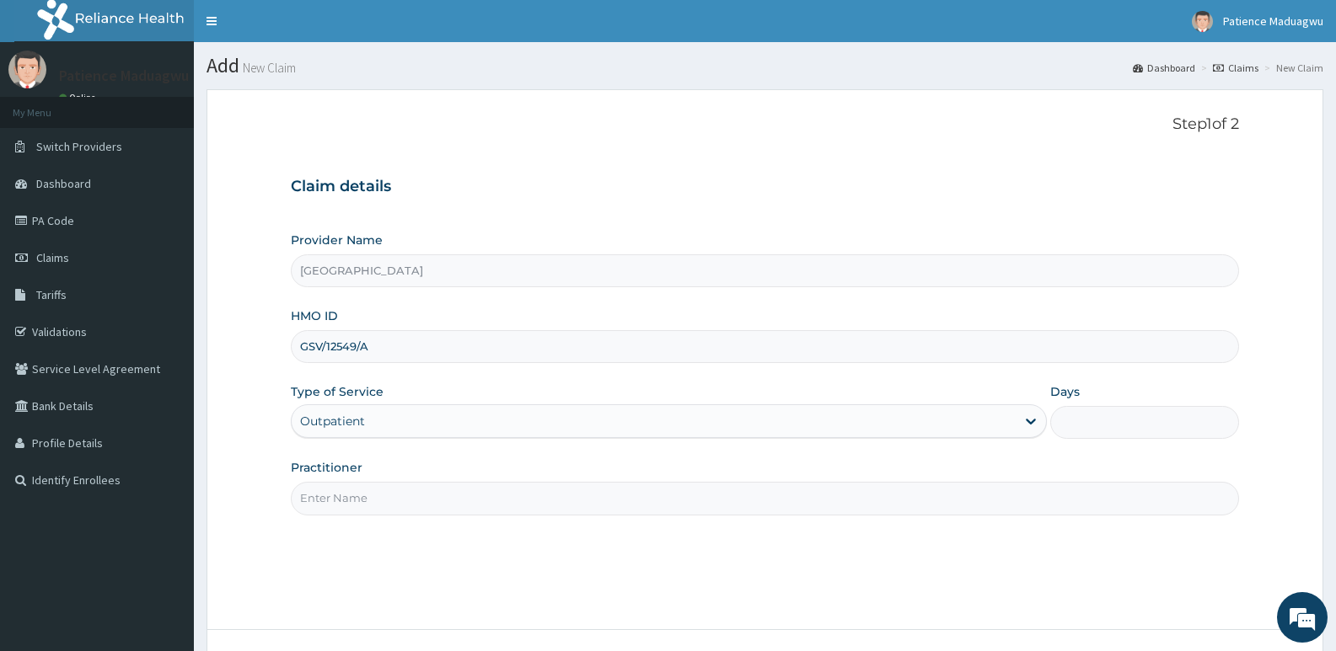
type input "1"
click at [422, 411] on div "Outpatient" at bounding box center [653, 421] width 723 height 27
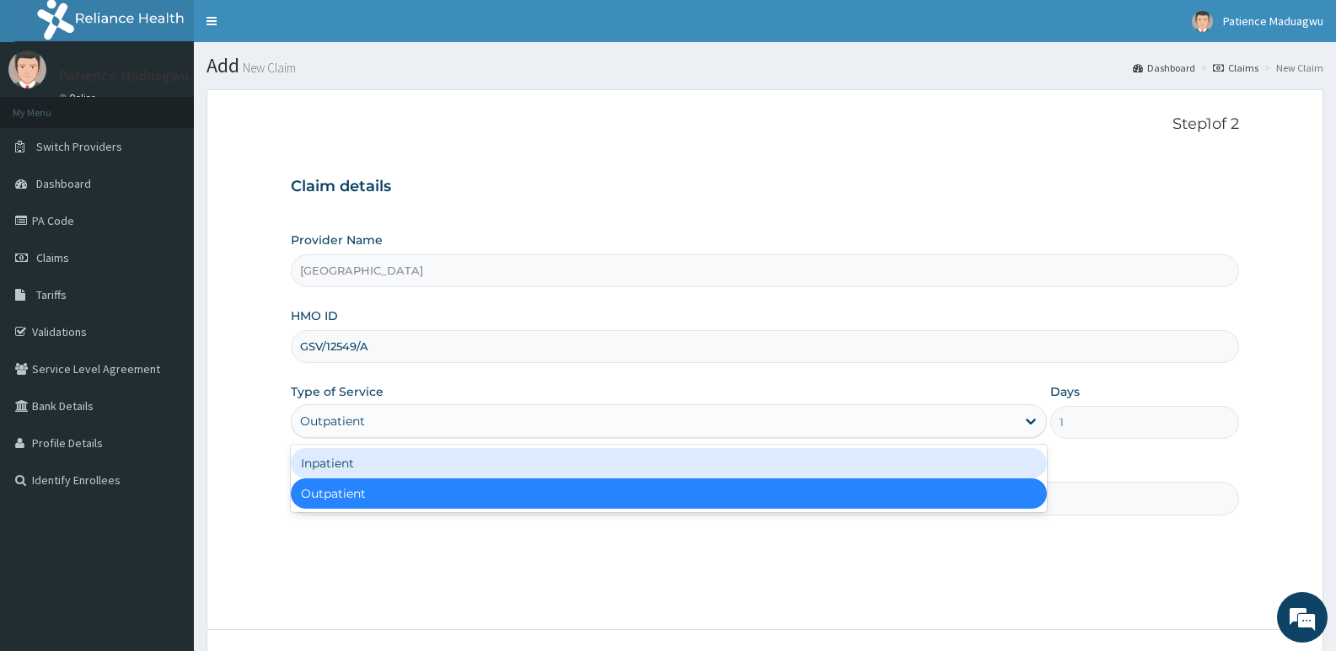
click at [399, 474] on div "Inpatient" at bounding box center [668, 463] width 755 height 30
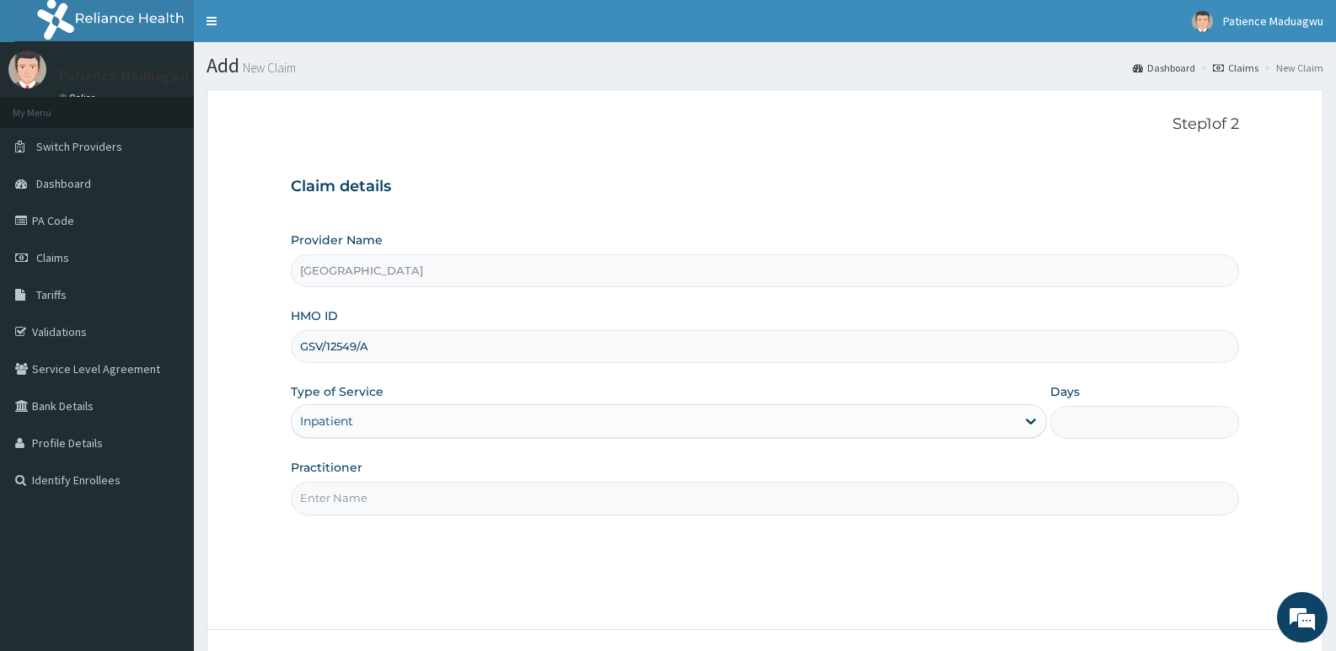
click at [1129, 428] on input "Days" at bounding box center [1144, 422] width 189 height 33
click at [1084, 415] on input "Days" at bounding box center [1144, 422] width 189 height 33
click at [1110, 419] on input "Days" at bounding box center [1144, 422] width 189 height 33
type input "2"
drag, startPoint x: 338, startPoint y: 496, endPoint x: 341, endPoint y: 512, distance: 16.4
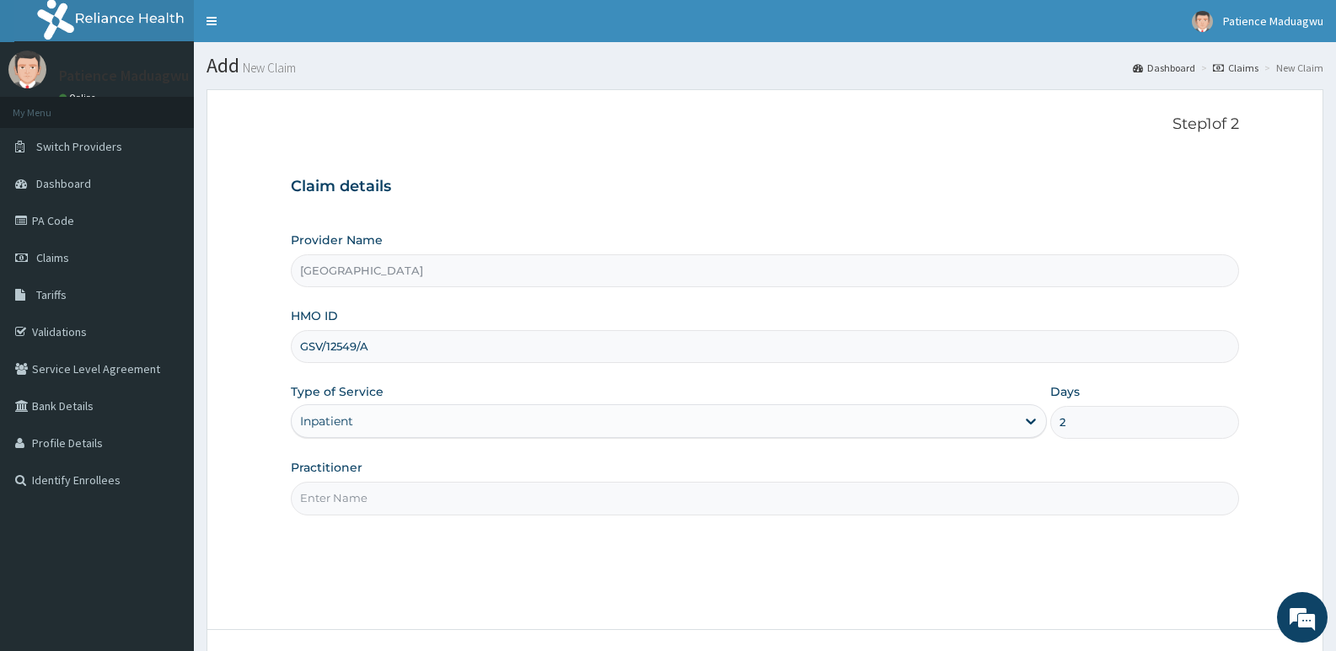
click at [338, 496] on input "Practitioner" at bounding box center [765, 498] width 948 height 33
type input "DR STANLEY"
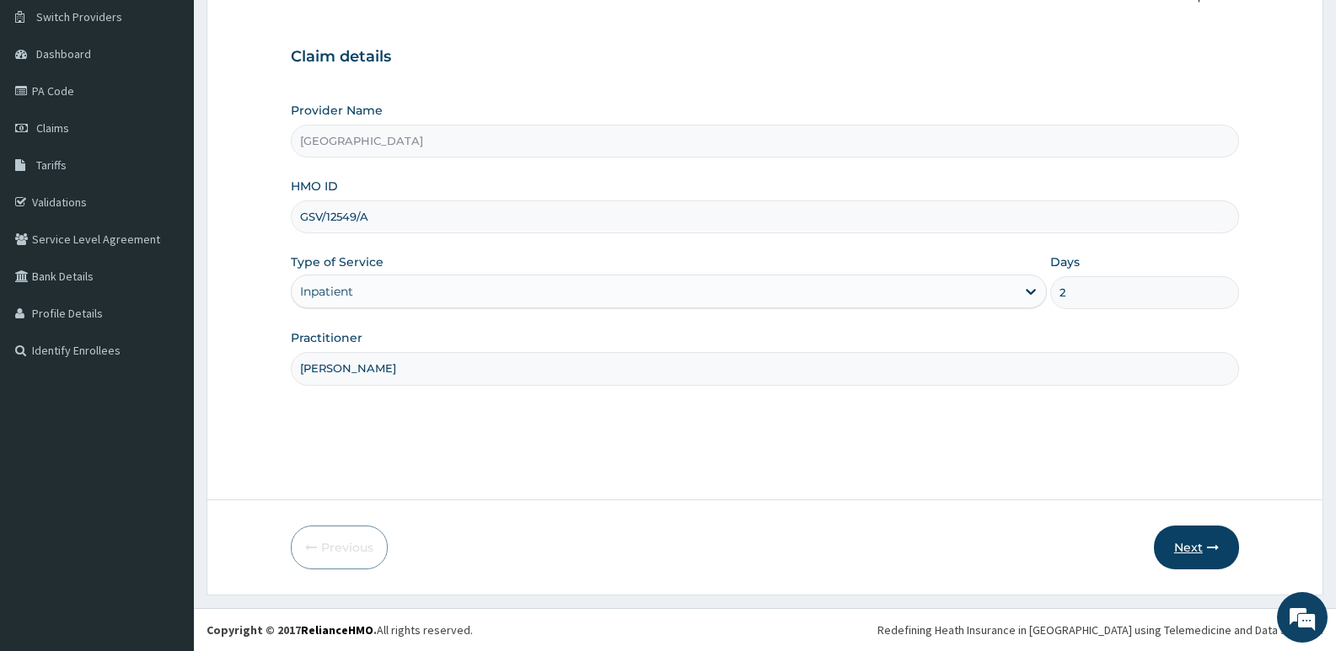
click at [1176, 556] on button "Next" at bounding box center [1196, 548] width 85 height 44
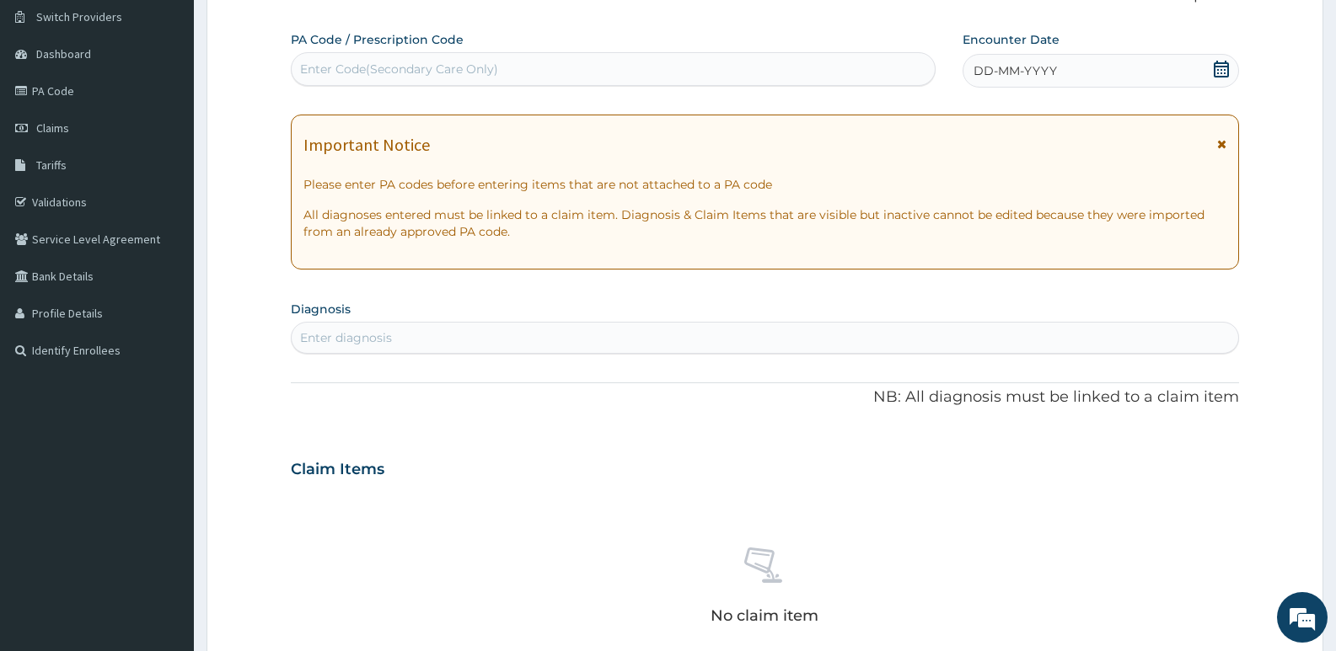
click at [448, 75] on div "Enter Code(Secondary Care Only)" at bounding box center [399, 69] width 198 height 17
paste input "PA/968467"
type input "PA/968467"
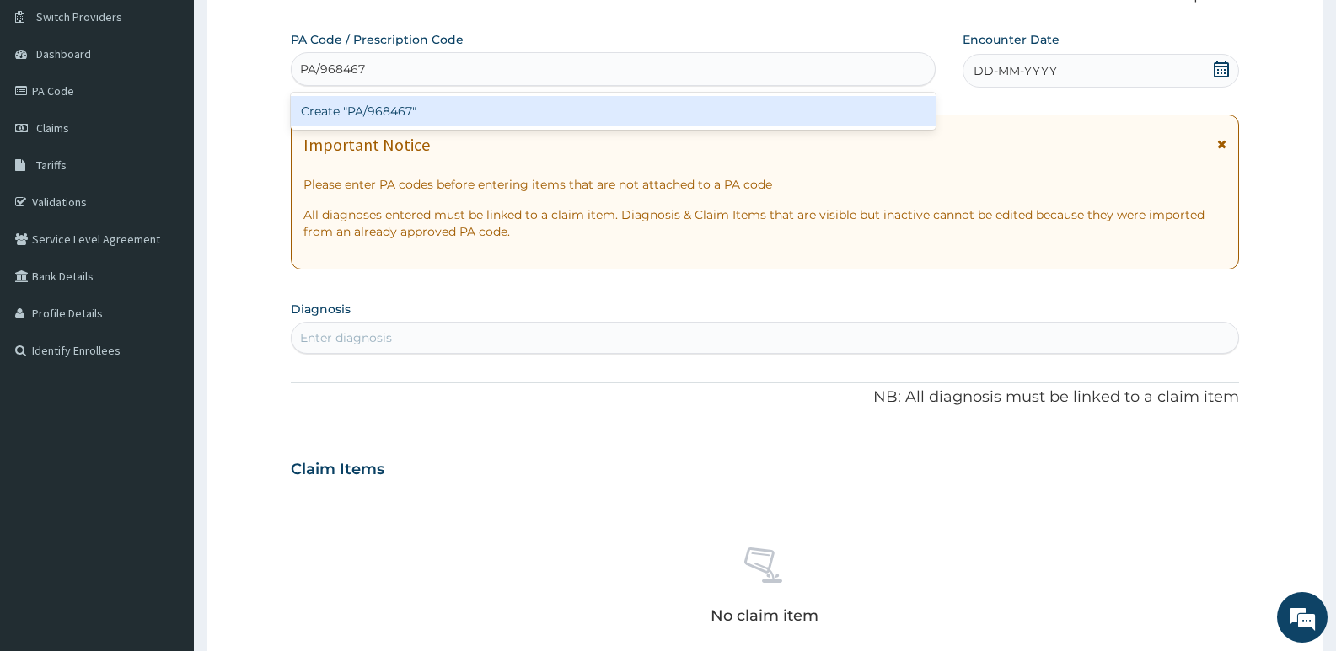
click at [448, 114] on div "Create "PA/968467"" at bounding box center [613, 111] width 645 height 30
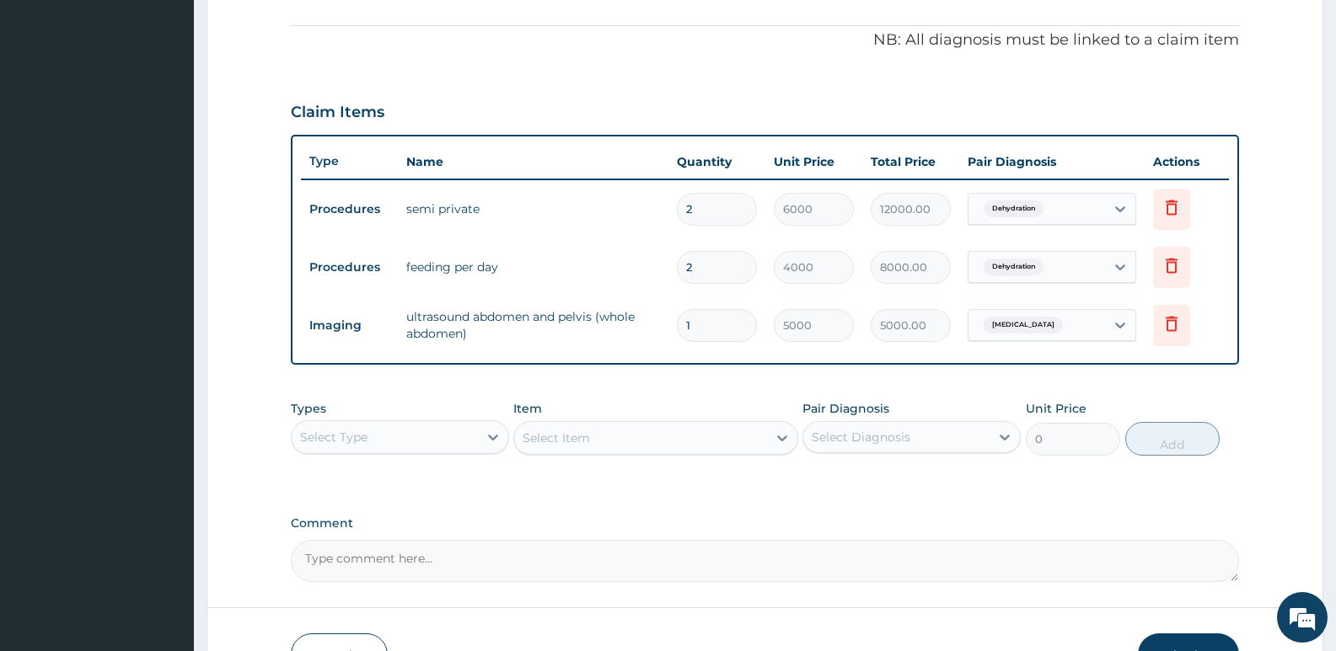
scroll to position [600, 0]
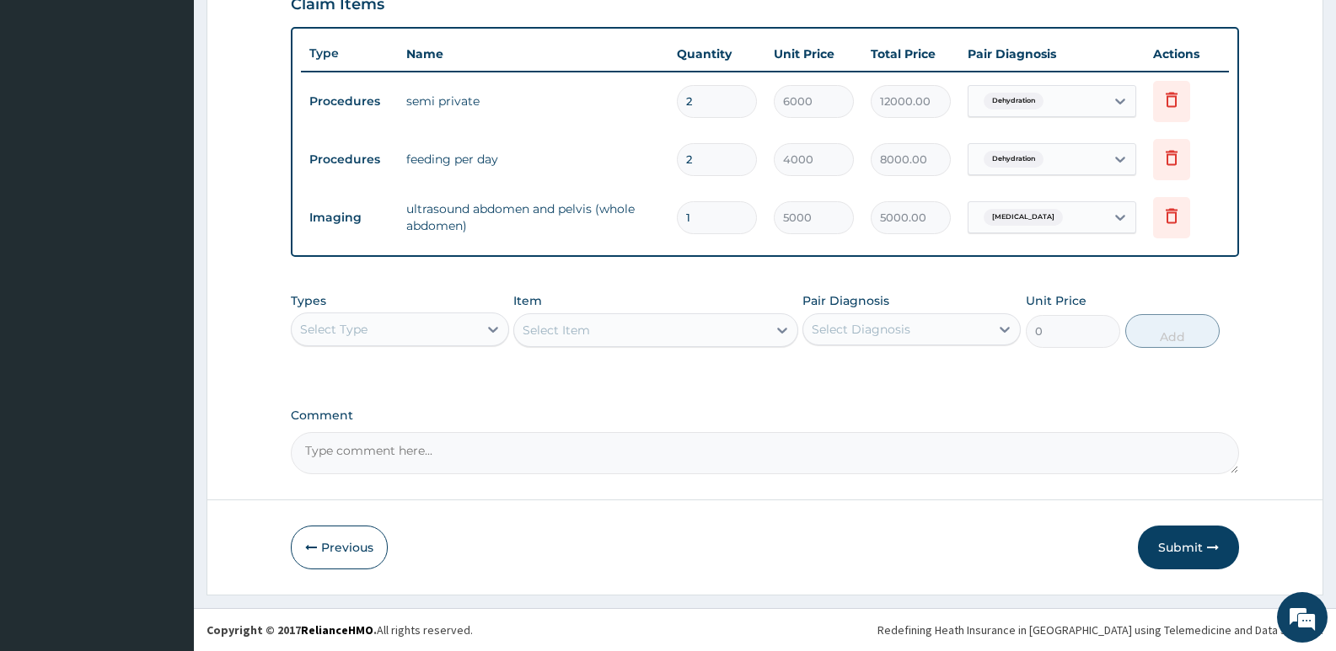
click at [354, 331] on div "Select Type" at bounding box center [333, 329] width 67 height 17
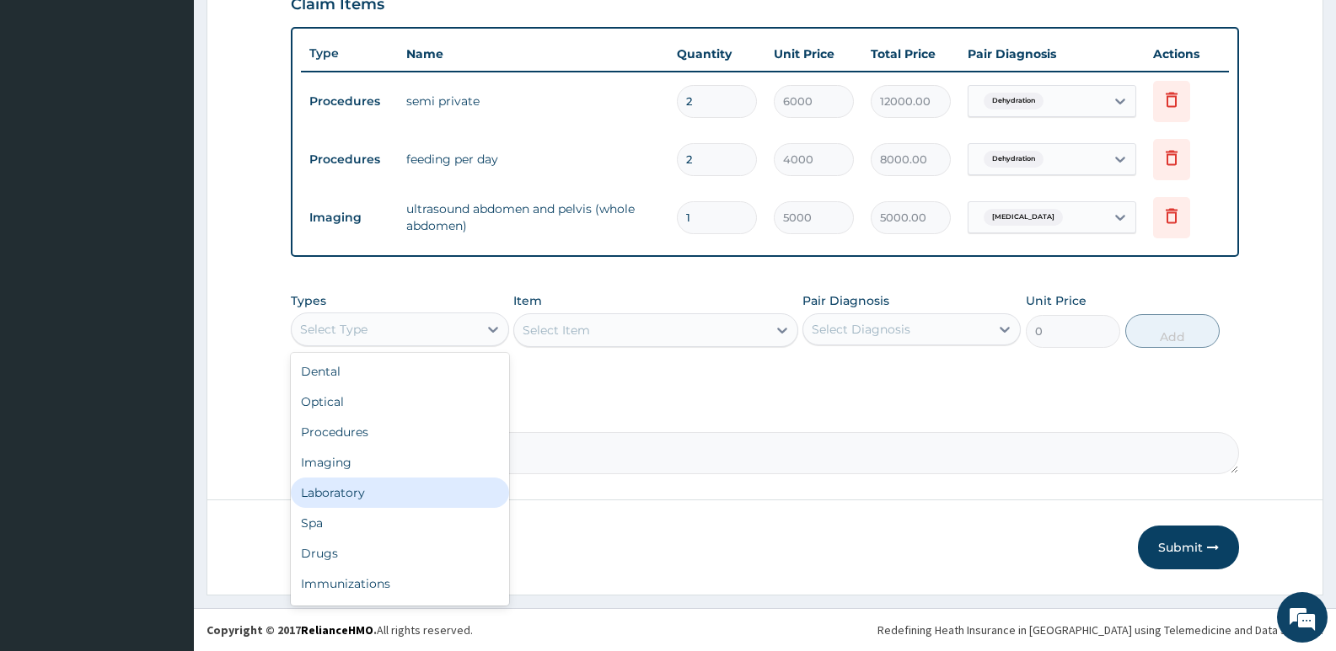
click at [345, 498] on div "Laboratory" at bounding box center [400, 493] width 218 height 30
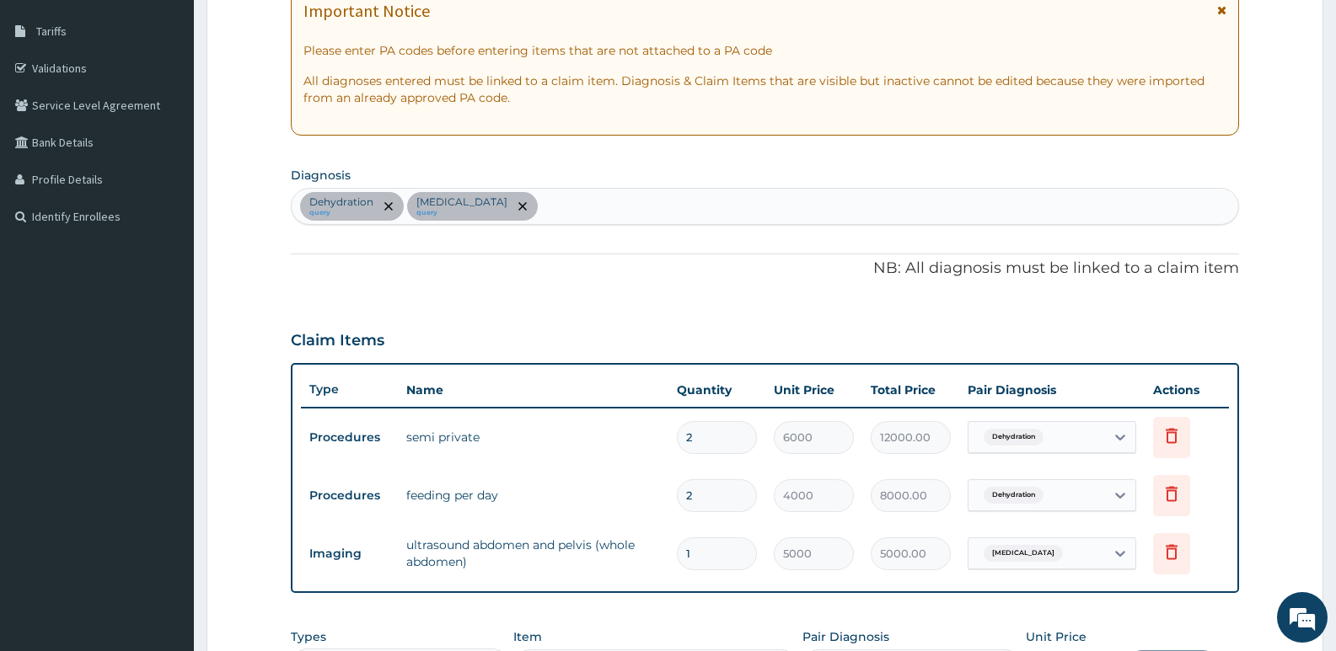
scroll to position [263, 0]
click at [603, 220] on div "Dehydration query Acute abdomen query" at bounding box center [765, 207] width 946 height 35
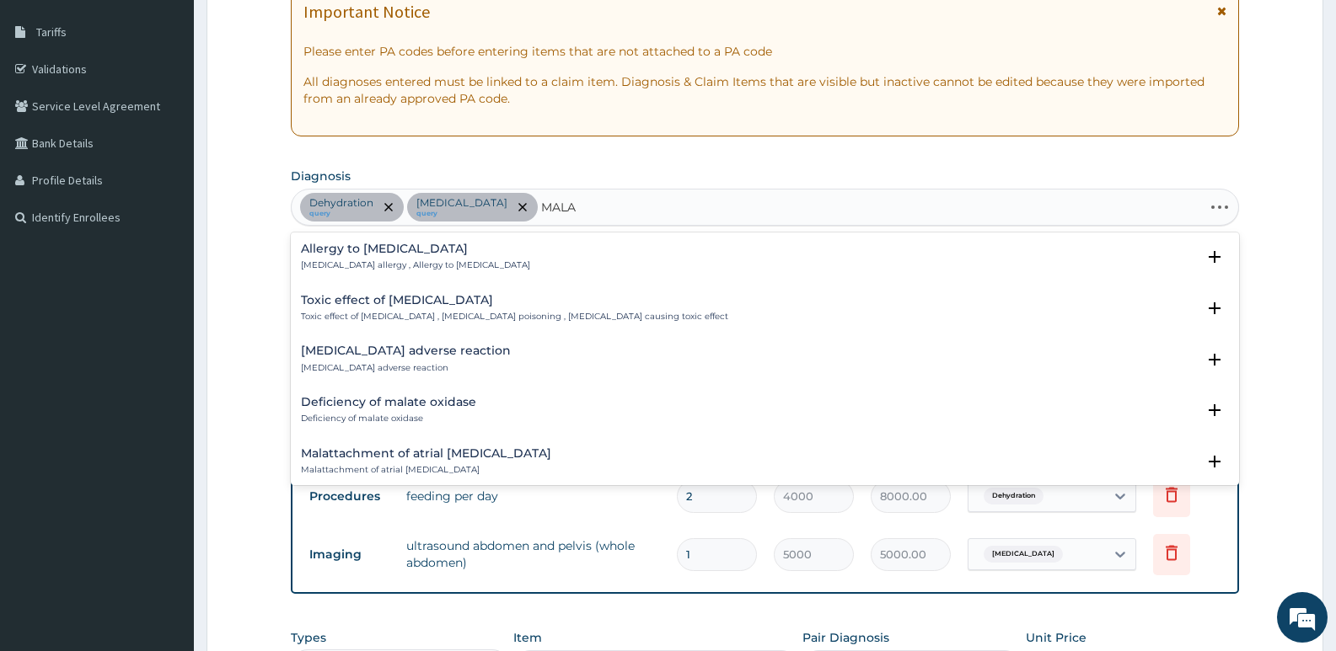
type input "MALAR"
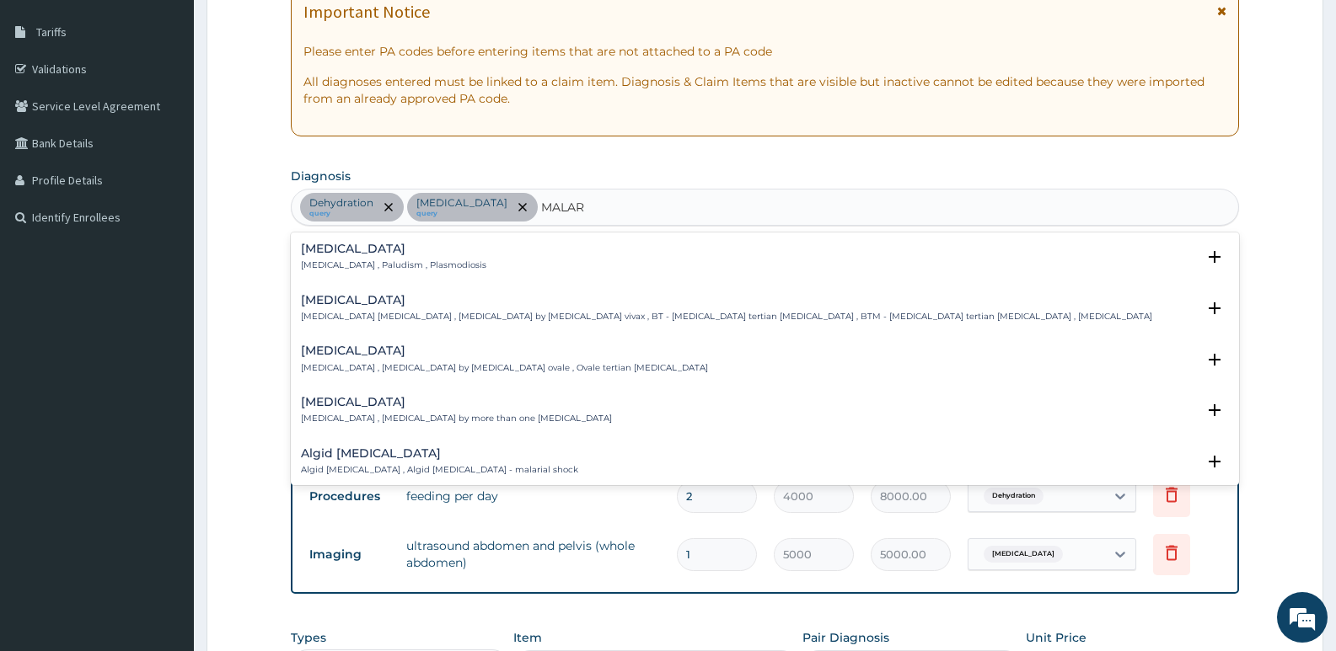
click at [396, 255] on h4 "Malaria" at bounding box center [393, 249] width 185 height 13
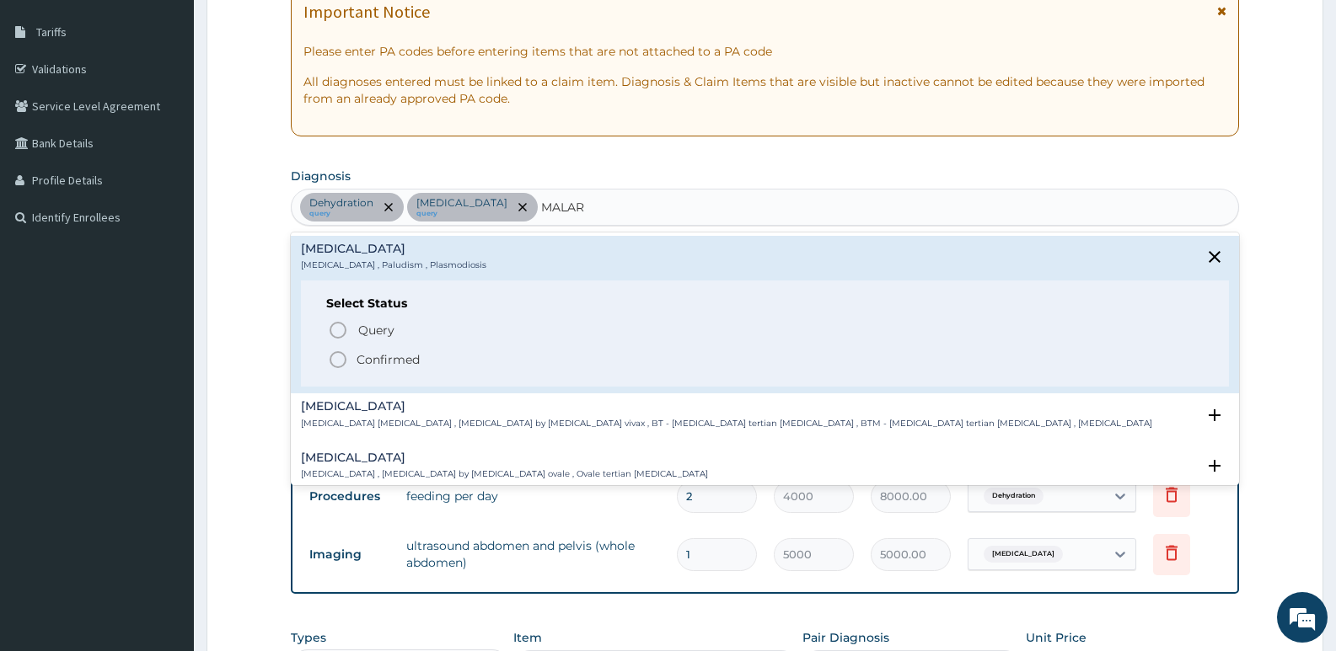
click at [355, 359] on span "Confirmed" at bounding box center [766, 360] width 876 height 20
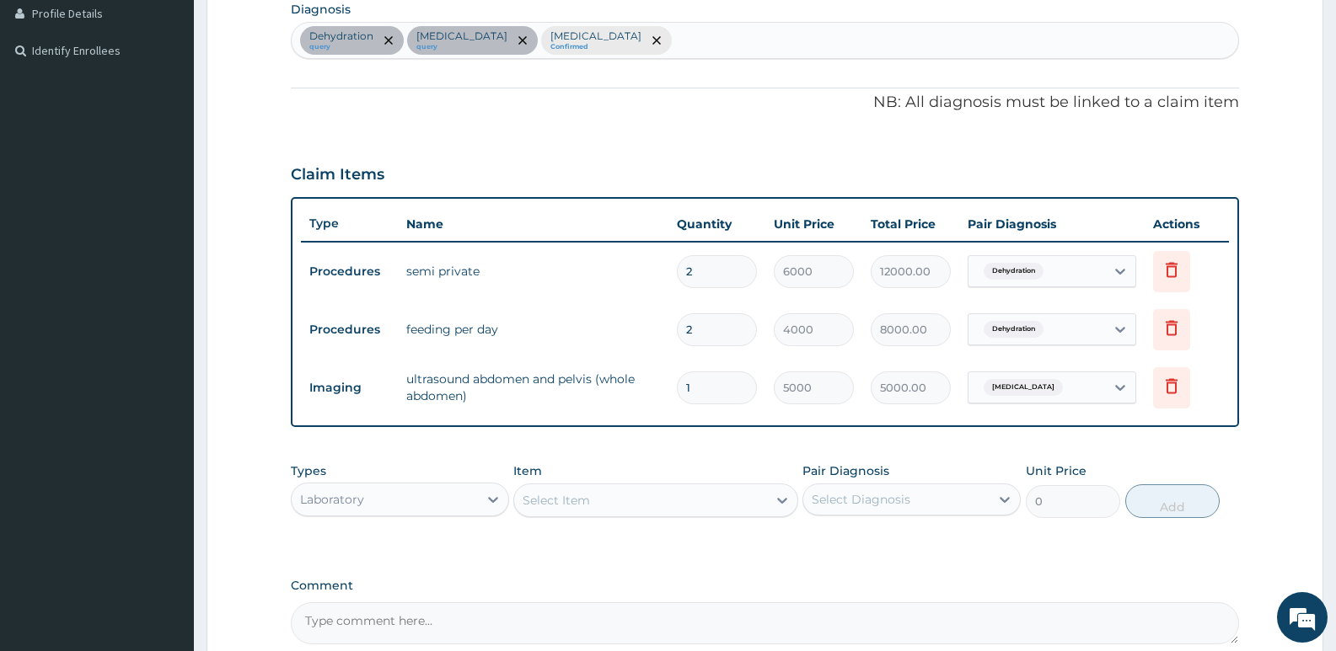
scroll to position [432, 0]
type input "SEPS"
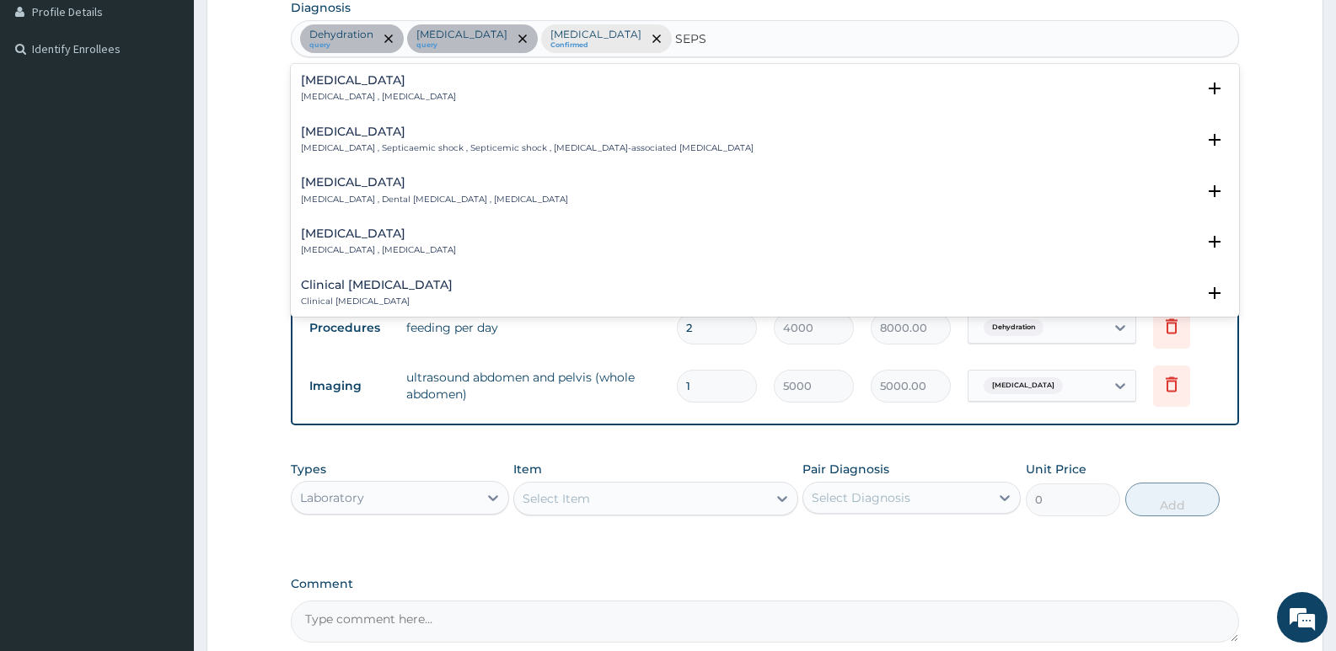
click at [353, 95] on p "Systemic infection , Sepsis" at bounding box center [378, 97] width 155 height 12
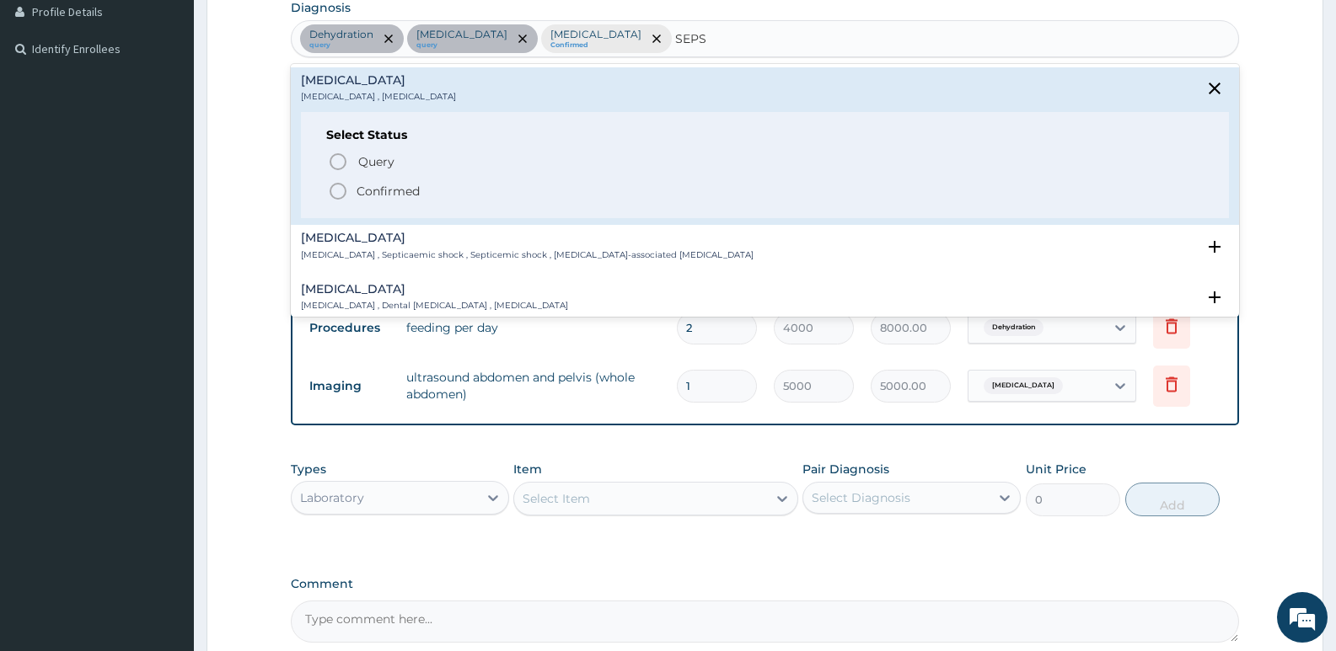
click at [344, 192] on icon "status option filled" at bounding box center [338, 191] width 20 height 20
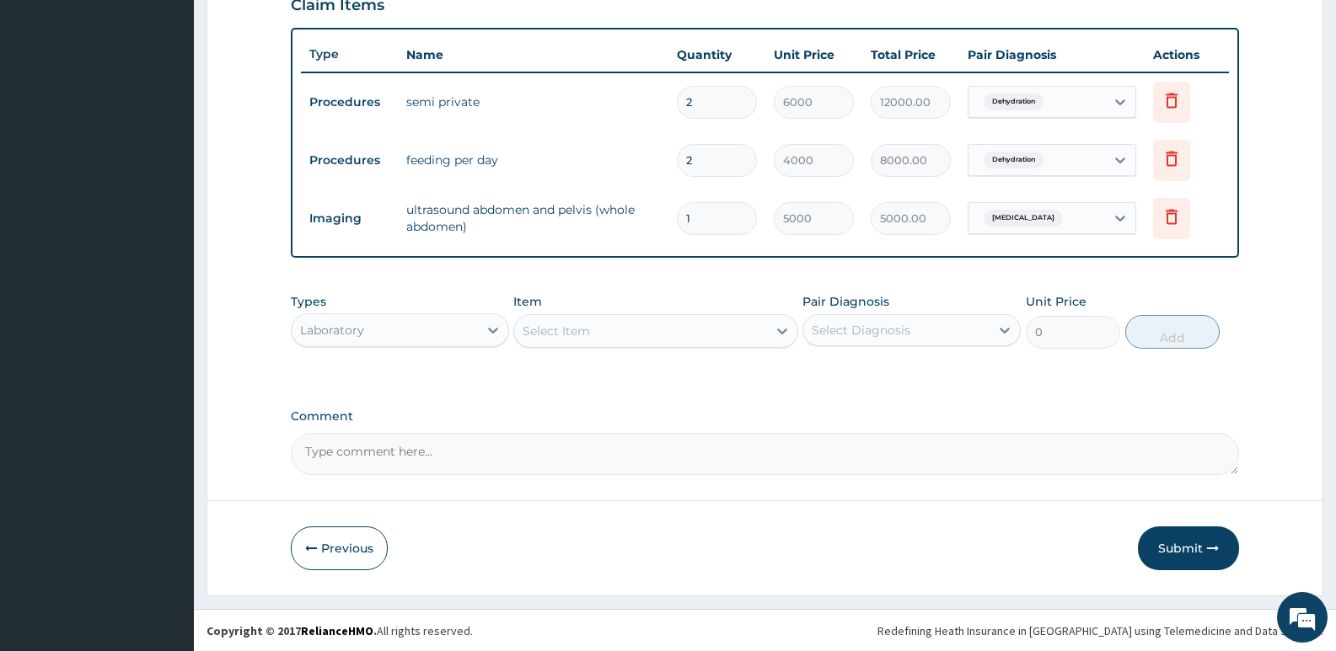
scroll to position [600, 0]
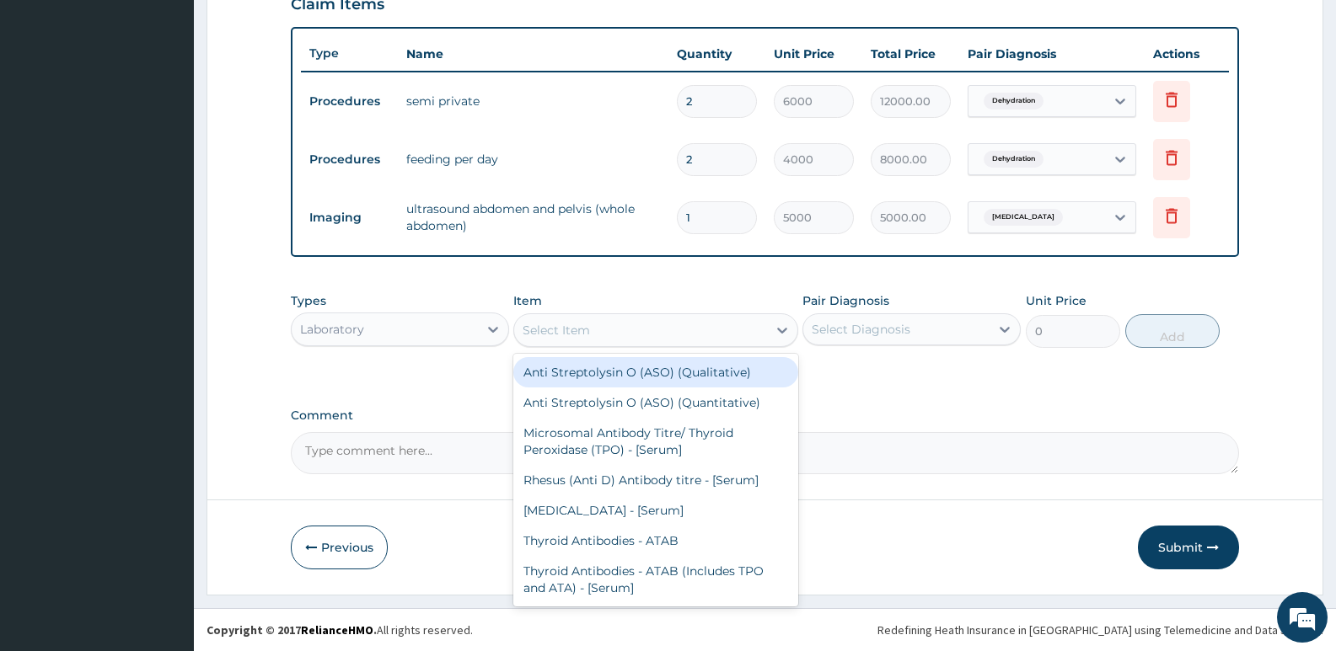
click at [566, 323] on div "Select Item" at bounding box center [556, 330] width 67 height 17
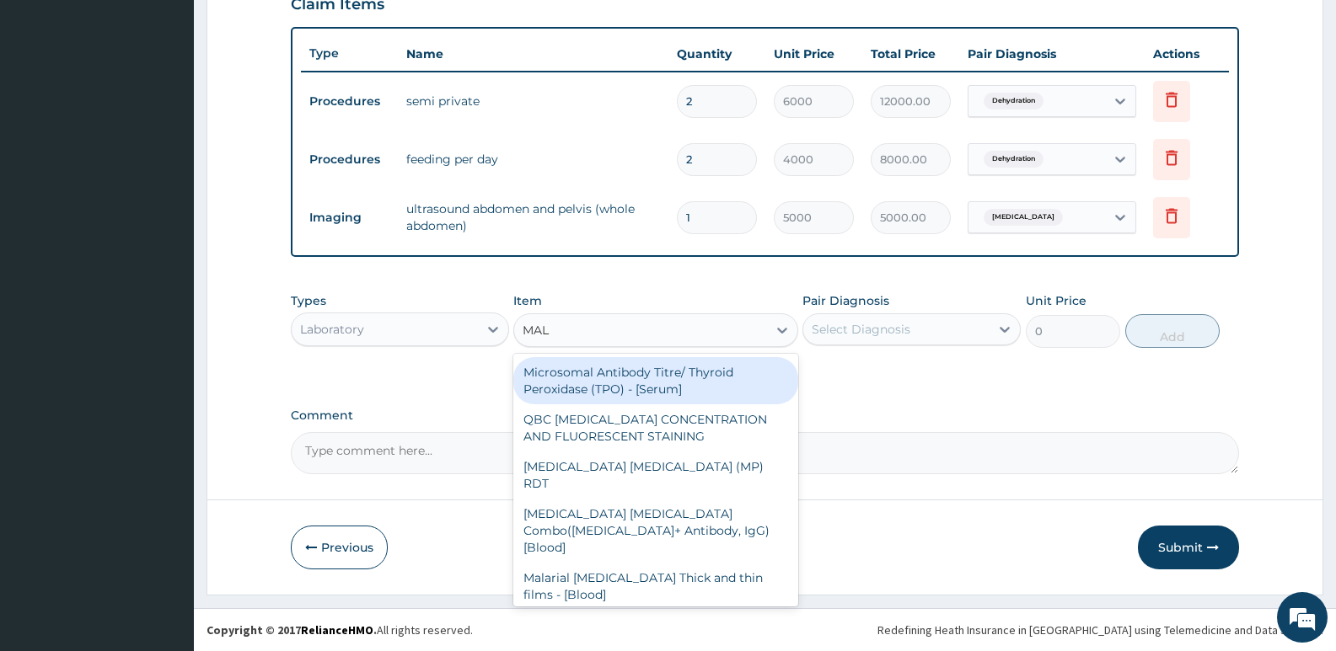
type input "MALA"
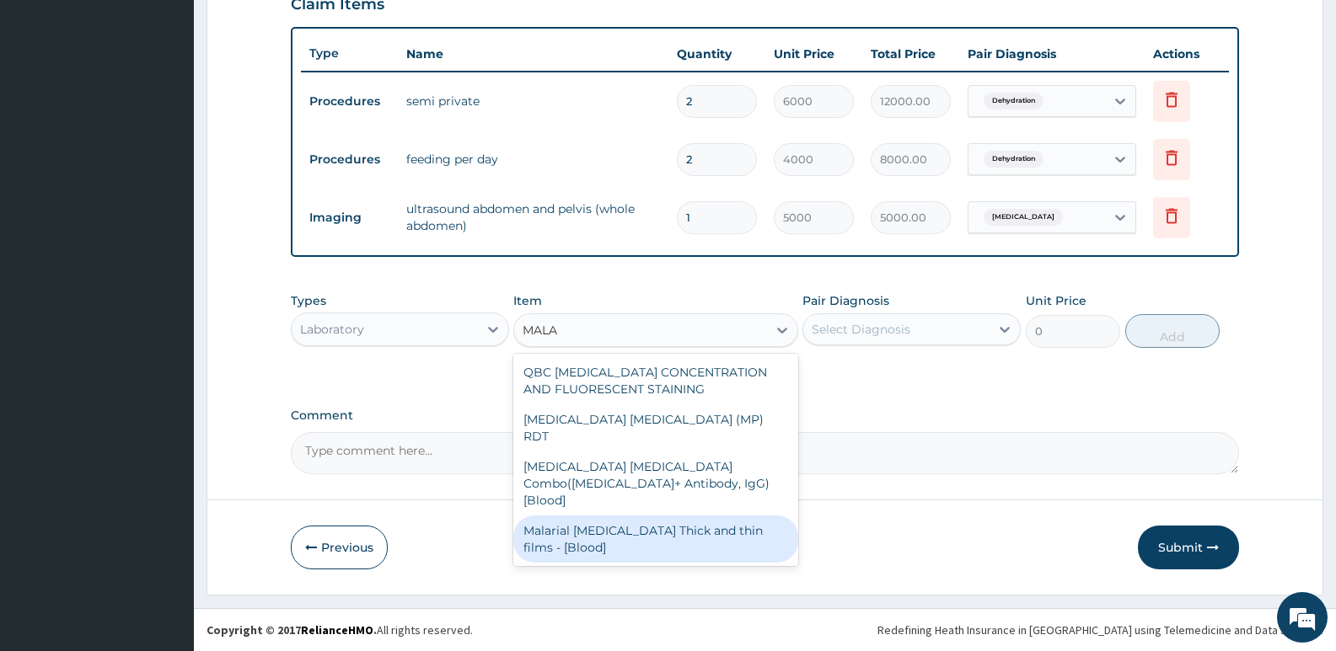
click at [622, 516] on div "Malarial Parasite Thick and thin films - [Blood]" at bounding box center [655, 539] width 284 height 47
type input "1650"
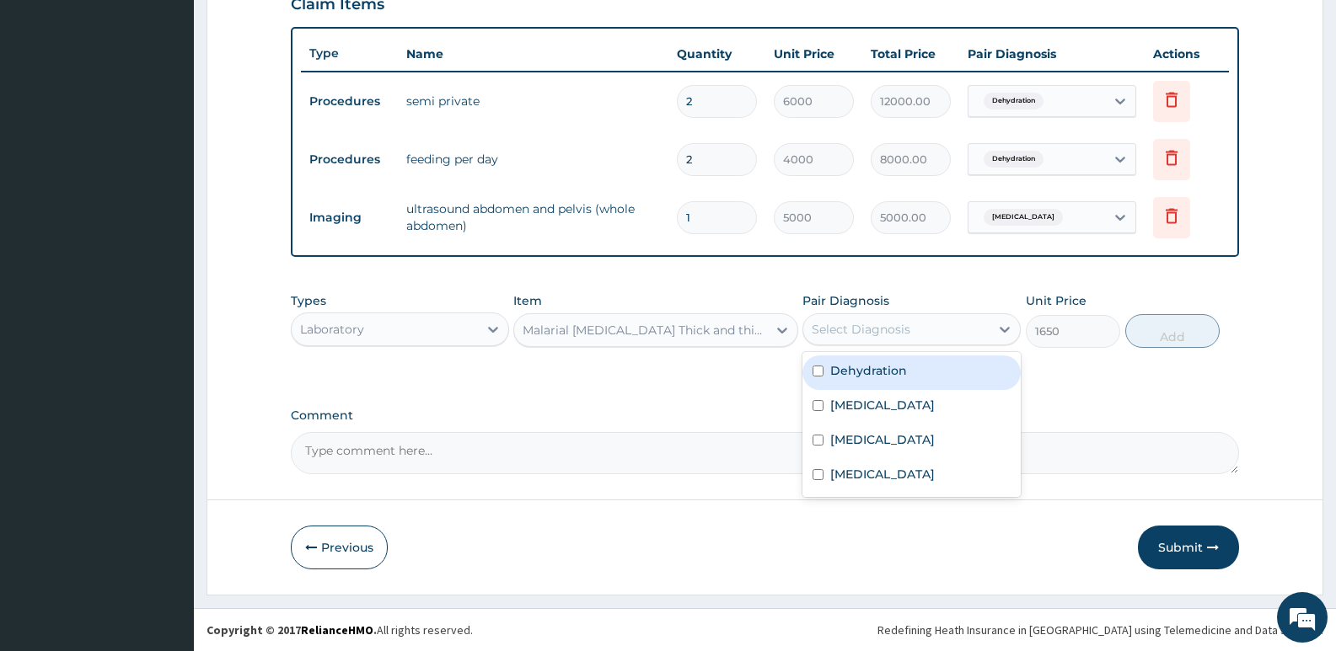
click at [914, 319] on div "Select Diagnosis" at bounding box center [896, 329] width 186 height 27
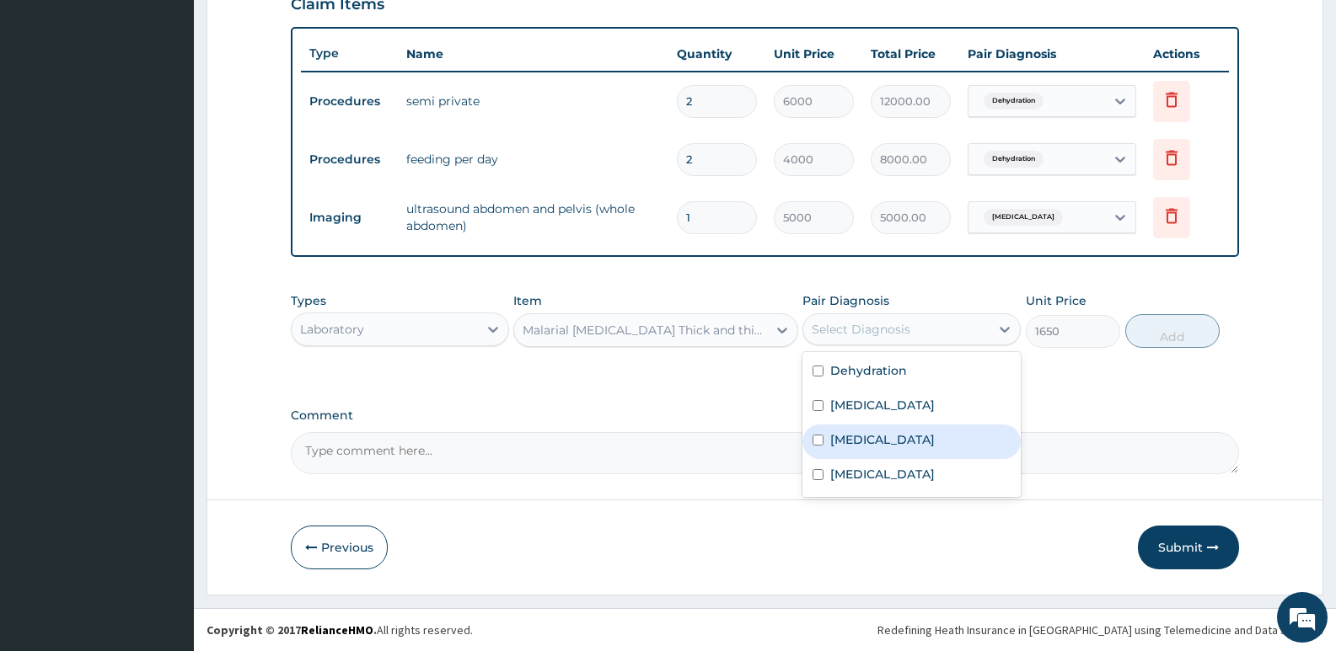
click at [866, 439] on label "Malaria" at bounding box center [882, 440] width 105 height 17
checkbox input "true"
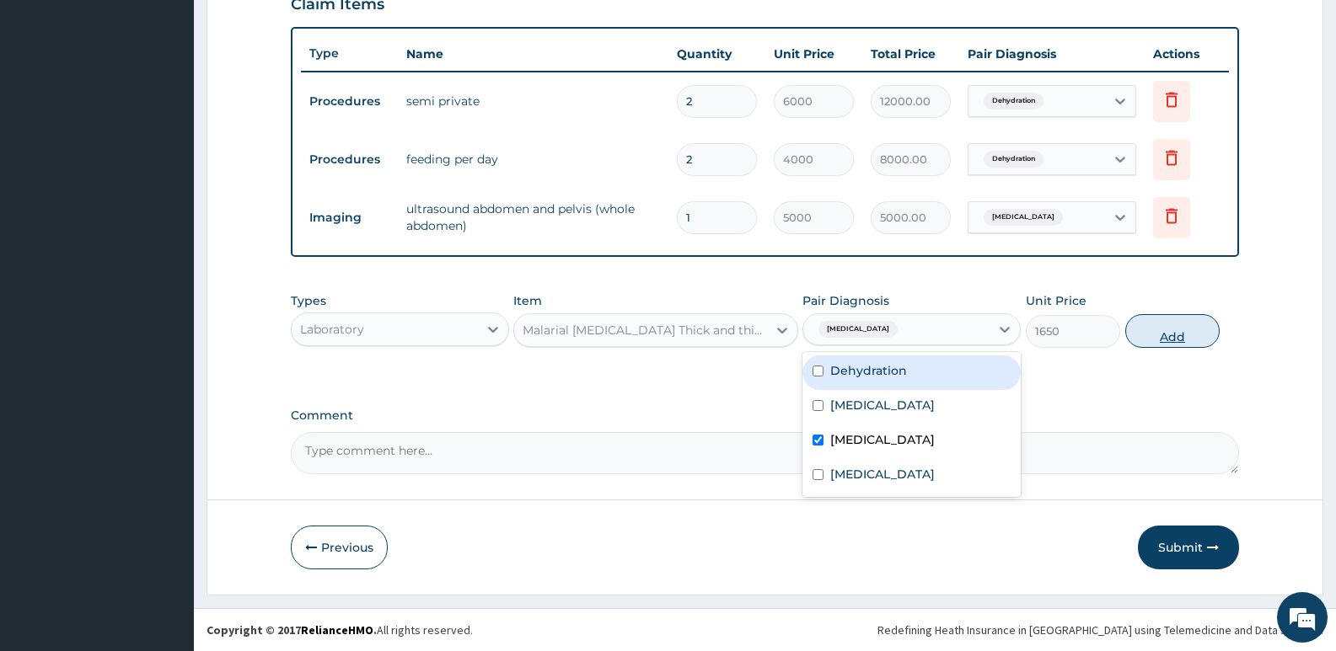
click at [1172, 335] on button "Add" at bounding box center [1172, 331] width 94 height 34
type input "0"
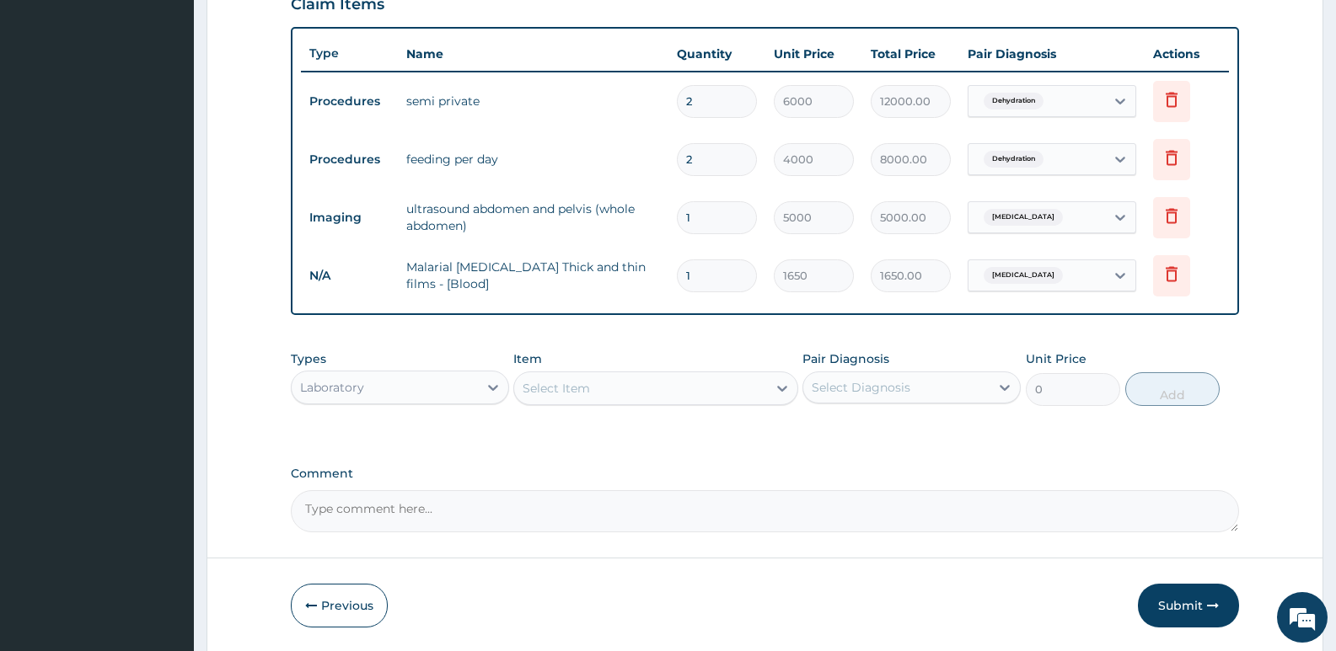
click at [603, 392] on div "Select Item" at bounding box center [640, 388] width 252 height 27
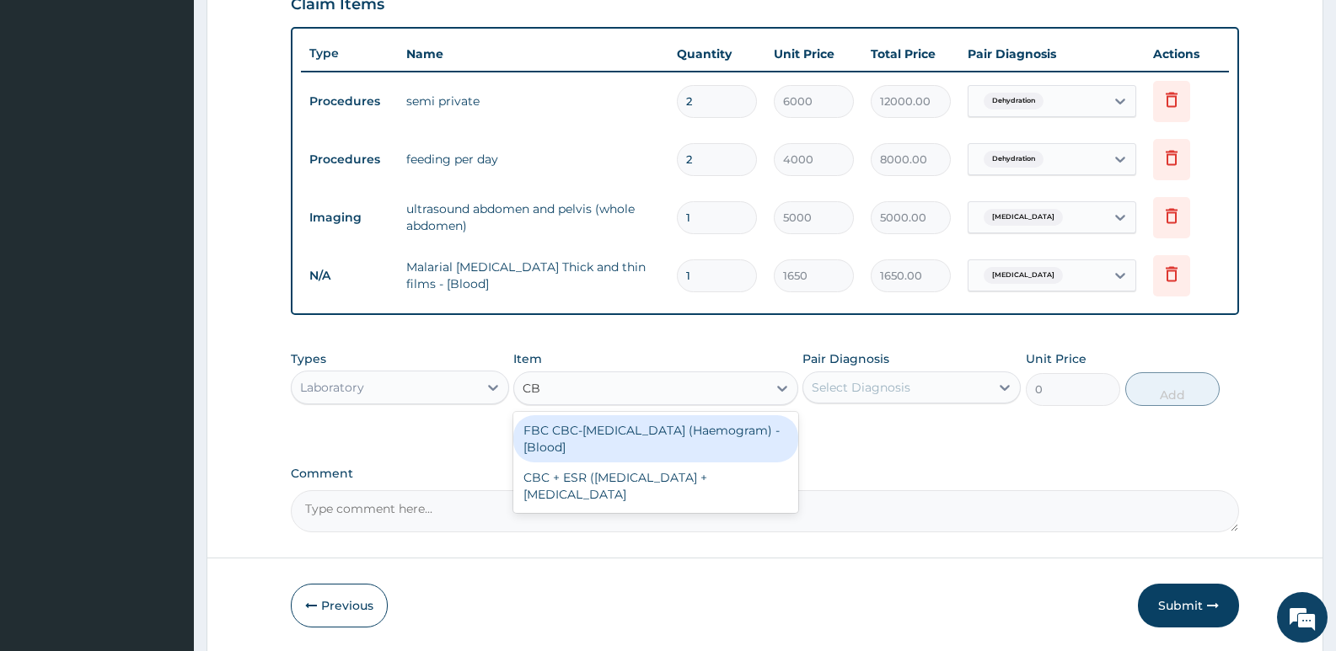
type input "CBC"
click at [608, 440] on div "FBC CBC-Complete Blood Count (Haemogram) - [Blood]" at bounding box center [655, 439] width 284 height 47
type input "3300"
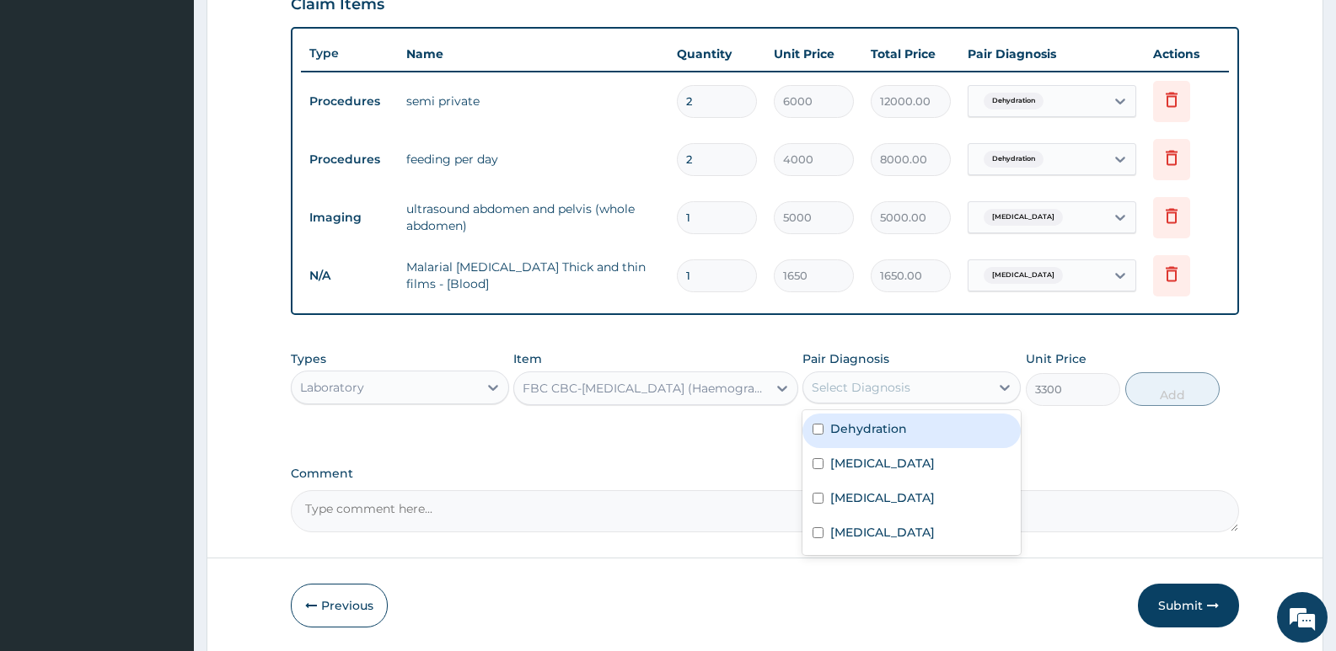
click at [877, 376] on div "Select Diagnosis" at bounding box center [896, 387] width 186 height 27
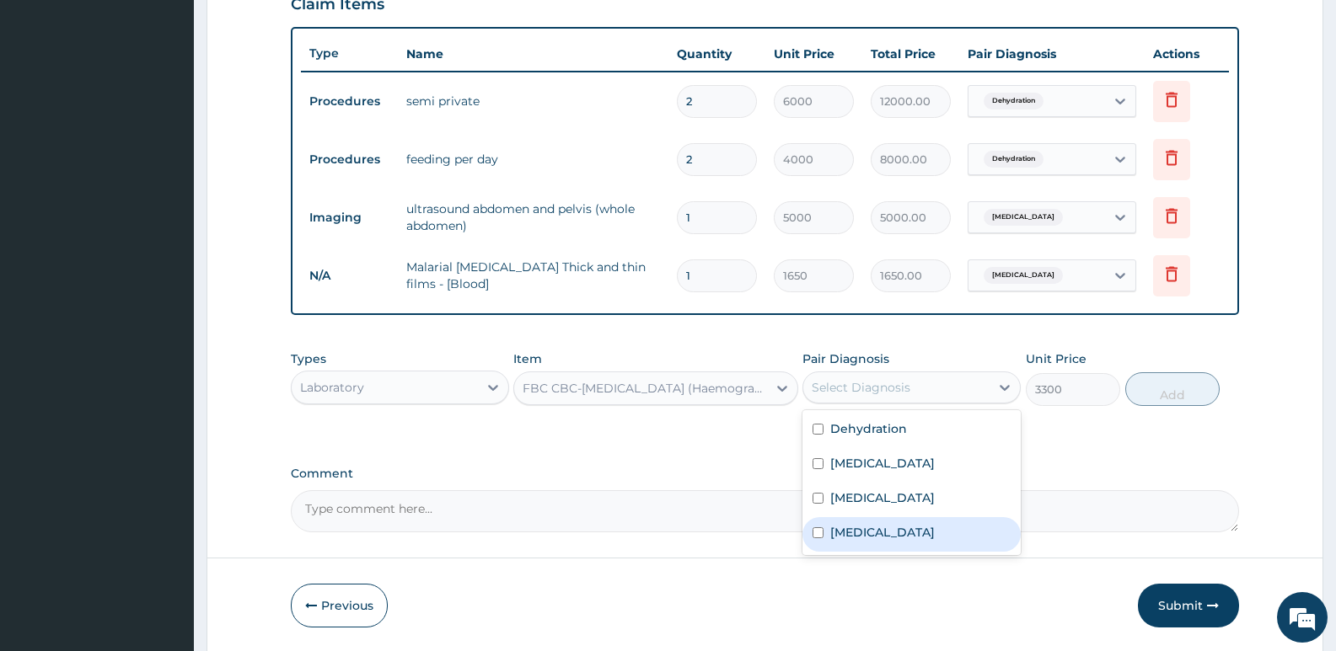
click at [850, 540] on label "Sepsis" at bounding box center [882, 532] width 105 height 17
checkbox input "true"
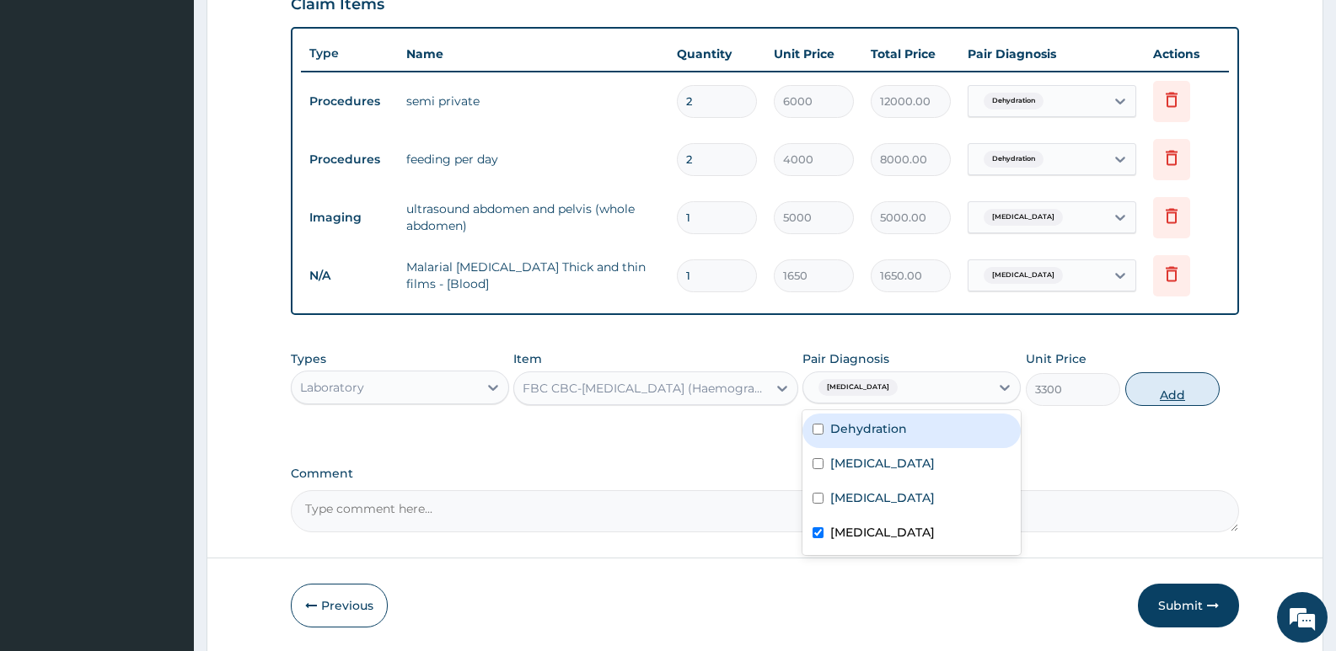
click at [1190, 388] on button "Add" at bounding box center [1172, 390] width 94 height 34
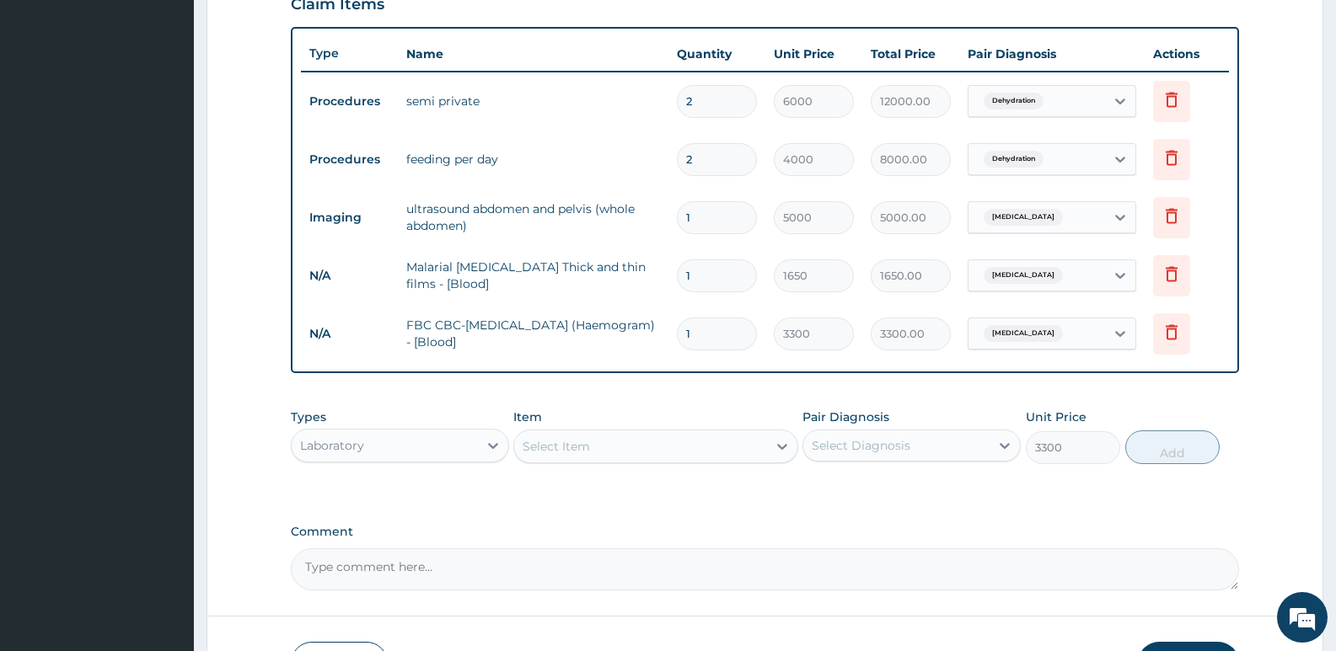
type input "0"
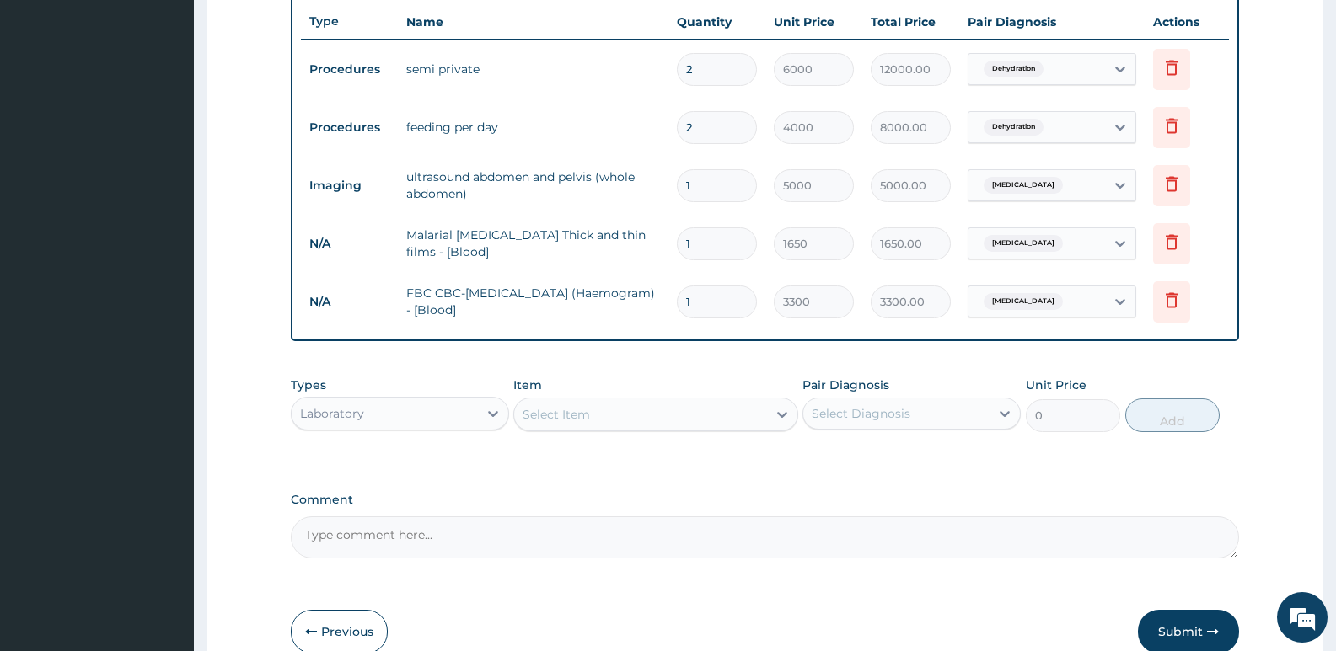
scroll to position [716, 0]
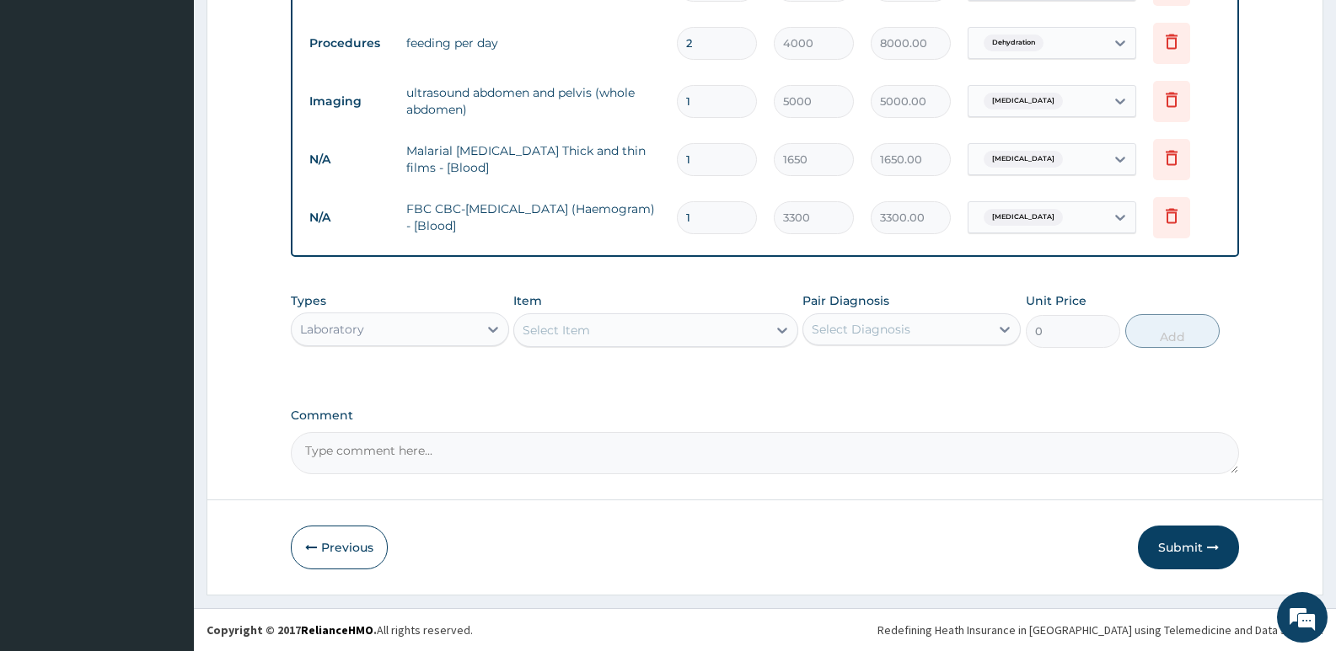
click at [393, 319] on div "Laboratory" at bounding box center [385, 329] width 186 height 27
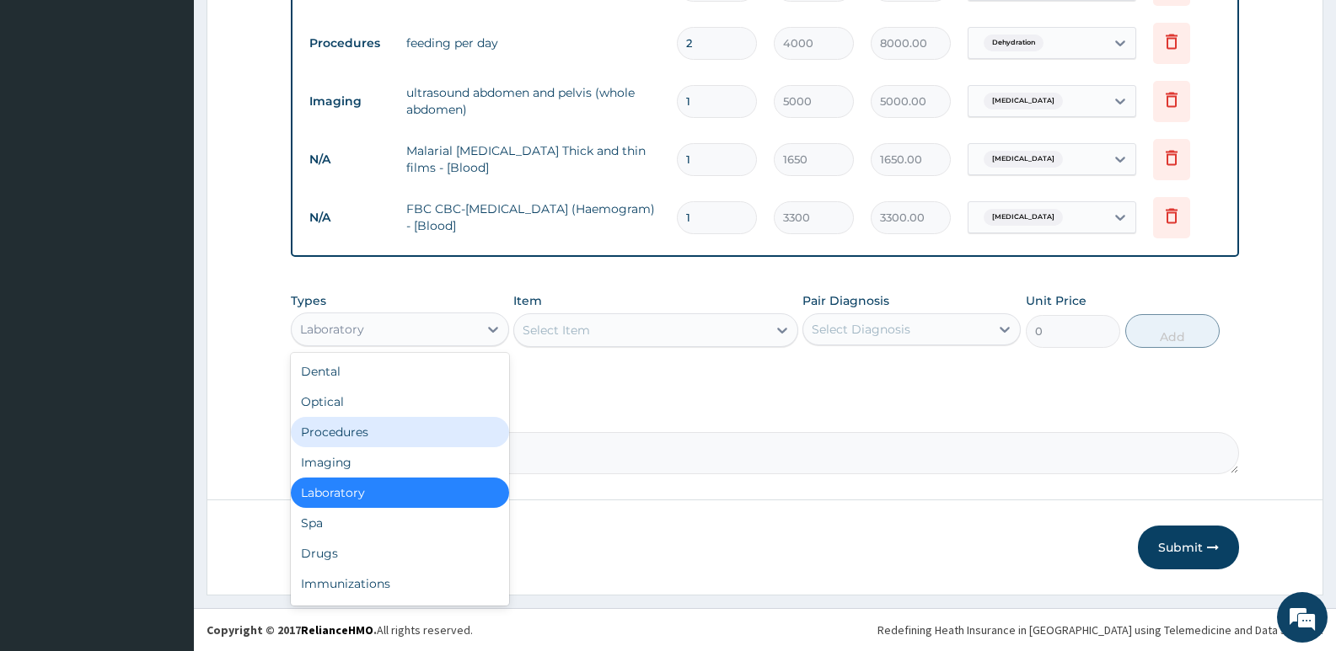
click at [344, 440] on div "Procedures" at bounding box center [400, 432] width 218 height 30
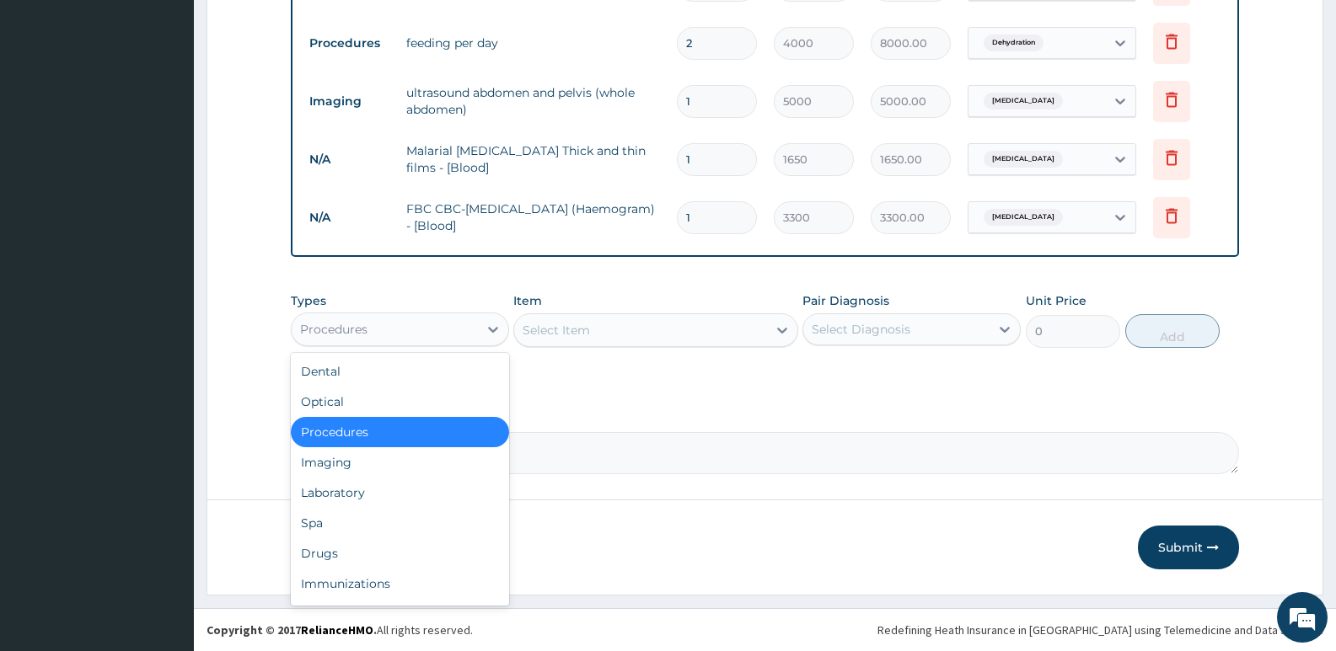
click at [429, 341] on div "Procedures" at bounding box center [385, 329] width 186 height 27
click at [313, 566] on div "Drugs" at bounding box center [400, 554] width 218 height 30
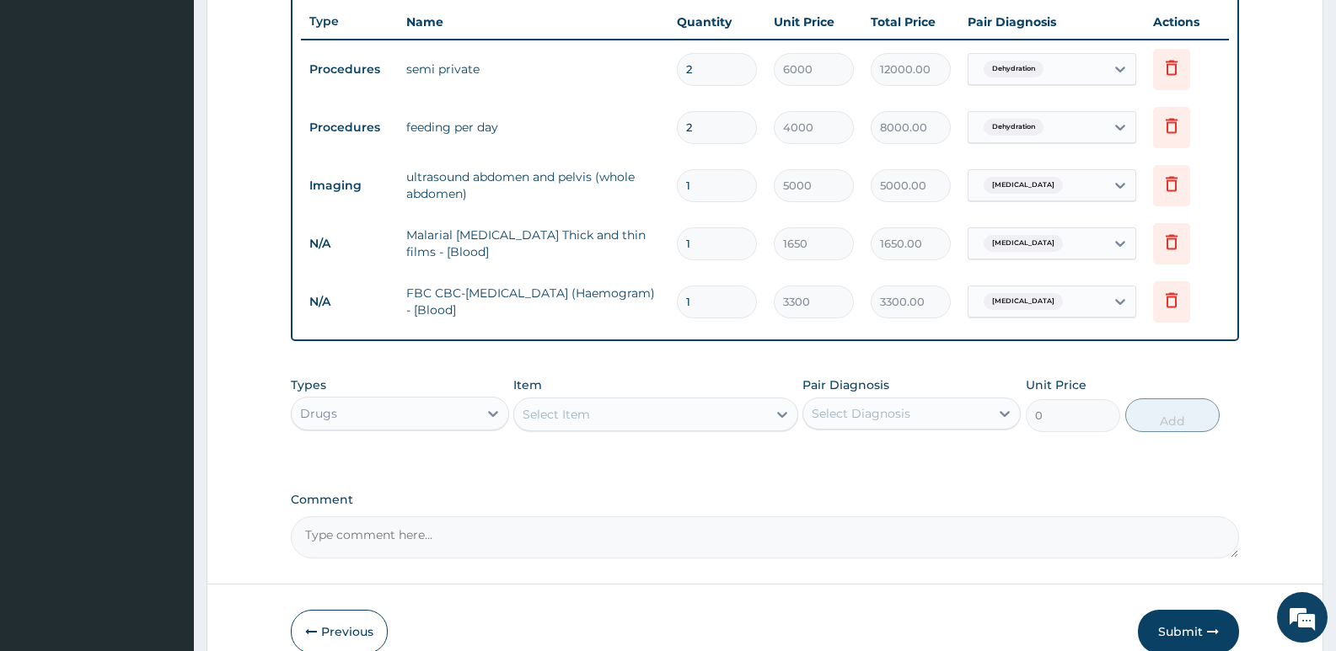
scroll to position [295, 0]
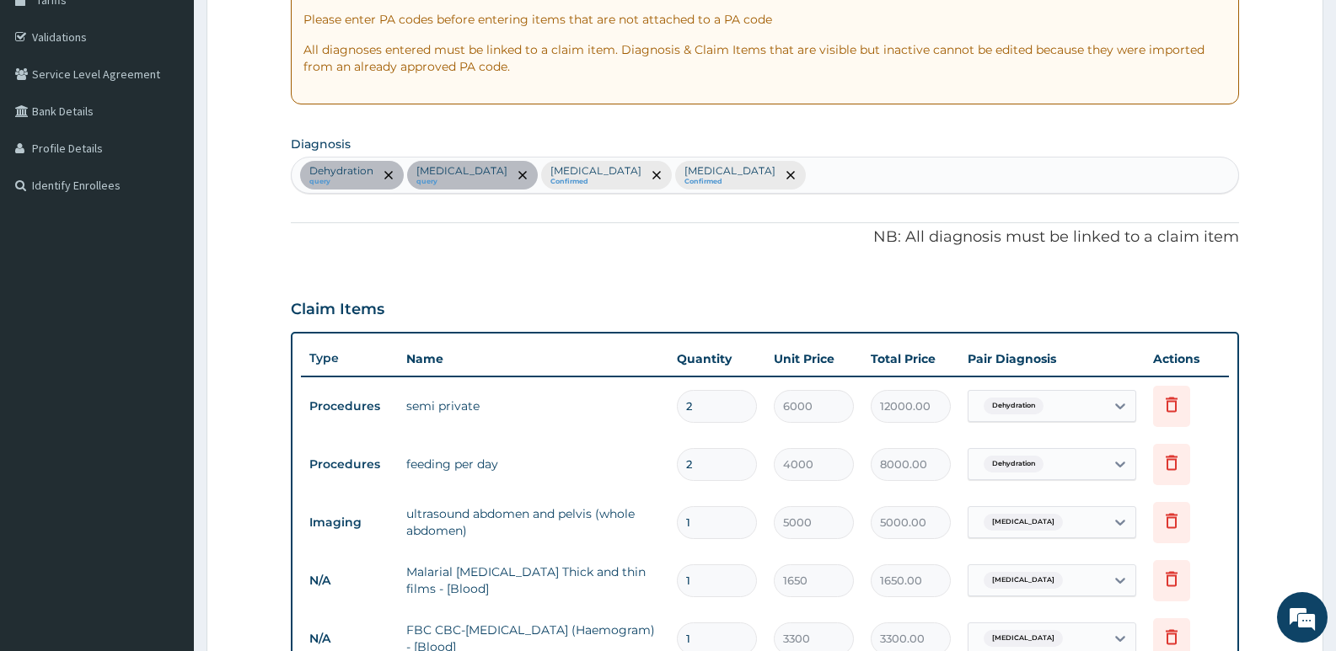
click at [744, 179] on div "Dehydration query Acute abdomen query Malaria Confirmed Sepsis Confirmed" at bounding box center [765, 175] width 946 height 35
type input "FEVER"
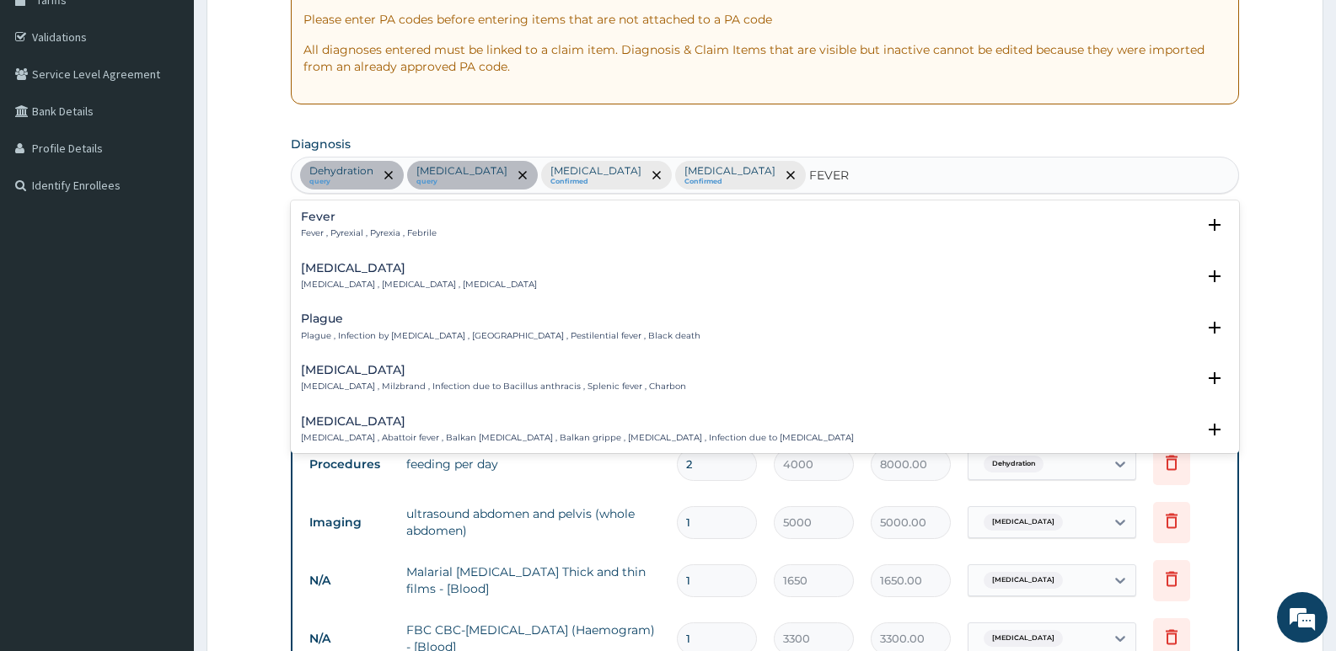
click at [319, 222] on h4 "Fever" at bounding box center [369, 217] width 136 height 13
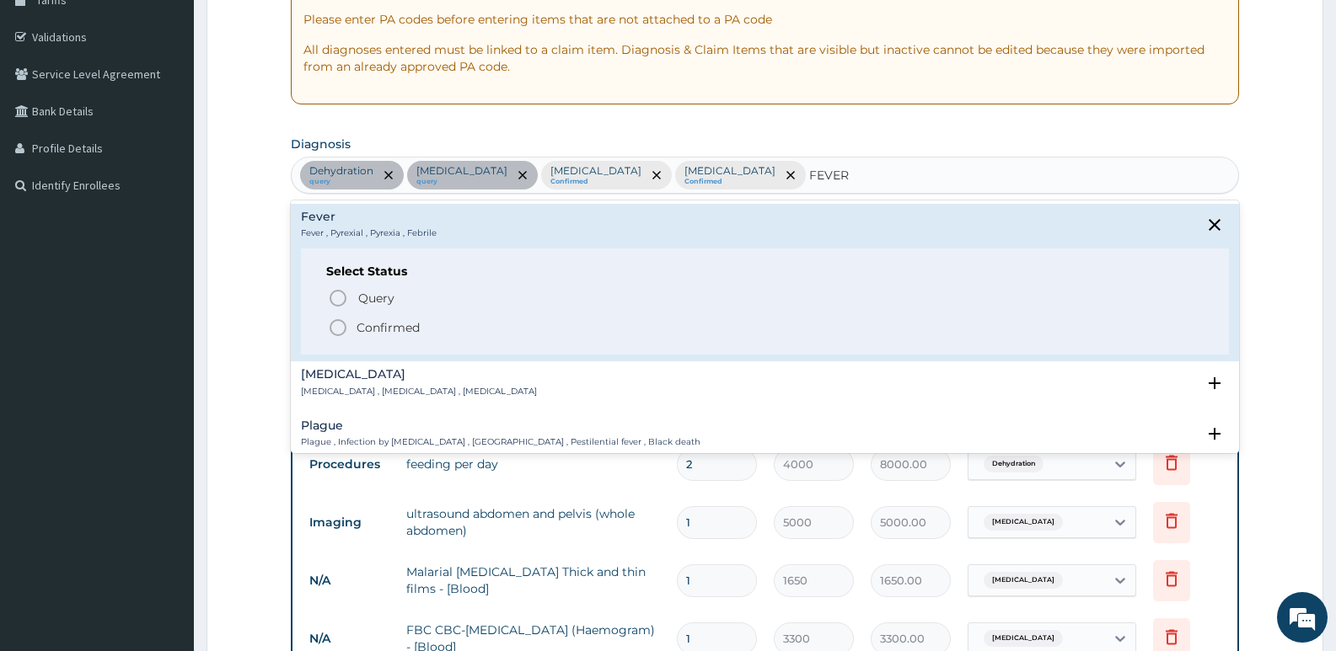
click at [348, 330] on icon "status option filled" at bounding box center [338, 328] width 20 height 20
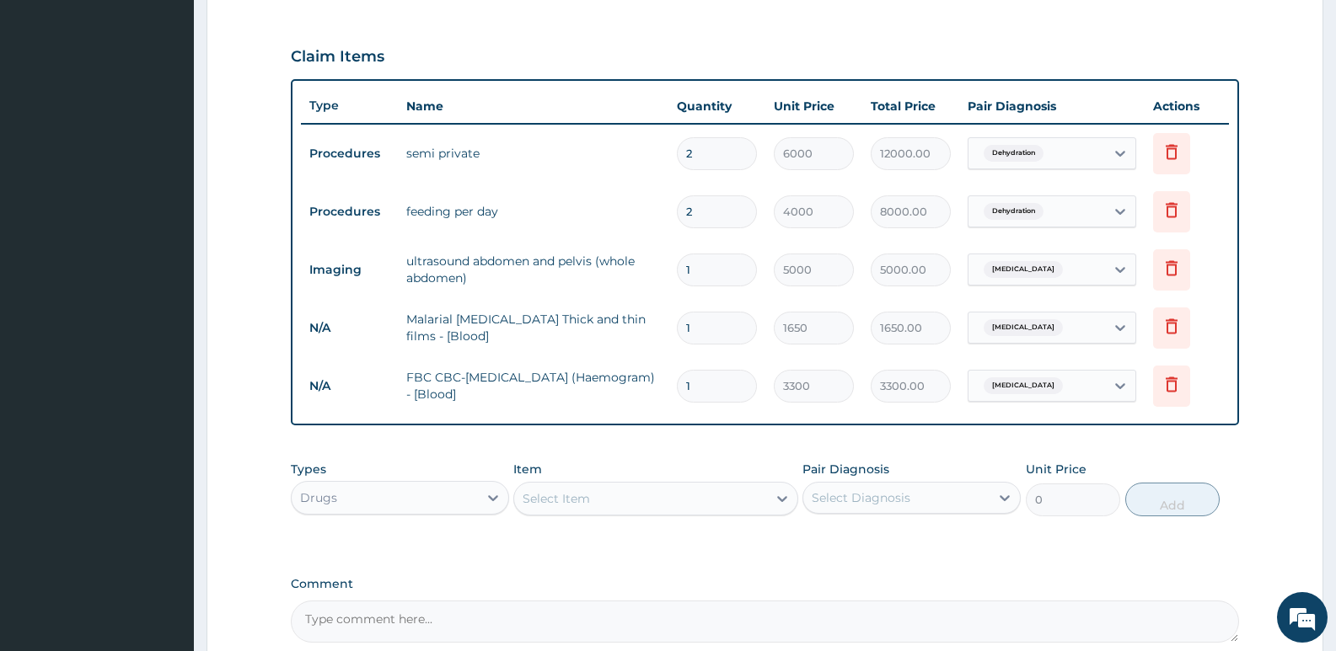
scroll to position [716, 0]
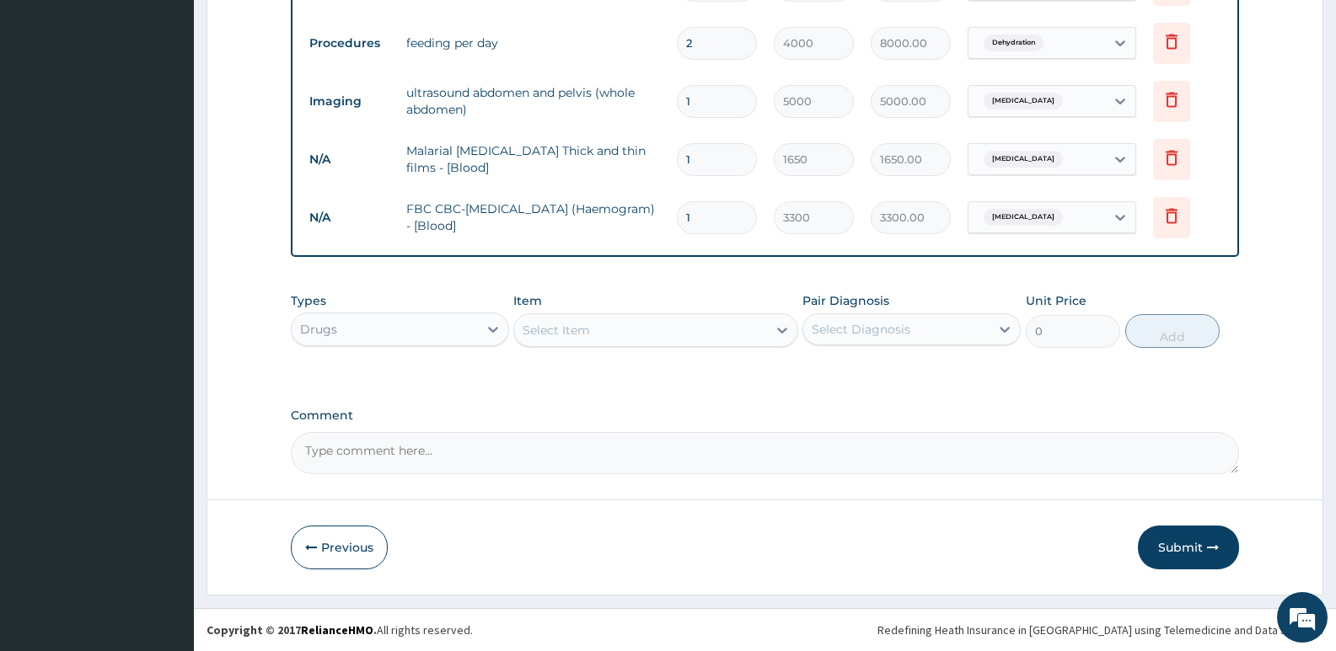
click at [642, 331] on div "Select Item" at bounding box center [640, 330] width 252 height 27
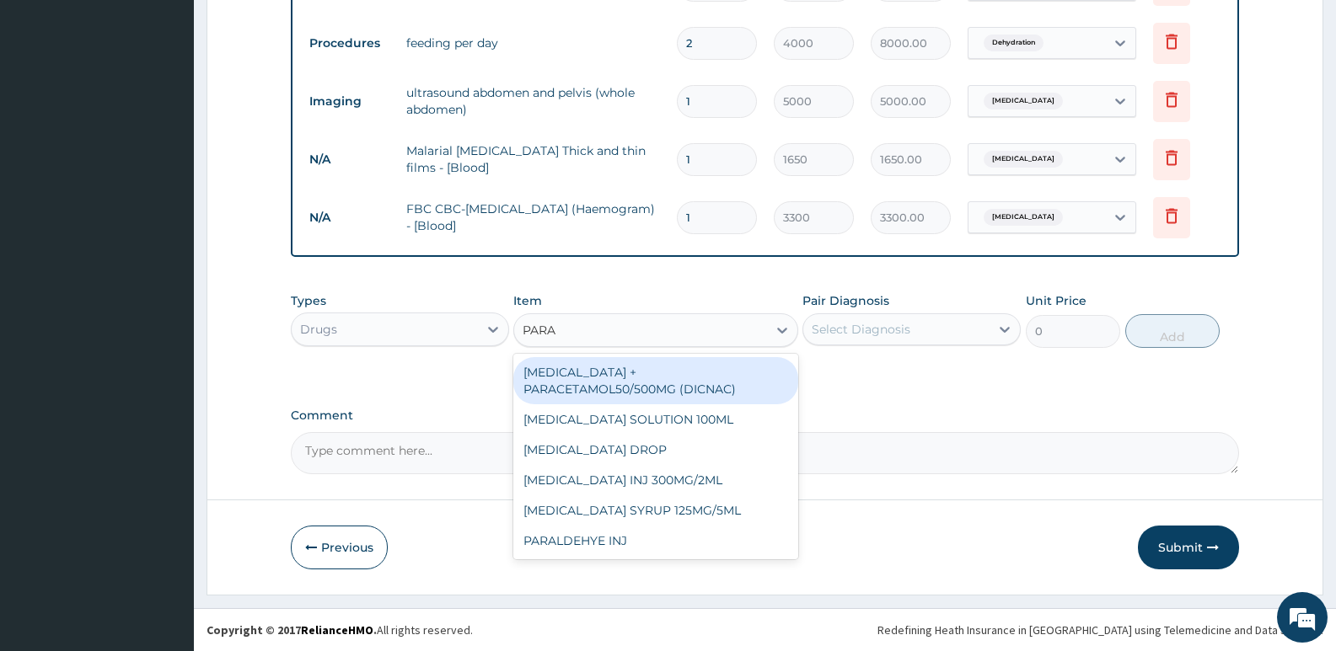
type input "PARAC"
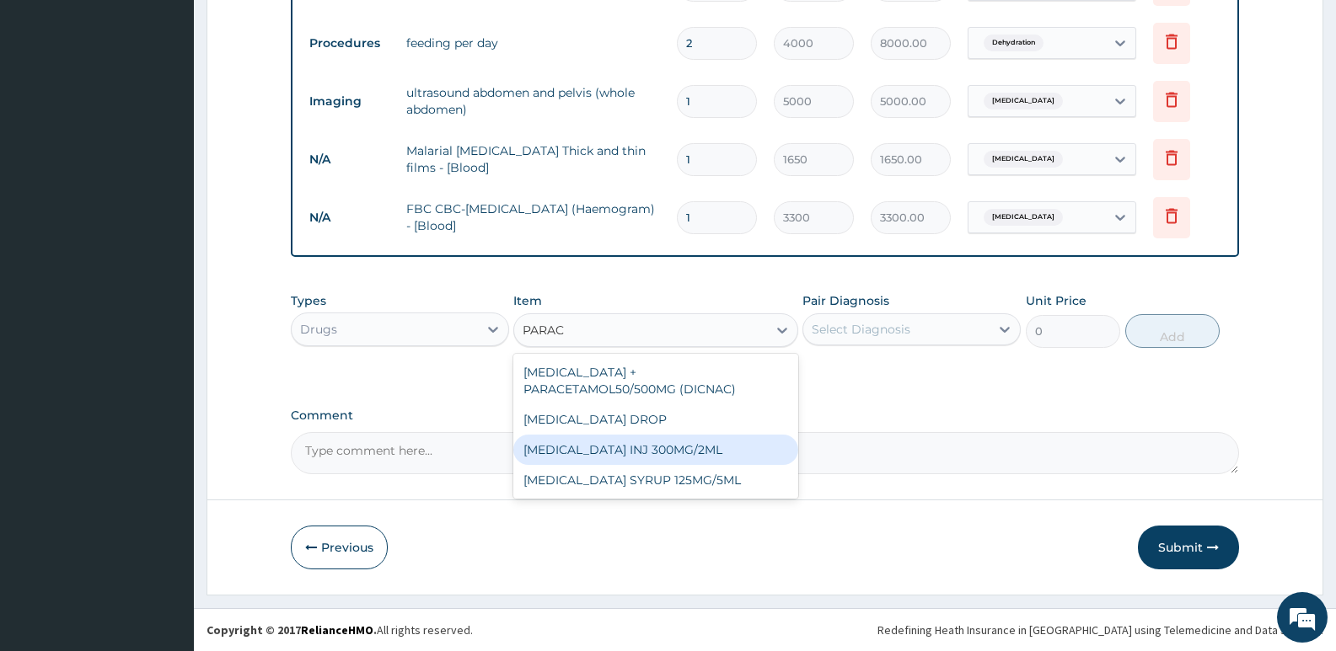
click at [656, 453] on div "PARACETAMOL INJ 300MG/2ML" at bounding box center [655, 450] width 284 height 30
type input "200"
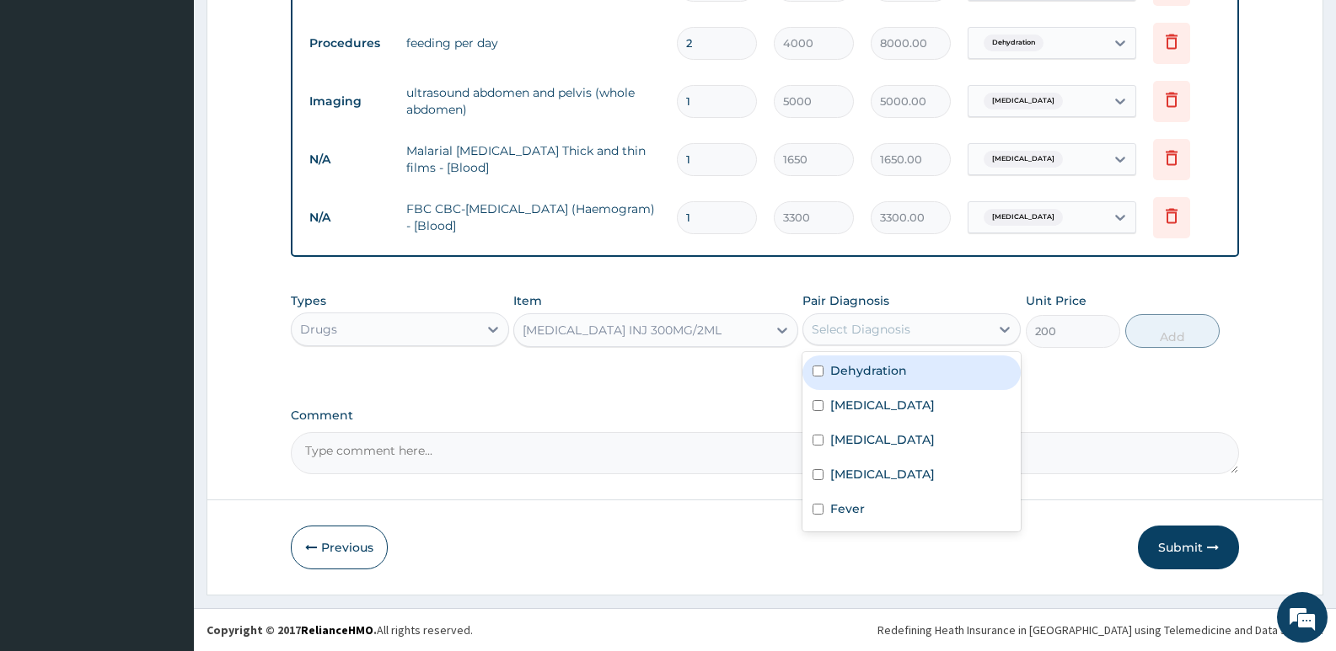
click at [848, 332] on div "Select Diagnosis" at bounding box center [861, 329] width 99 height 17
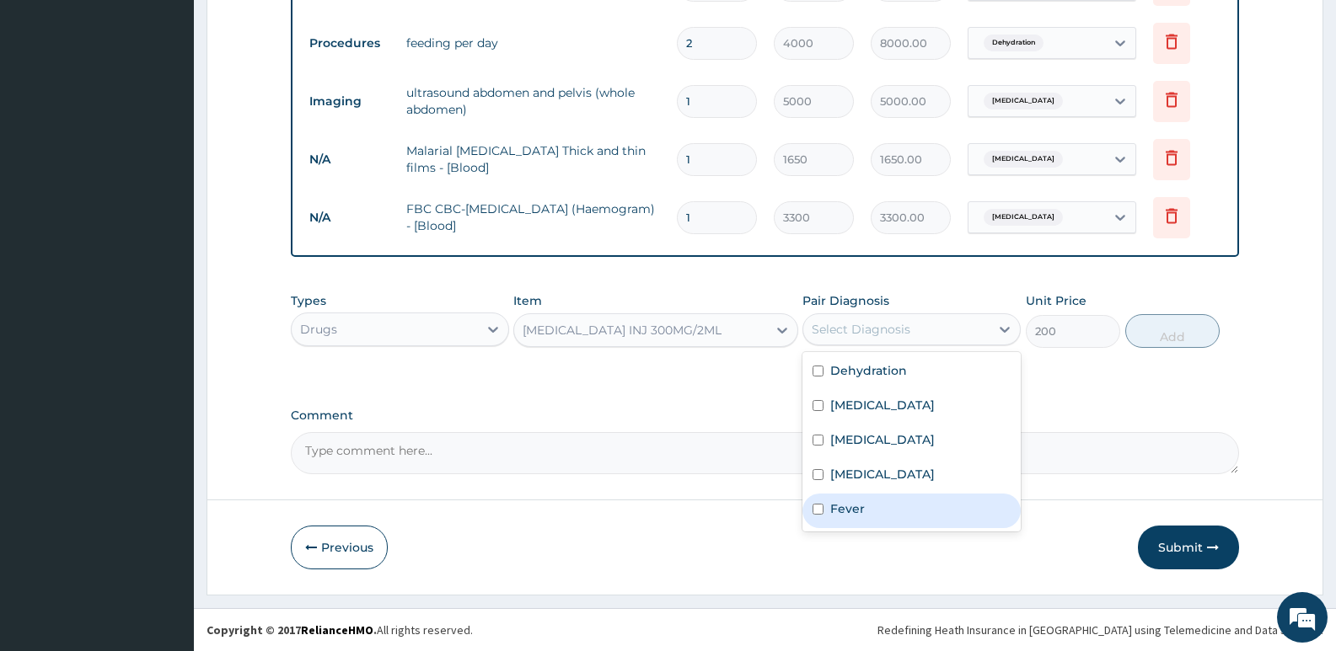
click at [828, 496] on div "Fever" at bounding box center [911, 511] width 218 height 35
checkbox input "true"
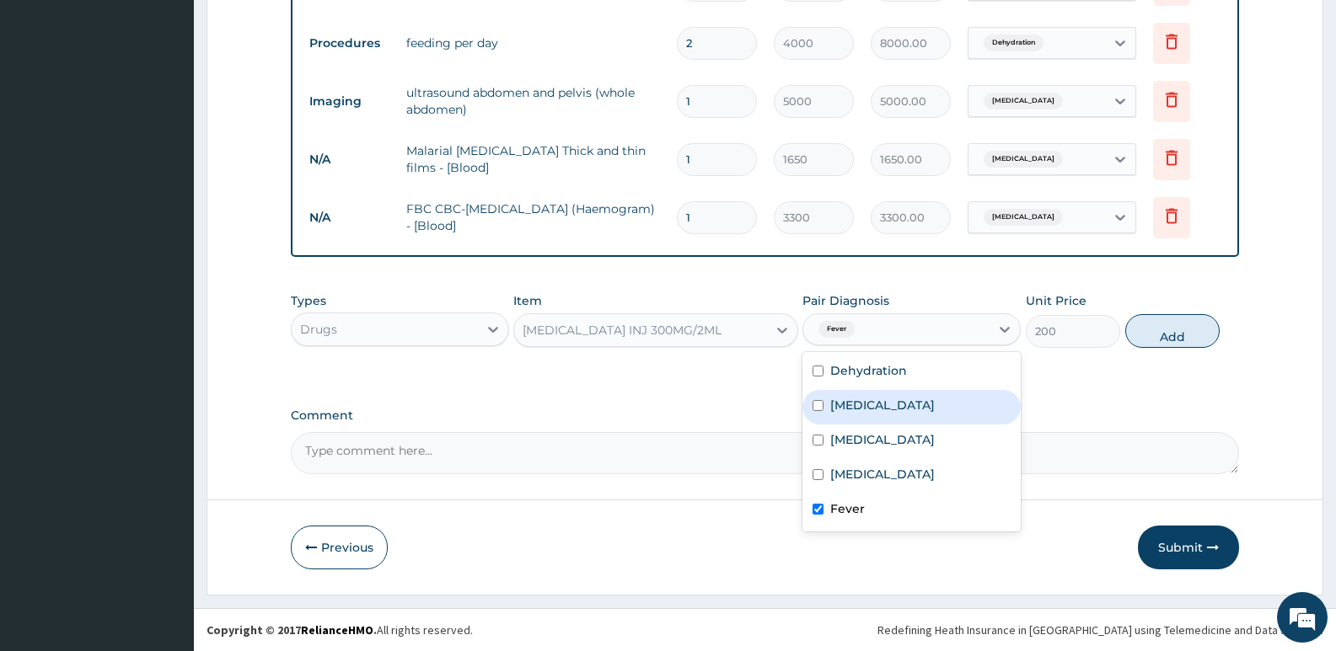
click at [909, 407] on label "Acute abdomen" at bounding box center [882, 405] width 105 height 17
checkbox input "true"
click at [1158, 338] on button "Add" at bounding box center [1172, 331] width 94 height 34
type input "0"
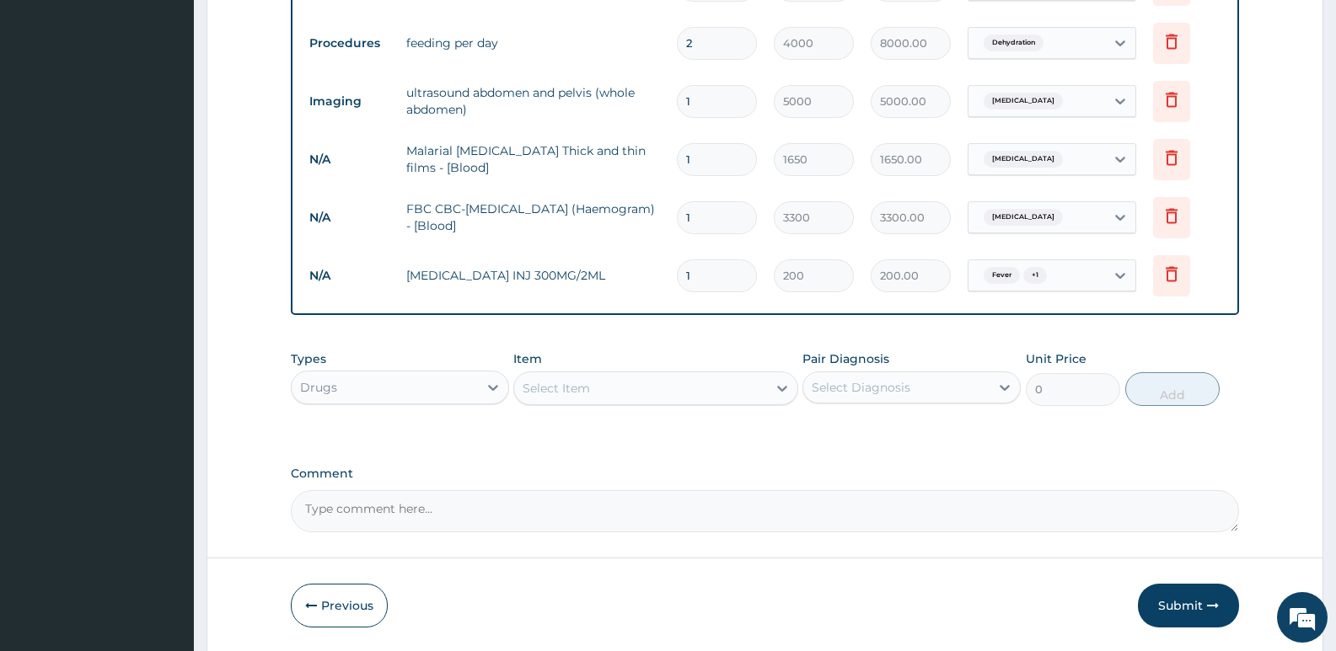
type input "0.00"
type input "3"
type input "600.00"
type input "0.00"
type input "2"
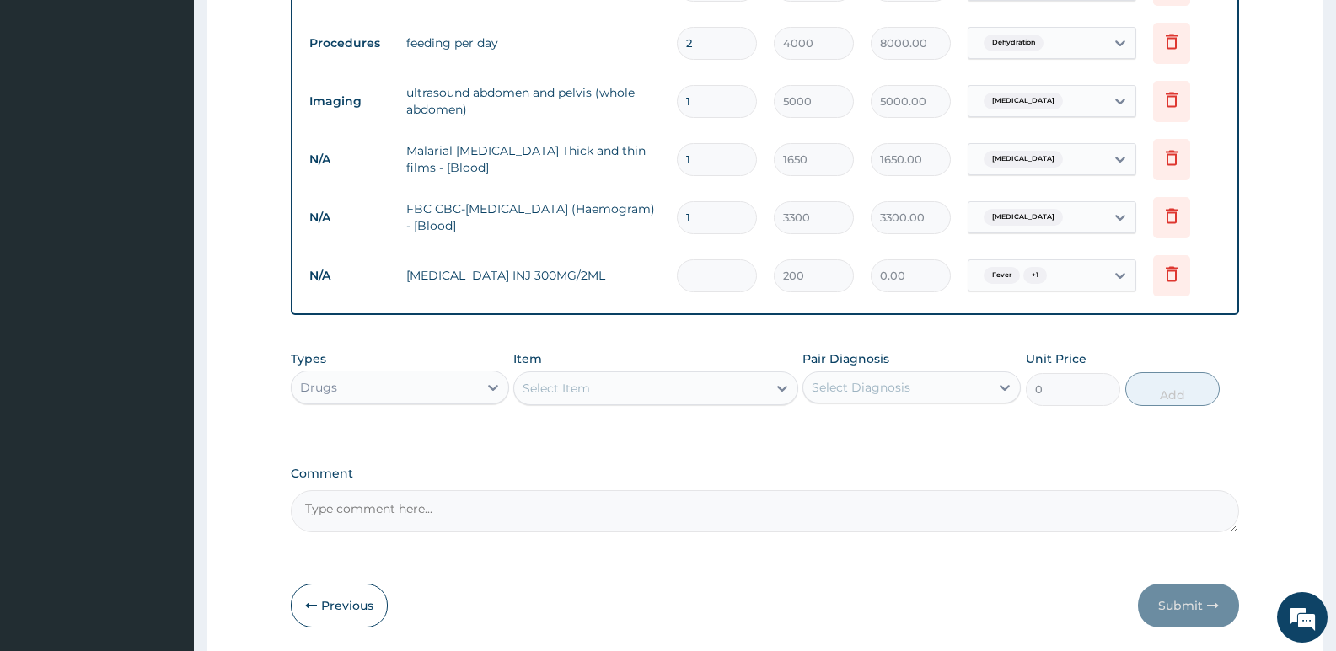
type input "400.00"
type input "2"
click at [583, 389] on div "Select Item" at bounding box center [556, 388] width 67 height 17
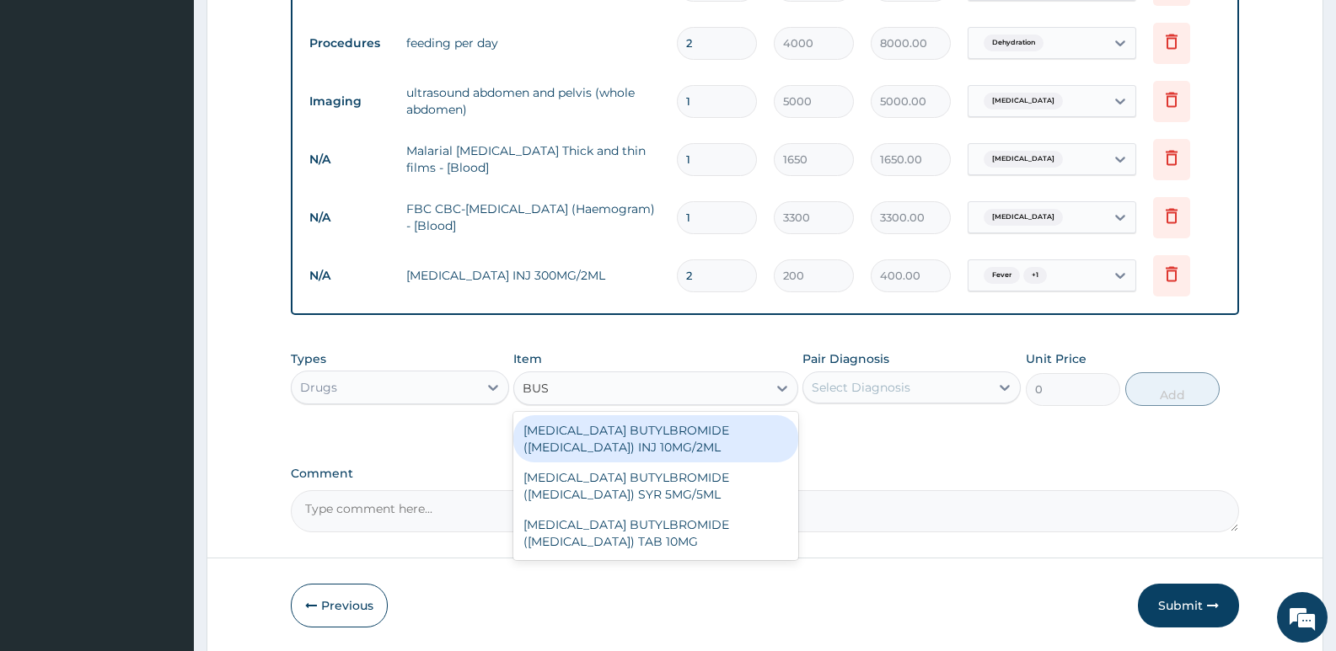
type input "BUSC"
click at [592, 437] on div "HYOSCINE BUTYLBROMIDE (BUSCOPAN) INJ 10MG/2ML" at bounding box center [655, 439] width 284 height 47
type input "200"
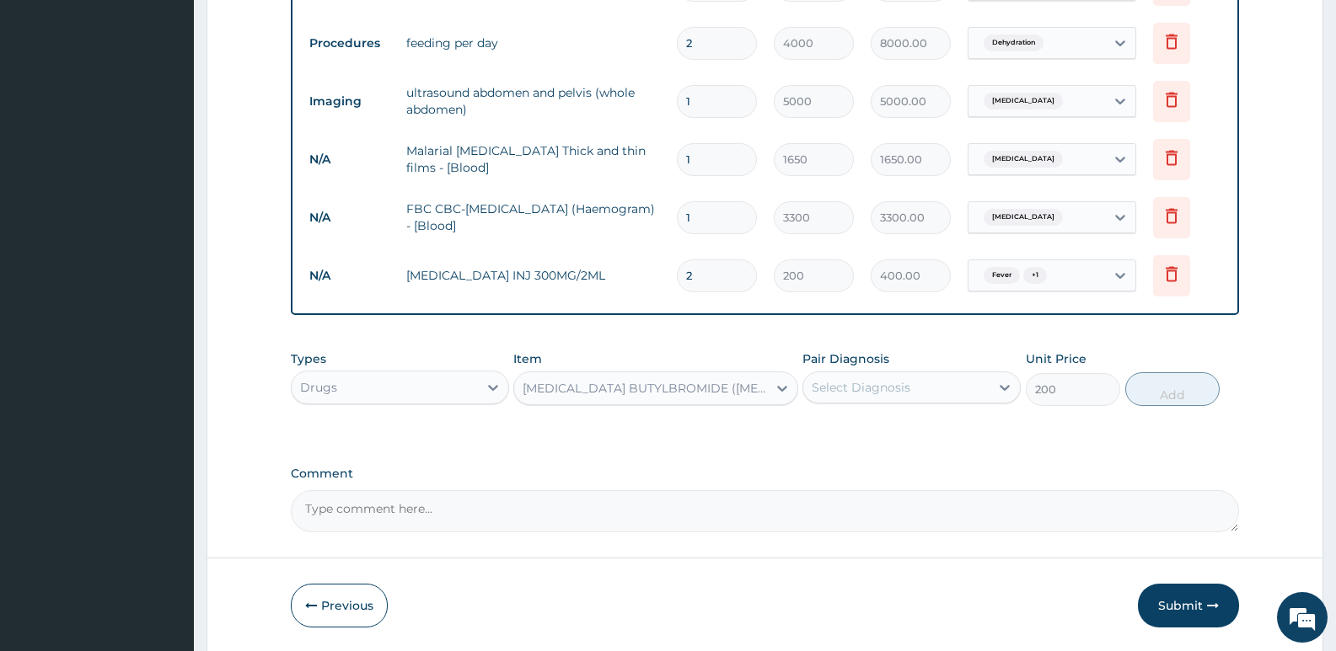
click at [834, 389] on div "Select Diagnosis" at bounding box center [861, 387] width 99 height 17
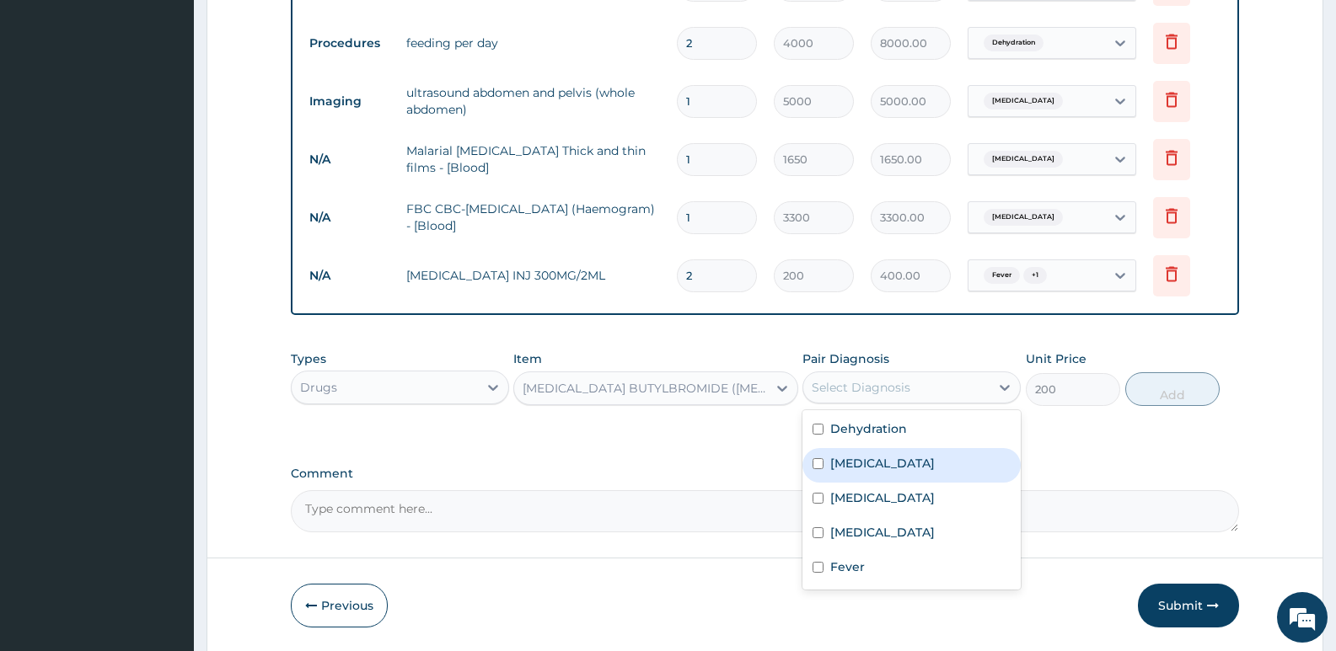
click at [857, 461] on label "Acute abdomen" at bounding box center [882, 463] width 105 height 17
checkbox input "true"
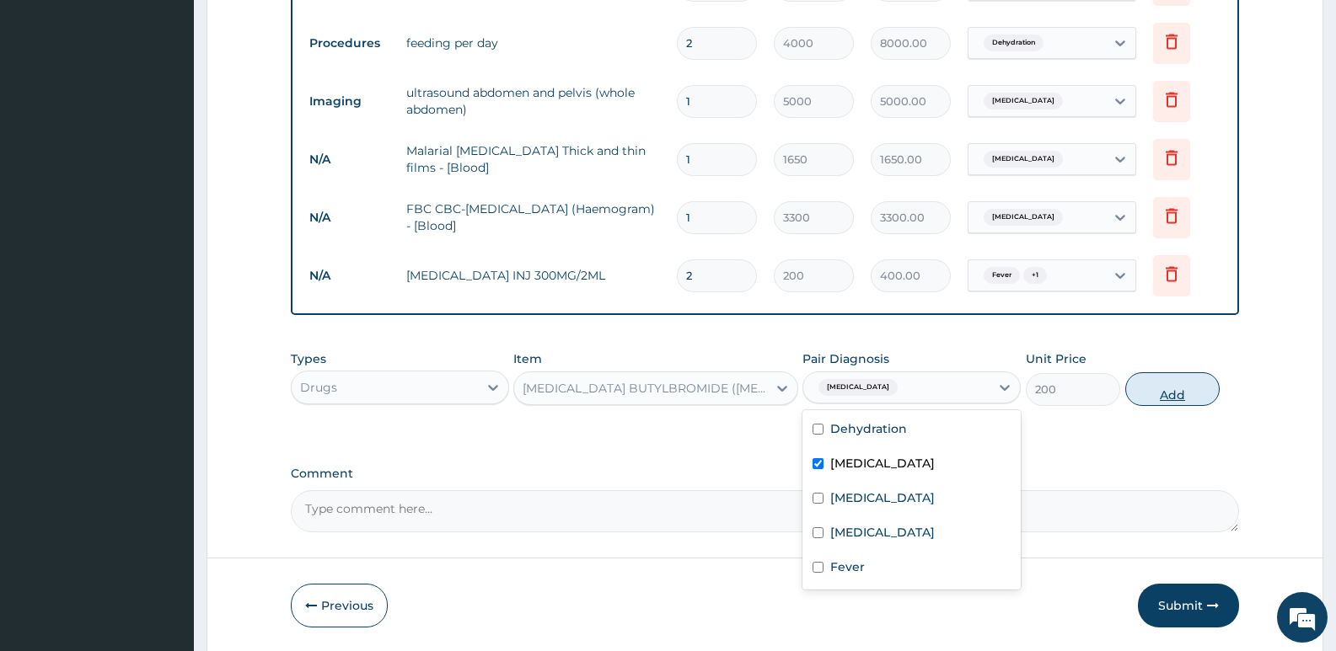
click at [1165, 396] on button "Add" at bounding box center [1172, 390] width 94 height 34
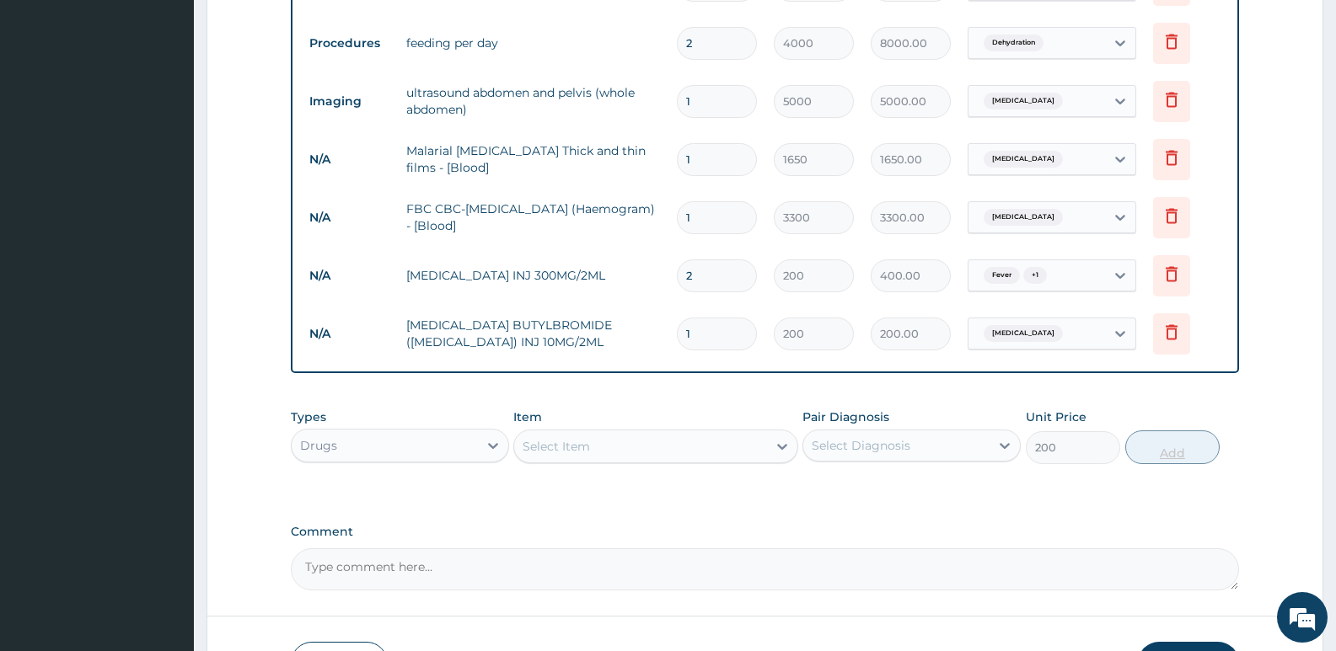
type input "0"
click at [566, 445] on div "Select Item" at bounding box center [556, 446] width 67 height 17
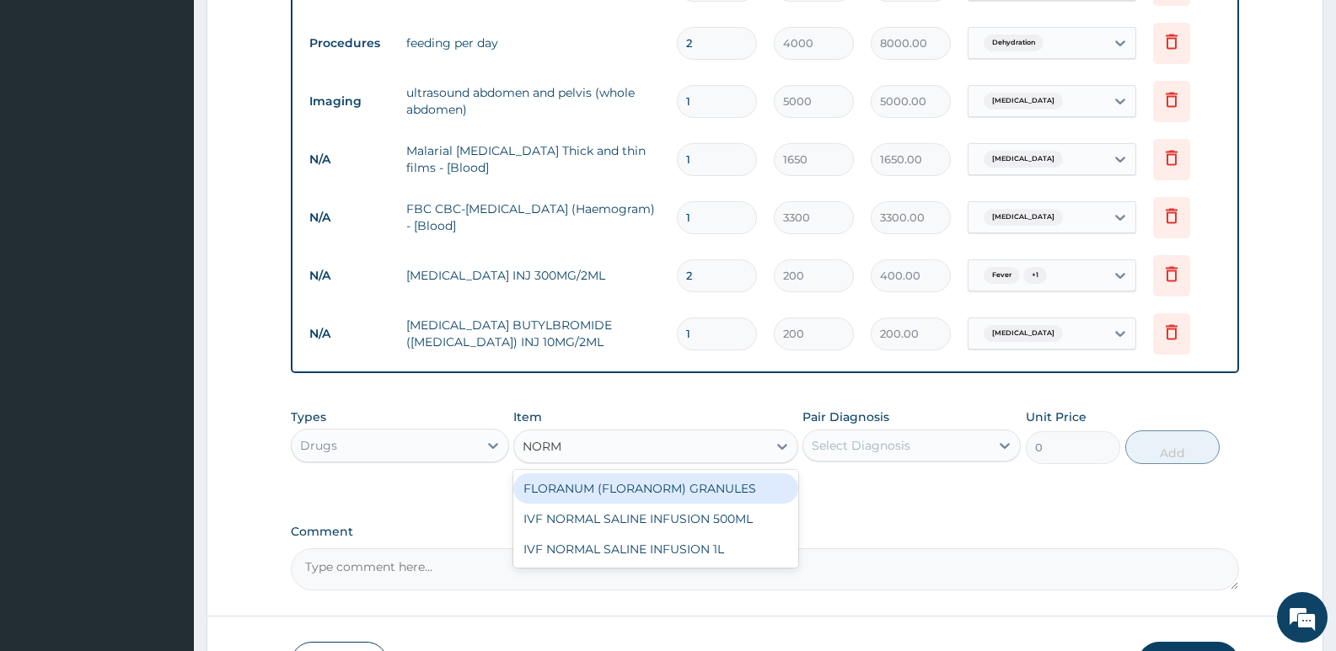
type input "NORMA"
click at [600, 499] on div "IVF NORMAL SALINE INFUSION 500ML" at bounding box center [655, 489] width 284 height 30
type input "1000"
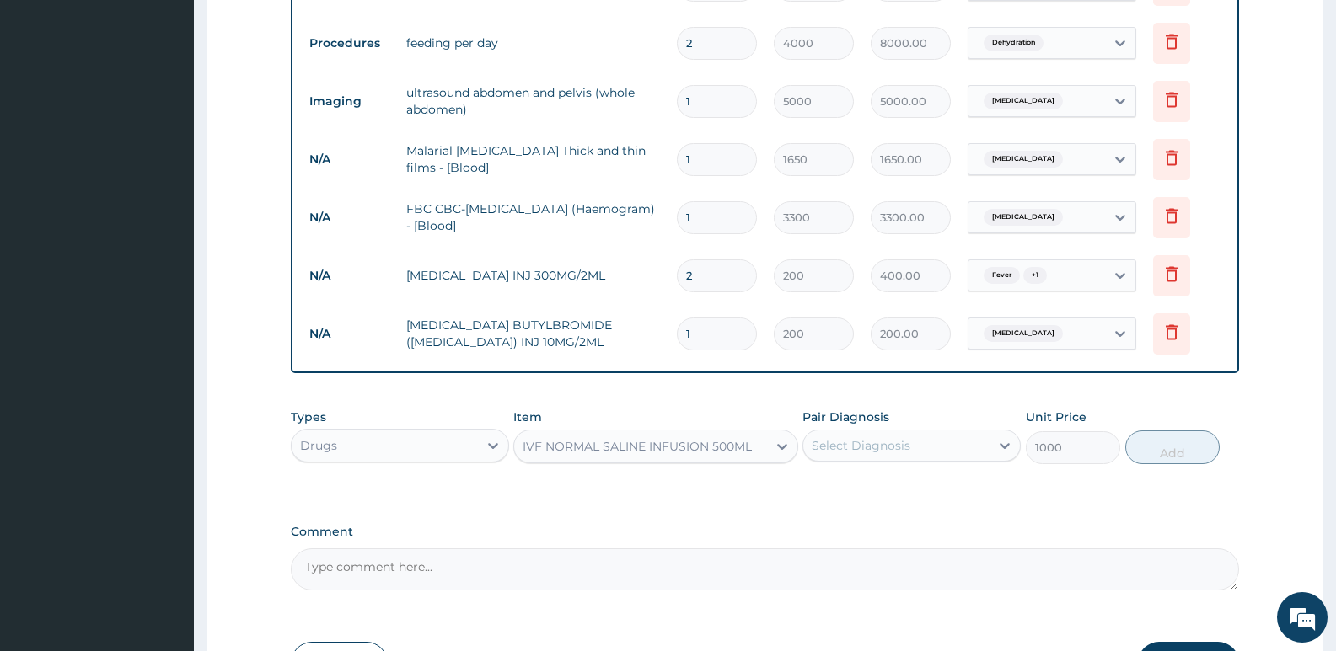
click at [839, 451] on div "Select Diagnosis" at bounding box center [861, 445] width 99 height 17
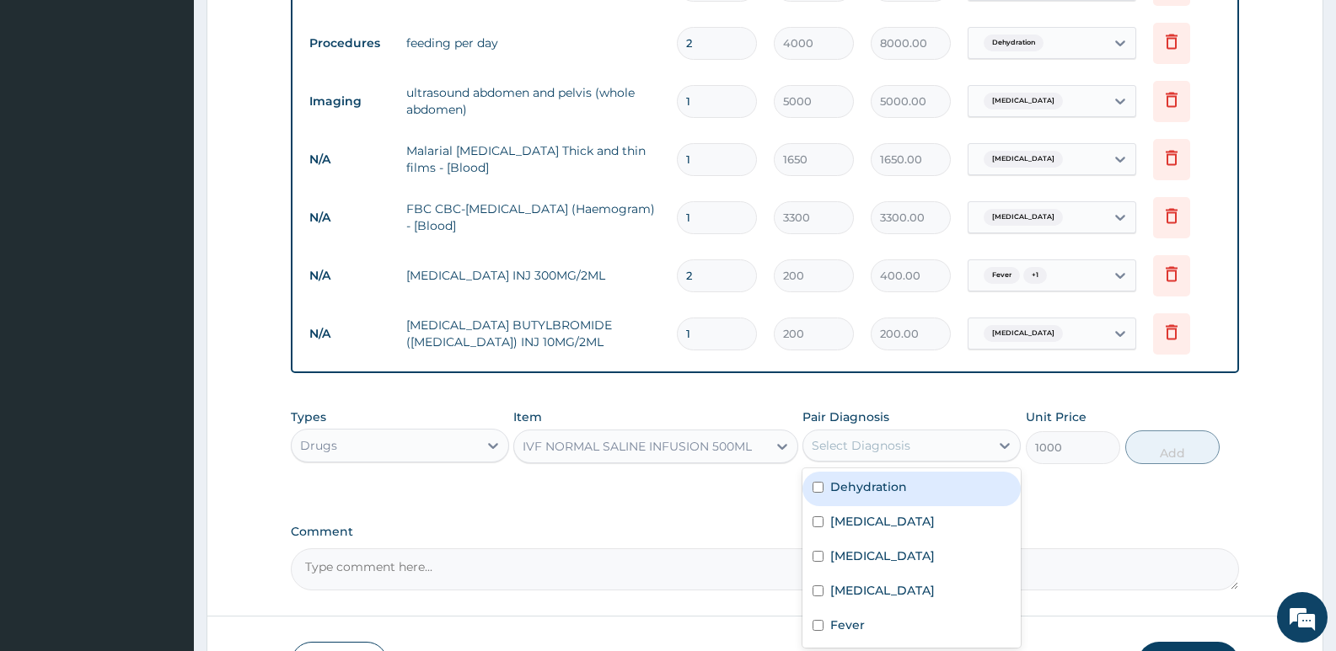
click at [843, 488] on label "Dehydration" at bounding box center [868, 487] width 77 height 17
checkbox input "true"
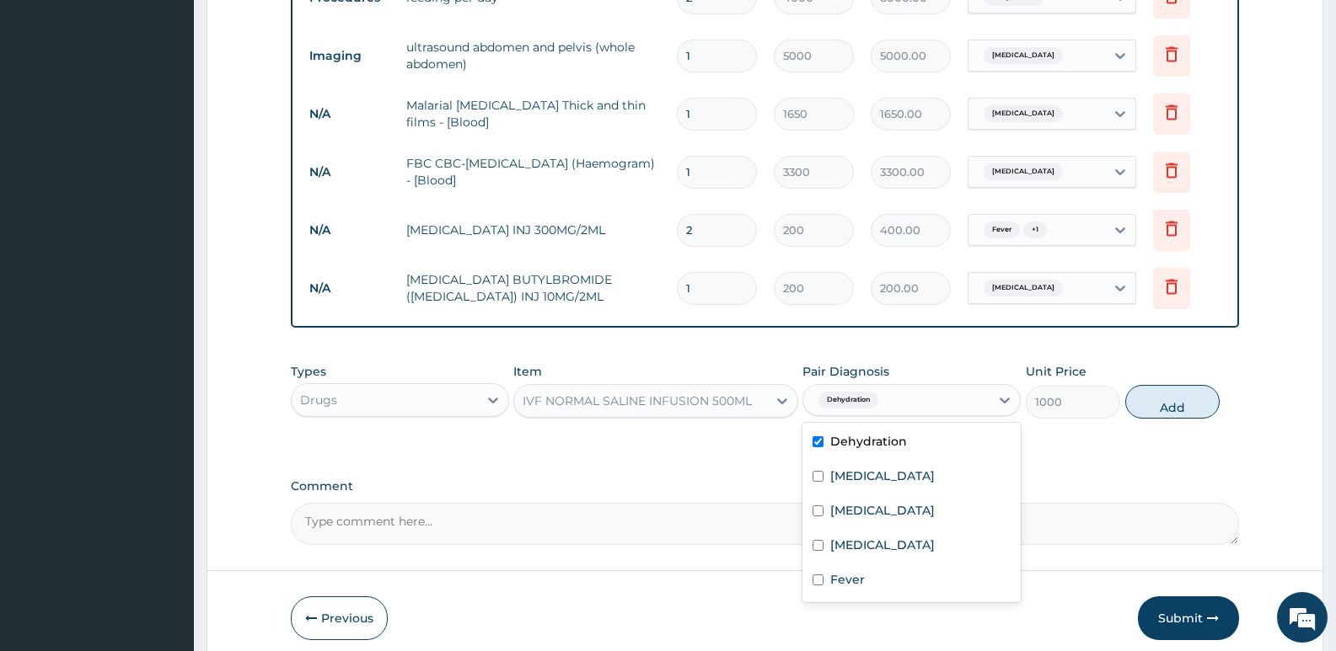
scroll to position [801, 0]
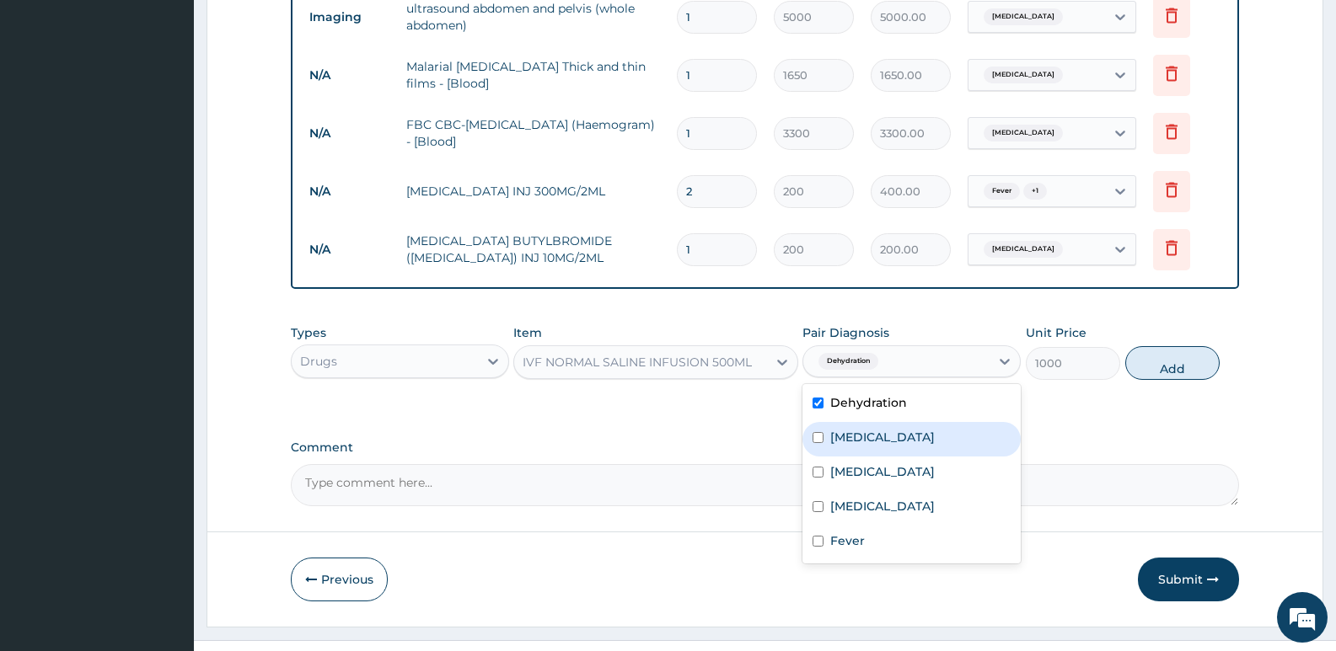
click at [854, 440] on label "Acute abdomen" at bounding box center [882, 437] width 105 height 17
checkbox input "true"
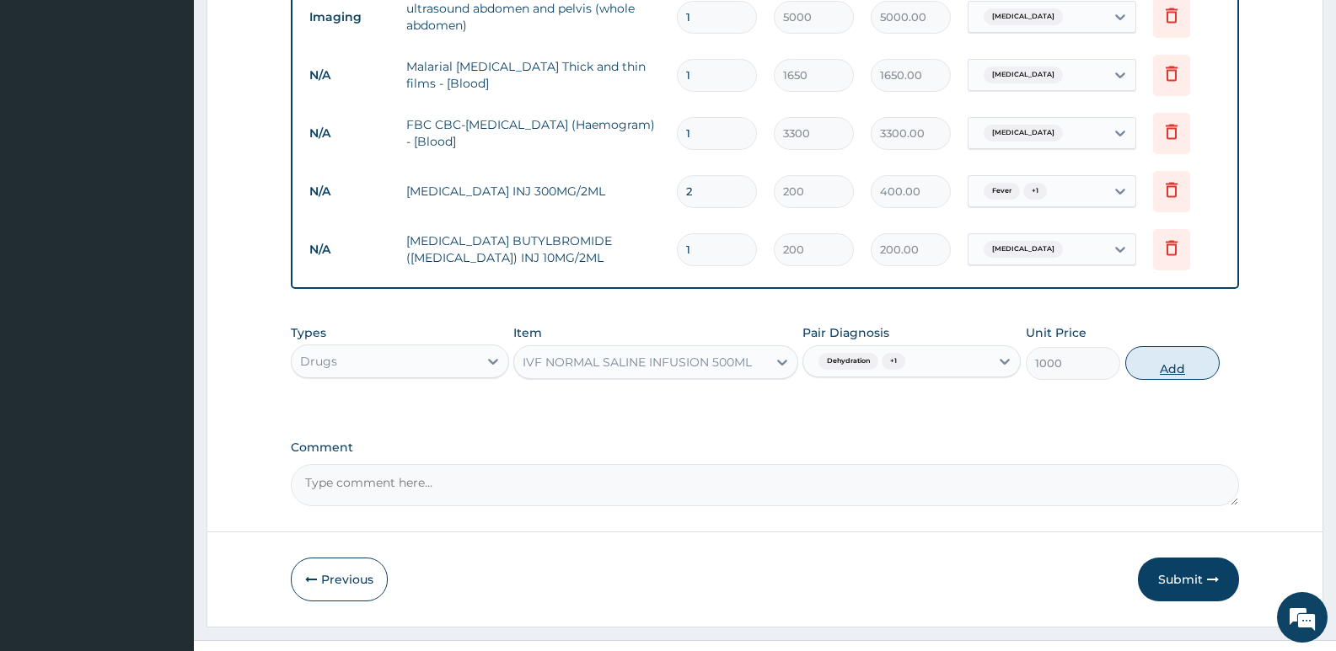
click at [1178, 359] on button "Add" at bounding box center [1172, 363] width 94 height 34
type input "0"
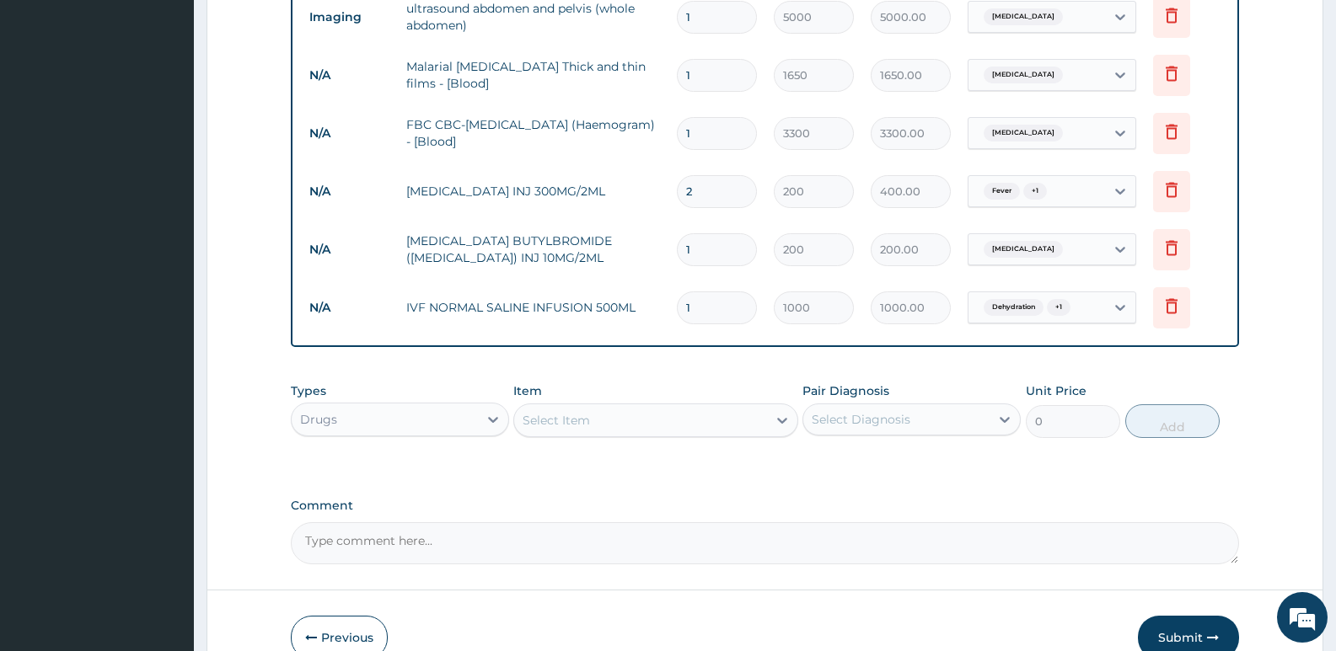
type input "0.00"
type input "3"
type input "3000.00"
type input "3"
click at [549, 414] on div "Select Item" at bounding box center [556, 420] width 67 height 17
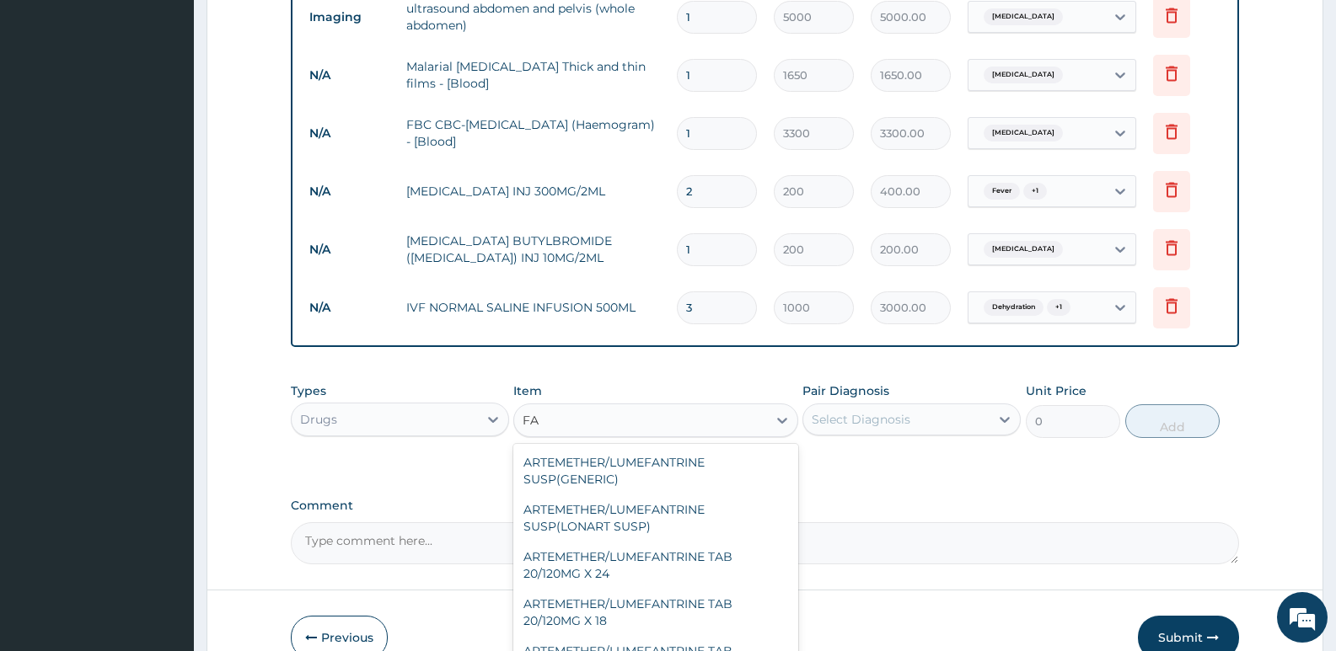
type input "F"
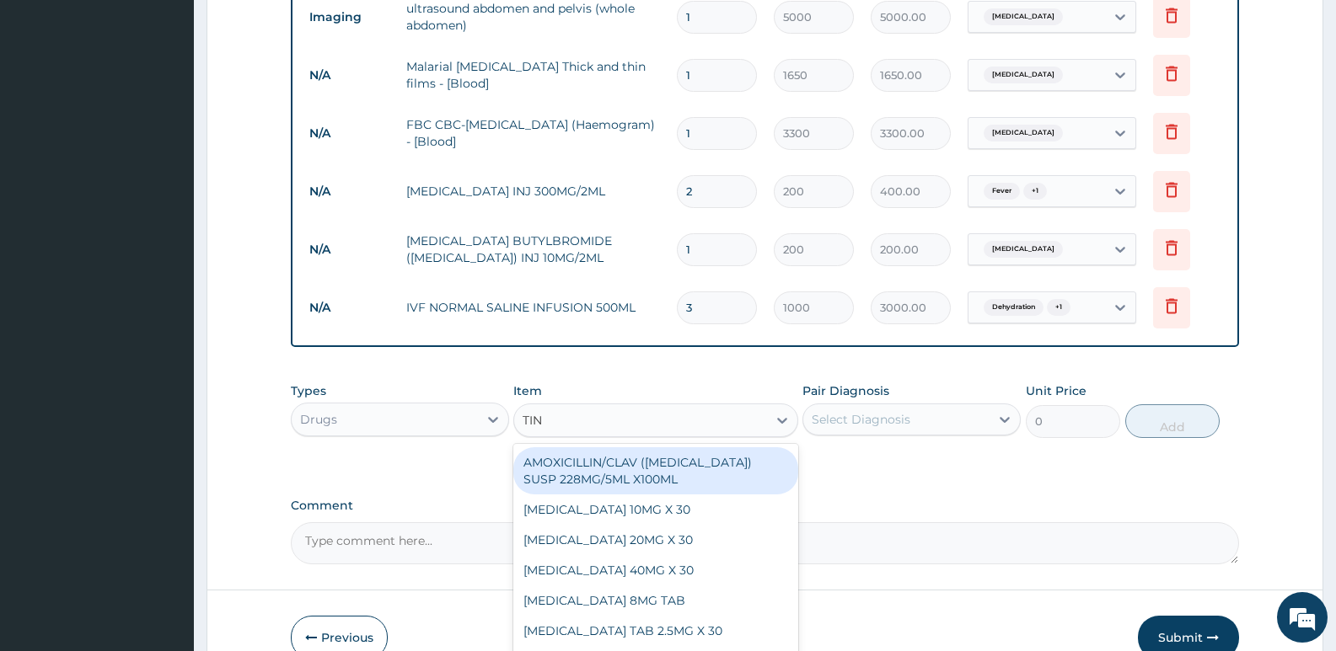
type input "TINI"
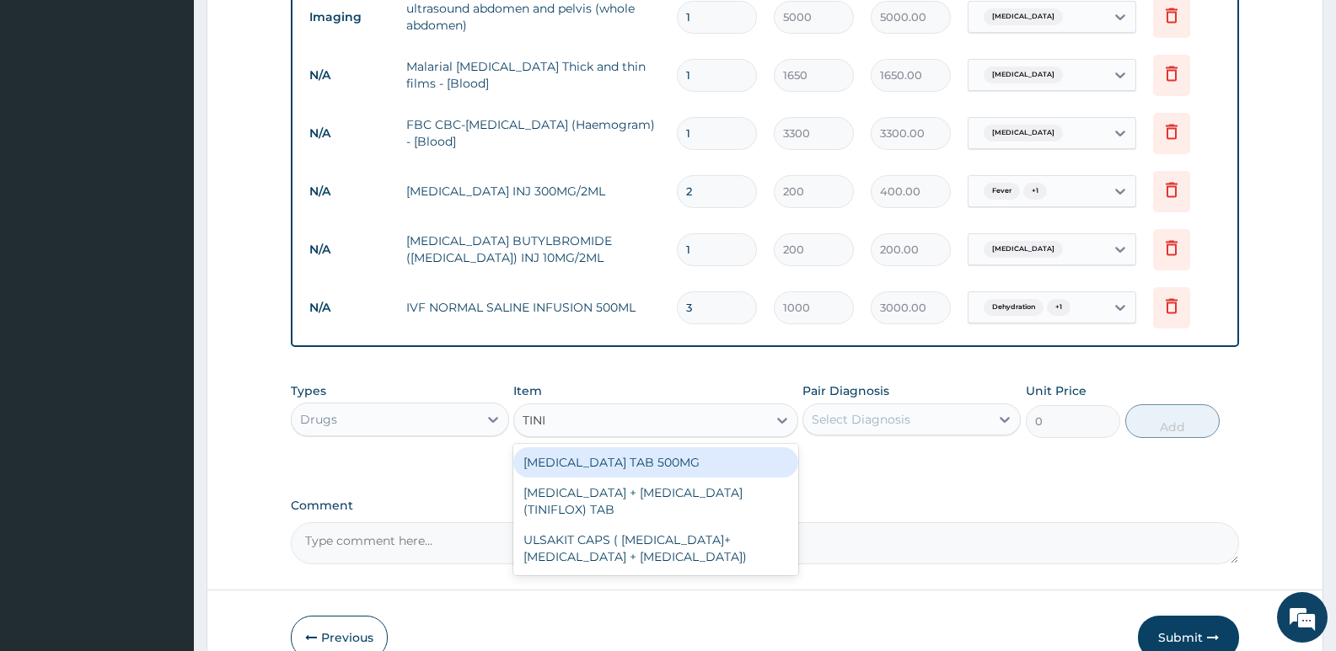
click at [591, 469] on div "TINIDAZOLE TAB 500MG" at bounding box center [655, 463] width 284 height 30
type input "50"
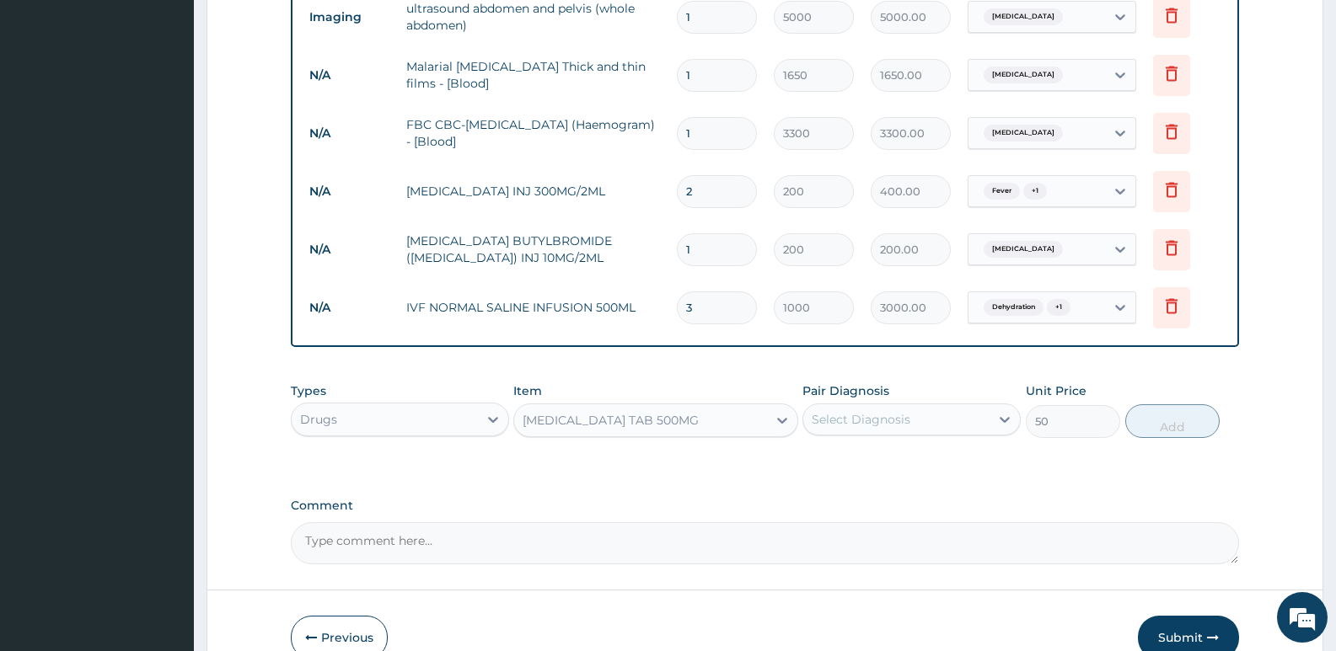
click at [860, 418] on div "Select Diagnosis" at bounding box center [861, 419] width 99 height 17
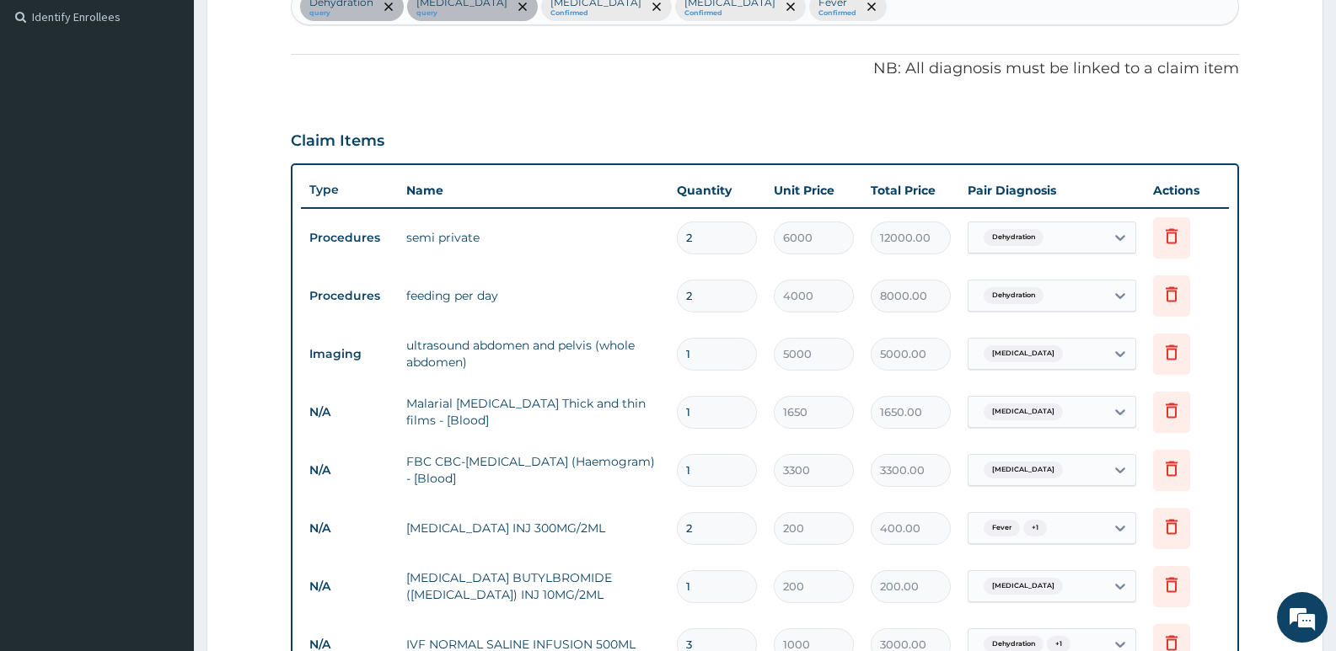
scroll to position [462, 0]
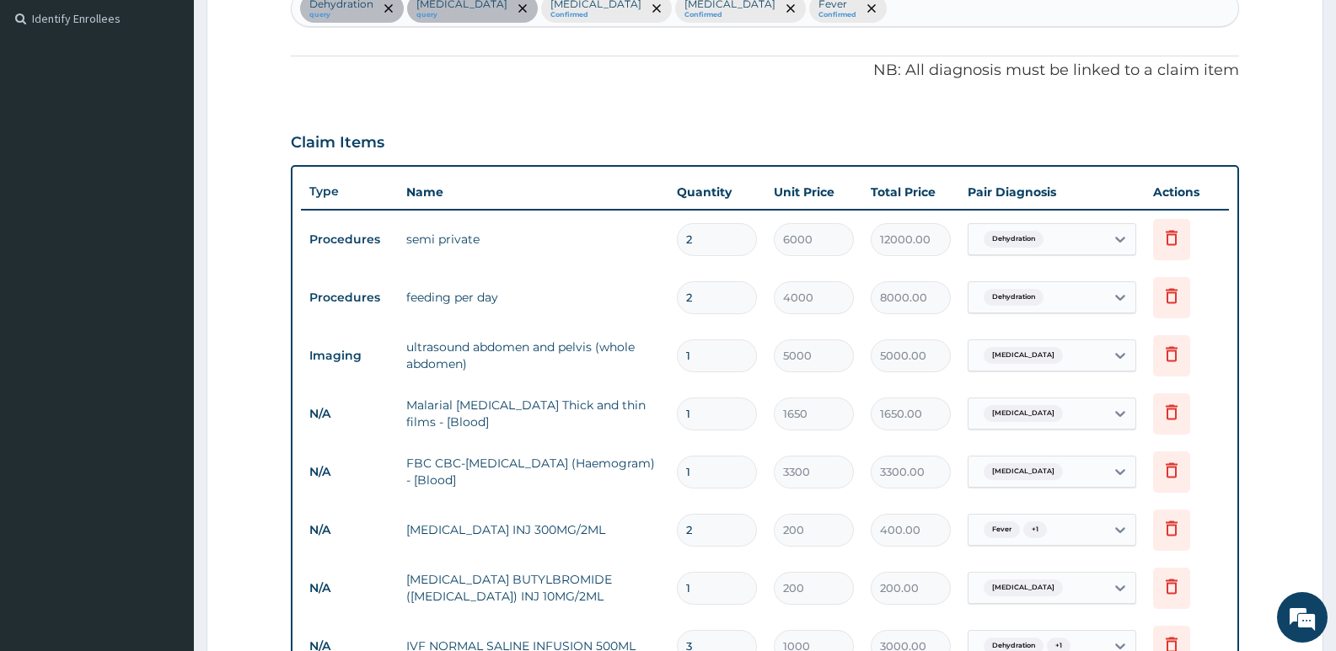
click at [821, 3] on div "Dehydration query Acute abdomen query Malaria Confirmed Sepsis Confirmed Fever …" at bounding box center [765, 8] width 946 height 35
type input "GASTROEN"
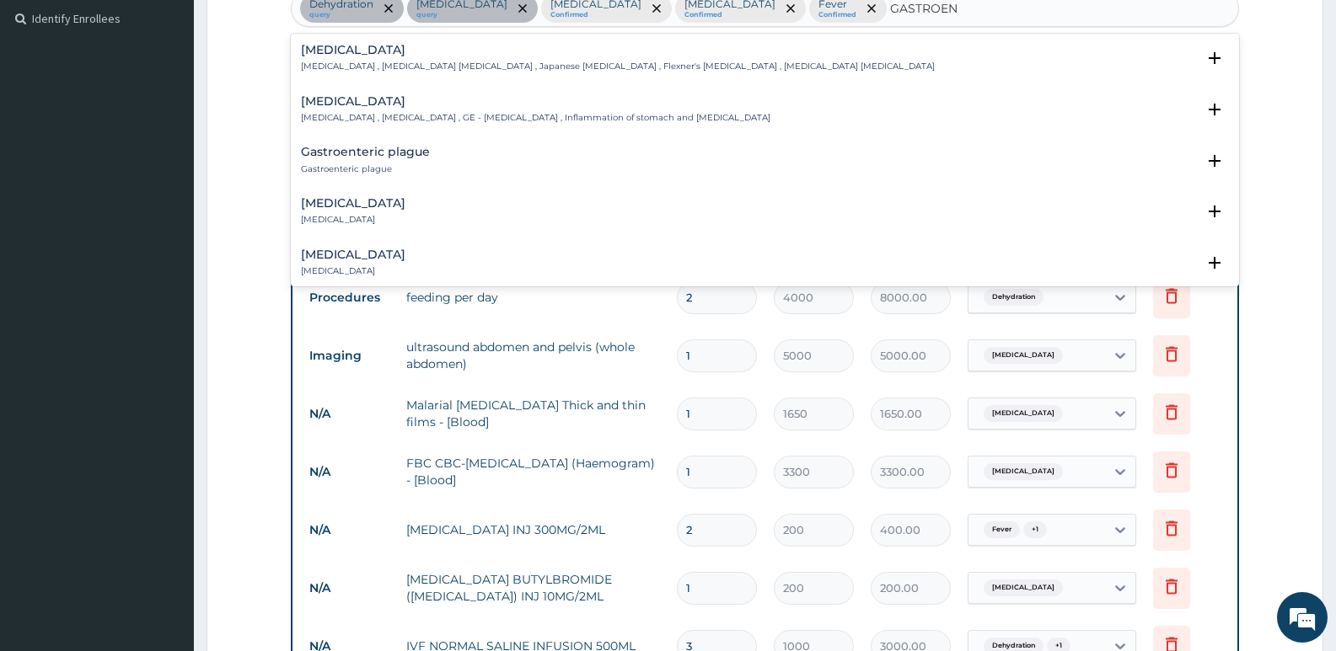
click at [381, 110] on div "Gastroenteritis Gastroenteritis , Gastroenteropathy , GE - Gastroenteritis , In…" at bounding box center [535, 109] width 469 height 29
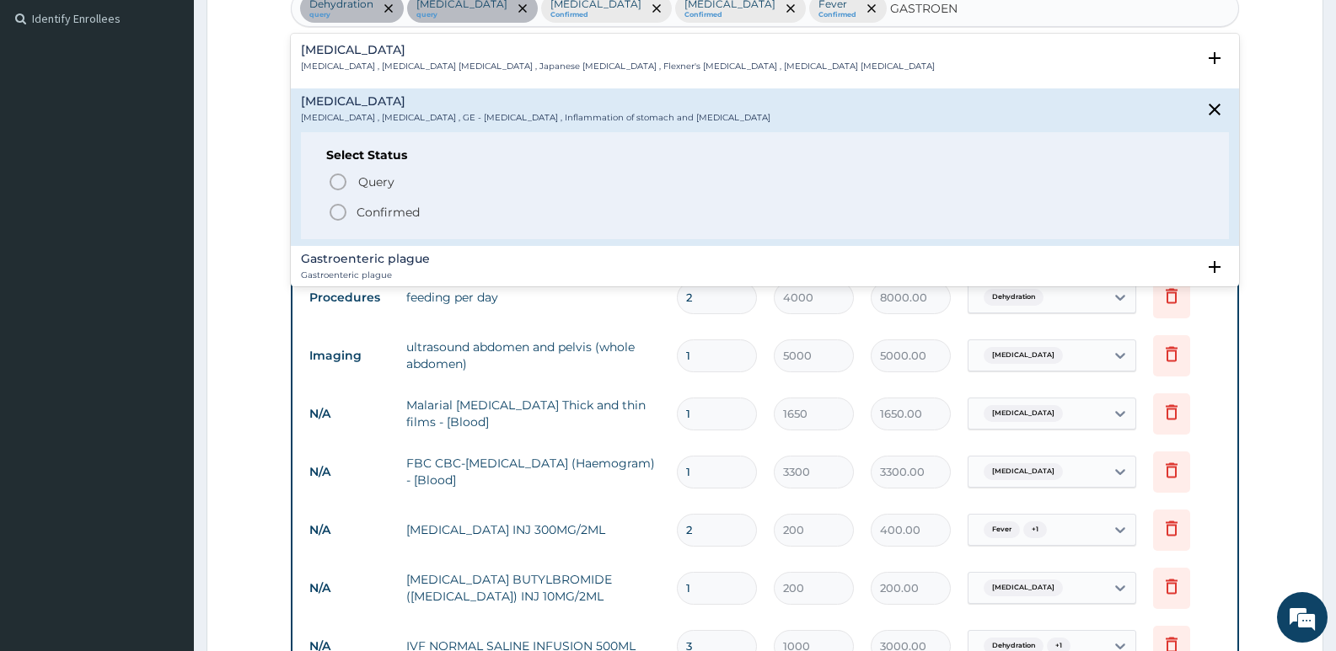
click at [336, 208] on icon "status option filled" at bounding box center [338, 212] width 20 height 20
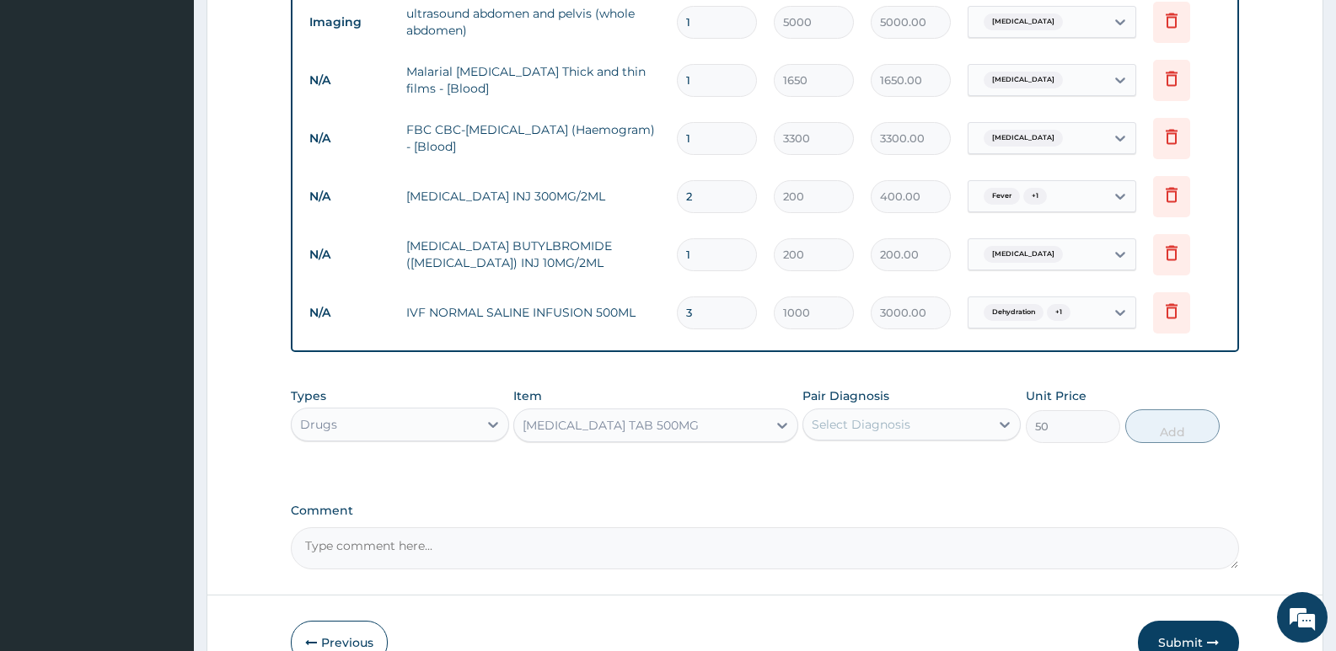
scroll to position [799, 0]
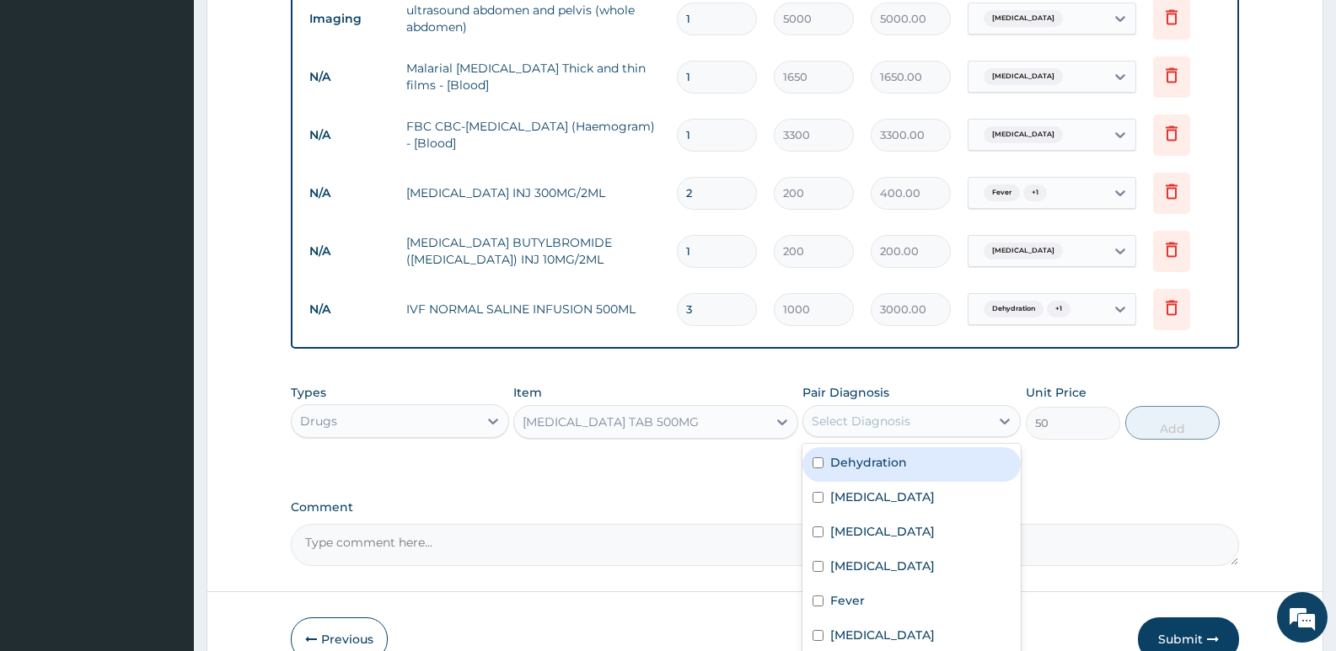
click at [855, 427] on div "Select Diagnosis" at bounding box center [861, 421] width 99 height 17
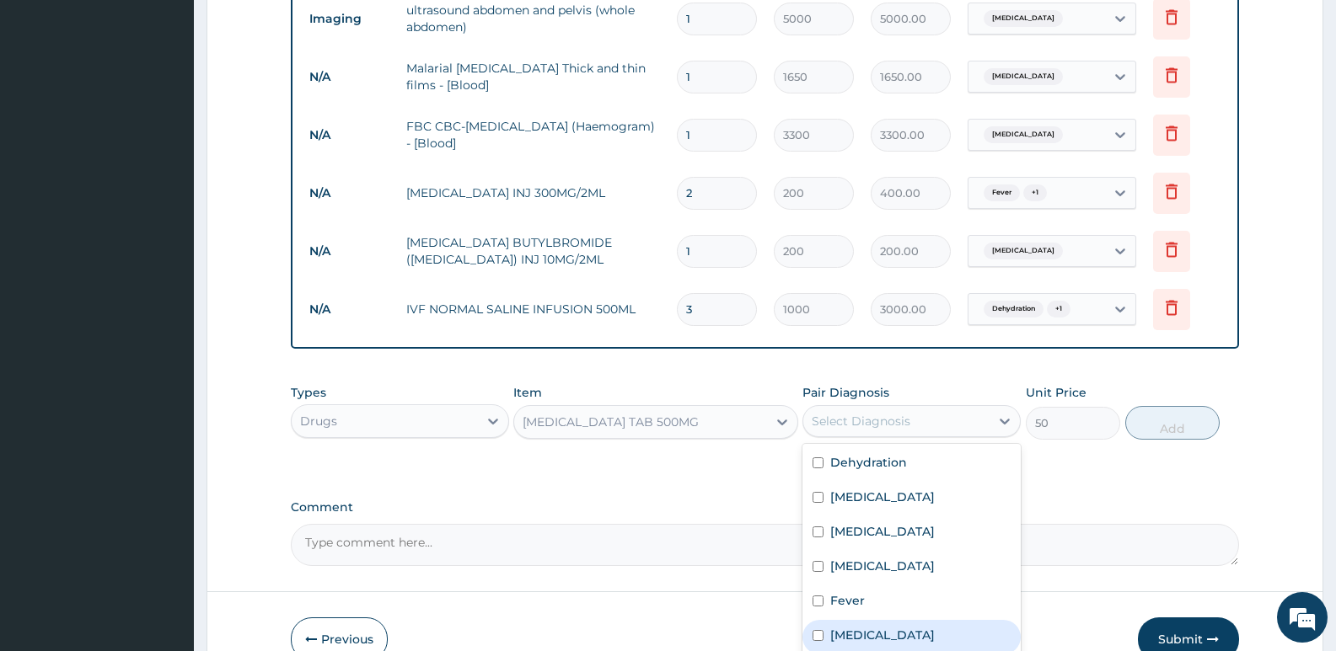
click at [846, 640] on label "Gastroenteritis" at bounding box center [882, 635] width 105 height 17
checkbox input "true"
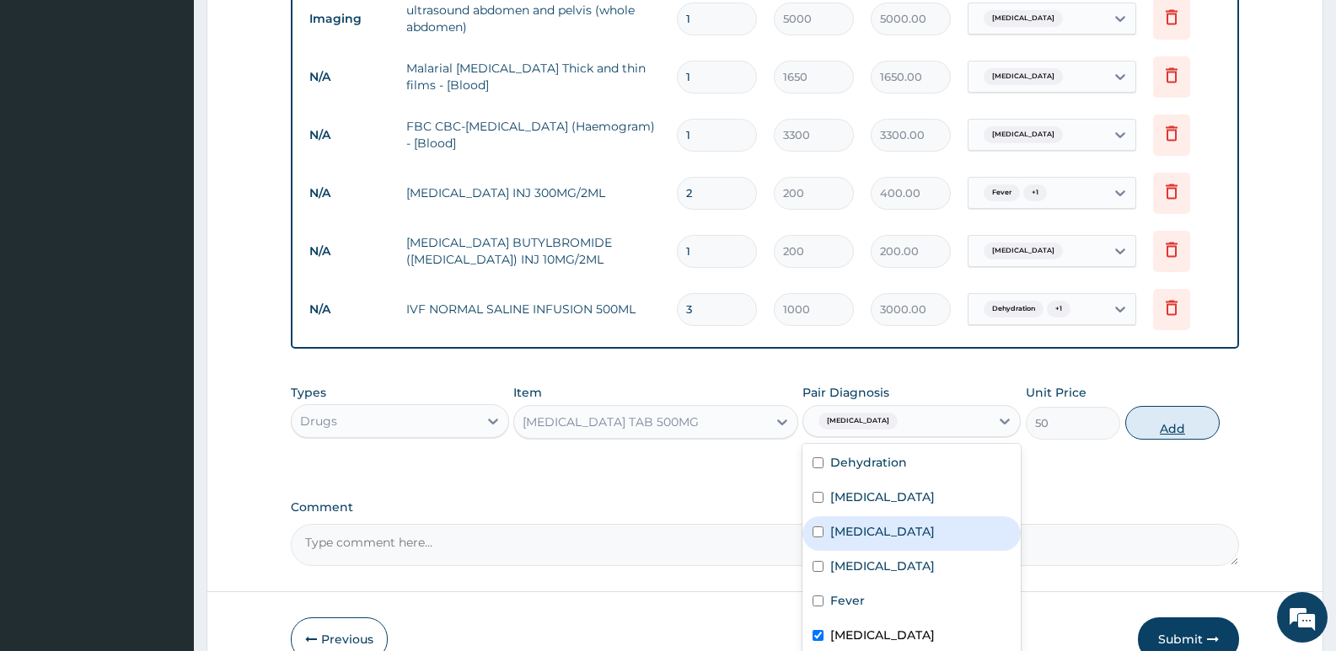
click at [1162, 428] on button "Add" at bounding box center [1172, 423] width 94 height 34
type input "0"
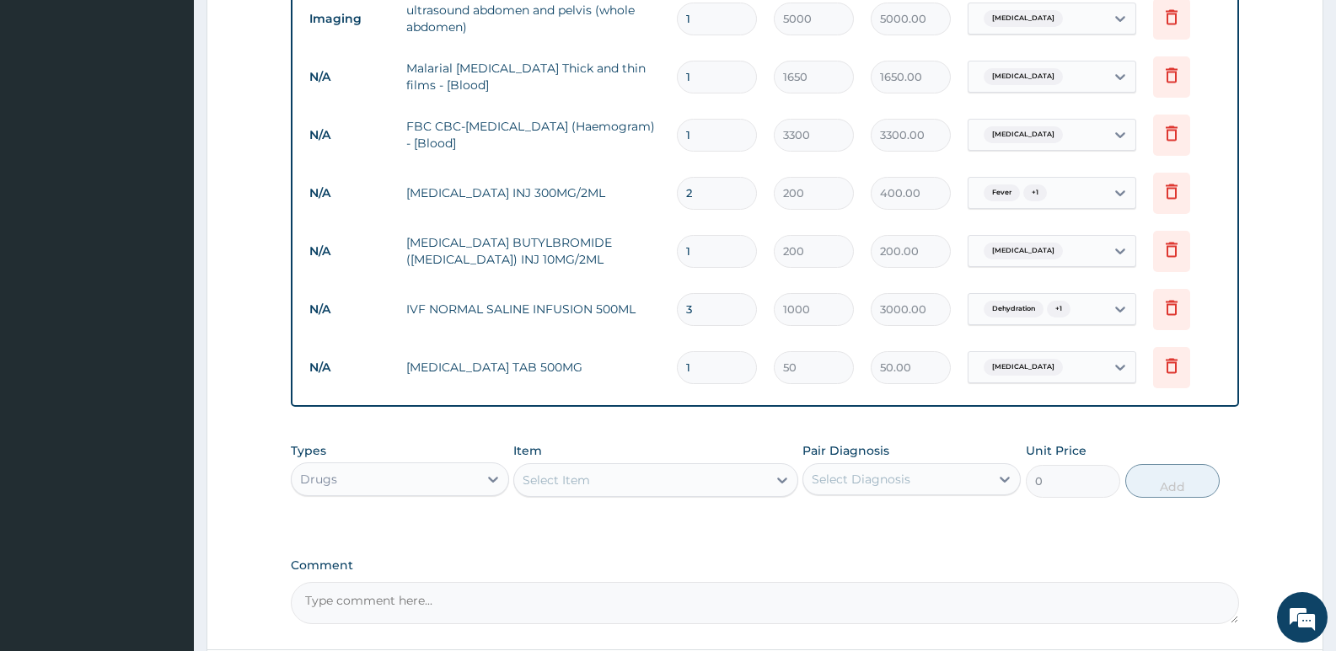
type input "0.00"
type input "4"
type input "200.00"
type input "4"
type input "0.00"
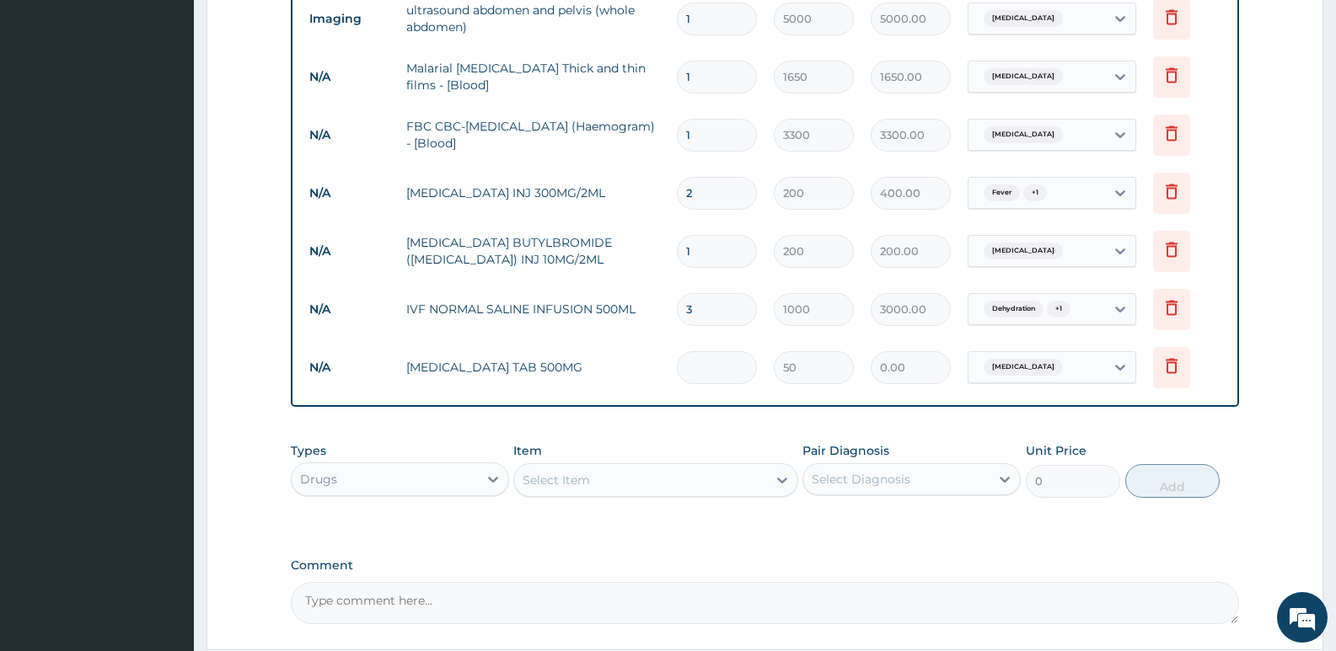
type input "1"
type input "50.00"
type input "10"
type input "500.00"
type input "10"
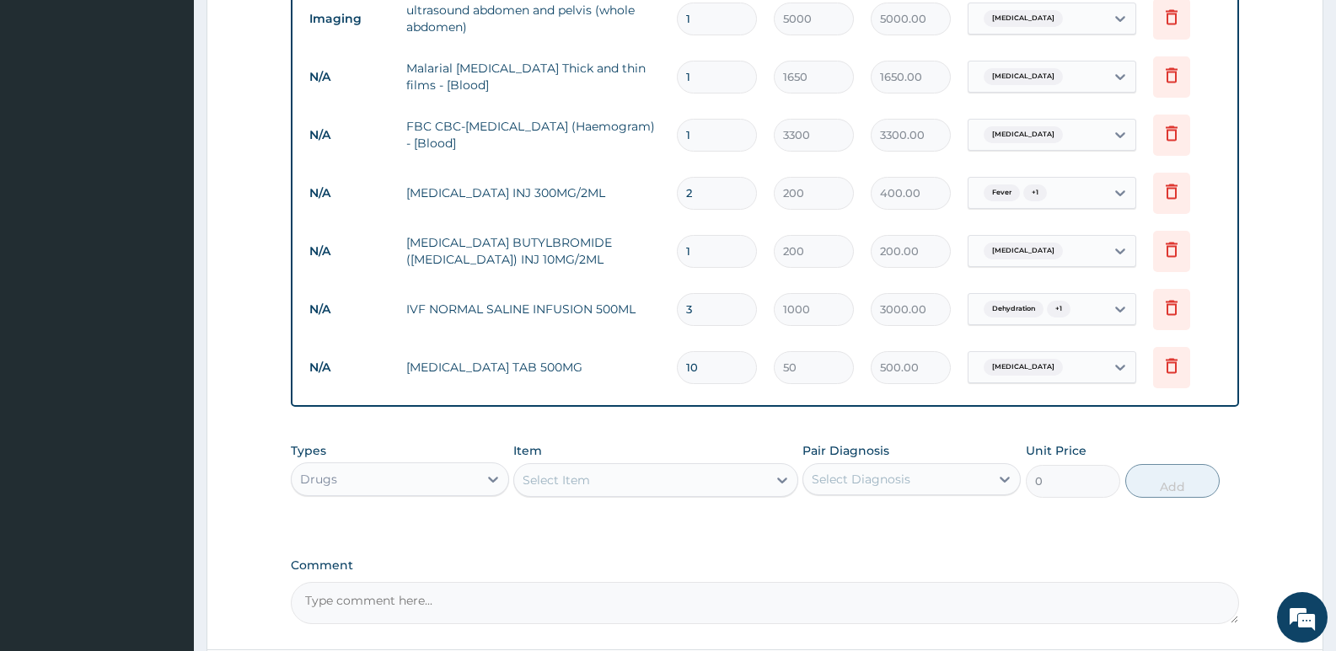
click at [553, 470] on div "Select Item" at bounding box center [640, 480] width 252 height 27
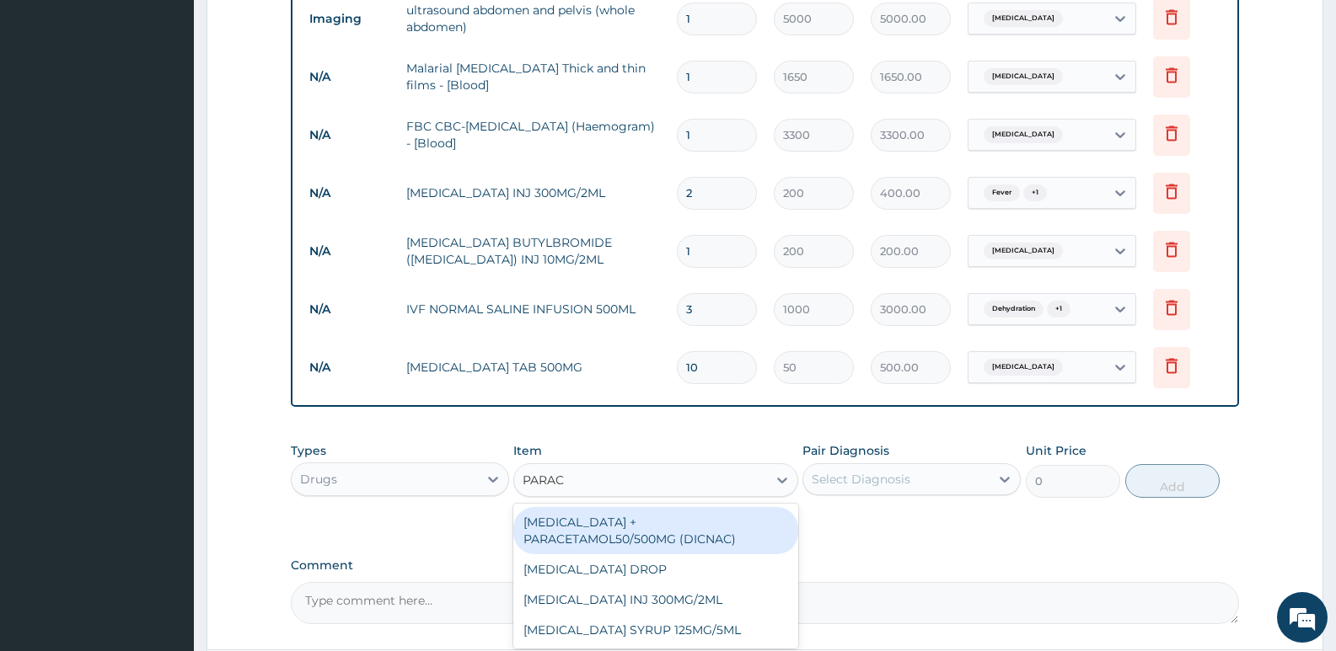
type input "PARACE"
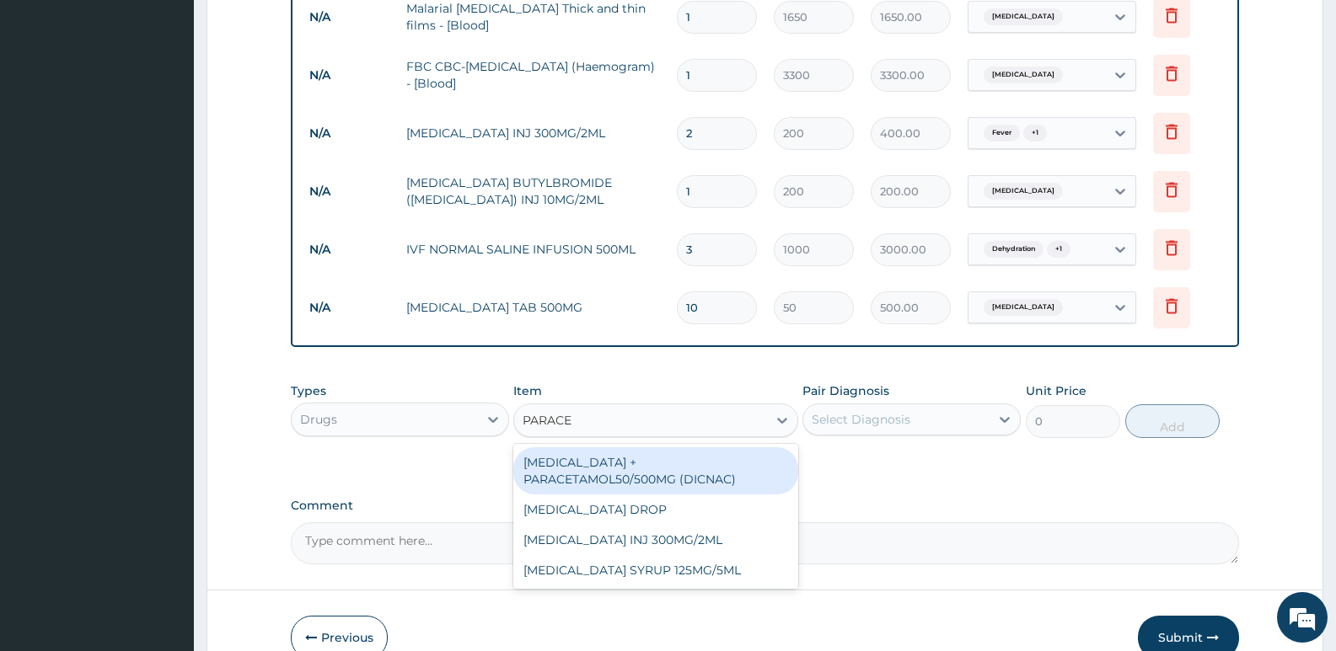
scroll to position [883, 0]
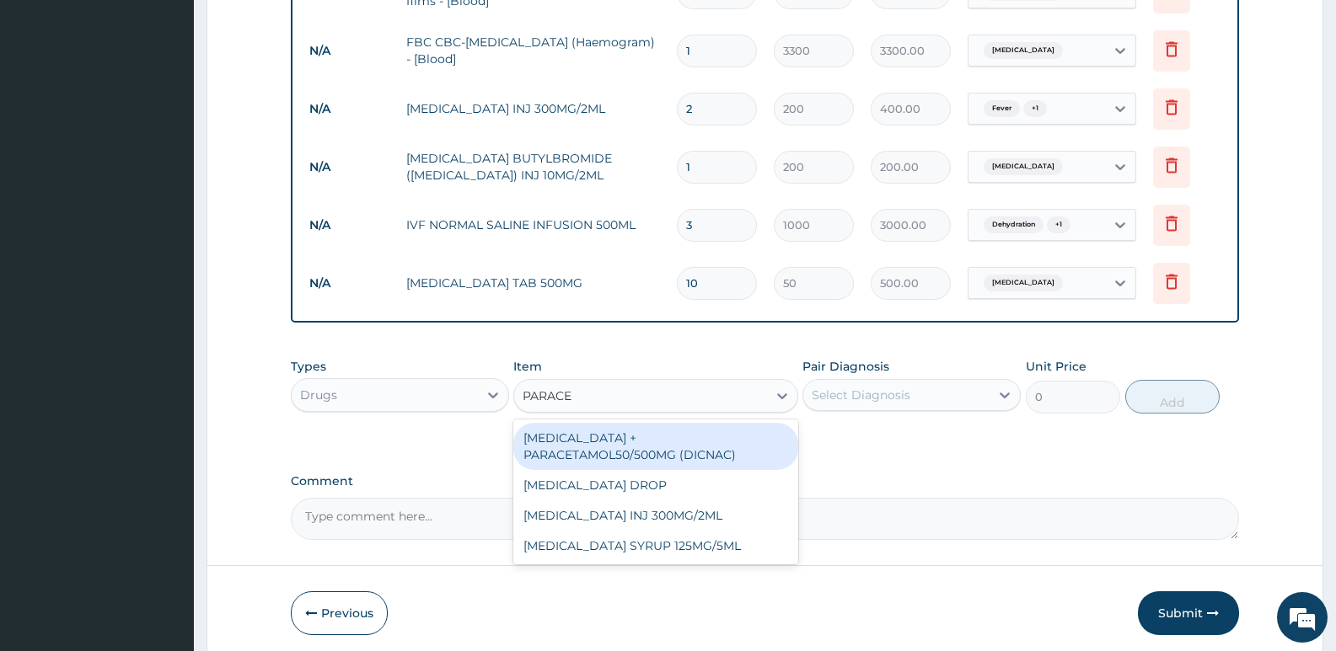
click at [635, 446] on div "DICLOFENAC + PARACETAMOL50/500MG (DICNAC)" at bounding box center [655, 446] width 284 height 47
type input "40"
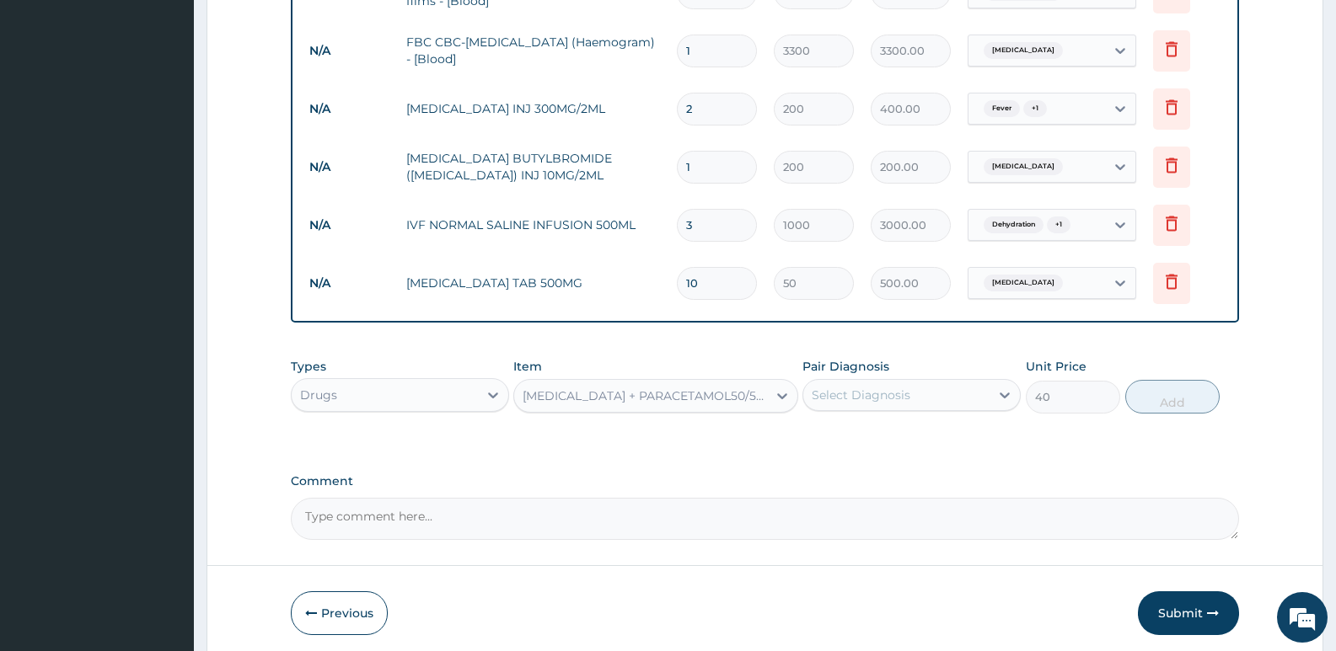
click at [863, 388] on div "Select Diagnosis" at bounding box center [861, 395] width 99 height 17
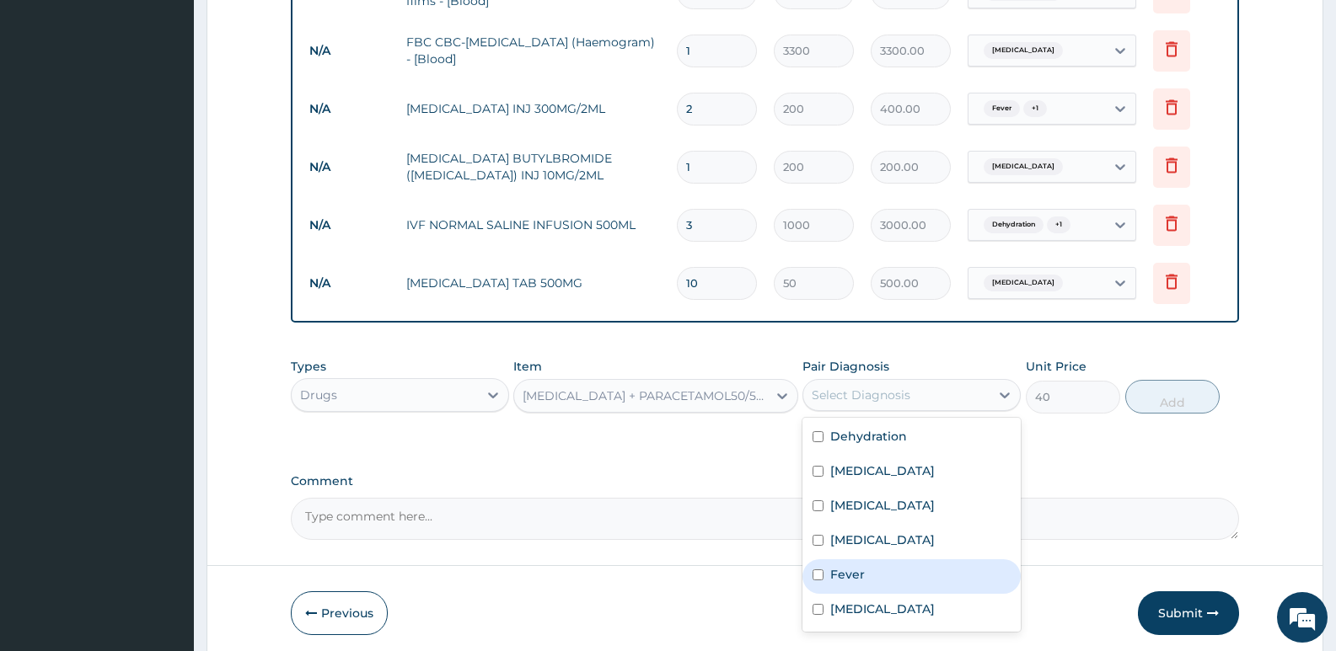
click at [844, 571] on label "Fever" at bounding box center [847, 574] width 35 height 17
checkbox input "true"
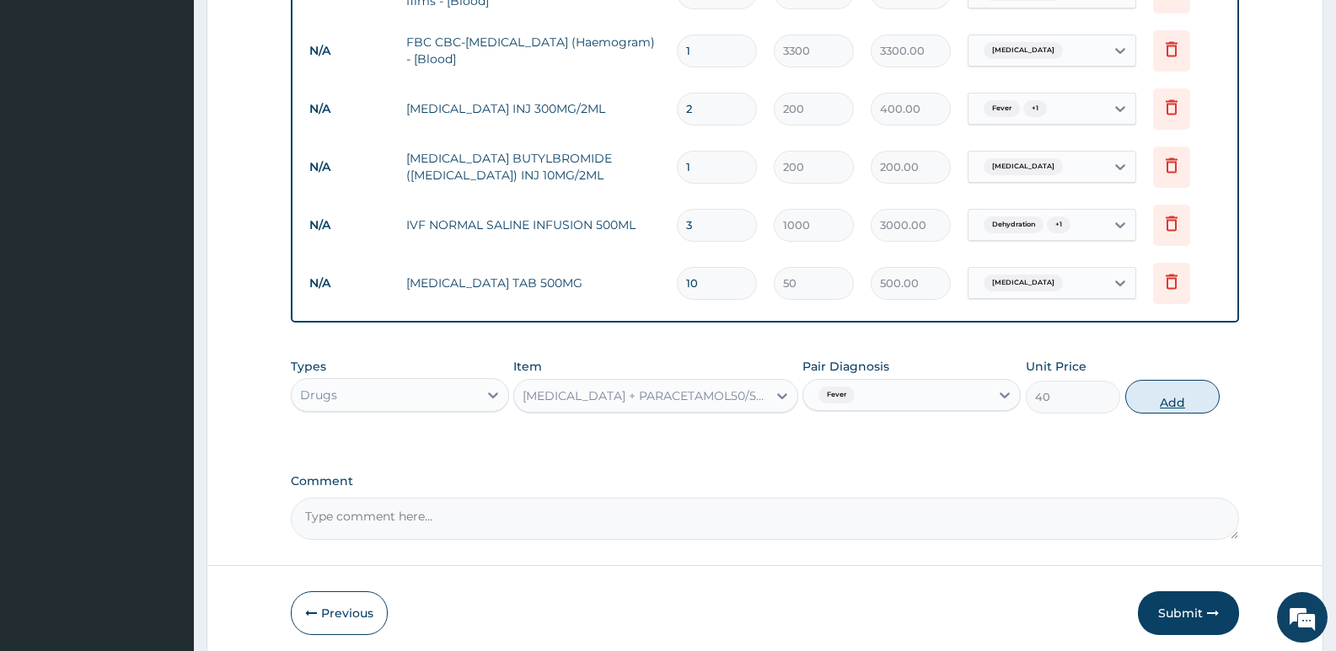
click at [1192, 397] on button "Add" at bounding box center [1172, 397] width 94 height 34
type input "0"
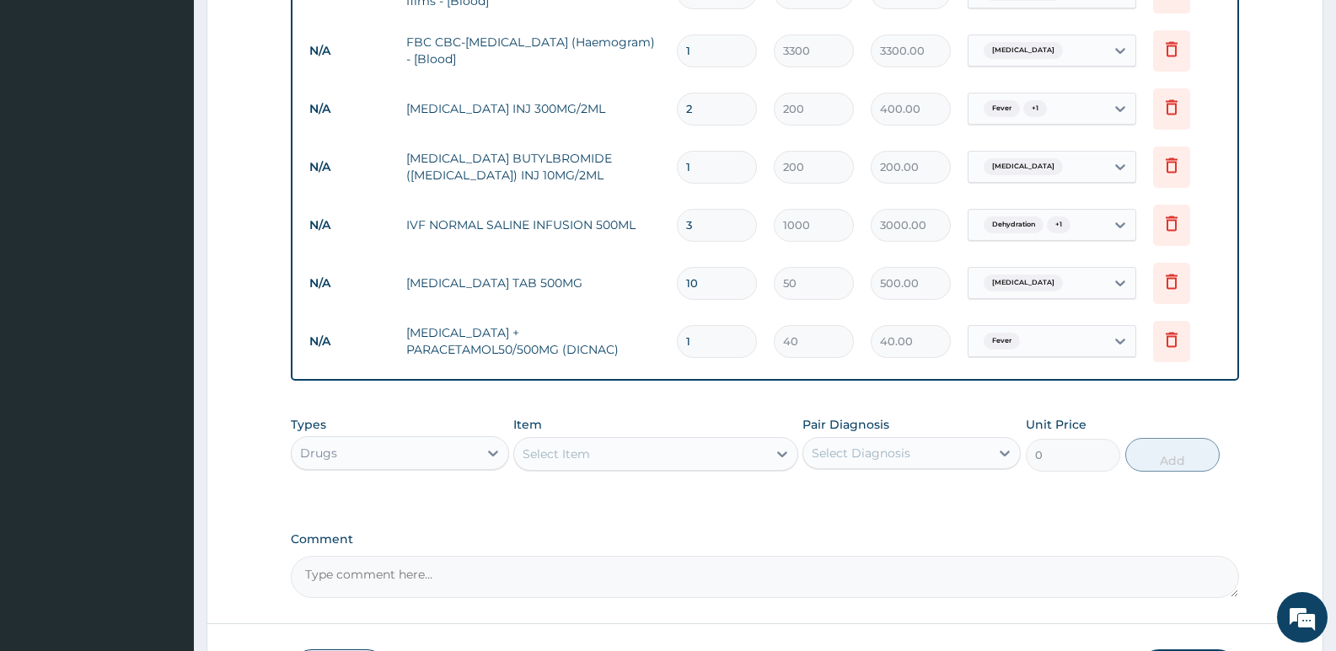
type input "18"
type input "720.00"
type input "18"
click at [630, 451] on div "Select Item" at bounding box center [640, 454] width 252 height 27
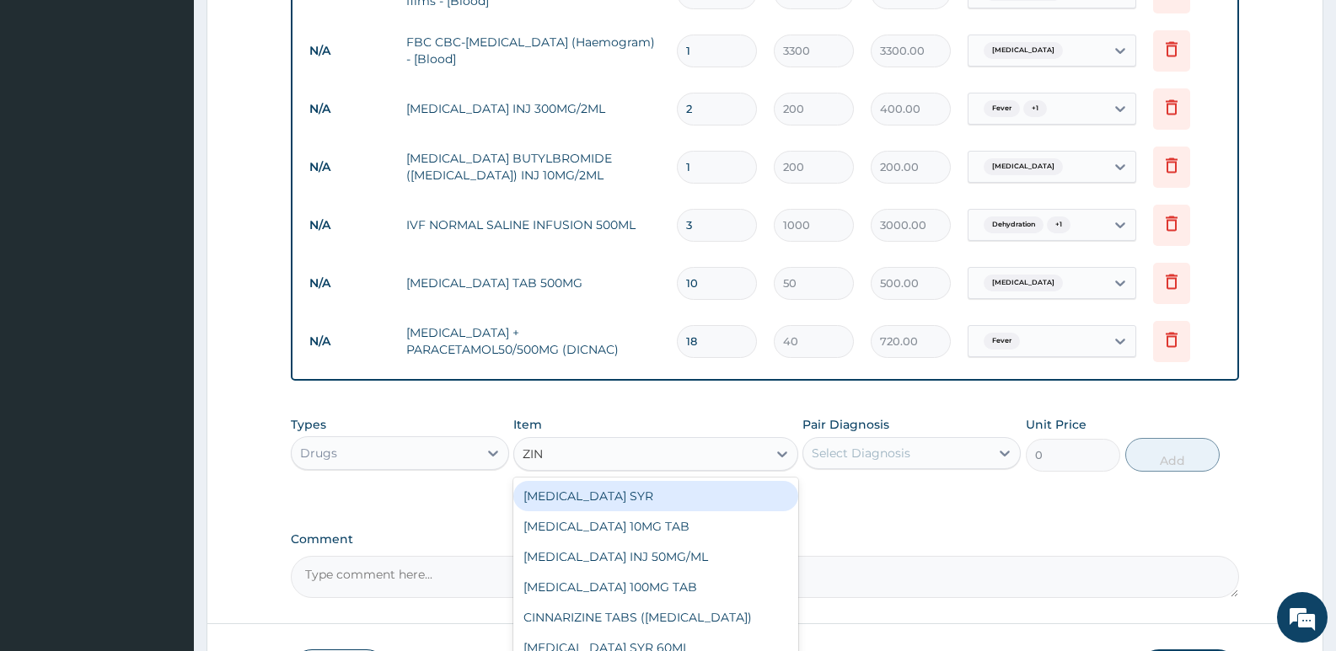
type input "ZINC"
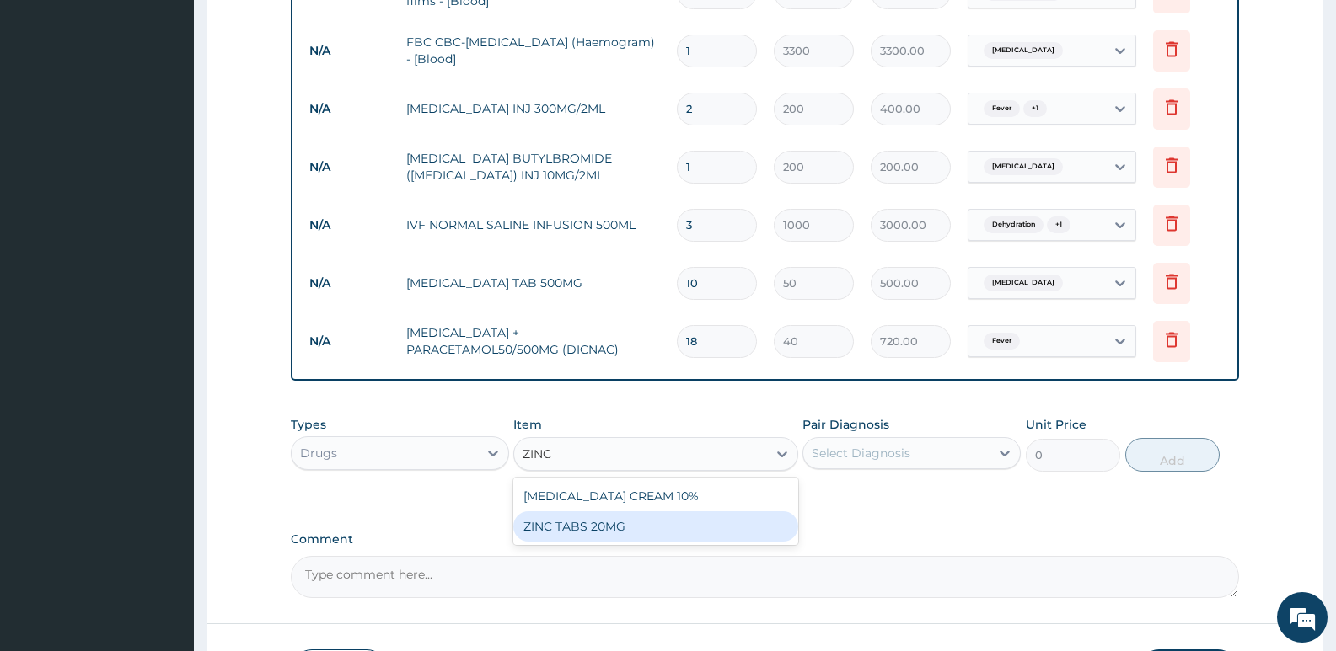
click at [628, 528] on div "ZINC TABS 20MG" at bounding box center [655, 527] width 284 height 30
type input "20"
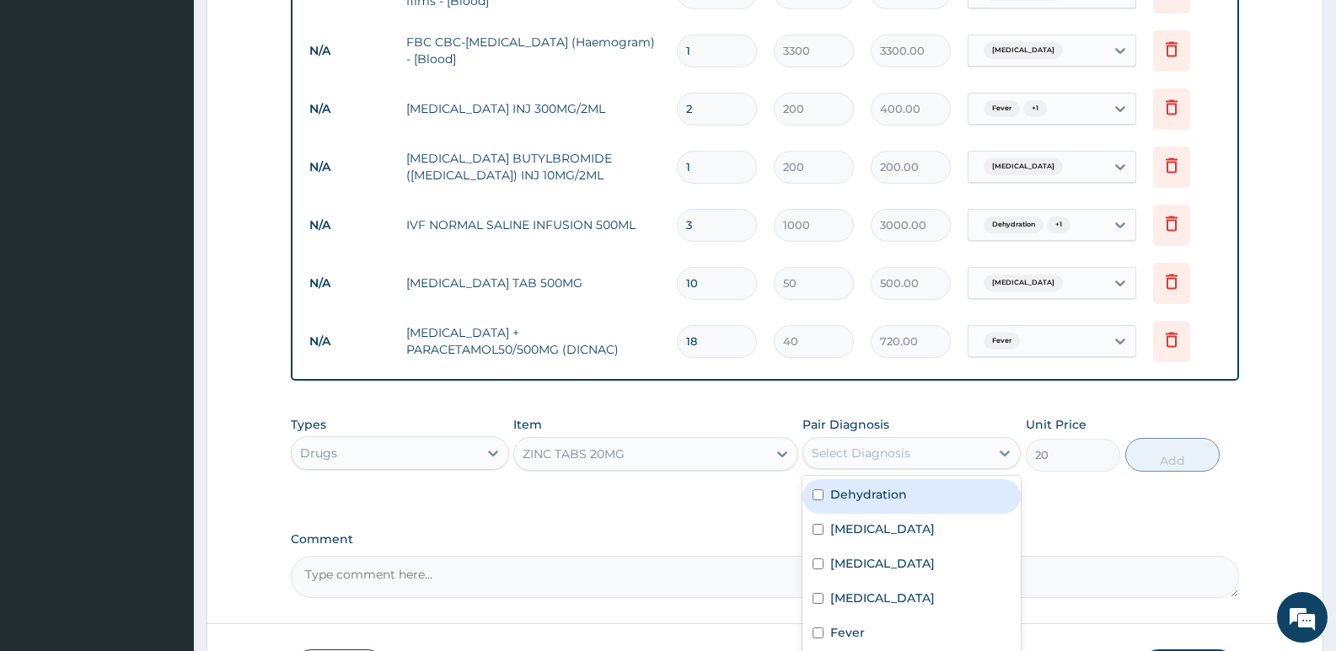
click at [931, 458] on div "Select Diagnosis" at bounding box center [896, 453] width 186 height 27
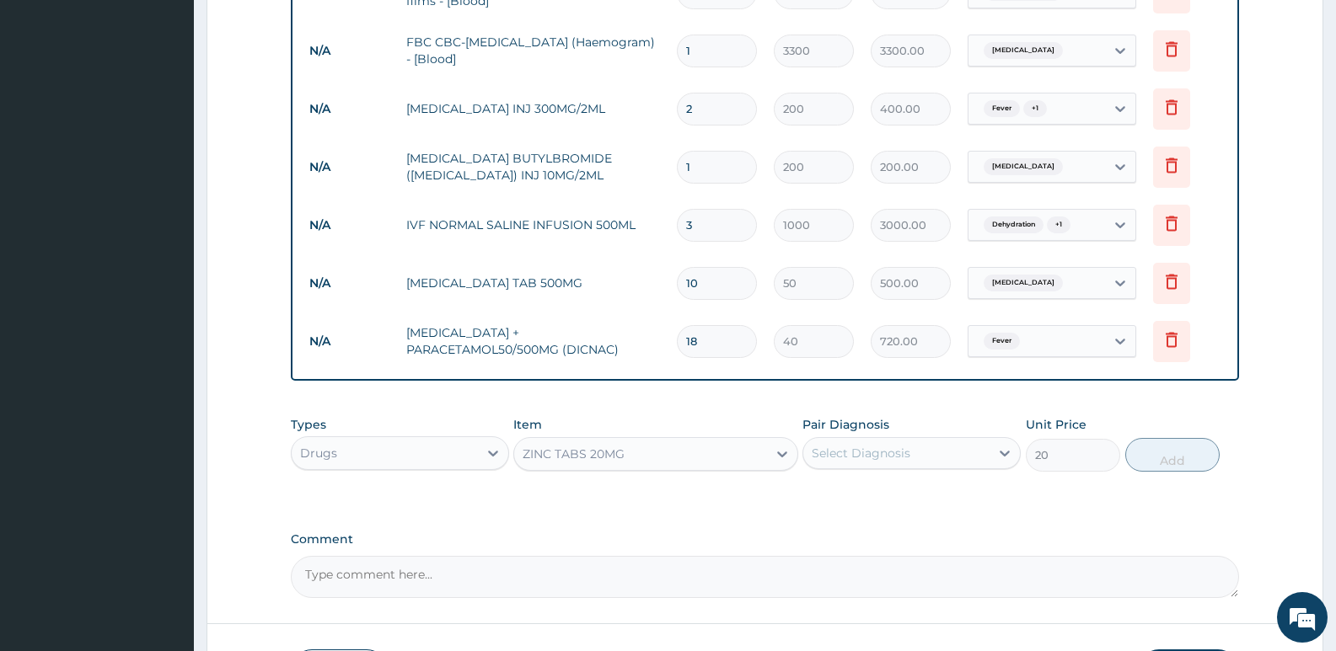
click at [871, 448] on div "Select Diagnosis" at bounding box center [861, 453] width 99 height 17
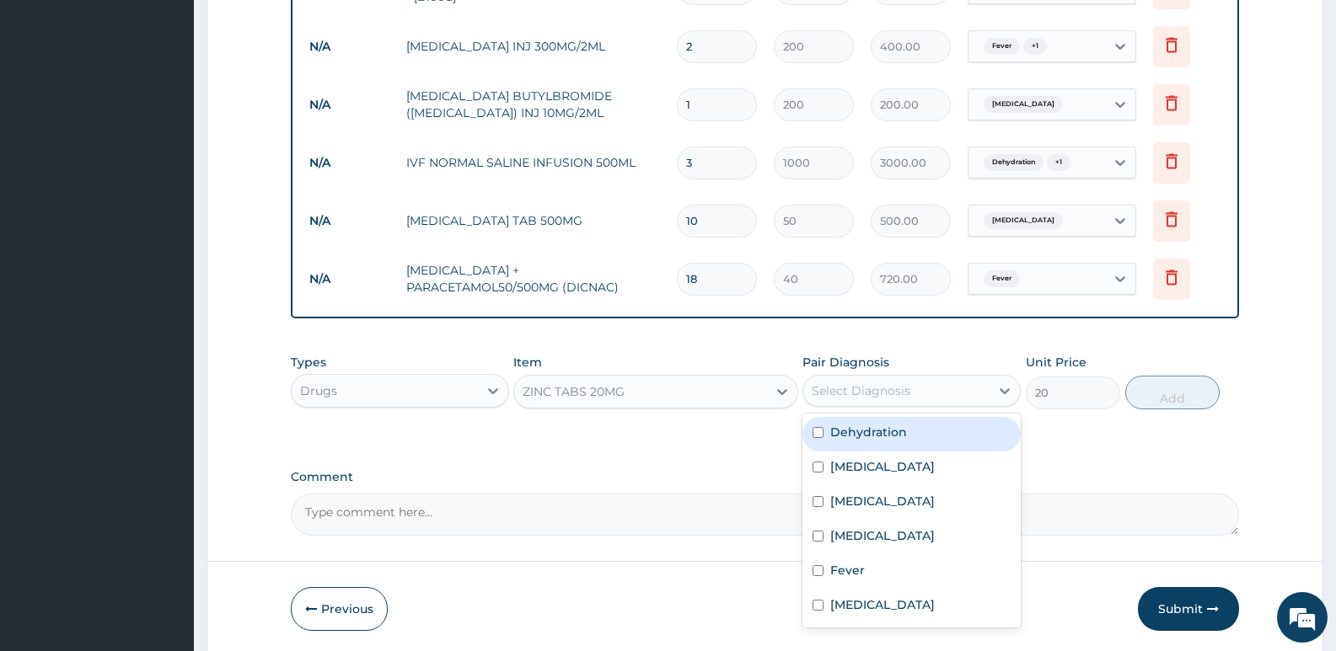
scroll to position [1007, 0]
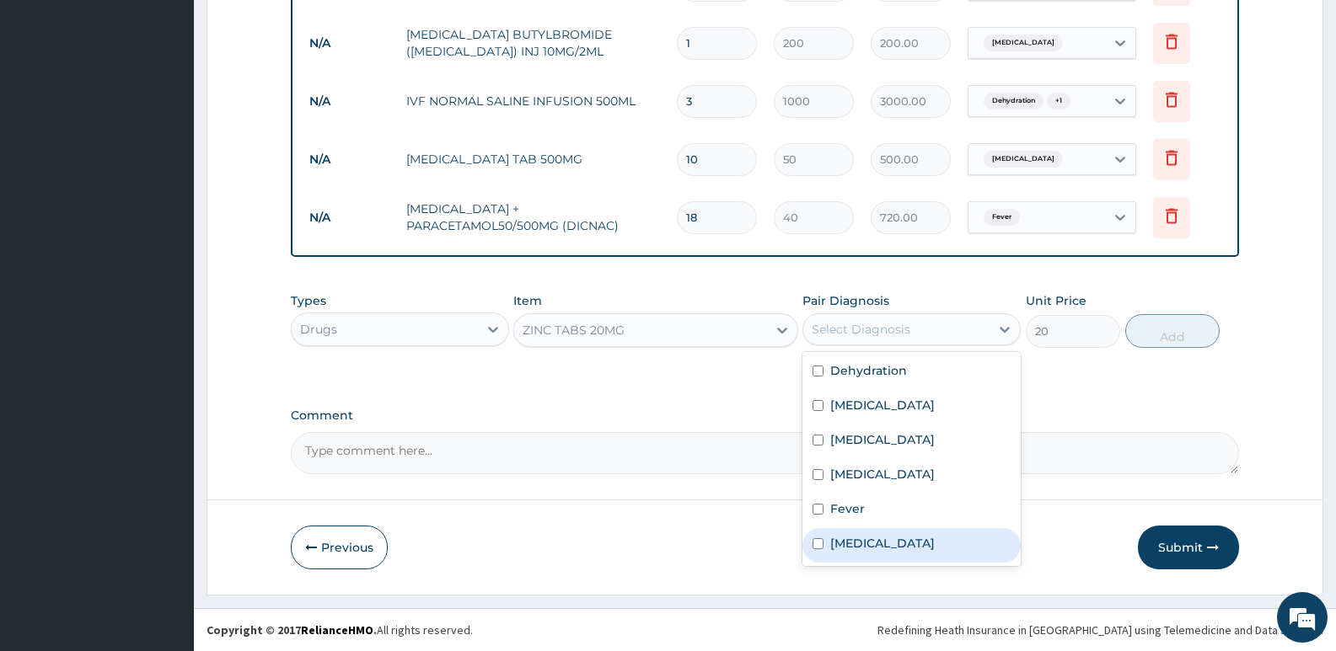
click at [866, 542] on label "Gastroenteritis" at bounding box center [882, 543] width 105 height 17
checkbox input "true"
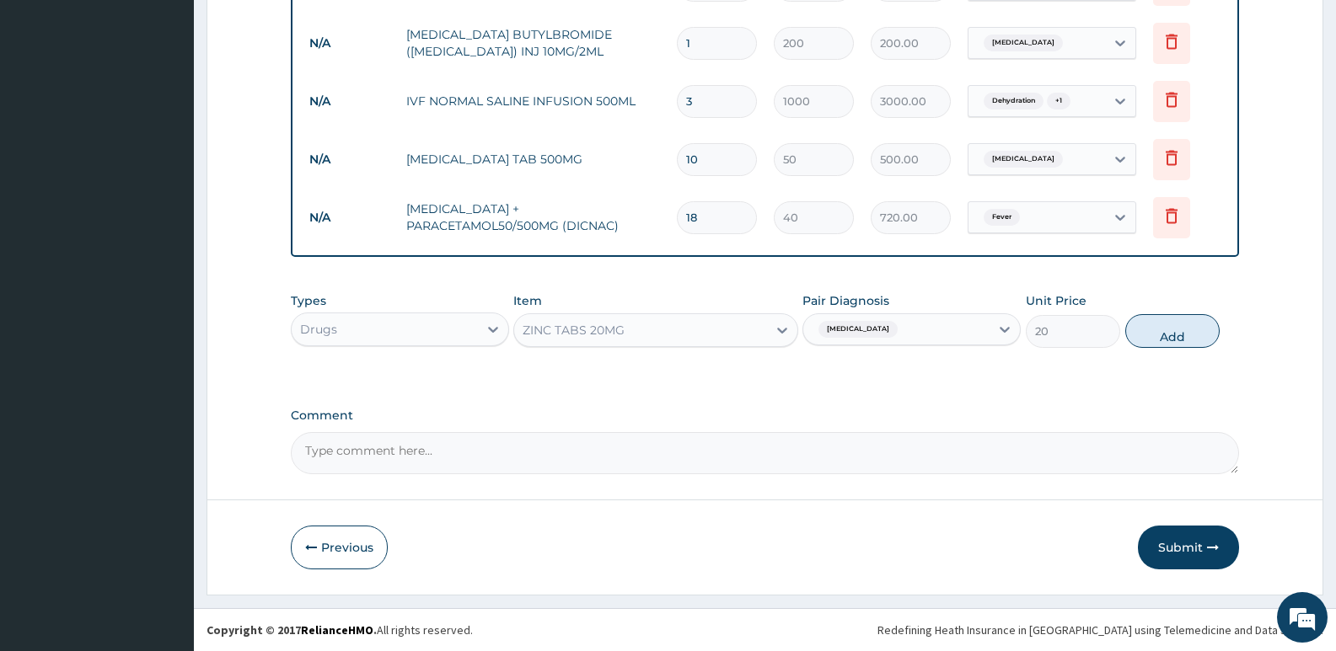
drag, startPoint x: 1190, startPoint y: 322, endPoint x: 997, endPoint y: 344, distance: 194.2
click at [1191, 320] on button "Add" at bounding box center [1172, 331] width 94 height 34
type input "0"
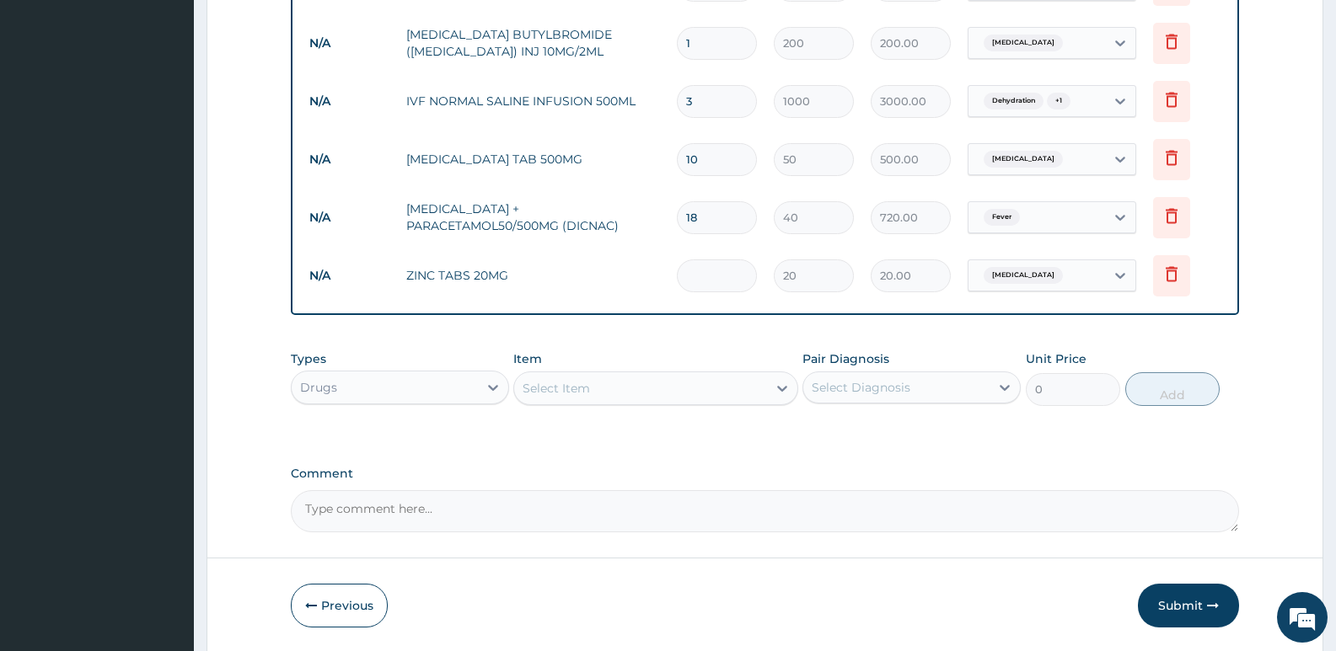
type input "0.00"
type input "5"
type input "100.00"
type input "5"
click at [523, 395] on div "Select Item" at bounding box center [640, 388] width 252 height 27
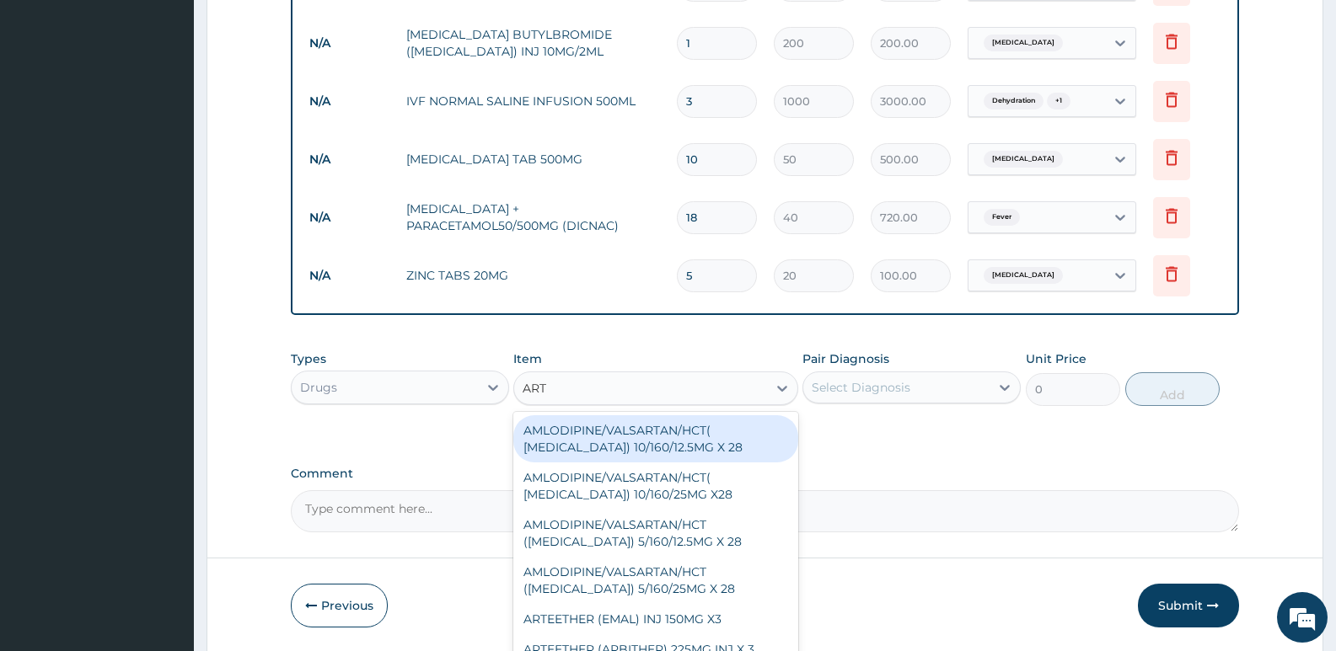
type input "ARTE"
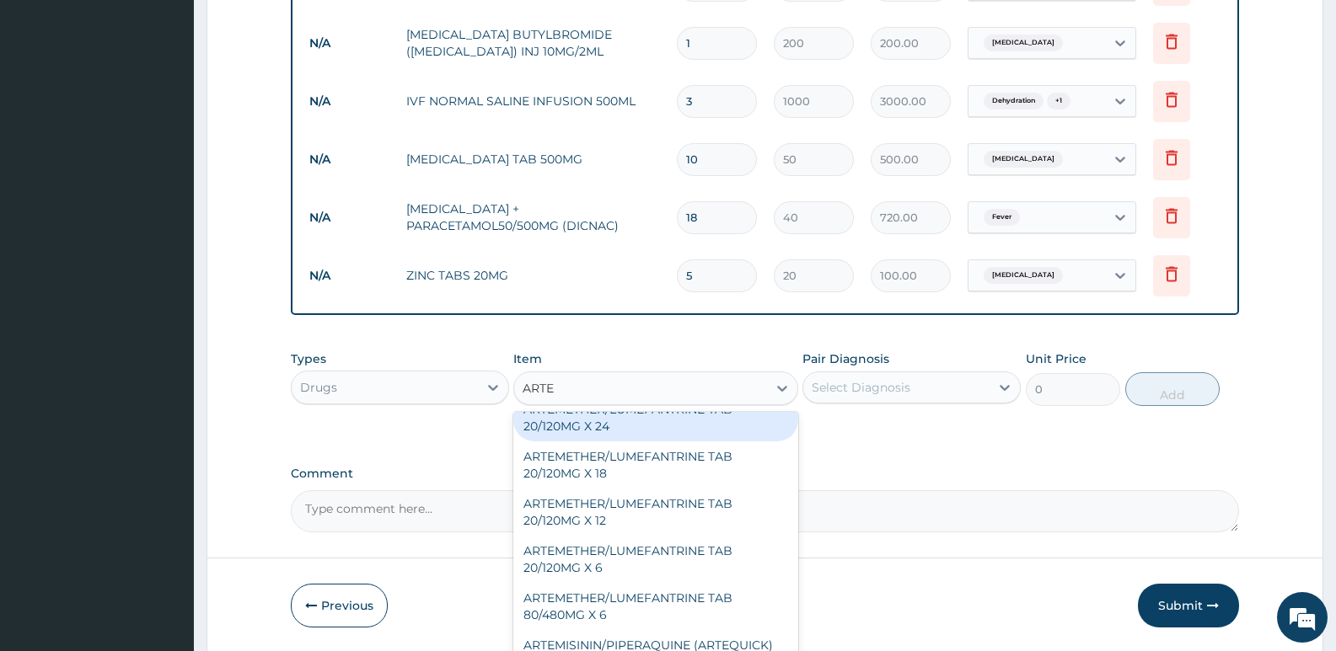
scroll to position [334, 0]
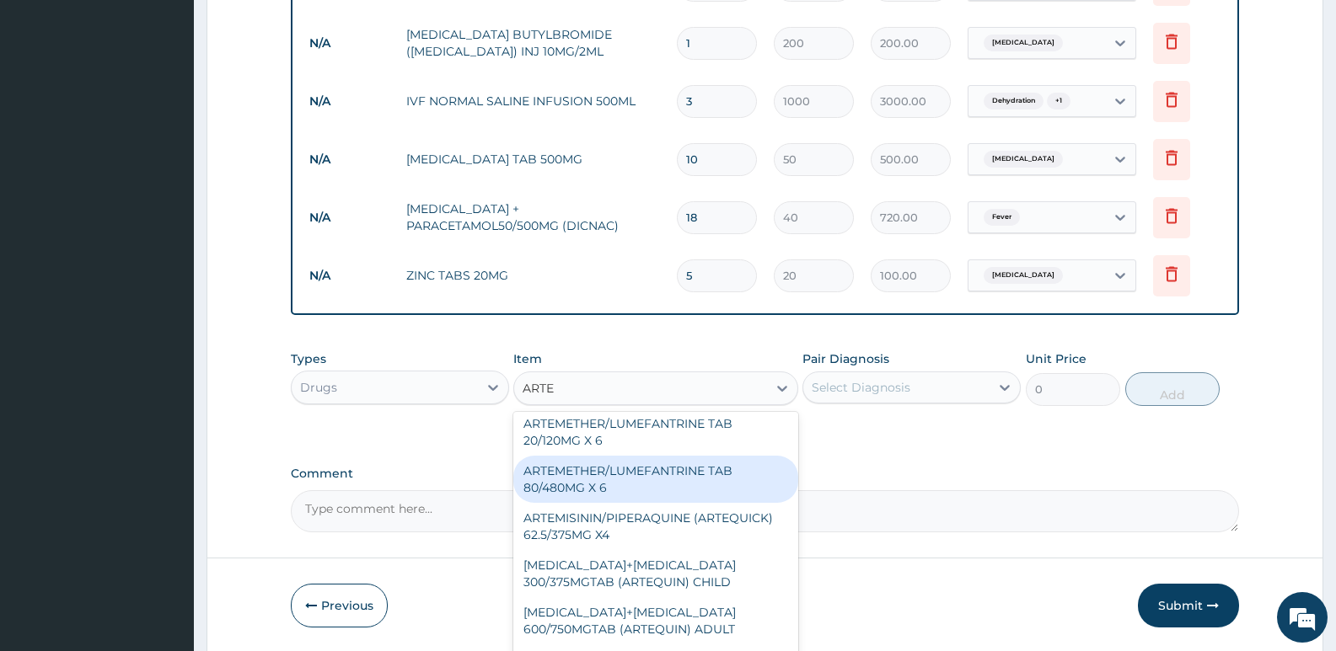
click at [624, 481] on div "ARTEMETHER/LUMEFANTRINE TAB 80/480MG X 6" at bounding box center [655, 479] width 284 height 47
type input "700"
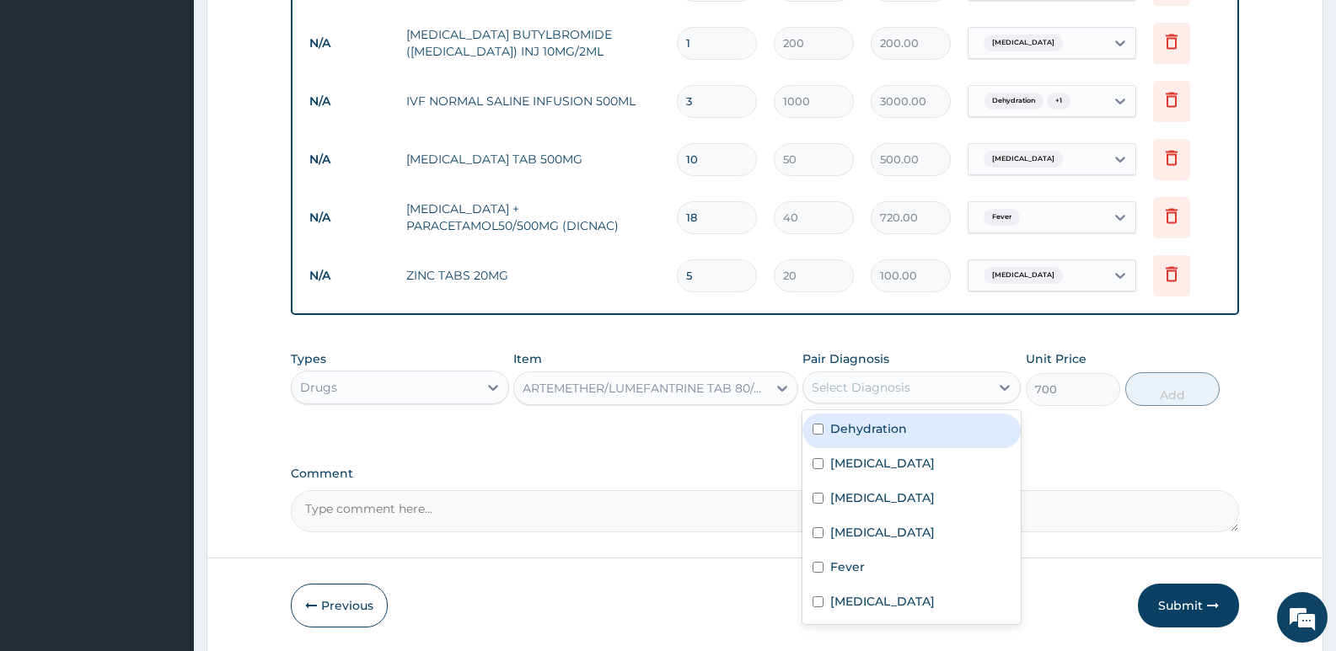
click at [966, 386] on div "Select Diagnosis" at bounding box center [896, 387] width 186 height 27
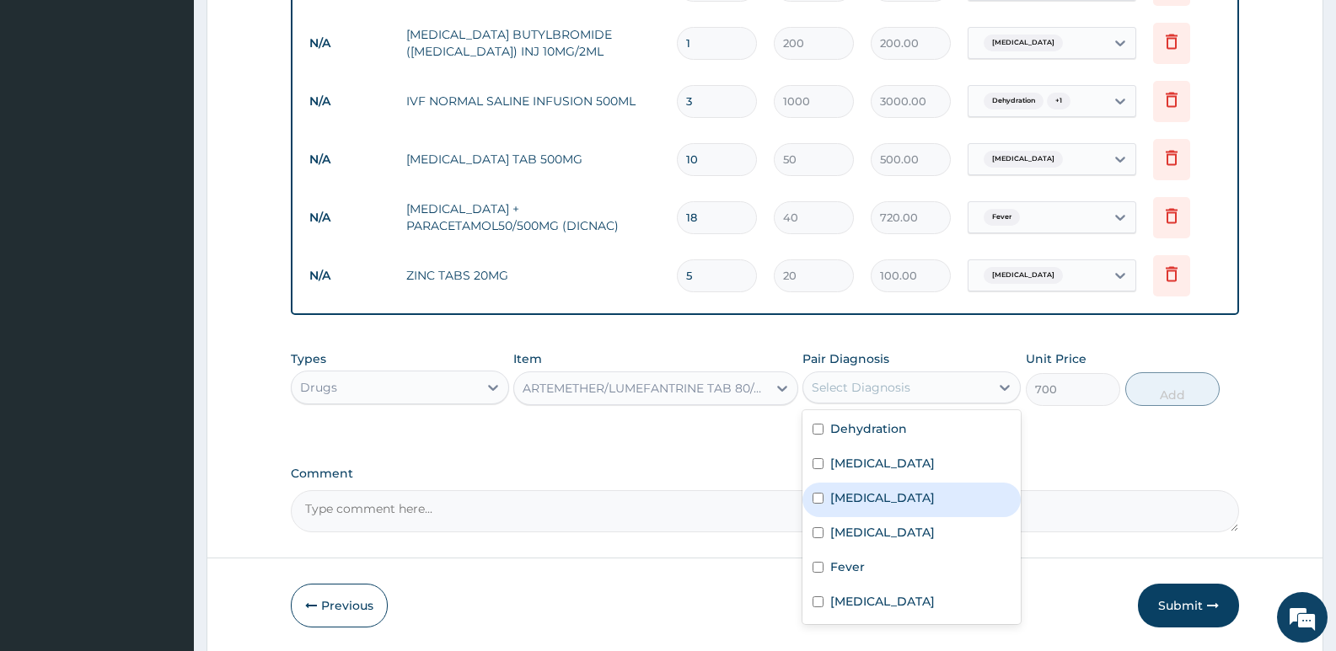
click at [871, 504] on label "Malaria" at bounding box center [882, 498] width 105 height 17
checkbox input "true"
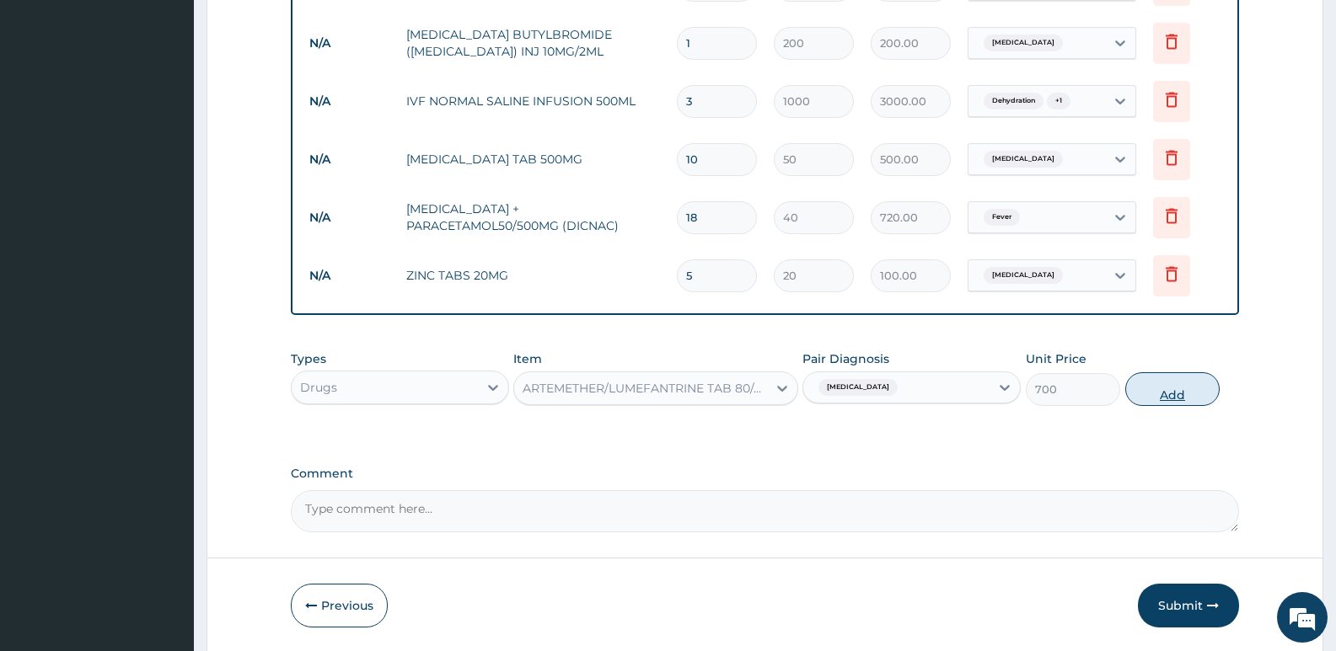
click at [1173, 394] on button "Add" at bounding box center [1172, 390] width 94 height 34
type input "0"
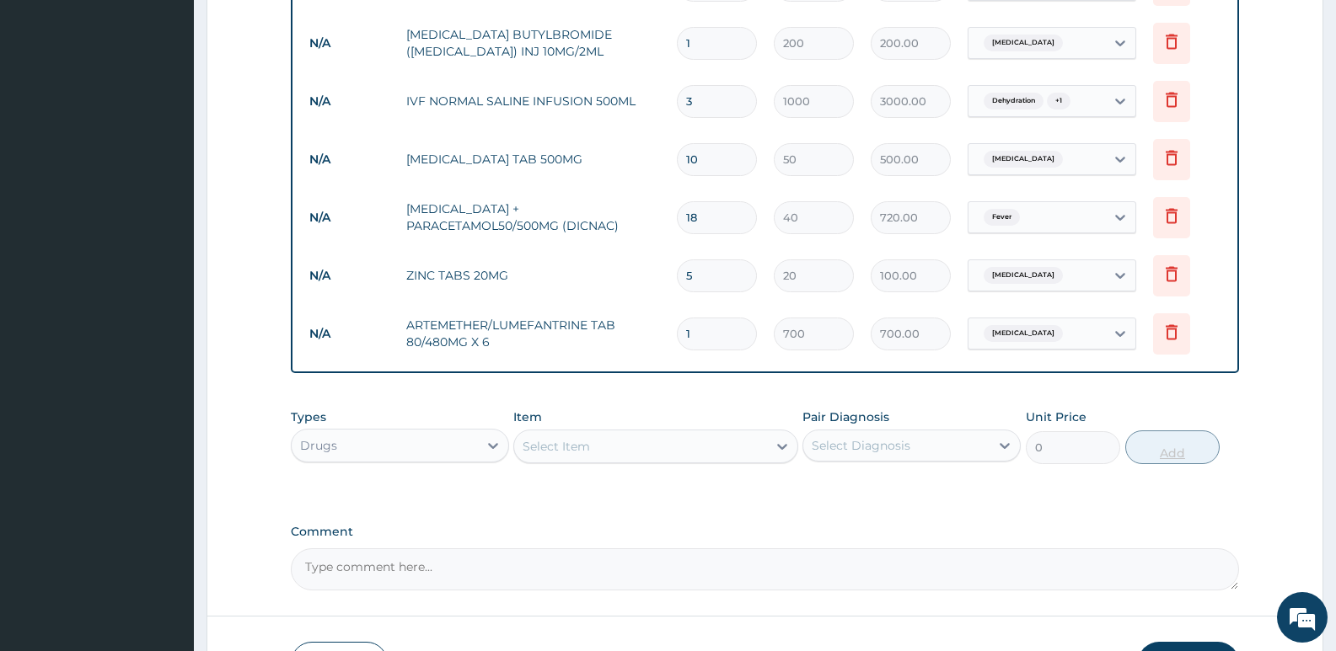
type input "0.00"
type input "6"
type input "4200.00"
type input "6"
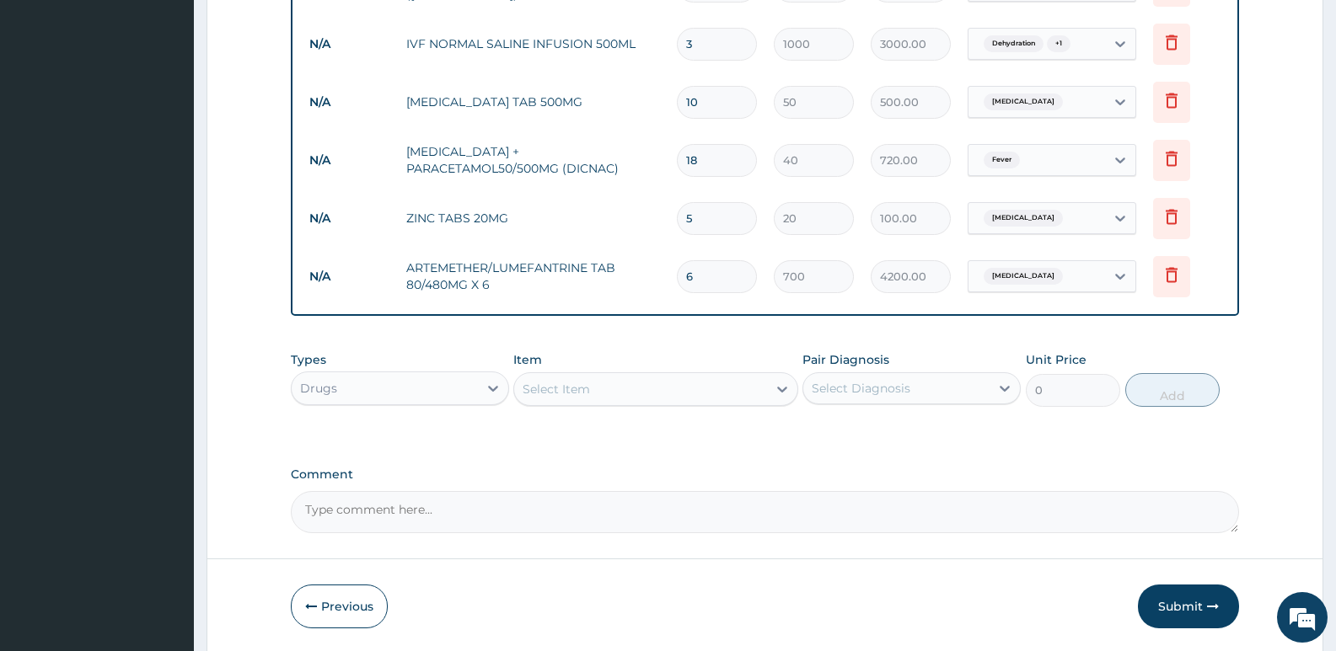
scroll to position [1123, 0]
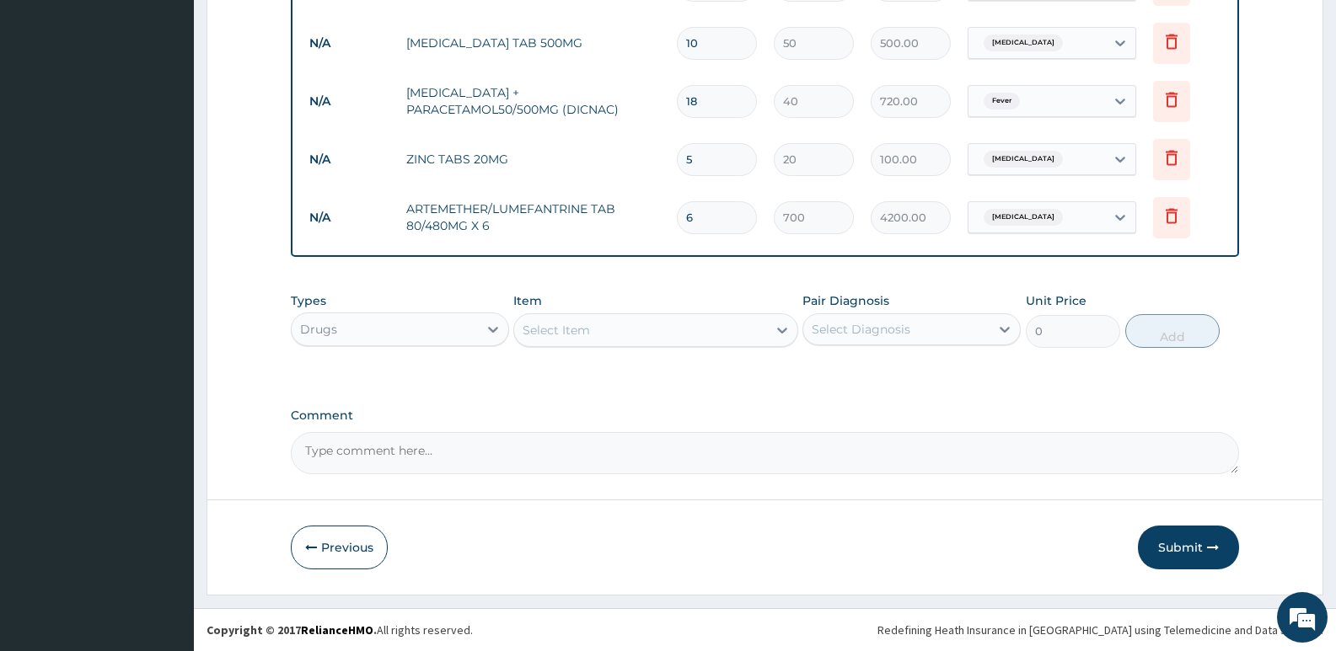
click at [548, 327] on div "Select Item" at bounding box center [556, 330] width 67 height 17
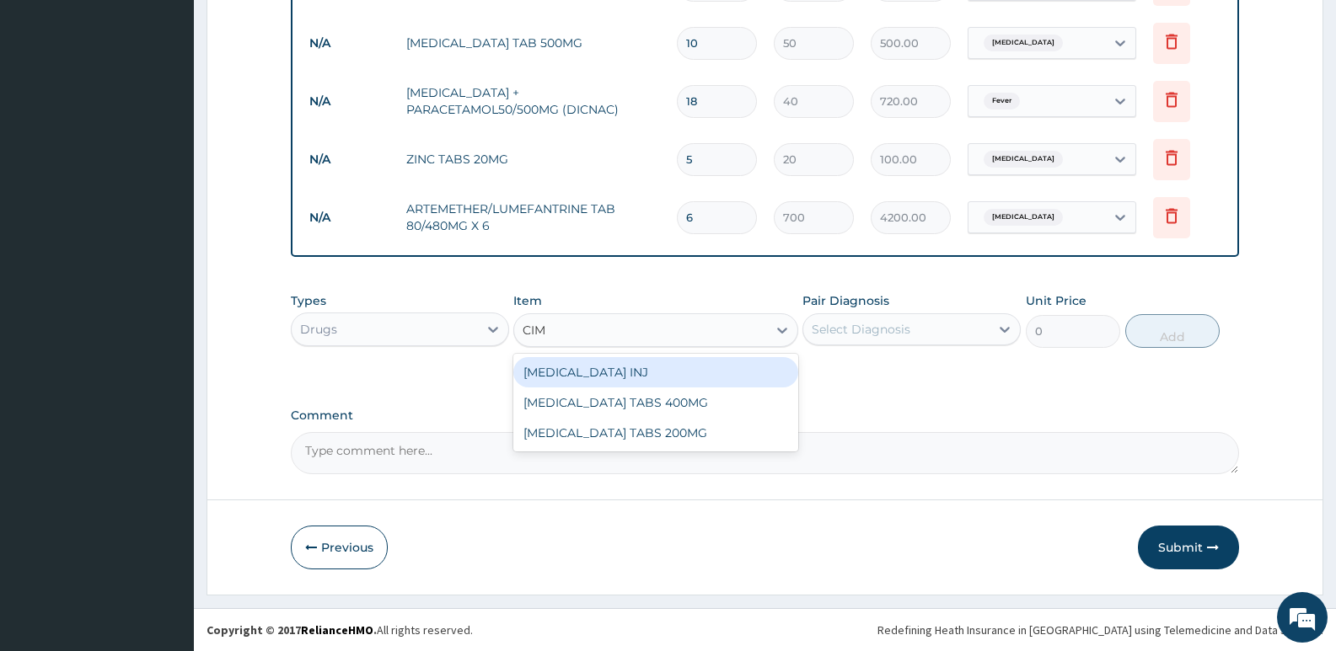
type input "CIME"
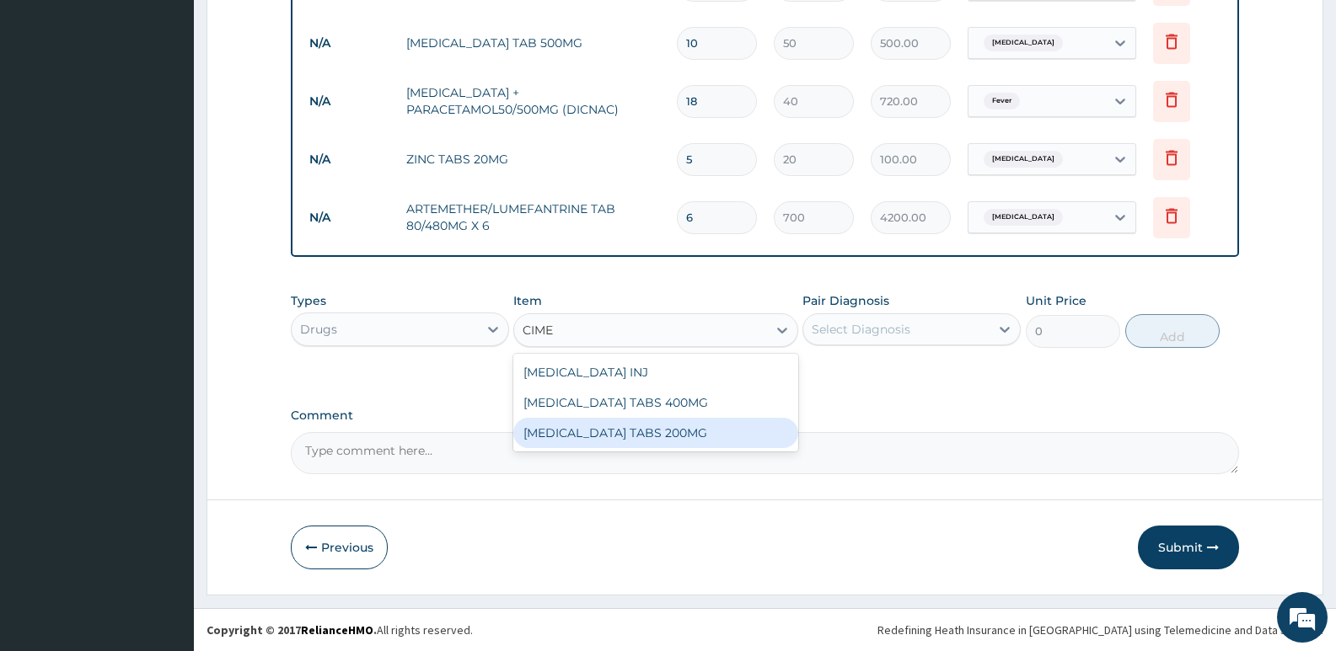
click at [577, 428] on div "CIMETIDINE TABS 200MG" at bounding box center [655, 433] width 284 height 30
type input "30"
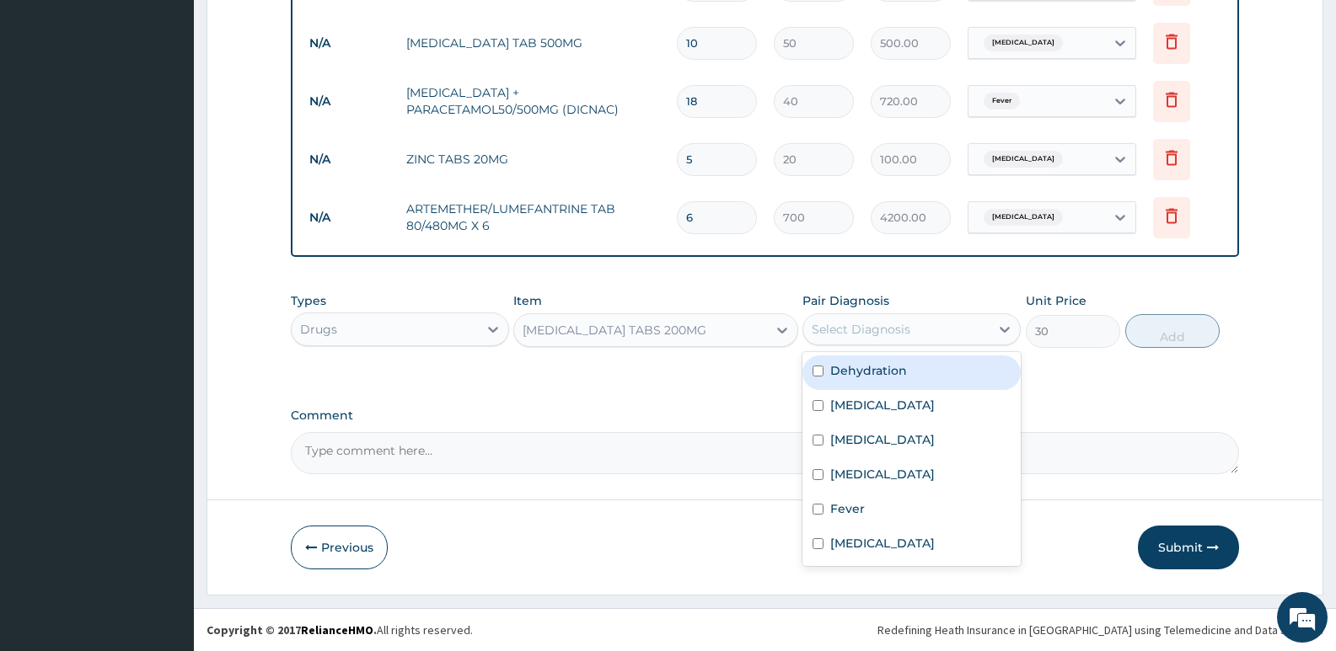
click at [955, 314] on div "Select Diagnosis" at bounding box center [911, 330] width 218 height 32
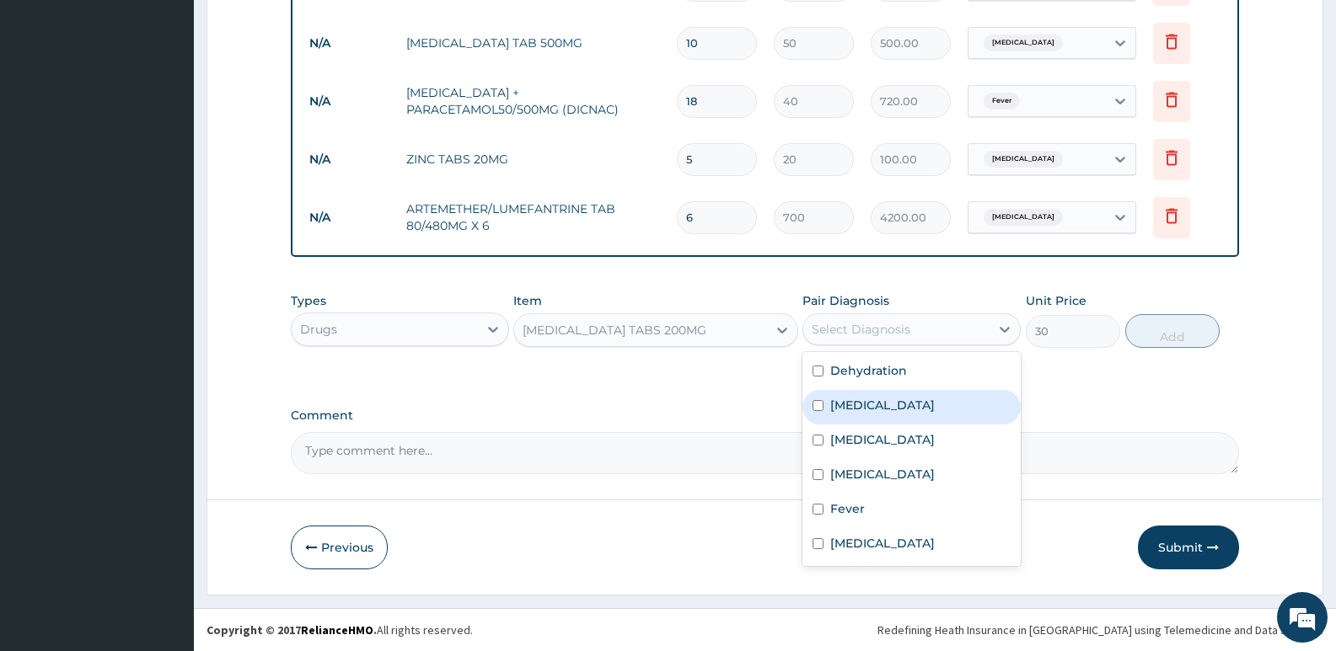
click at [903, 410] on label "Acute abdomen" at bounding box center [882, 405] width 105 height 17
checkbox input "true"
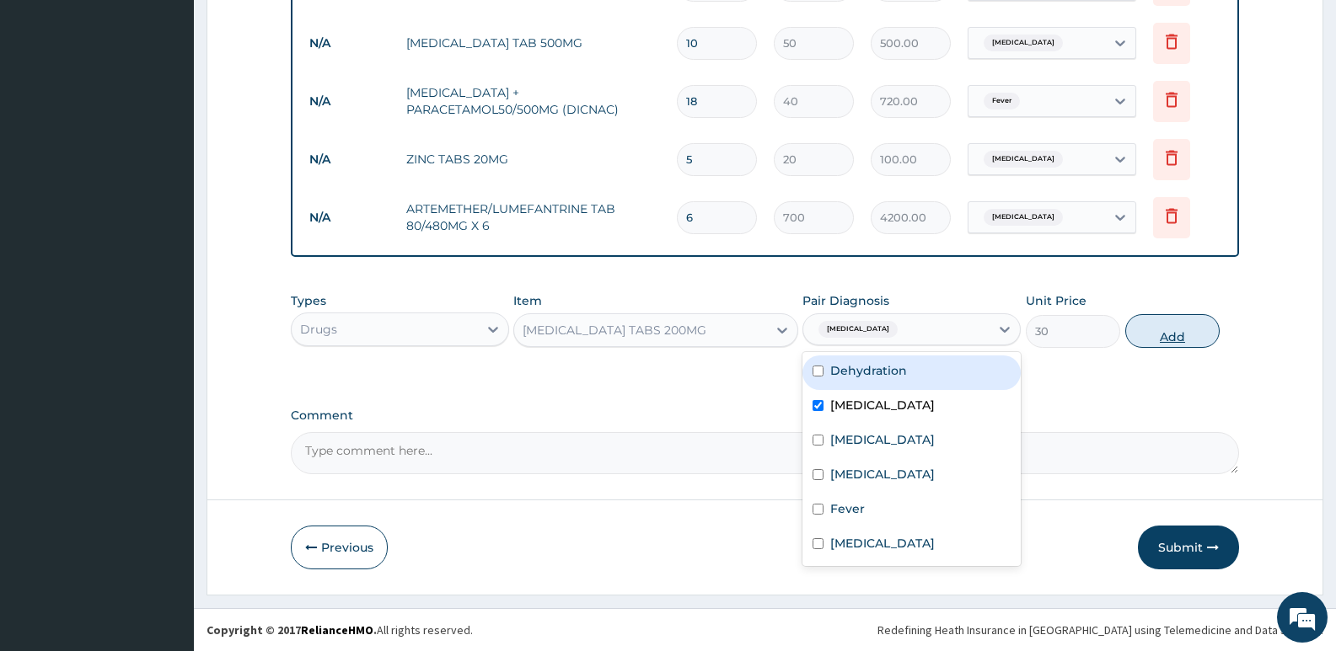
click at [1171, 335] on button "Add" at bounding box center [1172, 331] width 94 height 34
type input "0"
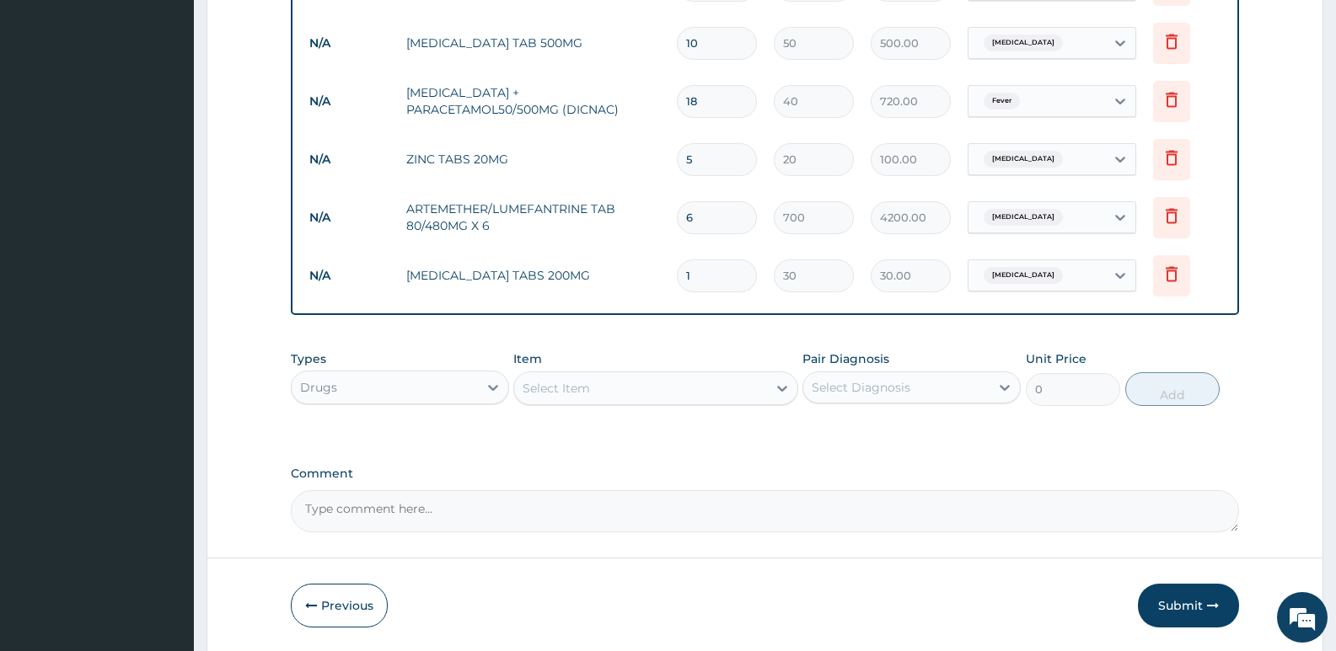
type input "10"
type input "300.00"
type input "10"
click at [556, 388] on div "Select Item" at bounding box center [556, 388] width 67 height 17
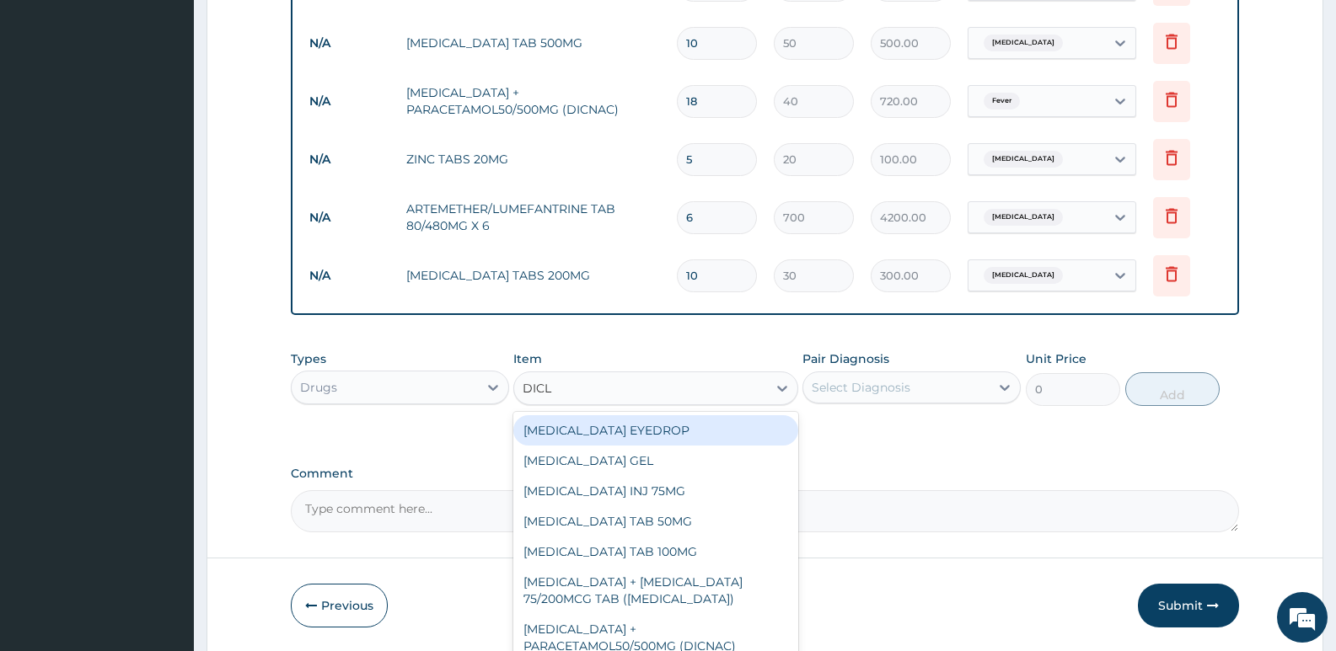
type input "DICLO"
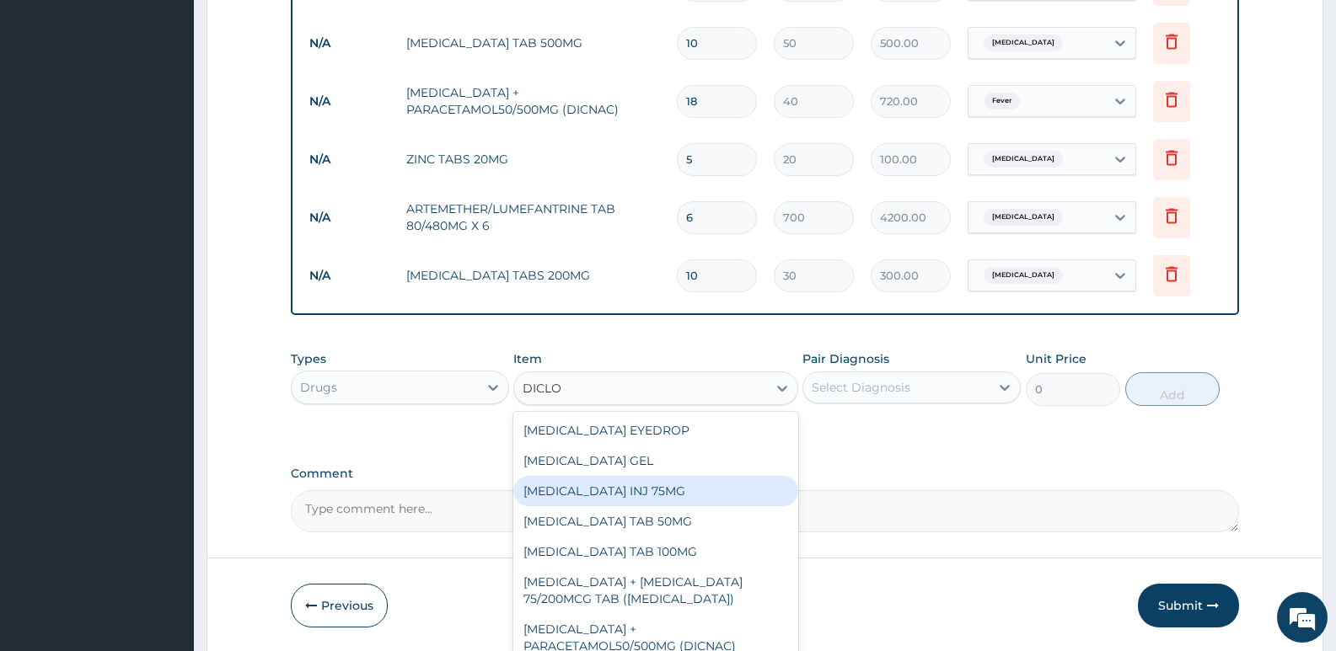
click at [620, 480] on div "DICLOFENAC INJ 75MG" at bounding box center [655, 491] width 284 height 30
type input "200"
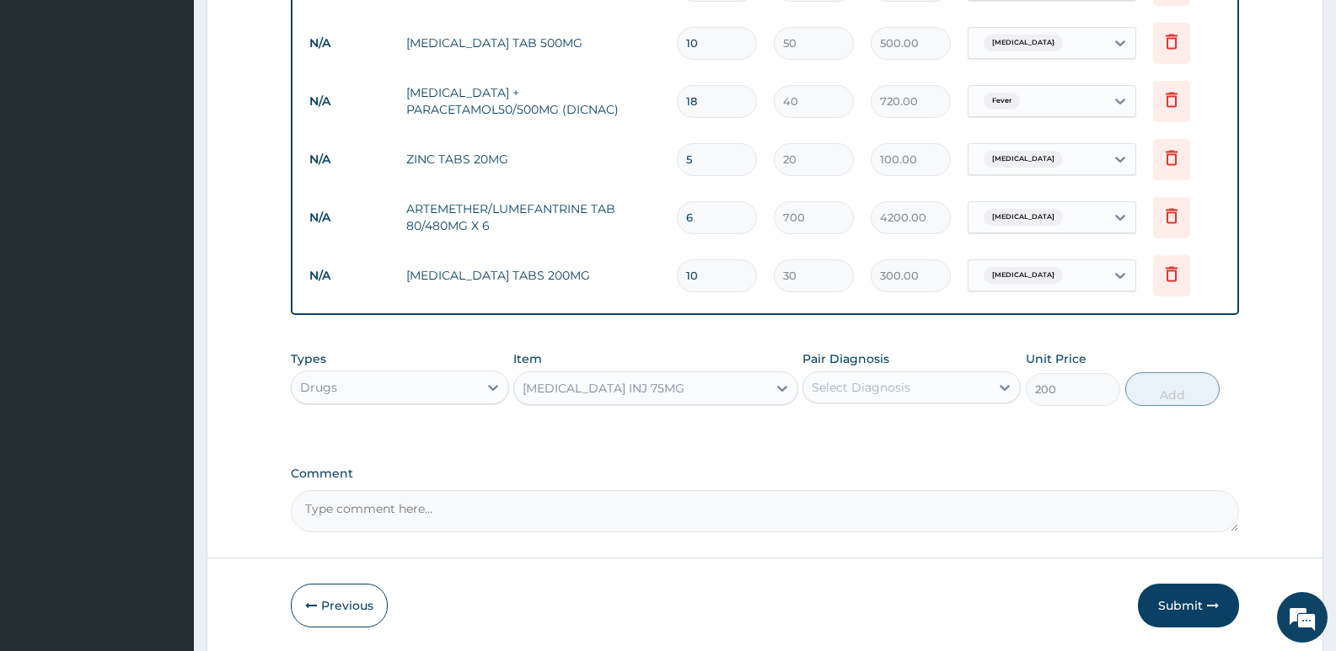
click at [853, 383] on div "Select Diagnosis" at bounding box center [861, 387] width 99 height 17
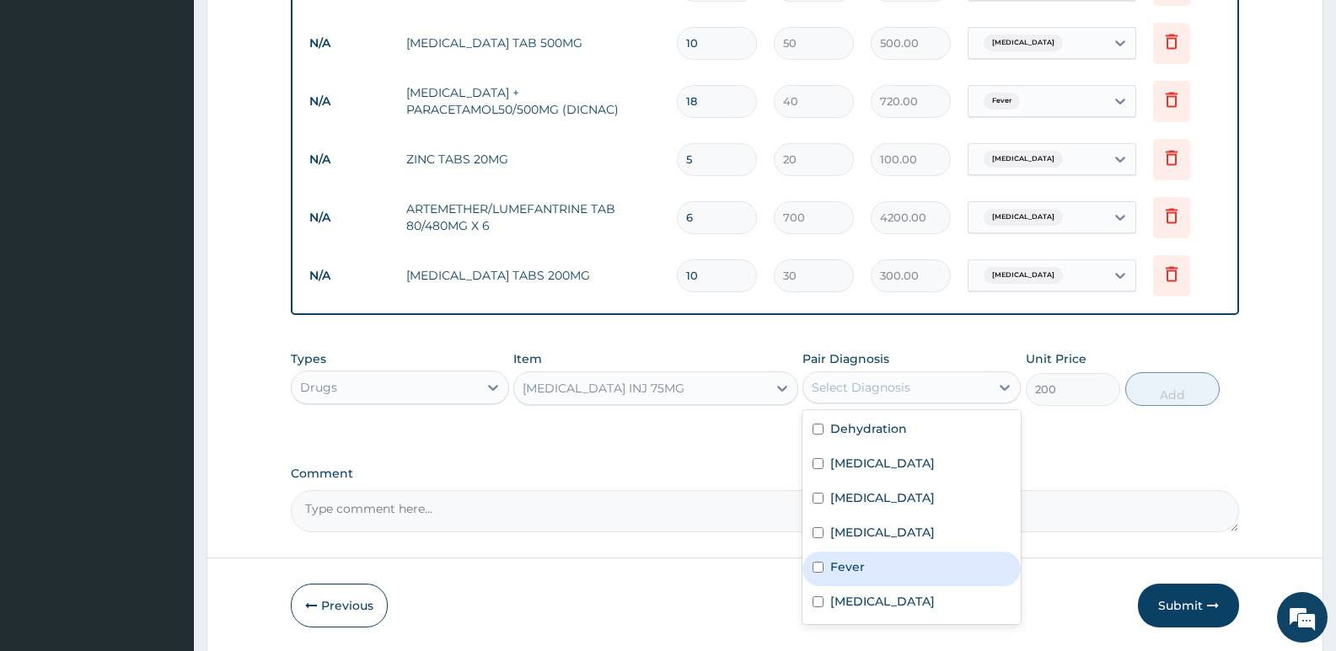
click at [840, 576] on div "Fever" at bounding box center [911, 569] width 218 height 35
checkbox input "true"
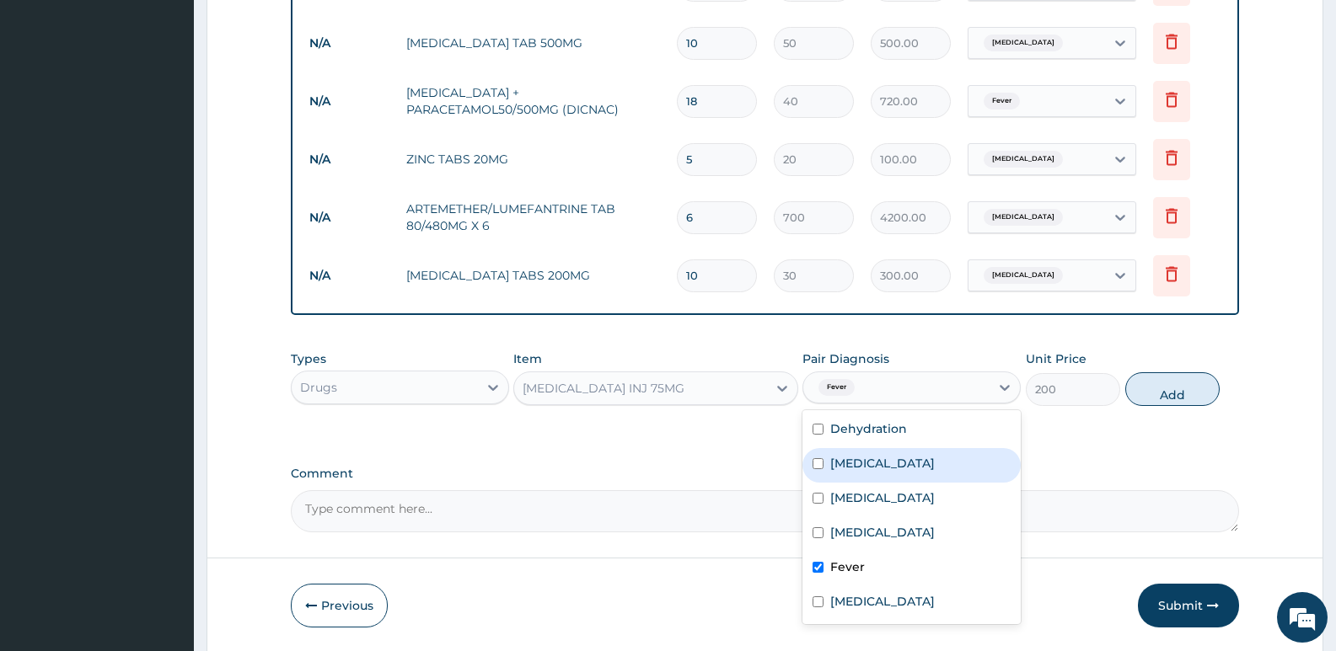
click at [887, 462] on label "Acute abdomen" at bounding box center [882, 463] width 105 height 17
checkbox input "true"
click at [1177, 394] on button "Add" at bounding box center [1172, 390] width 94 height 34
type input "0"
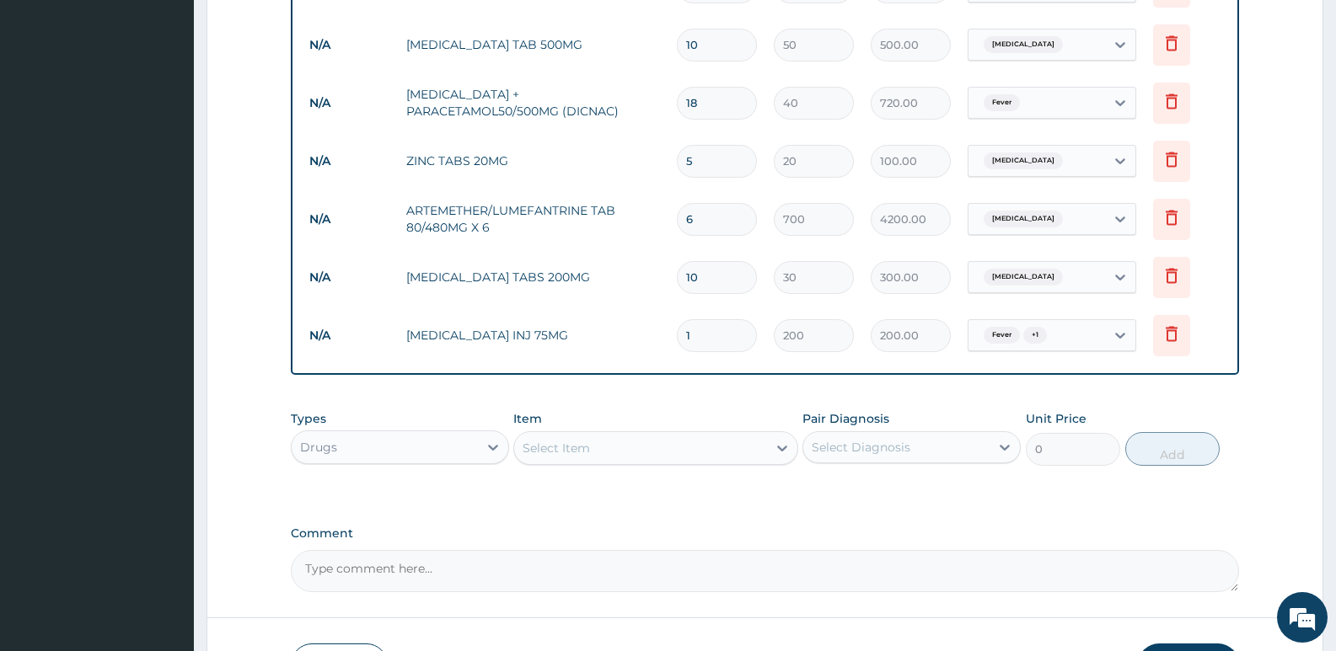
scroll to position [1240, 0]
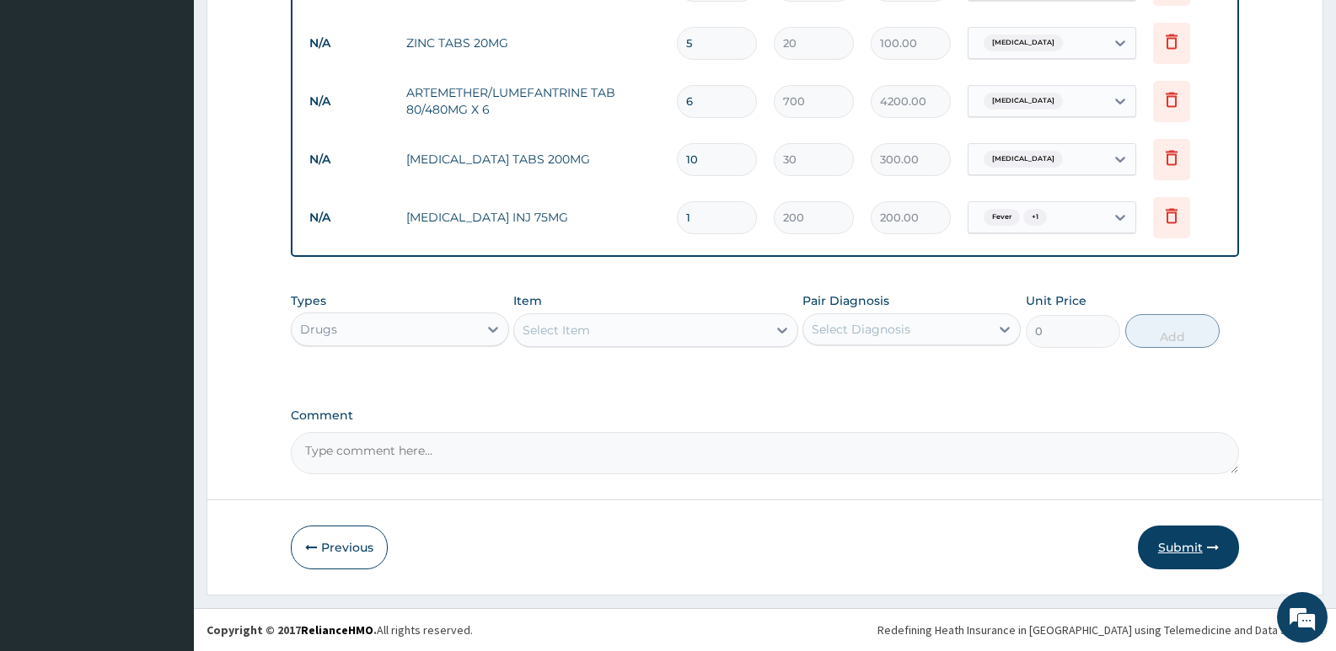
click at [1176, 555] on button "Submit" at bounding box center [1188, 548] width 101 height 44
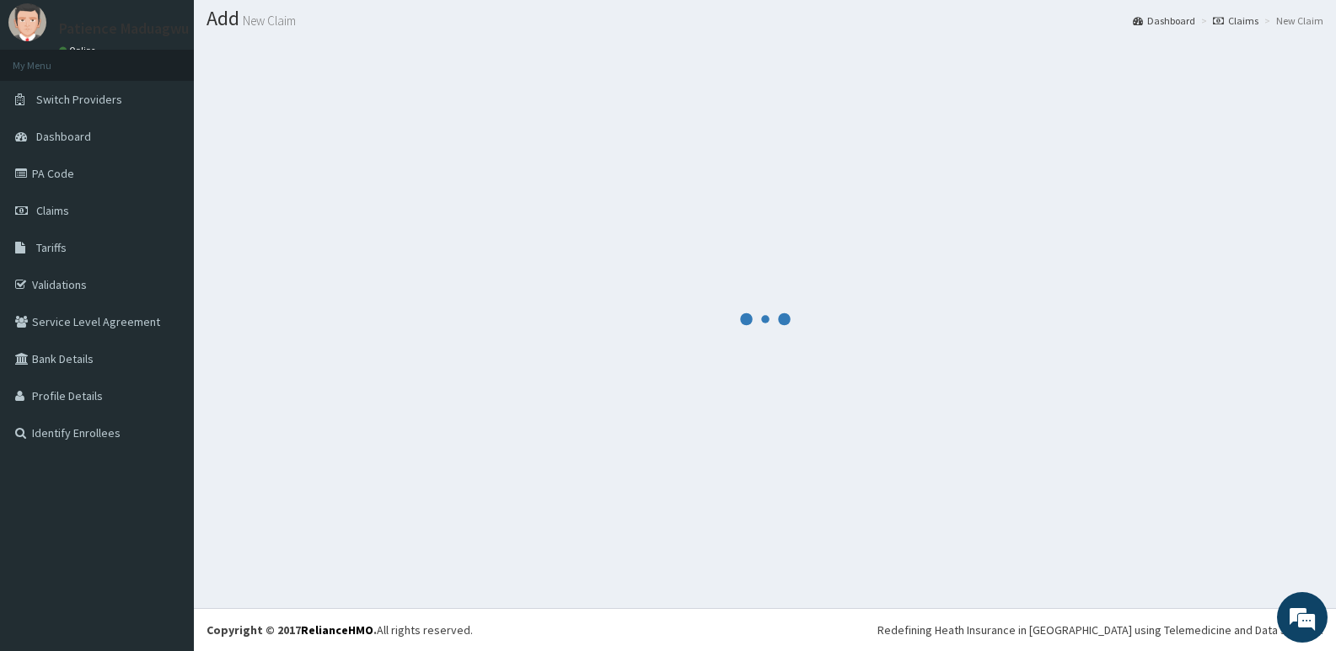
scroll to position [47, 0]
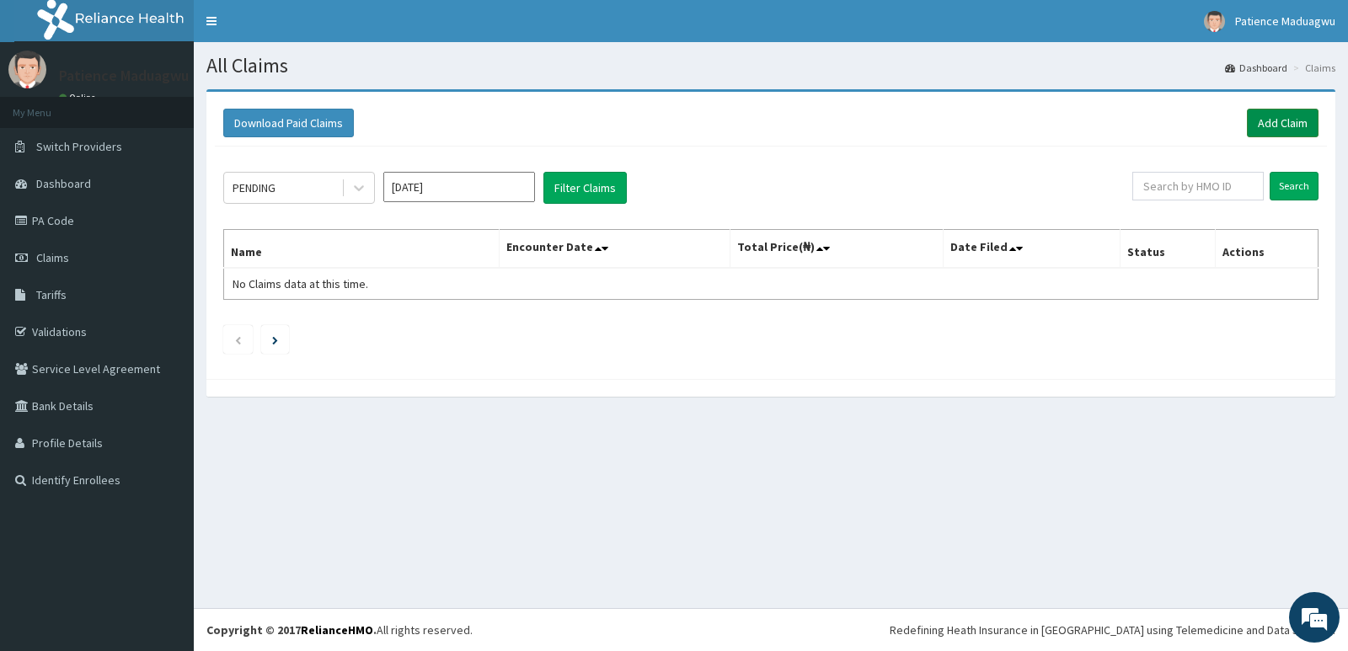
click at [1267, 124] on link "Add Claim" at bounding box center [1283, 123] width 72 height 29
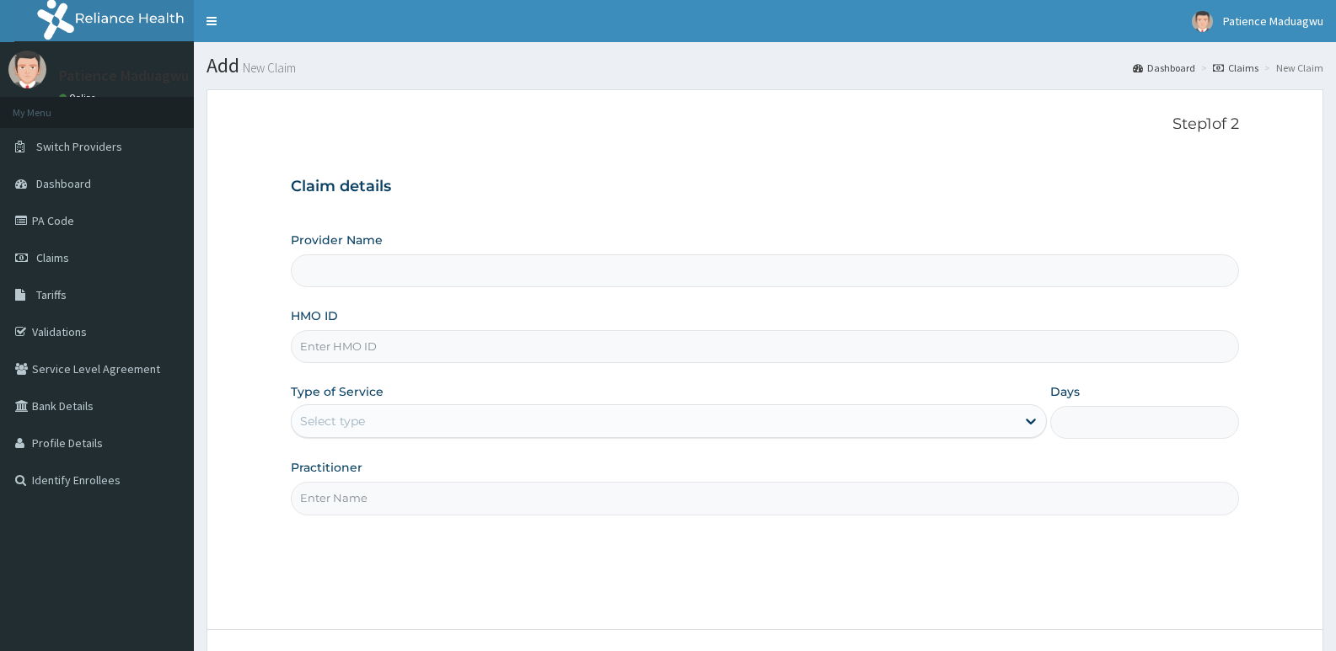
type input "[GEOGRAPHIC_DATA]"
click at [42, 223] on link "PA Code" at bounding box center [97, 220] width 194 height 37
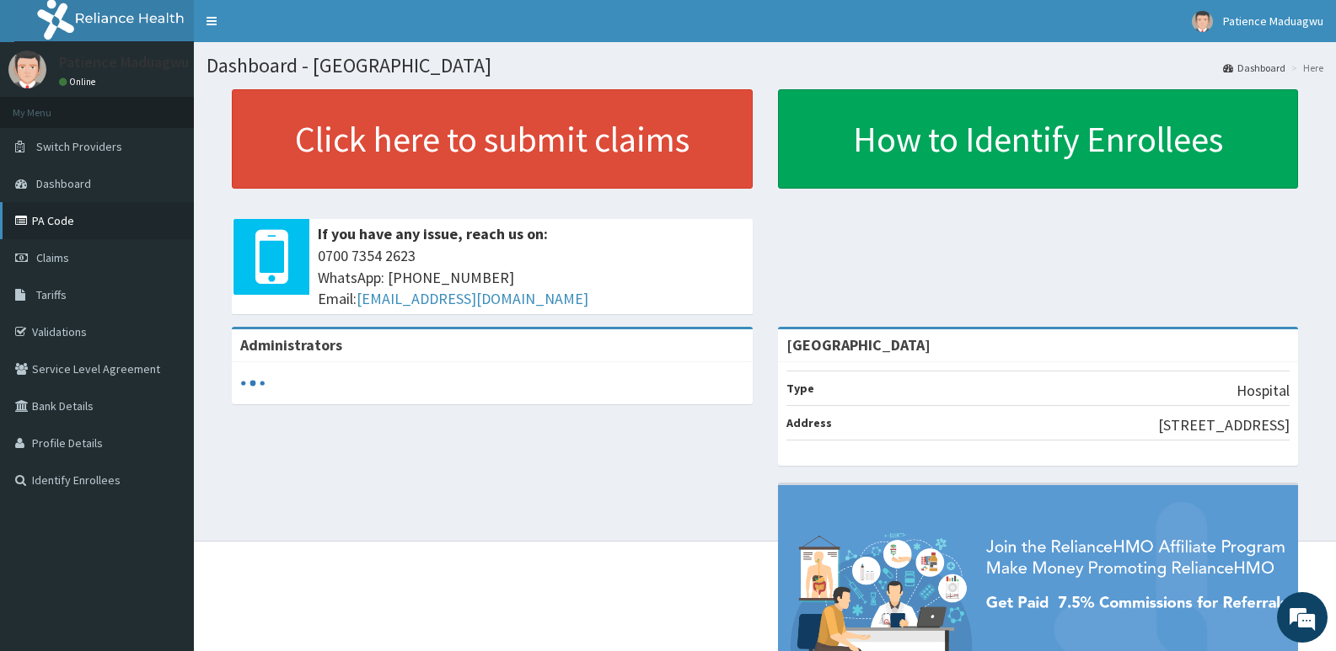
click at [40, 223] on link "PA Code" at bounding box center [97, 220] width 194 height 37
